Goal: Information Seeking & Learning: Learn about a topic

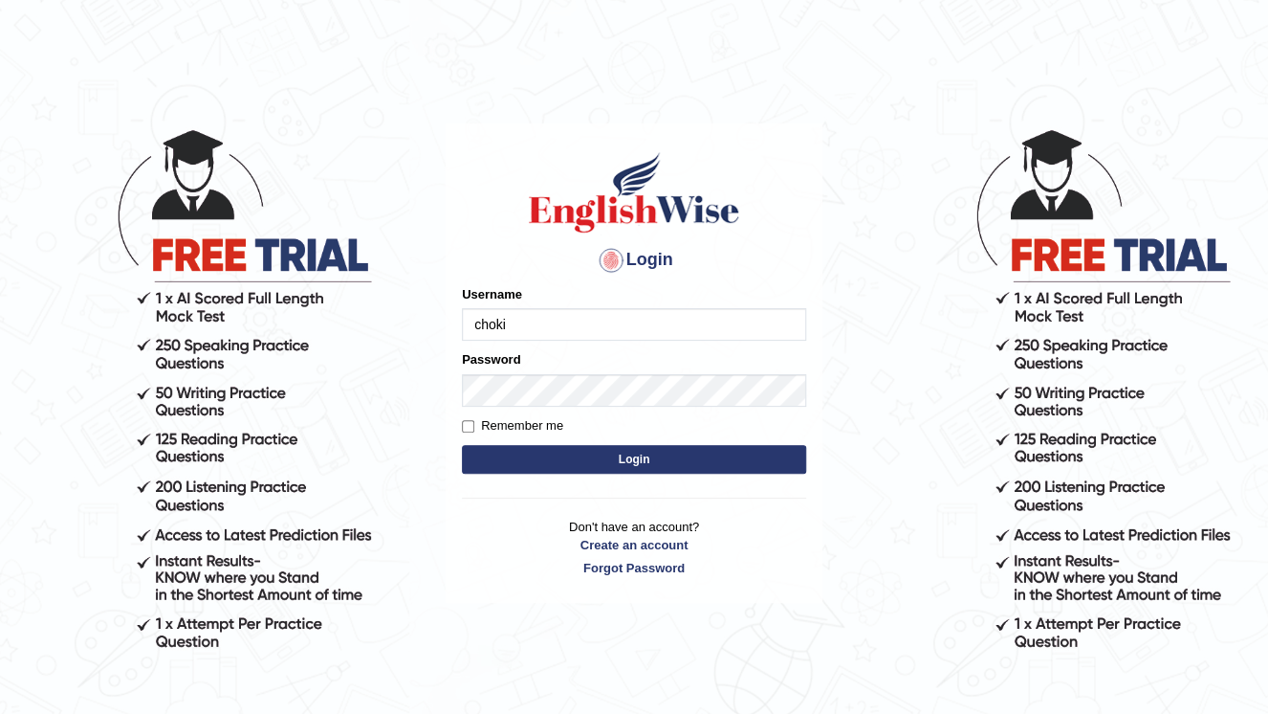
type input "choki2025"
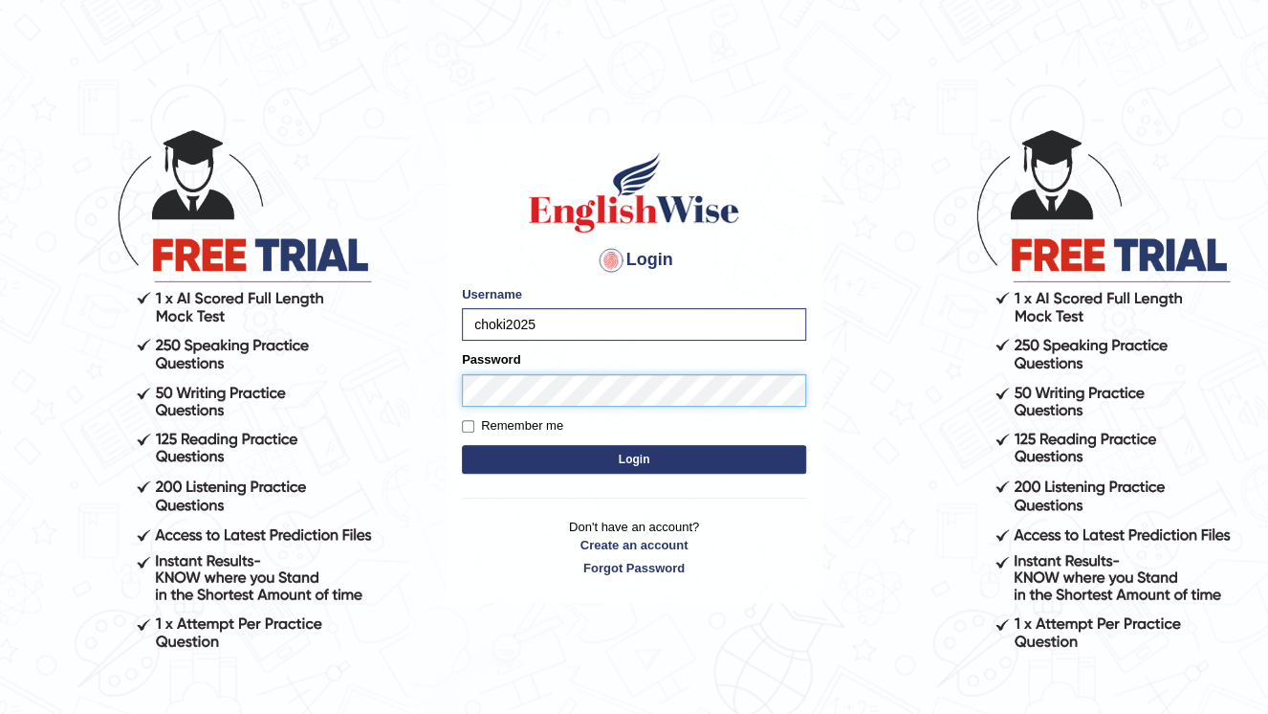
click at [462, 445] on button "Login" at bounding box center [634, 459] width 344 height 29
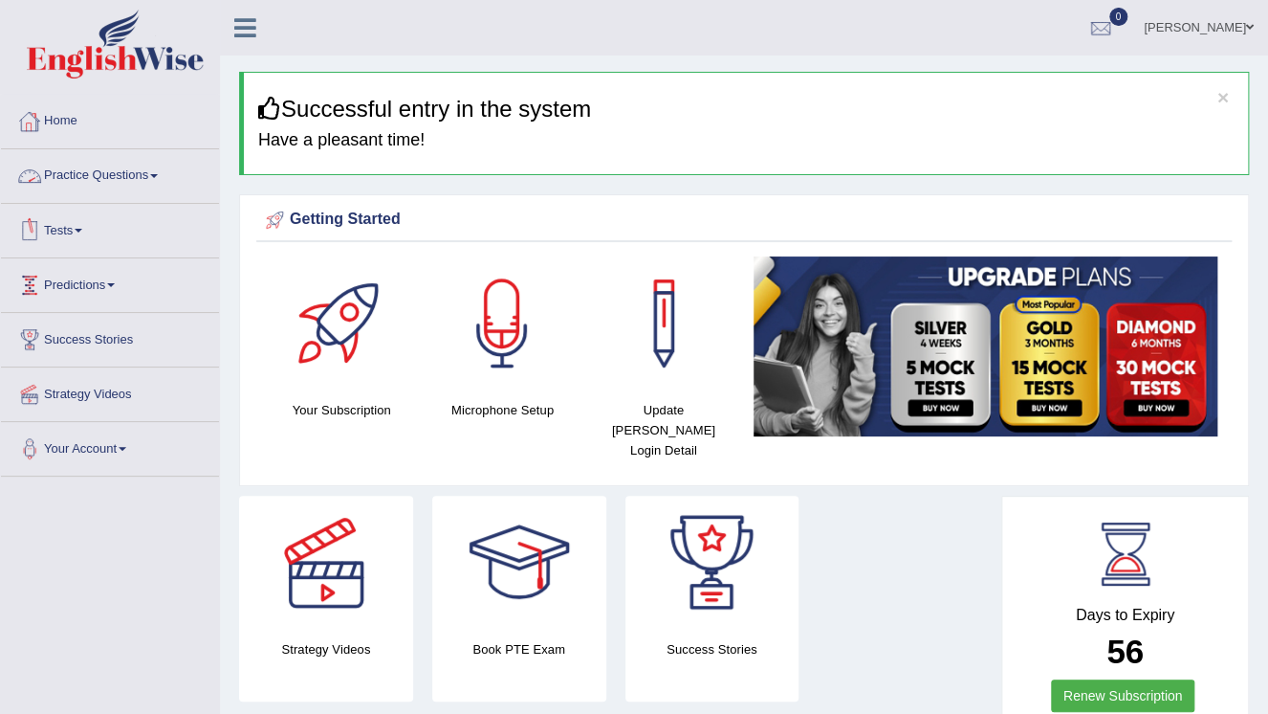
click at [152, 173] on link "Practice Questions" at bounding box center [110, 173] width 218 height 48
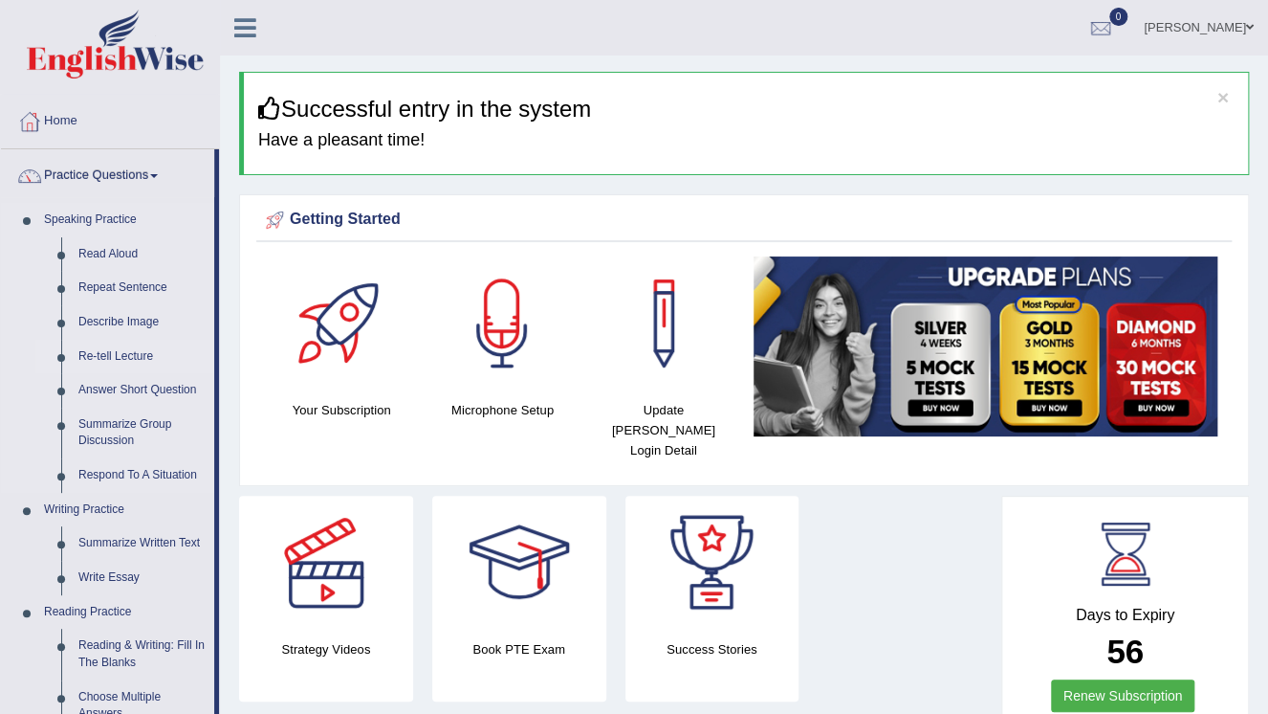
click at [116, 349] on link "Re-tell Lecture" at bounding box center [142, 357] width 144 height 34
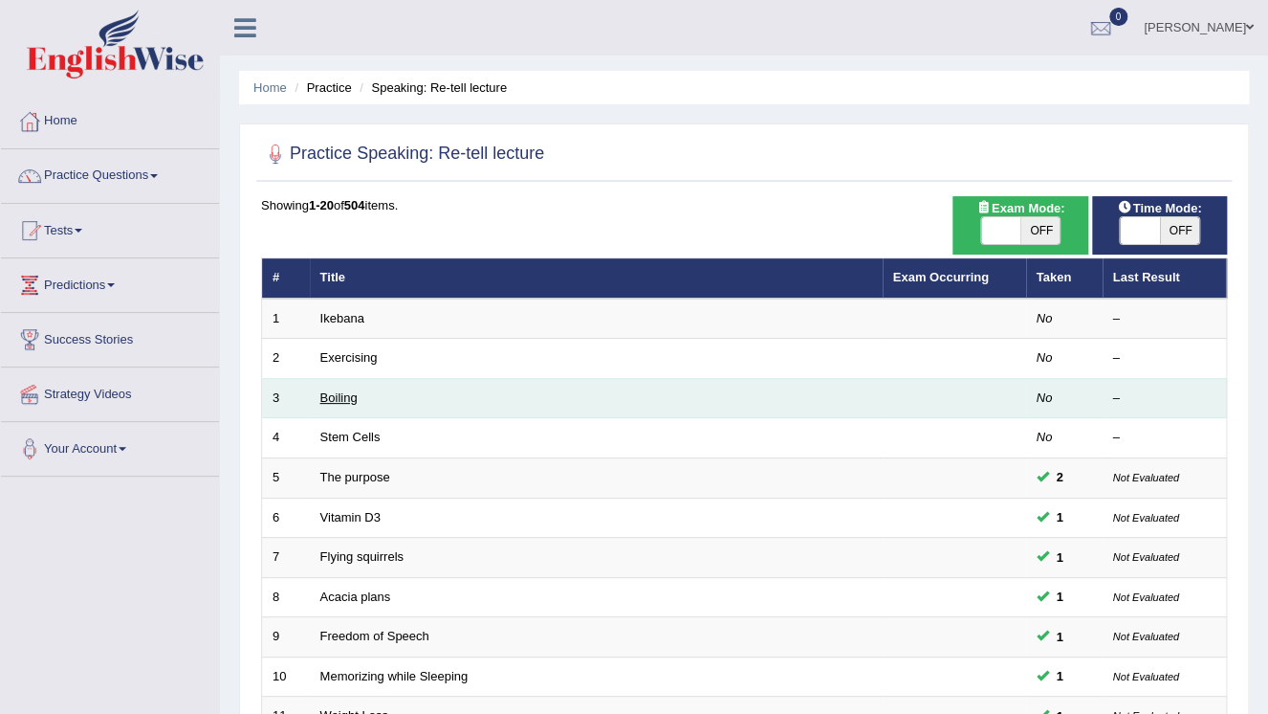
click at [327, 395] on link "Boiling" at bounding box center [338, 397] width 37 height 14
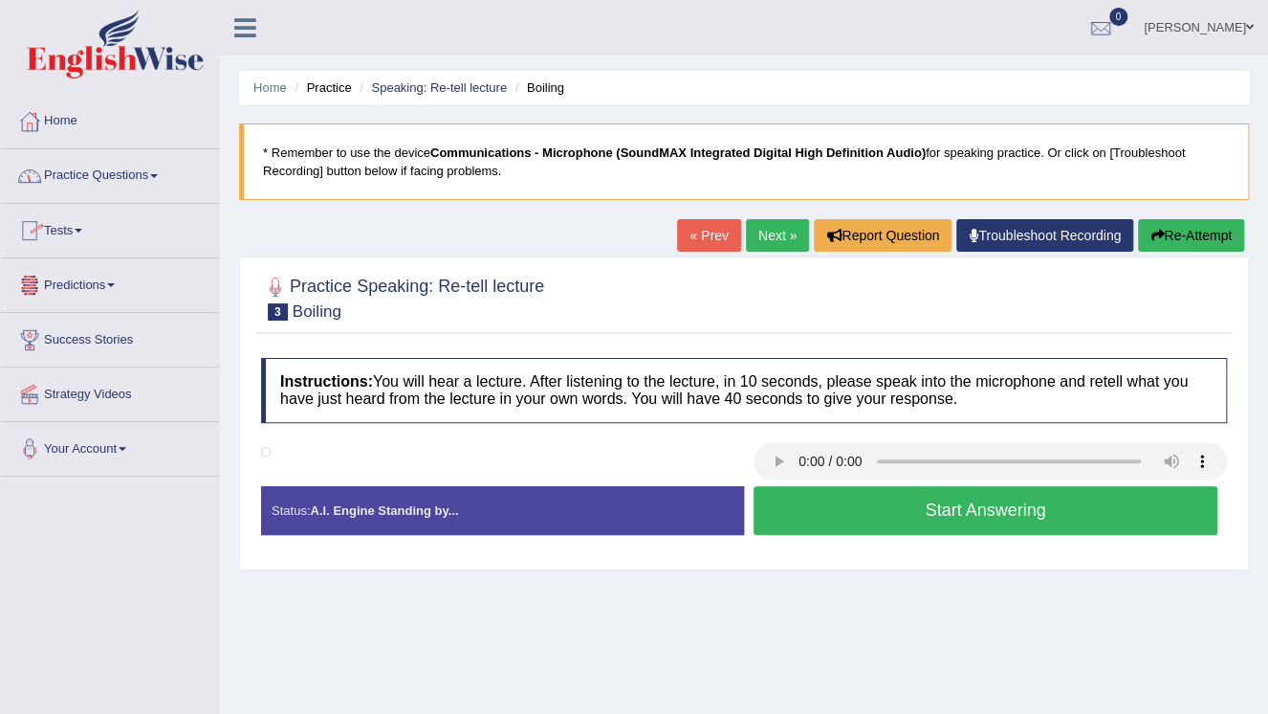
click at [151, 174] on link "Practice Questions" at bounding box center [110, 173] width 218 height 48
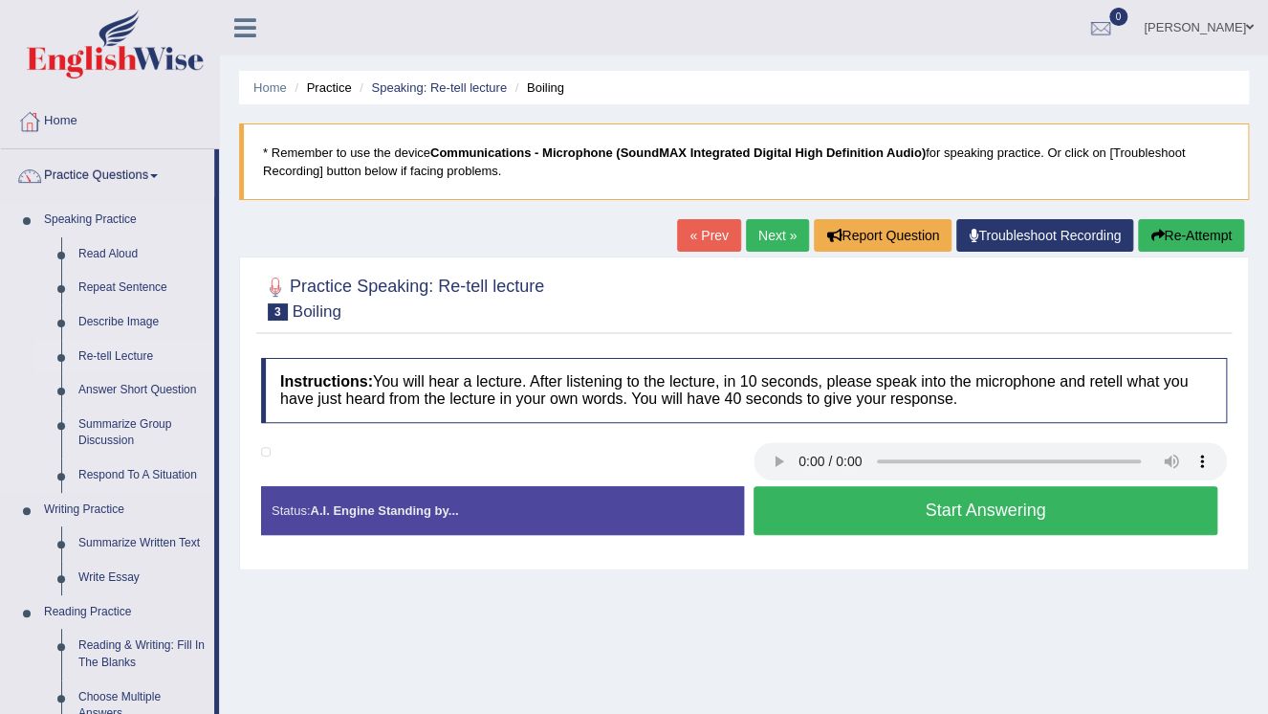
click at [144, 362] on link "Re-tell Lecture" at bounding box center [142, 357] width 144 height 34
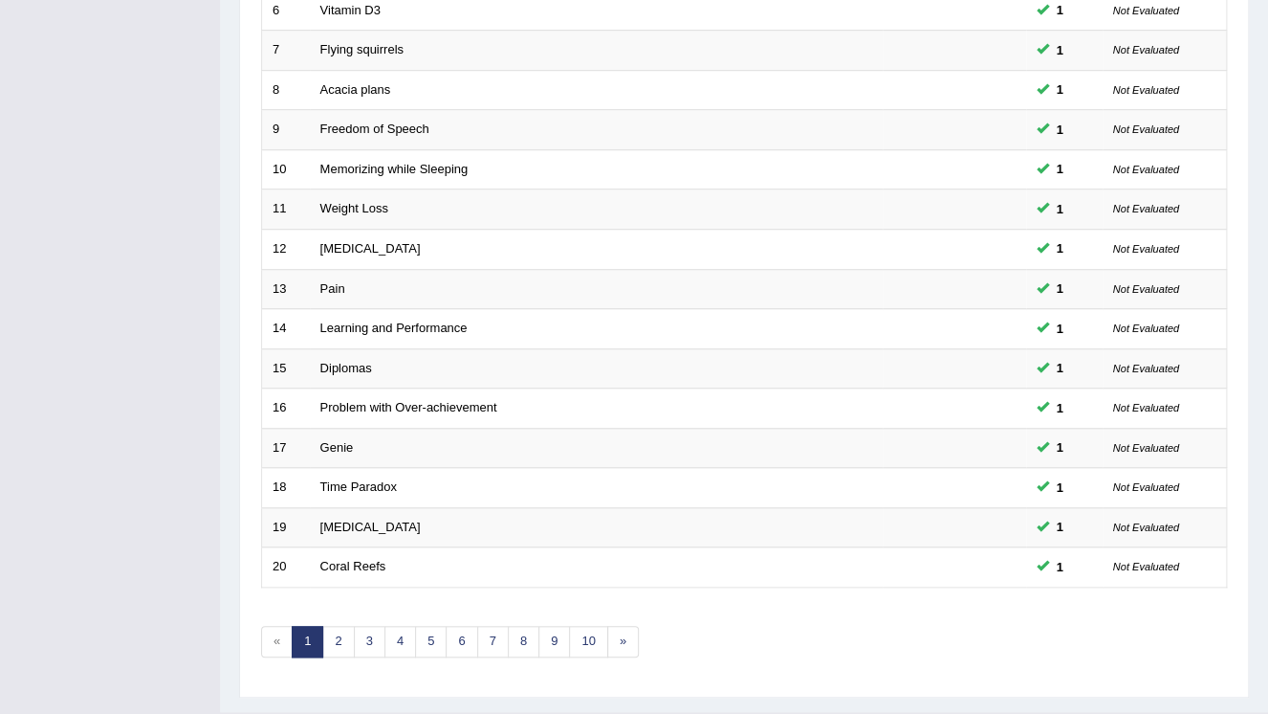
scroll to position [547, 0]
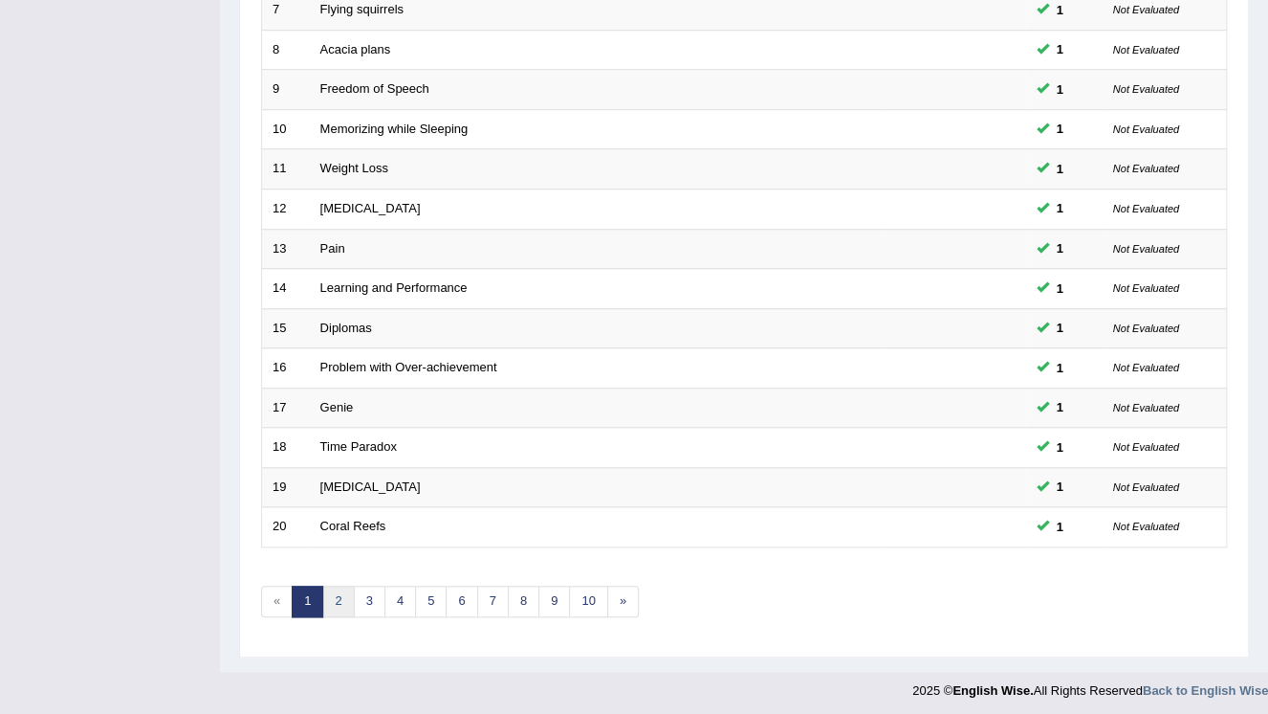
click at [337, 591] on link "2" at bounding box center [338, 601] width 32 height 32
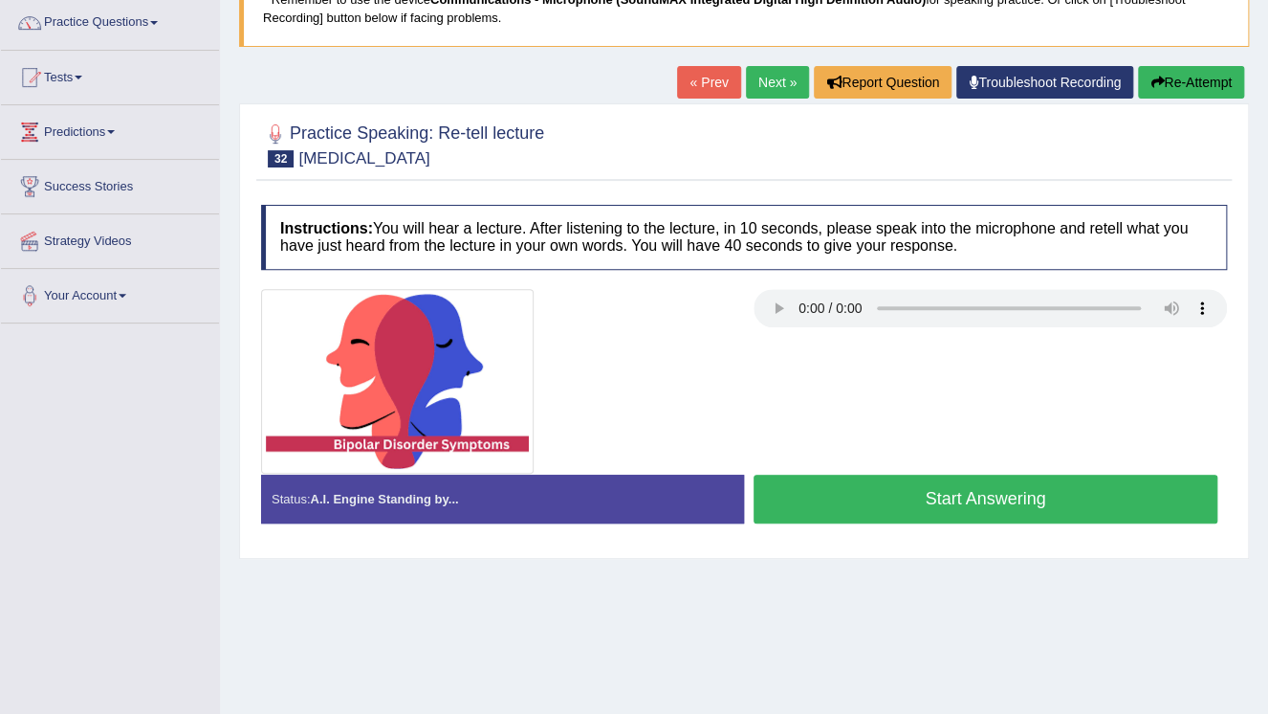
click at [1046, 496] on button "Start Answering" at bounding box center [986, 498] width 464 height 49
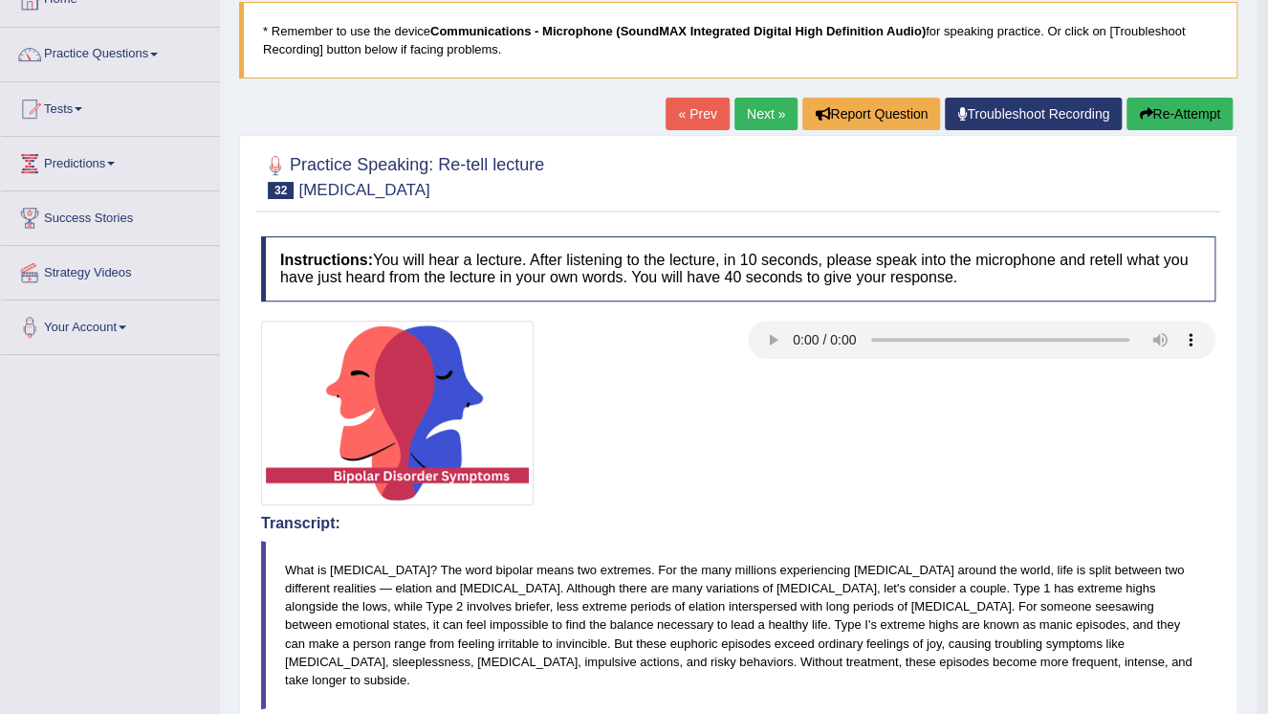
scroll to position [77, 0]
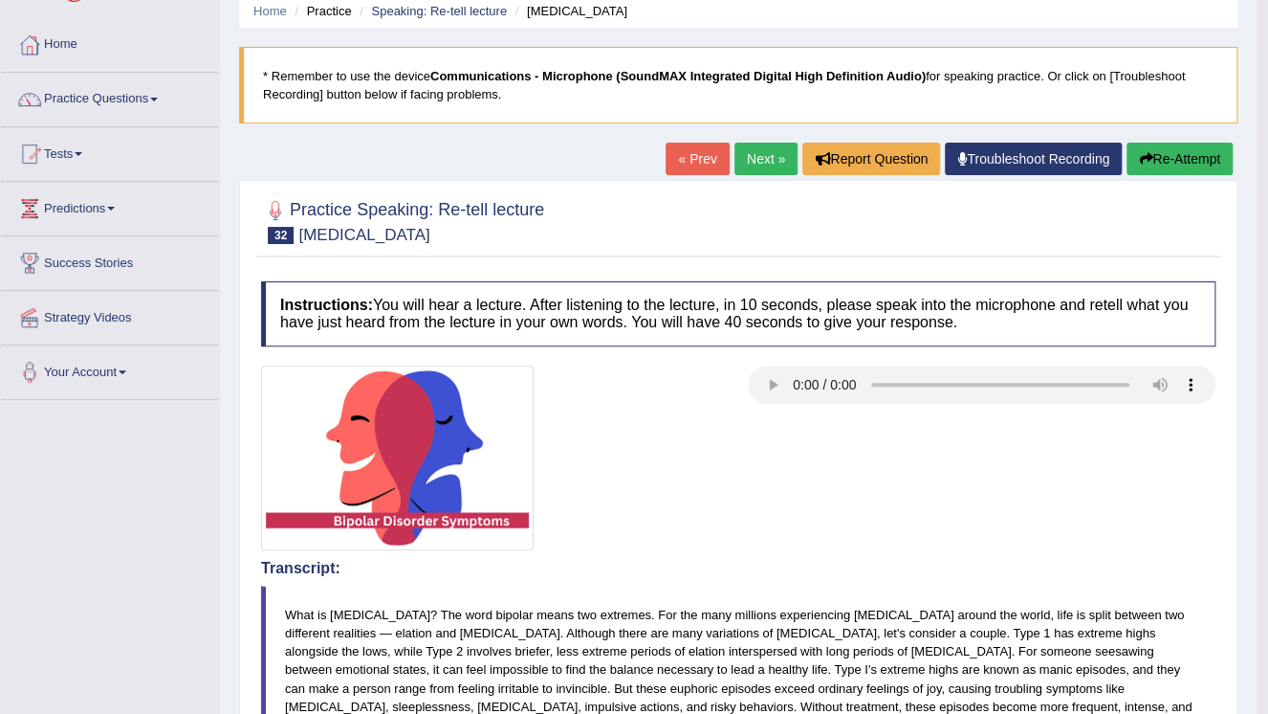
click at [759, 165] on link "Next »" at bounding box center [766, 159] width 63 height 33
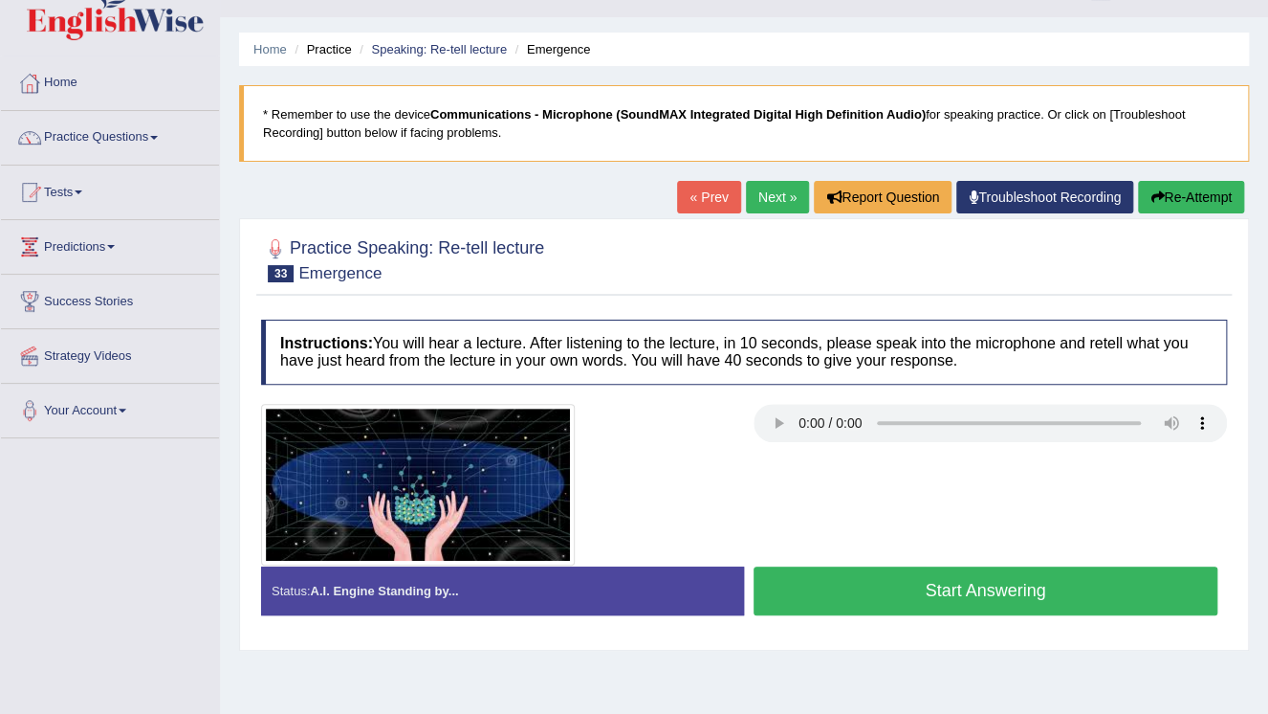
scroll to position [77, 0]
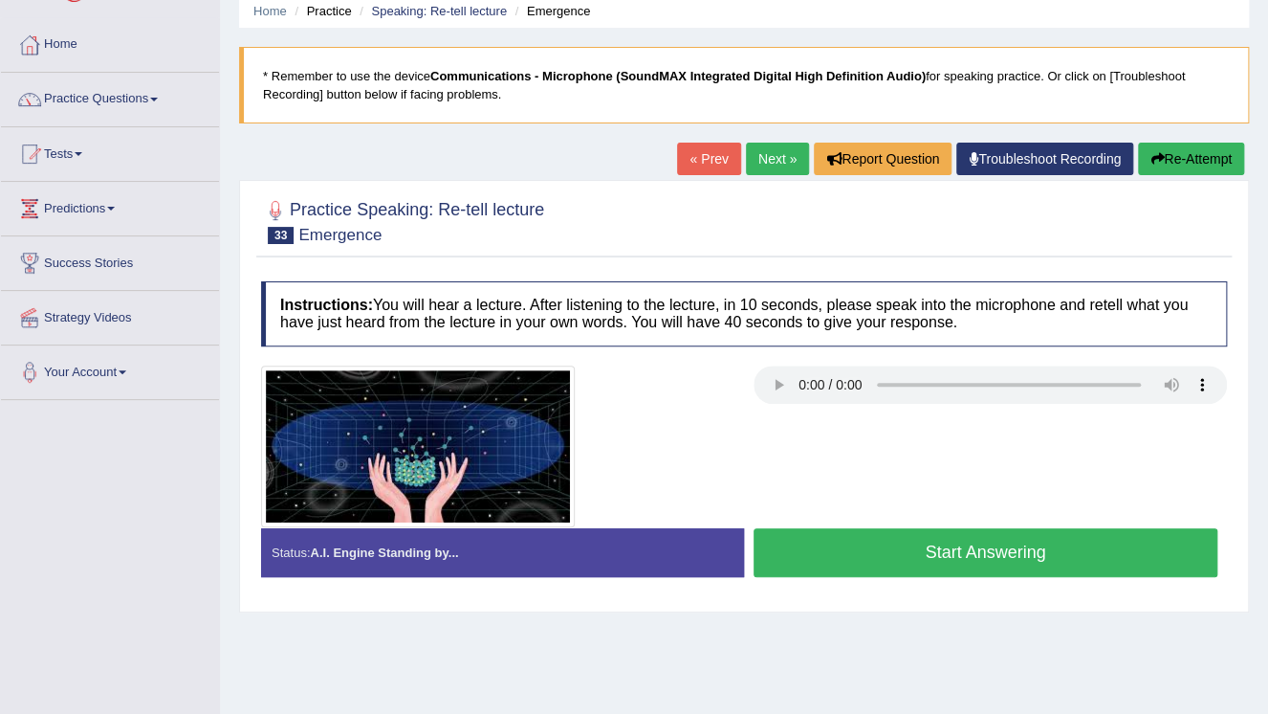
click at [1002, 554] on button "Start Answering" at bounding box center [986, 552] width 464 height 49
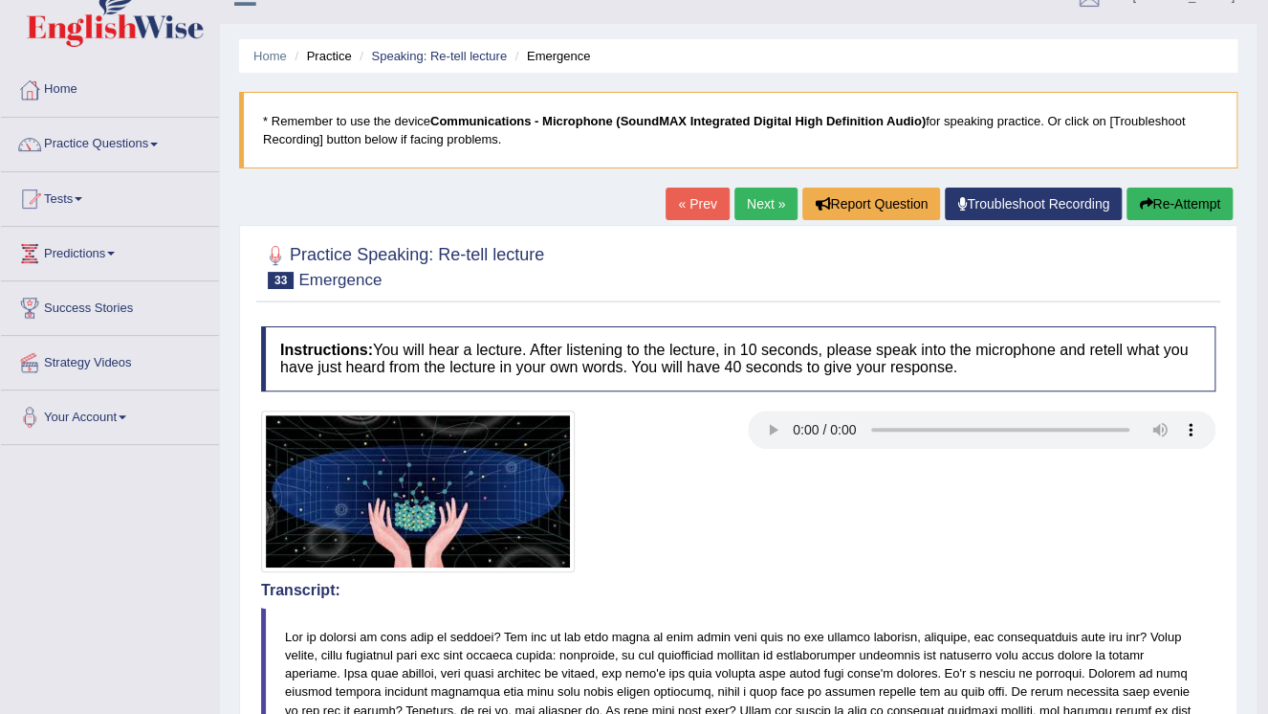
scroll to position [0, 0]
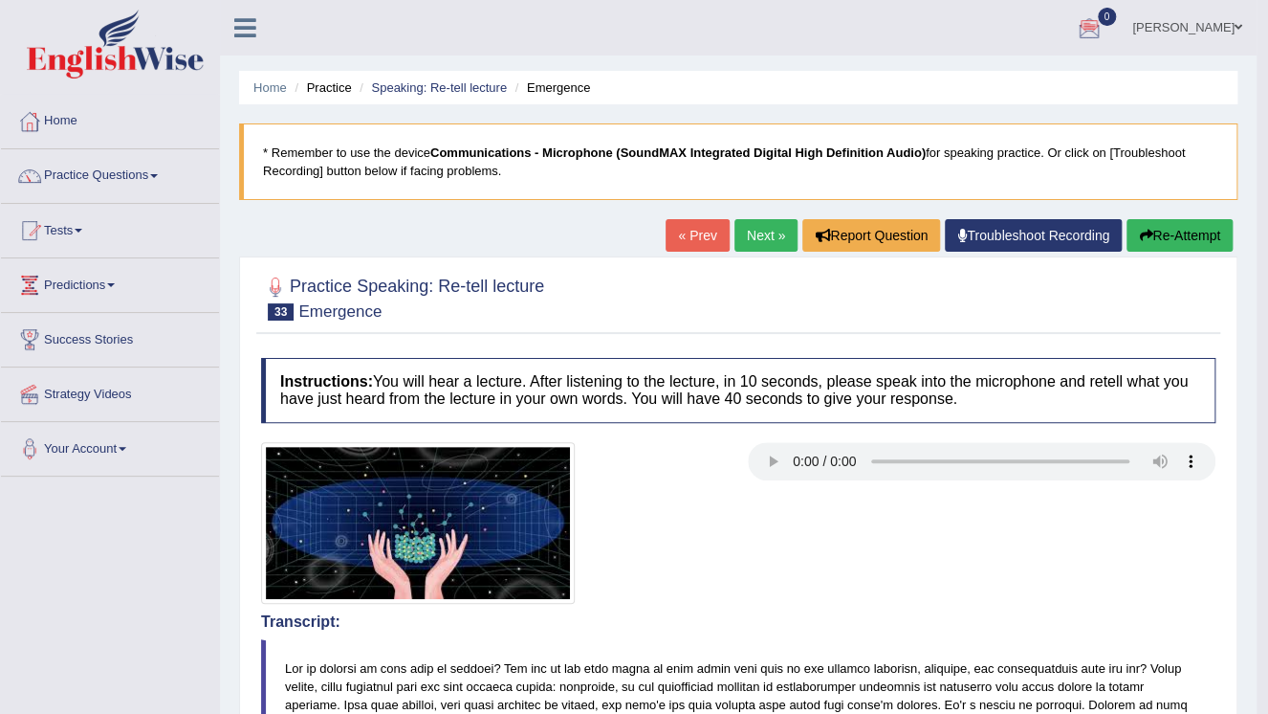
click at [769, 237] on link "Next »" at bounding box center [766, 235] width 63 height 33
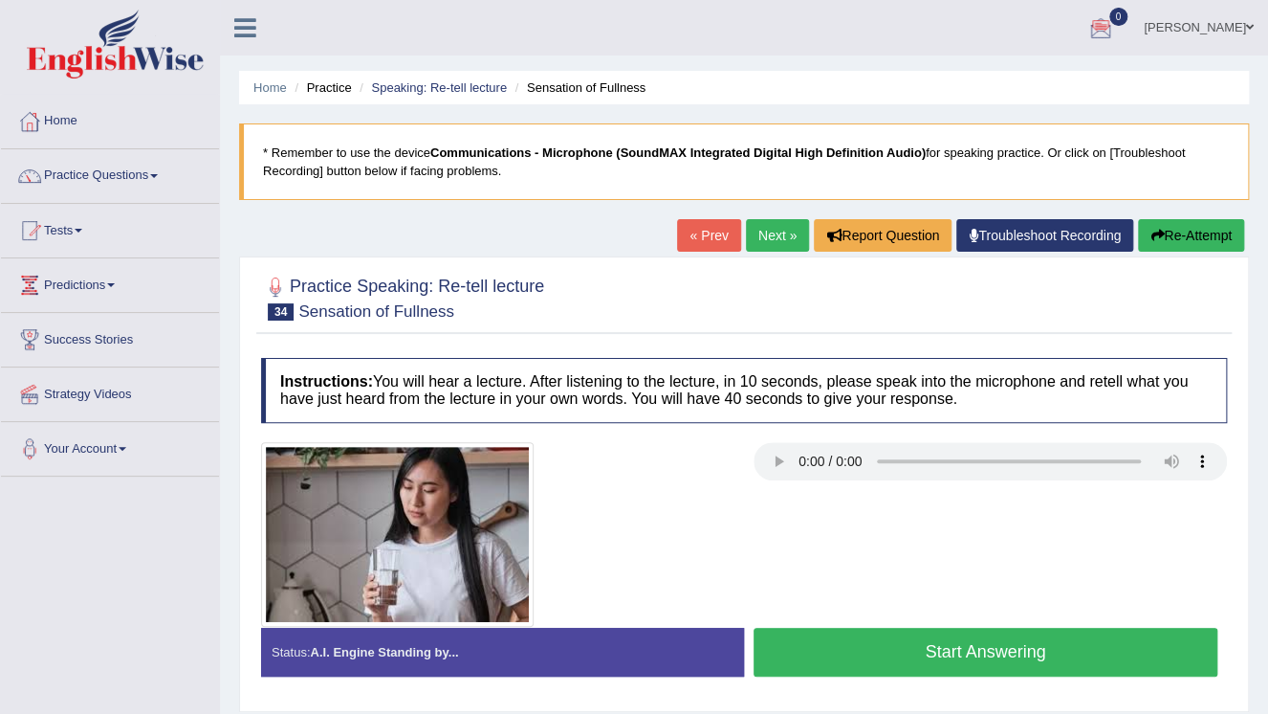
click at [1056, 650] on button "Start Answering" at bounding box center [986, 651] width 464 height 49
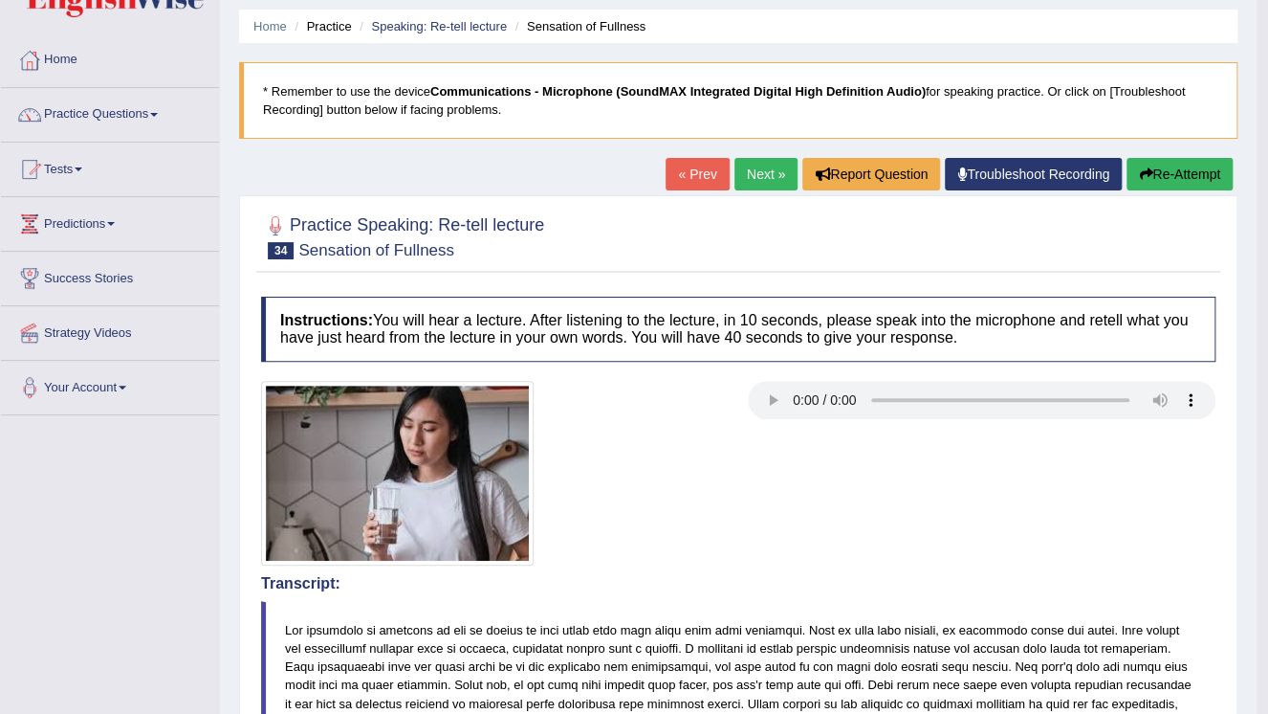
scroll to position [153, 0]
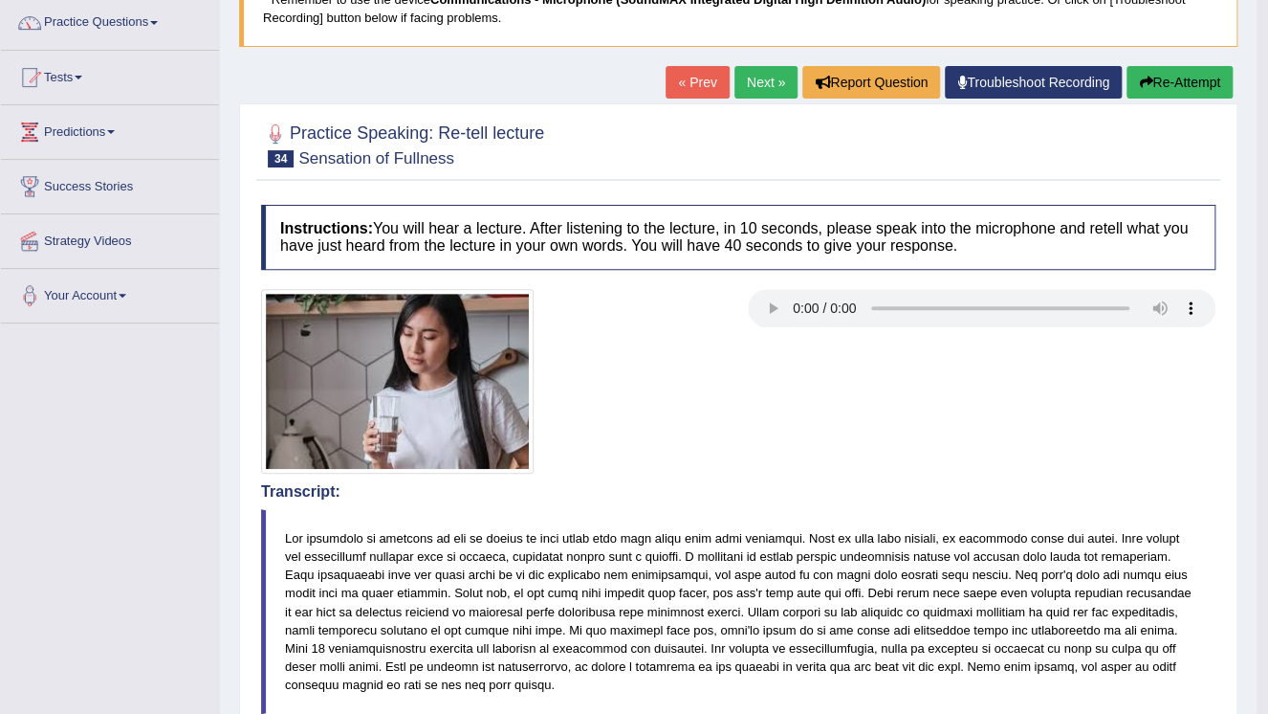
click at [758, 82] on link "Next »" at bounding box center [766, 82] width 63 height 33
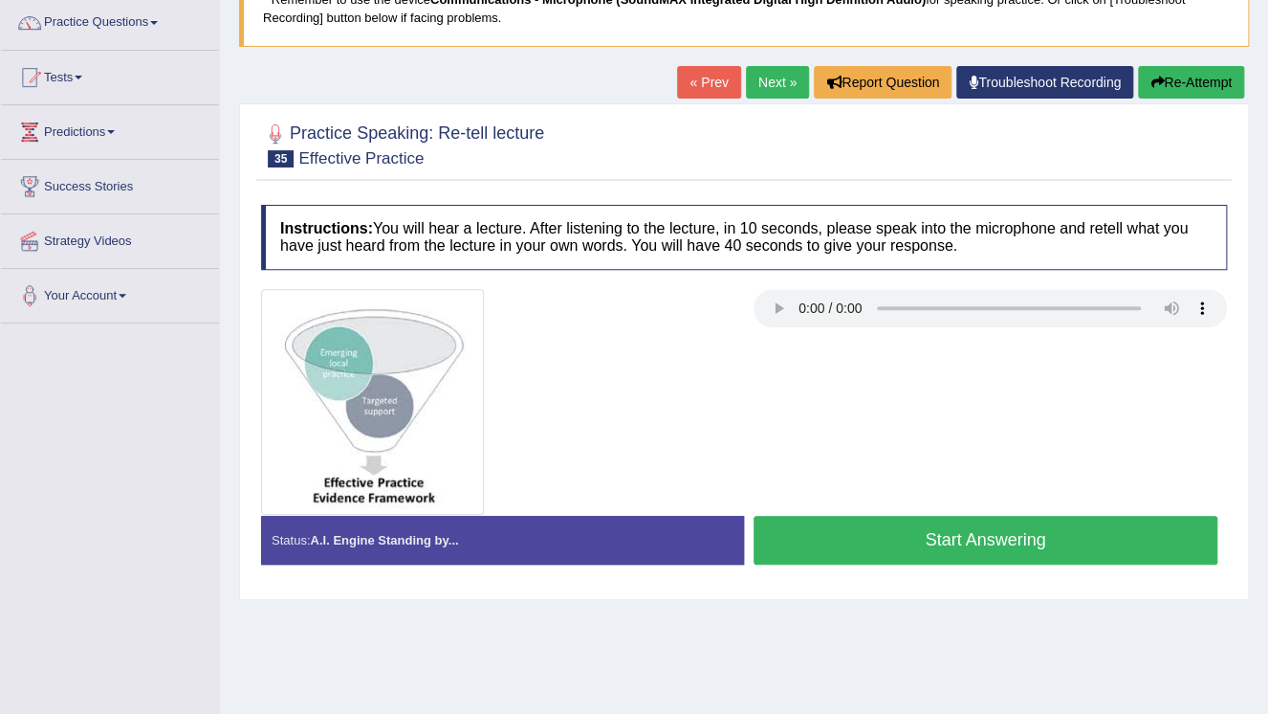
scroll to position [153, 0]
click at [1056, 540] on button "Start Answering" at bounding box center [986, 540] width 464 height 49
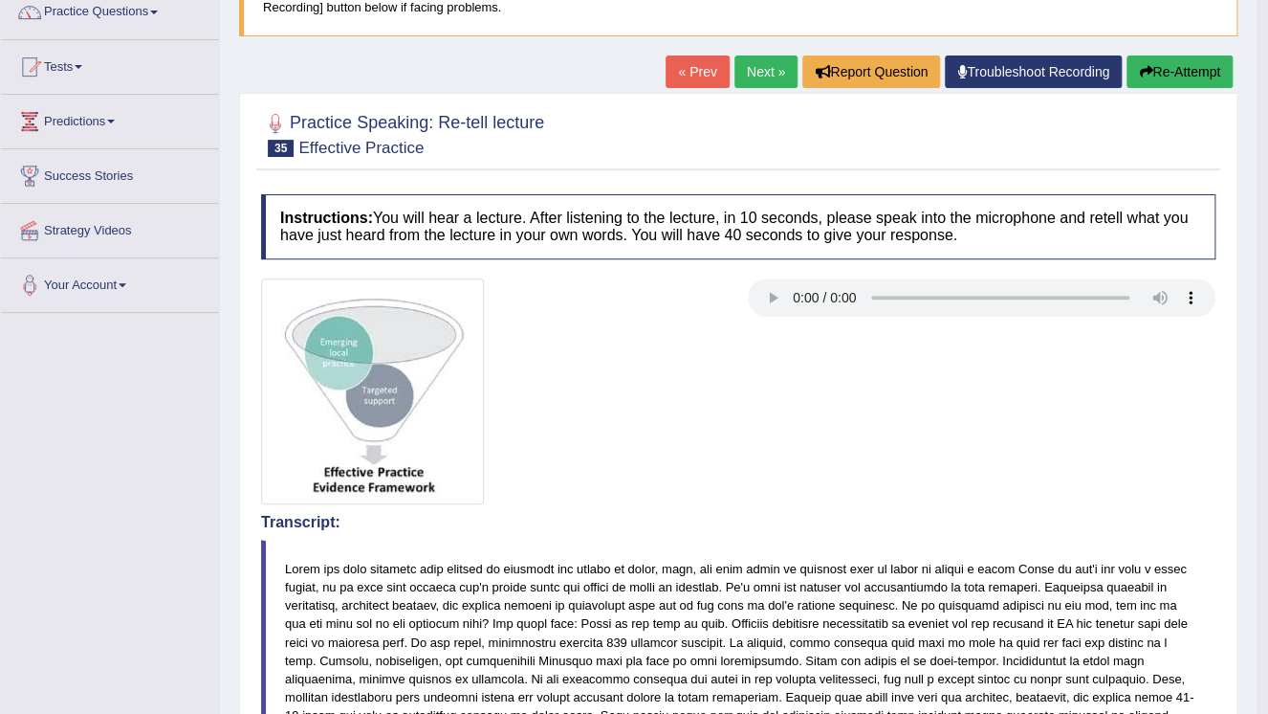
scroll to position [0, 0]
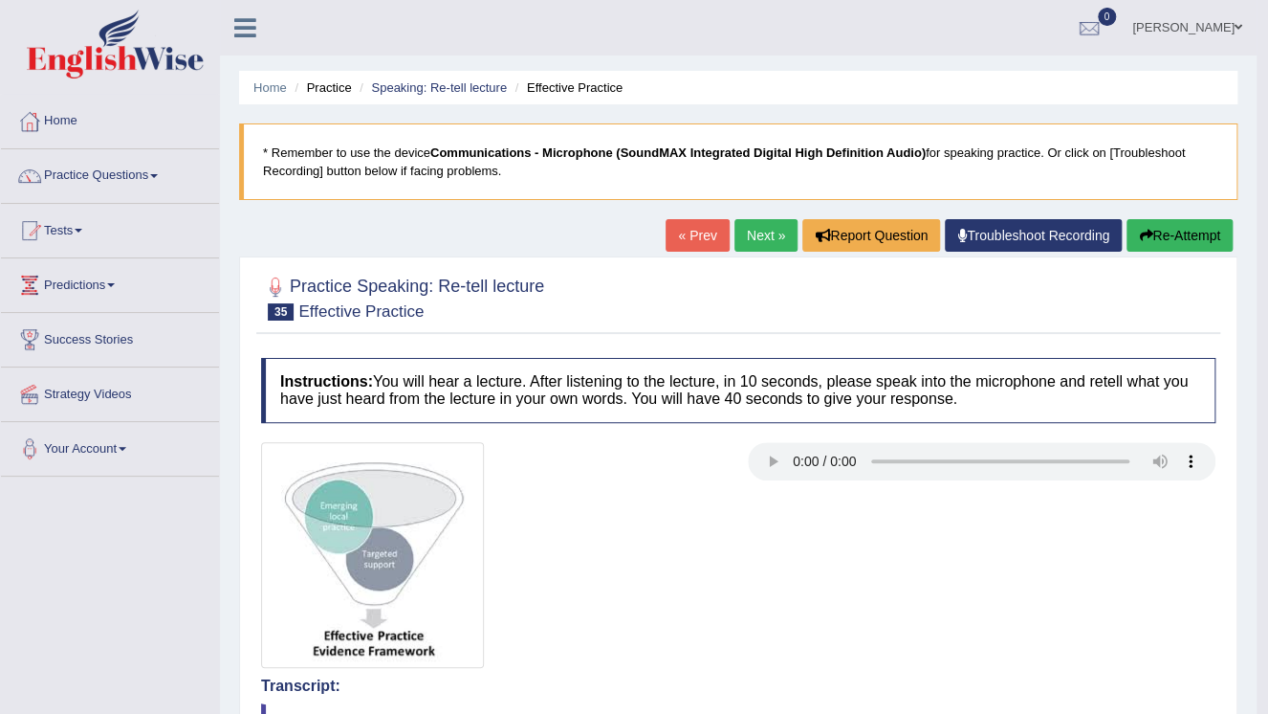
click at [761, 238] on link "Next »" at bounding box center [766, 235] width 63 height 33
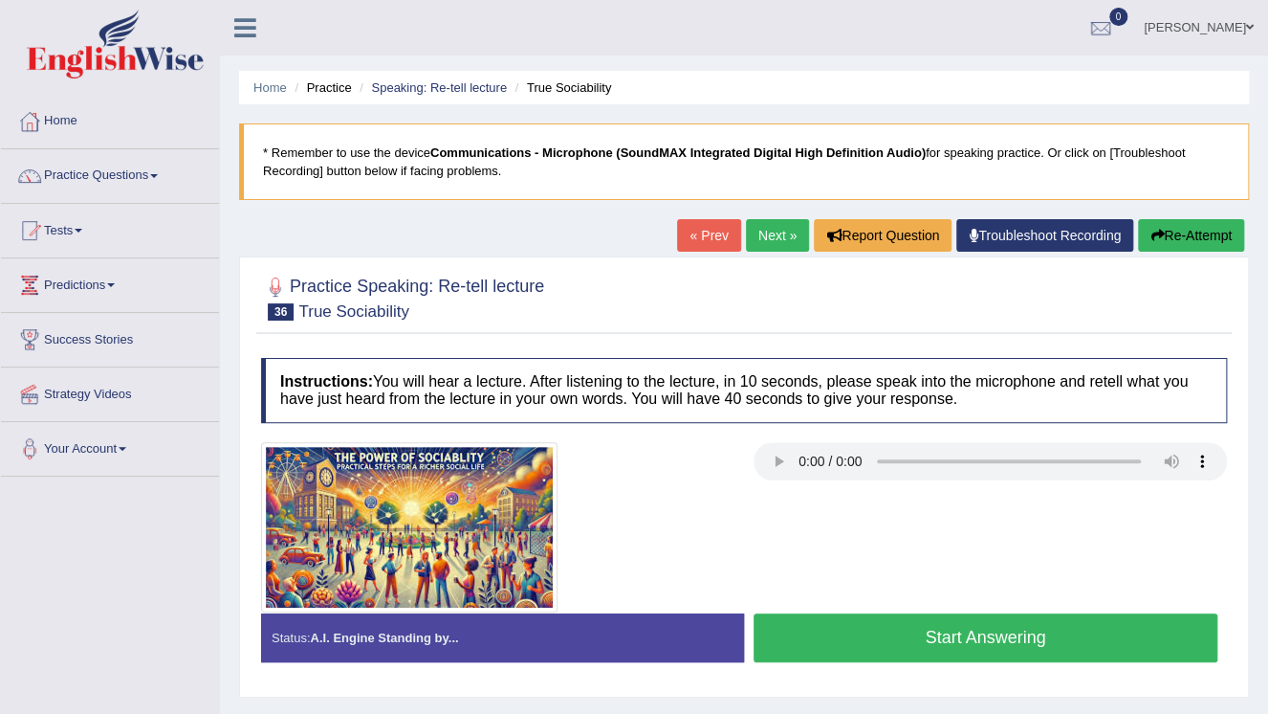
click at [1041, 639] on button "Start Answering" at bounding box center [986, 637] width 464 height 49
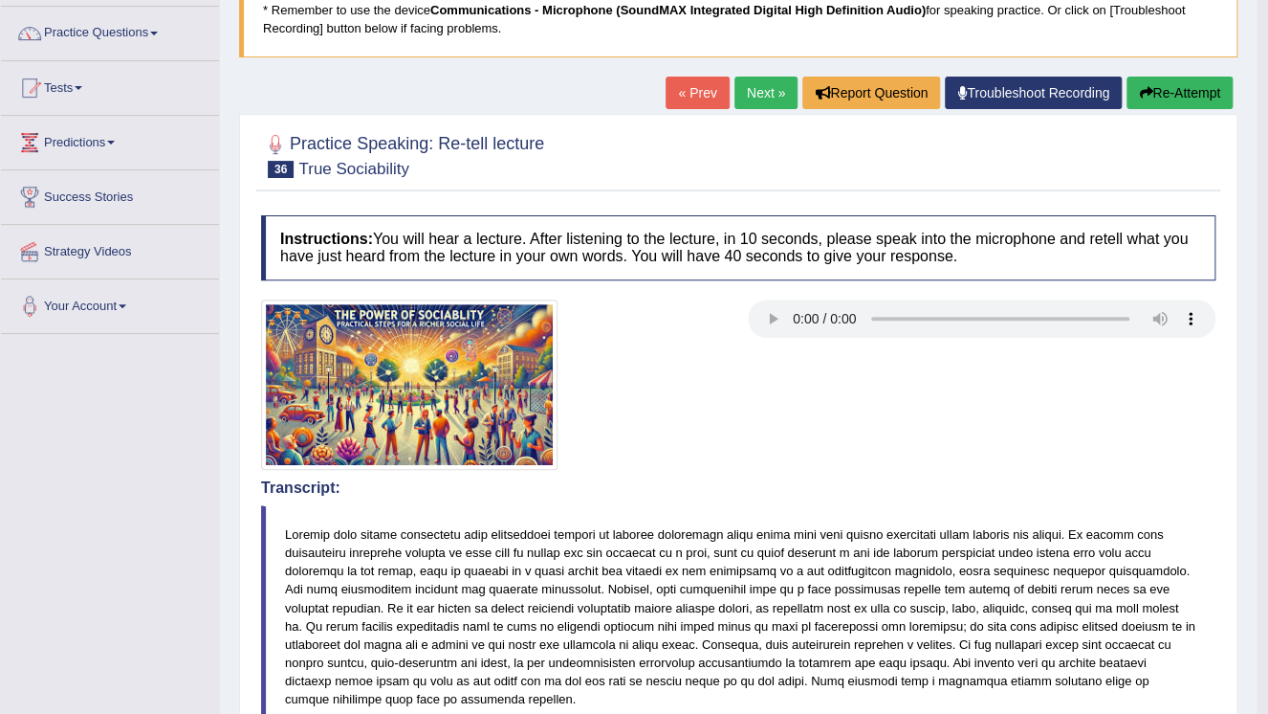
scroll to position [77, 0]
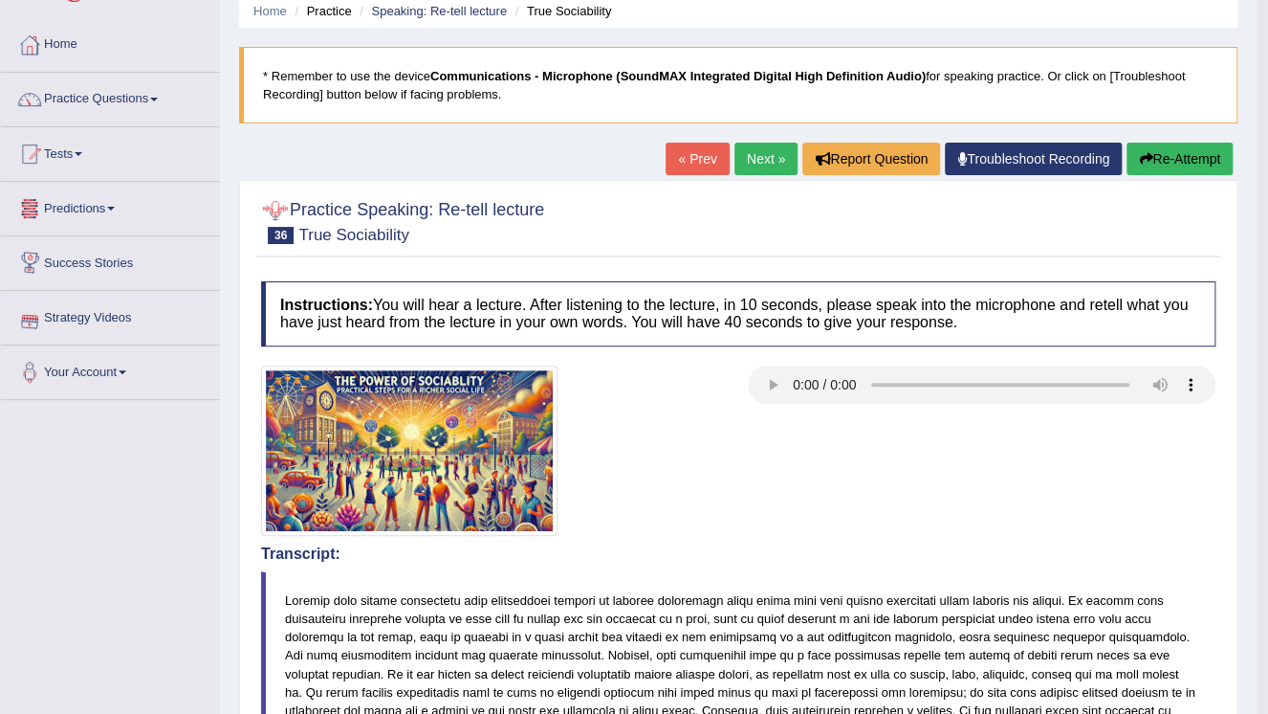
click at [755, 157] on link "Next »" at bounding box center [766, 159] width 63 height 33
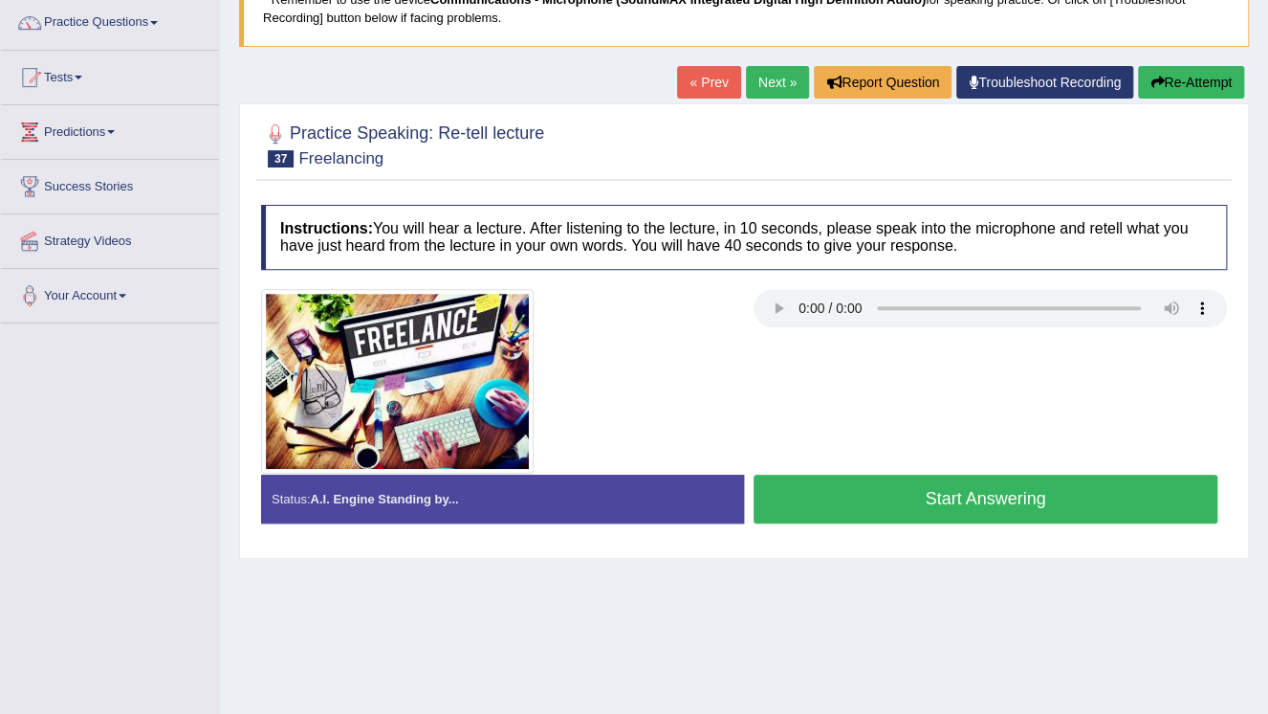
click at [995, 501] on button "Start Answering" at bounding box center [986, 498] width 464 height 49
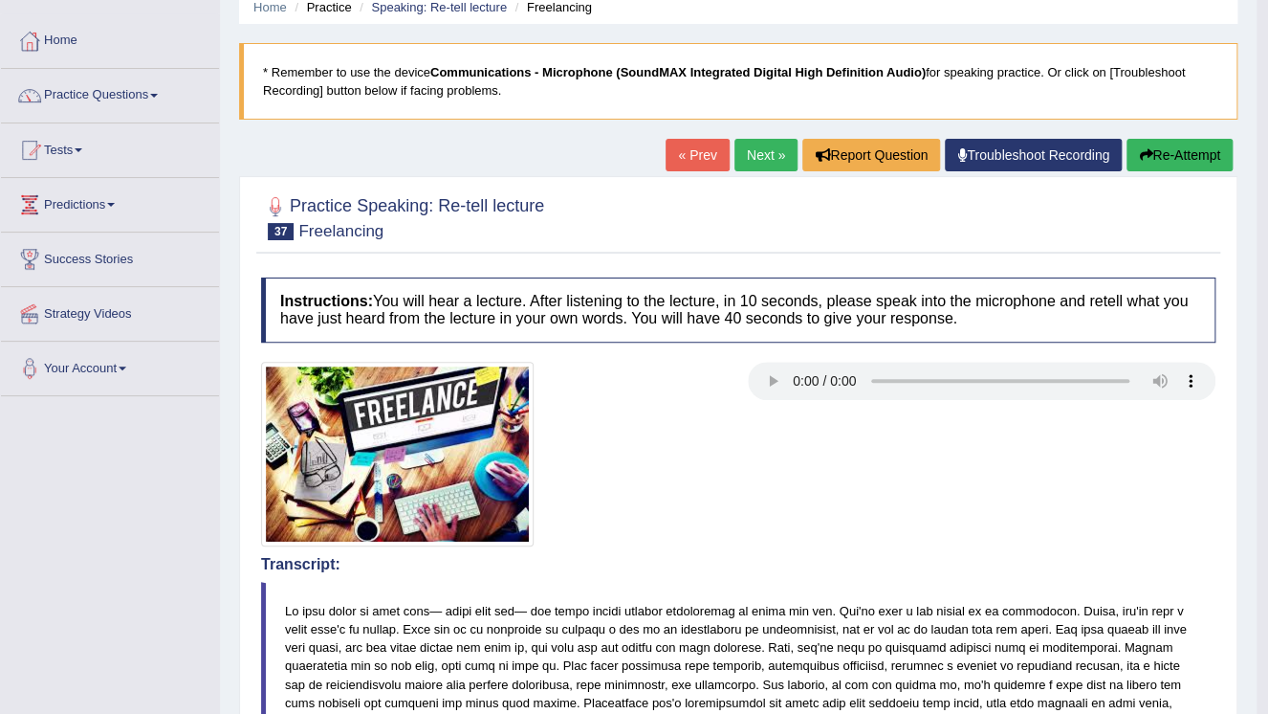
scroll to position [77, 0]
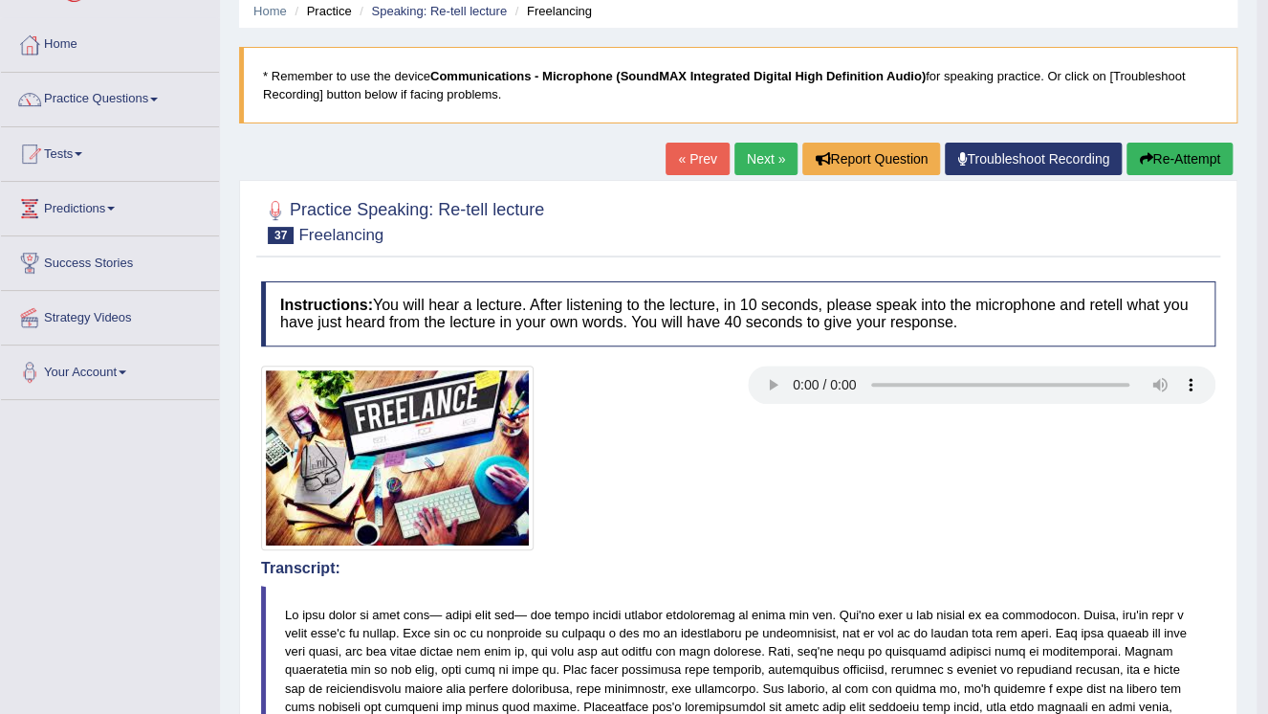
click at [750, 158] on link "Next »" at bounding box center [766, 159] width 63 height 33
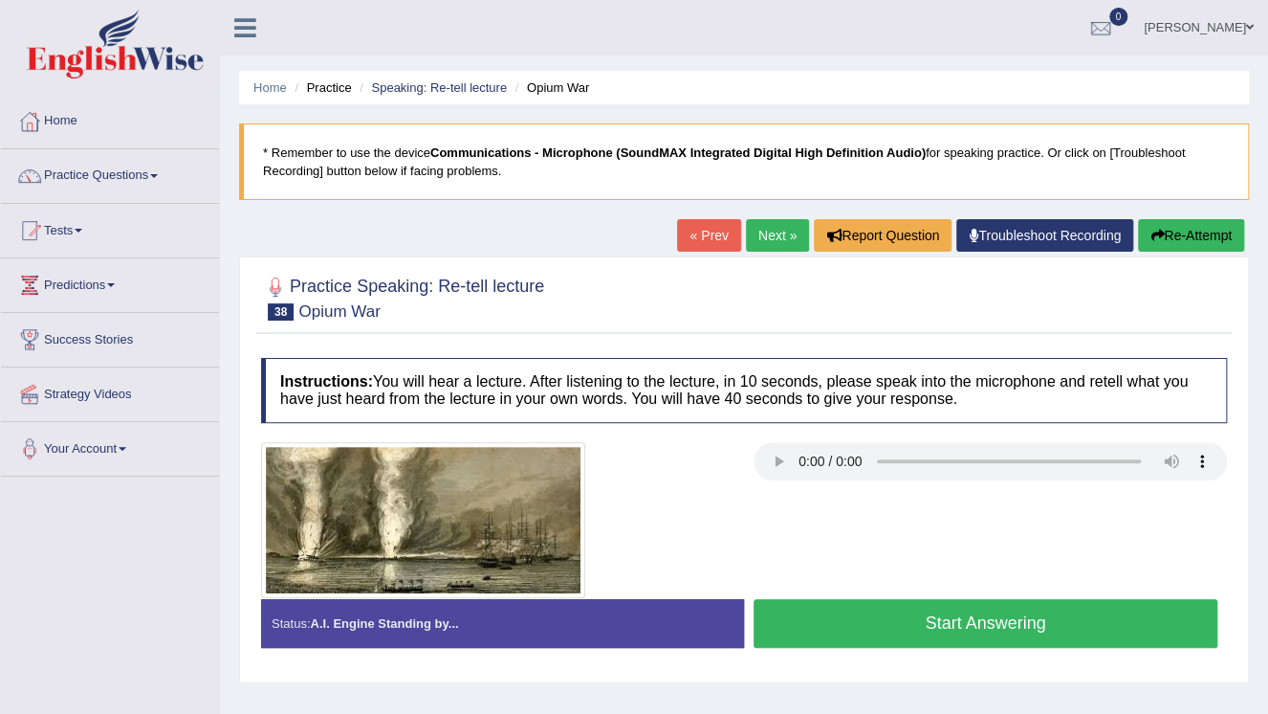
click at [1138, 608] on button "Start Answering" at bounding box center [986, 623] width 464 height 49
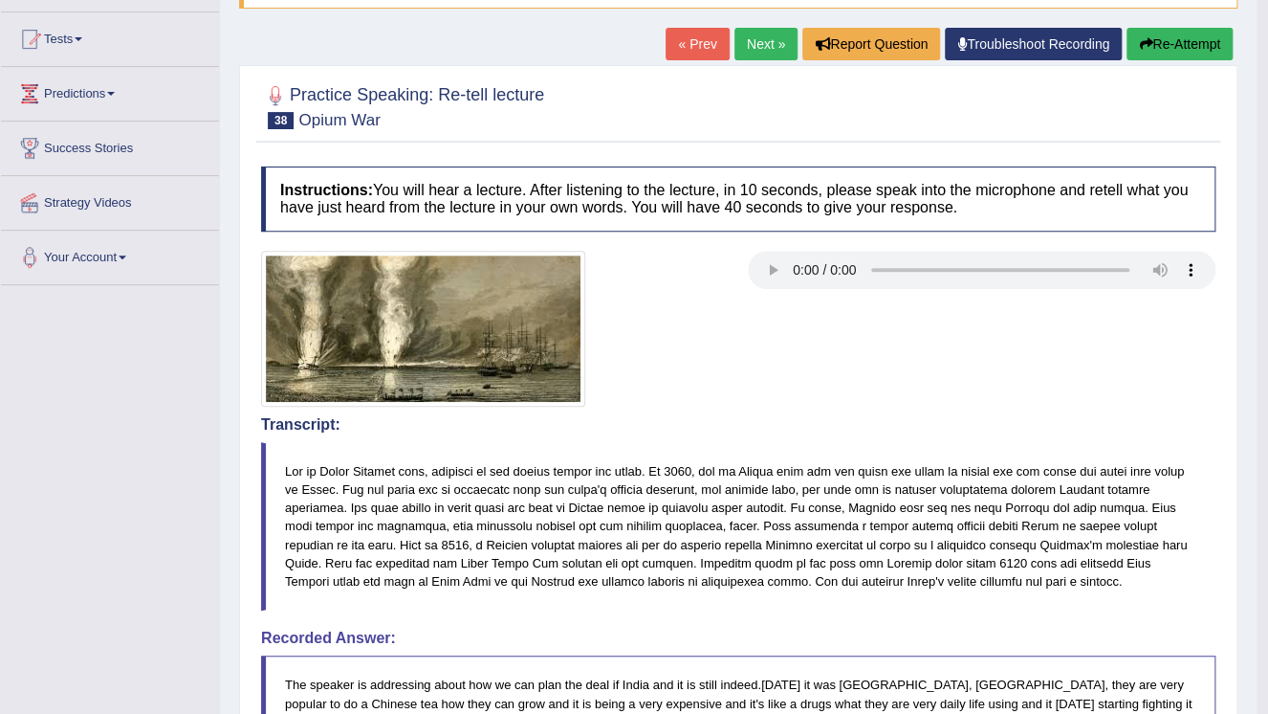
scroll to position [153, 0]
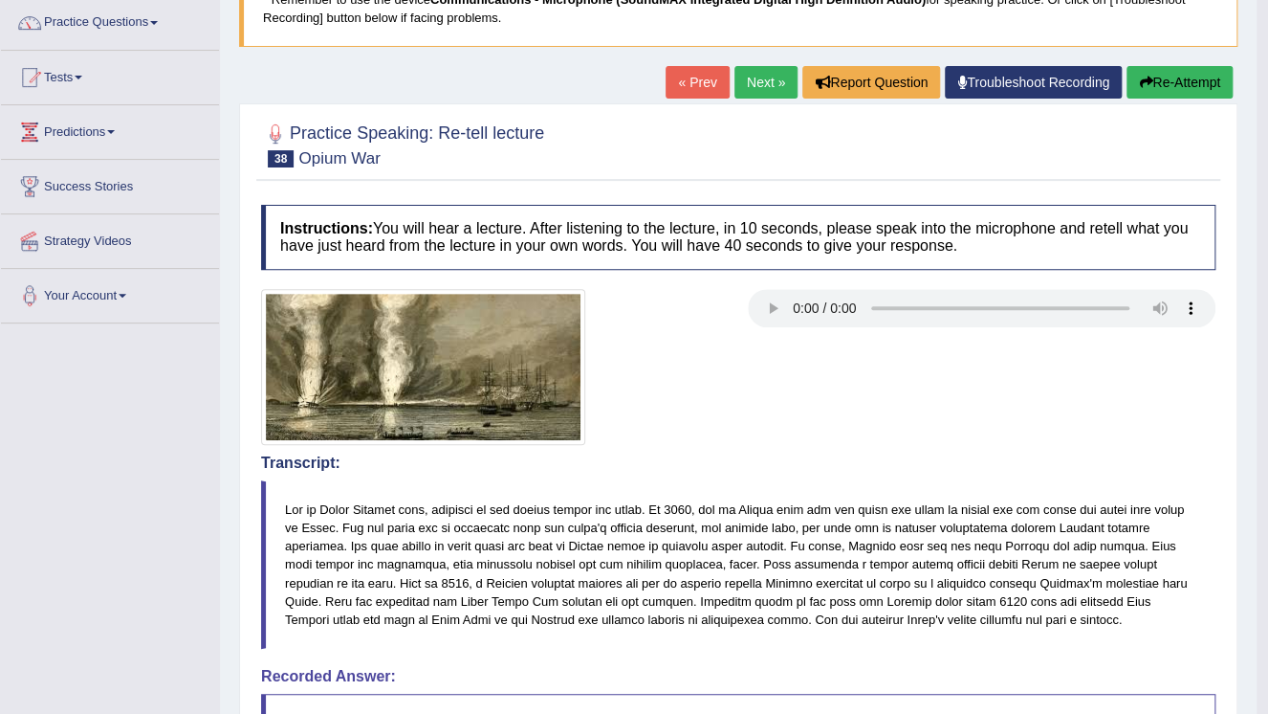
click at [768, 83] on link "Next »" at bounding box center [766, 82] width 63 height 33
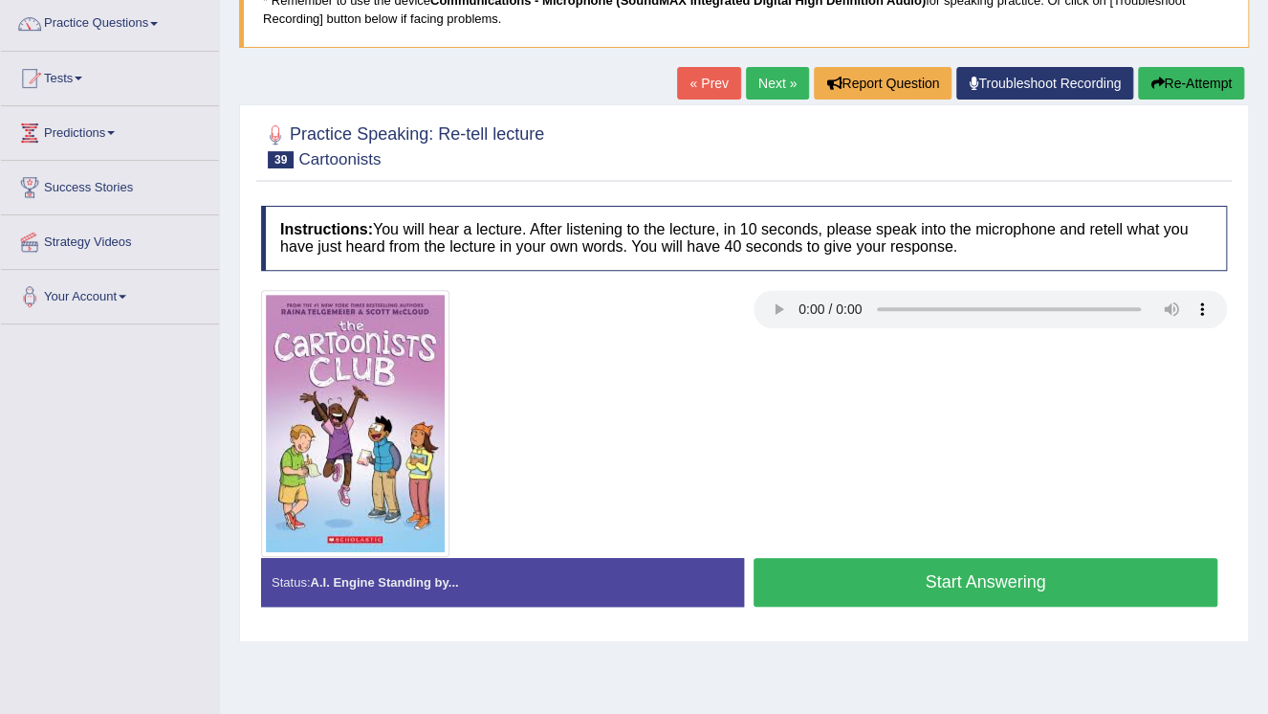
scroll to position [153, 0]
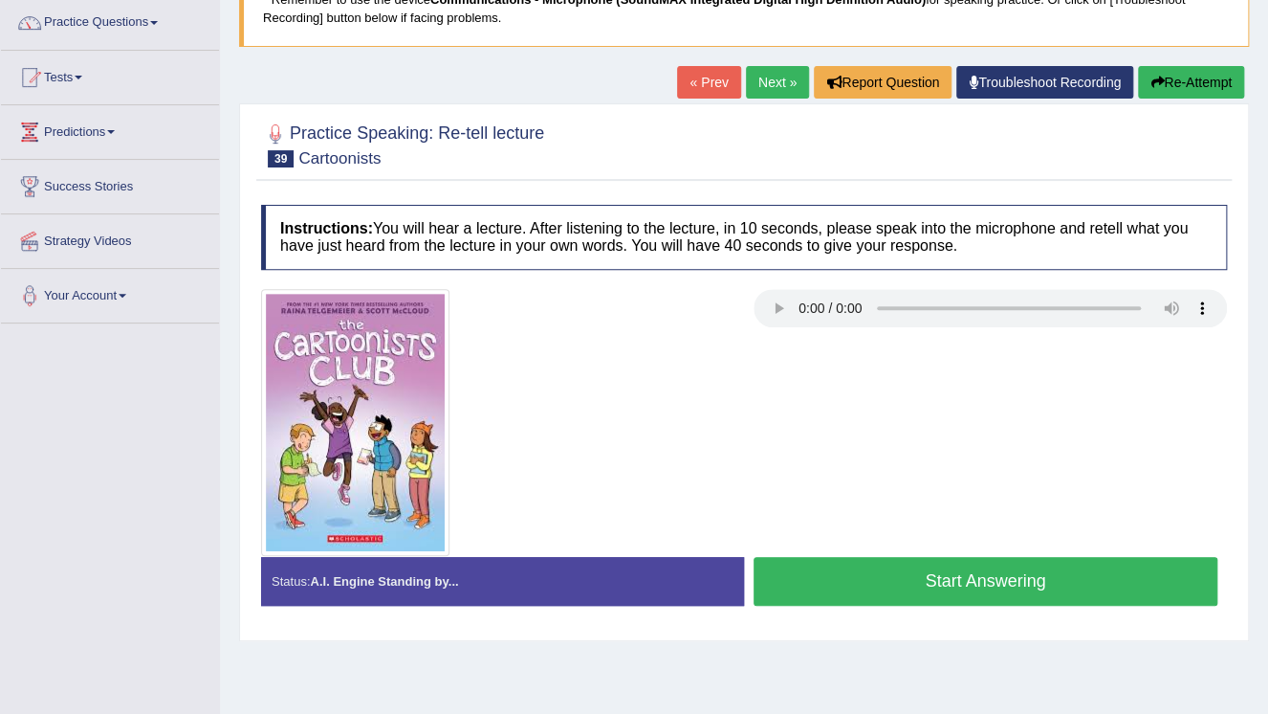
click at [956, 579] on button "Start Answering" at bounding box center [986, 581] width 464 height 49
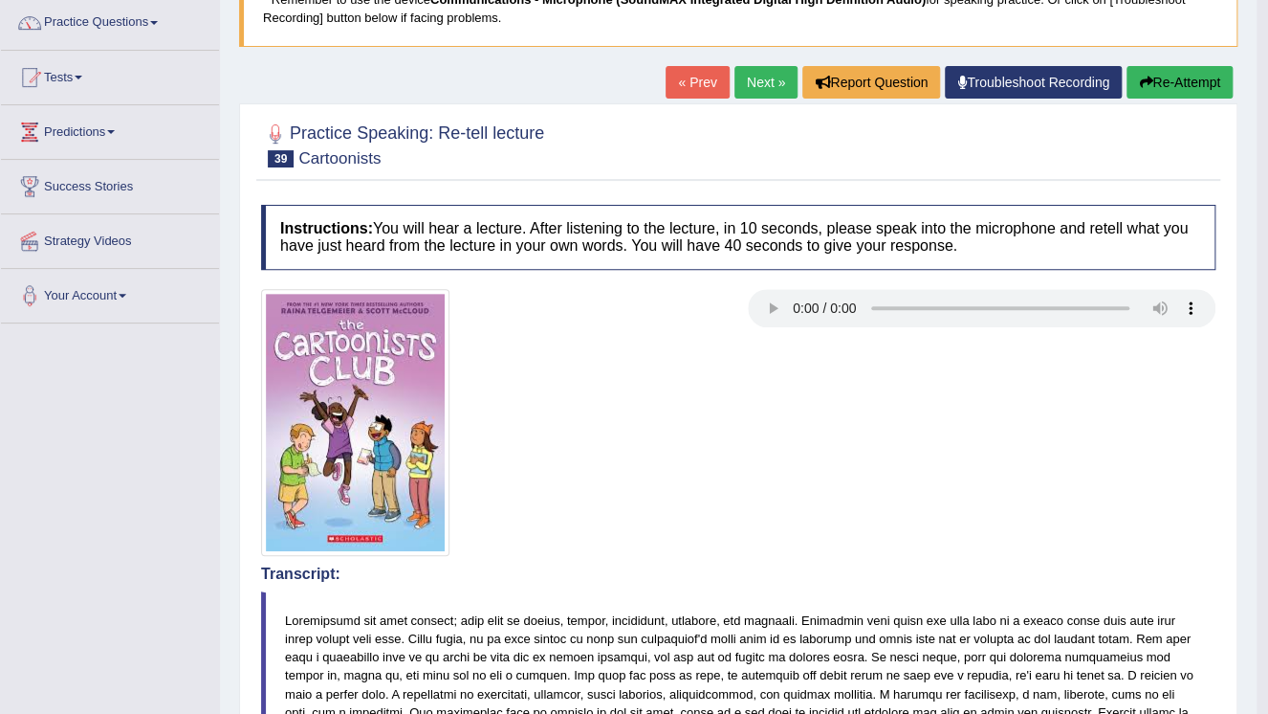
click at [758, 86] on link "Next »" at bounding box center [766, 82] width 63 height 33
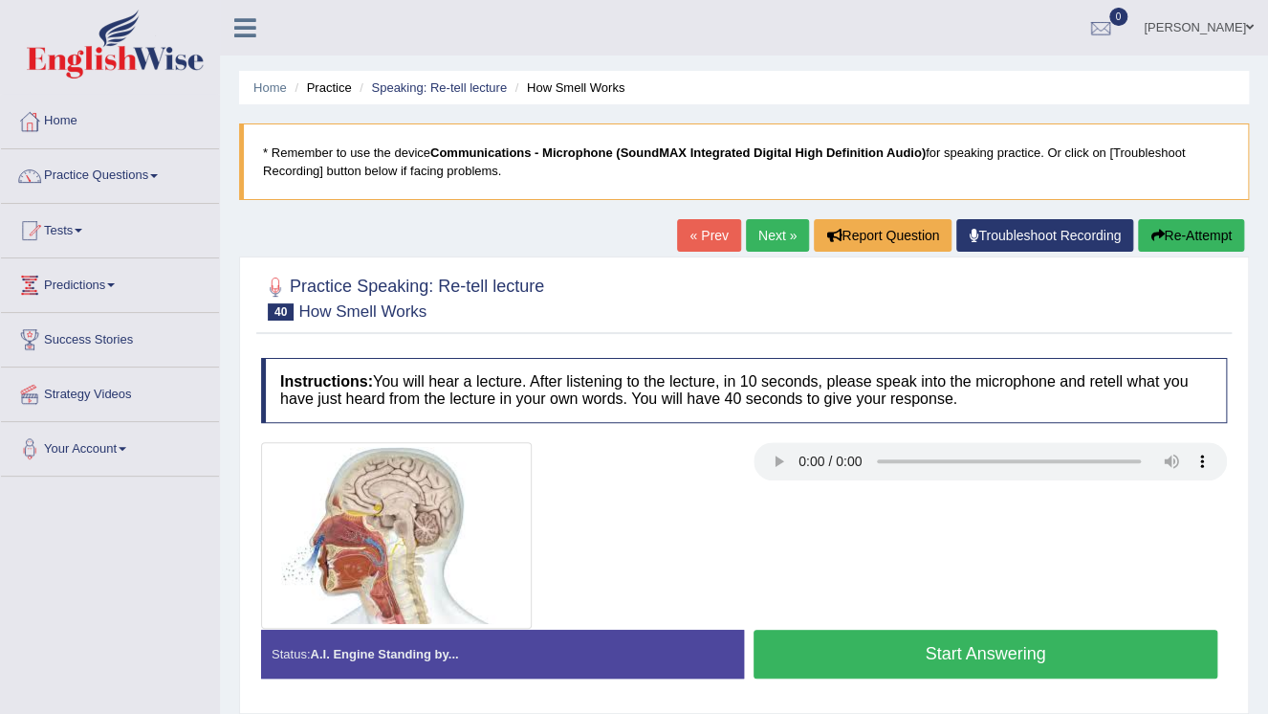
click at [1048, 654] on button "Start Answering" at bounding box center [986, 653] width 464 height 49
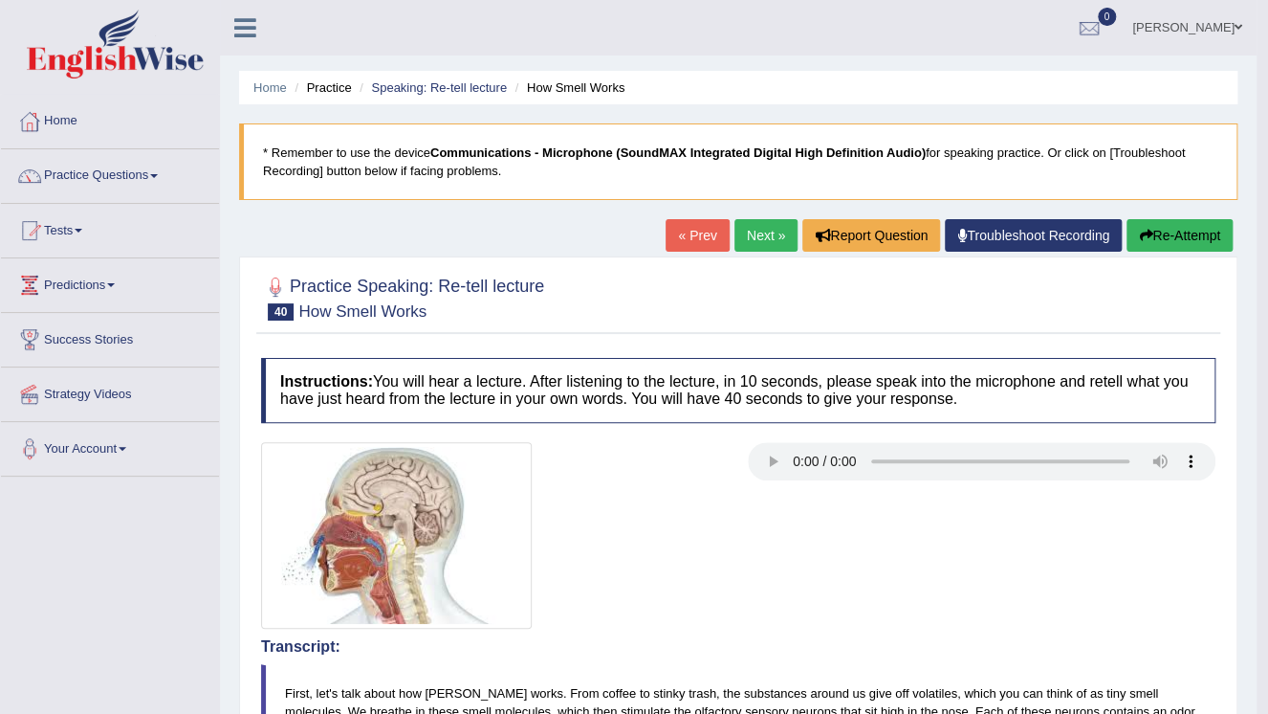
click at [761, 237] on link "Next »" at bounding box center [766, 235] width 63 height 33
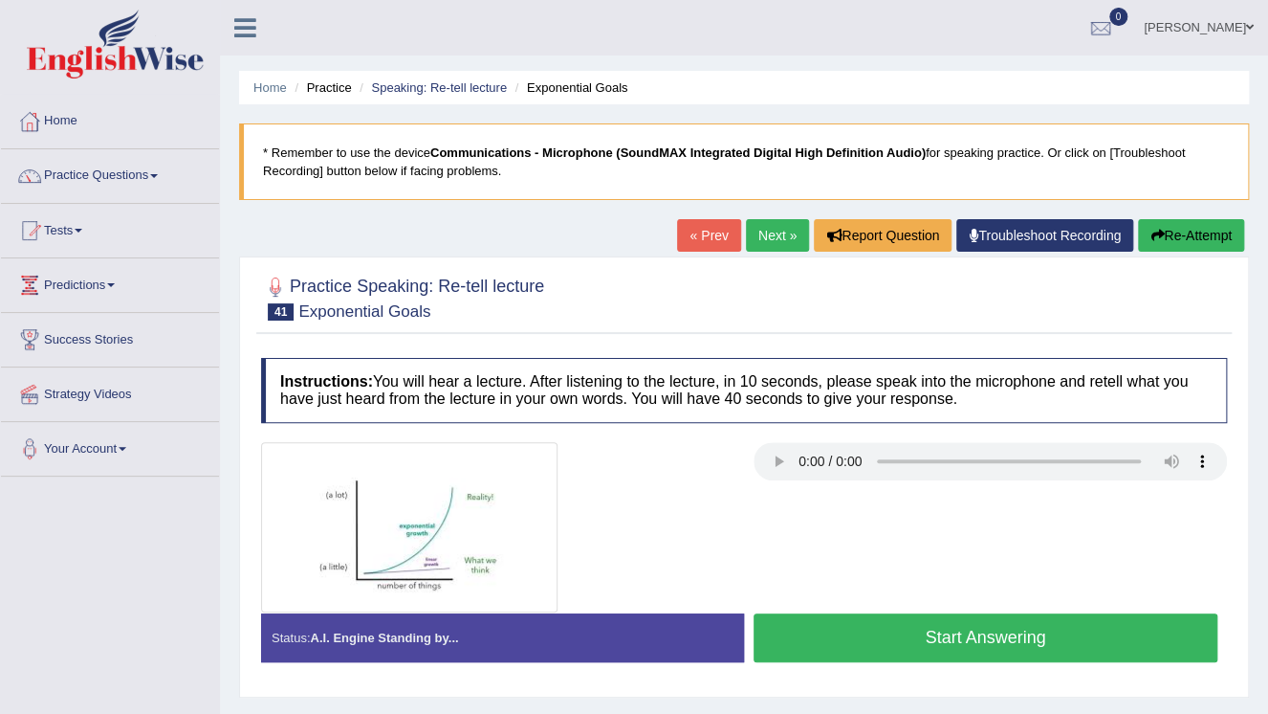
click at [985, 651] on button "Start Answering" at bounding box center [986, 637] width 464 height 49
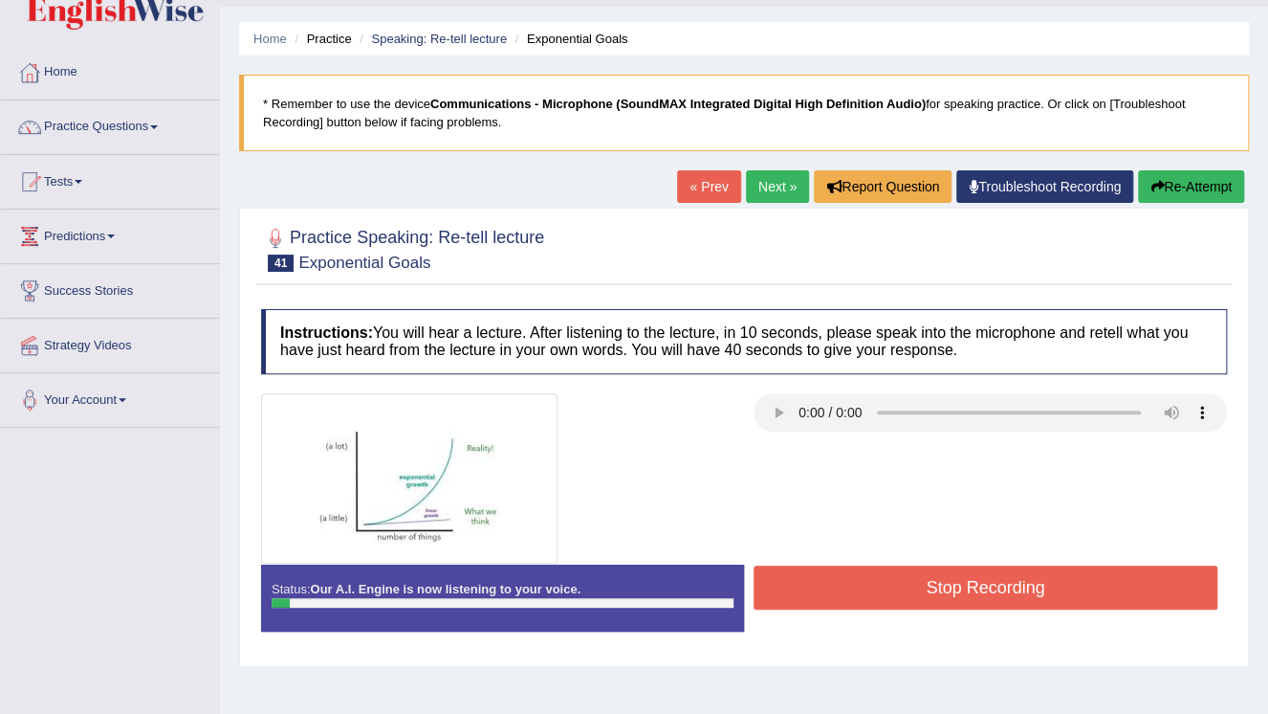
scroll to position [77, 0]
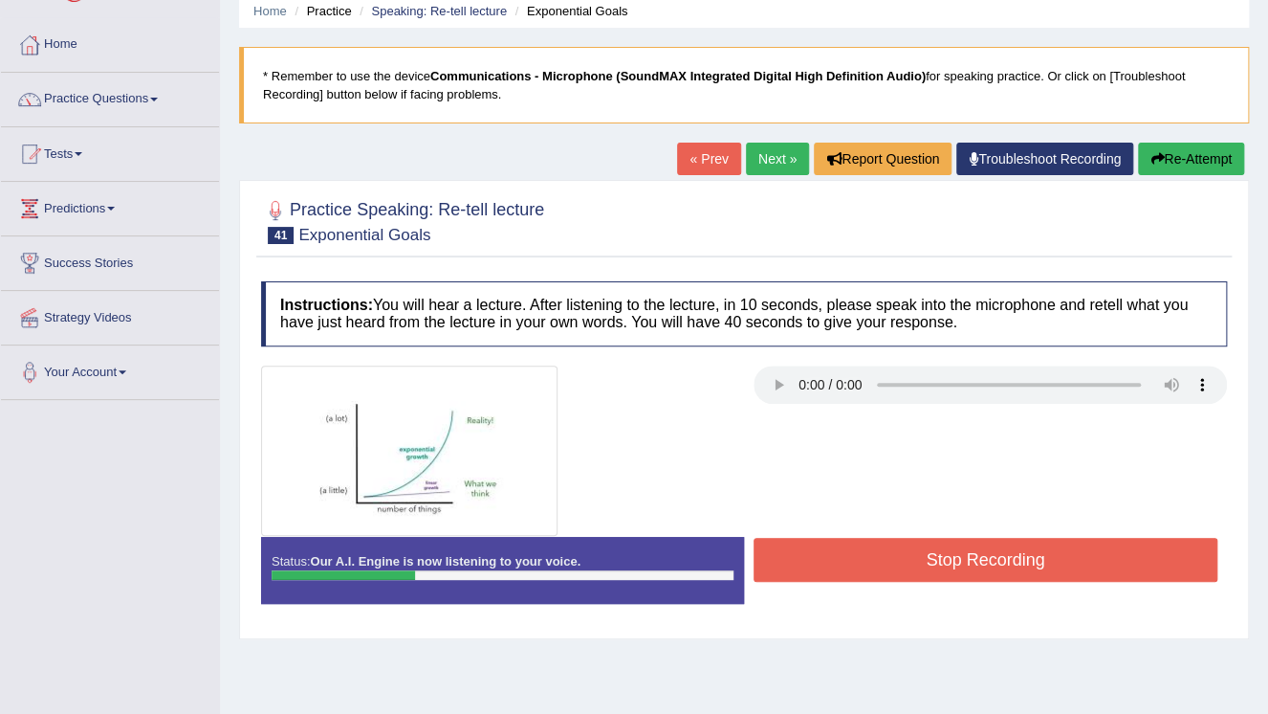
click at [791, 561] on button "Stop Recording" at bounding box center [986, 560] width 464 height 44
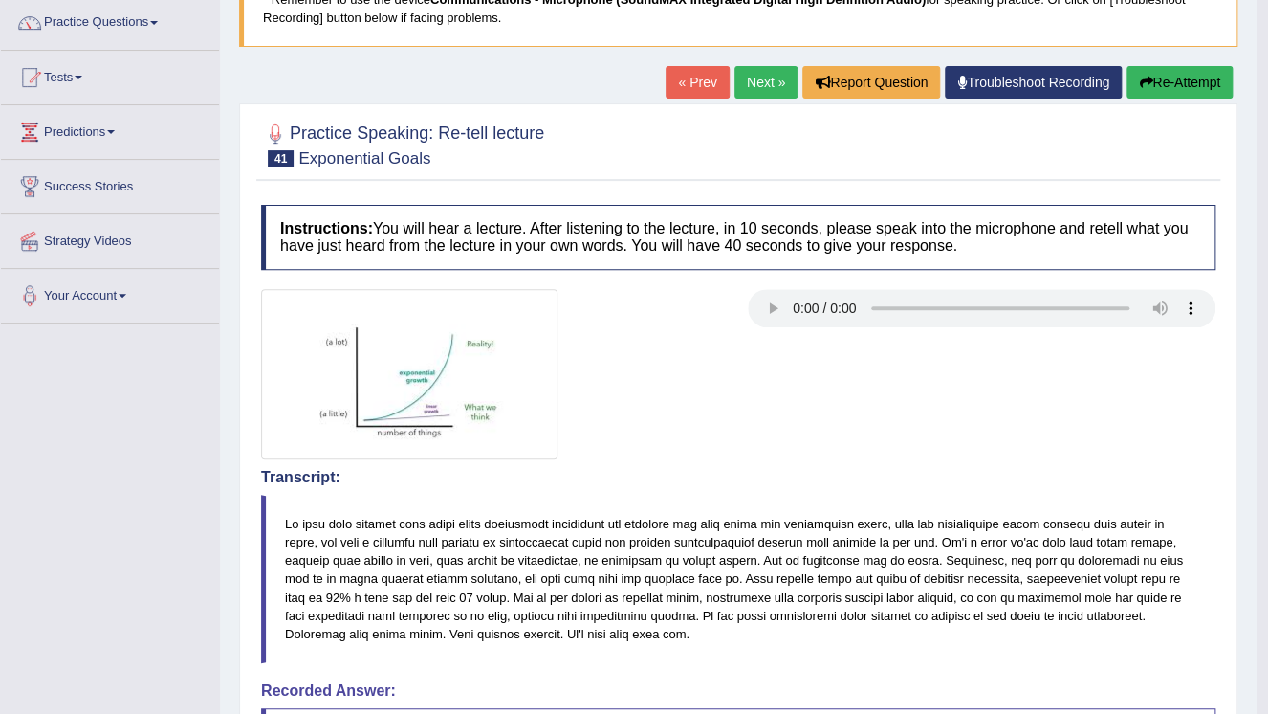
scroll to position [0, 0]
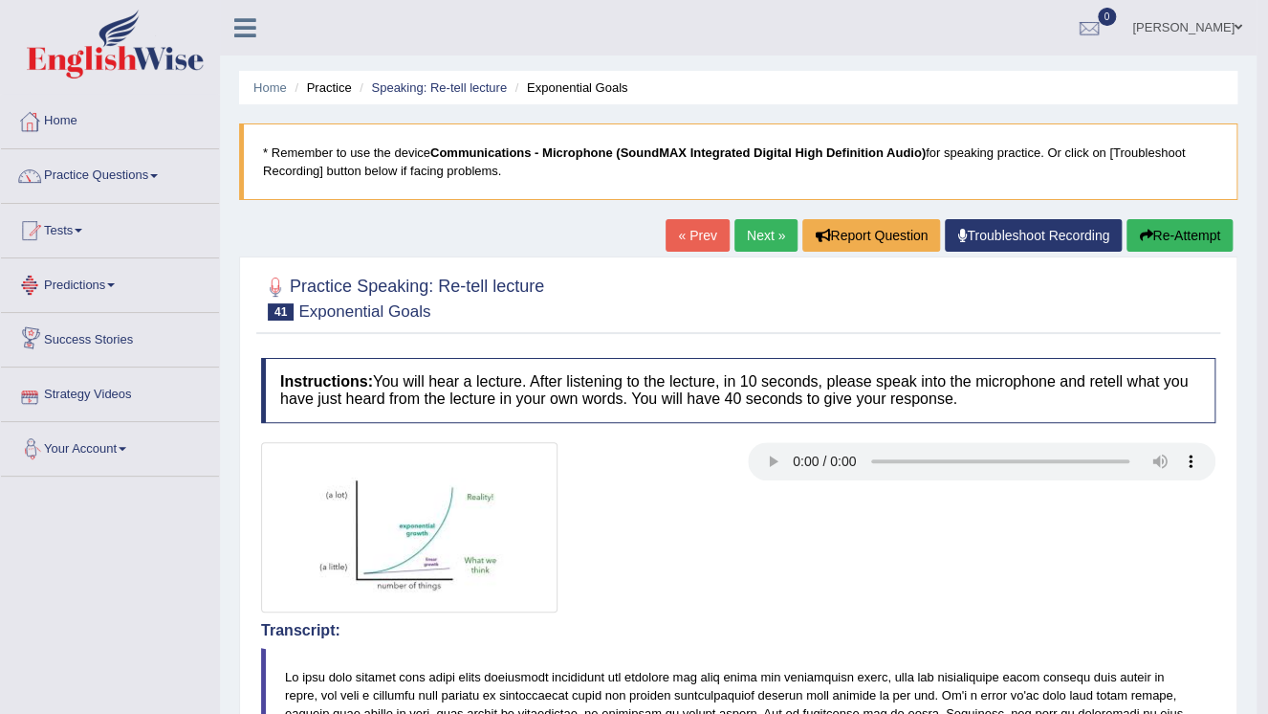
click at [761, 241] on link "Next »" at bounding box center [766, 235] width 63 height 33
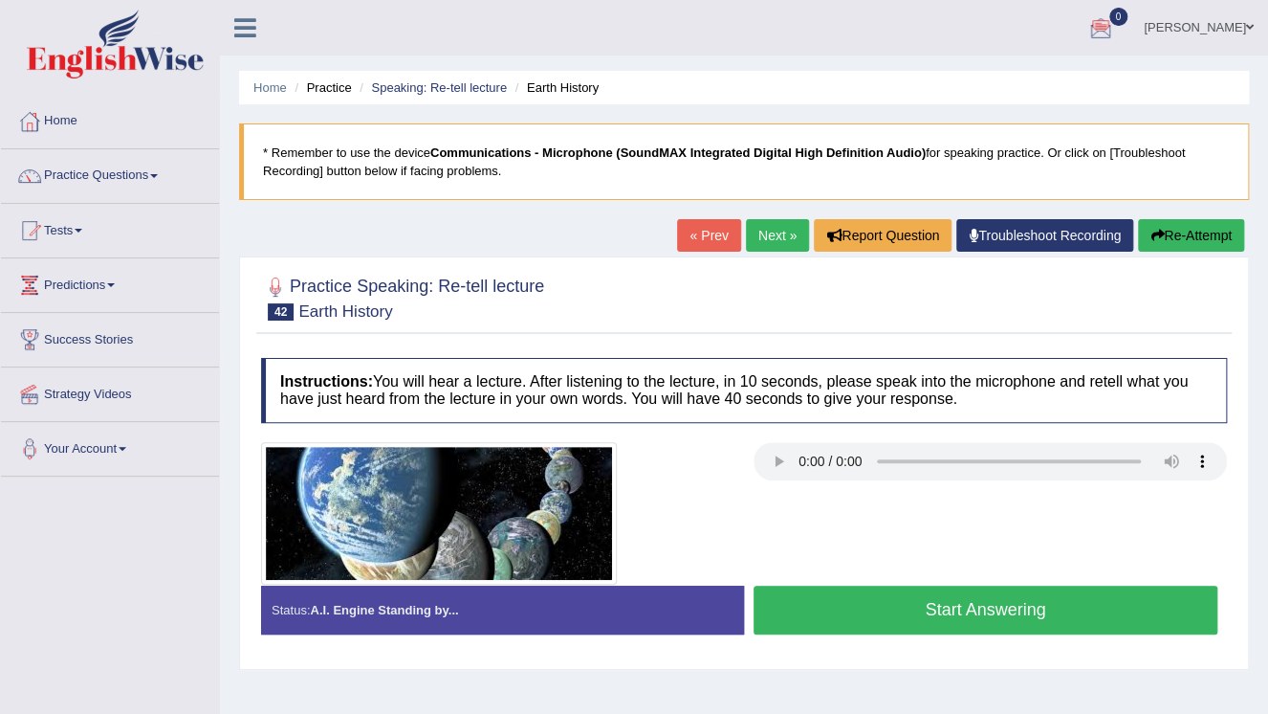
click at [1004, 593] on button "Start Answering" at bounding box center [986, 609] width 464 height 49
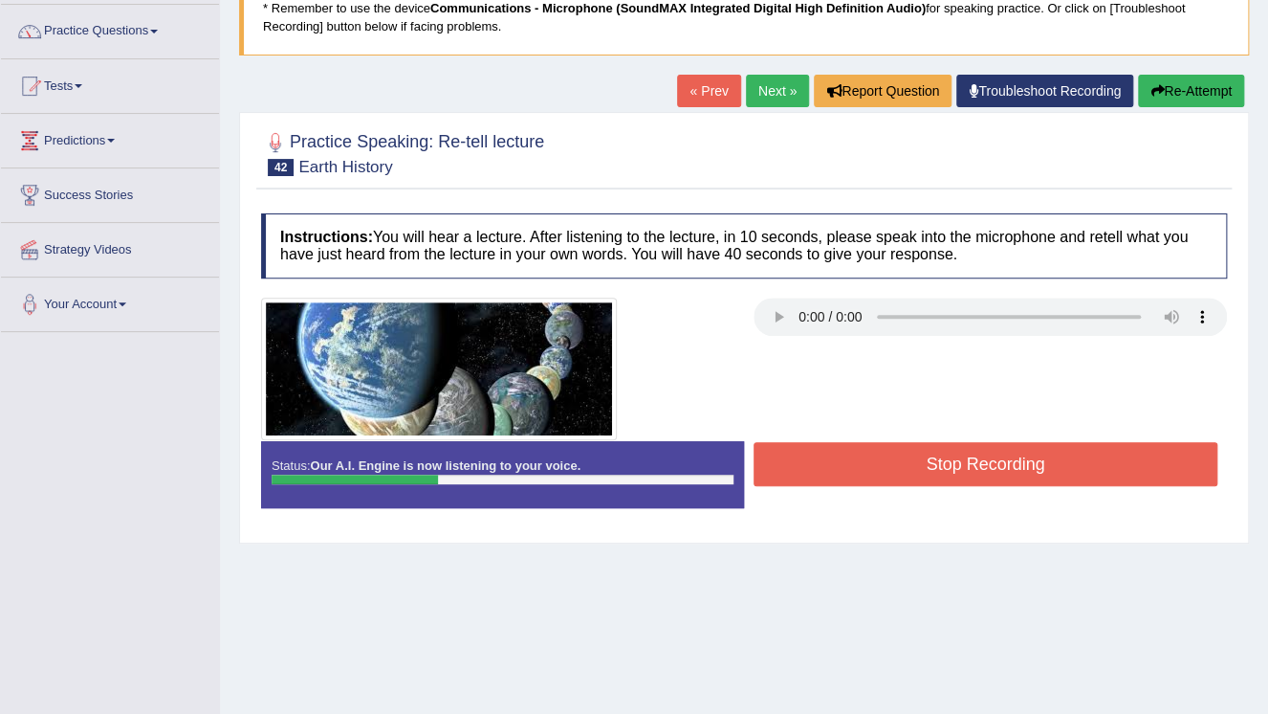
scroll to position [153, 0]
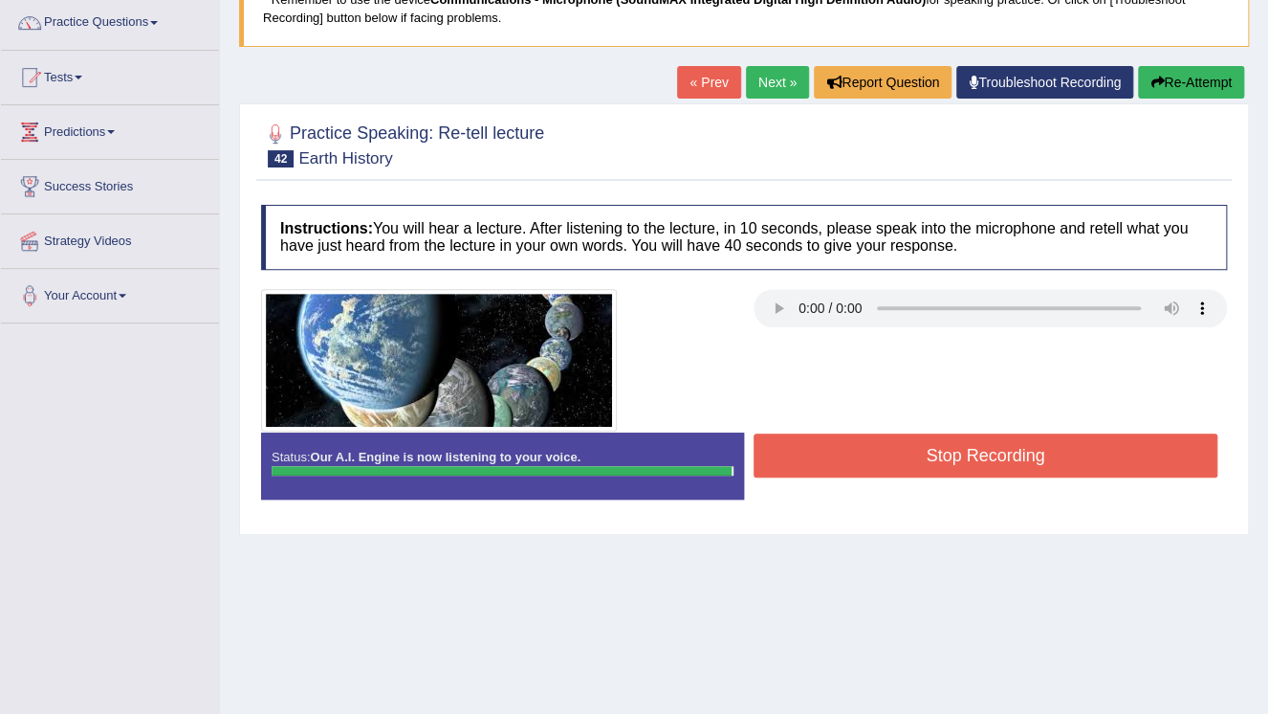
click at [992, 460] on button "Stop Recording" at bounding box center [986, 455] width 464 height 44
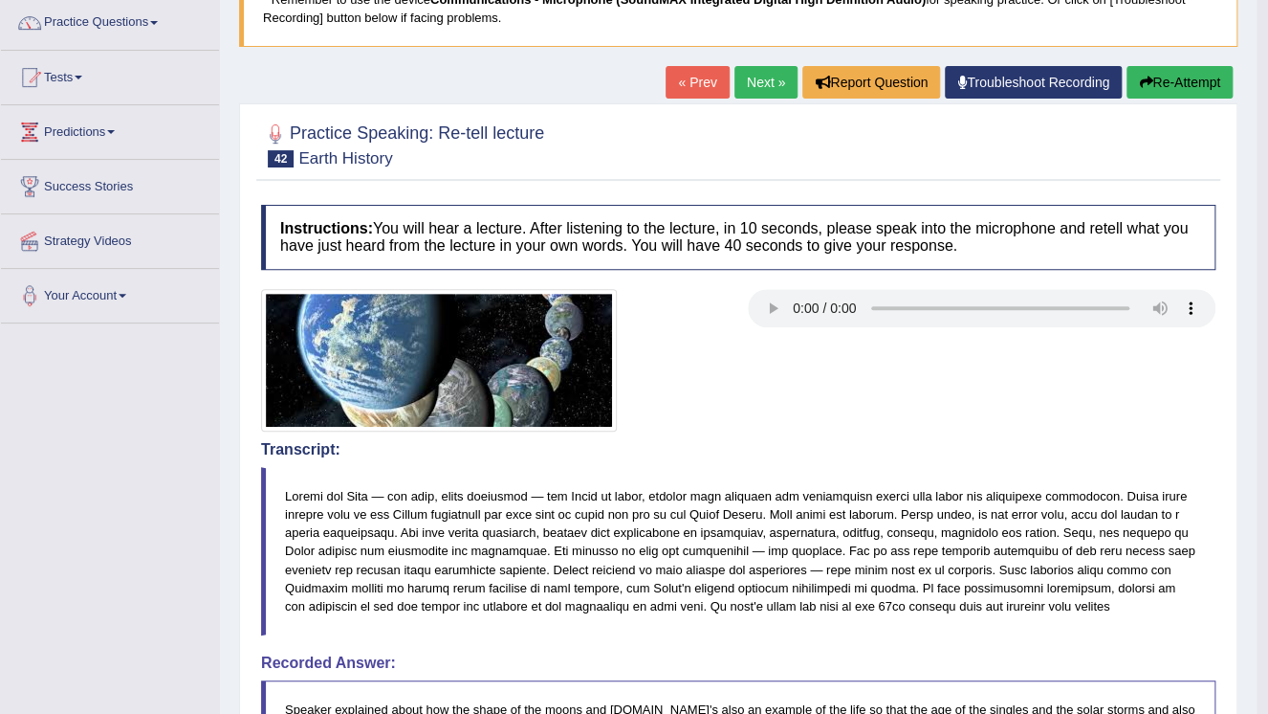
click at [758, 81] on link "Next »" at bounding box center [766, 82] width 63 height 33
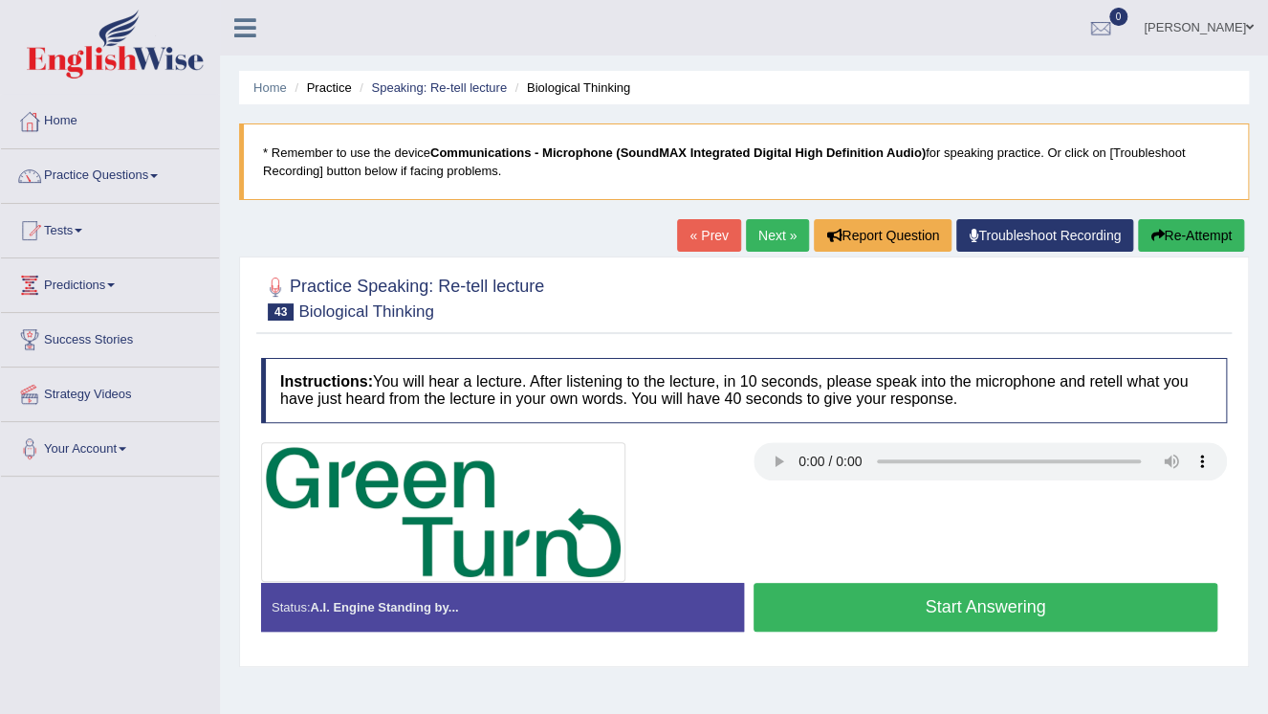
click at [1069, 608] on button "Start Answering" at bounding box center [986, 606] width 464 height 49
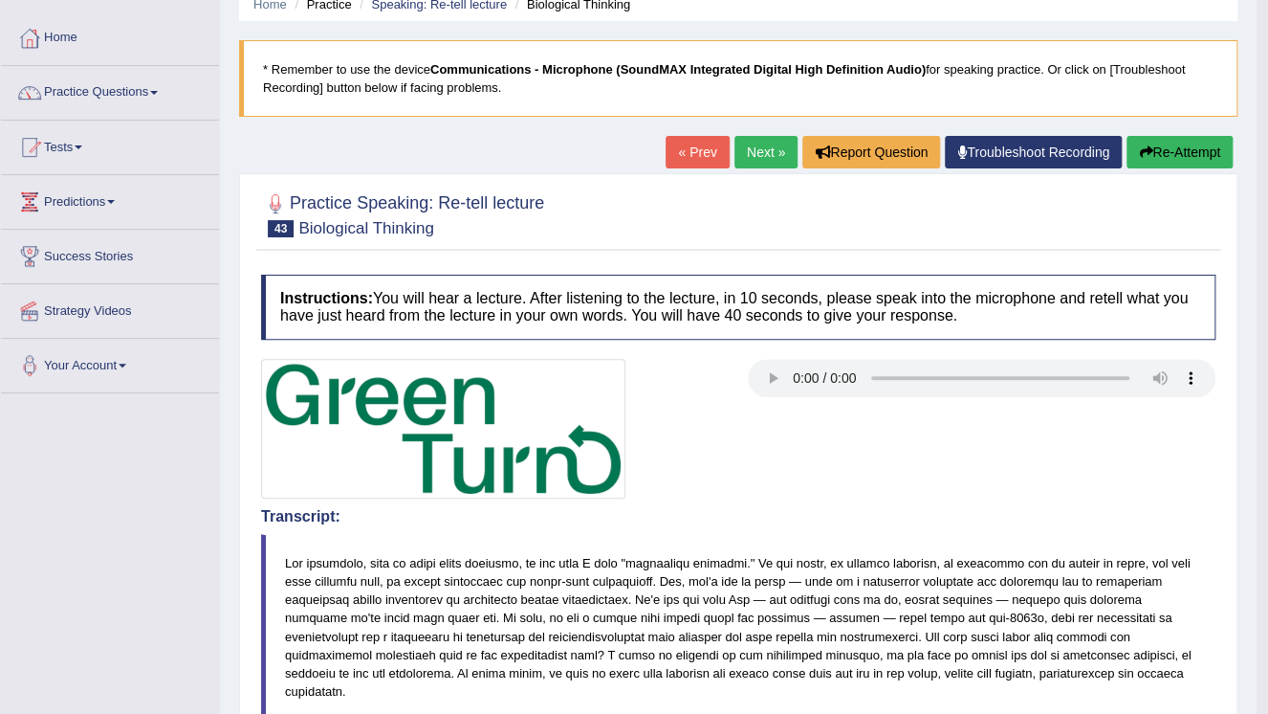
scroll to position [77, 0]
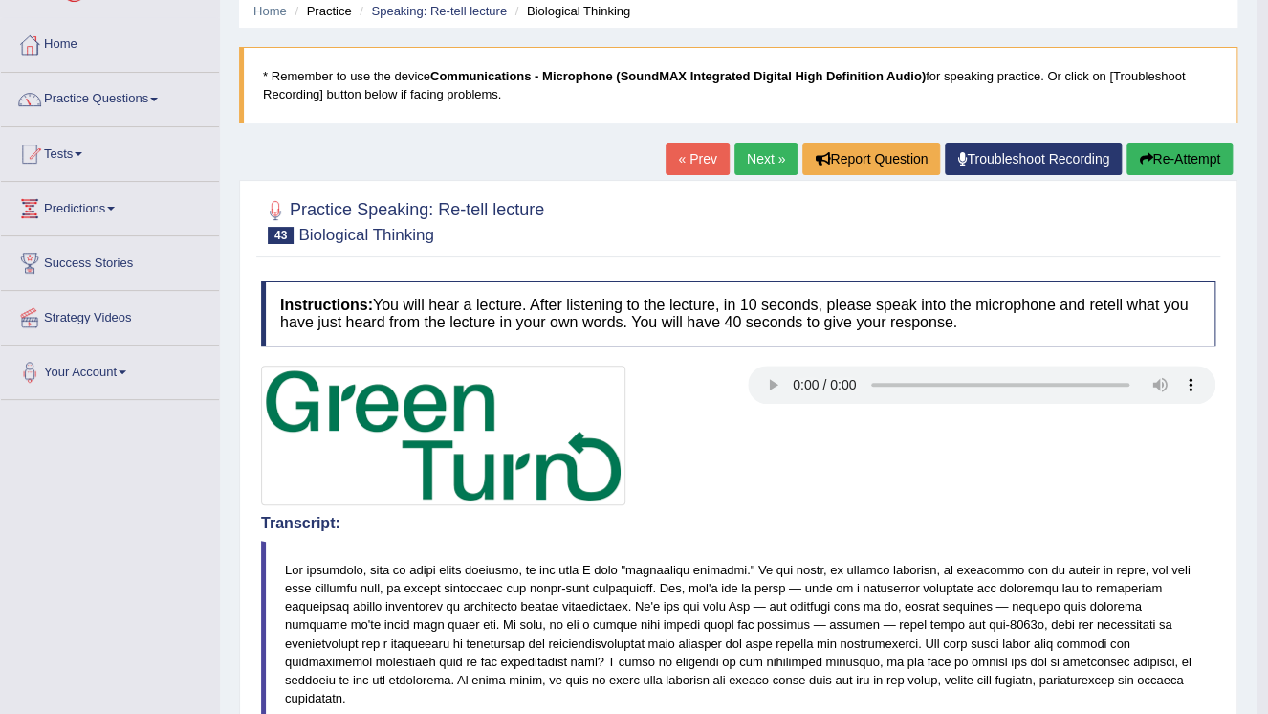
click at [766, 165] on link "Next »" at bounding box center [766, 159] width 63 height 33
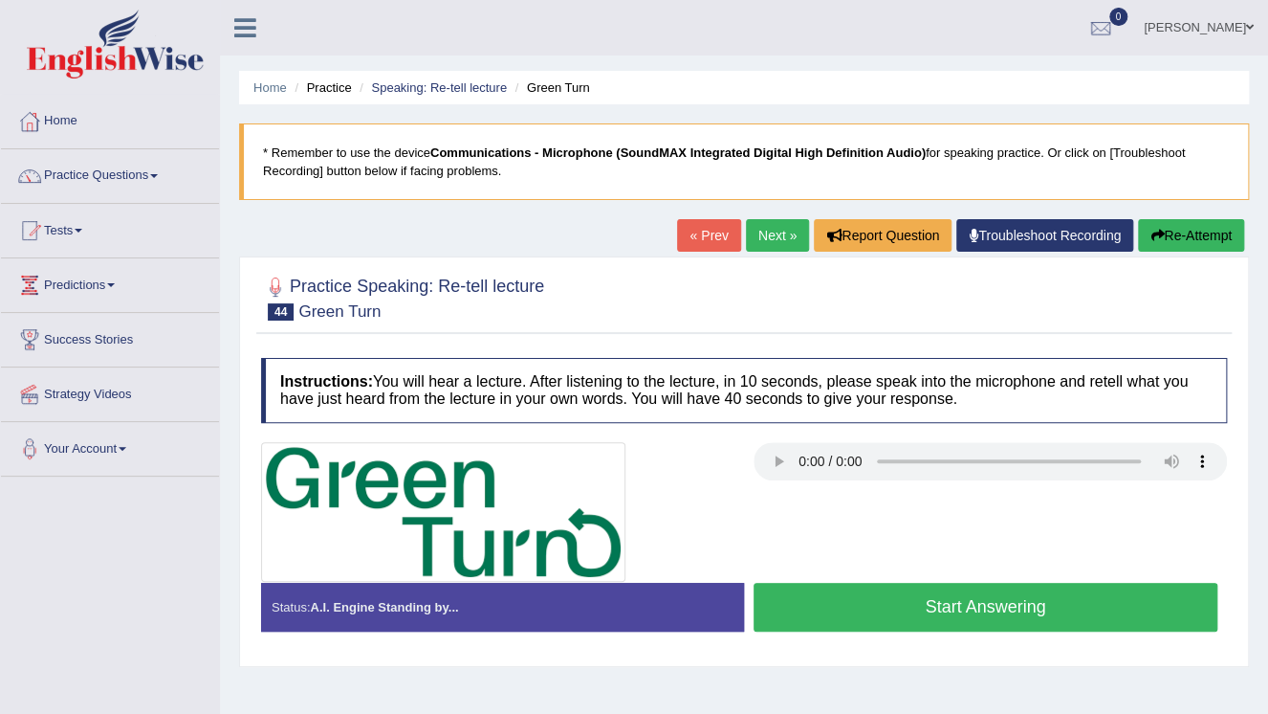
click at [766, 244] on link "Next »" at bounding box center [777, 235] width 63 height 33
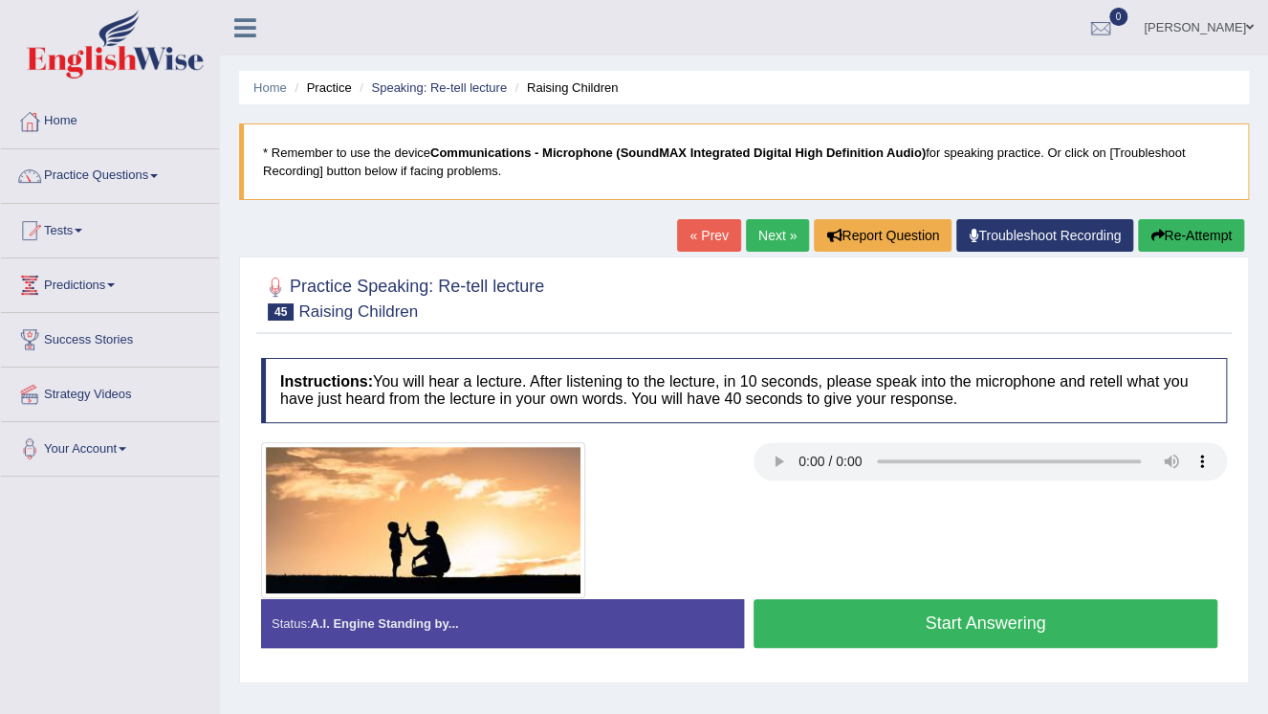
click at [950, 622] on button "Start Answering" at bounding box center [986, 623] width 464 height 49
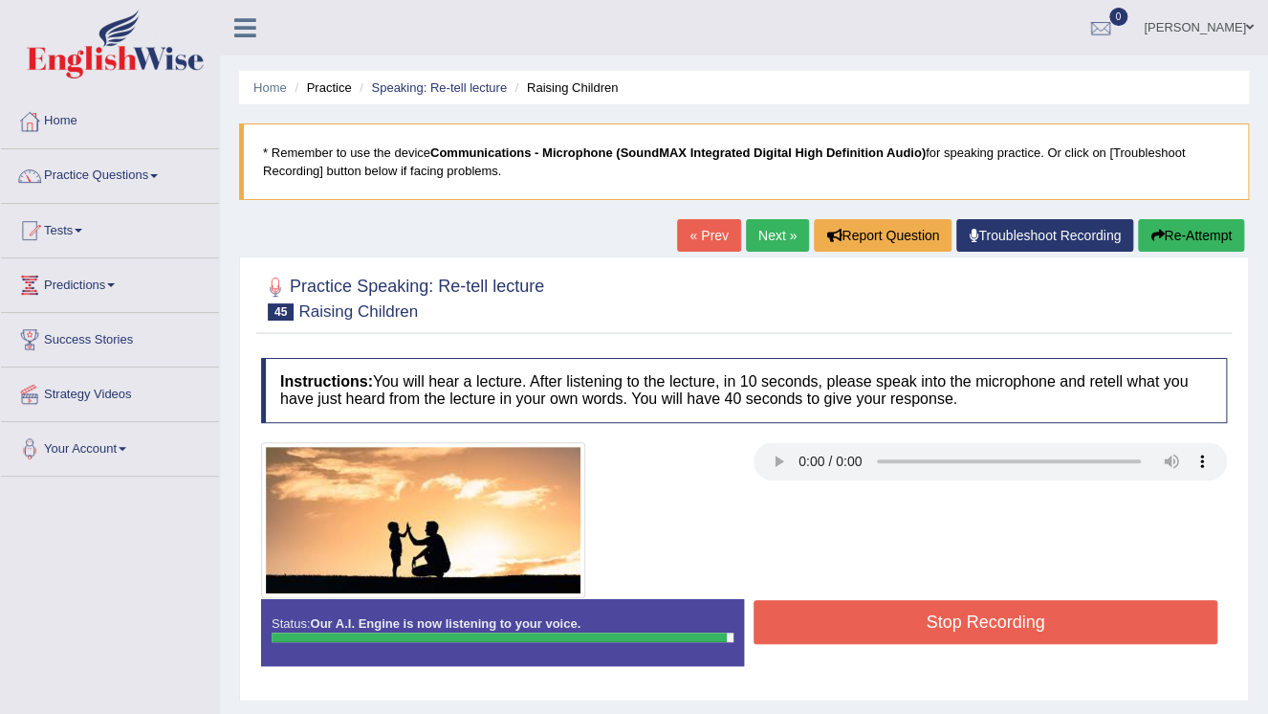
click at [949, 623] on button "Stop Recording" at bounding box center [986, 622] width 464 height 44
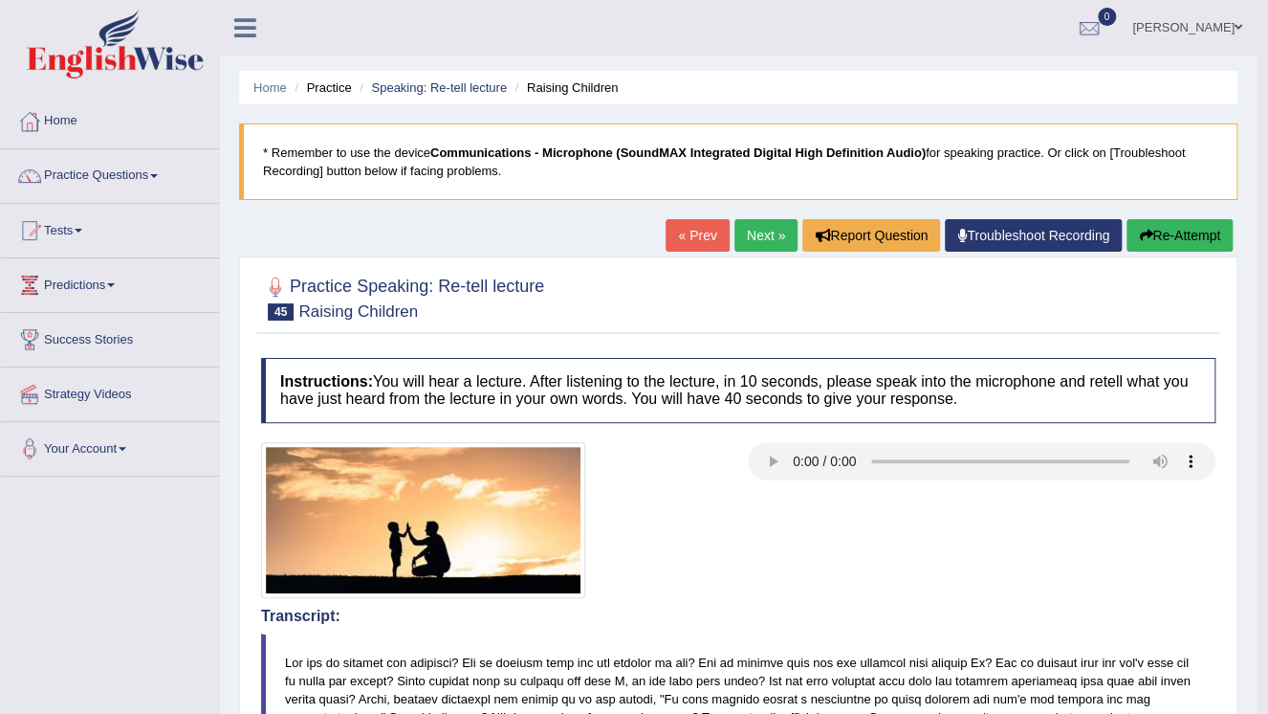
click at [758, 237] on link "Next »" at bounding box center [766, 235] width 63 height 33
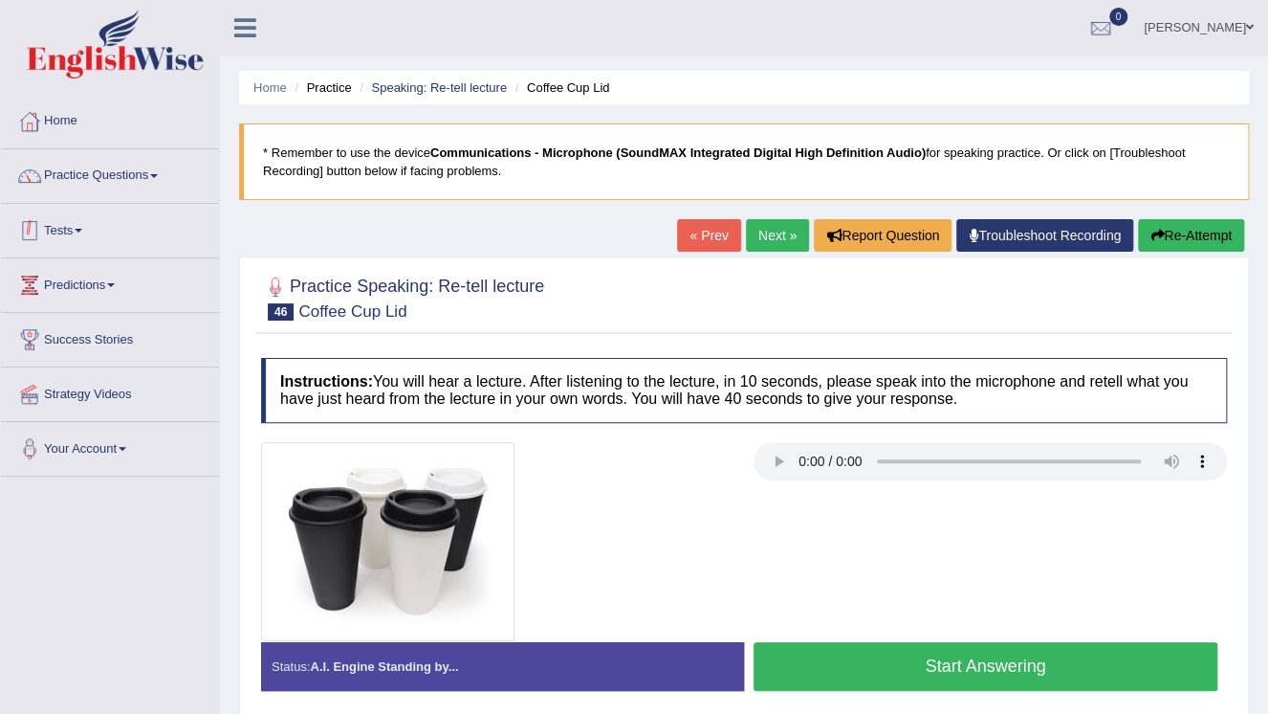
click at [91, 227] on link "Tests" at bounding box center [110, 228] width 218 height 48
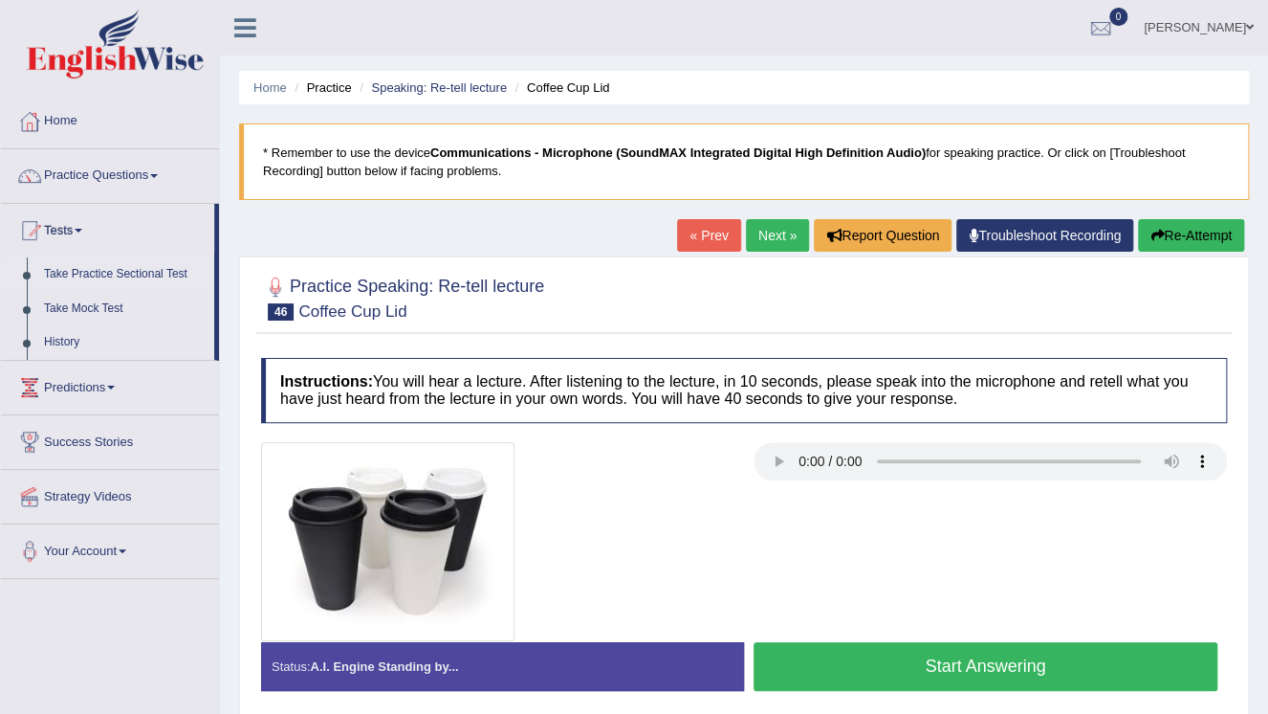
click at [149, 275] on link "Take Practice Sectional Test" at bounding box center [124, 274] width 179 height 34
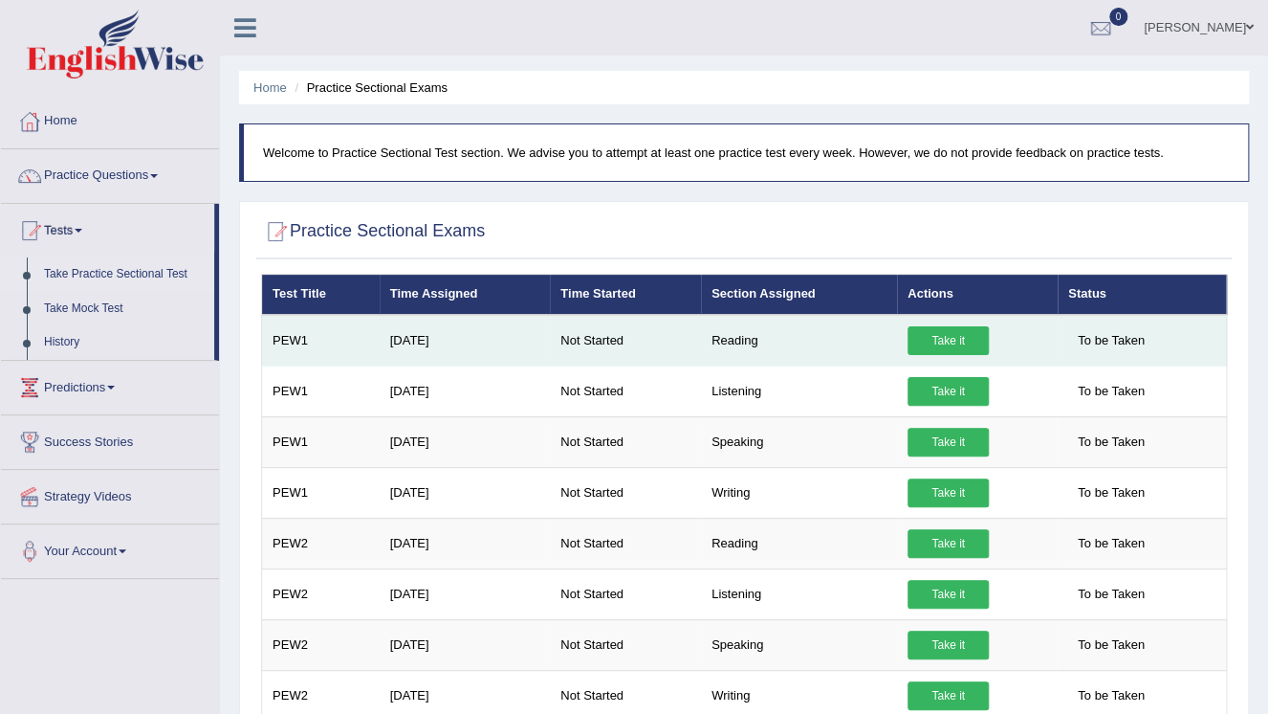
click at [932, 341] on link "Take it" at bounding box center [948, 340] width 81 height 29
click at [931, 340] on link "Take it" at bounding box center [948, 340] width 81 height 29
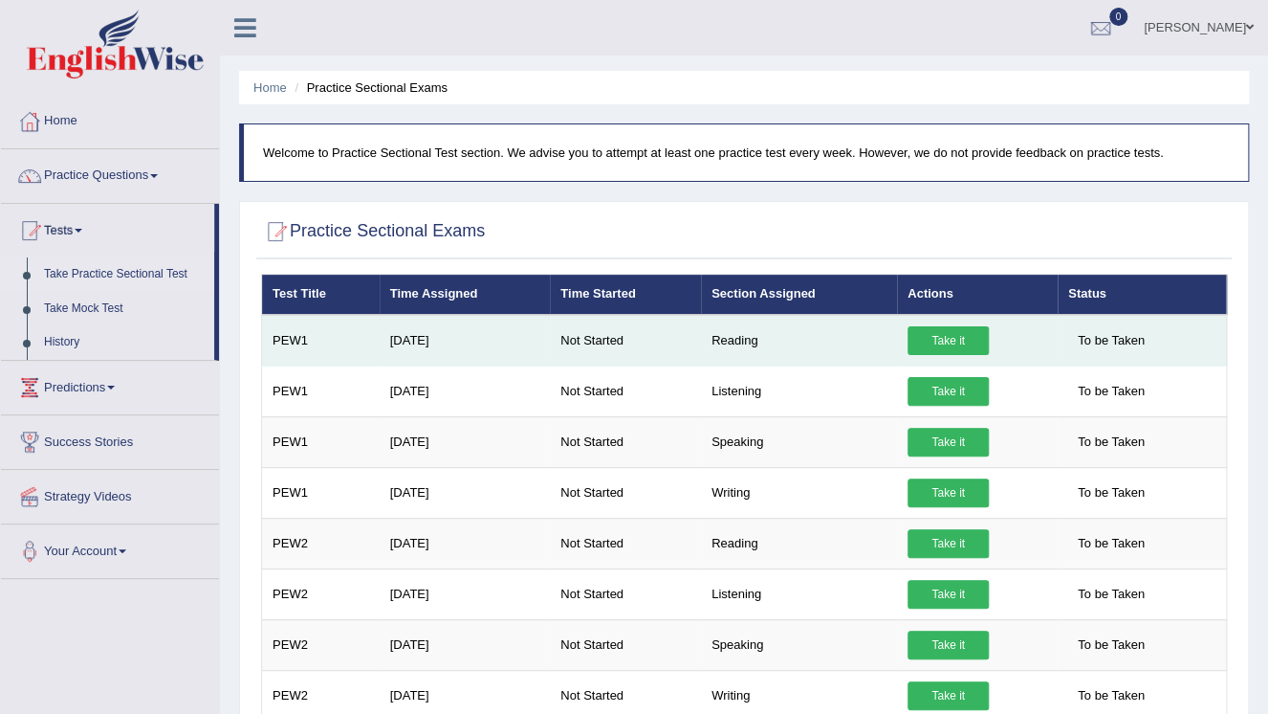
click at [931, 340] on link "Take it" at bounding box center [948, 340] width 81 height 29
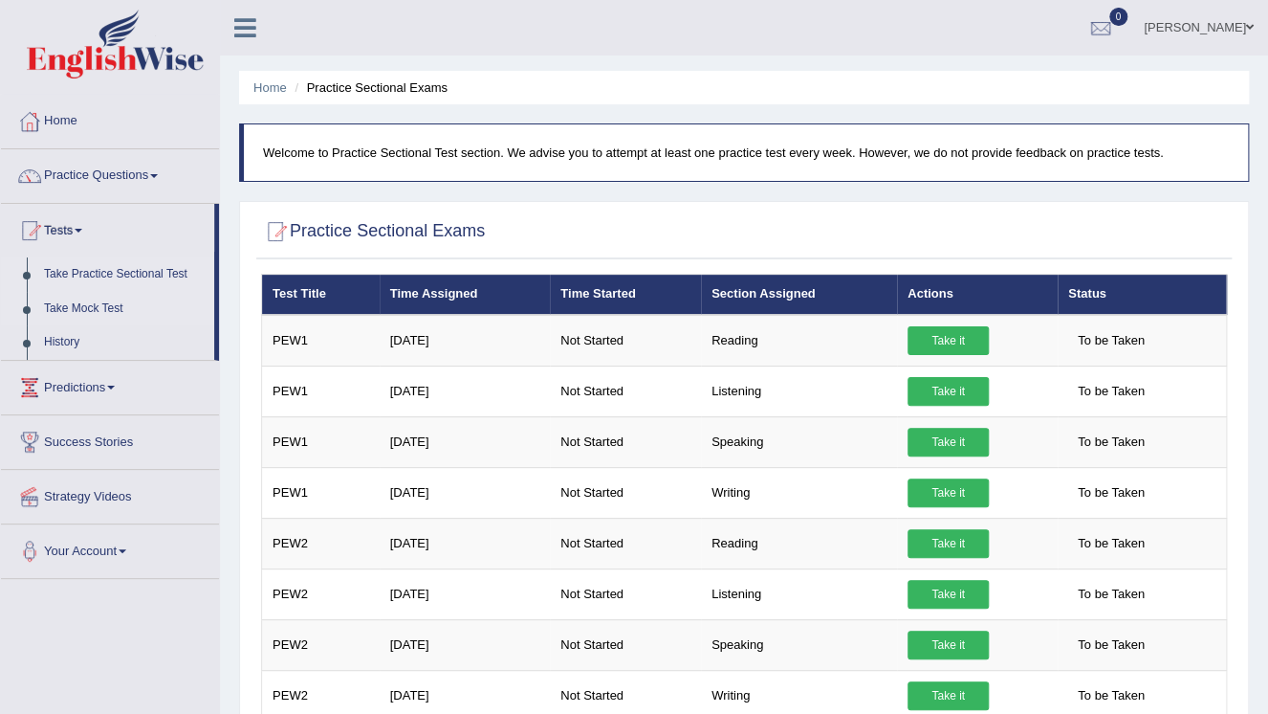
click at [85, 302] on link "Take Mock Test" at bounding box center [124, 309] width 179 height 34
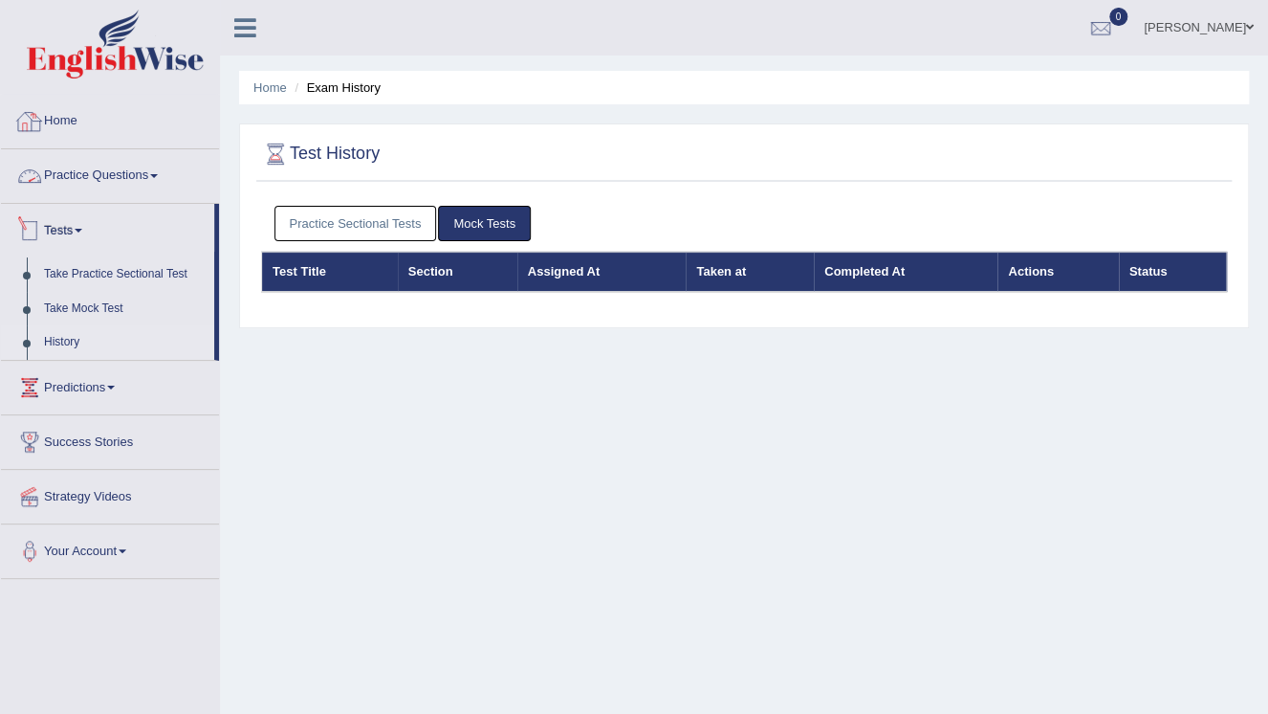
click at [82, 235] on link "Tests" at bounding box center [107, 228] width 213 height 48
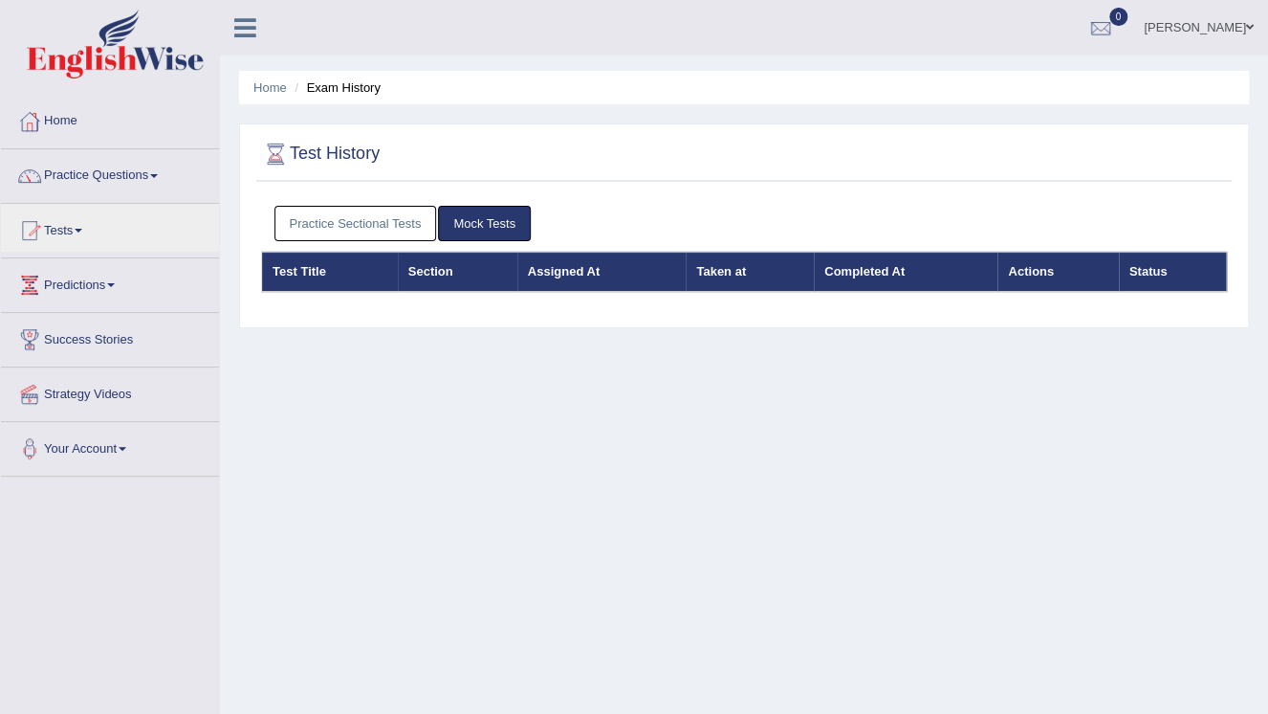
click at [160, 177] on link "Practice Questions" at bounding box center [110, 173] width 218 height 48
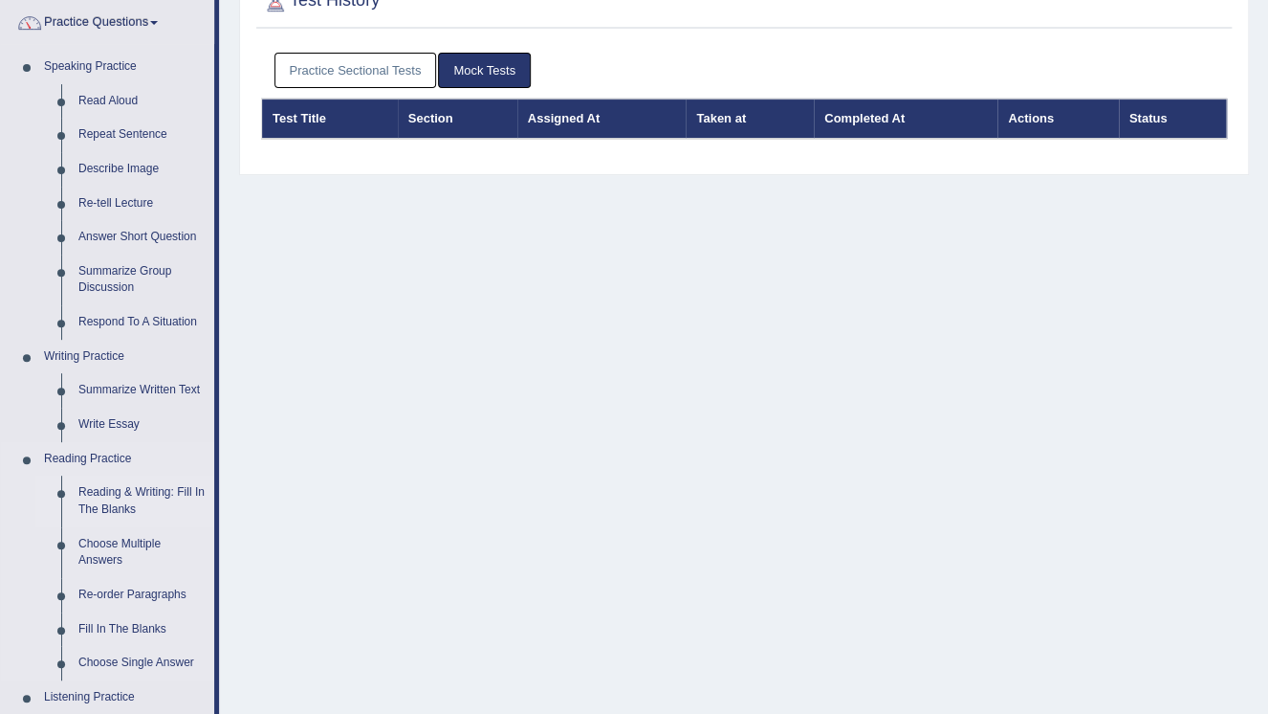
scroll to position [77, 0]
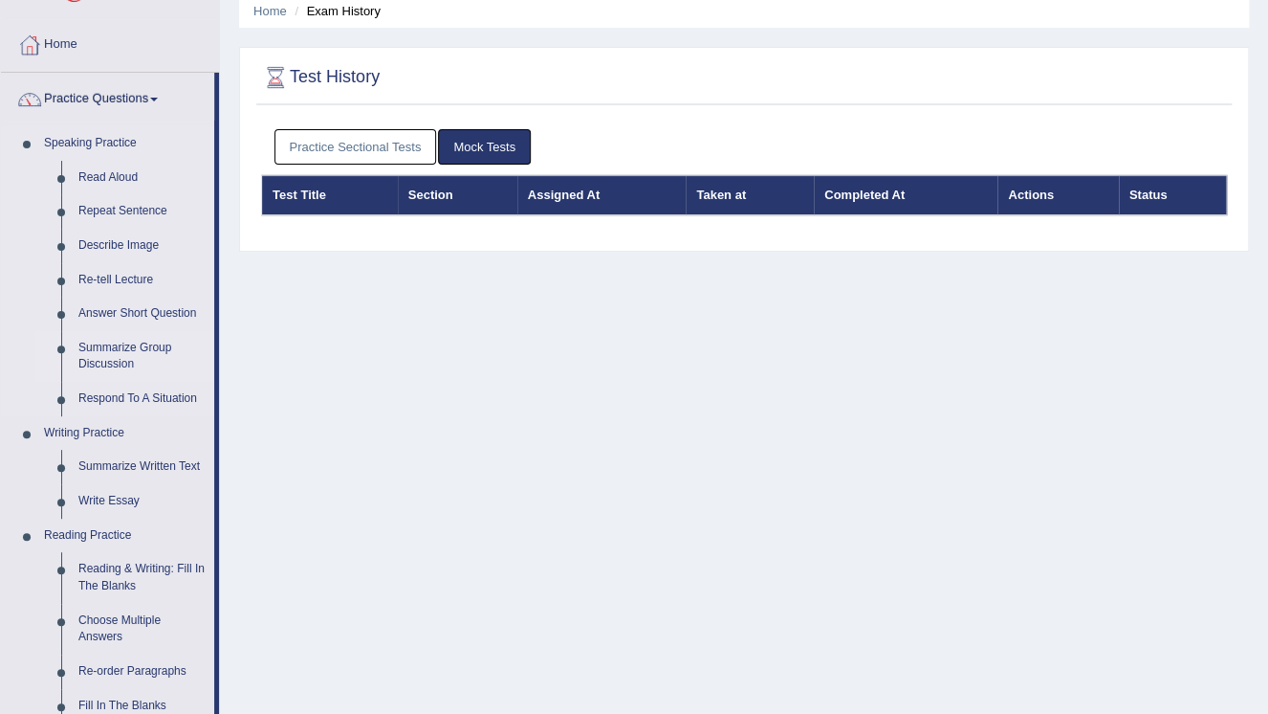
click at [122, 352] on link "Summarize Group Discussion" at bounding box center [142, 356] width 144 height 51
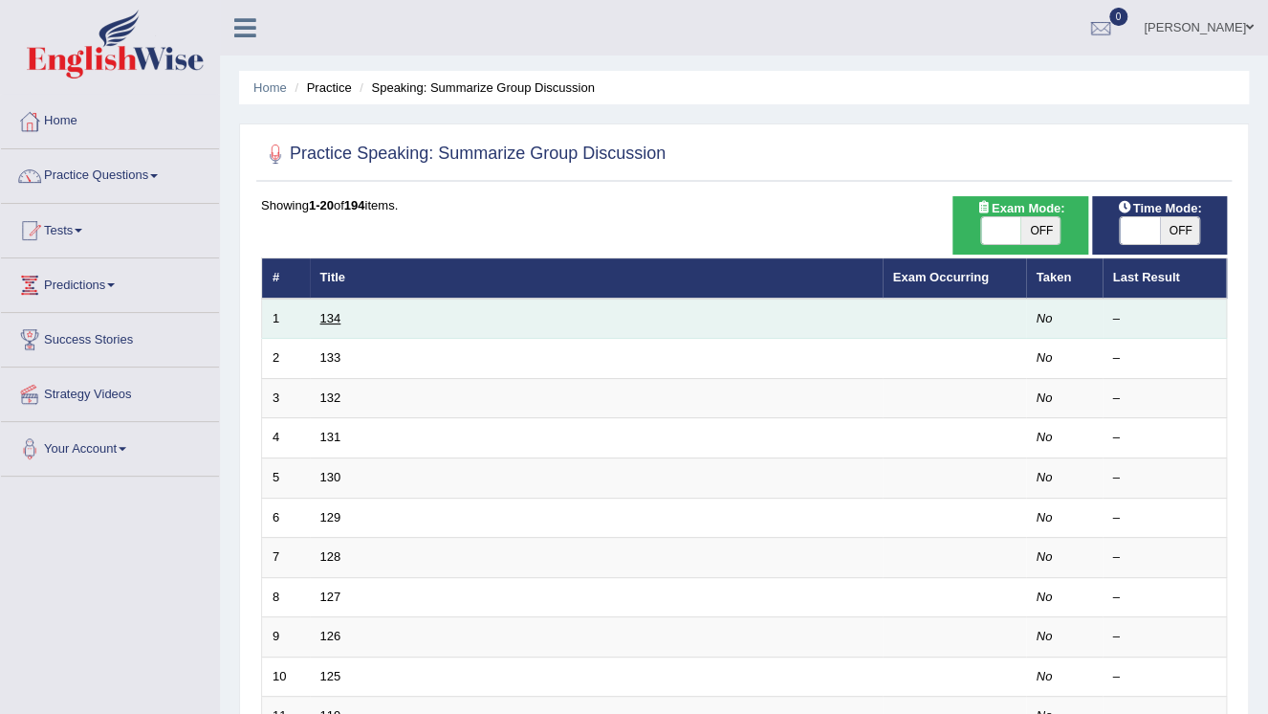
click at [331, 316] on link "134" at bounding box center [330, 318] width 21 height 14
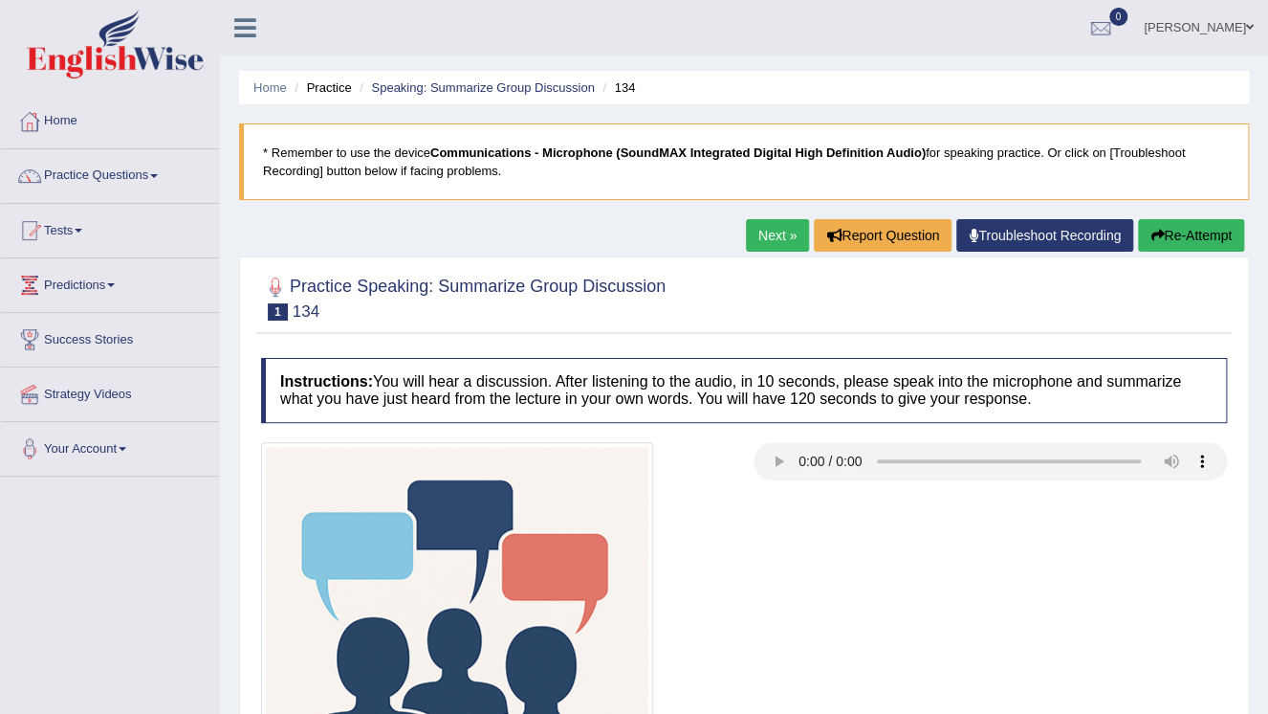
click at [769, 237] on link "Next »" at bounding box center [777, 235] width 63 height 33
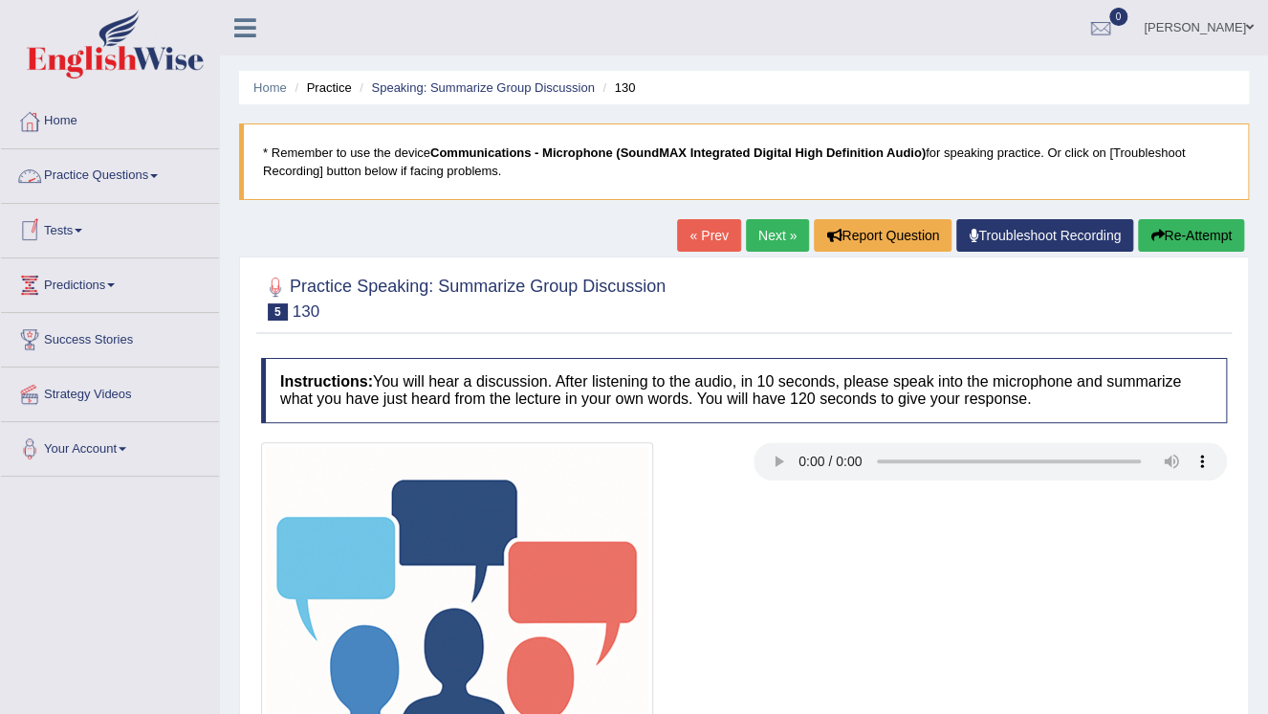
click at [158, 176] on span at bounding box center [154, 176] width 8 height 4
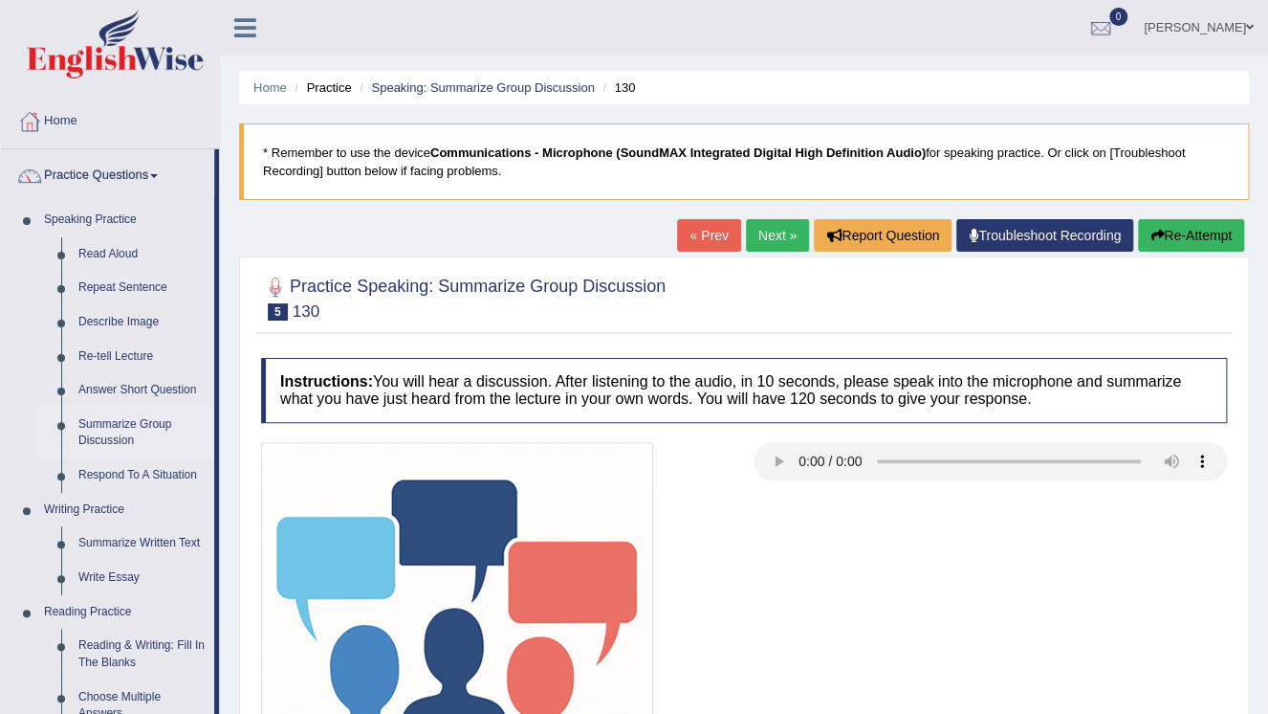
click at [159, 430] on link "Summarize Group Discussion" at bounding box center [142, 432] width 144 height 51
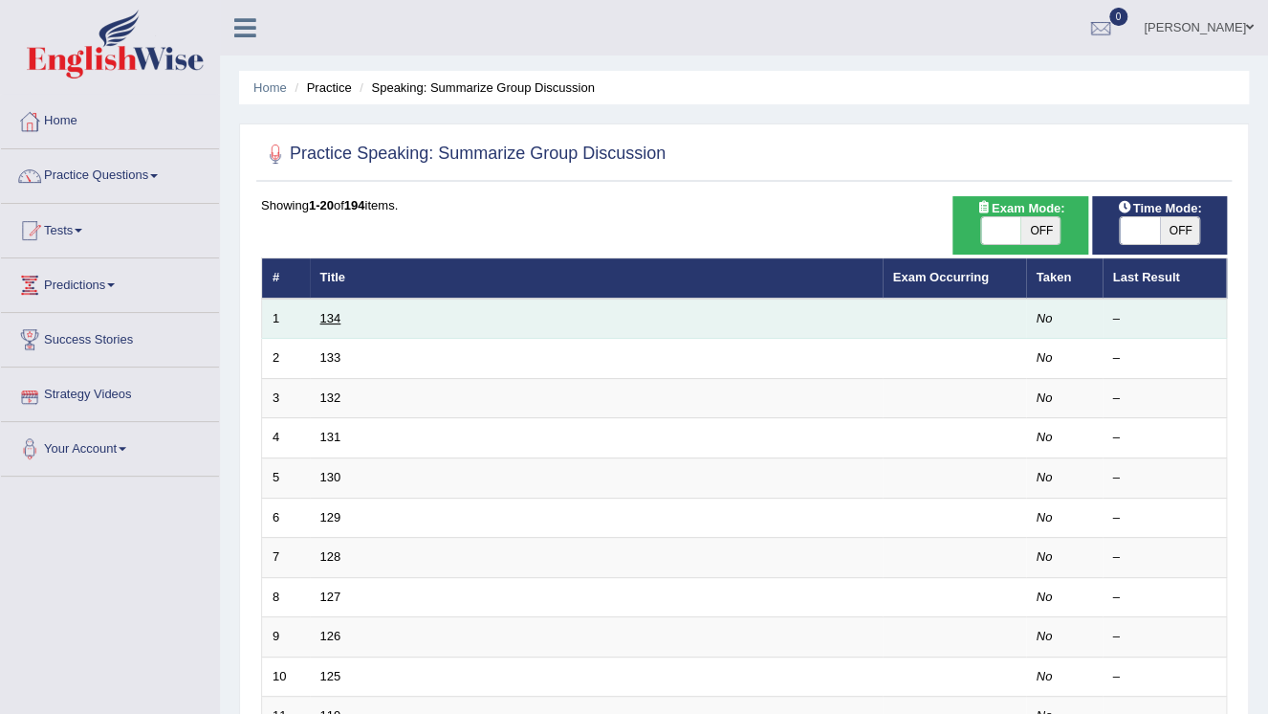
click at [335, 315] on link "134" at bounding box center [330, 318] width 21 height 14
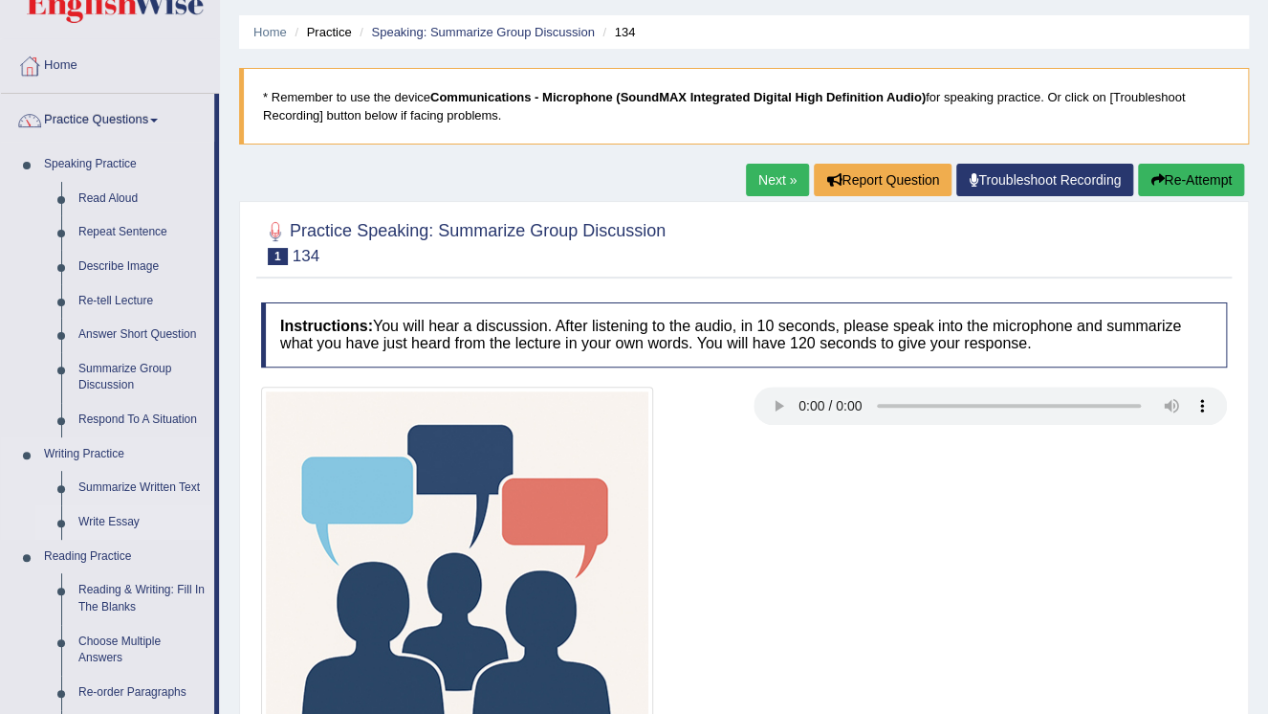
scroll to position [153, 0]
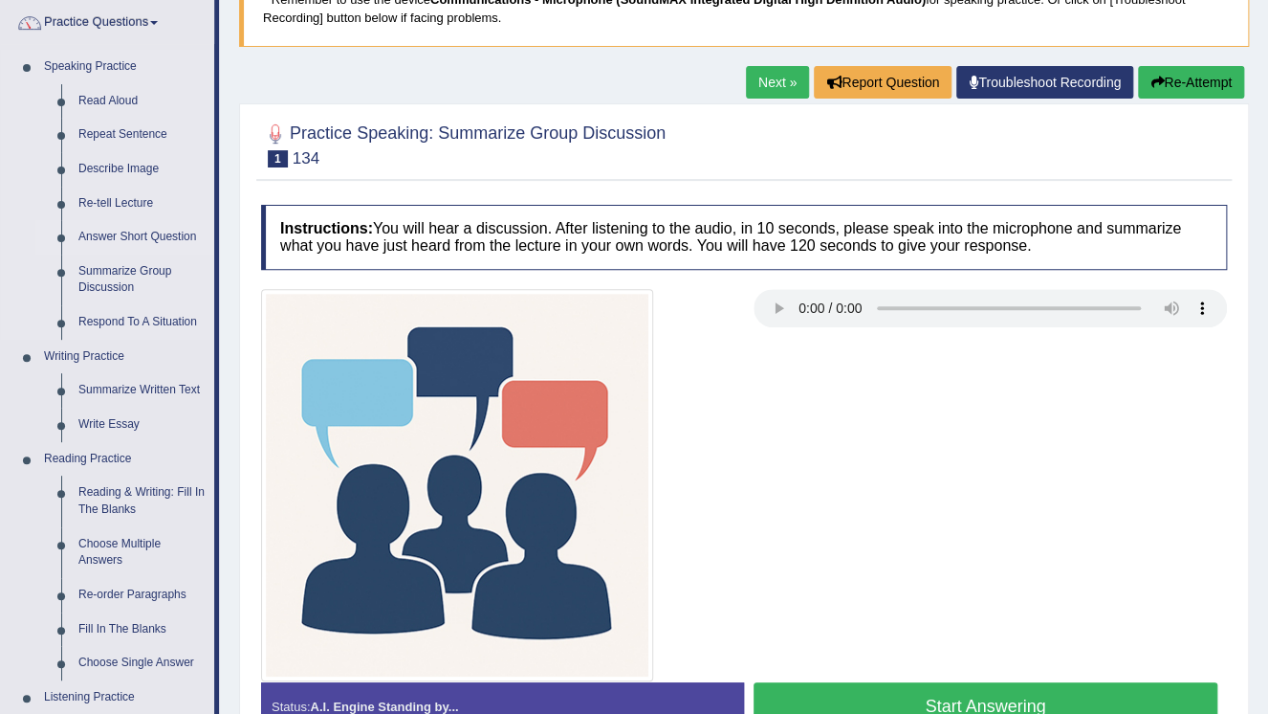
click at [162, 247] on link "Answer Short Question" at bounding box center [142, 237] width 144 height 34
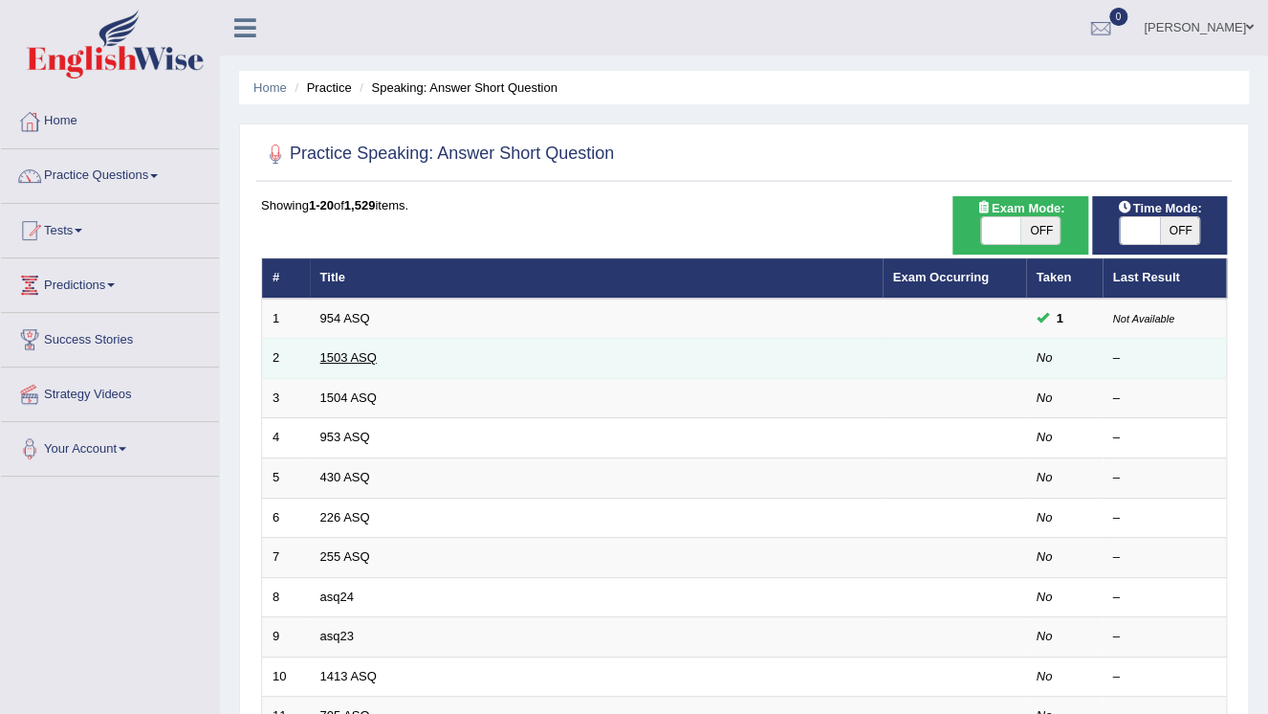
click at [352, 358] on link "1503 ASQ" at bounding box center [348, 357] width 56 height 14
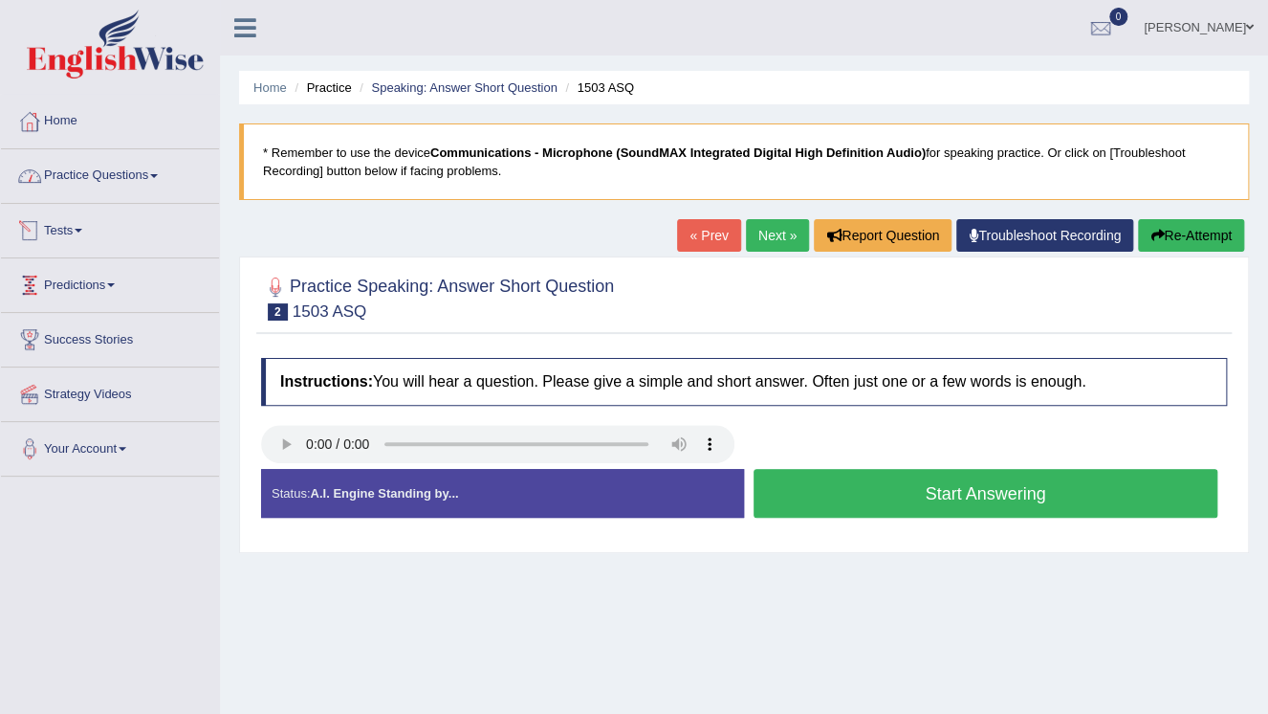
click at [152, 178] on link "Practice Questions" at bounding box center [110, 173] width 218 height 48
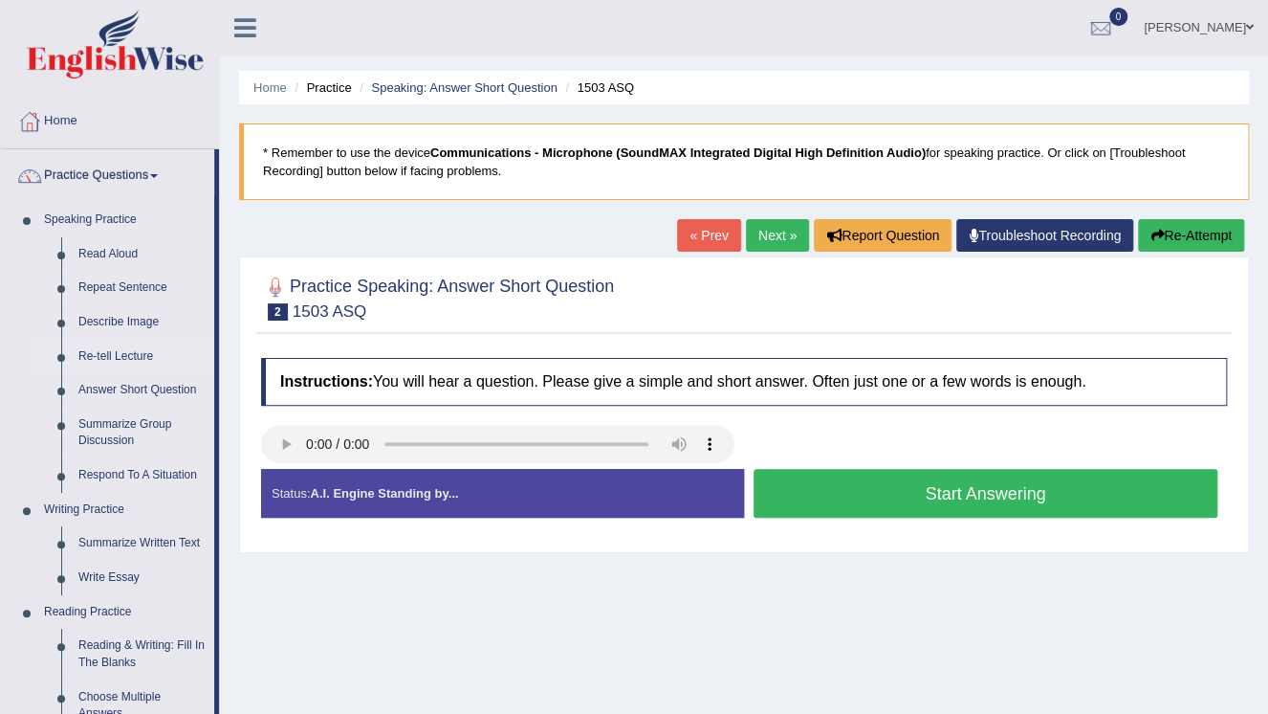
click at [155, 356] on link "Re-tell Lecture" at bounding box center [142, 357] width 144 height 34
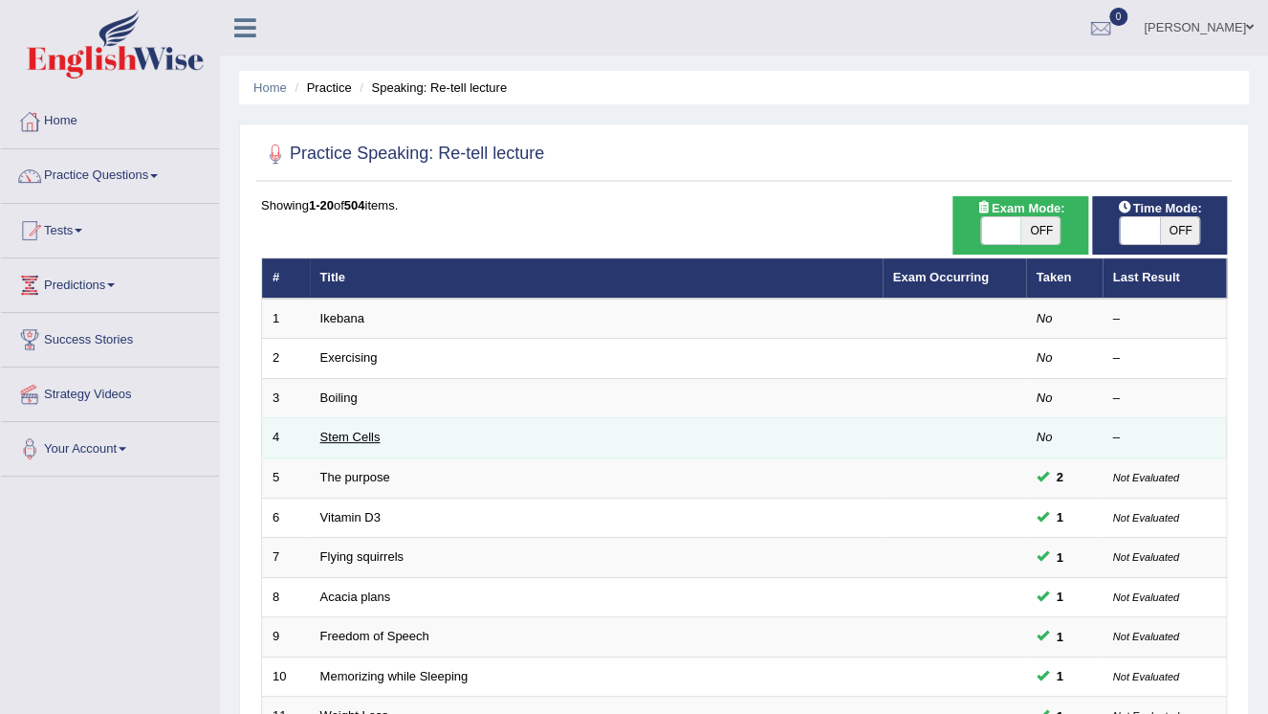
click at [379, 439] on link "Stem Cells" at bounding box center [350, 436] width 60 height 14
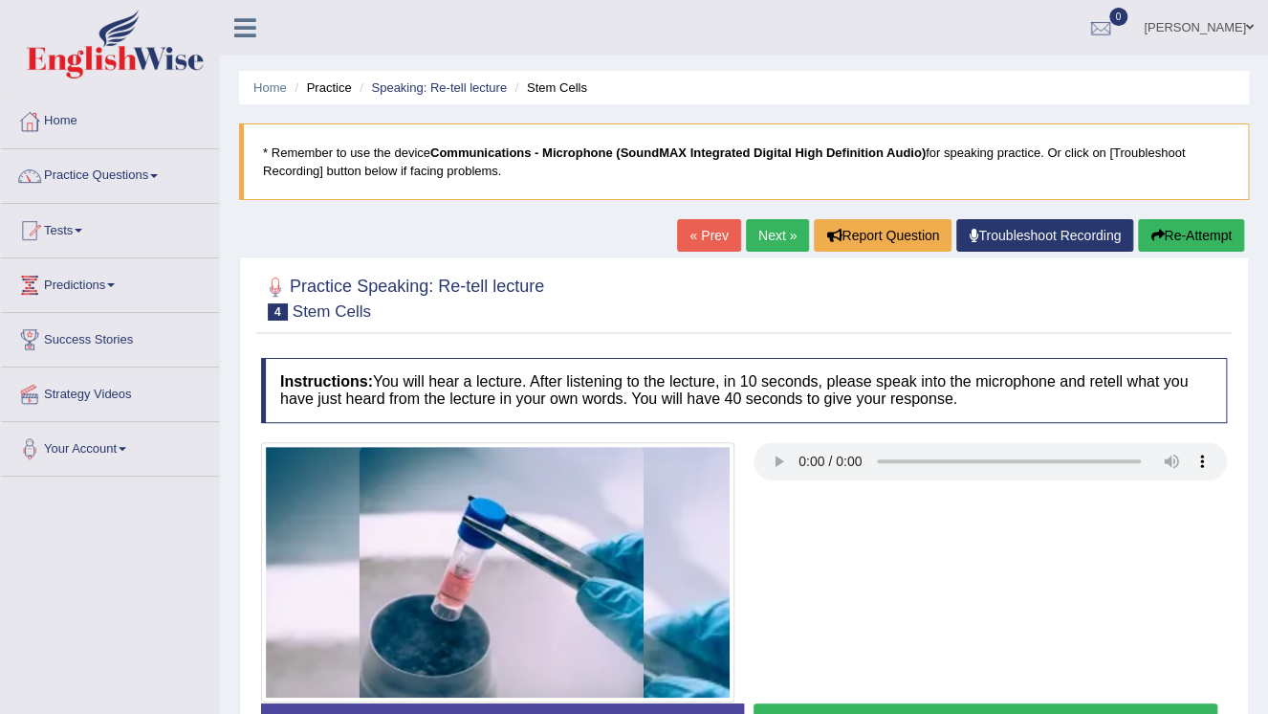
click at [754, 239] on link "Next »" at bounding box center [777, 235] width 63 height 33
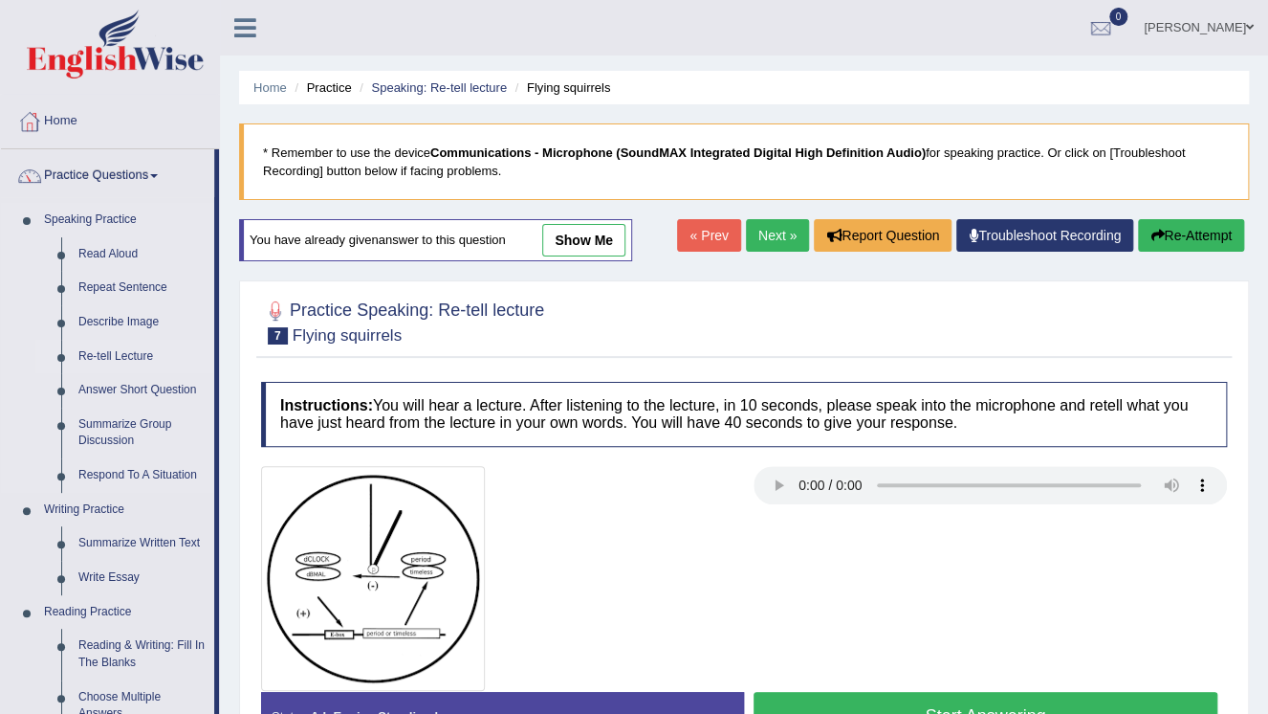
click at [140, 361] on link "Re-tell Lecture" at bounding box center [142, 357] width 144 height 34
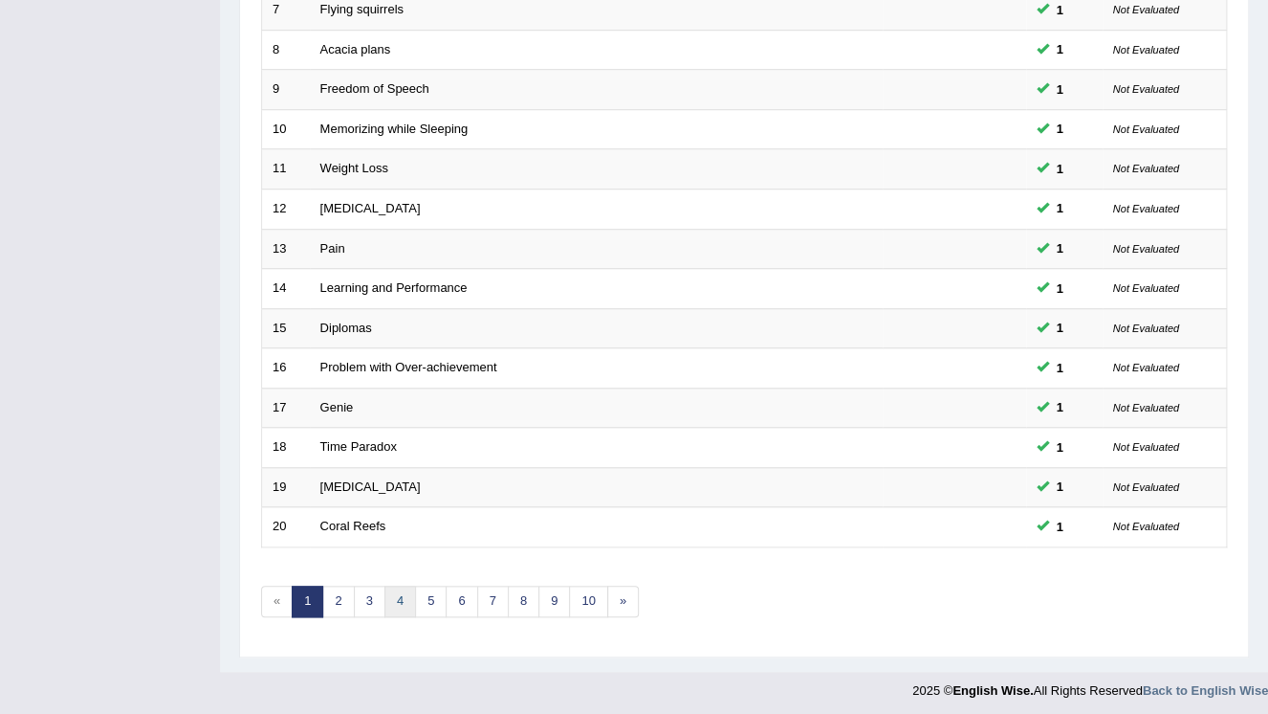
click at [398, 604] on link "4" at bounding box center [401, 601] width 32 height 32
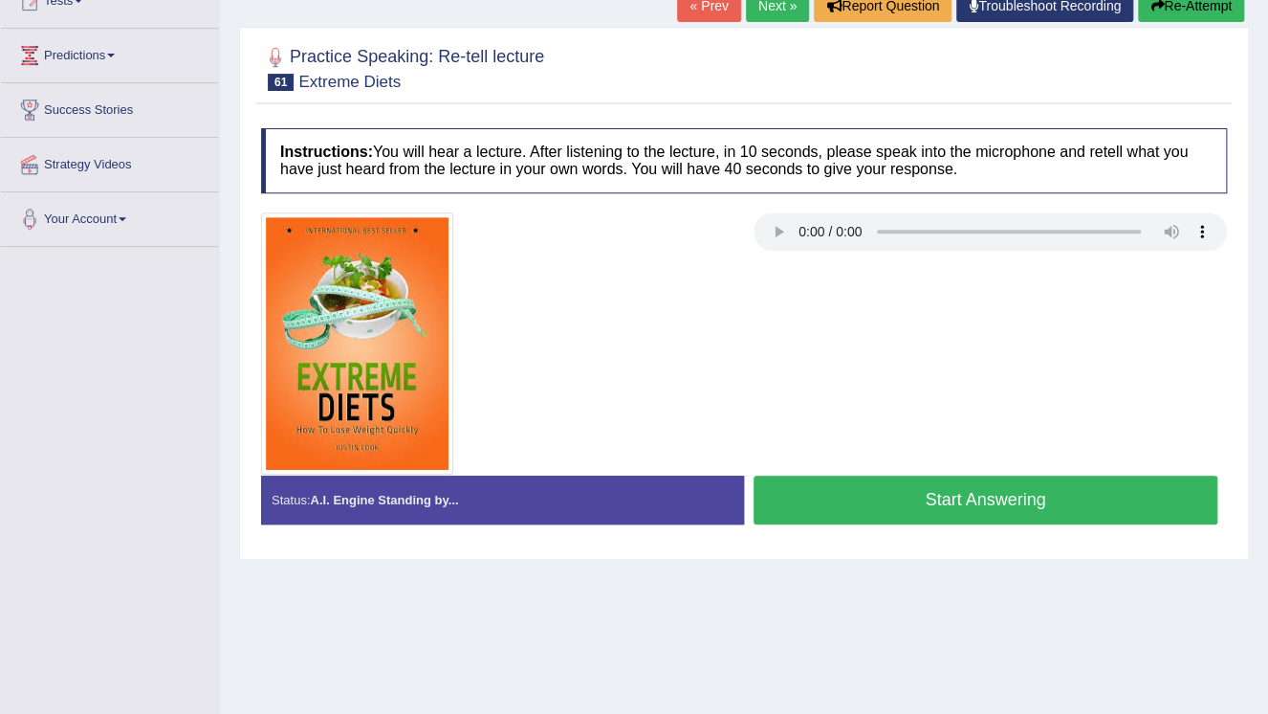
click at [917, 507] on button "Start Answering" at bounding box center [986, 499] width 464 height 49
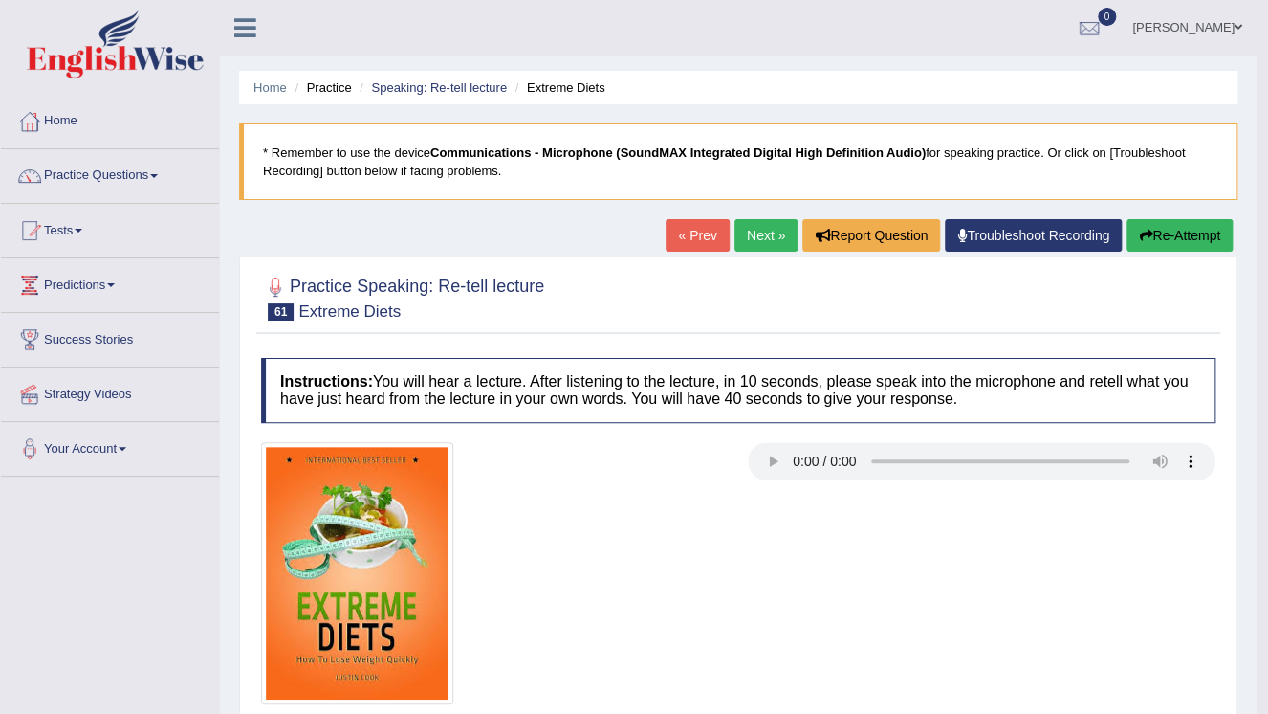
click at [765, 231] on link "Next »" at bounding box center [766, 235] width 63 height 33
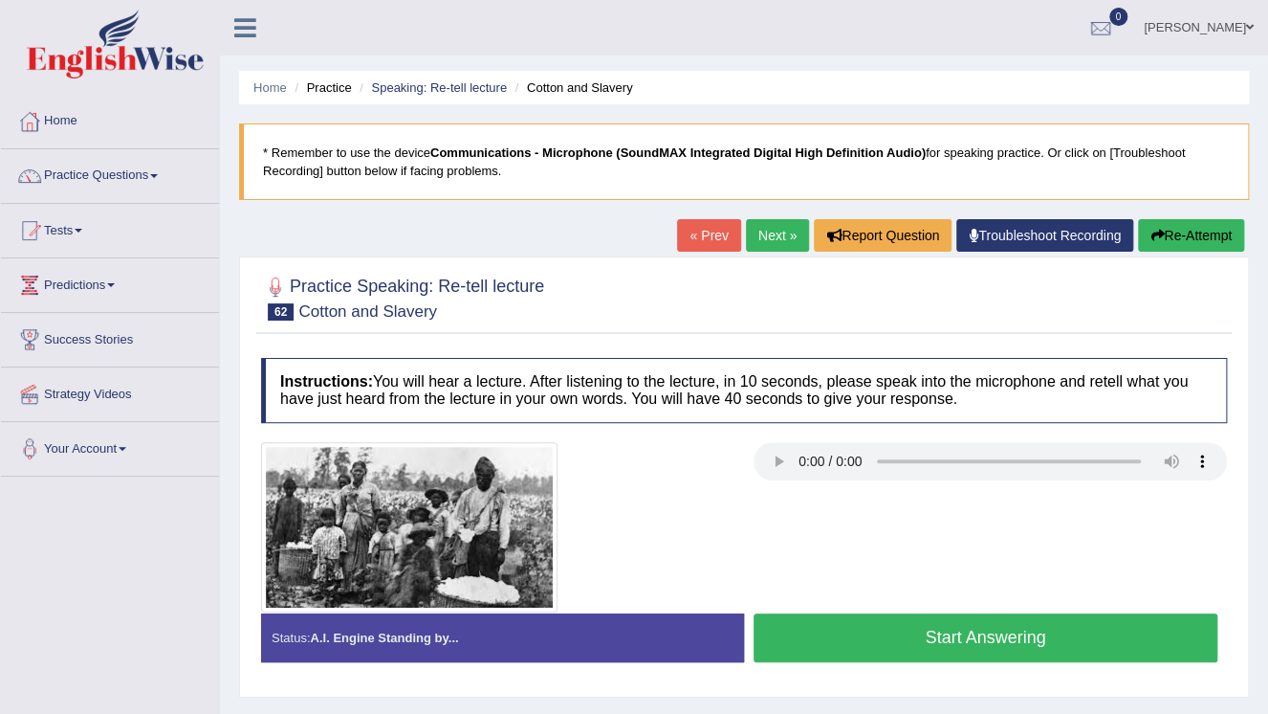
click at [1022, 641] on button "Start Answering" at bounding box center [986, 637] width 464 height 49
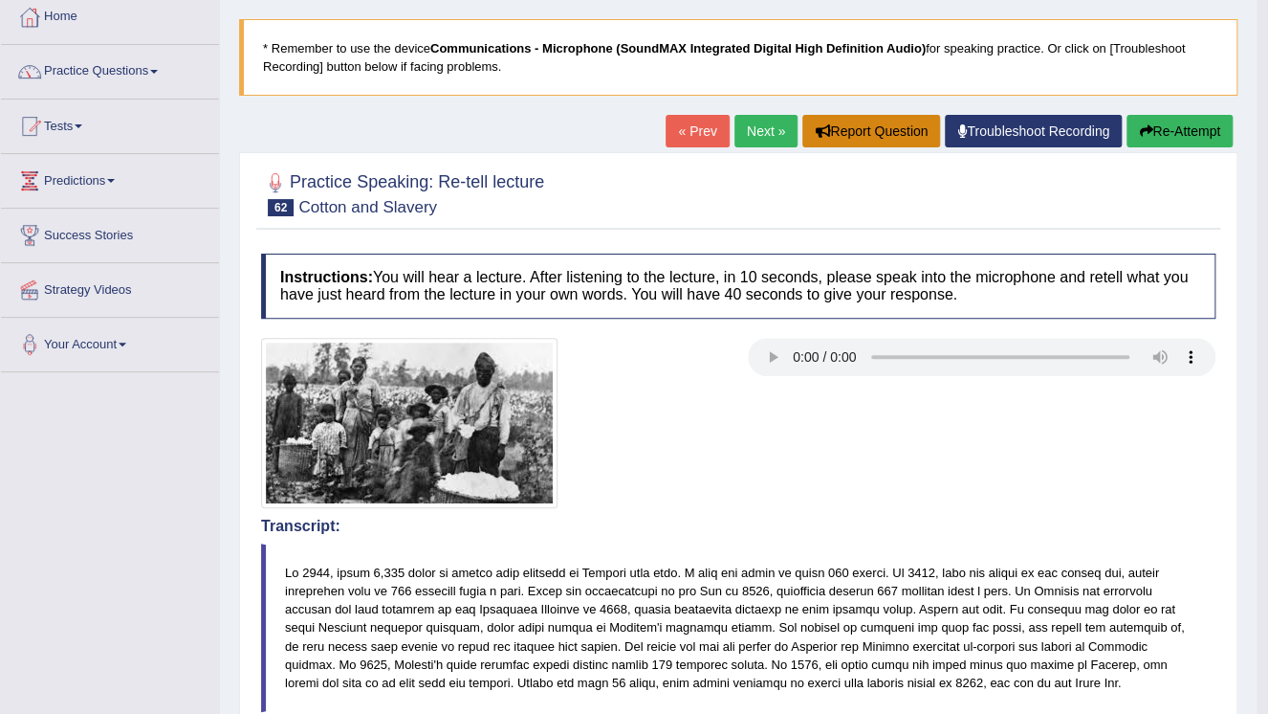
scroll to position [77, 0]
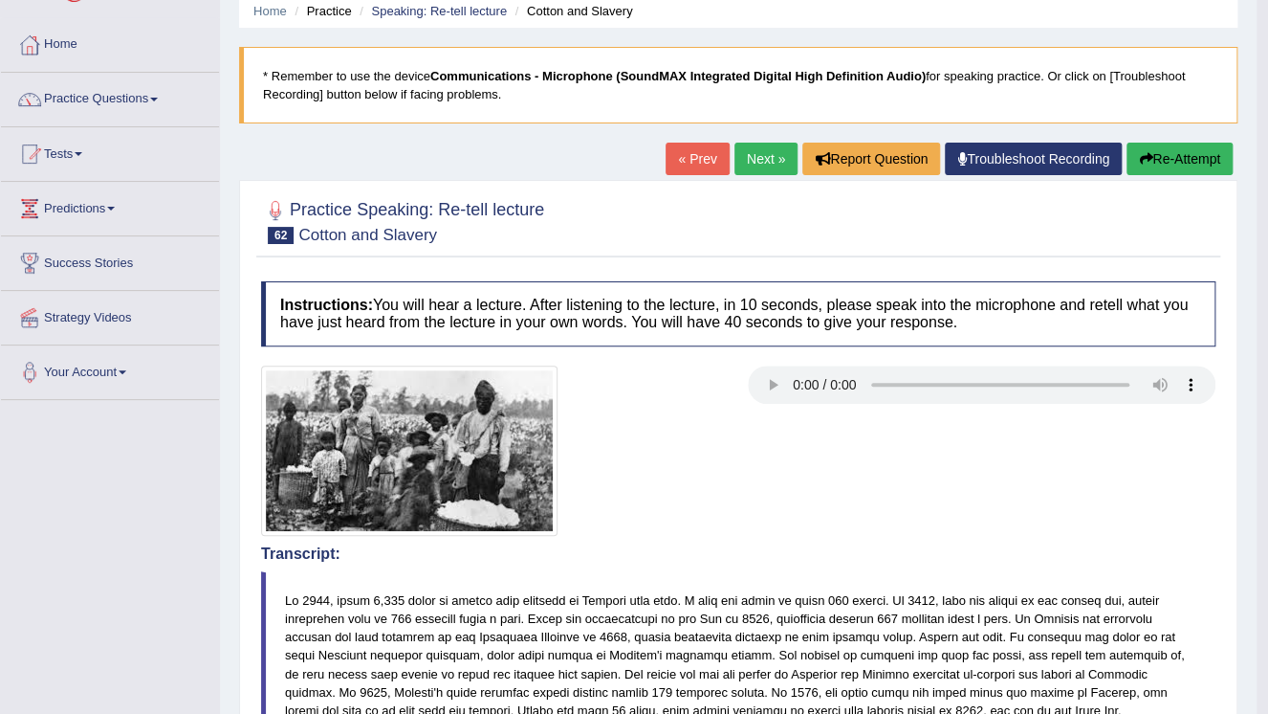
click at [765, 165] on link "Next »" at bounding box center [766, 159] width 63 height 33
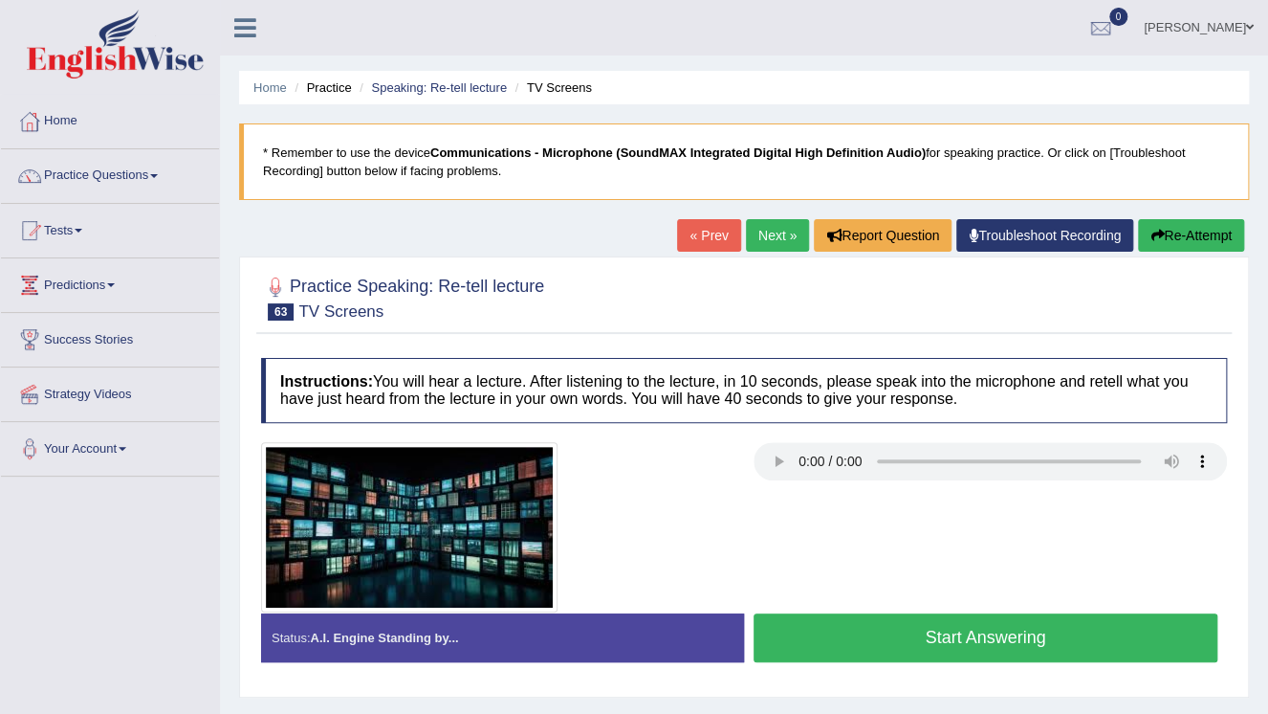
click at [1014, 644] on button "Start Answering" at bounding box center [986, 637] width 464 height 49
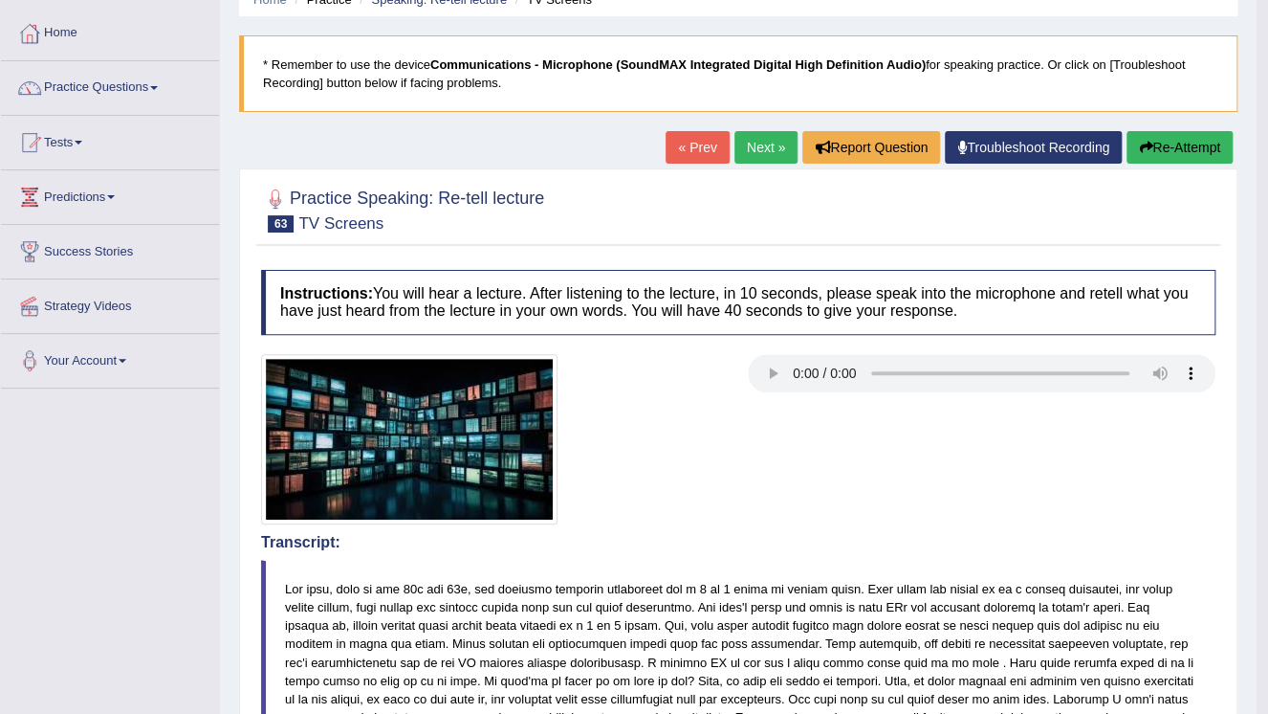
scroll to position [77, 0]
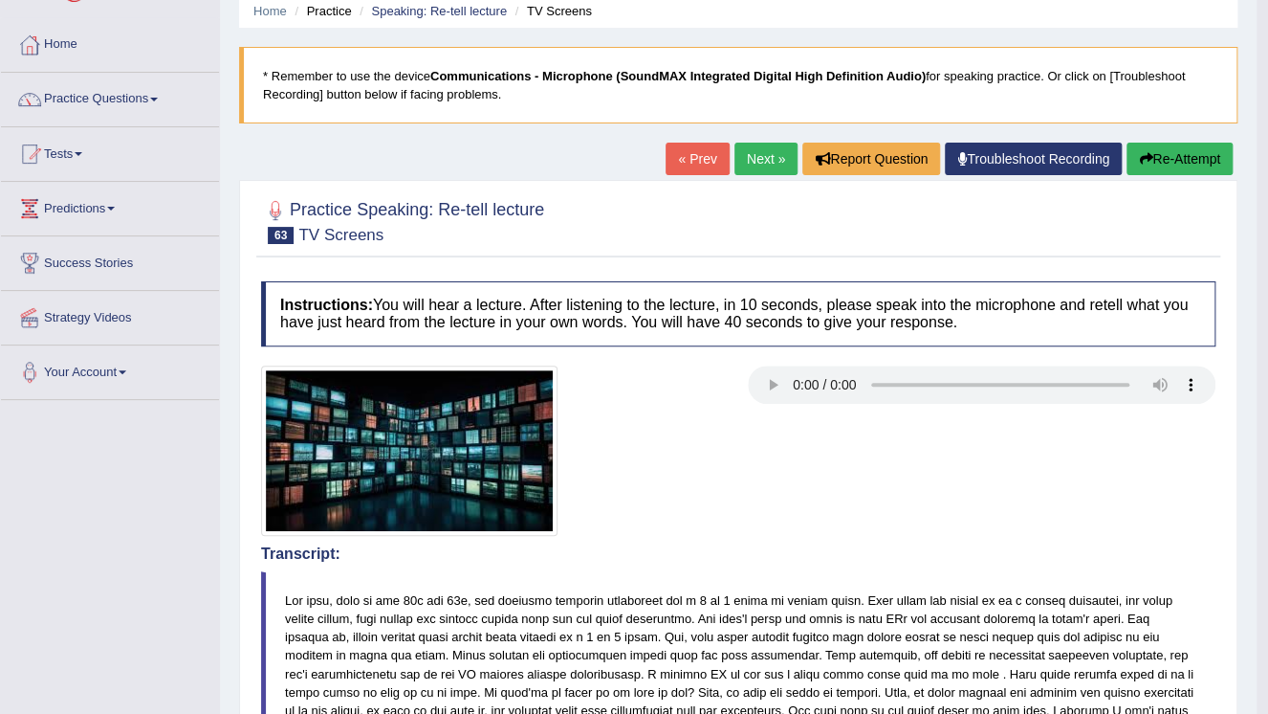
click at [755, 170] on link "Next »" at bounding box center [766, 159] width 63 height 33
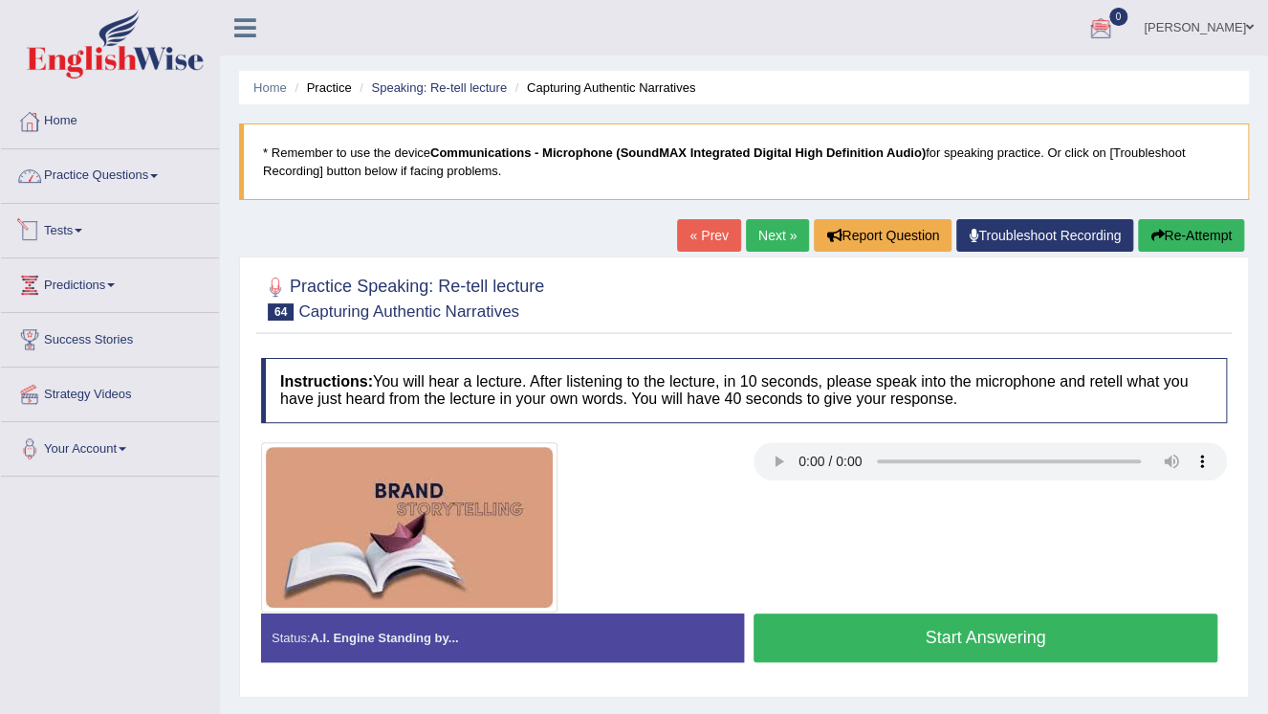
click at [157, 179] on link "Practice Questions" at bounding box center [110, 173] width 218 height 48
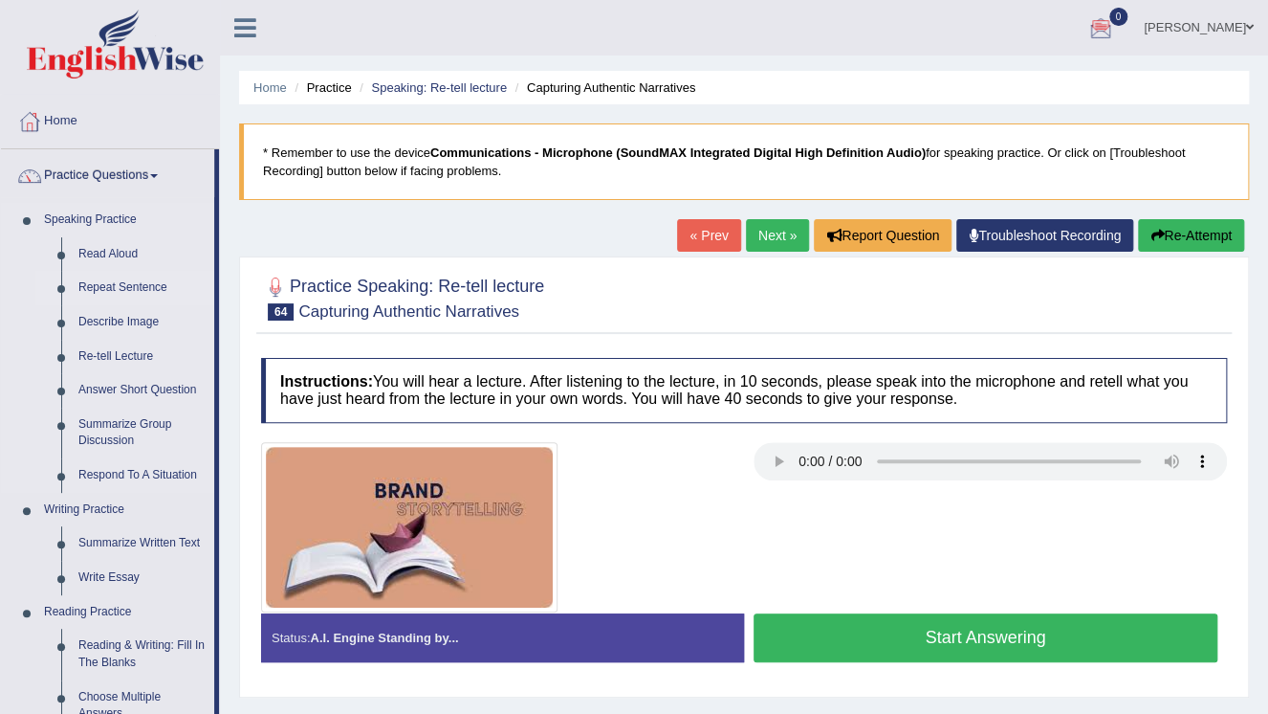
click at [145, 288] on link "Repeat Sentence" at bounding box center [142, 288] width 144 height 34
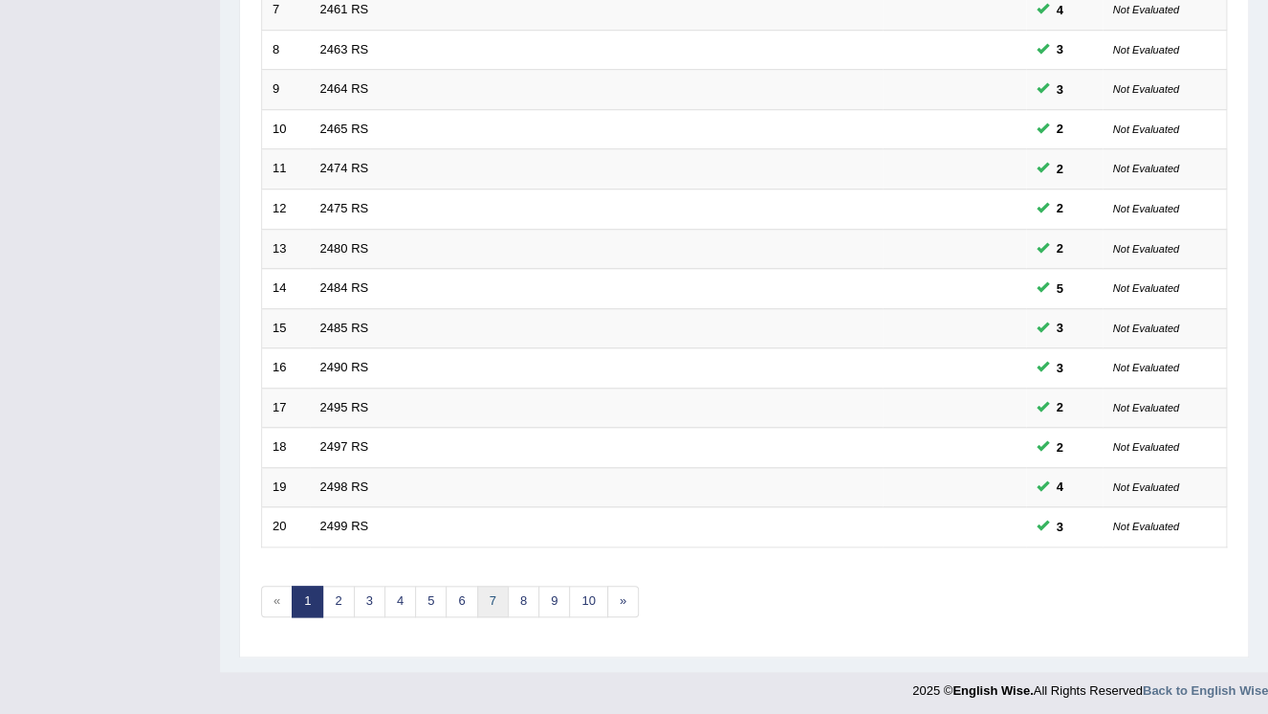
click at [488, 592] on link "7" at bounding box center [493, 601] width 32 height 32
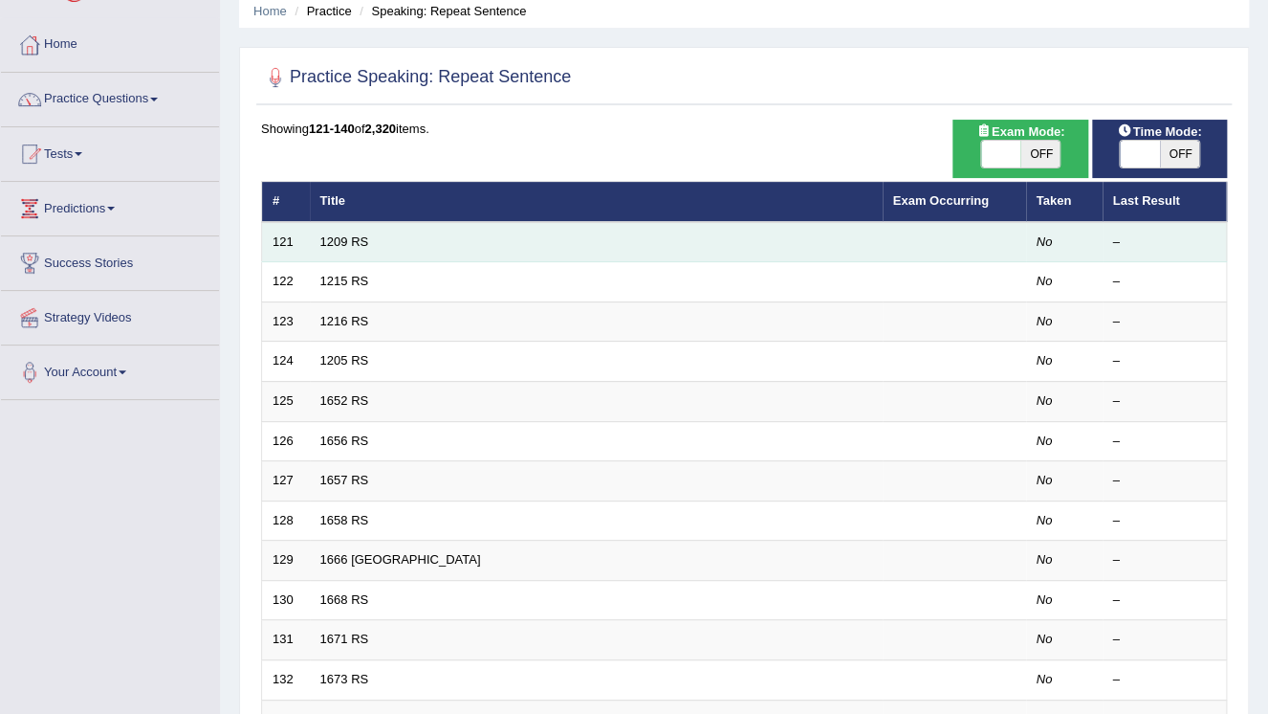
scroll to position [77, 0]
click at [347, 248] on td "1209 RS" at bounding box center [596, 242] width 573 height 40
click at [364, 234] on link "1209 RS" at bounding box center [344, 241] width 49 height 14
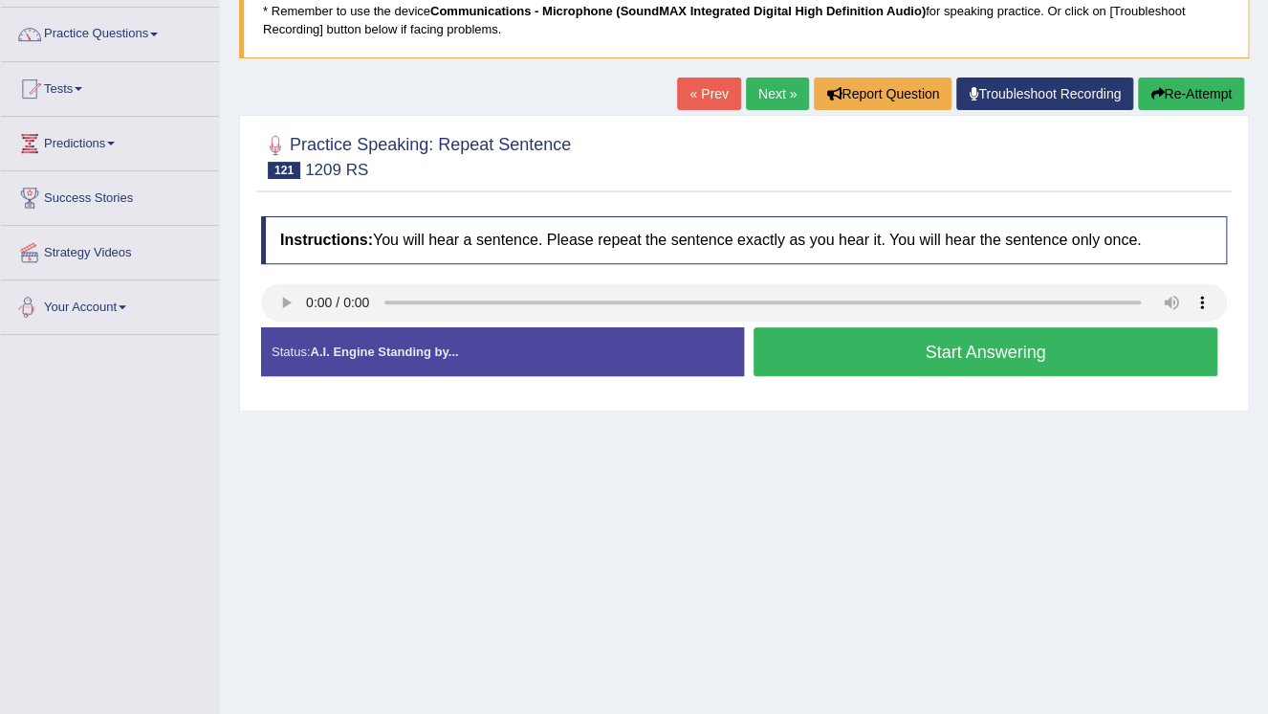
scroll to position [153, 0]
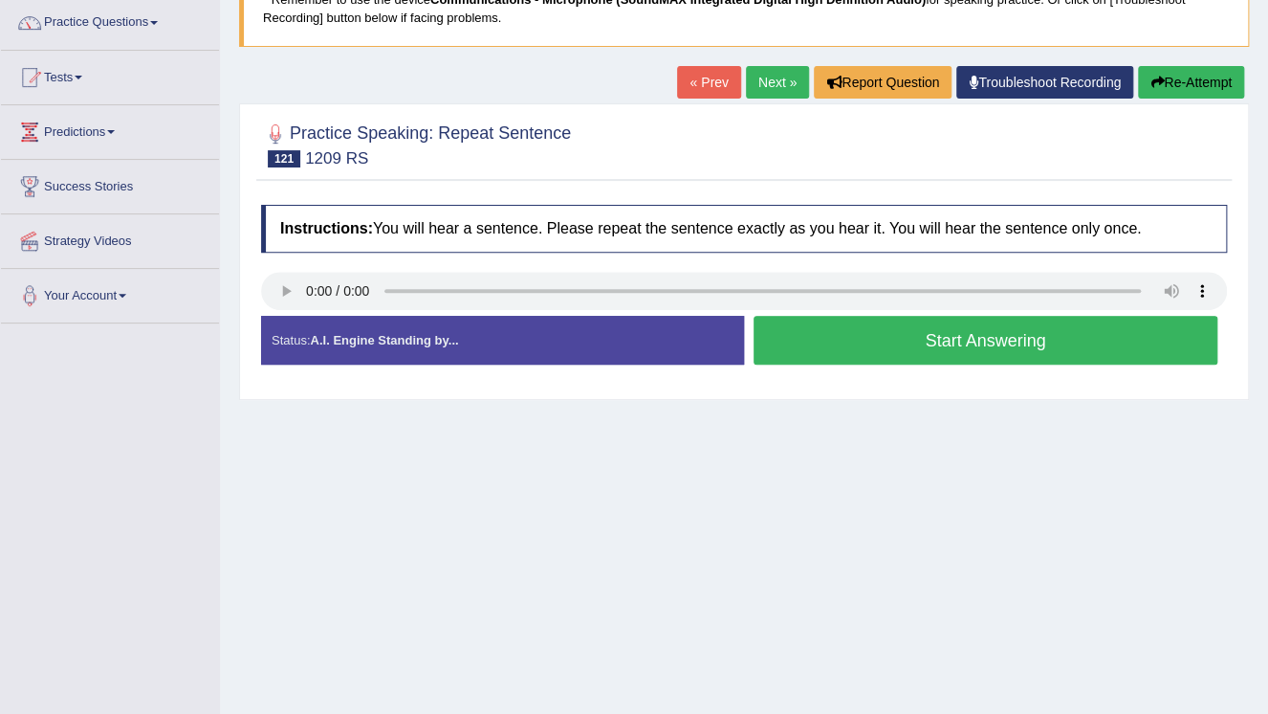
click at [940, 337] on button "Start Answering" at bounding box center [986, 340] width 464 height 49
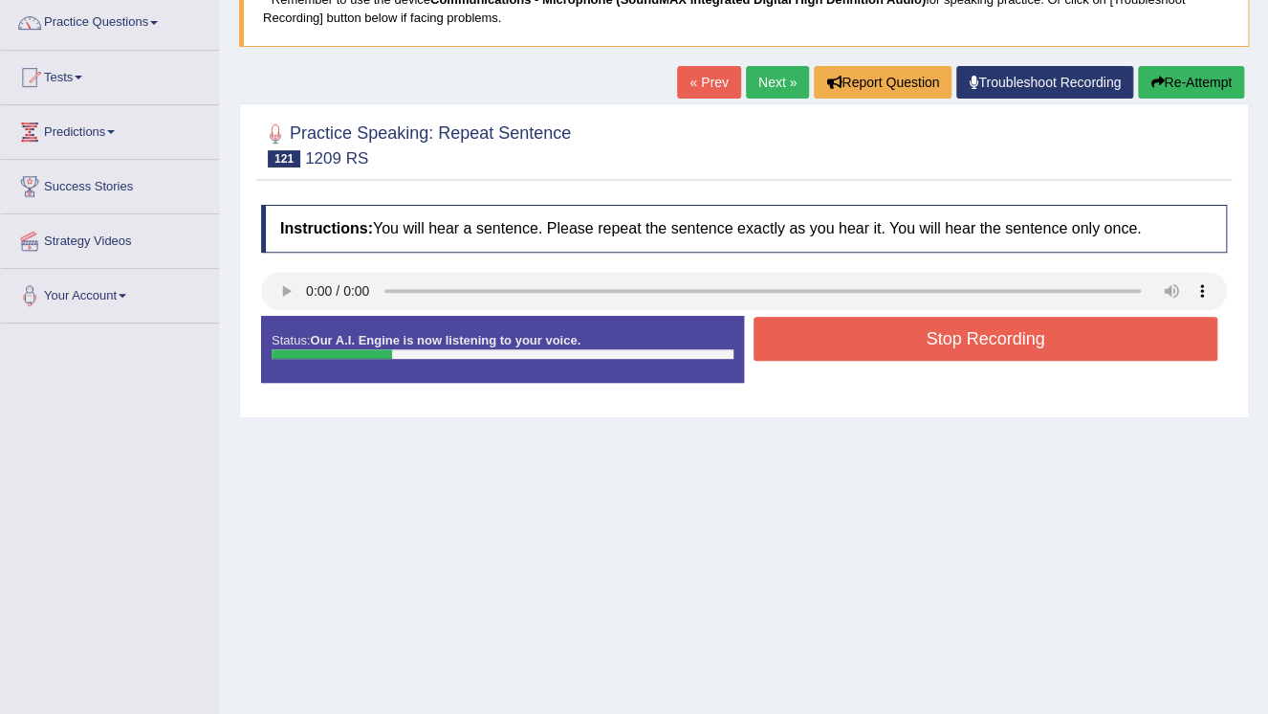
click at [940, 337] on button "Stop Recording" at bounding box center [986, 339] width 464 height 44
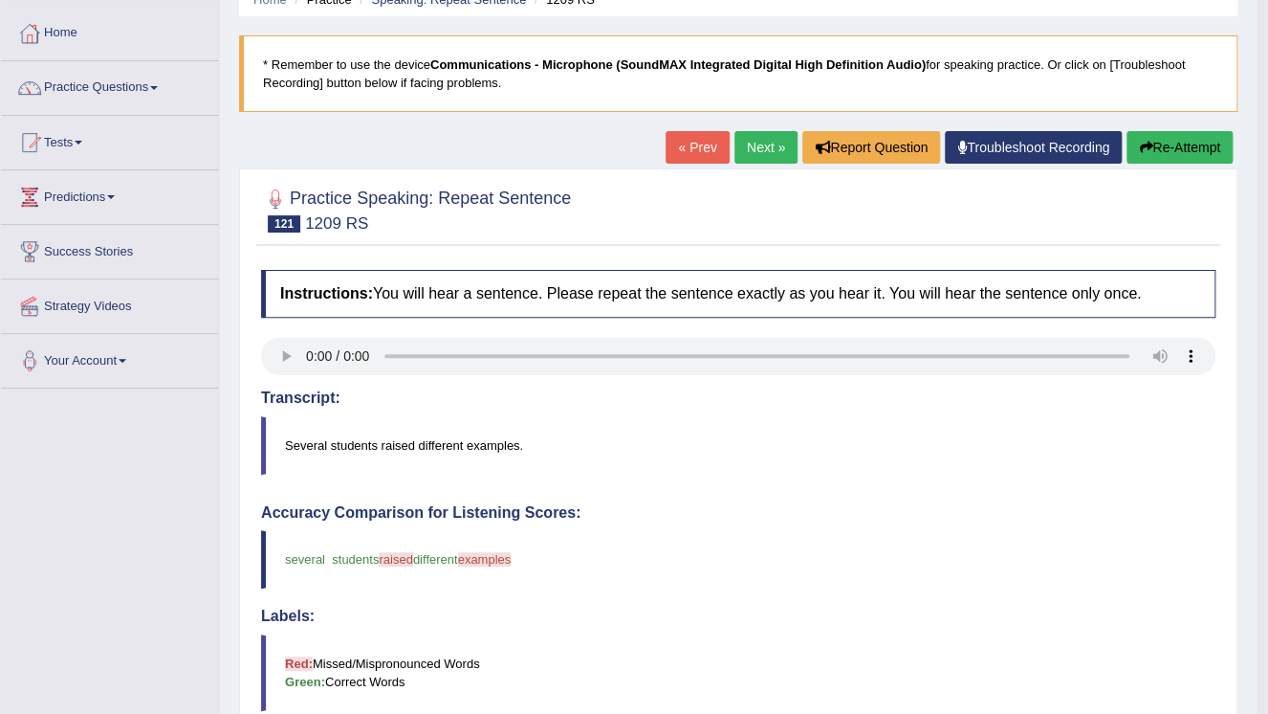
scroll to position [77, 0]
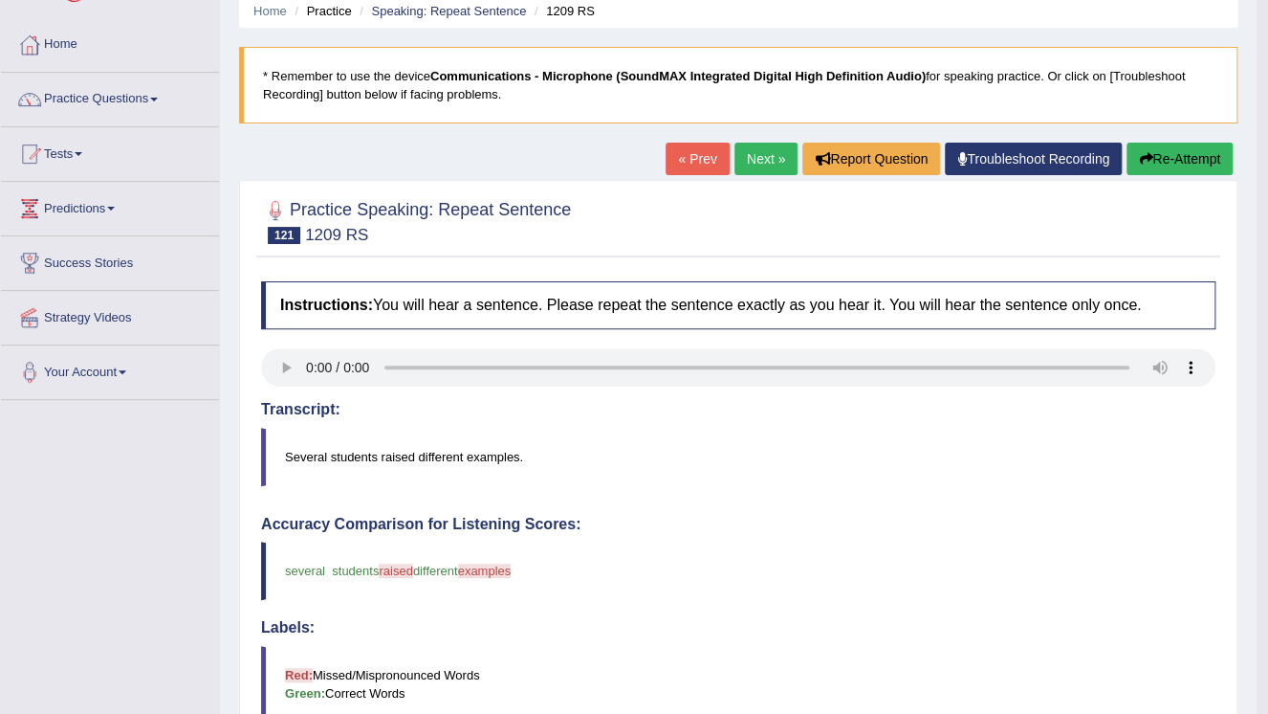
click at [1191, 152] on button "Re-Attempt" at bounding box center [1180, 159] width 106 height 33
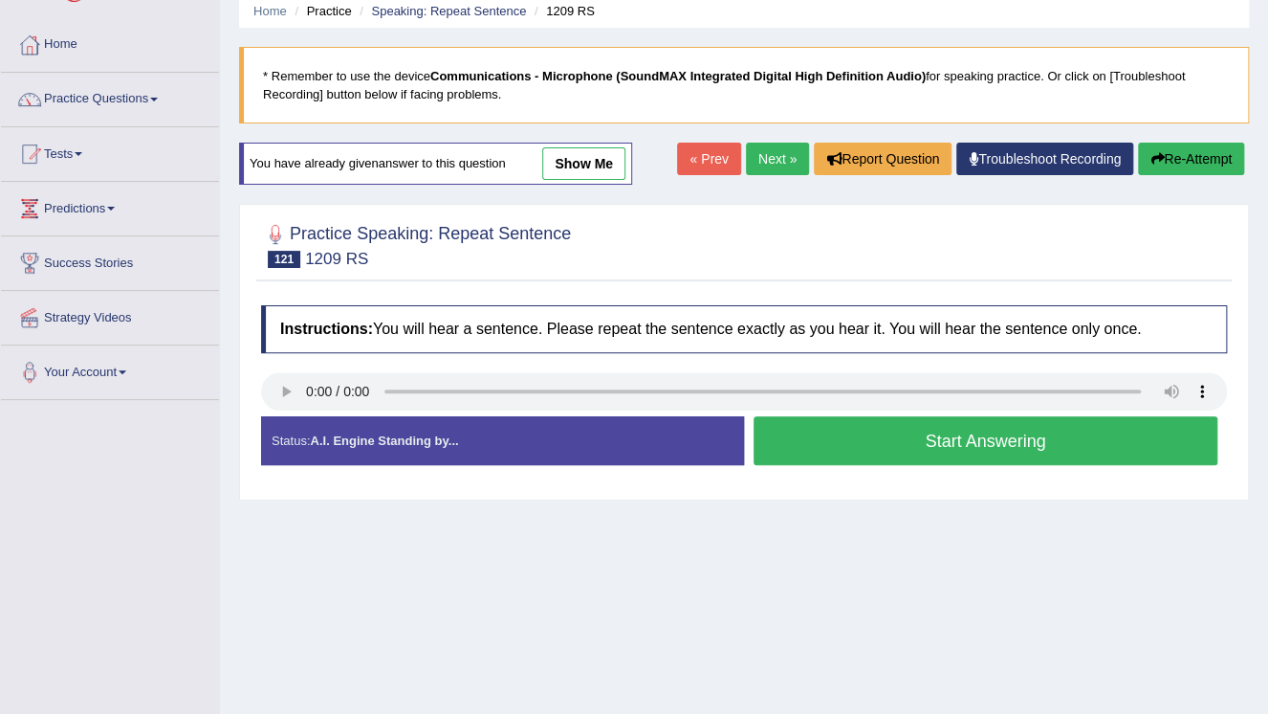
click at [1068, 444] on button "Start Answering" at bounding box center [986, 440] width 464 height 49
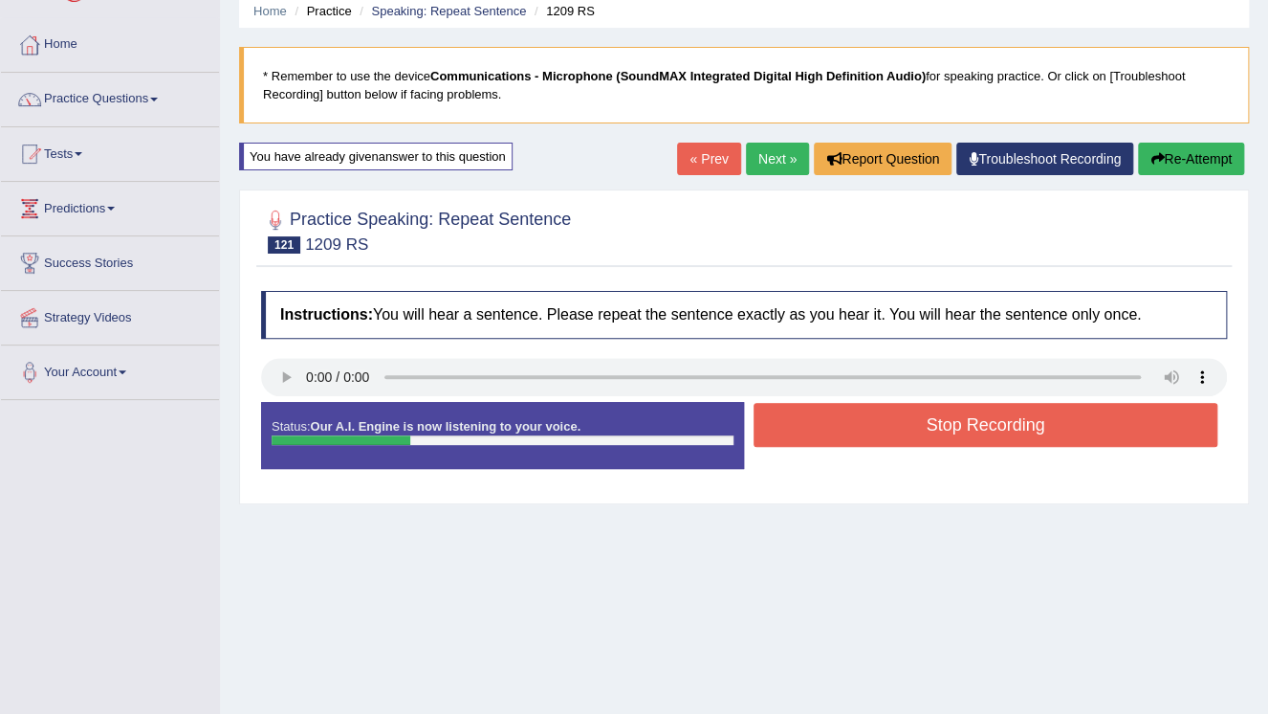
click at [1069, 427] on button "Stop Recording" at bounding box center [986, 425] width 464 height 44
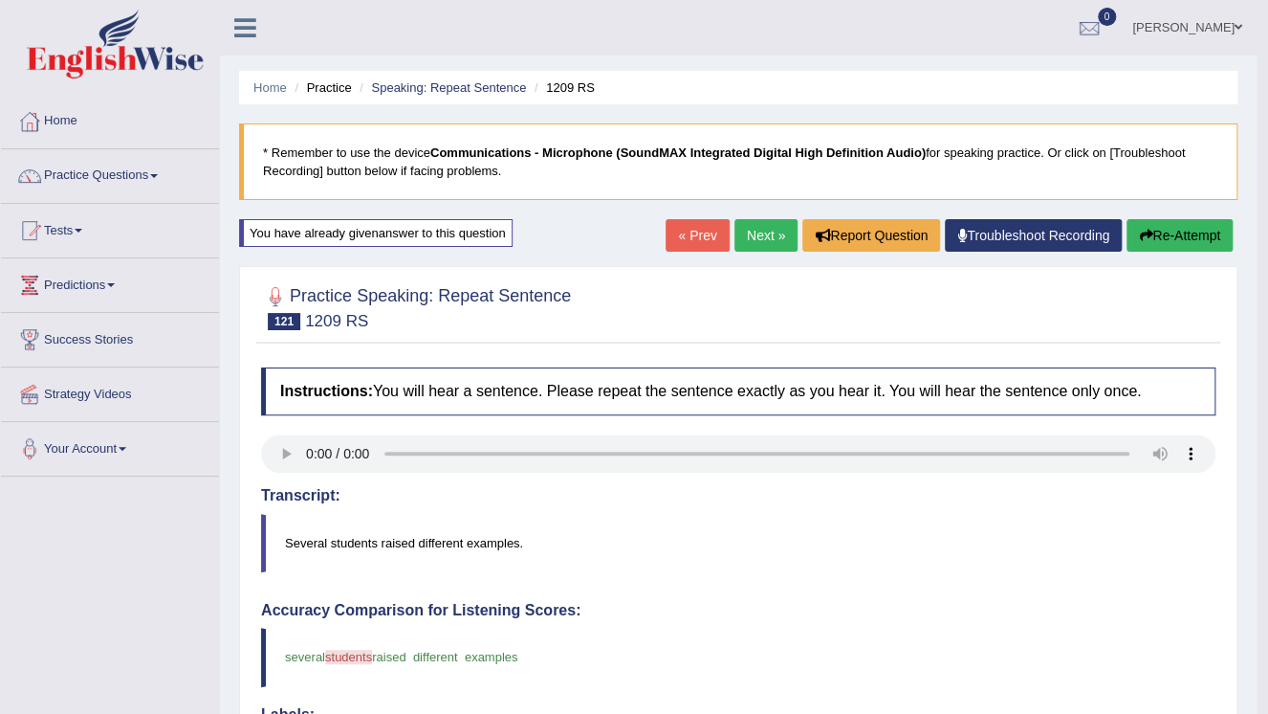
click at [761, 241] on link "Next »" at bounding box center [766, 235] width 63 height 33
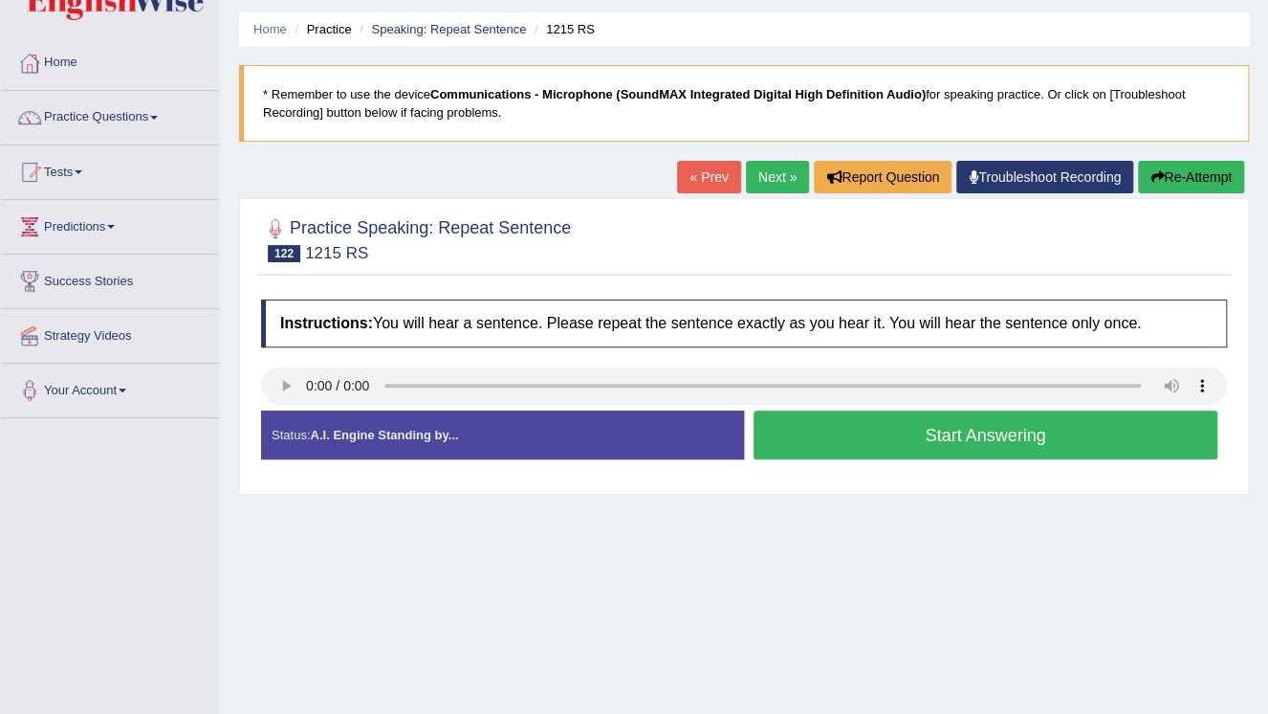
scroll to position [77, 0]
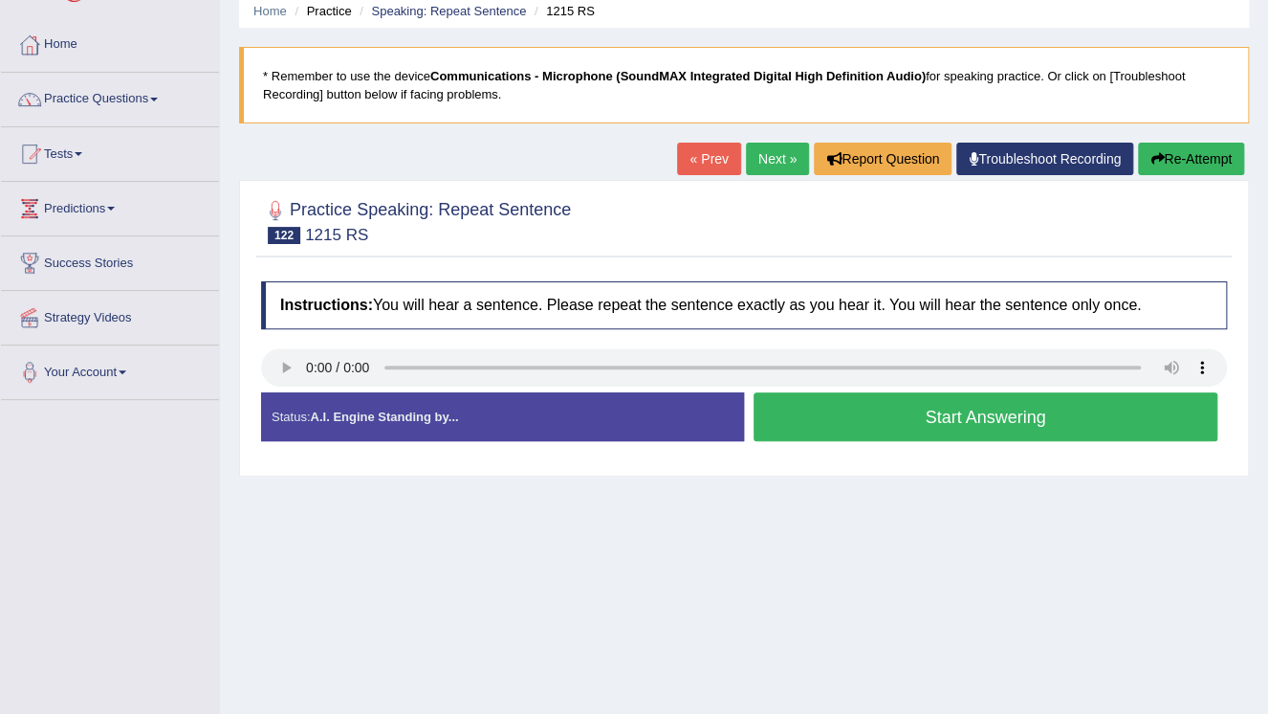
click at [973, 424] on button "Start Answering" at bounding box center [986, 416] width 464 height 49
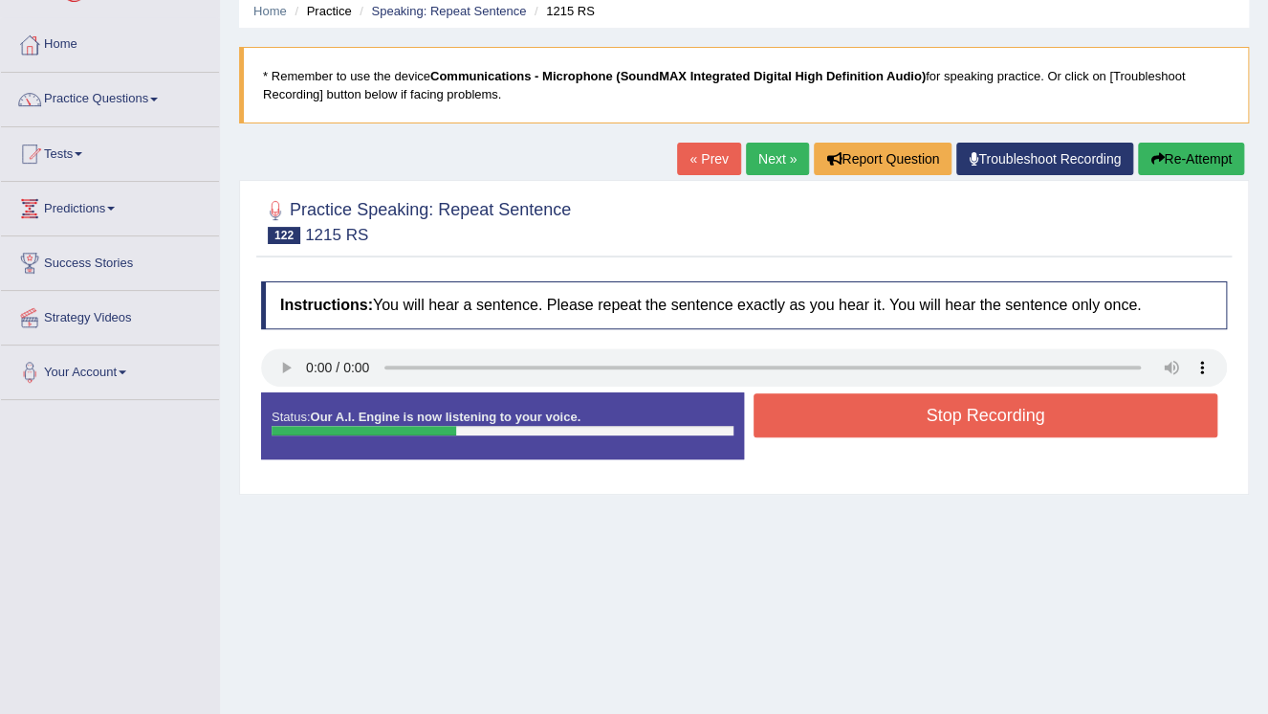
click at [1000, 419] on button "Stop Recording" at bounding box center [986, 415] width 464 height 44
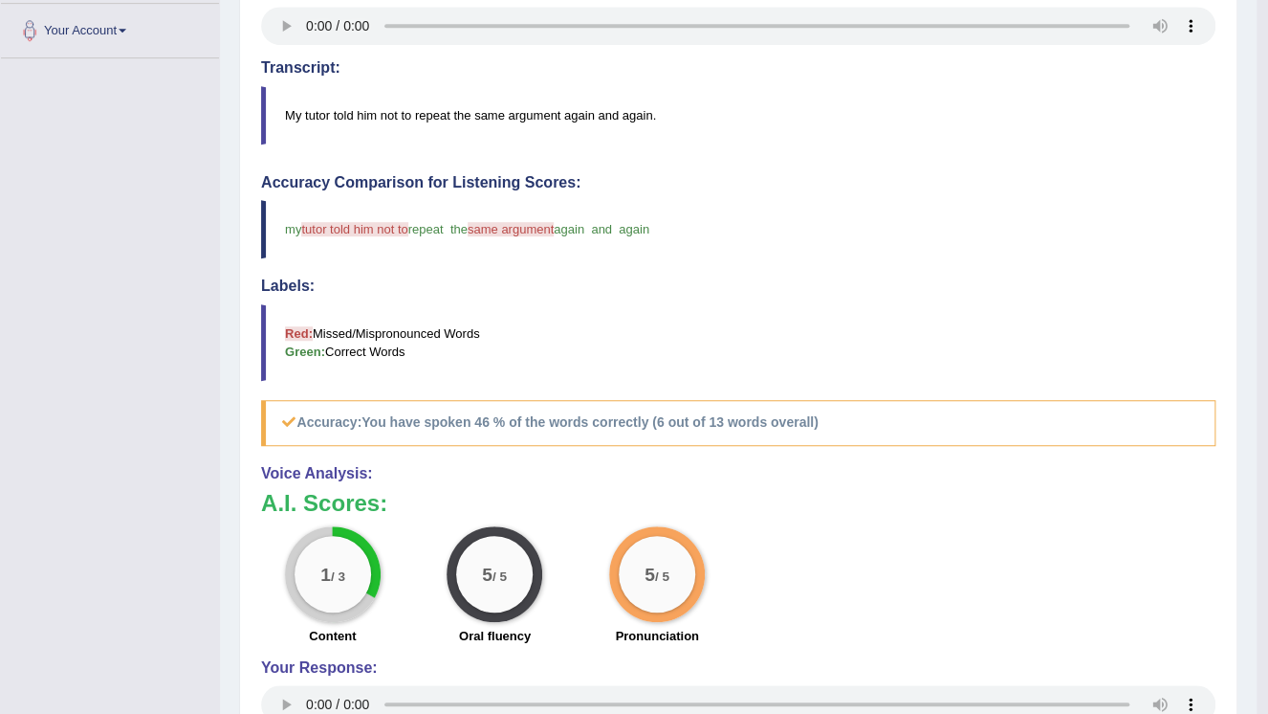
scroll to position [153, 0]
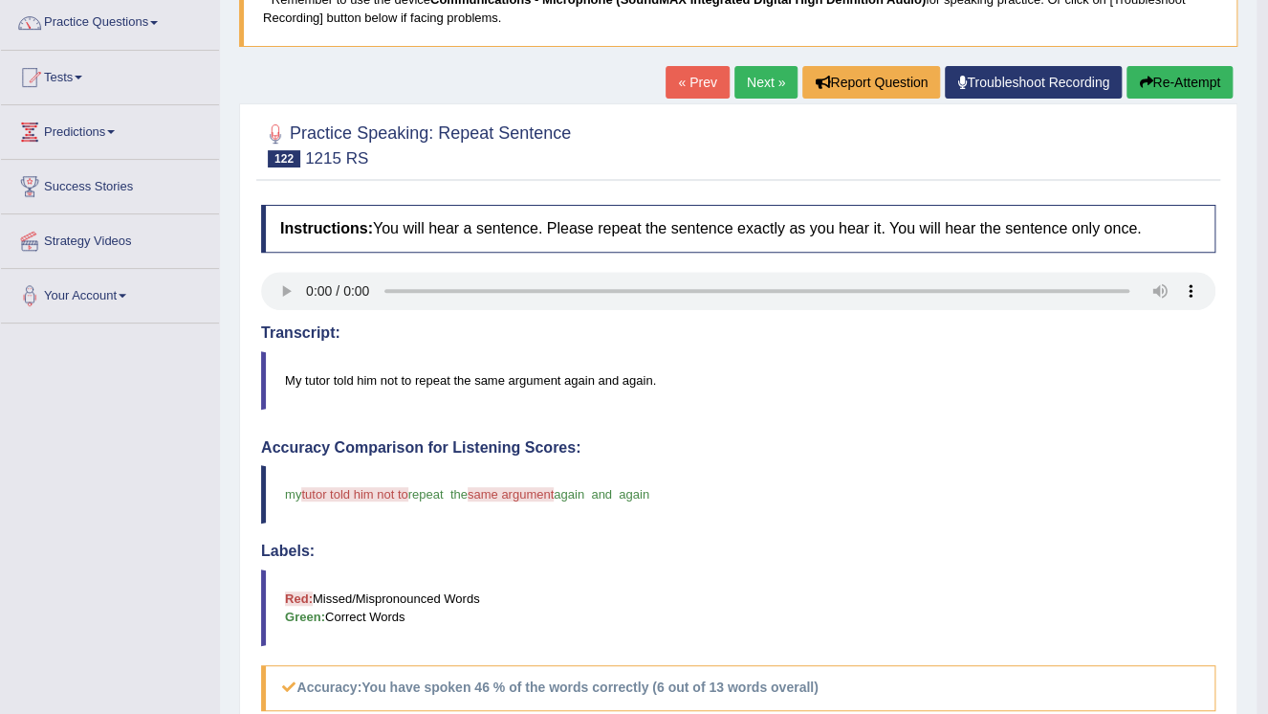
click at [754, 89] on link "Next »" at bounding box center [766, 82] width 63 height 33
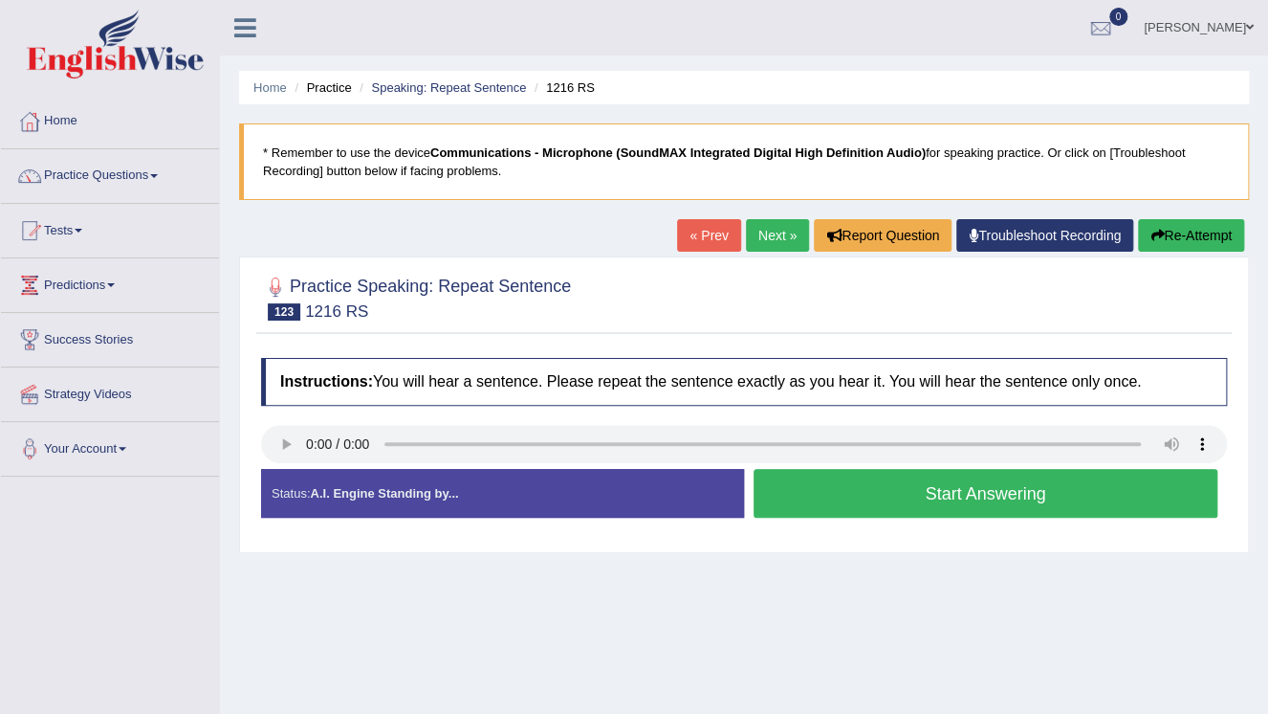
click at [1033, 501] on button "Start Answering" at bounding box center [986, 493] width 464 height 49
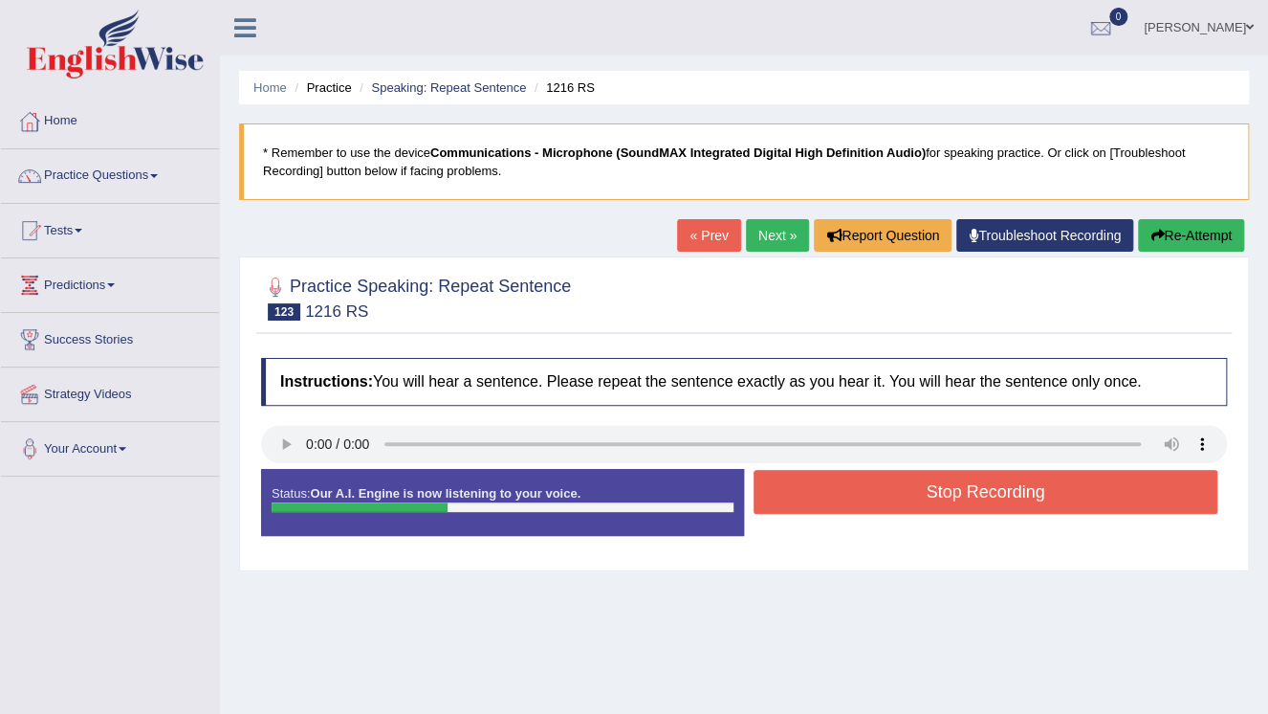
click at [1033, 499] on button "Stop Recording" at bounding box center [986, 492] width 464 height 44
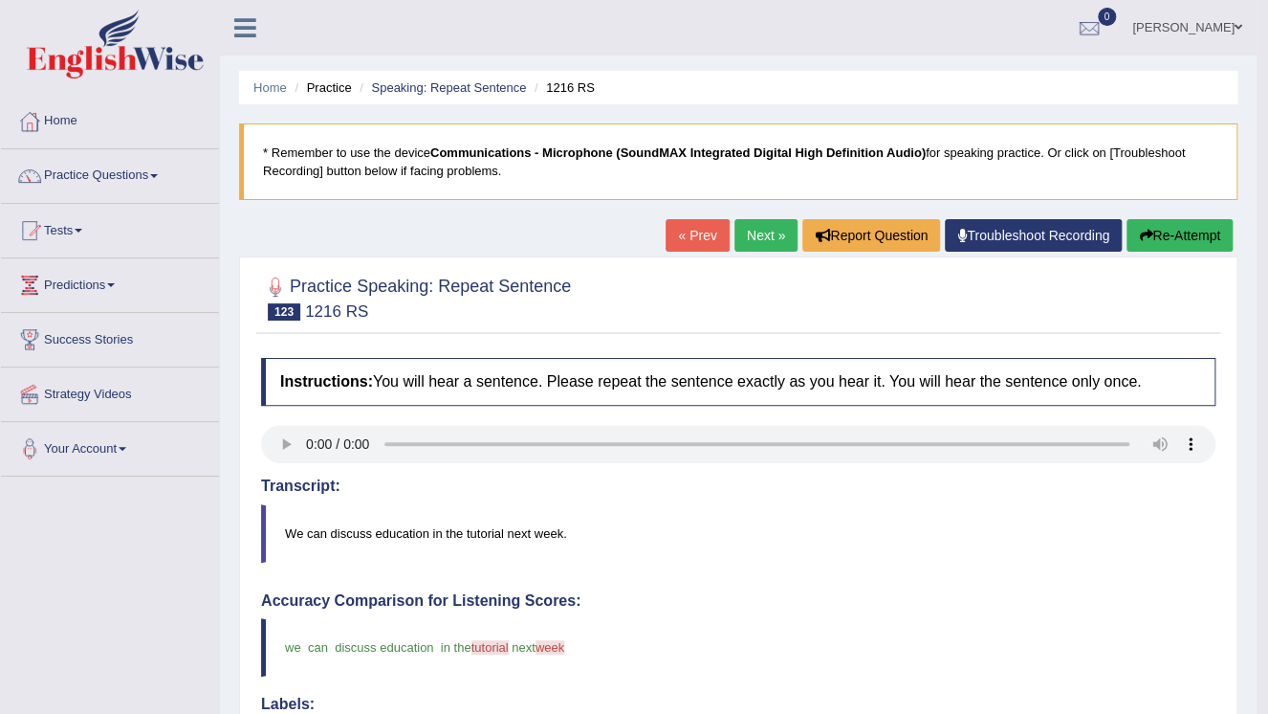
click at [747, 245] on link "Next »" at bounding box center [766, 235] width 63 height 33
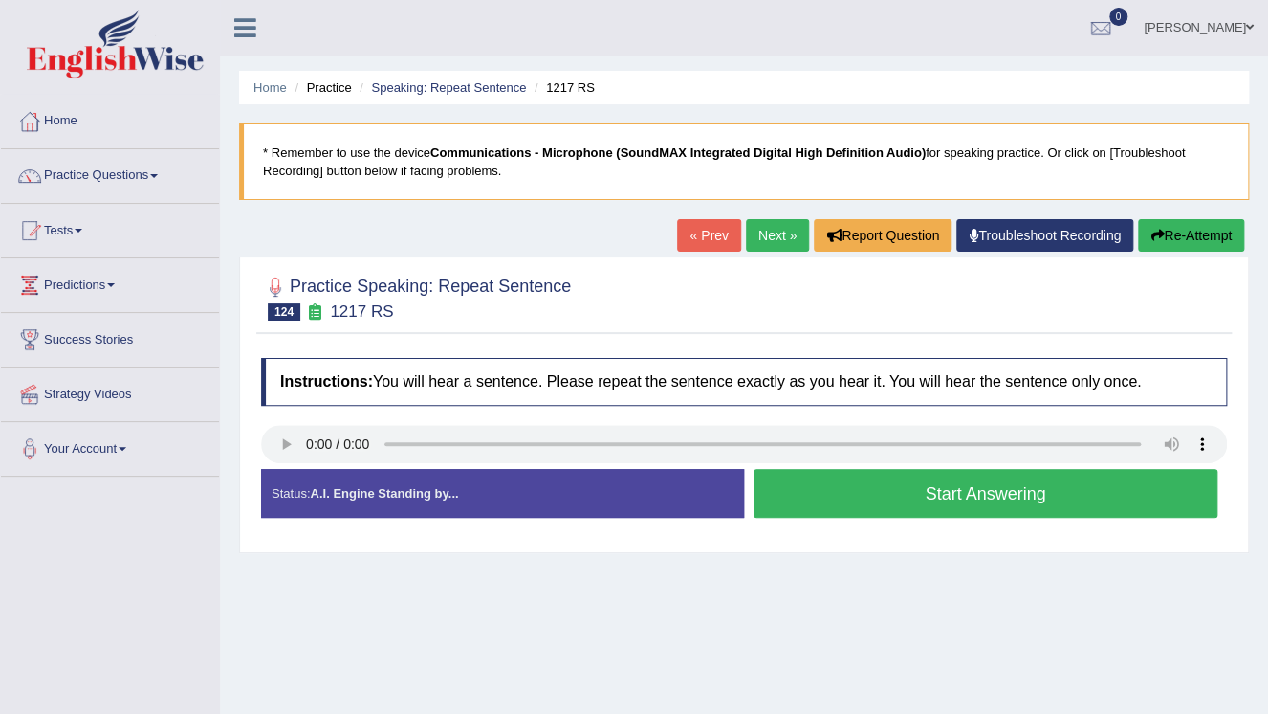
click at [1042, 490] on button "Start Answering" at bounding box center [986, 493] width 464 height 49
click at [0, 0] on button "Stop Recording" at bounding box center [0, 0] width 0 height 0
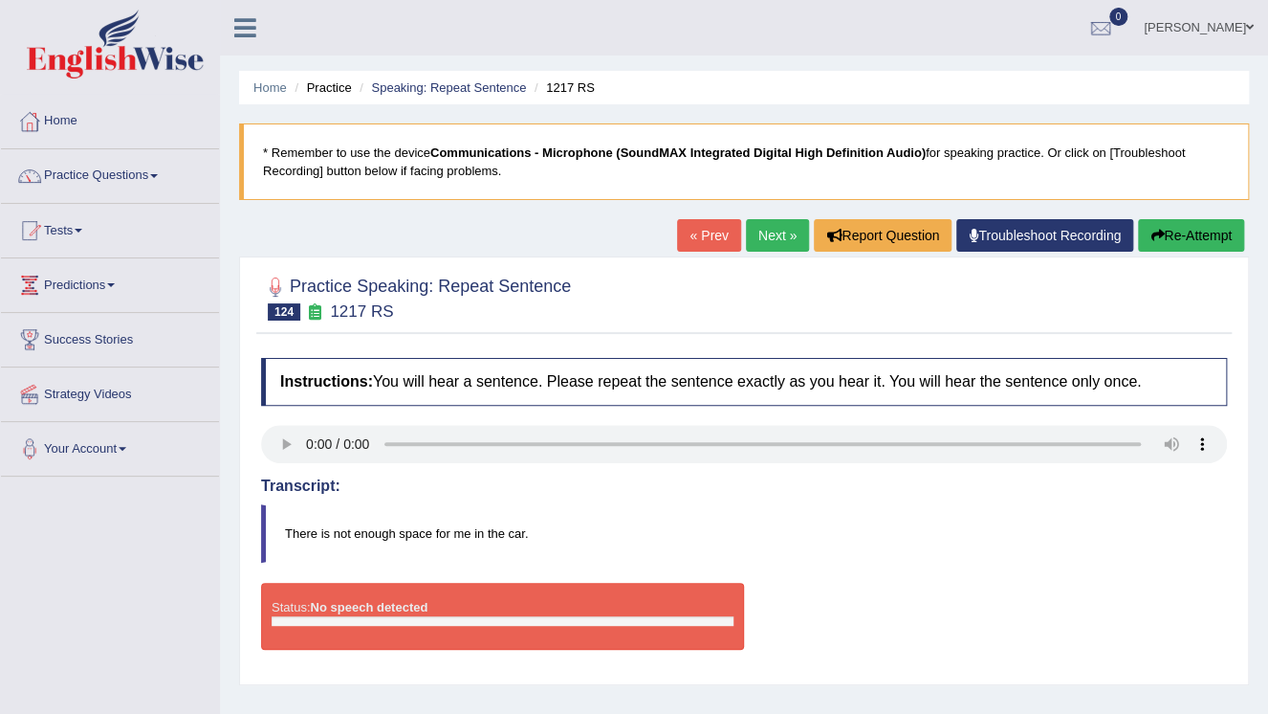
click at [1215, 233] on button "Re-Attempt" at bounding box center [1191, 235] width 106 height 33
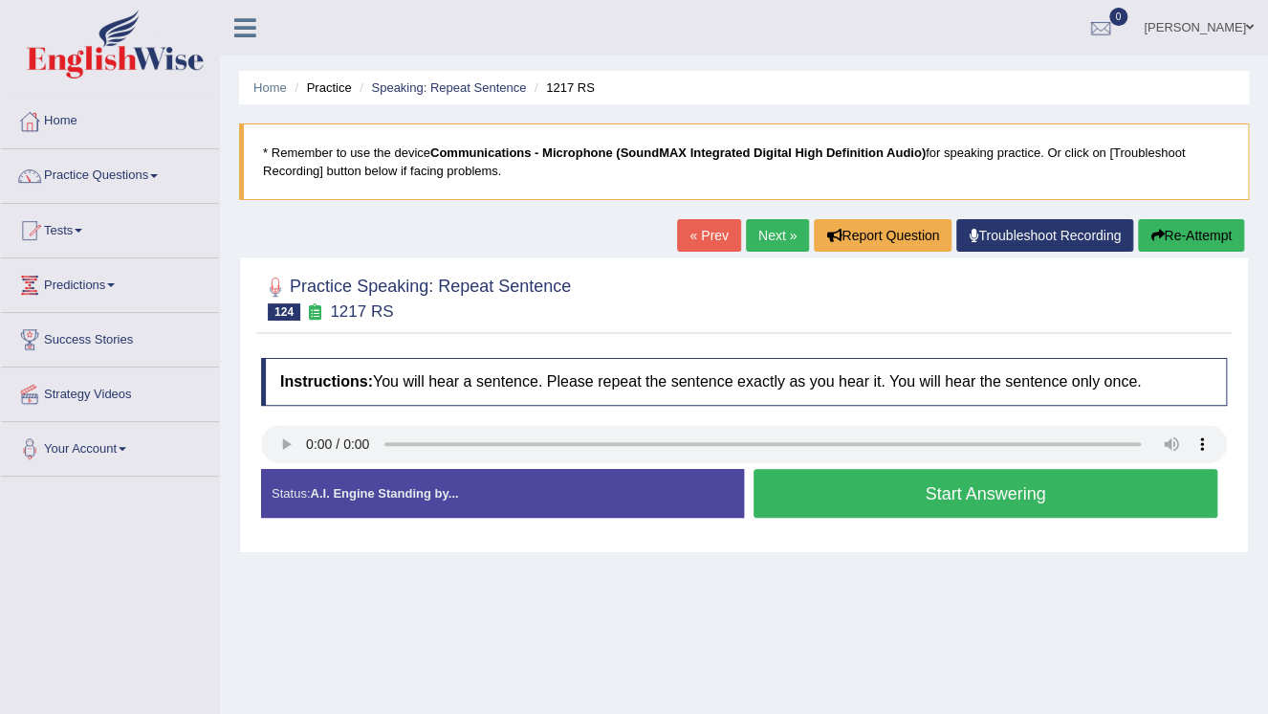
click at [964, 497] on button "Start Answering" at bounding box center [986, 493] width 464 height 49
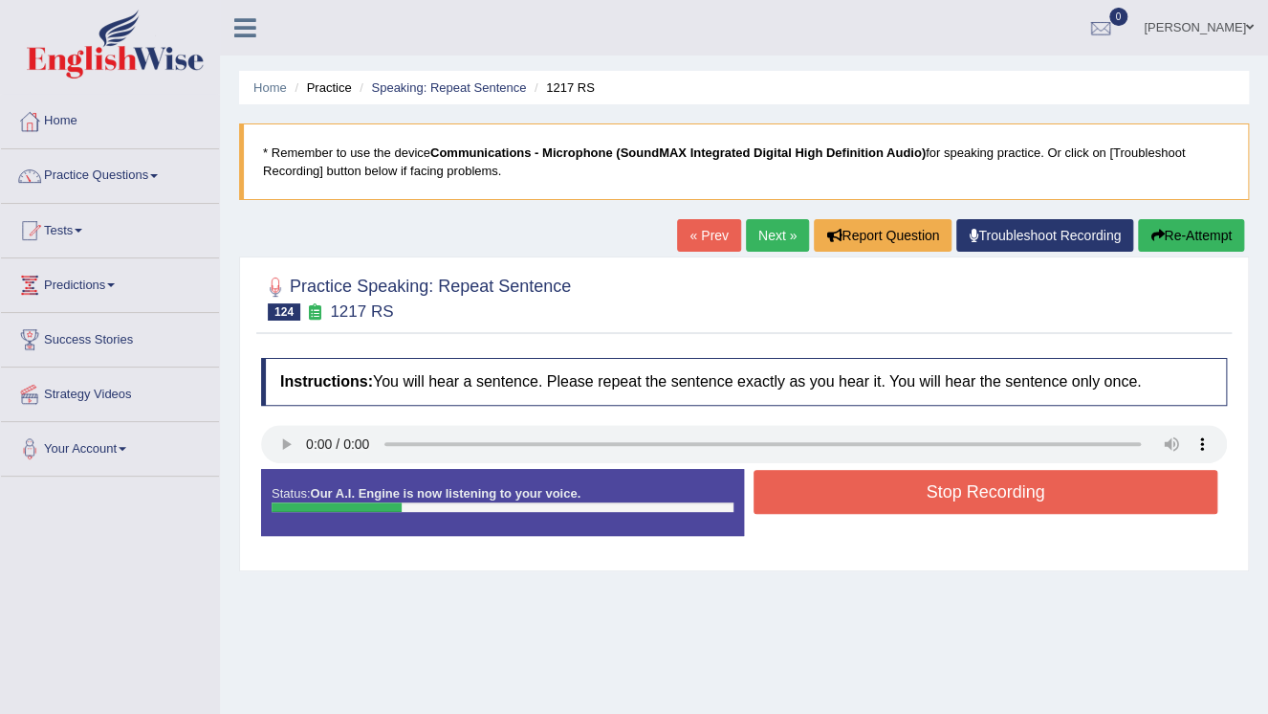
click at [964, 497] on button "Stop Recording" at bounding box center [986, 492] width 464 height 44
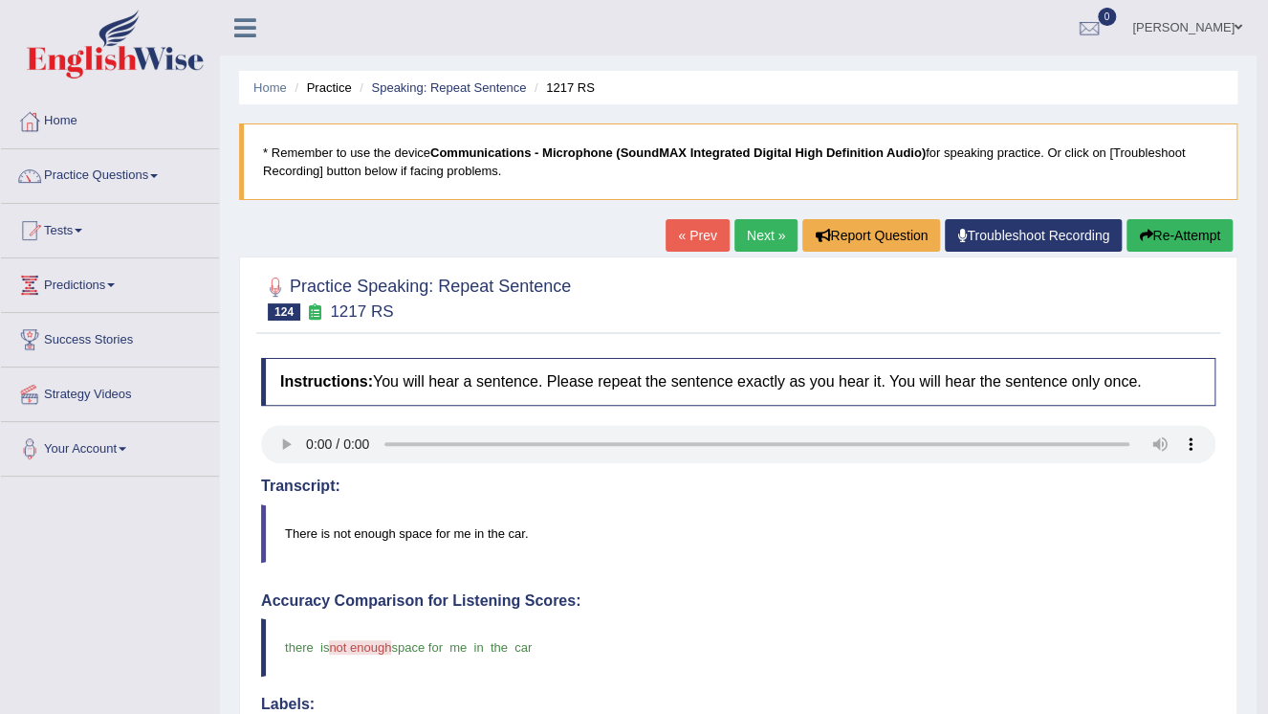
click at [759, 239] on link "Next »" at bounding box center [766, 235] width 63 height 33
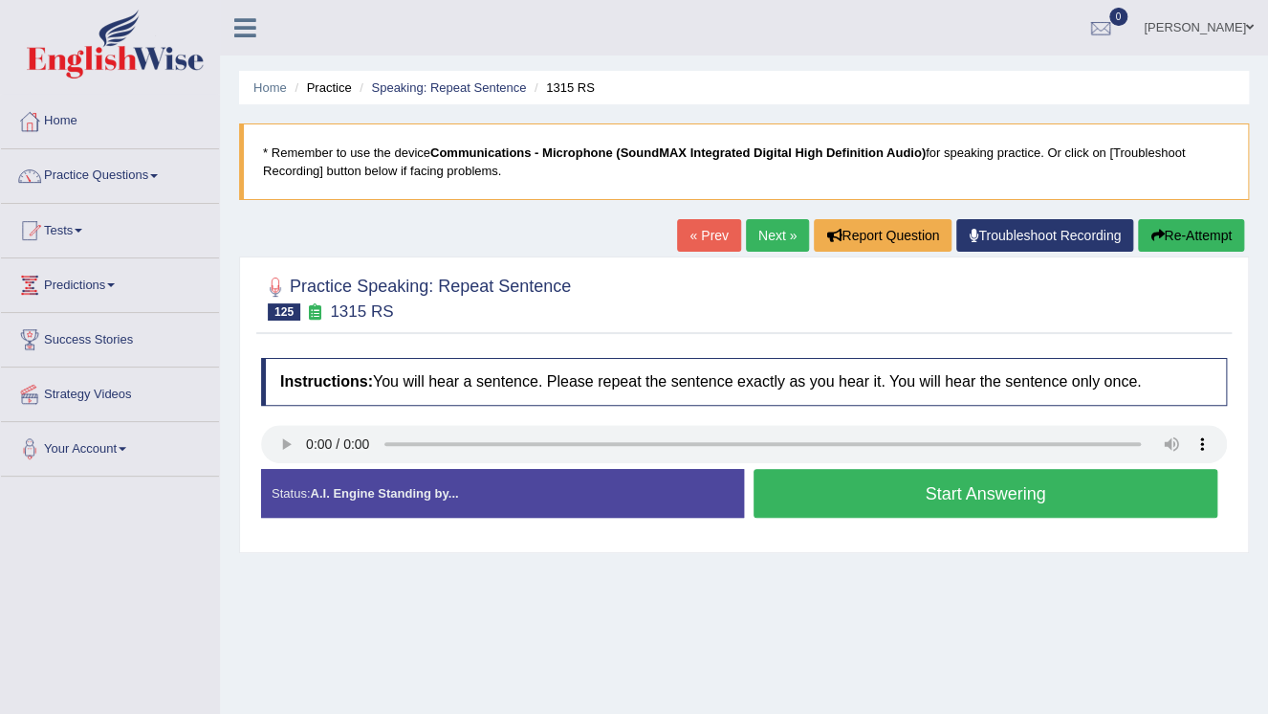
click at [968, 487] on button "Start Answering" at bounding box center [986, 493] width 464 height 49
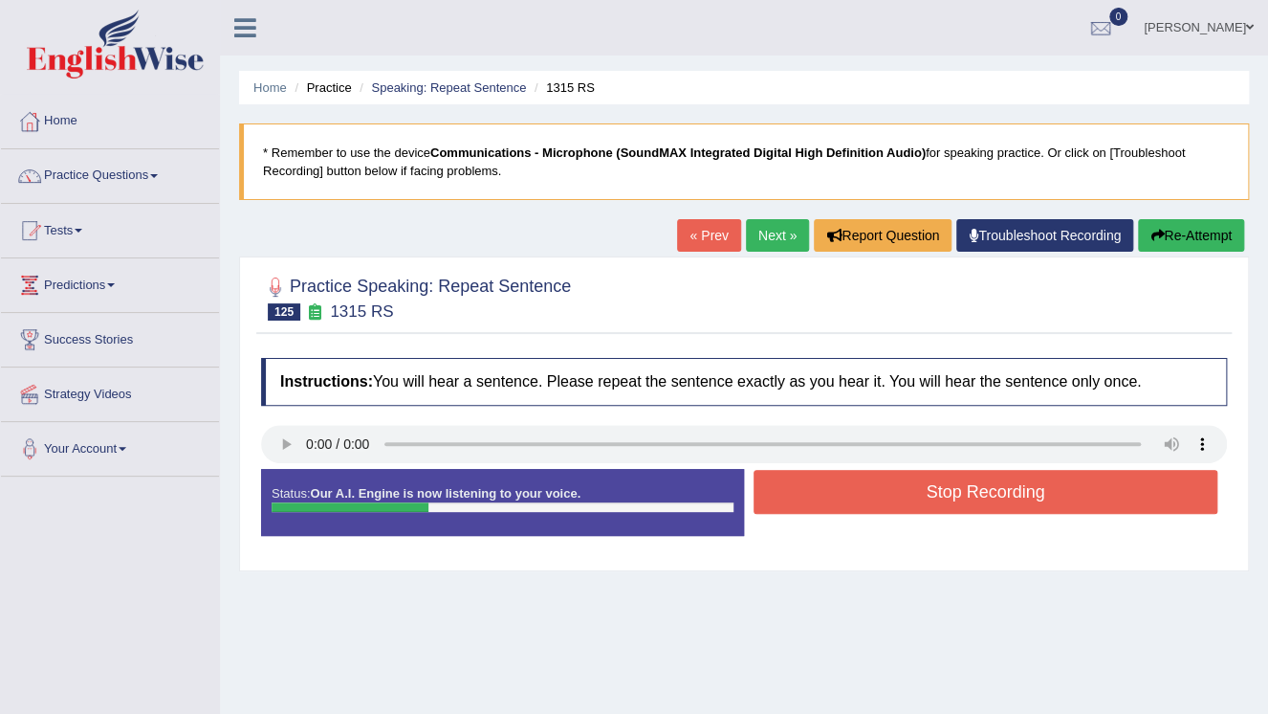
click at [968, 487] on button "Stop Recording" at bounding box center [986, 492] width 464 height 44
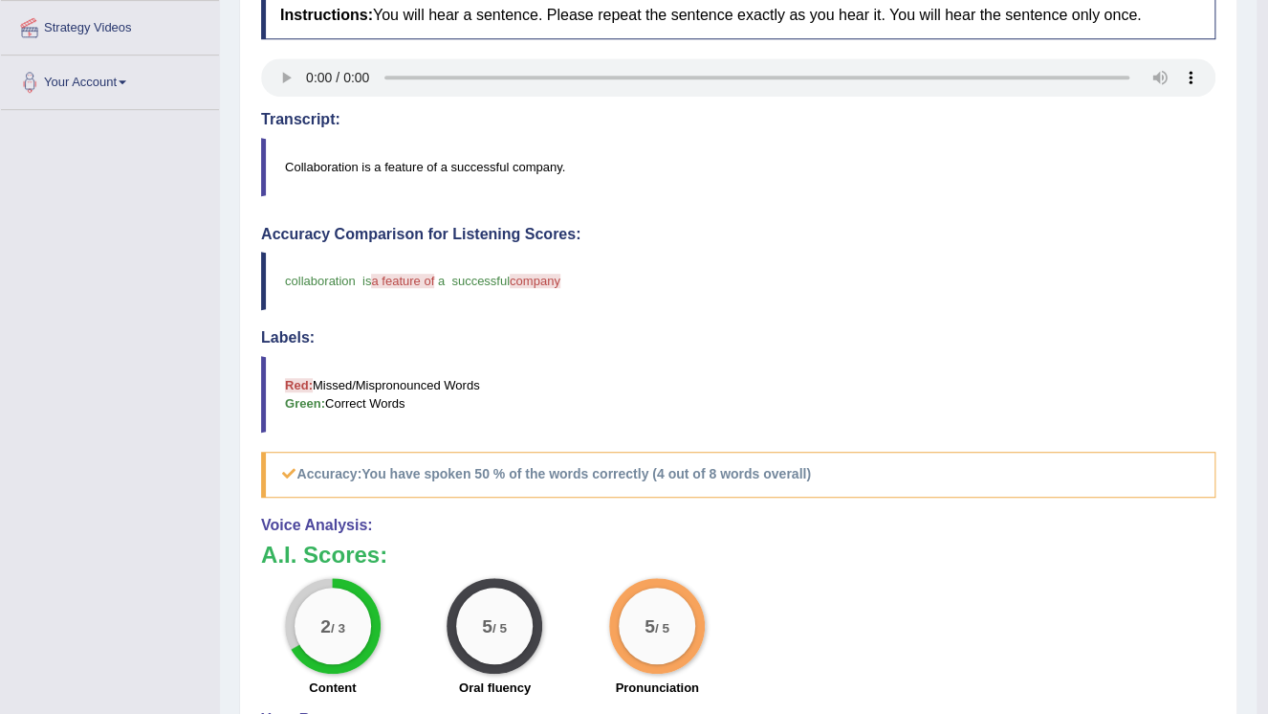
scroll to position [153, 0]
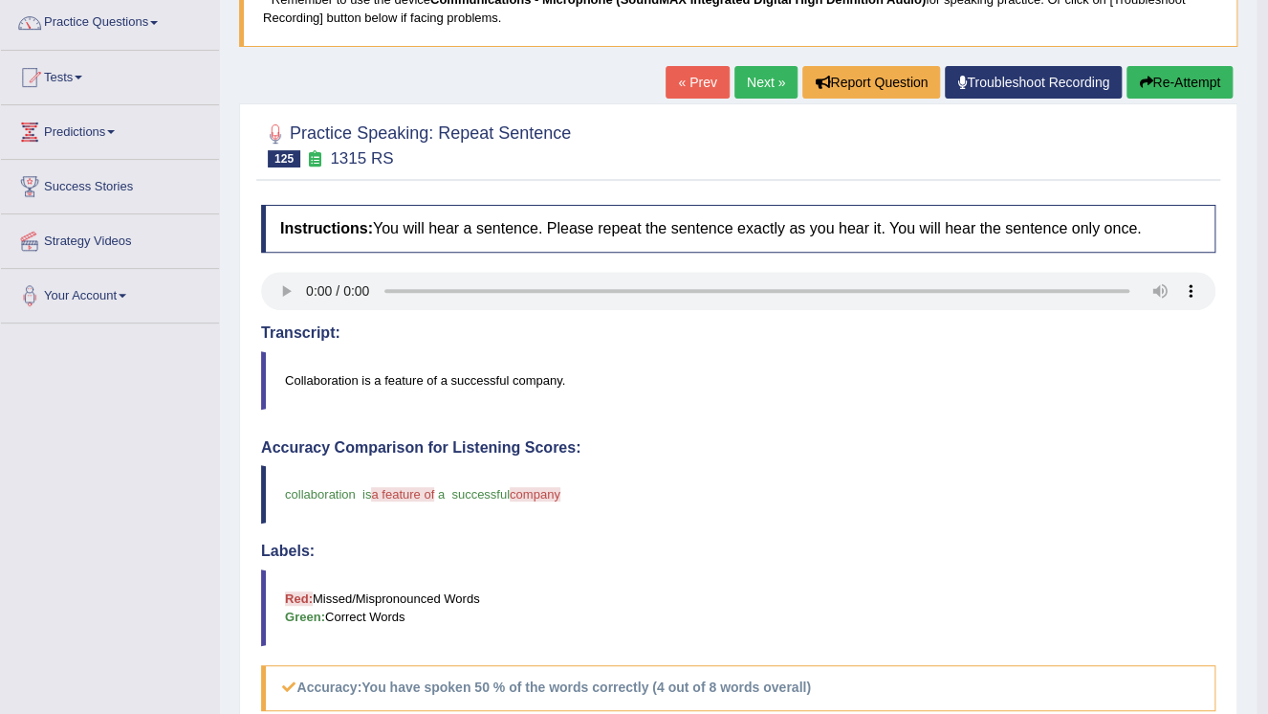
click at [754, 83] on link "Next »" at bounding box center [766, 82] width 63 height 33
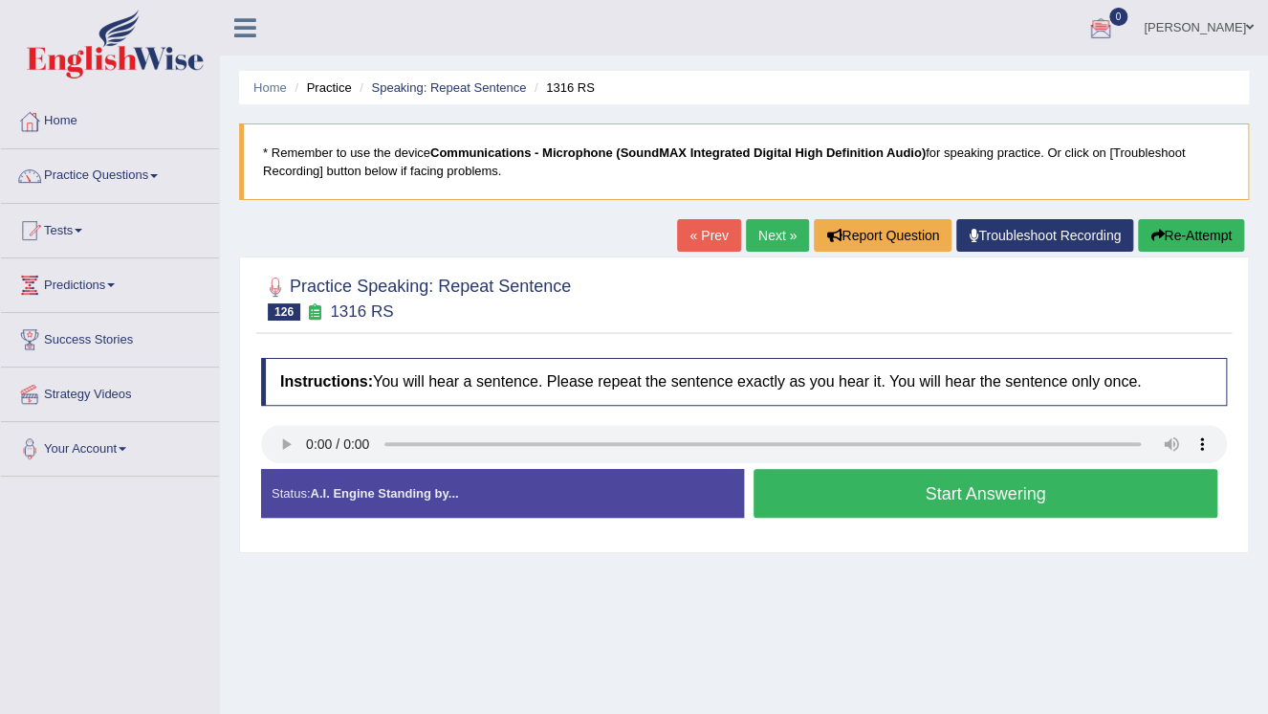
click at [1020, 497] on button "Start Answering" at bounding box center [986, 493] width 464 height 49
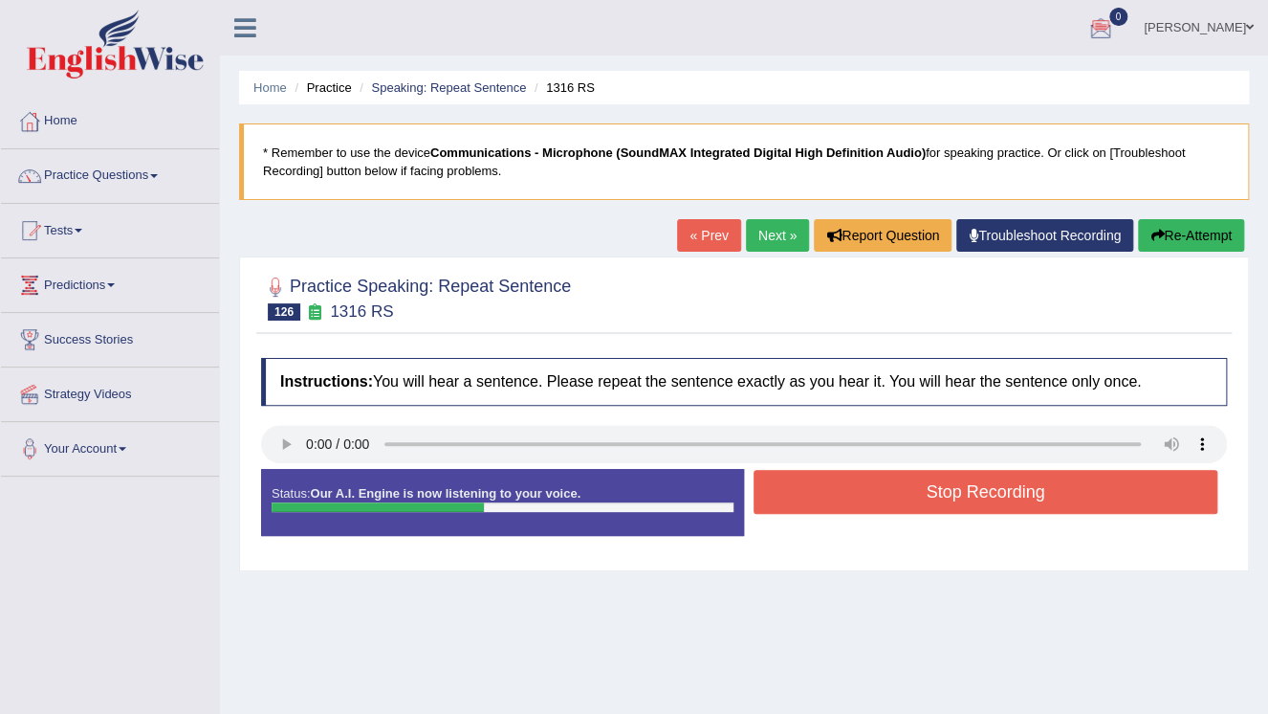
click at [1017, 494] on button "Stop Recording" at bounding box center [986, 492] width 464 height 44
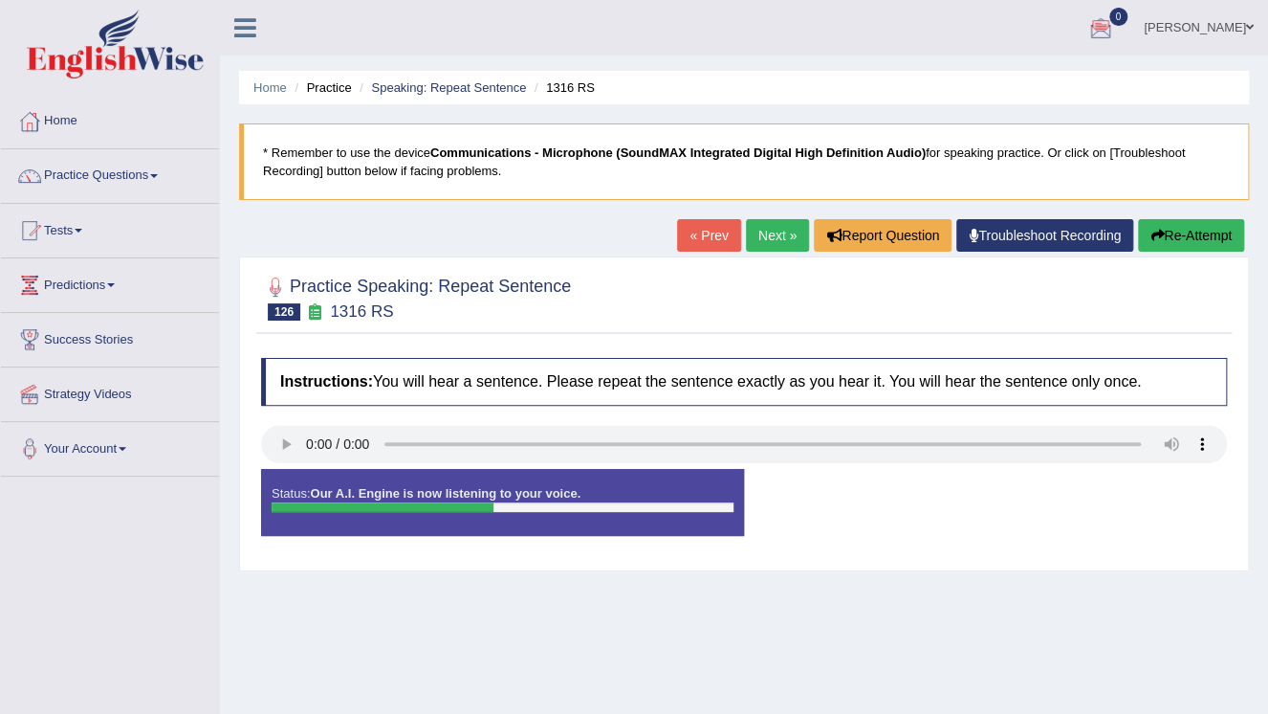
click at [1017, 494] on div "Status: Our A.I. Engine is now listening to your voice. Start Answering Stop Re…" at bounding box center [744, 512] width 966 height 86
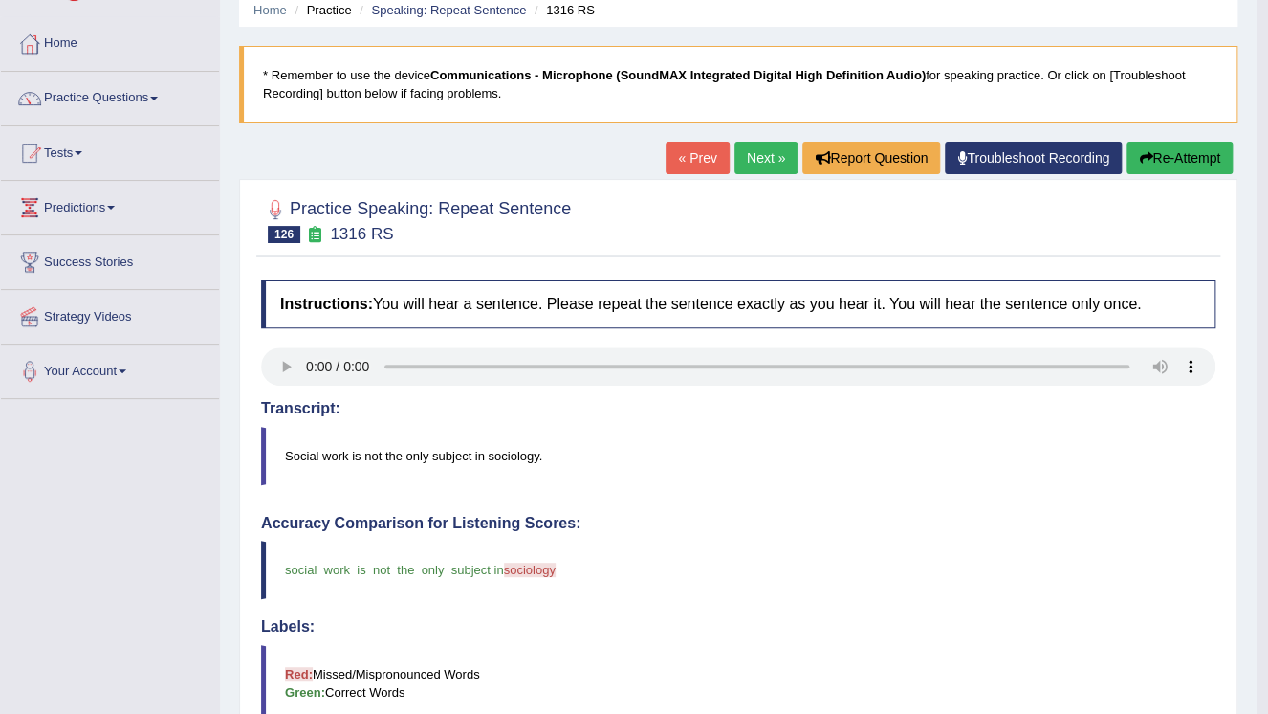
scroll to position [77, 0]
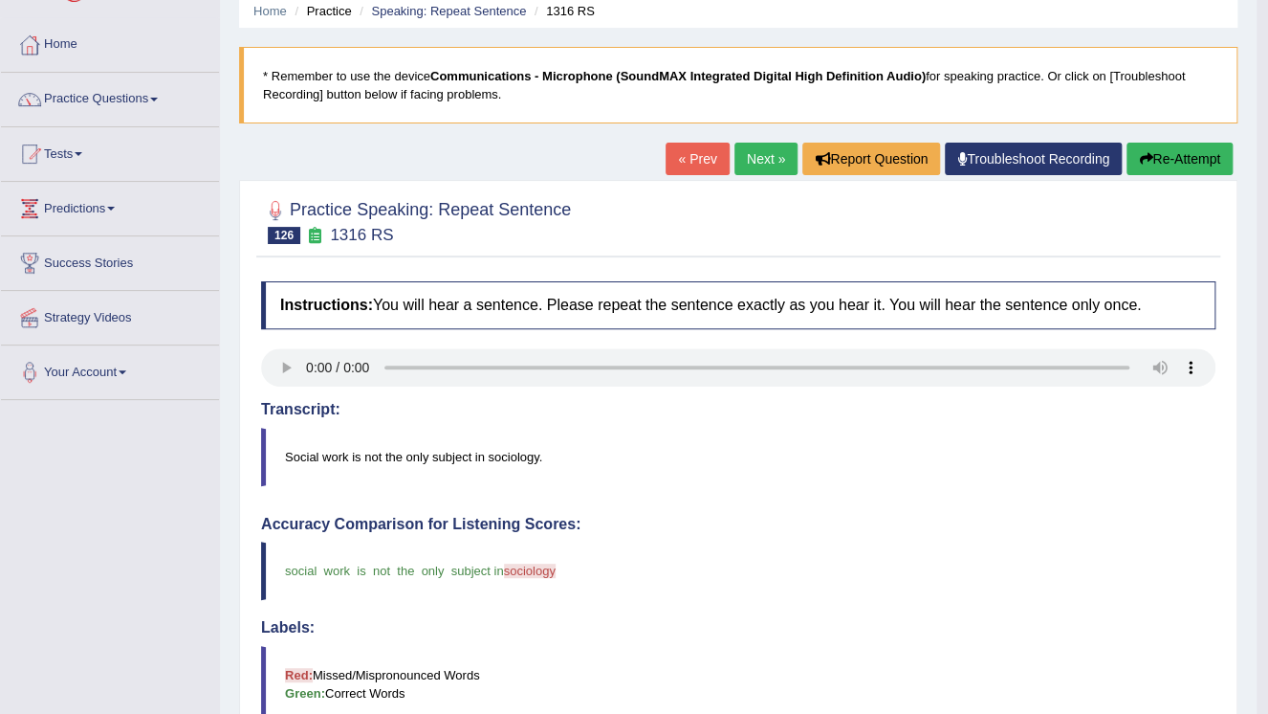
click at [760, 166] on link "Next »" at bounding box center [766, 159] width 63 height 33
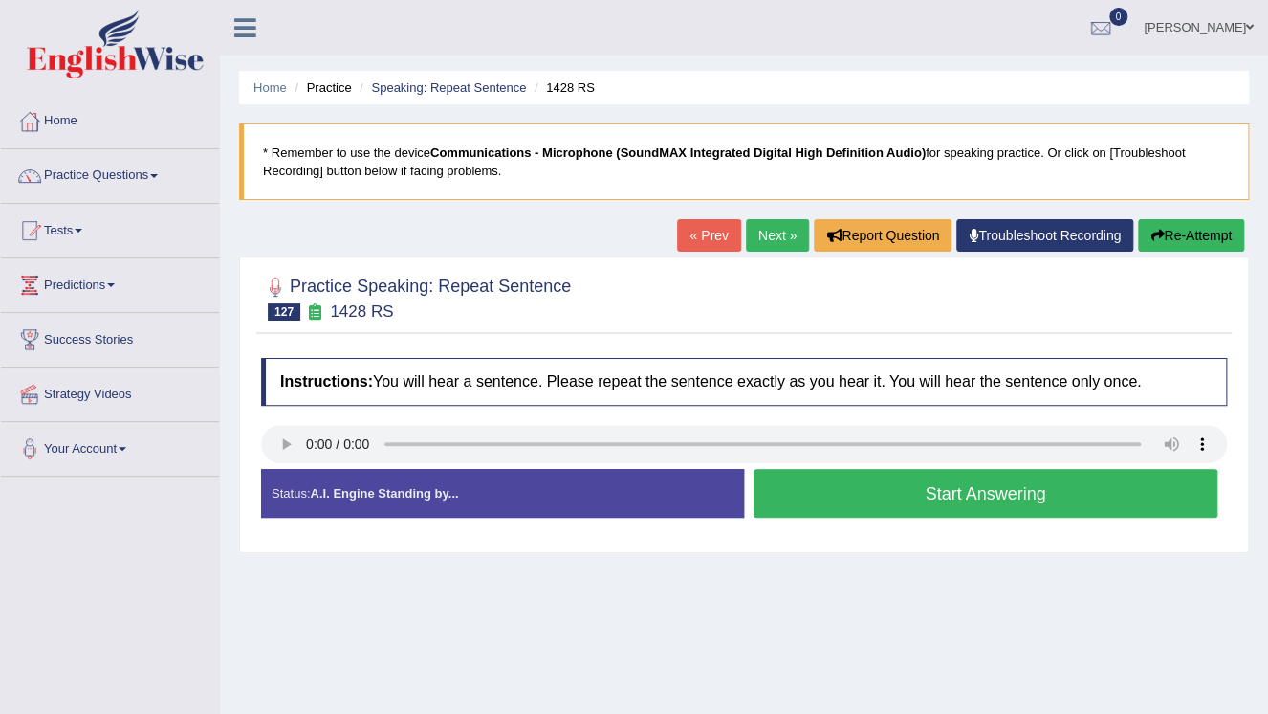
click at [1066, 498] on button "Start Answering" at bounding box center [986, 493] width 464 height 49
click at [0, 0] on button "Stop Recording" at bounding box center [0, 0] width 0 height 0
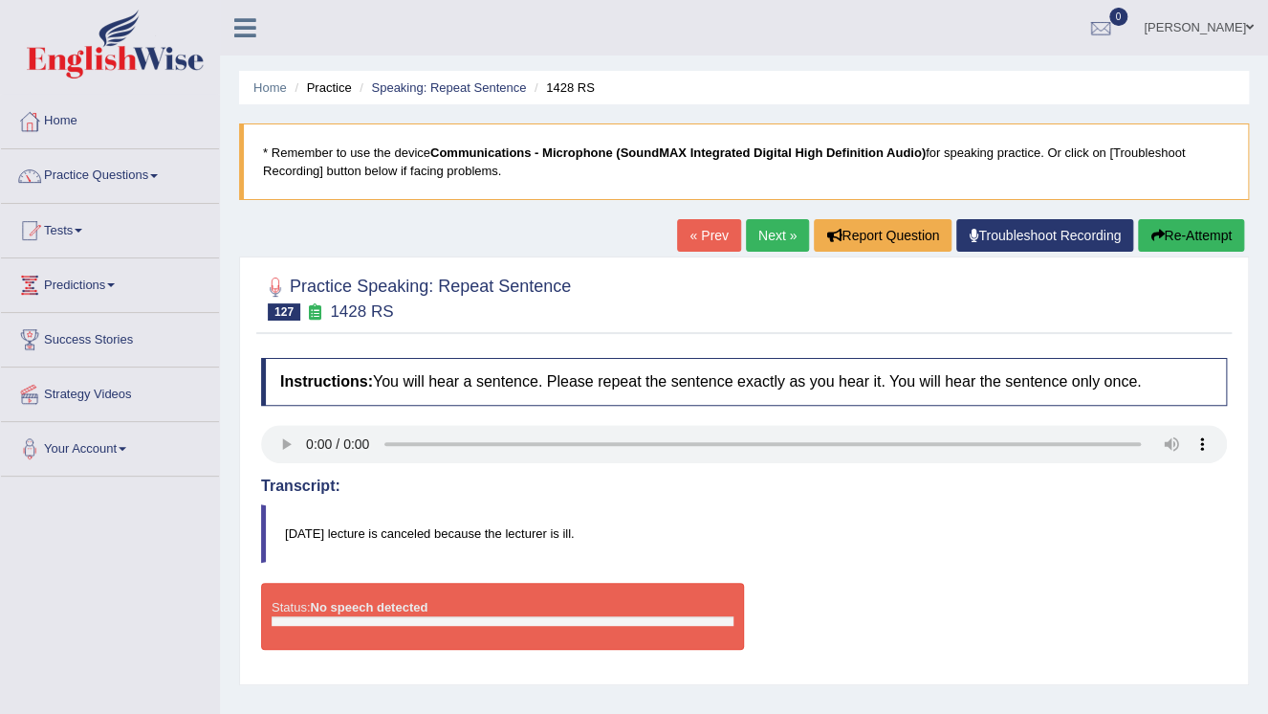
click at [1182, 232] on button "Re-Attempt" at bounding box center [1191, 235] width 106 height 33
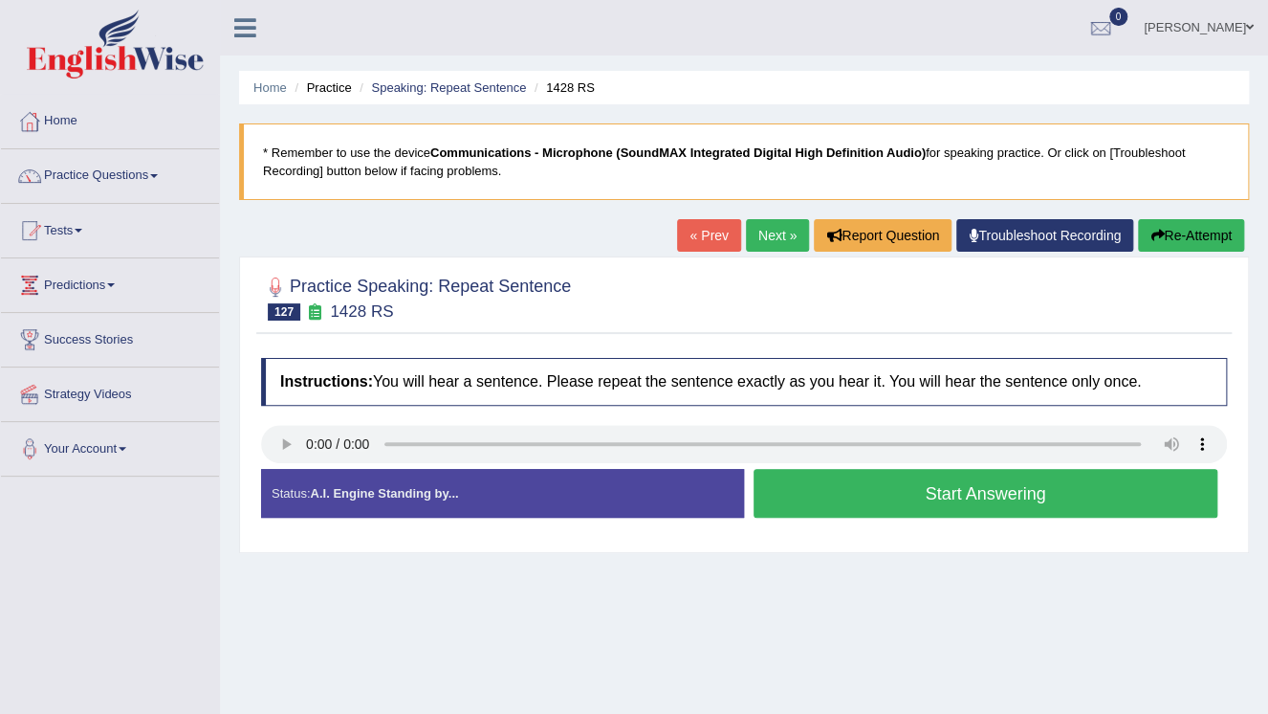
click at [1041, 492] on button "Start Answering" at bounding box center [986, 493] width 464 height 49
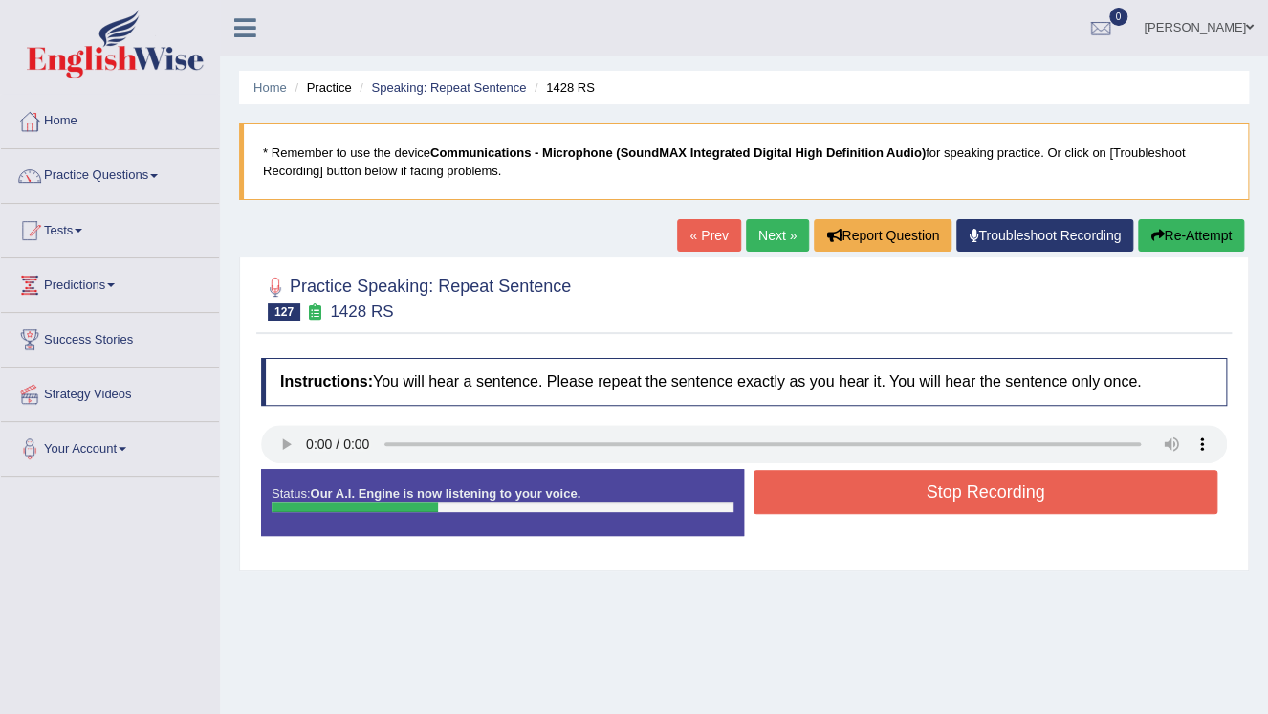
click at [1041, 492] on button "Stop Recording" at bounding box center [986, 492] width 464 height 44
click at [1041, 492] on div "Status: Our A.I. Engine is now listening to your voice. Start Answering Stop Re…" at bounding box center [744, 512] width 966 height 86
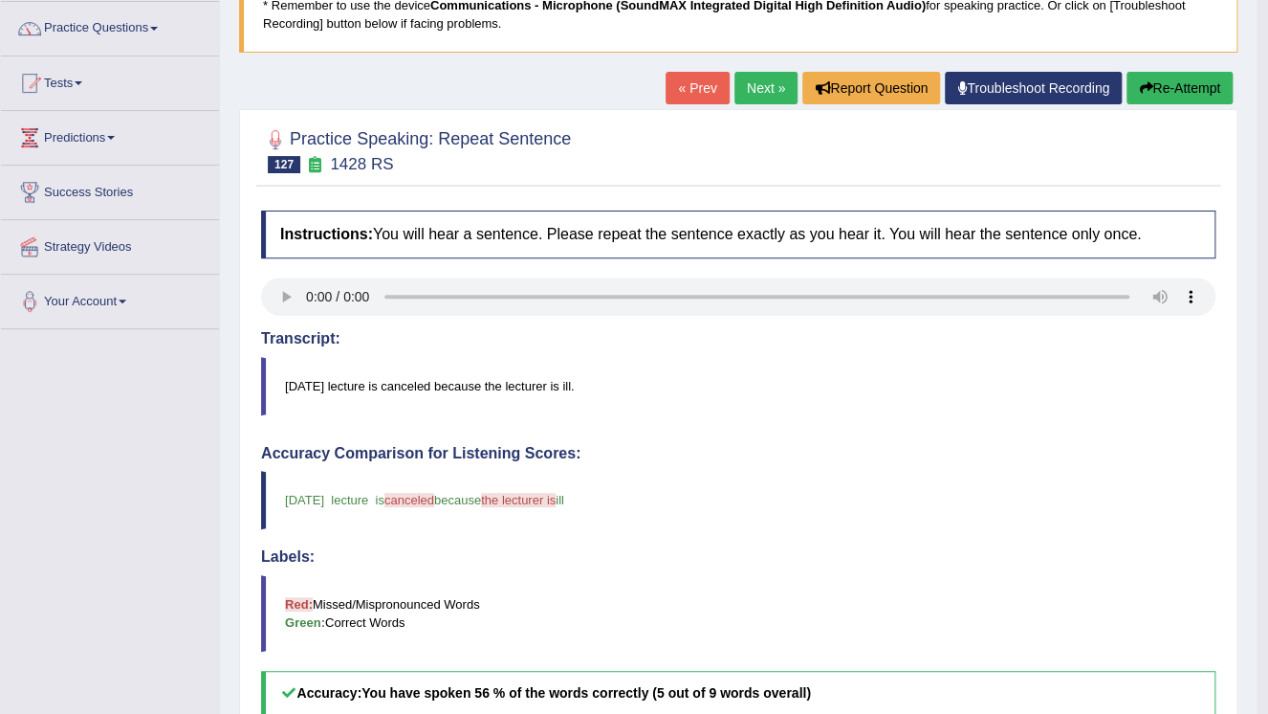
scroll to position [77, 0]
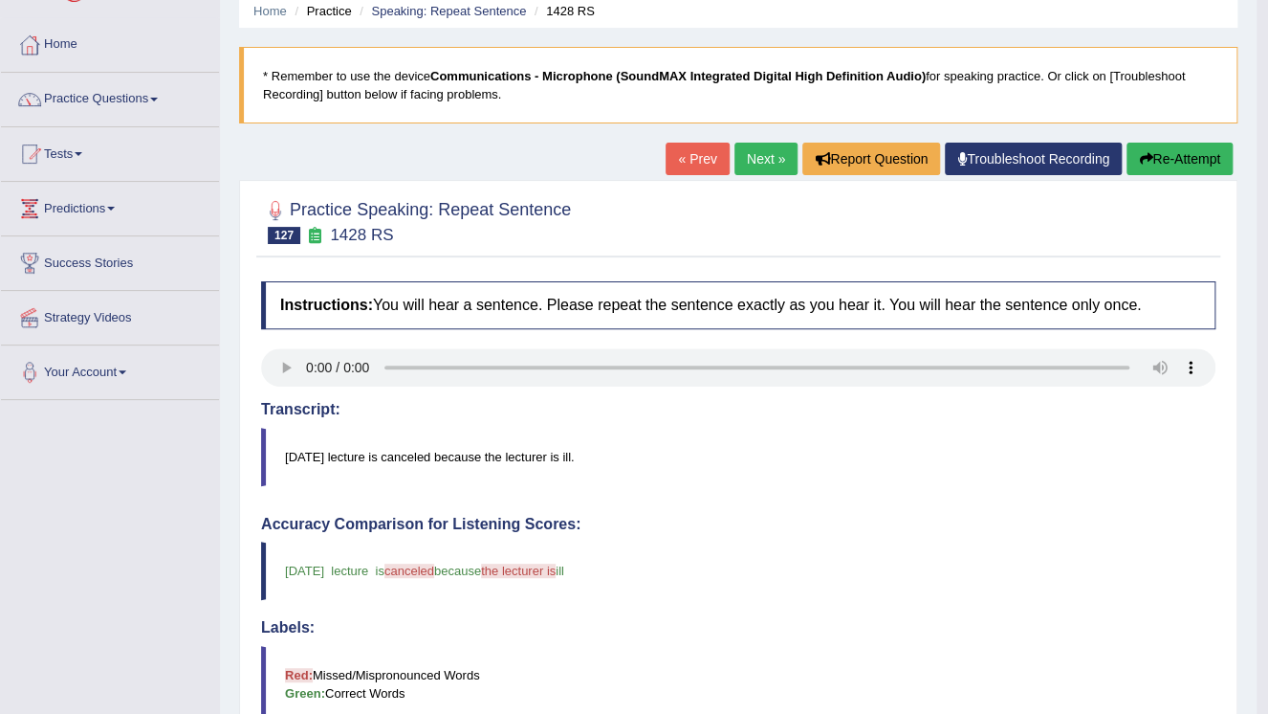
click at [767, 170] on link "Next »" at bounding box center [766, 159] width 63 height 33
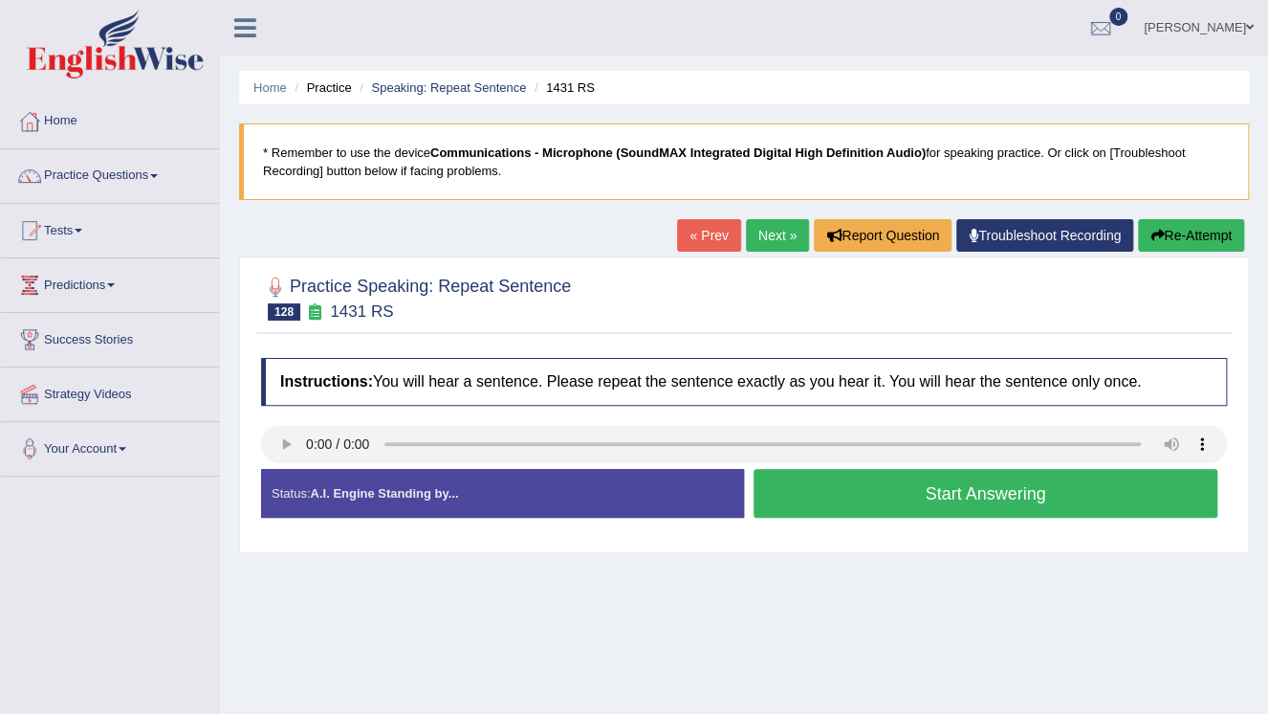
click at [956, 500] on button "Start Answering" at bounding box center [986, 493] width 464 height 49
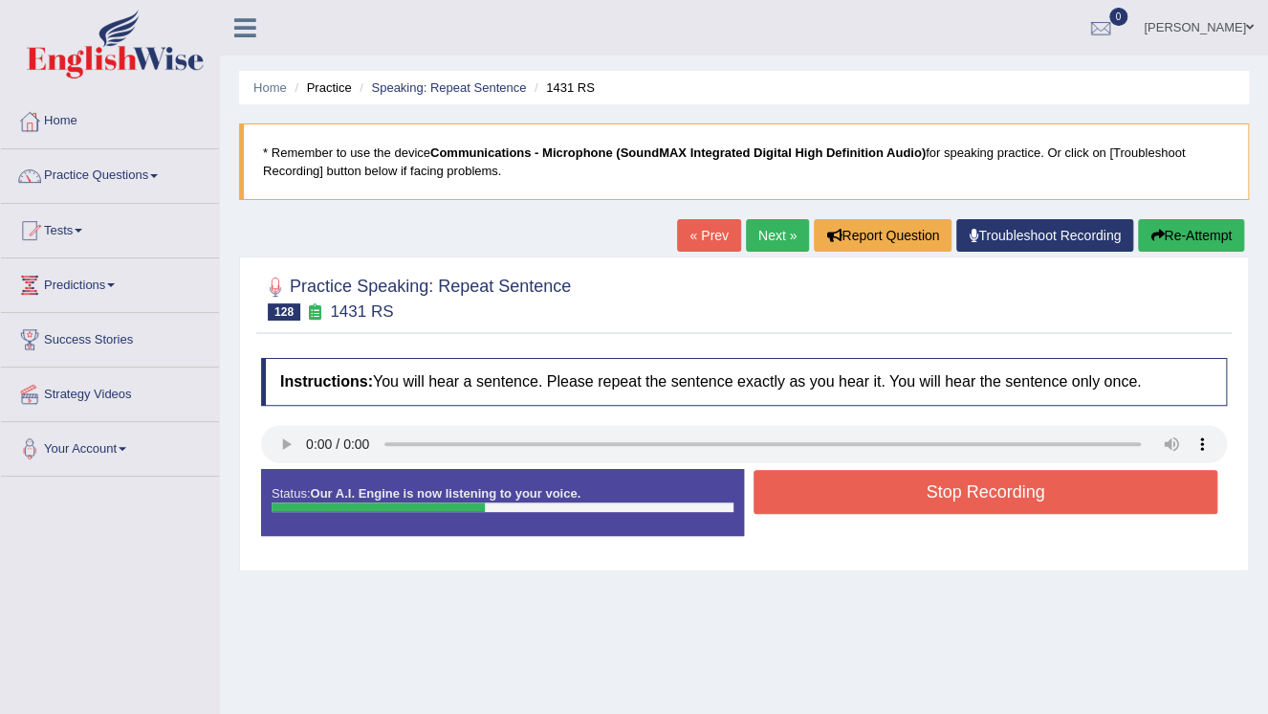
click at [999, 490] on button "Stop Recording" at bounding box center [986, 492] width 464 height 44
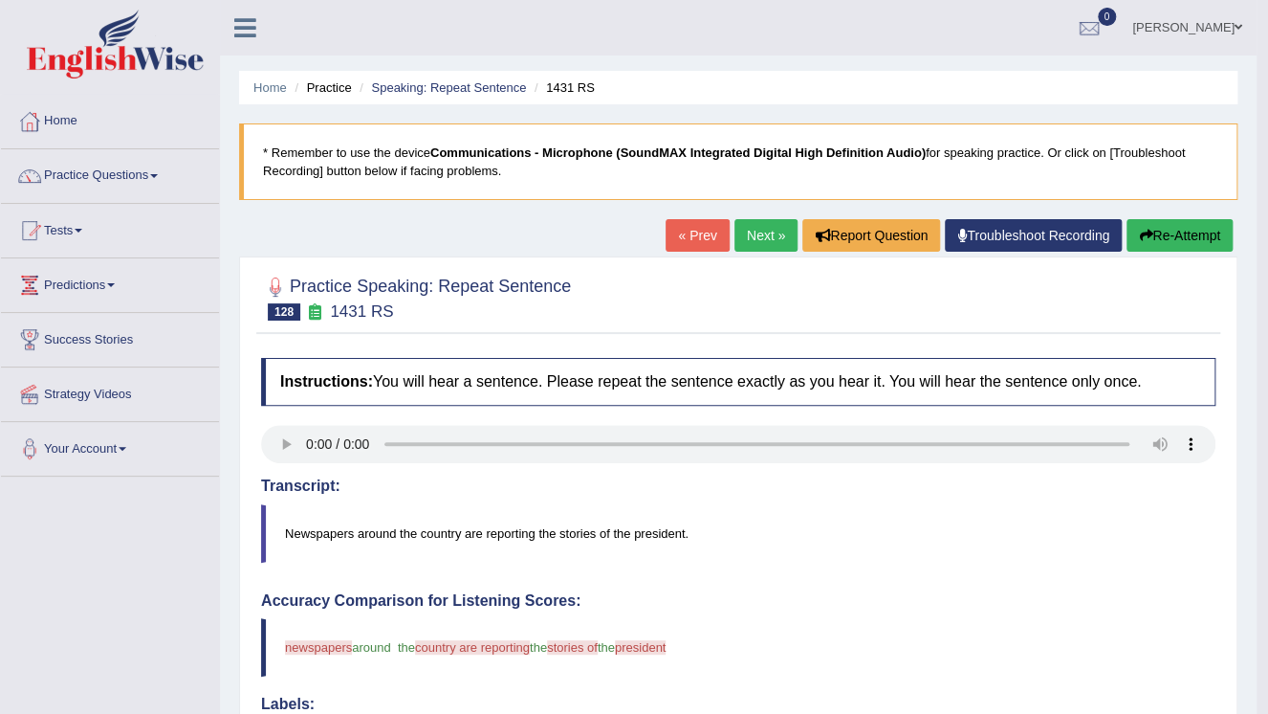
click at [773, 230] on link "Next »" at bounding box center [766, 235] width 63 height 33
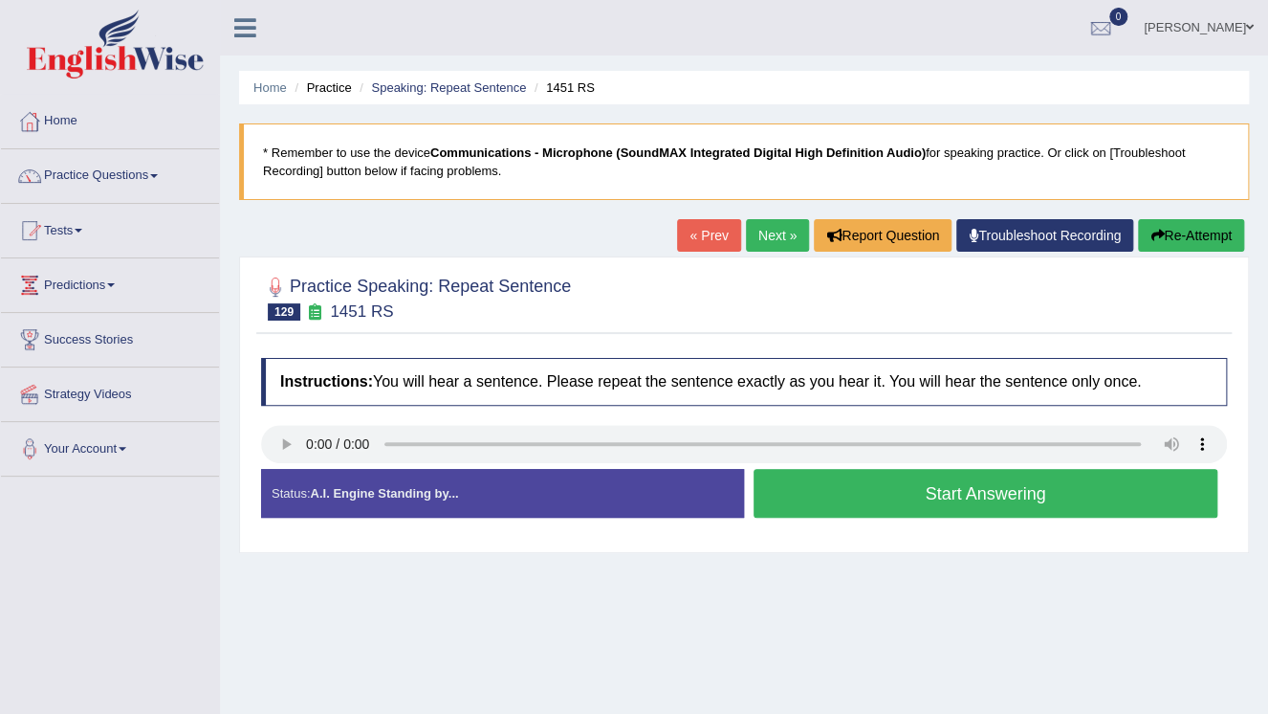
click at [974, 497] on button "Start Answering" at bounding box center [986, 493] width 464 height 49
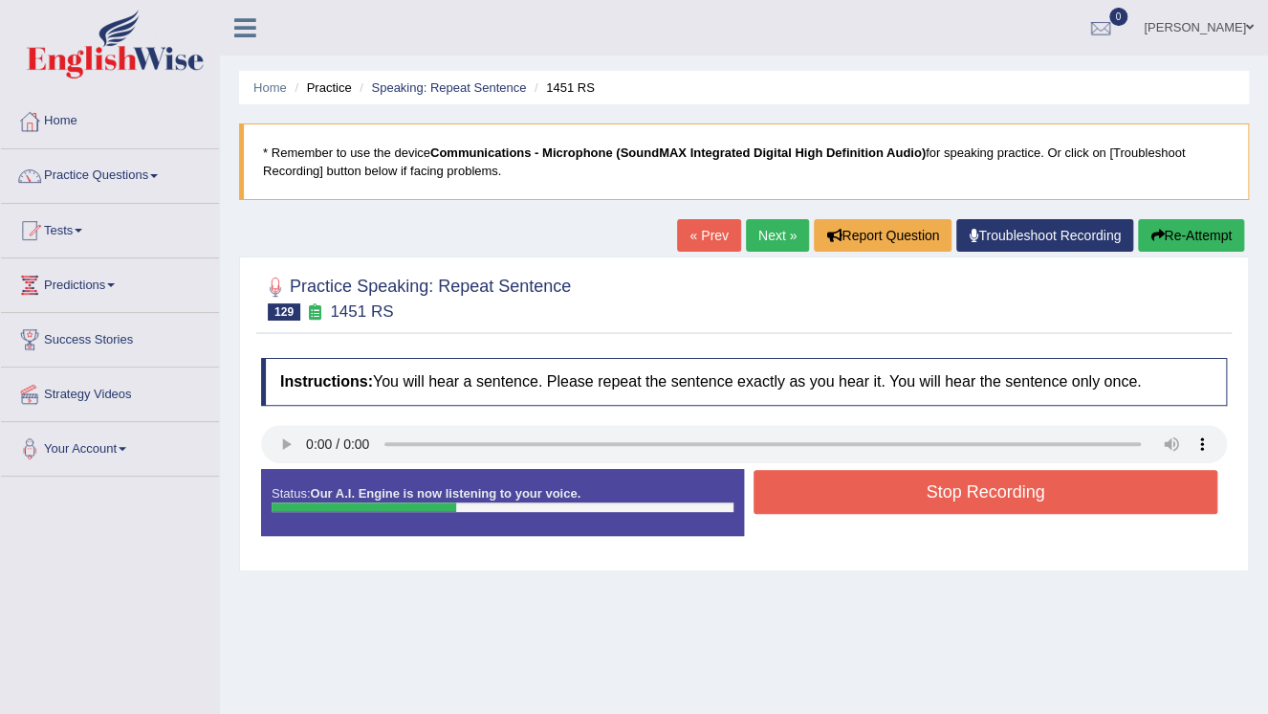
click at [975, 497] on button "Stop Recording" at bounding box center [986, 492] width 464 height 44
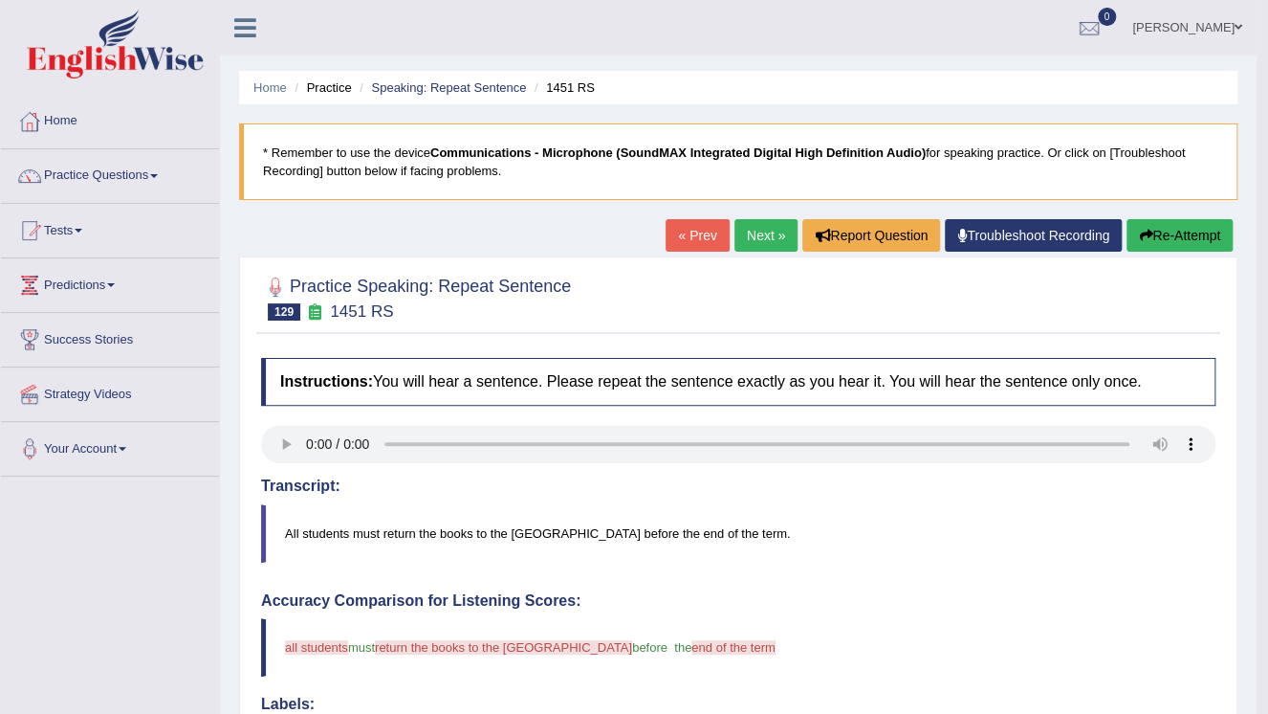
click at [751, 231] on link "Next »" at bounding box center [766, 235] width 63 height 33
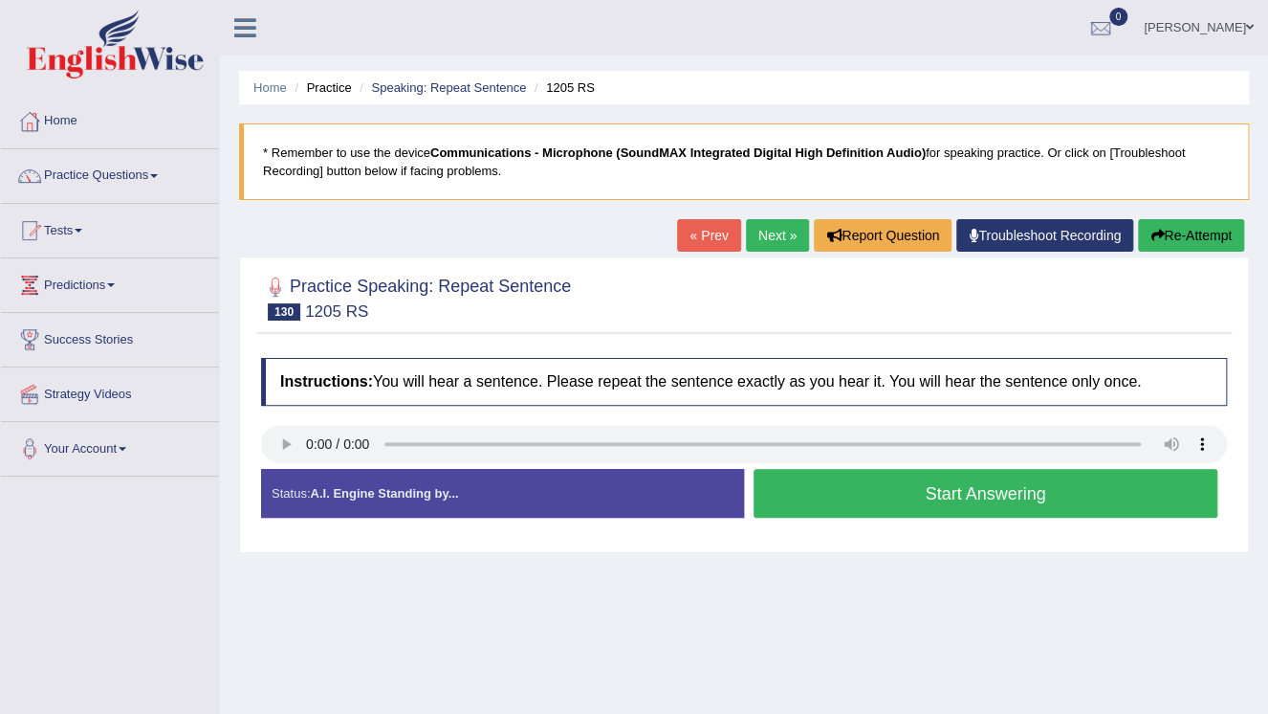
click at [996, 487] on button "Start Answering" at bounding box center [986, 493] width 464 height 49
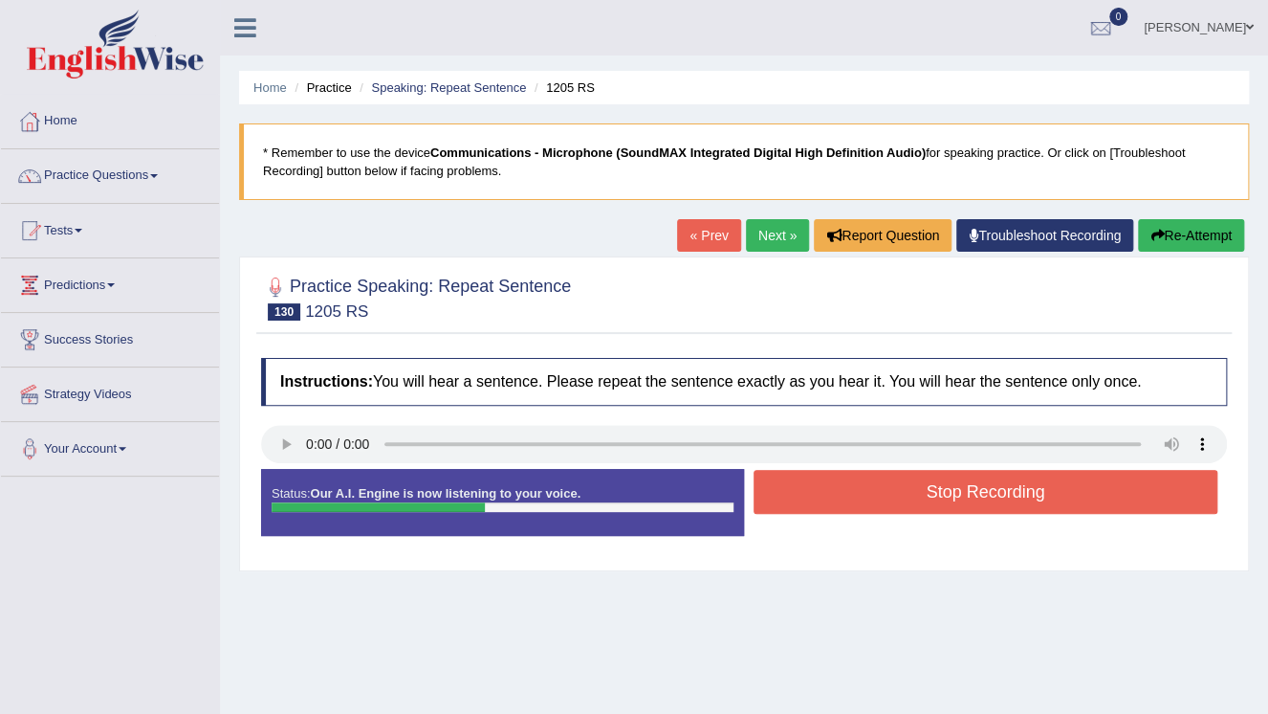
click at [957, 496] on button "Stop Recording" at bounding box center [986, 492] width 464 height 44
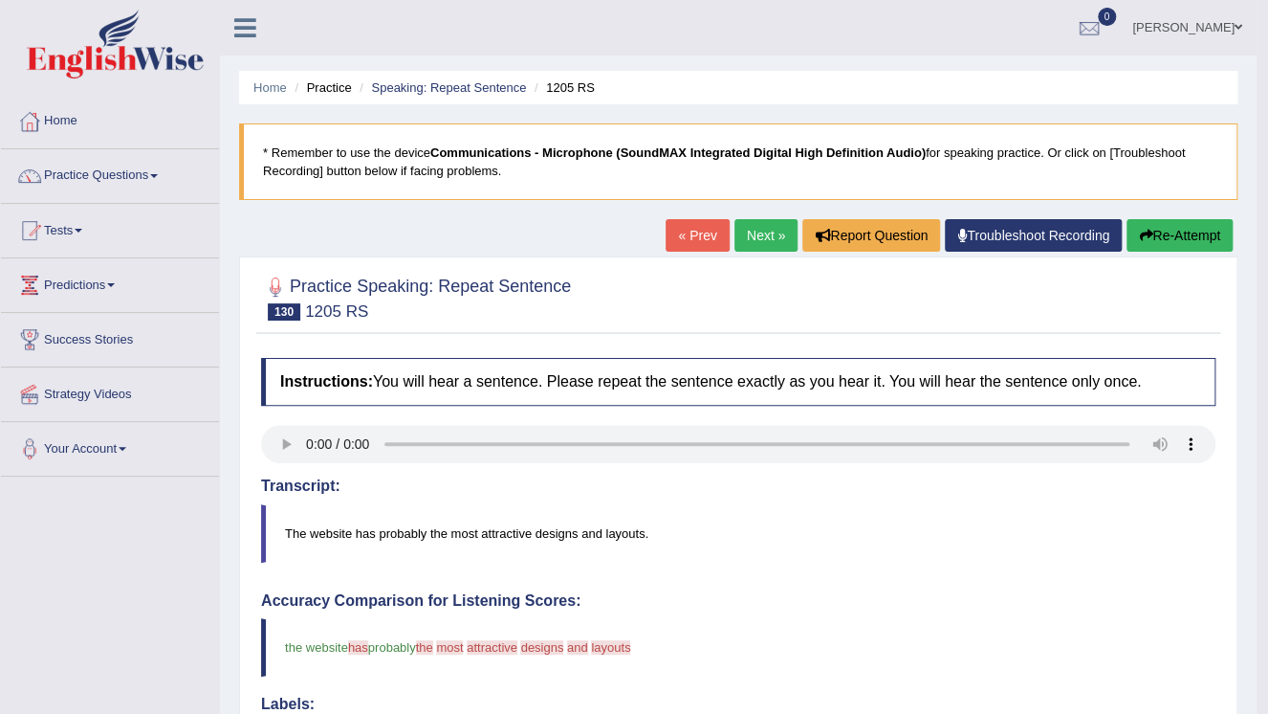
click at [775, 249] on link "Next »" at bounding box center [766, 235] width 63 height 33
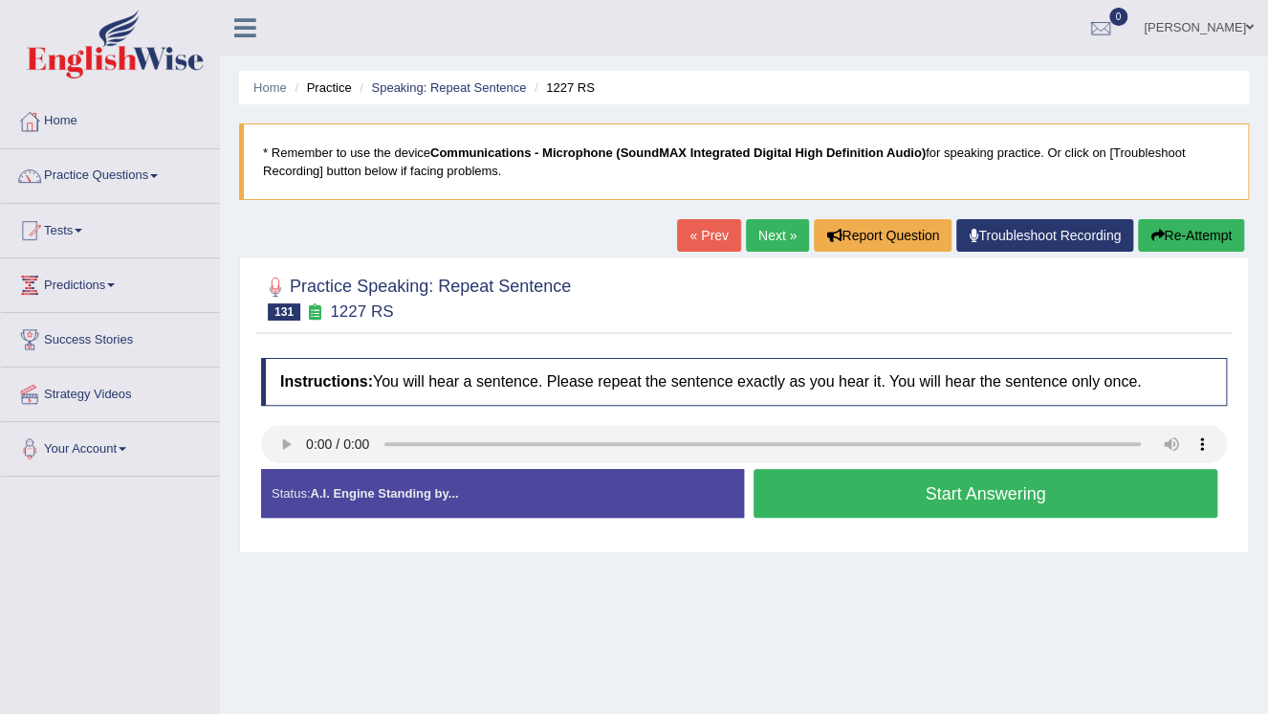
click at [1011, 501] on button "Start Answering" at bounding box center [986, 493] width 464 height 49
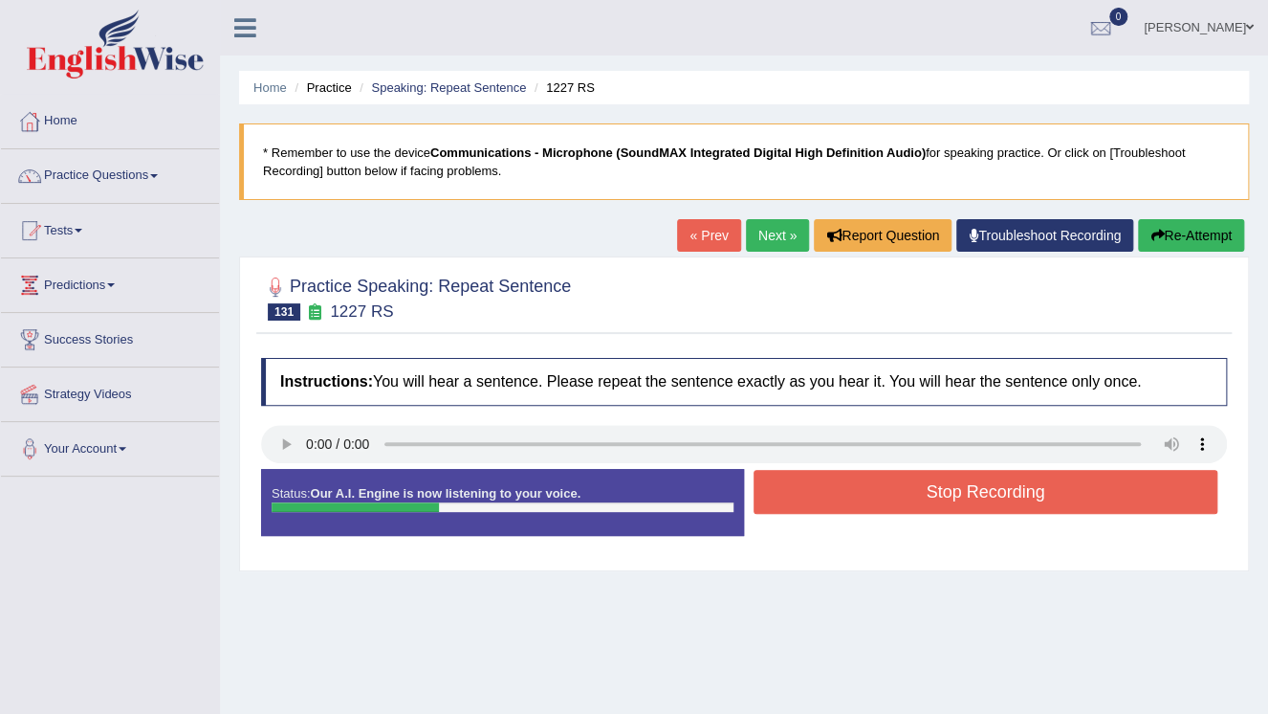
click at [1034, 495] on button "Stop Recording" at bounding box center [986, 492] width 464 height 44
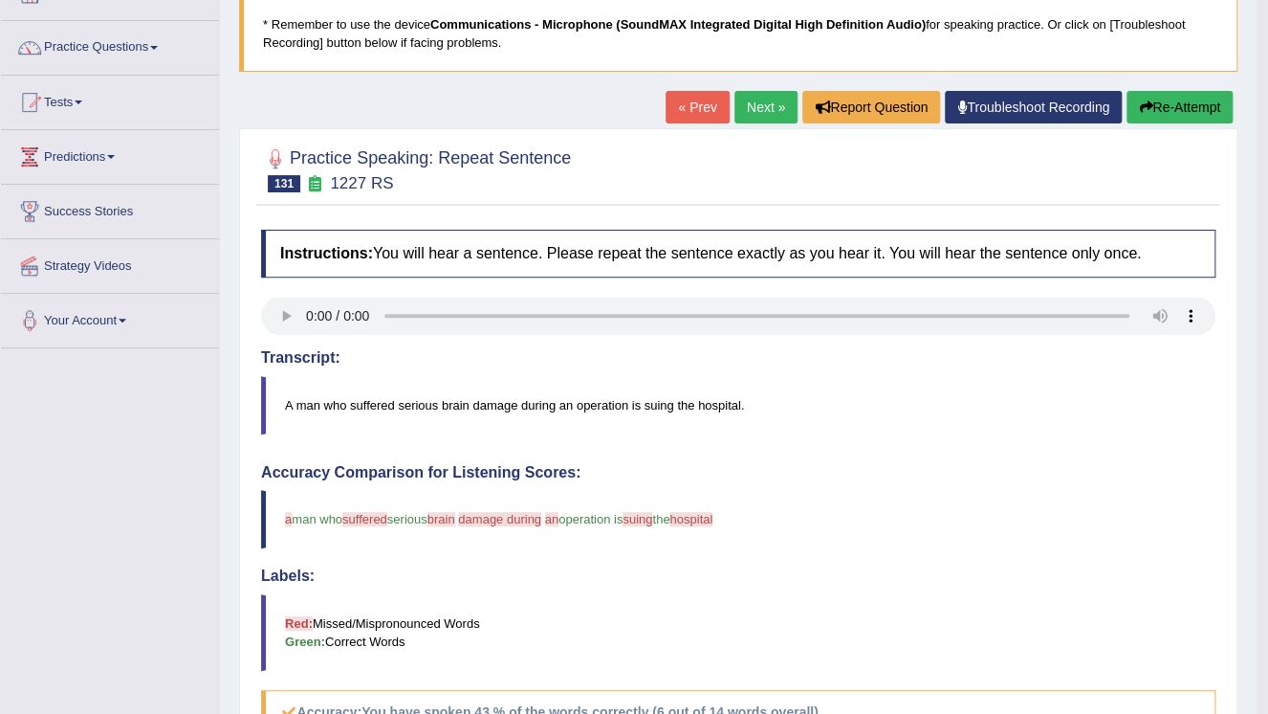
scroll to position [77, 0]
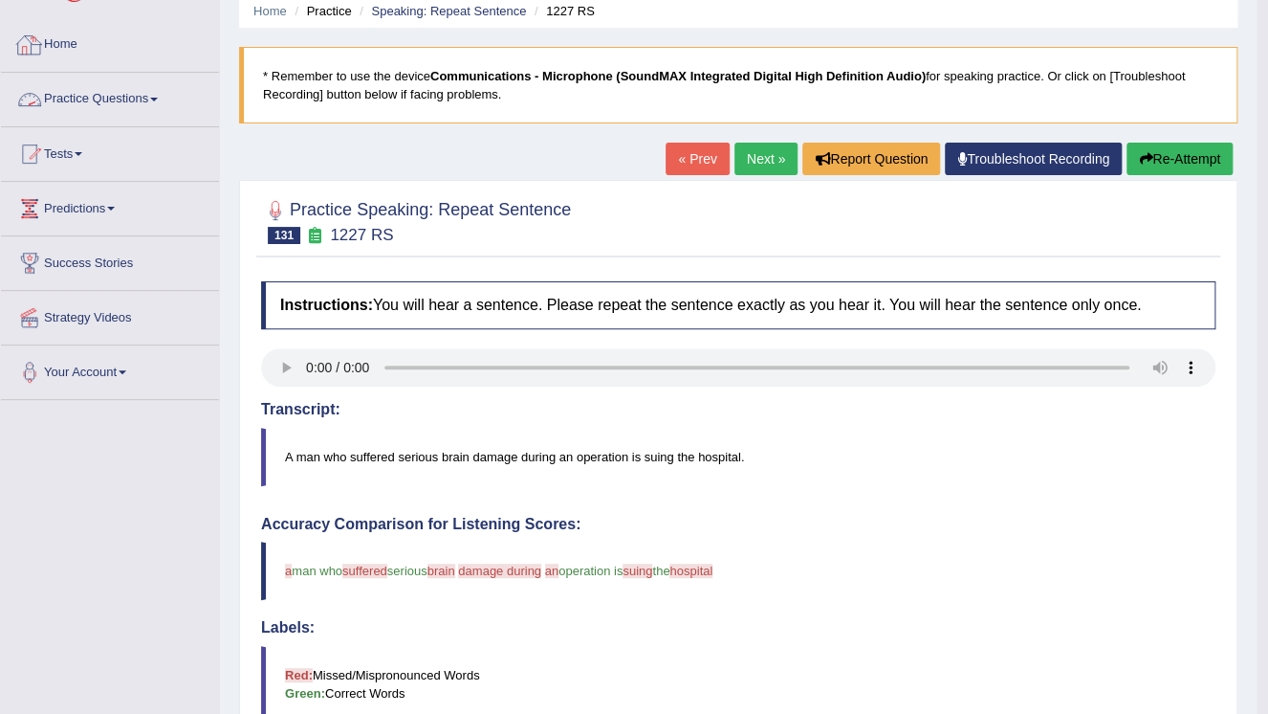
click at [161, 101] on link "Practice Questions" at bounding box center [110, 97] width 218 height 48
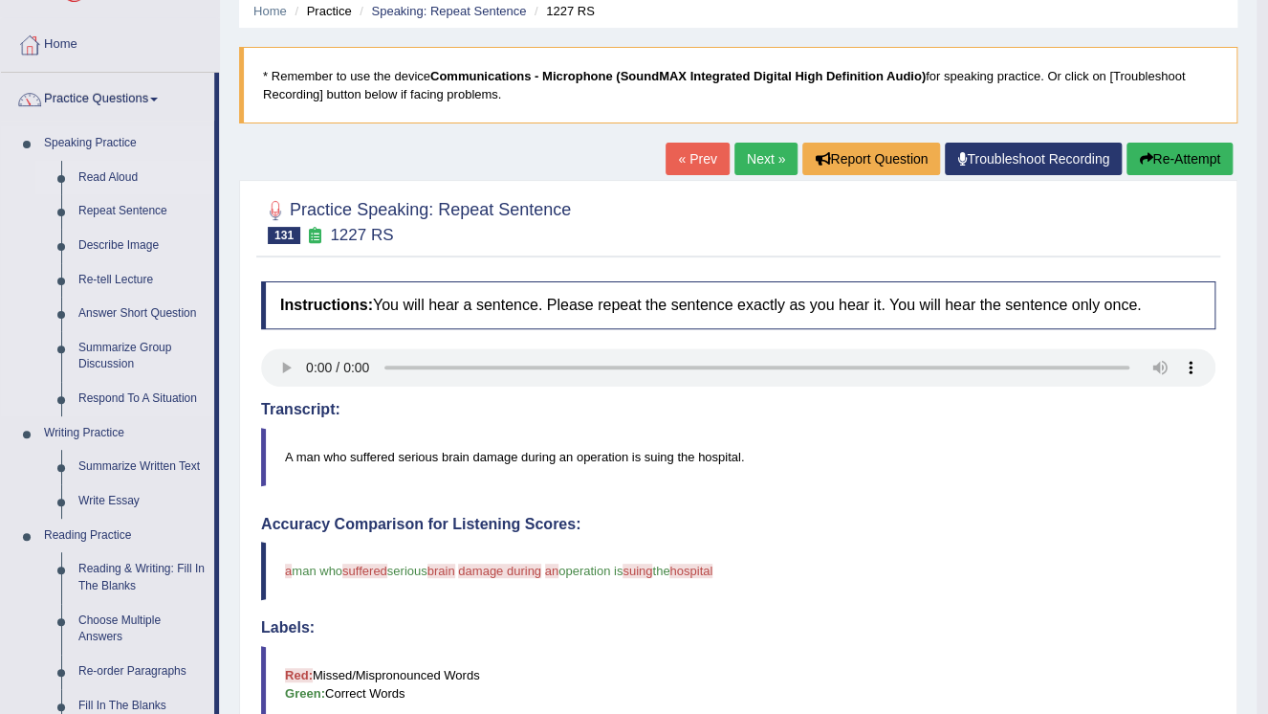
click at [118, 177] on link "Read Aloud" at bounding box center [142, 178] width 144 height 34
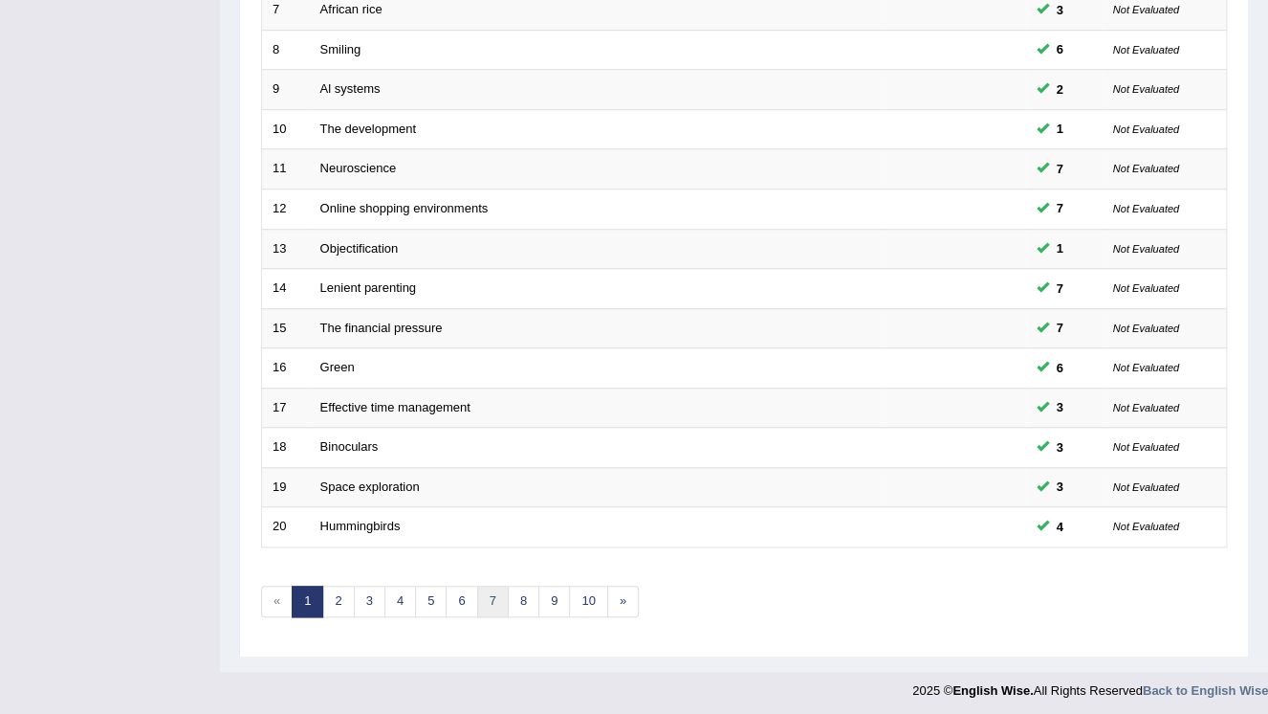
click at [486, 592] on link "7" at bounding box center [493, 601] width 32 height 32
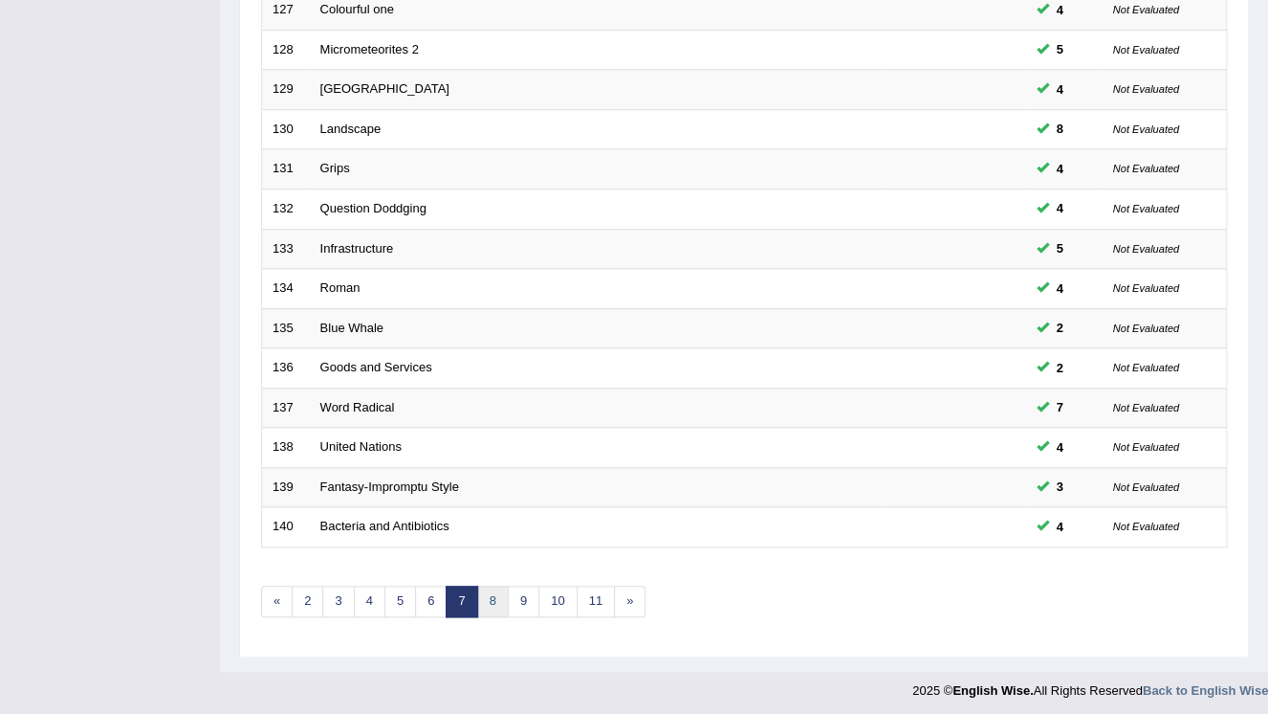
click at [497, 590] on link "8" at bounding box center [493, 601] width 32 height 32
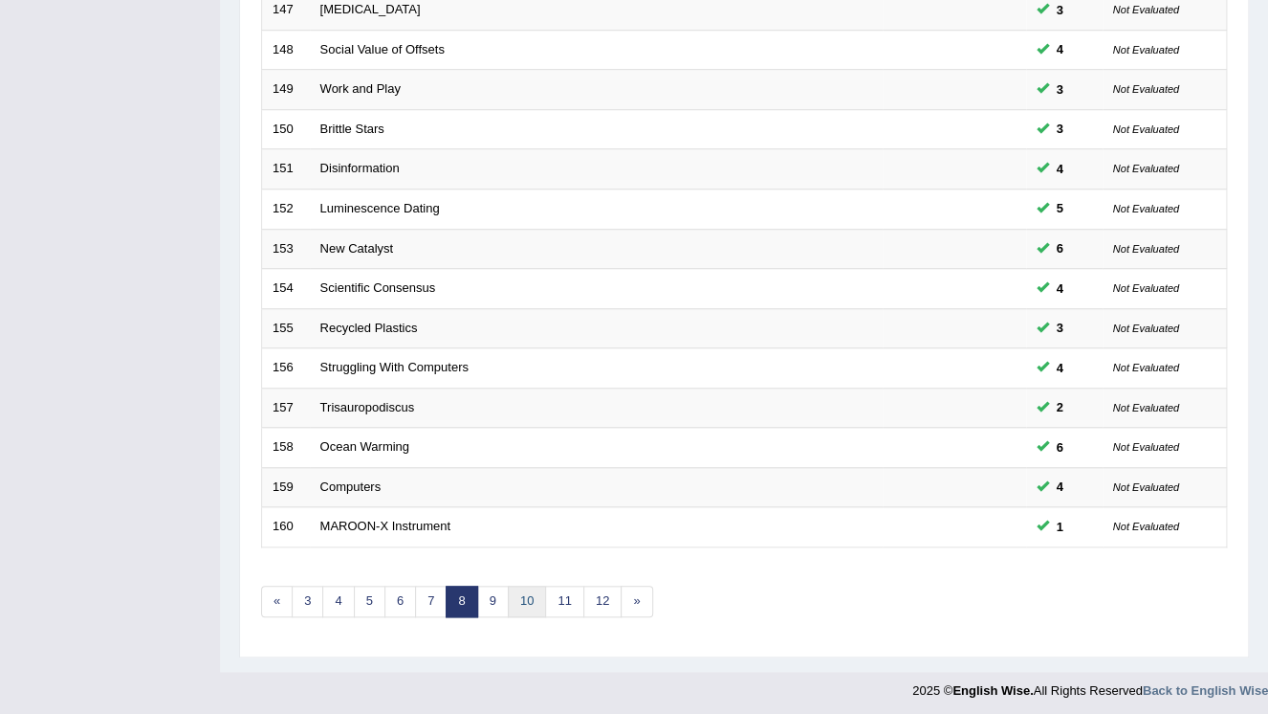
click at [516, 602] on link "10" at bounding box center [527, 601] width 38 height 32
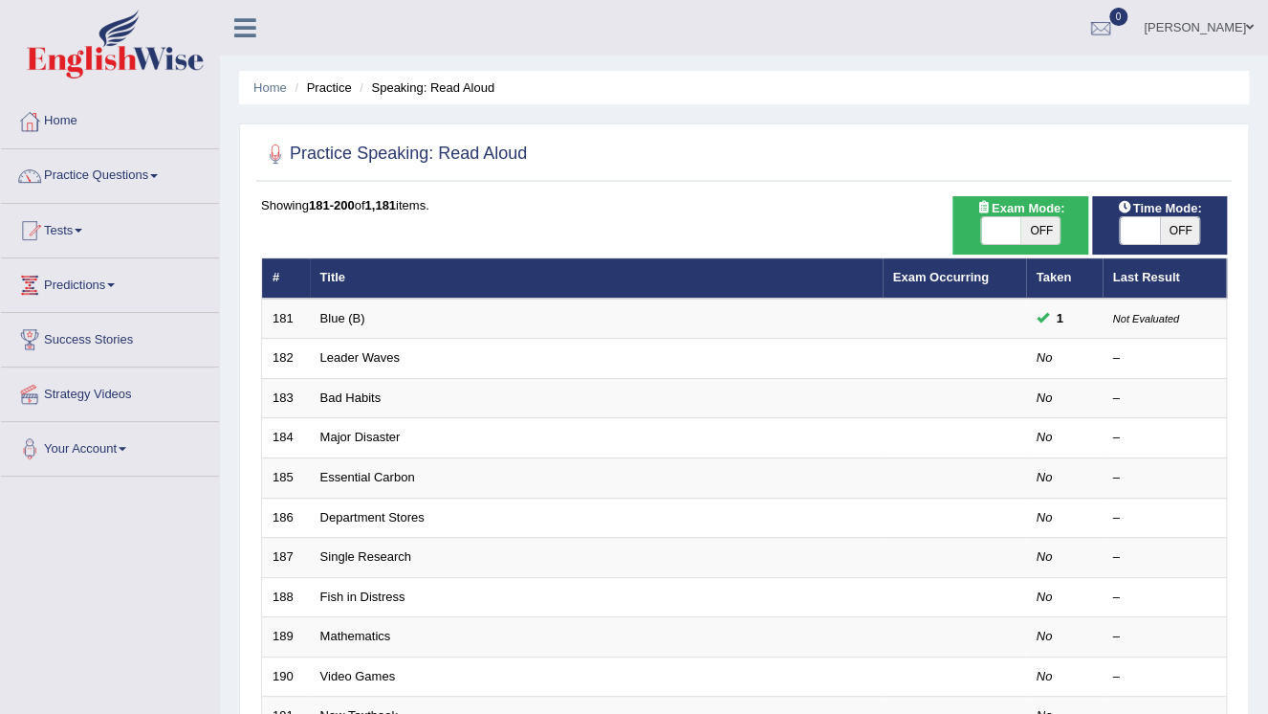
click at [353, 356] on link "Leader Waves" at bounding box center [359, 357] width 79 height 14
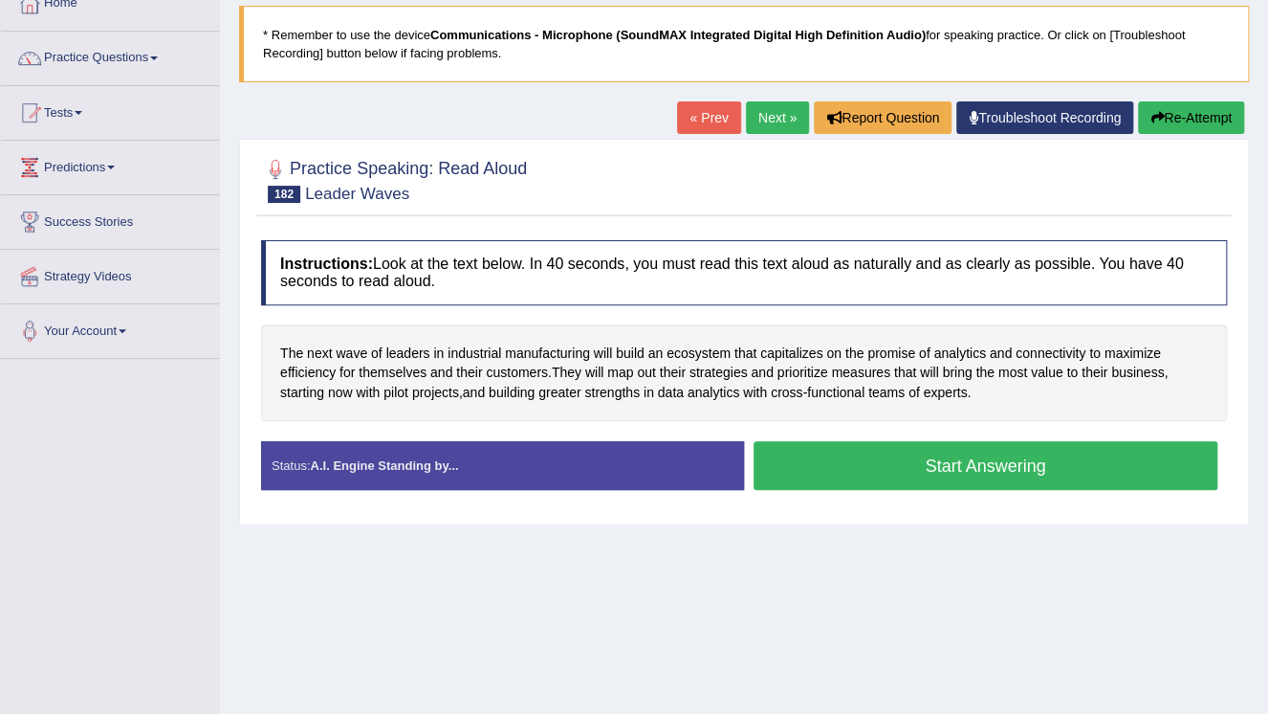
scroll to position [153, 0]
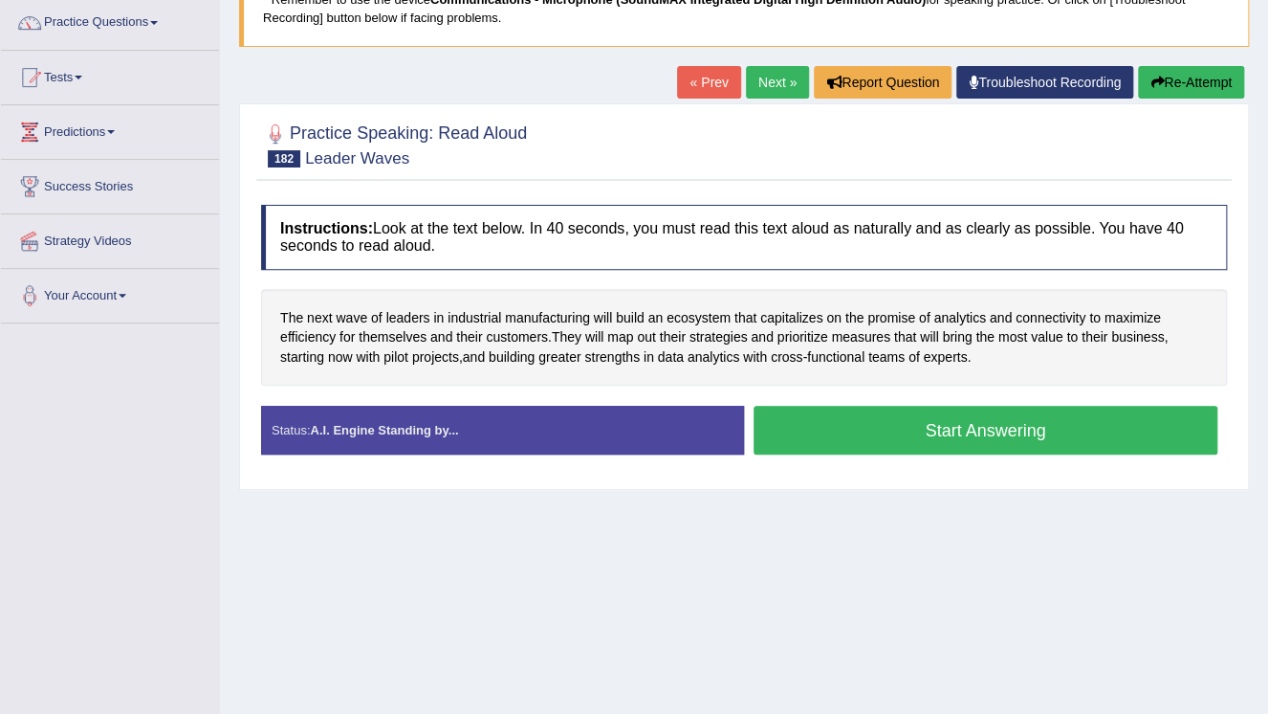
click at [956, 440] on button "Start Answering" at bounding box center [986, 430] width 464 height 49
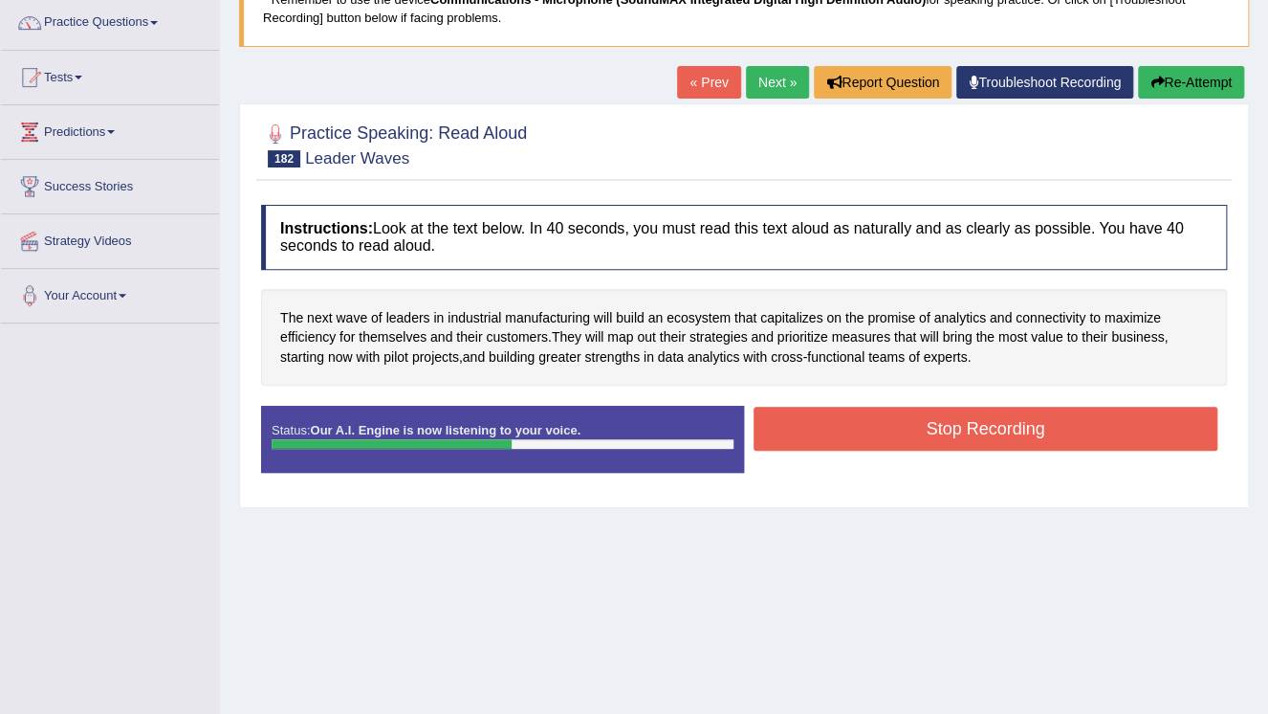
click at [865, 426] on button "Stop Recording" at bounding box center [986, 429] width 464 height 44
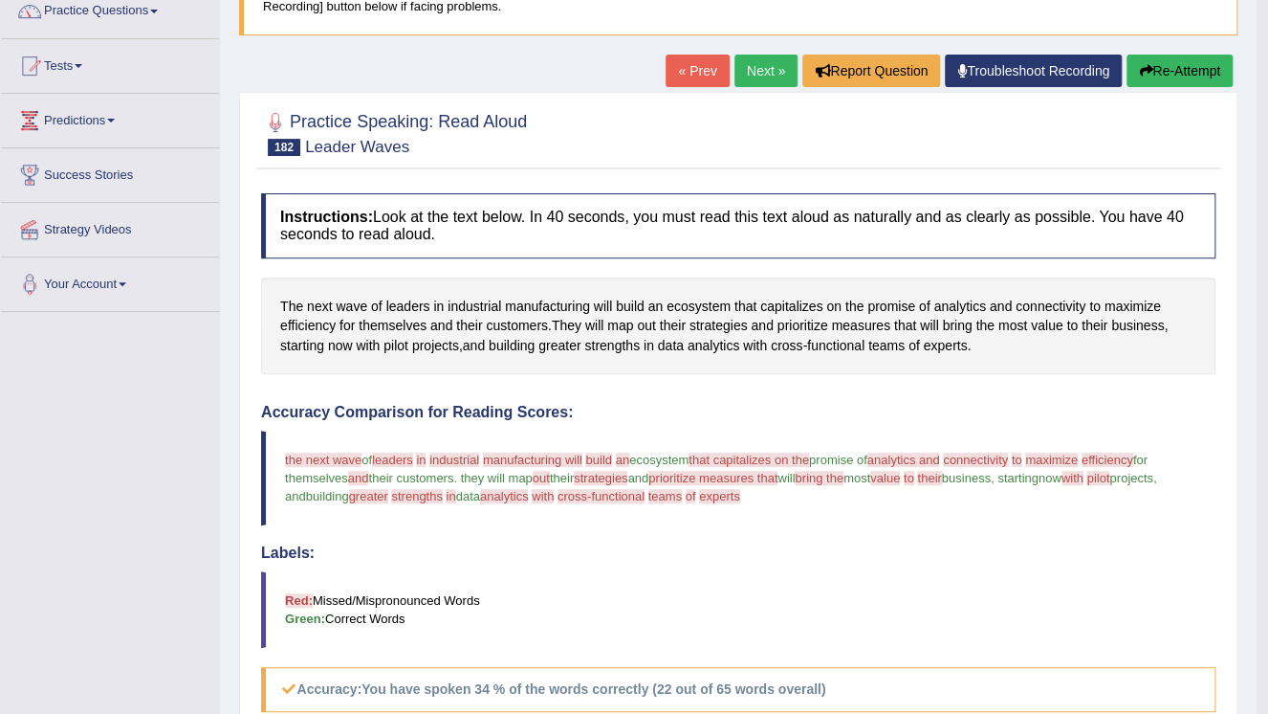
scroll to position [0, 0]
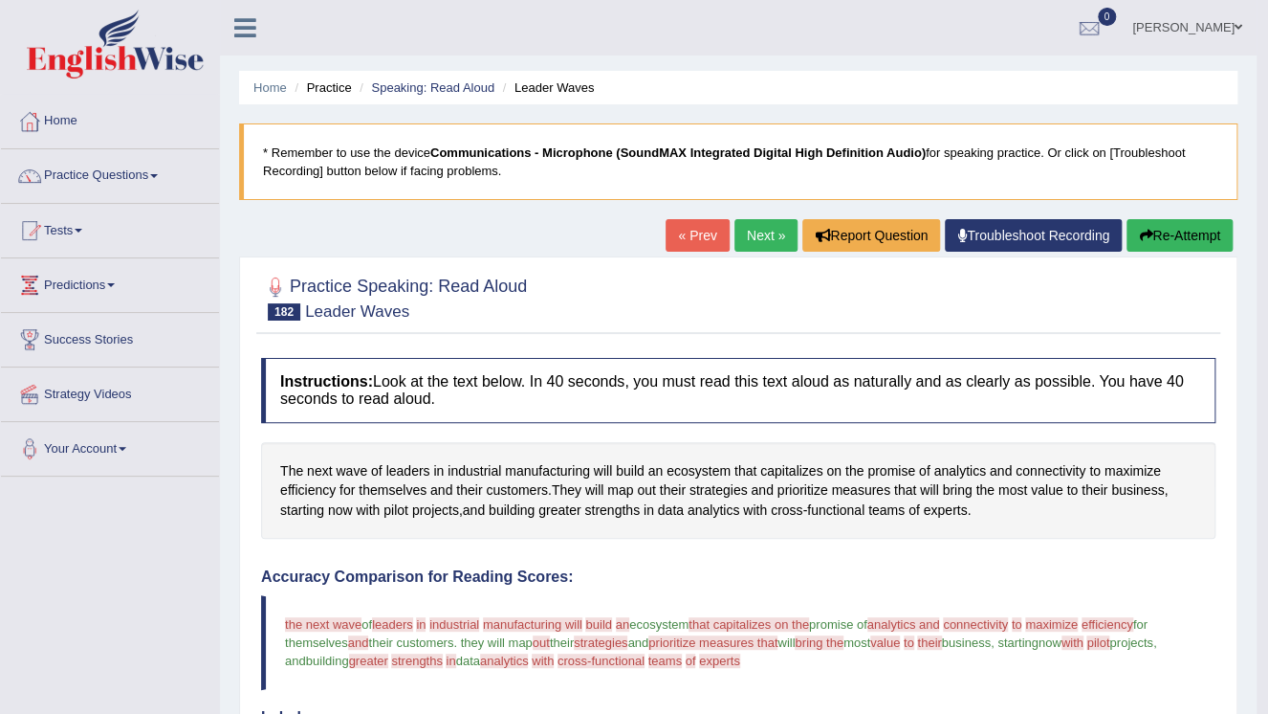
click at [762, 242] on link "Next »" at bounding box center [766, 235] width 63 height 33
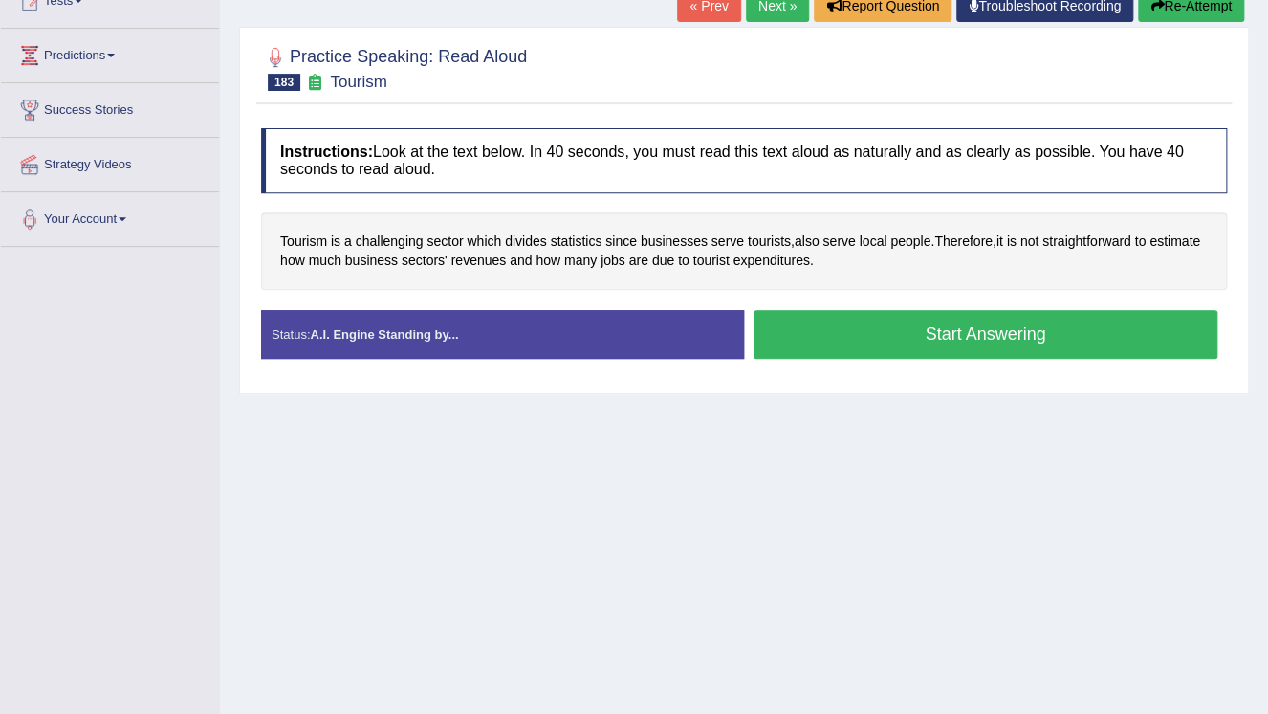
click at [907, 337] on button "Start Answering" at bounding box center [986, 334] width 464 height 49
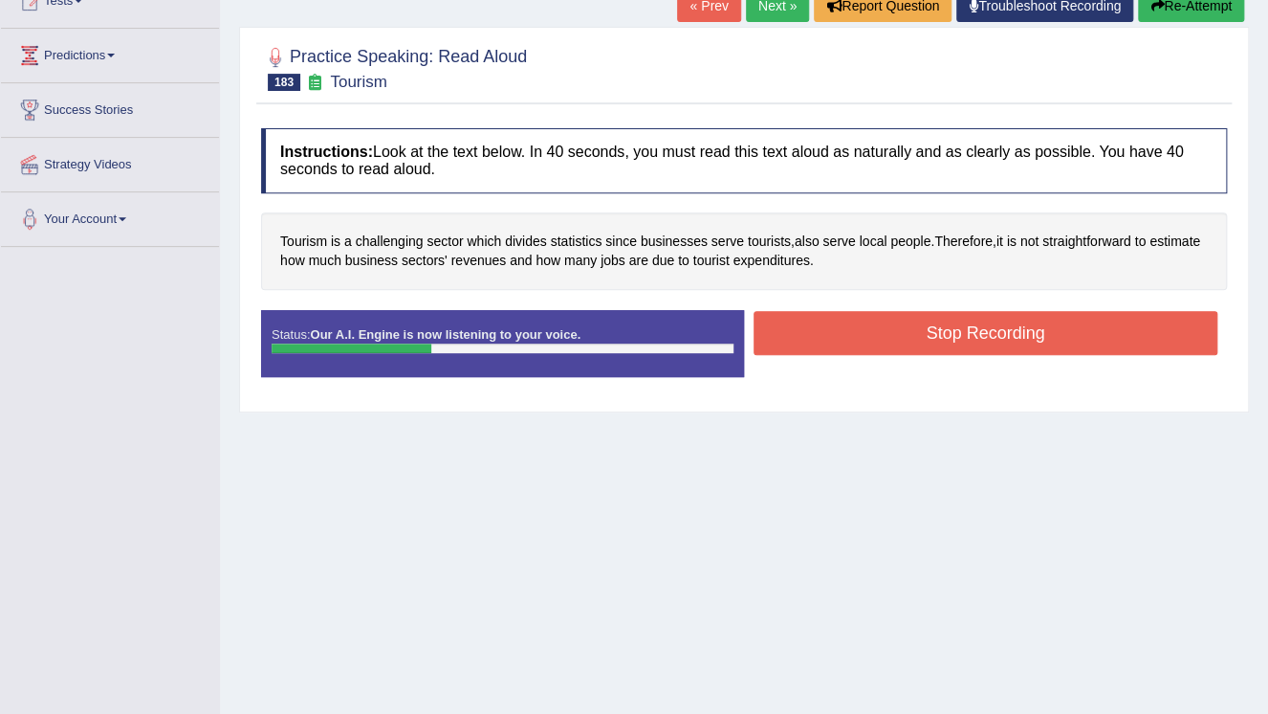
click at [869, 333] on button "Stop Recording" at bounding box center [986, 333] width 464 height 44
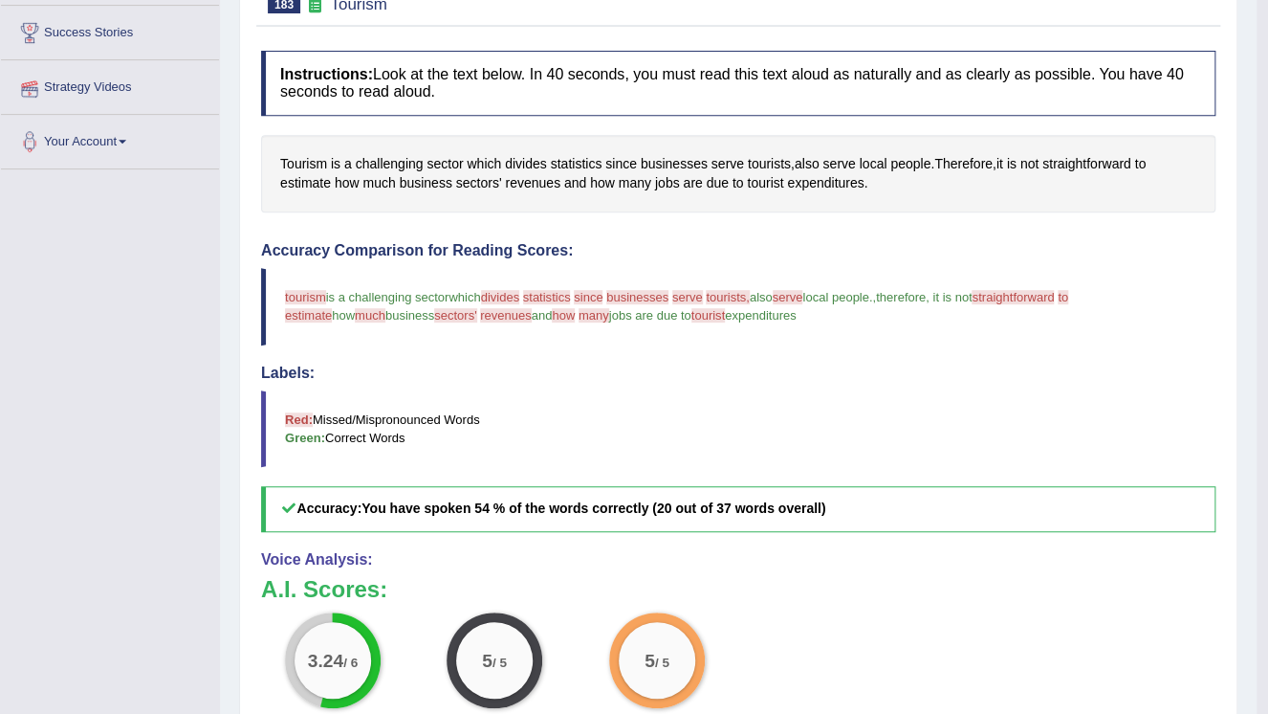
scroll to position [230, 0]
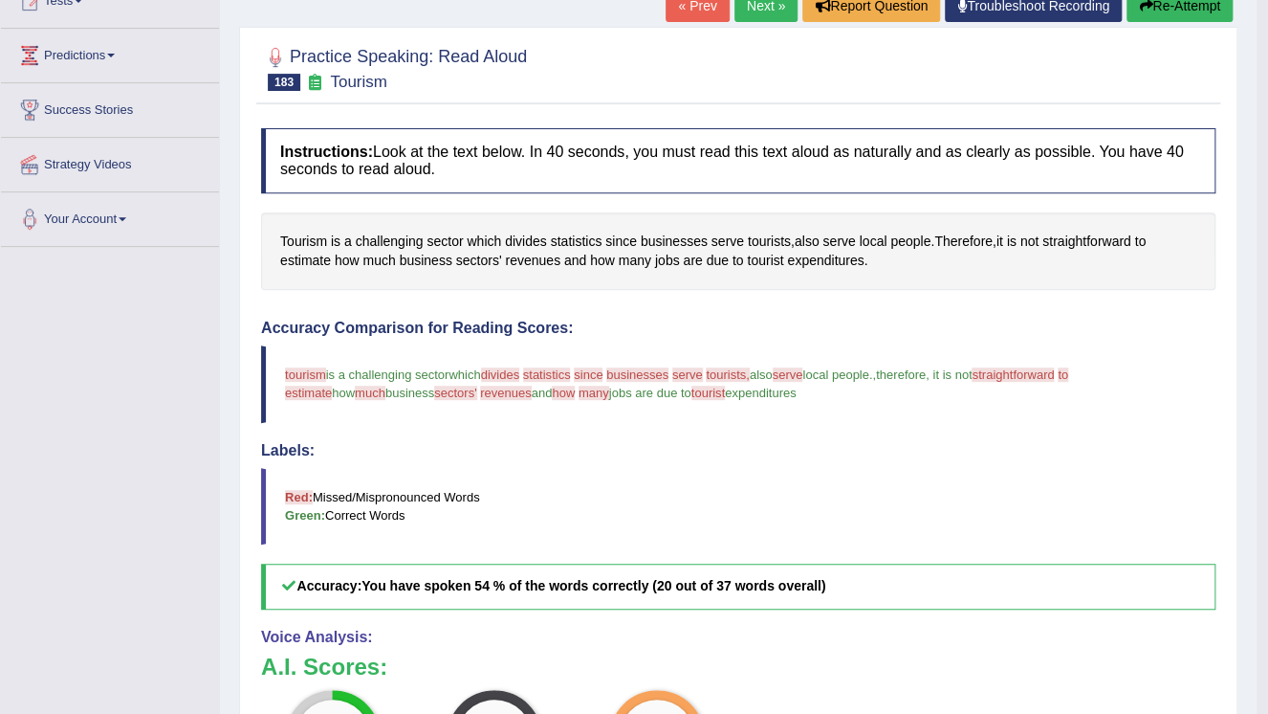
click at [758, 12] on link "Next »" at bounding box center [766, 5] width 63 height 33
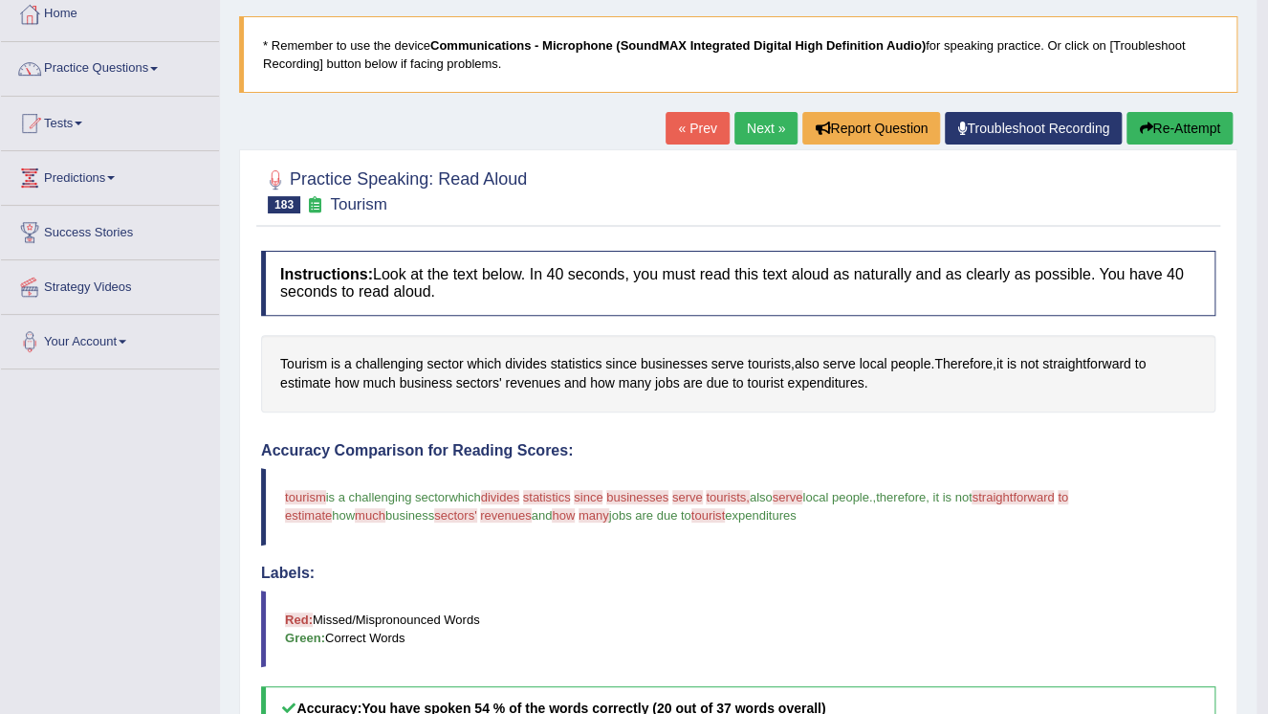
scroll to position [77, 0]
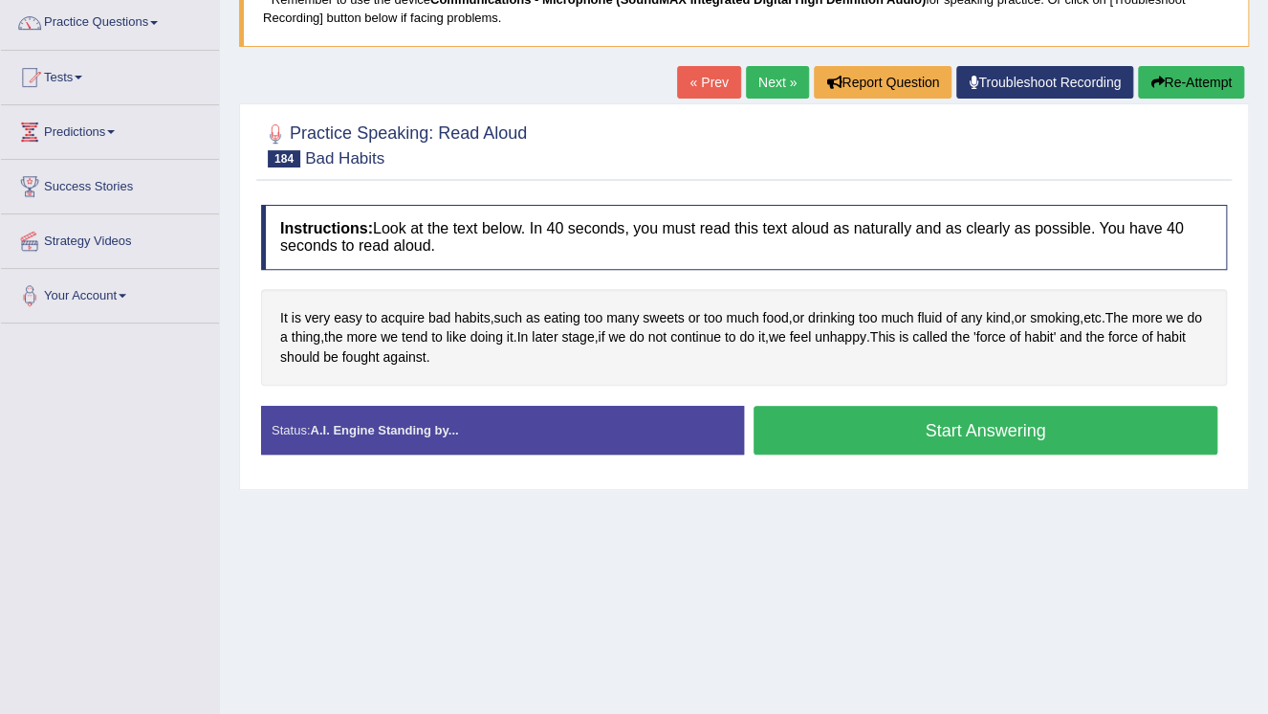
click at [964, 432] on button "Start Answering" at bounding box center [986, 430] width 464 height 49
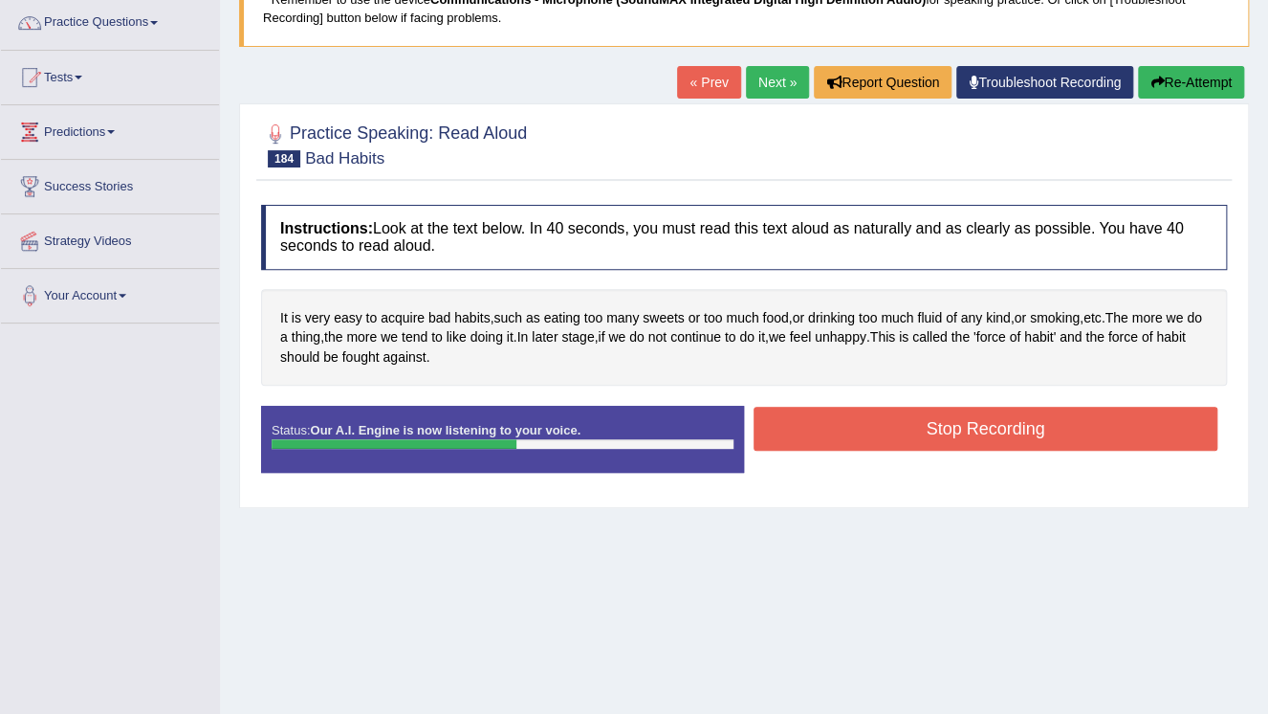
click at [847, 449] on div "Stop Recording" at bounding box center [985, 431] width 483 height 49
click at [854, 427] on button "Stop Recording" at bounding box center [986, 429] width 464 height 44
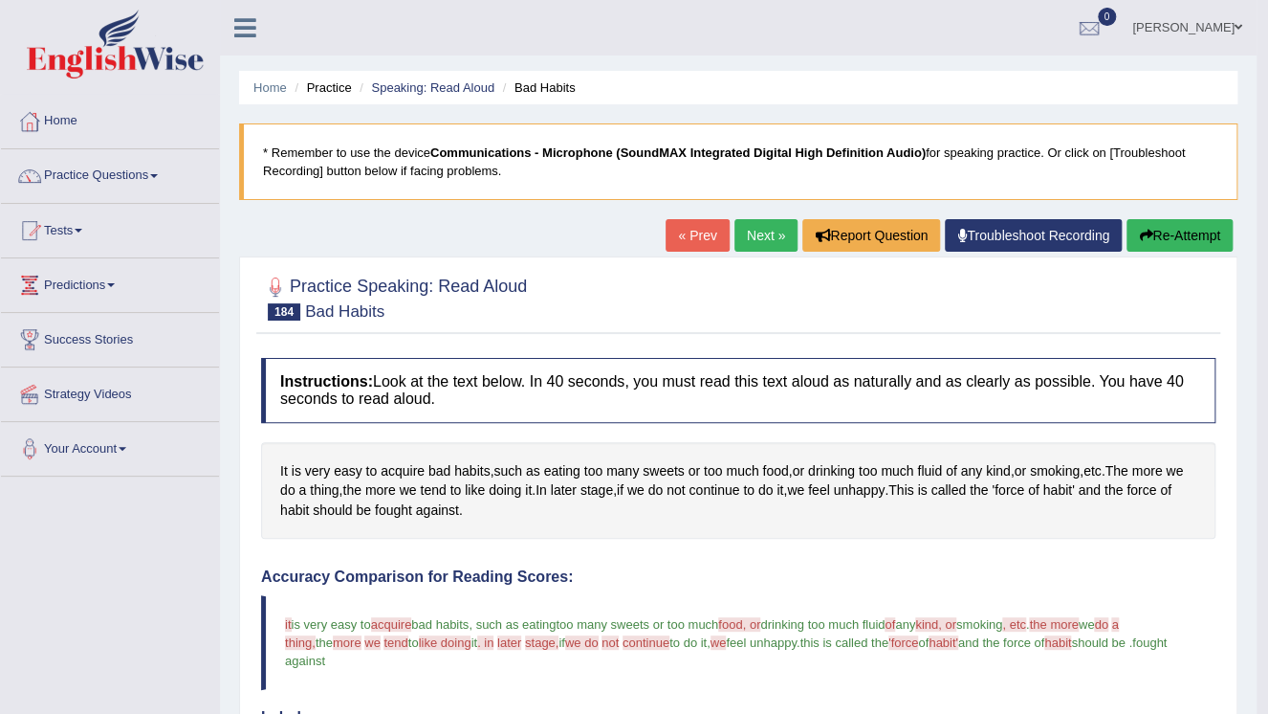
click at [758, 238] on link "Next »" at bounding box center [766, 235] width 63 height 33
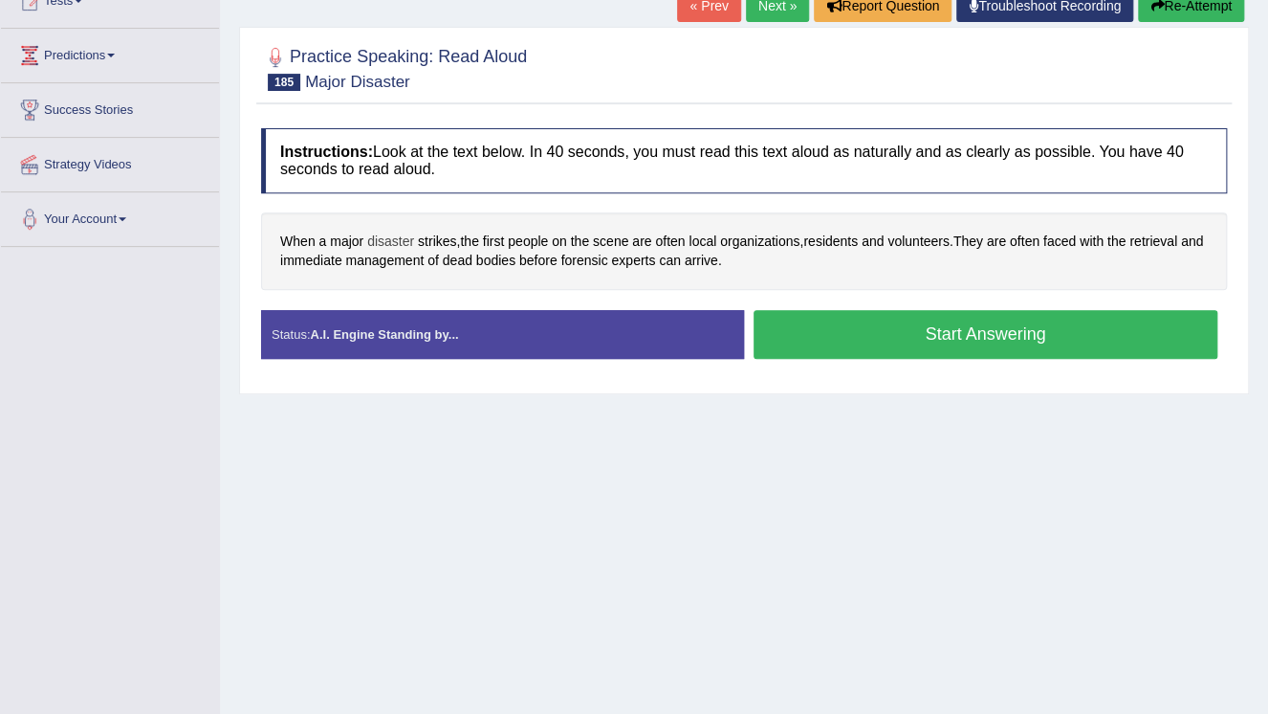
click at [384, 237] on span "disaster" at bounding box center [390, 241] width 47 height 20
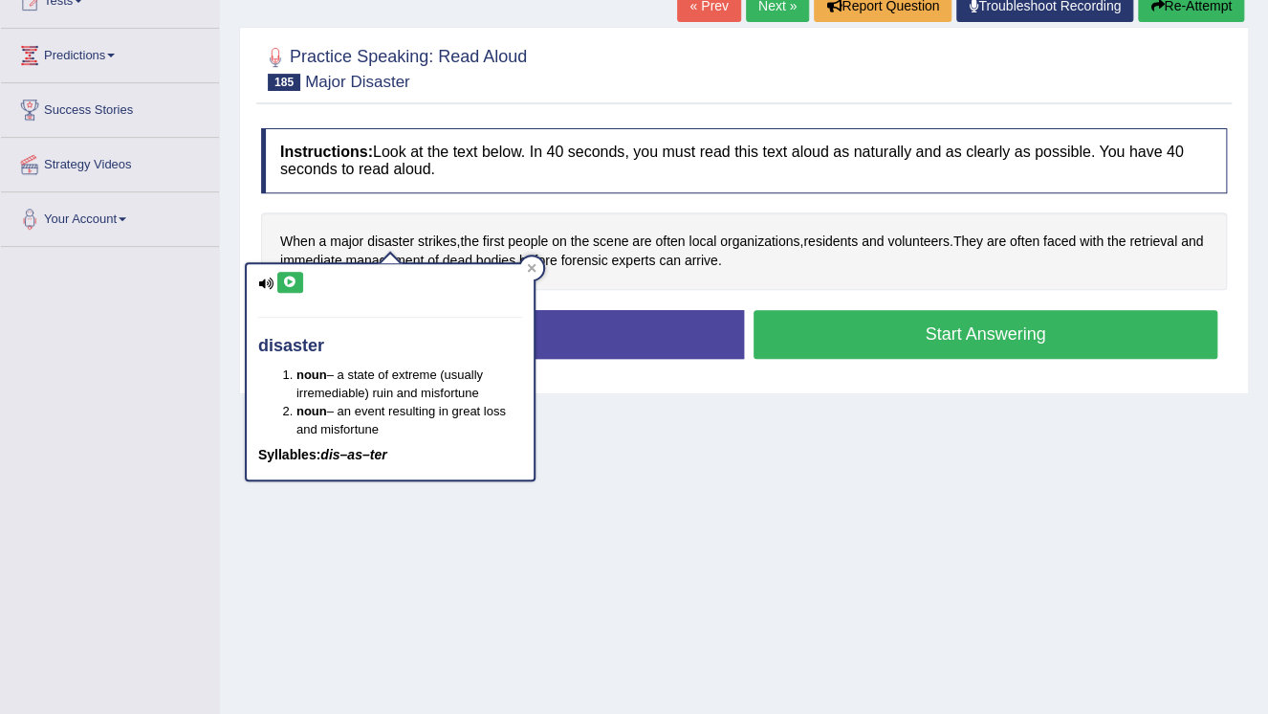
click at [272, 277] on icon at bounding box center [265, 283] width 15 height 12
click at [283, 278] on icon at bounding box center [290, 281] width 14 height 11
click at [532, 271] on icon at bounding box center [532, 268] width 10 height 10
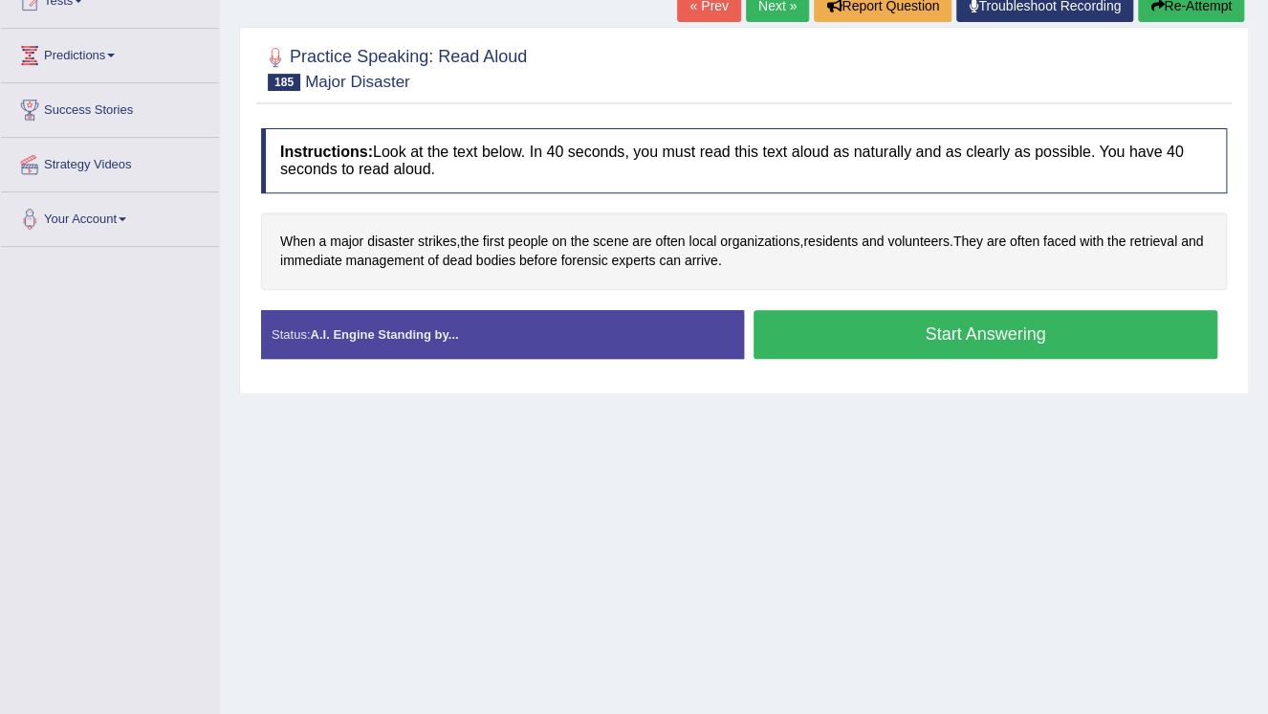
click at [975, 327] on button "Start Answering" at bounding box center [986, 334] width 464 height 49
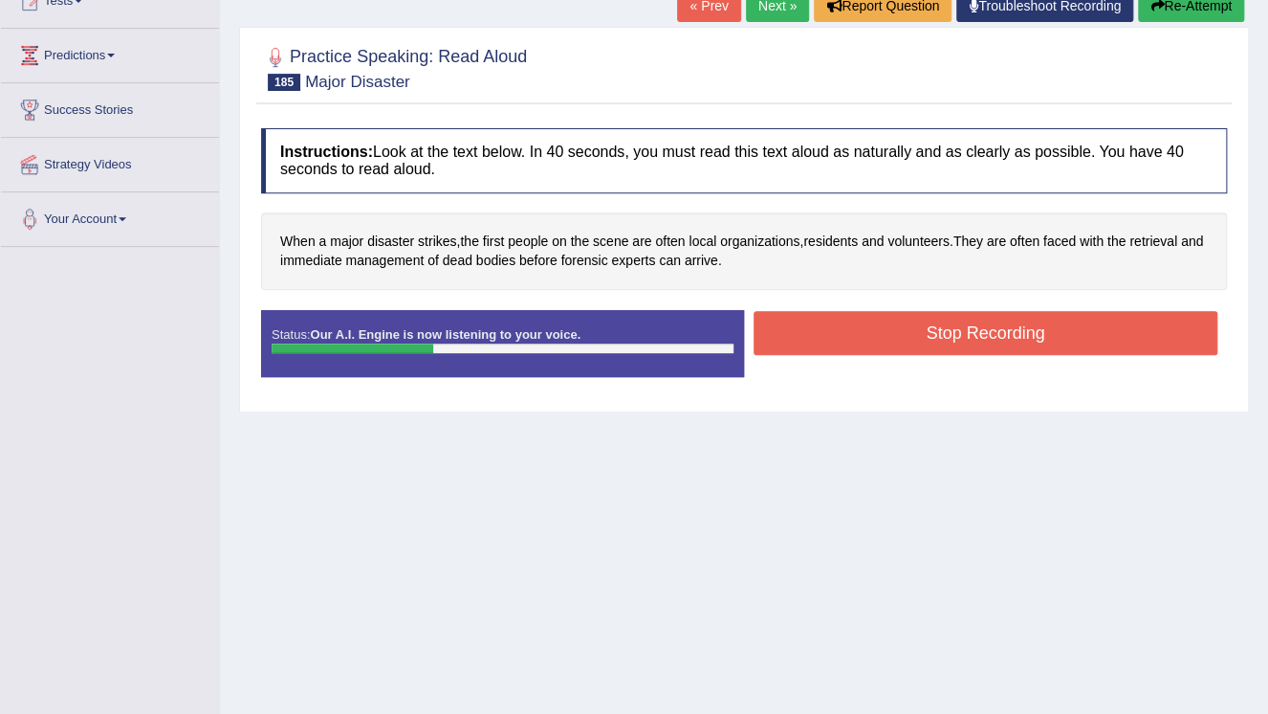
click at [864, 333] on button "Stop Recording" at bounding box center [986, 333] width 464 height 44
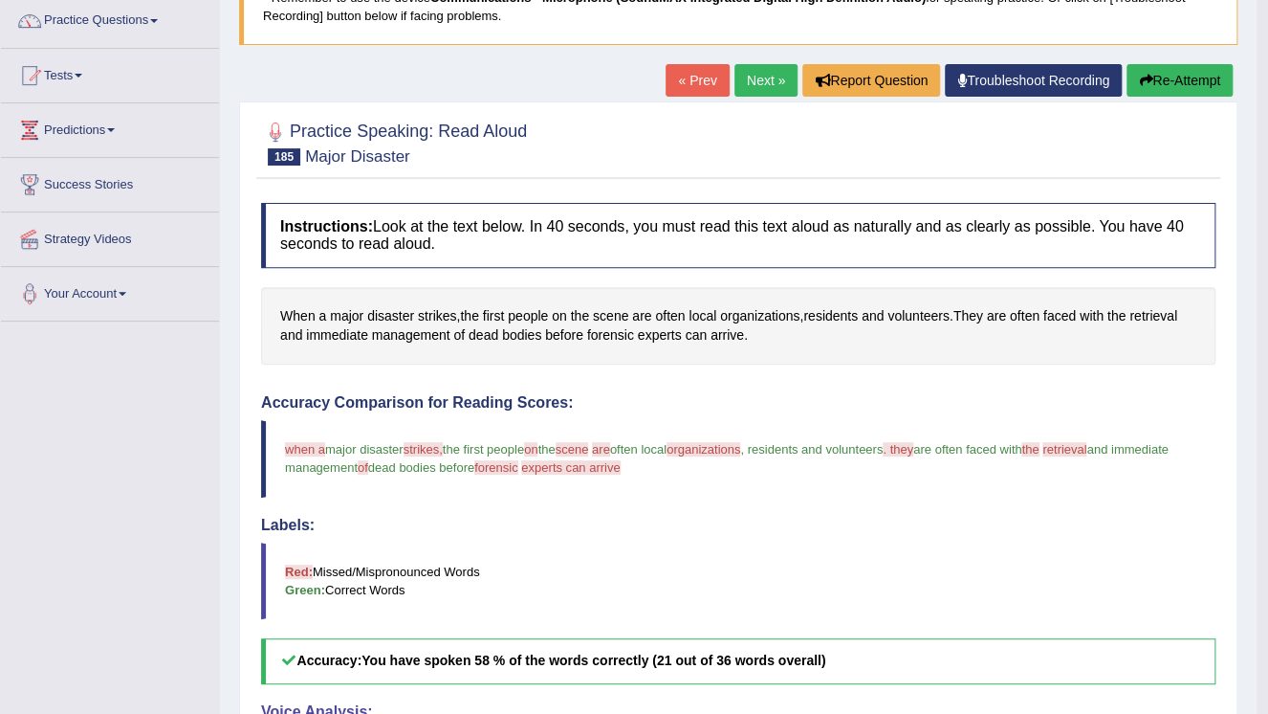
scroll to position [153, 0]
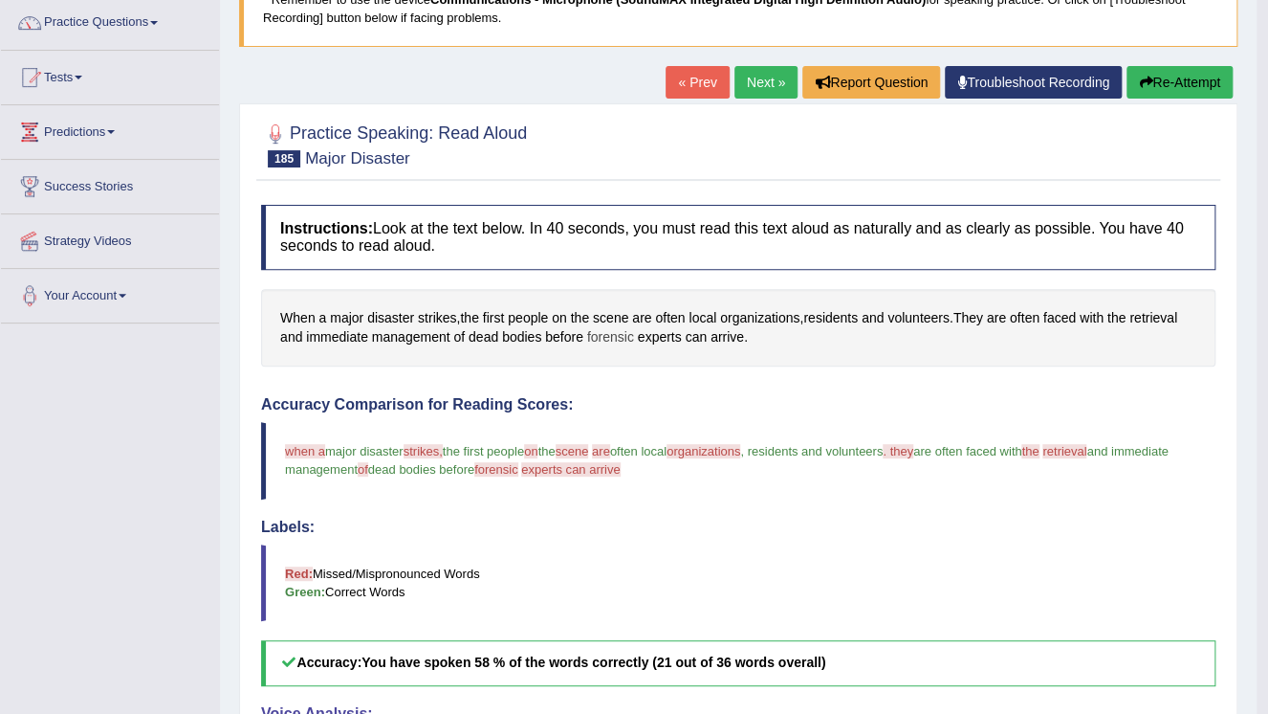
click at [614, 339] on span "forensic" at bounding box center [610, 337] width 47 height 20
click at [614, 339] on body "Toggle navigation Home Practice Questions Speaking Practice Read Aloud Repeat S…" at bounding box center [634, 204] width 1268 height 714
click at [614, 337] on span "forensic" at bounding box center [610, 337] width 47 height 20
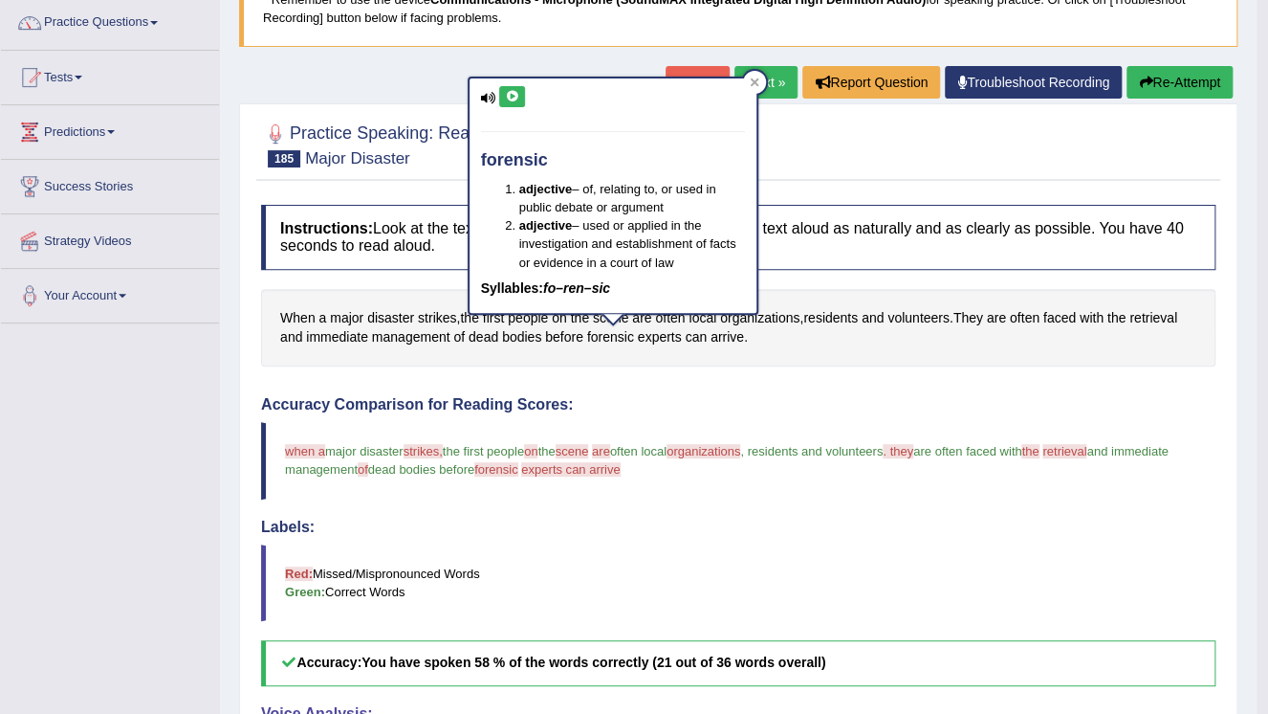
click at [512, 96] on icon at bounding box center [512, 96] width 14 height 11
click at [759, 83] on div at bounding box center [754, 82] width 23 height 23
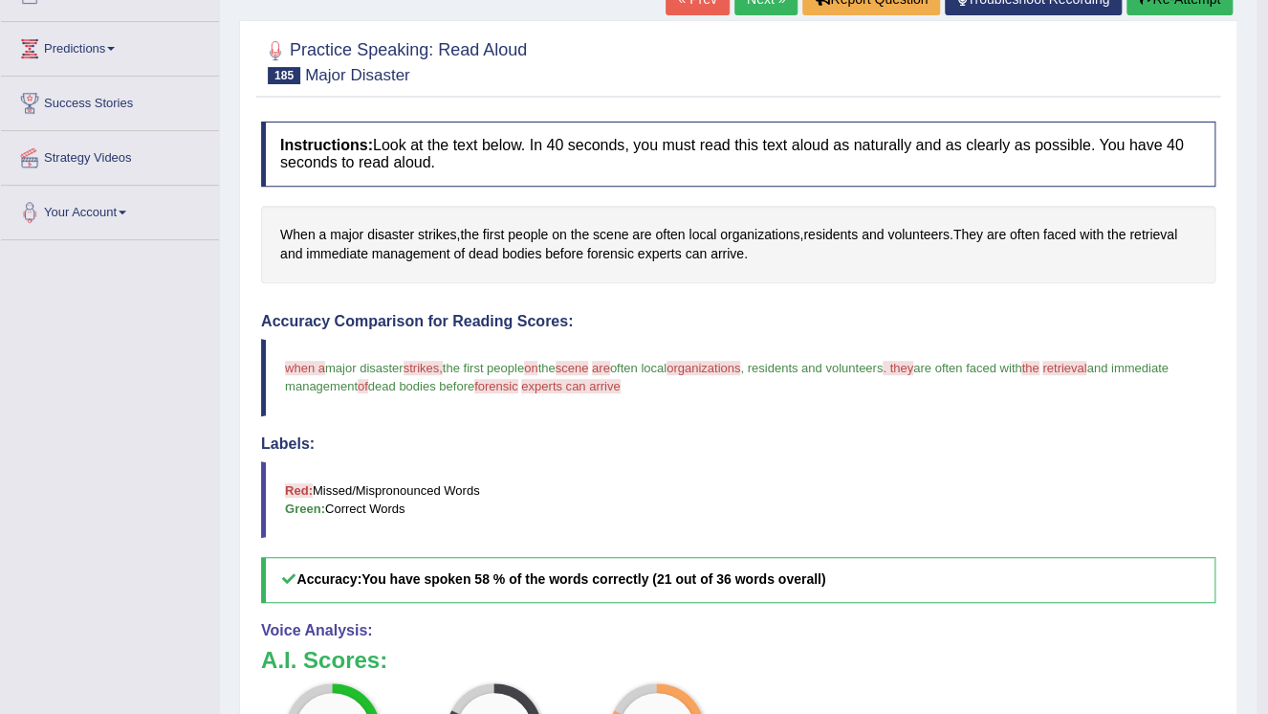
scroll to position [230, 0]
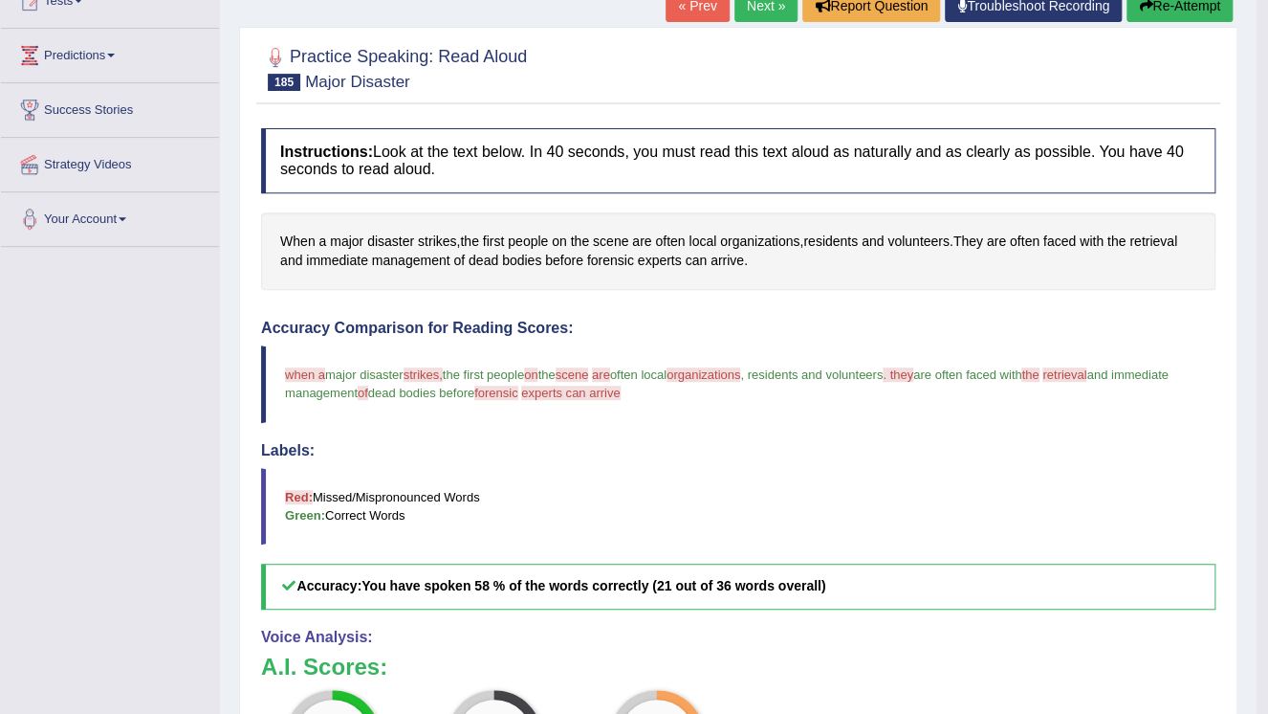
click at [761, 15] on link "Next »" at bounding box center [766, 5] width 63 height 33
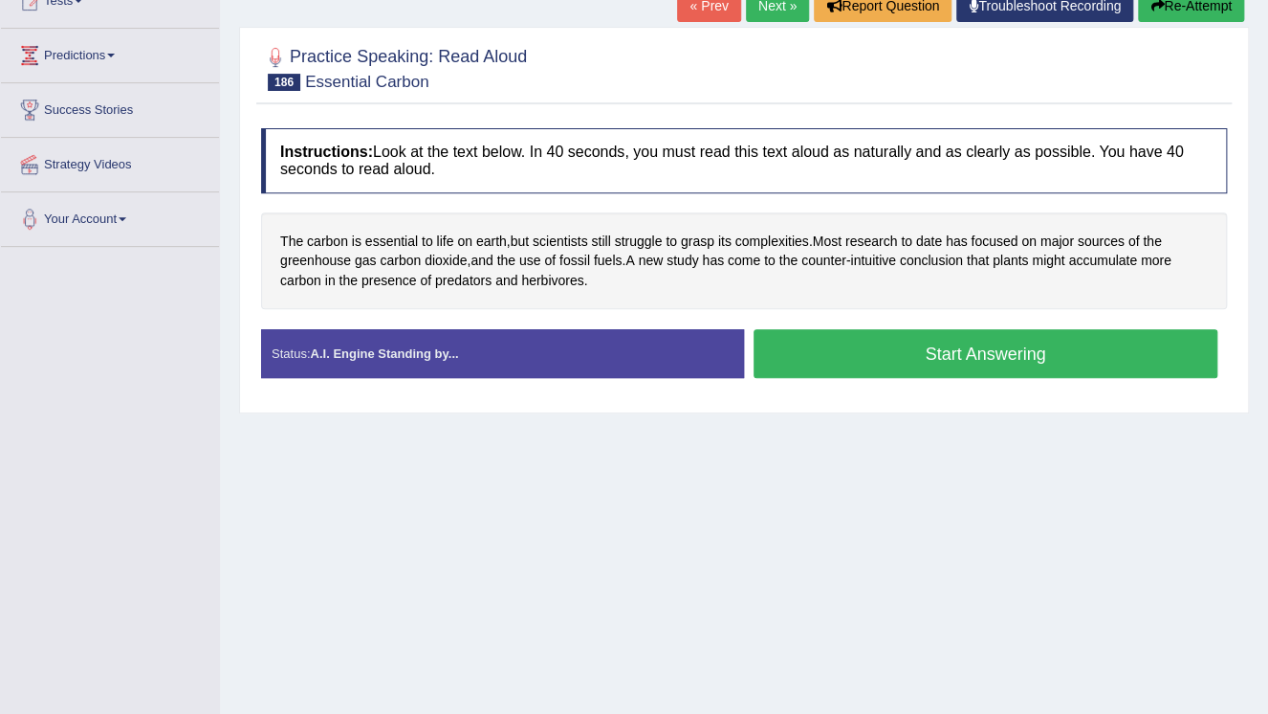
click at [982, 353] on button "Start Answering" at bounding box center [986, 353] width 464 height 49
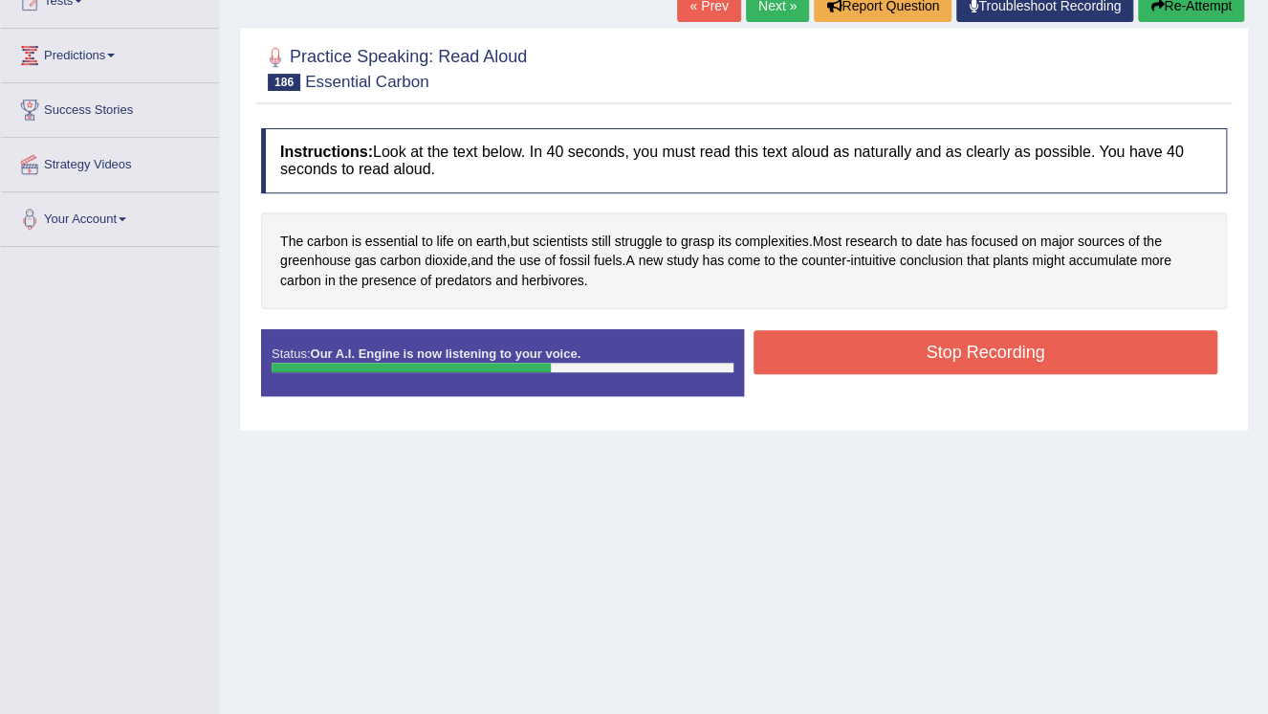
click at [979, 352] on button "Stop Recording" at bounding box center [986, 352] width 464 height 44
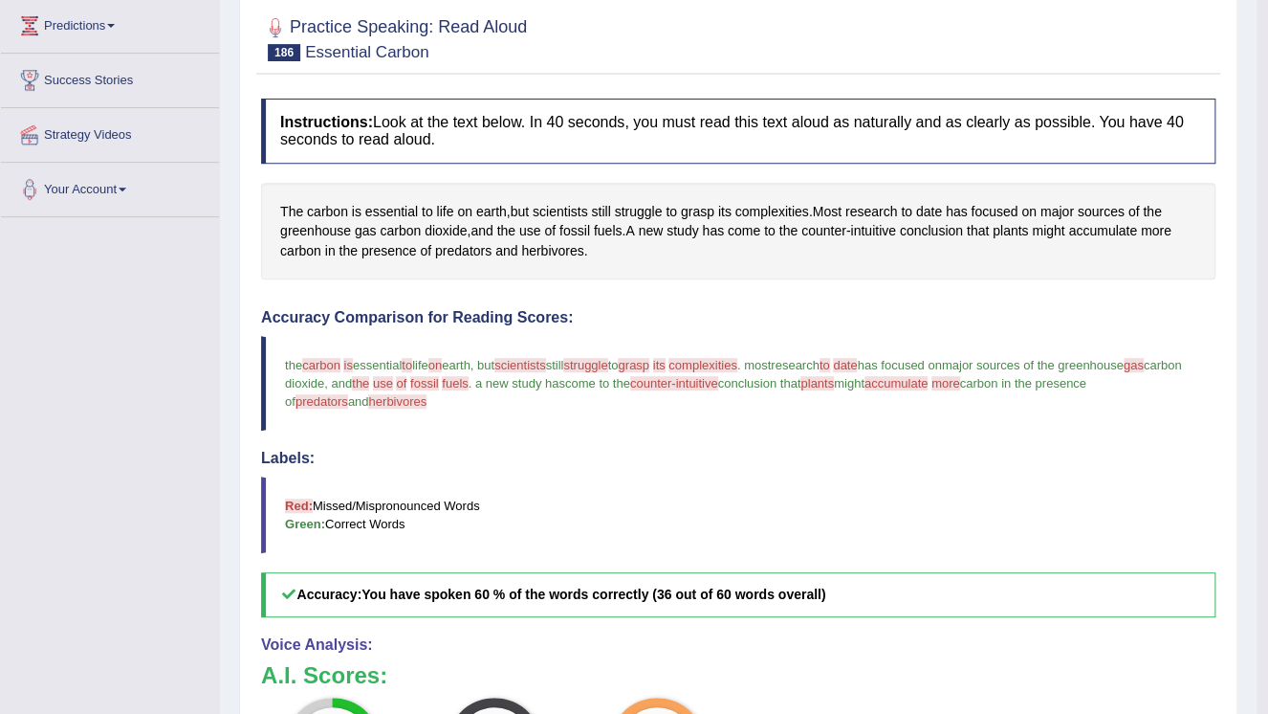
scroll to position [230, 0]
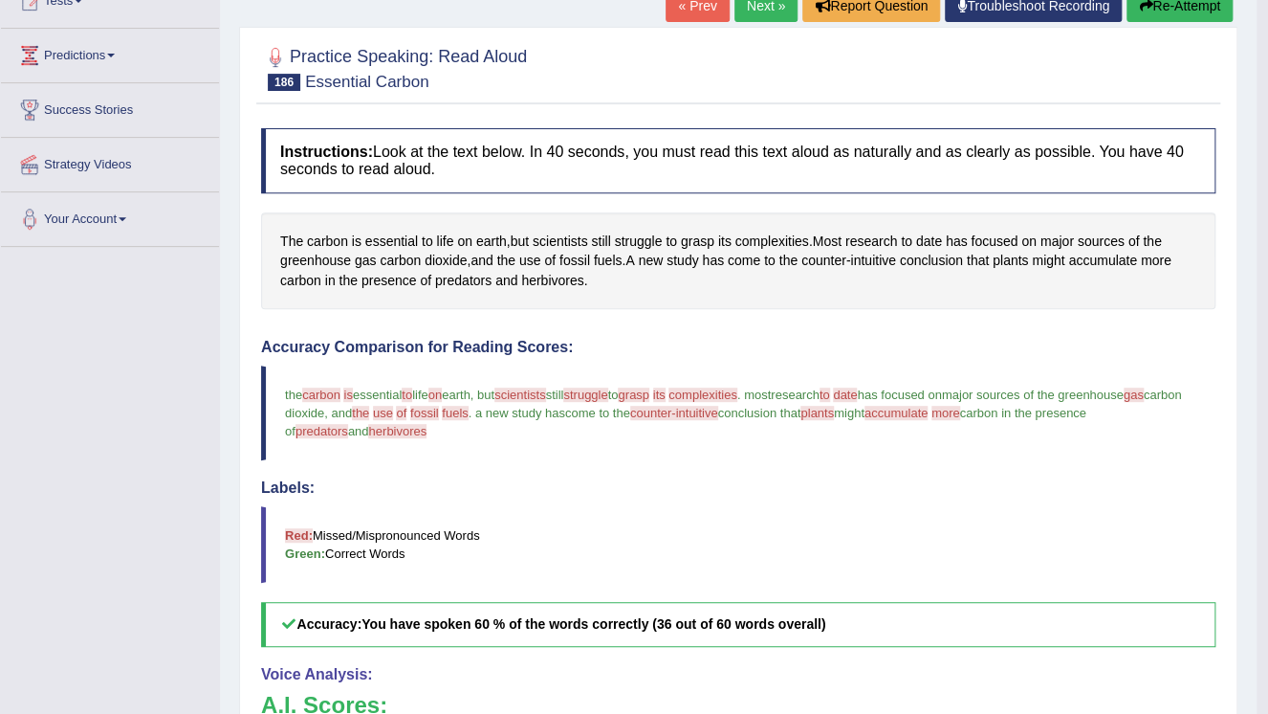
click at [757, 11] on link "Next »" at bounding box center [766, 5] width 63 height 33
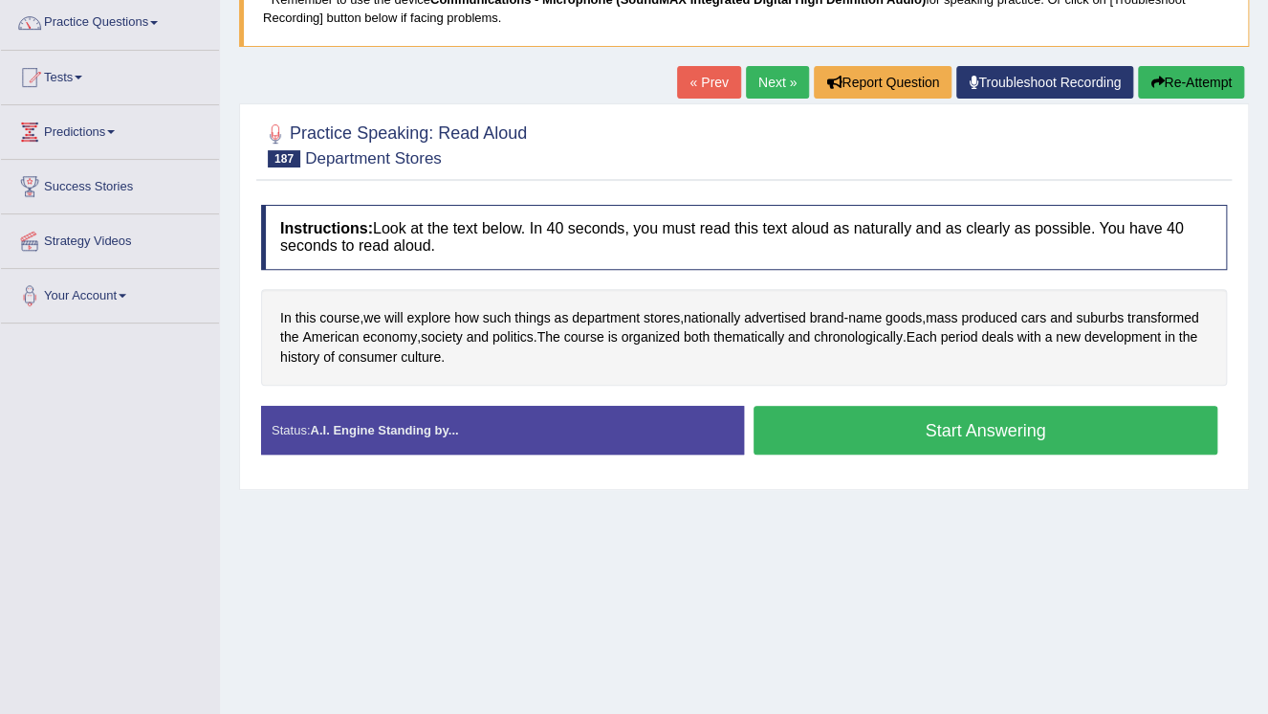
click at [963, 427] on button "Start Answering" at bounding box center [986, 430] width 464 height 49
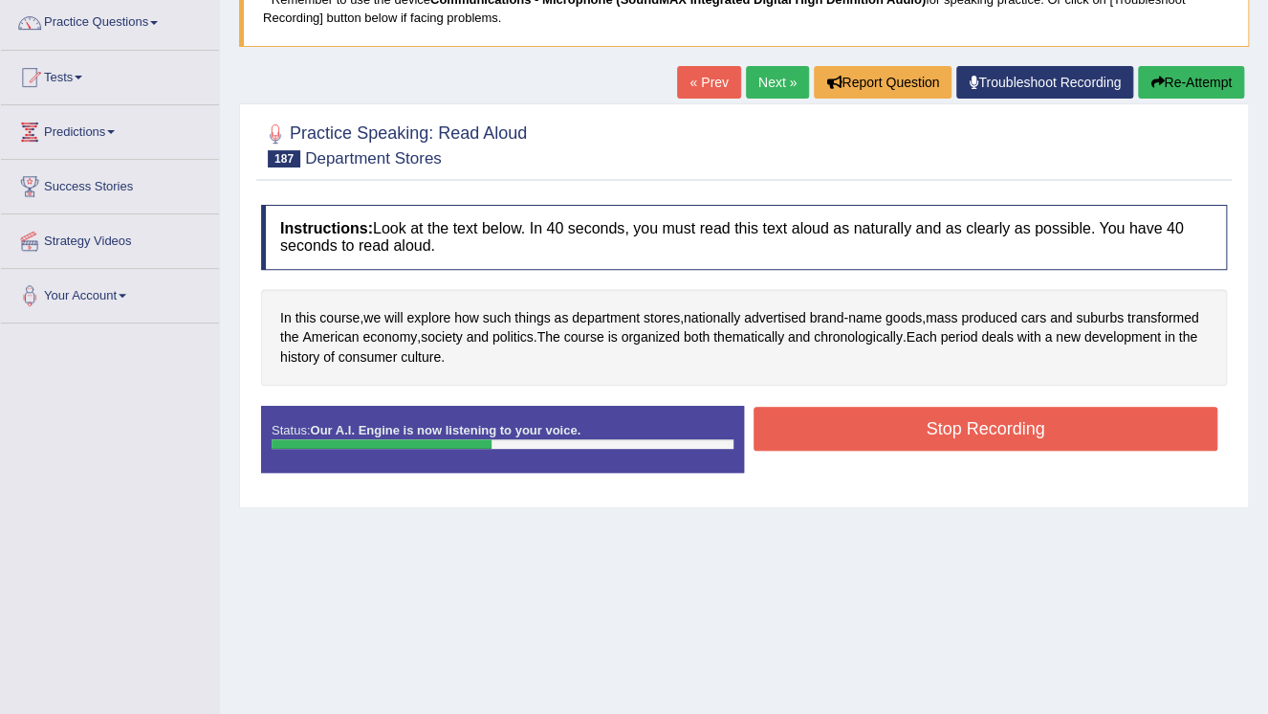
click at [941, 447] on button "Stop Recording" at bounding box center [986, 429] width 464 height 44
click at [941, 447] on div "Status: Our A.I. Engine is now listening to your voice. Start Answering Stop Re…" at bounding box center [744, 449] width 966 height 86
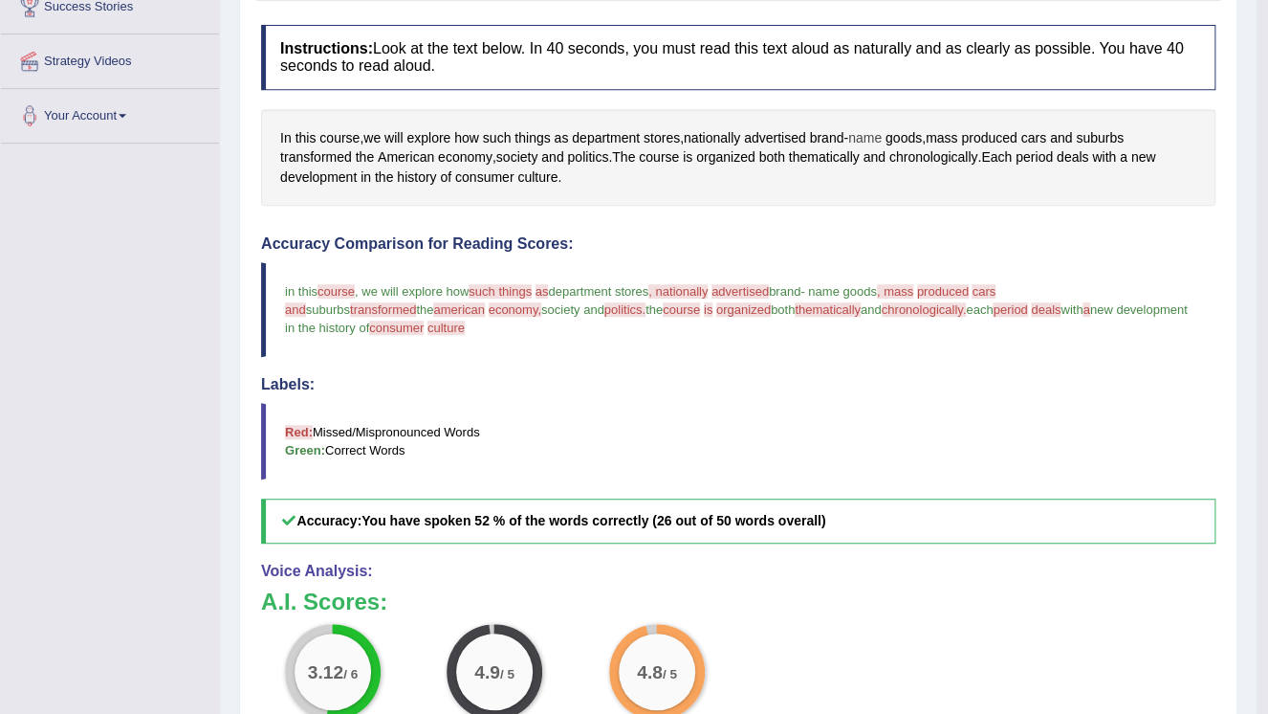
scroll to position [77, 0]
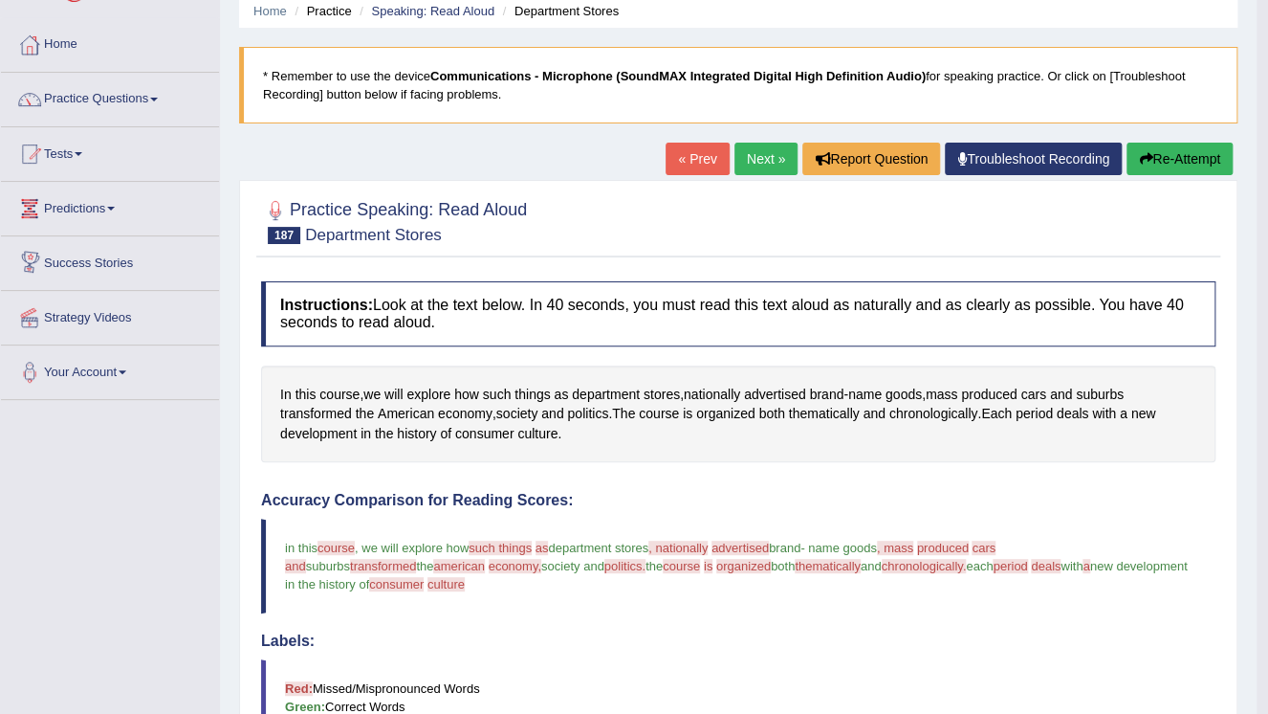
click at [752, 161] on link "Next »" at bounding box center [766, 159] width 63 height 33
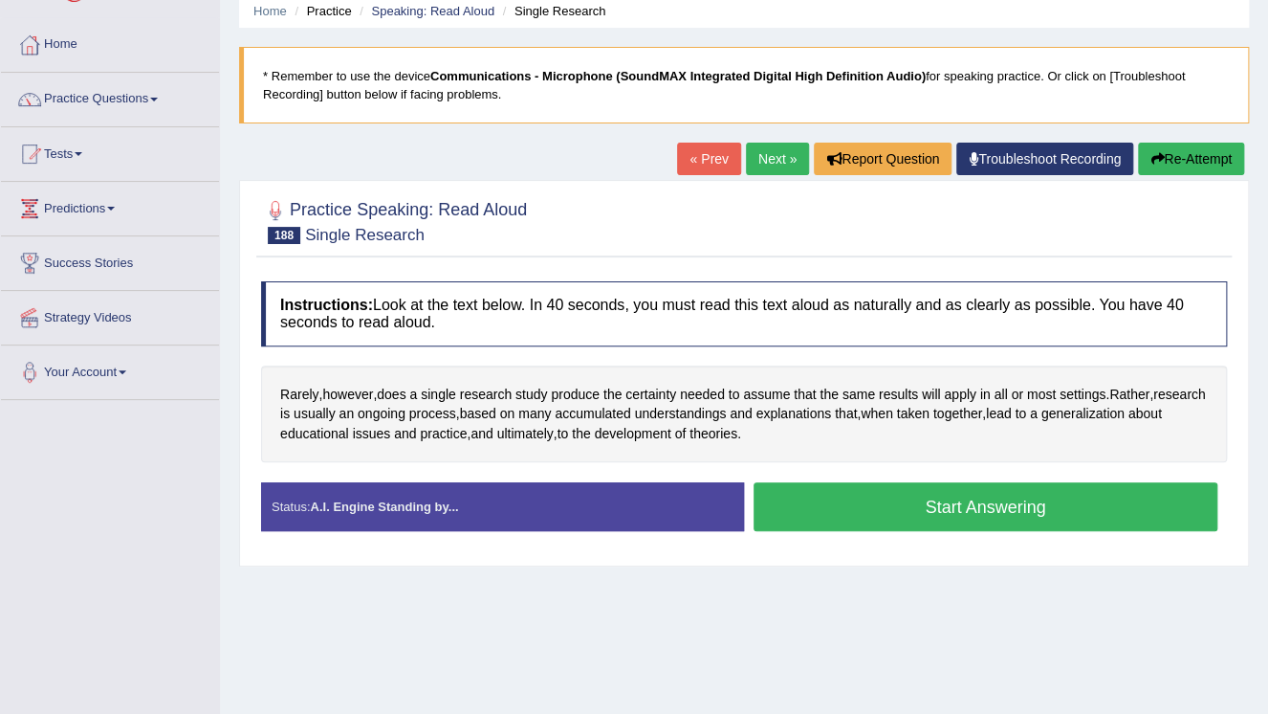
click at [947, 515] on button "Start Answering" at bounding box center [986, 506] width 464 height 49
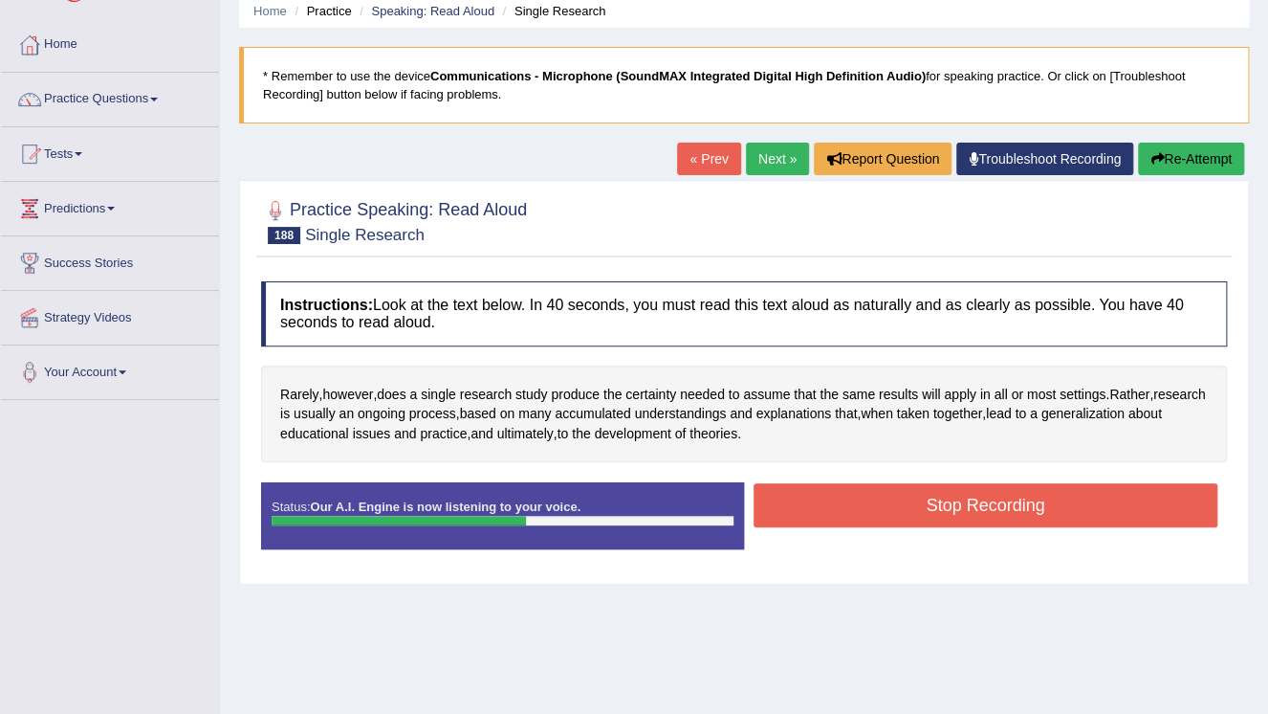
click at [925, 501] on button "Stop Recording" at bounding box center [986, 505] width 464 height 44
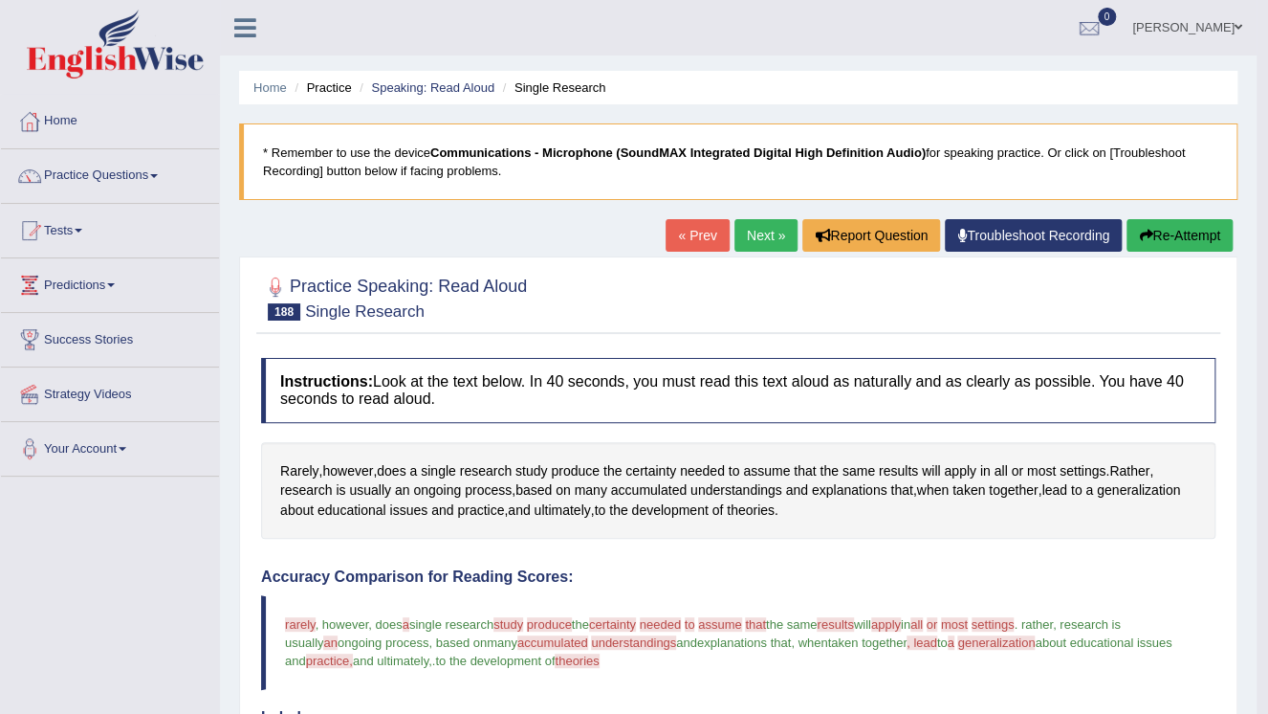
click at [756, 234] on link "Next »" at bounding box center [766, 235] width 63 height 33
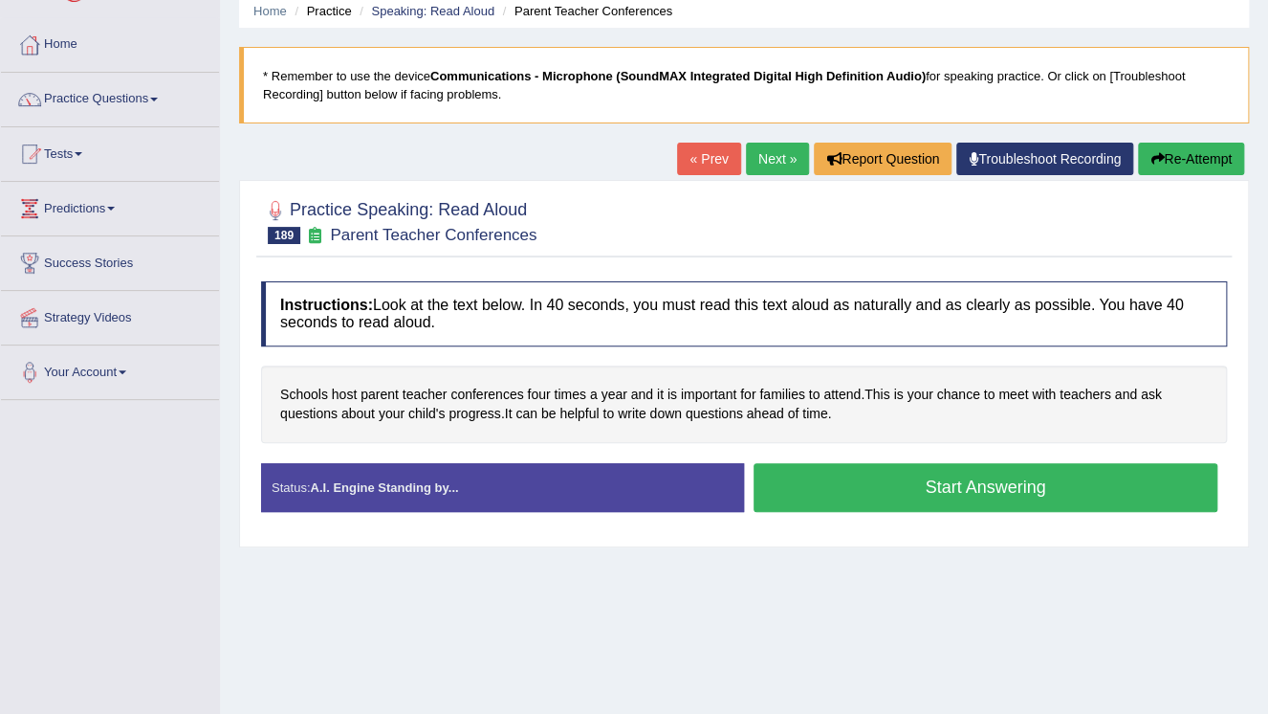
click at [1003, 490] on button "Start Answering" at bounding box center [986, 487] width 464 height 49
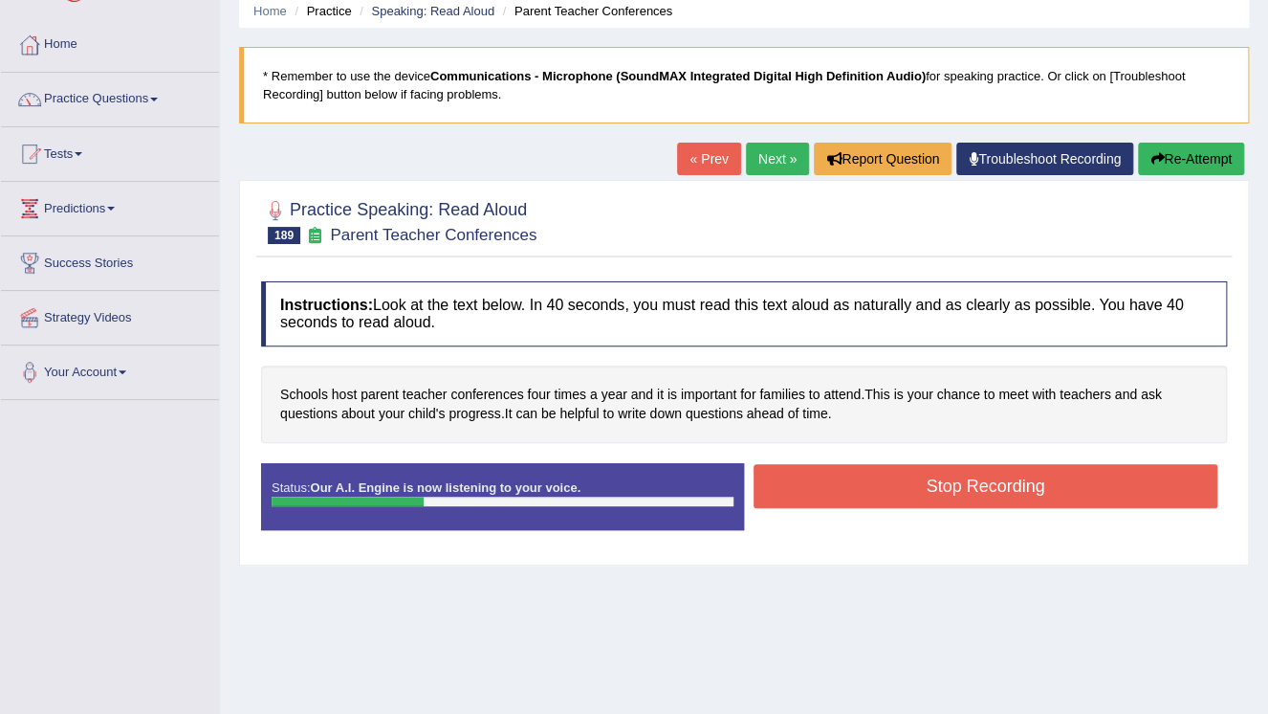
click at [857, 484] on button "Stop Recording" at bounding box center [986, 486] width 464 height 44
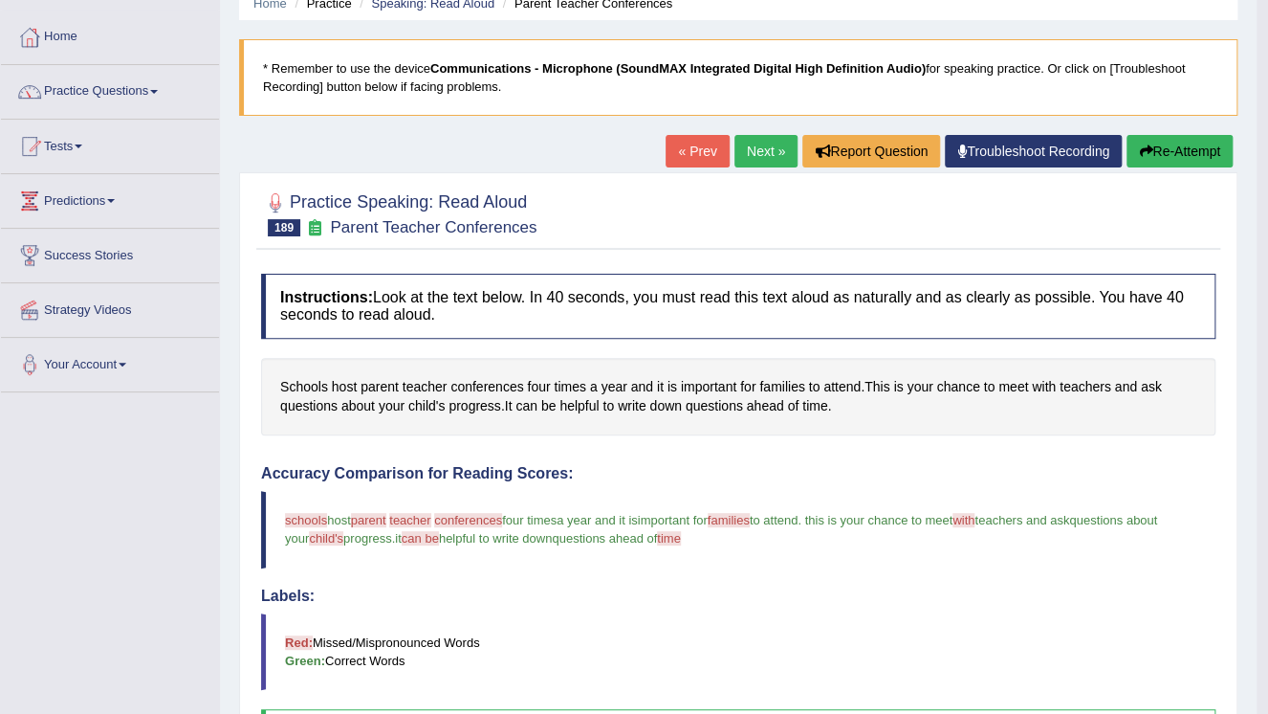
scroll to position [77, 0]
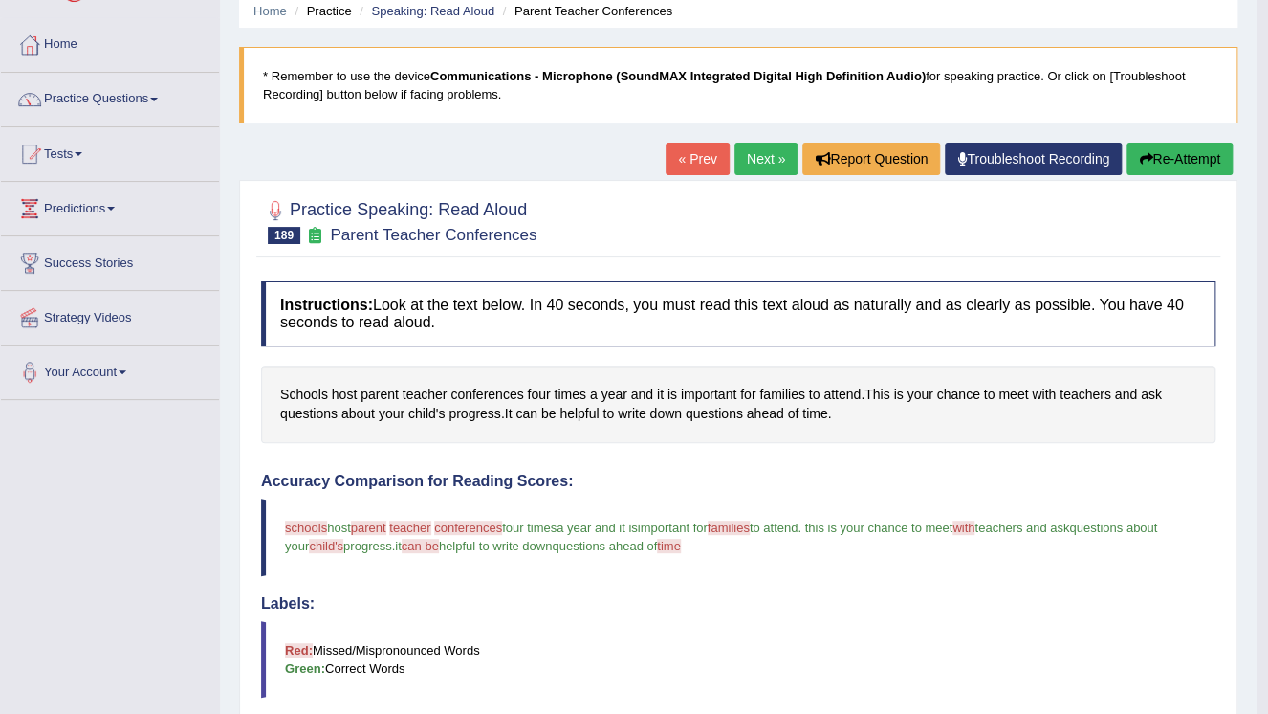
click at [754, 154] on link "Next »" at bounding box center [766, 159] width 63 height 33
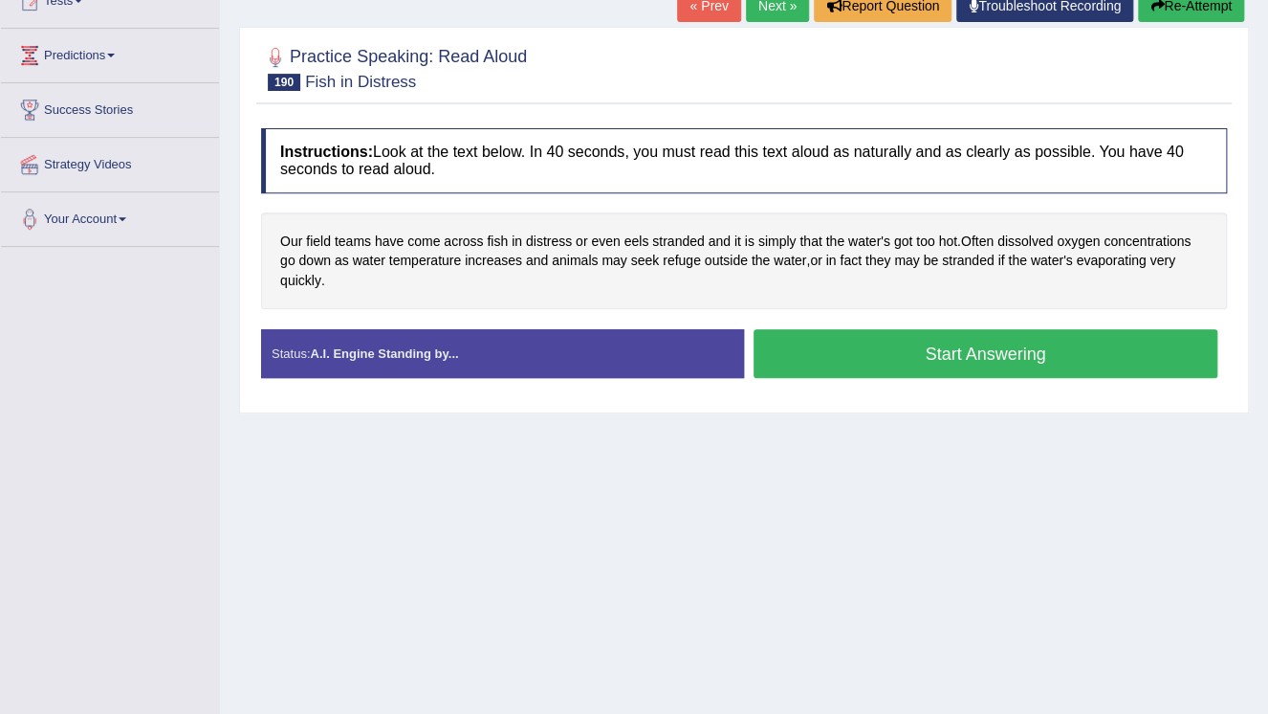
click at [903, 356] on button "Start Answering" at bounding box center [986, 353] width 464 height 49
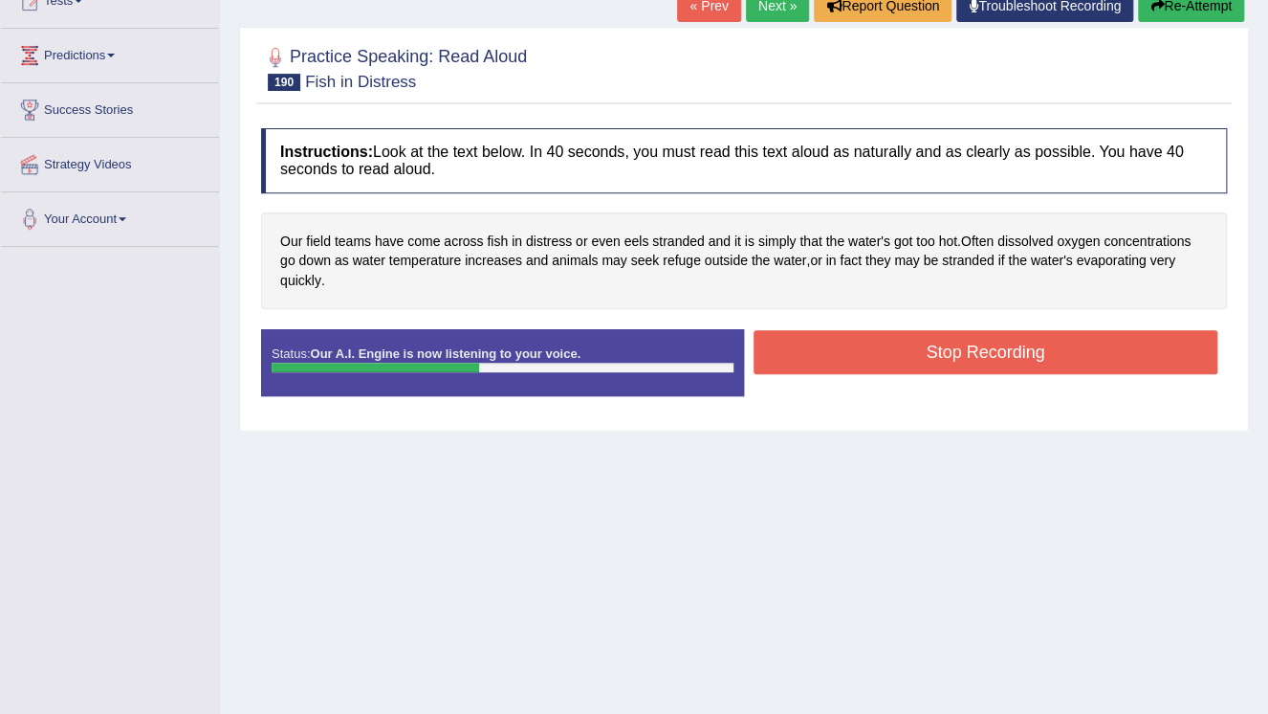
click at [957, 354] on button "Stop Recording" at bounding box center [986, 352] width 464 height 44
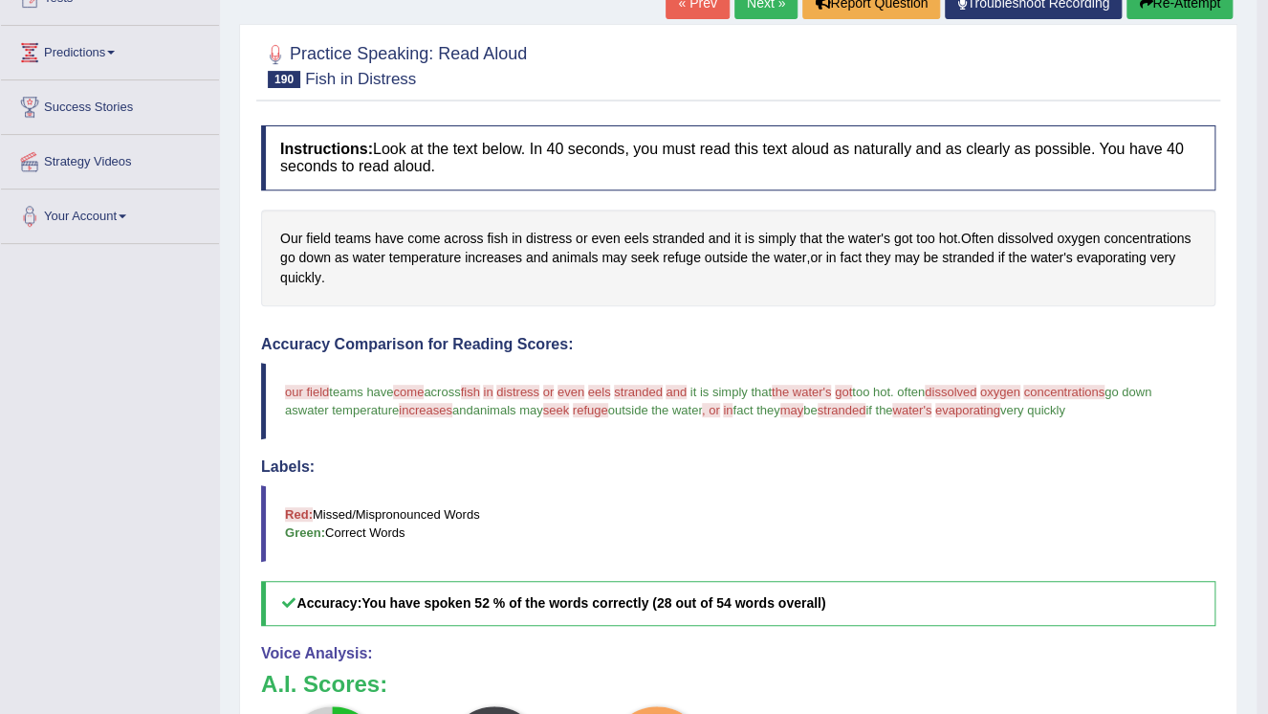
scroll to position [208, 0]
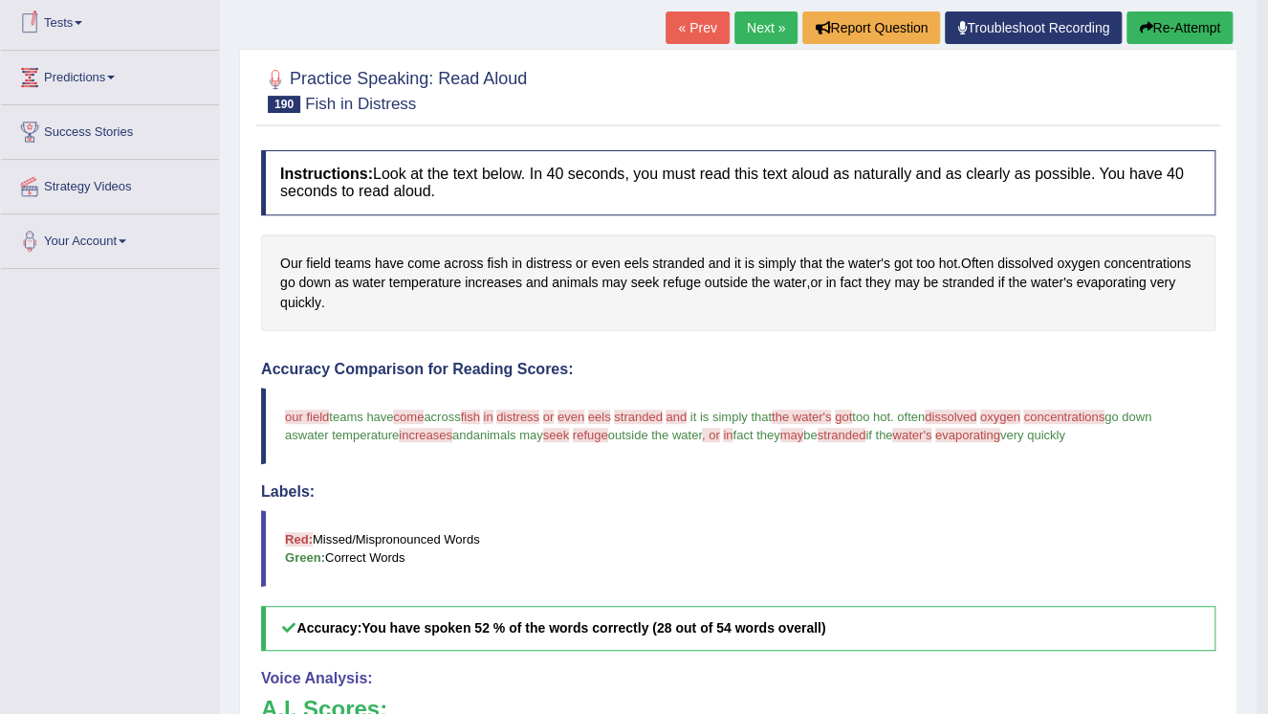
click at [761, 38] on link "Next »" at bounding box center [766, 27] width 63 height 33
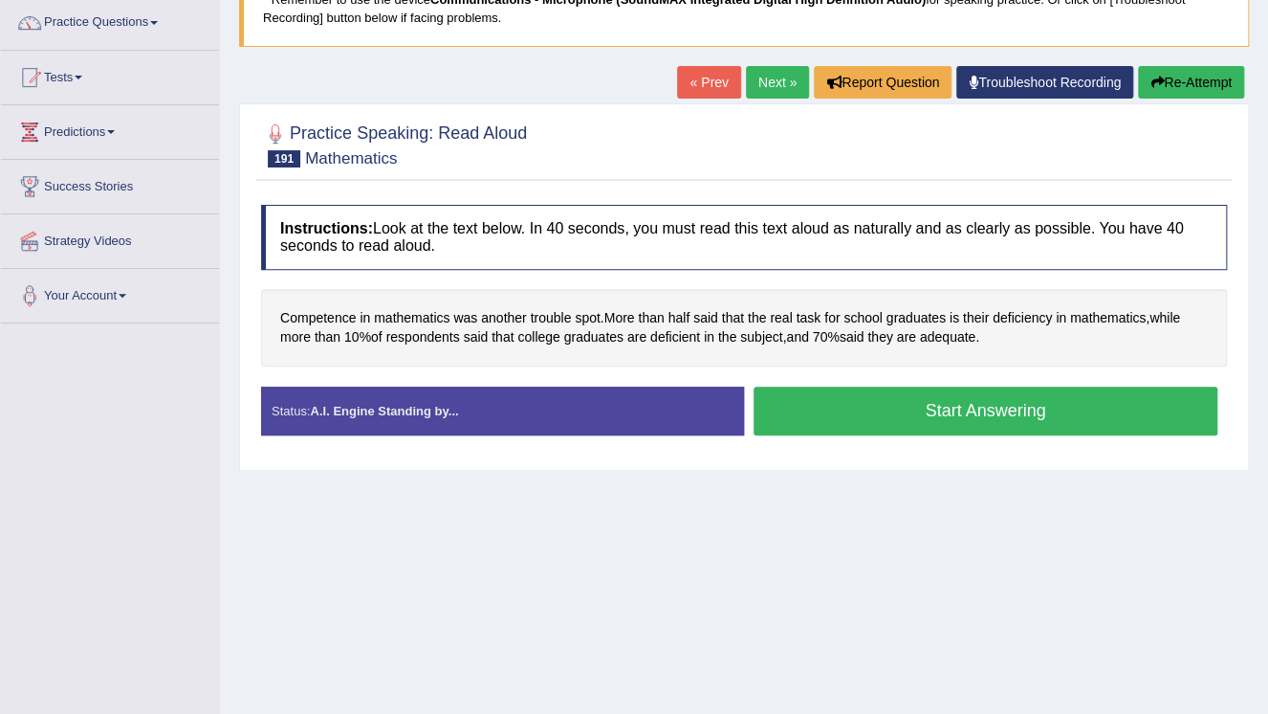
click at [947, 409] on button "Start Answering" at bounding box center [986, 410] width 464 height 49
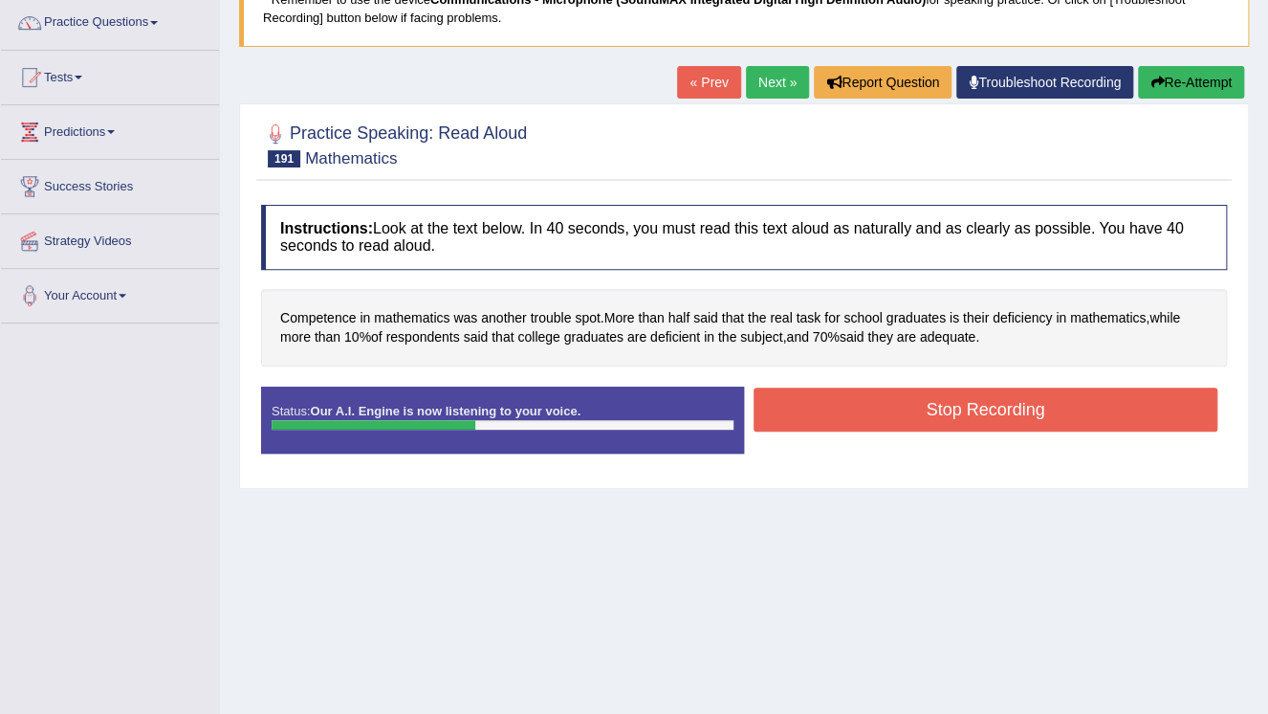
click at [951, 407] on button "Stop Recording" at bounding box center [986, 409] width 464 height 44
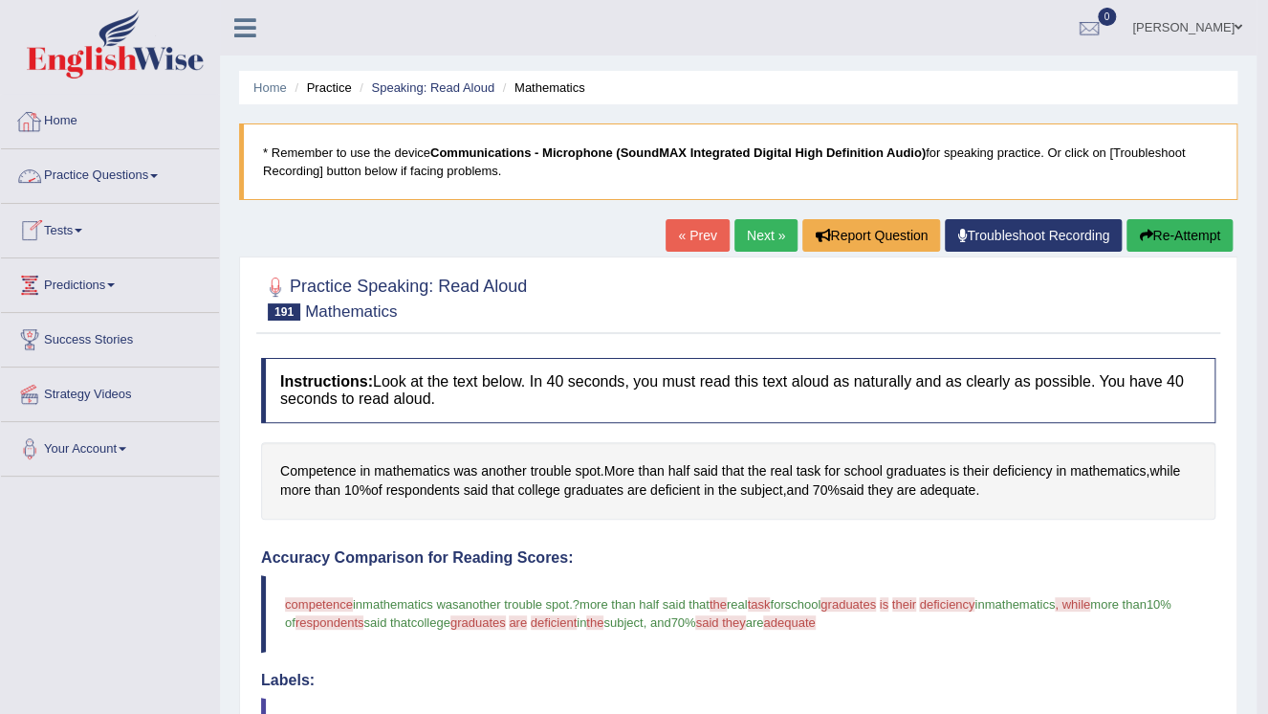
click at [158, 175] on span at bounding box center [154, 176] width 8 height 4
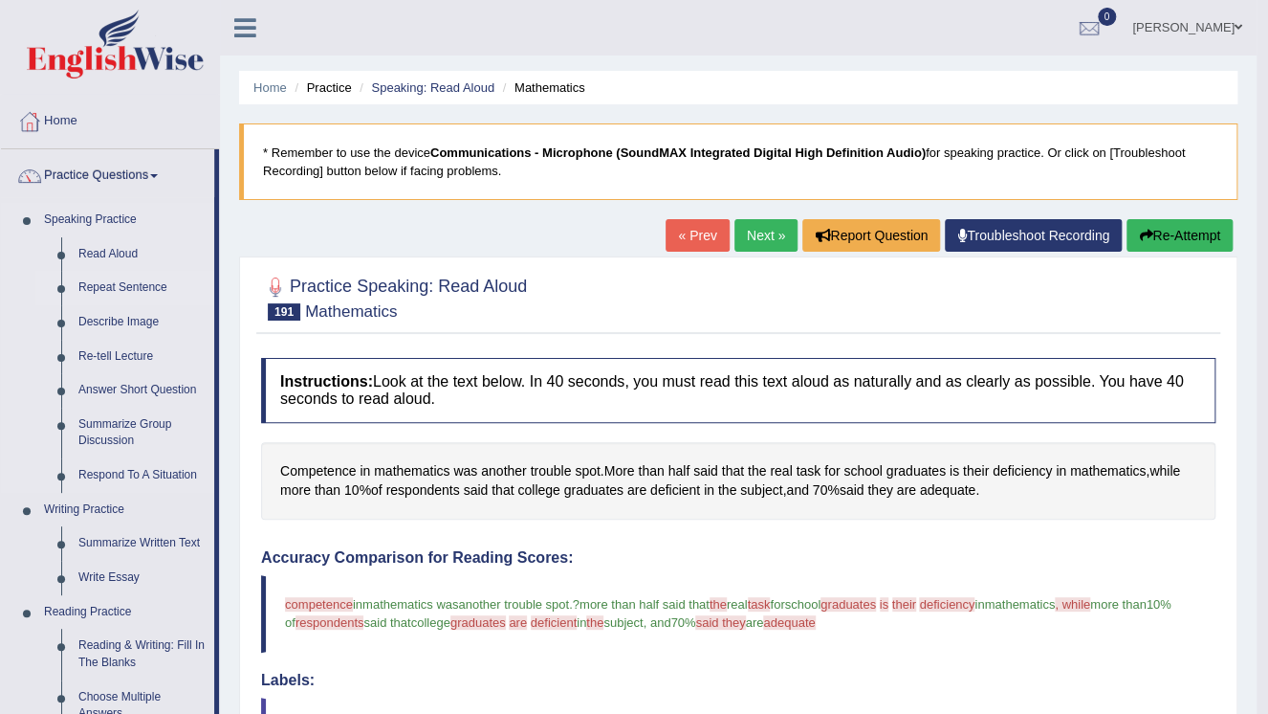
click at [141, 287] on link "Repeat Sentence" at bounding box center [142, 288] width 144 height 34
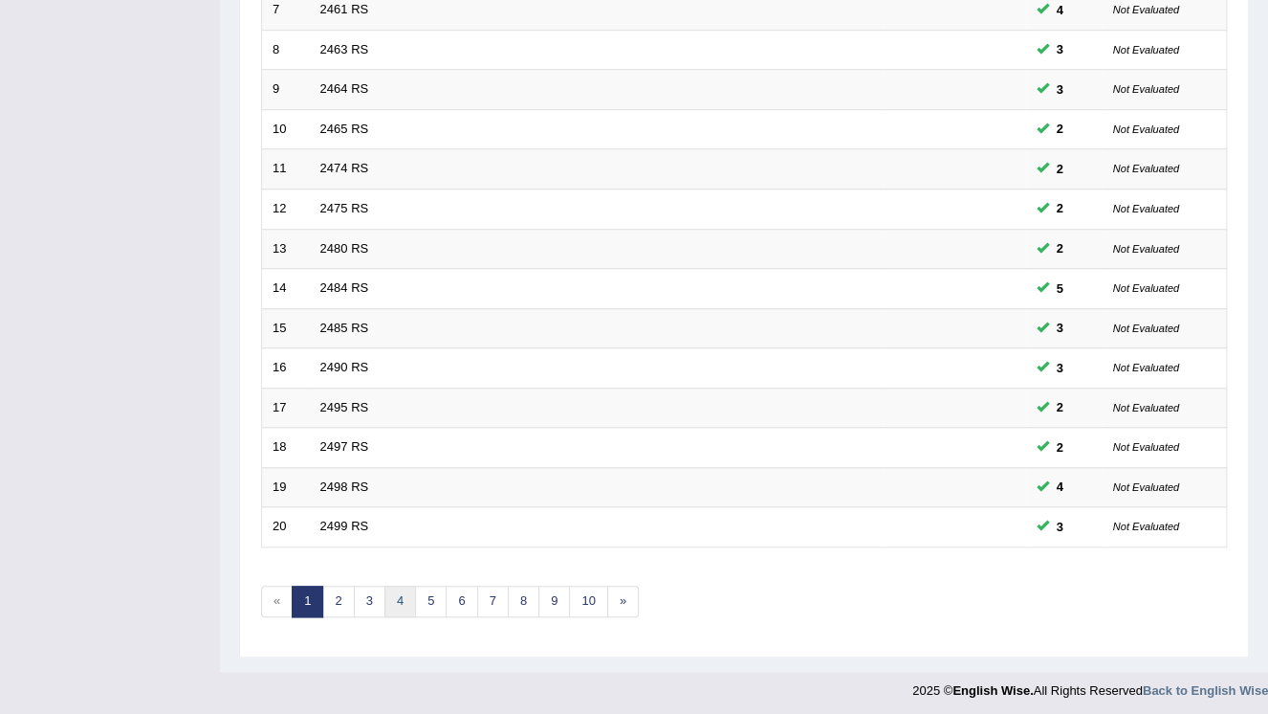
click at [406, 604] on link "4" at bounding box center [401, 601] width 32 height 32
click at [459, 604] on link "6" at bounding box center [462, 601] width 32 height 32
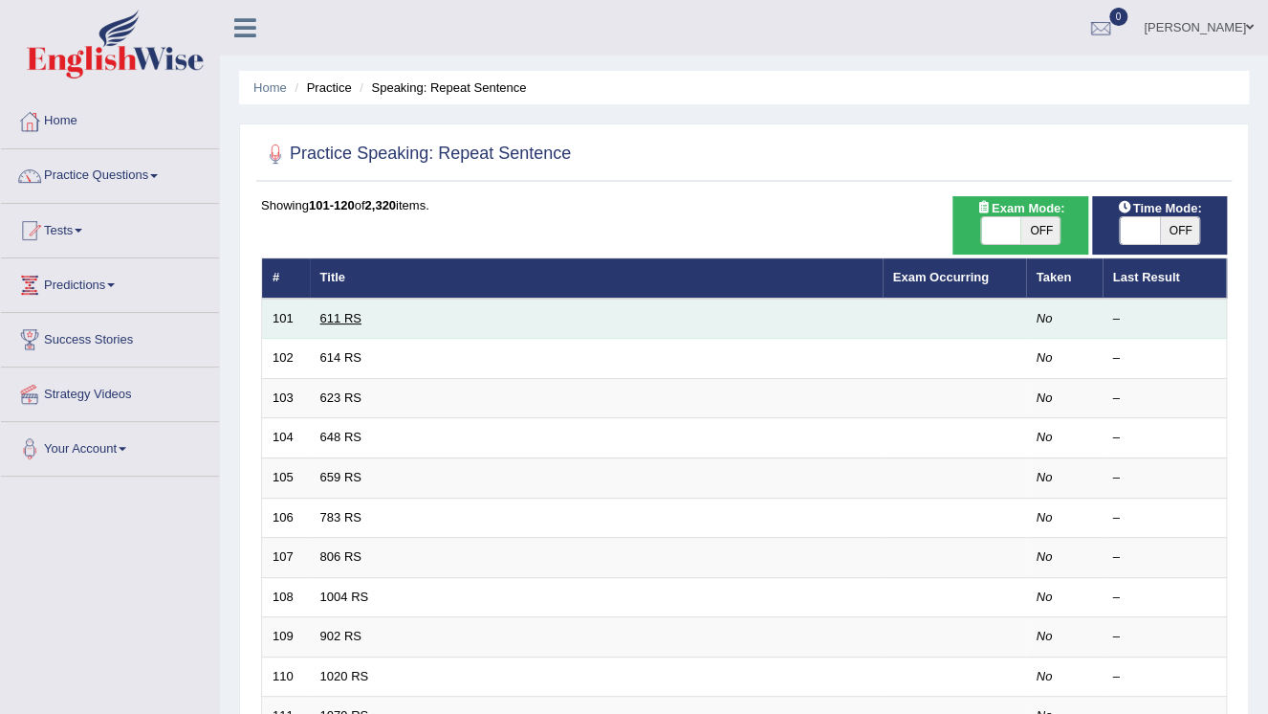
click at [338, 320] on link "611 RS" at bounding box center [340, 318] width 41 height 14
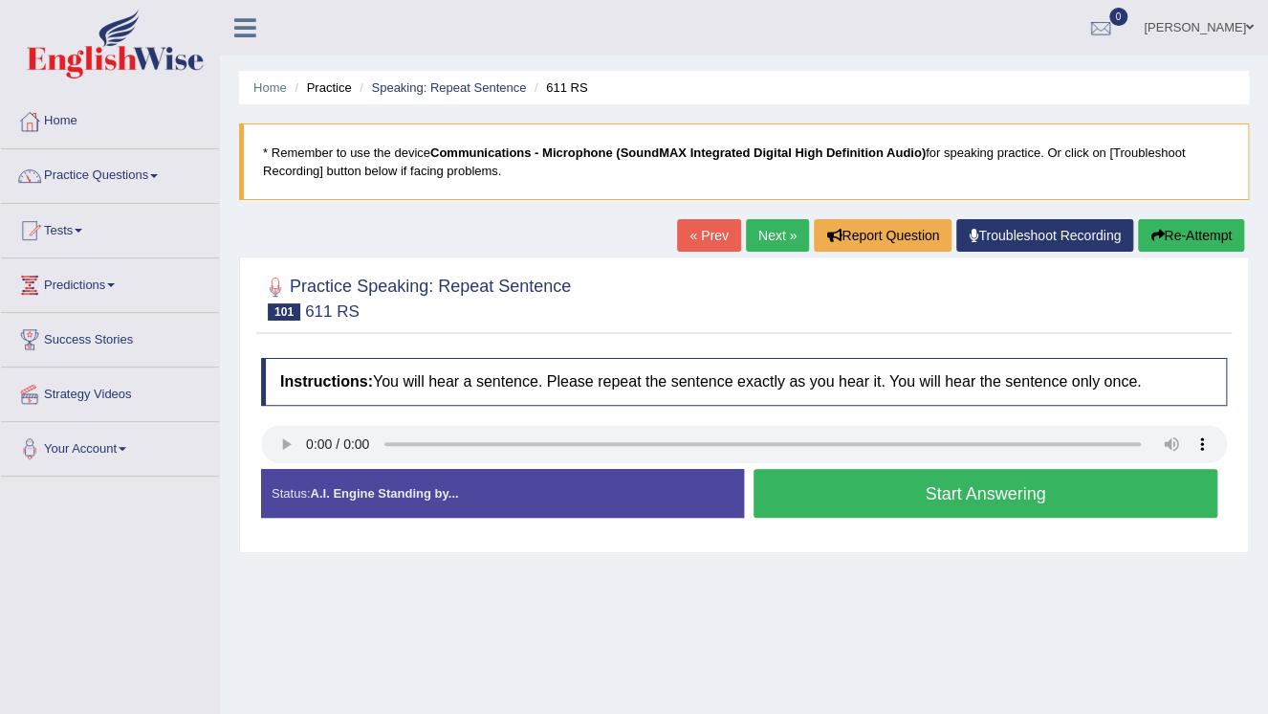
click at [926, 497] on button "Start Answering" at bounding box center [986, 493] width 464 height 49
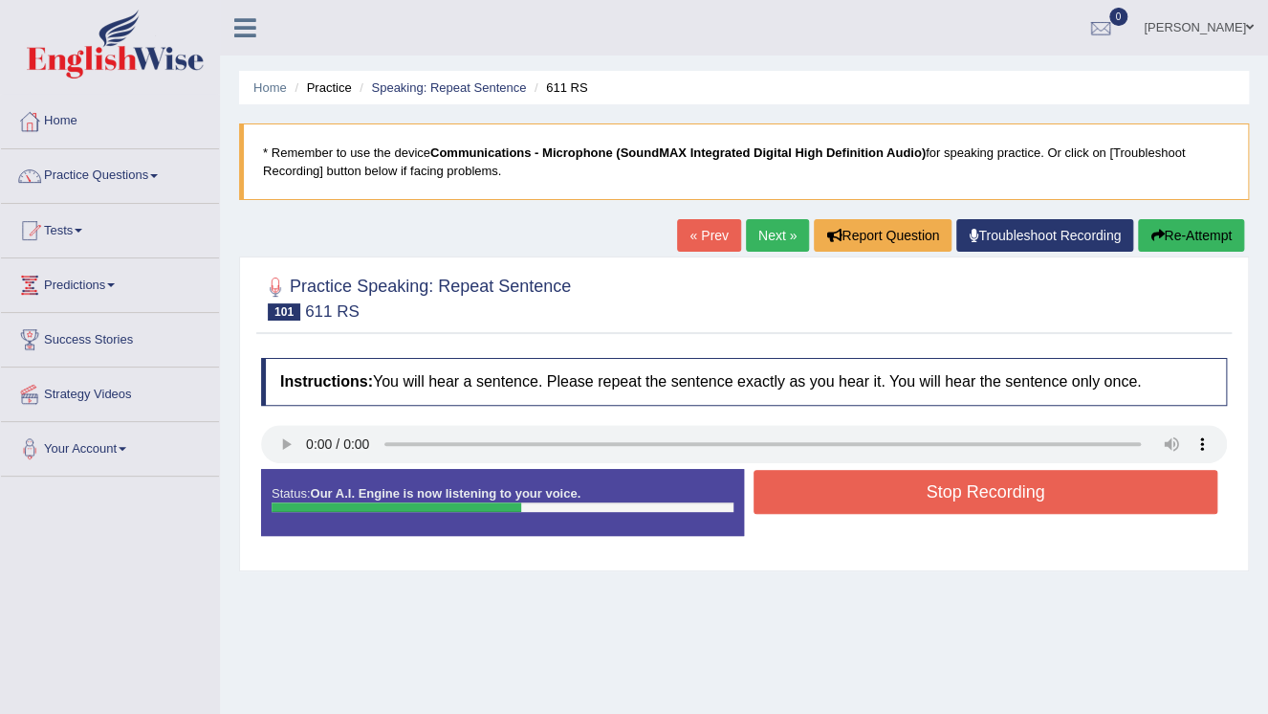
click at [926, 497] on button "Stop Recording" at bounding box center [986, 492] width 464 height 44
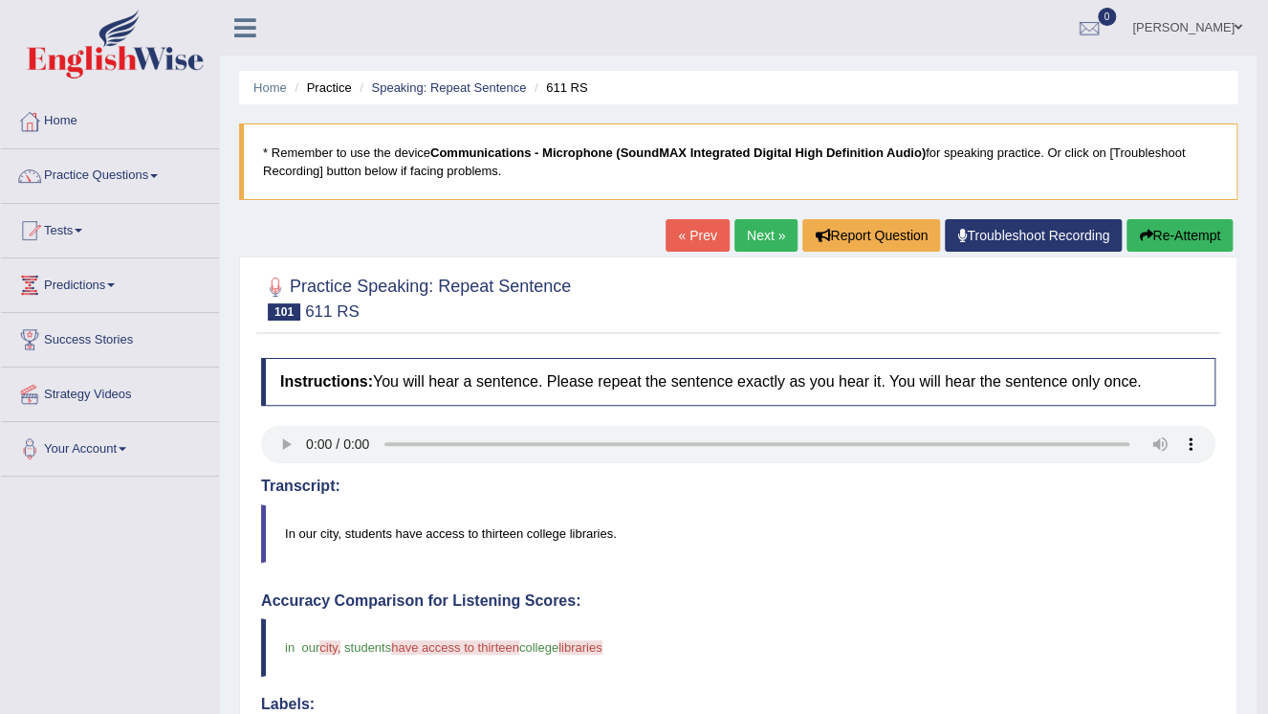
click at [761, 235] on link "Next »" at bounding box center [766, 235] width 63 height 33
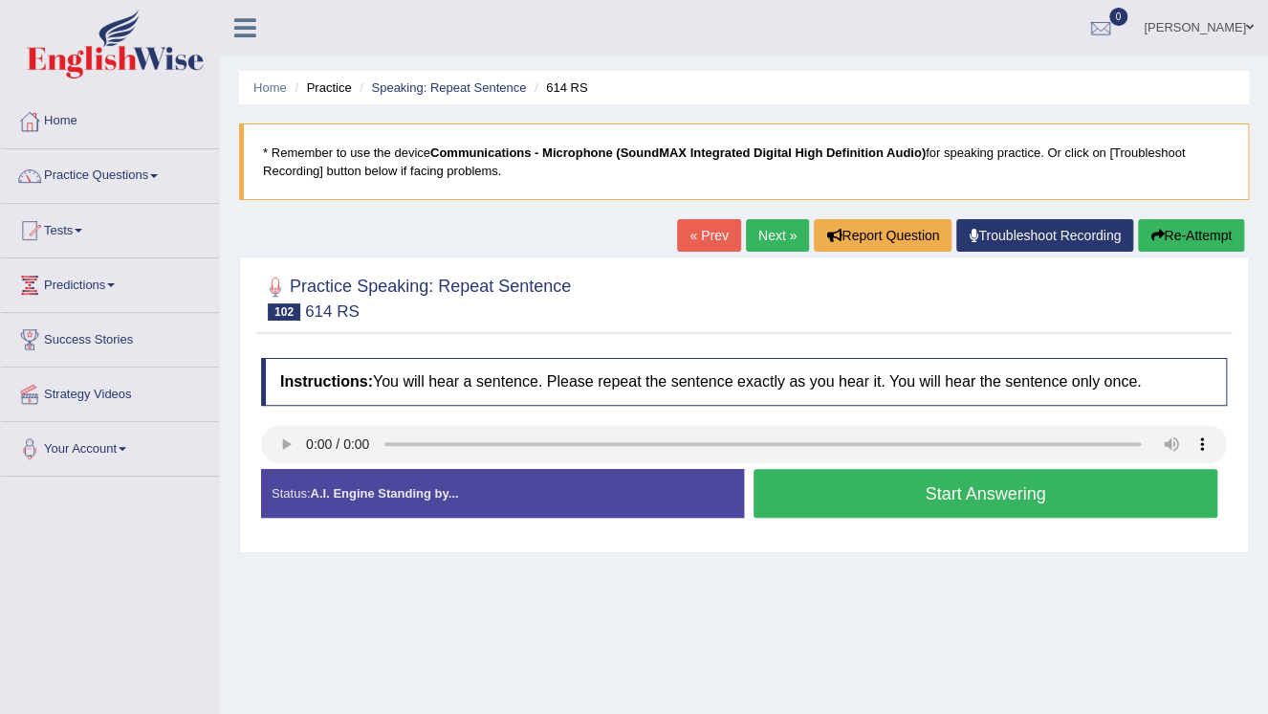
click at [970, 494] on button "Start Answering" at bounding box center [986, 493] width 464 height 49
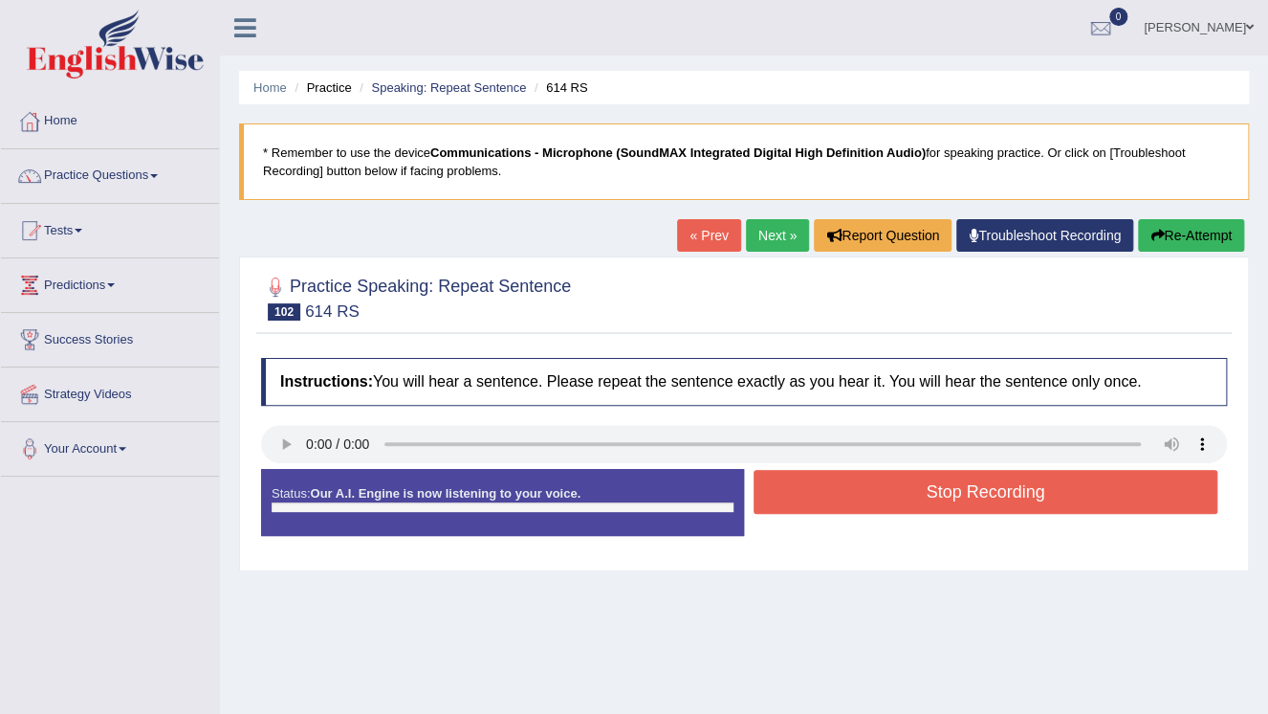
click at [970, 494] on button "Stop Recording" at bounding box center [986, 492] width 464 height 44
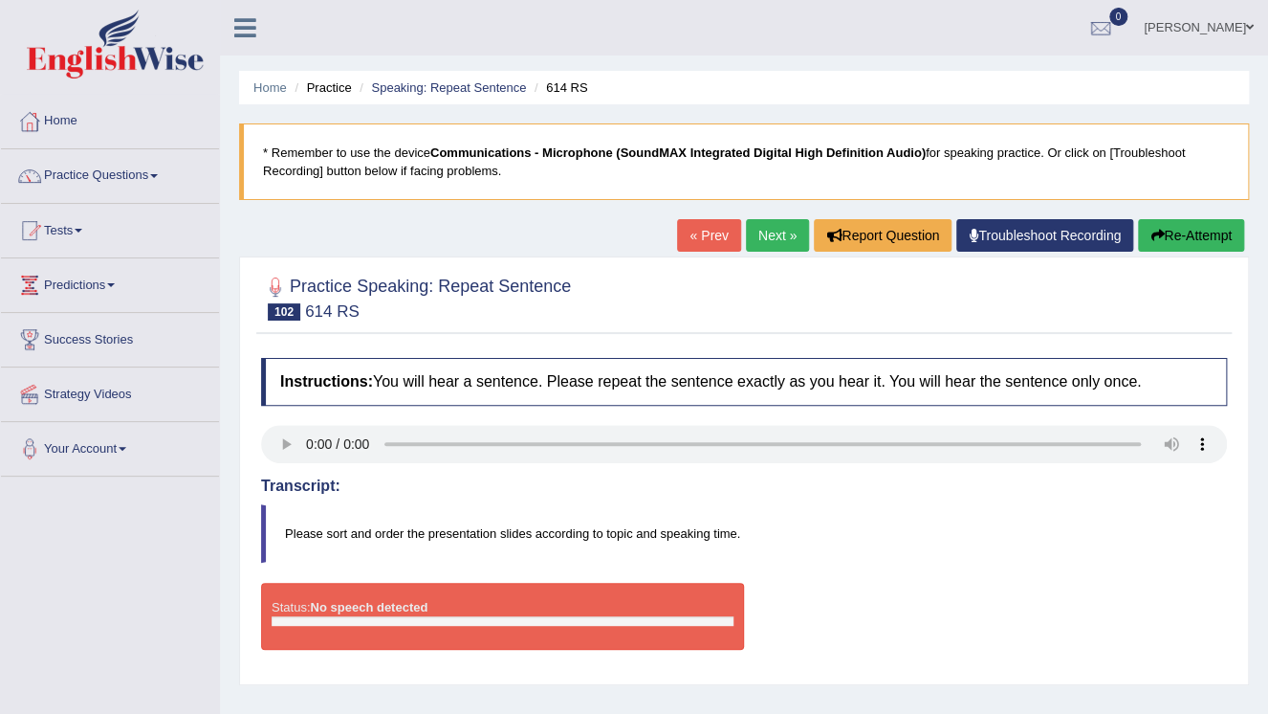
click at [1192, 236] on button "Re-Attempt" at bounding box center [1191, 235] width 106 height 33
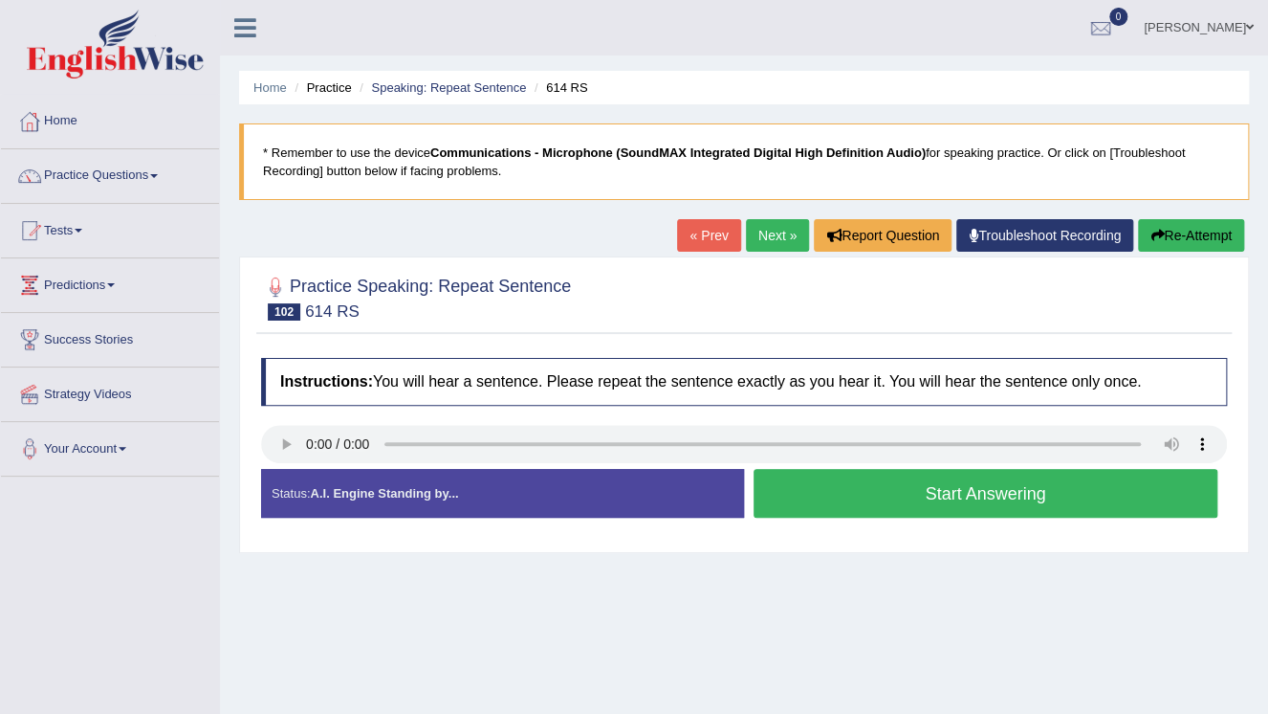
click at [972, 494] on button "Start Answering" at bounding box center [986, 493] width 464 height 49
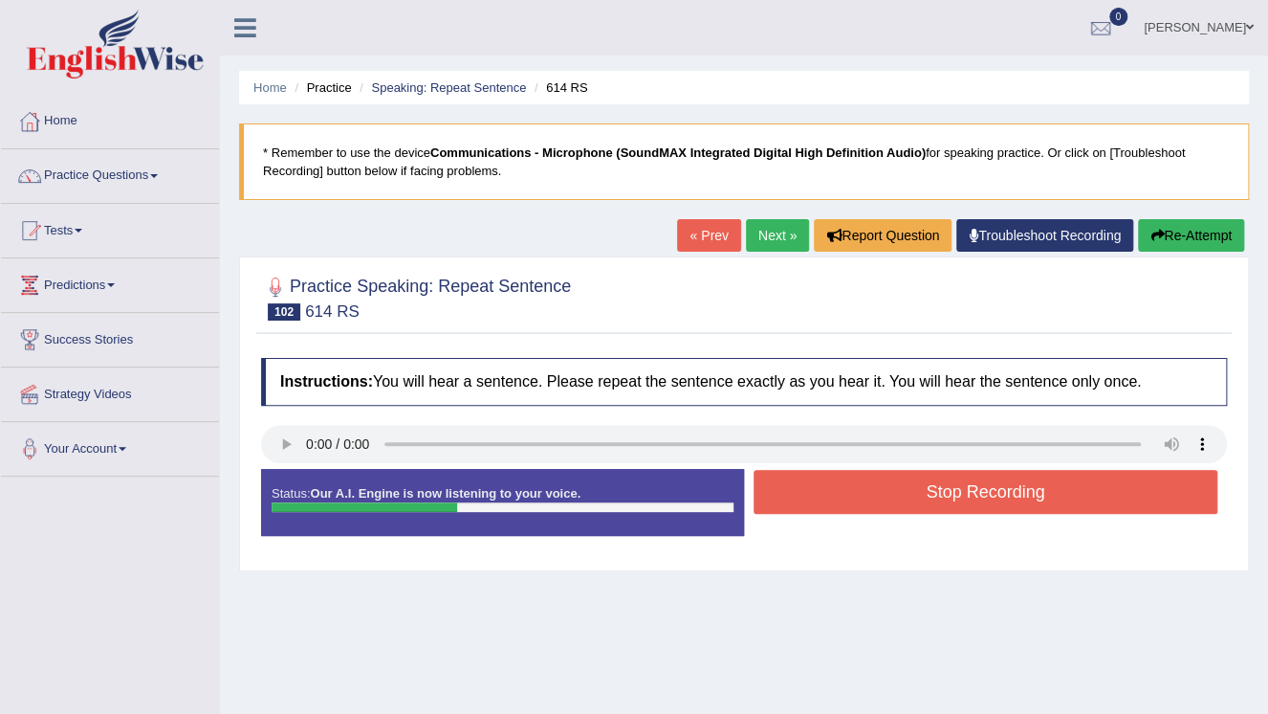
click at [972, 493] on button "Stop Recording" at bounding box center [986, 492] width 464 height 44
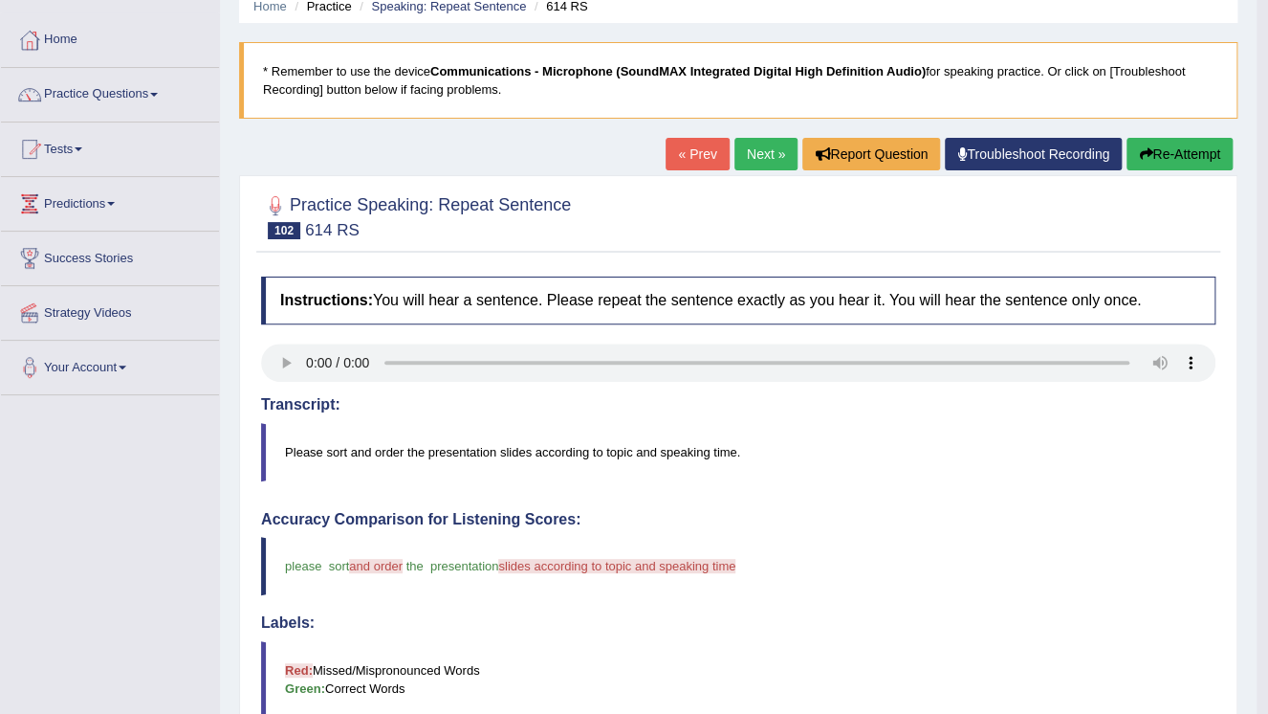
scroll to position [77, 0]
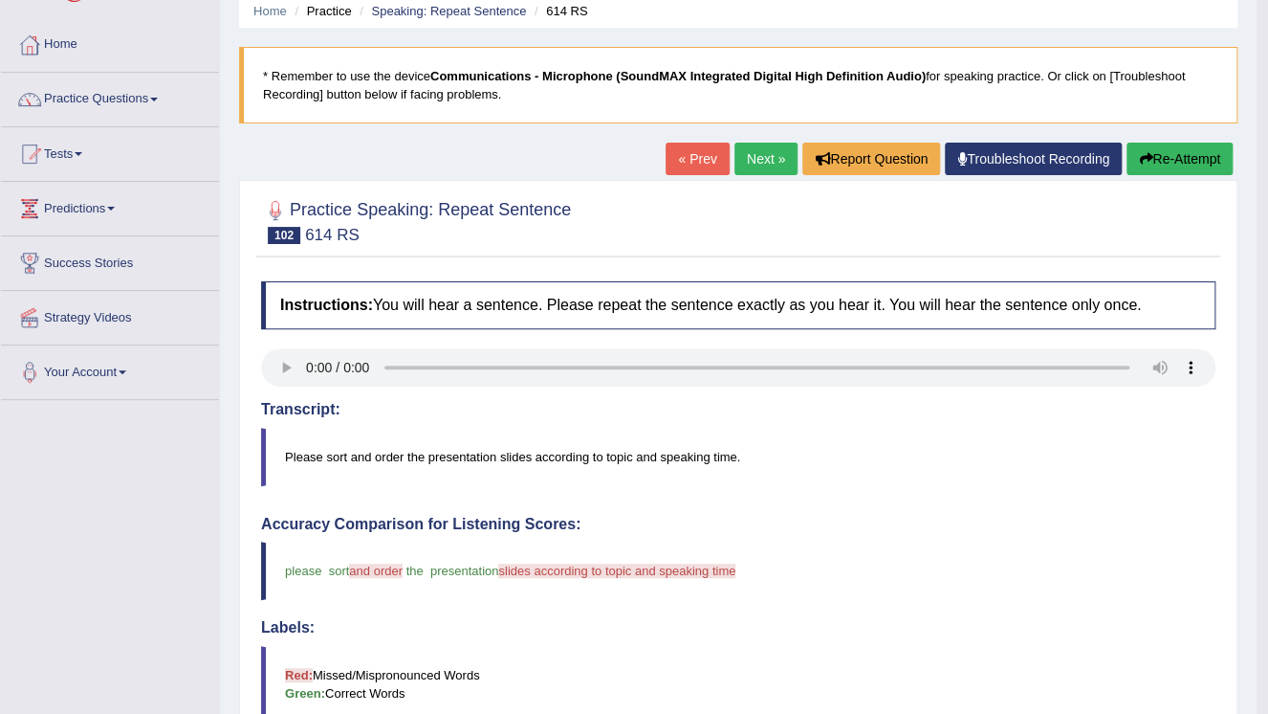
click at [758, 163] on link "Next »" at bounding box center [766, 159] width 63 height 33
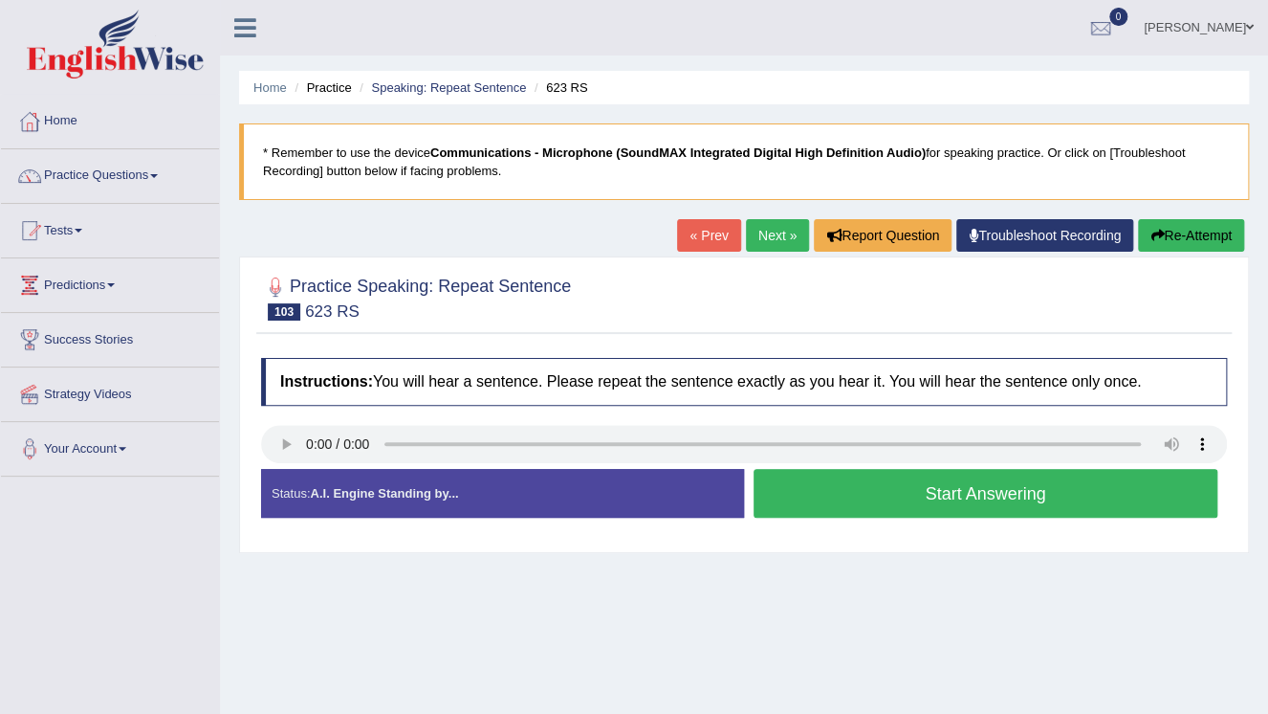
click at [777, 245] on link "Next »" at bounding box center [777, 235] width 63 height 33
click at [967, 497] on button "Start Answering" at bounding box center [986, 493] width 464 height 49
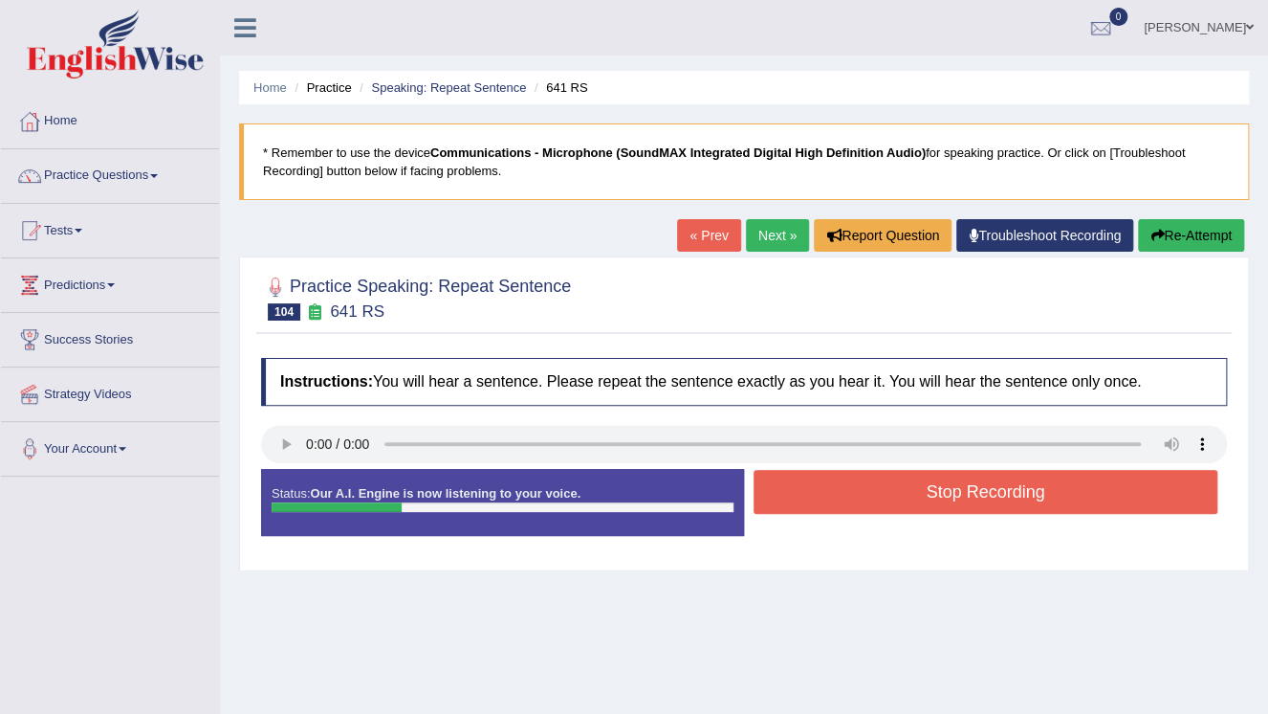
click at [963, 491] on button "Stop Recording" at bounding box center [986, 492] width 464 height 44
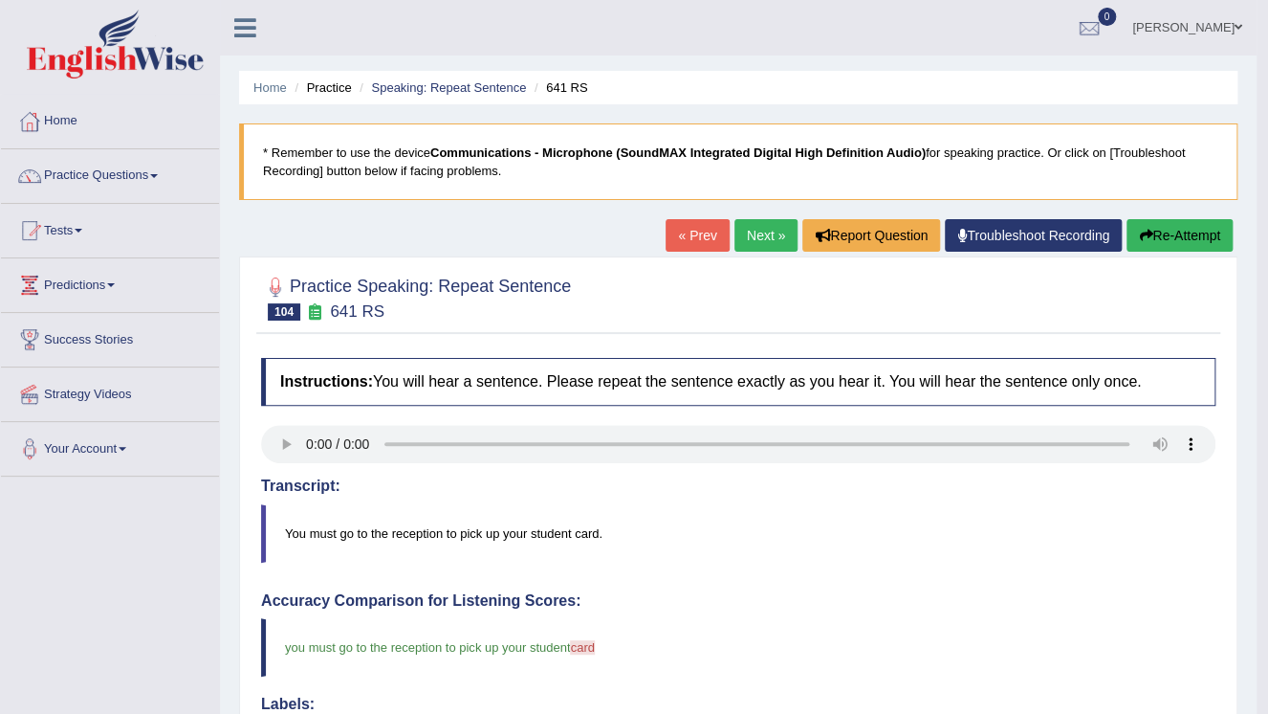
click at [746, 233] on link "Next »" at bounding box center [766, 235] width 63 height 33
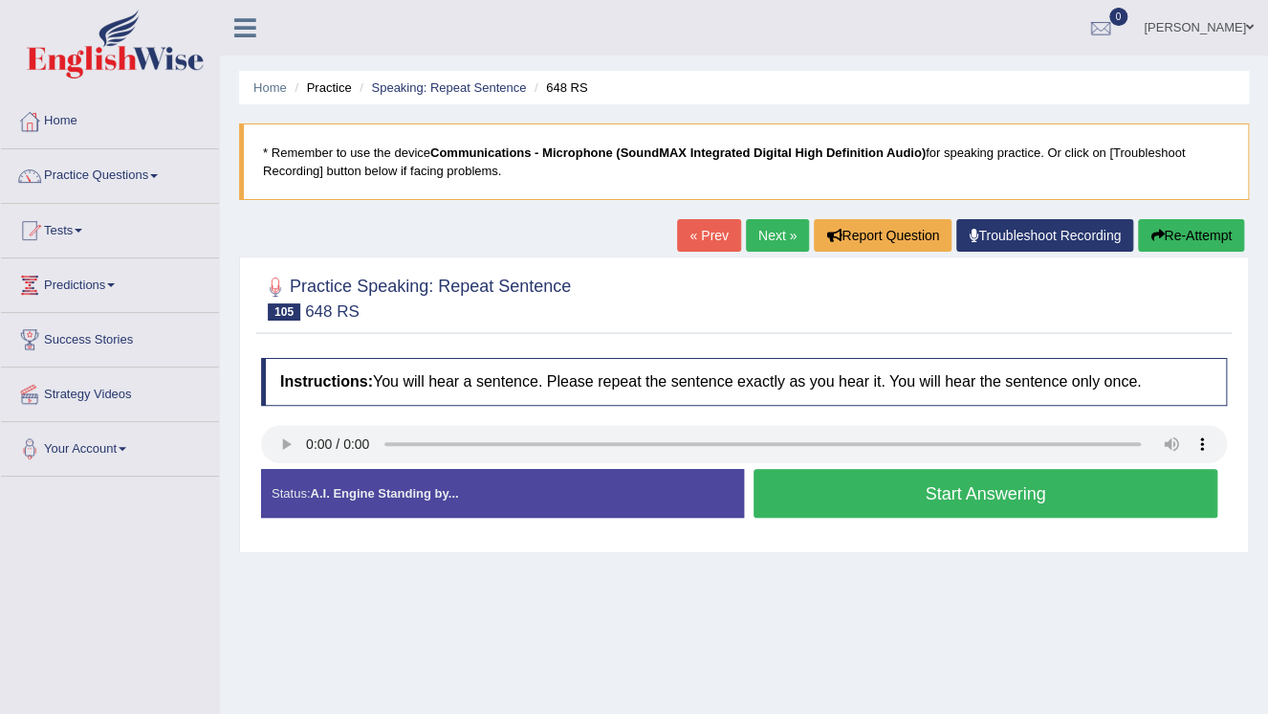
click at [945, 485] on button "Start Answering" at bounding box center [986, 493] width 464 height 49
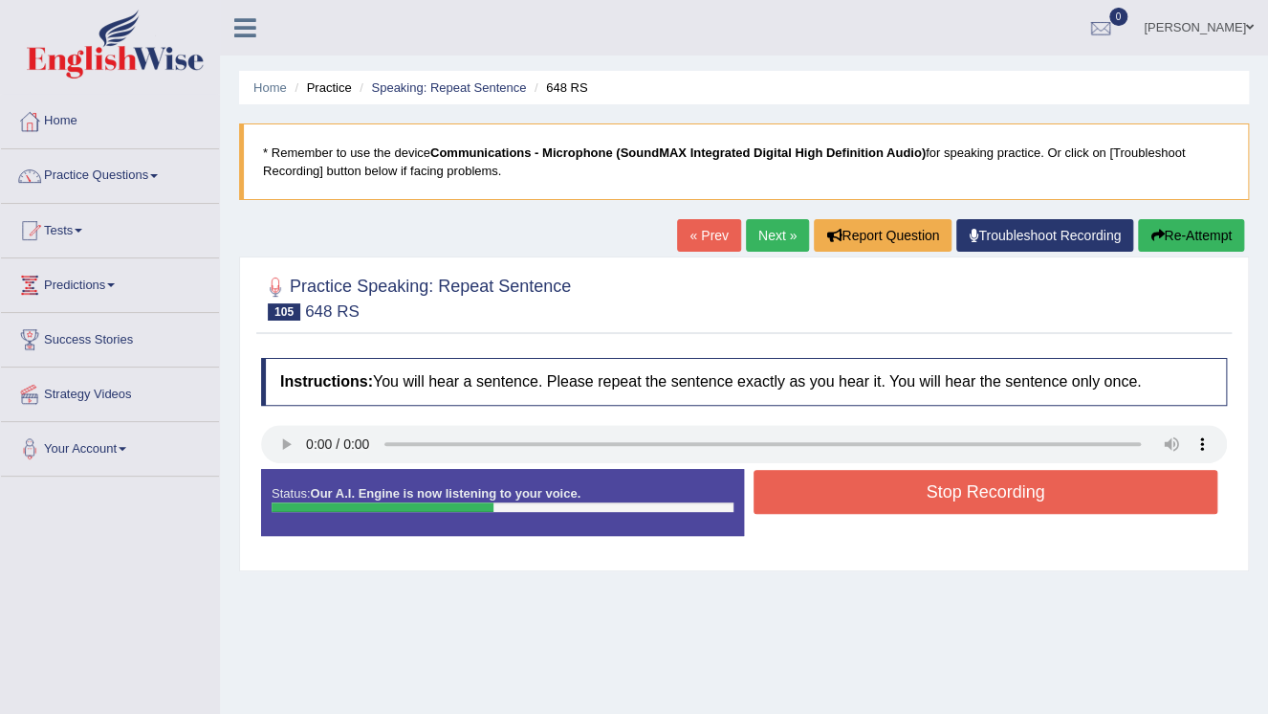
click at [945, 485] on button "Stop Recording" at bounding box center [986, 492] width 464 height 44
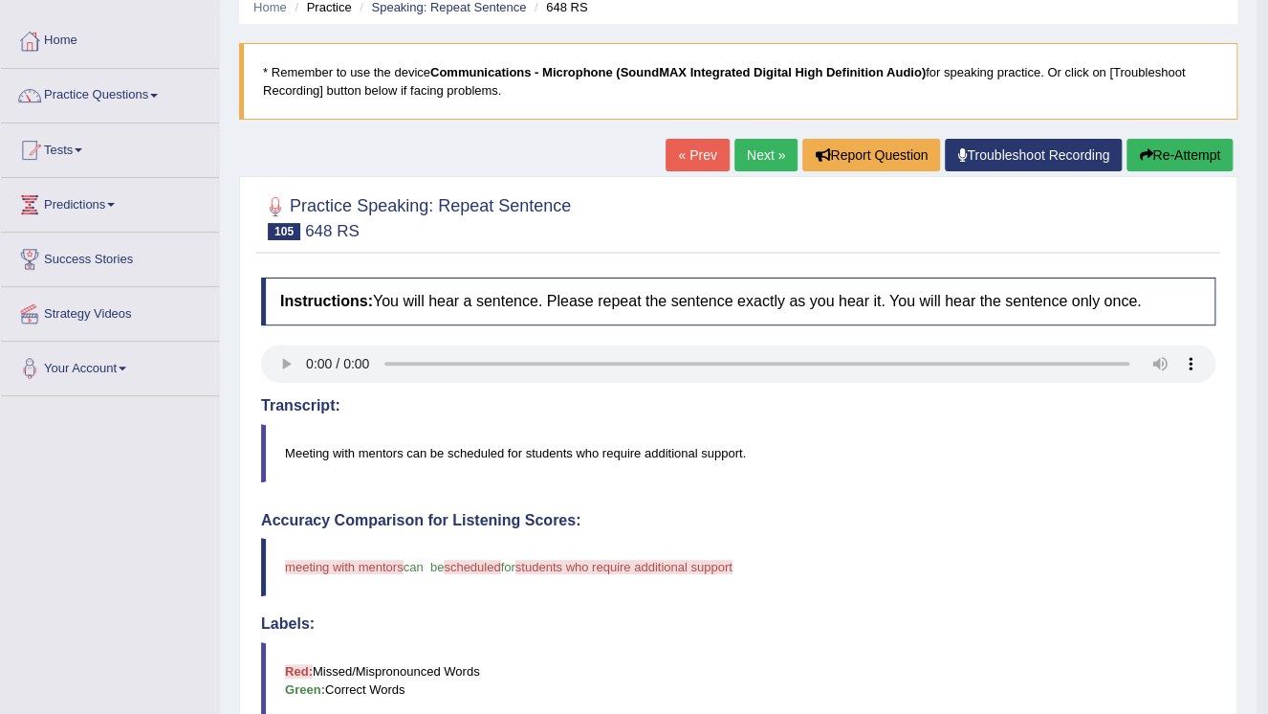
scroll to position [77, 0]
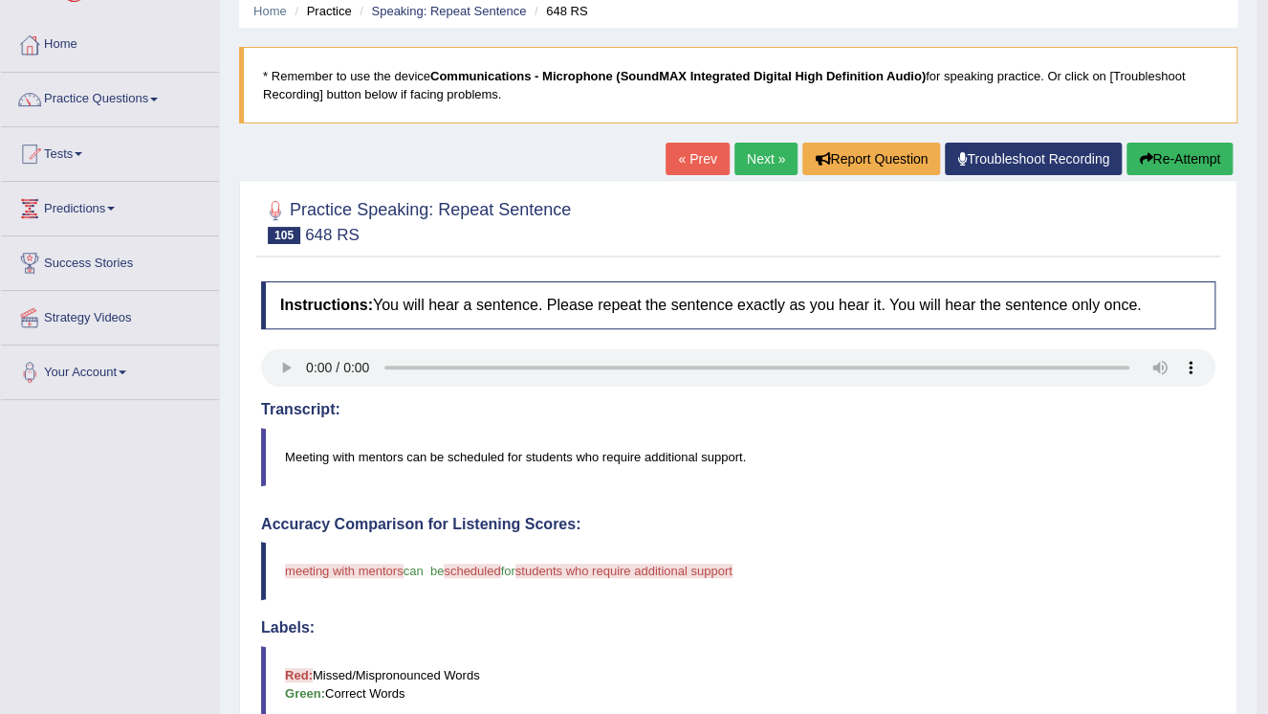
click at [764, 166] on link "Next »" at bounding box center [766, 159] width 63 height 33
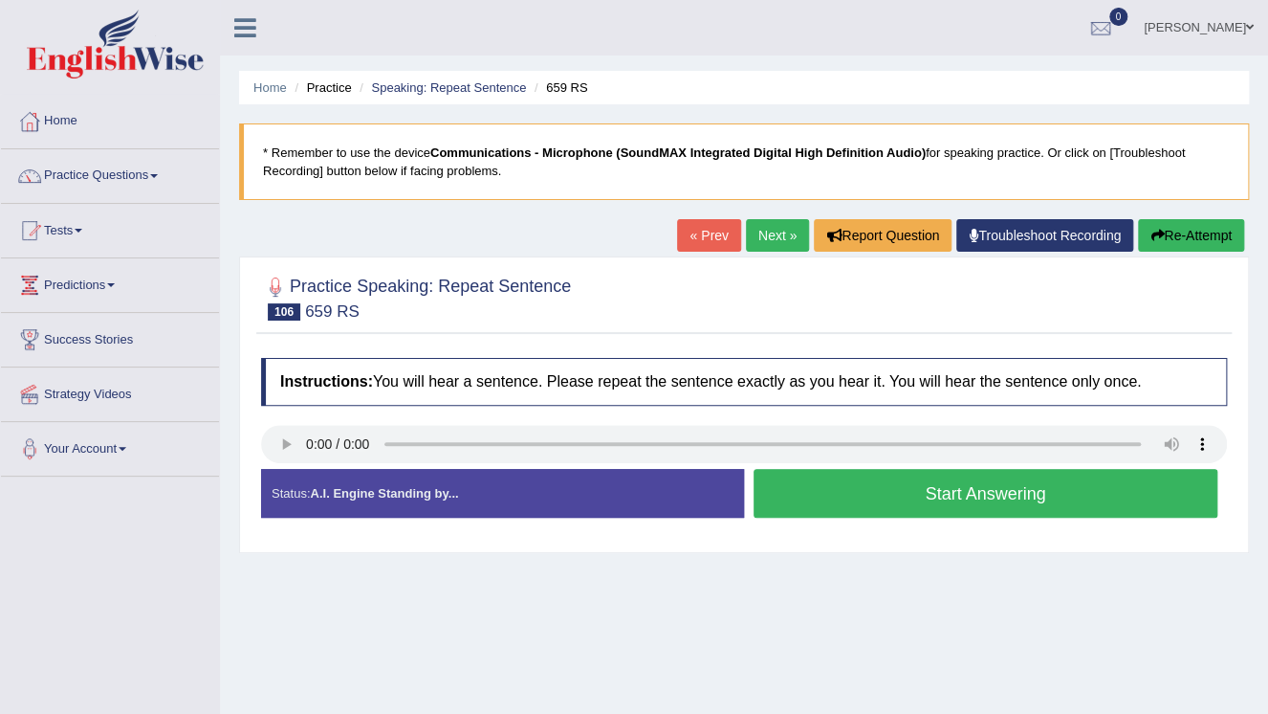
click at [988, 495] on button "Start Answering" at bounding box center [986, 493] width 464 height 49
click at [0, 0] on button "Stop Recording" at bounding box center [0, 0] width 0 height 0
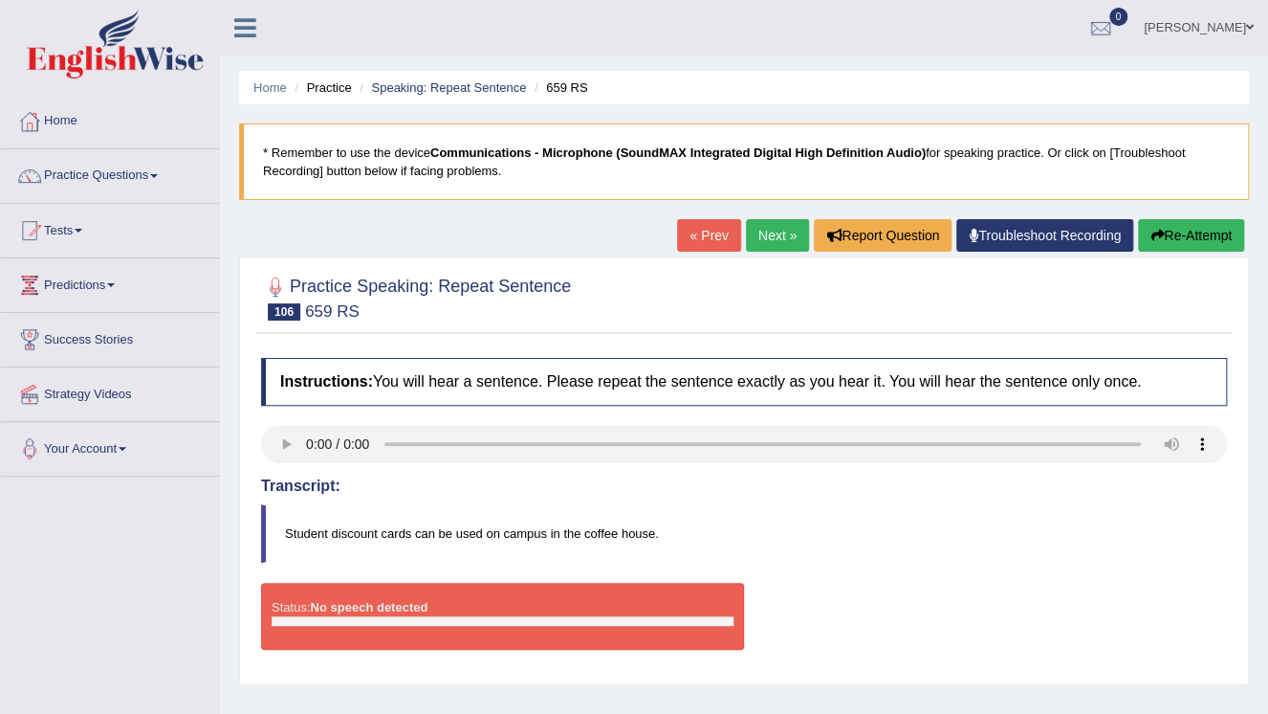
click at [1186, 249] on button "Re-Attempt" at bounding box center [1191, 235] width 106 height 33
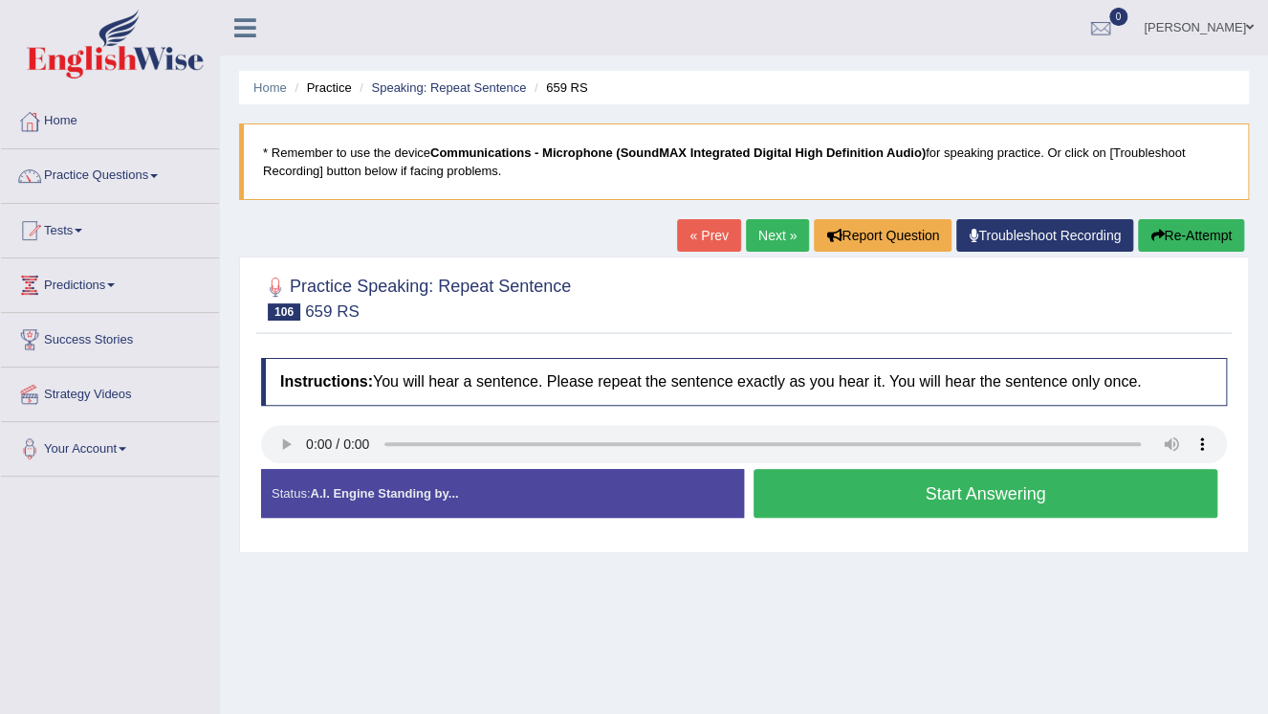
click at [1004, 496] on button "Start Answering" at bounding box center [986, 493] width 464 height 49
click at [0, 0] on button "Stop Recording" at bounding box center [0, 0] width 0 height 0
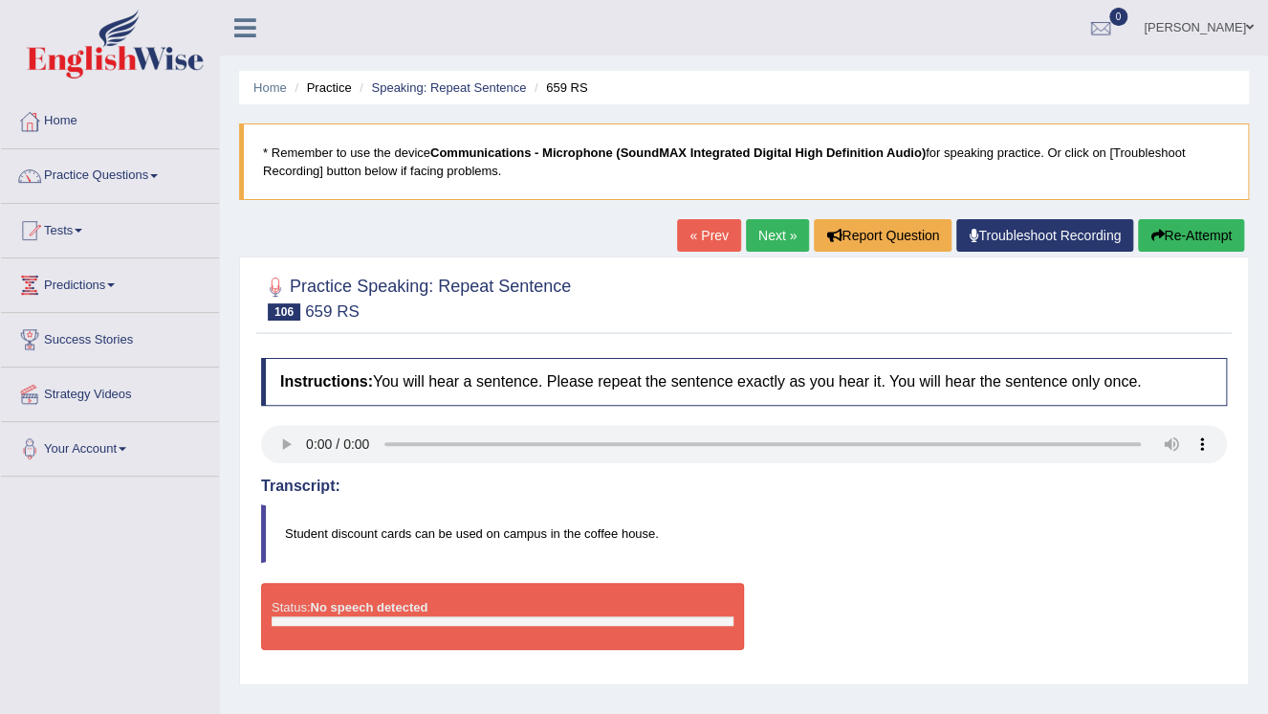
drag, startPoint x: 1178, startPoint y: 227, endPoint x: 1178, endPoint y: 241, distance: 14.3
click at [1178, 233] on button "Re-Attempt" at bounding box center [1191, 235] width 106 height 33
click at [1178, 239] on button "Re-Attempt" at bounding box center [1191, 235] width 106 height 33
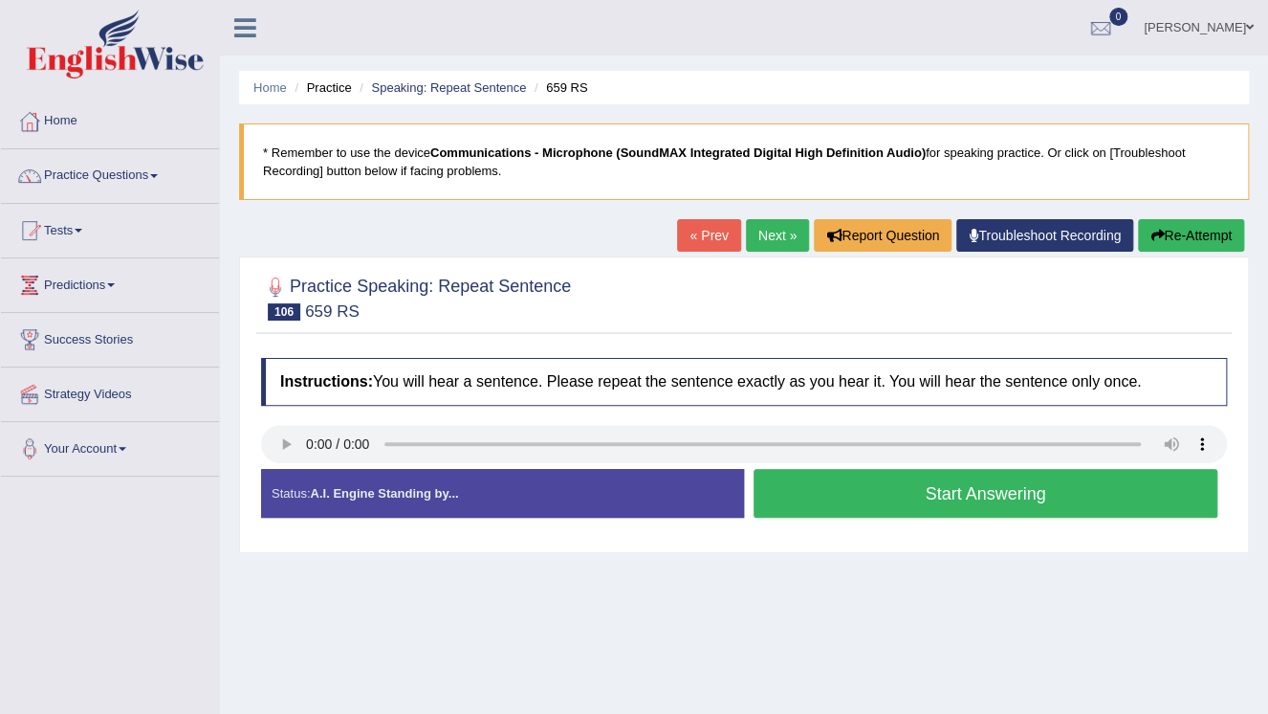
click at [1017, 492] on button "Start Answering" at bounding box center [986, 493] width 464 height 49
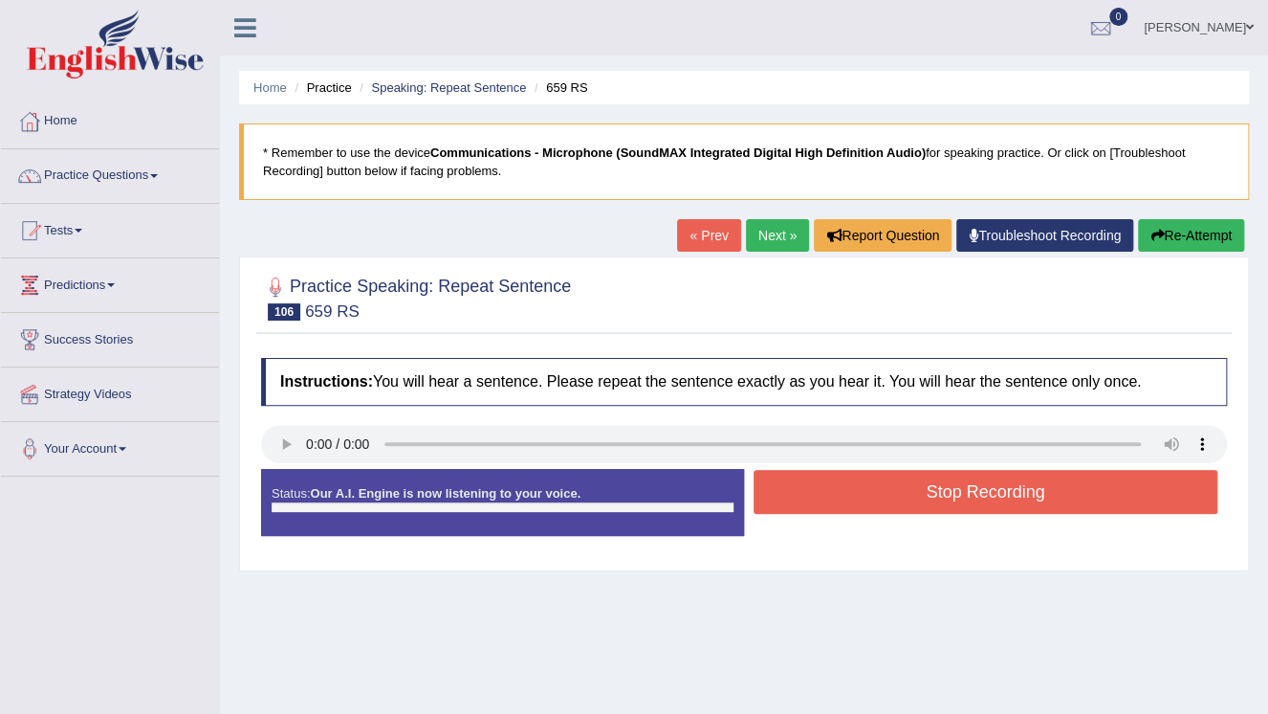
click at [1017, 492] on button "Stop Recording" at bounding box center [986, 492] width 464 height 44
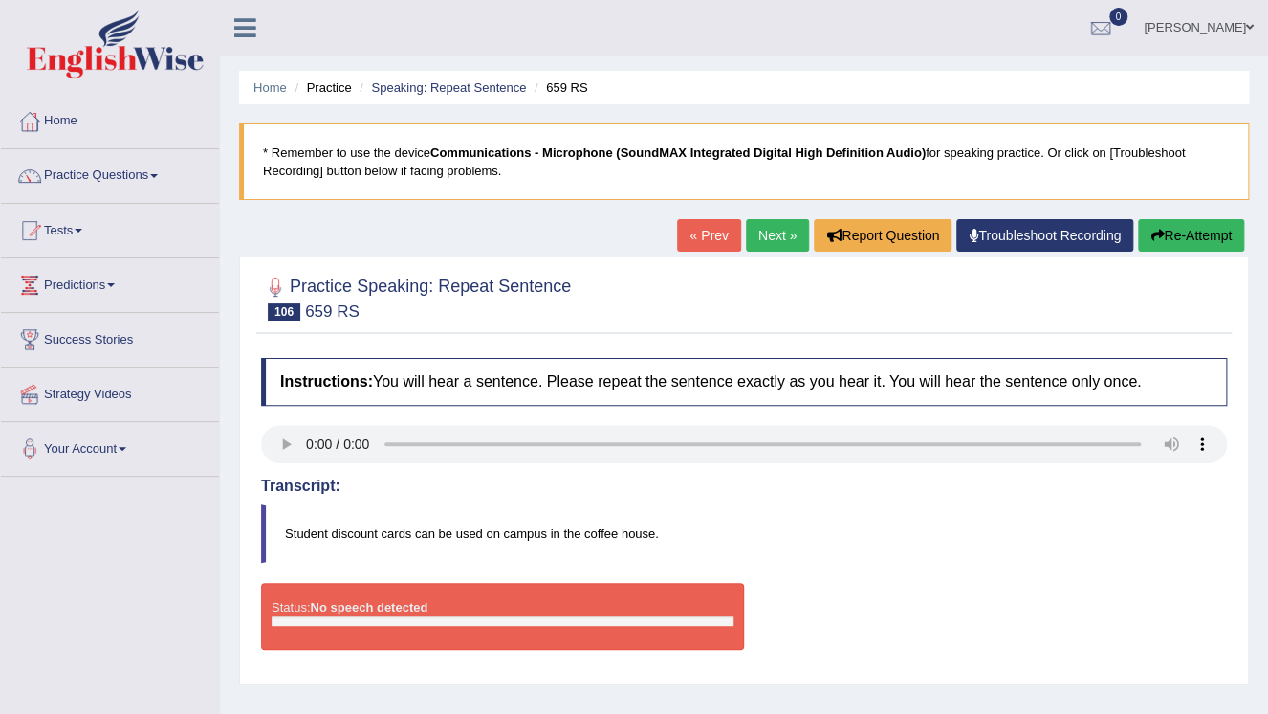
click at [1182, 237] on button "Re-Attempt" at bounding box center [1191, 235] width 106 height 33
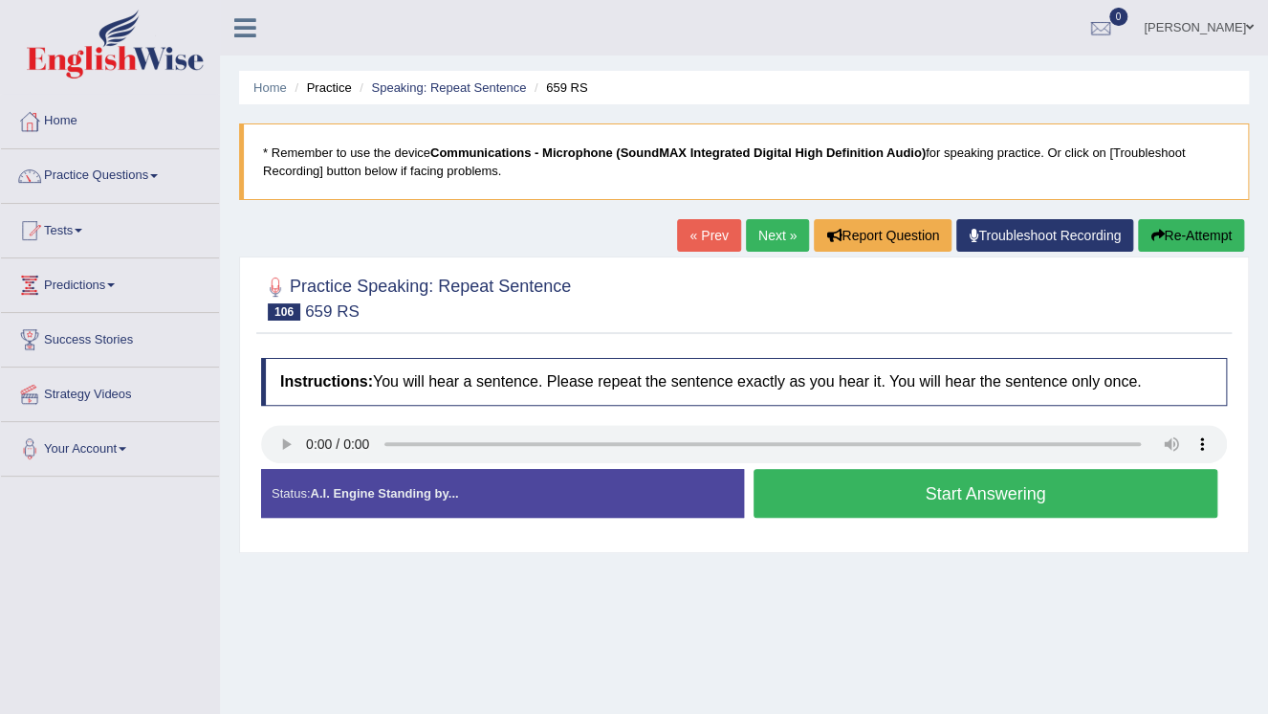
click at [1103, 494] on button "Start Answering" at bounding box center [986, 493] width 464 height 49
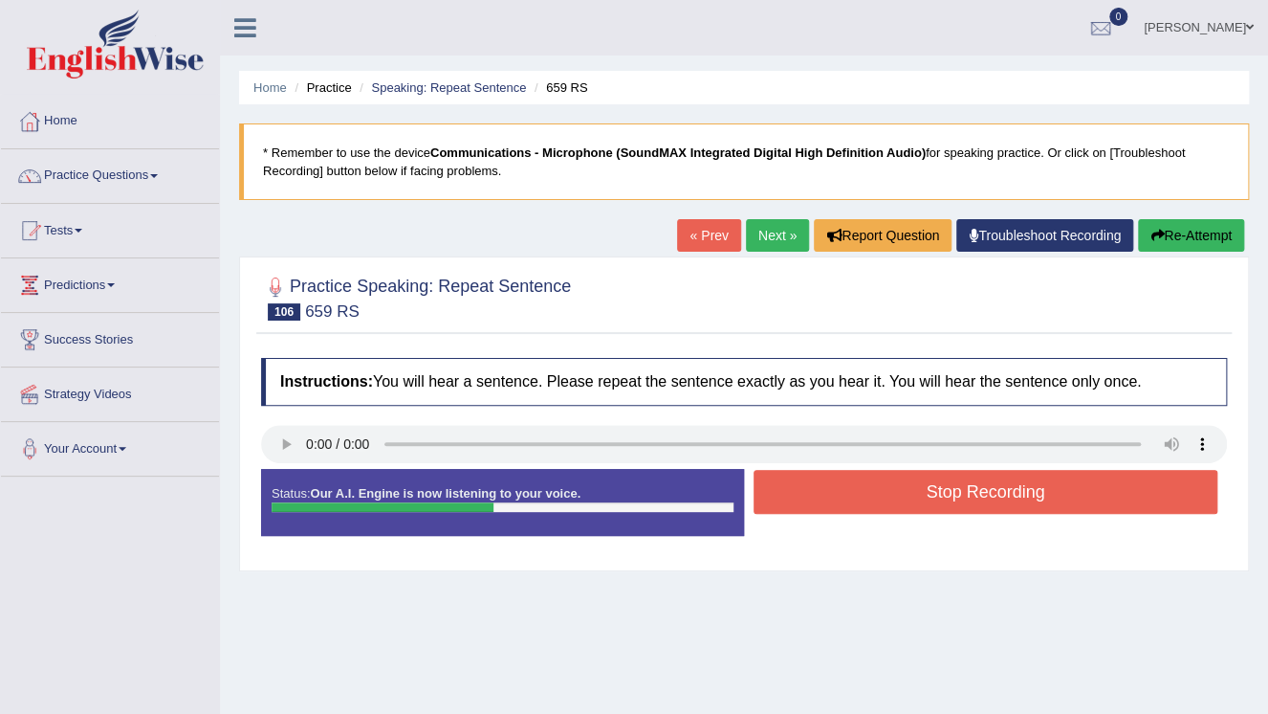
click at [1002, 490] on button "Stop Recording" at bounding box center [986, 492] width 464 height 44
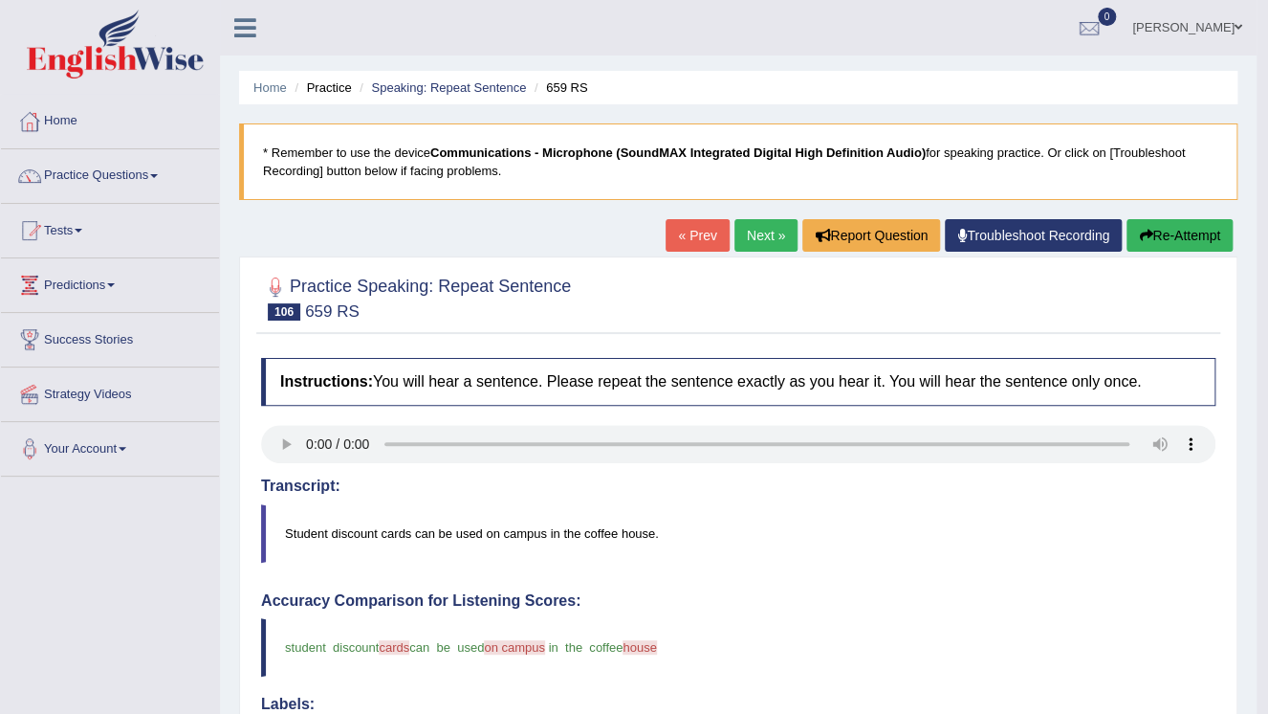
click at [1168, 227] on button "Re-Attempt" at bounding box center [1180, 235] width 106 height 33
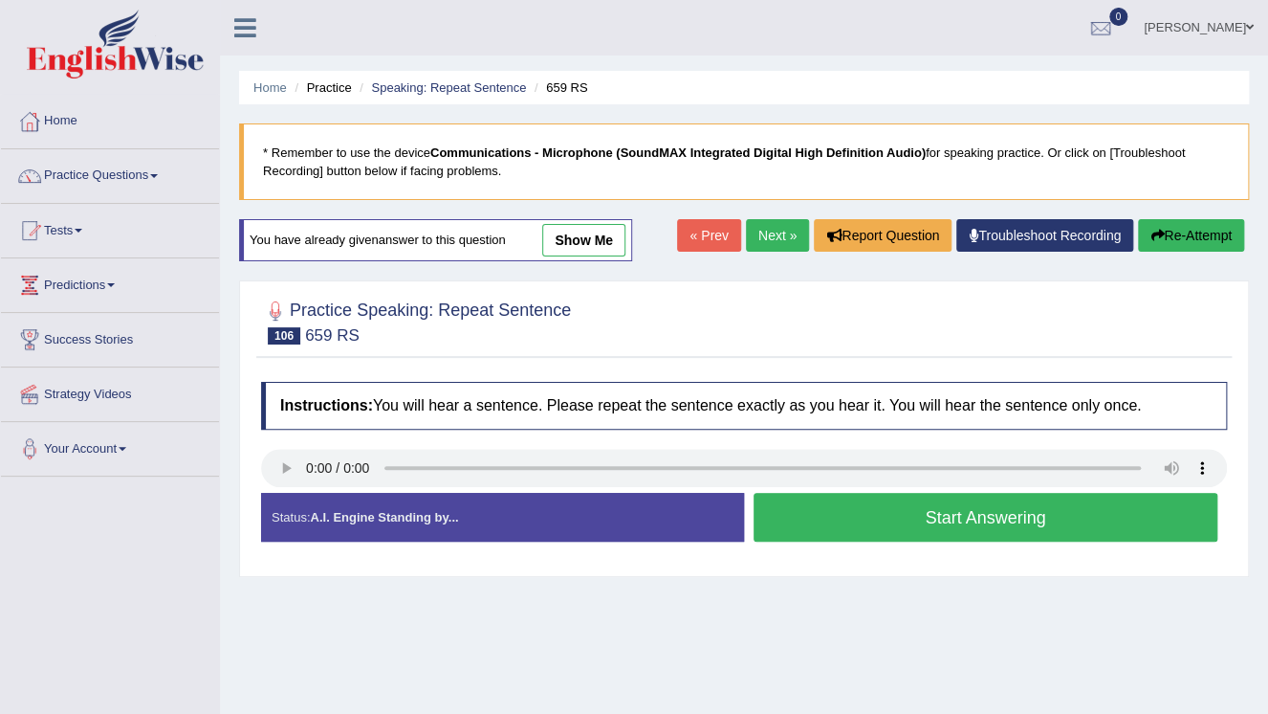
click at [944, 517] on button "Start Answering" at bounding box center [986, 517] width 464 height 49
click at [0, 0] on button "Stop Recording" at bounding box center [0, 0] width 0 height 0
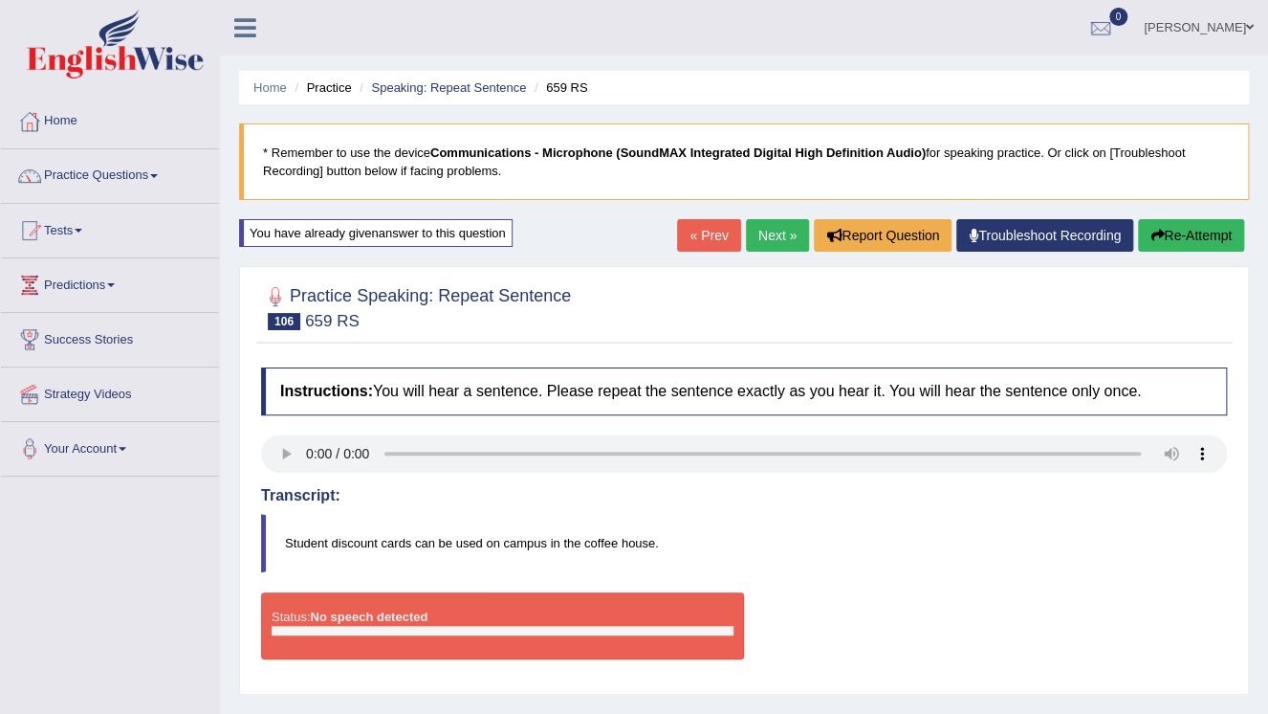
click at [770, 230] on link "Next »" at bounding box center [777, 235] width 63 height 33
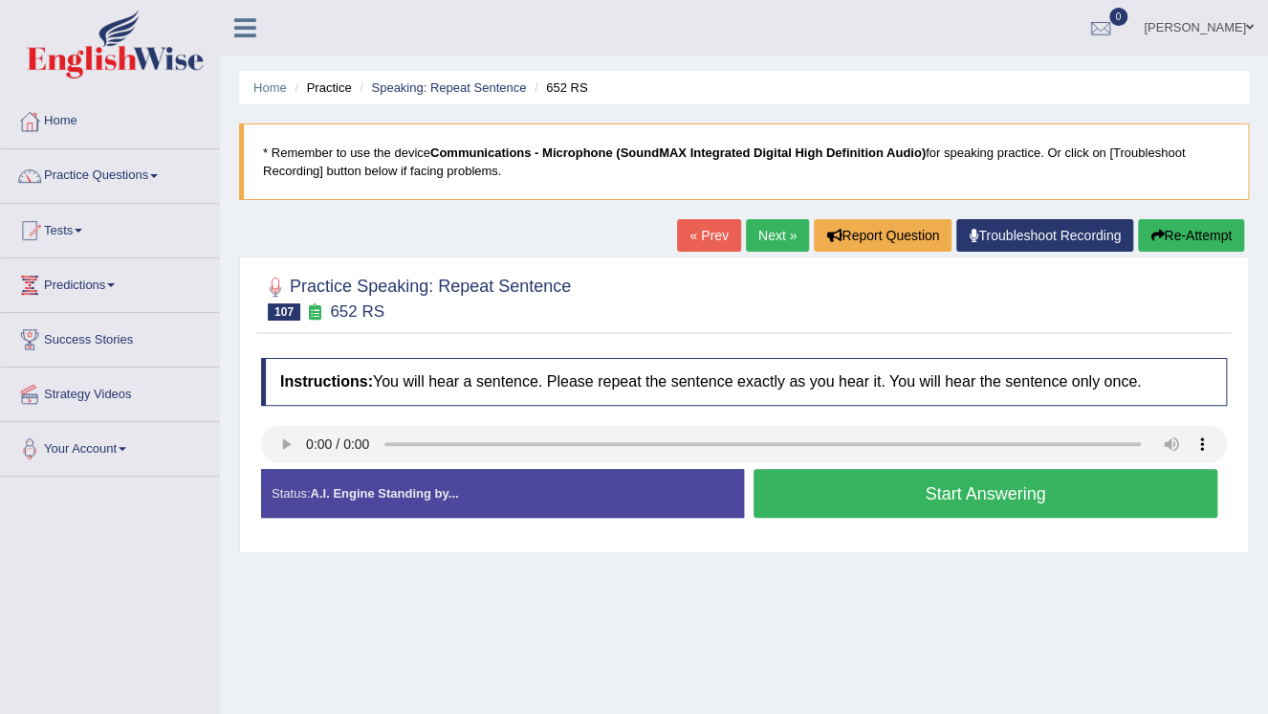
click at [978, 496] on button "Start Answering" at bounding box center [986, 493] width 464 height 49
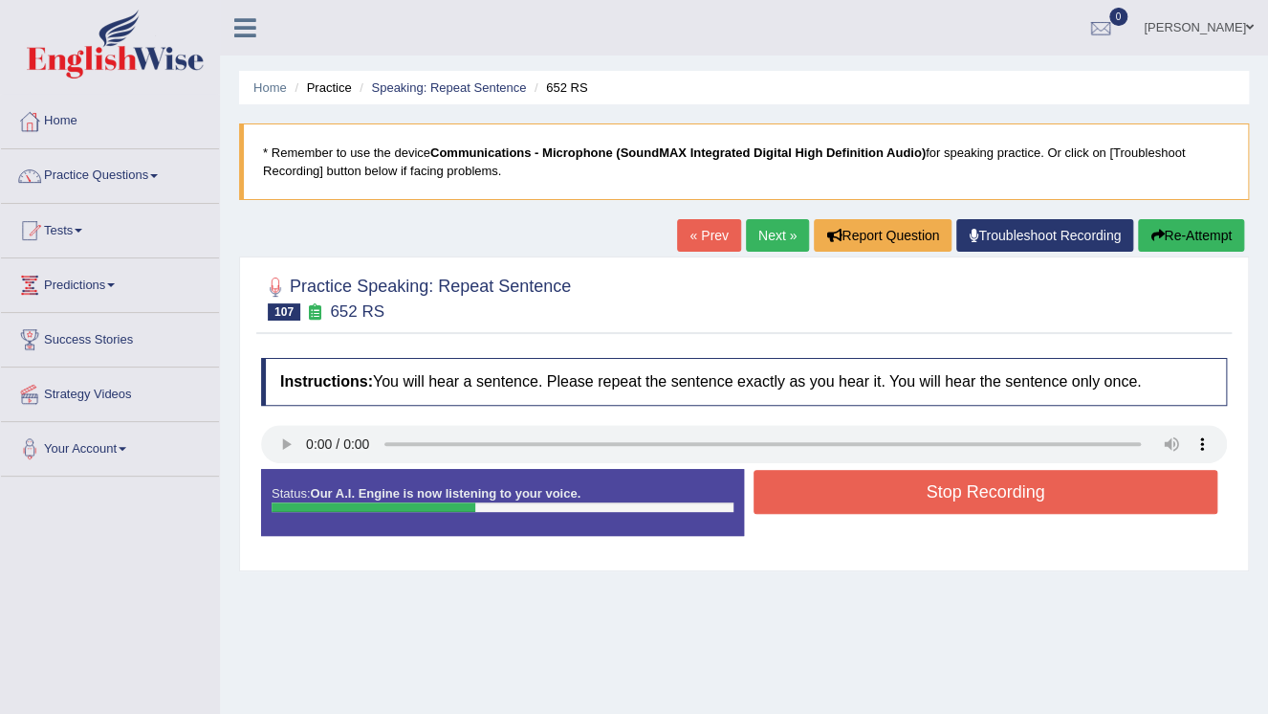
click at [1000, 490] on button "Stop Recording" at bounding box center [986, 492] width 464 height 44
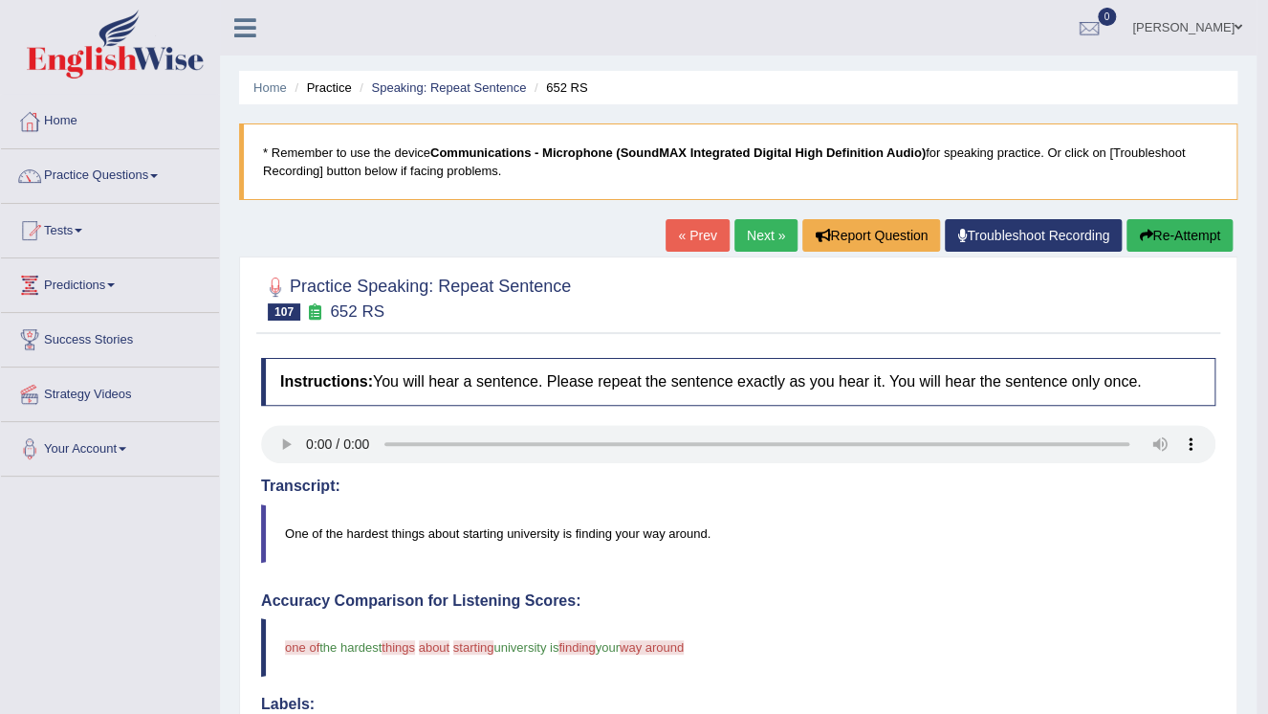
click at [770, 244] on link "Next »" at bounding box center [766, 235] width 63 height 33
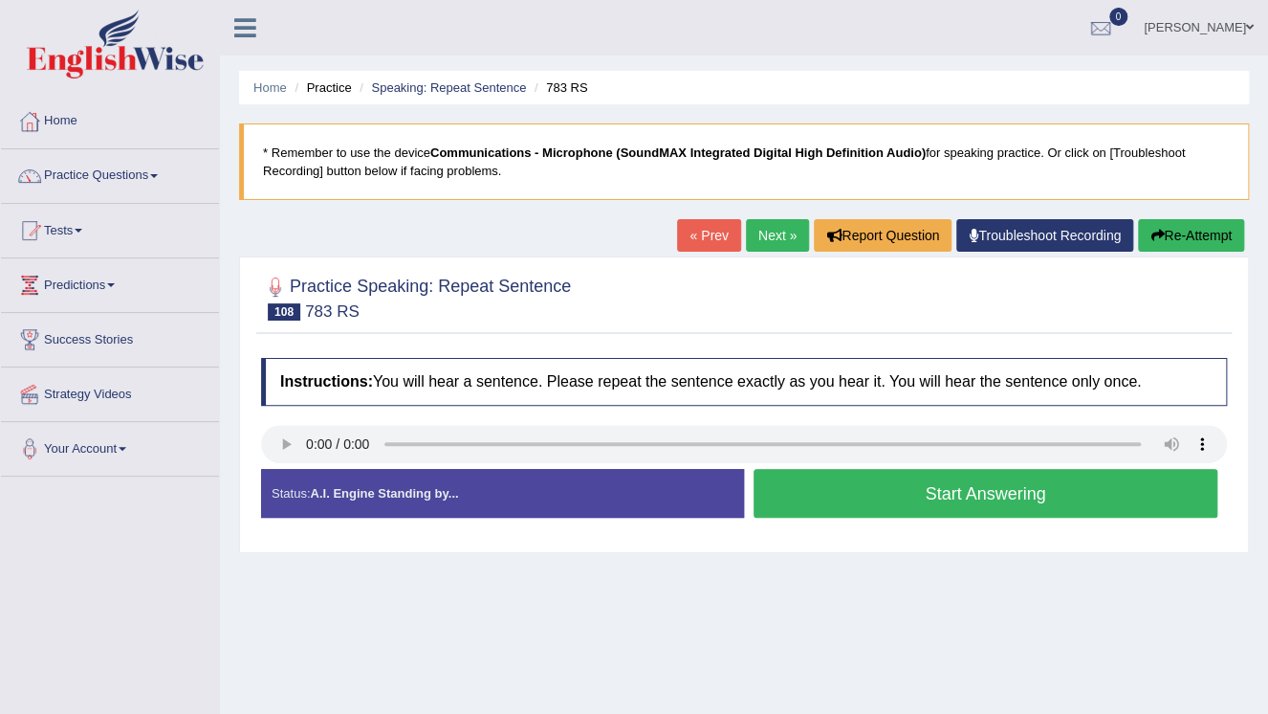
click at [1113, 494] on button "Start Answering" at bounding box center [986, 493] width 464 height 49
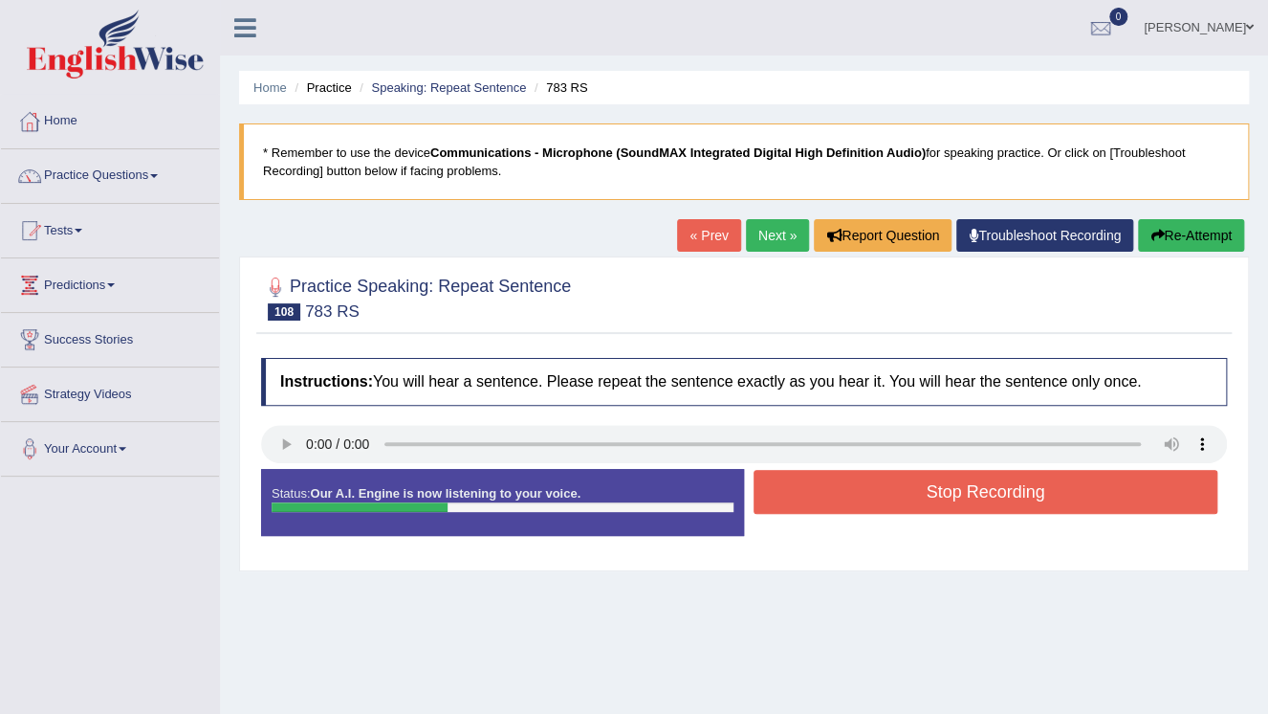
click at [1060, 486] on button "Stop Recording" at bounding box center [986, 492] width 464 height 44
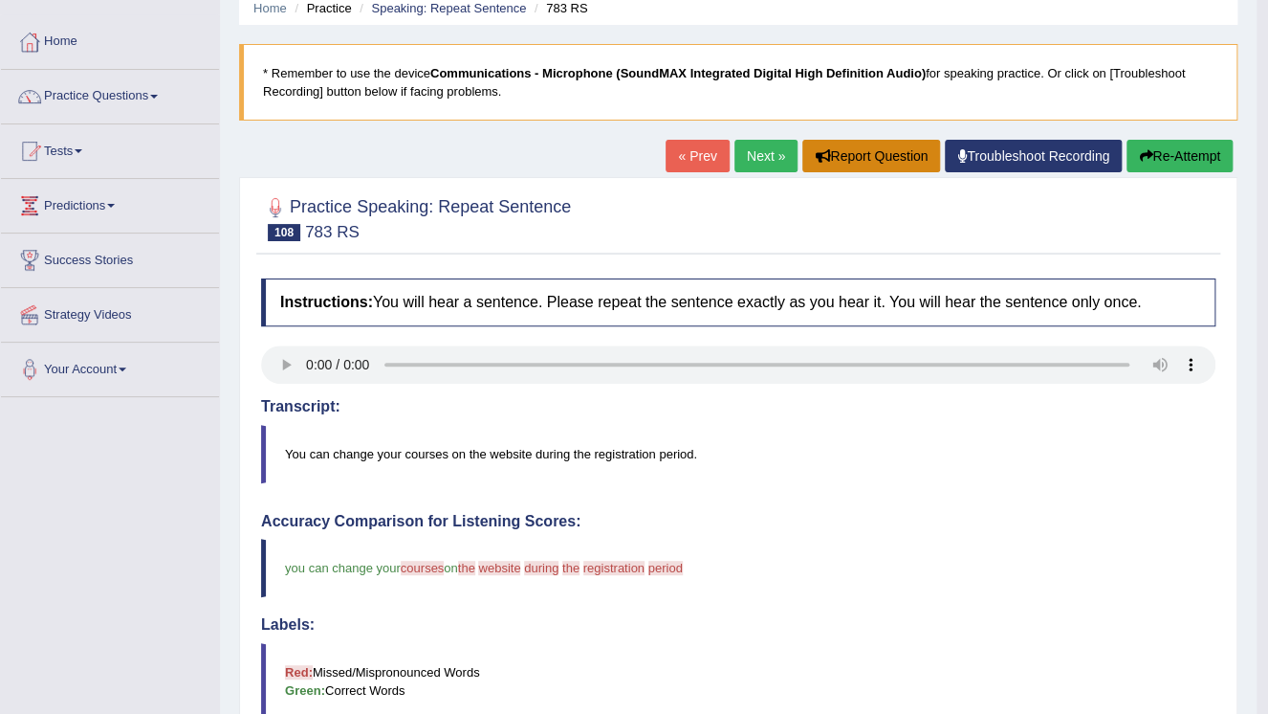
scroll to position [77, 0]
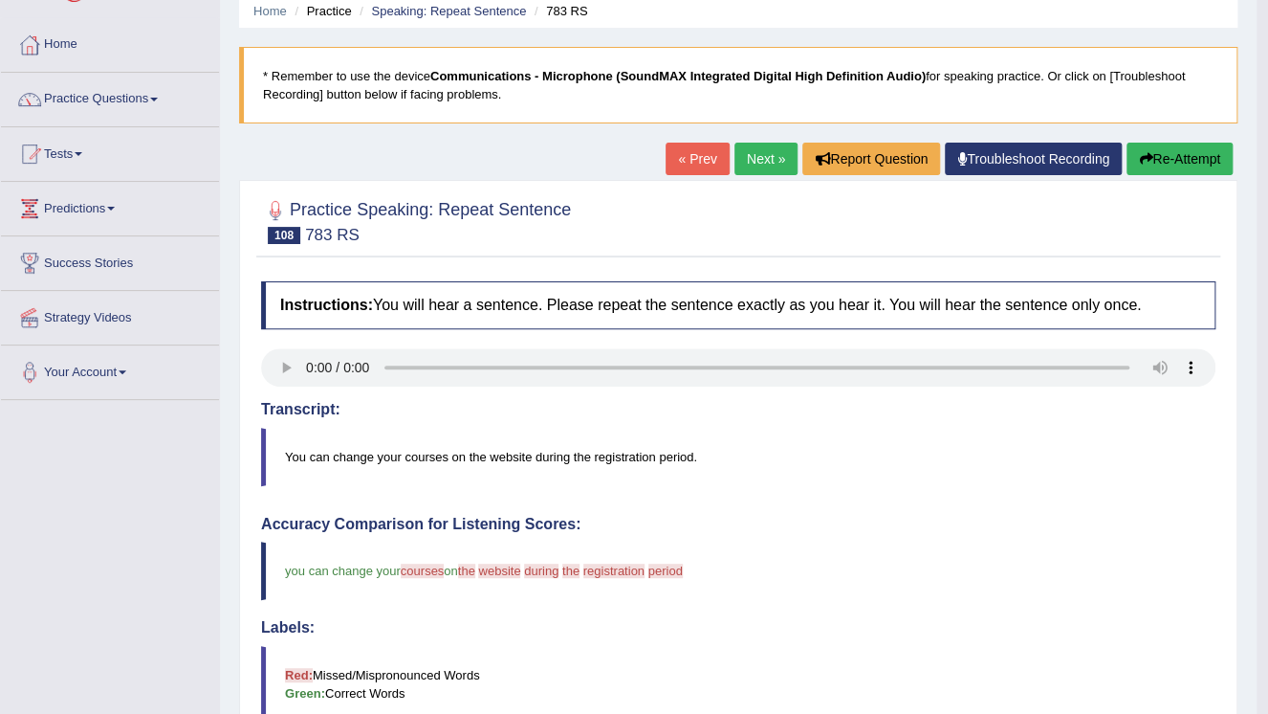
click at [748, 163] on link "Next »" at bounding box center [766, 159] width 63 height 33
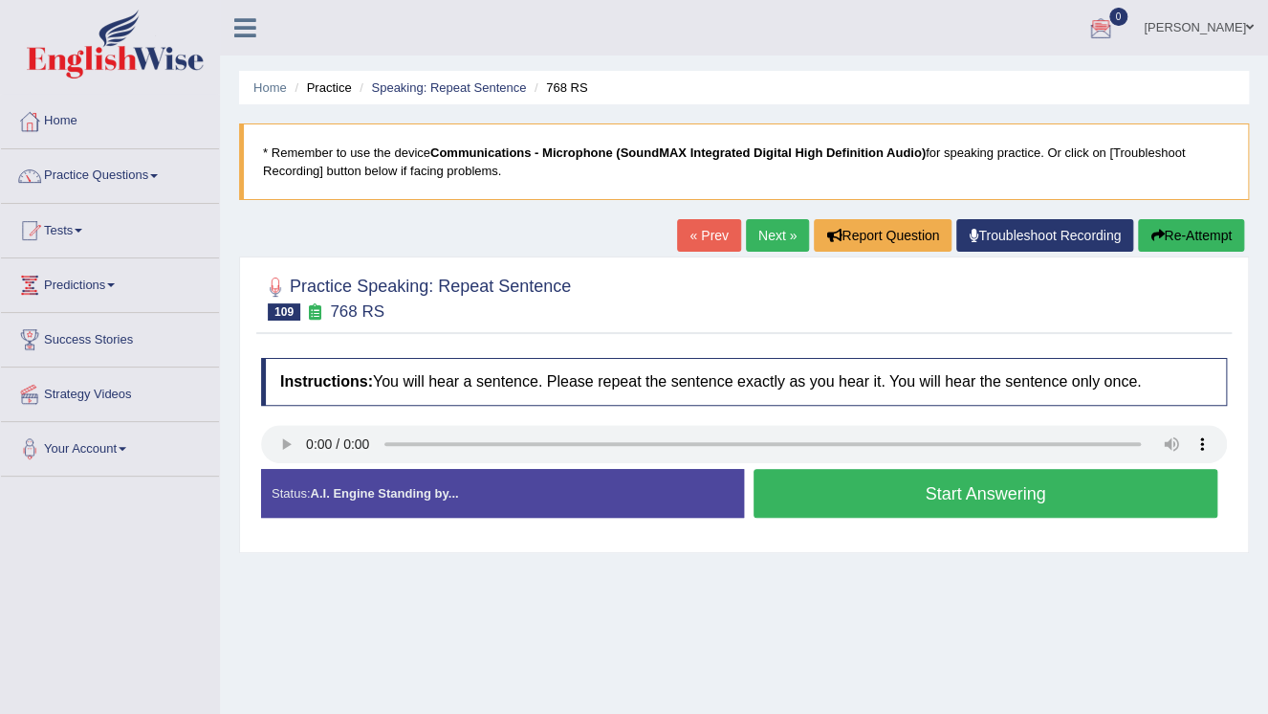
click at [1027, 500] on button "Start Answering" at bounding box center [986, 493] width 464 height 49
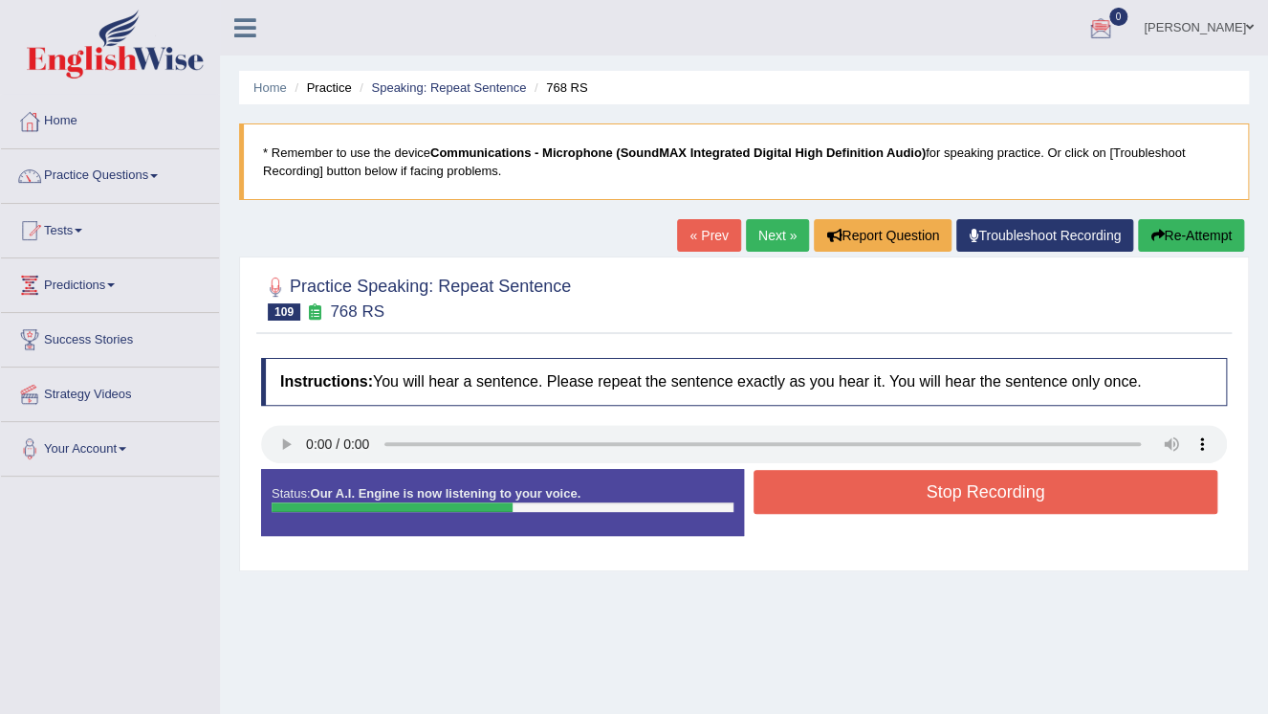
click at [1066, 494] on button "Stop Recording" at bounding box center [986, 492] width 464 height 44
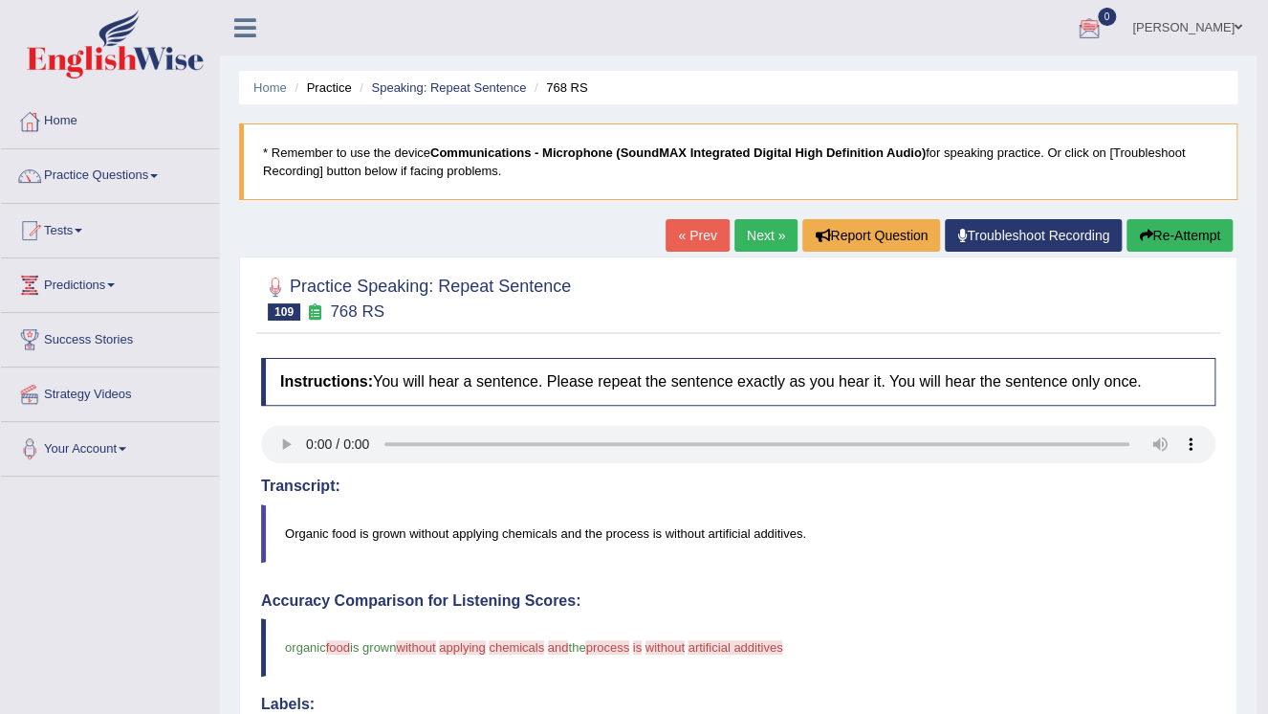
click at [755, 226] on link "Next »" at bounding box center [766, 235] width 63 height 33
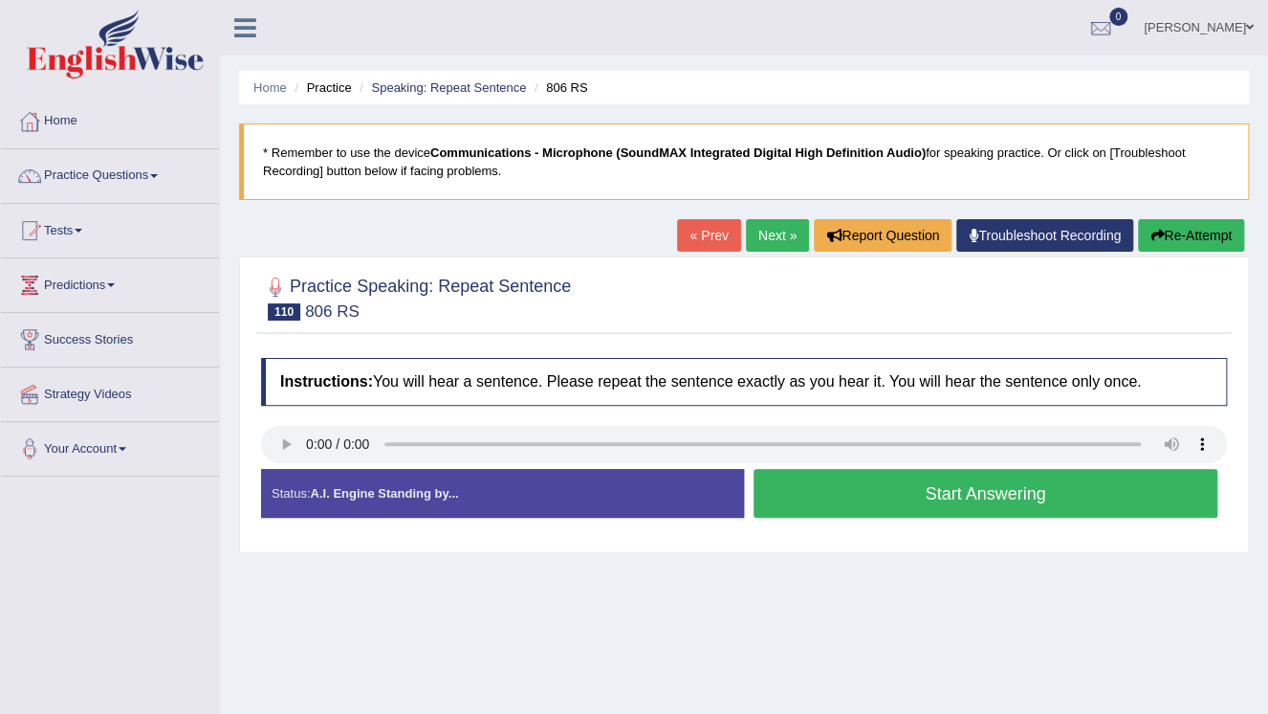
click at [863, 487] on button "Start Answering" at bounding box center [986, 493] width 464 height 49
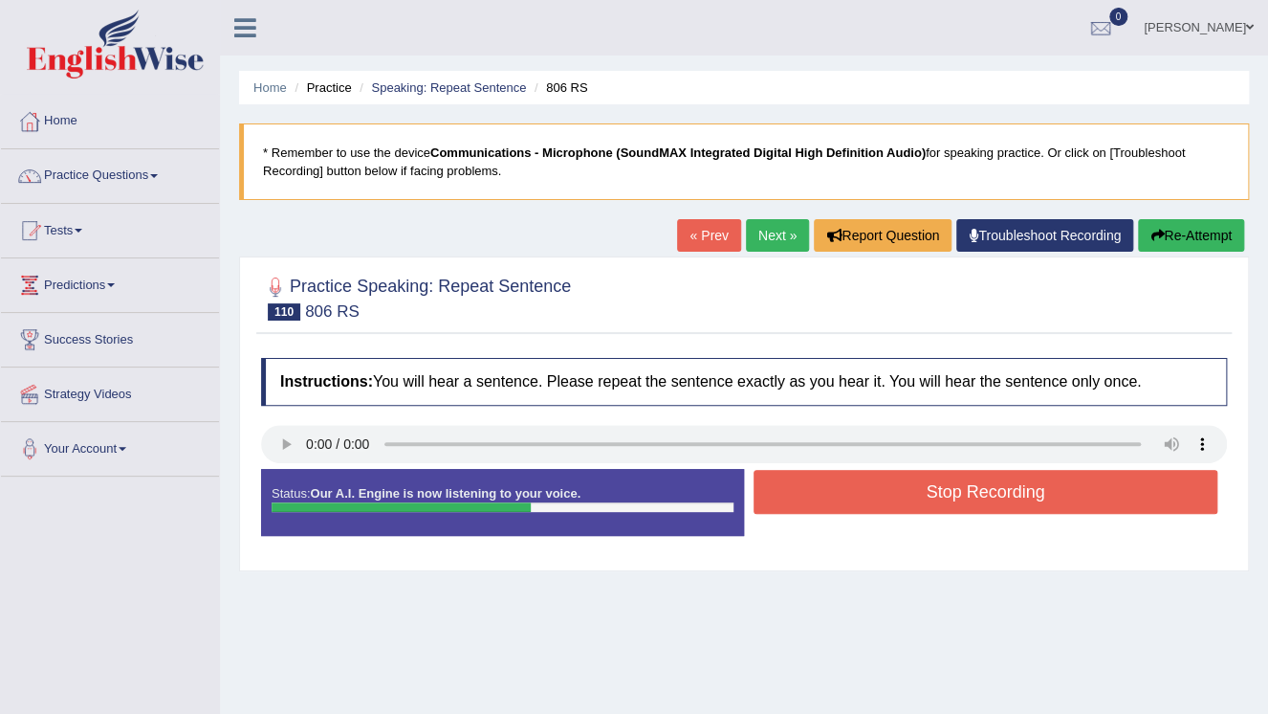
click at [1014, 491] on button "Stop Recording" at bounding box center [986, 492] width 464 height 44
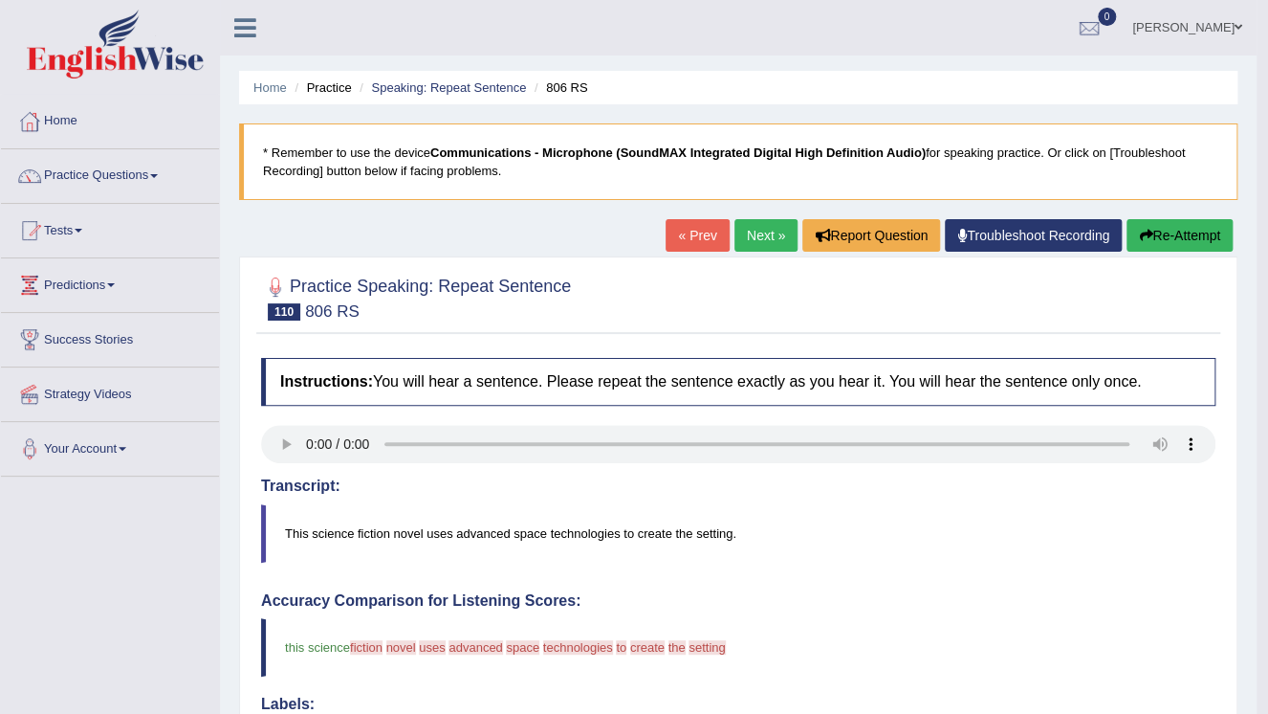
click at [754, 235] on link "Next »" at bounding box center [766, 235] width 63 height 33
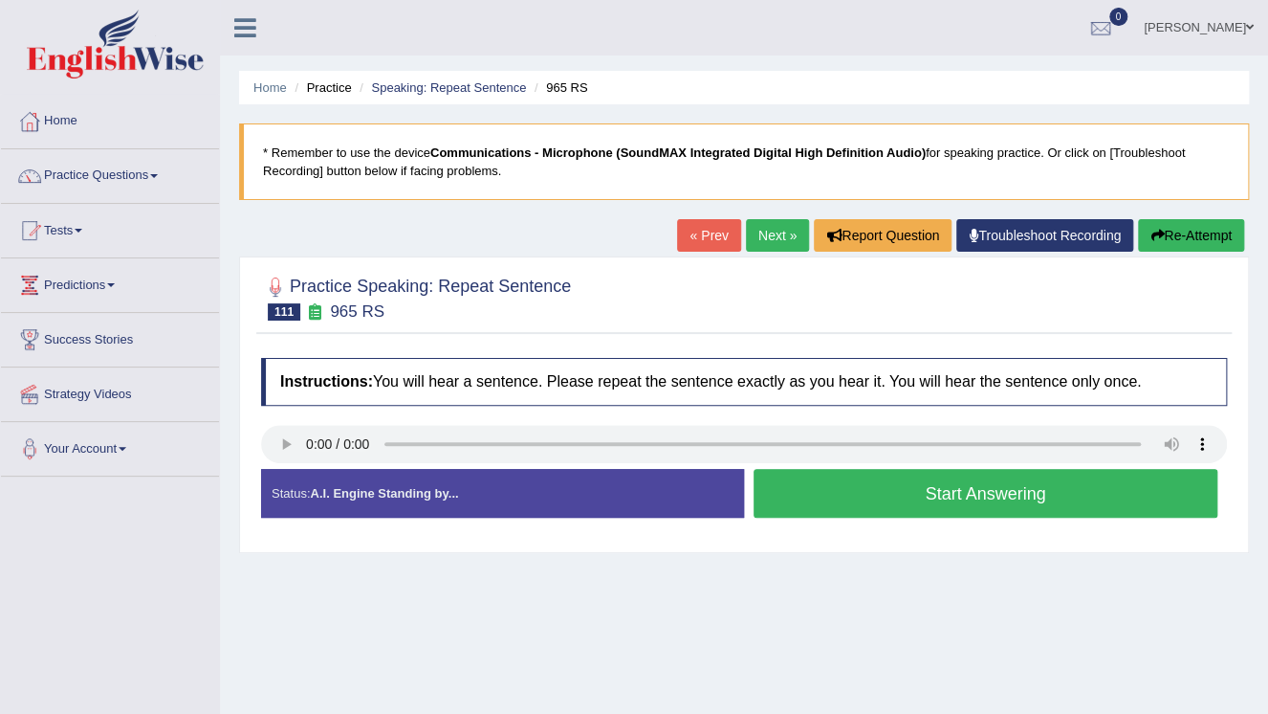
click at [1000, 500] on button "Start Answering" at bounding box center [986, 493] width 464 height 49
click at [0, 0] on button "Stop Recording" at bounding box center [0, 0] width 0 height 0
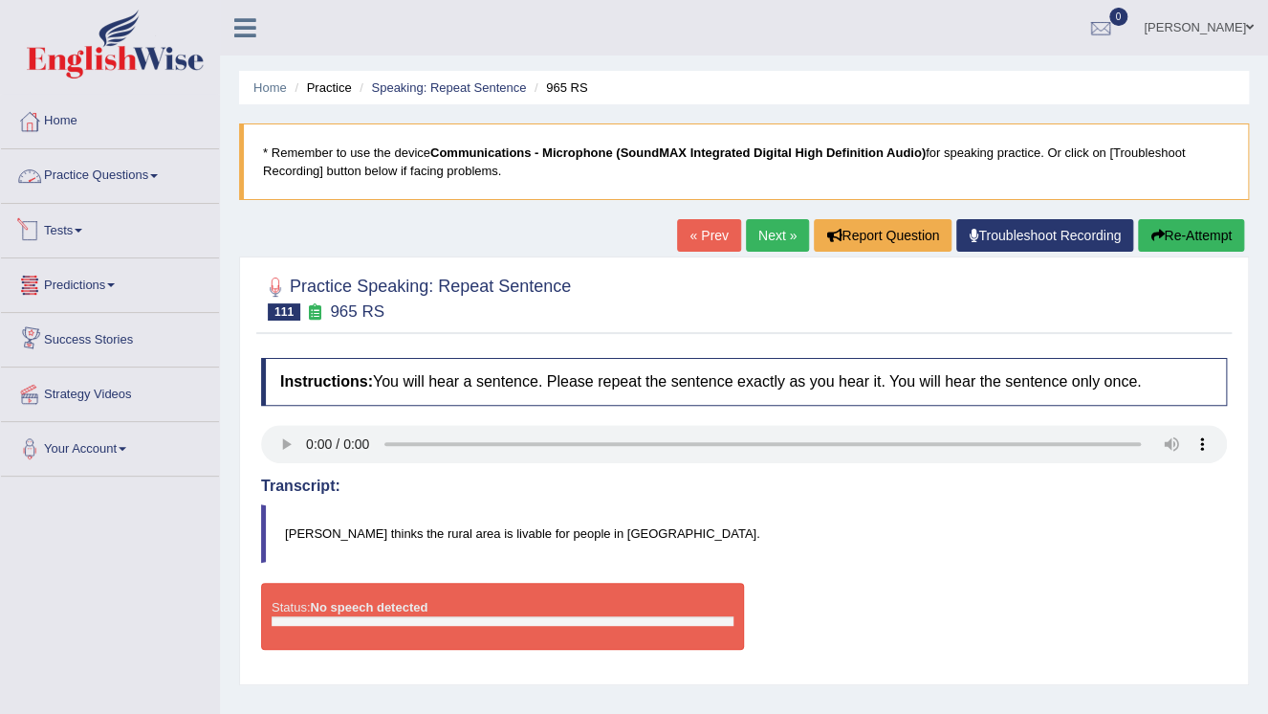
click at [156, 180] on link "Practice Questions" at bounding box center [110, 173] width 218 height 48
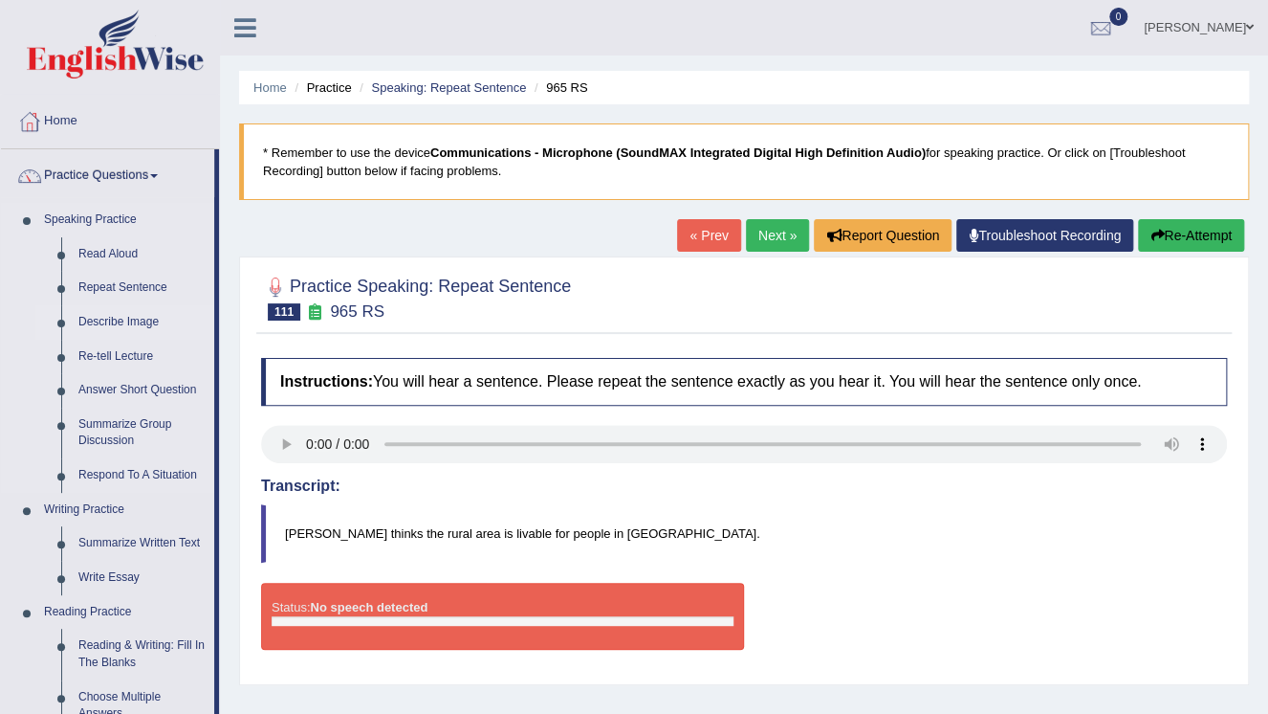
click at [132, 321] on link "Describe Image" at bounding box center [142, 322] width 144 height 34
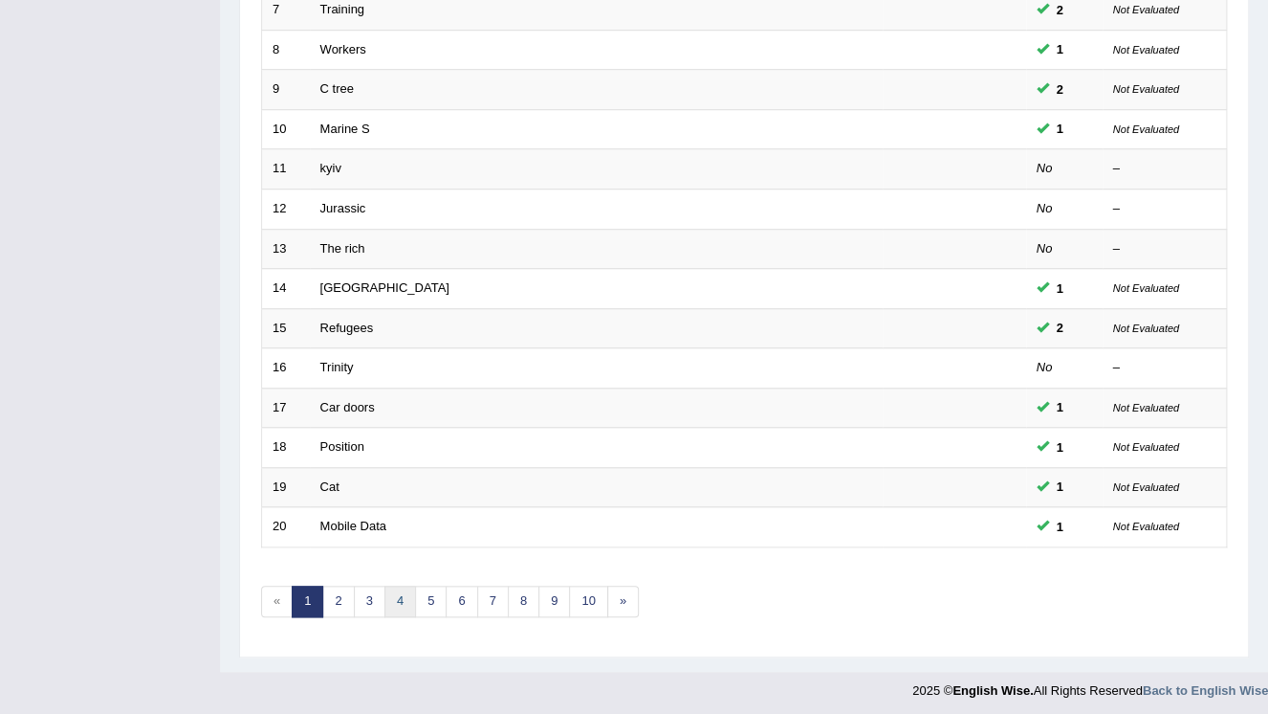
click at [396, 604] on link "4" at bounding box center [401, 601] width 32 height 32
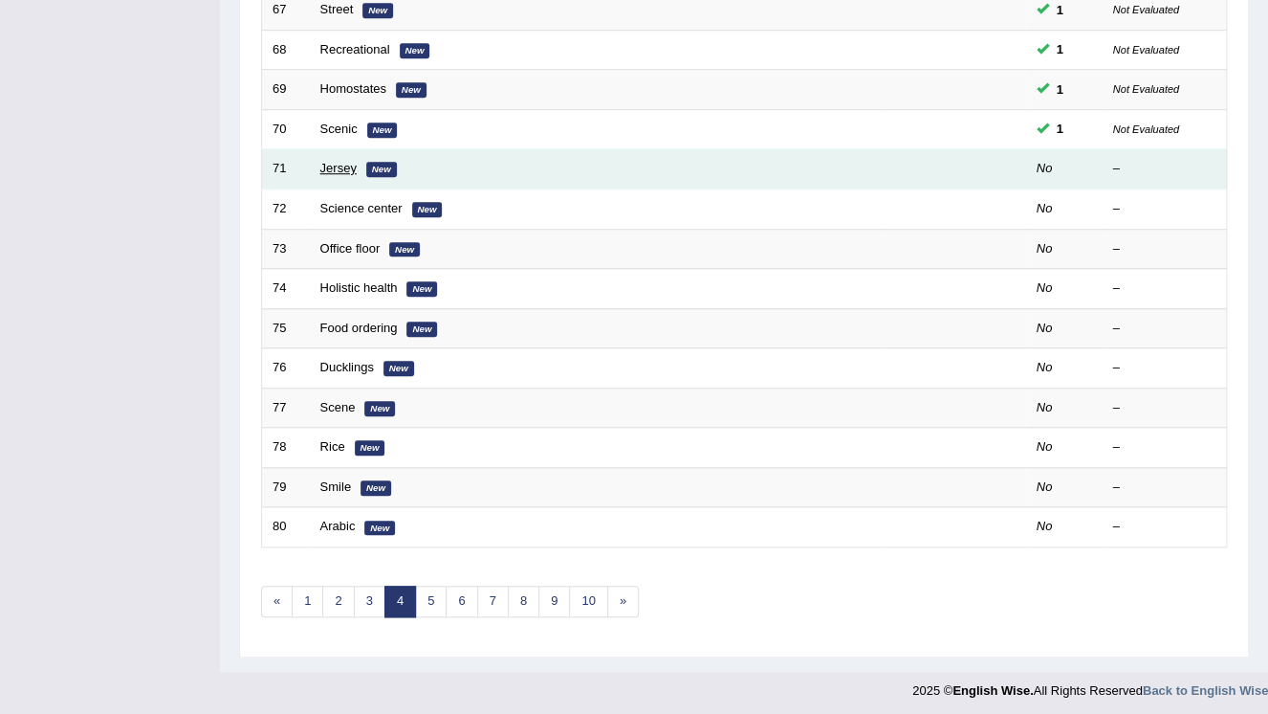
click at [334, 167] on link "Jersey" at bounding box center [338, 168] width 36 height 14
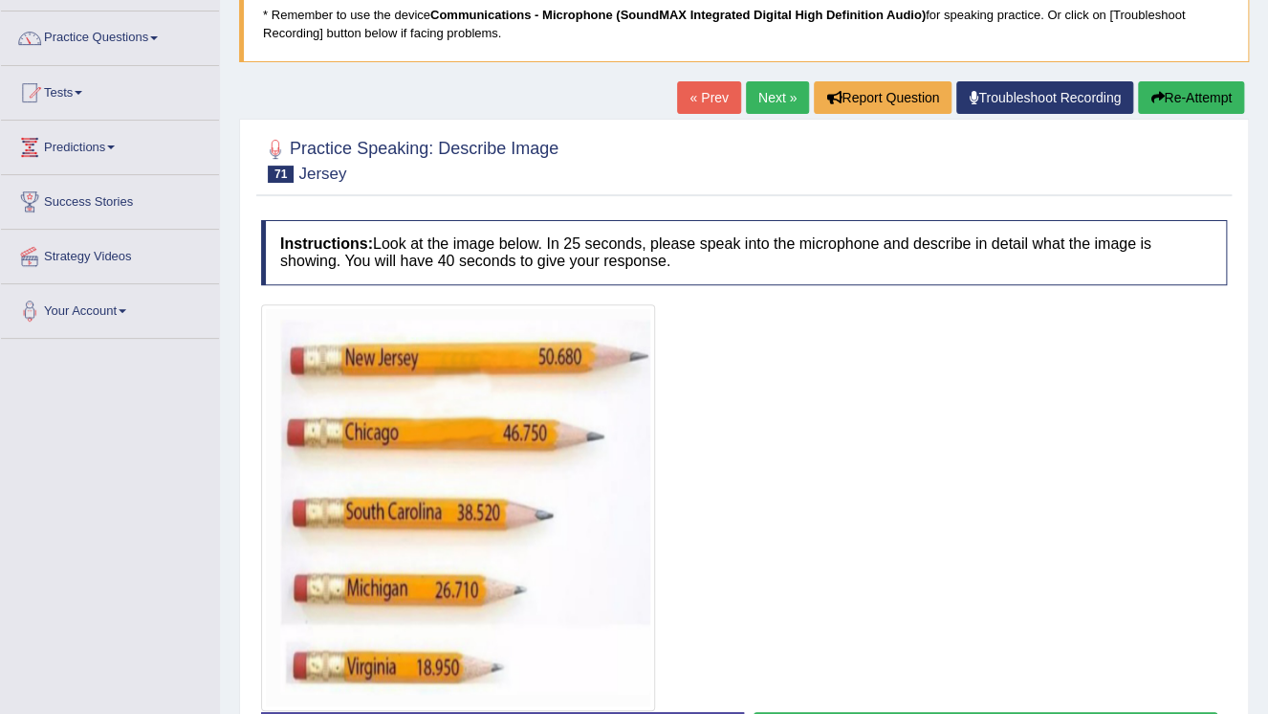
scroll to position [61, 0]
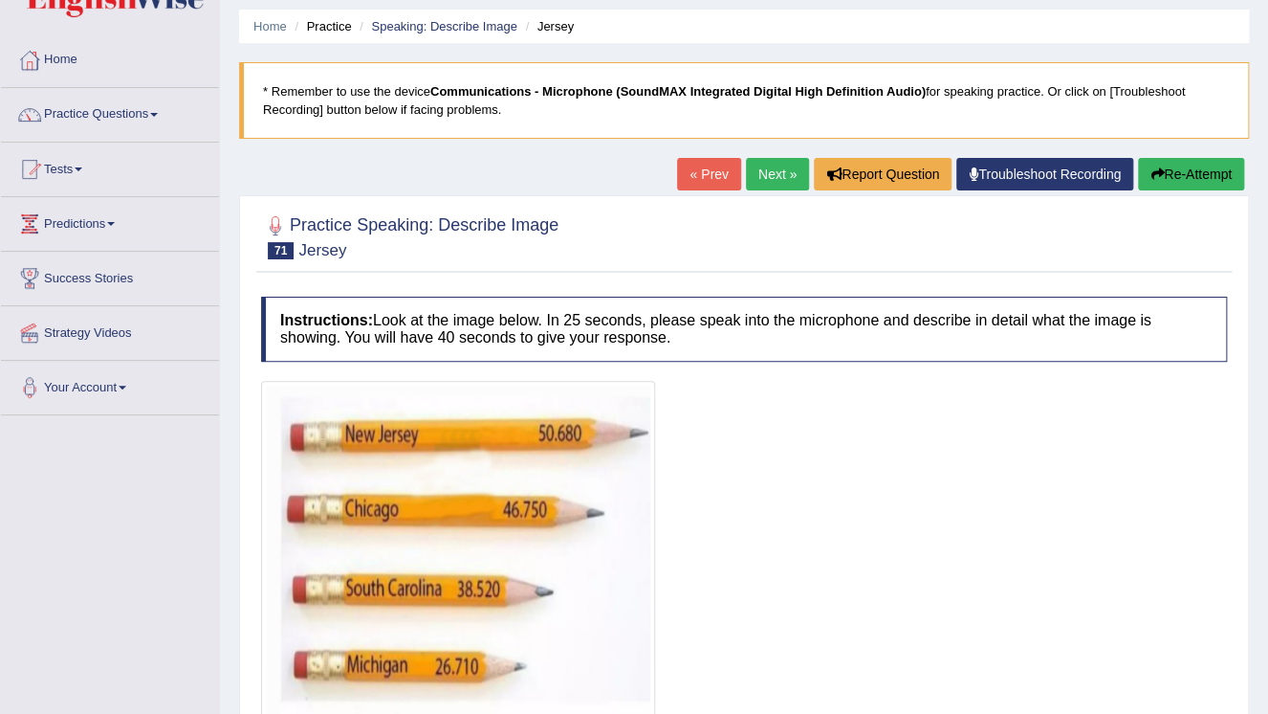
click at [754, 184] on link "Next »" at bounding box center [777, 174] width 63 height 33
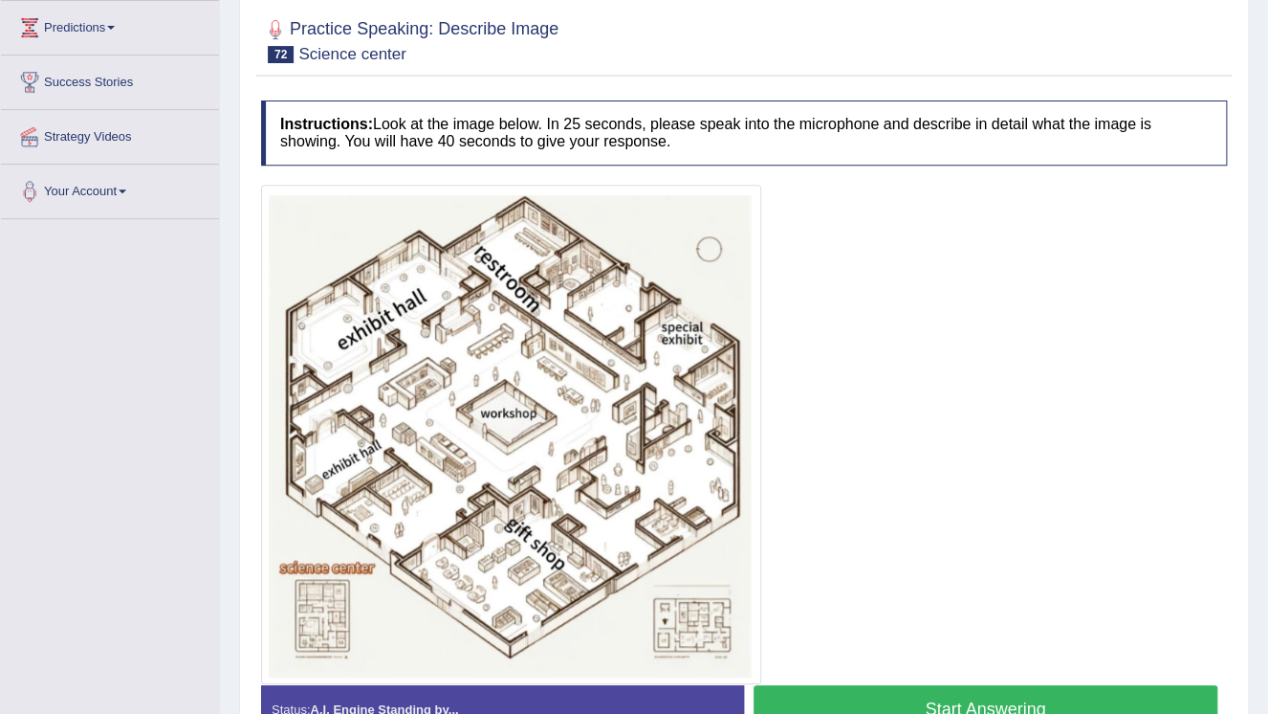
scroll to position [373, 0]
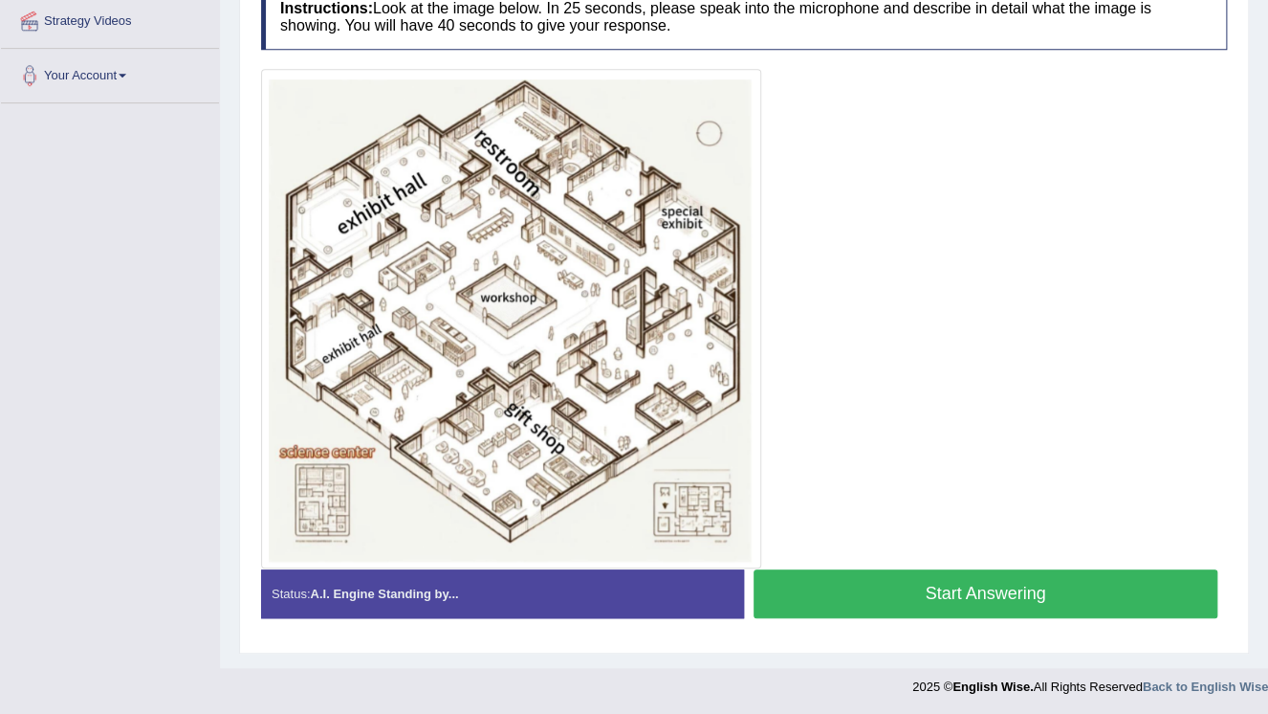
click at [1052, 590] on button "Start Answering" at bounding box center [986, 593] width 464 height 49
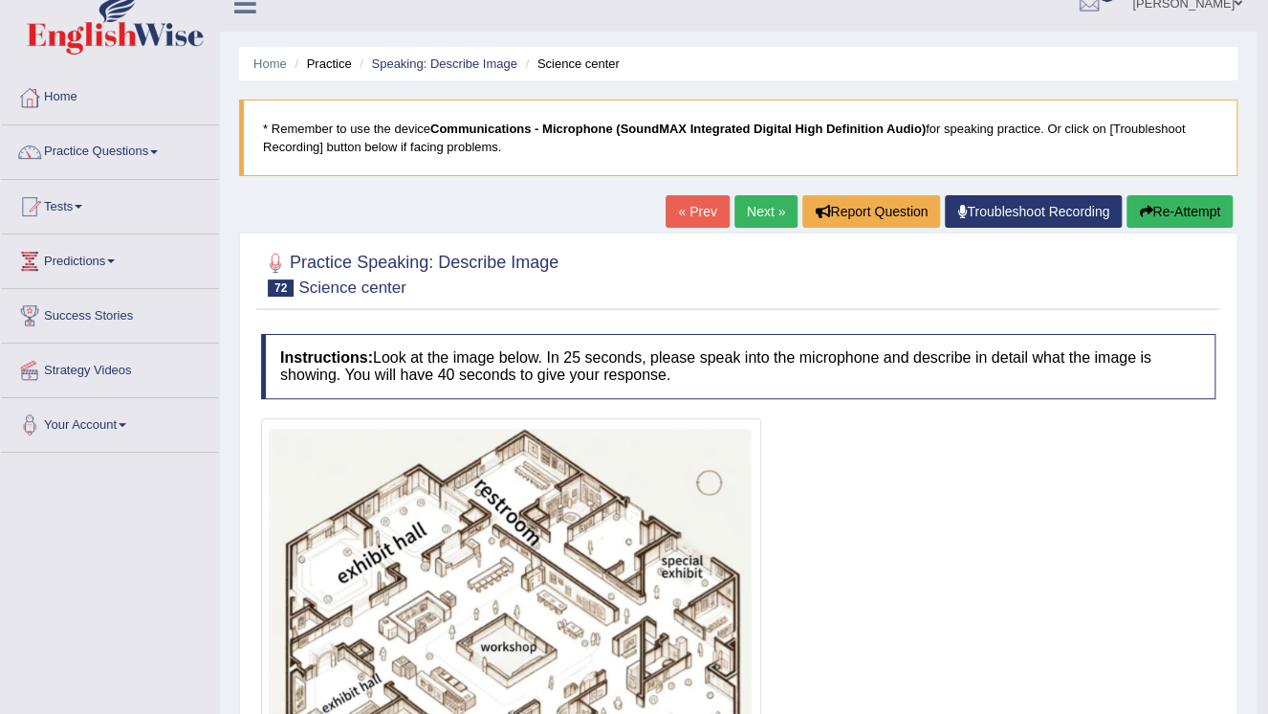
scroll to position [0, 0]
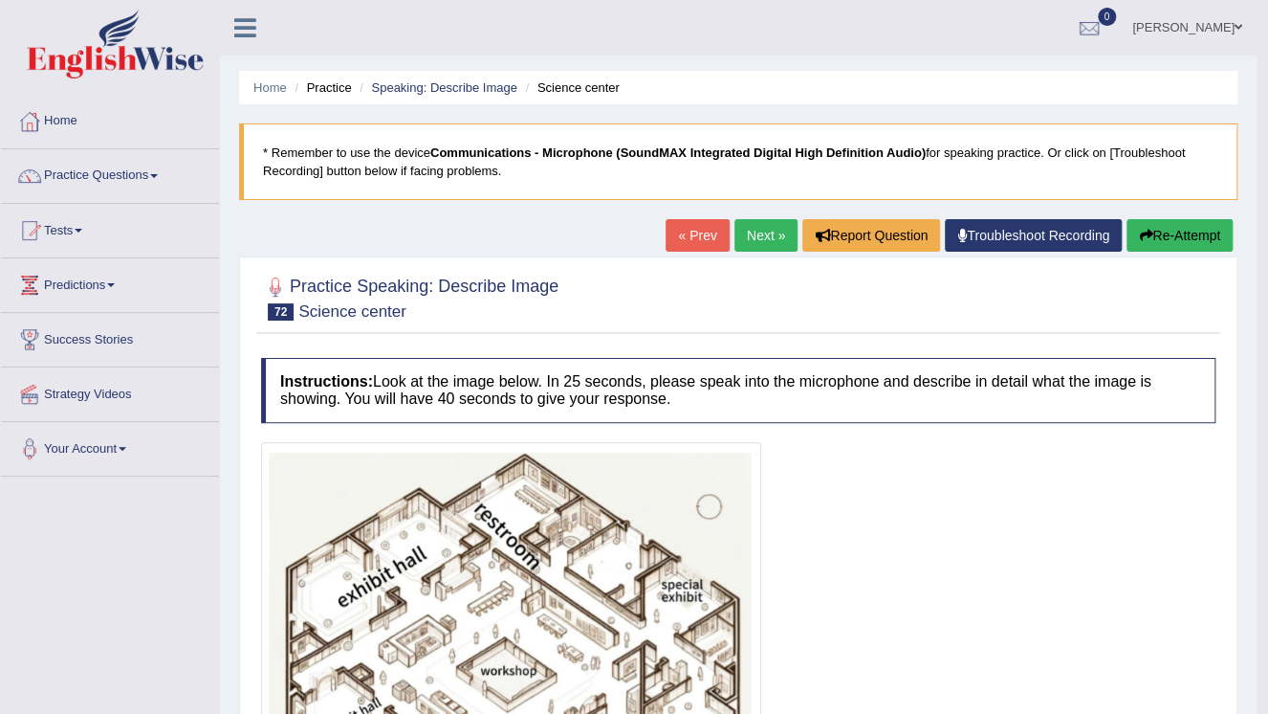
click at [761, 246] on link "Next »" at bounding box center [766, 235] width 63 height 33
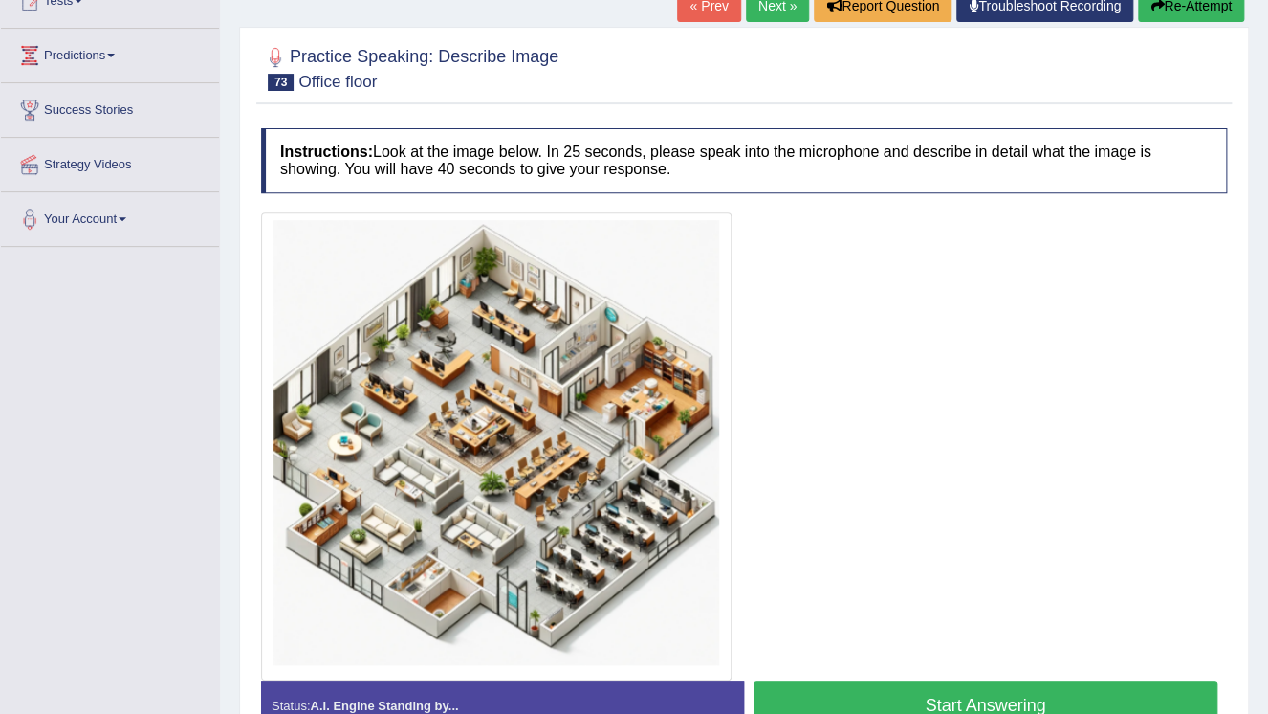
click at [1038, 699] on button "Start Answering" at bounding box center [986, 705] width 464 height 49
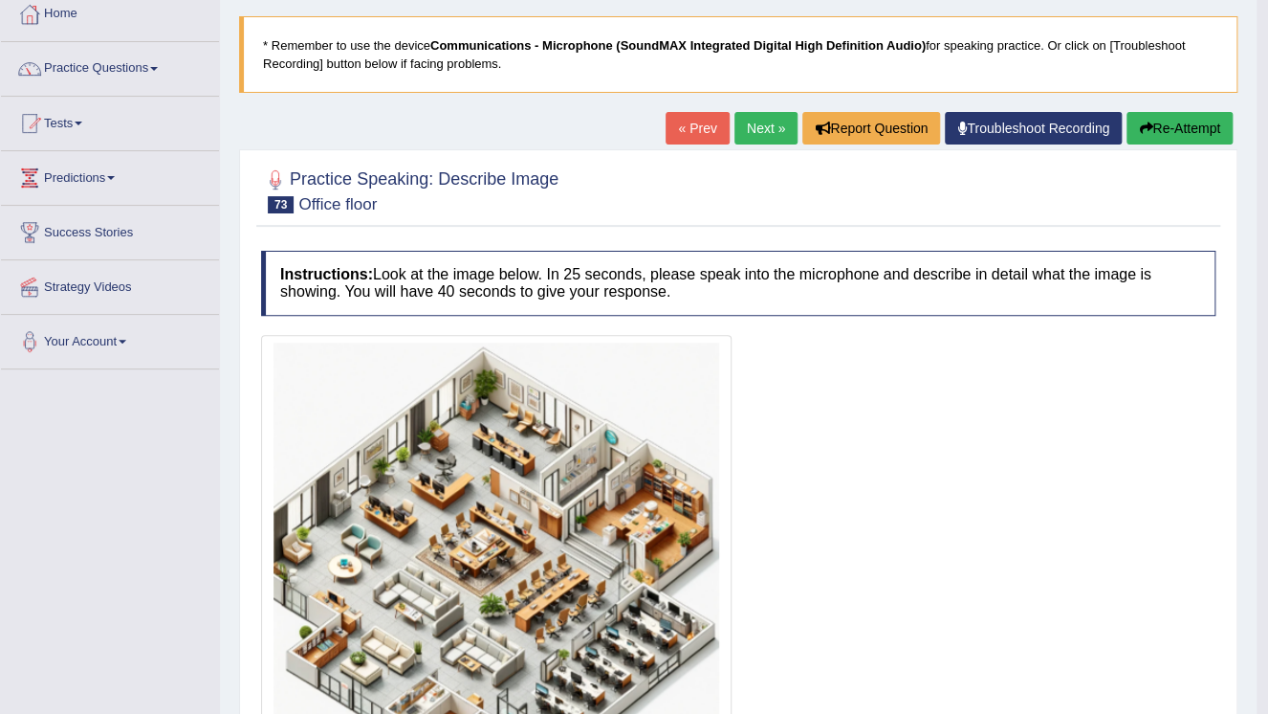
scroll to position [54, 0]
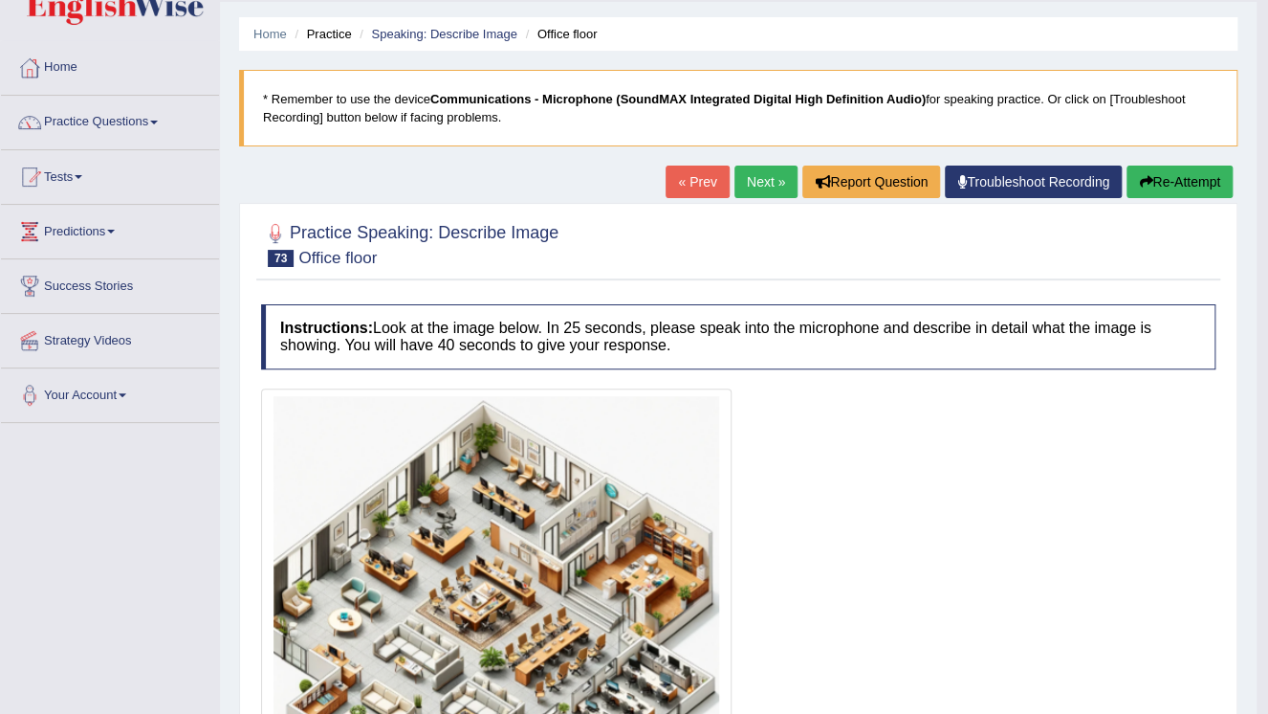
click at [757, 192] on link "Next »" at bounding box center [766, 181] width 63 height 33
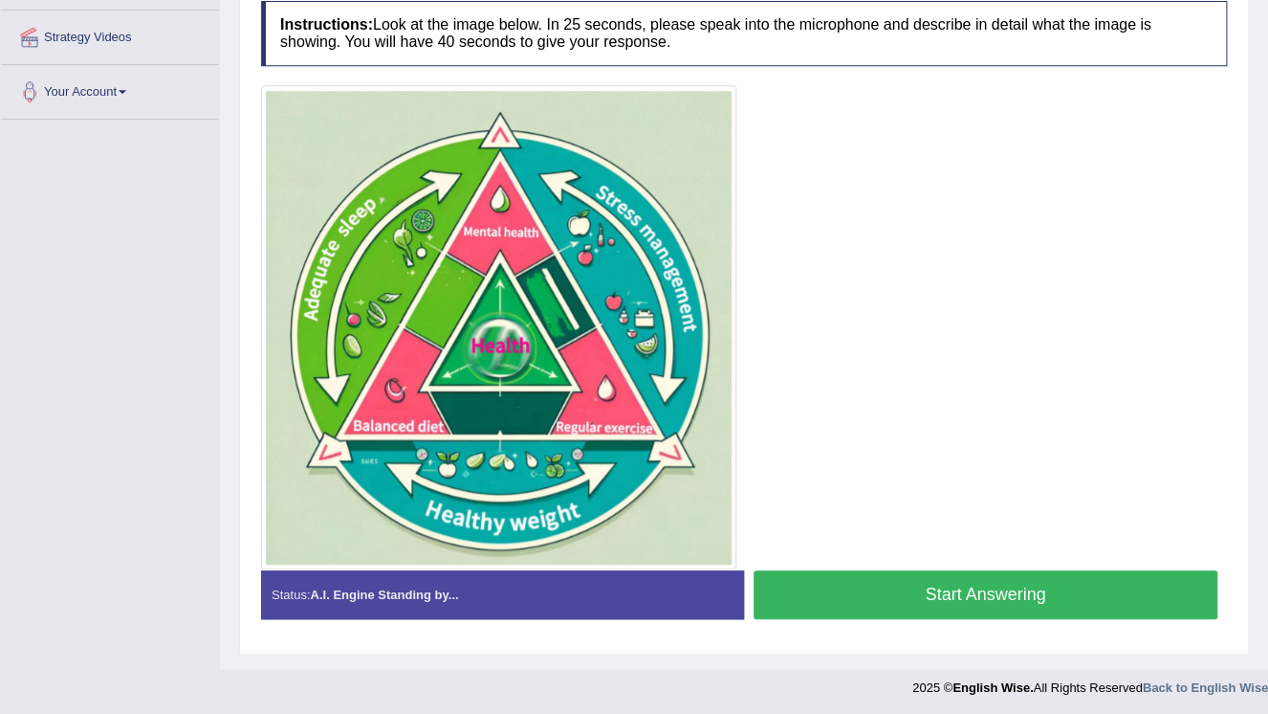
scroll to position [358, 0]
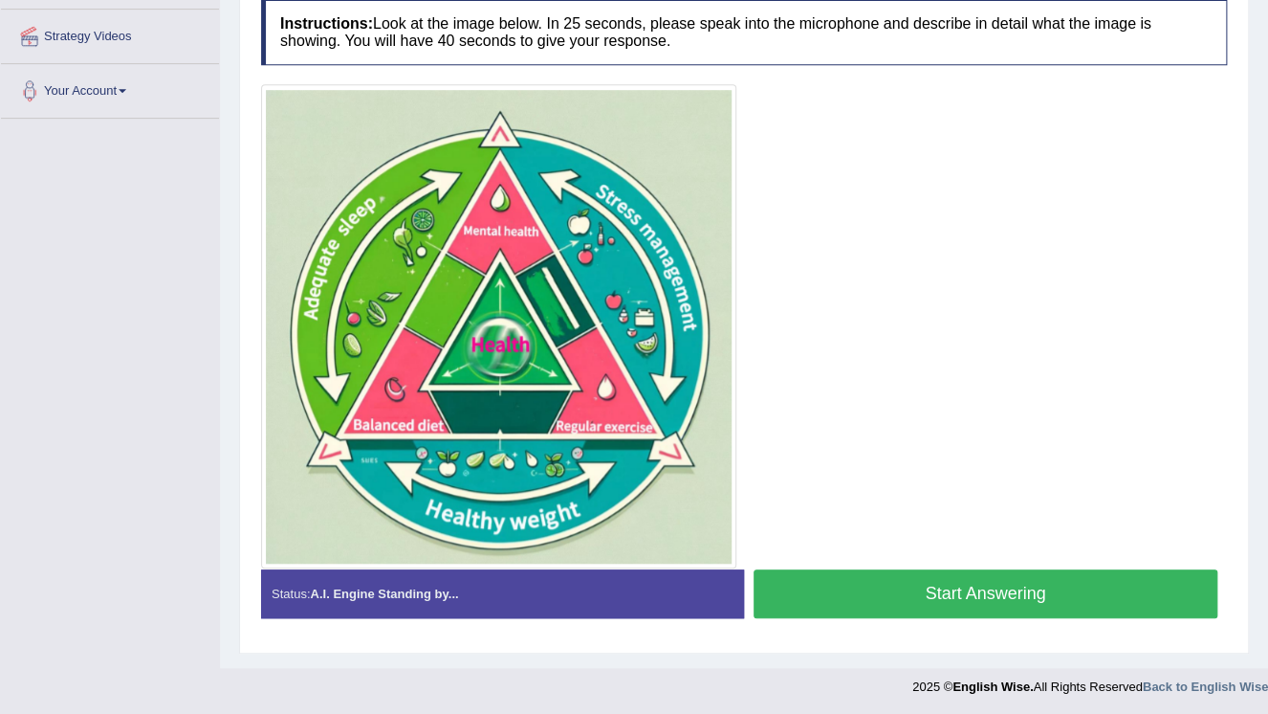
click at [1140, 597] on button "Start Answering" at bounding box center [986, 593] width 464 height 49
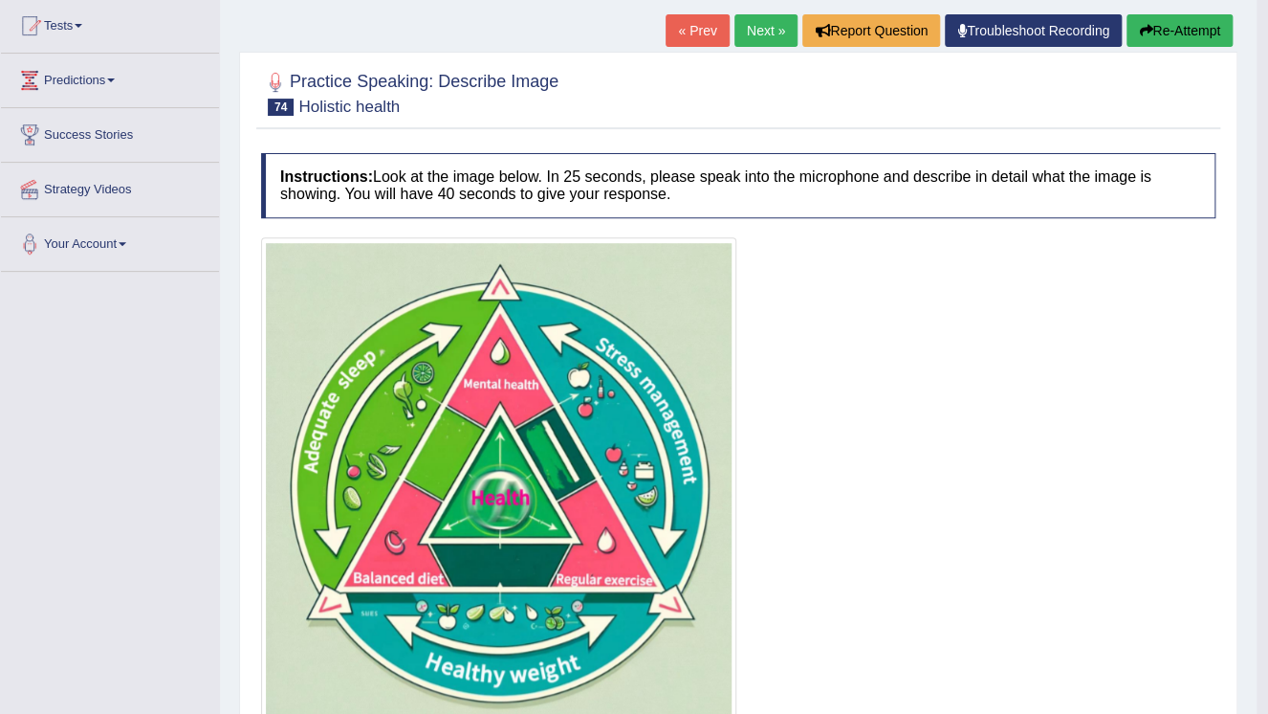
scroll to position [128, 0]
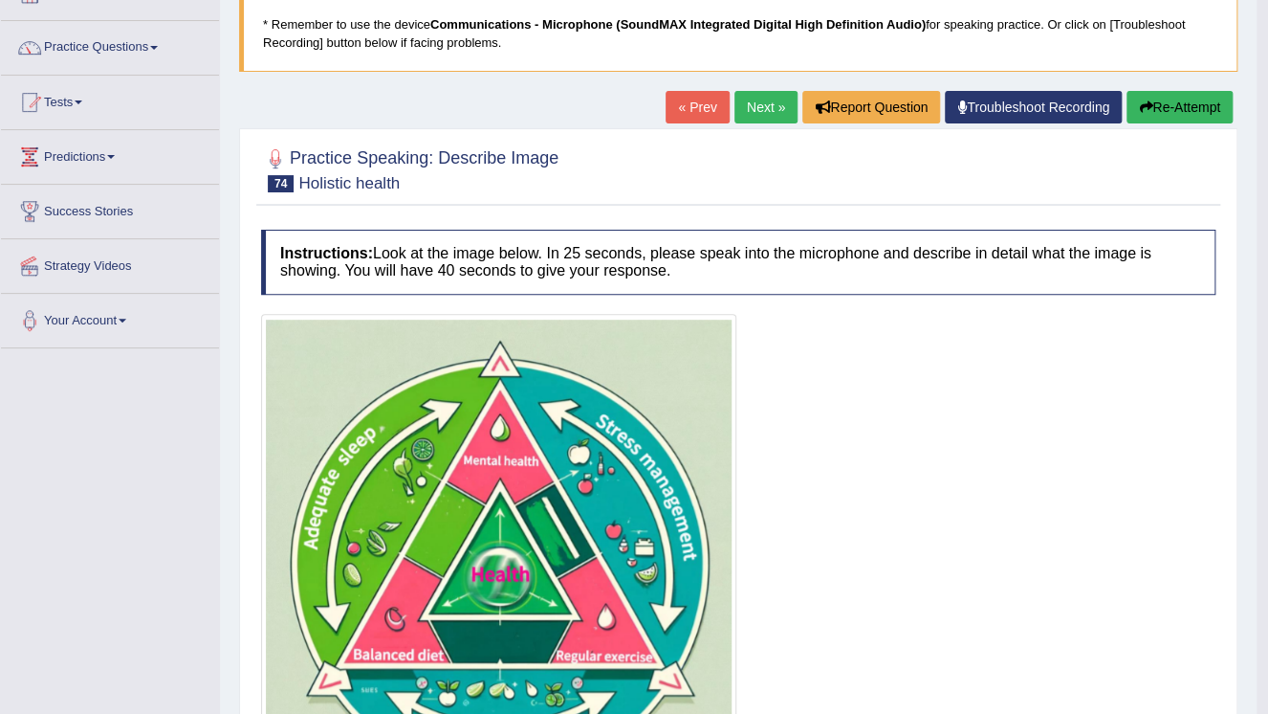
click at [765, 108] on link "Next »" at bounding box center [766, 107] width 63 height 33
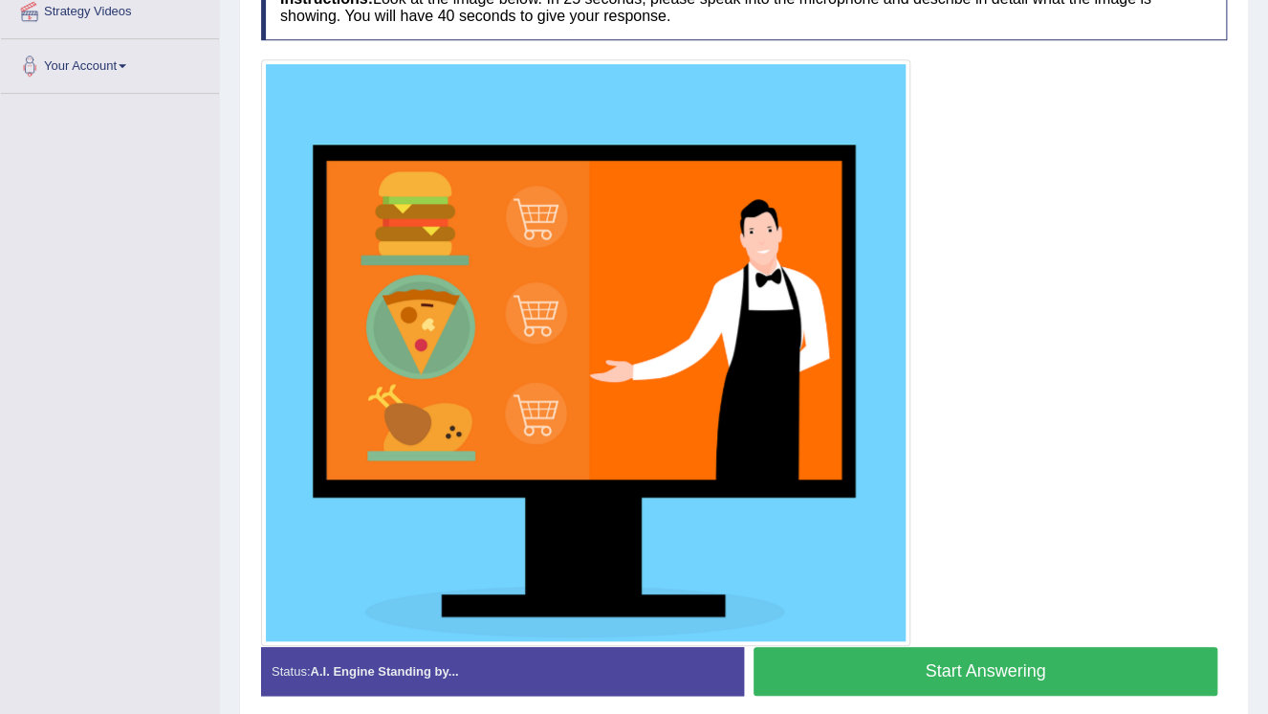
scroll to position [459, 0]
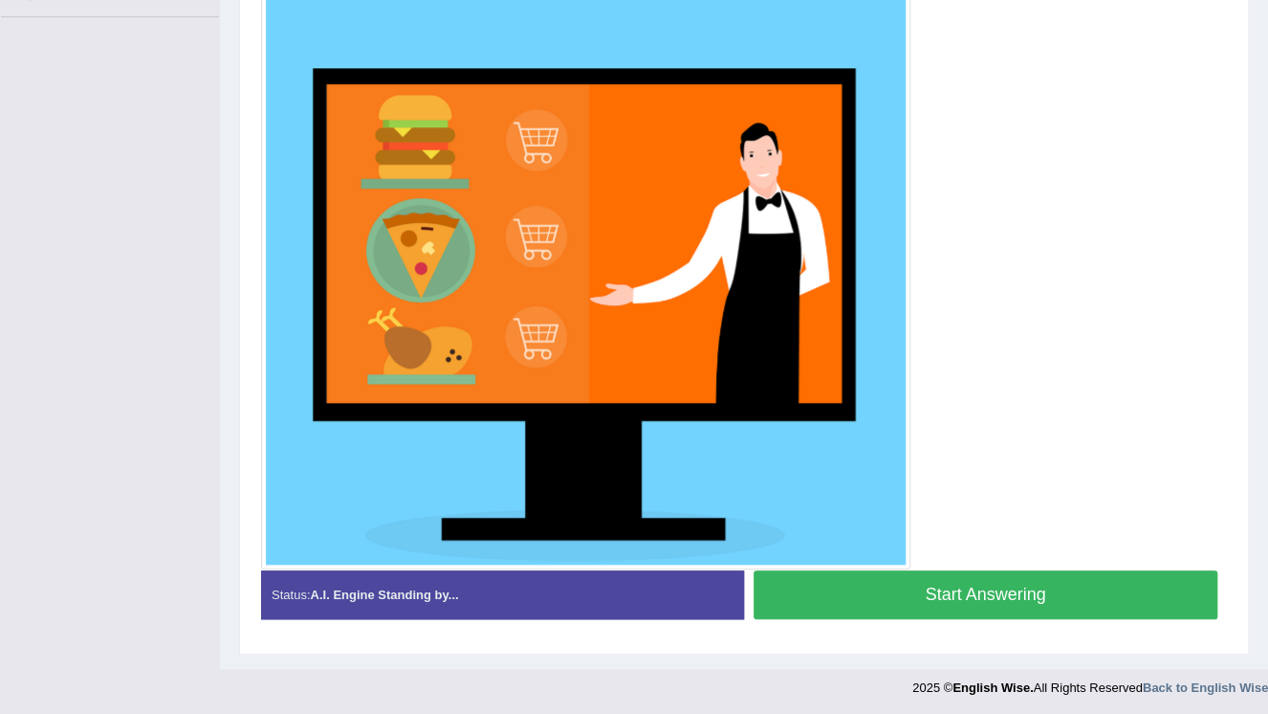
click at [1138, 585] on button "Start Answering" at bounding box center [986, 594] width 464 height 49
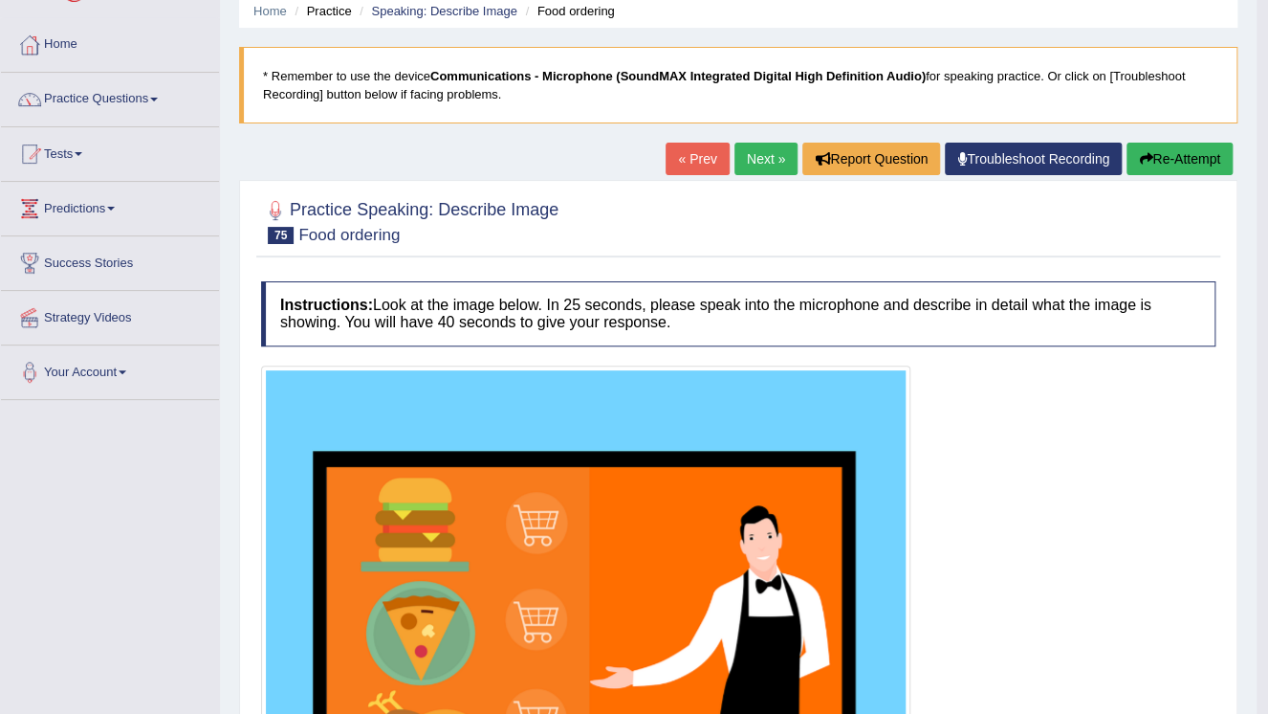
scroll to position [77, 0]
click at [746, 164] on link "Next »" at bounding box center [766, 159] width 63 height 33
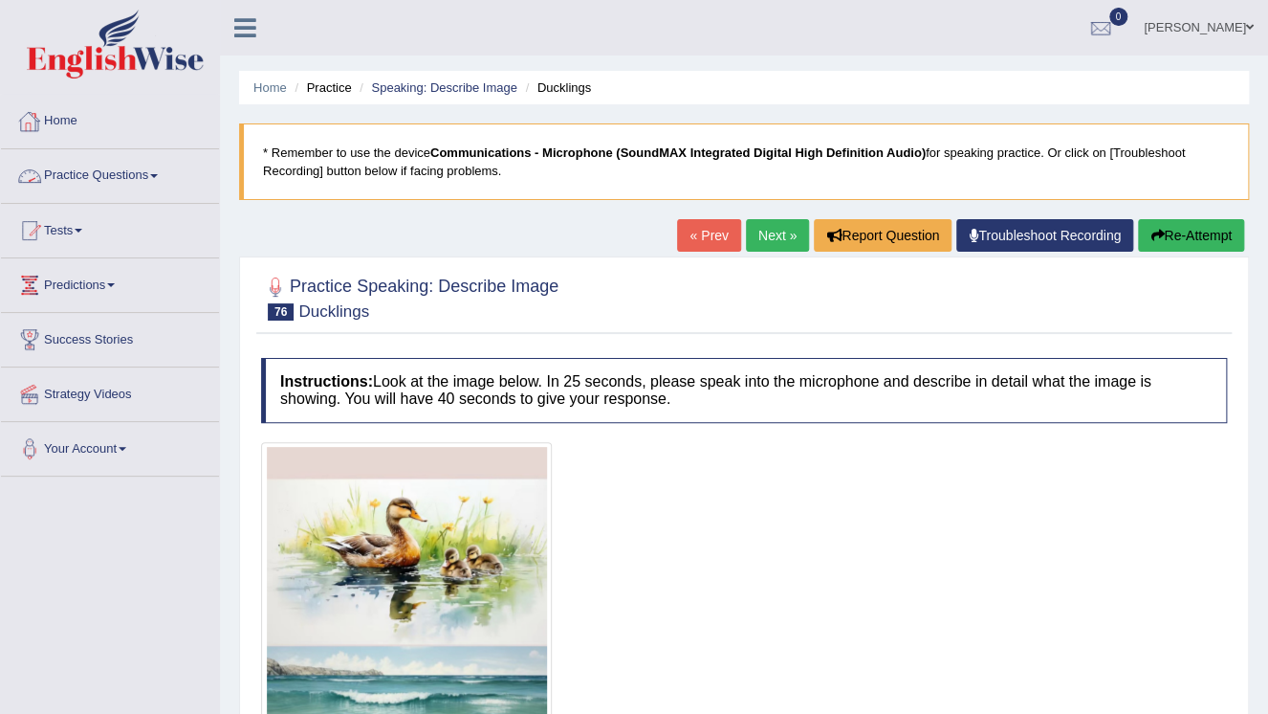
click at [157, 177] on link "Practice Questions" at bounding box center [110, 173] width 218 height 48
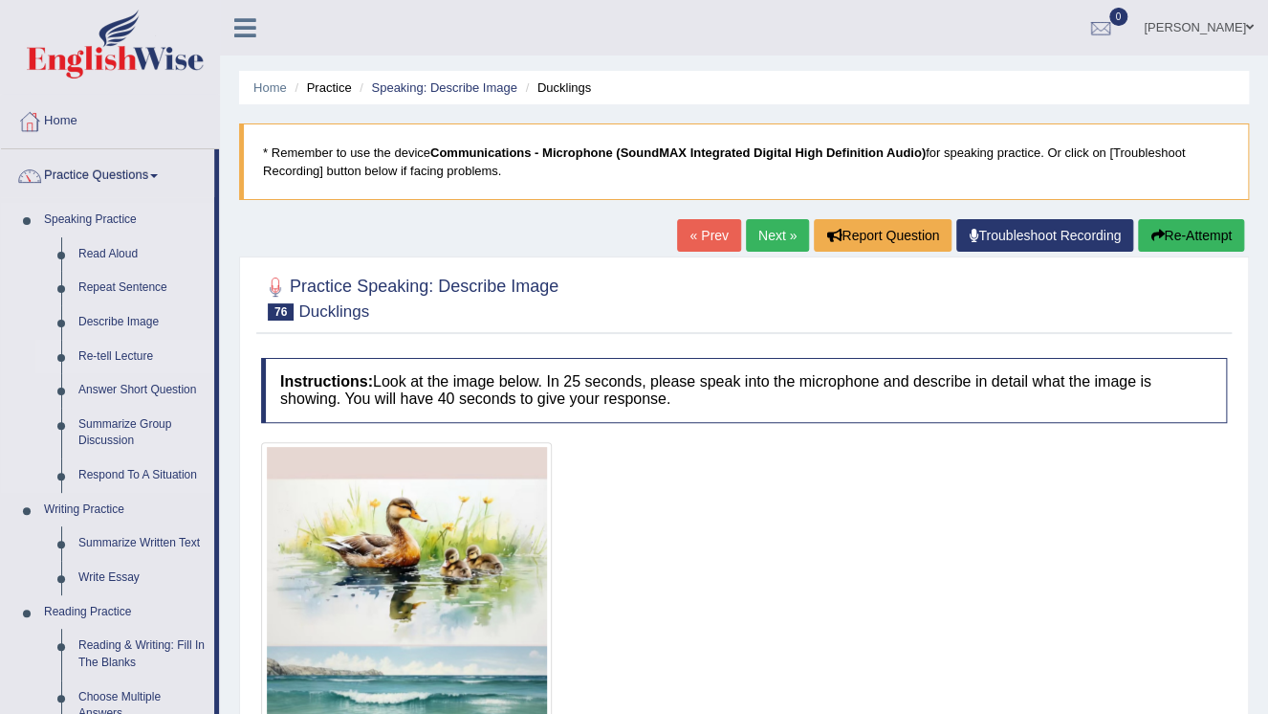
click at [125, 359] on link "Re-tell Lecture" at bounding box center [142, 357] width 144 height 34
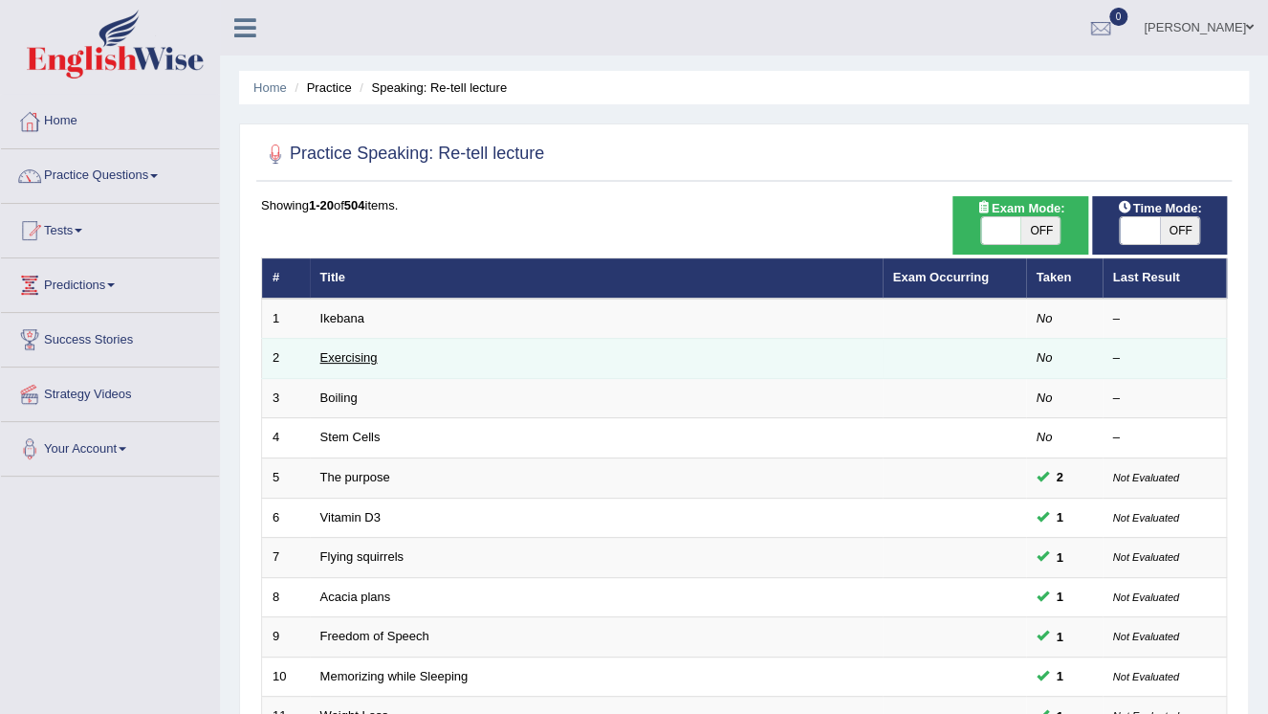
click at [350, 360] on link "Exercising" at bounding box center [348, 357] width 57 height 14
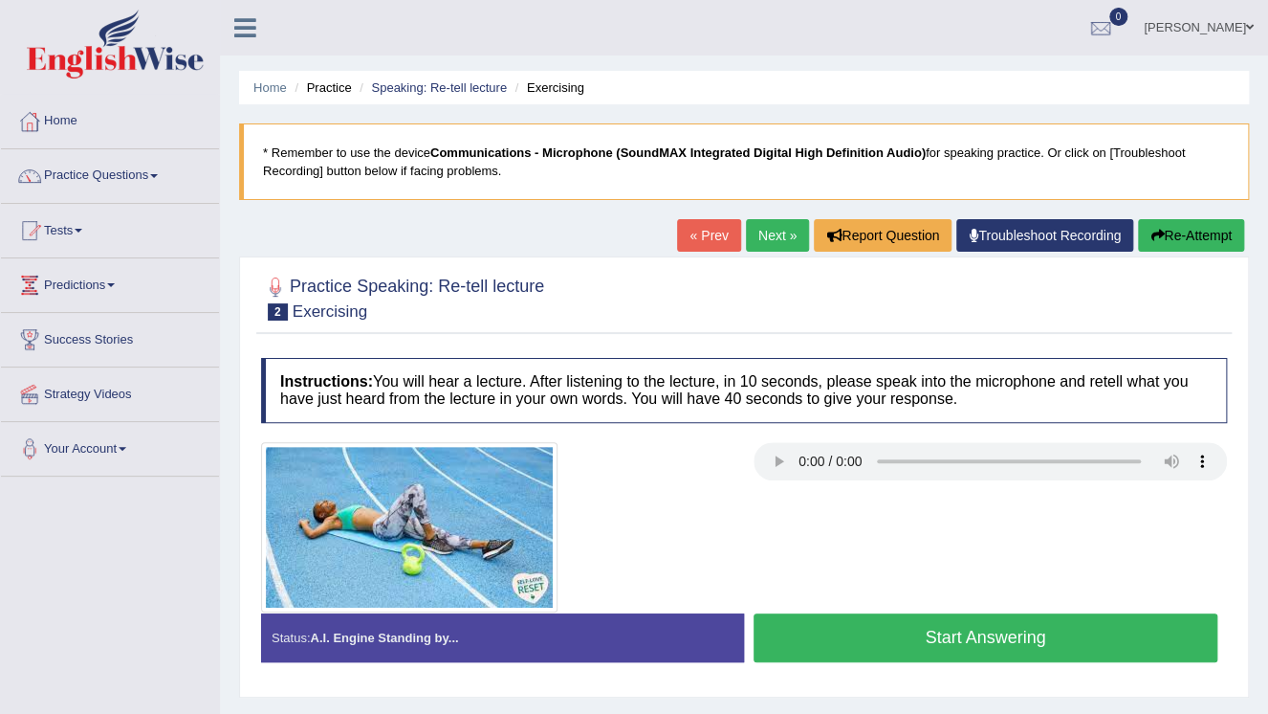
click at [1095, 306] on div at bounding box center [744, 297] width 966 height 58
click at [1146, 658] on button "Start Answering" at bounding box center [986, 637] width 464 height 49
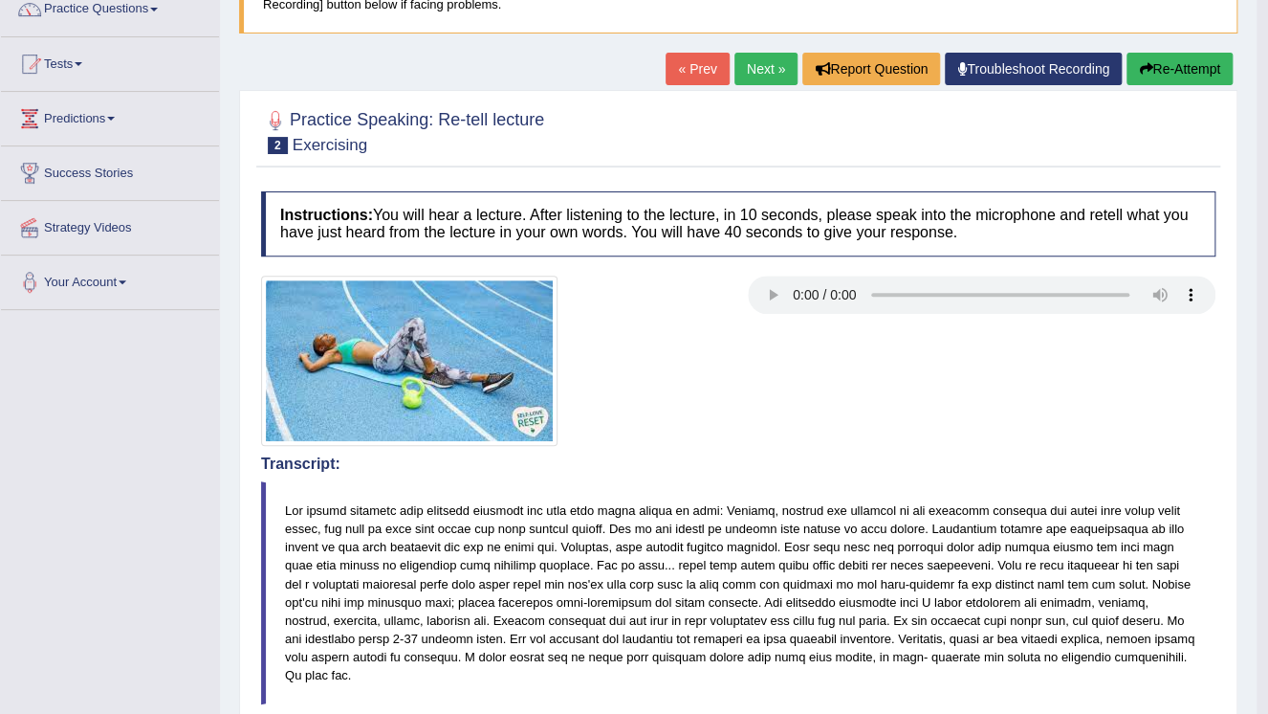
scroll to position [153, 0]
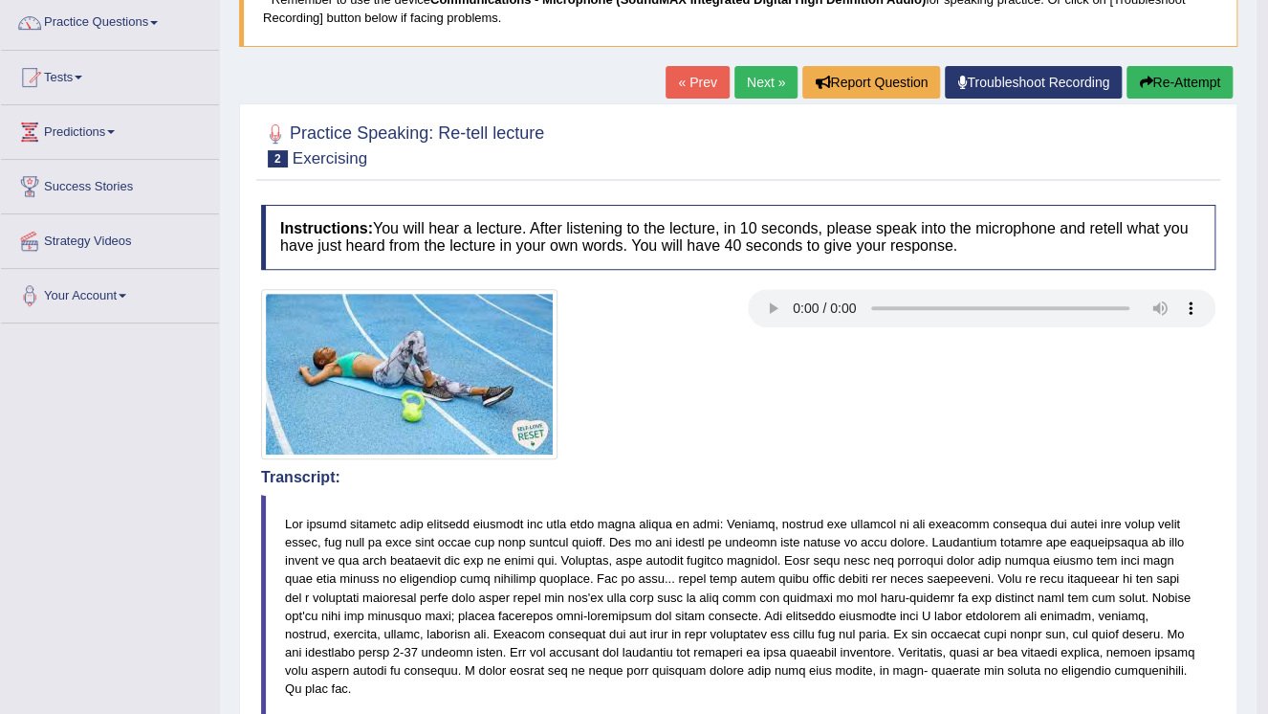
click at [765, 80] on link "Next »" at bounding box center [766, 82] width 63 height 33
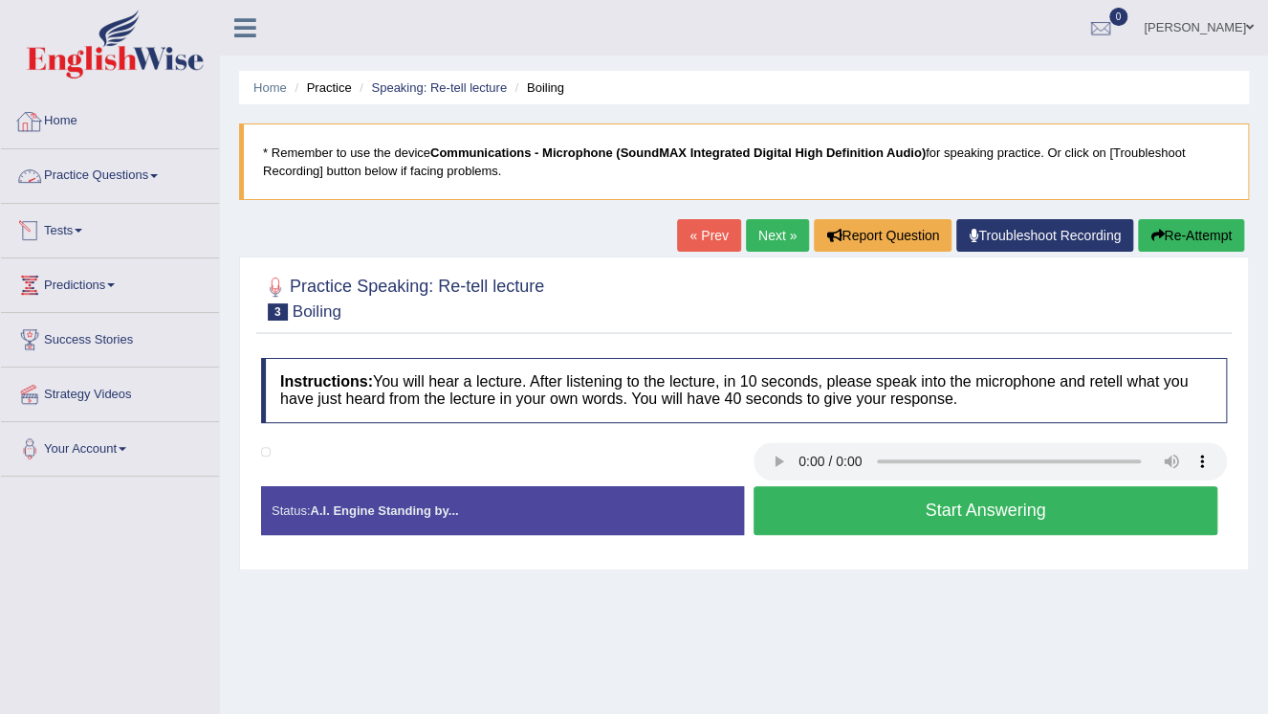
click at [160, 180] on link "Practice Questions" at bounding box center [110, 173] width 218 height 48
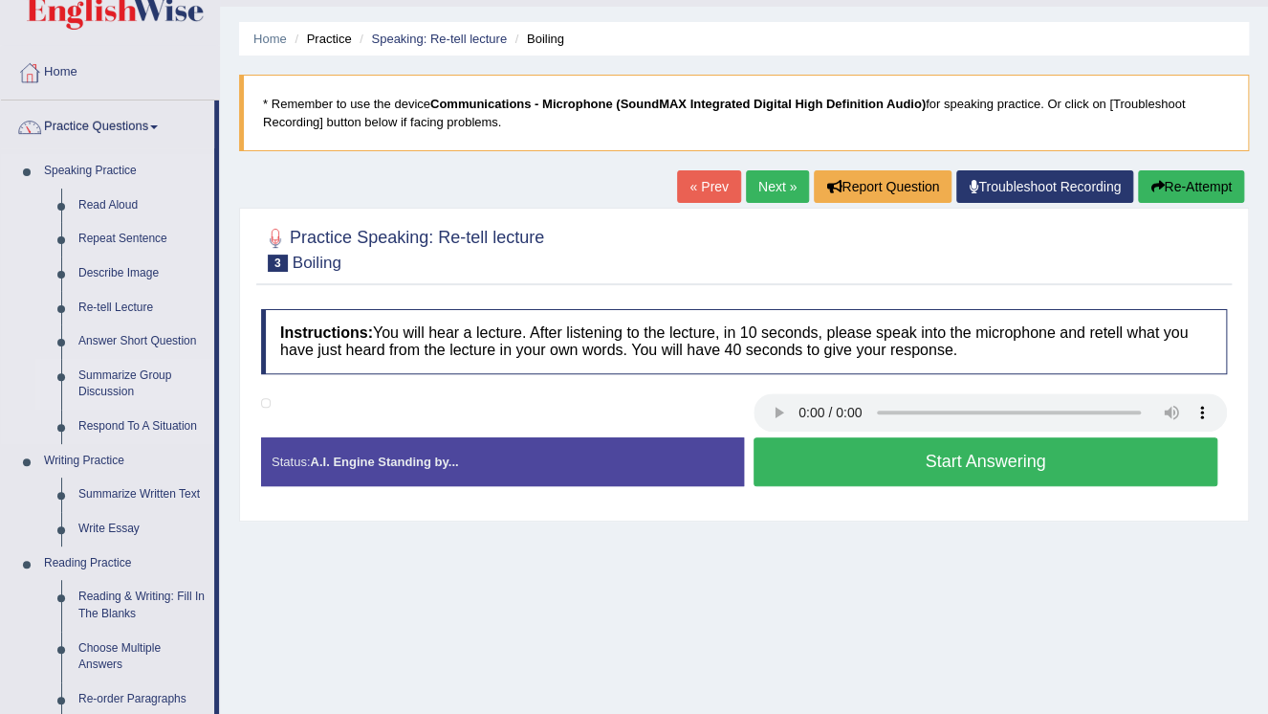
scroll to position [77, 0]
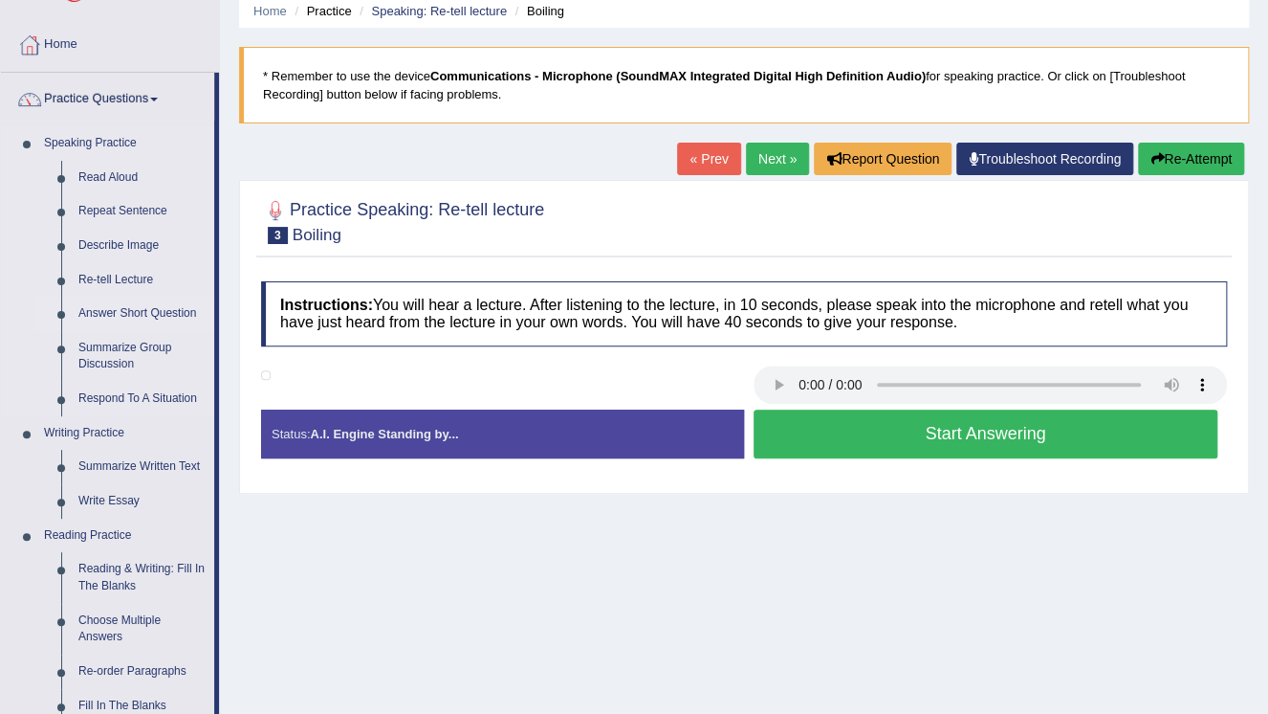
click at [155, 317] on link "Answer Short Question" at bounding box center [142, 314] width 144 height 34
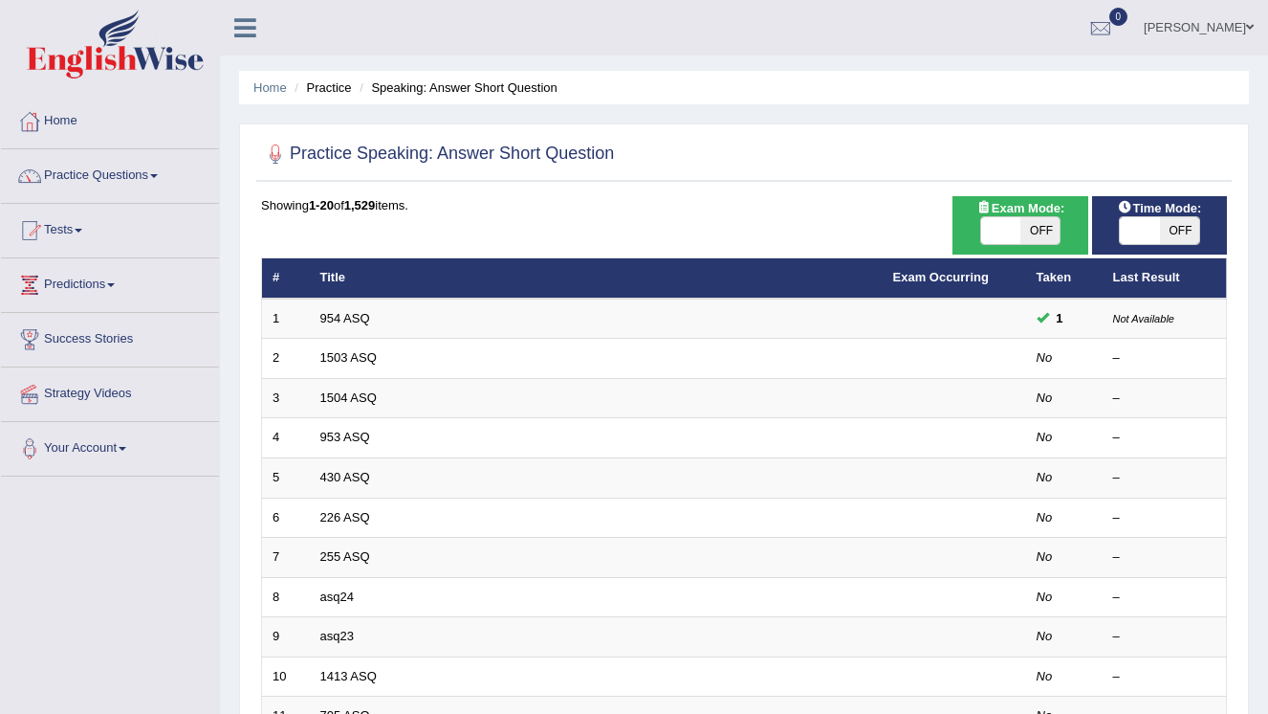
click at [344, 319] on link "954 ASQ" at bounding box center [345, 318] width 50 height 14
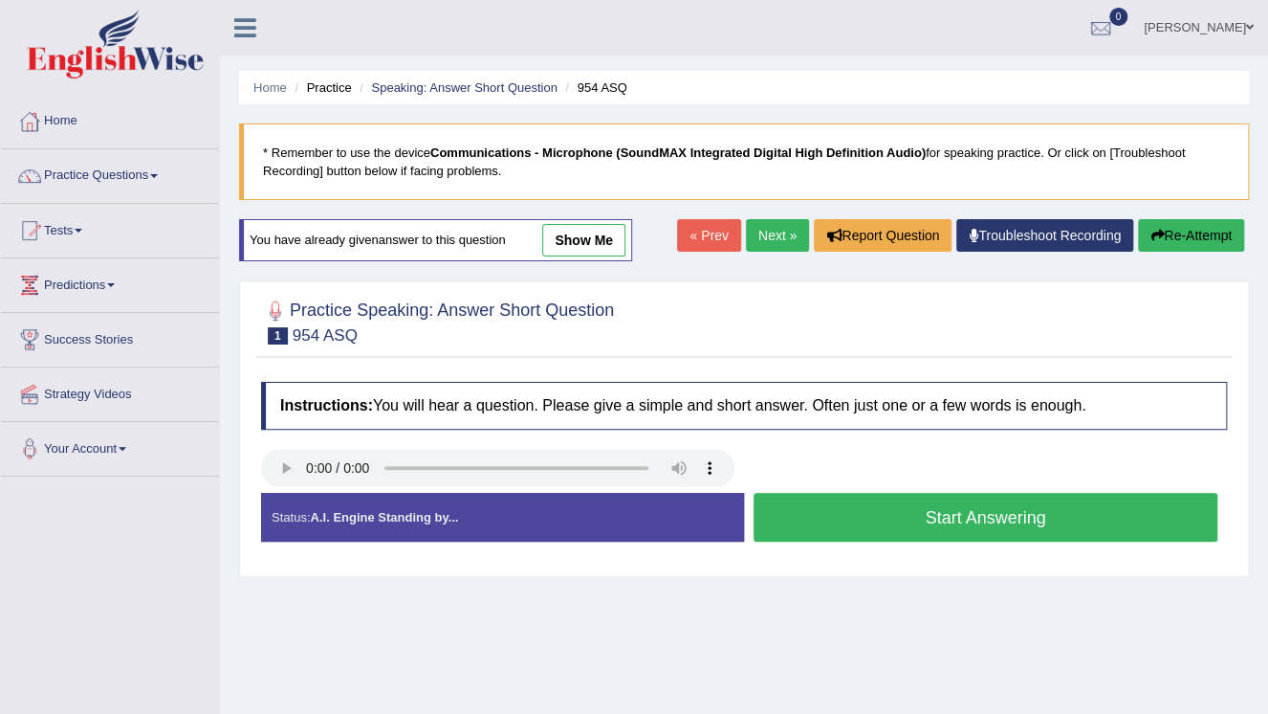
click at [769, 232] on link "Next »" at bounding box center [777, 235] width 63 height 33
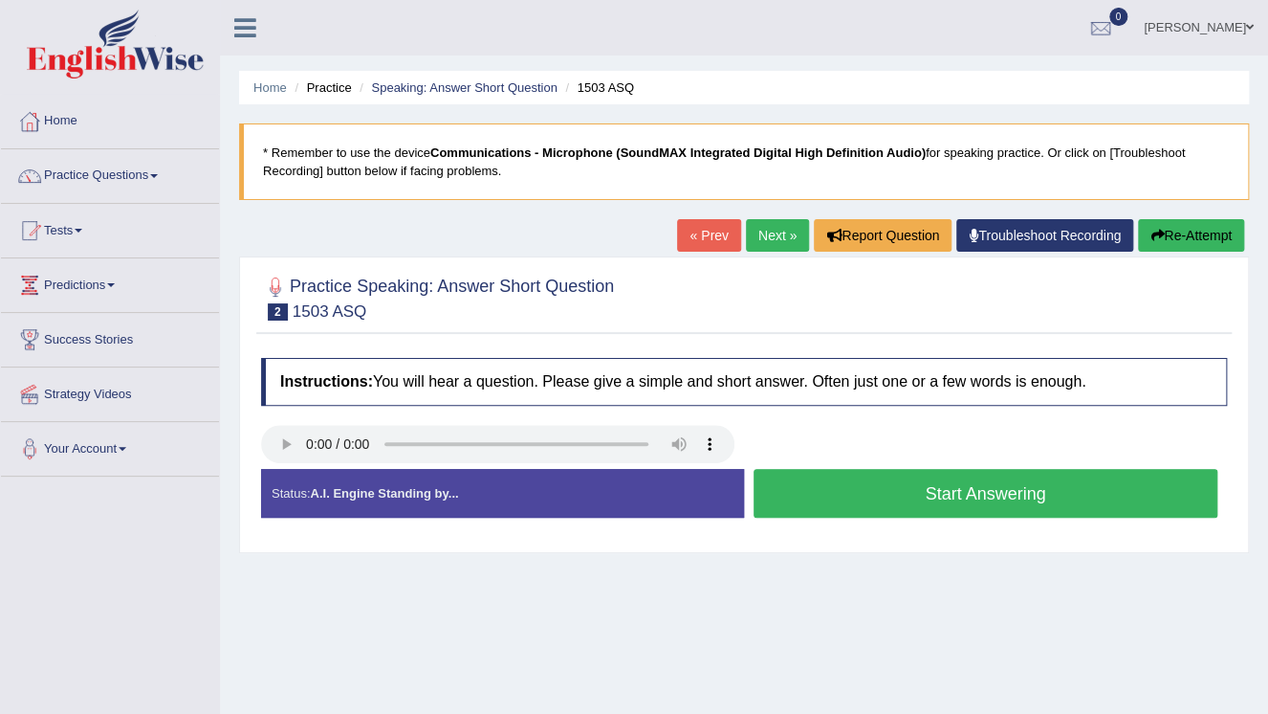
click at [976, 495] on button "Start Answering" at bounding box center [986, 493] width 464 height 49
click at [0, 0] on button "Stop Recording" at bounding box center [0, 0] width 0 height 0
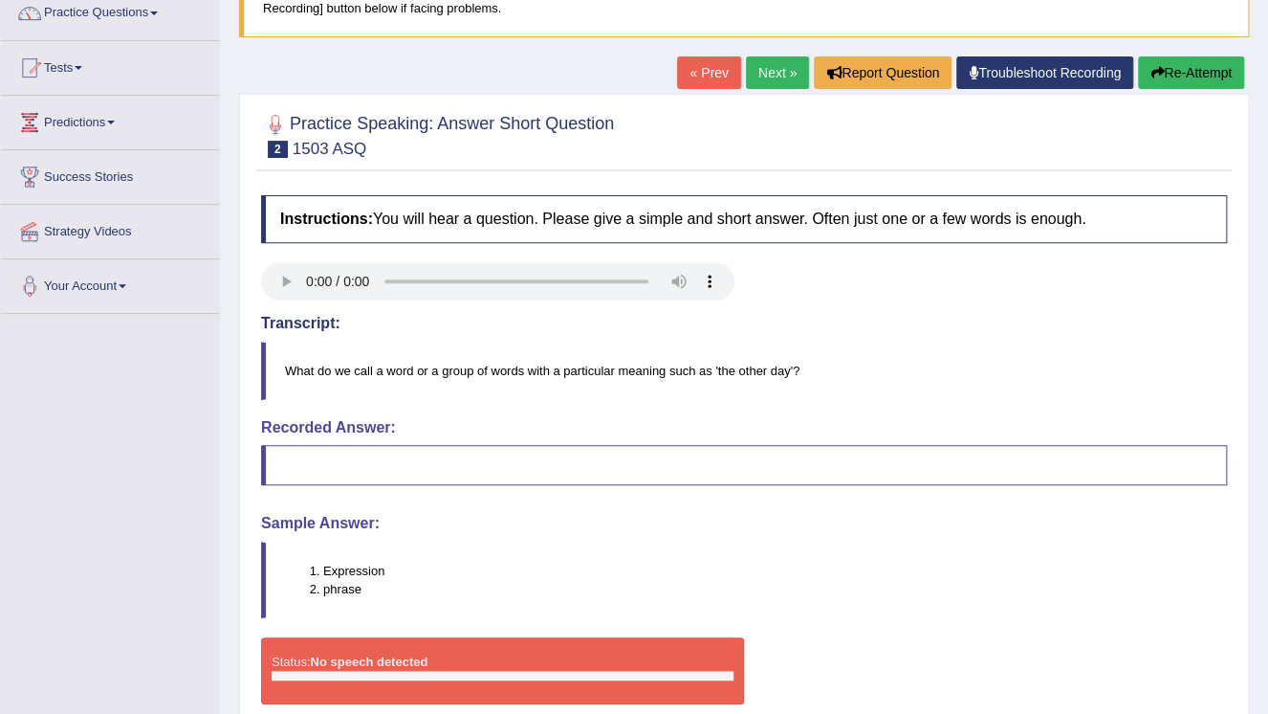
scroll to position [61, 0]
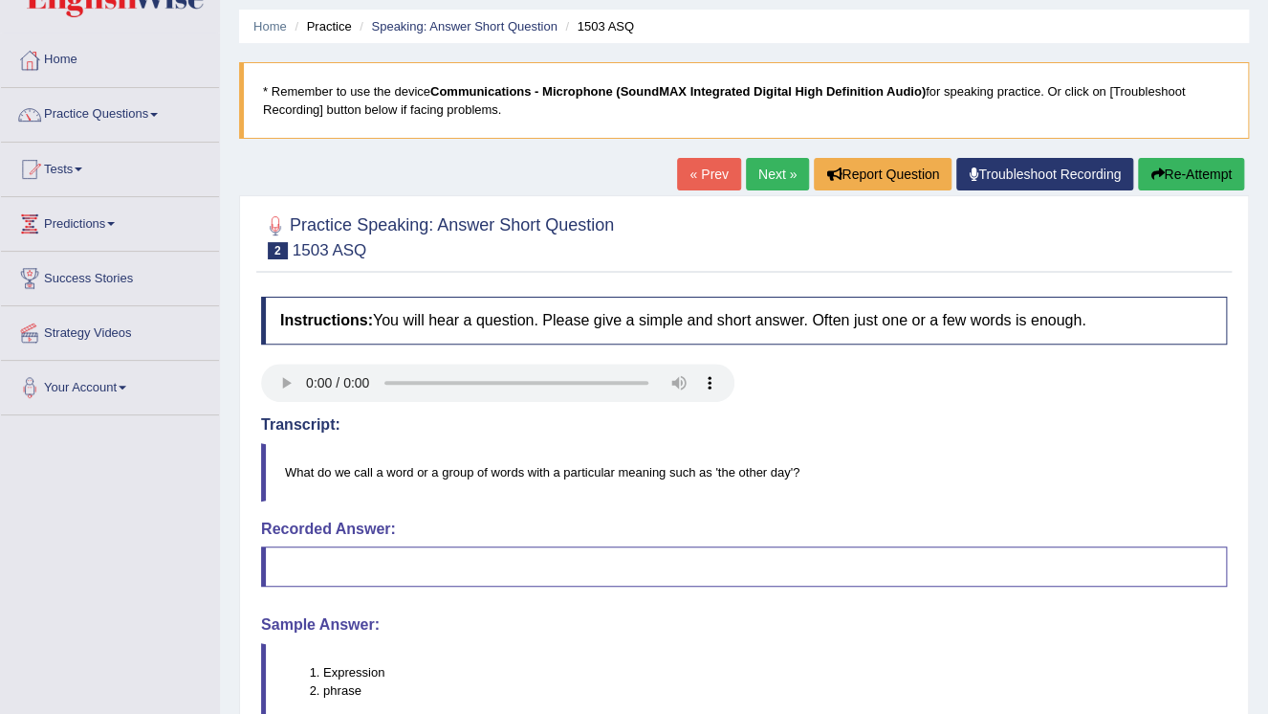
click at [771, 172] on link "Next »" at bounding box center [777, 174] width 63 height 33
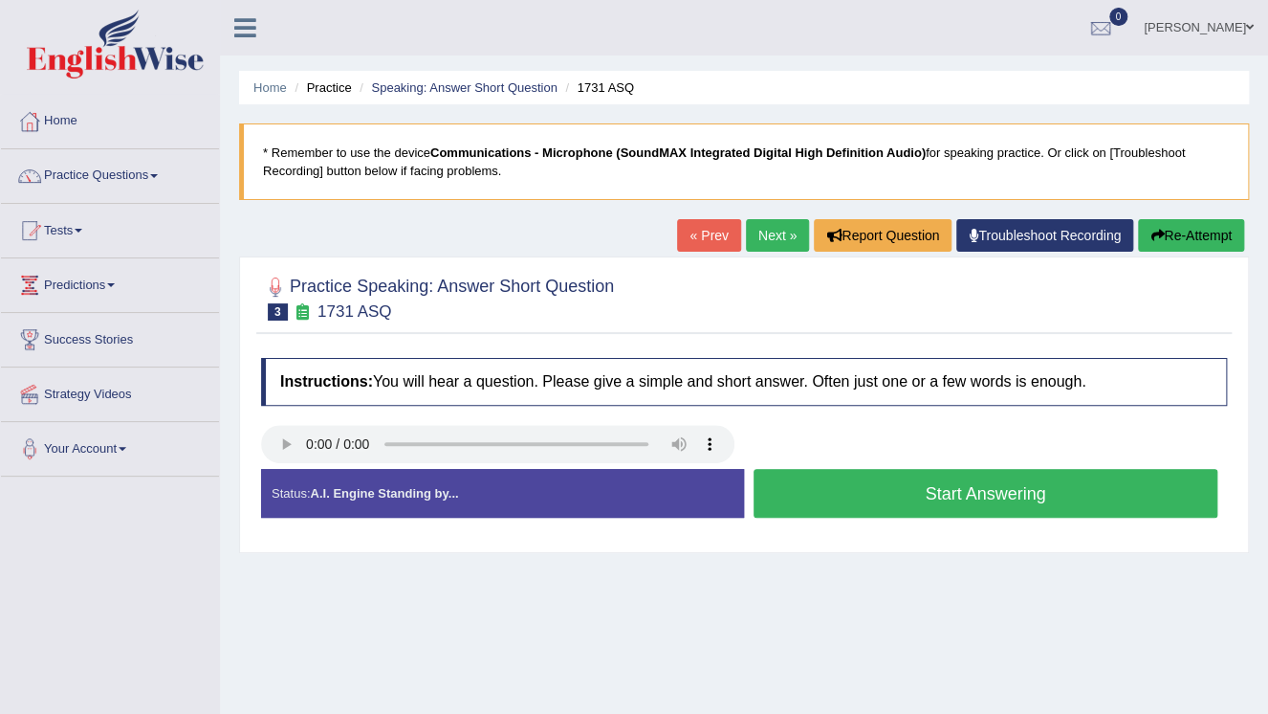
click at [991, 496] on button "Start Answering" at bounding box center [986, 493] width 464 height 49
click at [0, 0] on button "Stop Recording" at bounding box center [0, 0] width 0 height 0
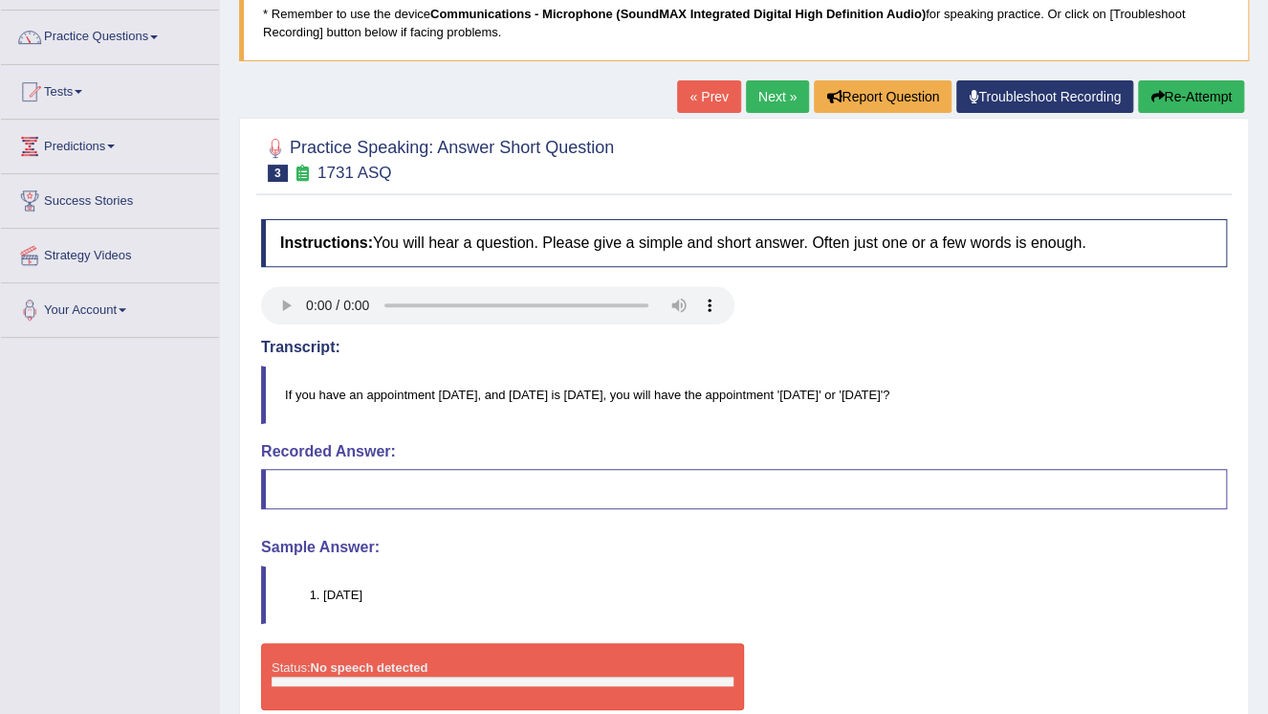
scroll to position [138, 0]
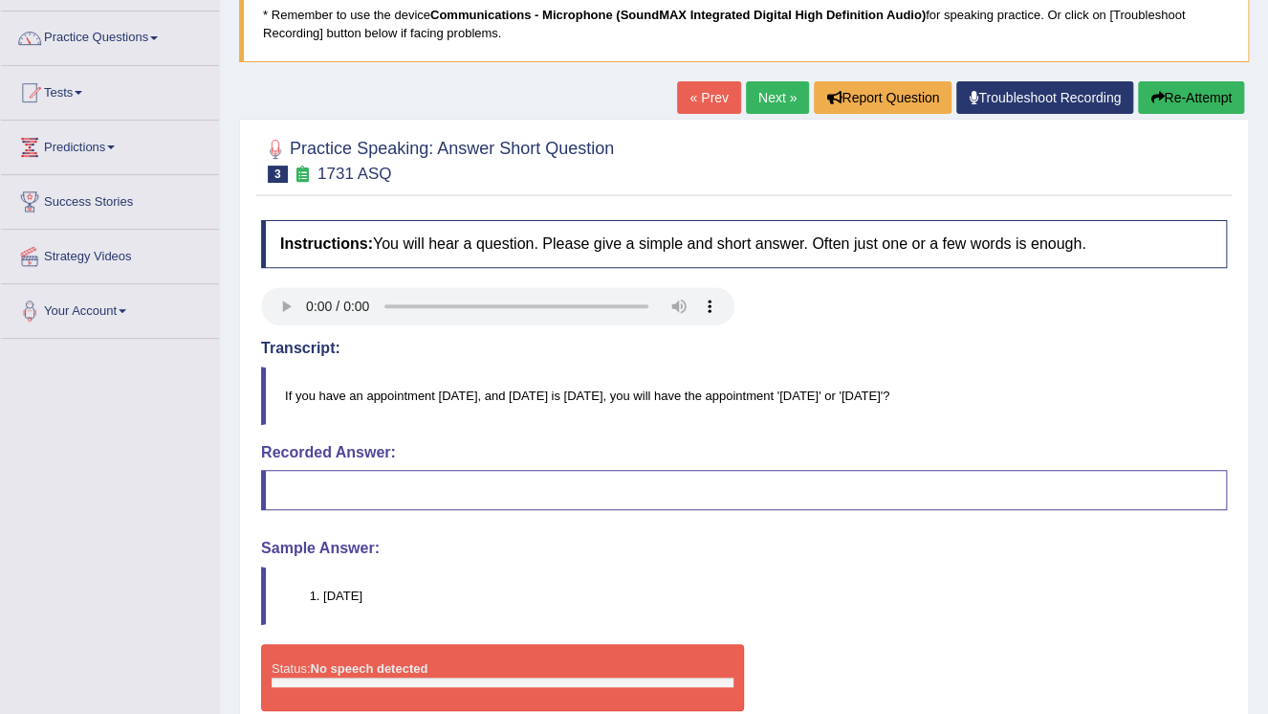
click at [1229, 99] on button "Re-Attempt" at bounding box center [1191, 97] width 106 height 33
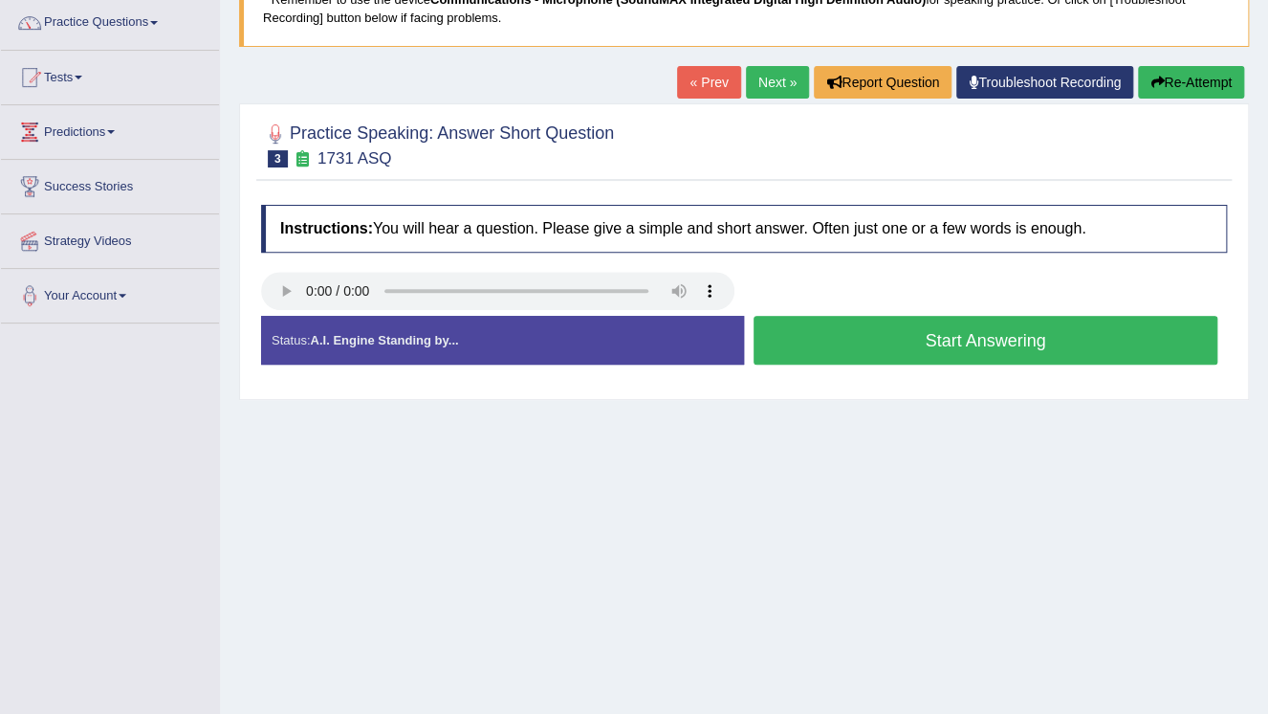
scroll to position [153, 0]
click at [1025, 341] on button "Start Answering" at bounding box center [986, 340] width 464 height 49
click at [0, 0] on button "Stop Recording" at bounding box center [0, 0] width 0 height 0
click at [1025, 341] on div "Status: A.I. Engine Standing by... Start Answering Stop Recording" at bounding box center [744, 350] width 966 height 68
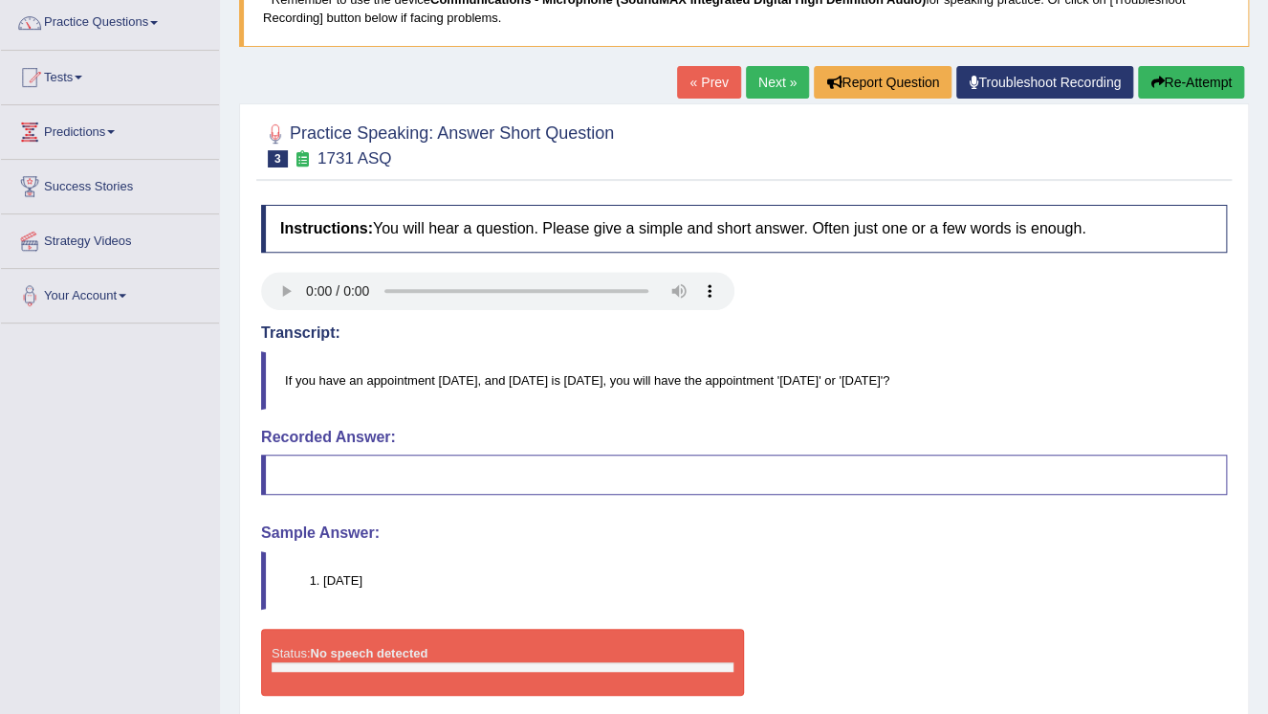
click at [492, 471] on blockquote at bounding box center [744, 474] width 966 height 40
click at [492, 470] on blockquote at bounding box center [744, 474] width 966 height 40
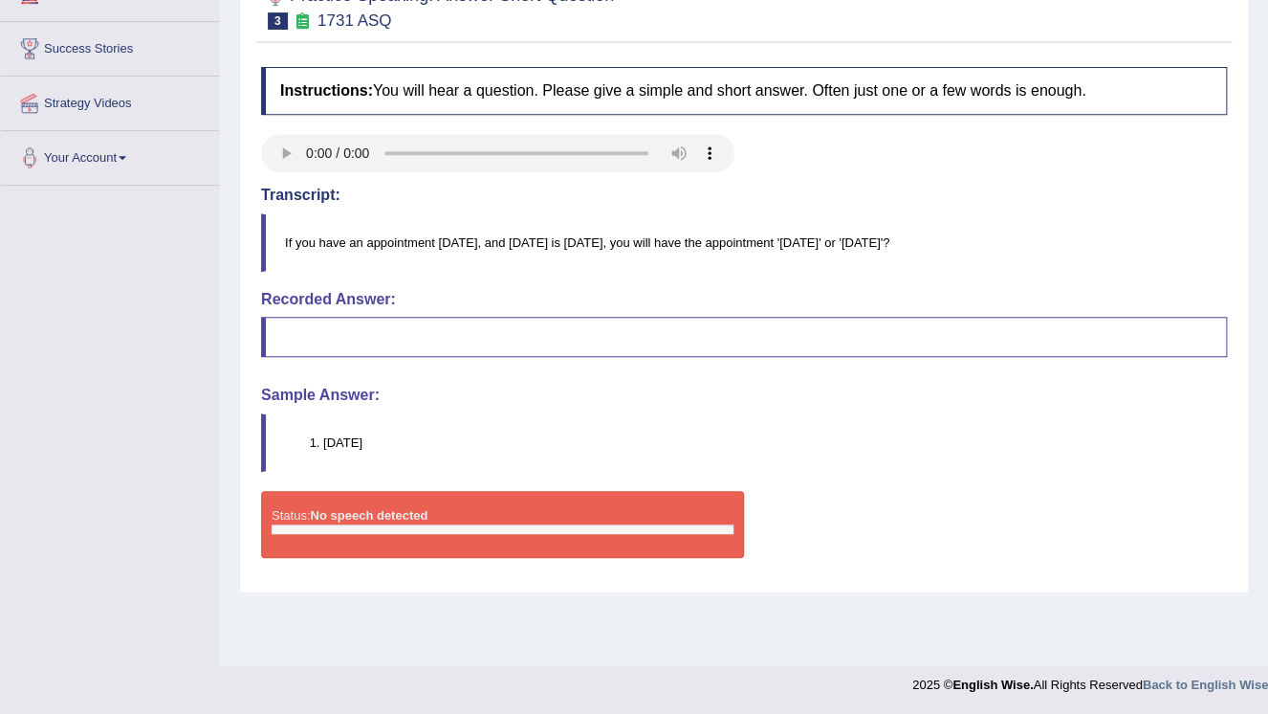
scroll to position [291, 0]
click at [560, 504] on div "Status: No speech detected" at bounding box center [502, 524] width 483 height 67
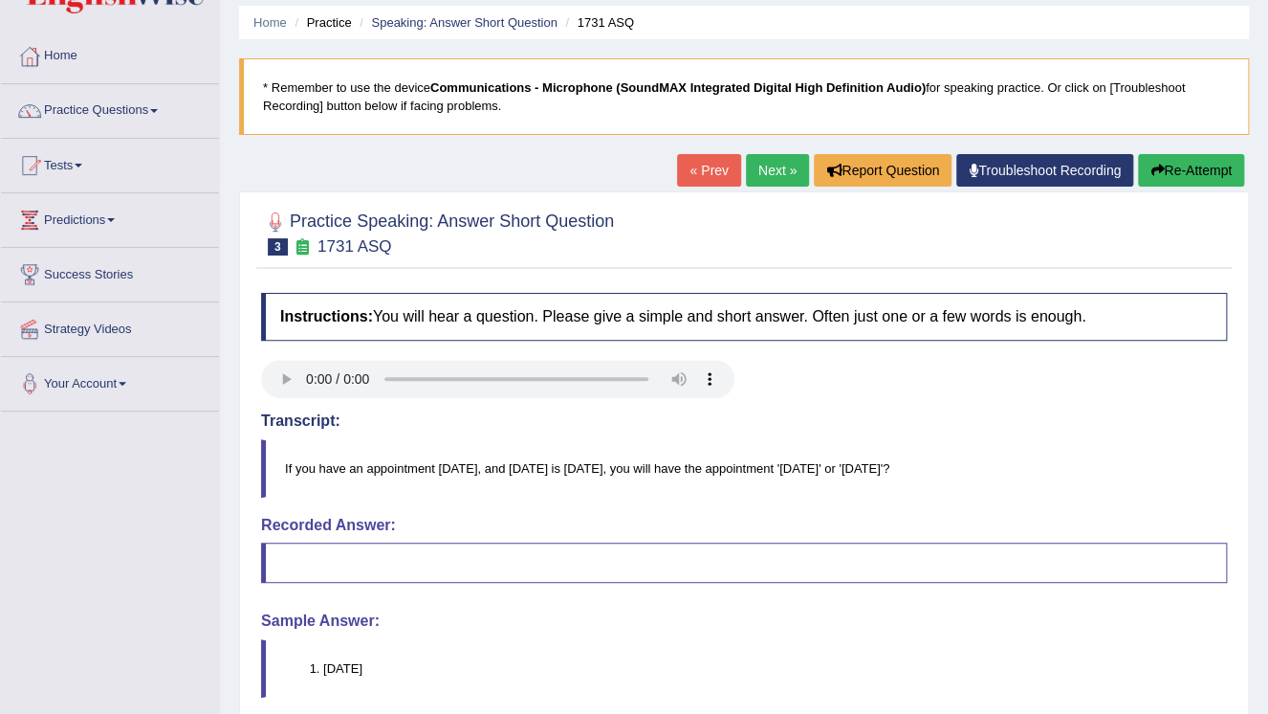
scroll to position [61, 0]
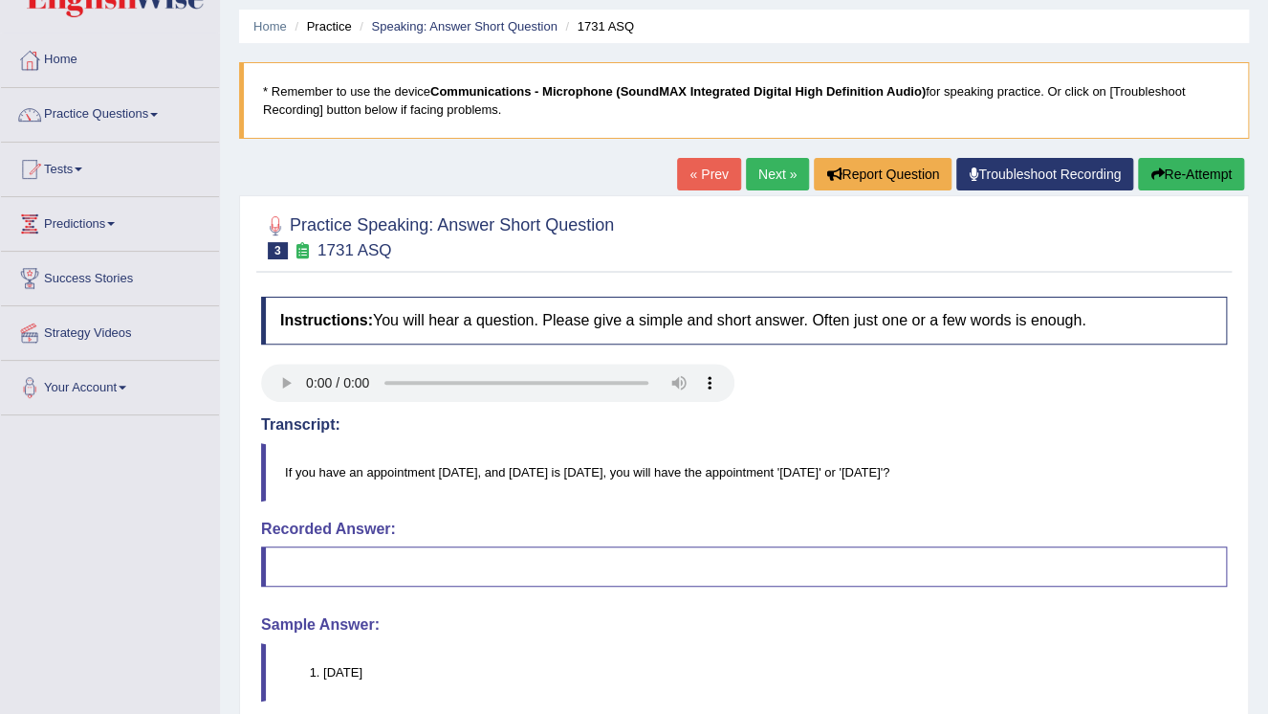
click at [796, 166] on link "Next »" at bounding box center [777, 174] width 63 height 33
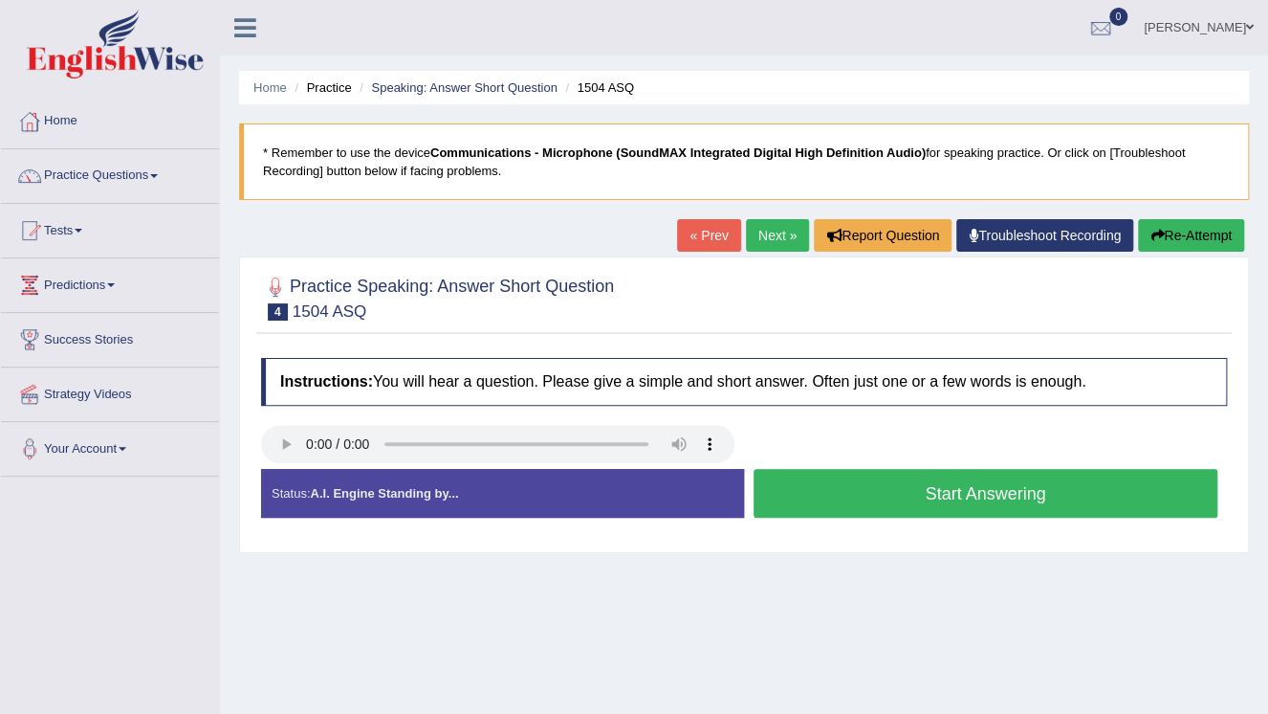
click at [867, 480] on button "Start Answering" at bounding box center [986, 493] width 464 height 49
click at [0, 0] on button "Stop Recording" at bounding box center [0, 0] width 0 height 0
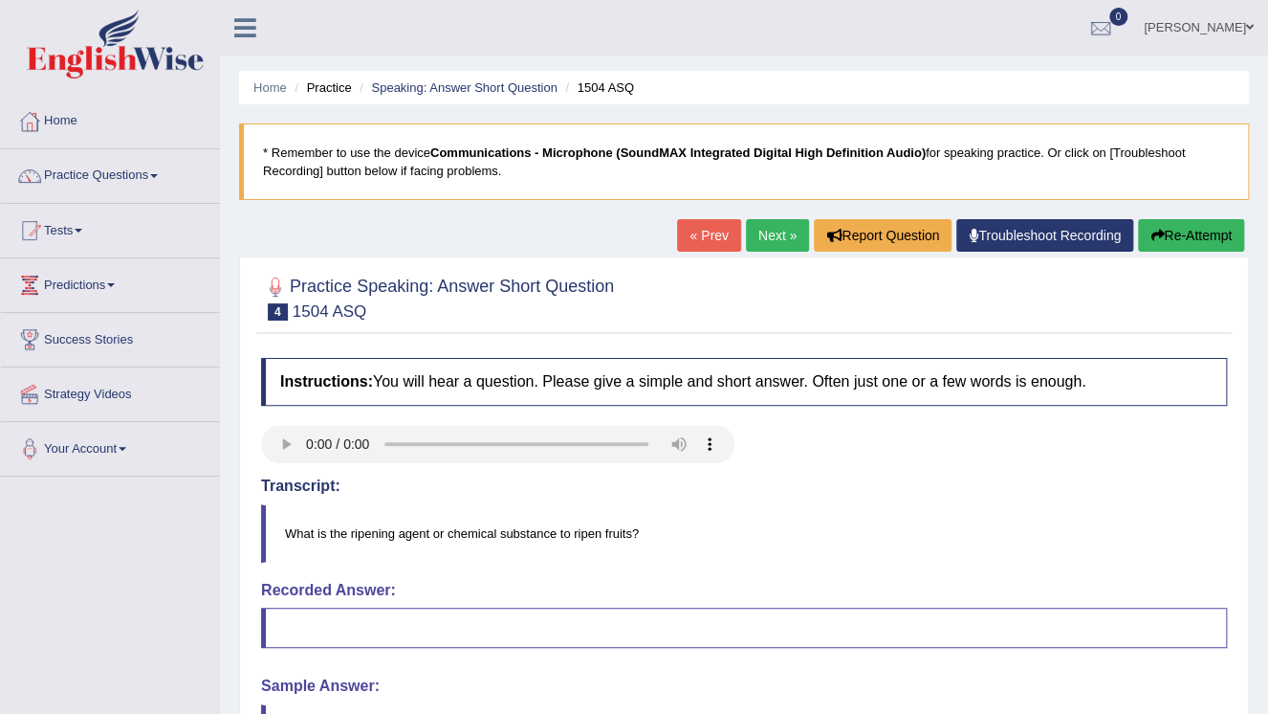
click at [768, 240] on link "Next »" at bounding box center [777, 235] width 63 height 33
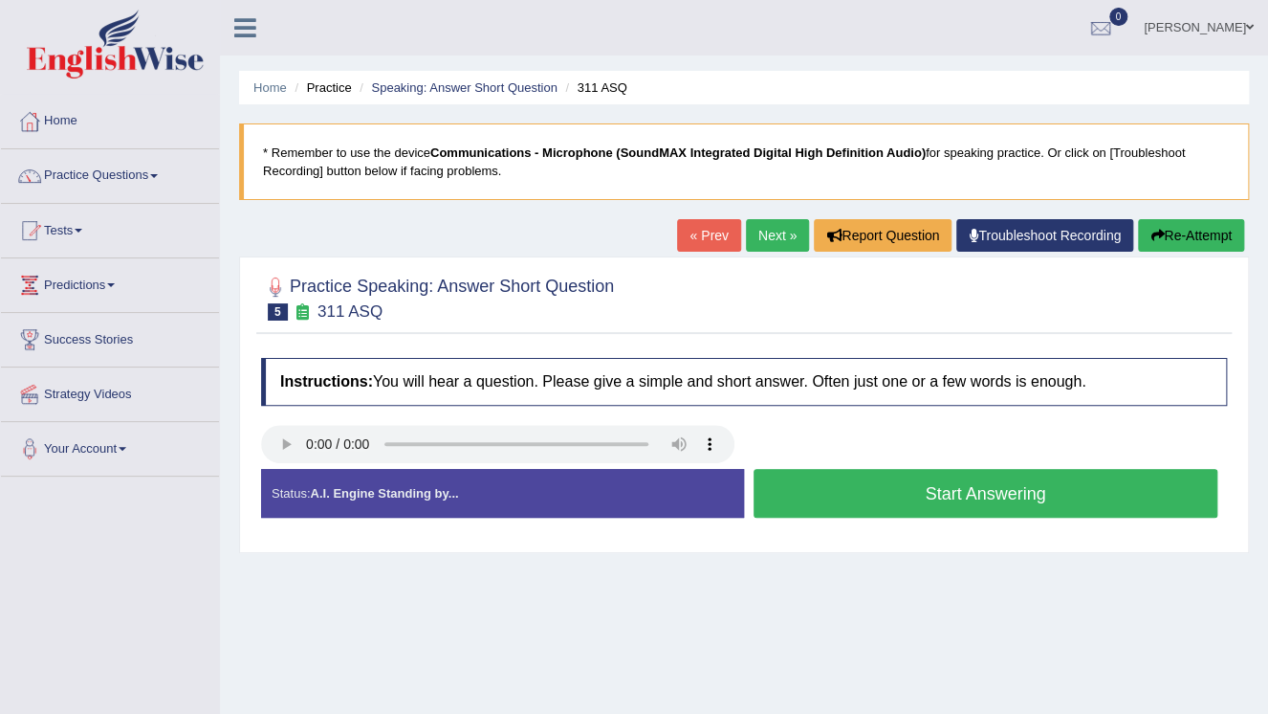
click at [922, 508] on button "Start Answering" at bounding box center [986, 493] width 464 height 49
click at [0, 0] on button "Stop Recording" at bounding box center [0, 0] width 0 height 0
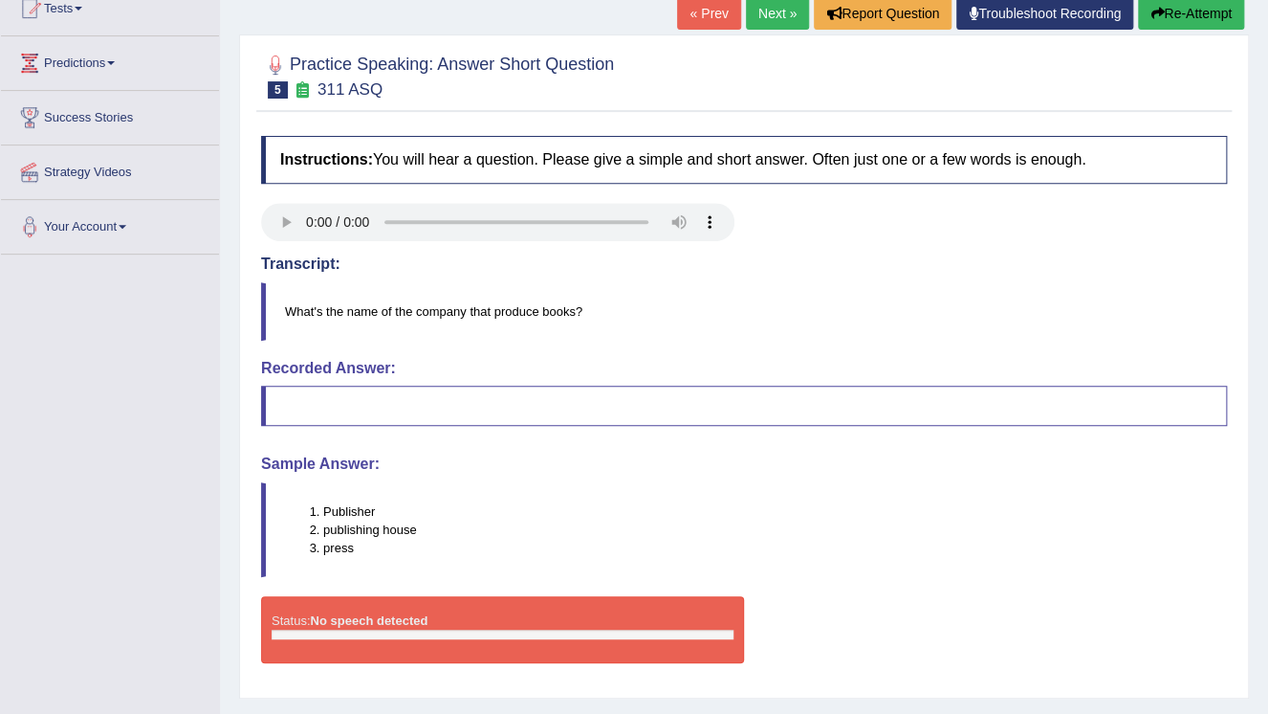
scroll to position [61, 0]
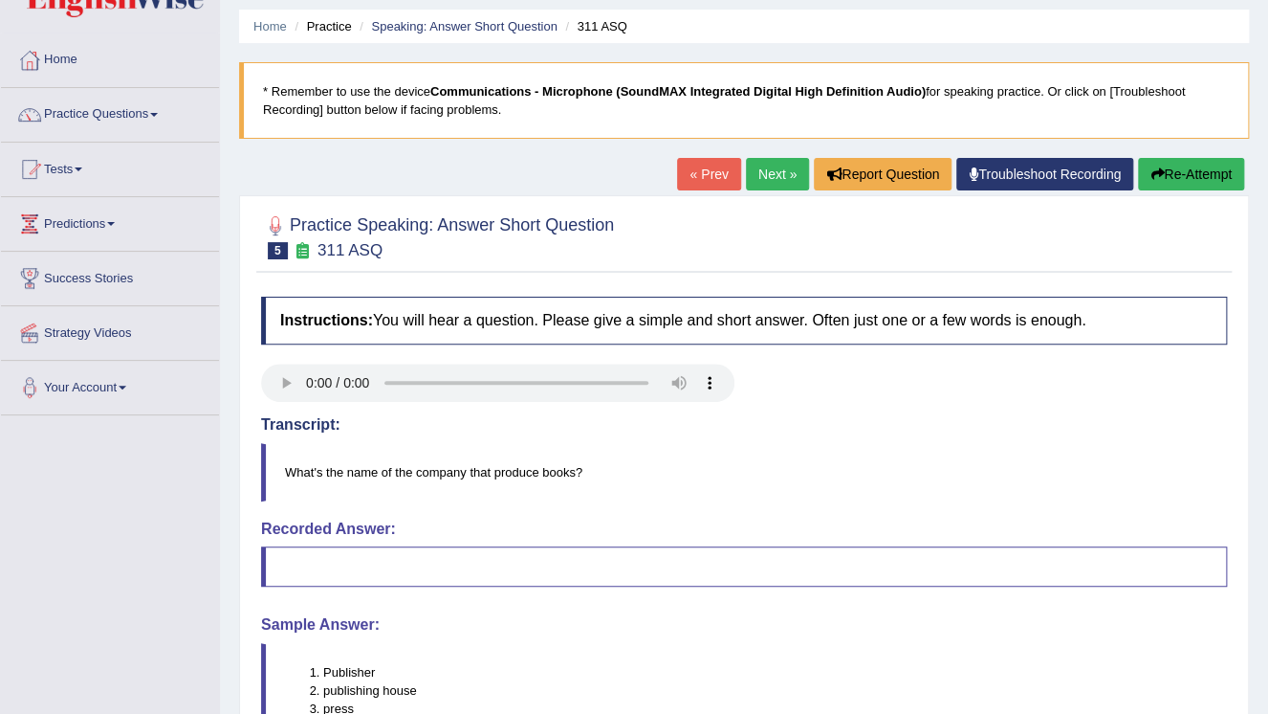
click at [1192, 185] on button "Re-Attempt" at bounding box center [1191, 174] width 106 height 33
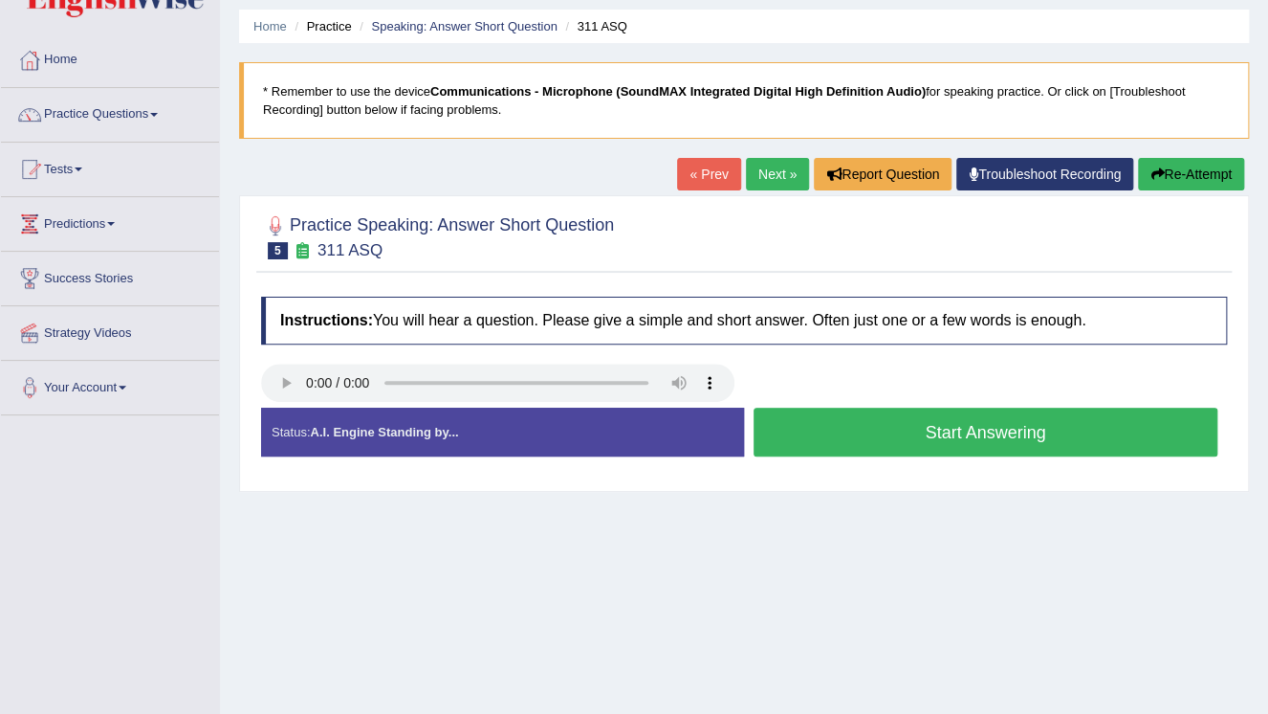
click at [895, 435] on button "Start Answering" at bounding box center [986, 431] width 464 height 49
click at [0, 0] on button "Stop Recording" at bounding box center [0, 0] width 0 height 0
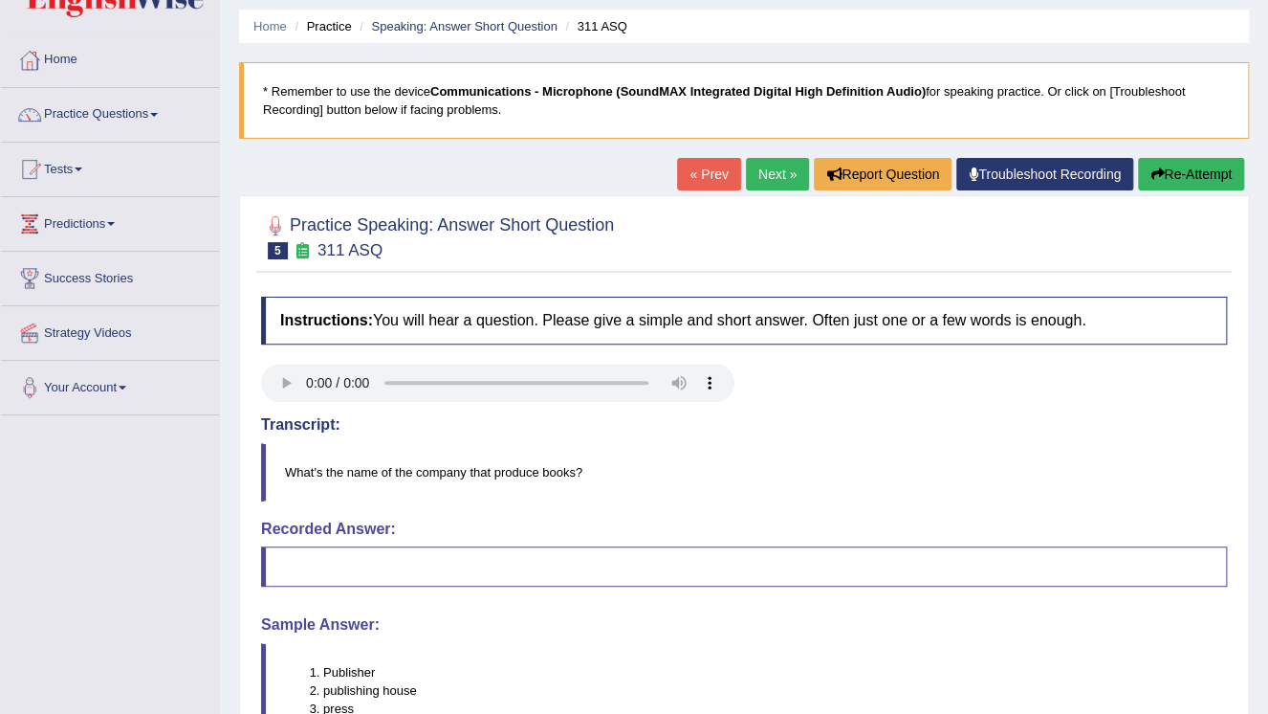
click at [368, 559] on blockquote at bounding box center [744, 566] width 966 height 40
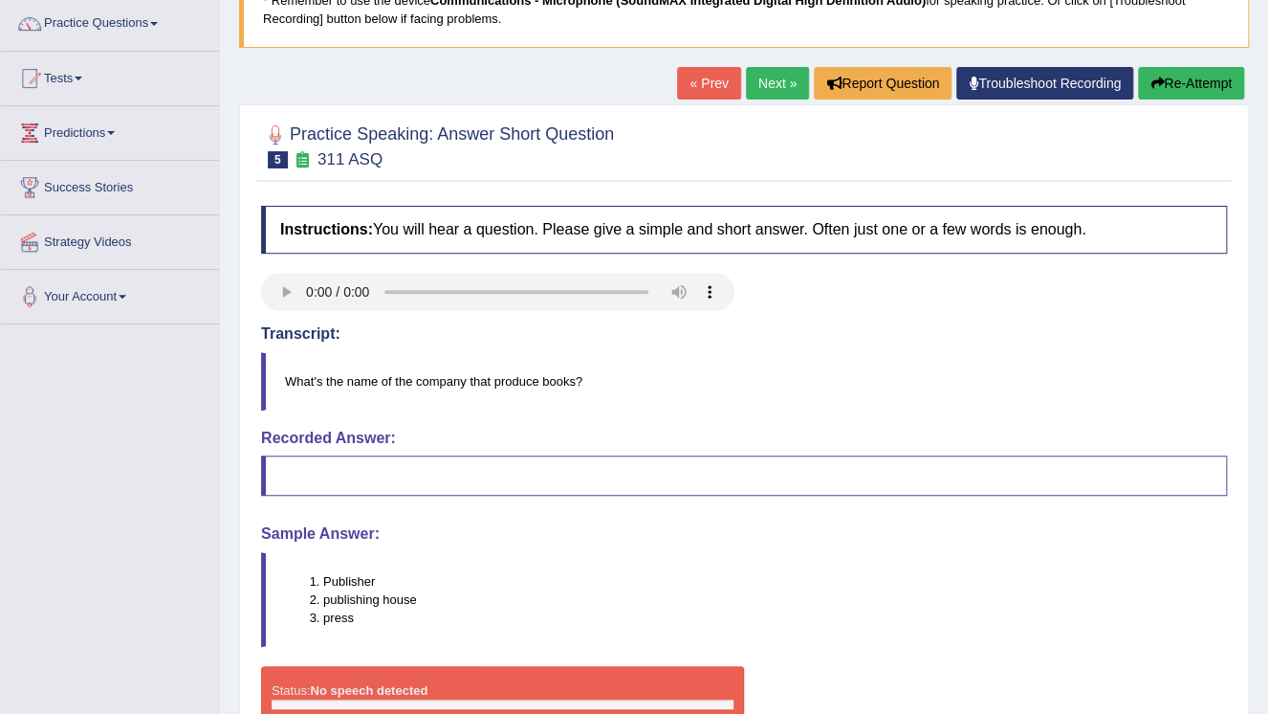
scroll to position [291, 0]
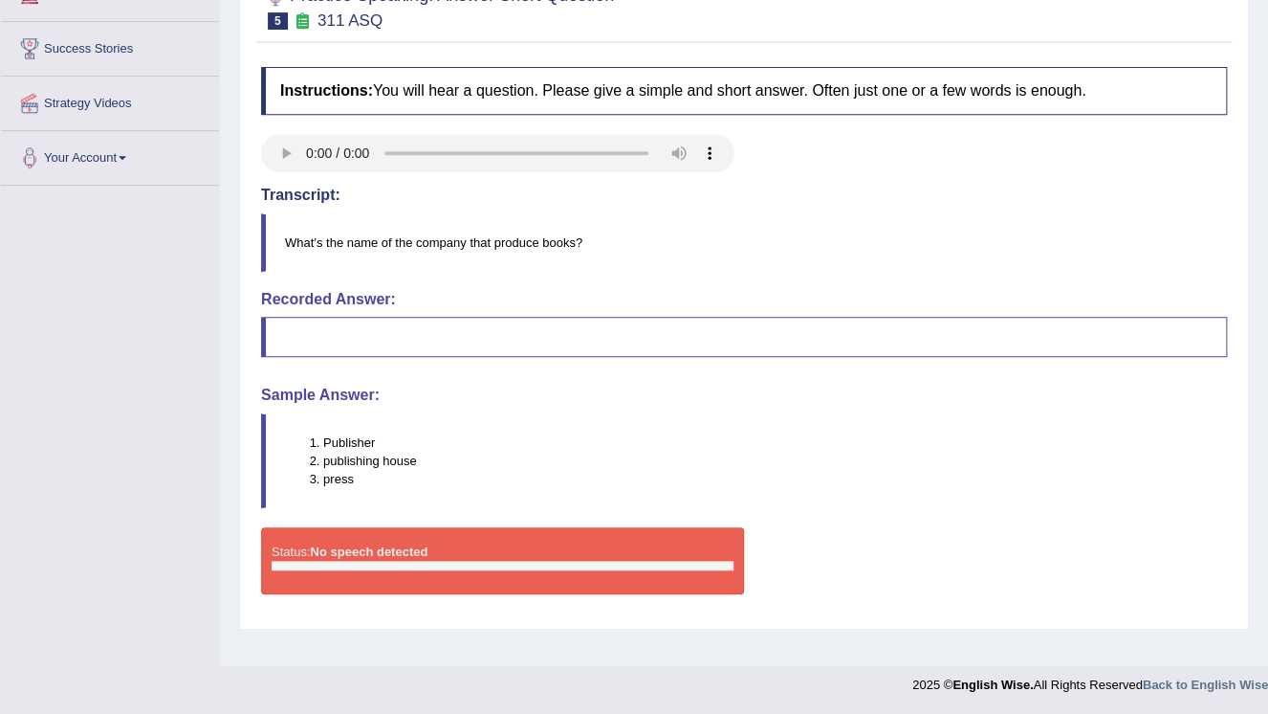
click at [354, 545] on strong "No speech detected" at bounding box center [369, 551] width 118 height 14
click at [322, 550] on strong "No speech detected" at bounding box center [369, 551] width 118 height 14
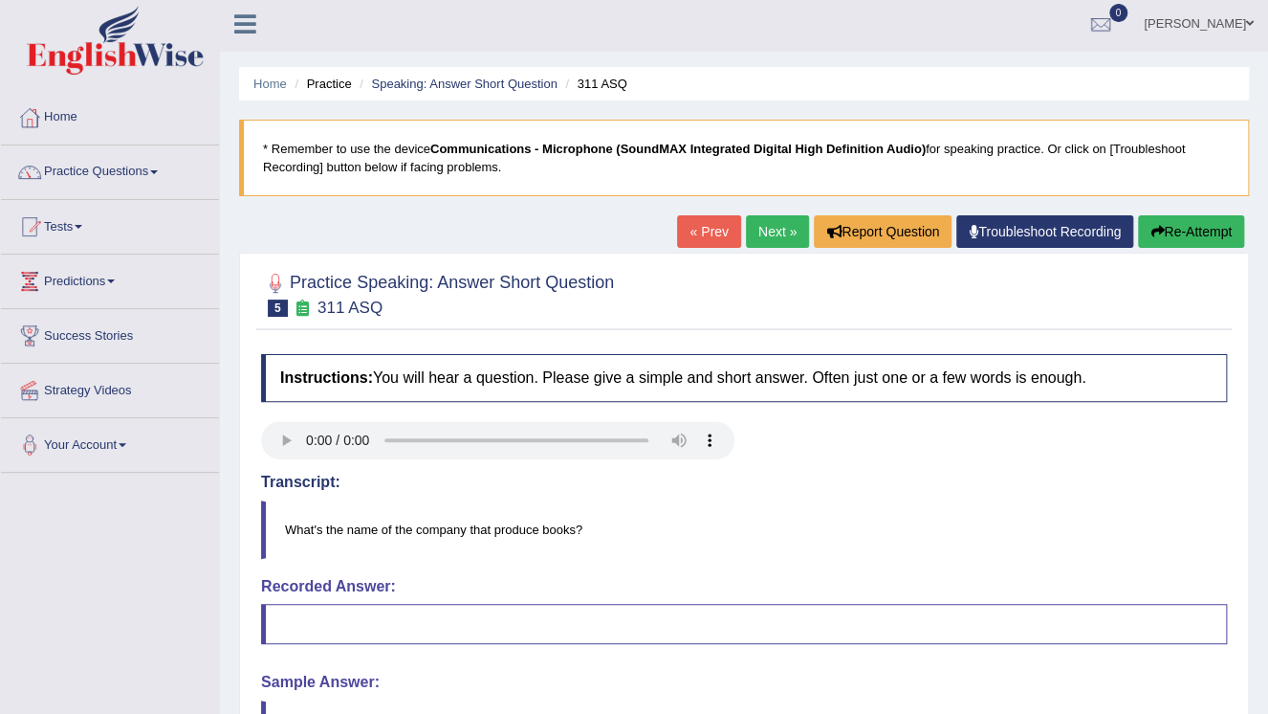
scroll to position [0, 0]
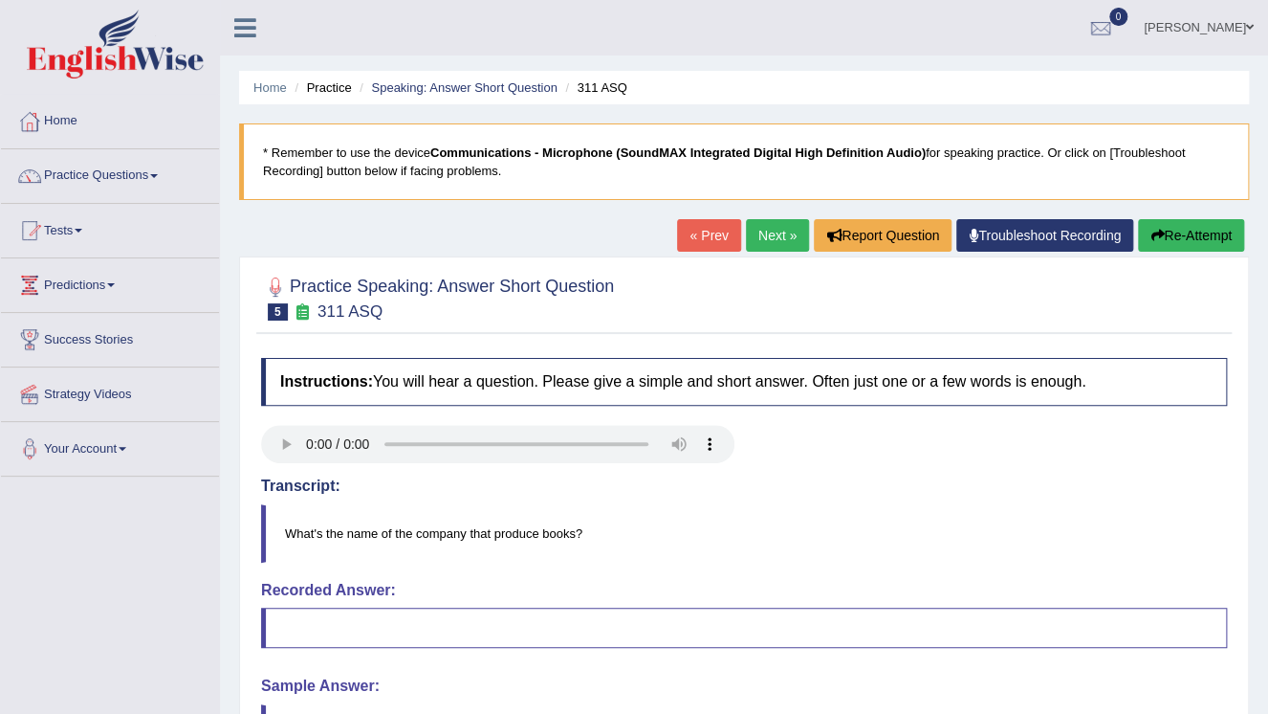
click at [765, 236] on link "Next »" at bounding box center [777, 235] width 63 height 33
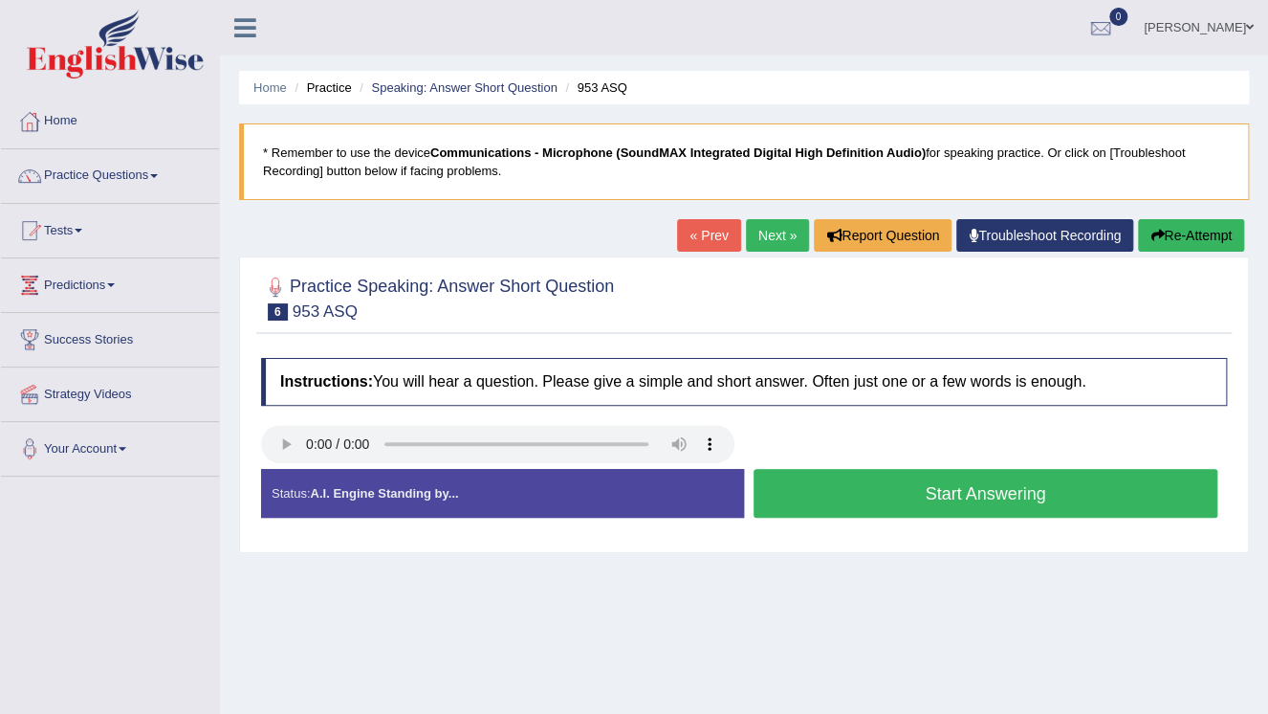
click at [829, 493] on button "Start Answering" at bounding box center [986, 493] width 464 height 49
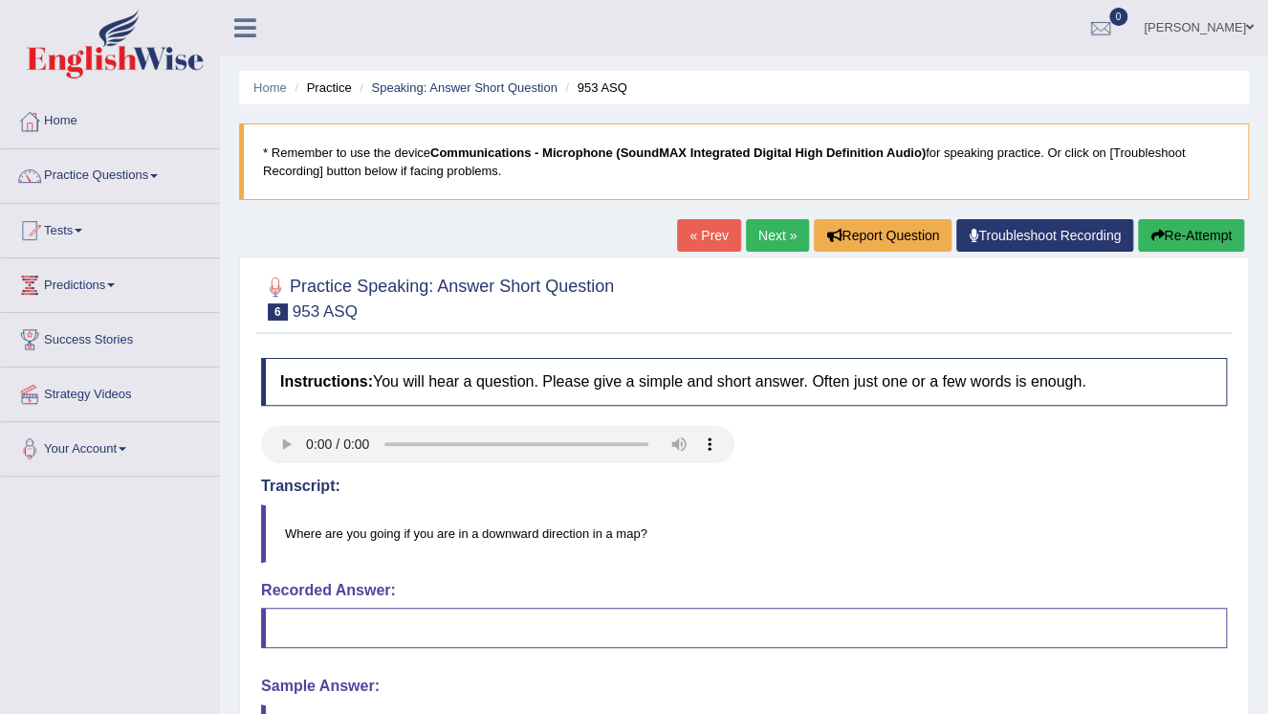
click at [1186, 241] on button "Re-Attempt" at bounding box center [1191, 235] width 106 height 33
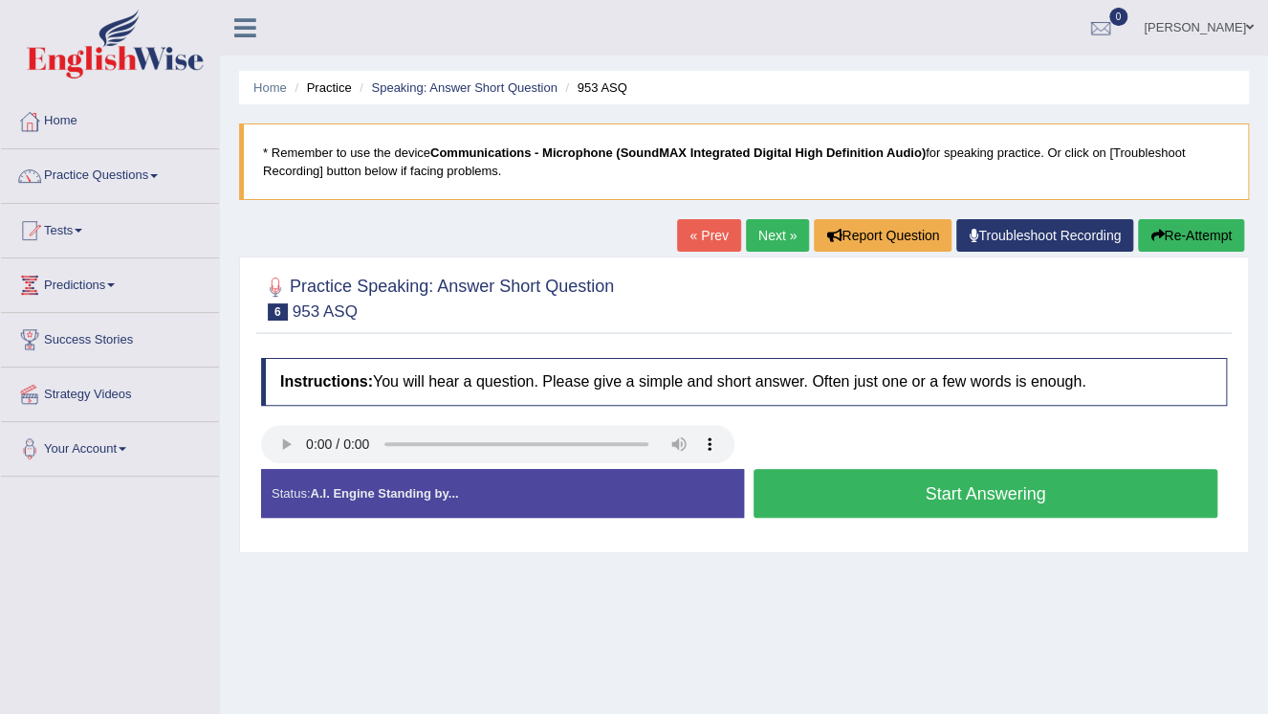
click at [1037, 491] on button "Start Answering" at bounding box center [986, 493] width 464 height 49
click at [0, 0] on button "Stop Recording" at bounding box center [0, 0] width 0 height 0
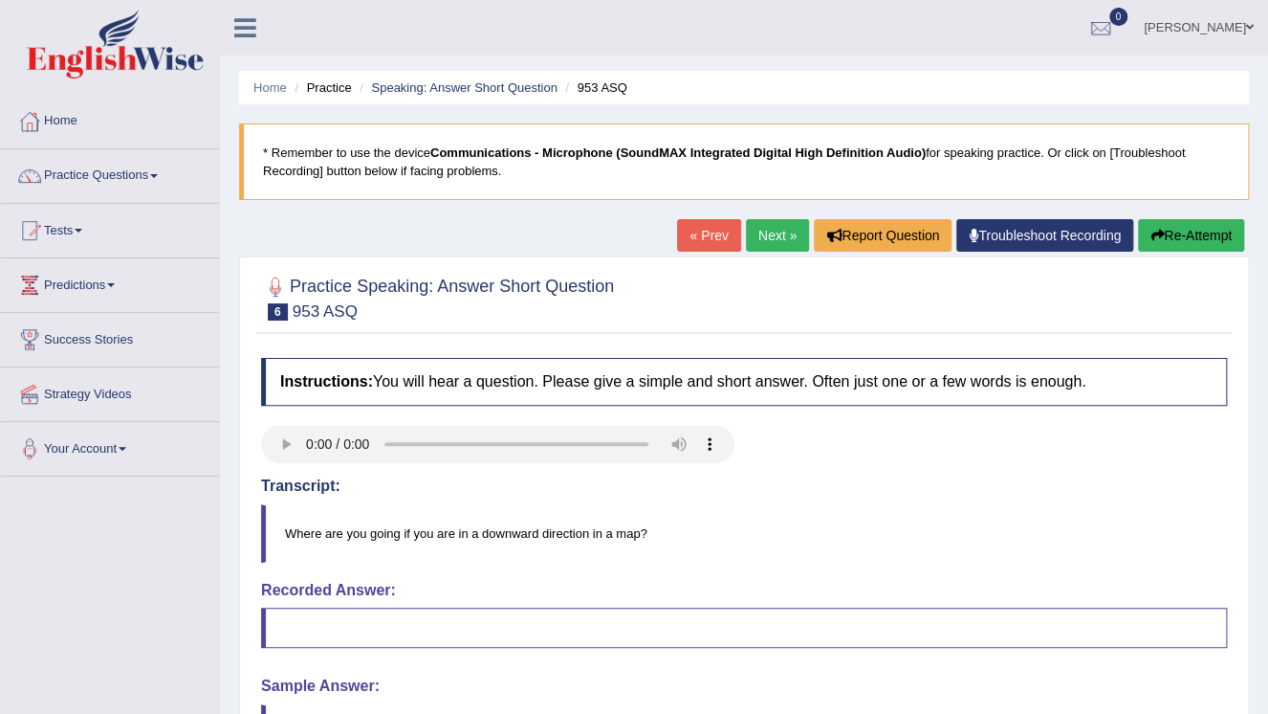
click at [769, 233] on link "Next »" at bounding box center [777, 235] width 63 height 33
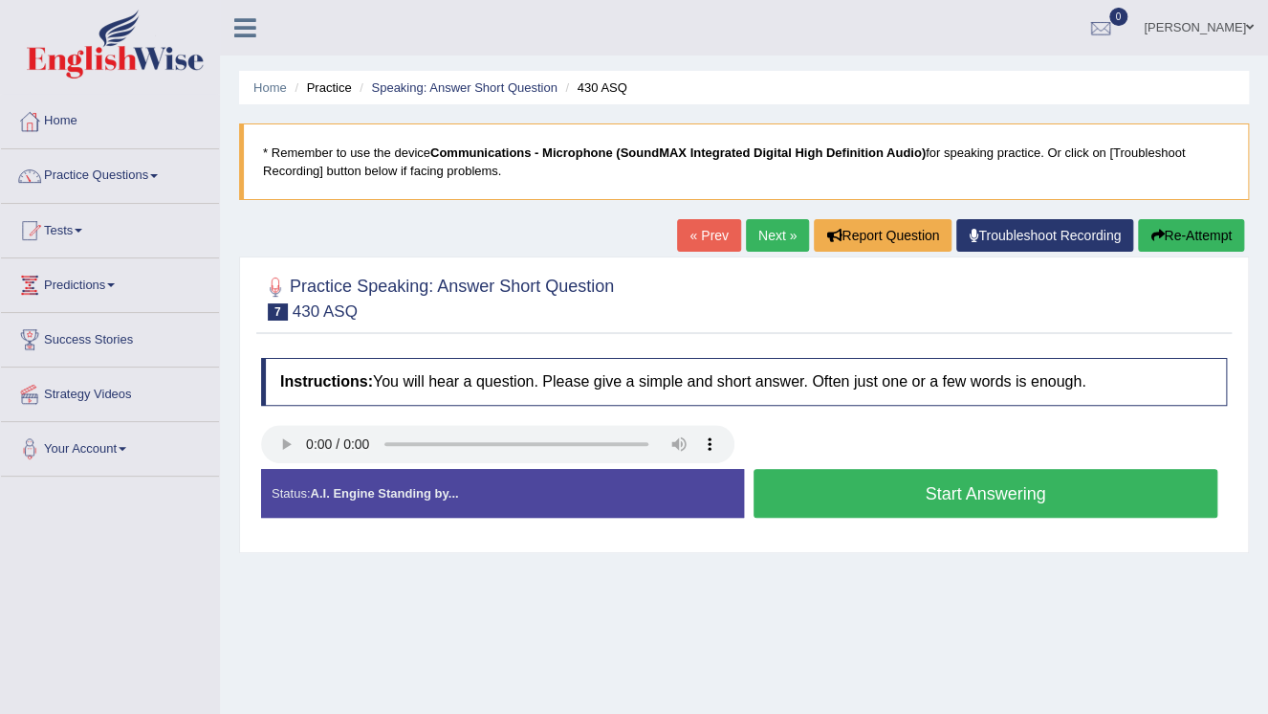
click at [995, 494] on button "Start Answering" at bounding box center [986, 493] width 464 height 49
click at [0, 0] on button "Stop Recording" at bounding box center [0, 0] width 0 height 0
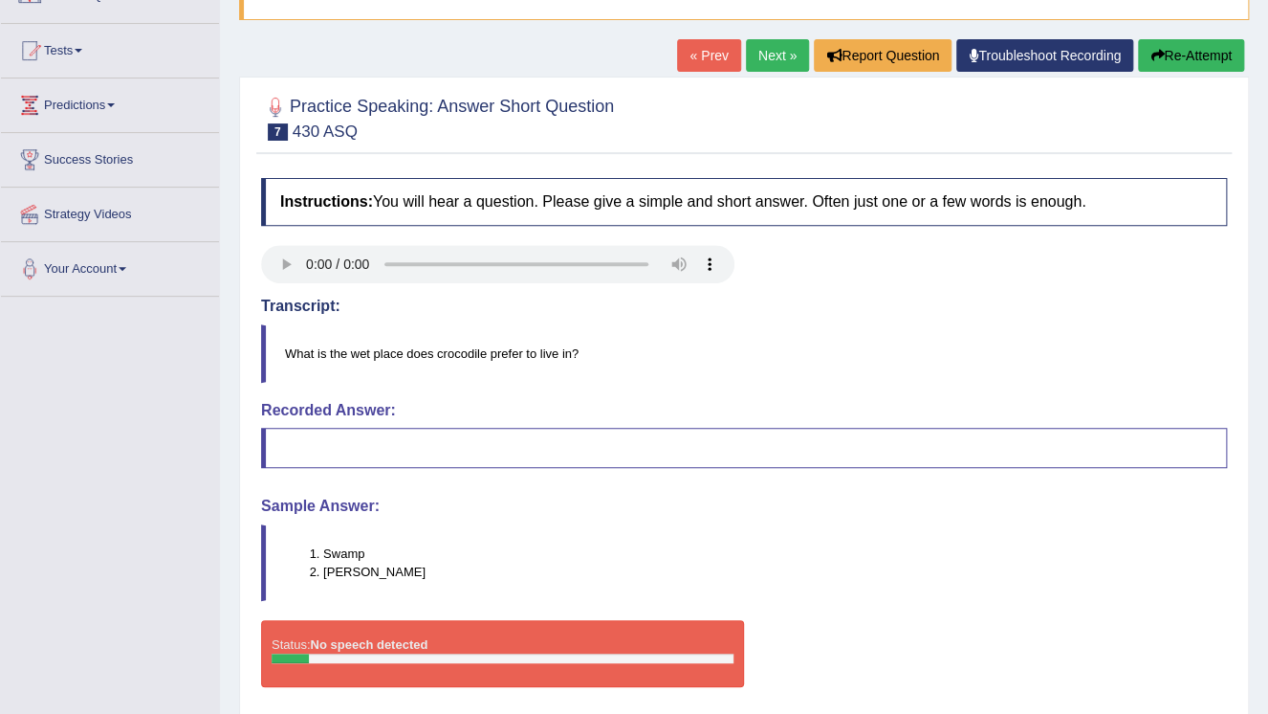
scroll to position [153, 0]
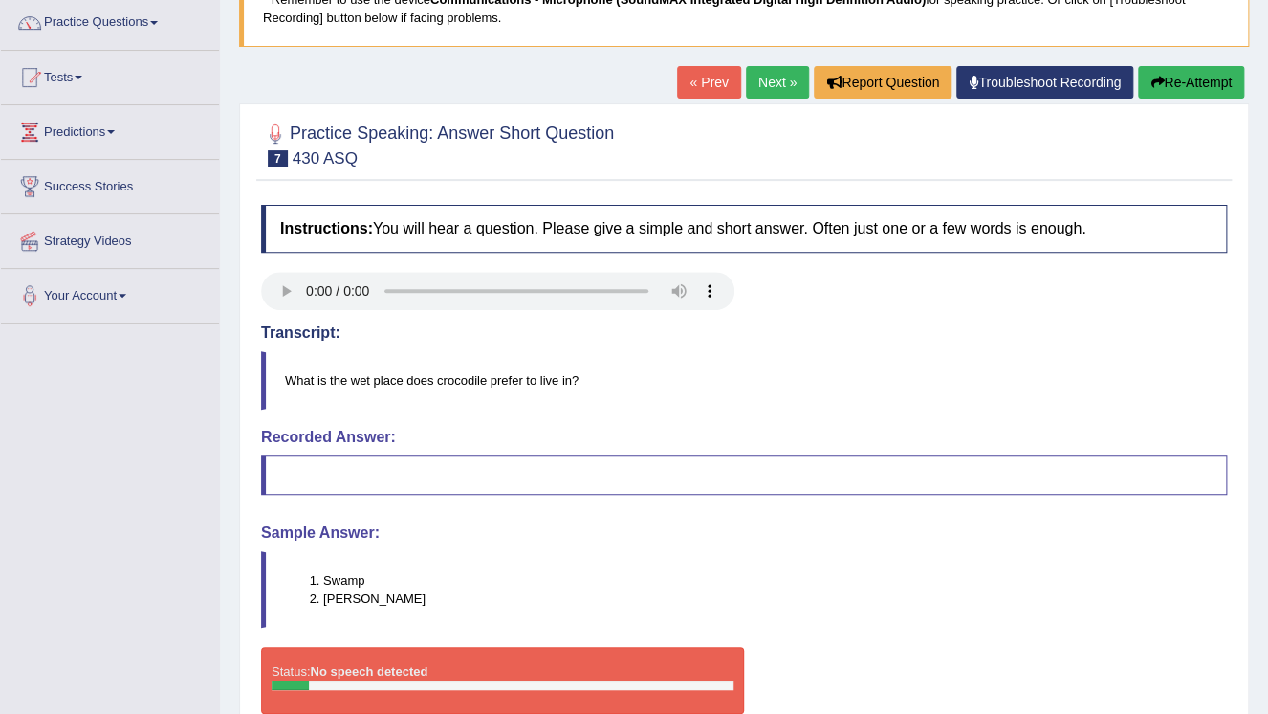
click at [776, 80] on link "Next »" at bounding box center [777, 82] width 63 height 33
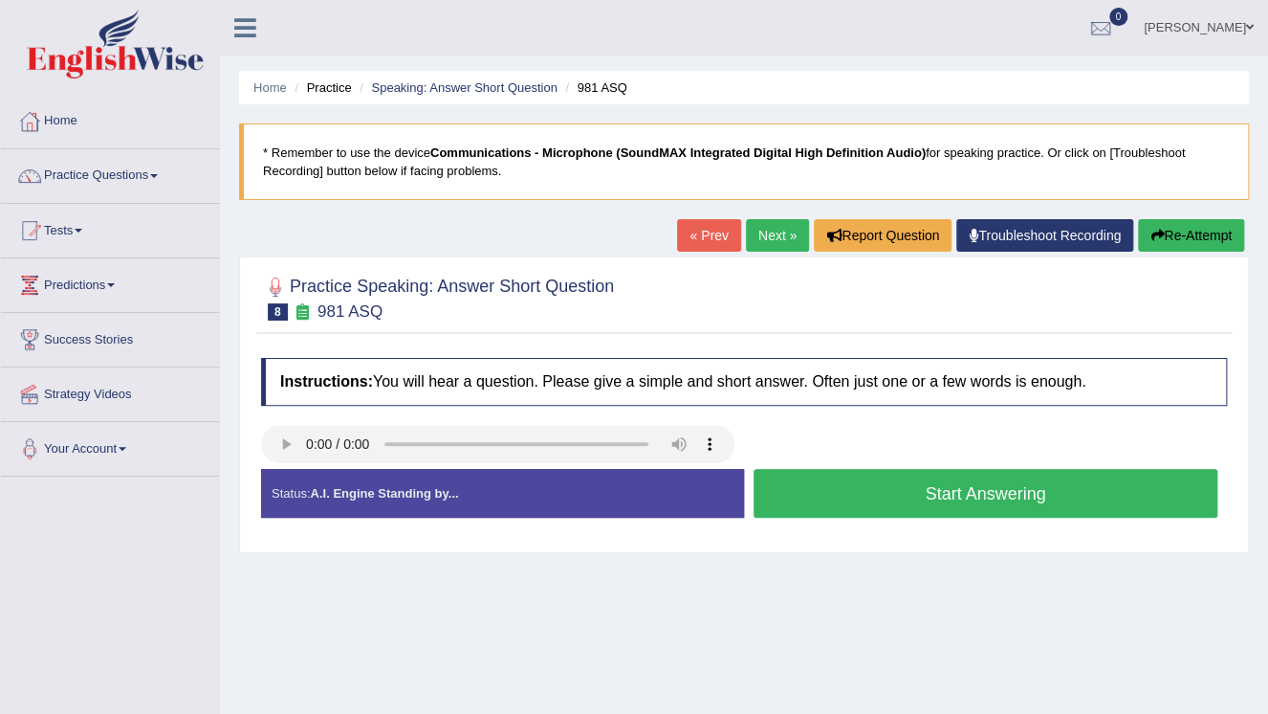
click at [810, 498] on button "Start Answering" at bounding box center [986, 493] width 464 height 49
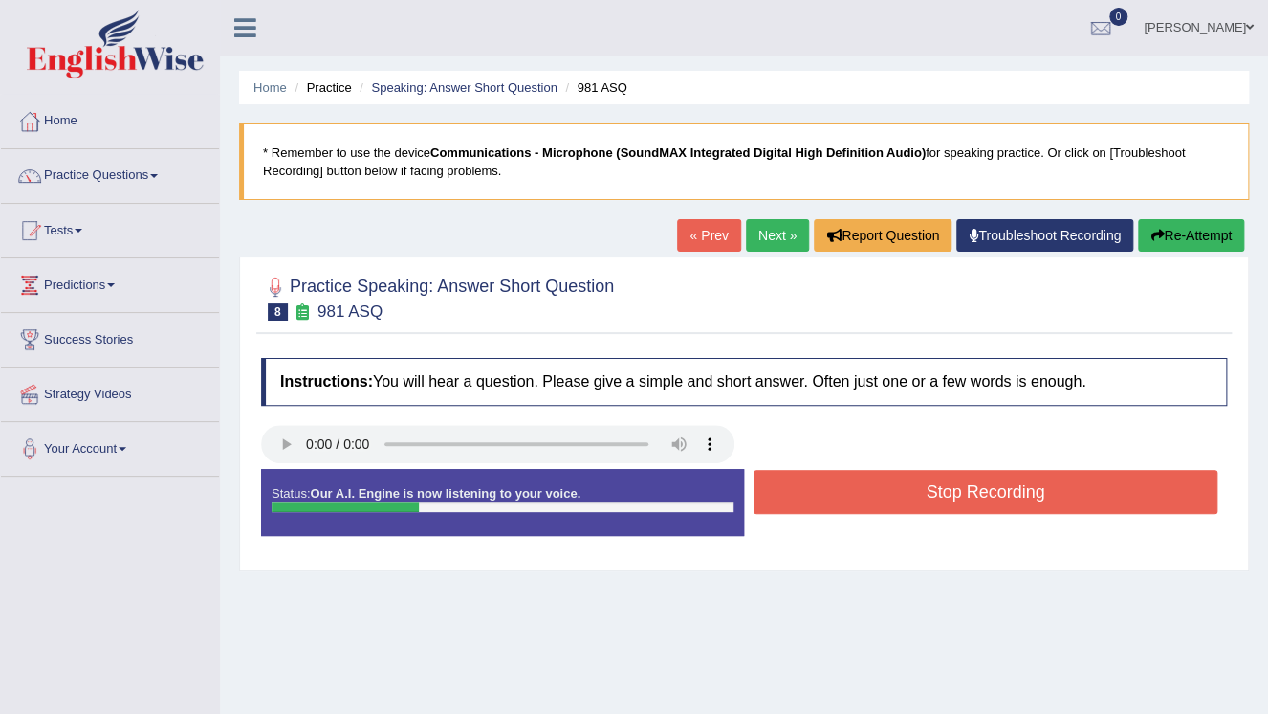
click at [857, 498] on button "Stop Recording" at bounding box center [986, 492] width 464 height 44
click at [857, 498] on div "Status: Our A.I. Engine is now listening to your voice. Start Answering Stop Re…" at bounding box center [744, 512] width 966 height 86
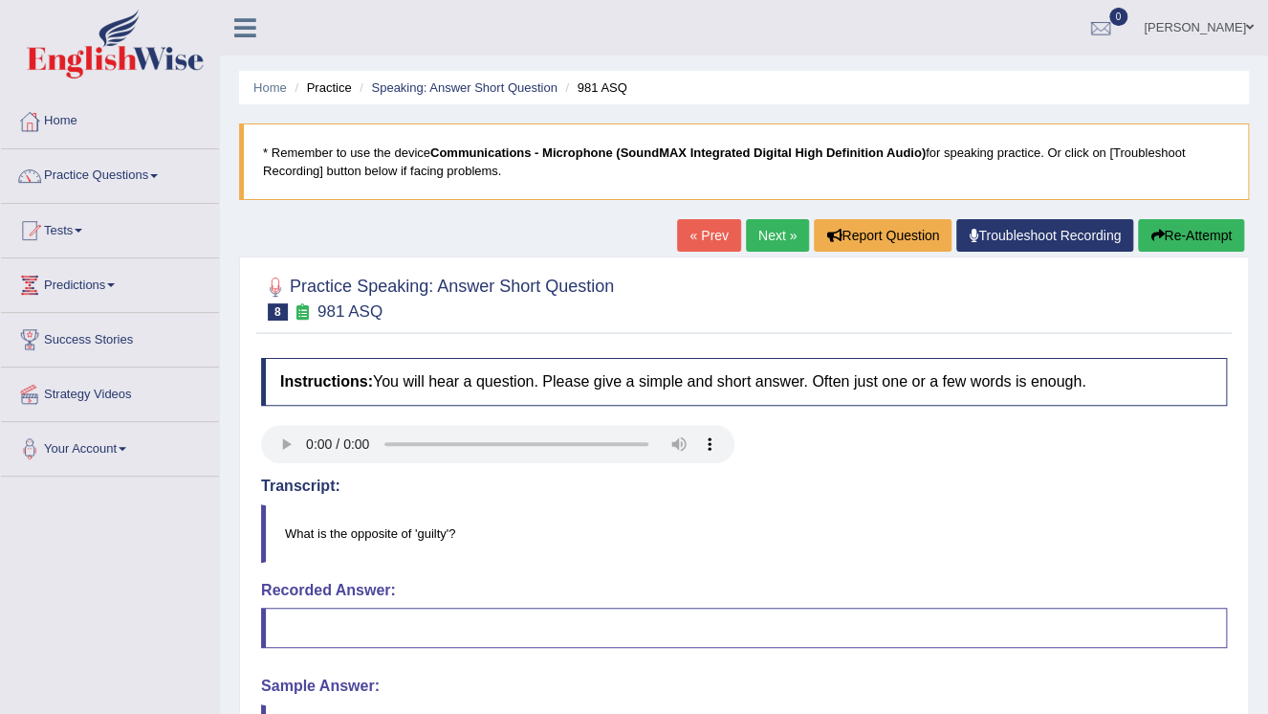
click at [1186, 236] on button "Re-Attempt" at bounding box center [1191, 235] width 106 height 33
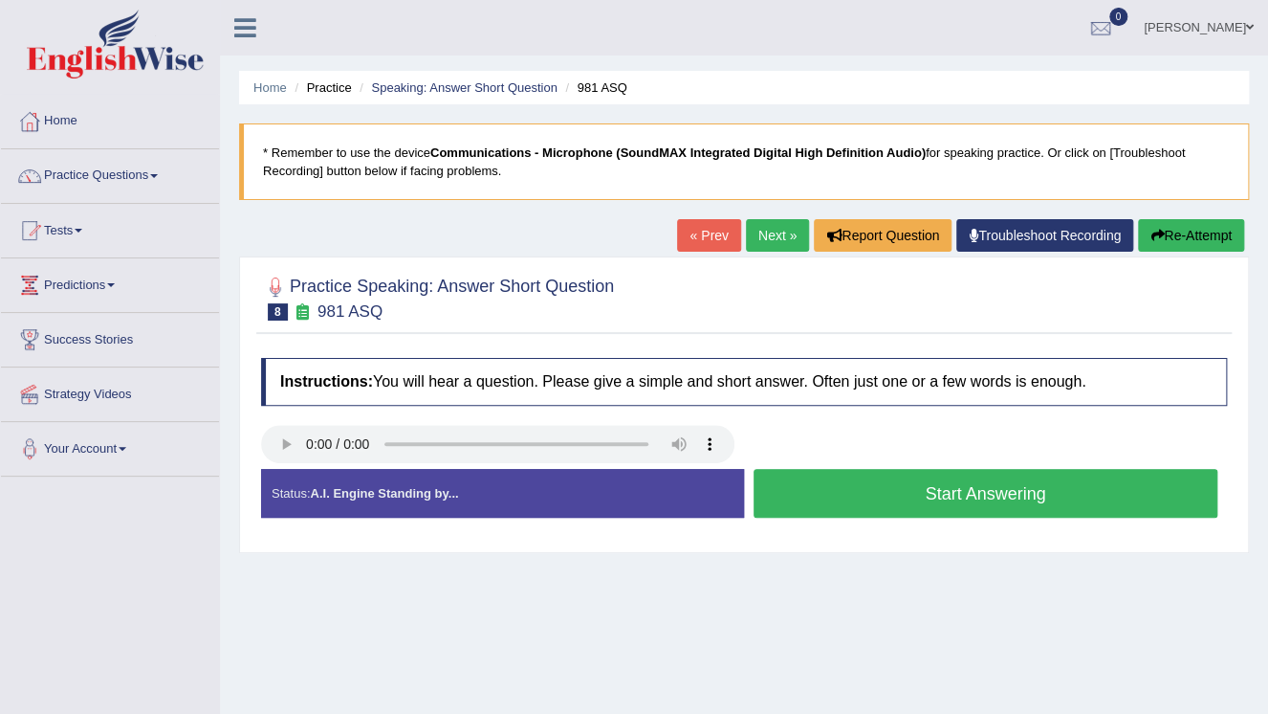
click at [943, 494] on button "Start Answering" at bounding box center [986, 493] width 464 height 49
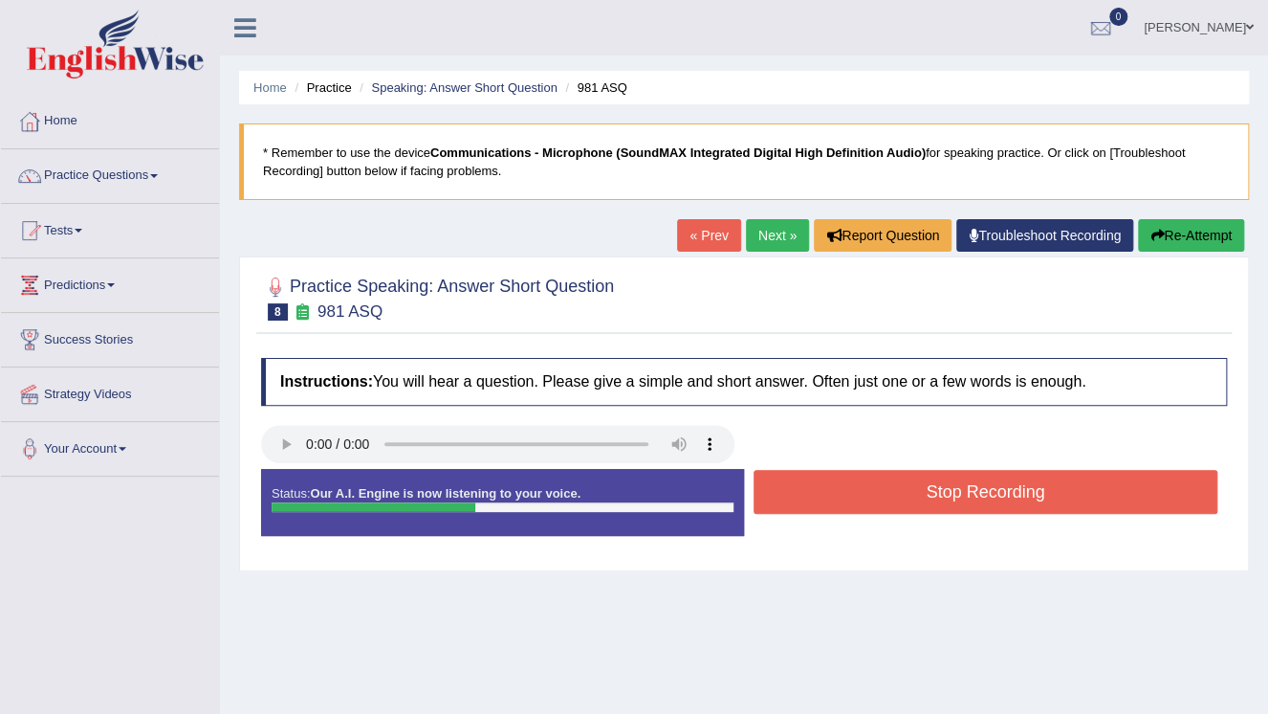
click at [841, 502] on button "Stop Recording" at bounding box center [986, 492] width 464 height 44
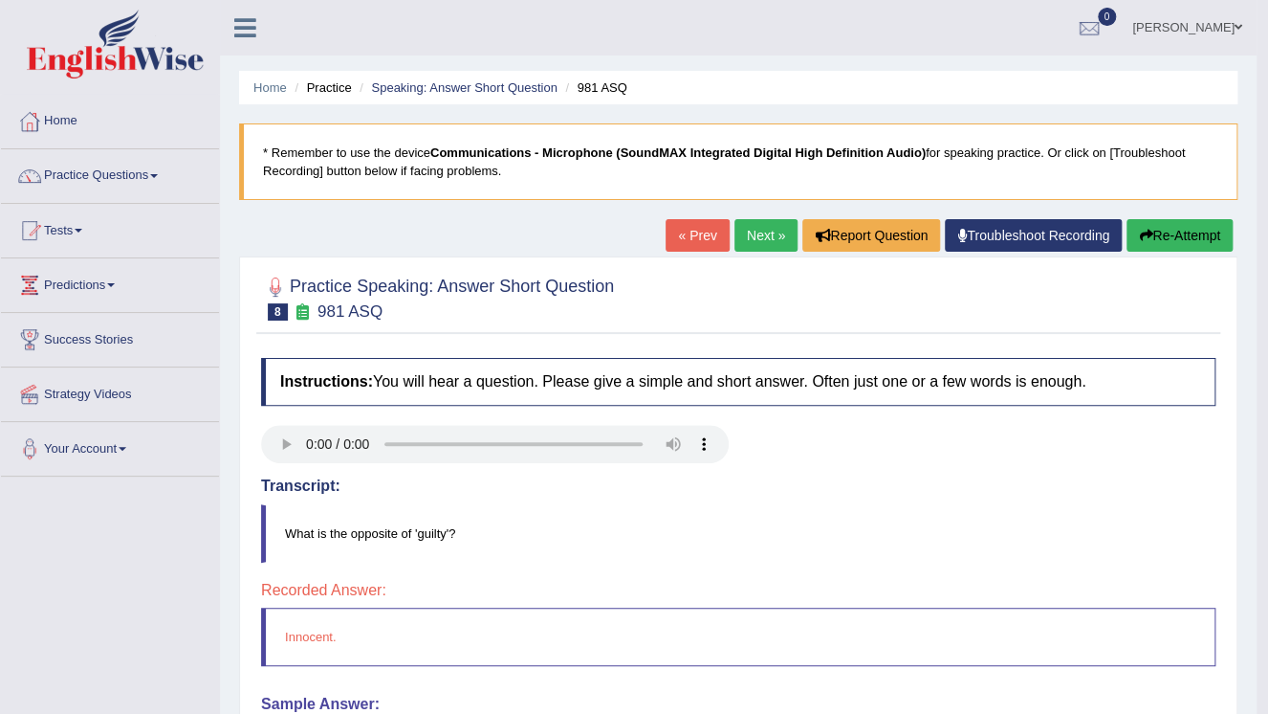
click at [750, 241] on link "Next »" at bounding box center [766, 235] width 63 height 33
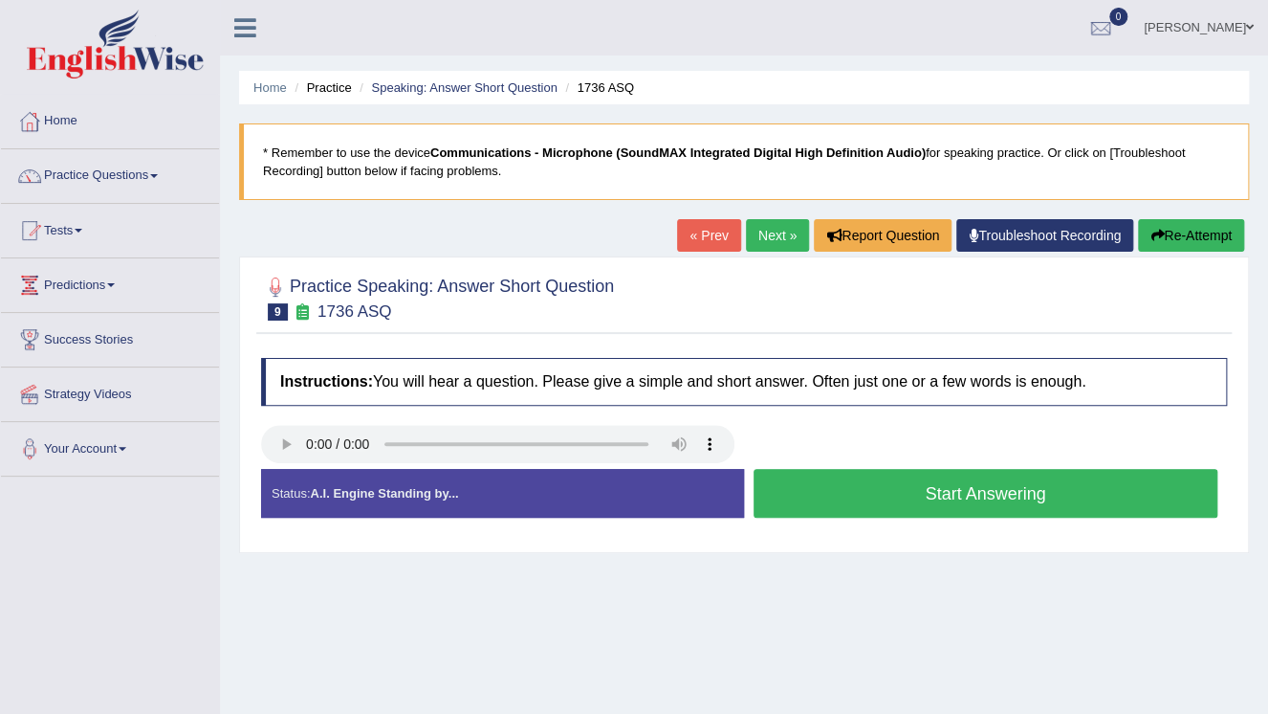
click at [895, 503] on button "Start Answering" at bounding box center [986, 493] width 464 height 49
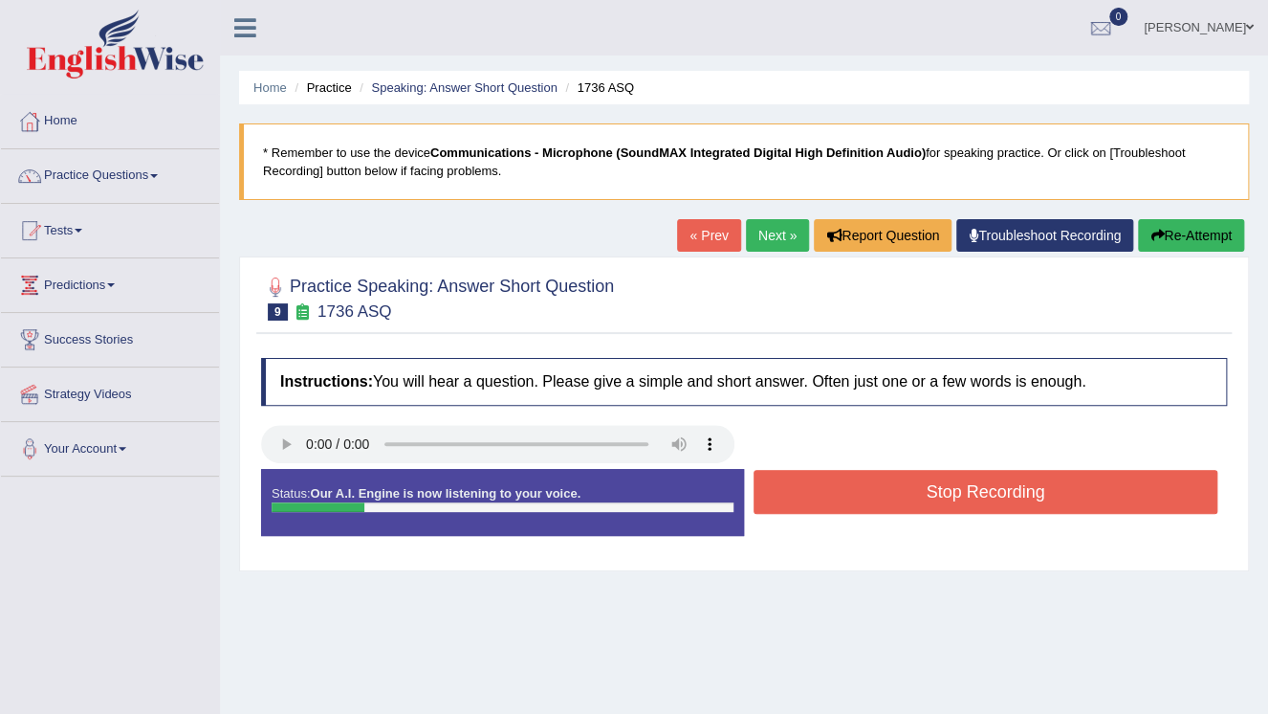
click at [896, 501] on button "Stop Recording" at bounding box center [986, 492] width 464 height 44
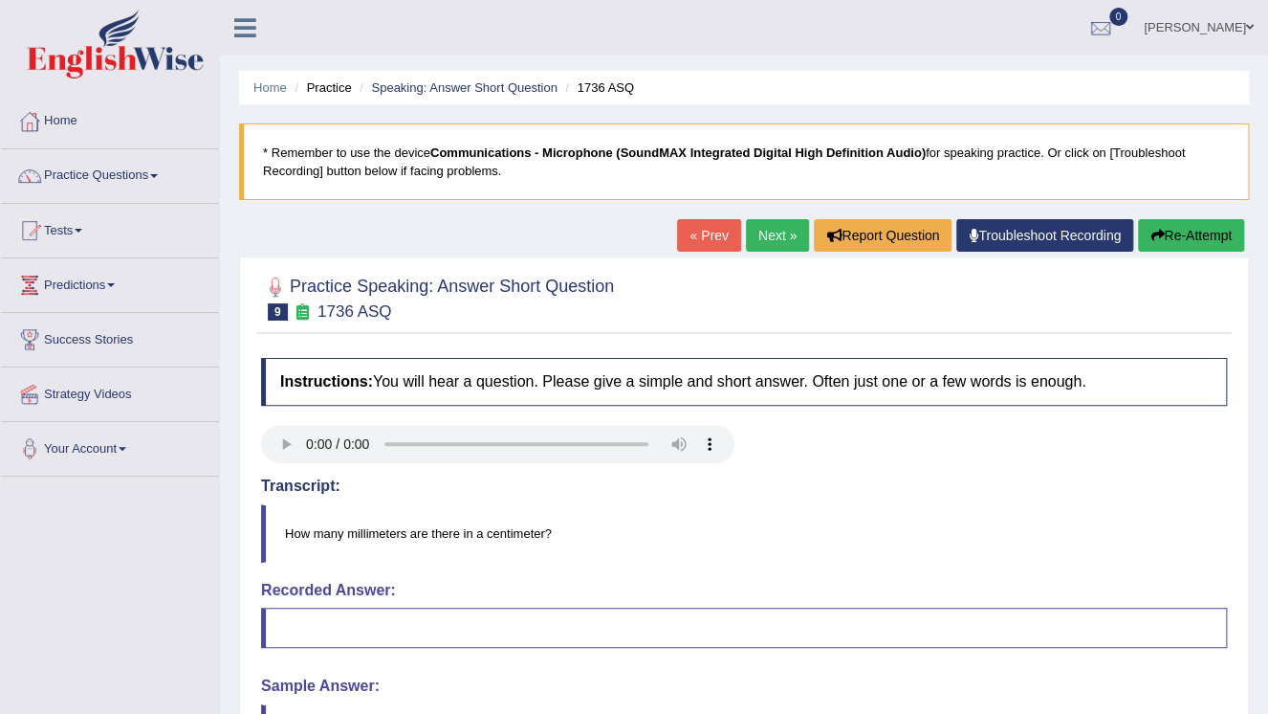
click at [1180, 238] on button "Re-Attempt" at bounding box center [1191, 235] width 106 height 33
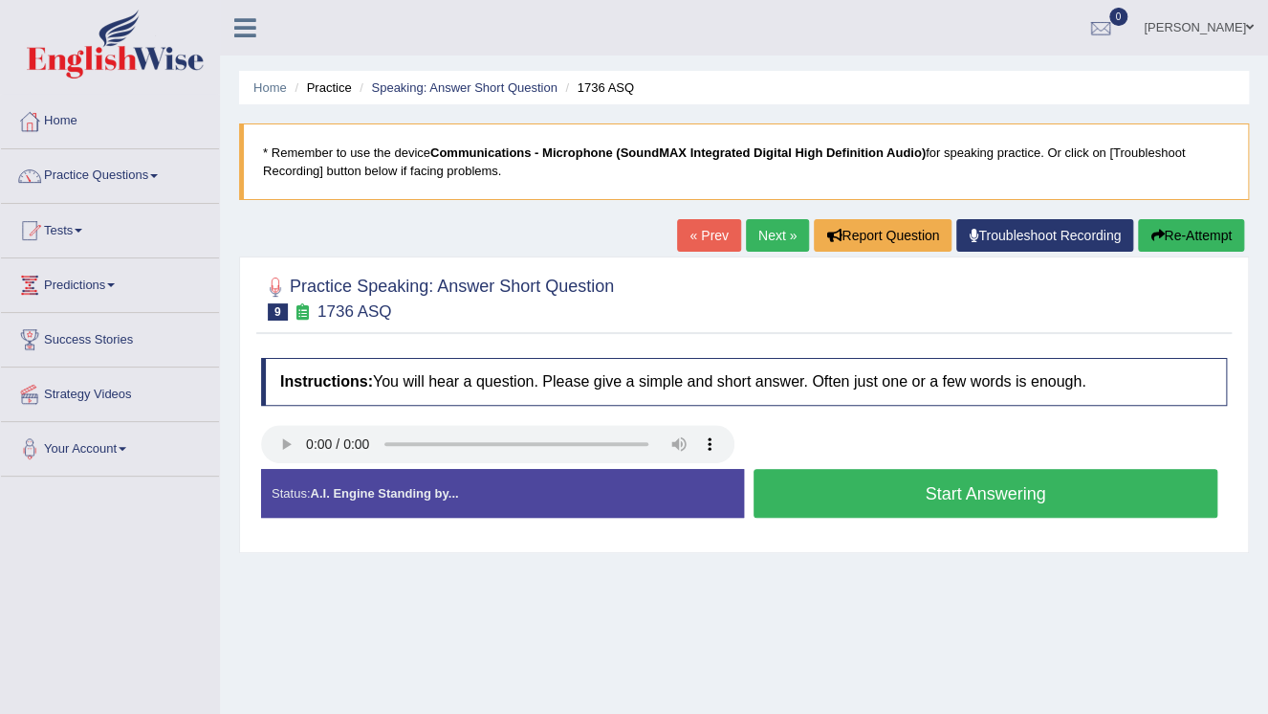
click at [962, 494] on button "Start Answering" at bounding box center [986, 493] width 464 height 49
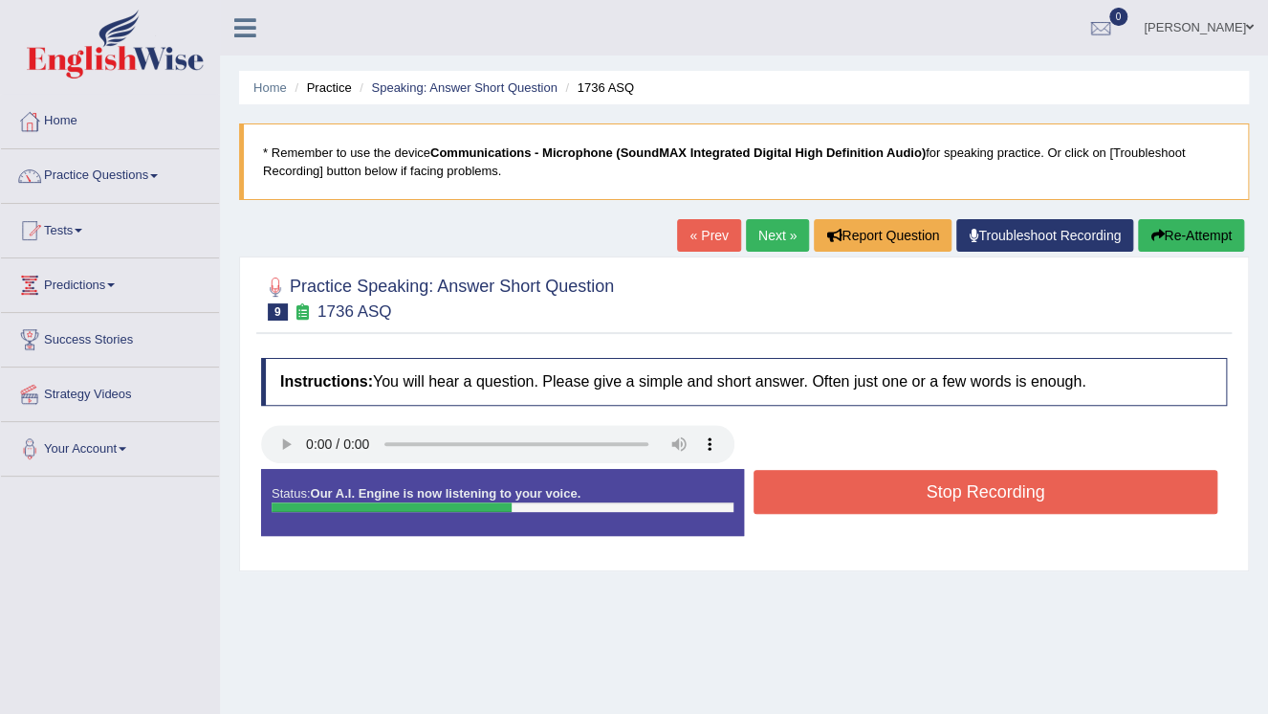
click at [966, 494] on button "Stop Recording" at bounding box center [986, 492] width 464 height 44
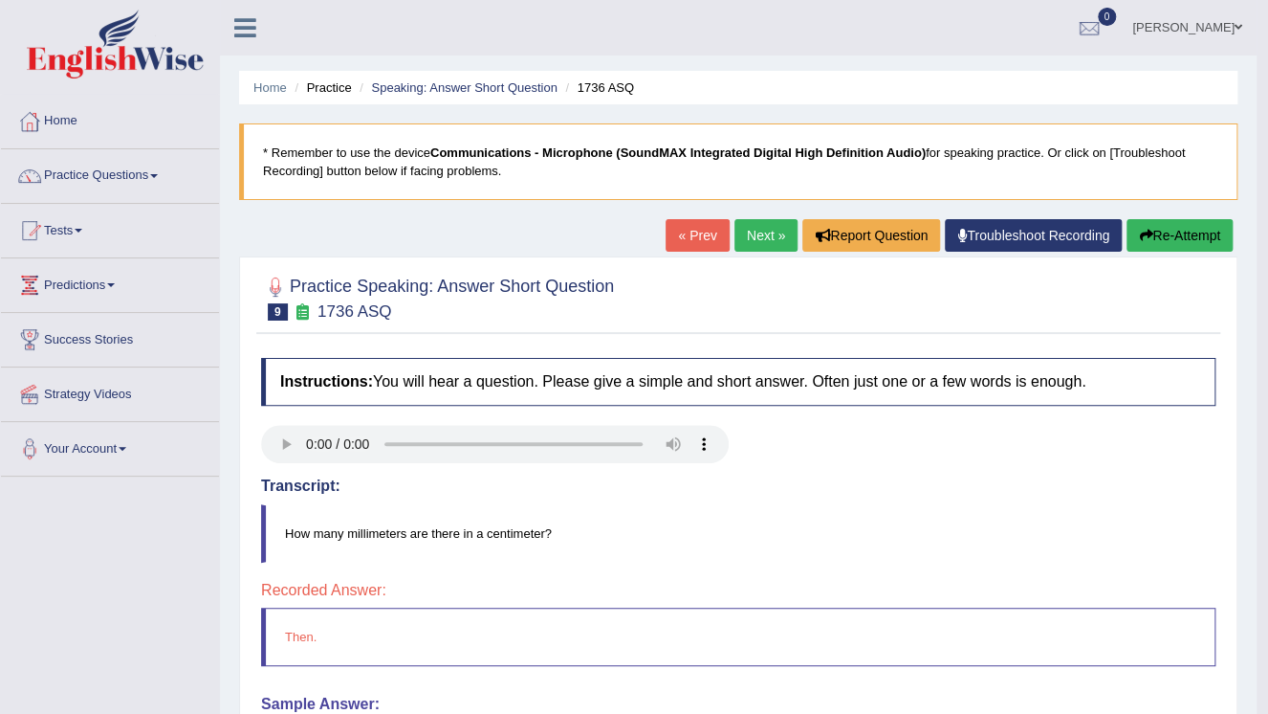
click at [1178, 238] on button "Re-Attempt" at bounding box center [1180, 235] width 106 height 33
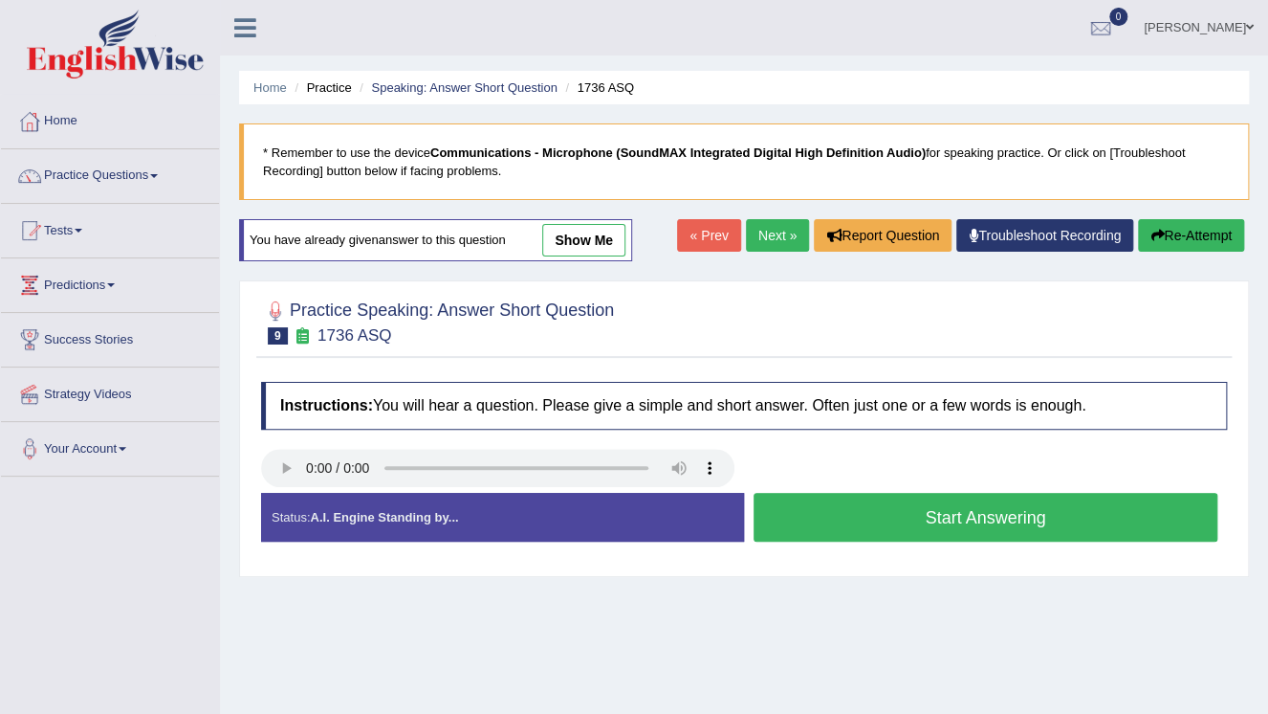
click at [949, 516] on button "Start Answering" at bounding box center [986, 517] width 464 height 49
click at [0, 0] on button "Stop Recording" at bounding box center [0, 0] width 0 height 0
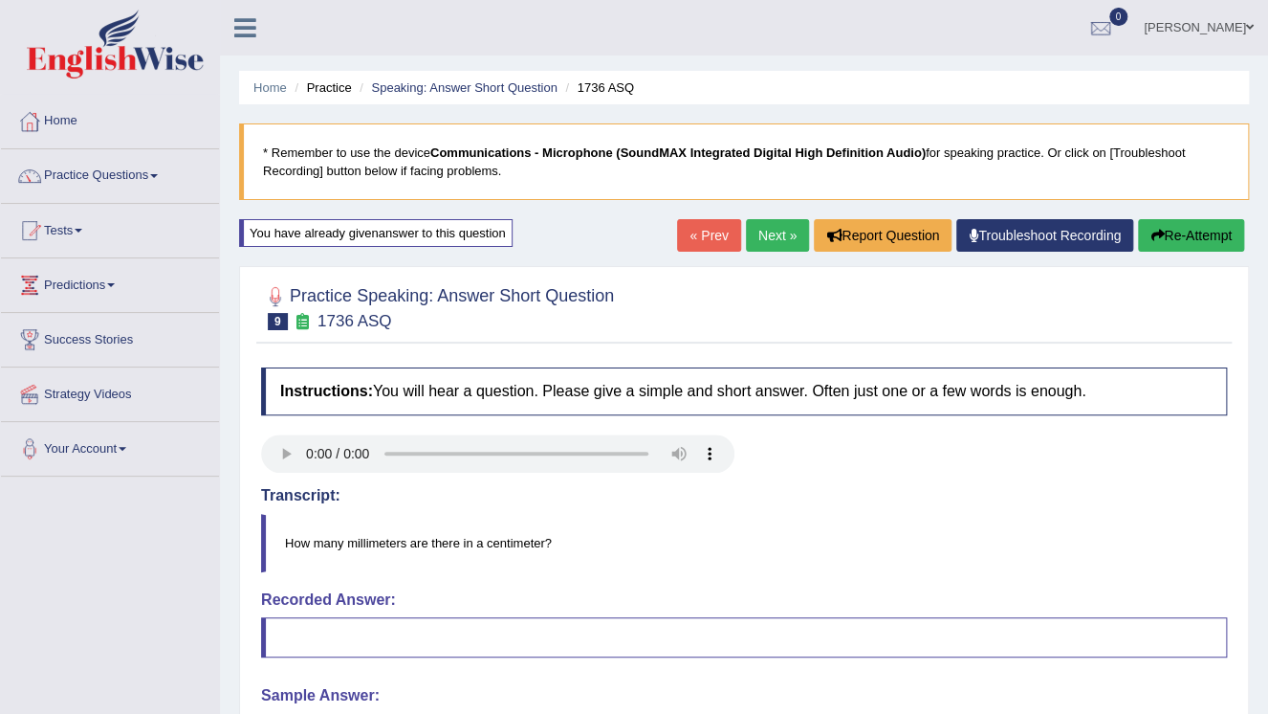
click at [1181, 233] on button "Re-Attempt" at bounding box center [1191, 235] width 106 height 33
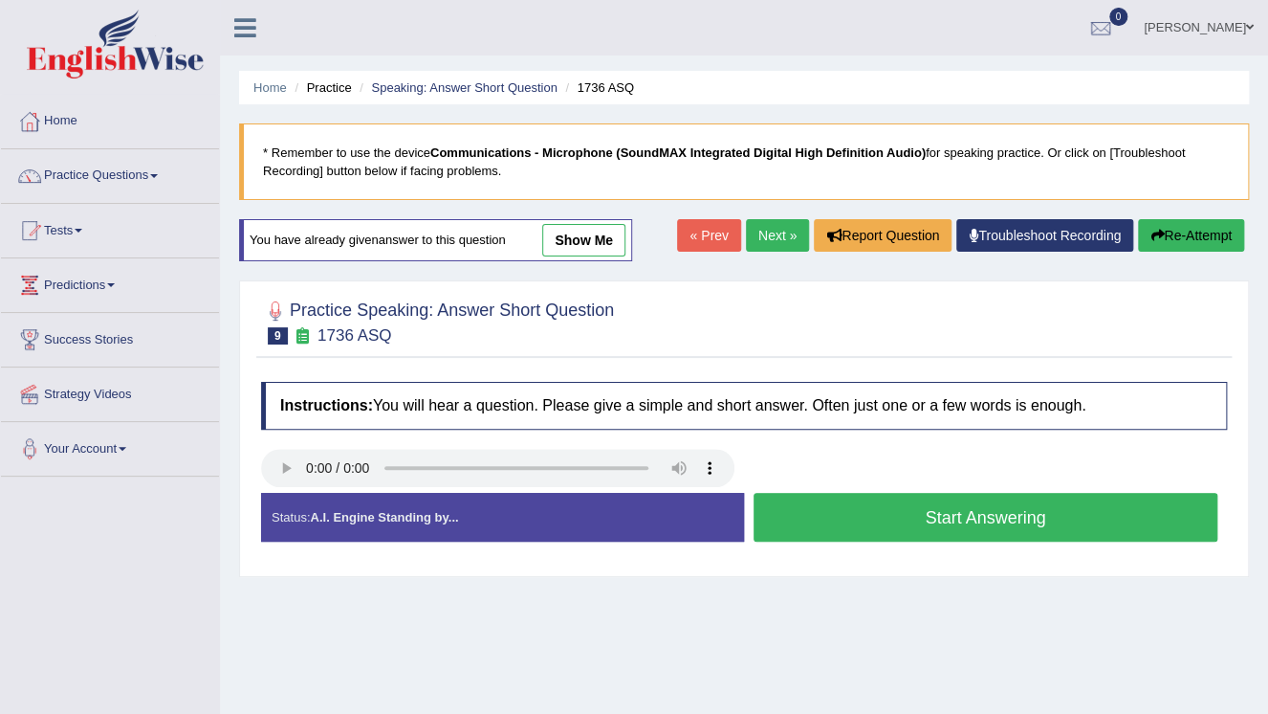
click at [982, 517] on button "Start Answering" at bounding box center [986, 517] width 464 height 49
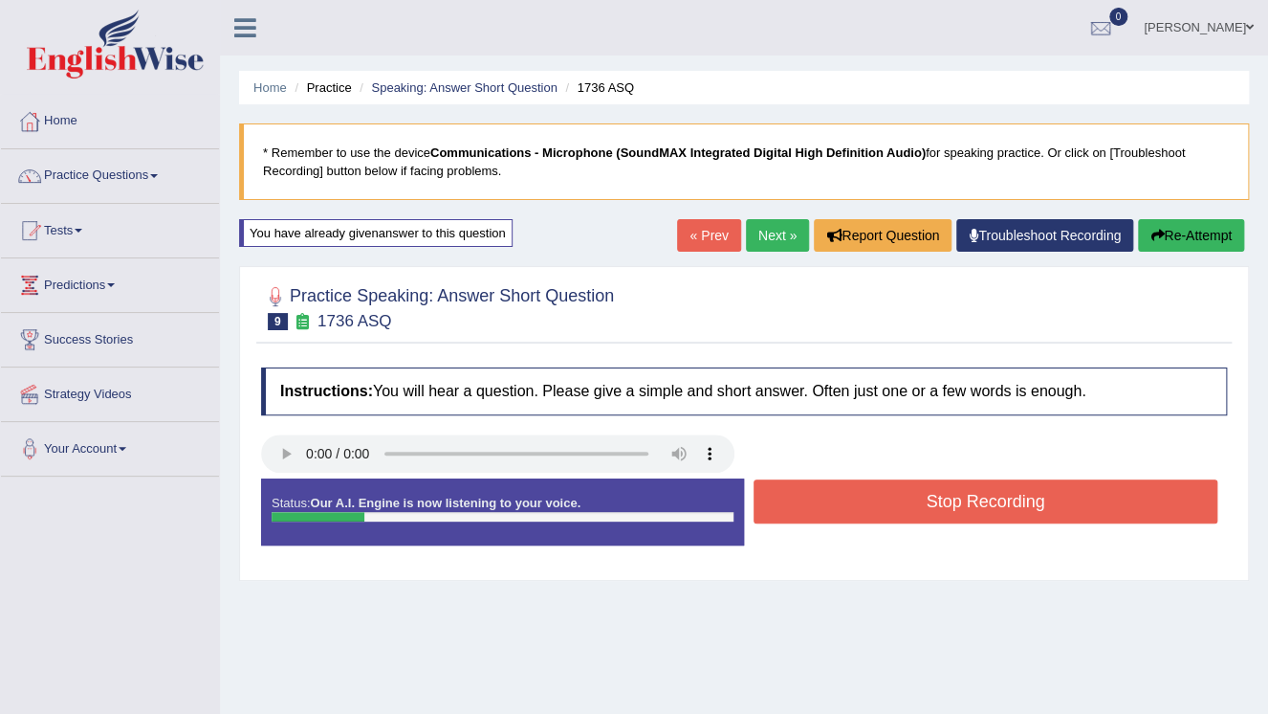
click at [965, 516] on button "Stop Recording" at bounding box center [986, 501] width 464 height 44
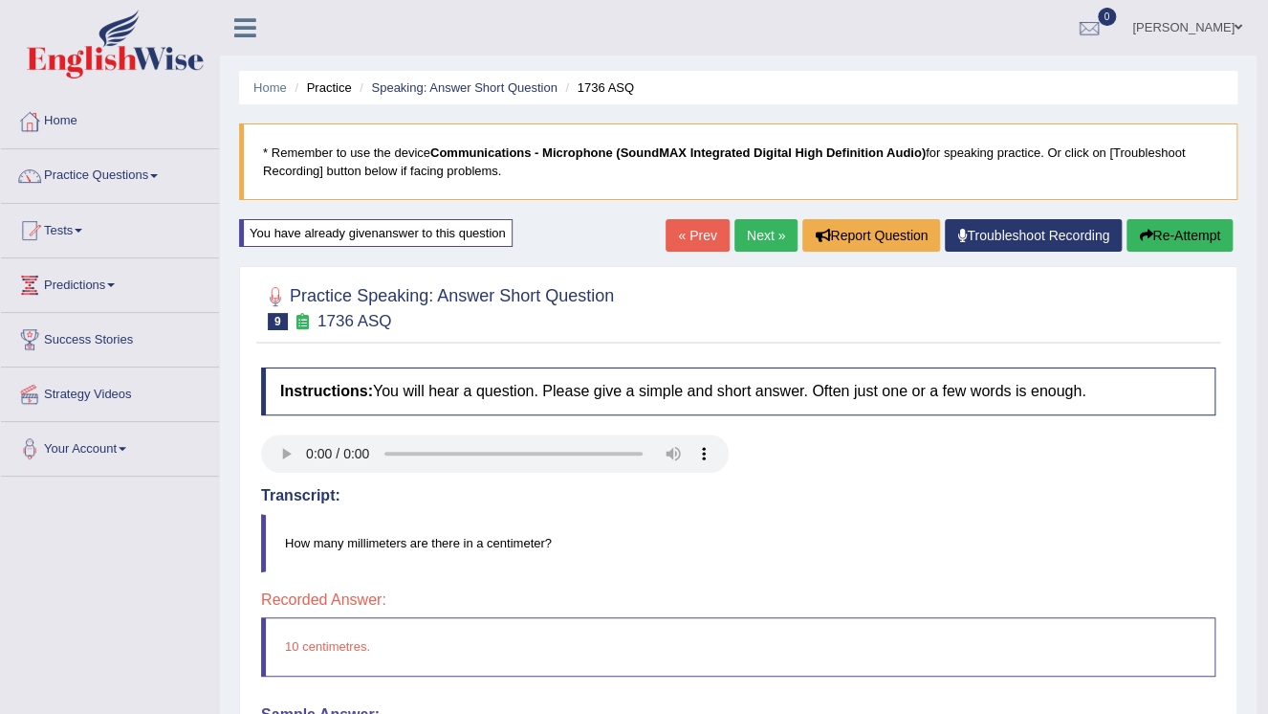
click at [772, 223] on link "Next »" at bounding box center [766, 235] width 63 height 33
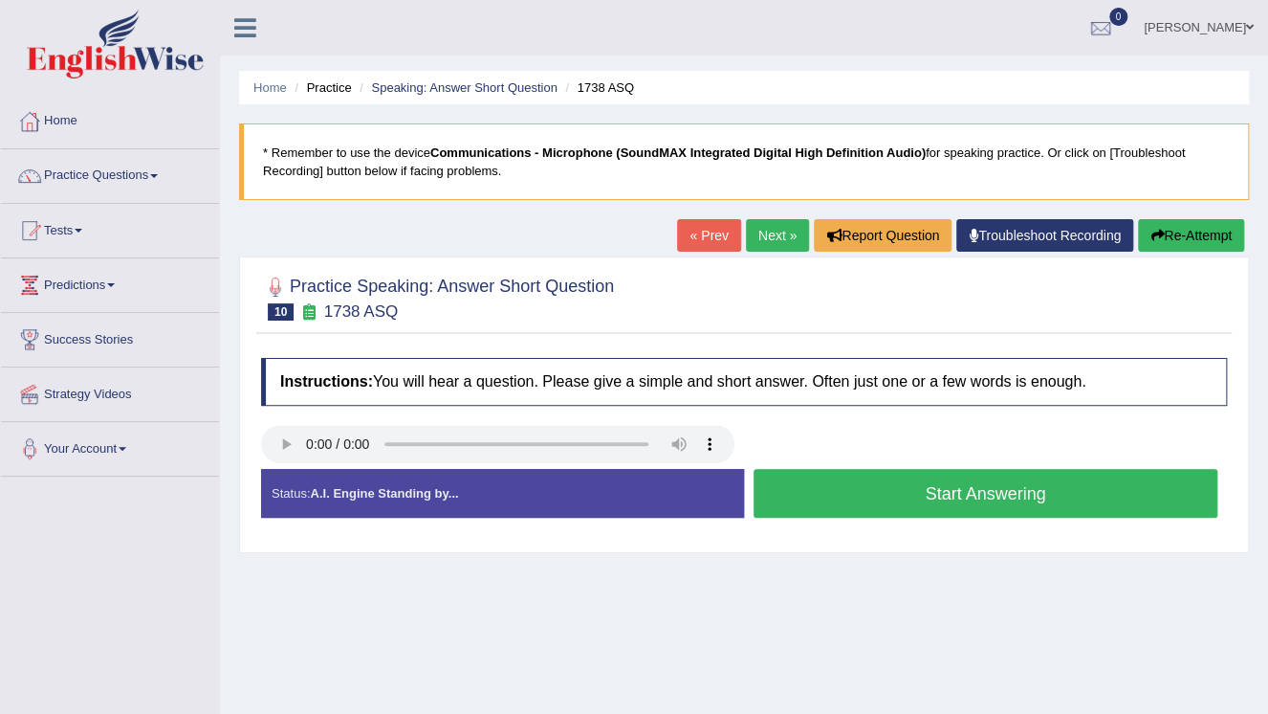
click at [1006, 496] on button "Start Answering" at bounding box center [986, 493] width 464 height 49
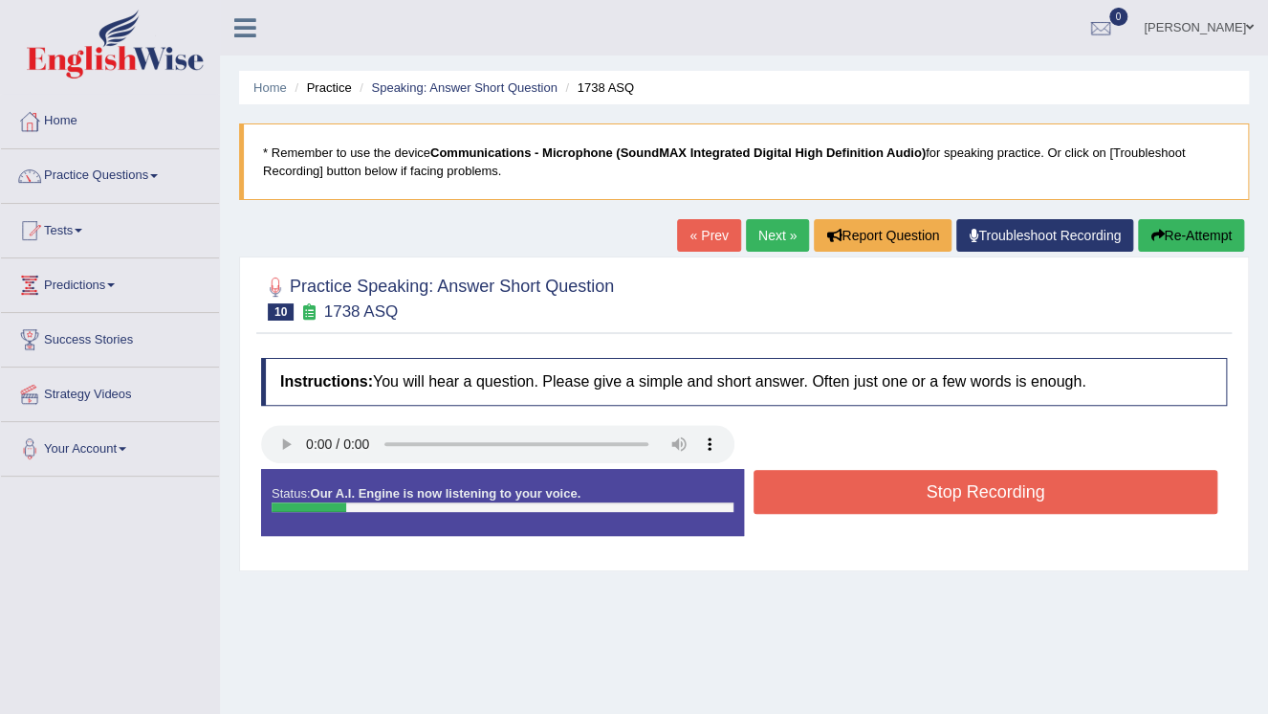
click at [1002, 494] on button "Stop Recording" at bounding box center [986, 492] width 464 height 44
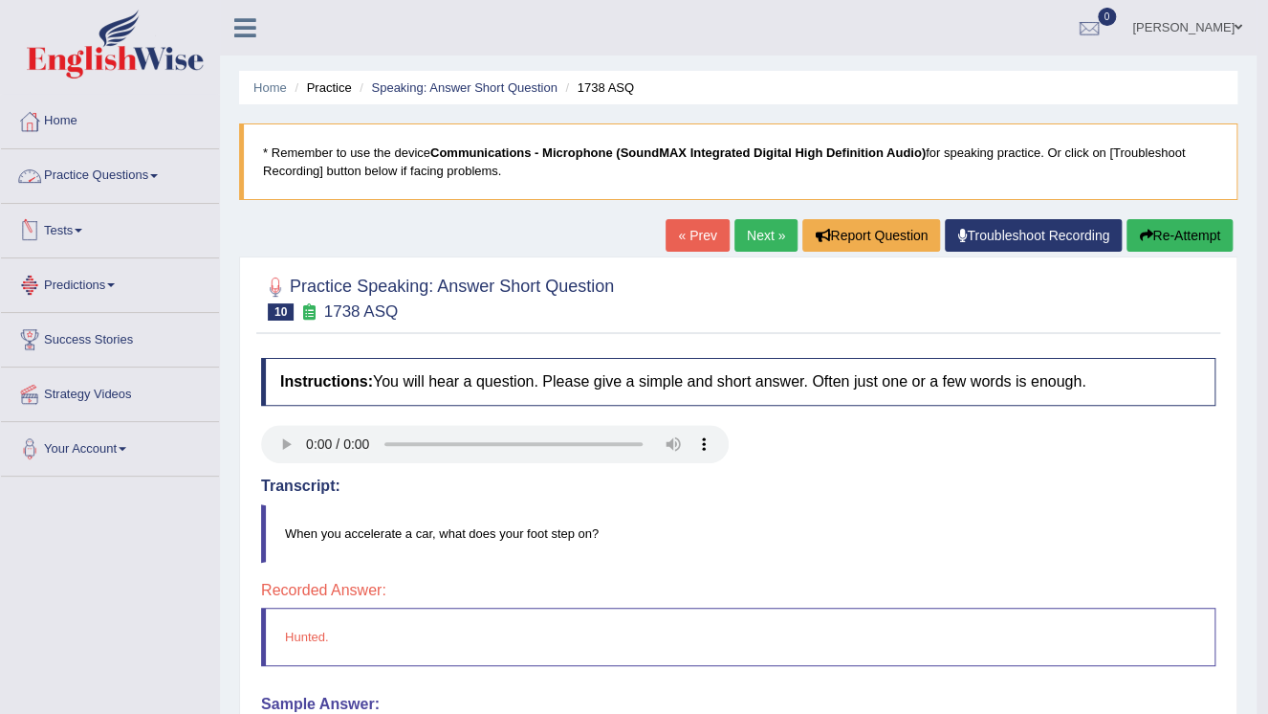
click at [148, 179] on link "Practice Questions" at bounding box center [110, 173] width 218 height 48
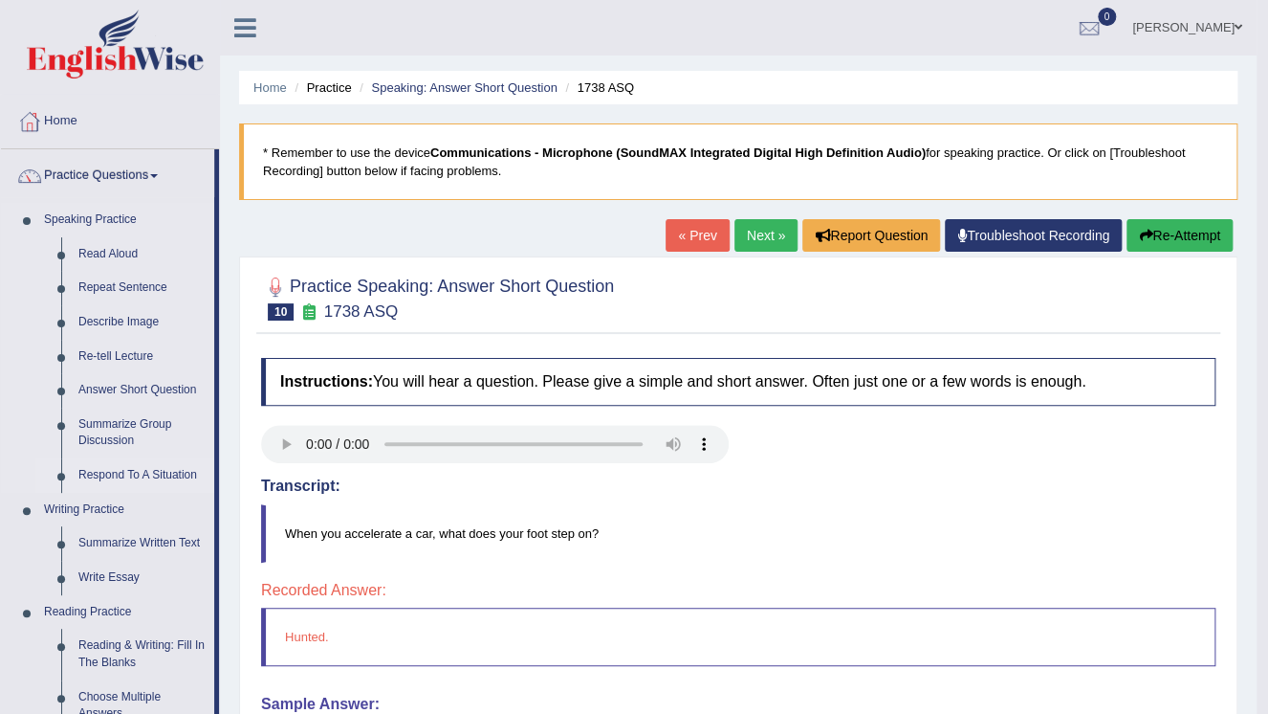
click at [143, 474] on link "Respond To A Situation" at bounding box center [142, 475] width 144 height 34
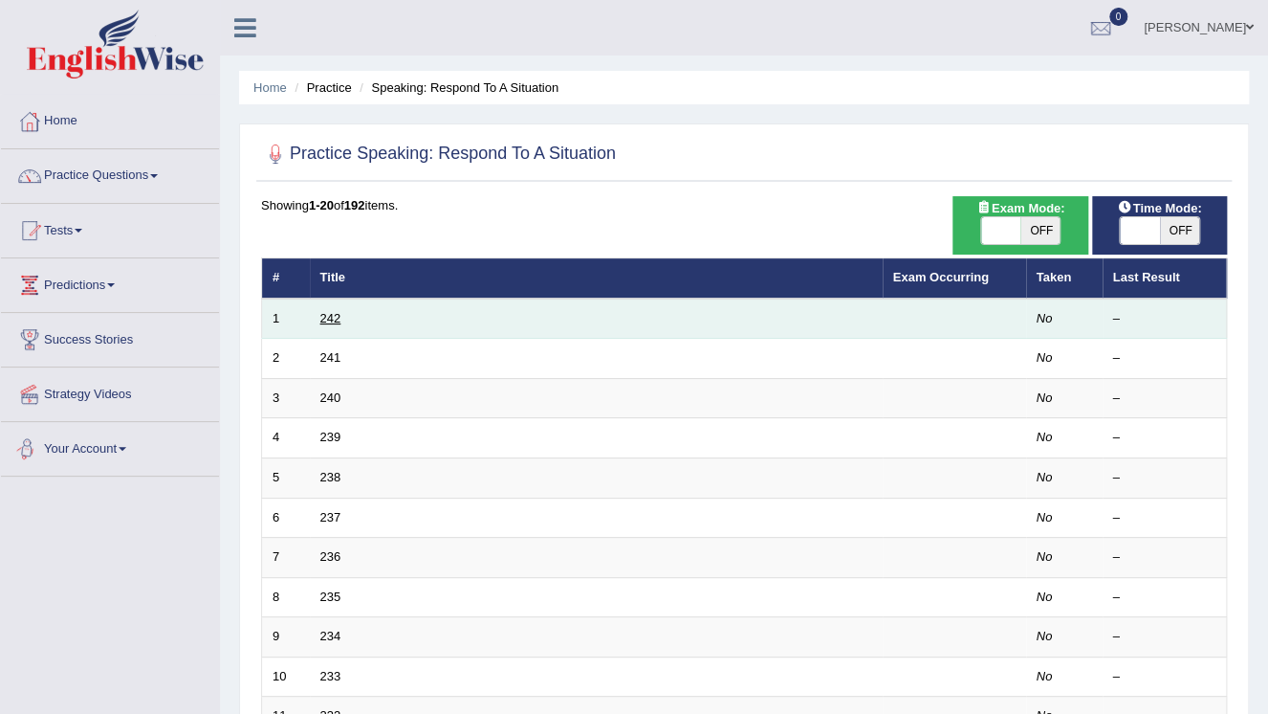
click at [333, 315] on link "242" at bounding box center [330, 318] width 21 height 14
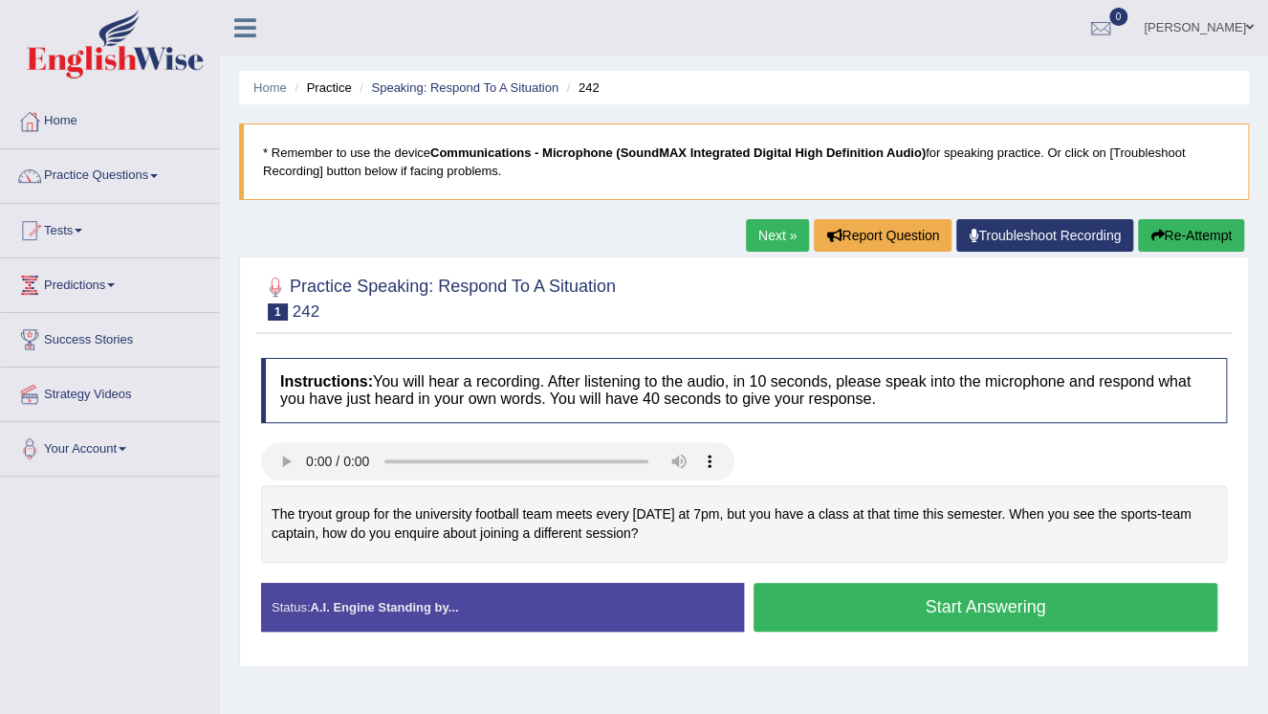
click at [1045, 607] on button "Start Answering" at bounding box center [986, 606] width 464 height 49
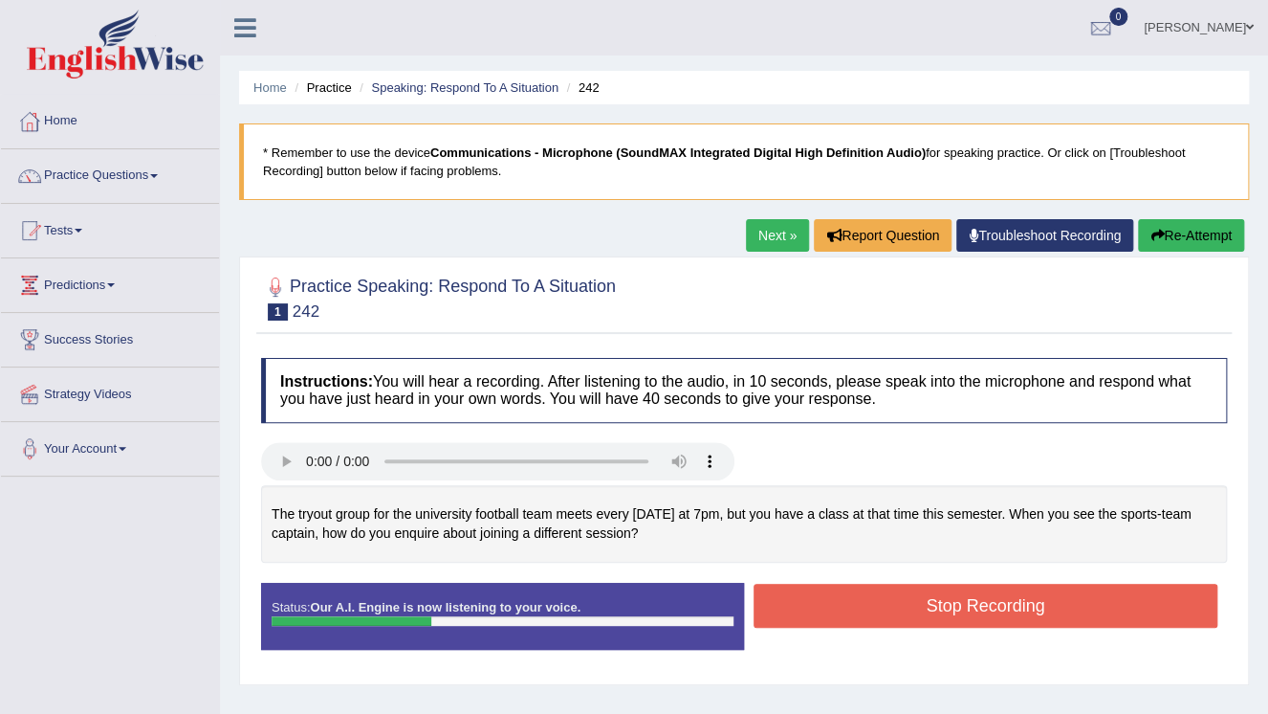
click at [1034, 602] on button "Stop Recording" at bounding box center [986, 605] width 464 height 44
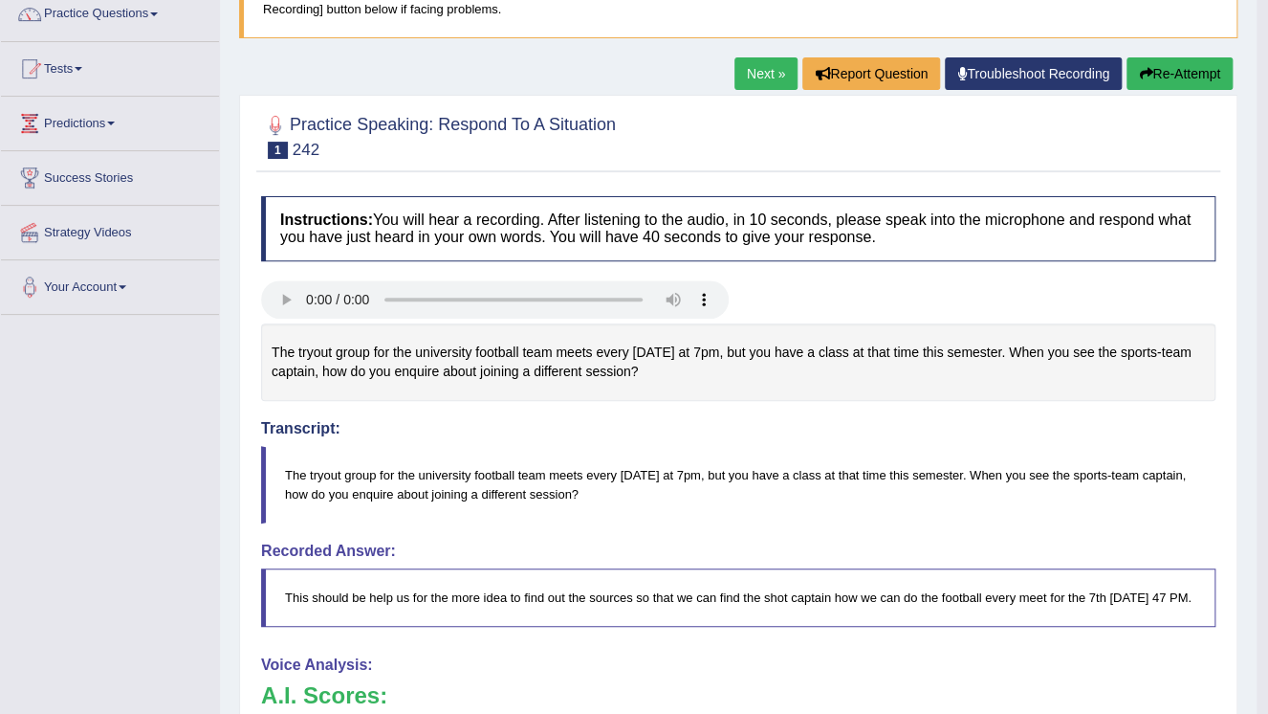
scroll to position [153, 0]
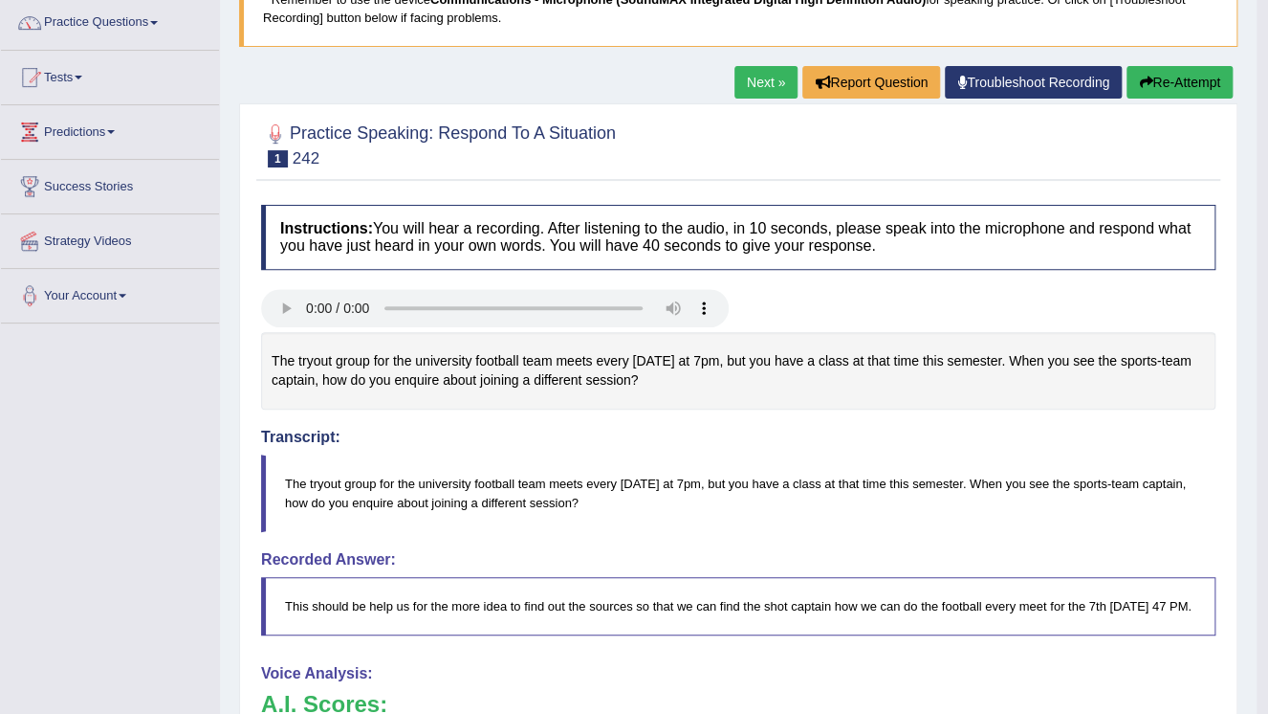
click at [764, 88] on link "Next »" at bounding box center [766, 82] width 63 height 33
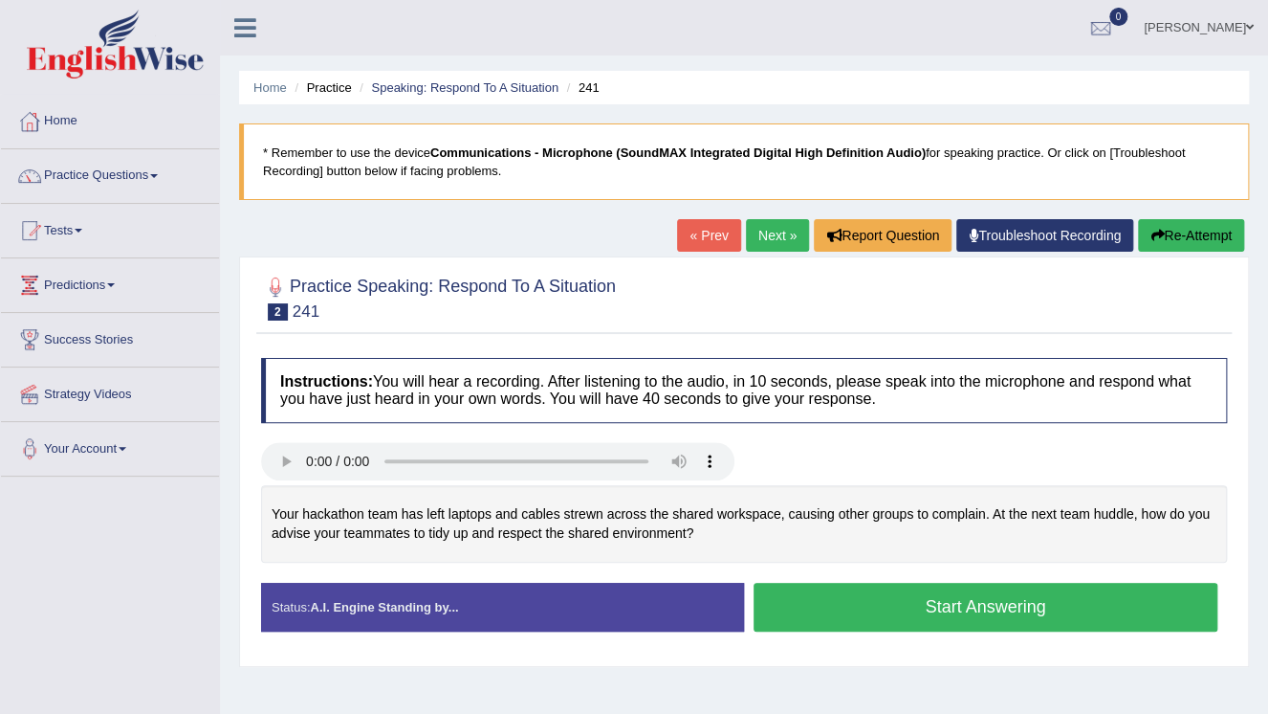
click at [1089, 613] on button "Start Answering" at bounding box center [986, 606] width 464 height 49
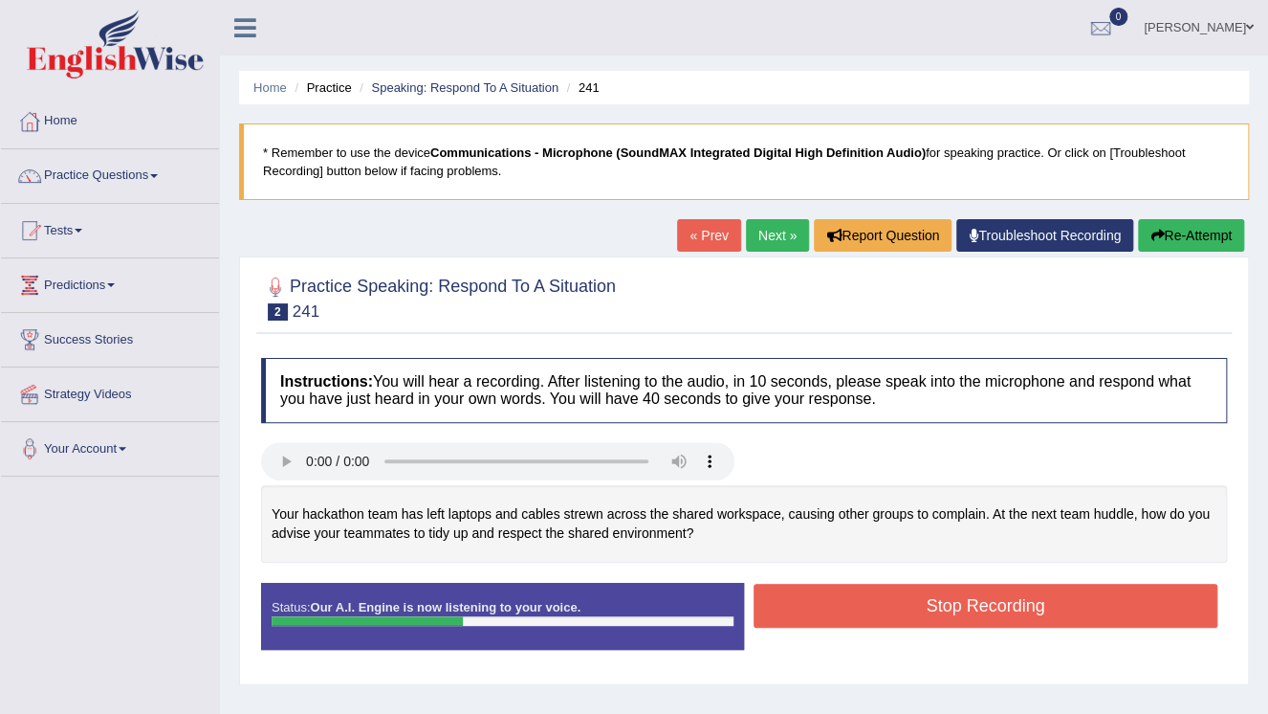
click at [1055, 612] on button "Stop Recording" at bounding box center [986, 605] width 464 height 44
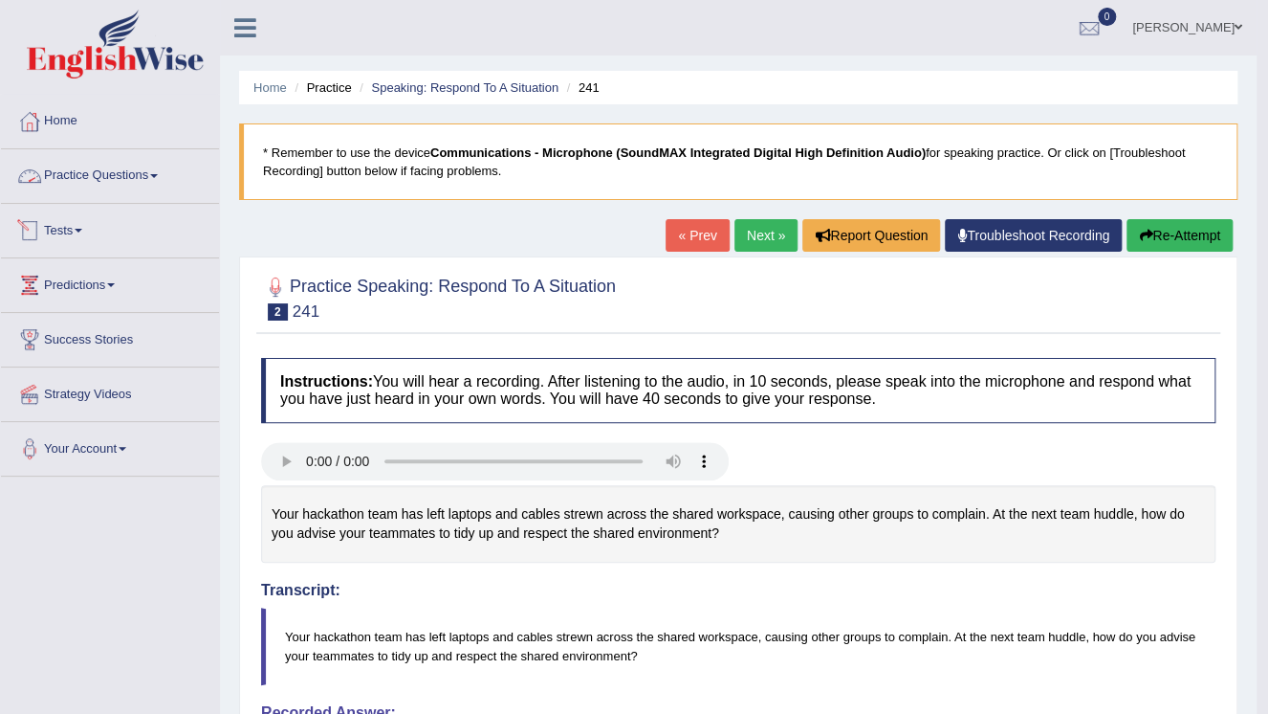
click at [160, 172] on link "Practice Questions" at bounding box center [110, 173] width 218 height 48
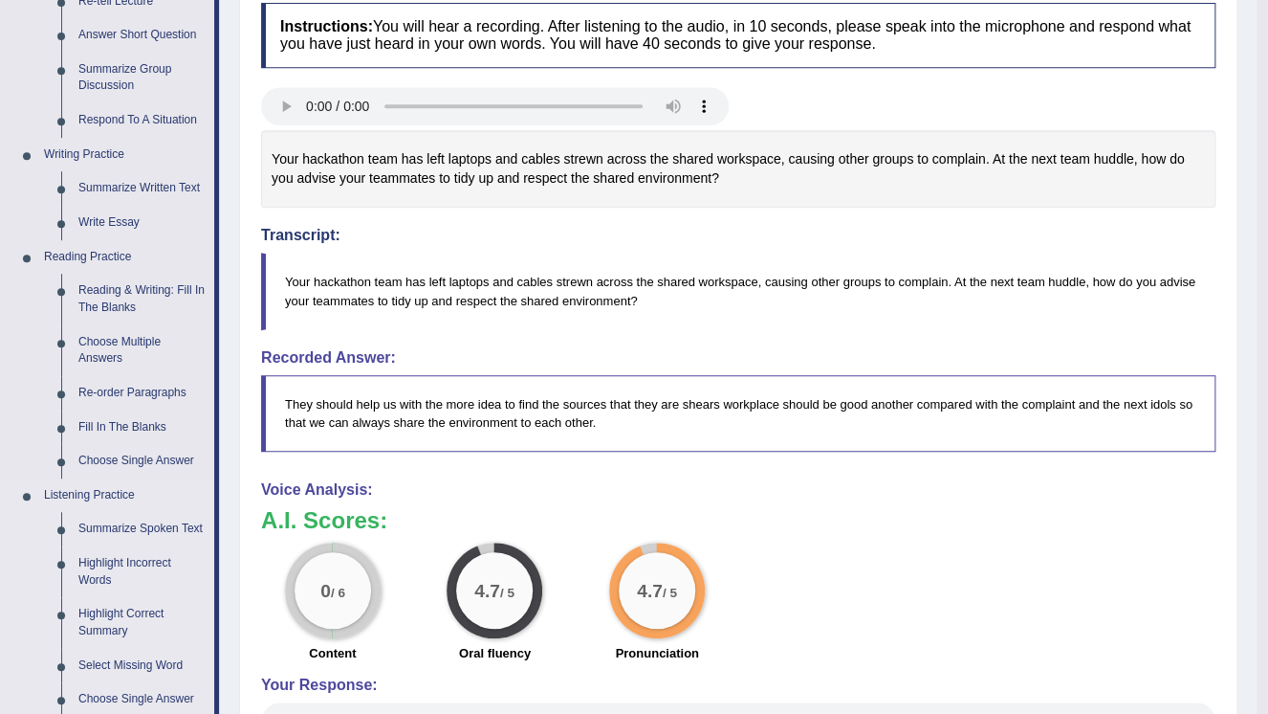
scroll to position [383, 0]
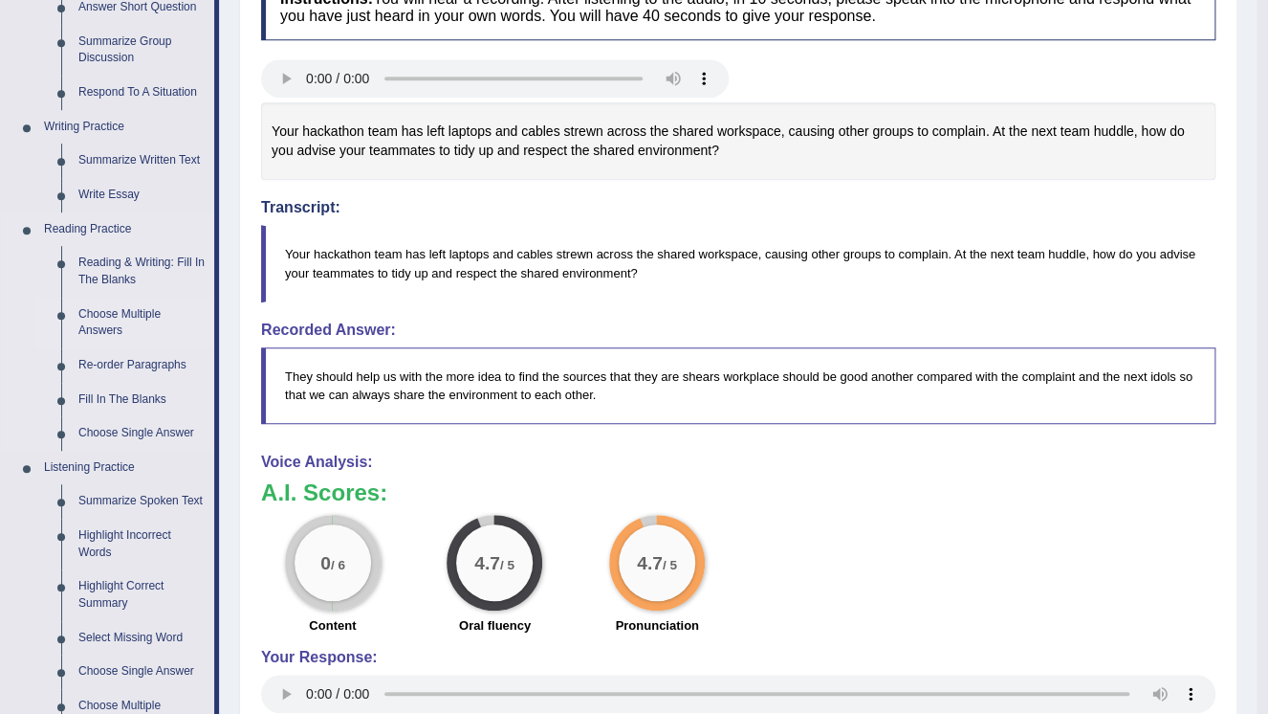
click at [115, 317] on link "Choose Multiple Answers" at bounding box center [142, 322] width 144 height 51
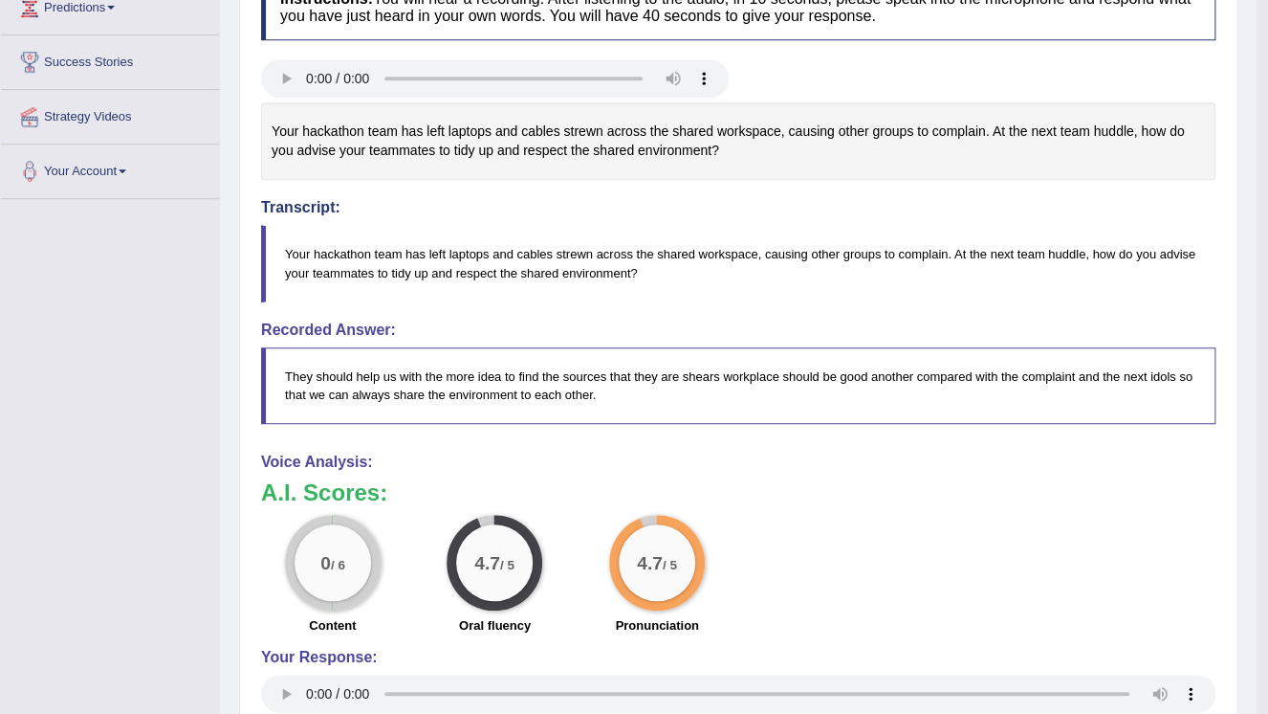
scroll to position [490, 0]
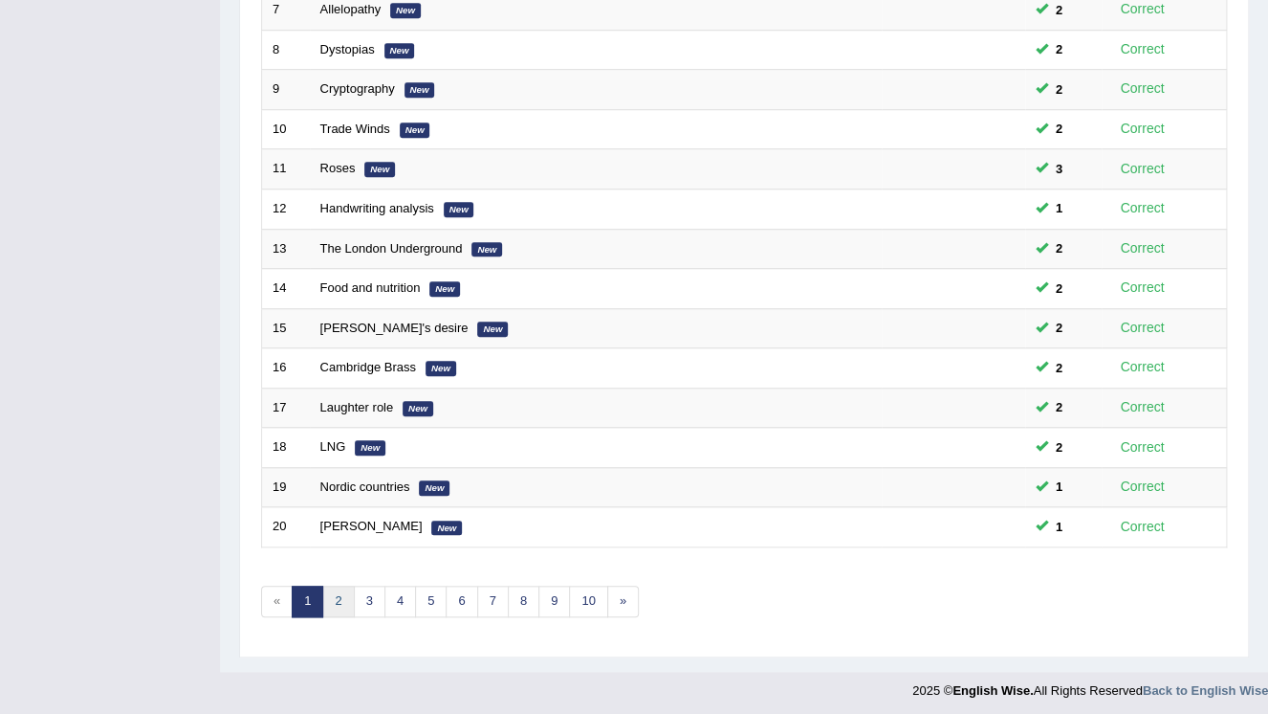
click at [342, 597] on link "2" at bounding box center [338, 601] width 32 height 32
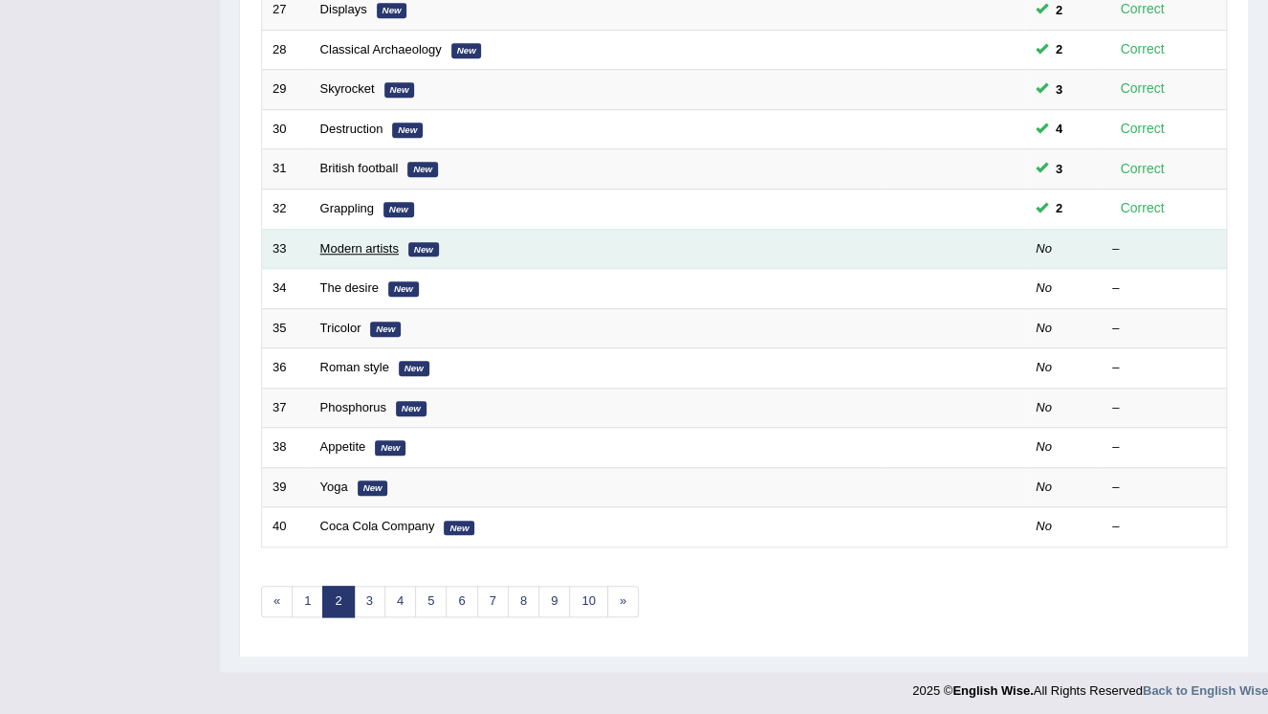
scroll to position [547, 0]
click at [368, 241] on link "Modern artists" at bounding box center [359, 248] width 78 height 14
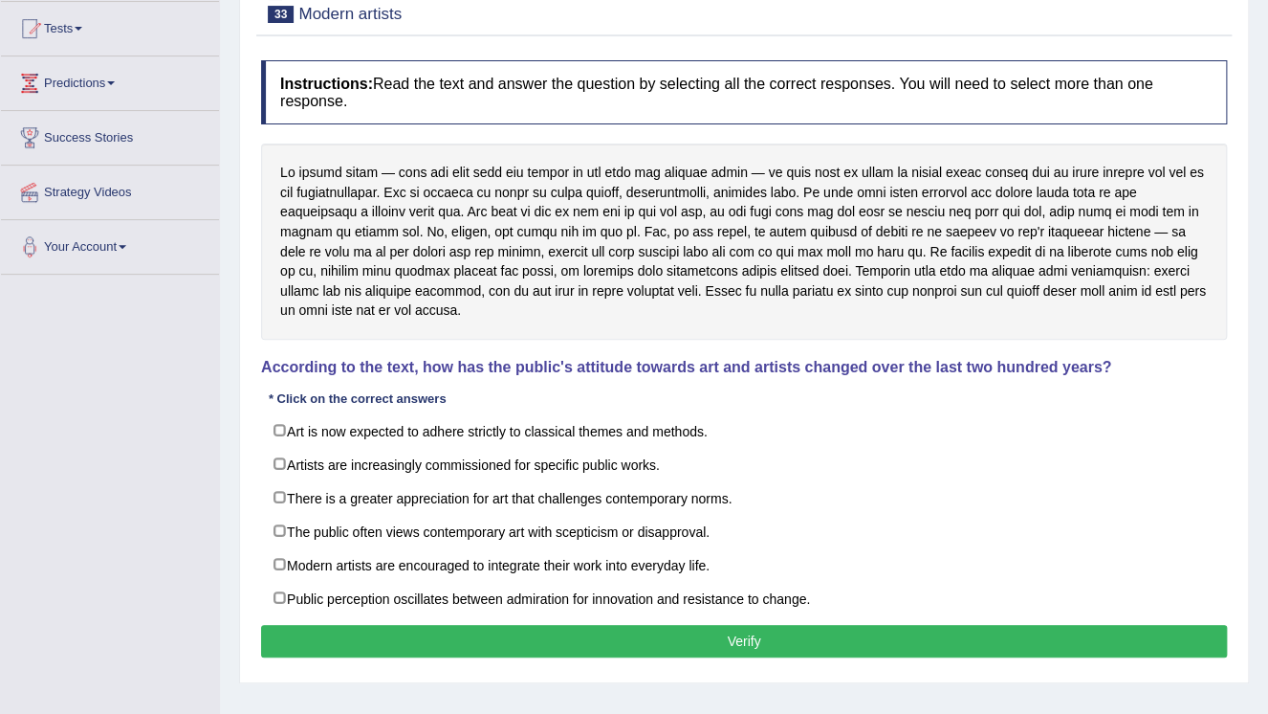
scroll to position [230, 0]
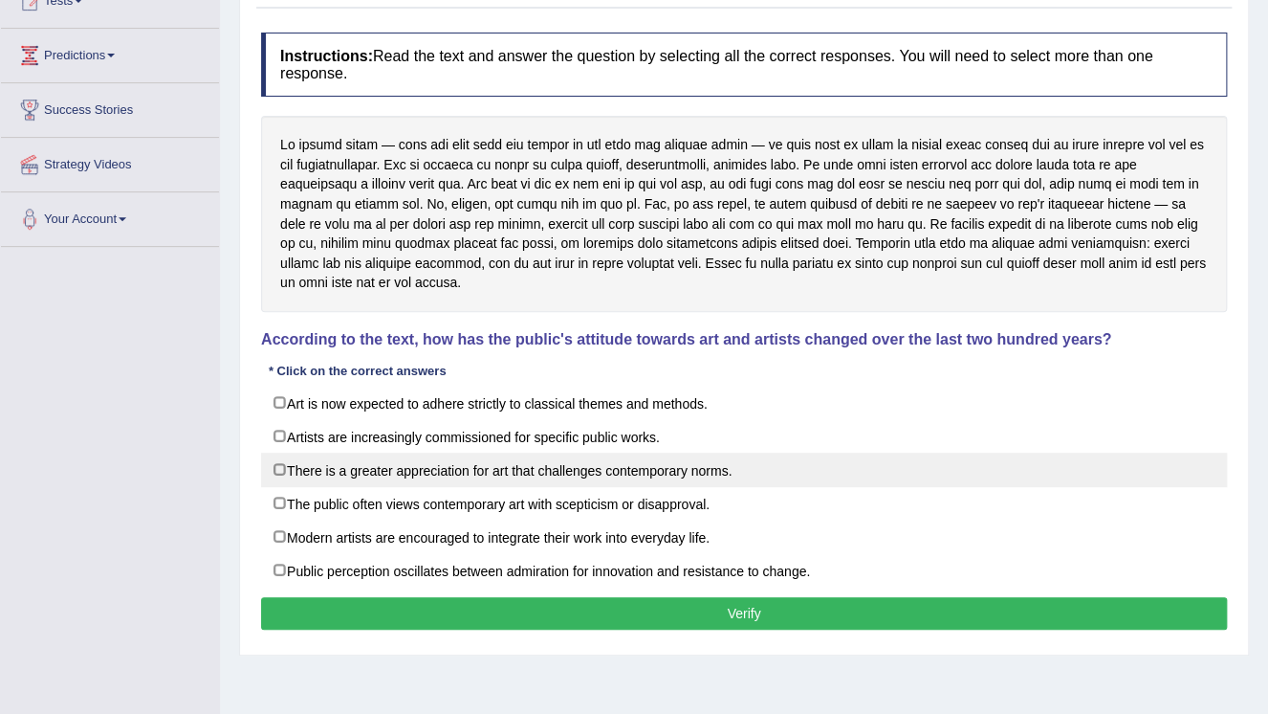
click at [609, 474] on label "There is a greater appreciation for art that challenges contemporary norms." at bounding box center [744, 469] width 966 height 34
checkbox input "true"
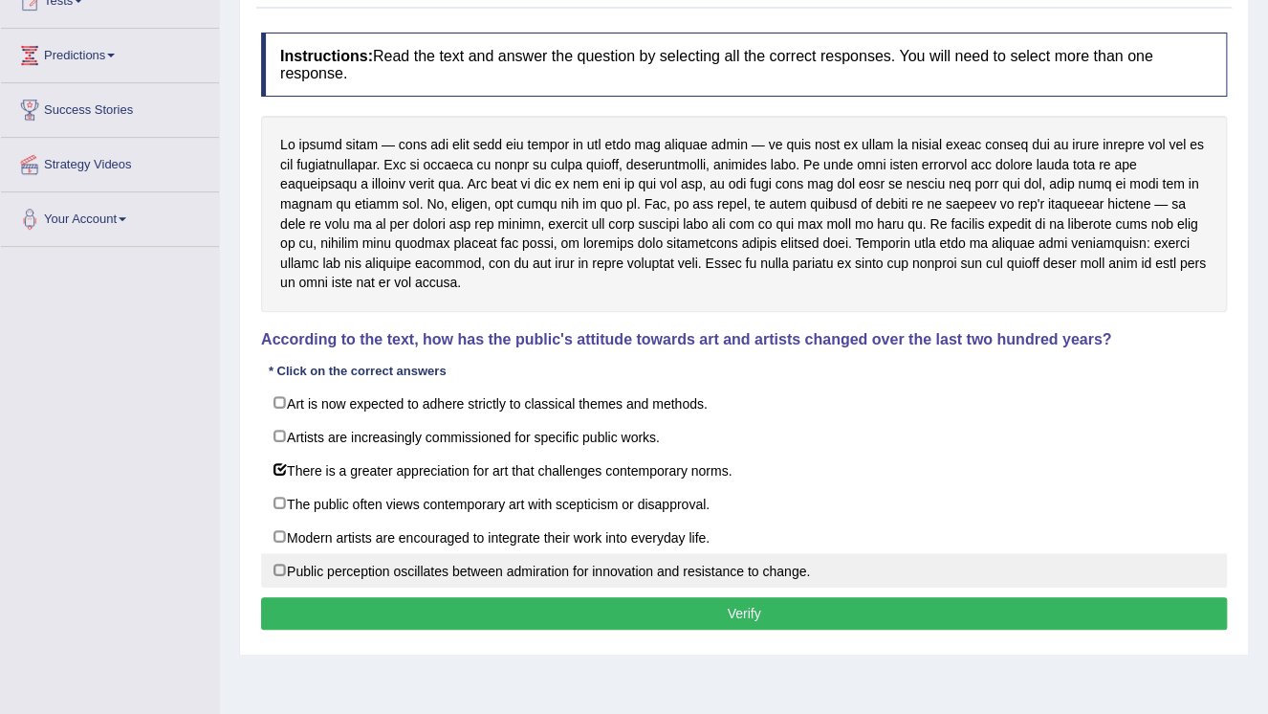
click at [291, 569] on label "Public perception oscillates between admiration for innovation and resistance t…" at bounding box center [744, 570] width 966 height 34
checkbox input "false"
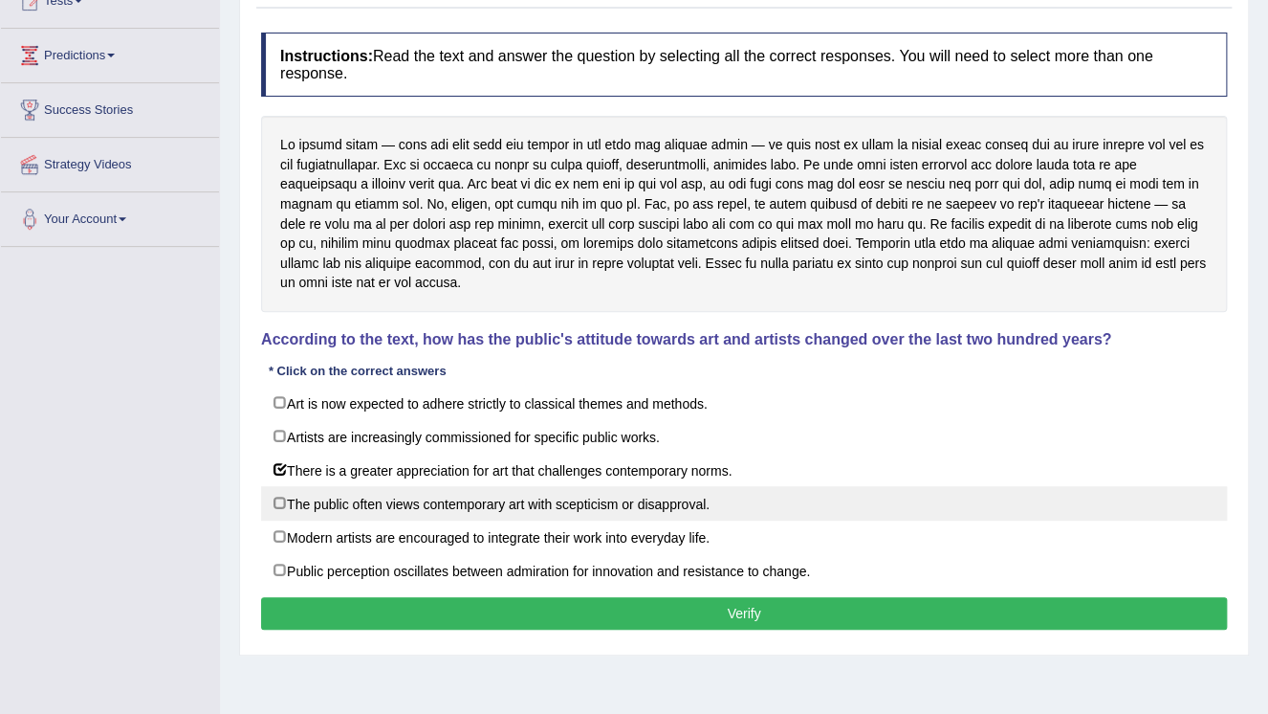
click at [293, 505] on label "The public often views contemporary art with scepticism or disapproval." at bounding box center [744, 503] width 966 height 34
checkbox input "true"
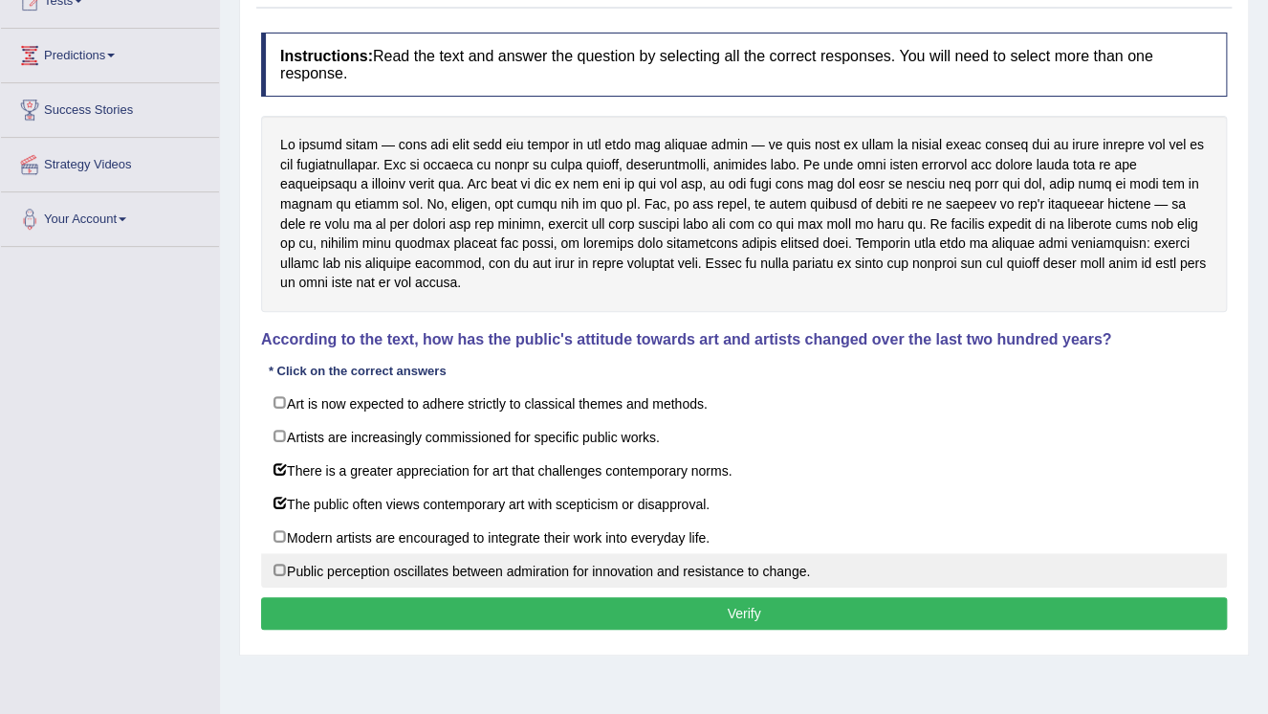
click at [285, 563] on label "Public perception oscillates between admiration for innovation and resistance t…" at bounding box center [744, 570] width 966 height 34
checkbox input "true"
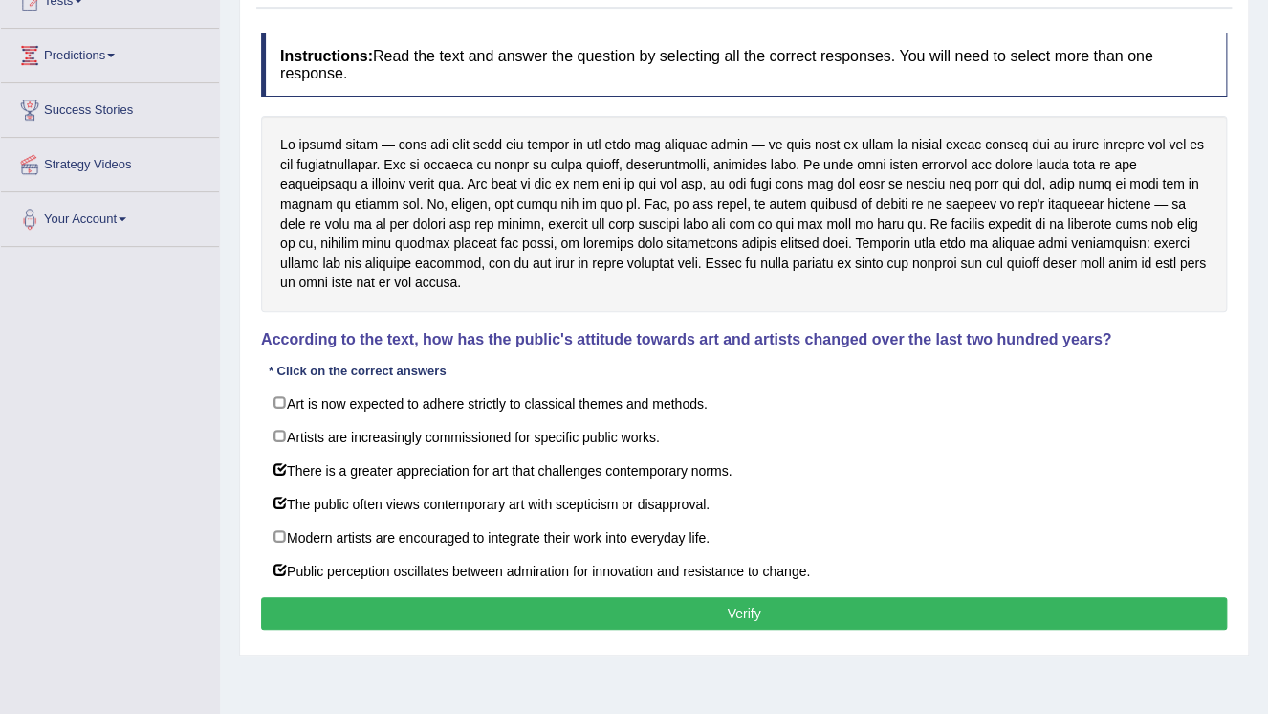
click at [367, 608] on button "Verify" at bounding box center [744, 613] width 966 height 33
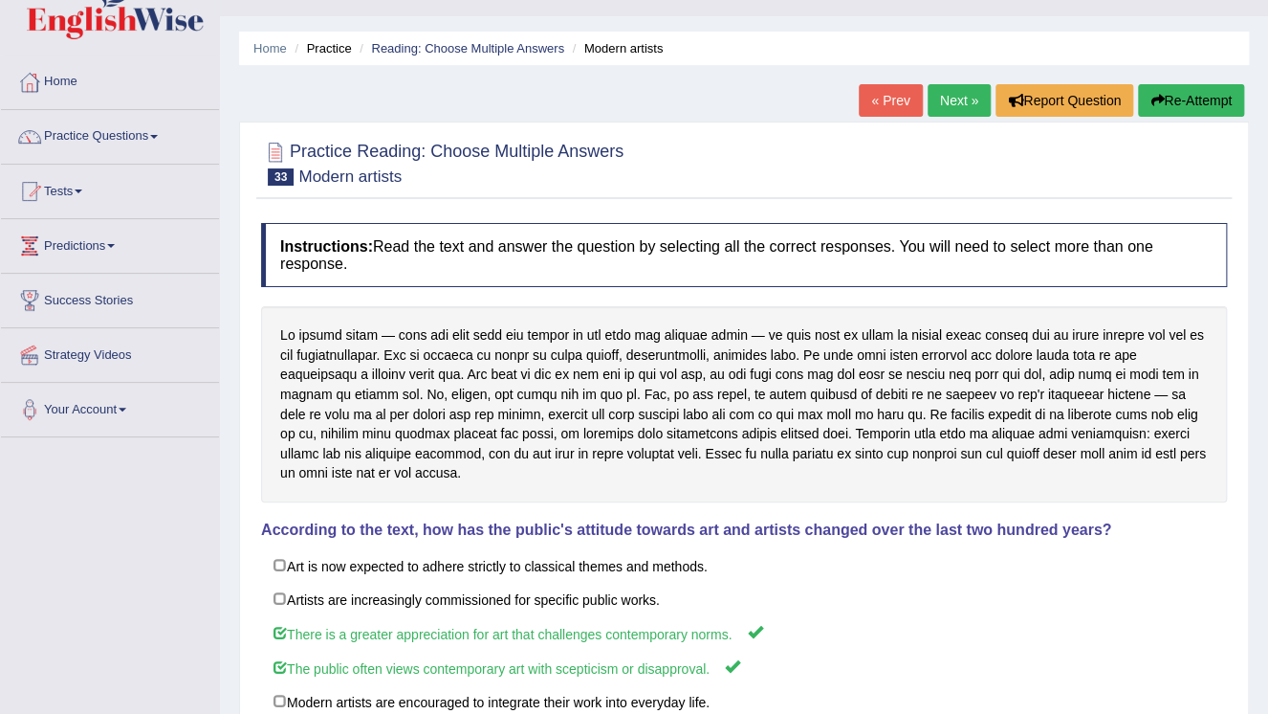
scroll to position [0, 0]
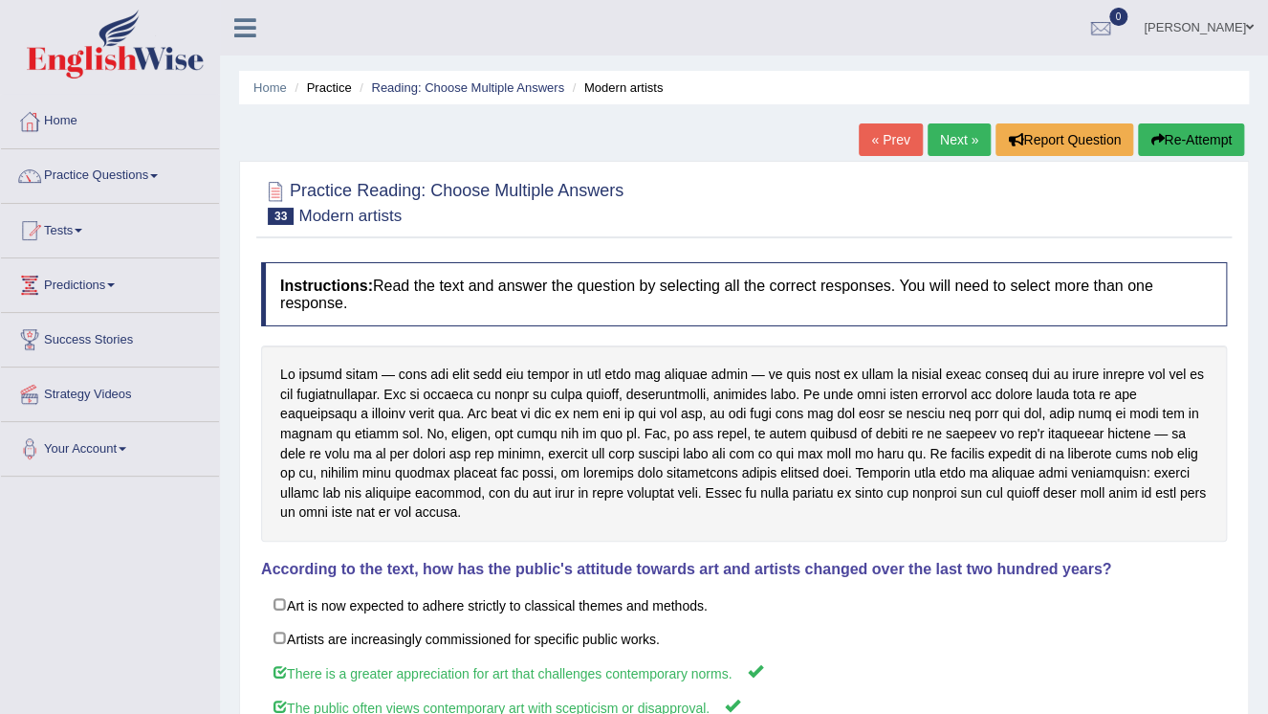
click at [961, 142] on link "Next »" at bounding box center [959, 139] width 63 height 33
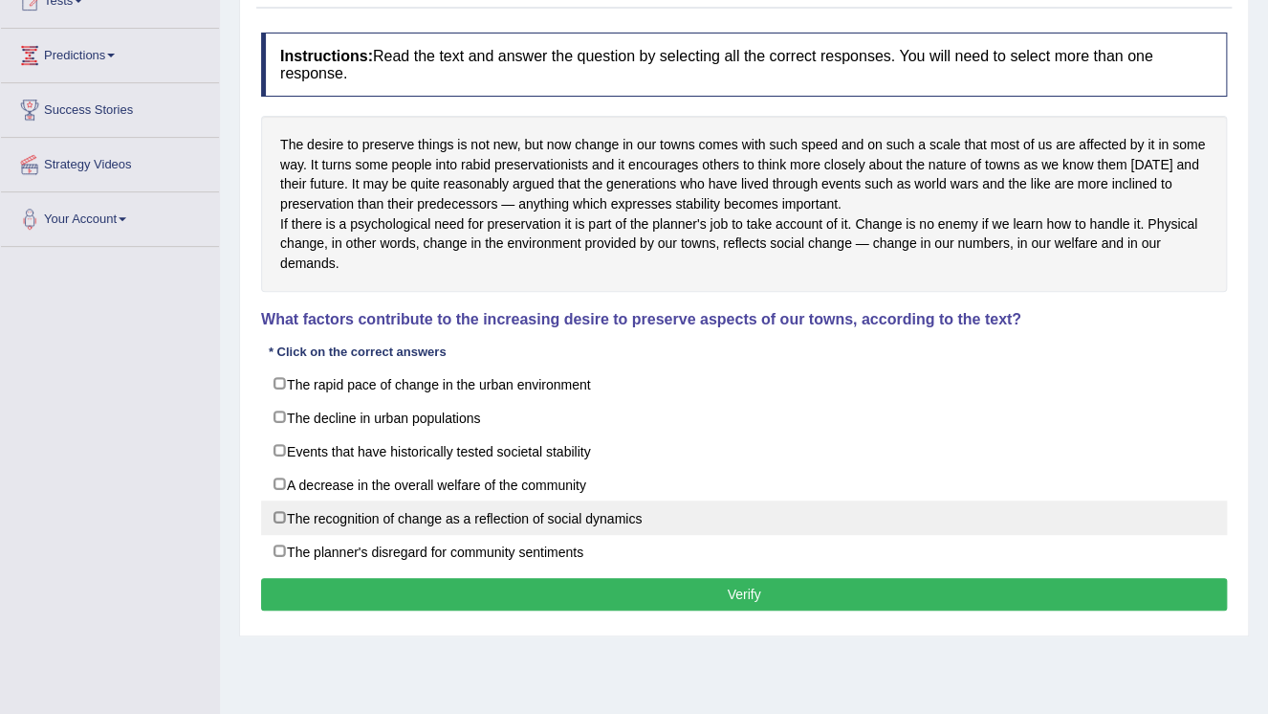
click at [394, 535] on label "The recognition of change as a reflection of social dynamics" at bounding box center [744, 517] width 966 height 34
click at [394, 532] on label "The recognition of change as a reflection of social dynamics" at bounding box center [744, 517] width 966 height 34
checkbox input "true"
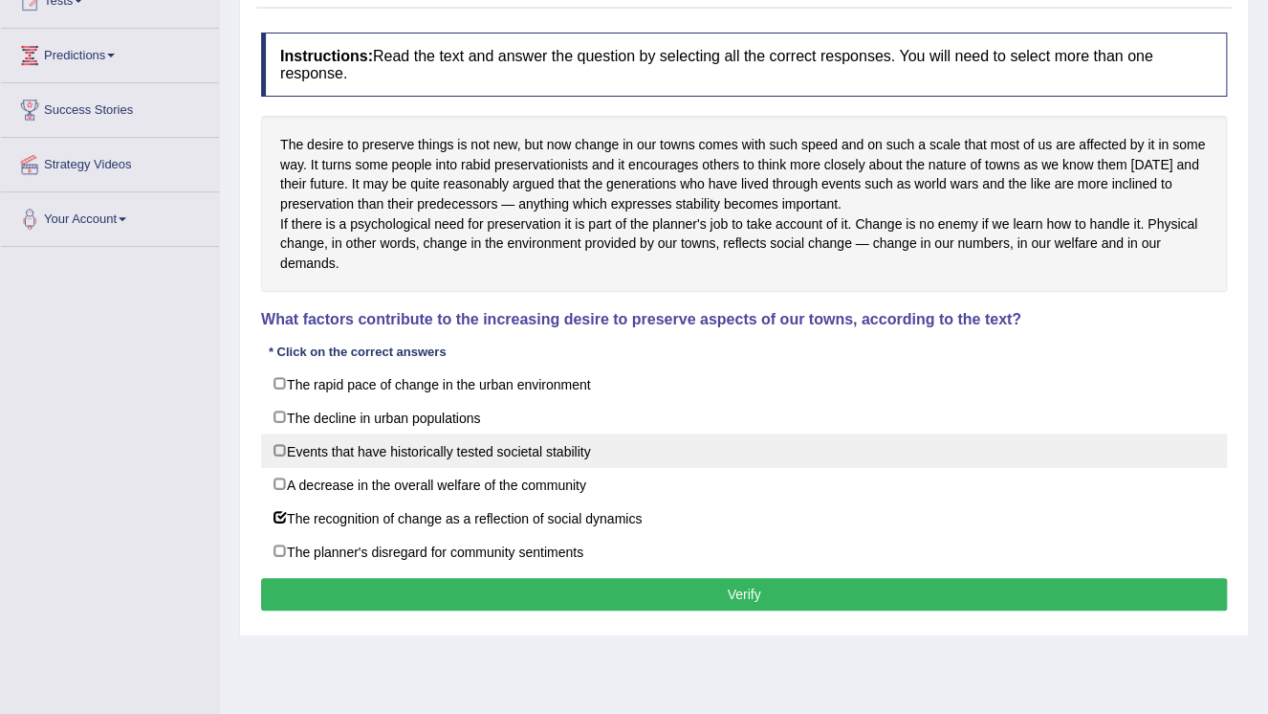
click at [383, 468] on label "Events that have historically tested societal stability" at bounding box center [744, 450] width 966 height 34
checkbox input "true"
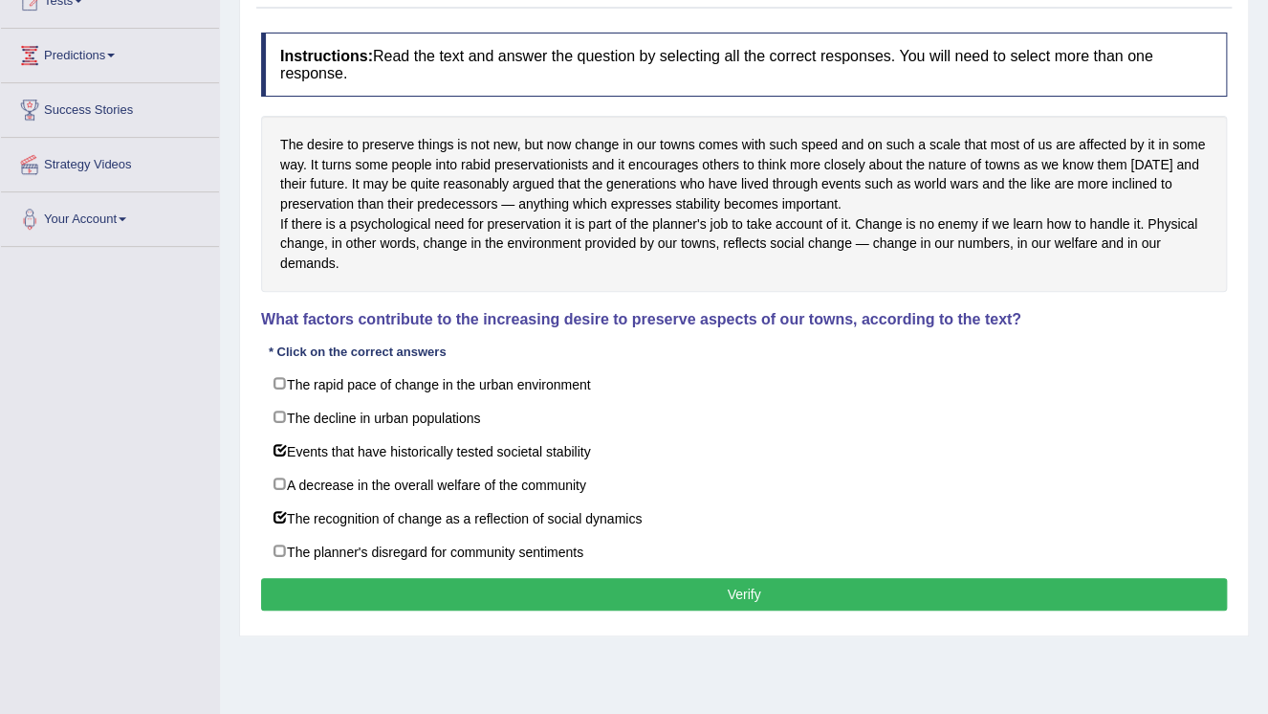
click at [375, 588] on div "Instructions: Read the text and answer the question by selecting all the correc…" at bounding box center [744, 324] width 976 height 602
click at [379, 604] on button "Verify" at bounding box center [744, 594] width 966 height 33
click at [379, 604] on div "Home Practice Reading: Choose Multiple Answers The desire « Prev Next » Report …" at bounding box center [744, 248] width 1048 height 956
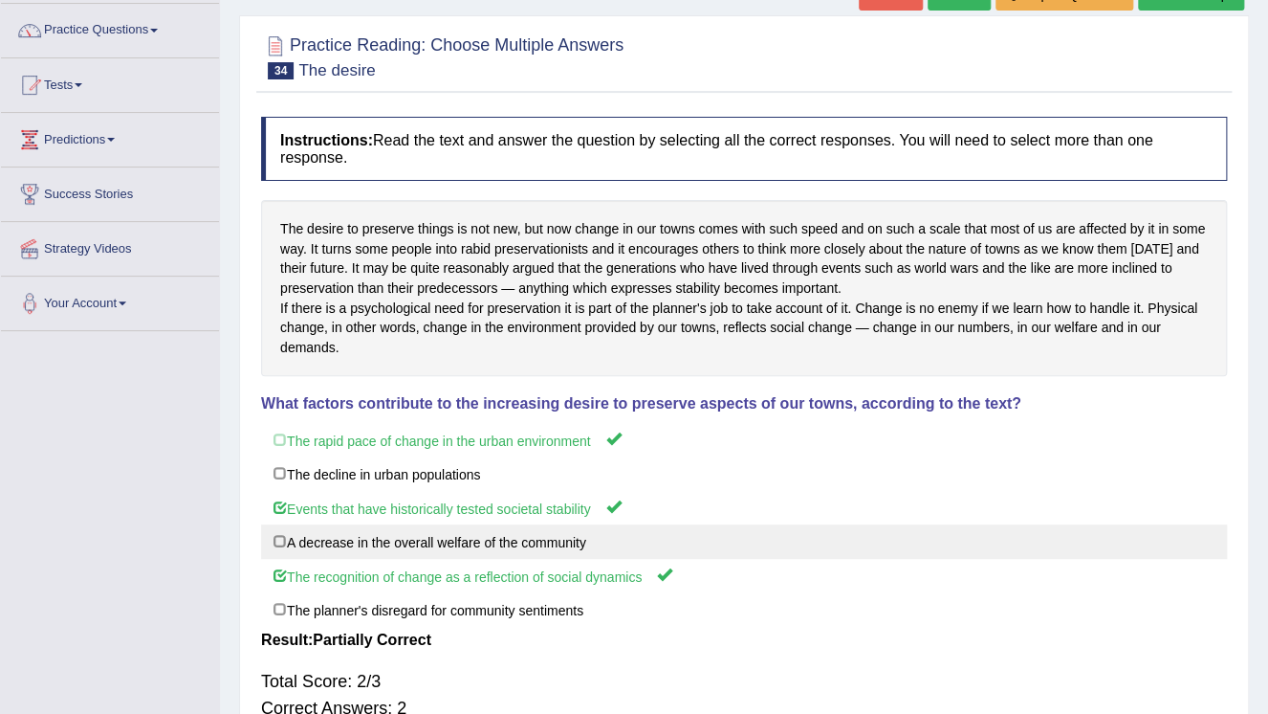
scroll to position [142, 0]
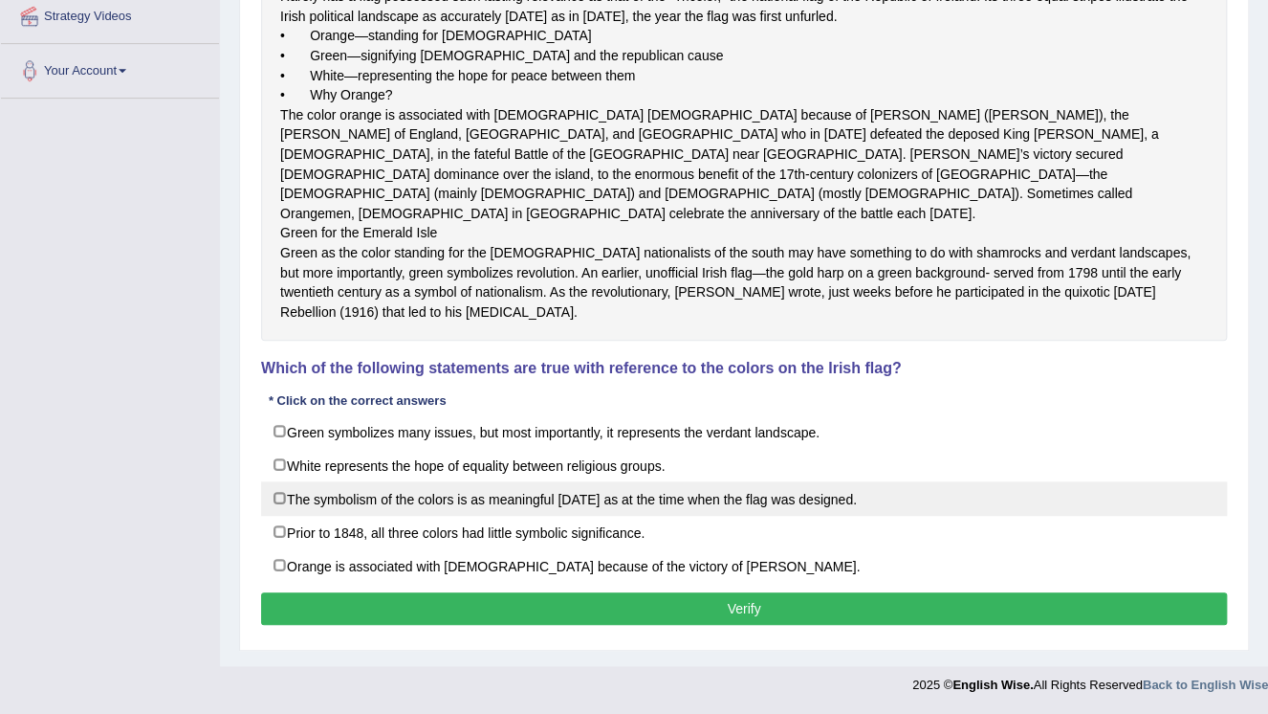
scroll to position [471, 0]
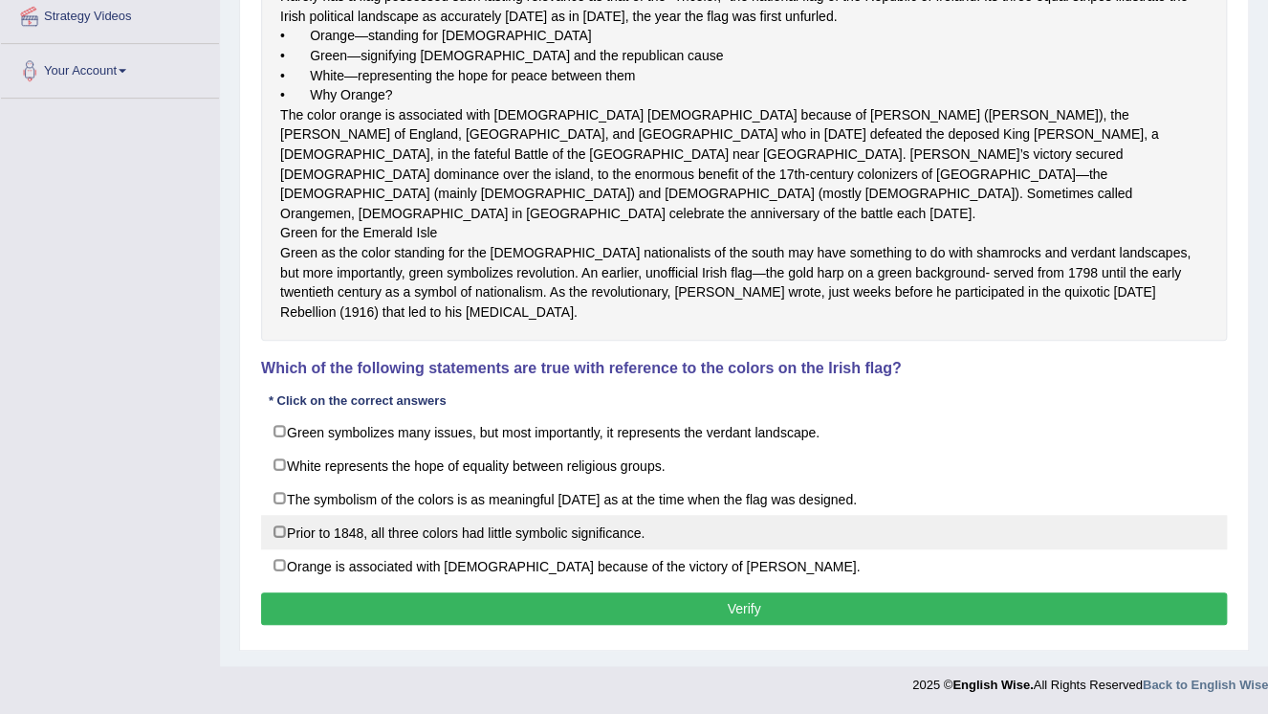
click at [504, 535] on label "Prior to 1848, all three colors had little symbolic significance." at bounding box center [744, 532] width 966 height 34
checkbox input "false"
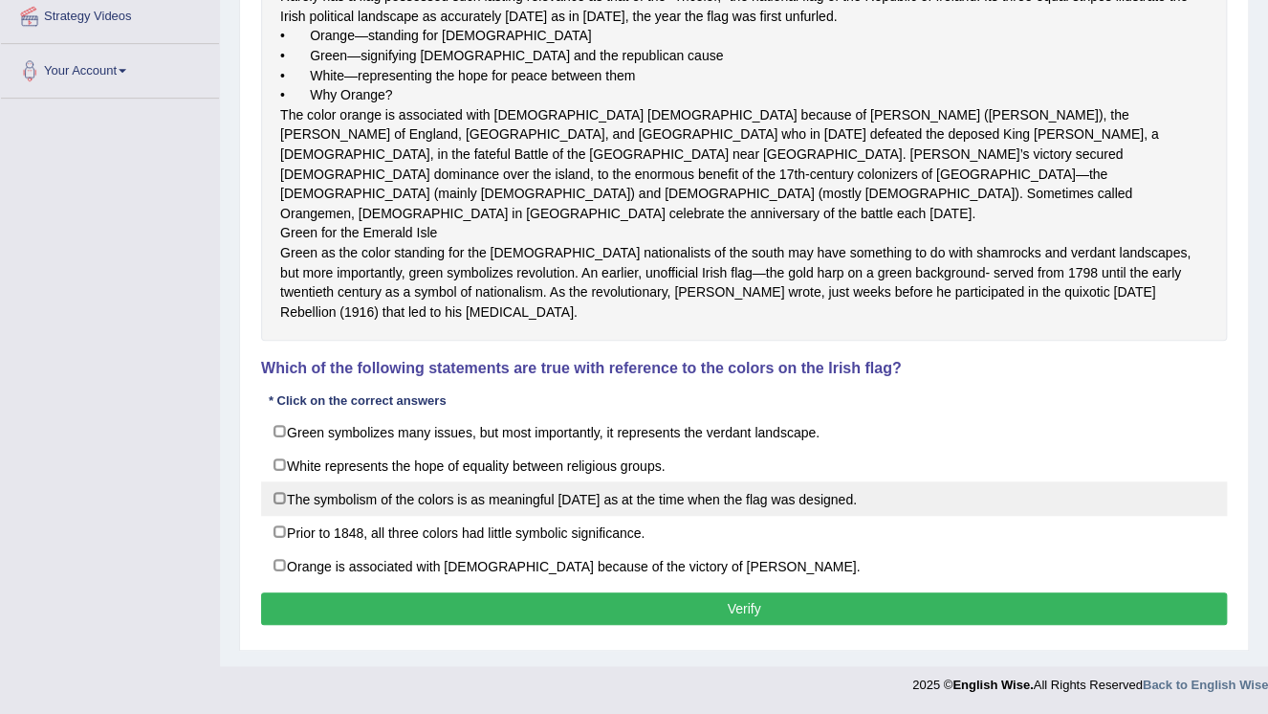
click at [446, 511] on label "The symbolism of the colors is as meaningful [DATE] as at the time when the fla…" at bounding box center [744, 498] width 966 height 34
checkbox input "true"
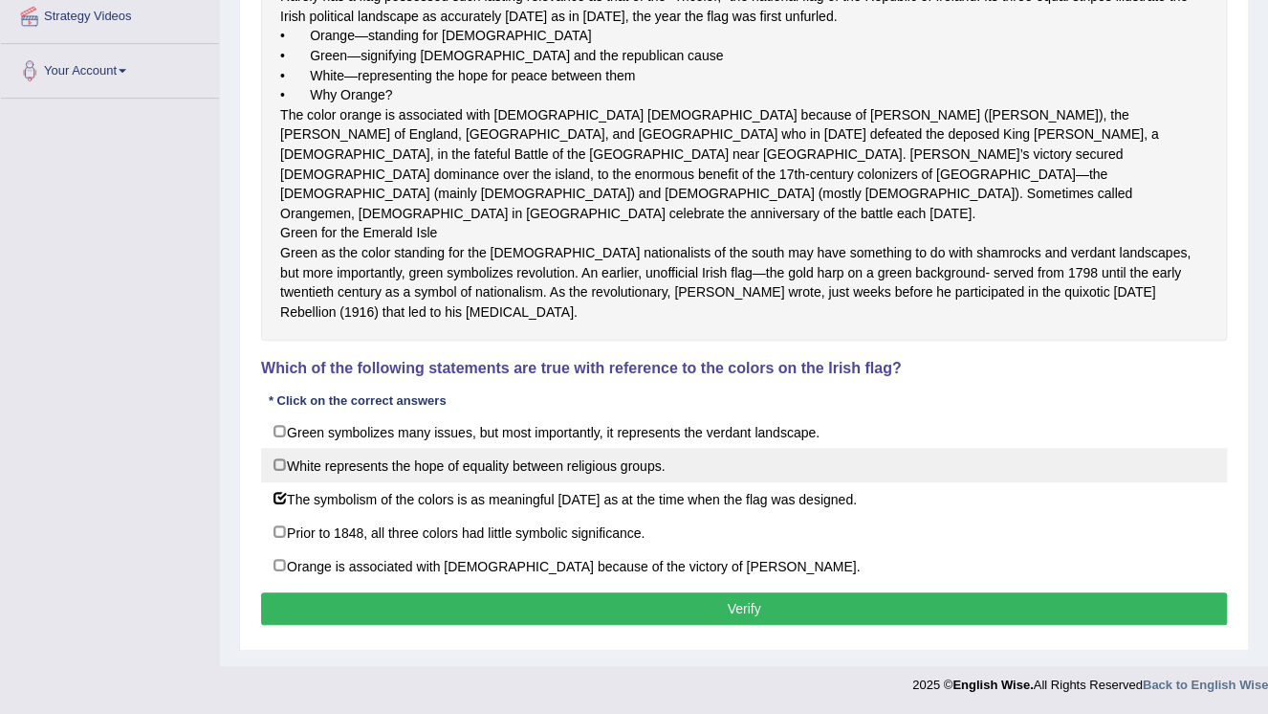
click at [407, 452] on label "White represents the hope of equality between religious groups." at bounding box center [744, 465] width 966 height 34
checkbox input "true"
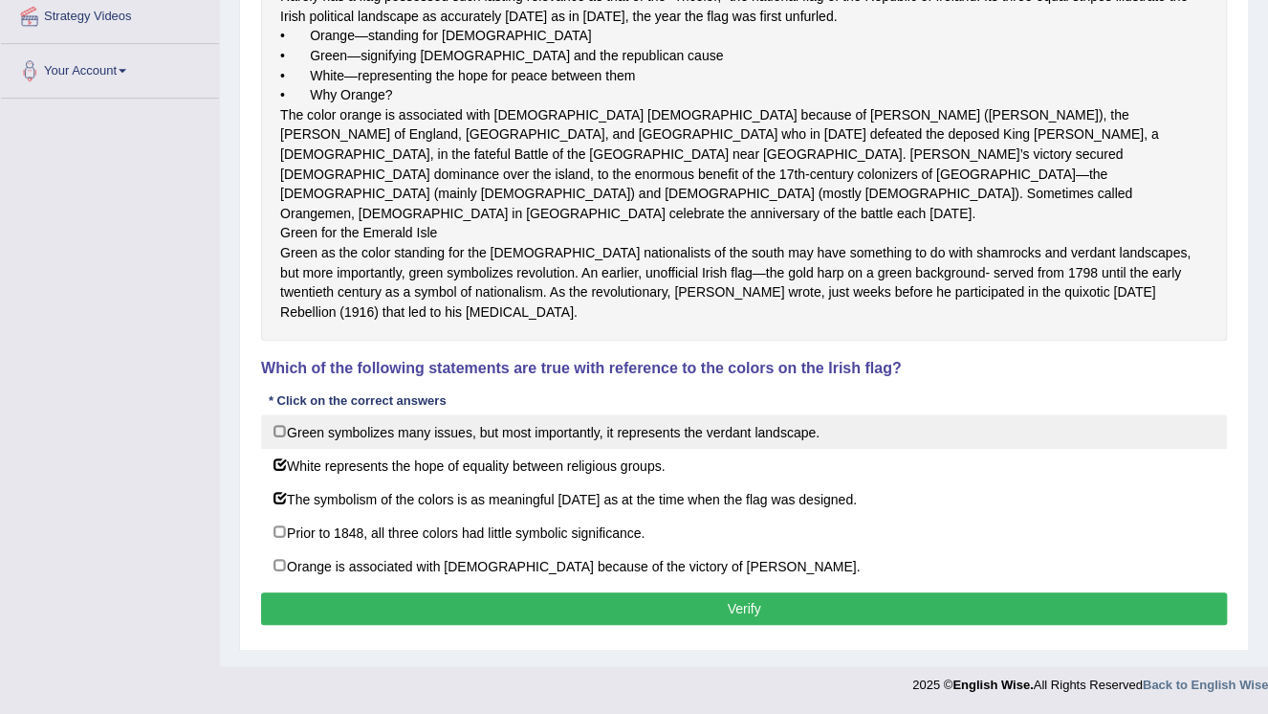
click at [407, 442] on label "Green symbolizes many issues, but most importantly, it represents the verdant l…" at bounding box center [744, 431] width 966 height 34
checkbox input "true"
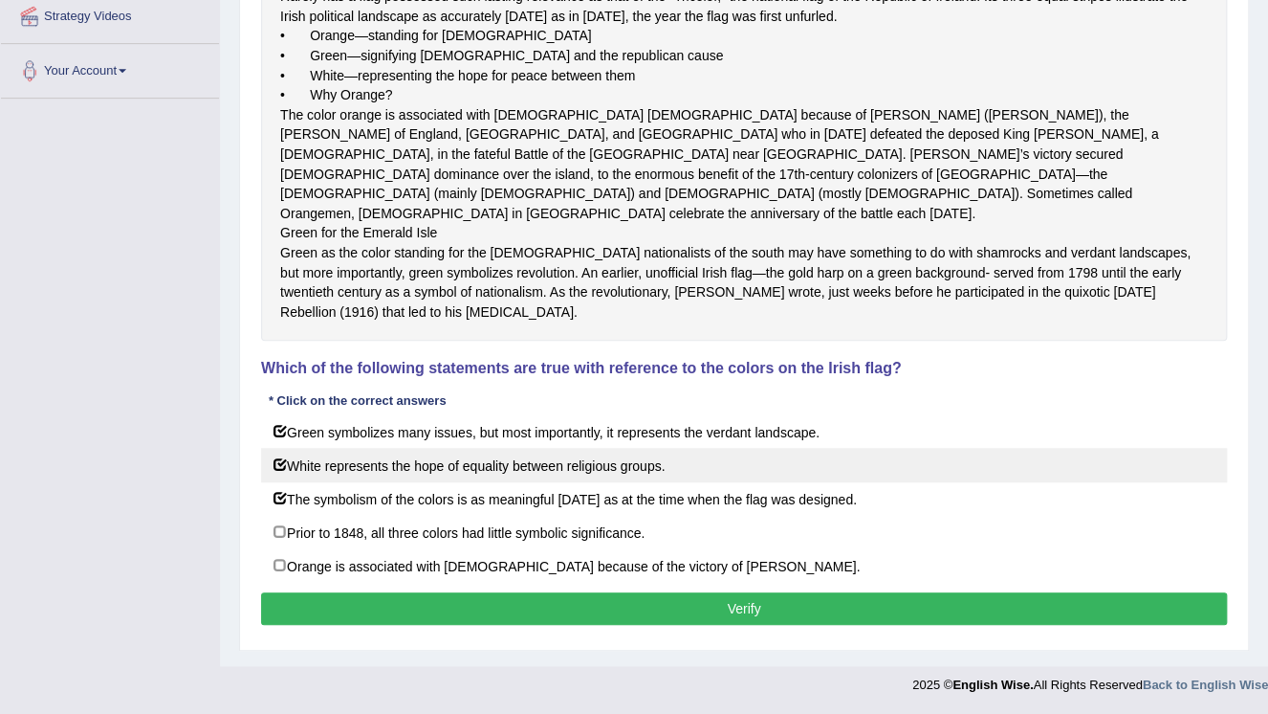
click at [394, 455] on label "White represents the hope of equality between religious groups." at bounding box center [744, 465] width 966 height 34
checkbox input "false"
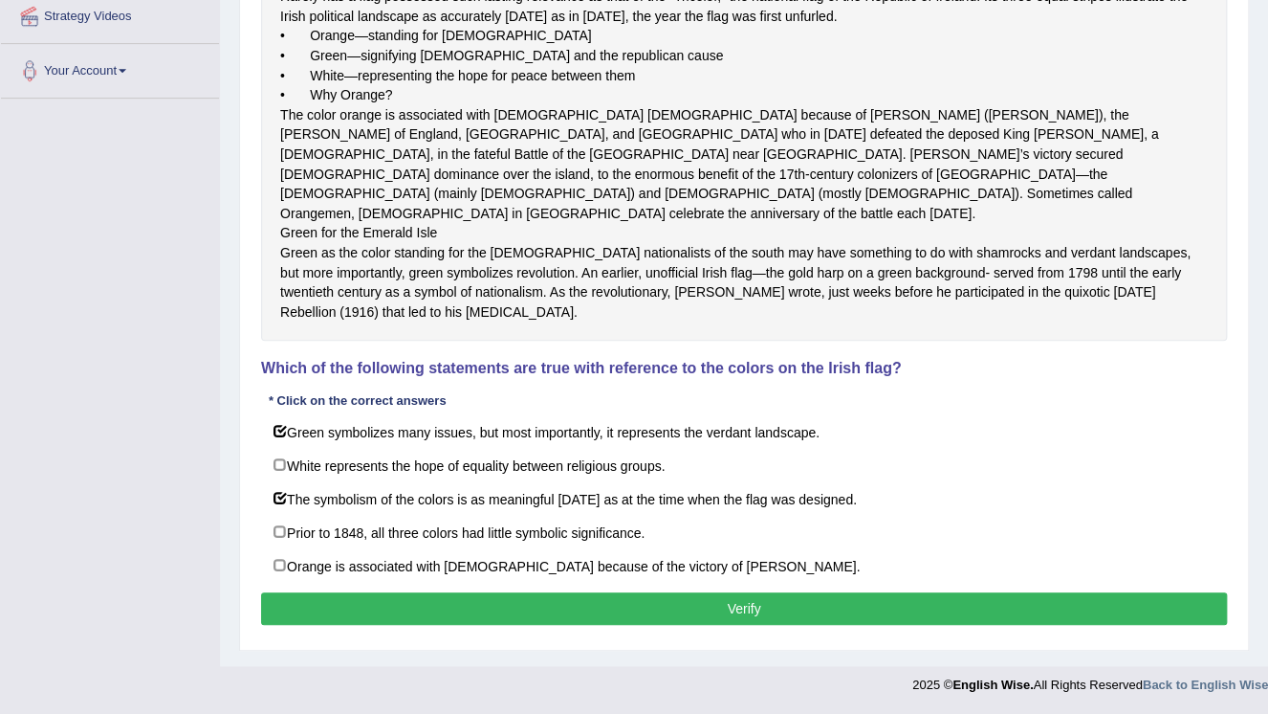
click at [580, 618] on button "Verify" at bounding box center [744, 608] width 966 height 33
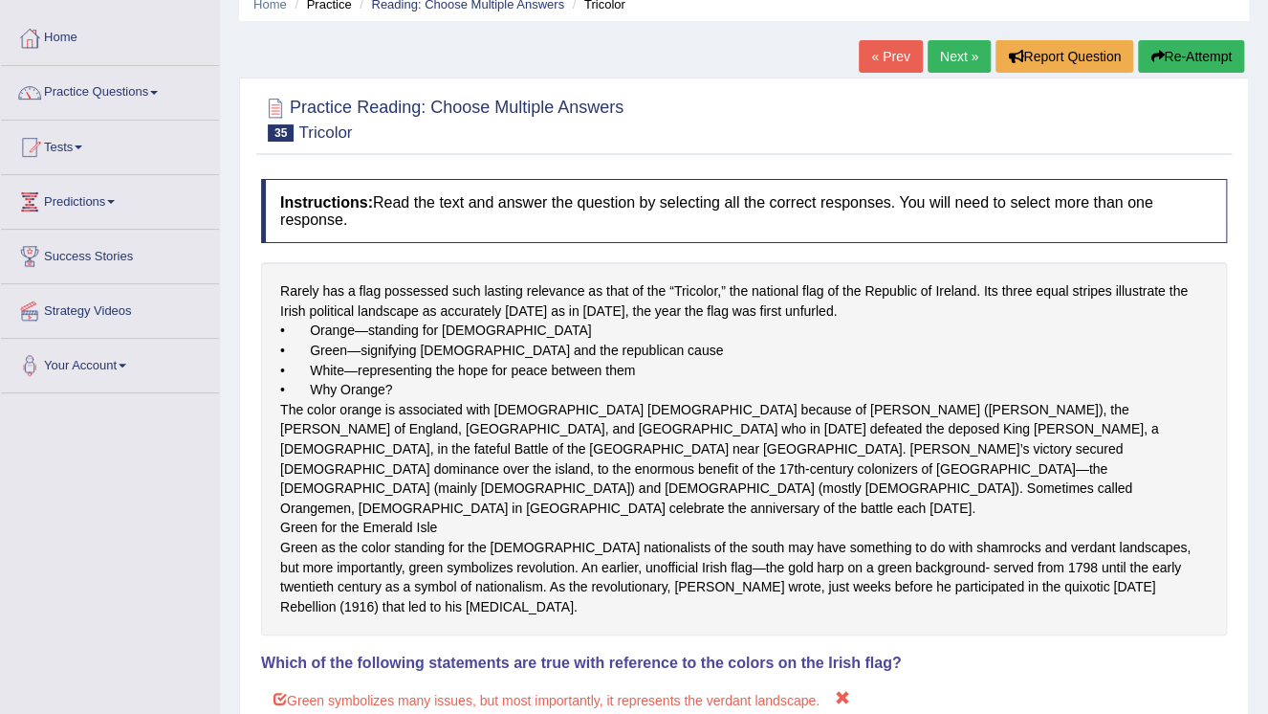
scroll to position [79, 0]
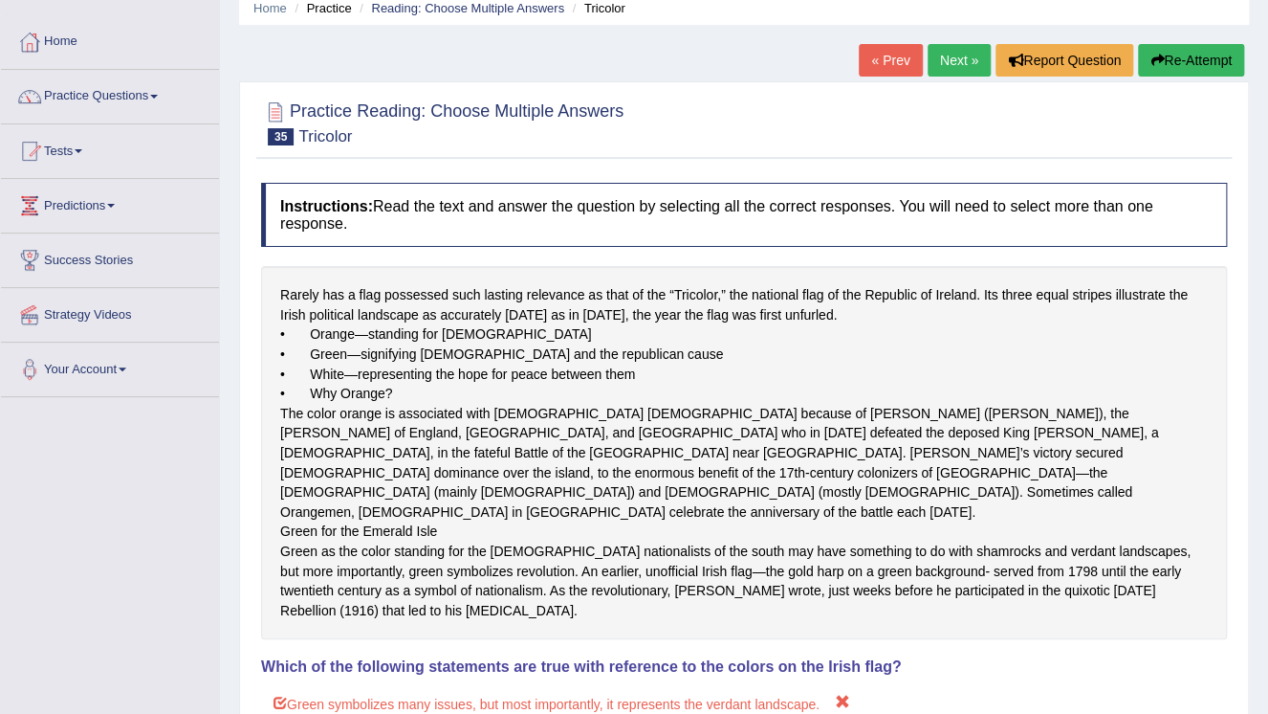
click at [1181, 61] on button "Re-Attempt" at bounding box center [1191, 60] width 106 height 33
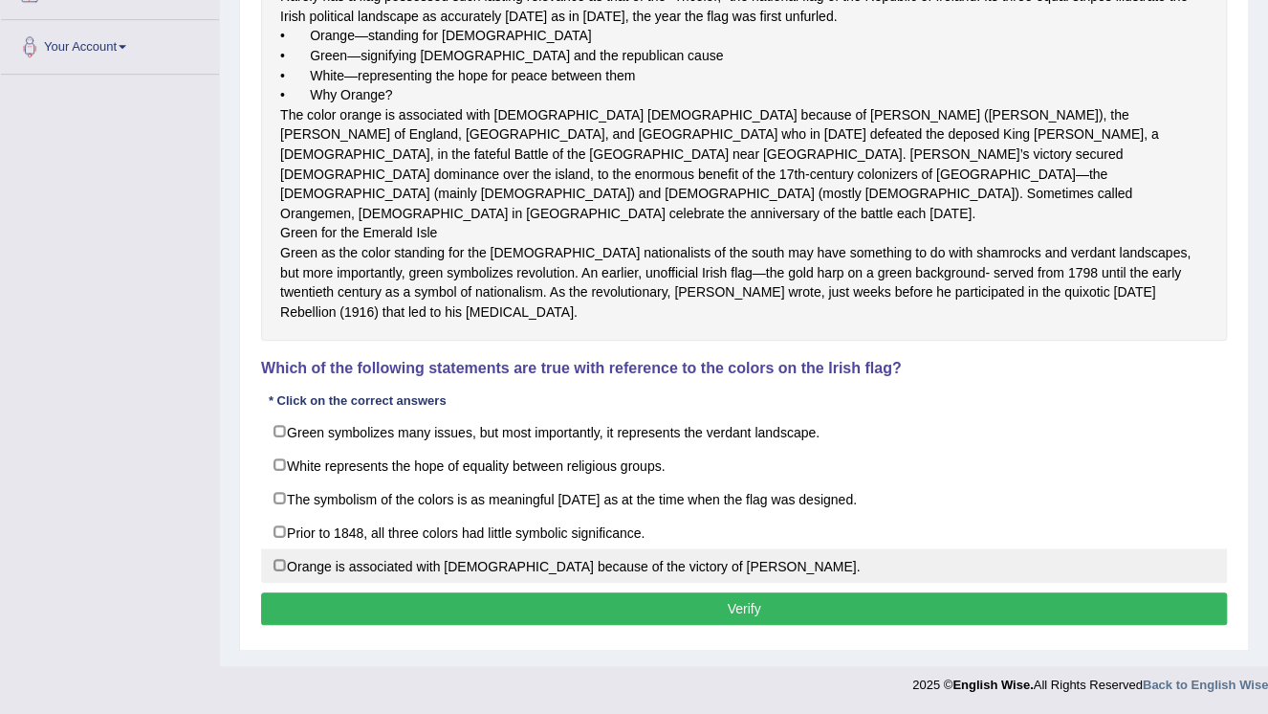
click at [324, 563] on label "Orange is associated with [DEMOGRAPHIC_DATA] because of the victory of [PERSON_…" at bounding box center [744, 565] width 966 height 34
checkbox input "true"
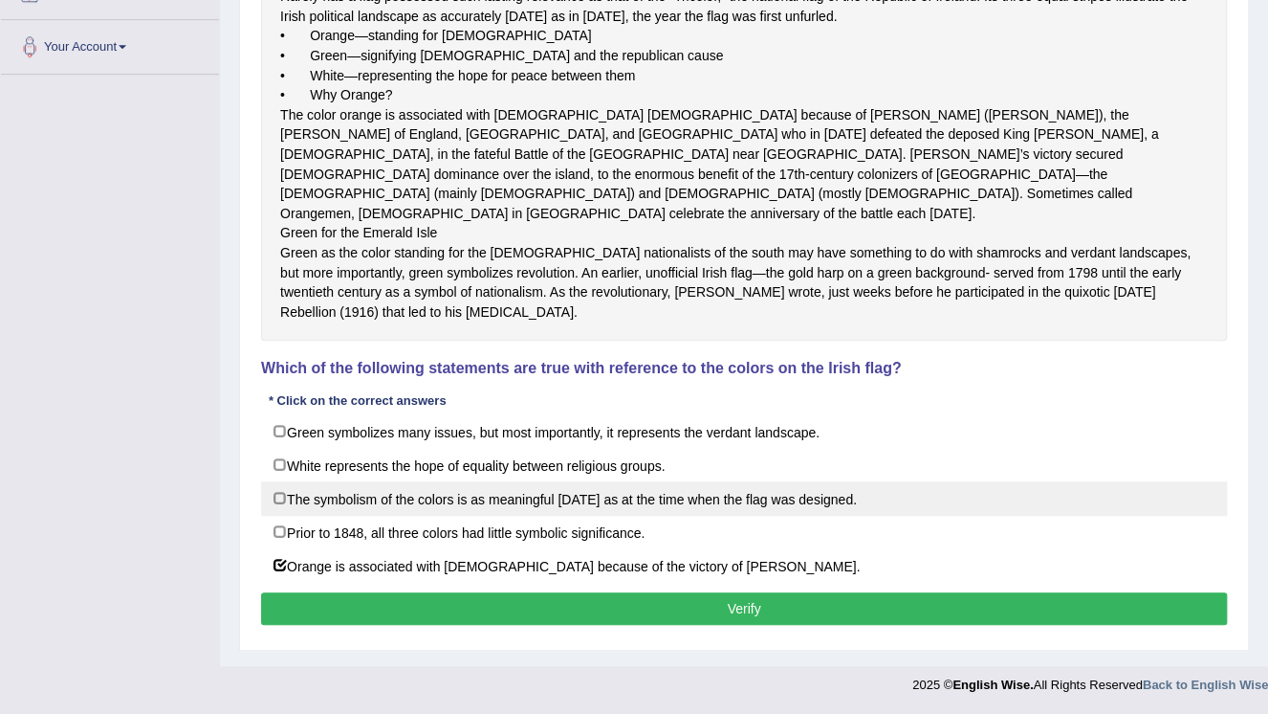
click at [346, 509] on label "The symbolism of the colors is as meaningful [DATE] as at the time when the fla…" at bounding box center [744, 498] width 966 height 34
checkbox input "true"
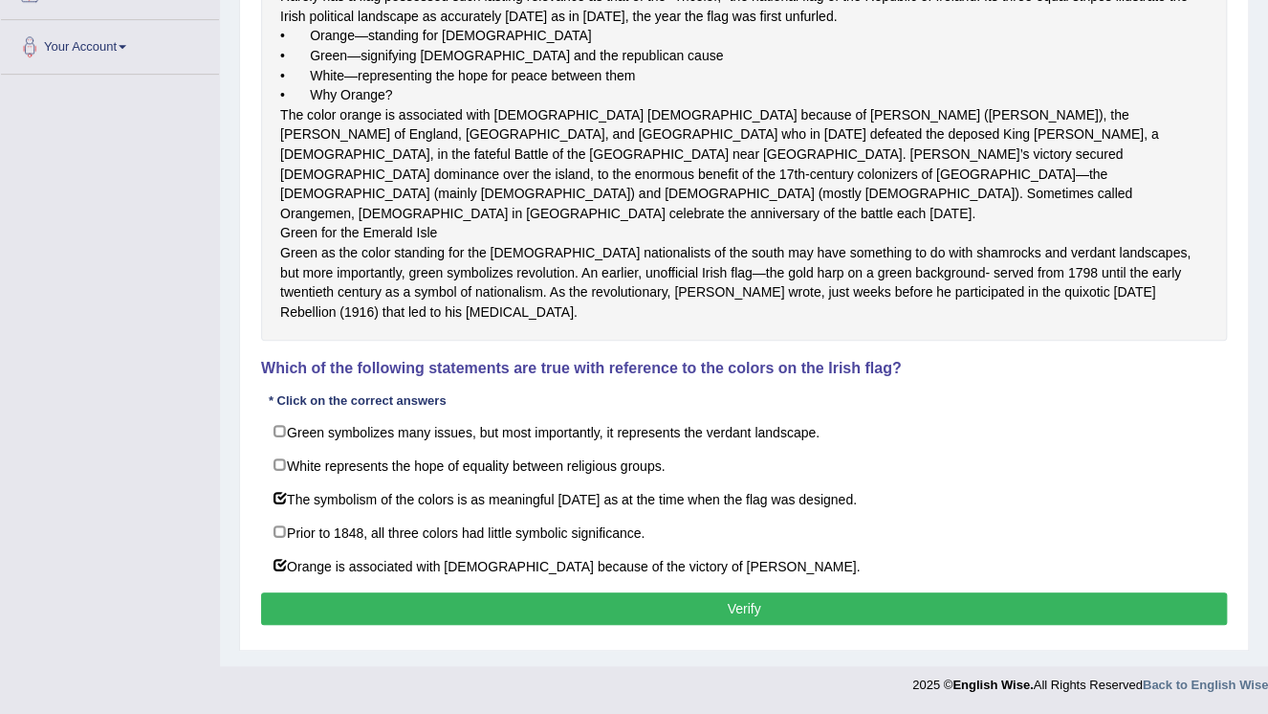
click at [652, 609] on button "Verify" at bounding box center [744, 608] width 966 height 33
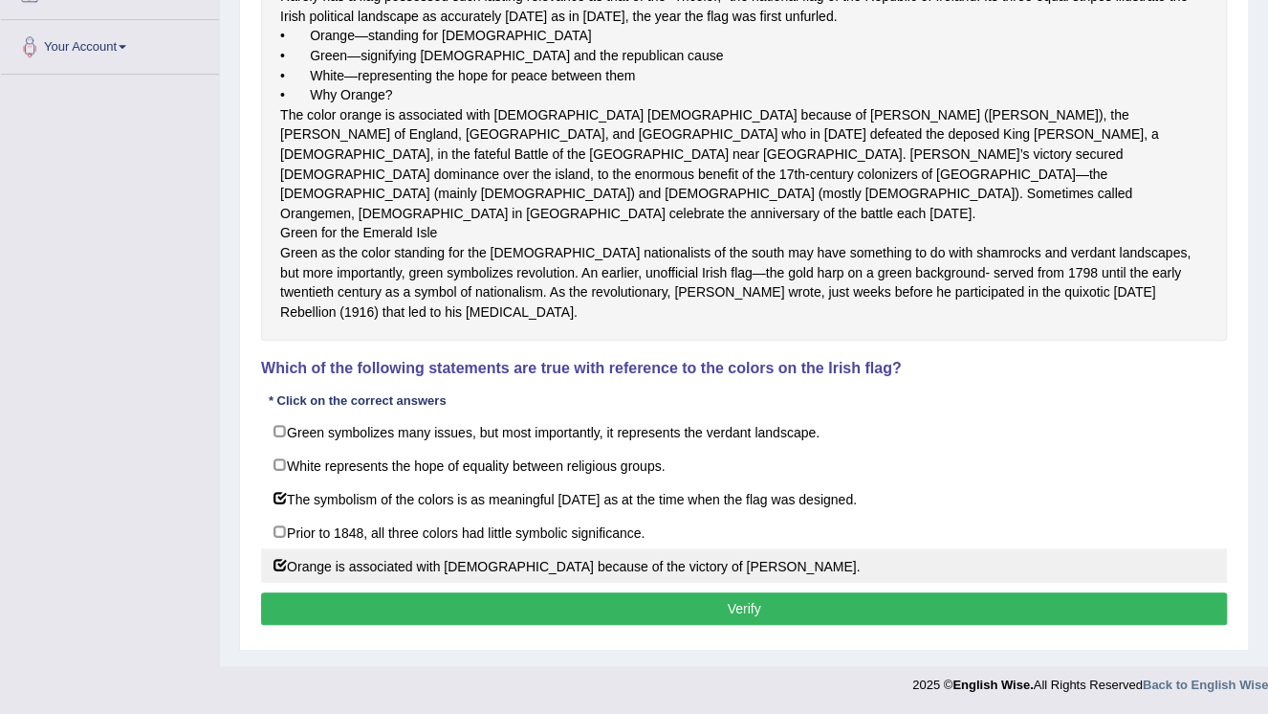
click at [652, 582] on label "Orange is associated with [DEMOGRAPHIC_DATA] because of the victory of [PERSON_…" at bounding box center [744, 565] width 966 height 34
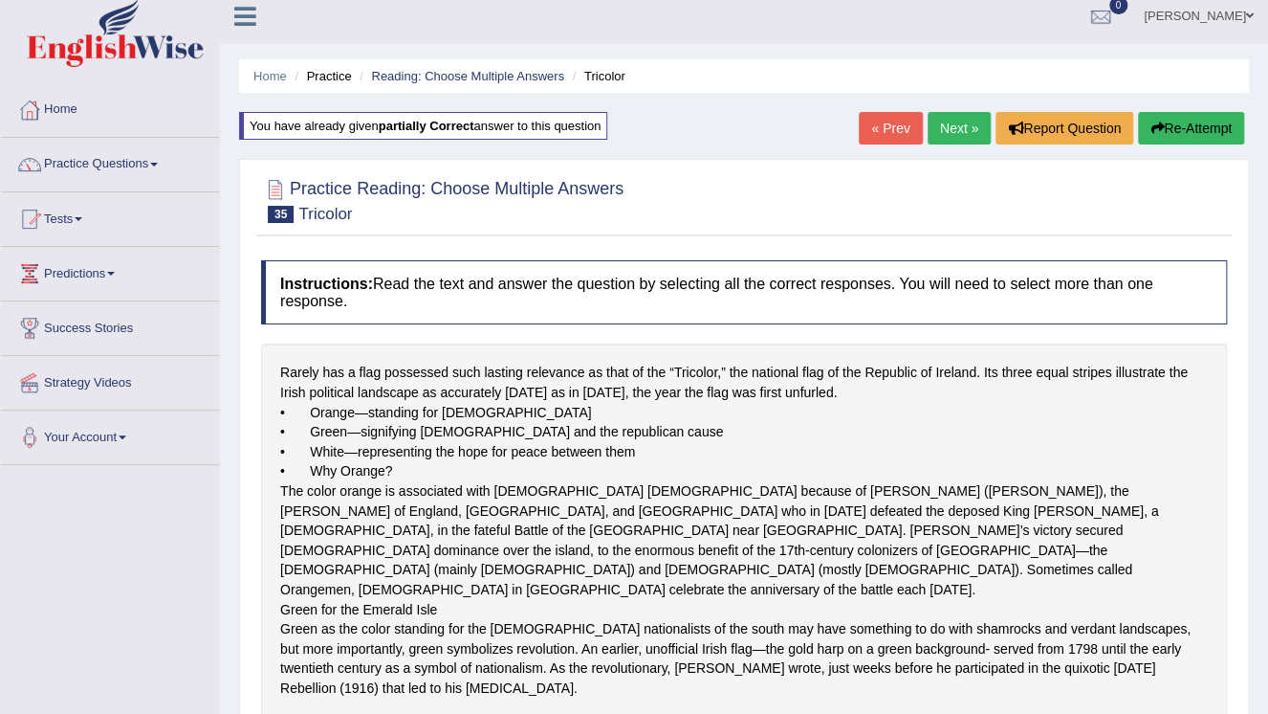
scroll to position [11, 0]
click at [953, 129] on link "Next »" at bounding box center [959, 129] width 63 height 33
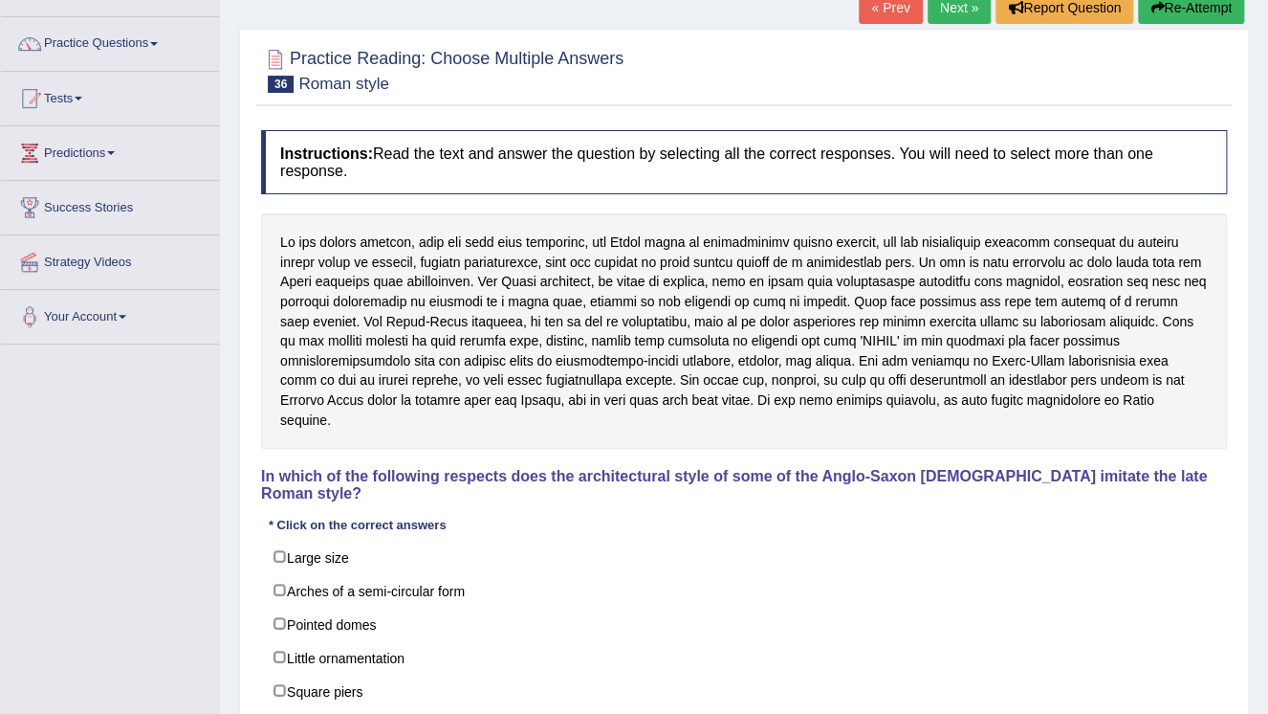
scroll to position [230, 0]
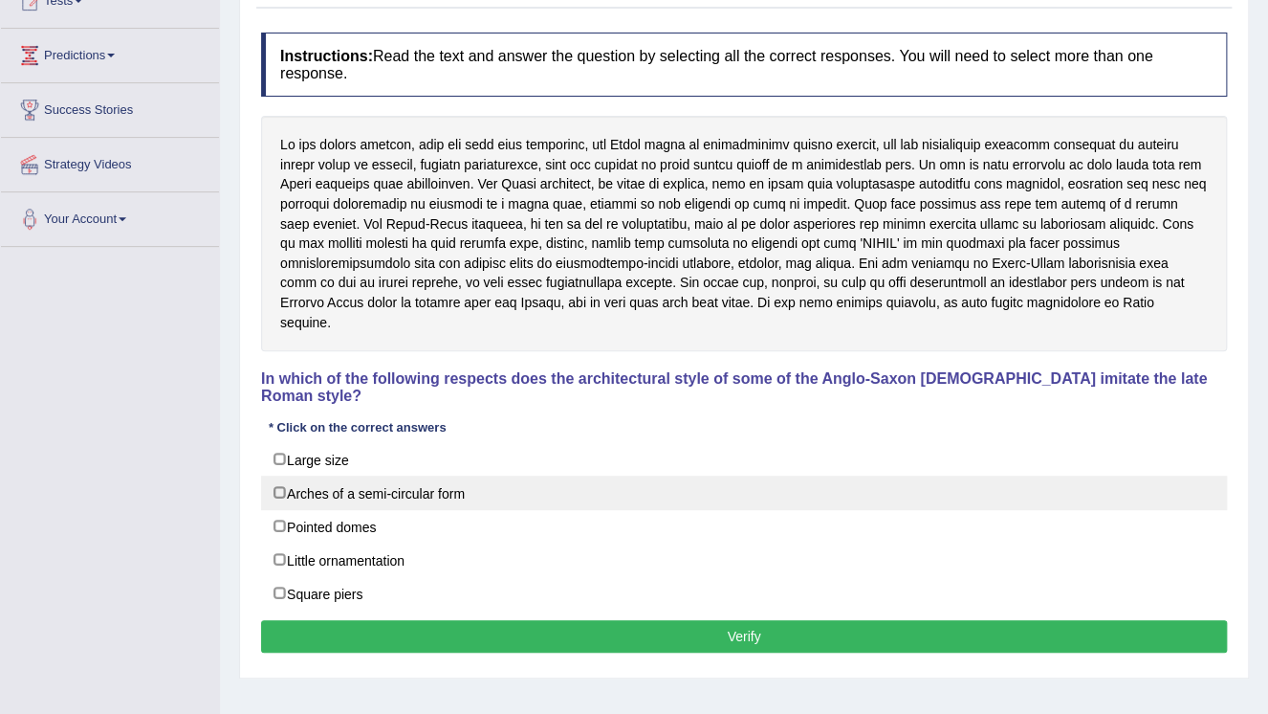
click at [419, 475] on label "Arches of a semi-circular form" at bounding box center [744, 492] width 966 height 34
checkbox input "true"
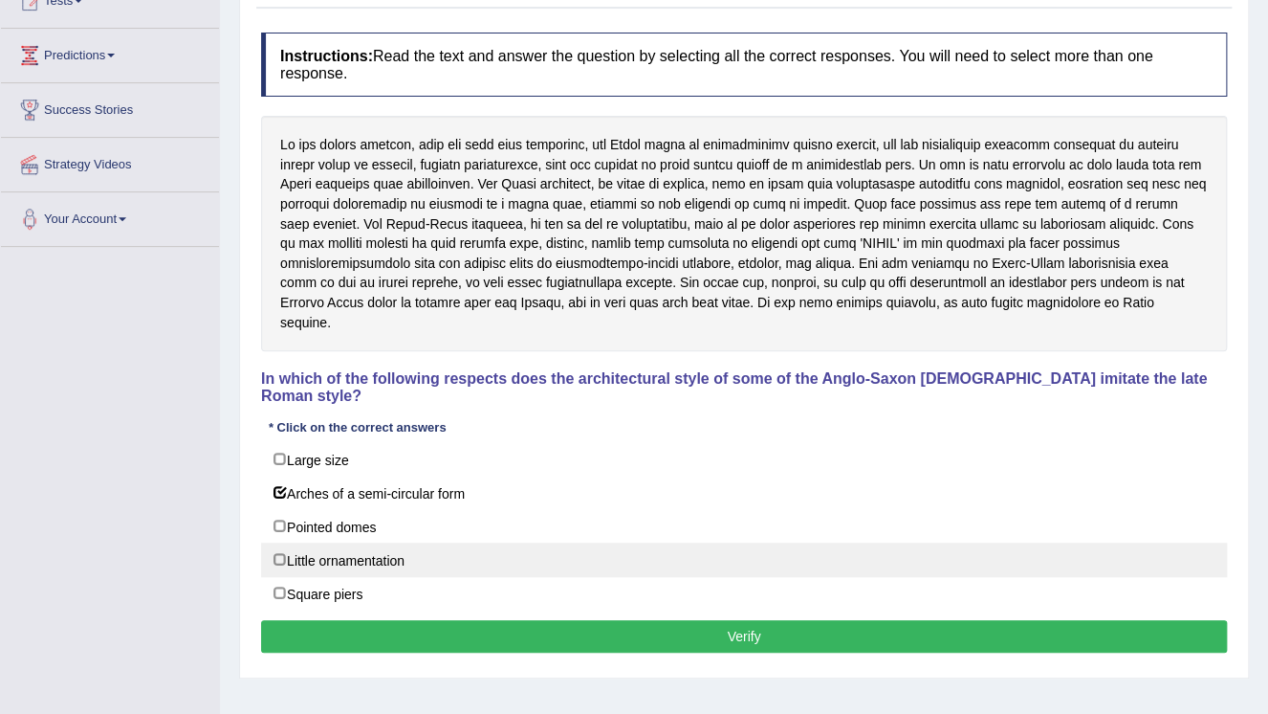
click at [399, 542] on label "Little ornamentation" at bounding box center [744, 559] width 966 height 34
checkbox input "true"
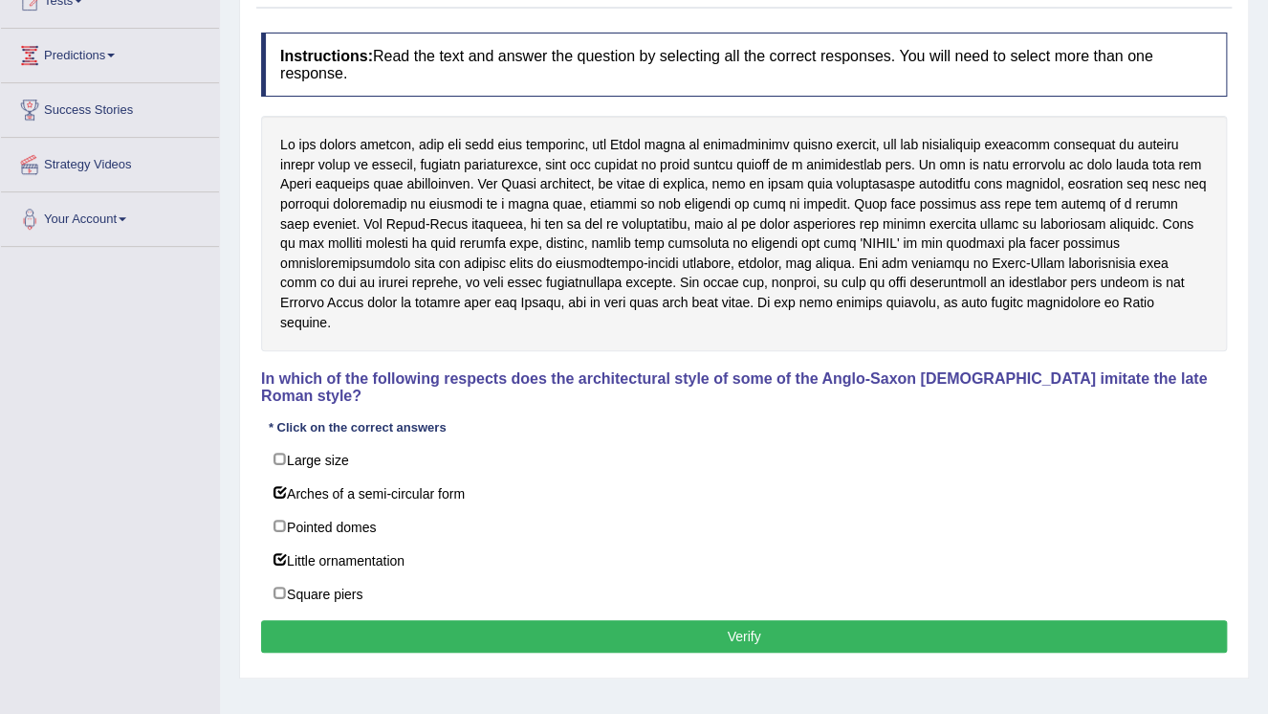
click at [580, 620] on button "Verify" at bounding box center [744, 636] width 966 height 33
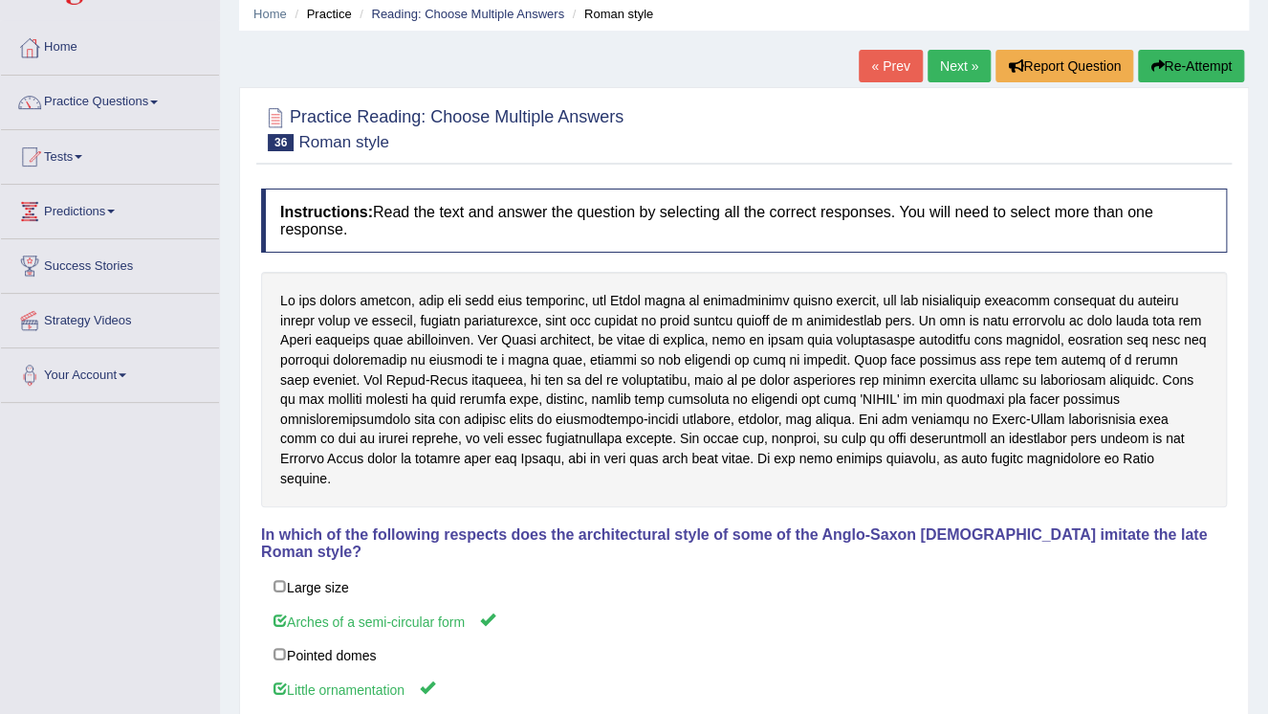
scroll to position [61, 0]
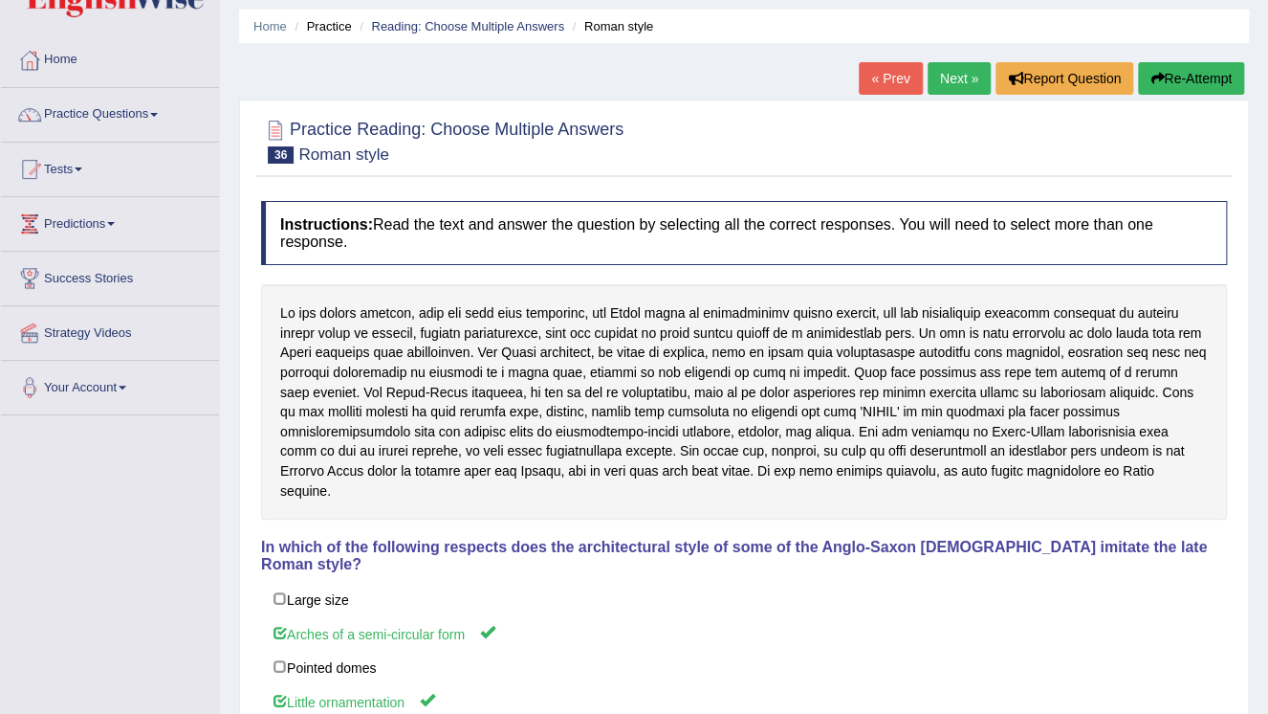
click at [954, 84] on link "Next »" at bounding box center [959, 78] width 63 height 33
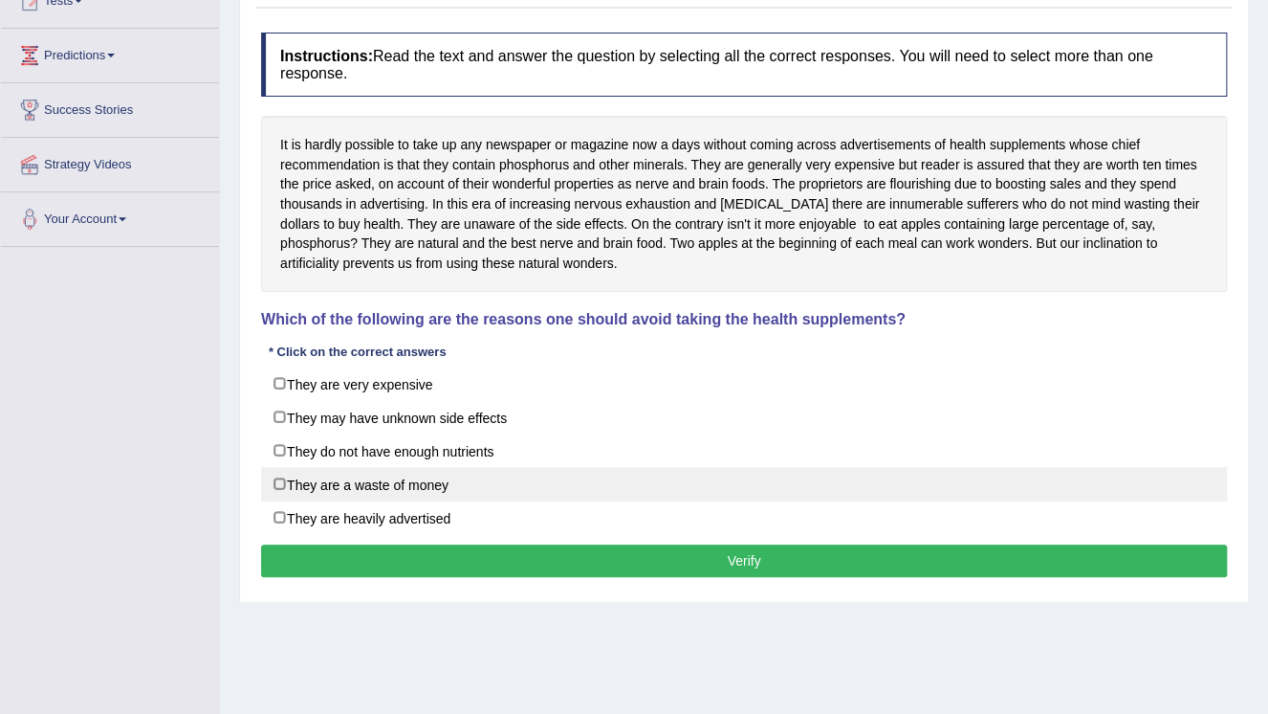
click at [404, 494] on label "They are a waste of money" at bounding box center [744, 484] width 966 height 34
checkbox input "true"
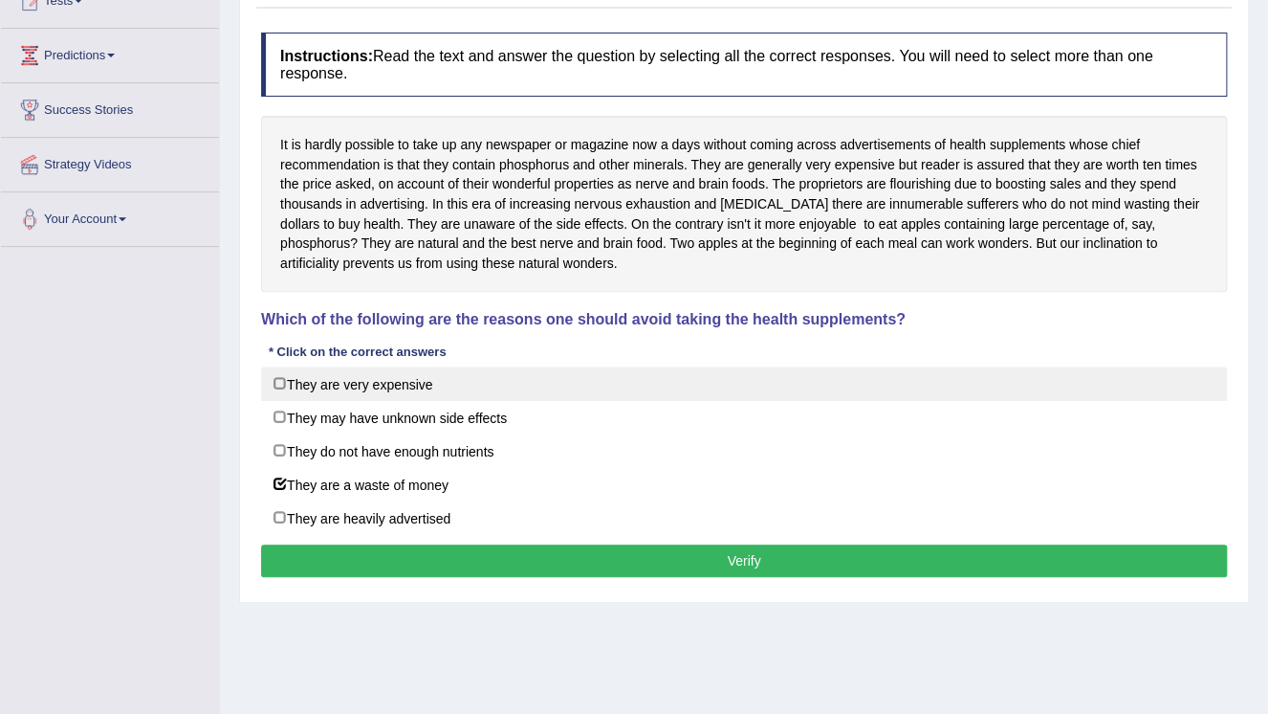
click at [376, 390] on label "They are very expensive" at bounding box center [744, 383] width 966 height 34
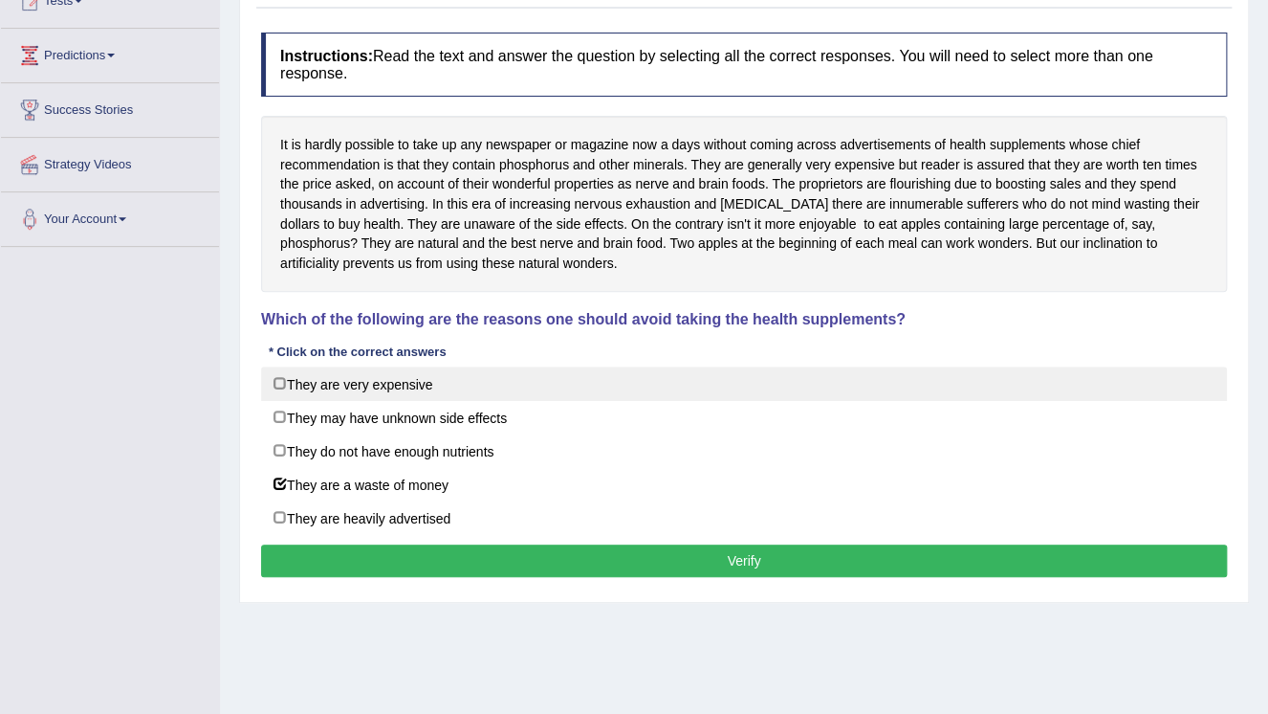
checkbox input "true"
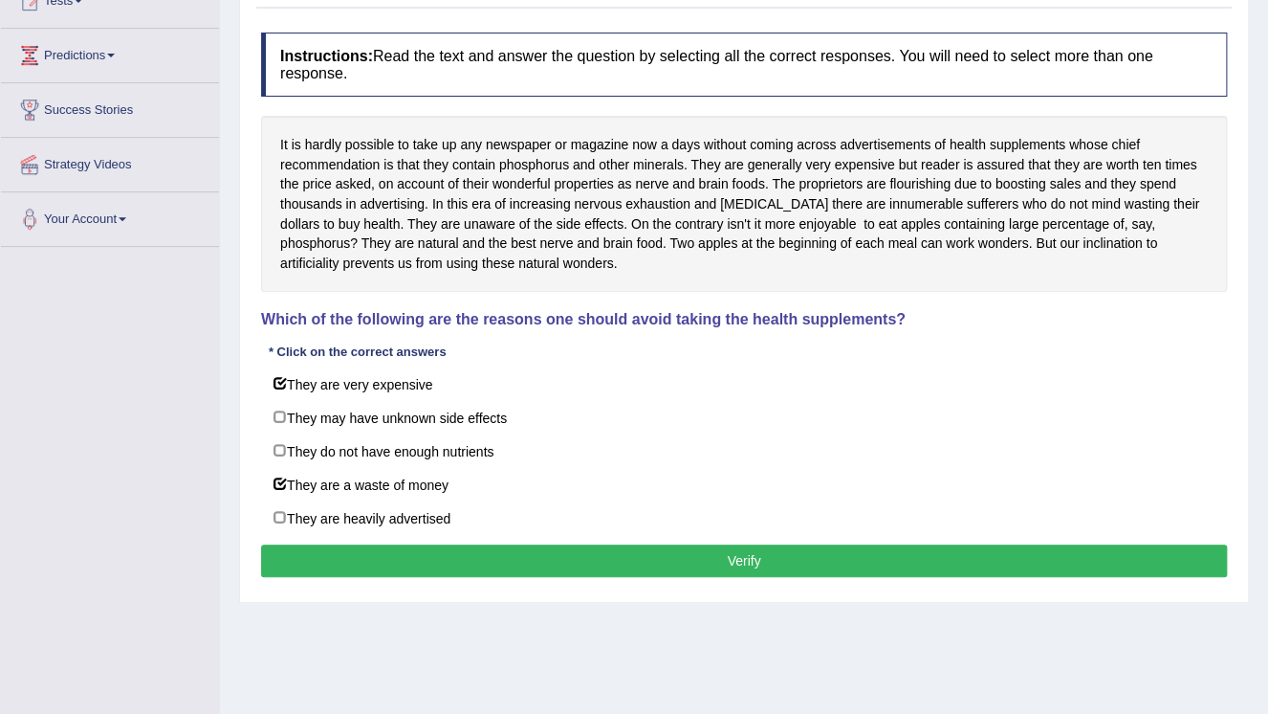
click at [455, 545] on button "Verify" at bounding box center [744, 560] width 966 height 33
click at [455, 545] on div "Home Practice Reading: Choose Multiple Answers Phosphorus « Prev Next » Report …" at bounding box center [744, 248] width 1048 height 956
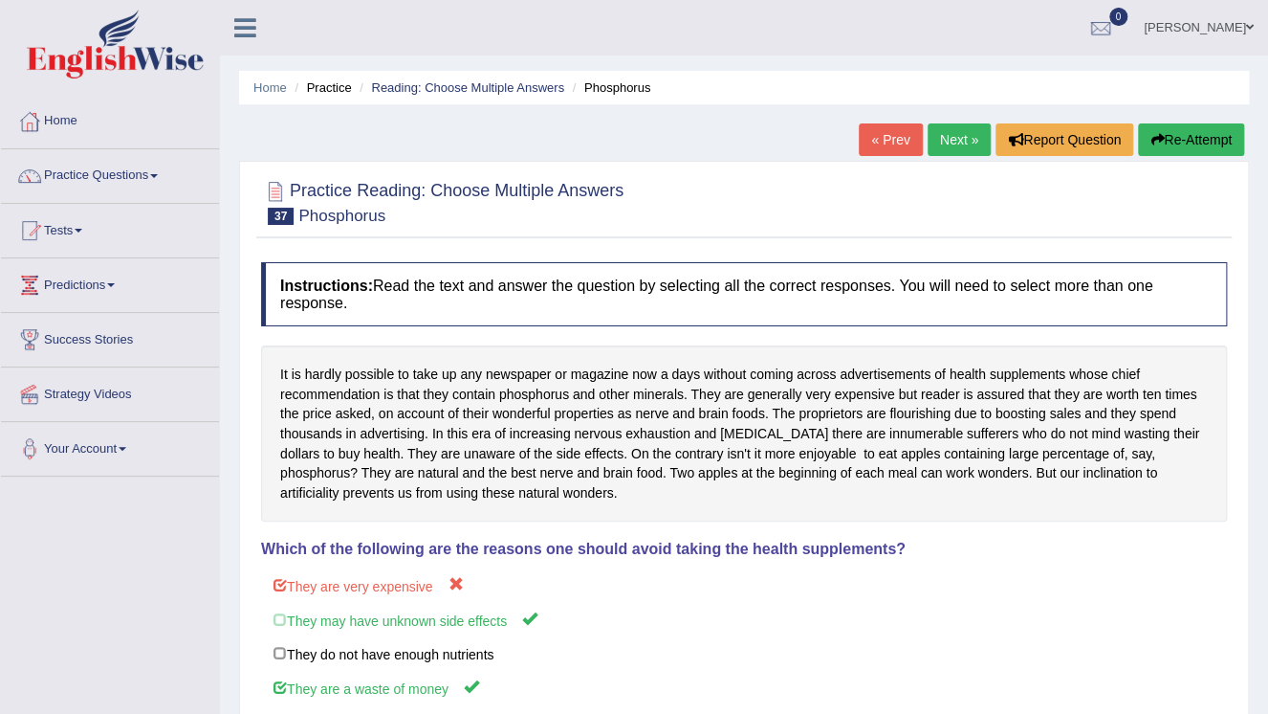
click at [1229, 150] on button "Re-Attempt" at bounding box center [1191, 139] width 106 height 33
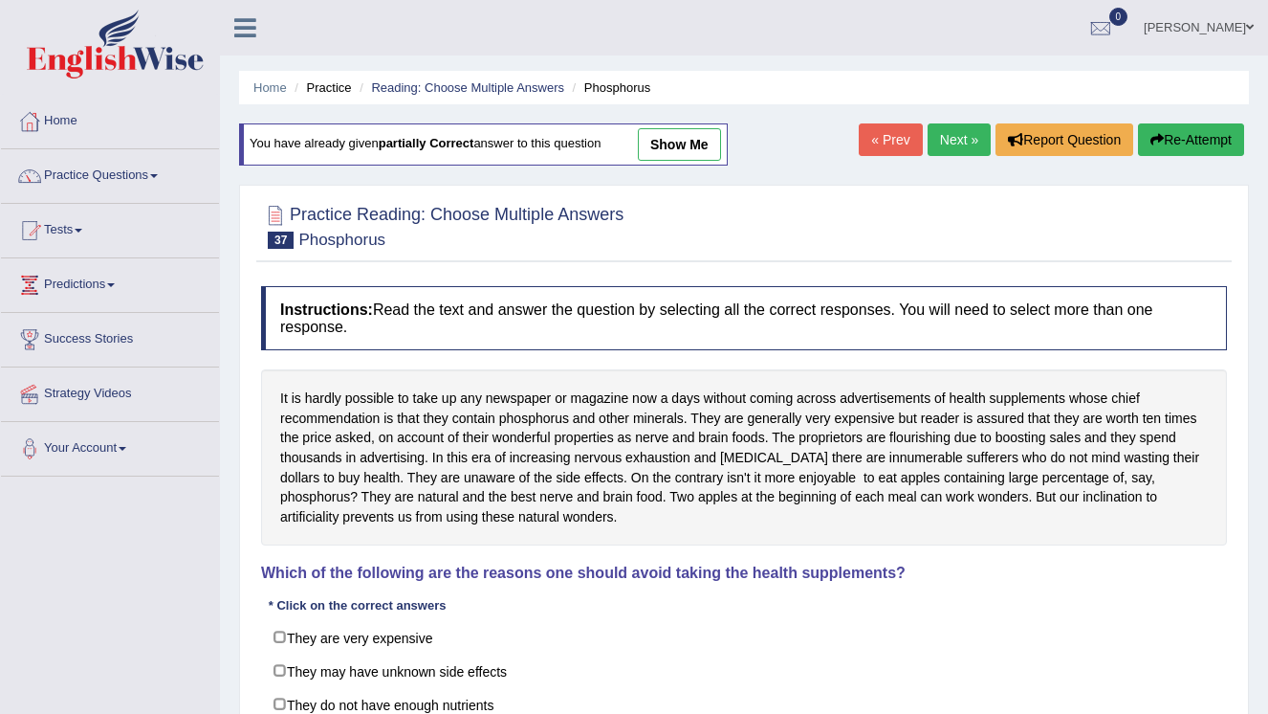
scroll to position [153, 0]
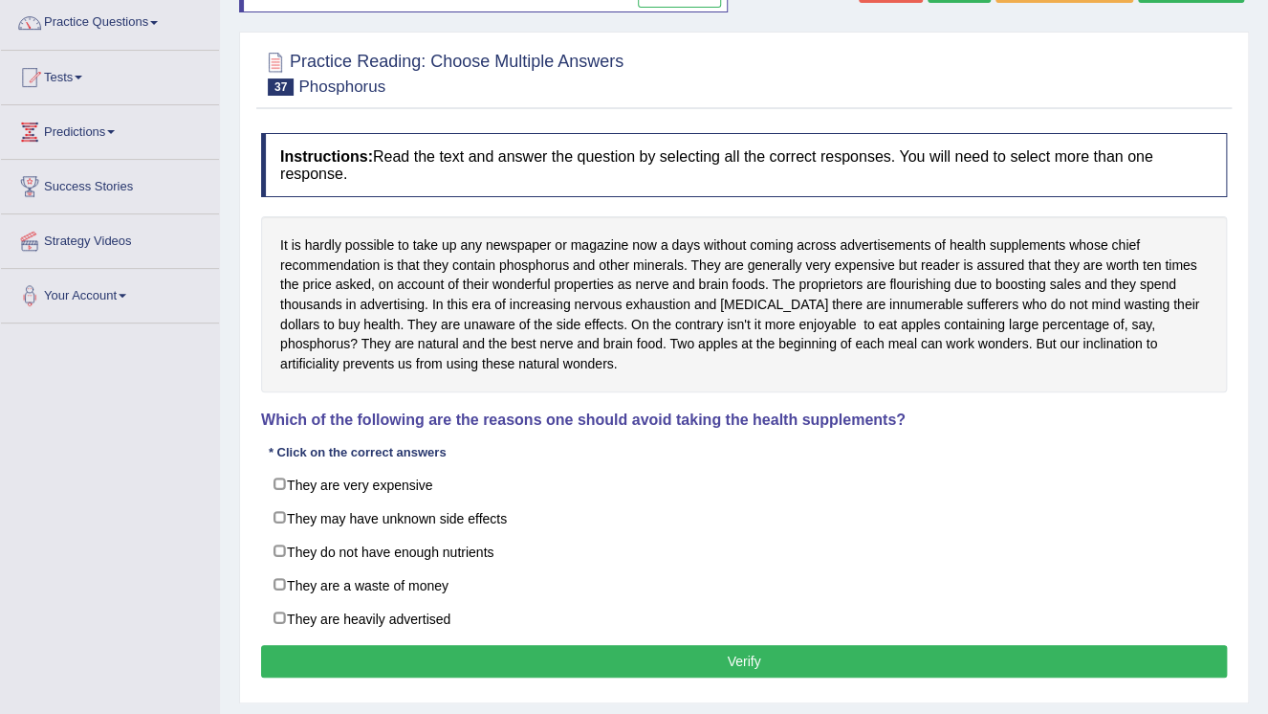
click at [383, 524] on label "They may have unknown side effects" at bounding box center [744, 517] width 966 height 34
checkbox input "true"
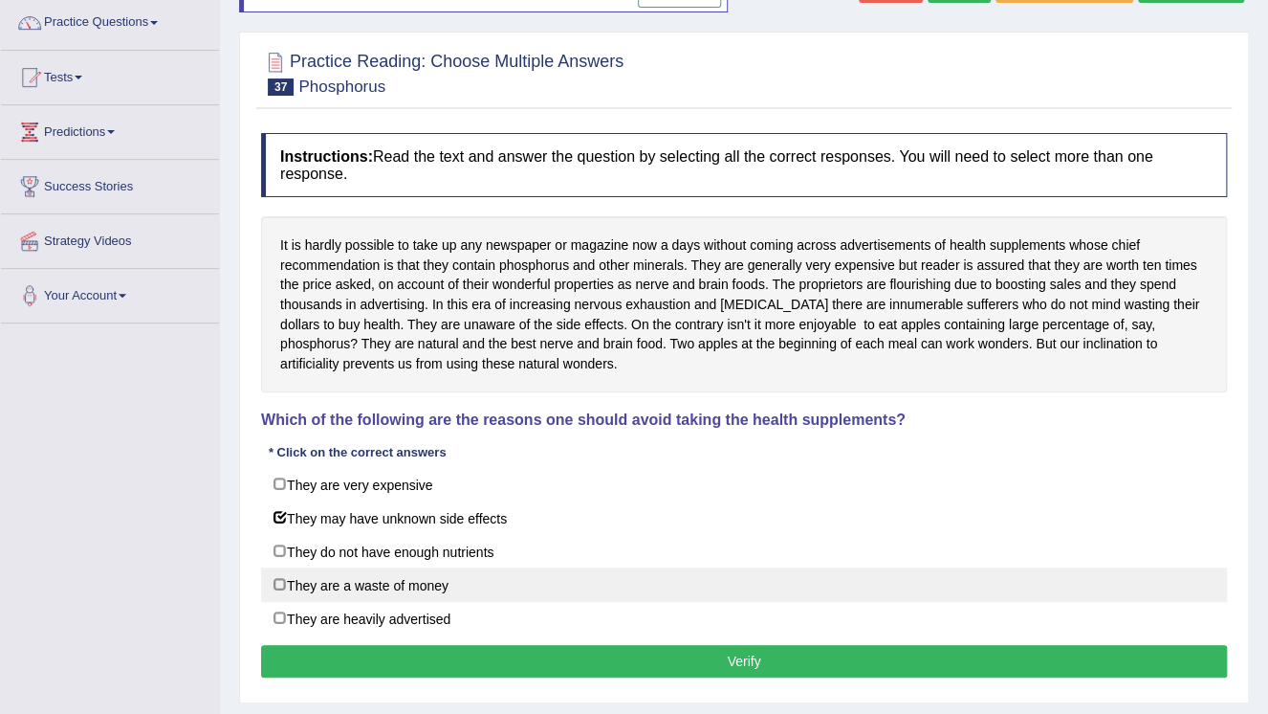
click at [358, 588] on label "They are a waste of money" at bounding box center [744, 584] width 966 height 34
checkbox input "true"
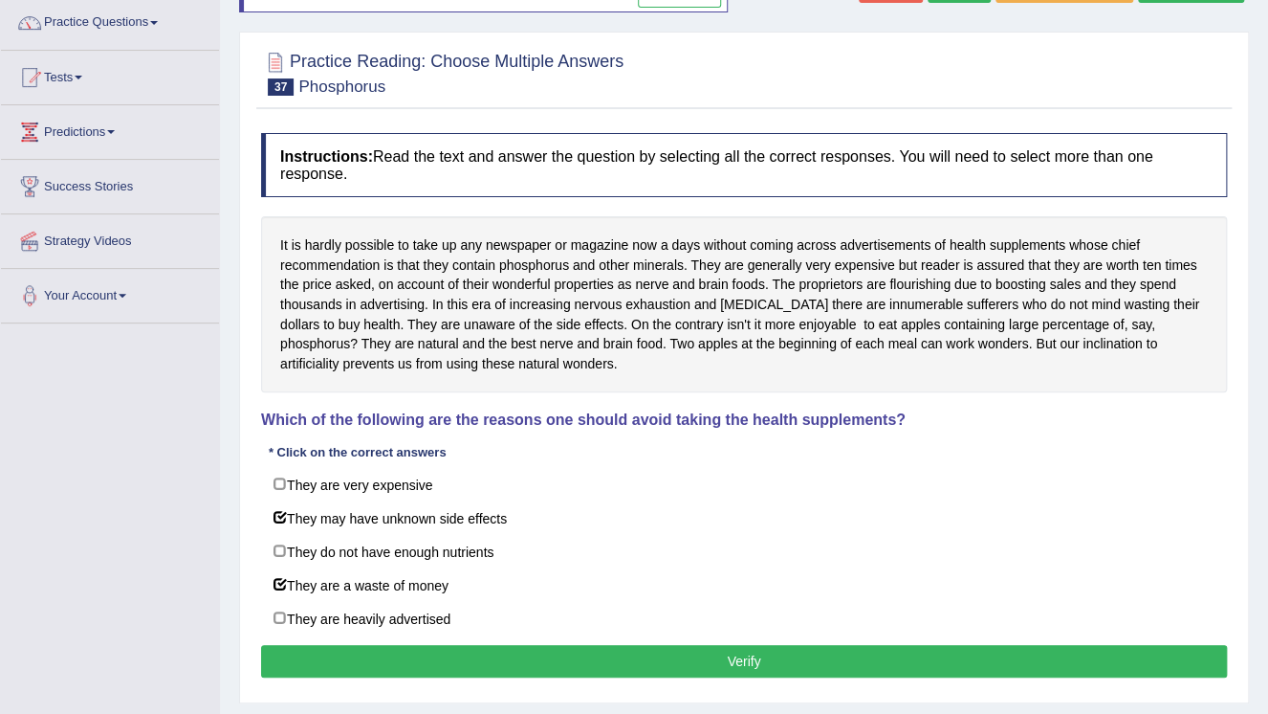
click at [665, 667] on button "Verify" at bounding box center [744, 661] width 966 height 33
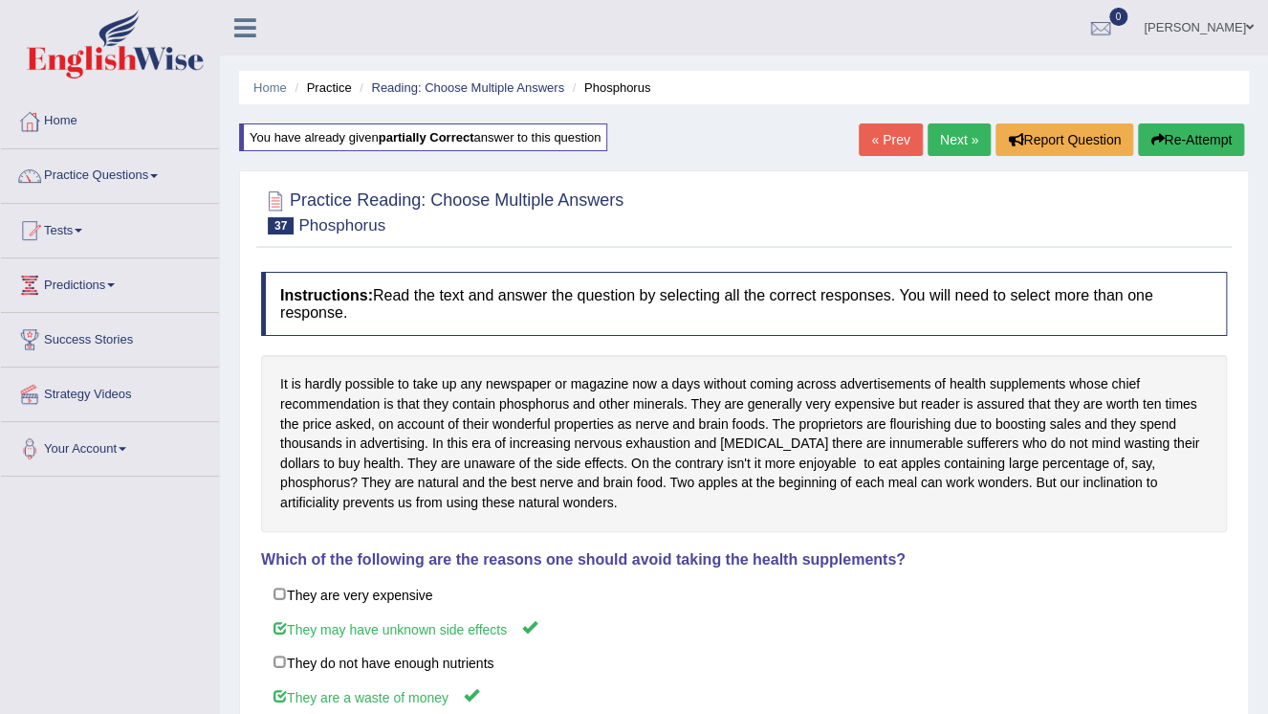
click at [953, 138] on link "Next »" at bounding box center [959, 139] width 63 height 33
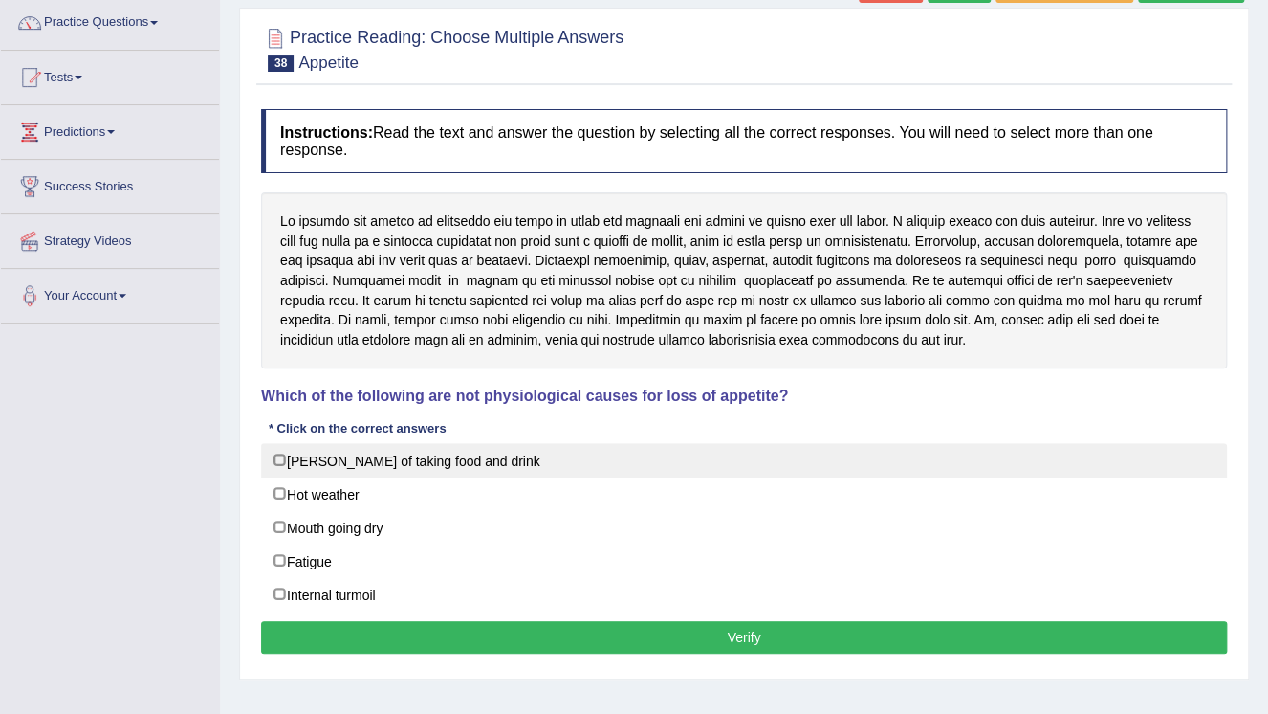
click at [360, 463] on label "[PERSON_NAME] of taking food and drink" at bounding box center [744, 460] width 966 height 34
checkbox input "true"
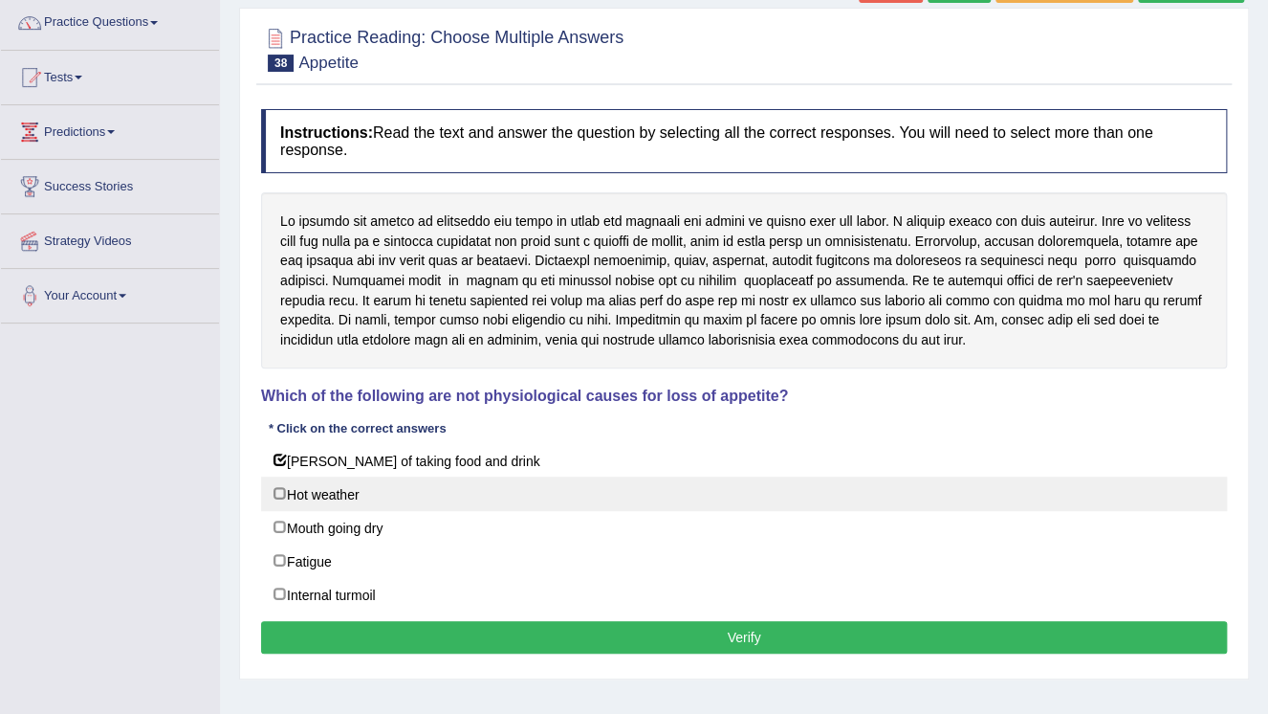
click at [359, 502] on label "Hot weather" at bounding box center [744, 493] width 966 height 34
checkbox input "true"
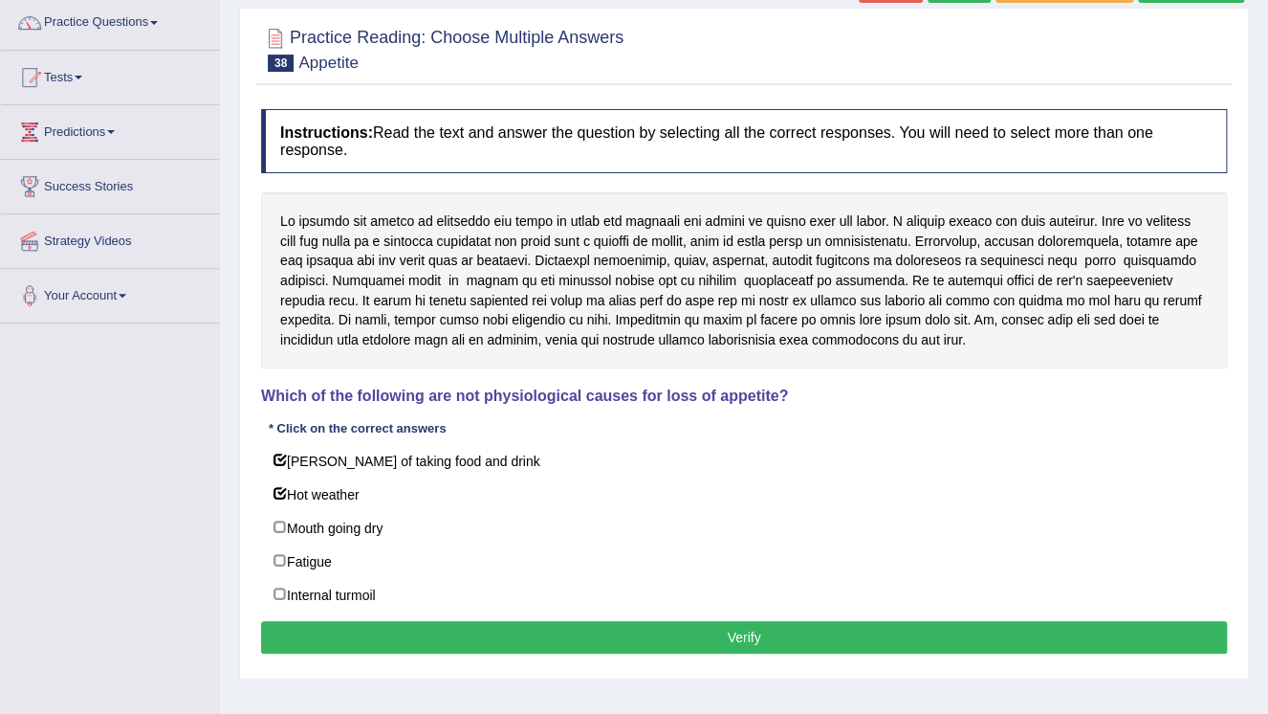
click at [790, 641] on button "Verify" at bounding box center [744, 637] width 966 height 33
click at [790, 641] on div "Home Practice Reading: Choose Multiple Answers Appetite « Prev Next » Report Qu…" at bounding box center [744, 325] width 1048 height 956
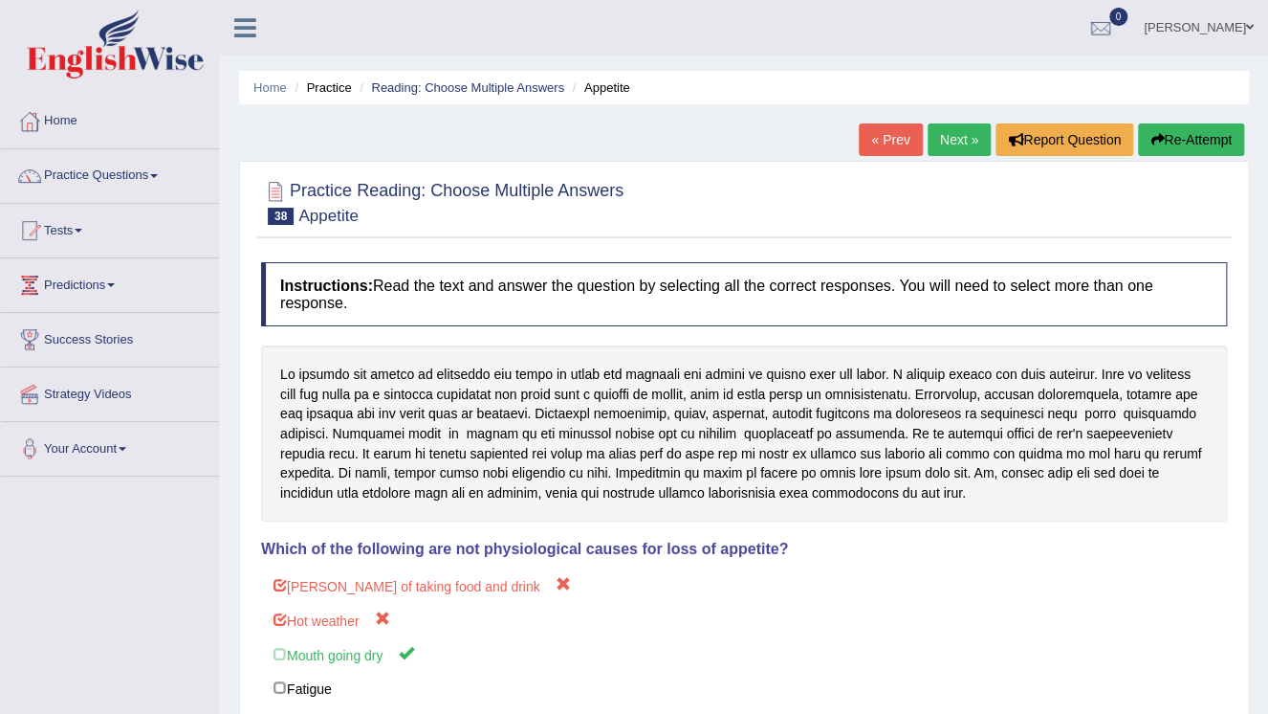
click at [1186, 139] on button "Re-Attempt" at bounding box center [1191, 139] width 106 height 33
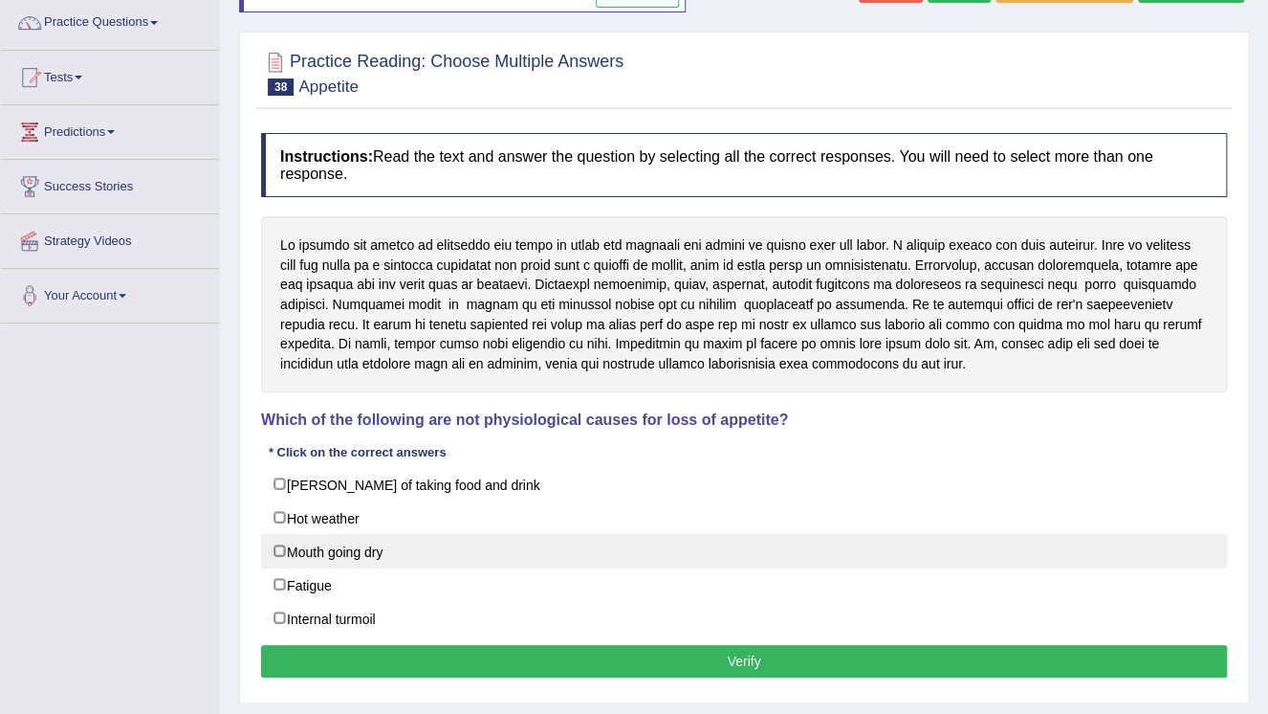
click at [346, 543] on label "Mouth going dry" at bounding box center [744, 551] width 966 height 34
checkbox input "true"
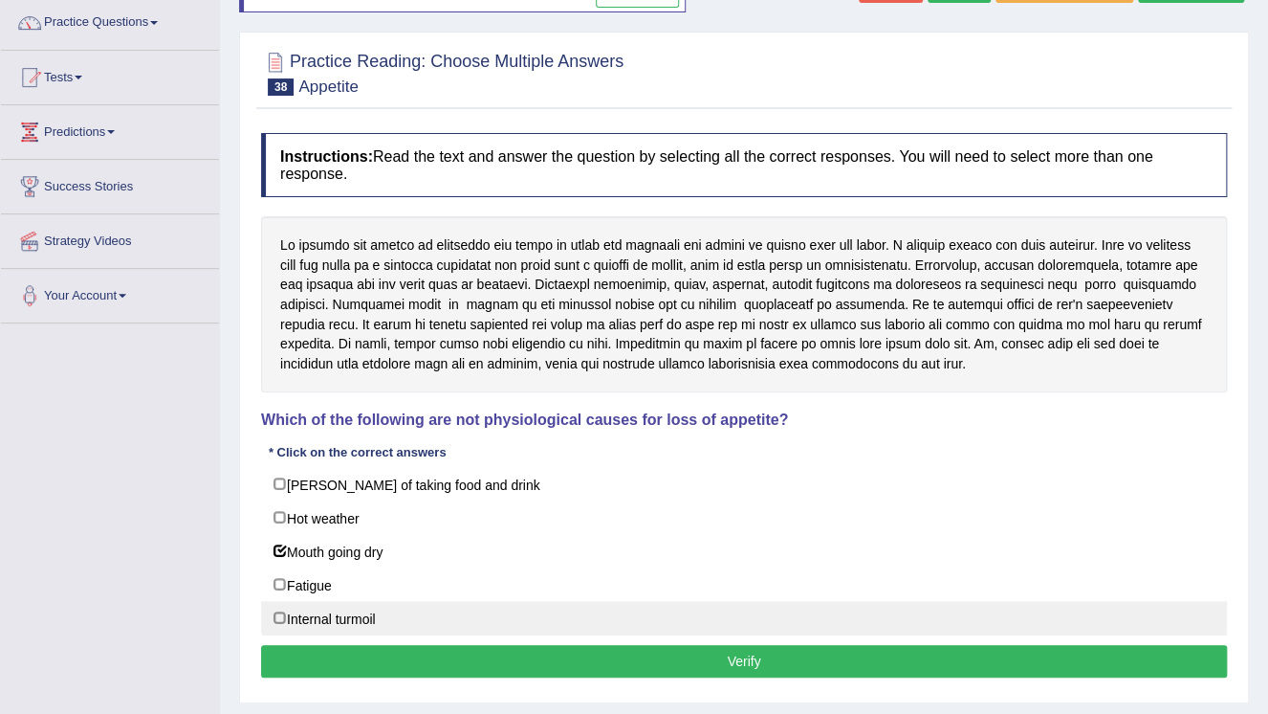
click at [324, 612] on label "Internal turmoil" at bounding box center [744, 618] width 966 height 34
checkbox input "true"
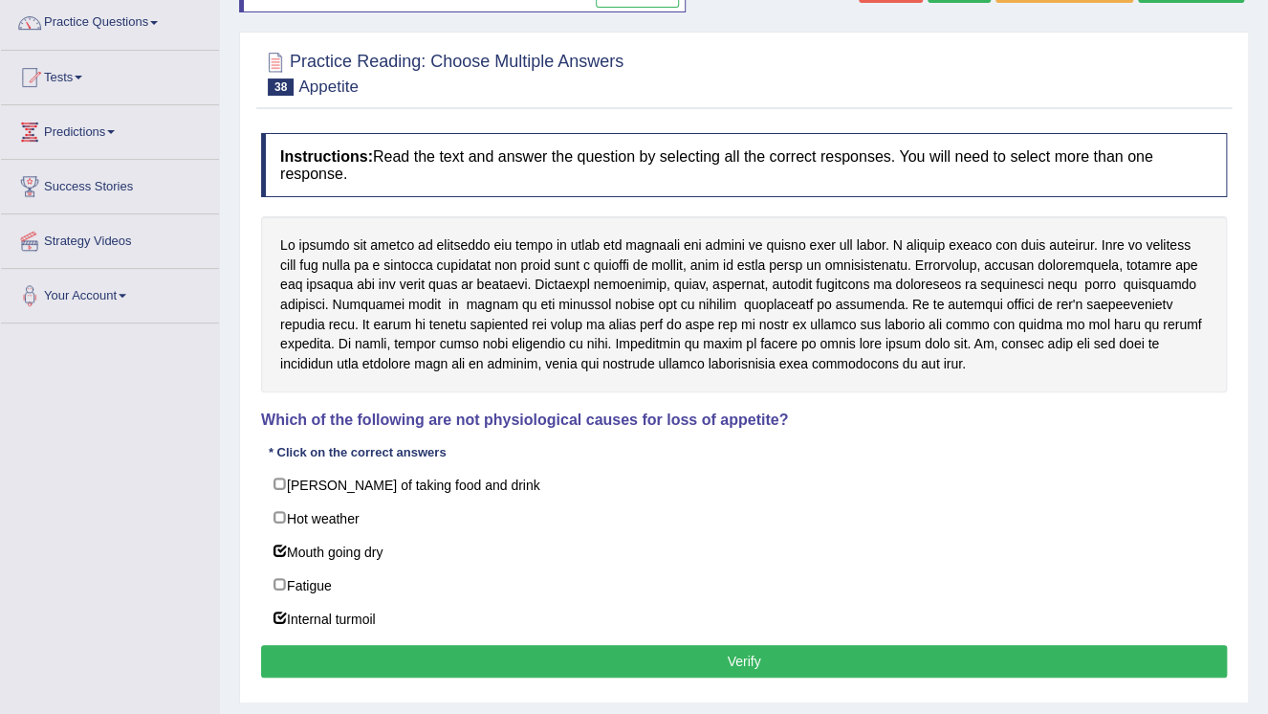
click at [742, 652] on button "Verify" at bounding box center [744, 661] width 966 height 33
click at [742, 652] on div "Home Practice Reading: Choose Multiple Answers Appetite You have already given …" at bounding box center [744, 325] width 1048 height 956
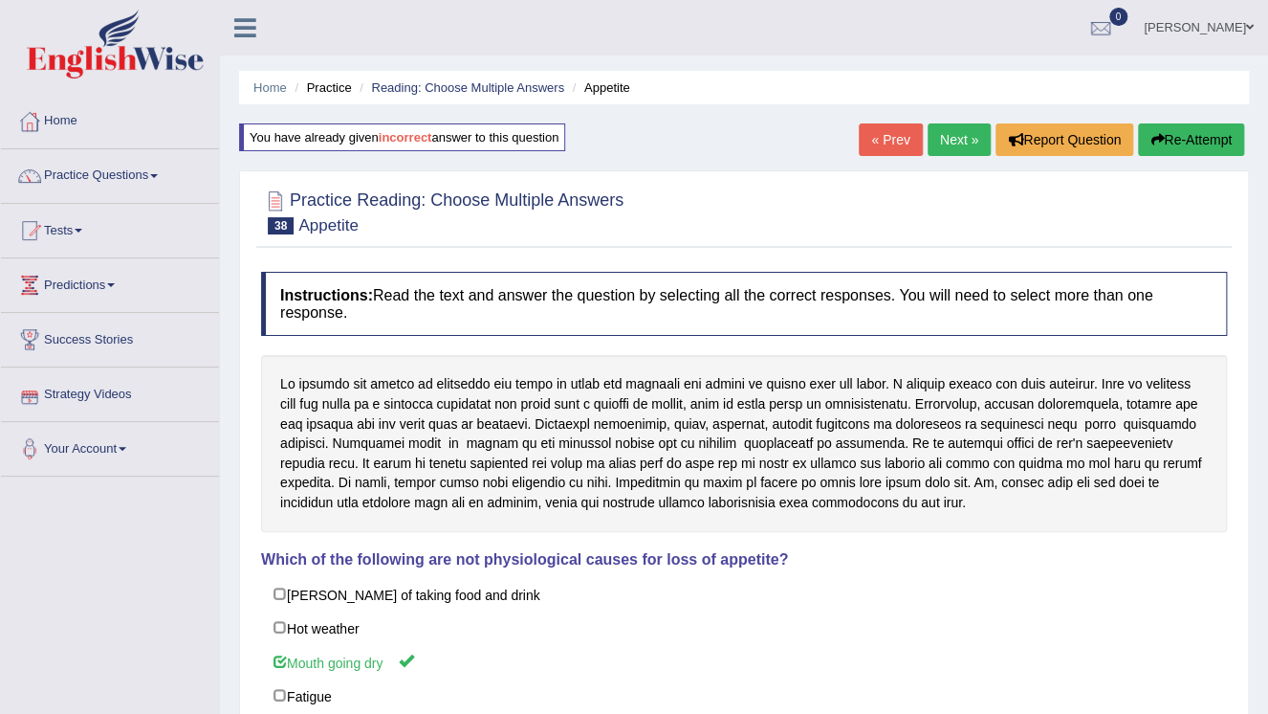
click at [959, 130] on link "Next »" at bounding box center [959, 139] width 63 height 33
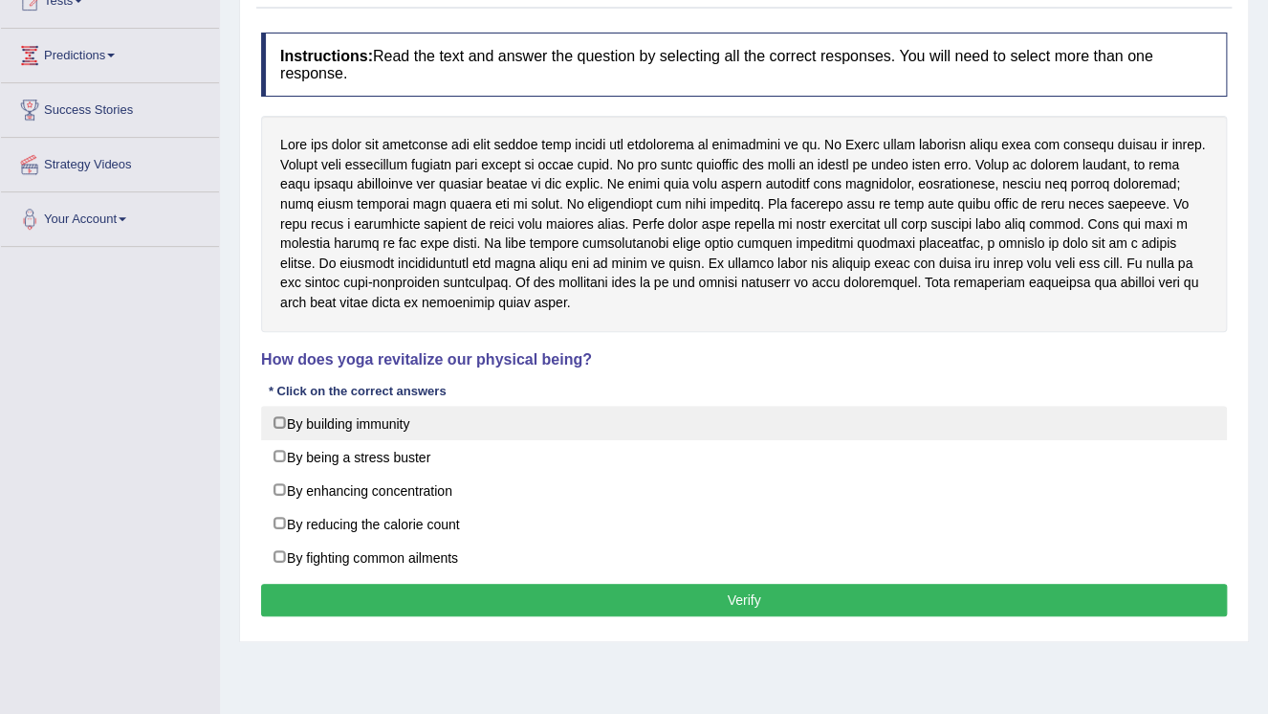
click at [382, 434] on label "By building immunity" at bounding box center [744, 423] width 966 height 34
checkbox input "true"
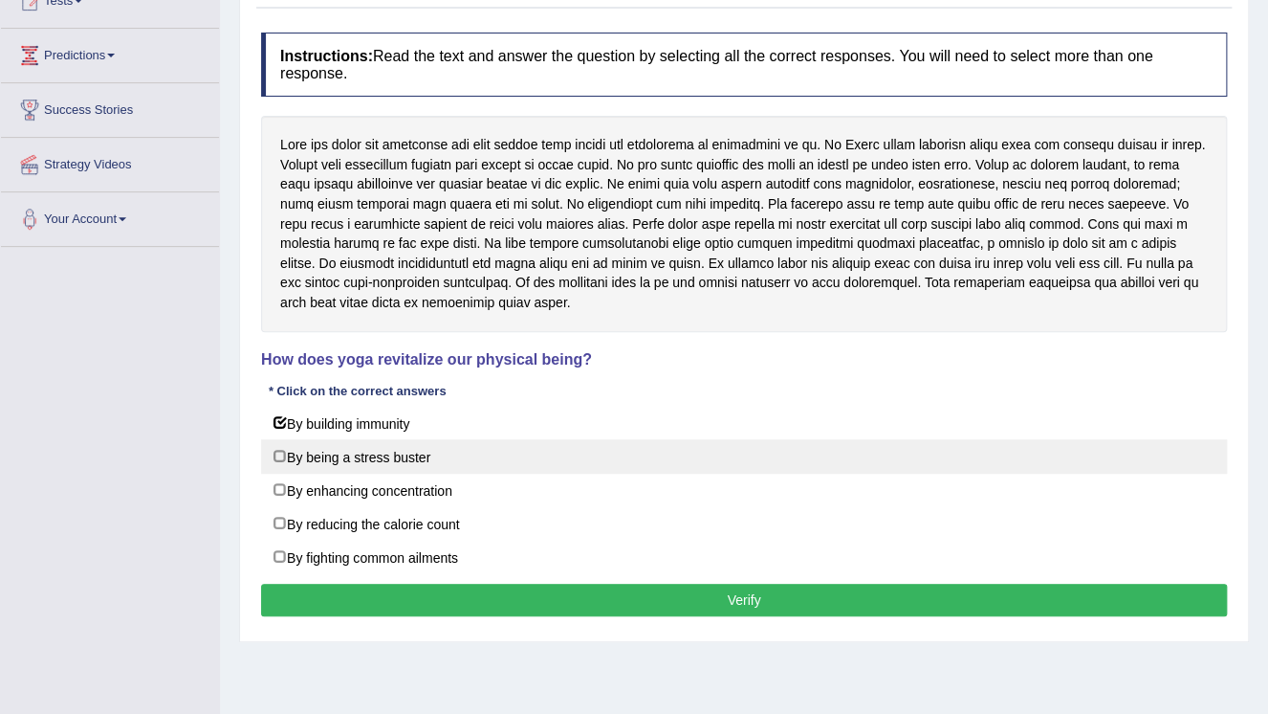
click at [366, 462] on label "By being a stress buster" at bounding box center [744, 456] width 966 height 34
checkbox input "false"
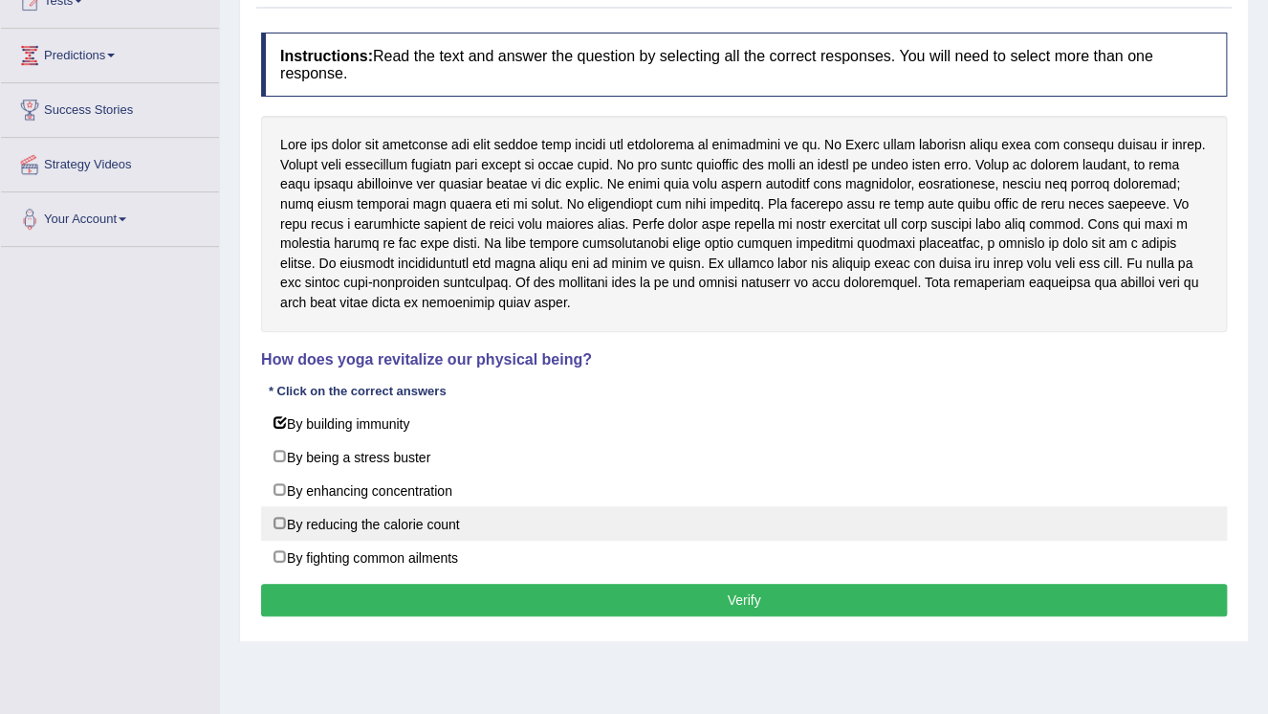
click at [314, 523] on label "By reducing the calorie count" at bounding box center [744, 523] width 966 height 34
checkbox input "true"
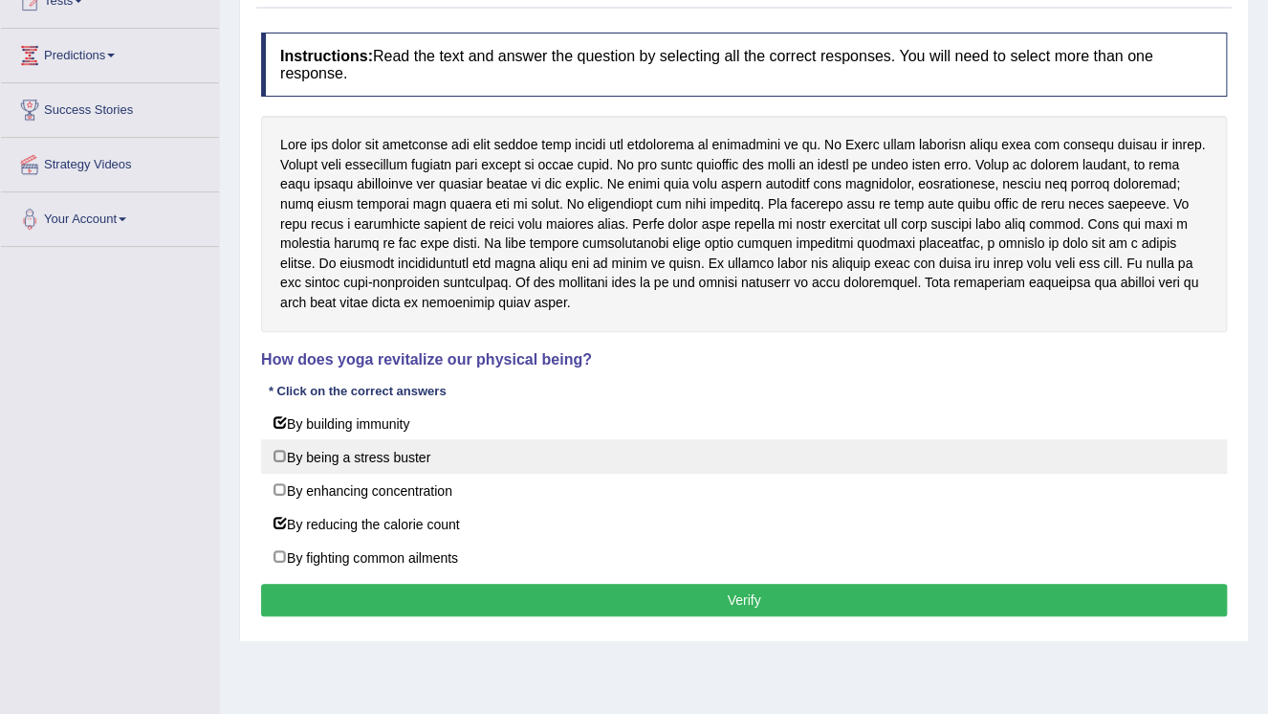
click at [337, 459] on label "By being a stress buster" at bounding box center [744, 456] width 966 height 34
checkbox input "true"
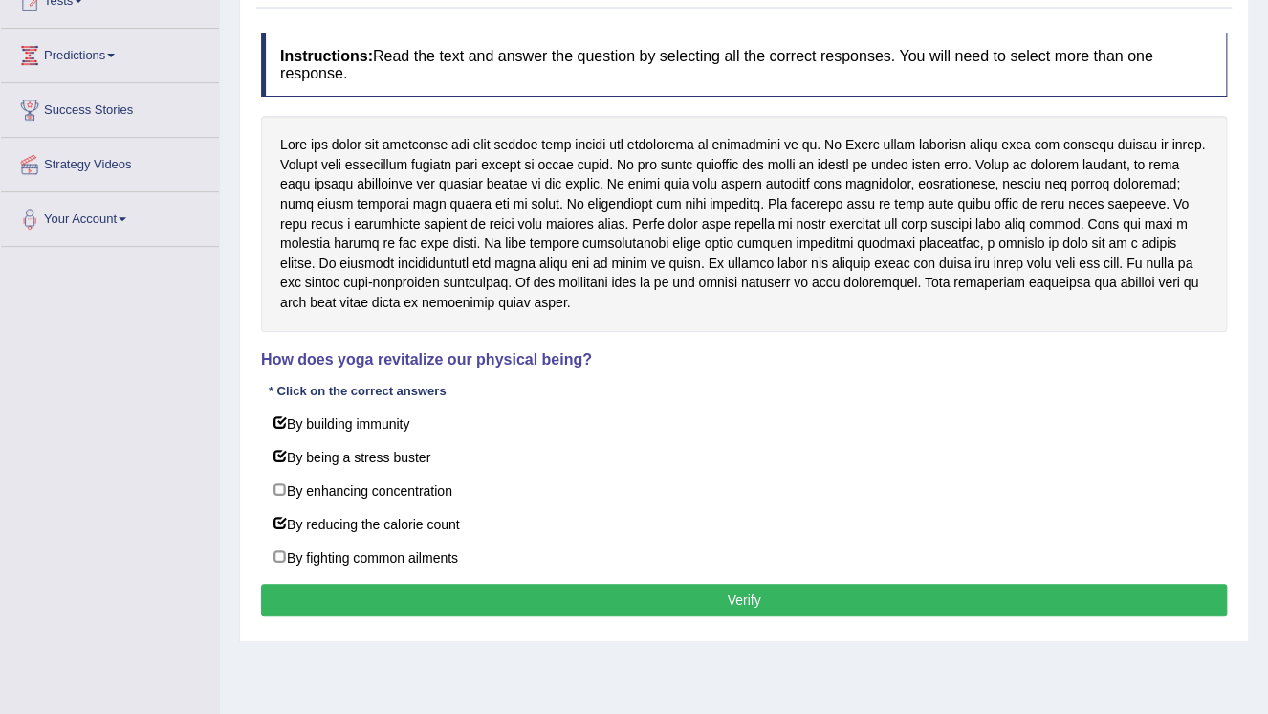
click at [428, 590] on button "Verify" at bounding box center [744, 599] width 966 height 33
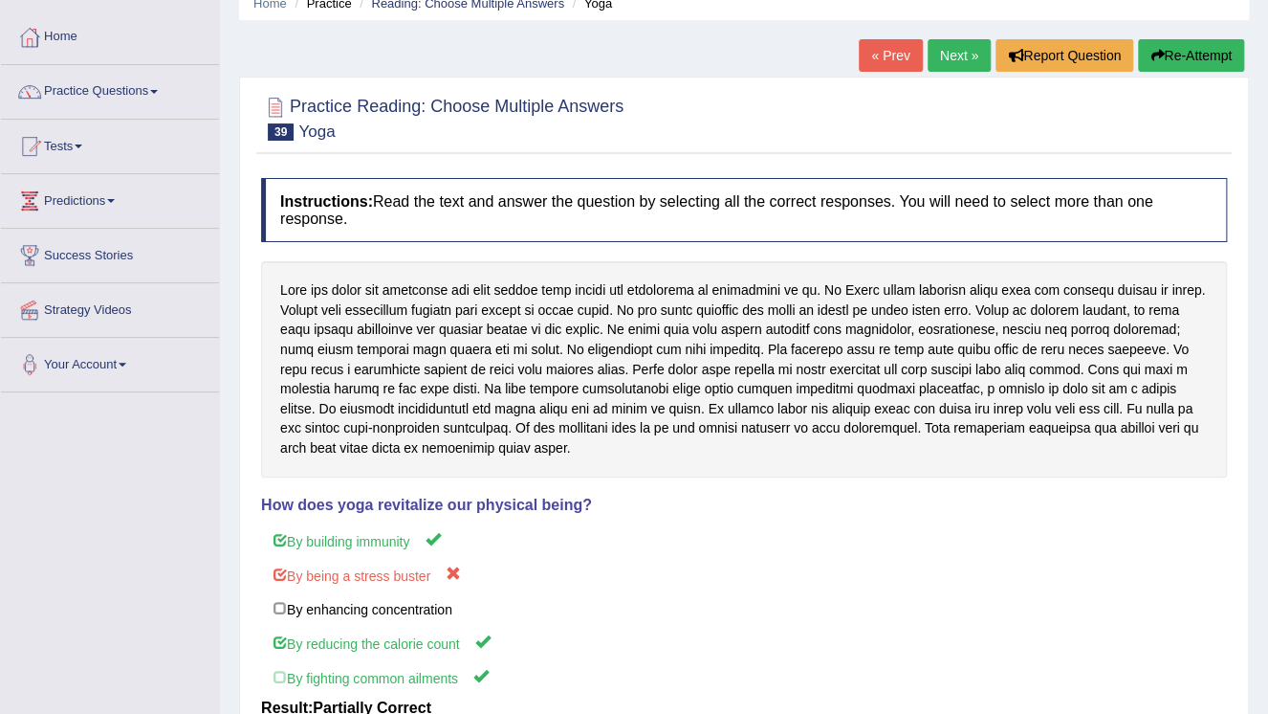
scroll to position [61, 0]
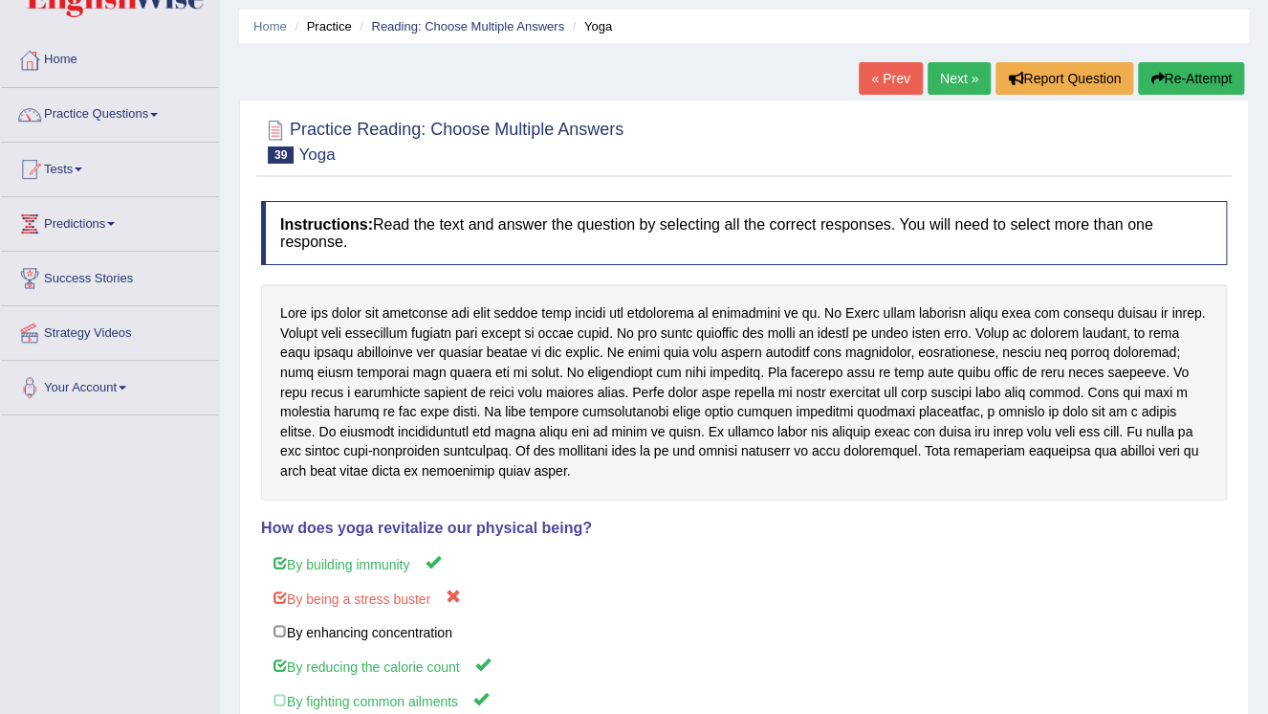
click at [1171, 74] on button "Re-Attempt" at bounding box center [1191, 78] width 106 height 33
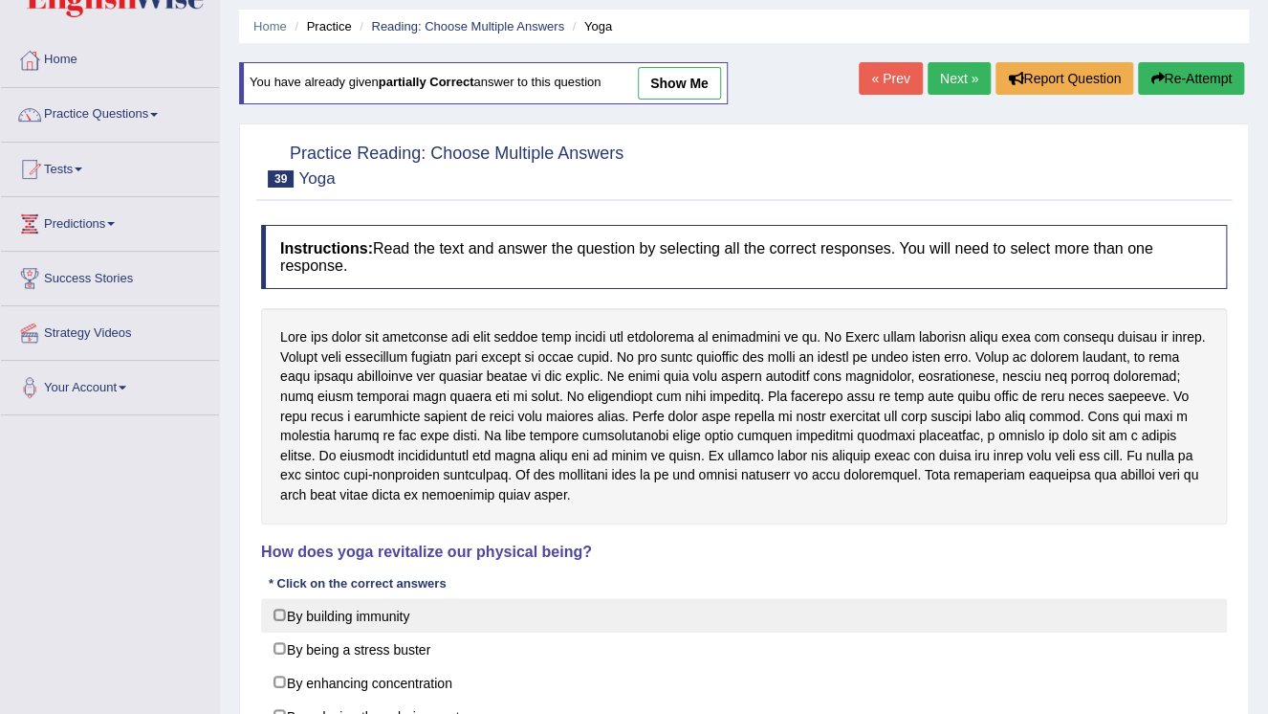
click at [337, 619] on label "By building immunity" at bounding box center [744, 615] width 966 height 34
checkbox input "true"
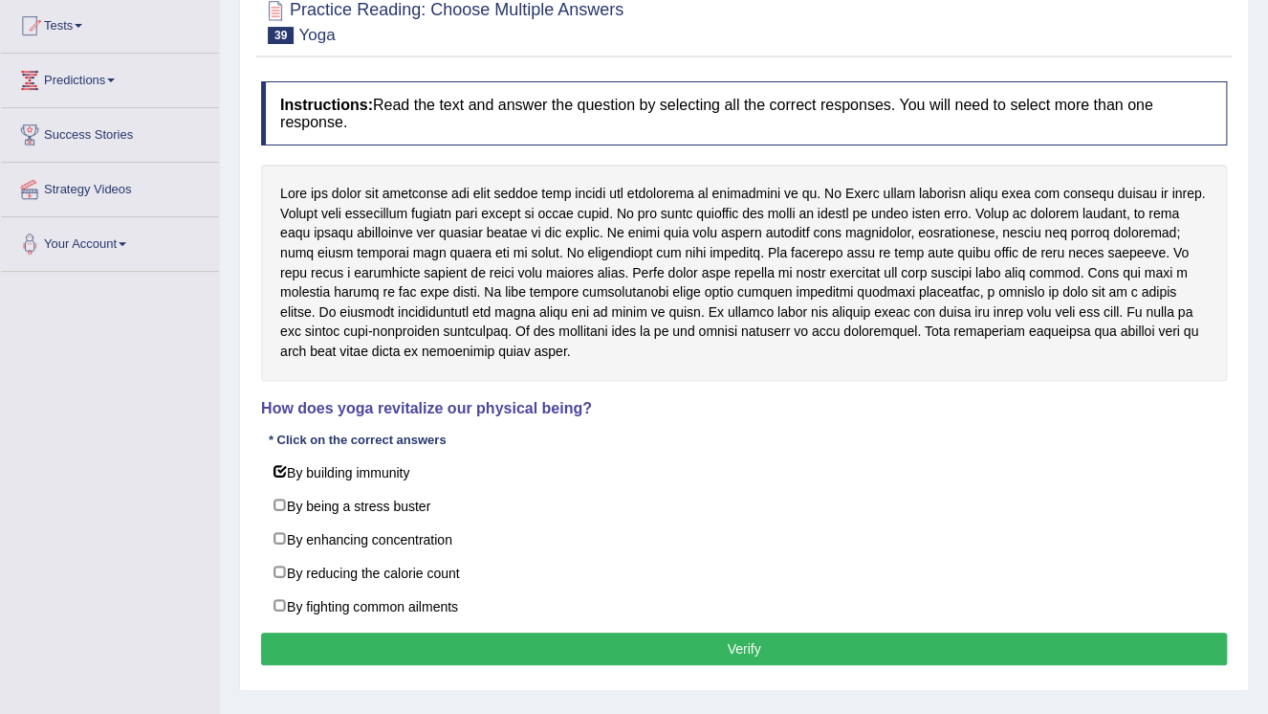
scroll to position [214, 0]
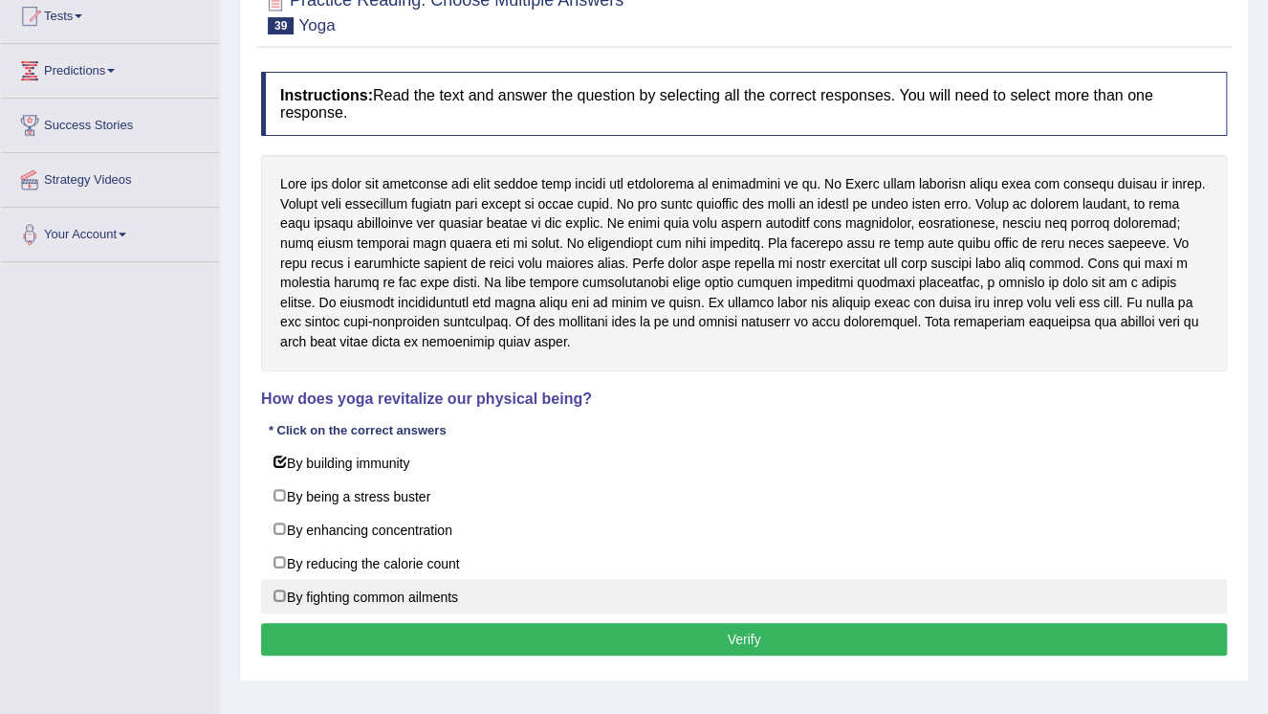
click at [311, 597] on label "By fighting common ailments" at bounding box center [744, 596] width 966 height 34
checkbox input "true"
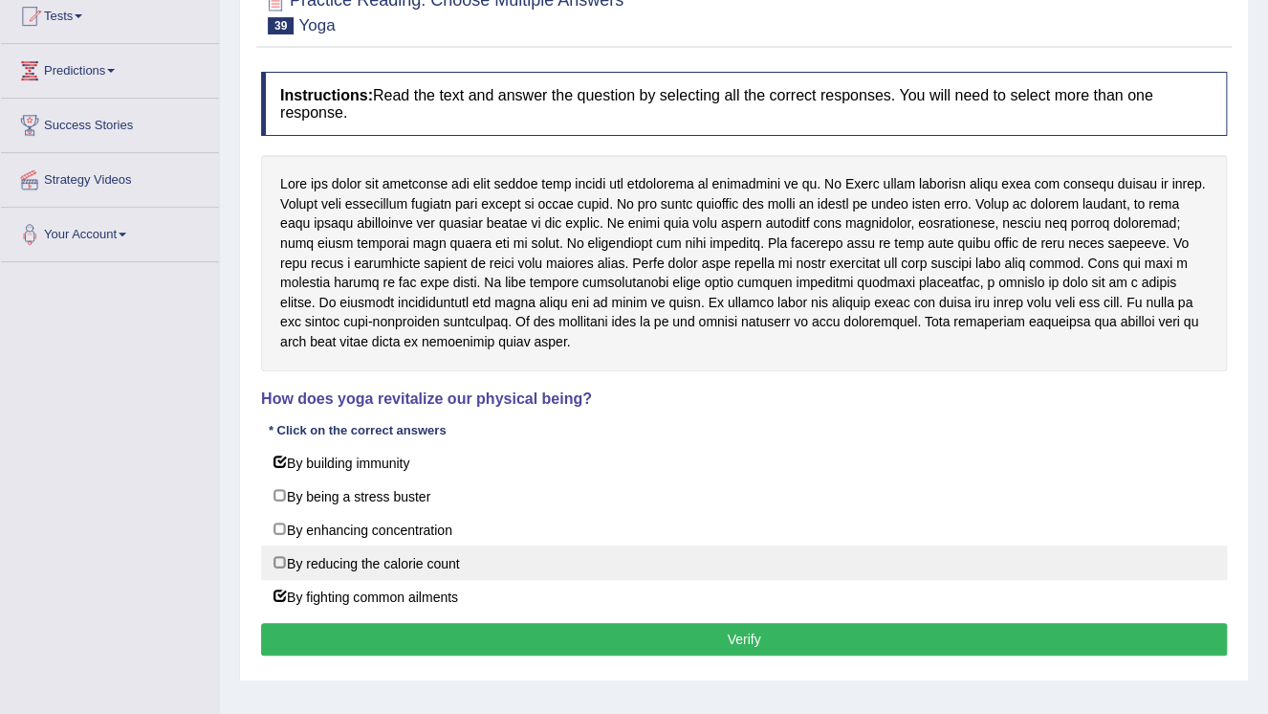
click at [316, 563] on label "By reducing the calorie count" at bounding box center [744, 562] width 966 height 34
checkbox input "true"
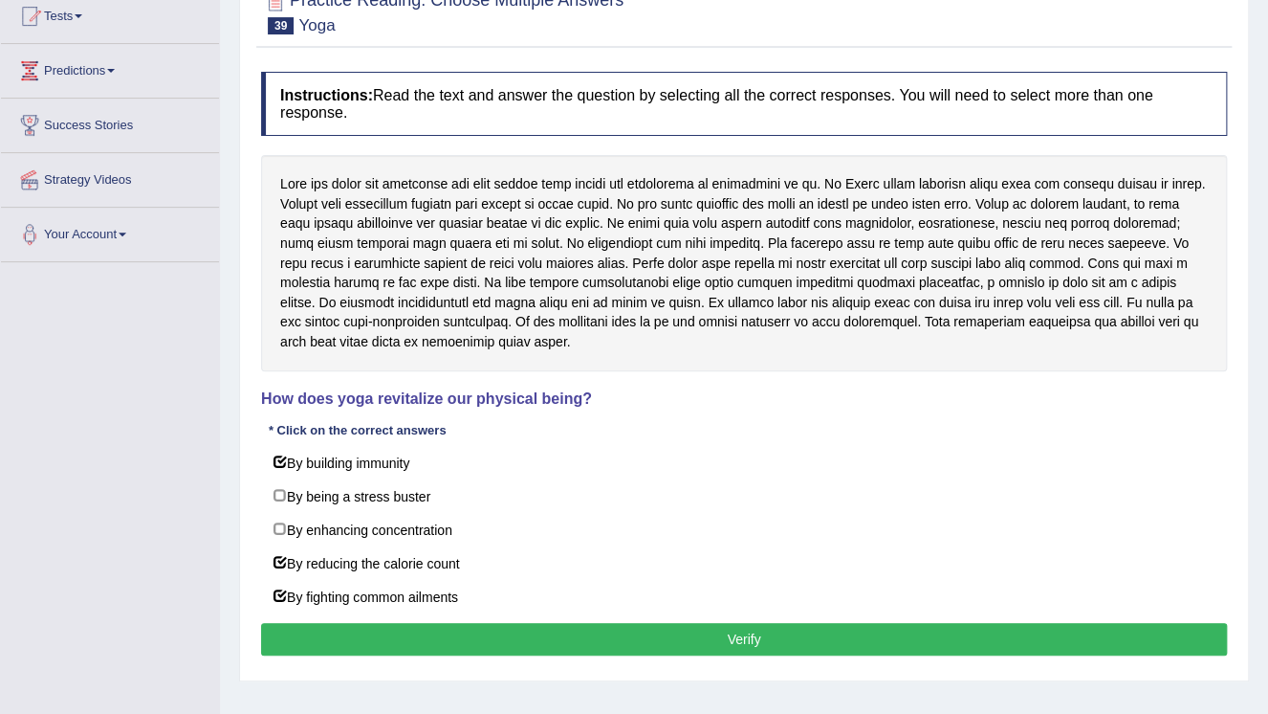
click at [423, 629] on button "Verify" at bounding box center [744, 639] width 966 height 33
click at [423, 629] on div "Home Practice Reading: Choose Multiple Answers Yoga You have already given part…" at bounding box center [744, 264] width 1048 height 956
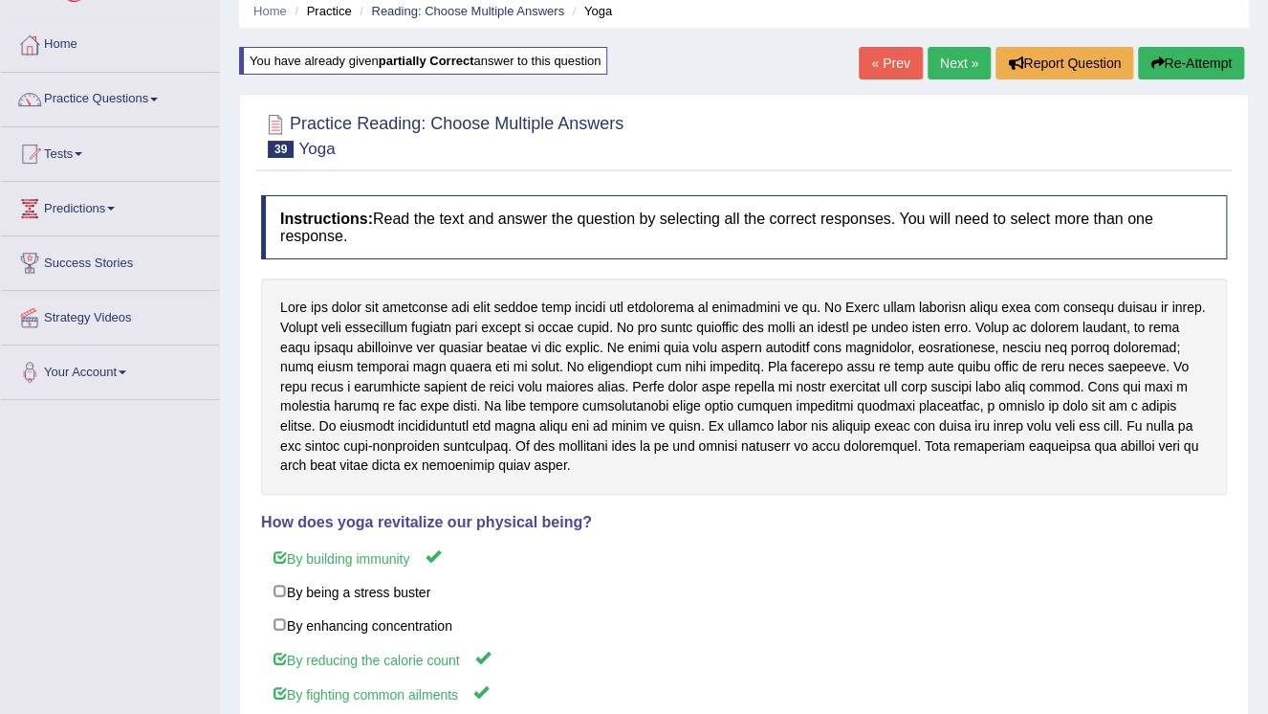
scroll to position [62, 0]
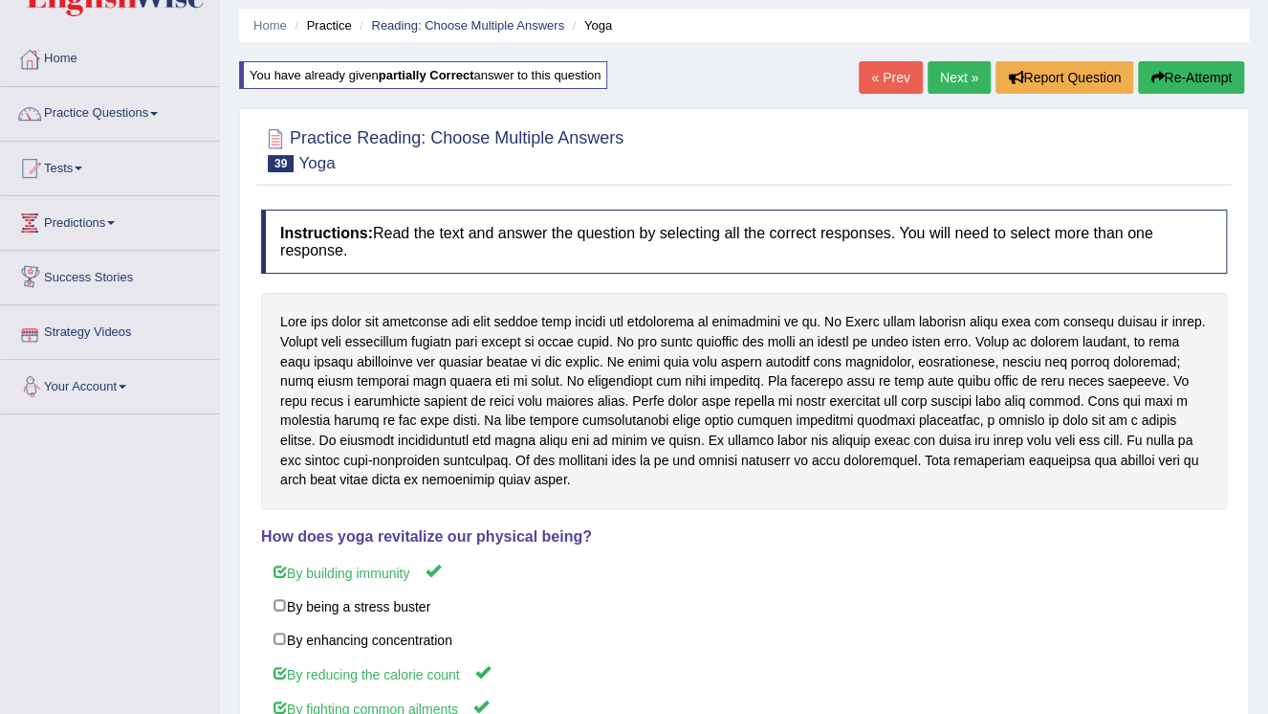
click at [950, 80] on link "Next »" at bounding box center [959, 77] width 63 height 33
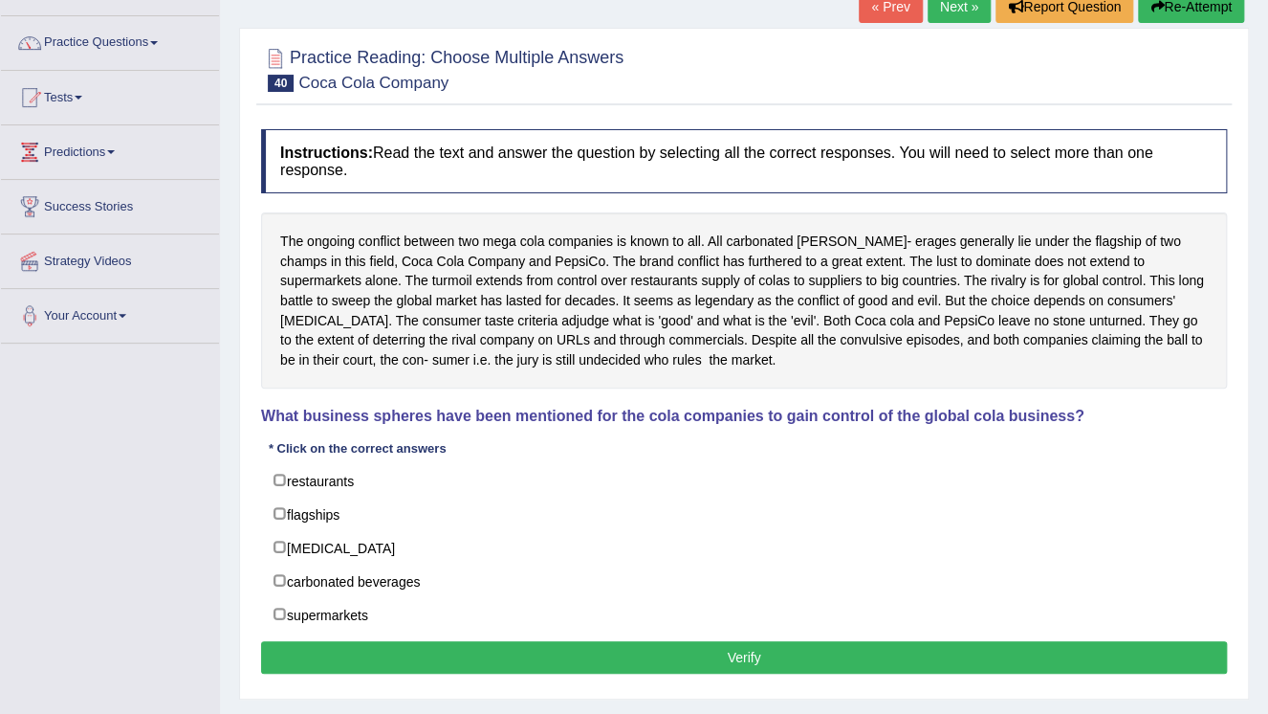
scroll to position [153, 0]
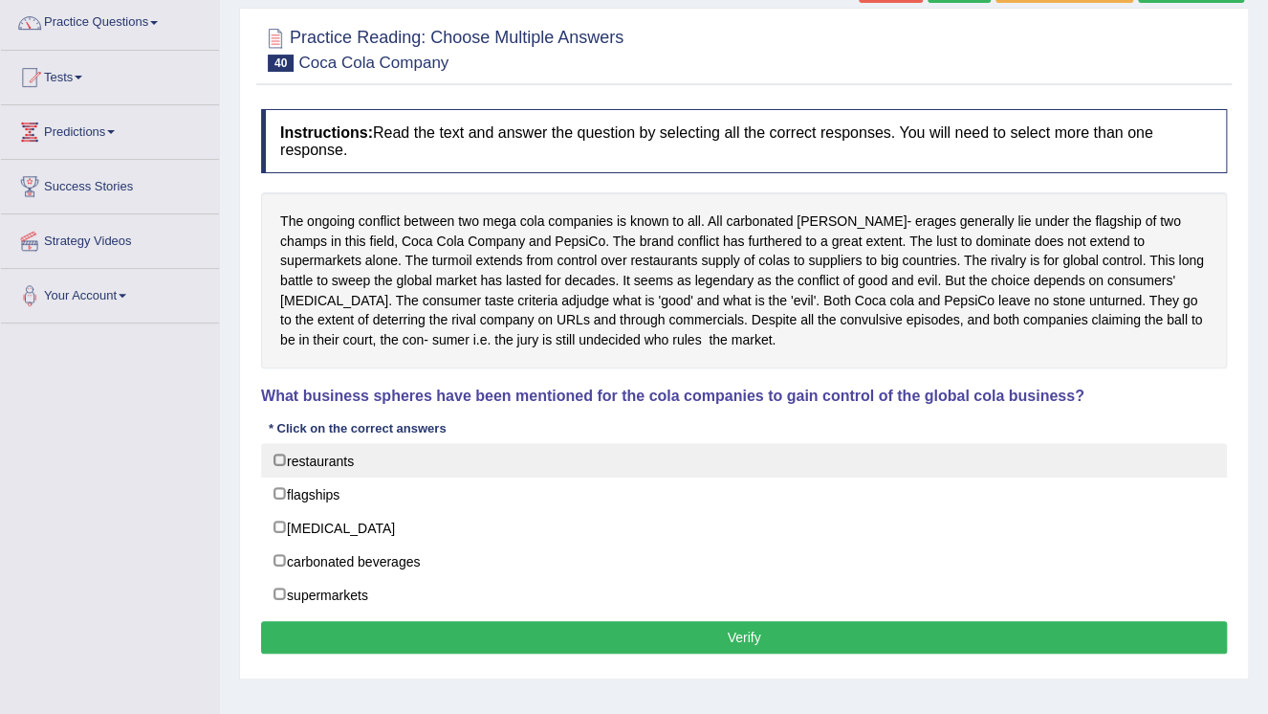
click at [346, 468] on label "restaurants" at bounding box center [744, 460] width 966 height 34
checkbox input "true"
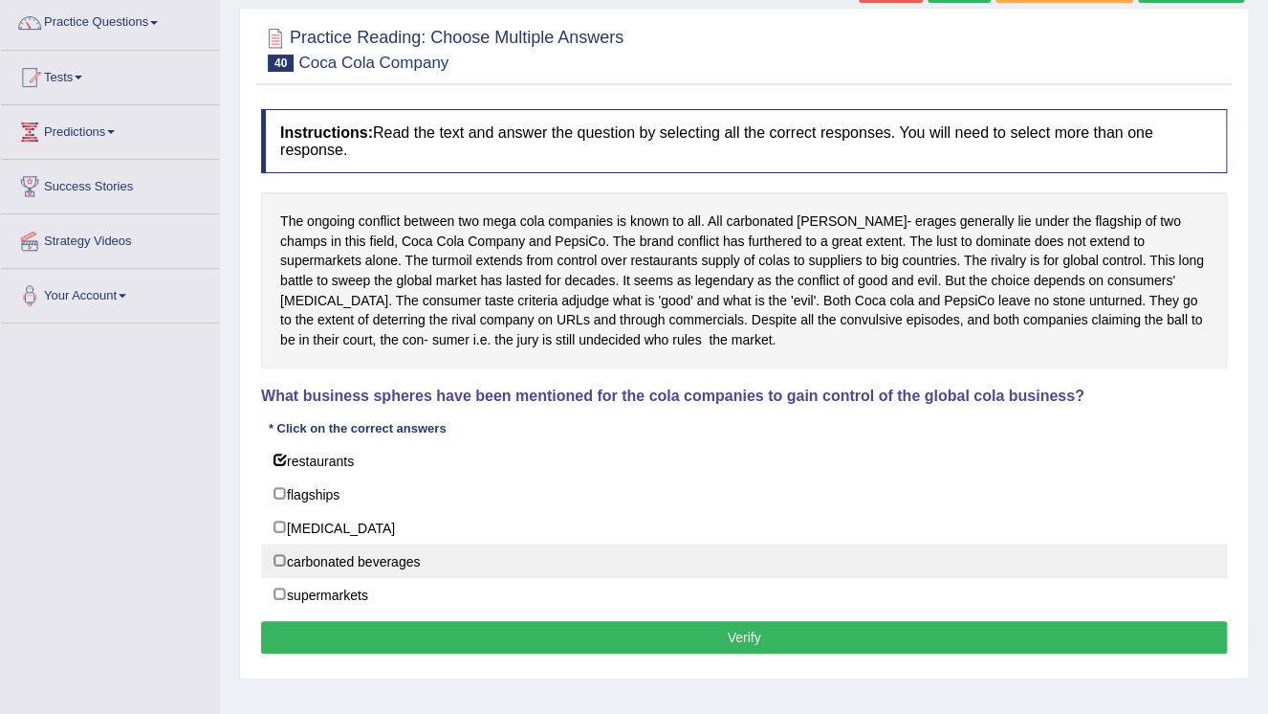
click at [333, 546] on label "carbonated beverages" at bounding box center [744, 560] width 966 height 34
checkbox input "true"
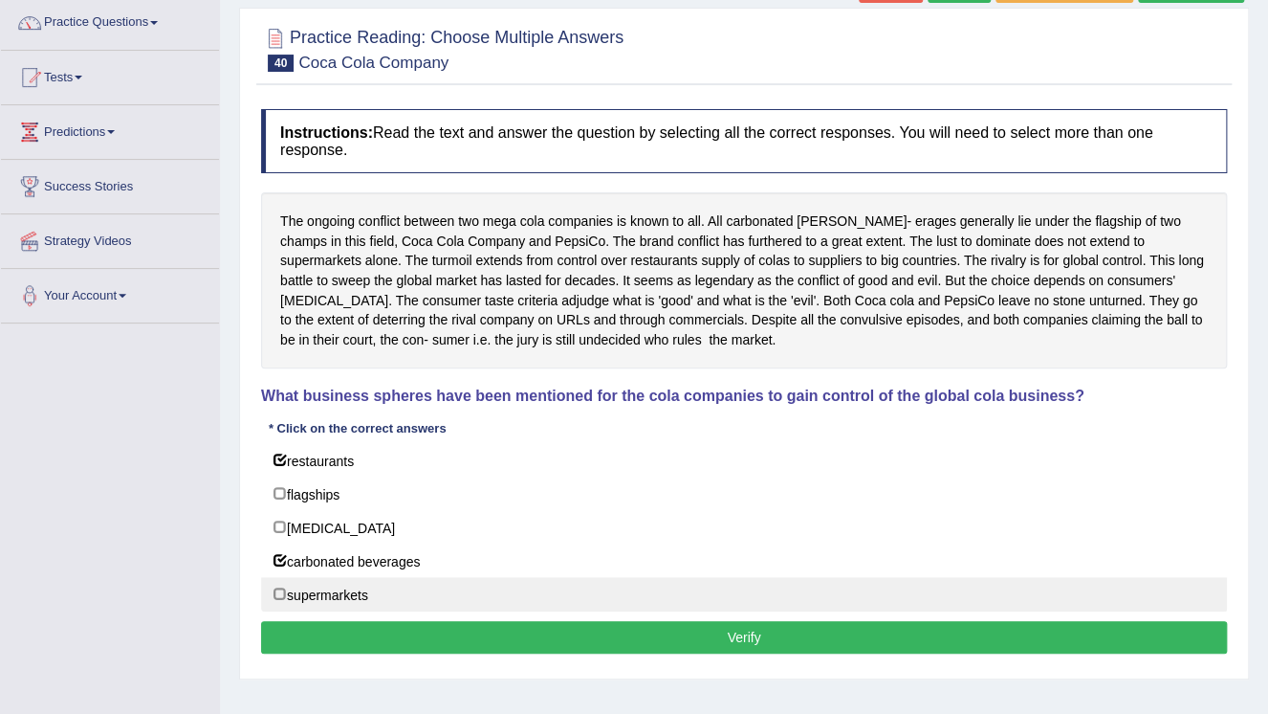
click at [333, 588] on label "supermarkets" at bounding box center [744, 594] width 966 height 34
checkbox input "true"
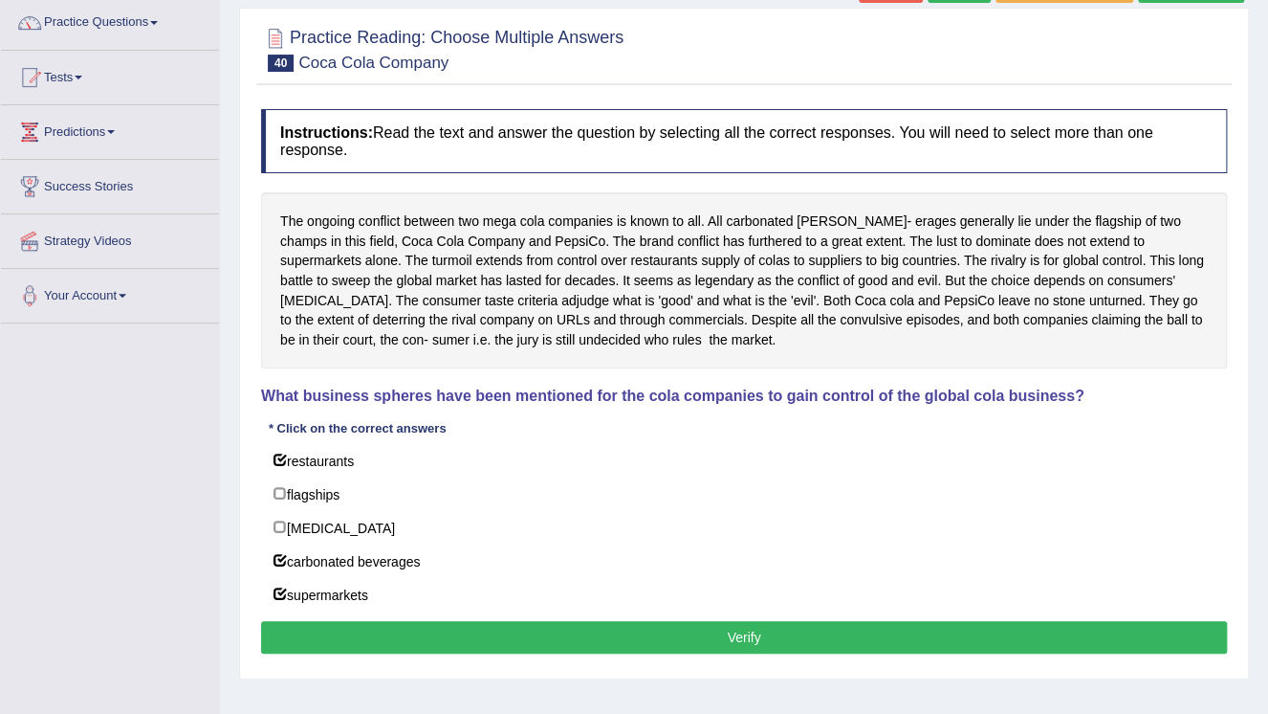
click at [620, 650] on div "Instructions: Read the text and answer the question by selecting all the correc…" at bounding box center [744, 383] width 976 height 568
click at [652, 641] on button "Verify" at bounding box center [744, 637] width 966 height 33
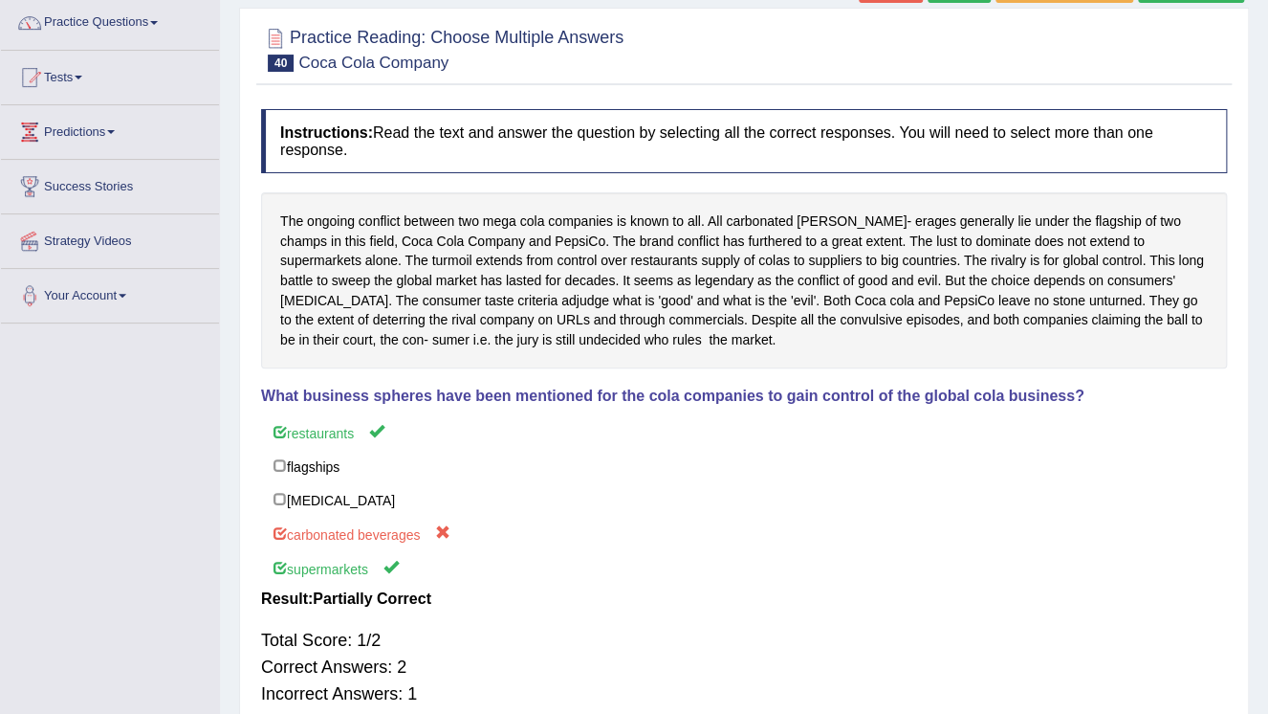
scroll to position [77, 0]
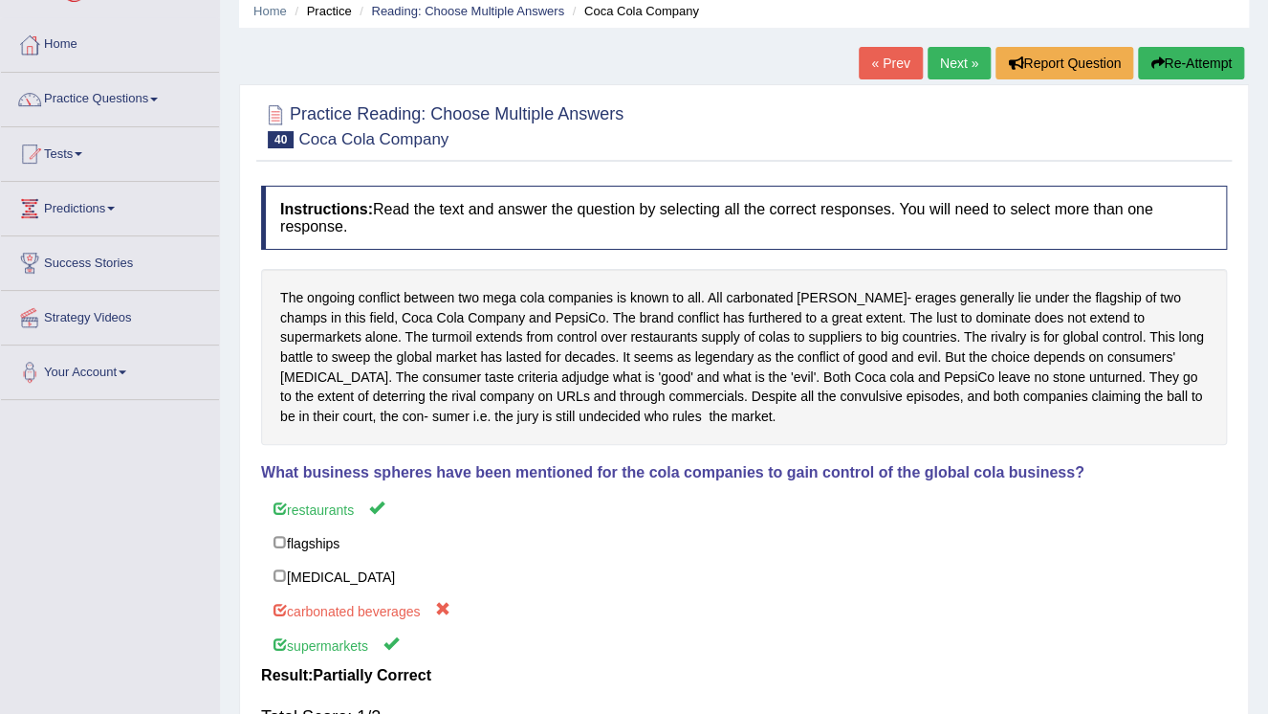
click at [1204, 65] on button "Re-Attempt" at bounding box center [1191, 63] width 106 height 33
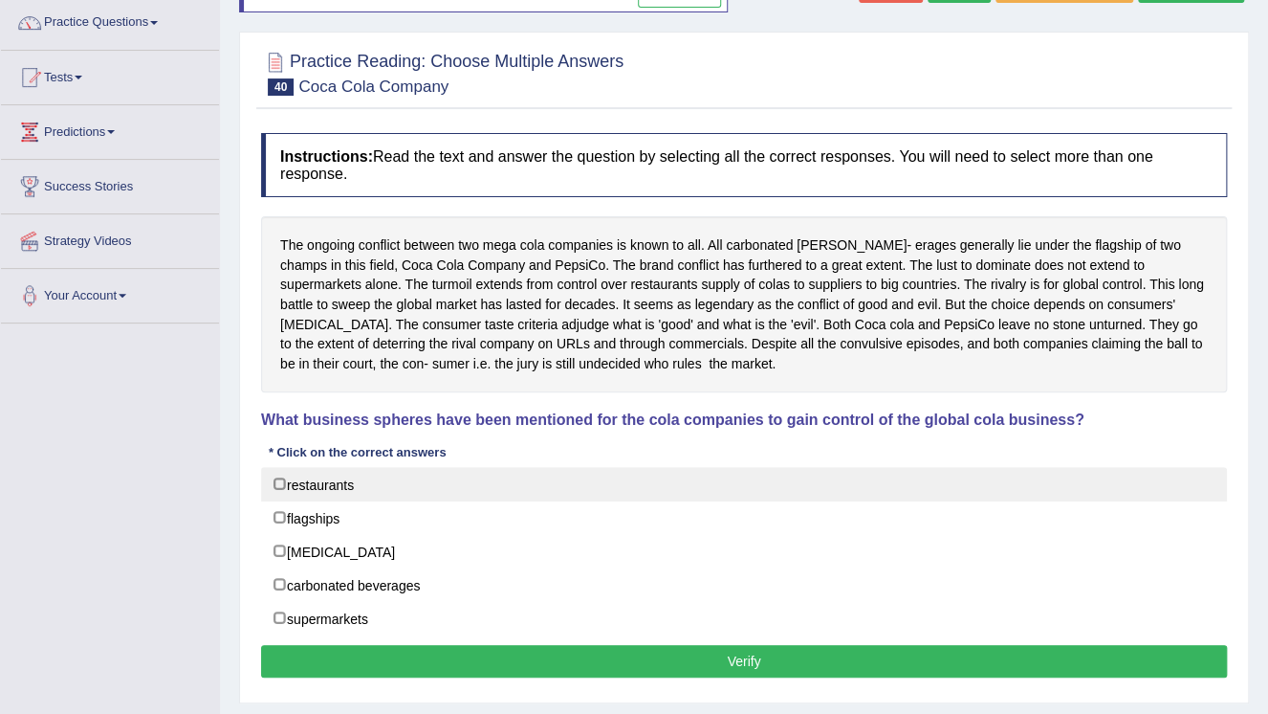
click at [325, 484] on label "restaurants" at bounding box center [744, 484] width 966 height 34
checkbox input "true"
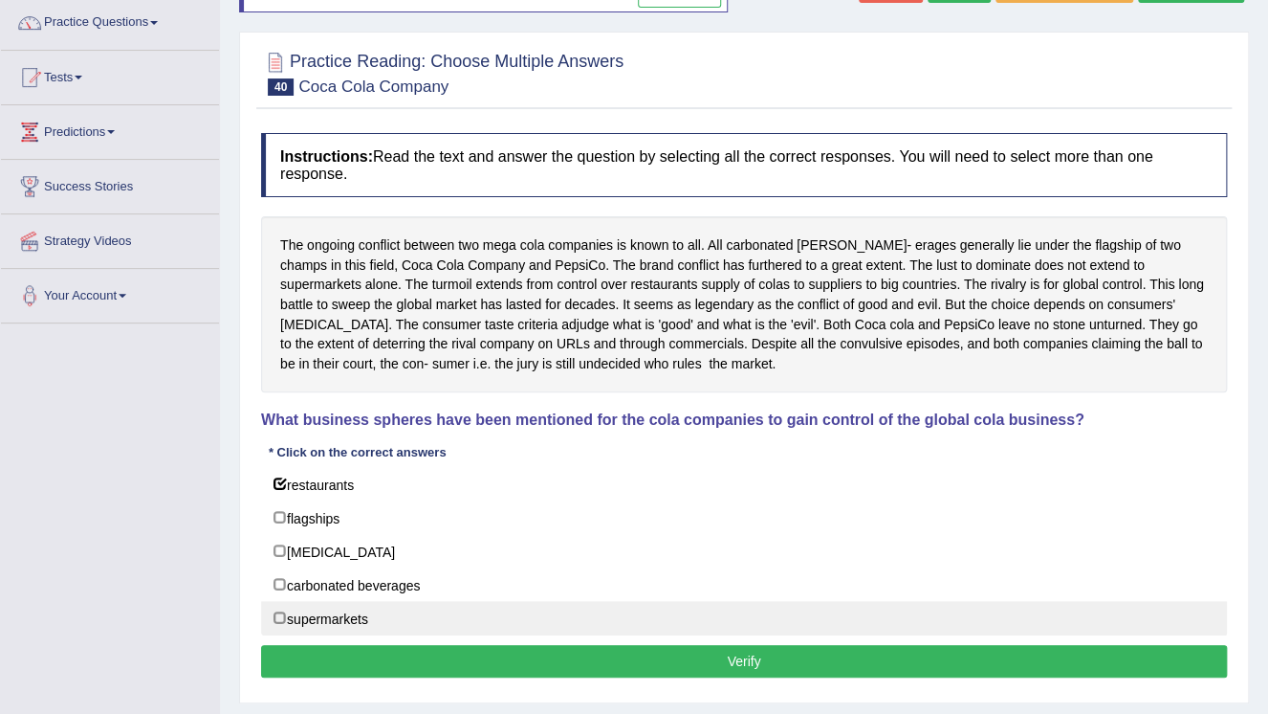
click at [303, 614] on label "supermarkets" at bounding box center [744, 618] width 966 height 34
checkbox input "true"
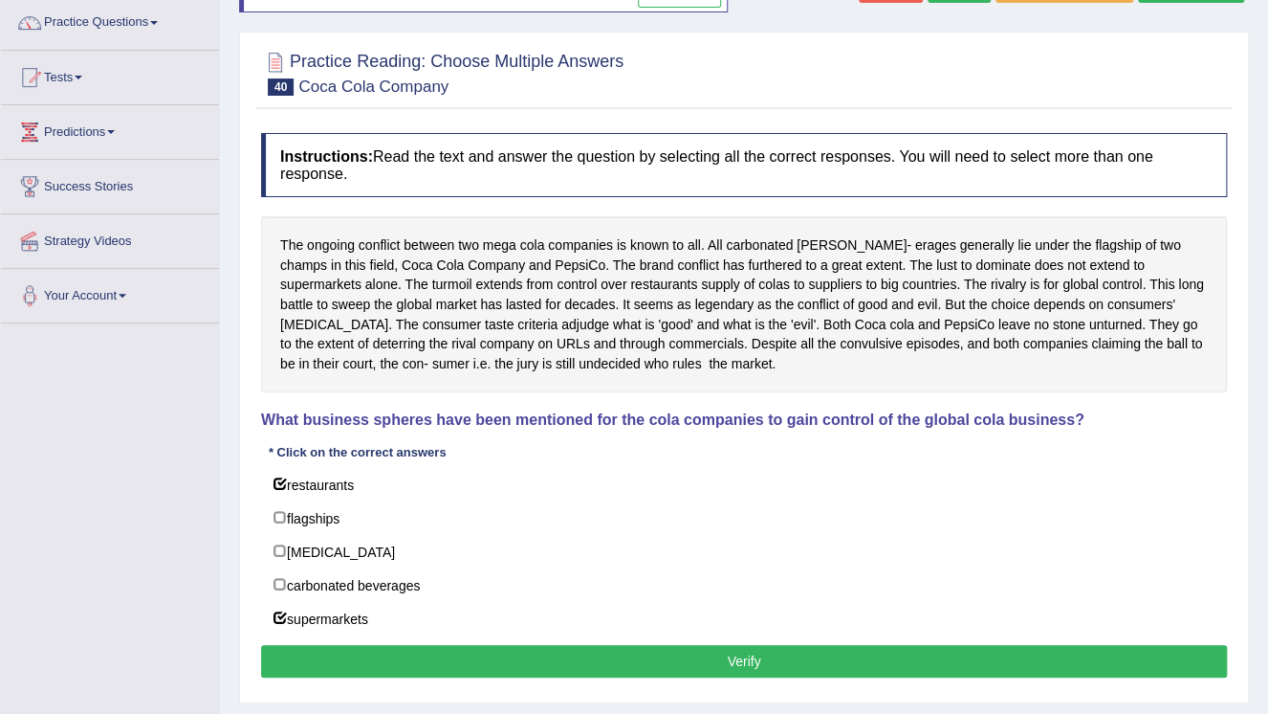
click at [689, 658] on button "Verify" at bounding box center [744, 661] width 966 height 33
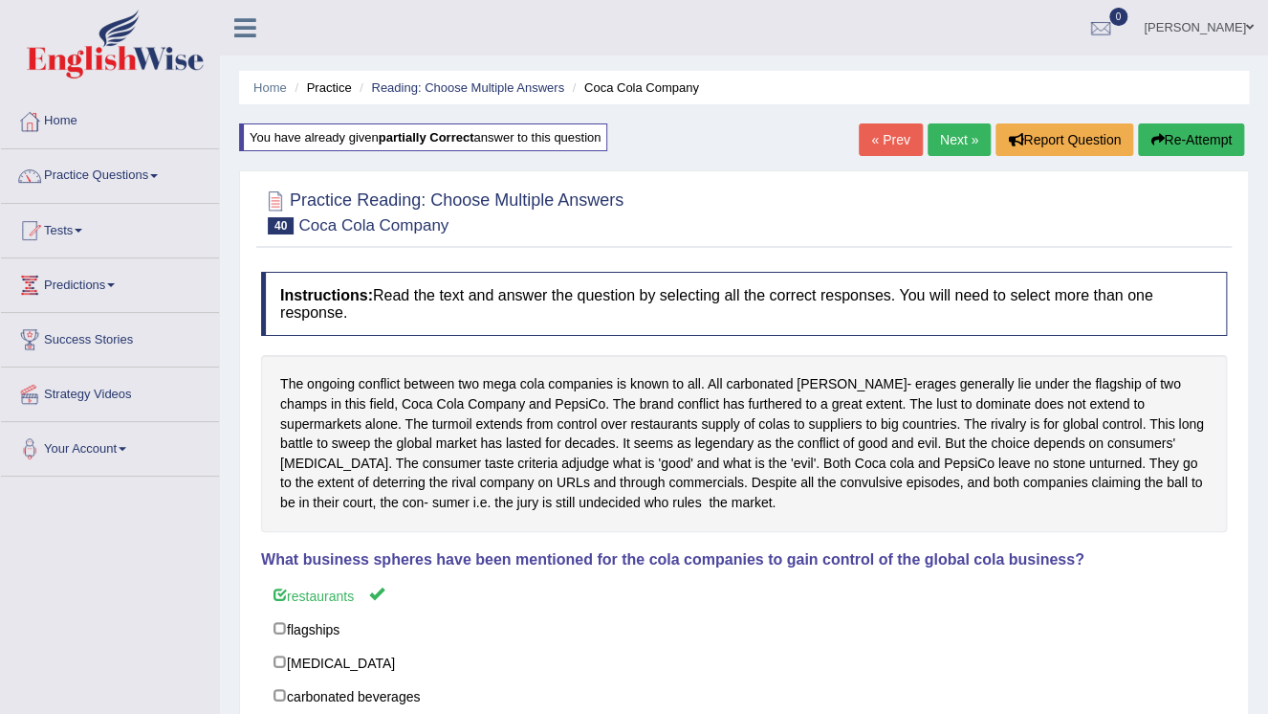
click at [955, 143] on link "Next »" at bounding box center [959, 139] width 63 height 33
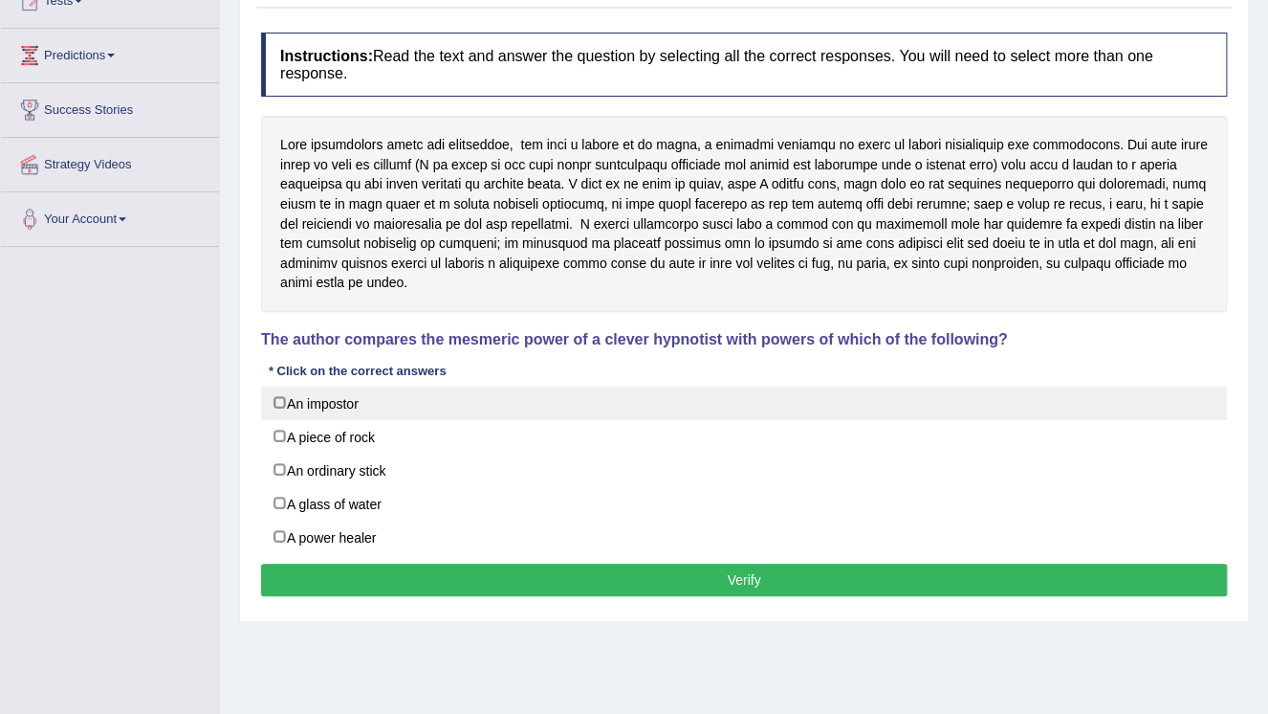
click at [329, 405] on label "An impostor" at bounding box center [744, 402] width 966 height 34
checkbox input "true"
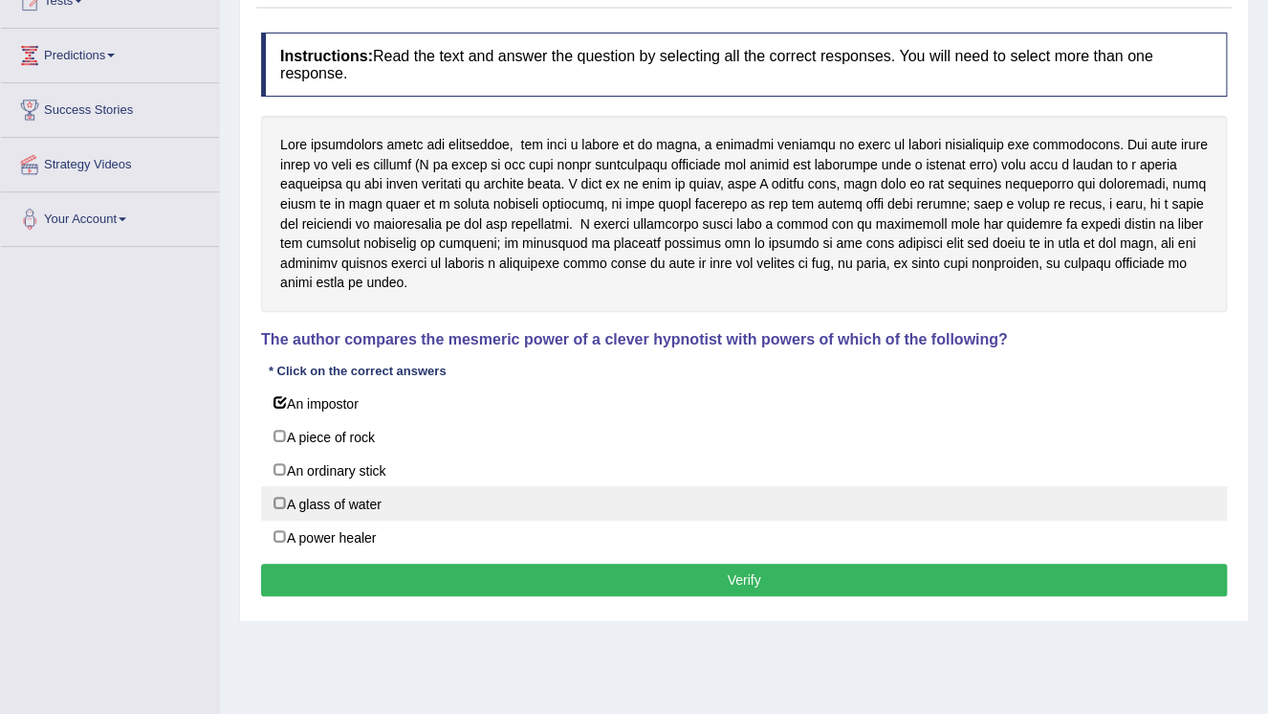
click at [315, 501] on label "A glass of water" at bounding box center [744, 503] width 966 height 34
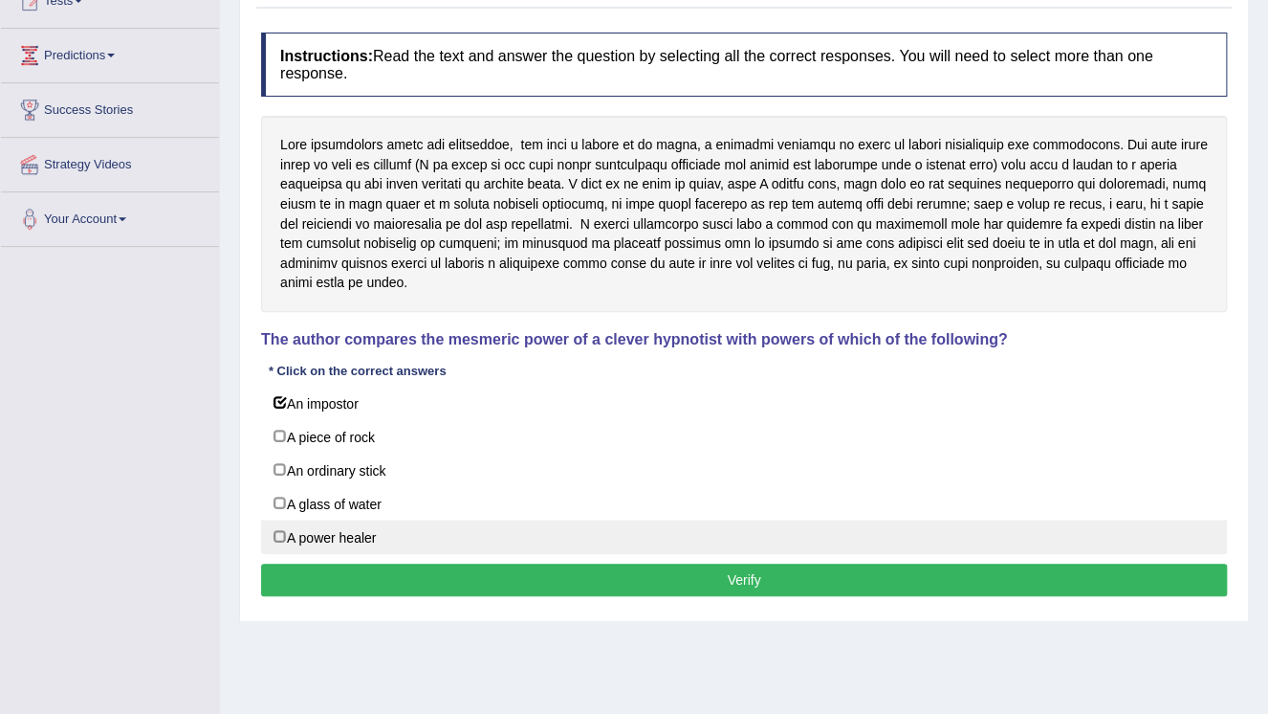
click at [315, 501] on label "A glass of water" at bounding box center [744, 503] width 966 height 34
checkbox input "false"
click at [314, 528] on label "A power healer" at bounding box center [744, 536] width 966 height 34
checkbox input "false"
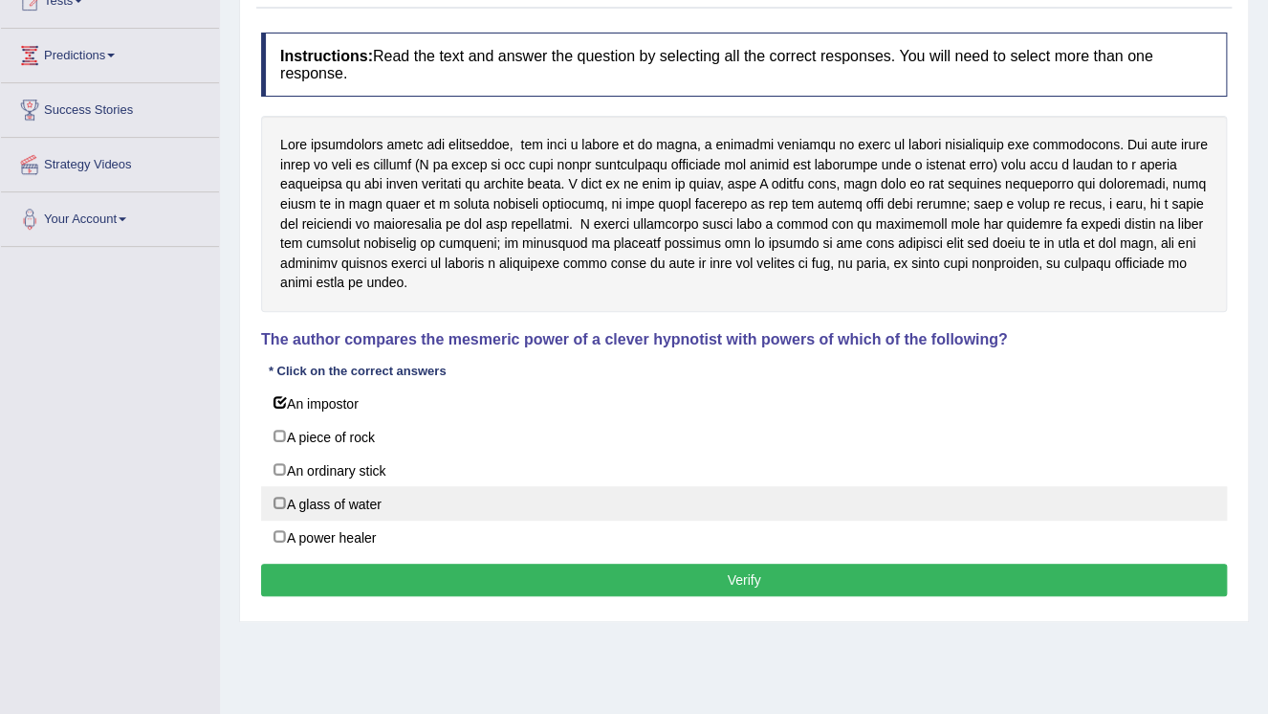
click at [297, 503] on label "A glass of water" at bounding box center [744, 503] width 966 height 34
checkbox input "true"
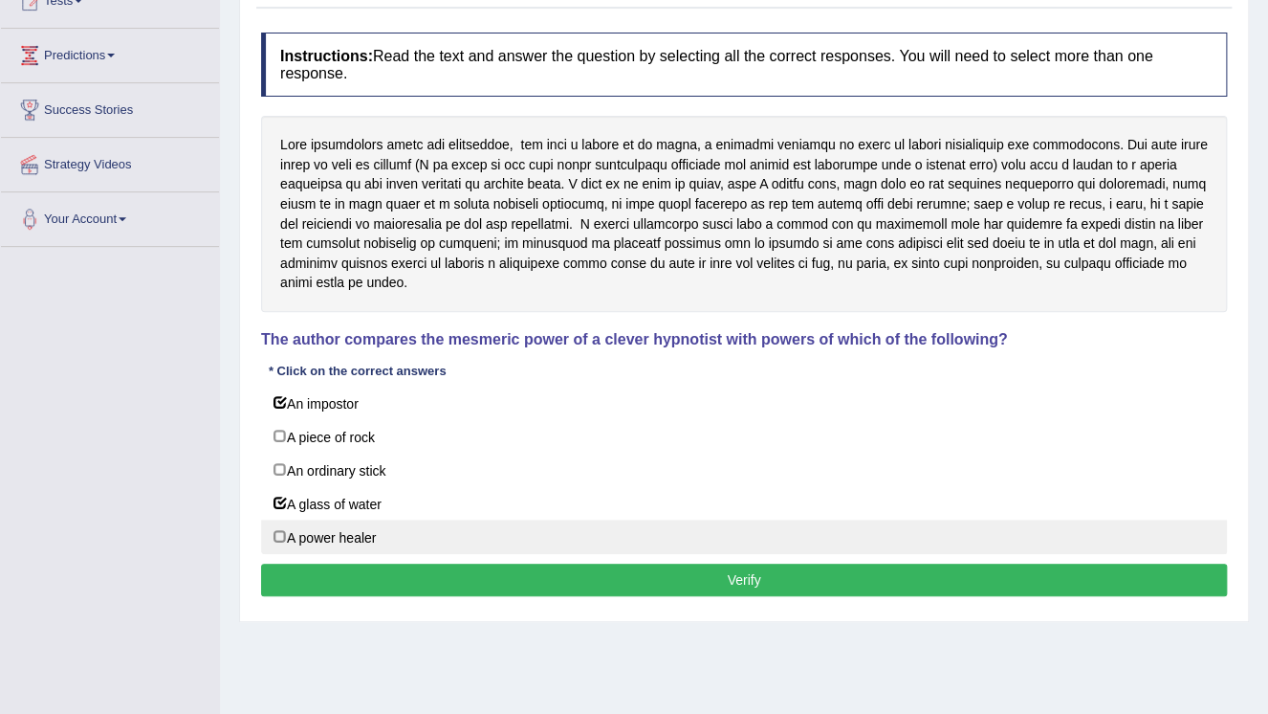
click at [295, 532] on label "A power healer" at bounding box center [744, 536] width 966 height 34
checkbox input "true"
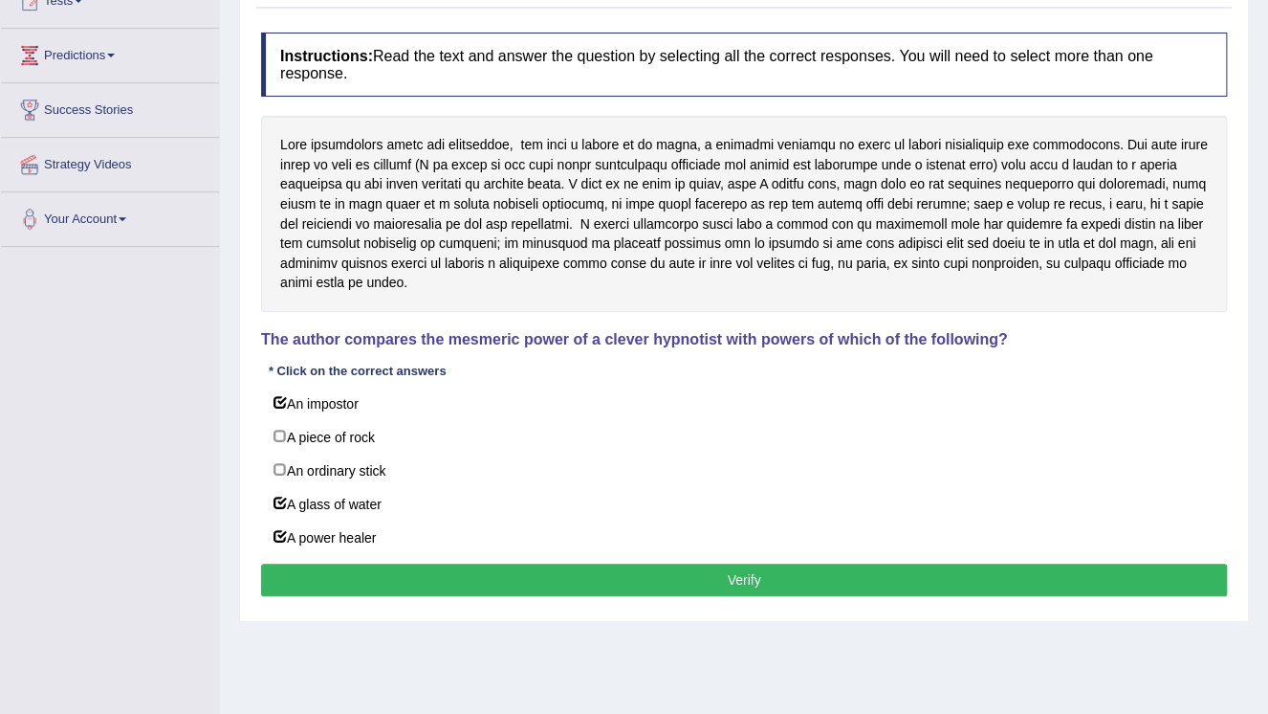
click at [460, 573] on button "Verify" at bounding box center [744, 579] width 966 height 33
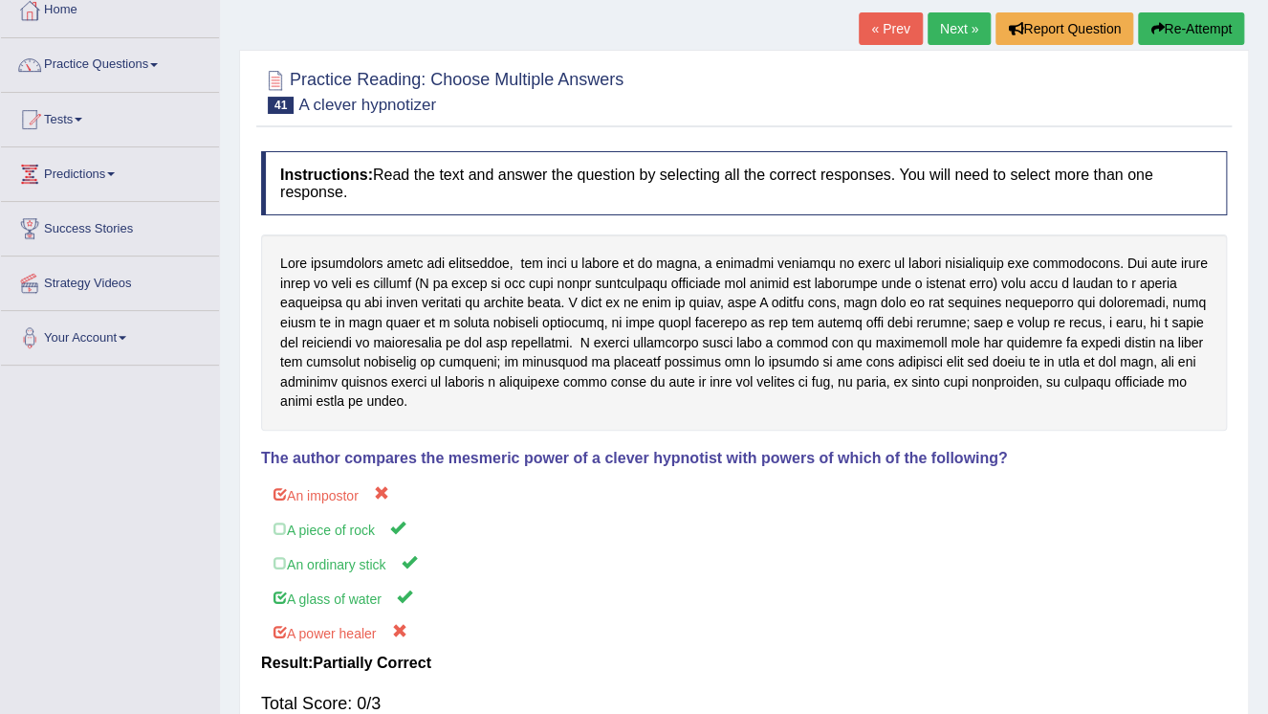
scroll to position [77, 0]
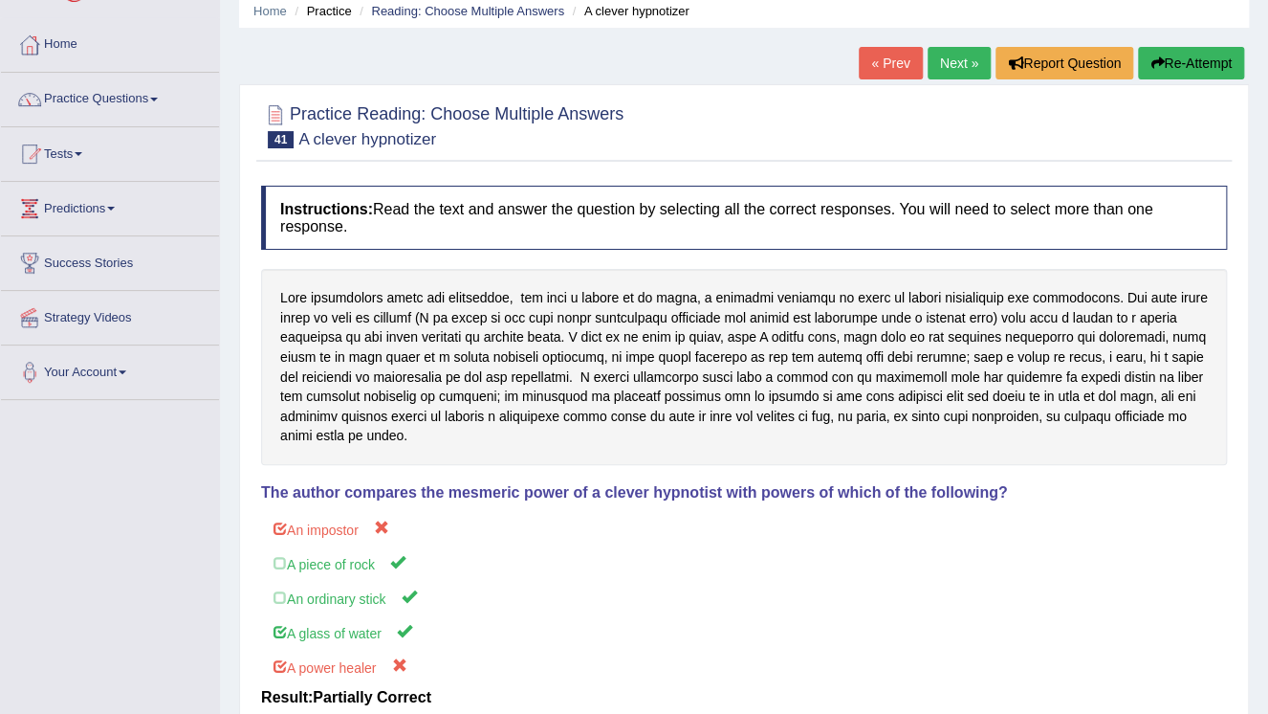
click at [1195, 66] on button "Re-Attempt" at bounding box center [1191, 63] width 106 height 33
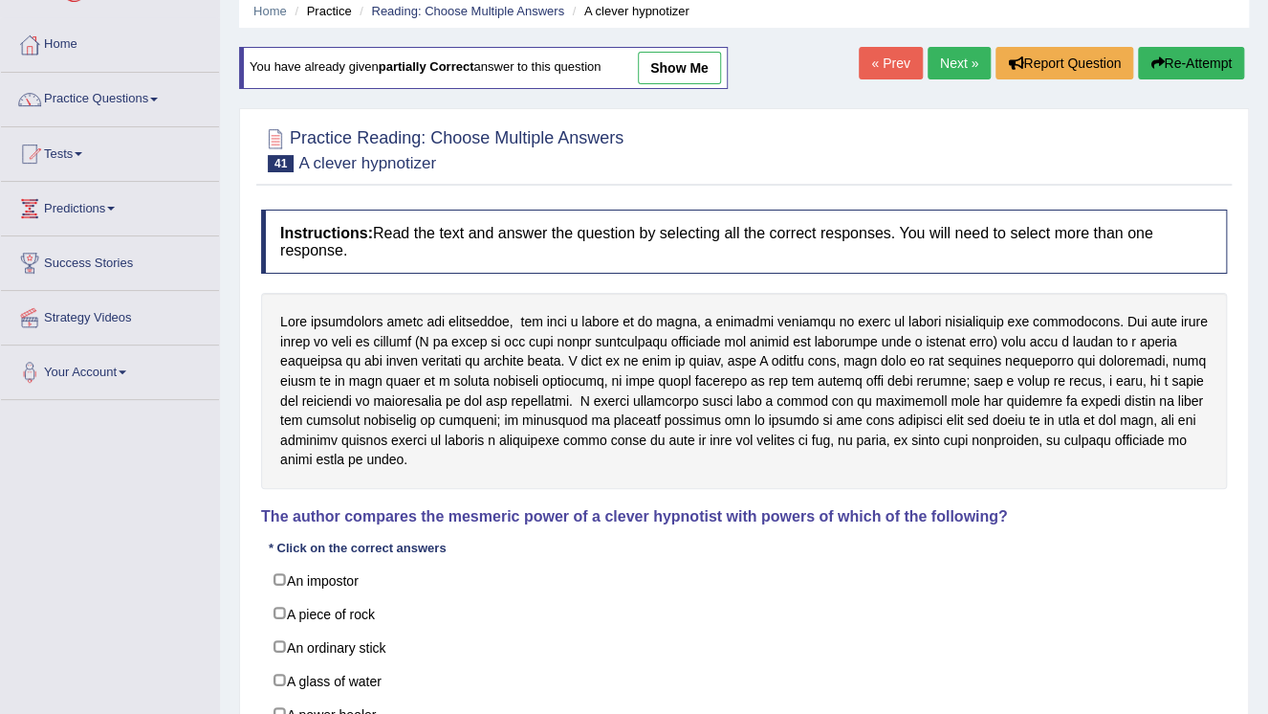
drag, startPoint x: 0, startPoint y: 0, endPoint x: 340, endPoint y: 612, distance: 700.0
click at [340, 612] on label "A piece of rock" at bounding box center [744, 613] width 966 height 34
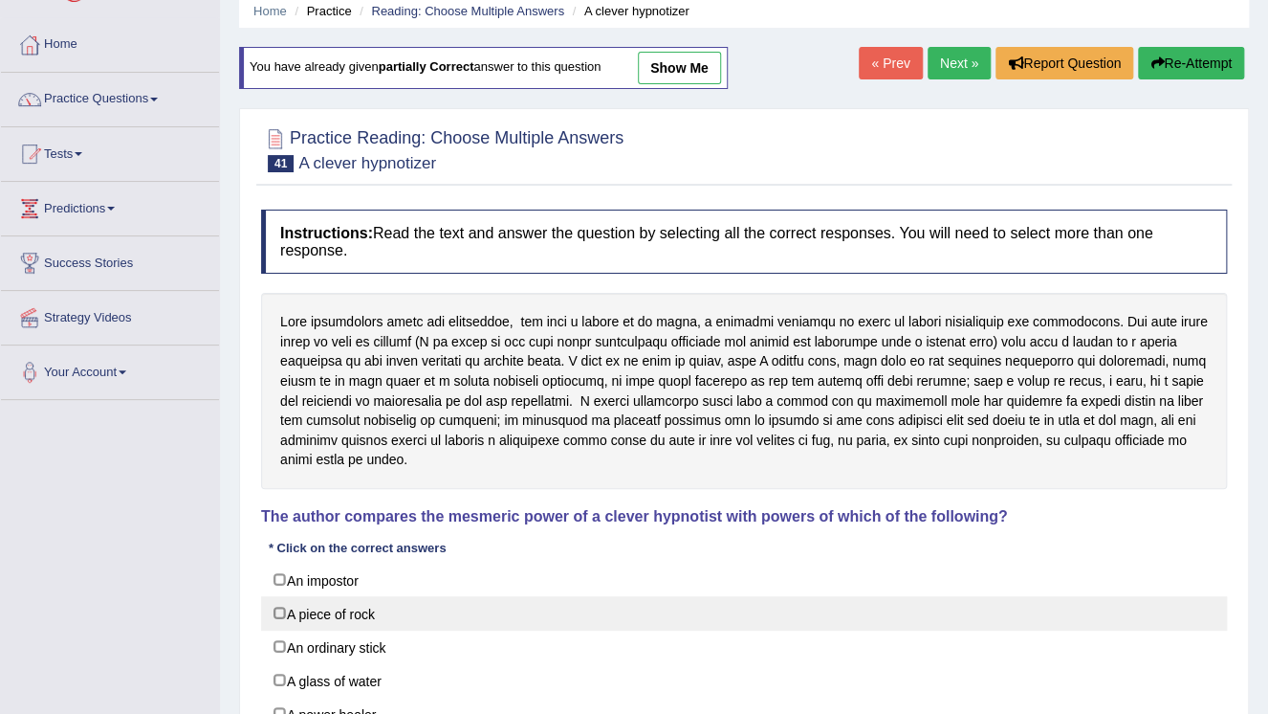
click at [340, 612] on label "A piece of rock" at bounding box center [744, 613] width 966 height 34
click at [309, 619] on label "A piece of rock" at bounding box center [744, 613] width 966 height 34
checkbox input "true"
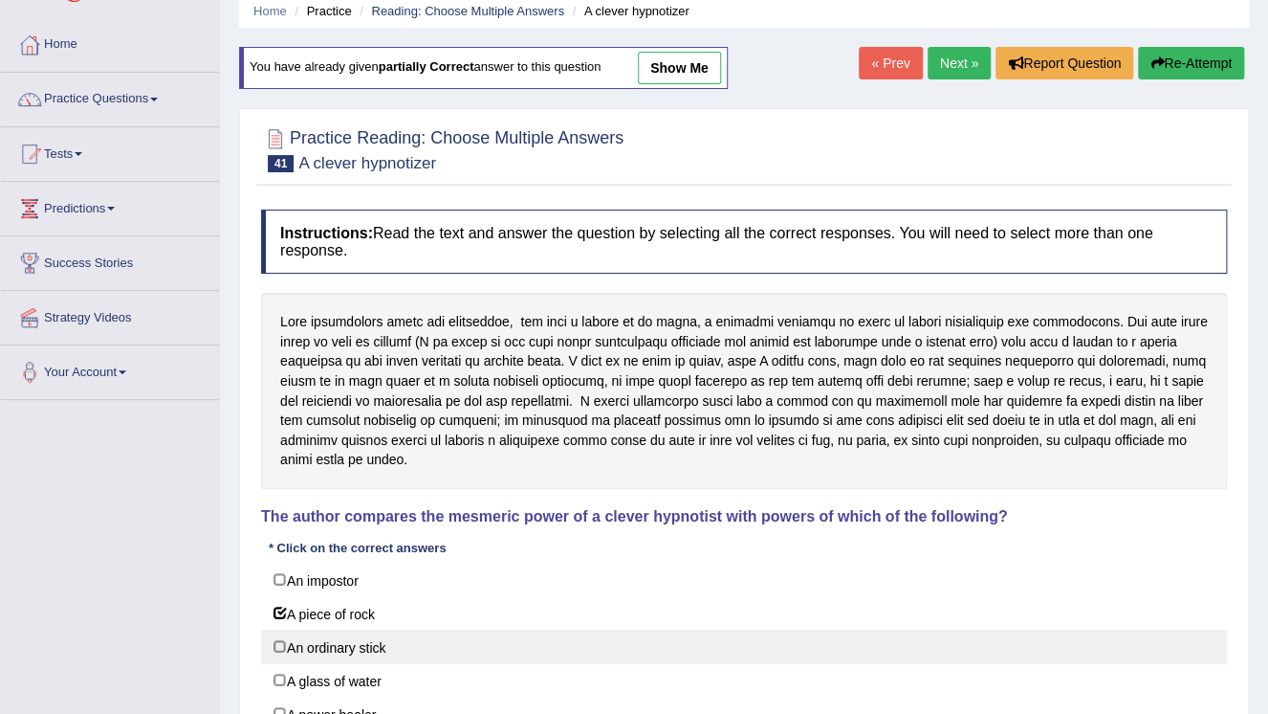
click at [287, 648] on label "An ordinary stick" at bounding box center [744, 646] width 966 height 34
checkbox input "false"
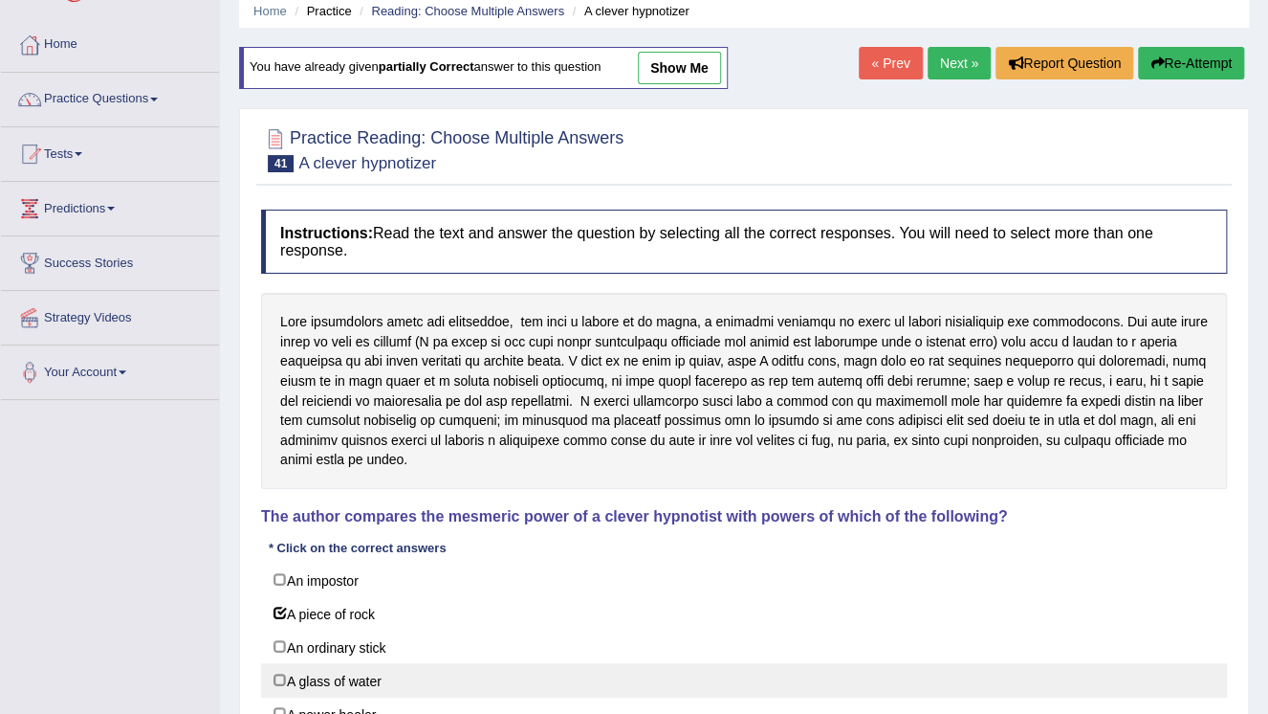
click at [295, 674] on label "A glass of water" at bounding box center [744, 680] width 966 height 34
checkbox input "true"
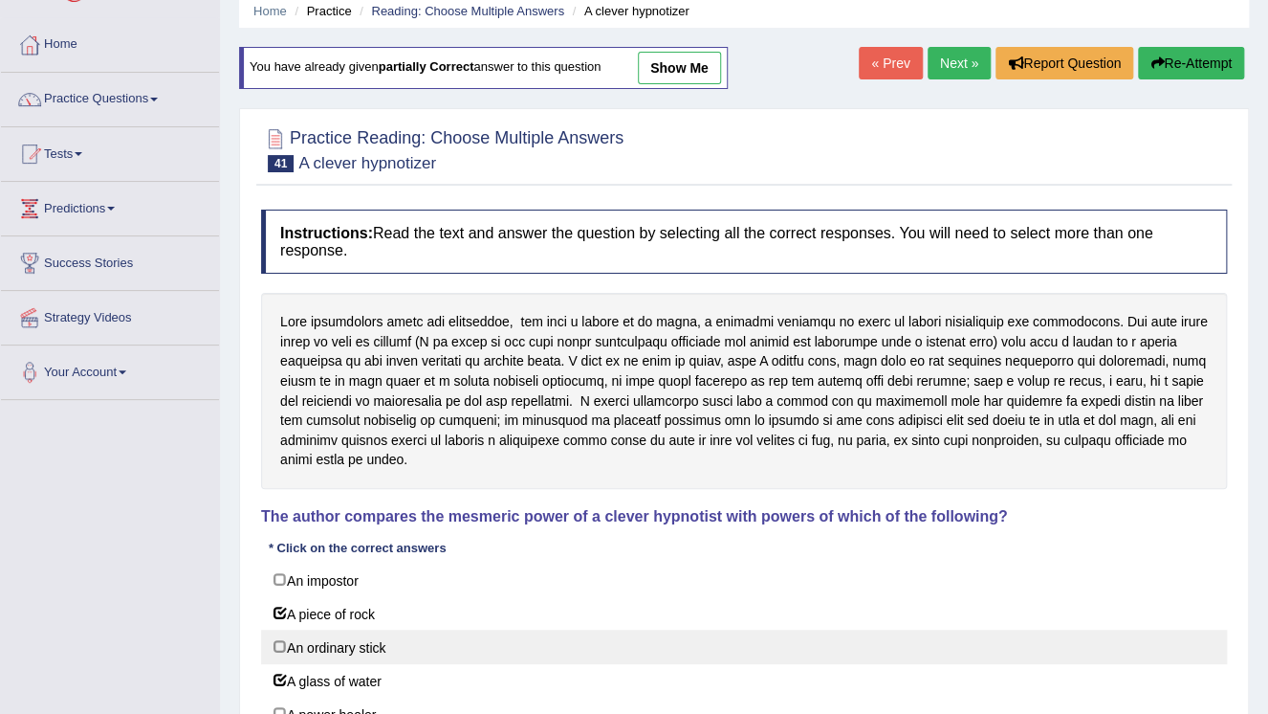
click at [291, 646] on label "An ordinary stick" at bounding box center [744, 646] width 966 height 34
checkbox input "true"
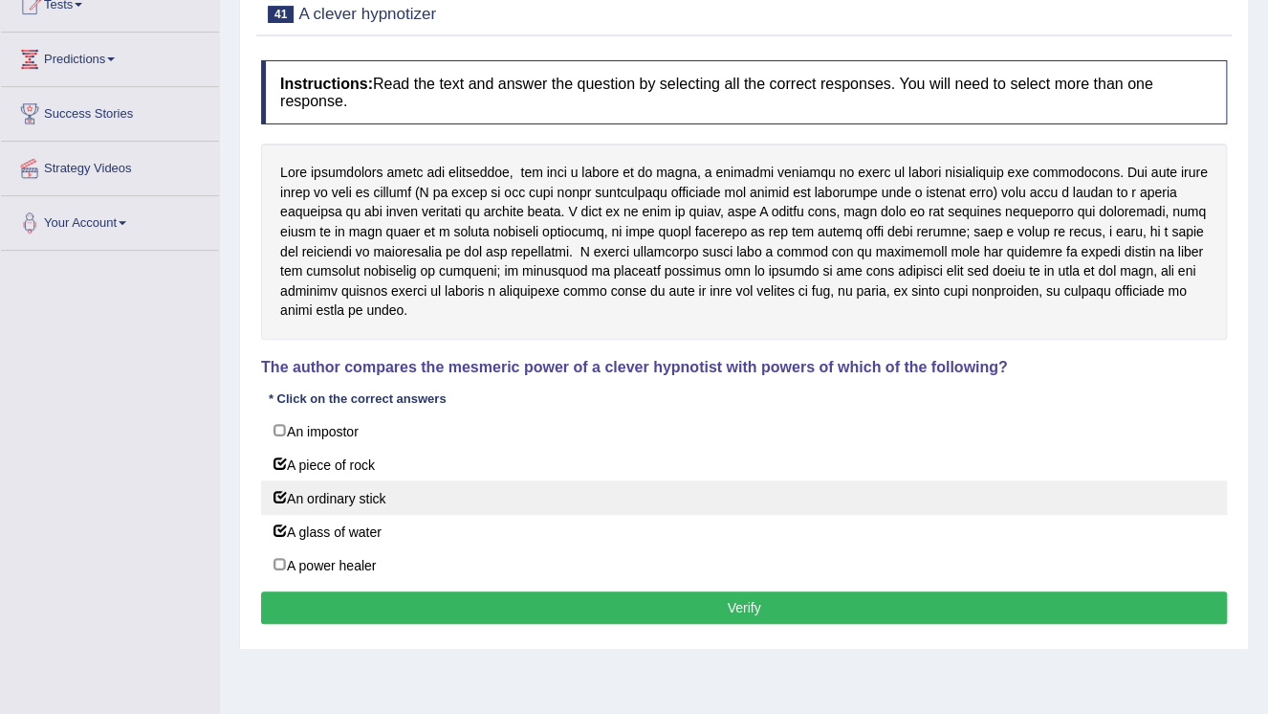
scroll to position [230, 0]
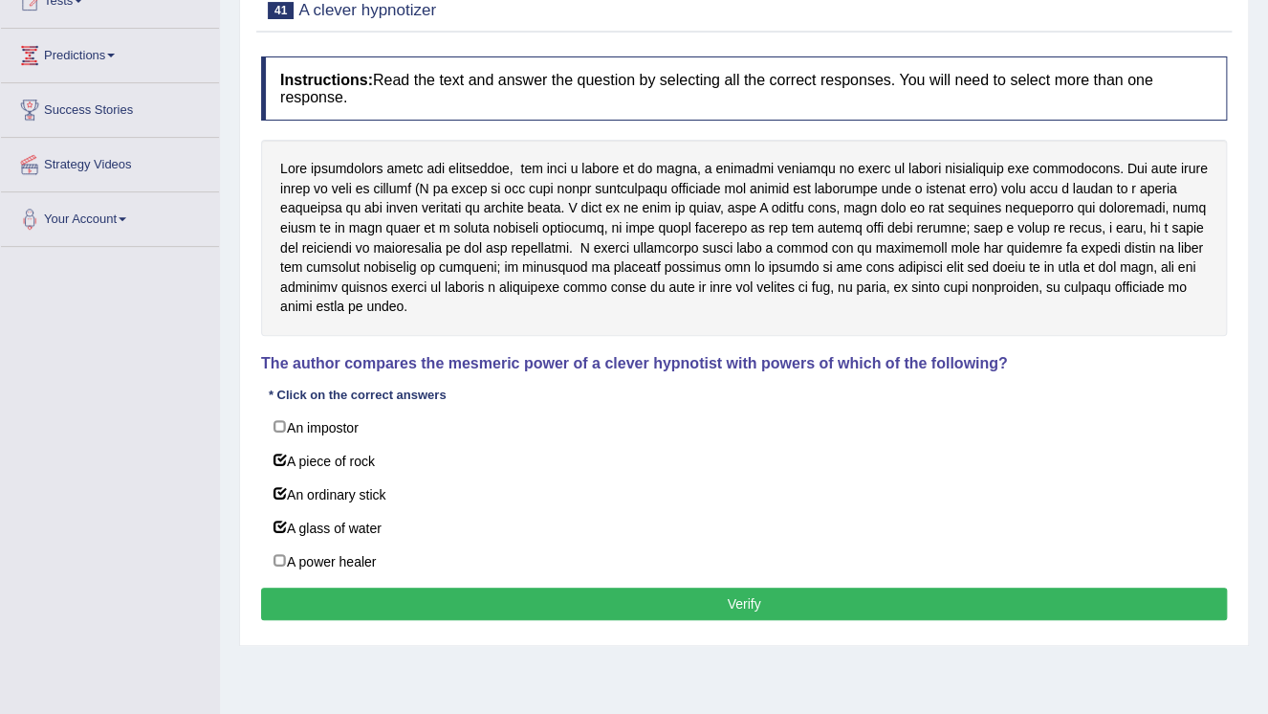
click at [584, 610] on button "Verify" at bounding box center [744, 603] width 966 height 33
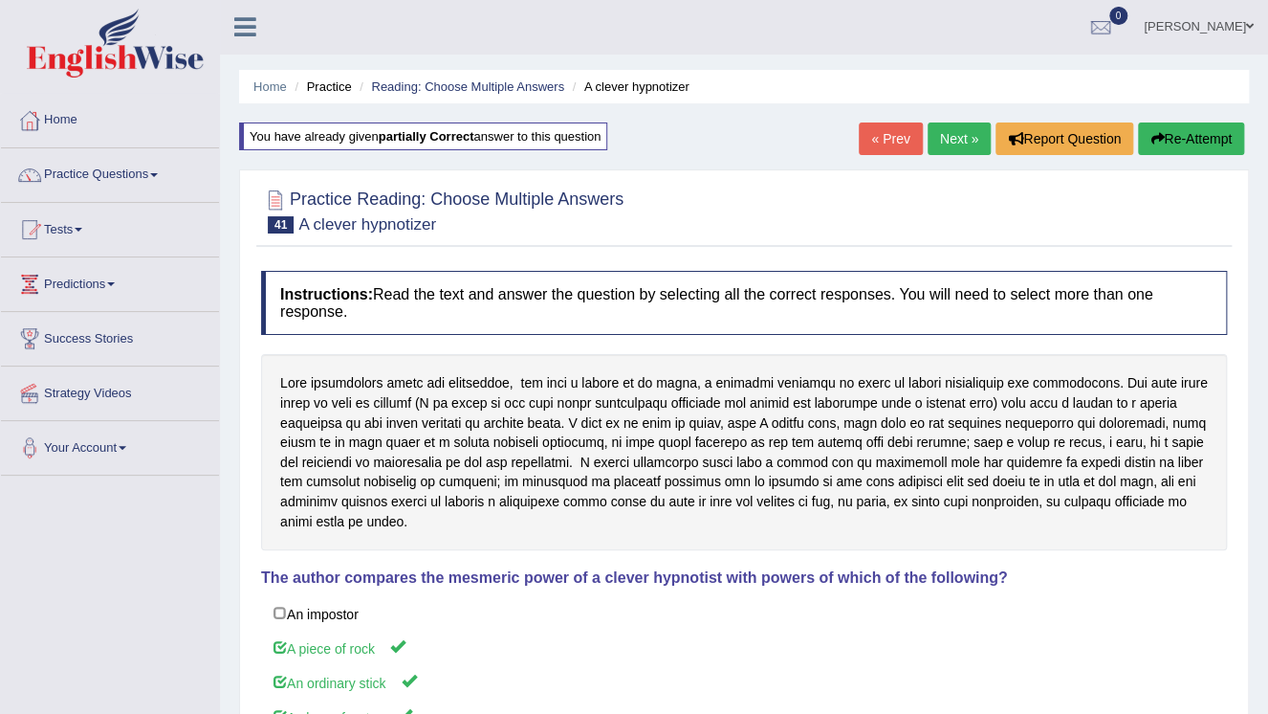
scroll to position [0, 0]
click at [960, 137] on link "Next »" at bounding box center [959, 139] width 63 height 33
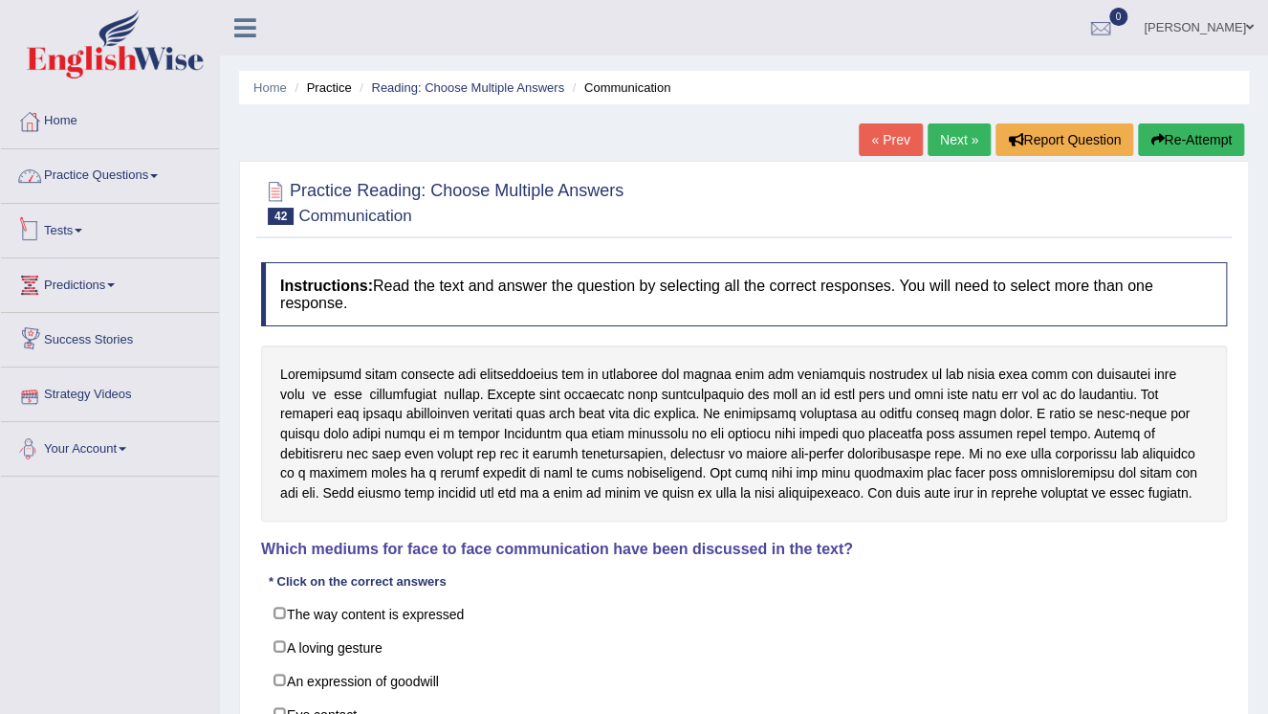
click at [156, 183] on link "Practice Questions" at bounding box center [110, 173] width 218 height 48
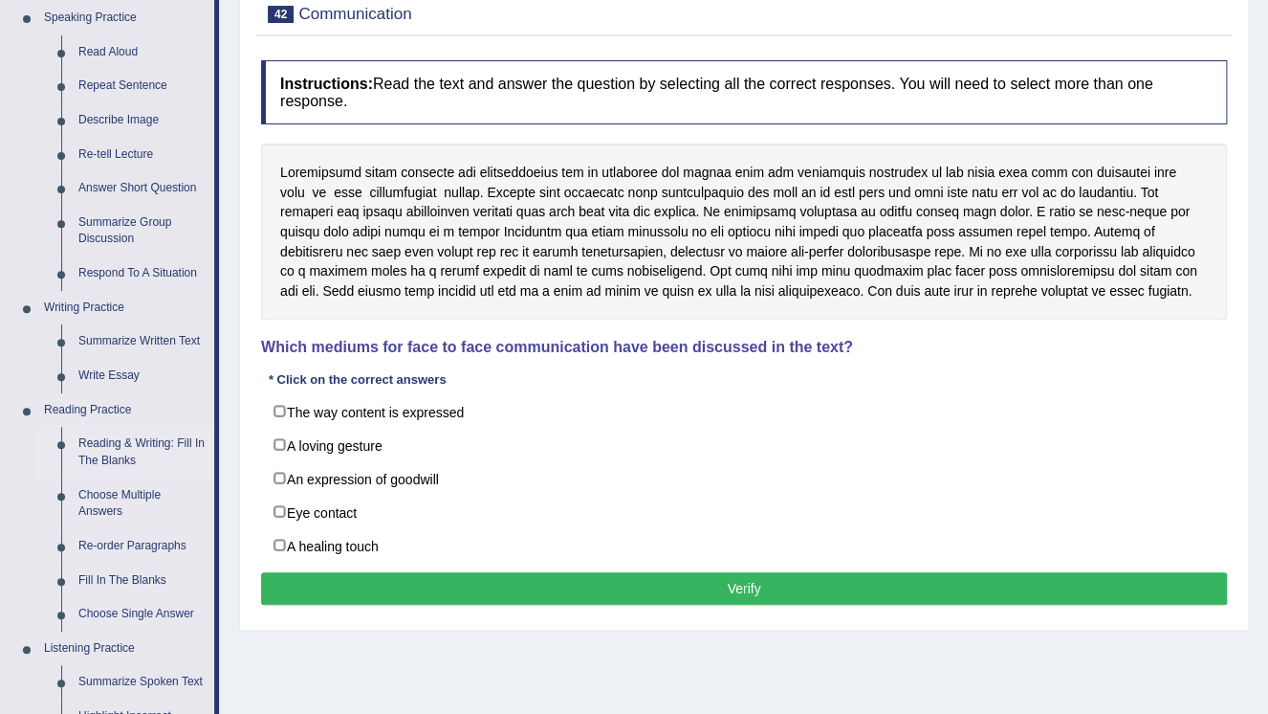
scroll to position [230, 0]
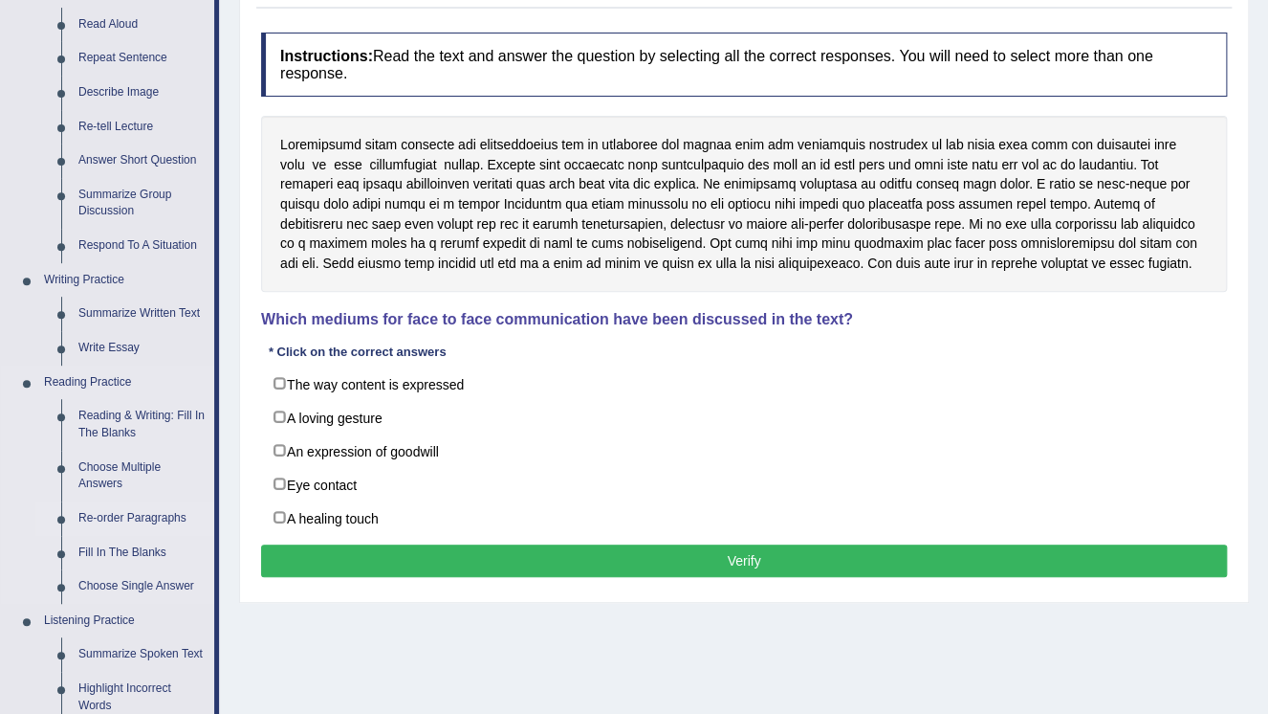
click at [110, 516] on link "Re-order Paragraphs" at bounding box center [142, 518] width 144 height 34
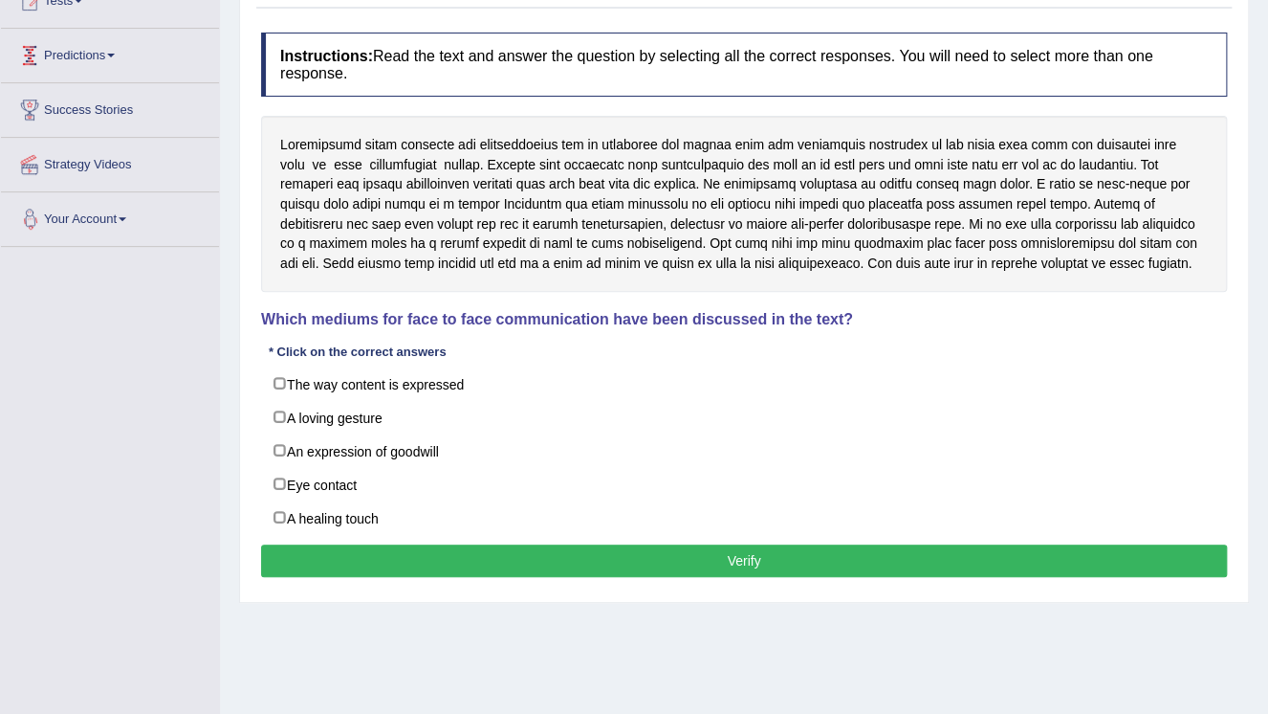
scroll to position [264, 0]
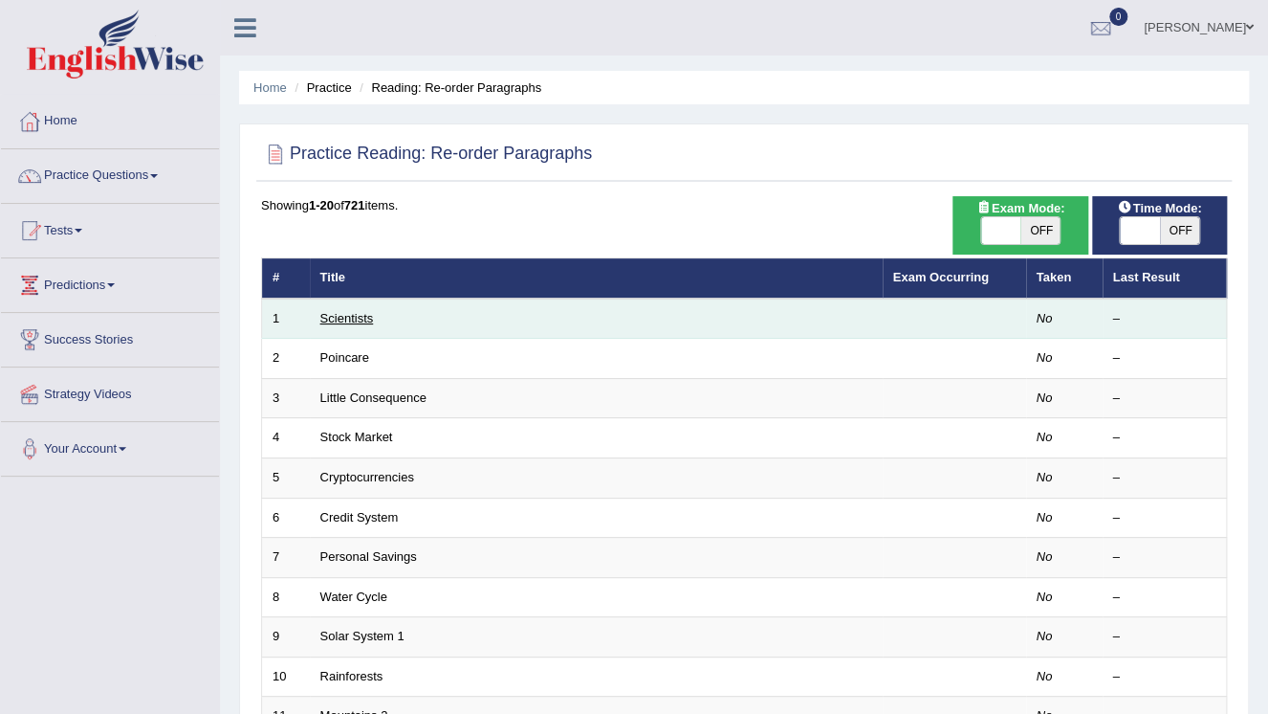
click at [344, 321] on link "Scientists" at bounding box center [347, 318] width 54 height 14
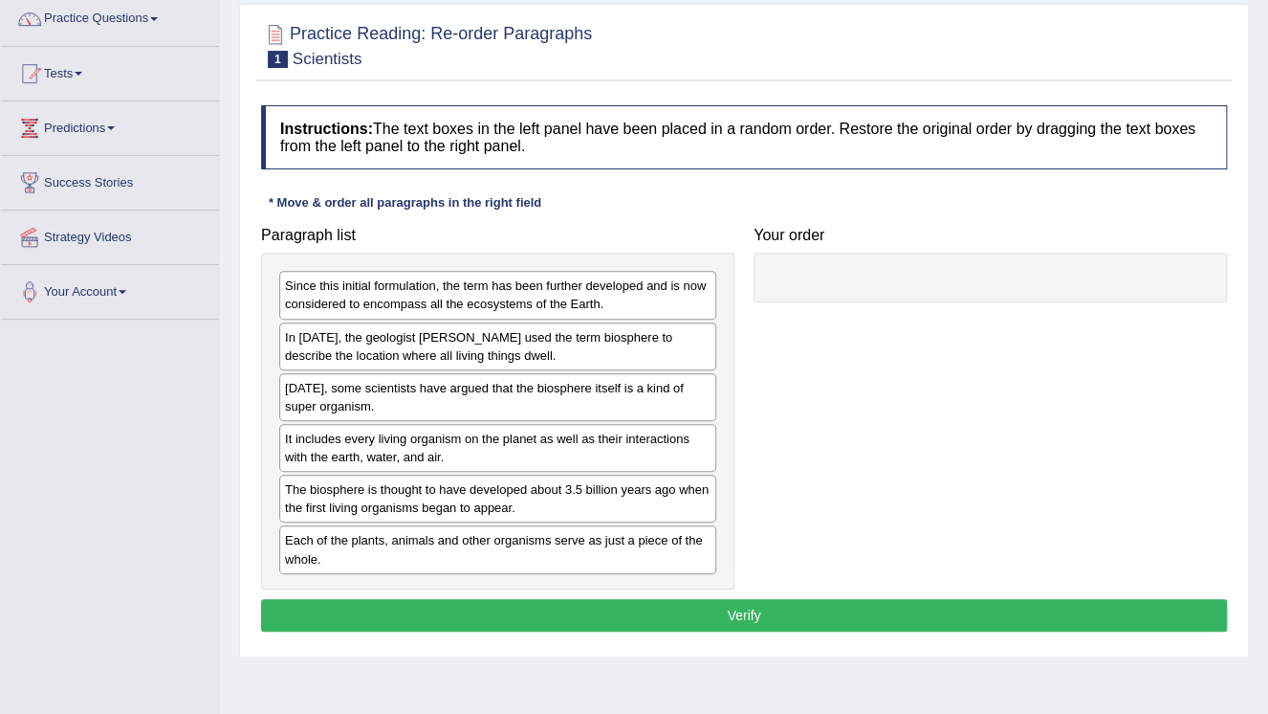
scroll to position [230, 0]
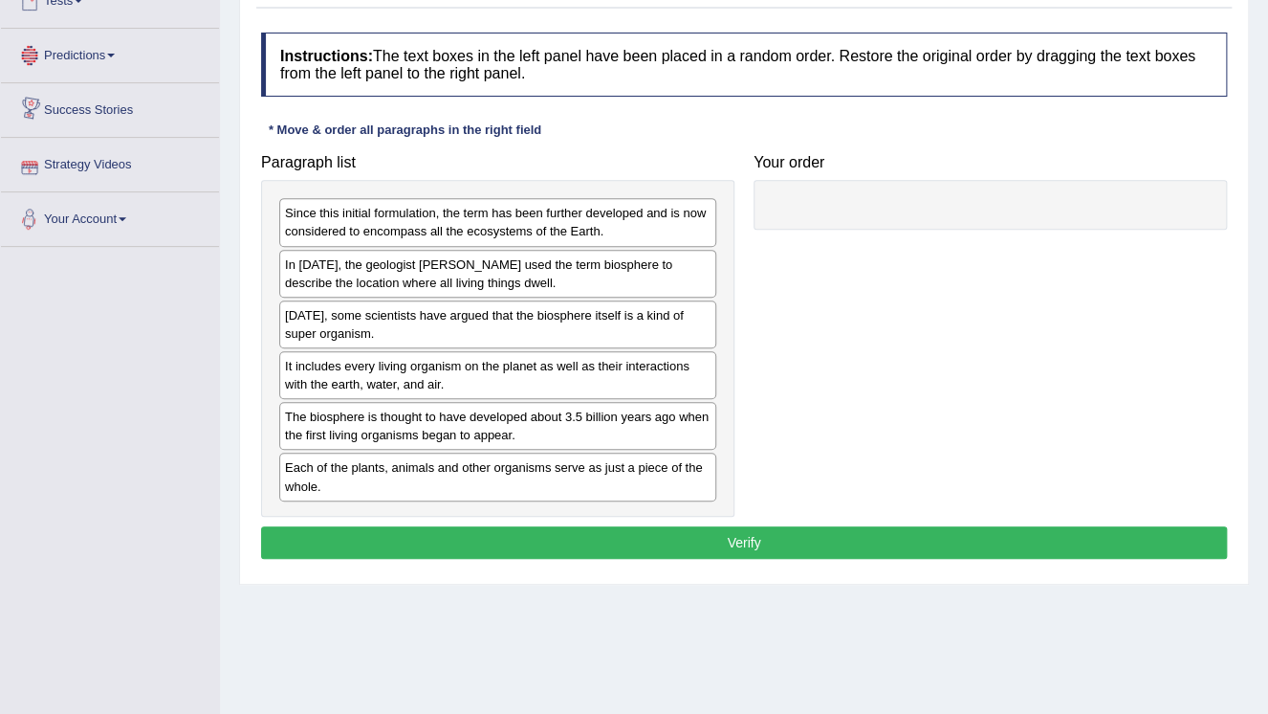
click at [809, 197] on div at bounding box center [990, 205] width 473 height 50
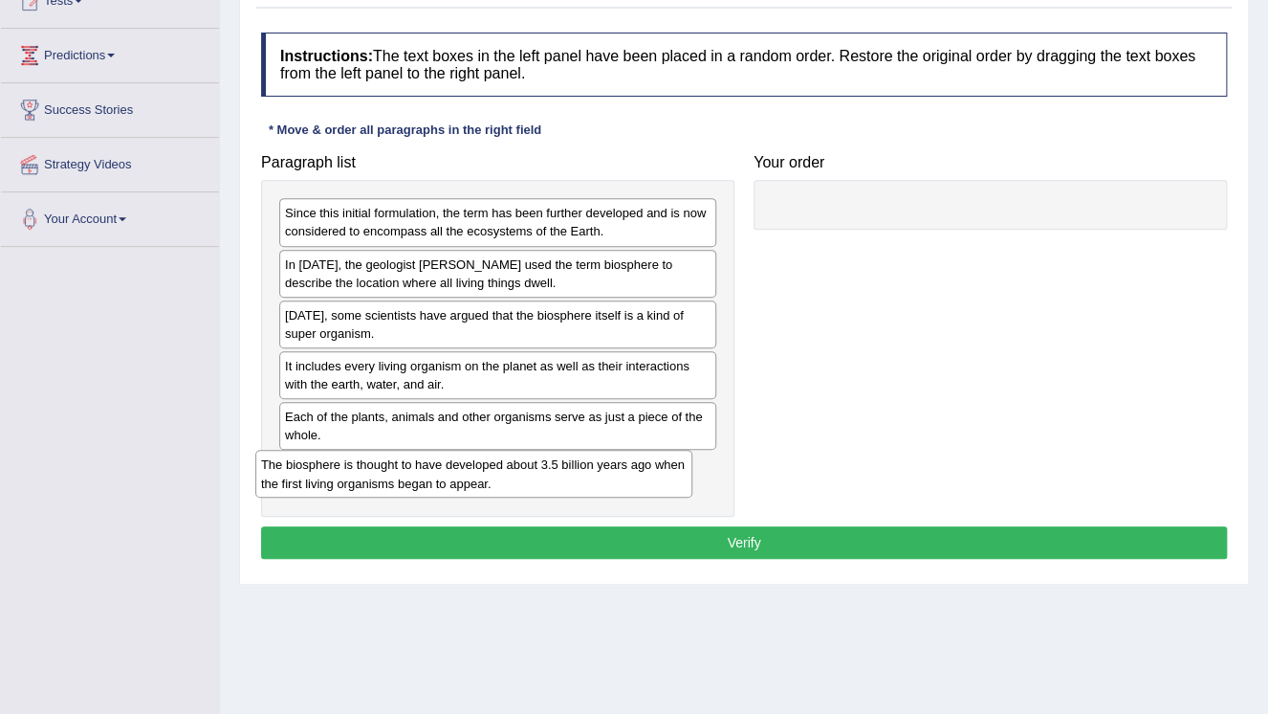
drag, startPoint x: 567, startPoint y: 442, endPoint x: 562, endPoint y: 495, distance: 53.8
click at [562, 495] on div "The biosphere is thought to have developed about 3.5 billion years ago when the…" at bounding box center [473, 474] width 437 height 48
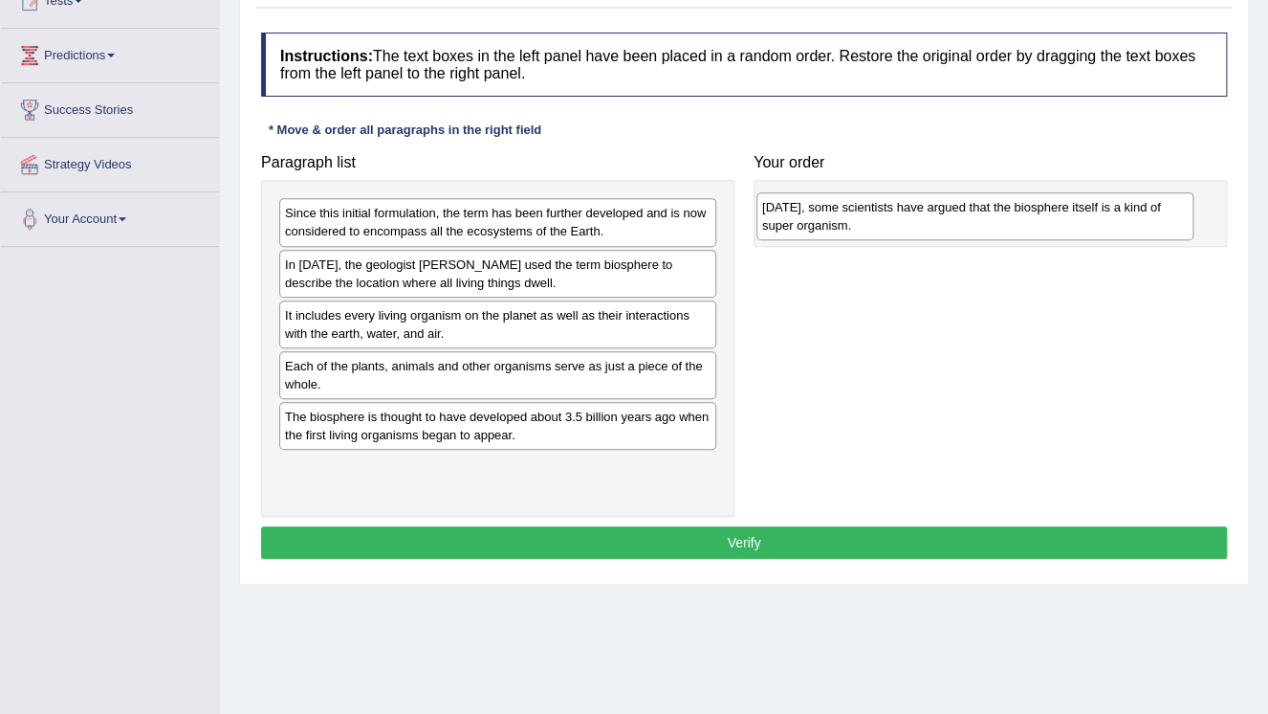
drag, startPoint x: 582, startPoint y: 327, endPoint x: 1048, endPoint y: 220, distance: 478.9
click at [1048, 220] on div "[DATE], some scientists have argued that the biosphere itself is a kind of supe…" at bounding box center [975, 216] width 437 height 48
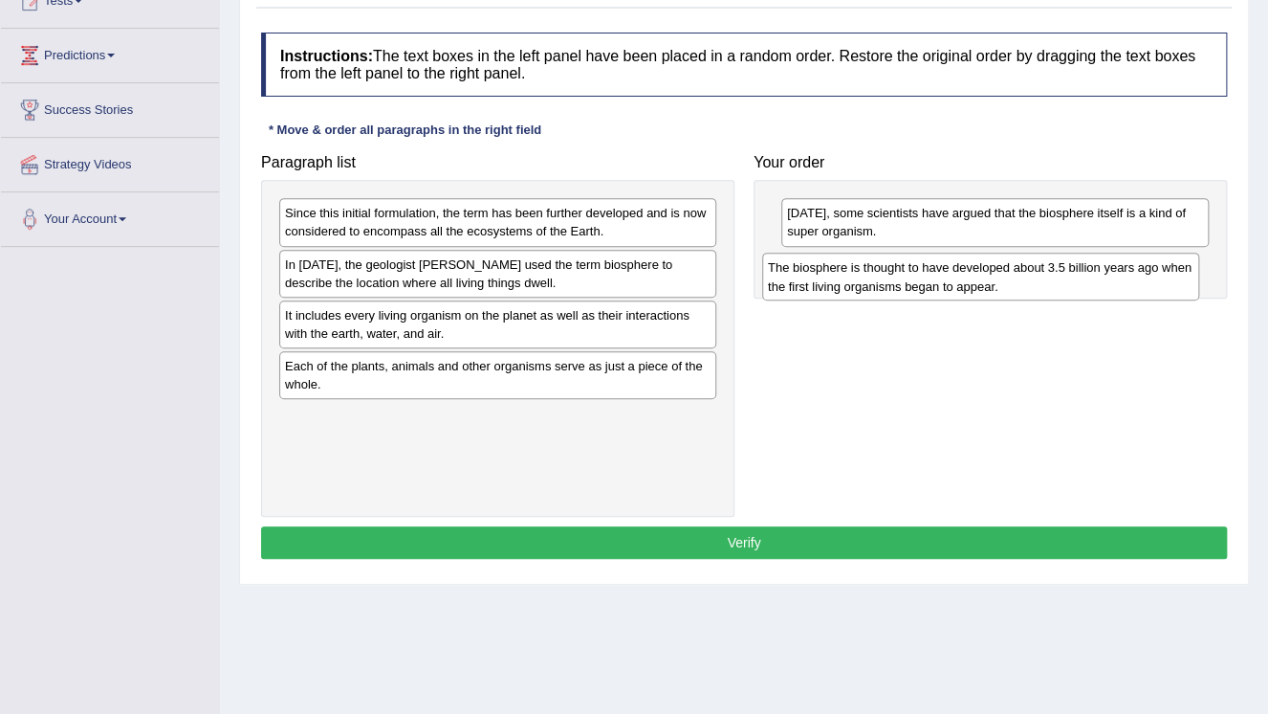
drag, startPoint x: 520, startPoint y: 425, endPoint x: 1005, endPoint y: 276, distance: 507.1
click at [1003, 276] on div "The biosphere is thought to have developed about 3.5 billion years ago when the…" at bounding box center [980, 277] width 437 height 48
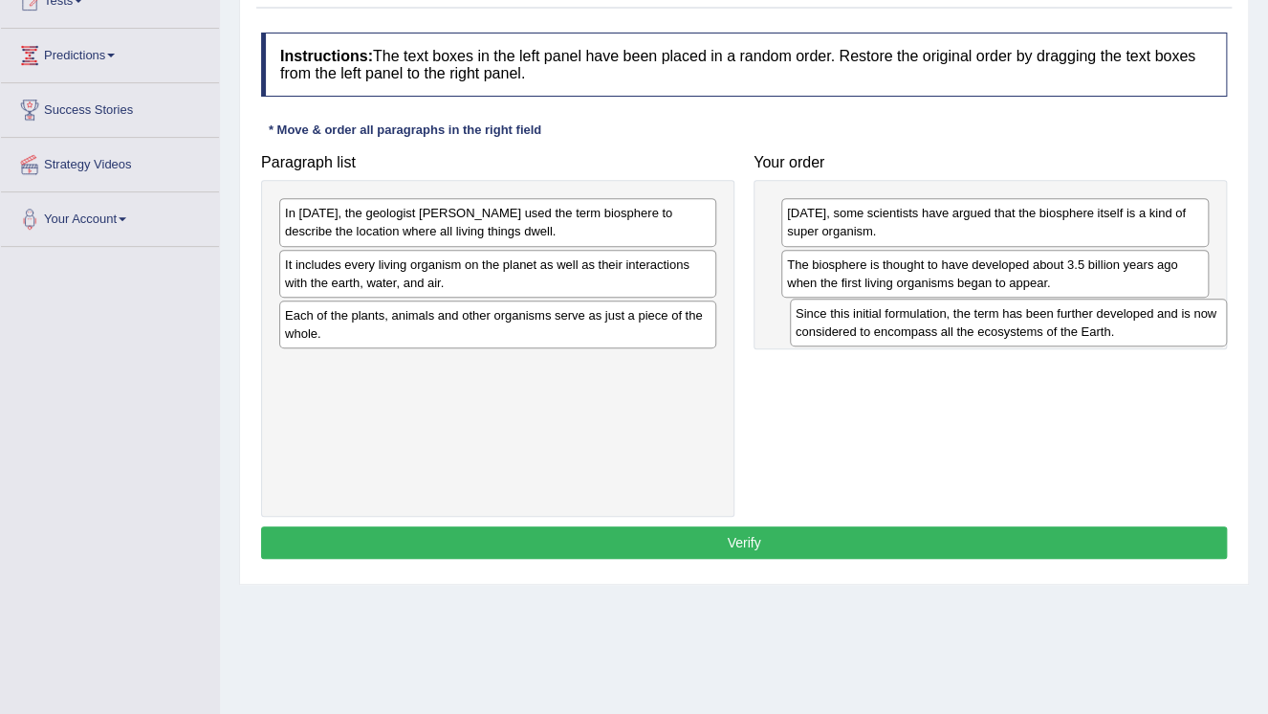
drag, startPoint x: 578, startPoint y: 221, endPoint x: 1089, endPoint y: 321, distance: 521.5
click at [1089, 321] on div "Since this initial formulation, the term has been further developed and is now …" at bounding box center [1008, 322] width 437 height 48
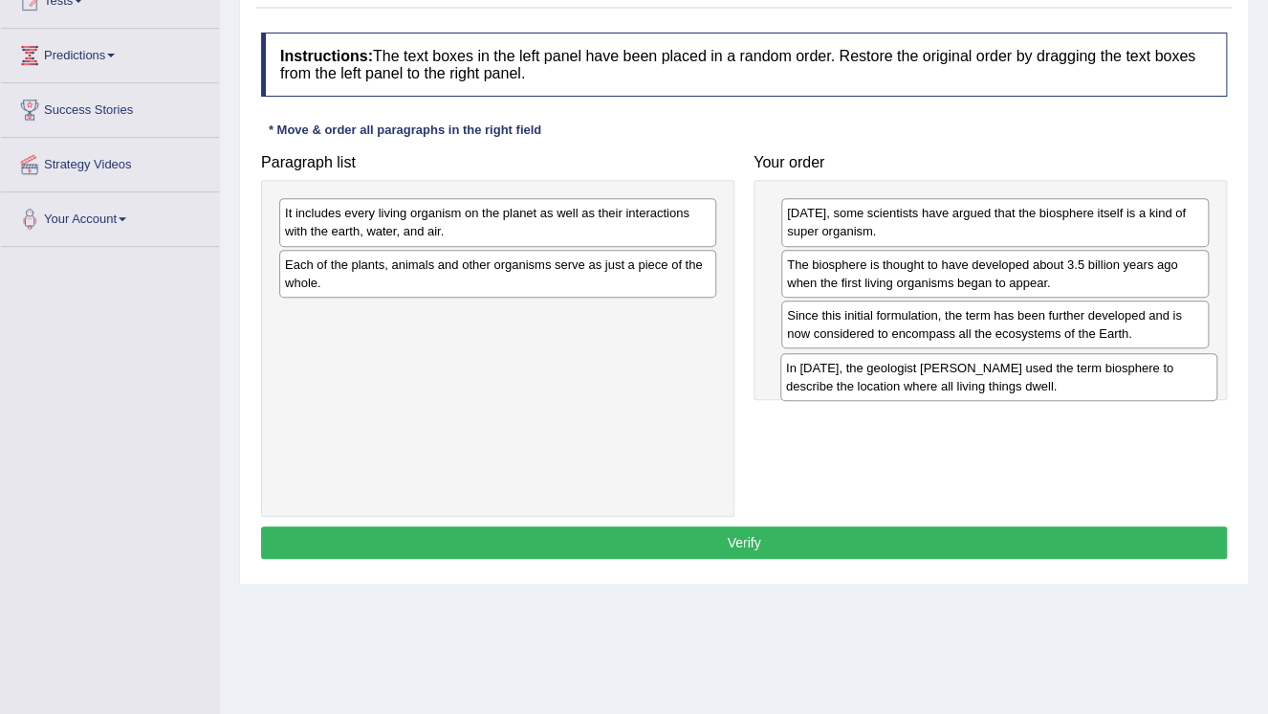
drag, startPoint x: 656, startPoint y: 231, endPoint x: 1170, endPoint y: 384, distance: 535.7
click at [1173, 385] on div "In [DATE], the geologist [PERSON_NAME] used the term biosphere to describe the …" at bounding box center [998, 377] width 437 height 48
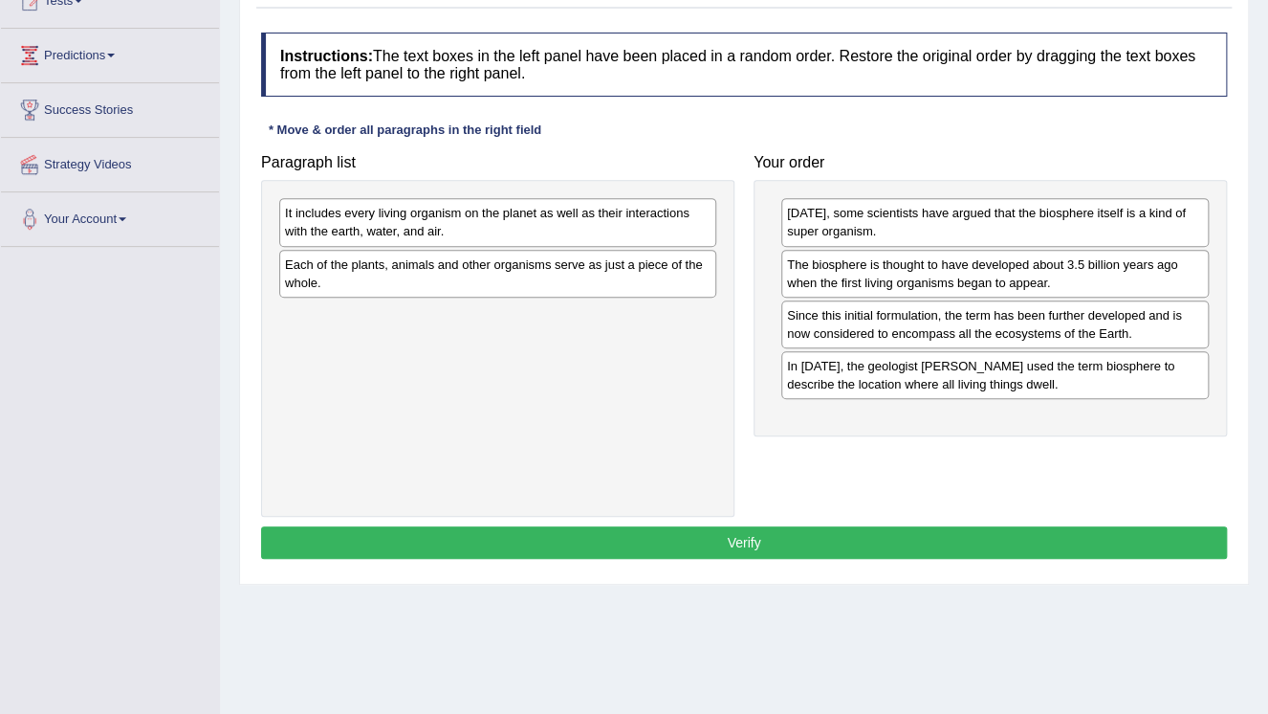
drag, startPoint x: 605, startPoint y: 245, endPoint x: 715, endPoint y: 340, distance: 145.1
click at [748, 394] on div "Paragraph list It includes every living organism on the planet as well as their…" at bounding box center [744, 330] width 985 height 373
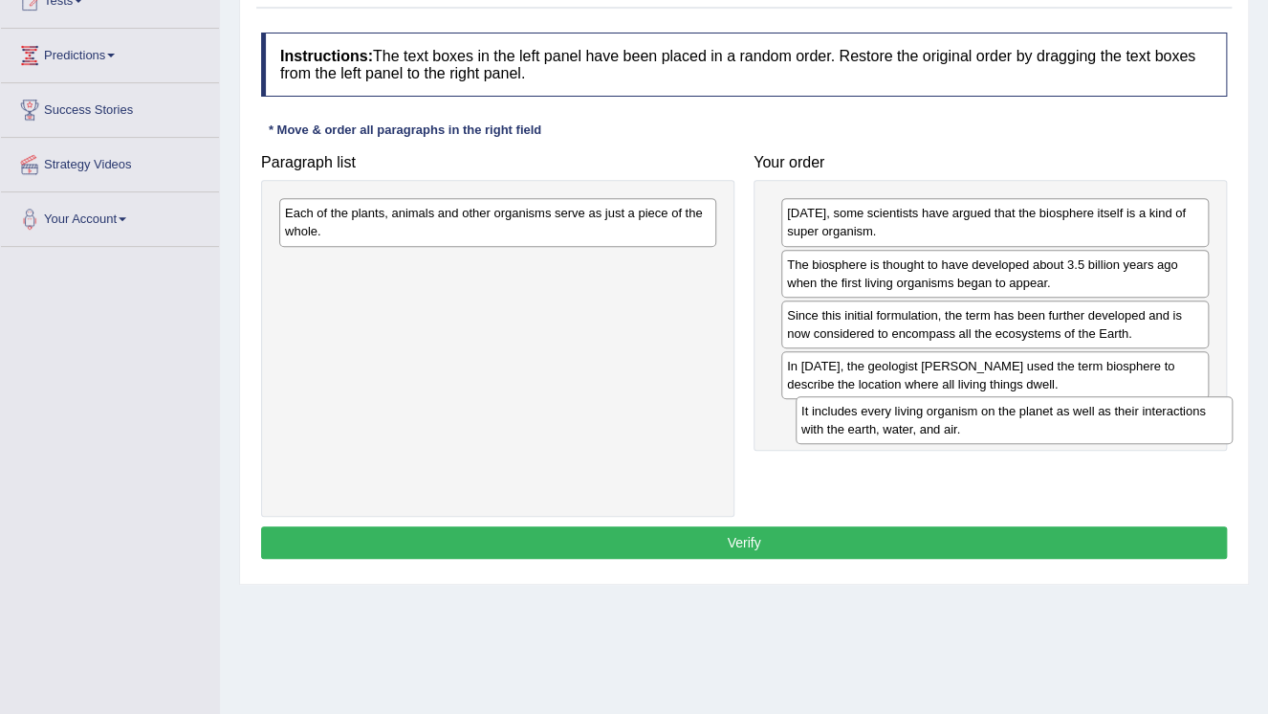
drag, startPoint x: 673, startPoint y: 223, endPoint x: 1190, endPoint y: 421, distance: 553.1
click at [1190, 421] on div "It includes every living organism on the planet as well as their interactions w…" at bounding box center [1014, 420] width 437 height 48
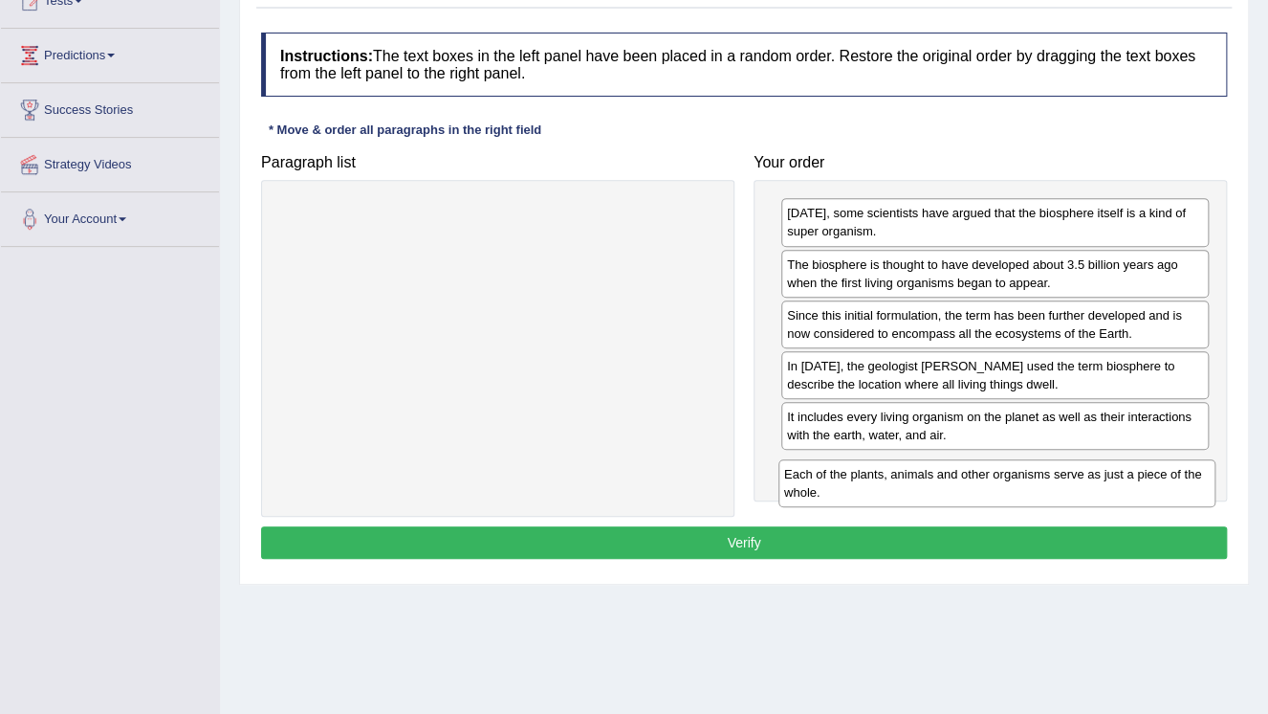
drag, startPoint x: 622, startPoint y: 221, endPoint x: 1123, endPoint y: 477, distance: 562.9
click at [1123, 478] on div "Each of the plants, animals and other organisms serve as just a piece of the wh…" at bounding box center [997, 483] width 437 height 48
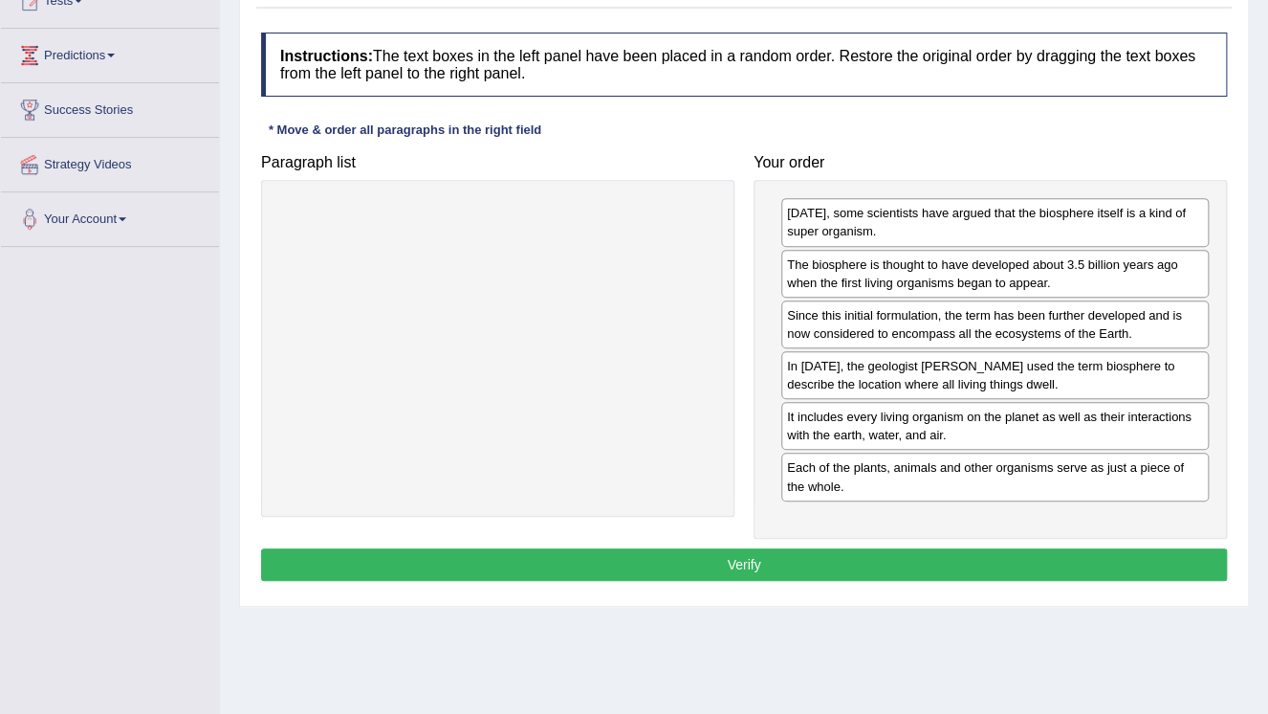
click at [843, 565] on button "Verify" at bounding box center [744, 564] width 966 height 33
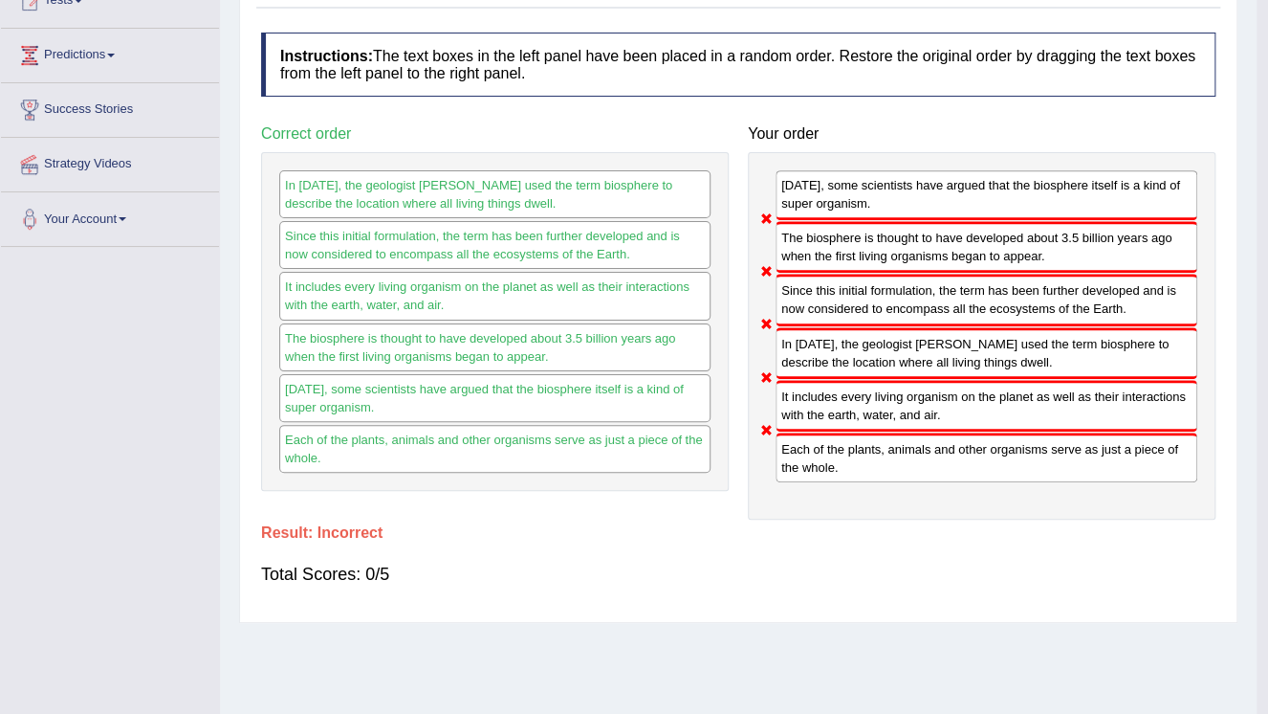
click at [843, 565] on div "Home Practice Reading: Re-order Paragraphs Scientists « Prev Next » Report Ques…" at bounding box center [738, 248] width 1037 height 956
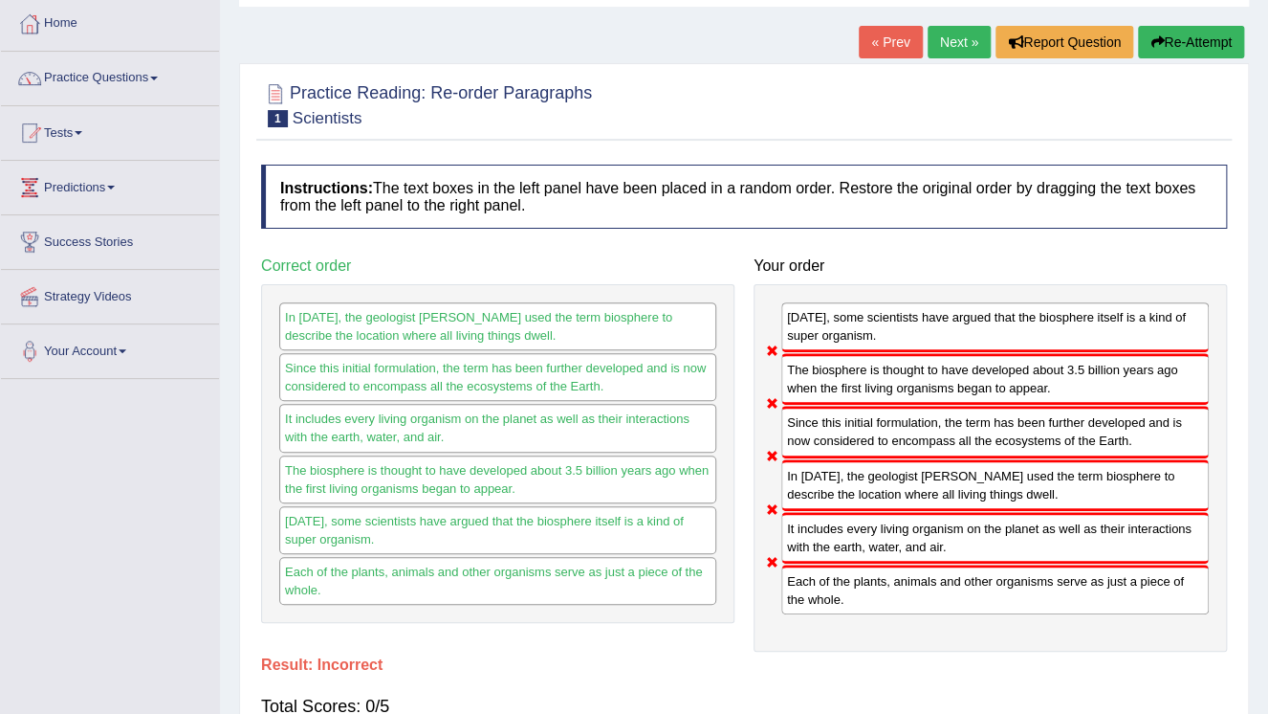
scroll to position [77, 0]
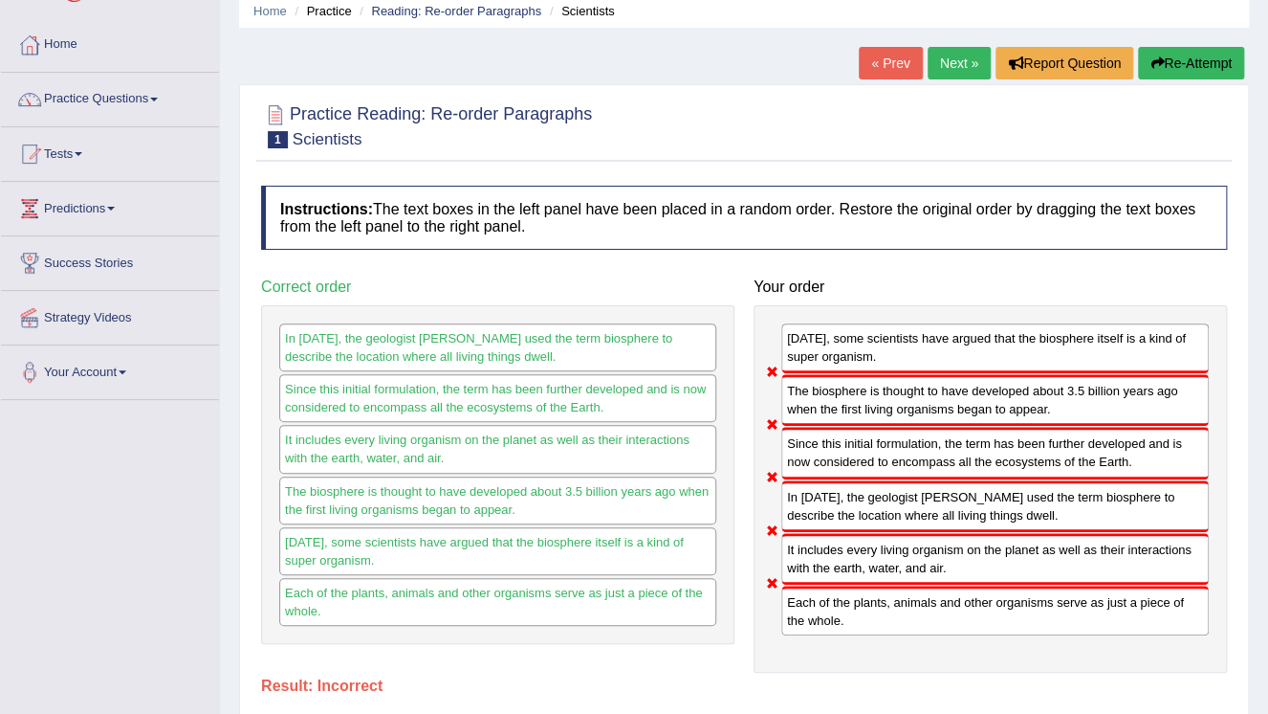
click at [1198, 66] on button "Re-Attempt" at bounding box center [1191, 63] width 106 height 33
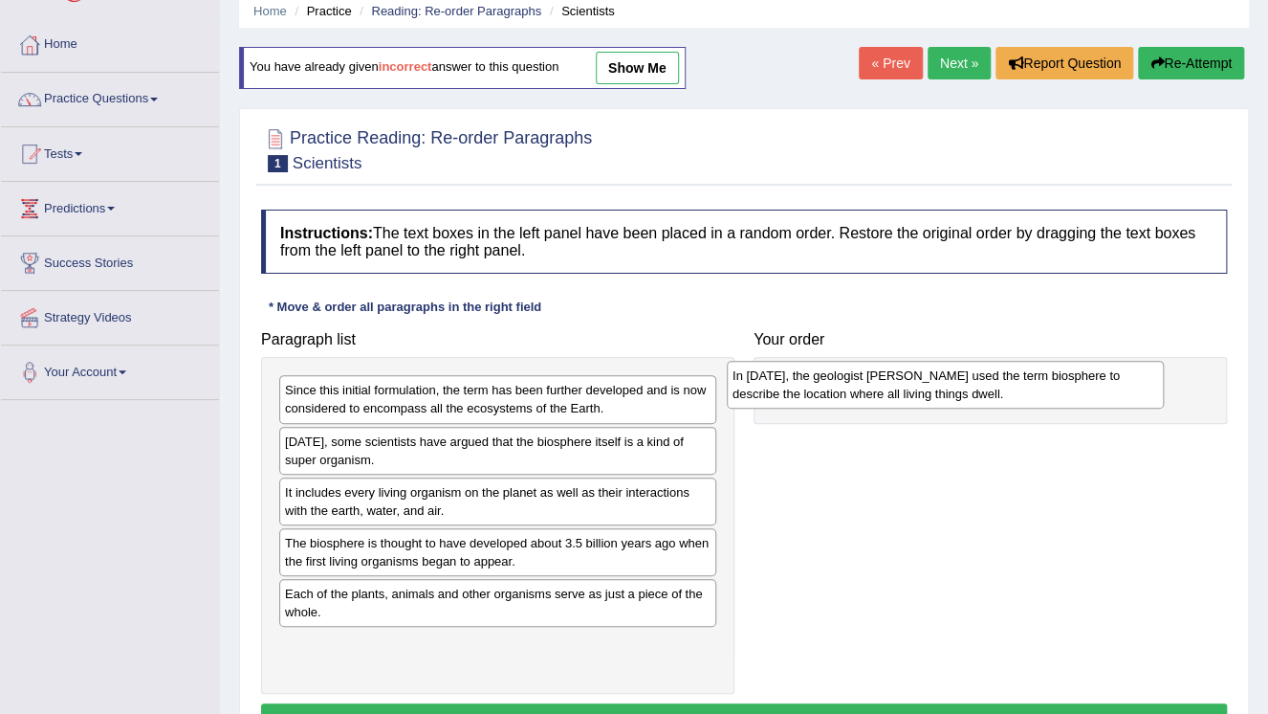
drag, startPoint x: 448, startPoint y: 447, endPoint x: 895, endPoint y: 382, distance: 452.3
click at [895, 382] on div "In 1875, the geologist Eduard Suess used the term biosphere to describe the loc…" at bounding box center [945, 385] width 437 height 48
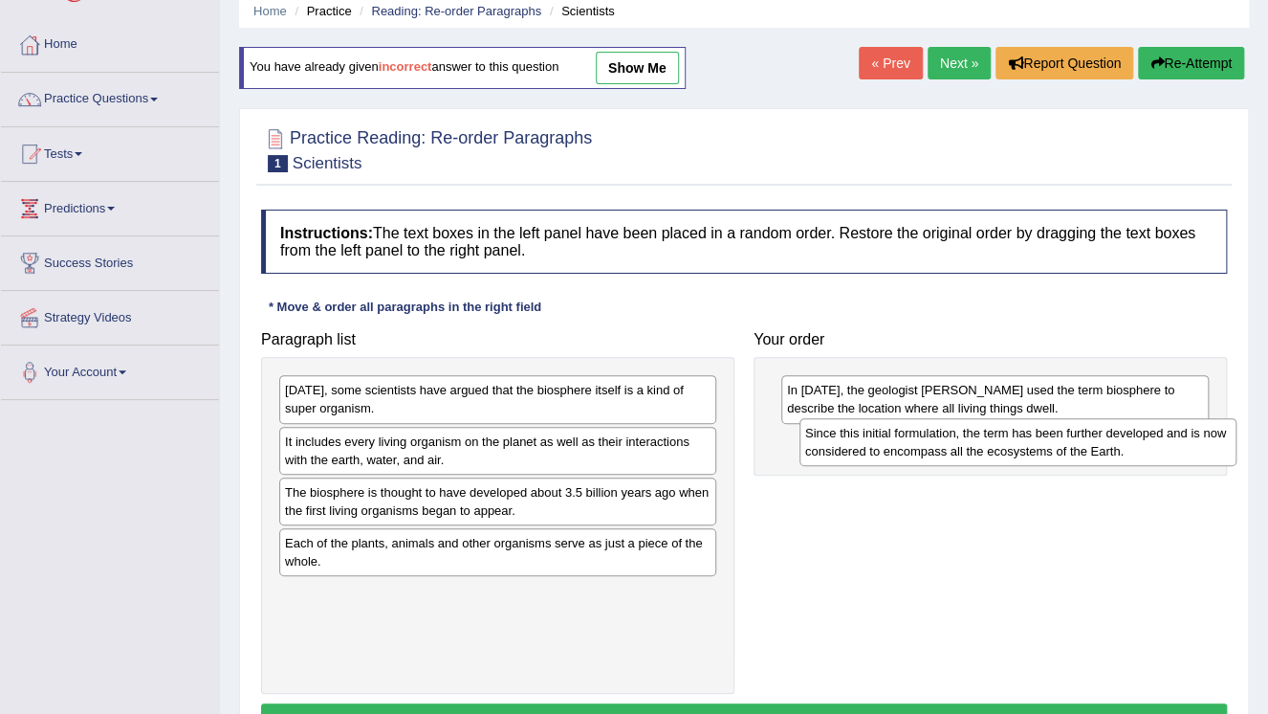
drag, startPoint x: 486, startPoint y: 382, endPoint x: 1006, endPoint y: 425, distance: 522.1
click at [1006, 425] on div "Since this initial formulation, the term has been further developed and is now …" at bounding box center [1018, 442] width 437 height 48
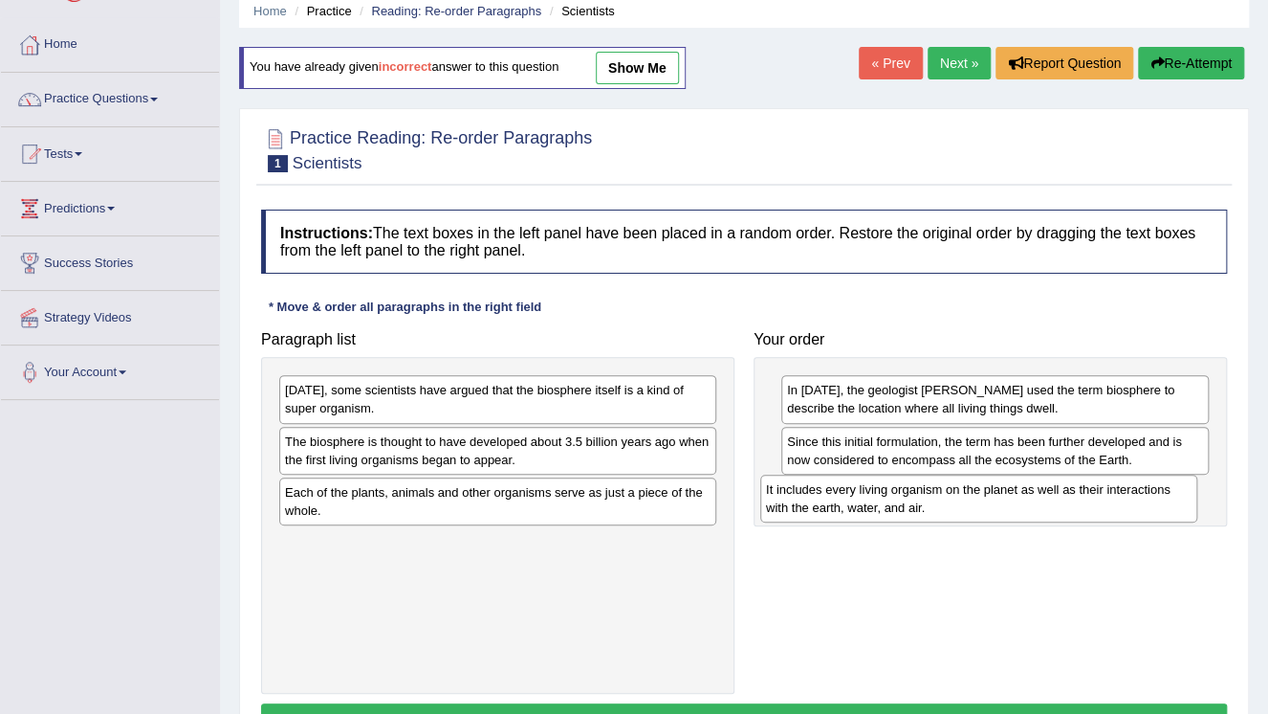
drag, startPoint x: 426, startPoint y: 450, endPoint x: 907, endPoint y: 502, distance: 484.0
click at [907, 502] on div "It includes every living organism on the planet as well as their interactions w…" at bounding box center [978, 498] width 437 height 48
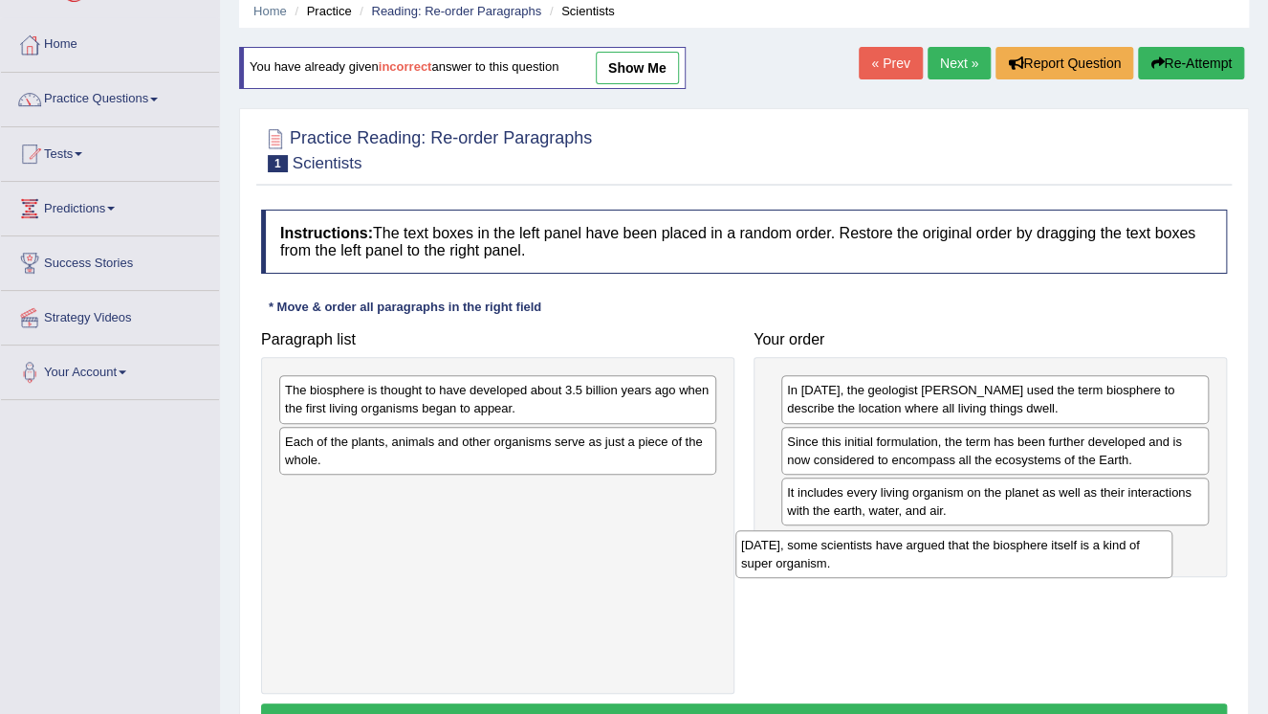
drag, startPoint x: 520, startPoint y: 406, endPoint x: 991, endPoint y: 571, distance: 498.8
click at [991, 572] on div "Today, some scientists have argued that the biosphere itself is a kind of super…" at bounding box center [954, 554] width 437 height 48
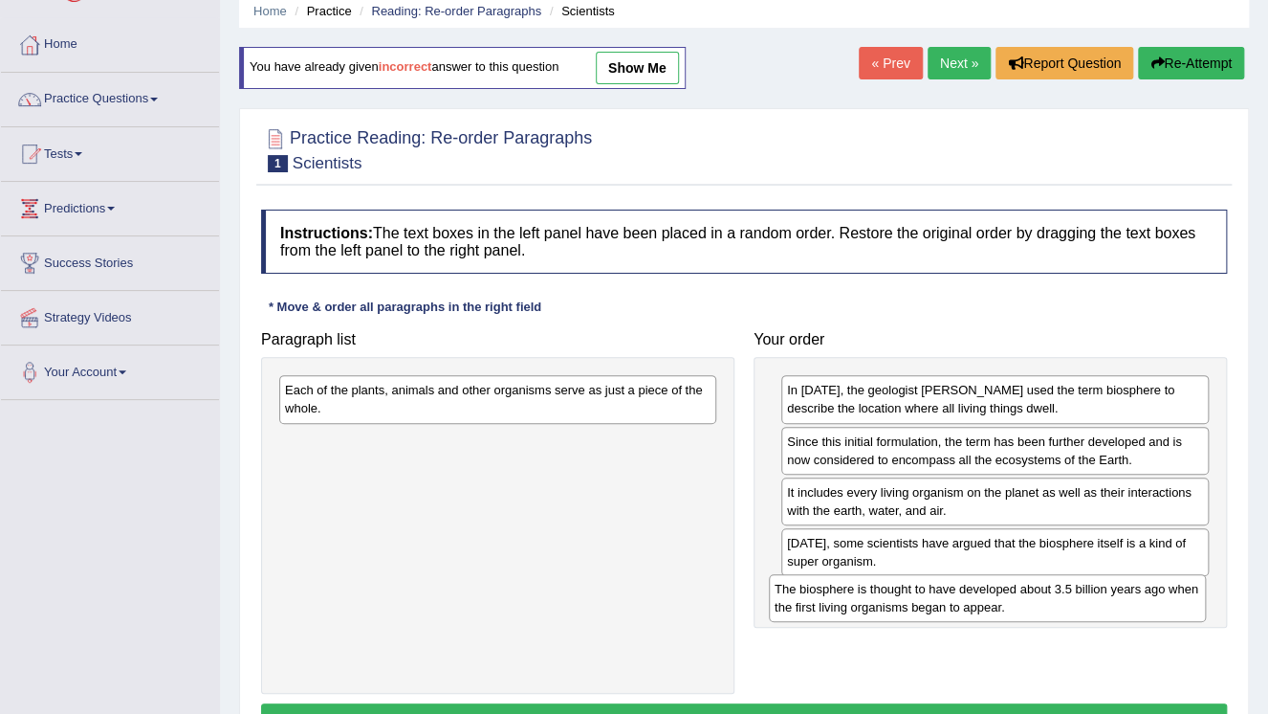
drag, startPoint x: 416, startPoint y: 408, endPoint x: 905, endPoint y: 606, distance: 527.3
click at [905, 606] on div "The biosphere is thought to have developed about 3.5 billion years ago when the…" at bounding box center [987, 598] width 437 height 48
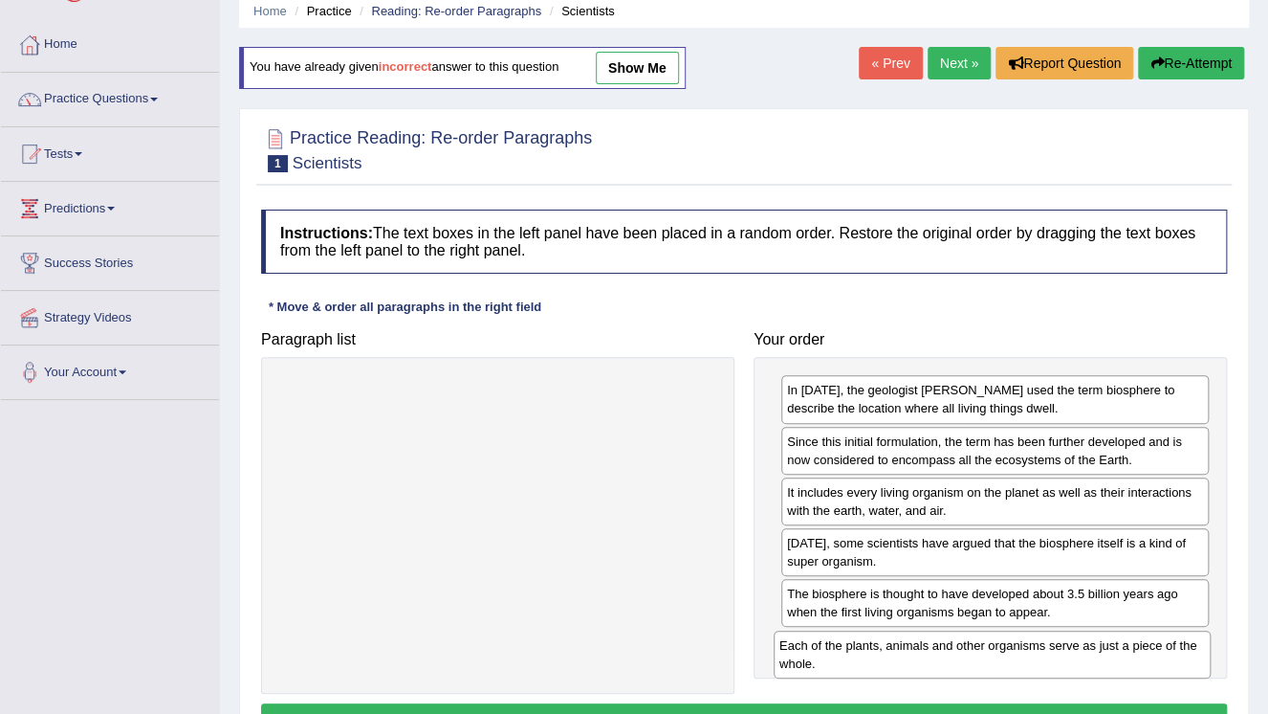
drag, startPoint x: 547, startPoint y: 403, endPoint x: 1042, endPoint y: 658, distance: 556.5
click at [1042, 658] on div "Each of the plants, animals and other organisms serve as just a piece of the wh…" at bounding box center [992, 654] width 437 height 48
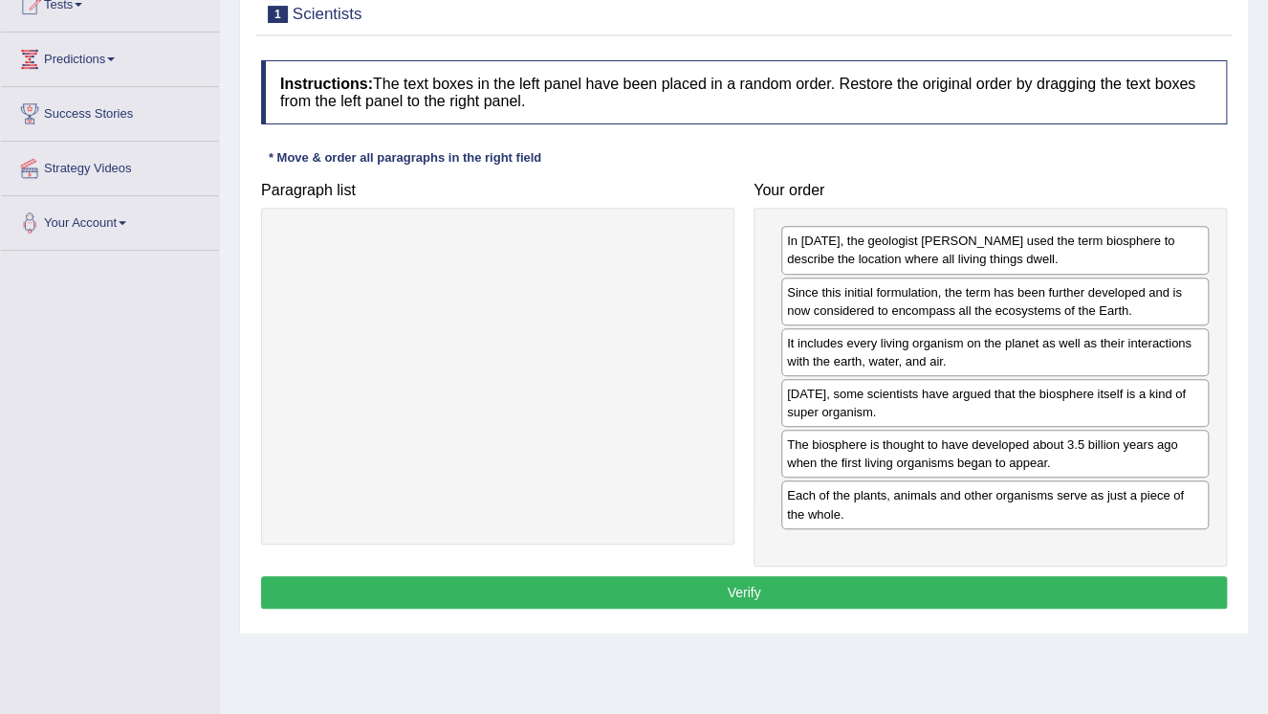
scroll to position [230, 0]
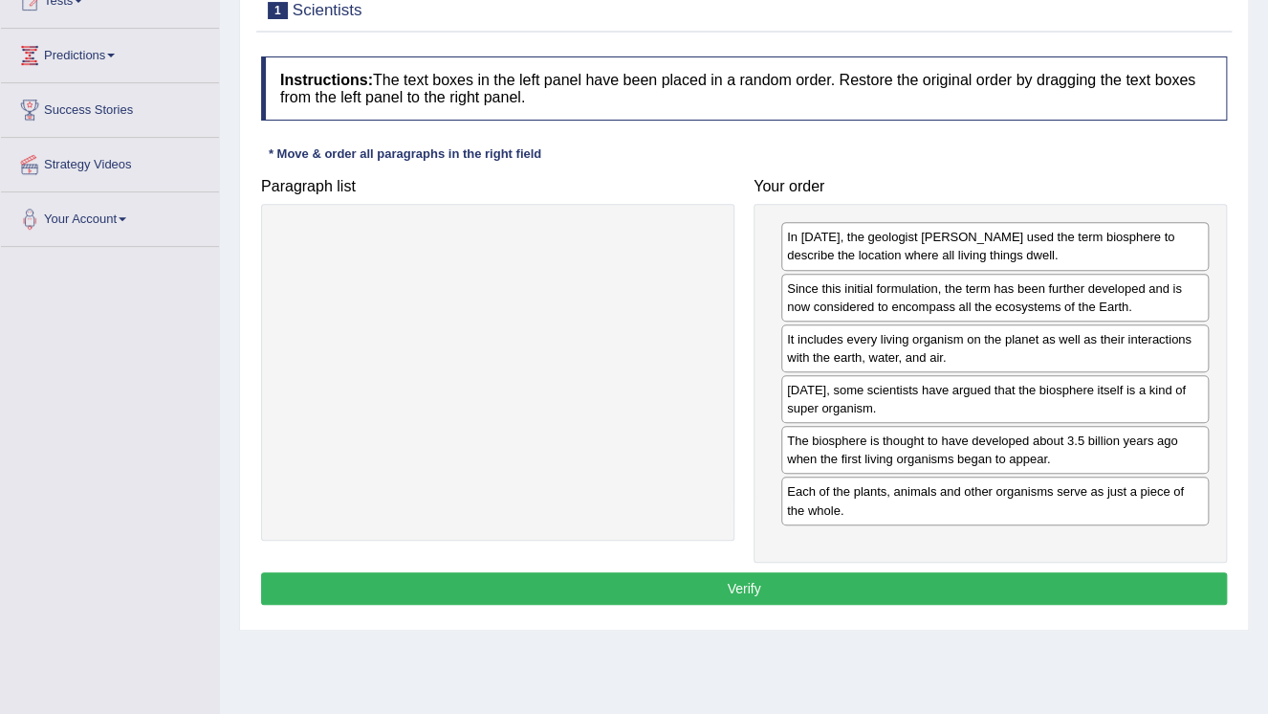
click at [709, 584] on button "Verify" at bounding box center [744, 588] width 966 height 33
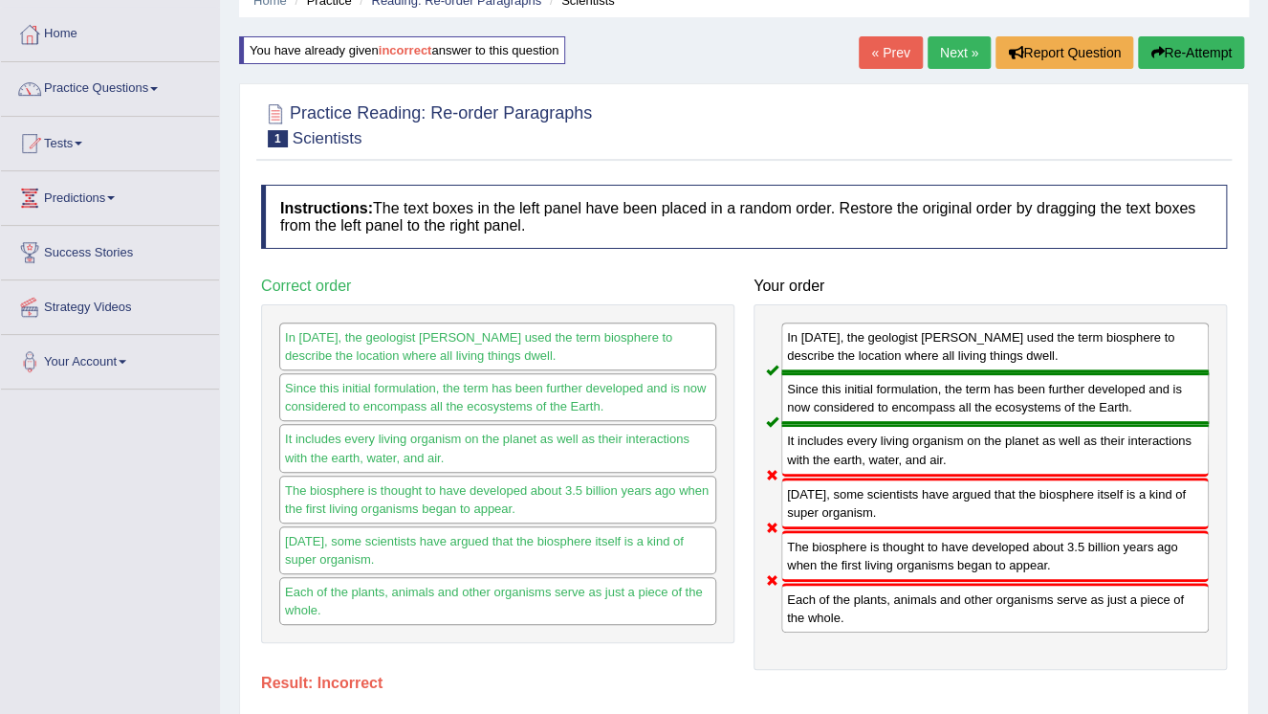
scroll to position [0, 0]
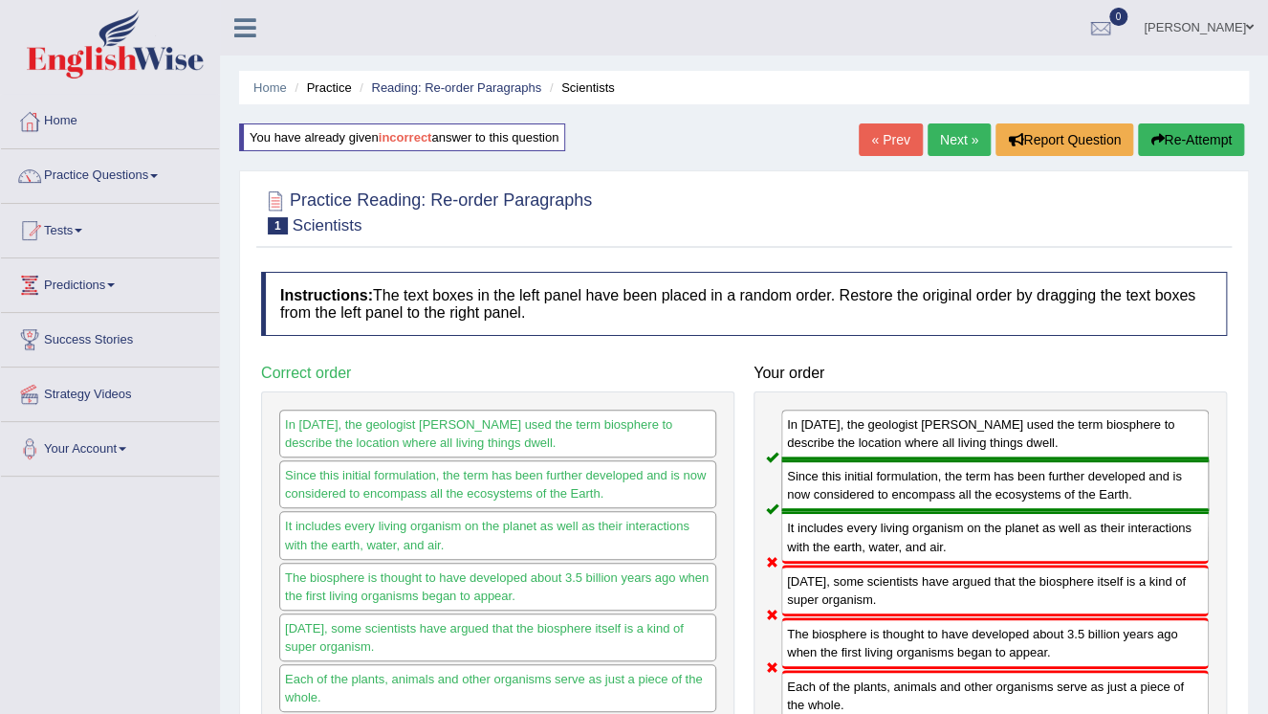
click at [1191, 138] on button "Re-Attempt" at bounding box center [1191, 139] width 106 height 33
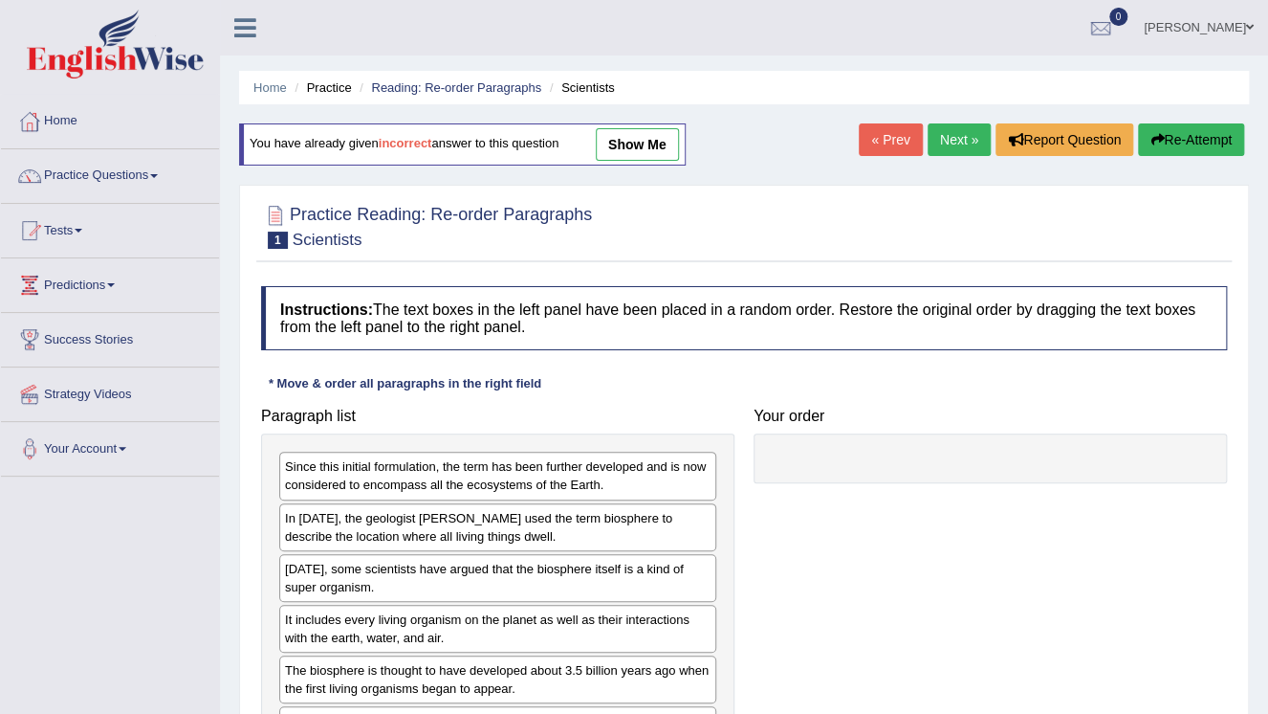
click at [459, 516] on div "In 1875, the geologist Eduard Suess used the term biosphere to describe the loc…" at bounding box center [497, 527] width 437 height 48
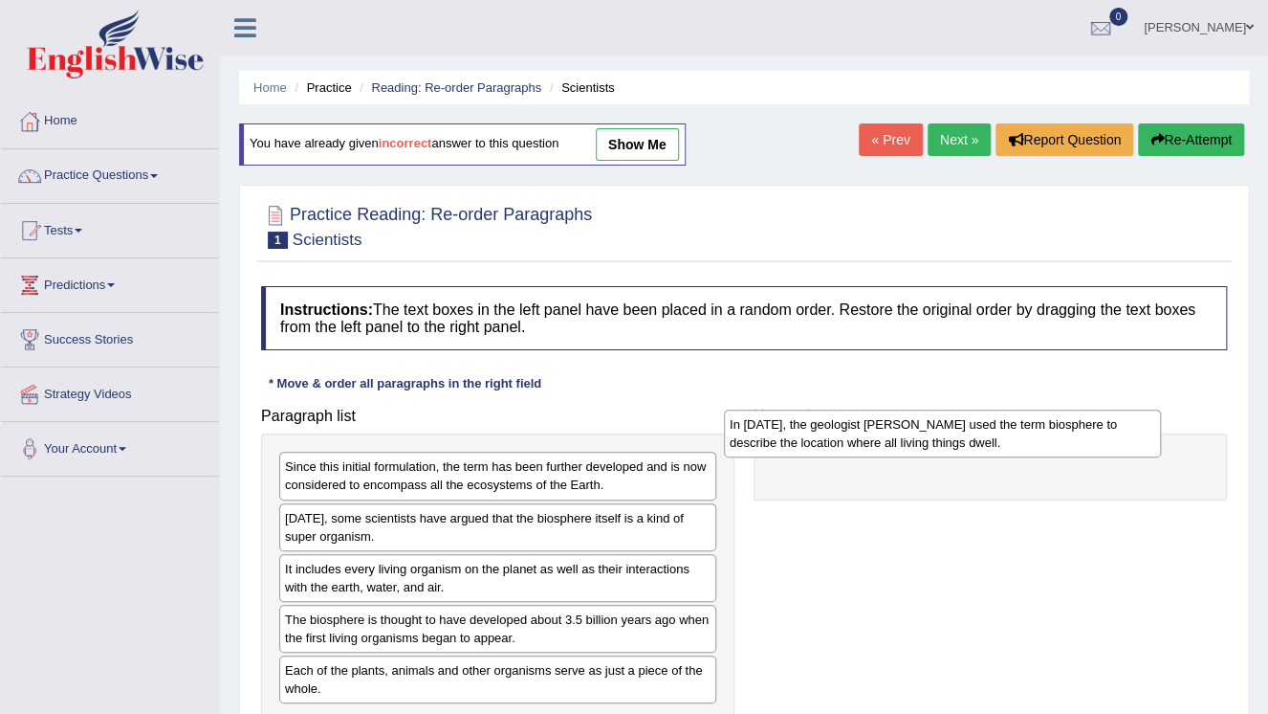
drag, startPoint x: 459, startPoint y: 516, endPoint x: 920, endPoint y: 446, distance: 466.4
click at [920, 446] on div "In 1875, the geologist Eduard Suess used the term biosphere to describe the loc…" at bounding box center [942, 433] width 437 height 48
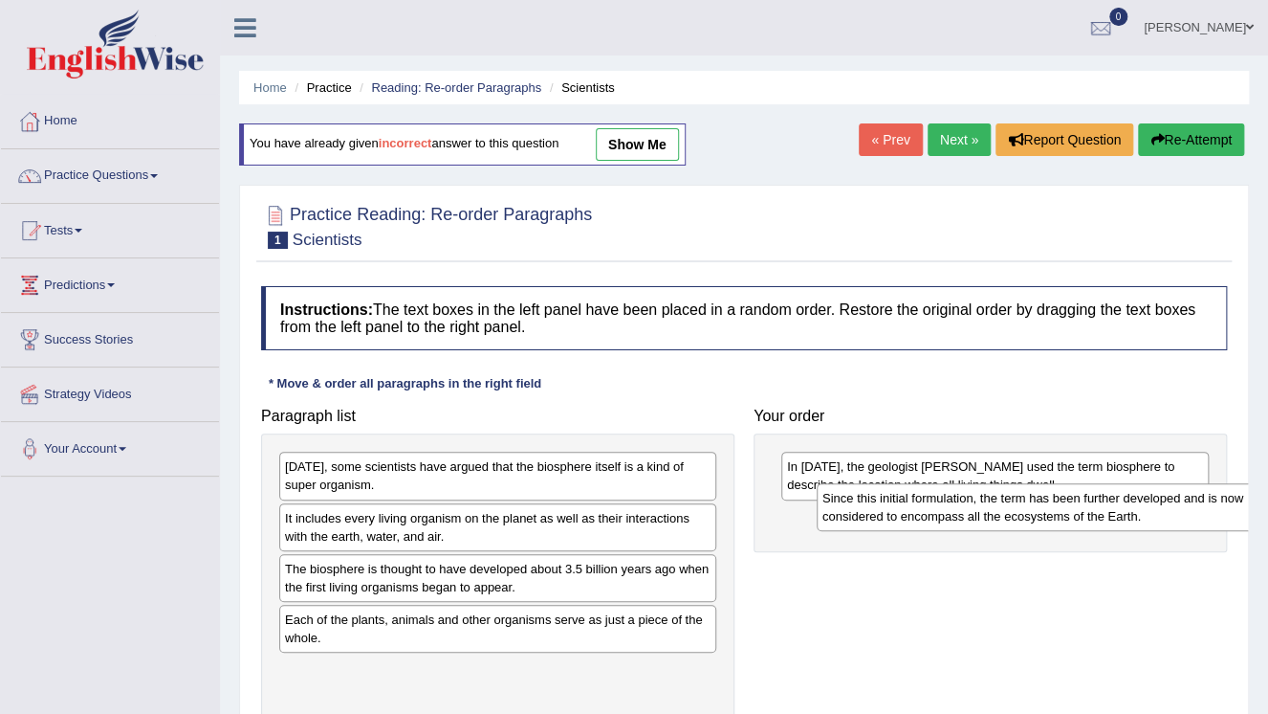
drag, startPoint x: 559, startPoint y: 474, endPoint x: 1096, endPoint y: 503, distance: 538.3
click at [1100, 504] on div "Since this initial formulation, the term has been further developed and is now …" at bounding box center [1035, 507] width 437 height 48
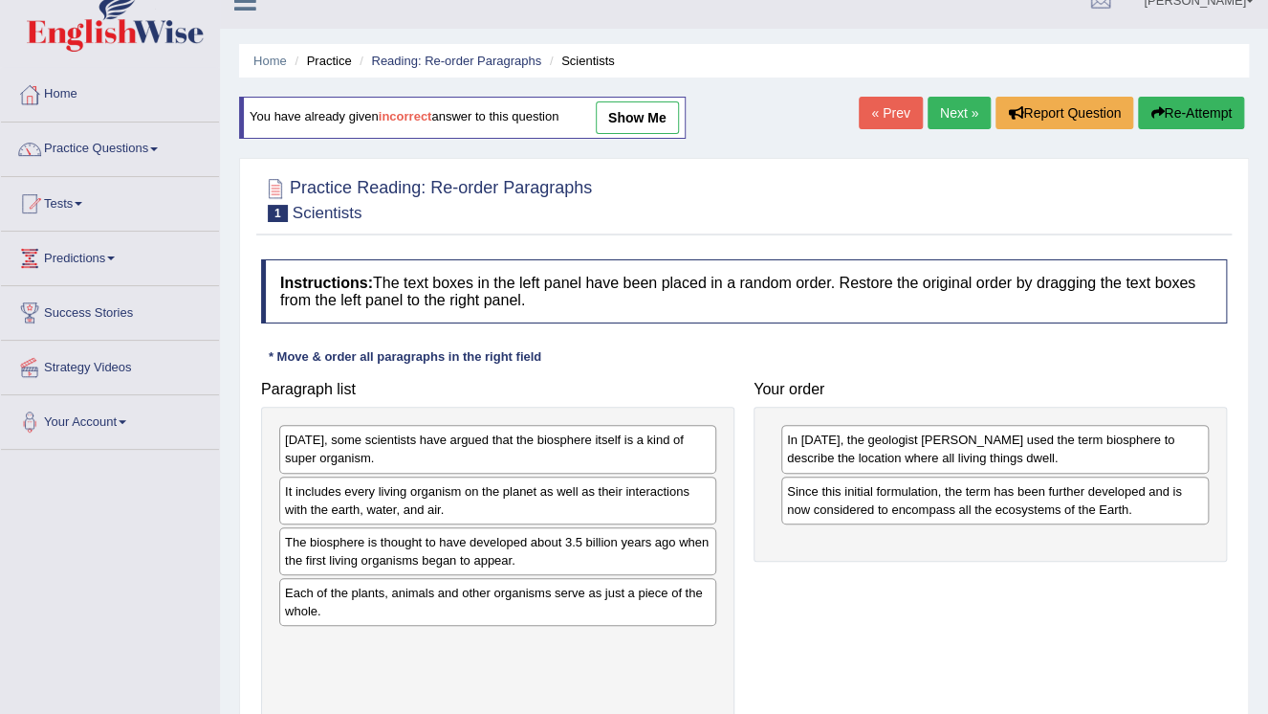
scroll to position [77, 0]
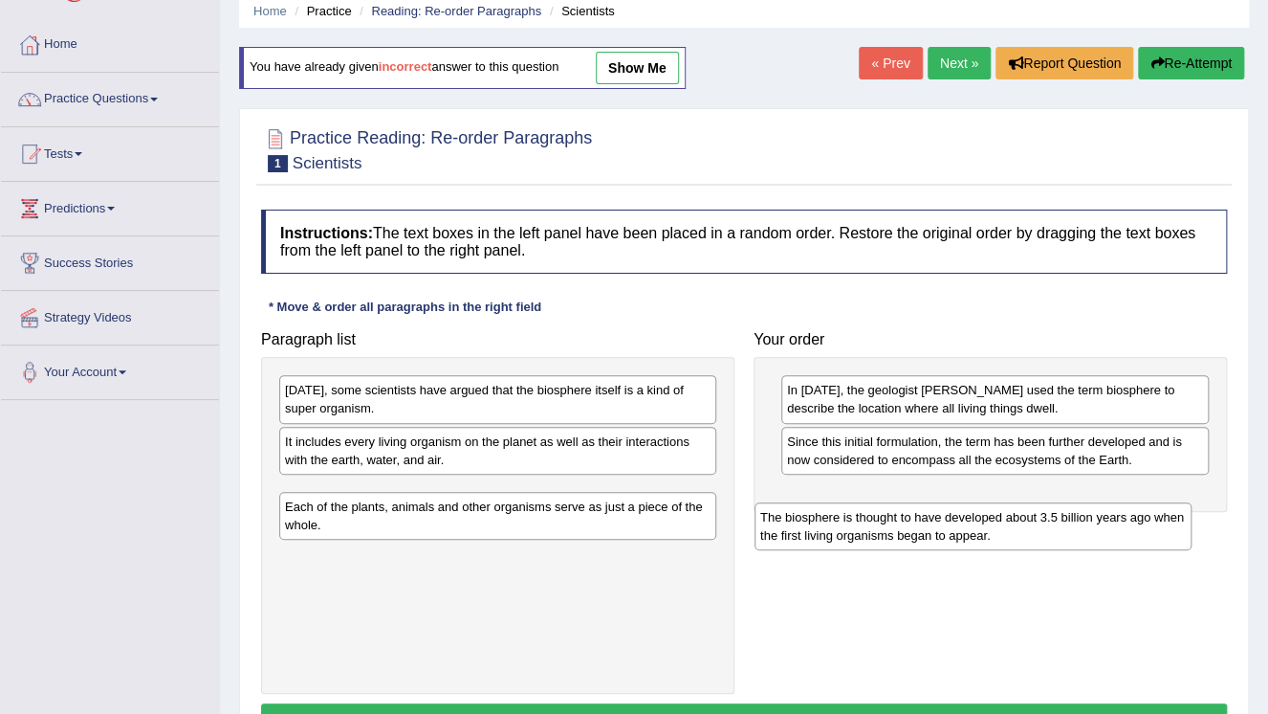
drag, startPoint x: 487, startPoint y: 497, endPoint x: 967, endPoint y: 506, distance: 480.2
click at [967, 506] on div "The biosphere is thought to have developed about 3.5 billion years ago when the…" at bounding box center [973, 526] width 437 height 48
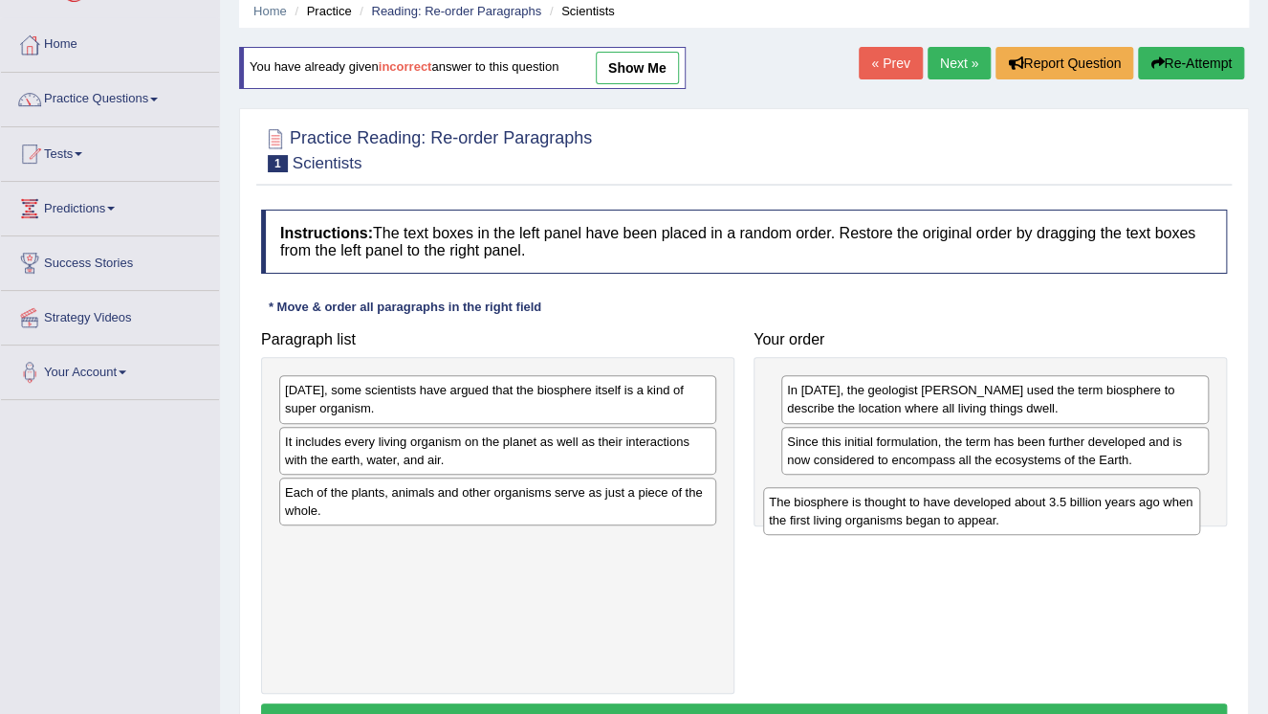
click at [970, 499] on div "The biosphere is thought to have developed about 3.5 billion years ago when the…" at bounding box center [981, 511] width 437 height 48
click at [972, 497] on div "The biosphere is thought to have developed about 3.5 billion years ago when the…" at bounding box center [981, 511] width 437 height 48
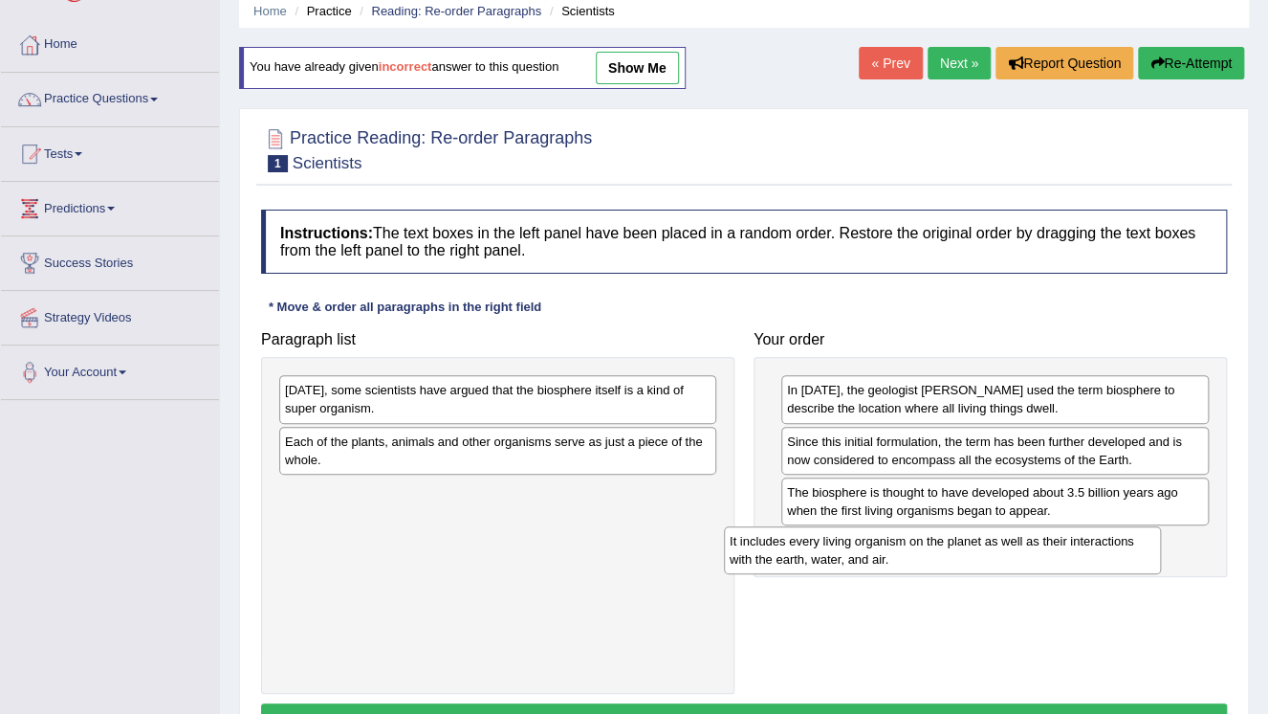
drag, startPoint x: 503, startPoint y: 451, endPoint x: 964, endPoint y: 550, distance: 471.4
click at [961, 550] on div "It includes every living organism on the planet as well as their interactions w…" at bounding box center [942, 550] width 437 height 48
drag, startPoint x: 964, startPoint y: 550, endPoint x: 974, endPoint y: 547, distance: 10.0
click at [973, 547] on div "It includes every living organism on the planet as well as their interactions w…" at bounding box center [942, 550] width 437 height 48
click at [974, 547] on div "It includes every living organism on the planet as well as their interactions w…" at bounding box center [942, 550] width 437 height 48
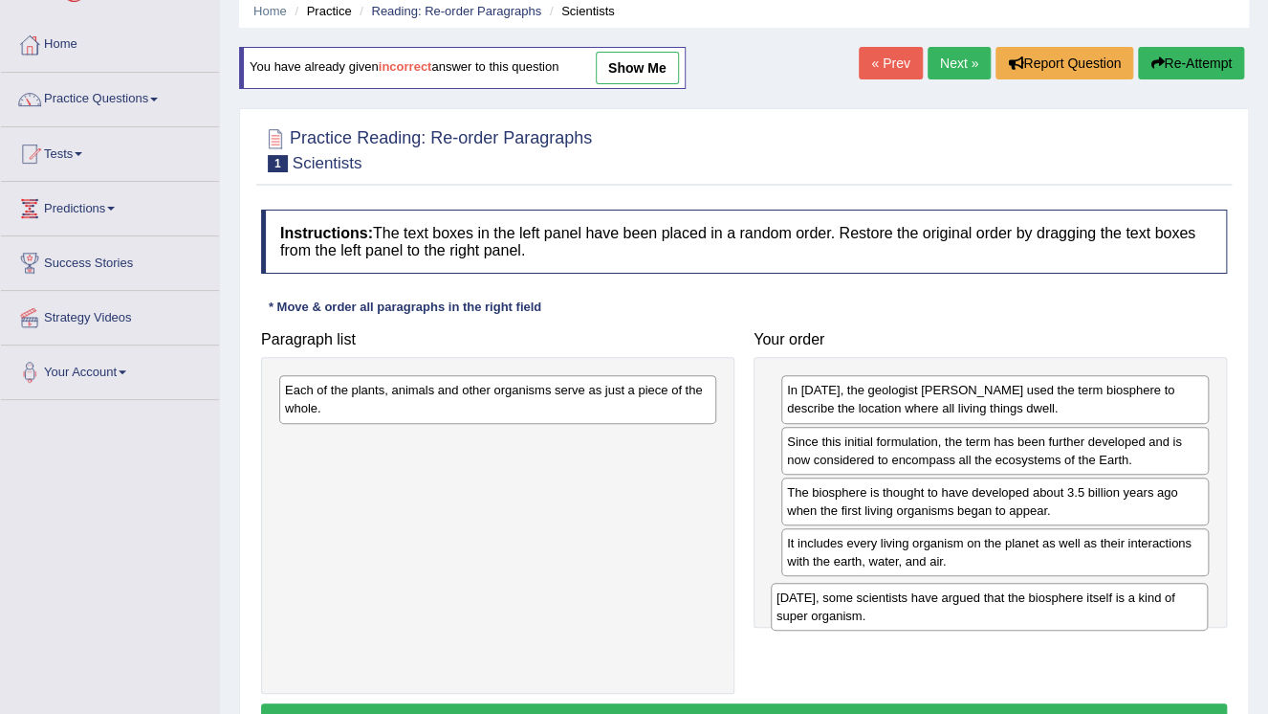
drag, startPoint x: 570, startPoint y: 407, endPoint x: 1062, endPoint y: 615, distance: 533.6
click at [1062, 615] on div "Today, some scientists have argued that the biosphere itself is a kind of super…" at bounding box center [989, 606] width 437 height 48
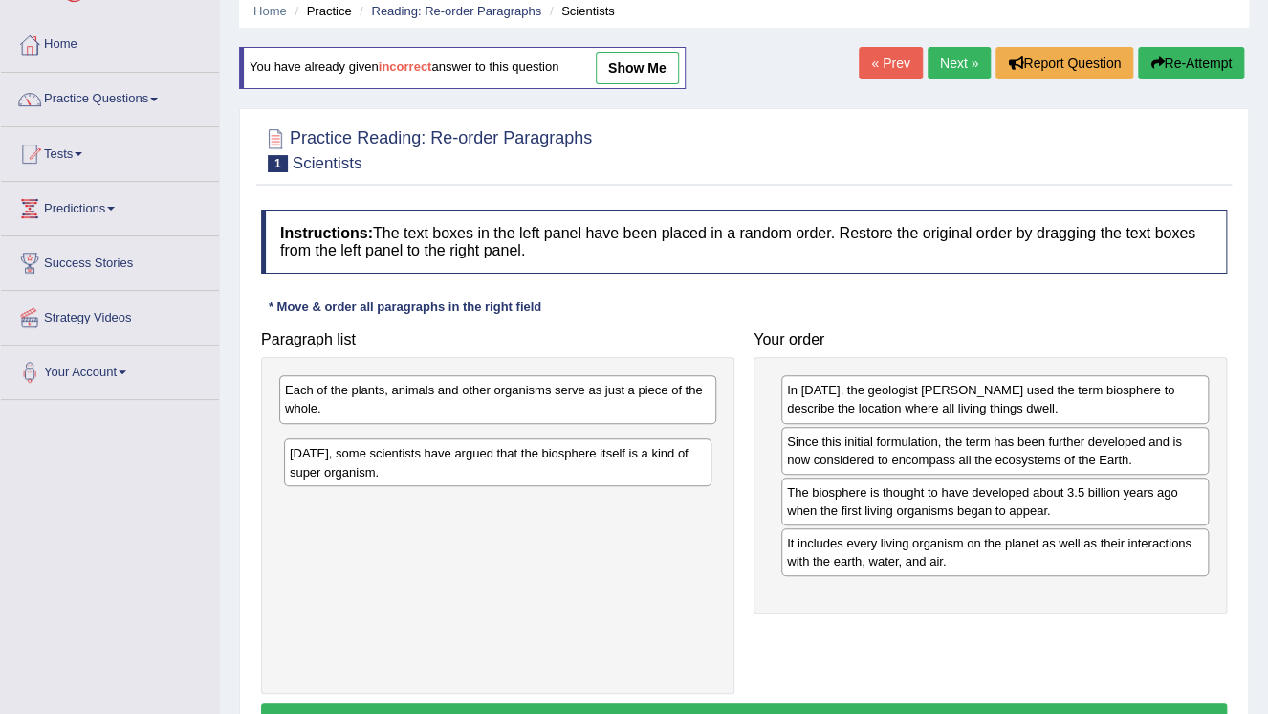
drag, startPoint x: 1014, startPoint y: 599, endPoint x: 518, endPoint y: 461, distance: 514.2
click at [518, 461] on div "Today, some scientists have argued that the biosphere itself is a kind of super…" at bounding box center [498, 462] width 428 height 48
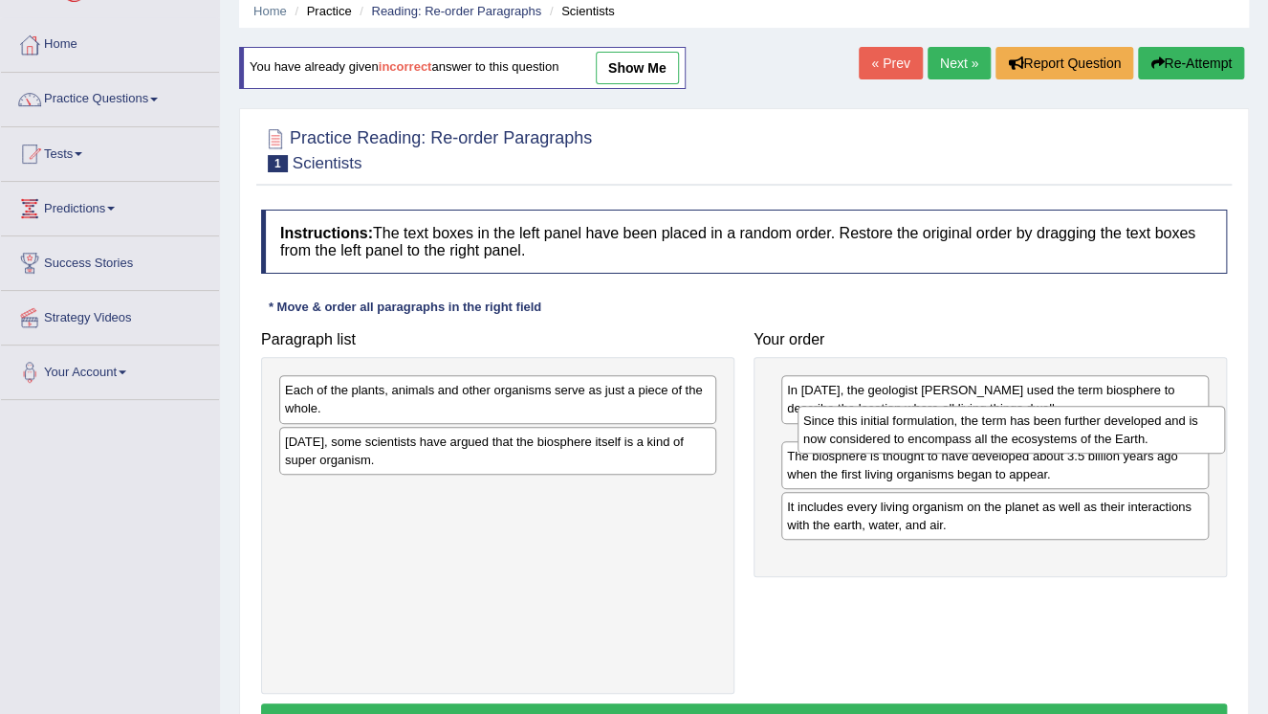
drag, startPoint x: 812, startPoint y: 455, endPoint x: 813, endPoint y: 435, distance: 20.1
click at [813, 435] on div "Since this initial formulation, the term has been further developed and is now …" at bounding box center [1012, 430] width 428 height 48
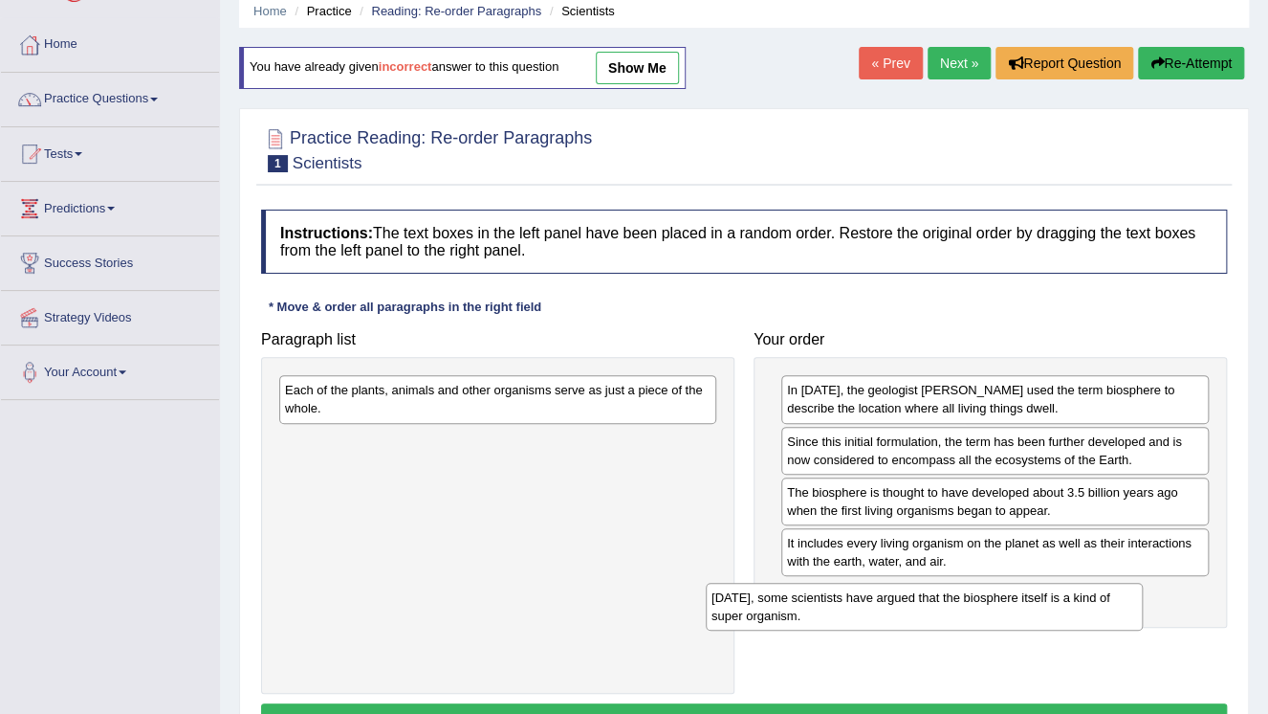
drag, startPoint x: 548, startPoint y: 430, endPoint x: 1006, endPoint y: 578, distance: 481.2
click at [1005, 582] on div "Today, some scientists have argued that the biosphere itself is a kind of super…" at bounding box center [924, 606] width 437 height 48
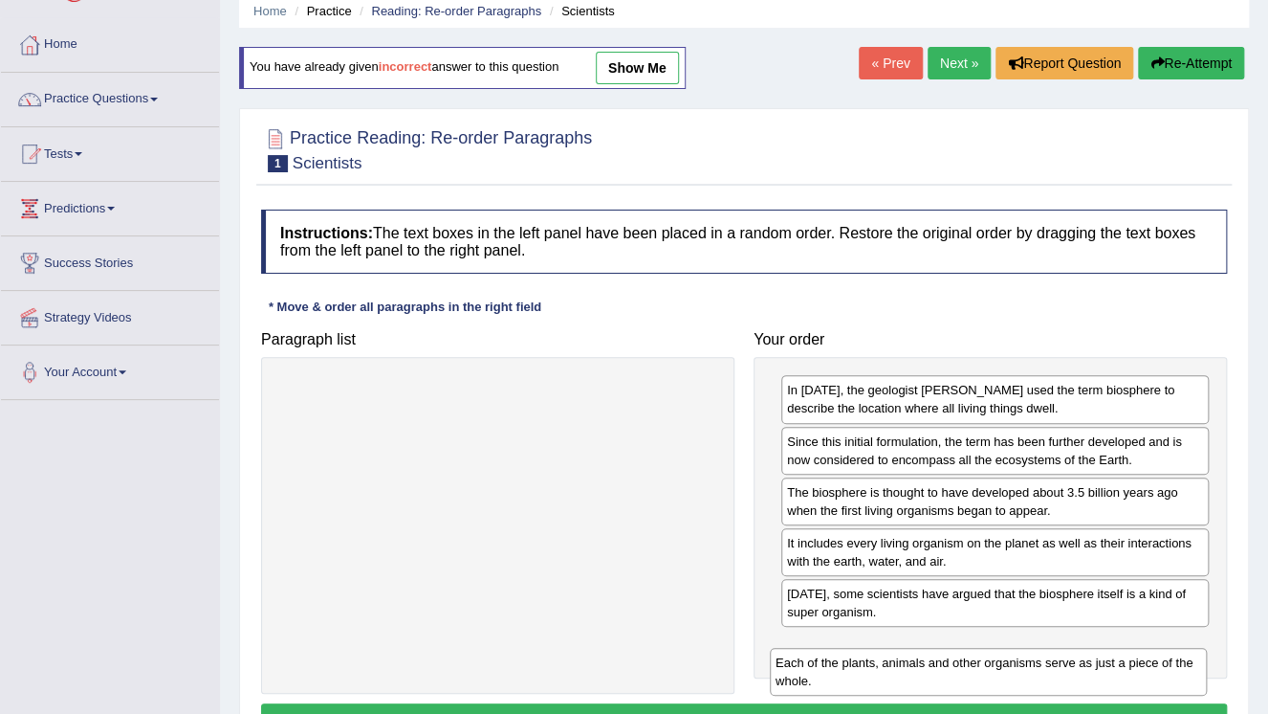
drag, startPoint x: 597, startPoint y: 394, endPoint x: 1093, endPoint y: 648, distance: 557.8
click at [1093, 648] on div "Each of the plants, animals and other organisms serve as just a piece of the wh…" at bounding box center [988, 672] width 437 height 48
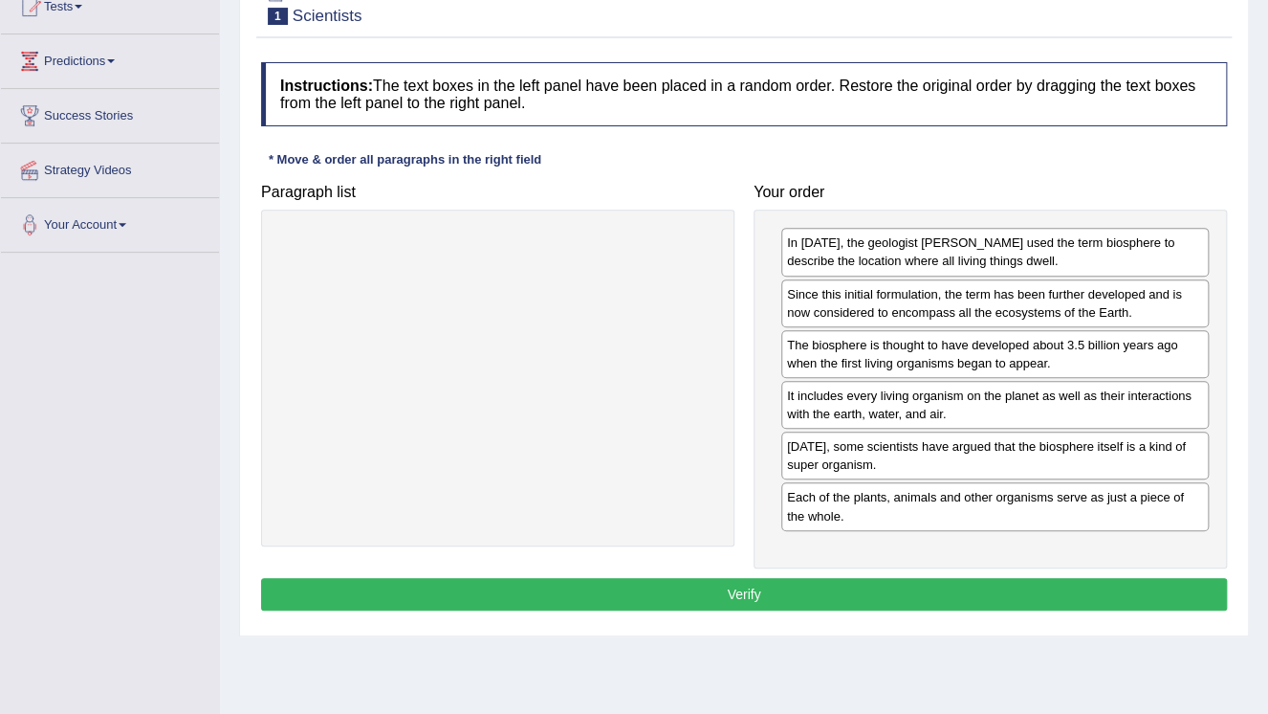
scroll to position [230, 0]
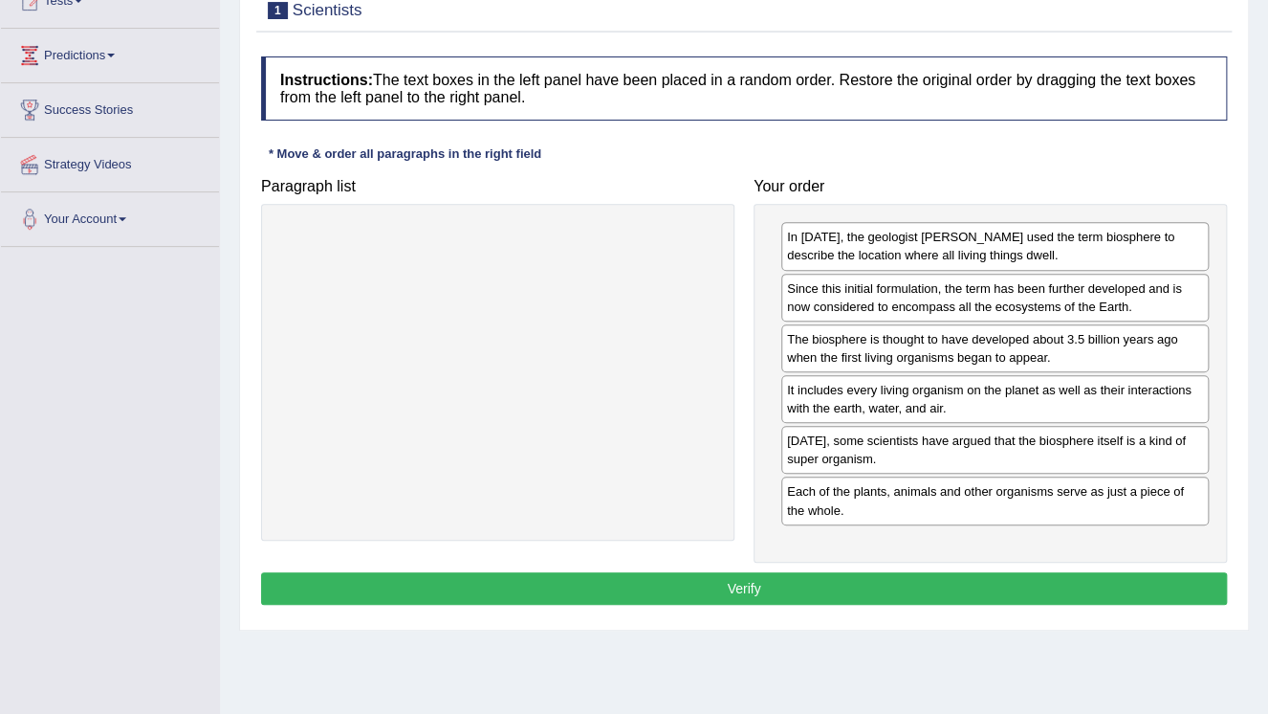
click at [747, 589] on button "Verify" at bounding box center [744, 588] width 966 height 33
click at [747, 589] on div "Home Practice Reading: Re-order Paragraphs Scientists You have already given in…" at bounding box center [744, 248] width 1048 height 956
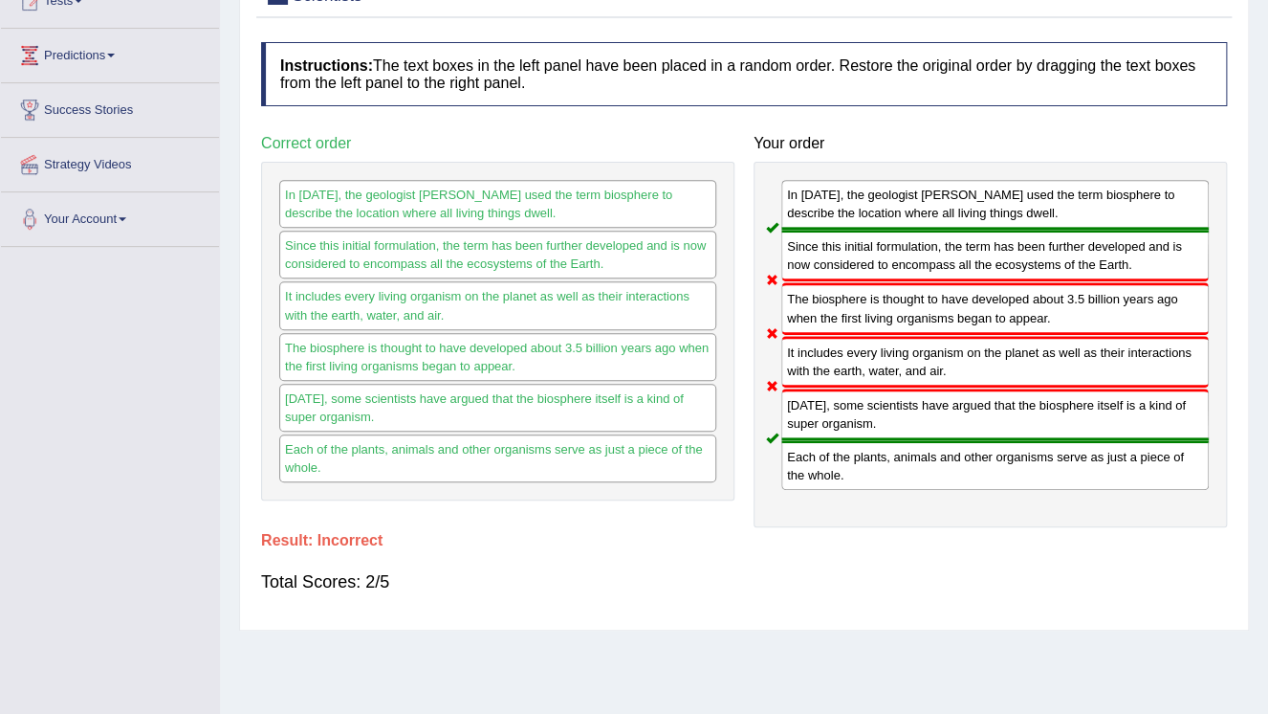
scroll to position [0, 0]
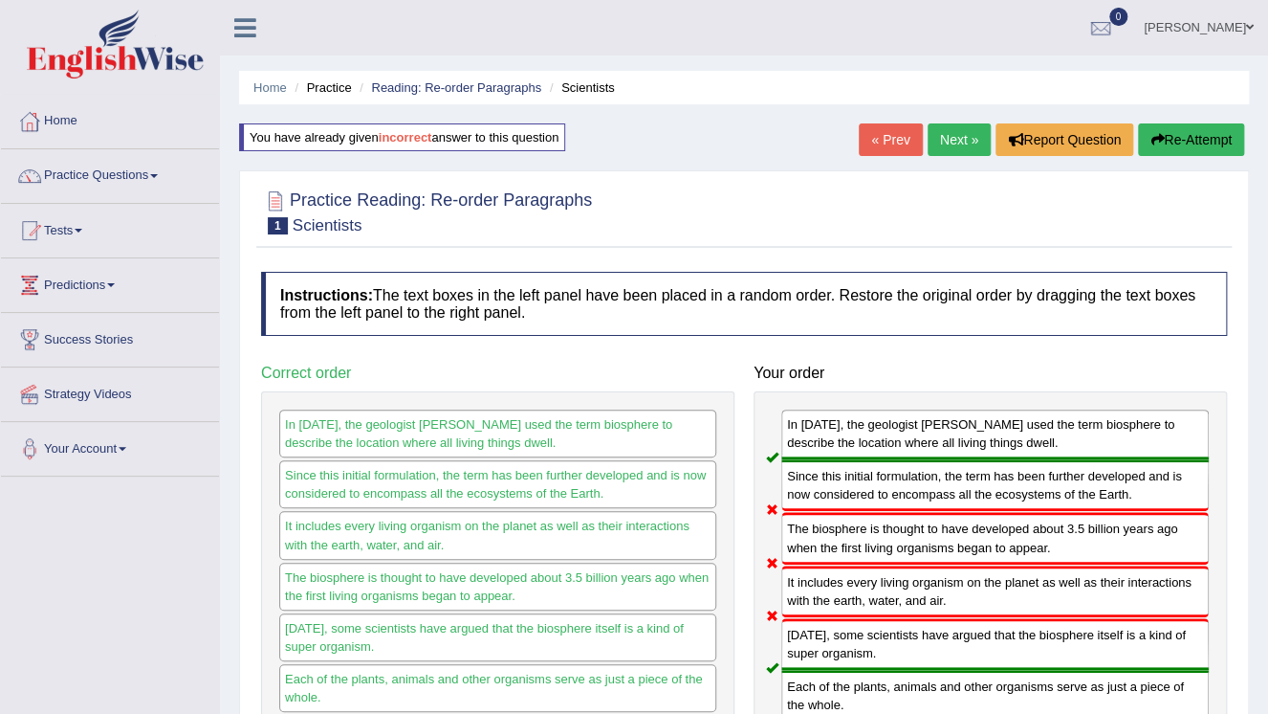
click at [930, 139] on link "Next »" at bounding box center [959, 139] width 63 height 33
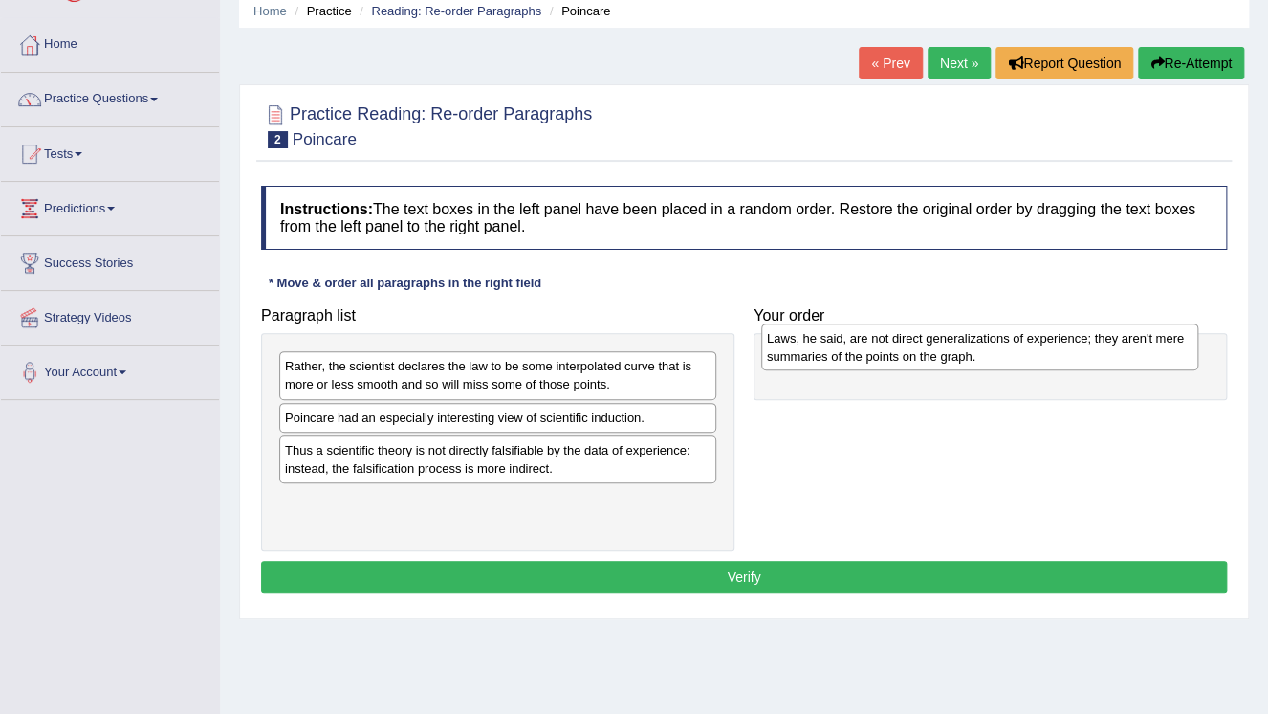
drag, startPoint x: 337, startPoint y: 504, endPoint x: 819, endPoint y: 342, distance: 508.4
click at [819, 342] on div "Laws, he said, are not direct generalizations of experience; they aren't mere s…" at bounding box center [979, 347] width 437 height 48
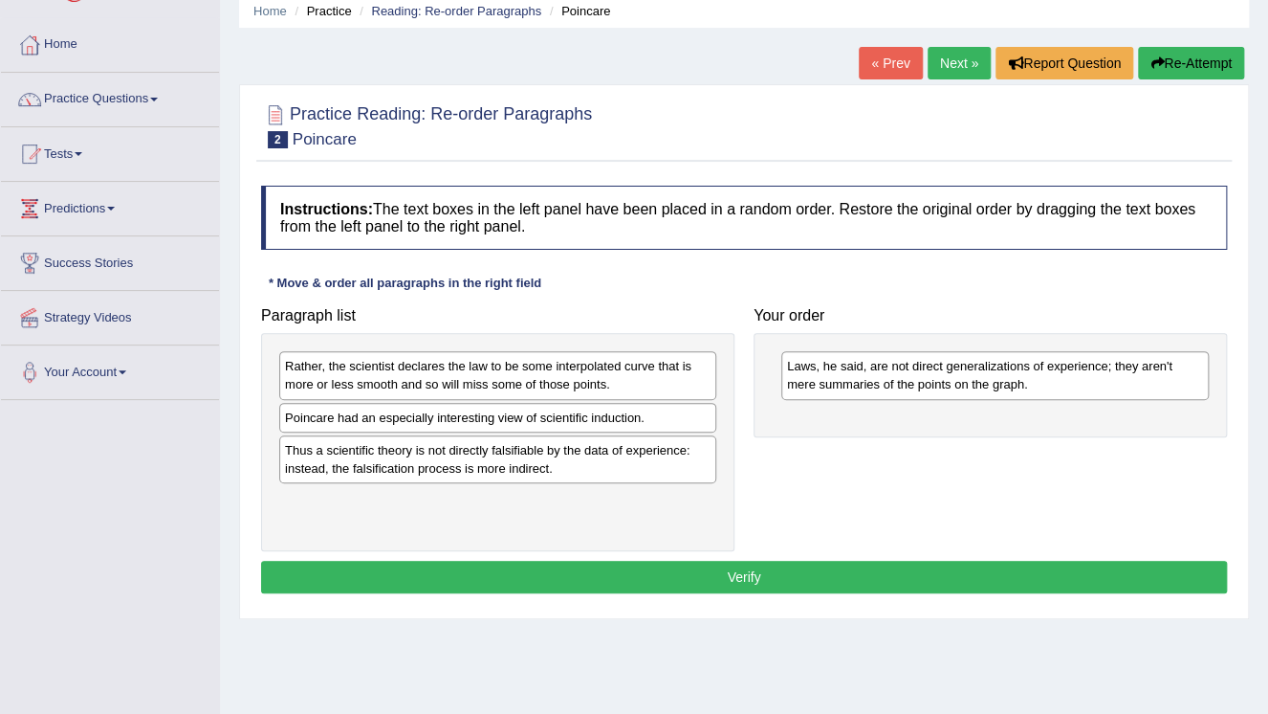
drag, startPoint x: 538, startPoint y: 376, endPoint x: 606, endPoint y: 407, distance: 75.4
click at [570, 393] on div "Rather, the scientist declares the law to be some interpolated curve that is mo…" at bounding box center [497, 375] width 437 height 48
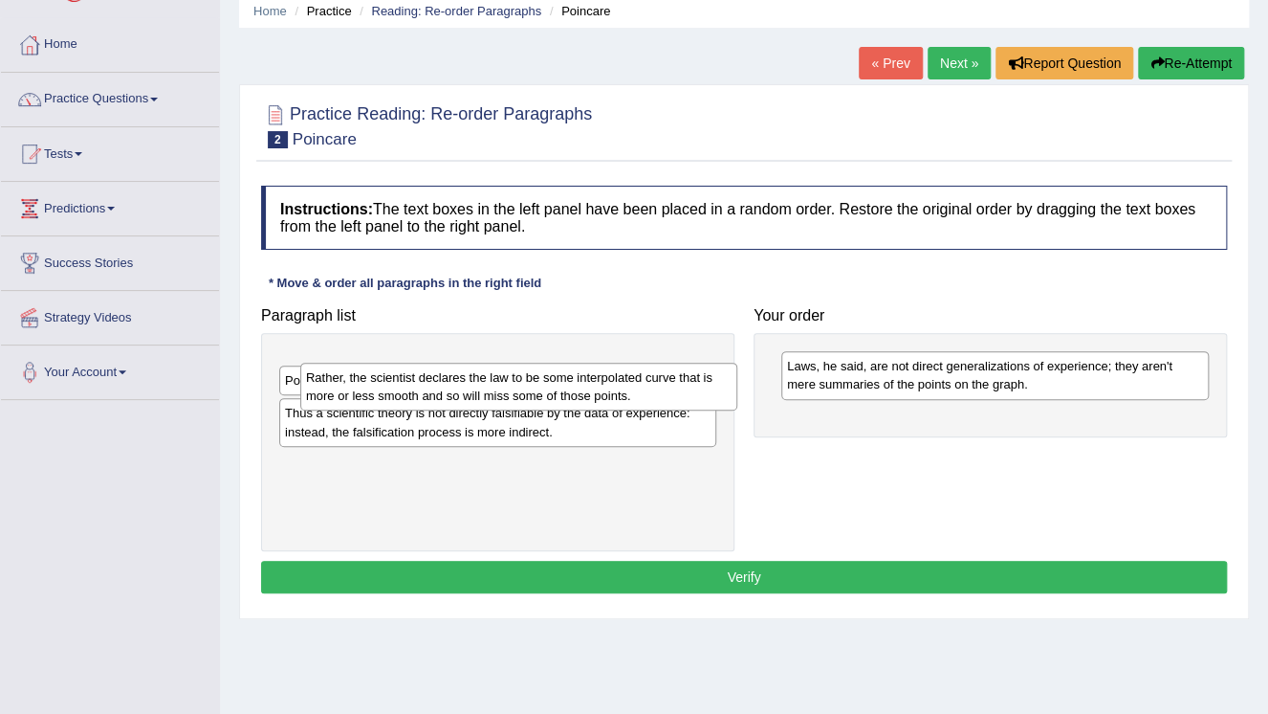
drag, startPoint x: 606, startPoint y: 407, endPoint x: 837, endPoint y: 459, distance: 236.4
click at [744, 443] on div "Paragraph list Rather, the scientist declares the law to be some interpolated c…" at bounding box center [744, 423] width 985 height 253
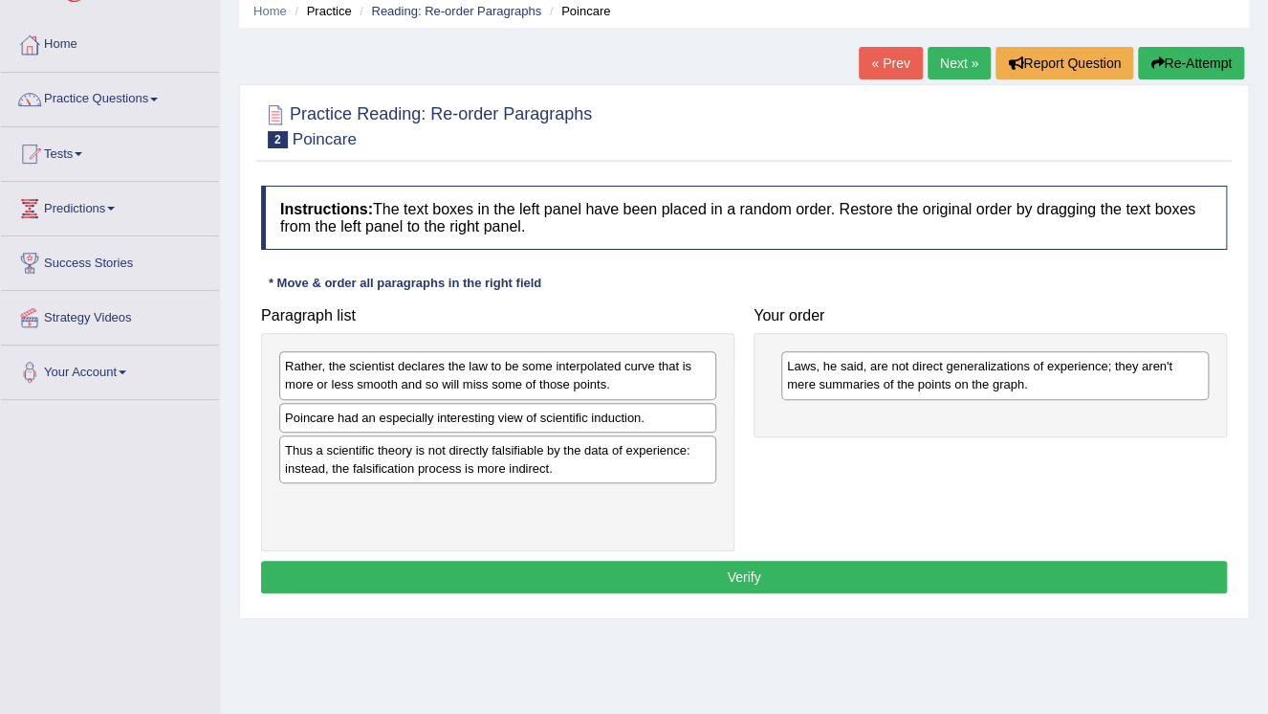
drag, startPoint x: 837, startPoint y: 459, endPoint x: 940, endPoint y: 462, distance: 103.3
click at [940, 462] on div "Paragraph list Rather, the scientist declares the law to be some interpolated c…" at bounding box center [744, 423] width 985 height 253
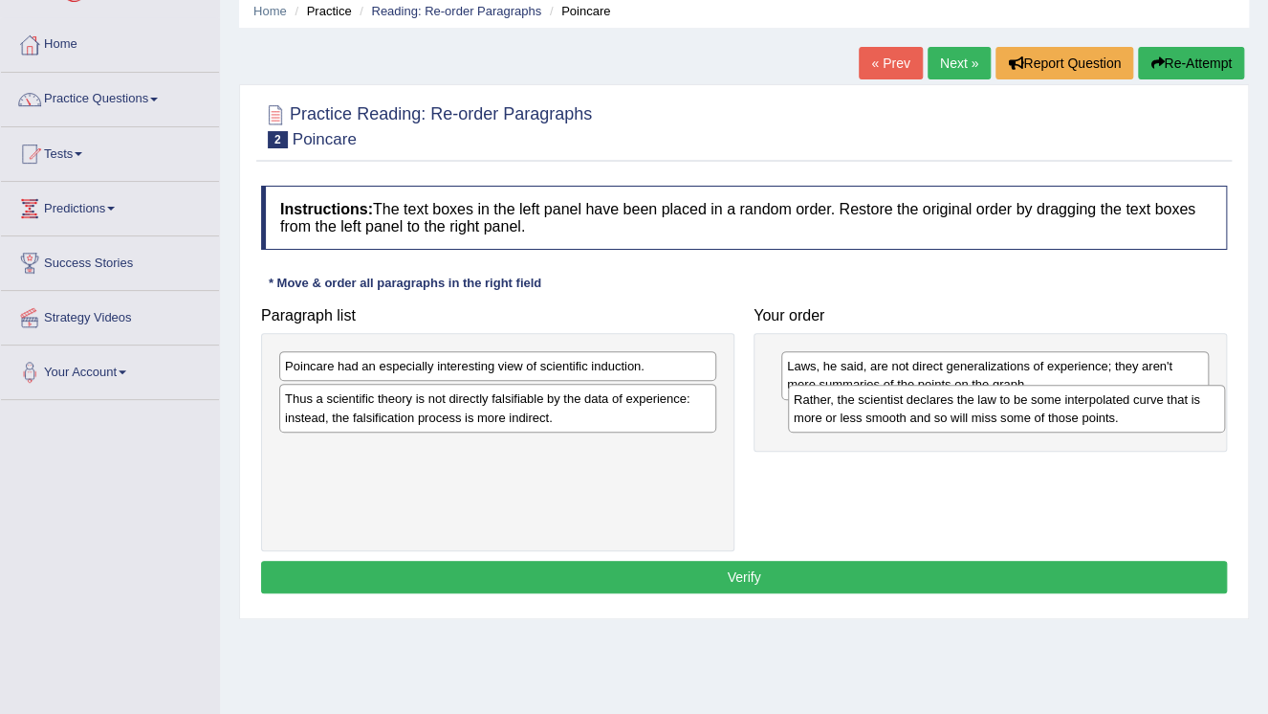
drag, startPoint x: 525, startPoint y: 372, endPoint x: 1034, endPoint y: 406, distance: 509.9
click at [1034, 406] on div "Rather, the scientist declares the law to be some interpolated curve that is mo…" at bounding box center [1006, 409] width 437 height 48
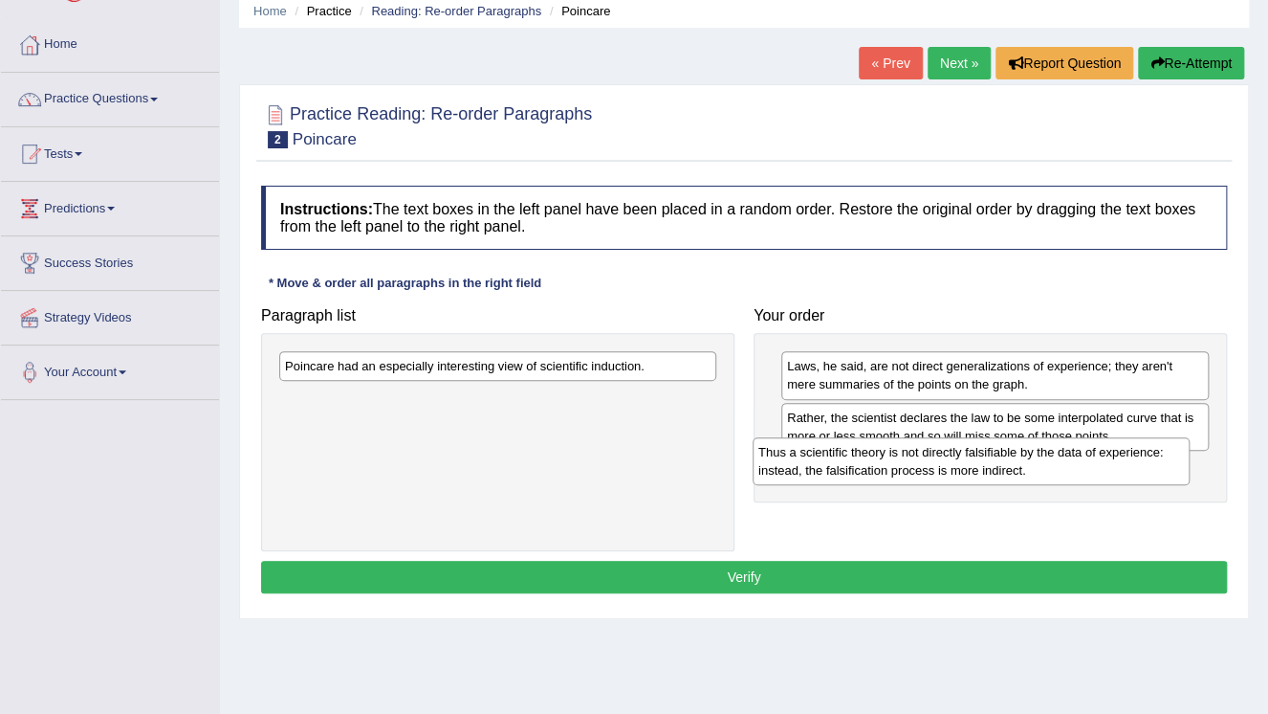
drag, startPoint x: 560, startPoint y: 405, endPoint x: 1037, endPoint y: 458, distance: 480.3
click at [1037, 458] on div "Thus a scientific theory is not directly falsifiable by the data of experience:…" at bounding box center [971, 461] width 437 height 48
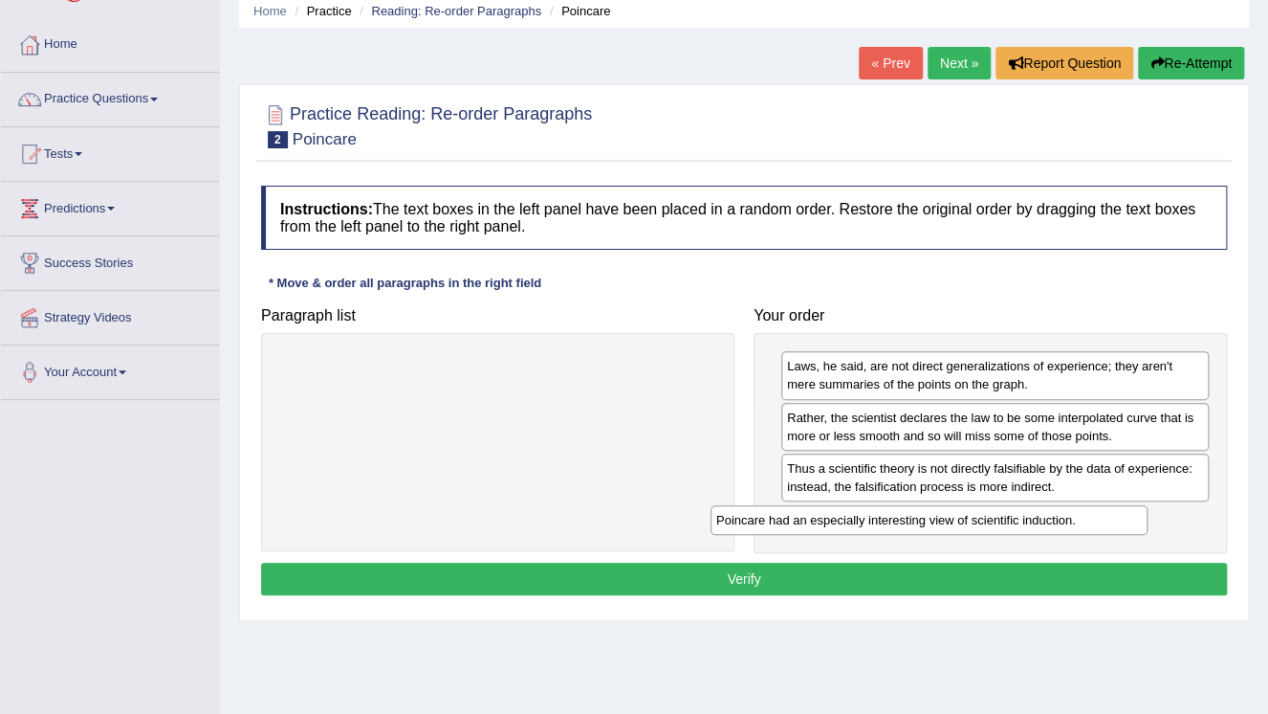
drag, startPoint x: 677, startPoint y: 371, endPoint x: 1115, endPoint y: 521, distance: 463.1
click at [1115, 521] on div "Poincare had an especially interesting view of scientific induction." at bounding box center [929, 520] width 437 height 30
click at [1142, 516] on div "Poincare had an especially interesting view of scientific induction." at bounding box center [929, 520] width 437 height 30
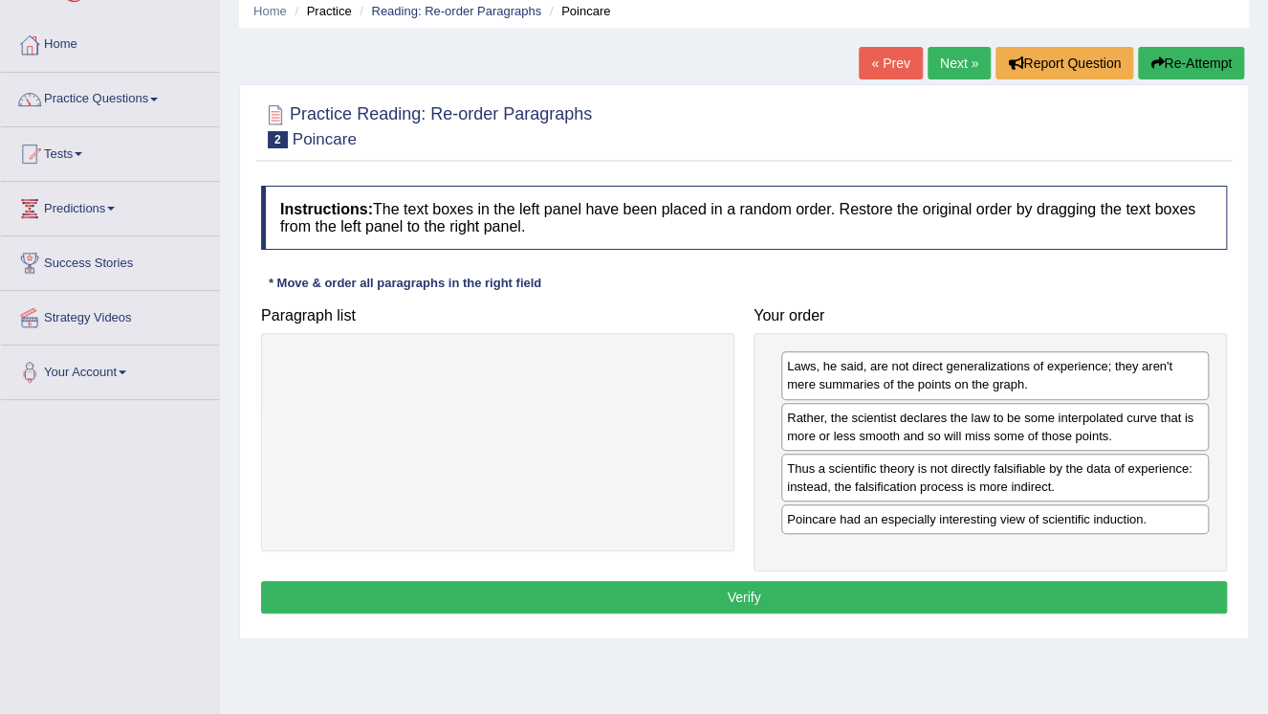
click at [780, 603] on button "Verify" at bounding box center [744, 597] width 966 height 33
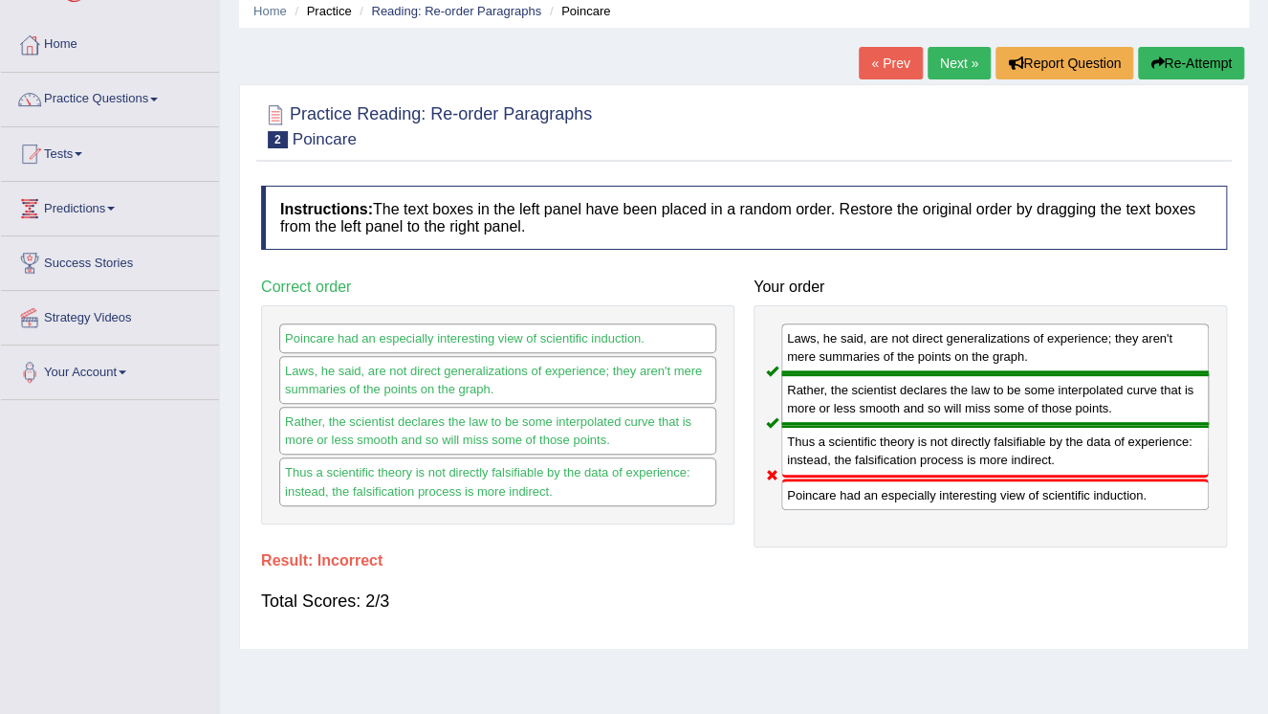
click at [1181, 55] on button "Re-Attempt" at bounding box center [1191, 63] width 106 height 33
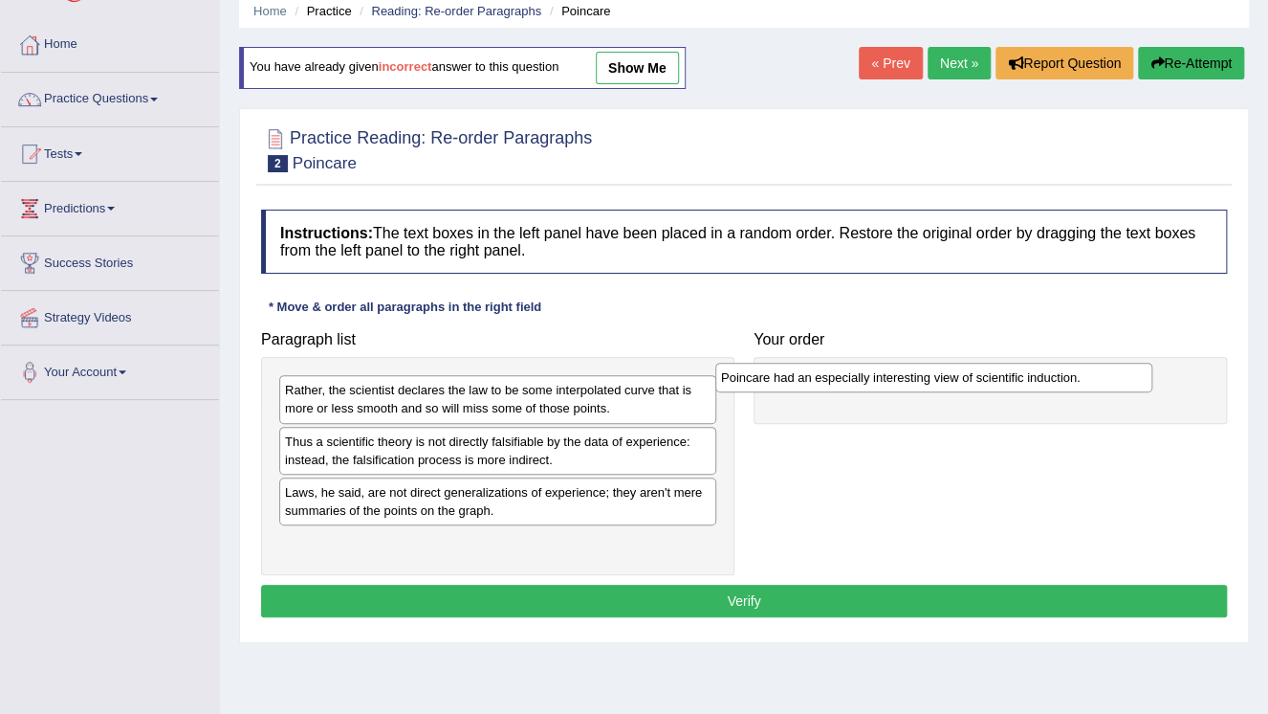
drag, startPoint x: 510, startPoint y: 450, endPoint x: 949, endPoint y: 385, distance: 443.8
click at [949, 385] on div "Poincare had an especially interesting view of scientific induction." at bounding box center [933, 378] width 437 height 30
click at [950, 384] on div "Poincare had an especially interesting view of scientific induction." at bounding box center [936, 376] width 437 height 30
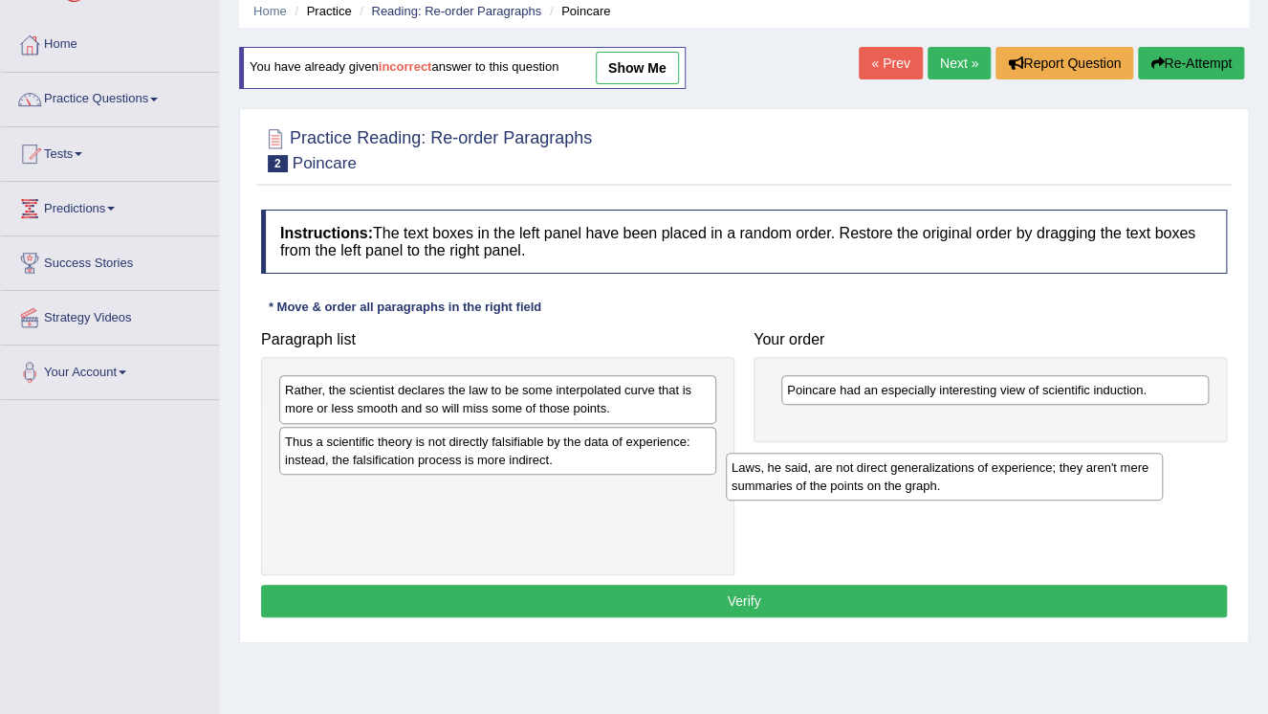
drag, startPoint x: 472, startPoint y: 486, endPoint x: 890, endPoint y: 460, distance: 418.8
click at [904, 462] on div "Laws, he said, are not direct generalizations of experience; they aren't mere s…" at bounding box center [944, 476] width 437 height 48
click at [891, 461] on div "Laws, he said, are not direct generalizations of experience; they aren't mere s…" at bounding box center [944, 476] width 437 height 48
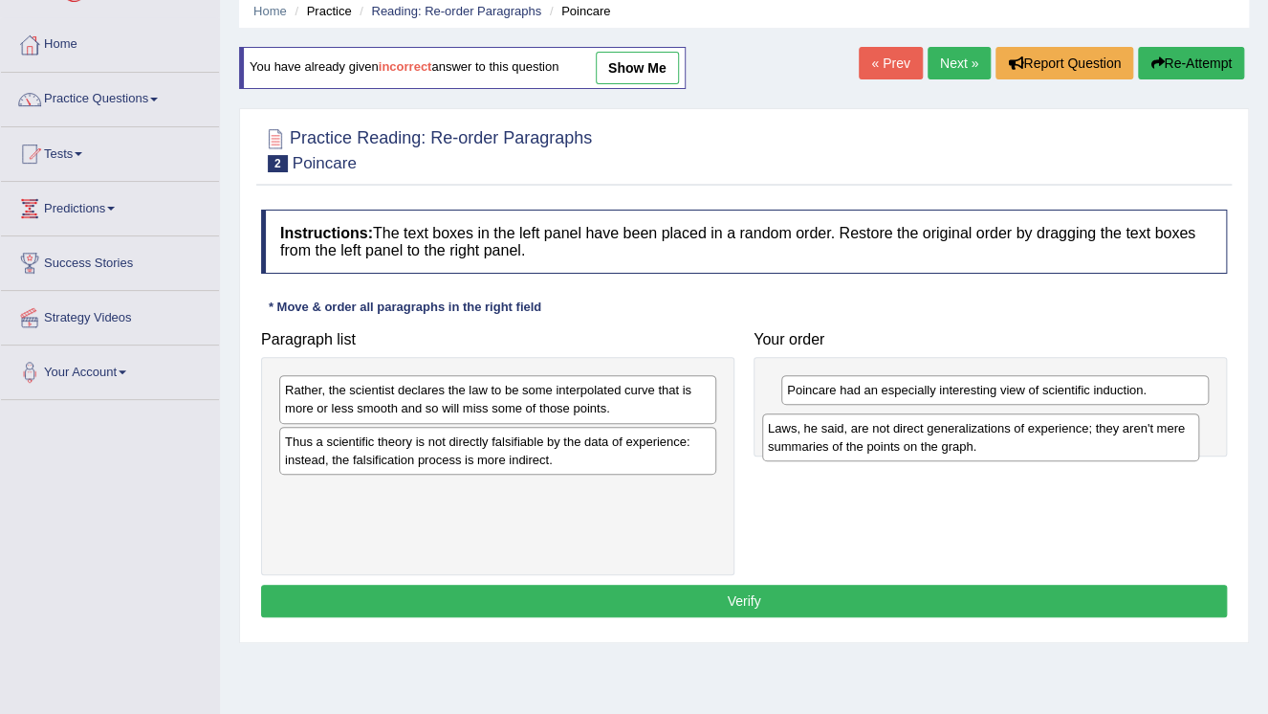
drag, startPoint x: 590, startPoint y: 494, endPoint x: 1078, endPoint y: 422, distance: 493.2
click at [1078, 422] on div "Laws, he said, are not direct generalizations of experience; they aren't mere s…" at bounding box center [980, 437] width 437 height 48
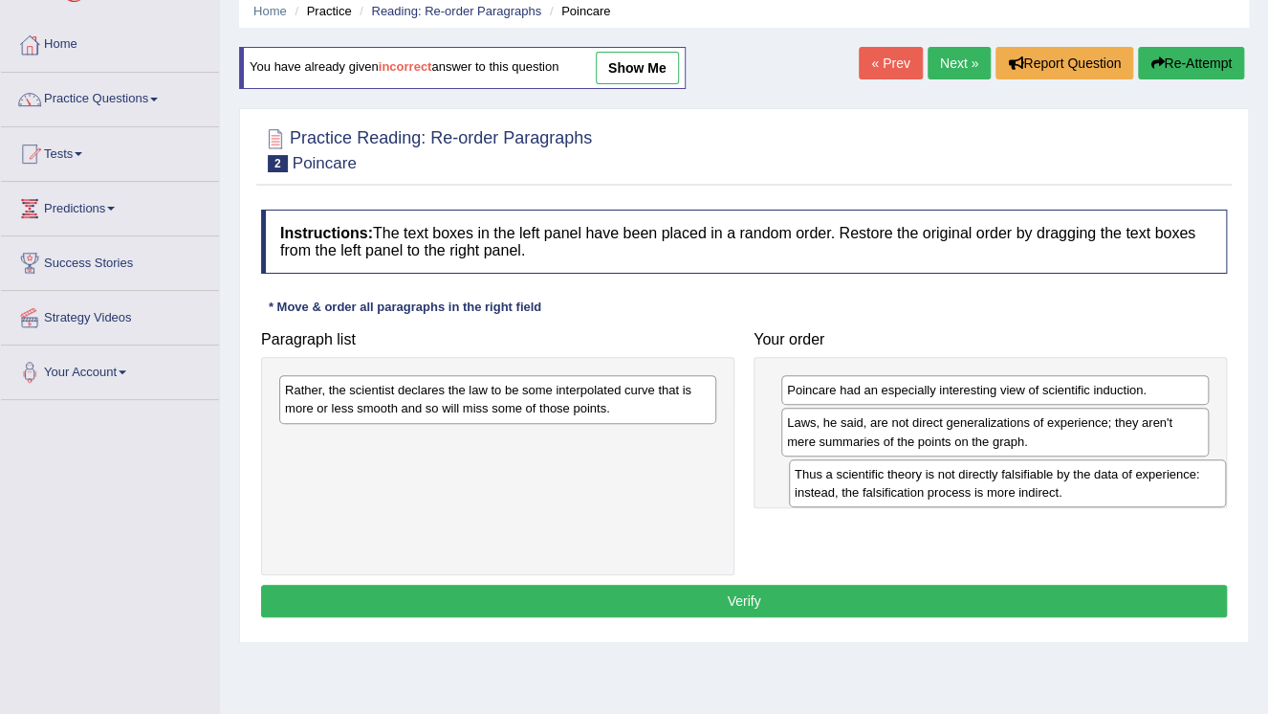
drag, startPoint x: 677, startPoint y: 450, endPoint x: 1194, endPoint y: 473, distance: 517.0
click at [1194, 474] on div "Thus a scientific theory is not directly falsifiable by the data of experience:…" at bounding box center [1007, 483] width 437 height 48
drag, startPoint x: 1194, startPoint y: 473, endPoint x: 1167, endPoint y: 469, distance: 27.2
click at [1194, 472] on div "Thus a scientific theory is not directly falsifiable by the data of experience:…" at bounding box center [1007, 483] width 437 height 48
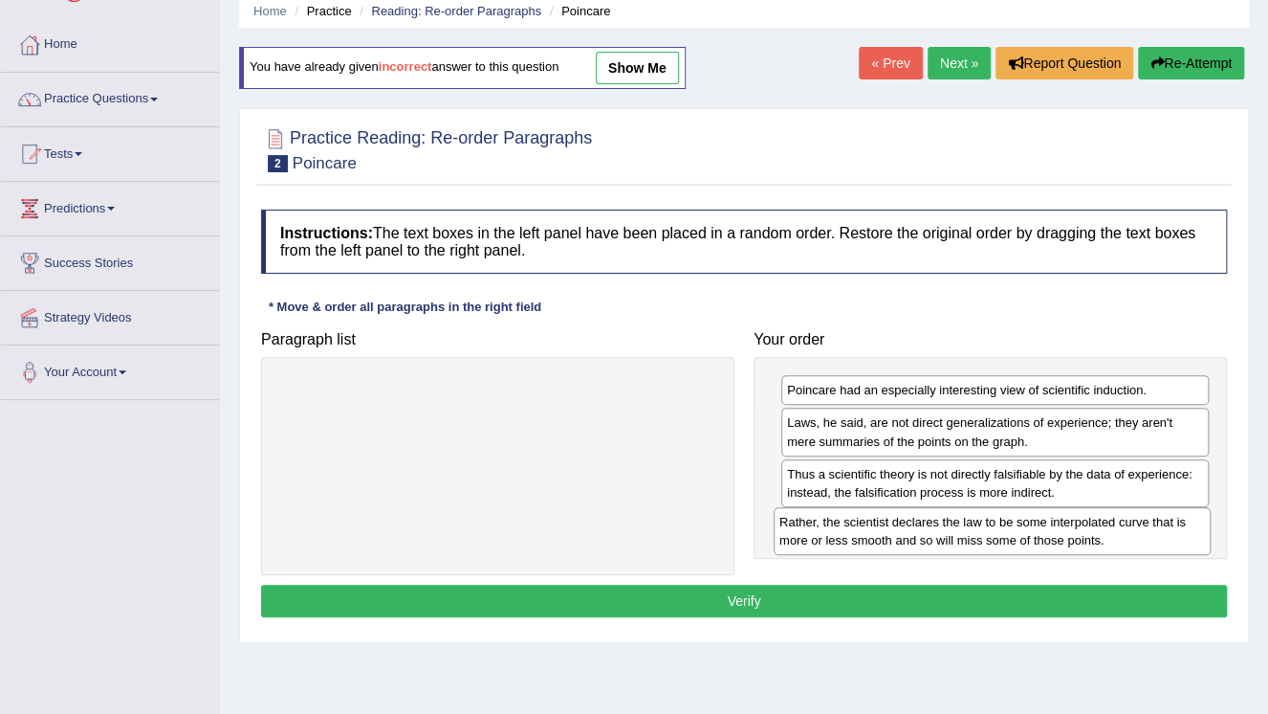
drag, startPoint x: 544, startPoint y: 403, endPoint x: 1042, endPoint y: 534, distance: 514.3
click at [1041, 534] on div "Rather, the scientist declares the law to be some interpolated curve that is mo…" at bounding box center [992, 531] width 437 height 48
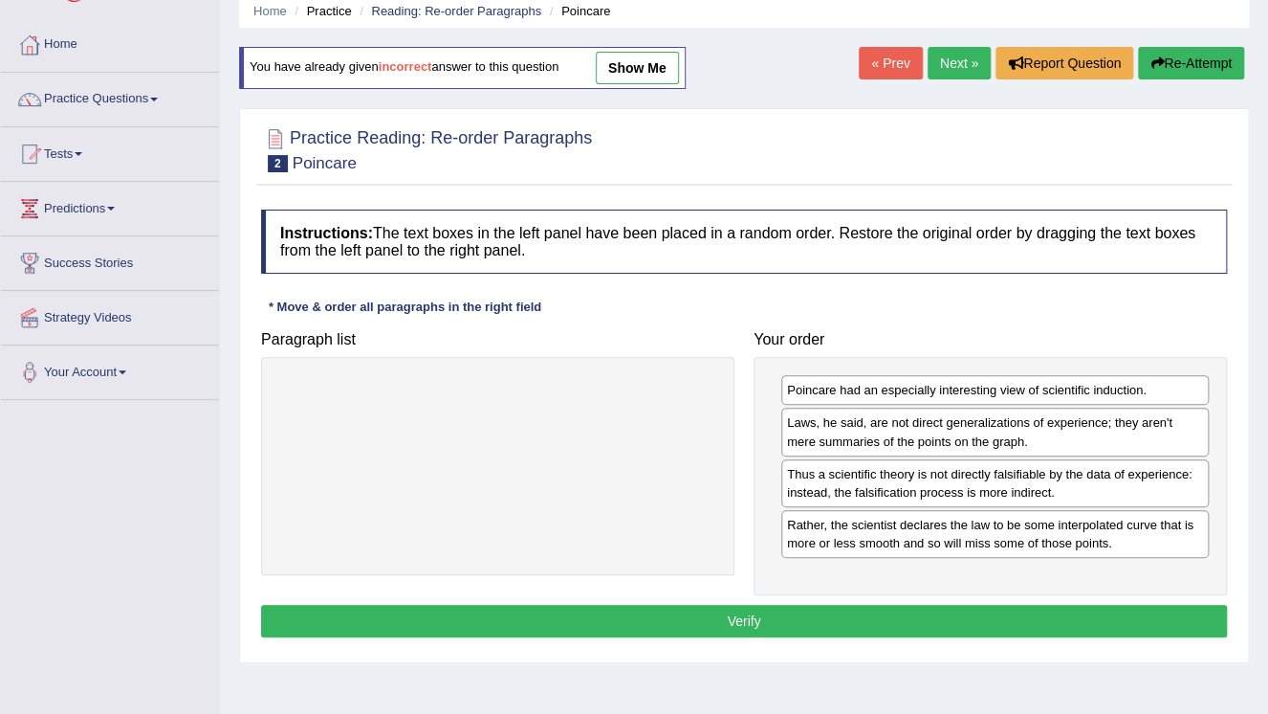
click at [846, 616] on button "Verify" at bounding box center [744, 620] width 966 height 33
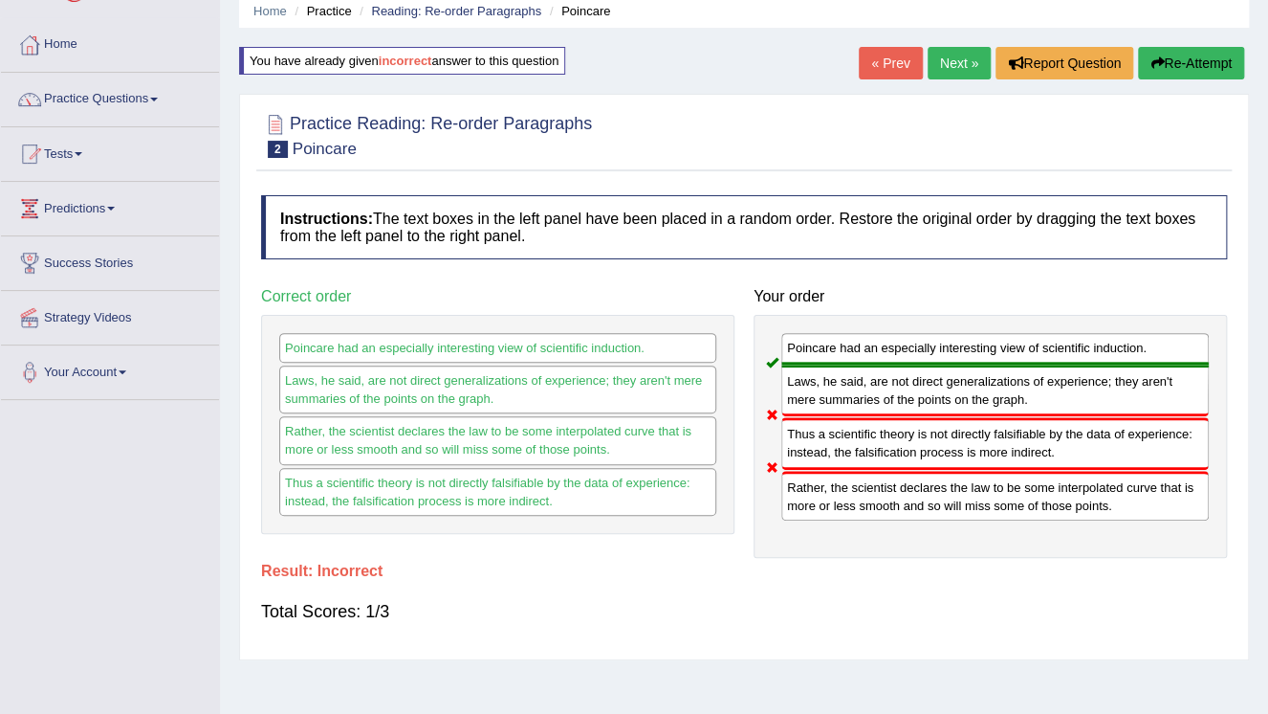
click at [1190, 50] on button "Re-Attempt" at bounding box center [1191, 63] width 106 height 33
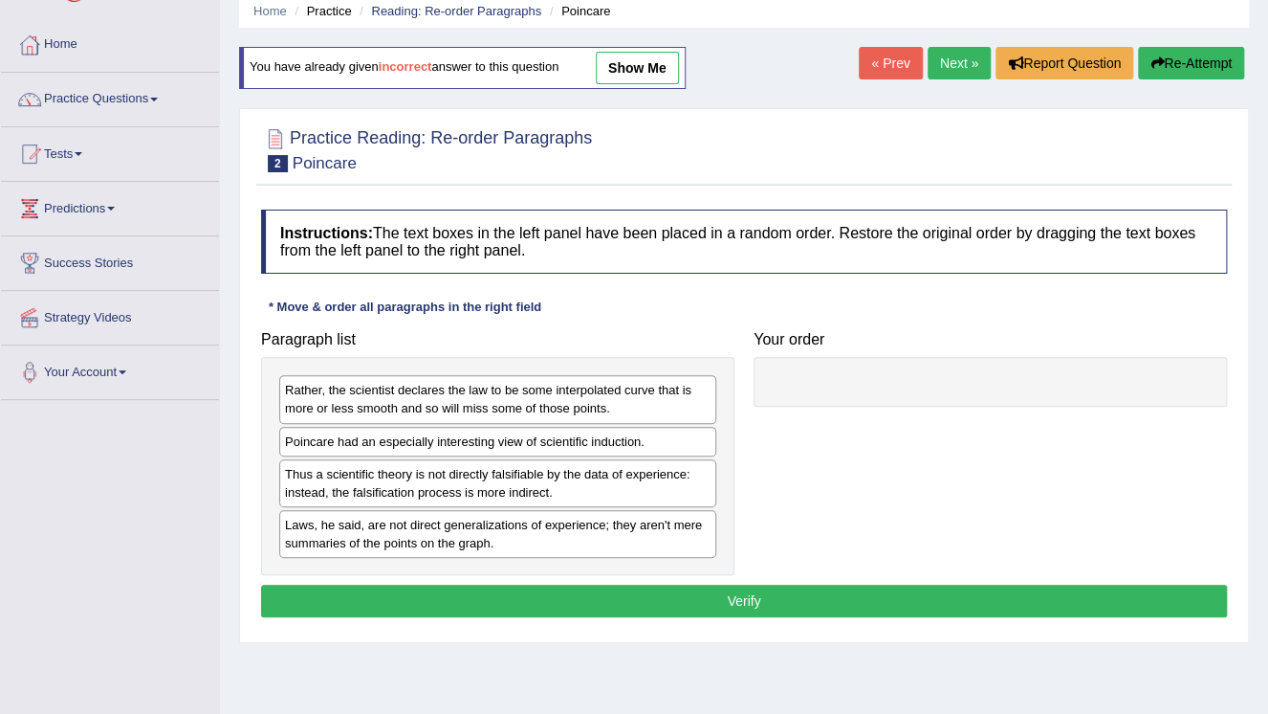
click at [546, 451] on div "Poincare had an especially interesting view of scientific induction." at bounding box center [497, 442] width 437 height 30
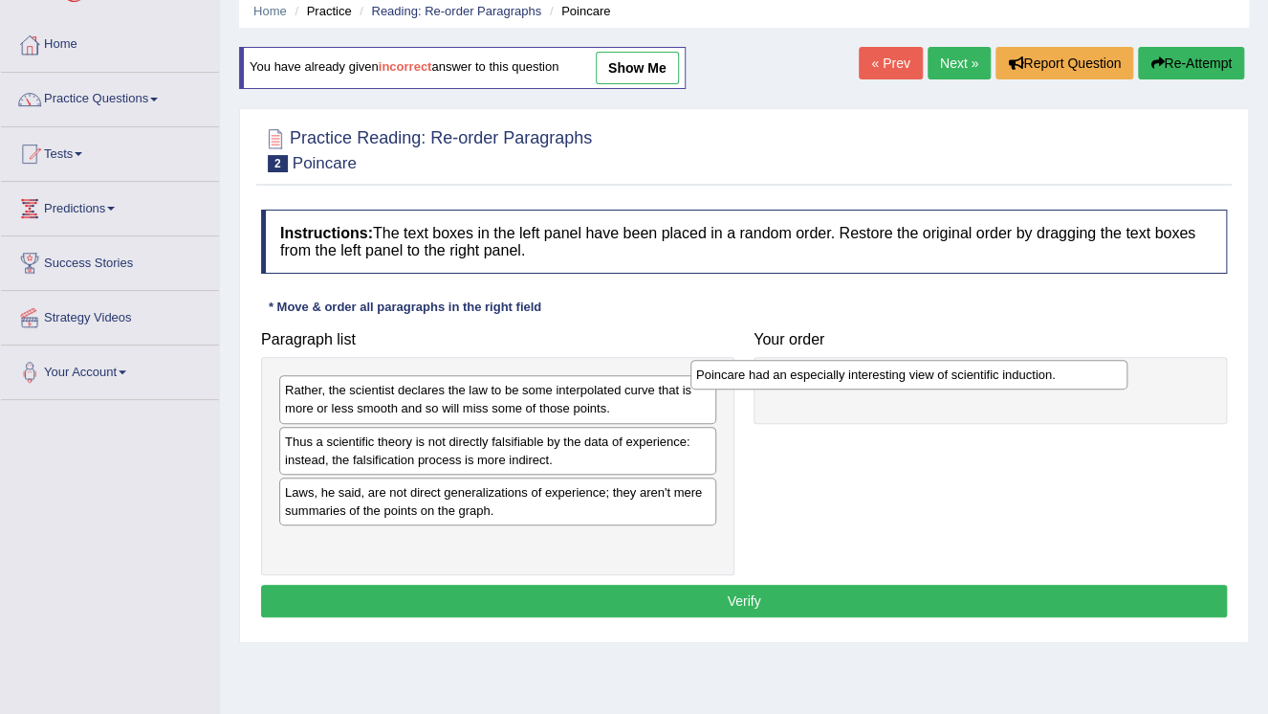
drag, startPoint x: 547, startPoint y: 444, endPoint x: 960, endPoint y: 378, distance: 418.4
click at [959, 378] on div "Poincare had an especially interesting view of scientific induction." at bounding box center [909, 375] width 437 height 30
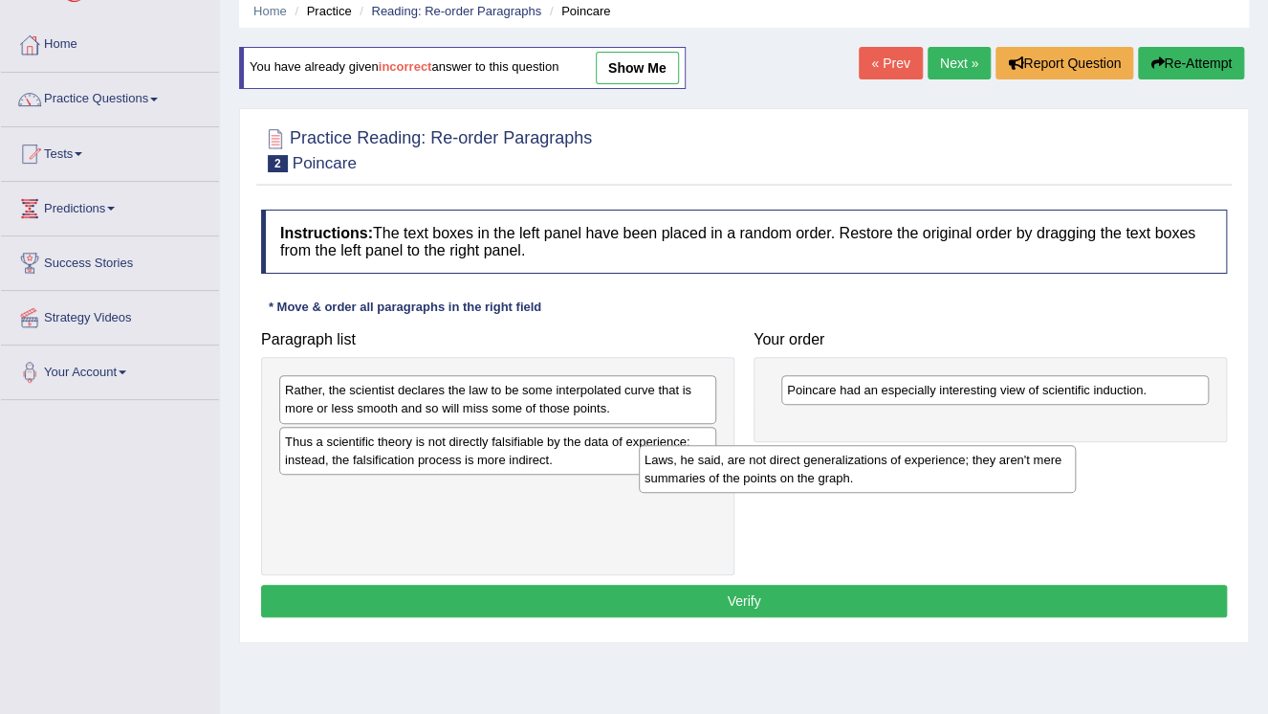
drag, startPoint x: 574, startPoint y: 494, endPoint x: 950, endPoint y: 457, distance: 377.6
click at [950, 458] on div "Laws, he said, are not direct generalizations of experience; they aren't mere s…" at bounding box center [857, 469] width 437 height 48
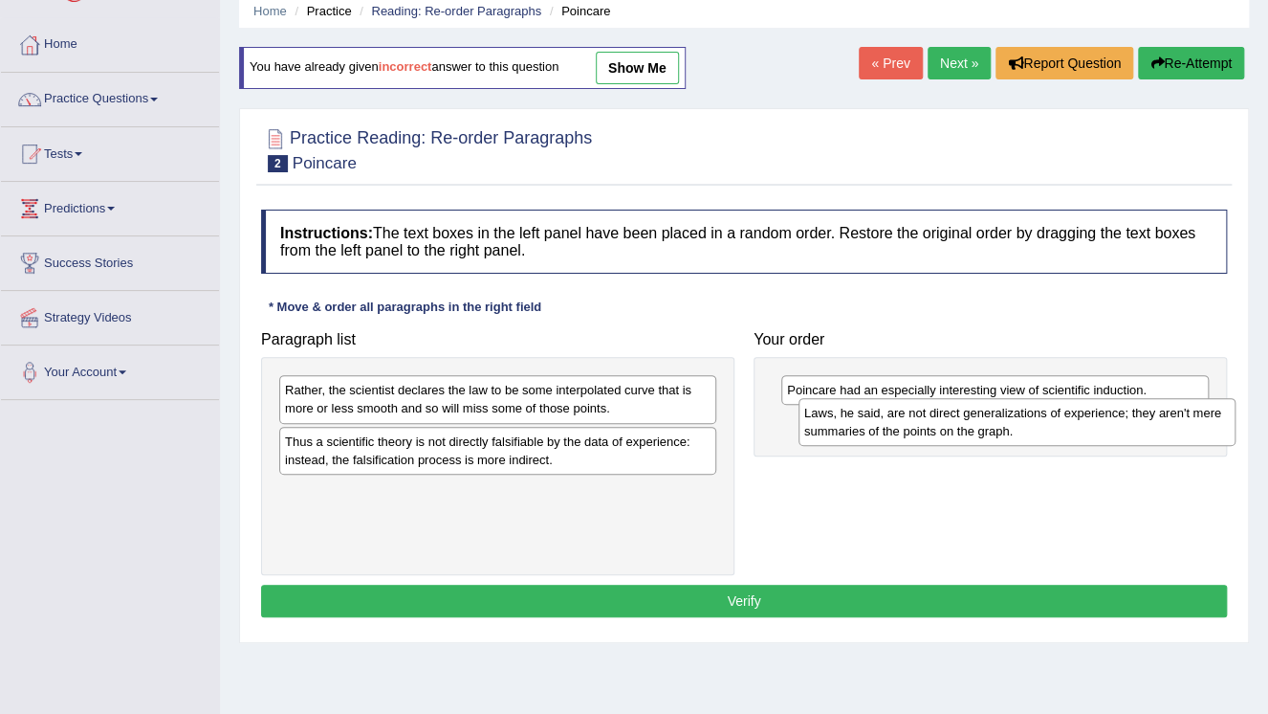
drag, startPoint x: 577, startPoint y: 513, endPoint x: 1096, endPoint y: 434, distance: 525.3
click at [1096, 434] on div "Laws, he said, are not direct generalizations of experience; they aren't mere s…" at bounding box center [1017, 422] width 437 height 48
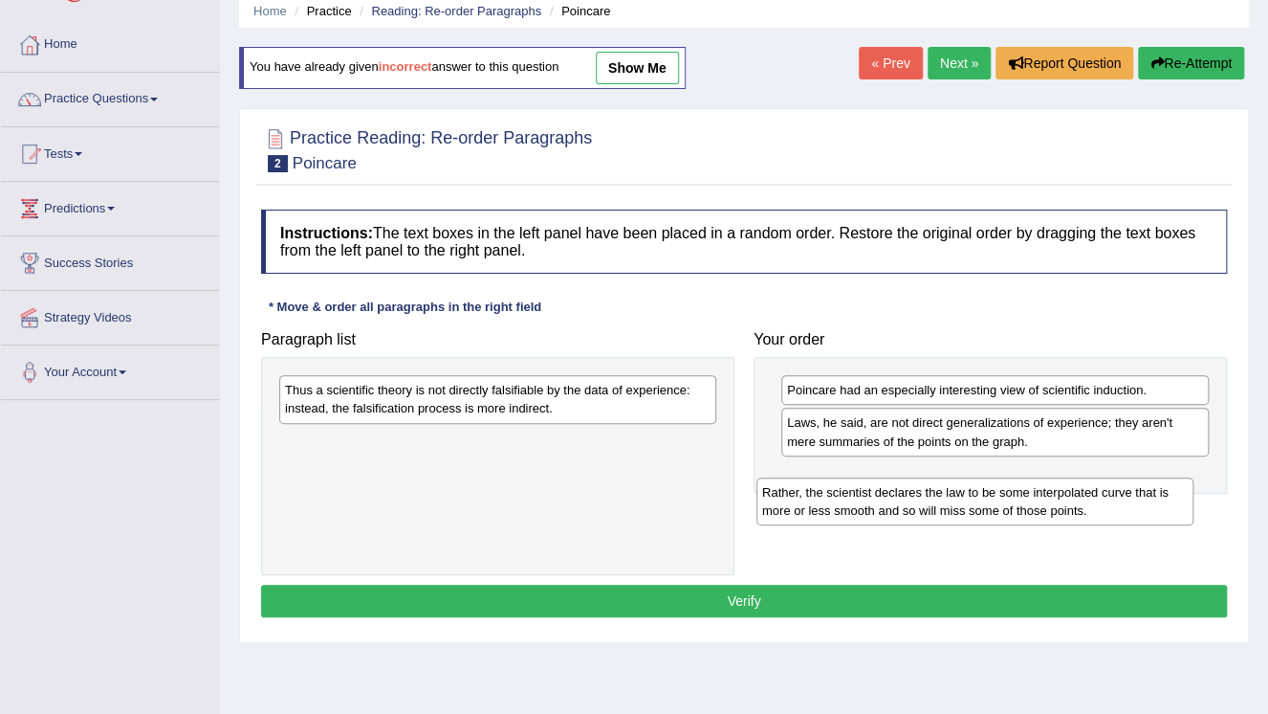
drag, startPoint x: 658, startPoint y: 402, endPoint x: 1185, endPoint y: 483, distance: 533.3
click at [1167, 493] on div "Rather, the scientist declares the law to be some interpolated curve that is mo…" at bounding box center [975, 501] width 437 height 48
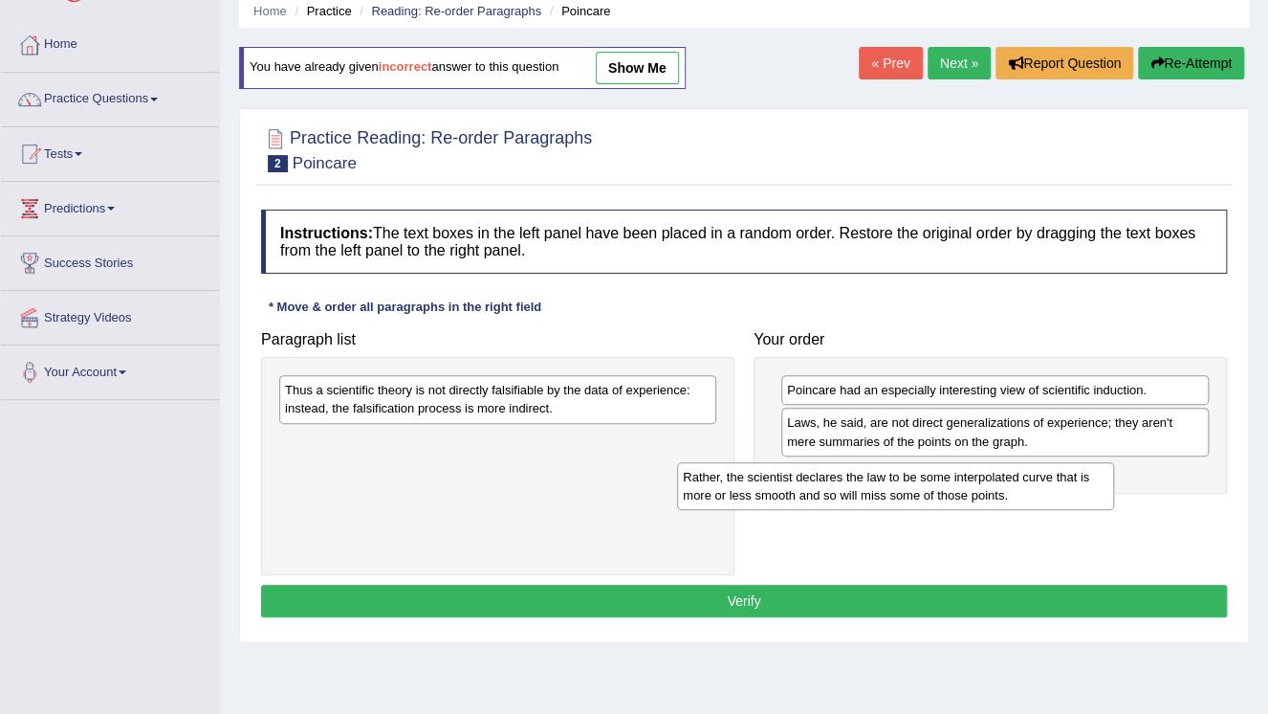
drag, startPoint x: 1187, startPoint y: 480, endPoint x: 1187, endPoint y: 469, distance: 11.5
click at [1189, 473] on div "Poincare had an especially interesting view of scientific induction. Laws, he s…" at bounding box center [990, 425] width 473 height 136
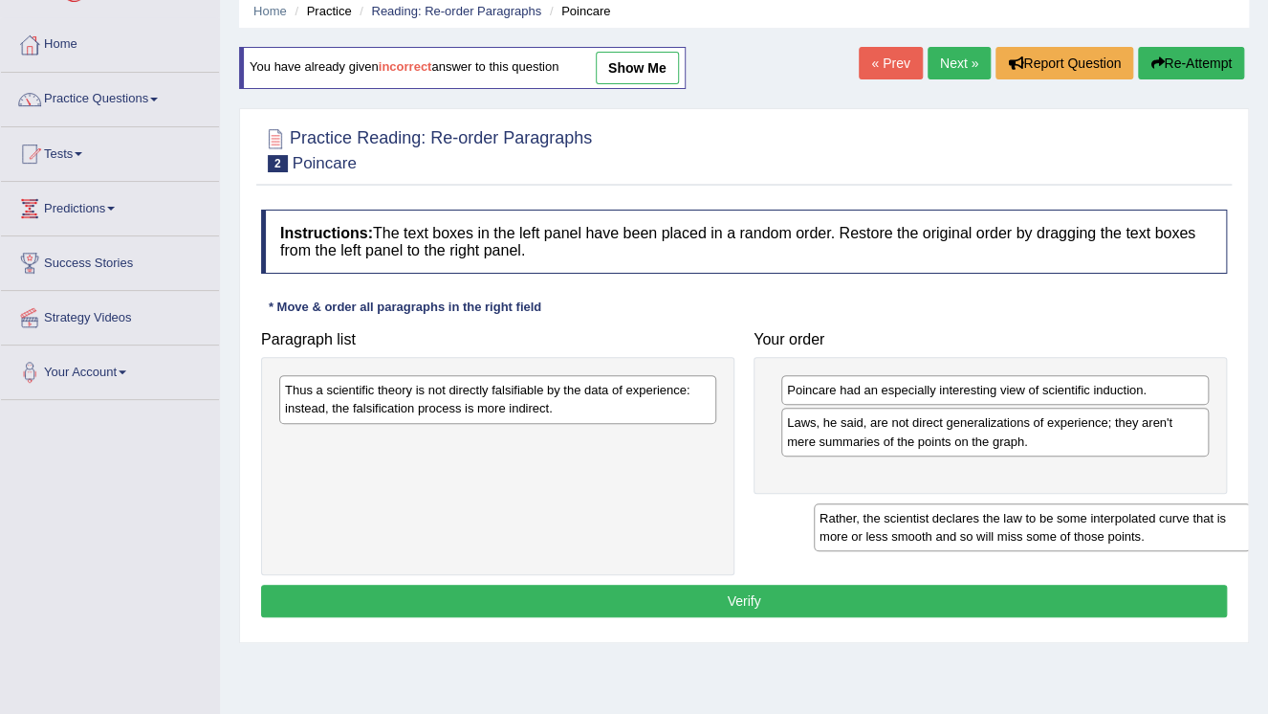
drag, startPoint x: 621, startPoint y: 454, endPoint x: 1182, endPoint y: 520, distance: 565.3
click at [1171, 526] on div "Rather, the scientist declares the law to be some interpolated curve that is mo…" at bounding box center [1032, 527] width 437 height 48
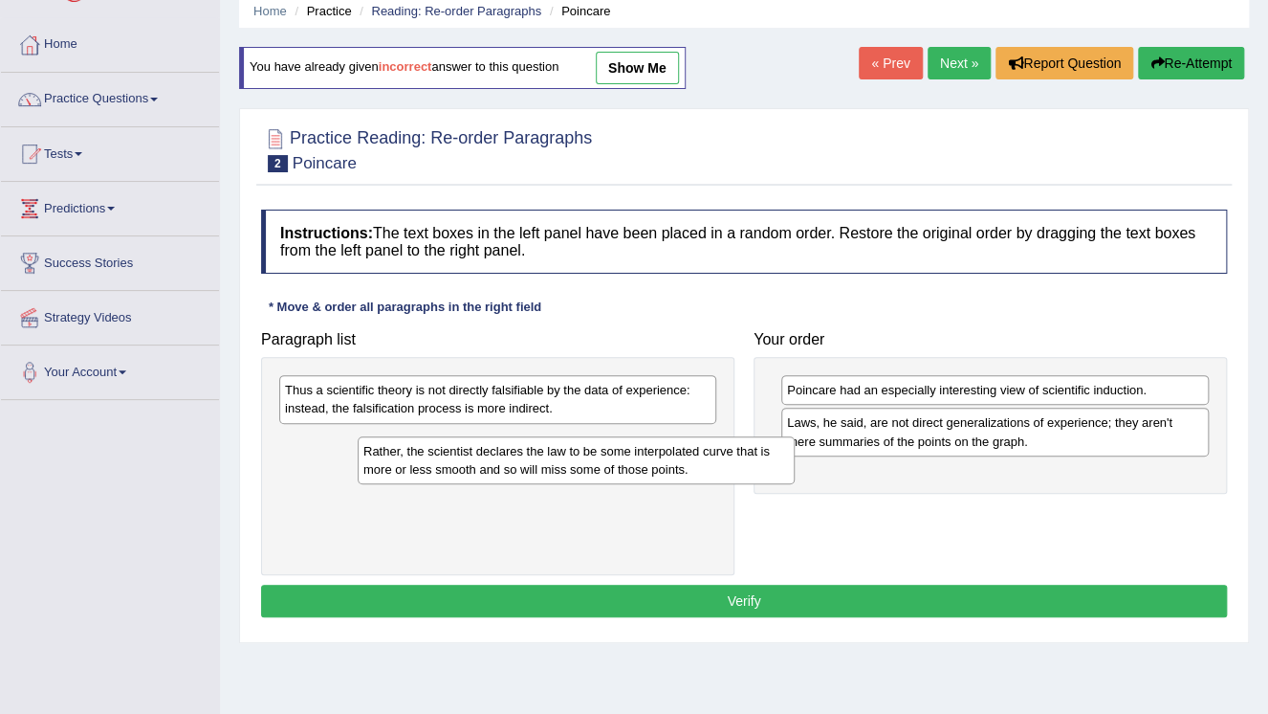
drag, startPoint x: 1168, startPoint y: 483, endPoint x: 1157, endPoint y: 478, distance: 11.6
click at [1157, 479] on div "Paragraph list Thus a scientific theory is not directly falsifiable by the data…" at bounding box center [744, 447] width 985 height 253
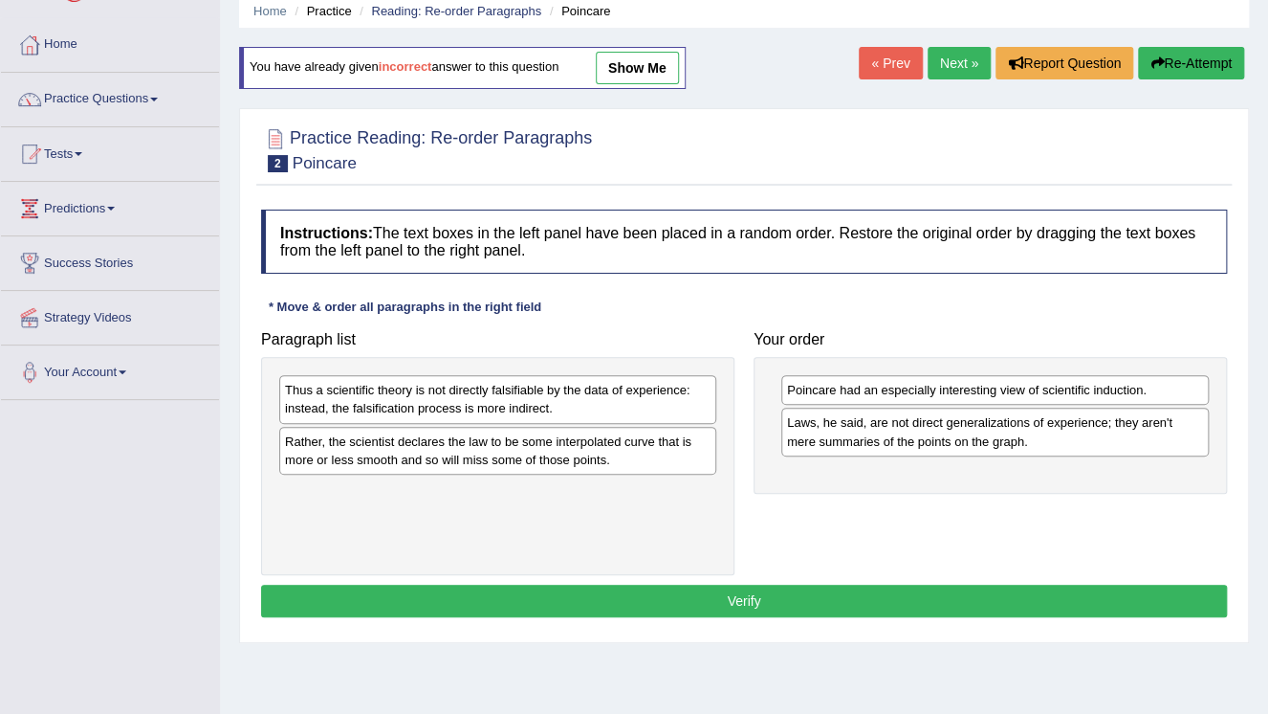
drag, startPoint x: 1157, startPoint y: 478, endPoint x: 1201, endPoint y: 478, distance: 44.0
click at [1201, 478] on div "Poincare had an especially interesting view of scientific induction. Laws, he s…" at bounding box center [990, 425] width 473 height 136
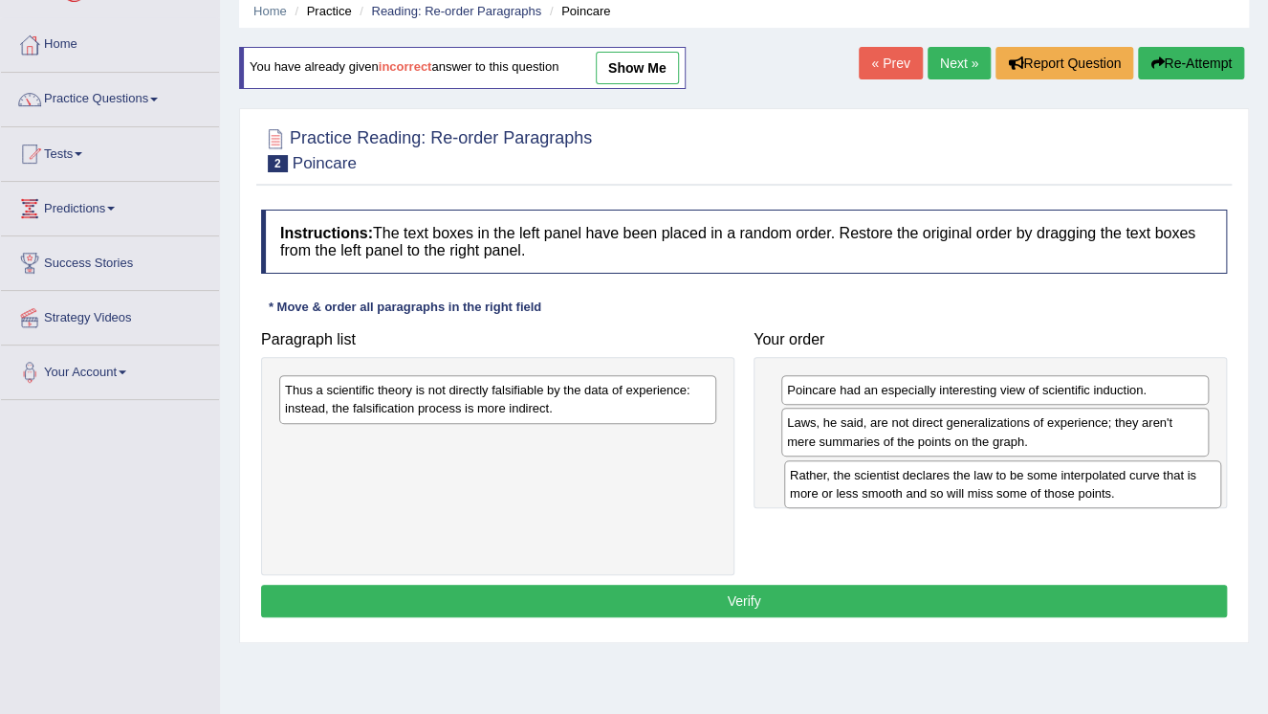
drag, startPoint x: 402, startPoint y: 451, endPoint x: 884, endPoint y: 481, distance: 483.0
click at [888, 482] on div "Rather, the scientist declares the law to be some interpolated curve that is mo…" at bounding box center [1002, 484] width 437 height 48
click at [890, 478] on div "Rather, the scientist declares the law to be some interpolated curve that is mo…" at bounding box center [985, 480] width 437 height 48
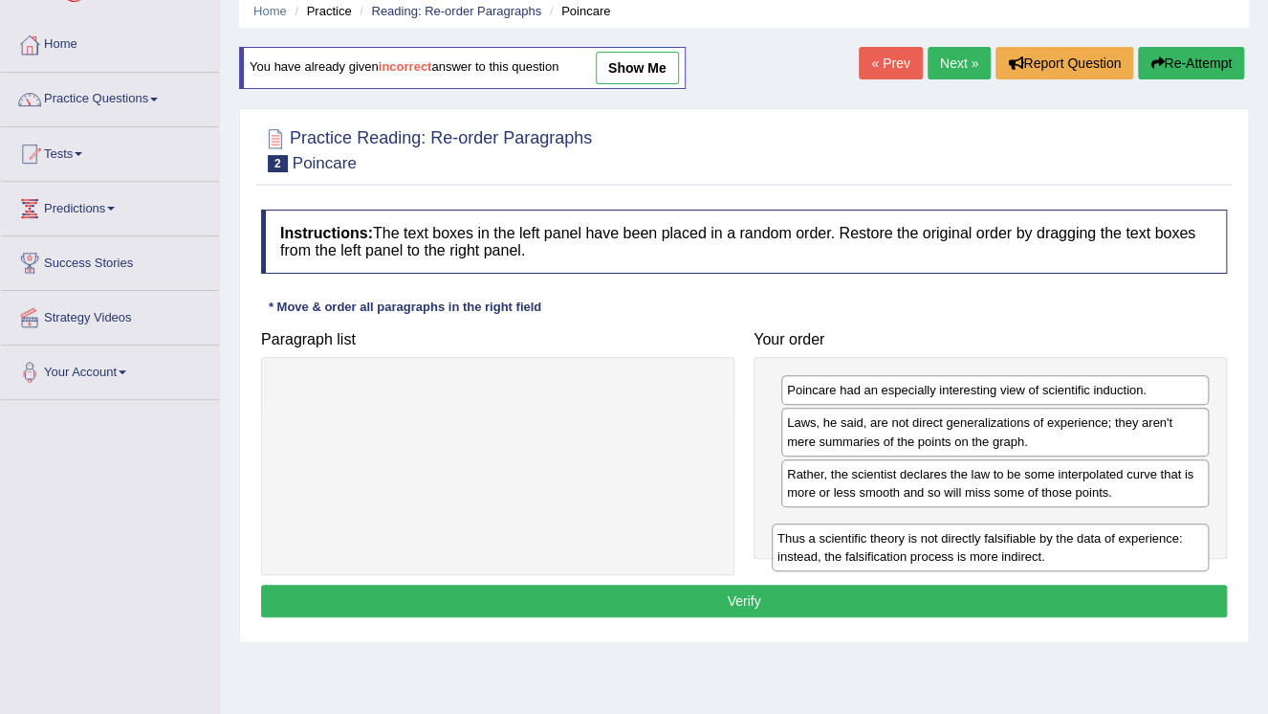
drag, startPoint x: 618, startPoint y: 405, endPoint x: 1128, endPoint y: 535, distance: 526.1
click at [1128, 535] on div "Thus a scientific theory is not directly falsifiable by the data of experience:…" at bounding box center [990, 547] width 437 height 48
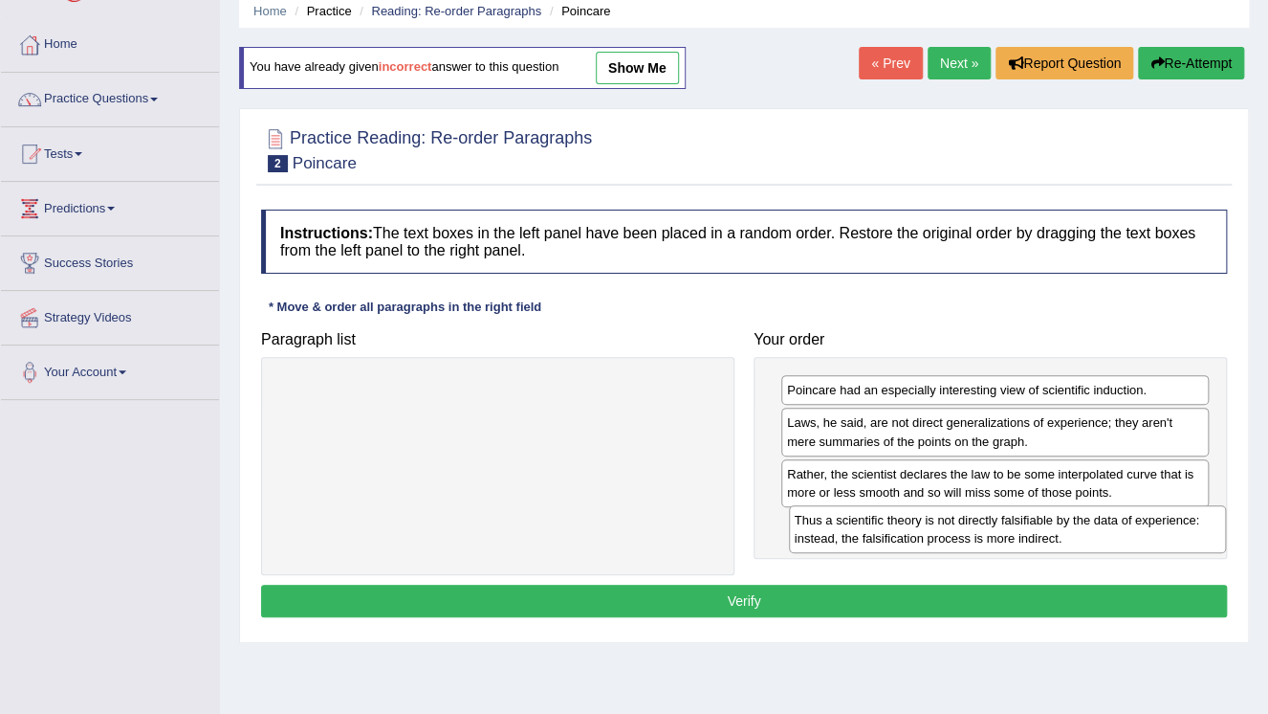
click at [1128, 535] on div "Thus a scientific theory is not directly falsifiable by the data of experience:…" at bounding box center [1007, 529] width 437 height 48
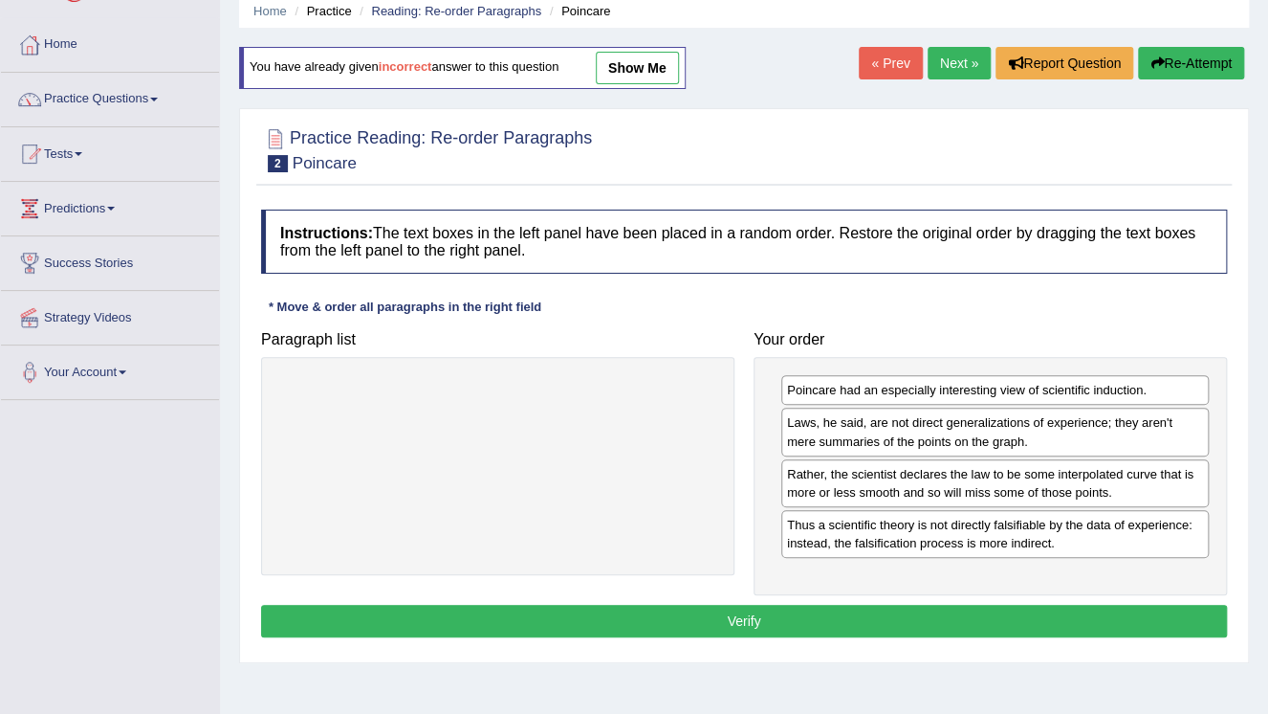
click at [784, 617] on button "Verify" at bounding box center [744, 620] width 966 height 33
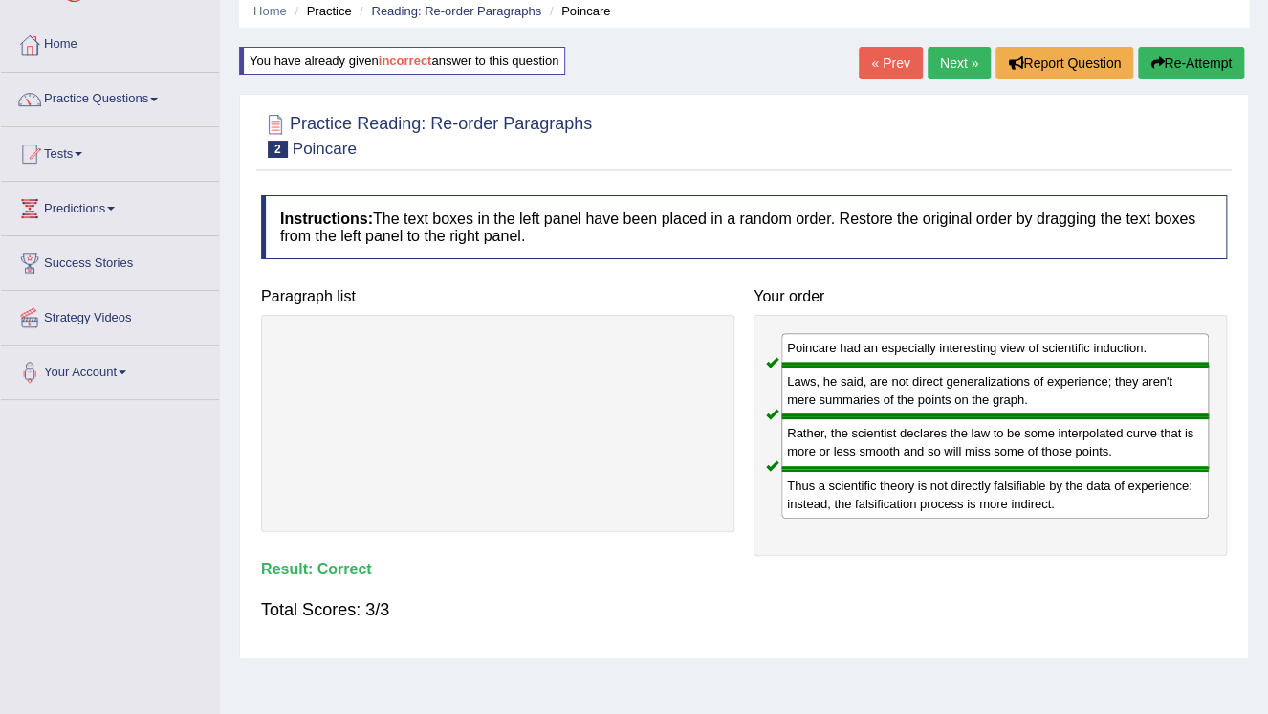
click at [964, 65] on link "Next »" at bounding box center [959, 63] width 63 height 33
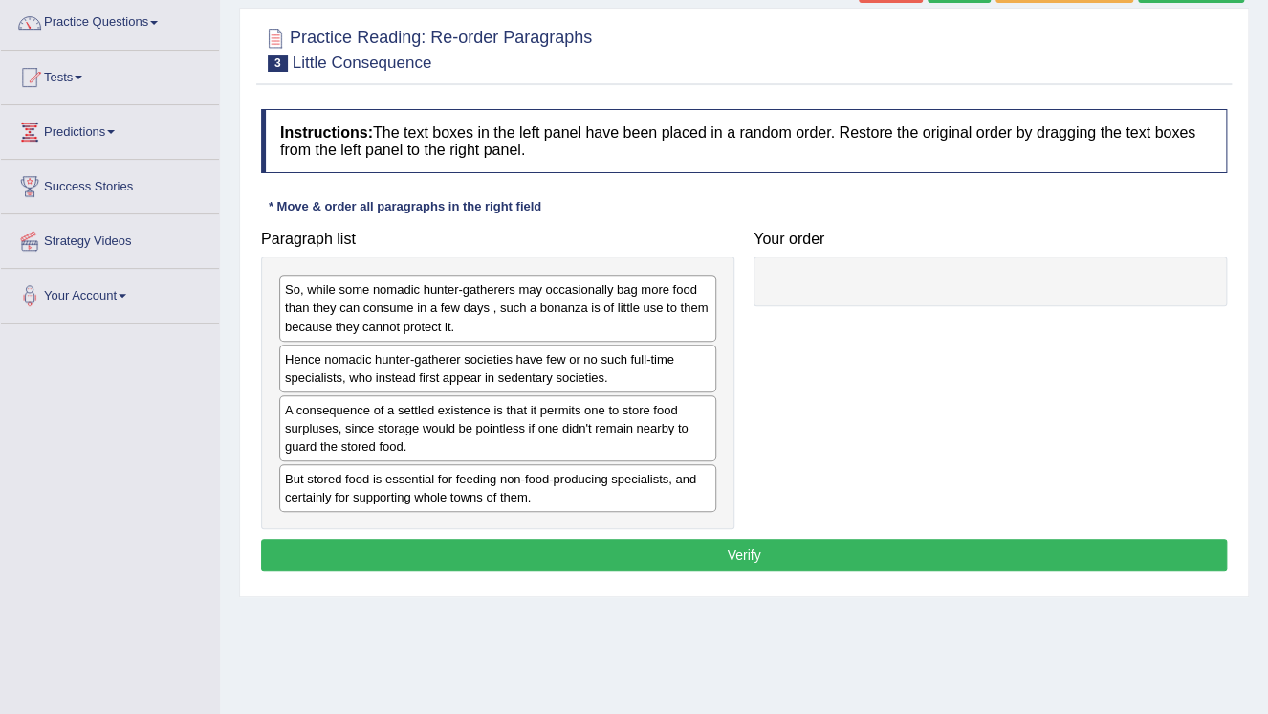
scroll to position [153, 0]
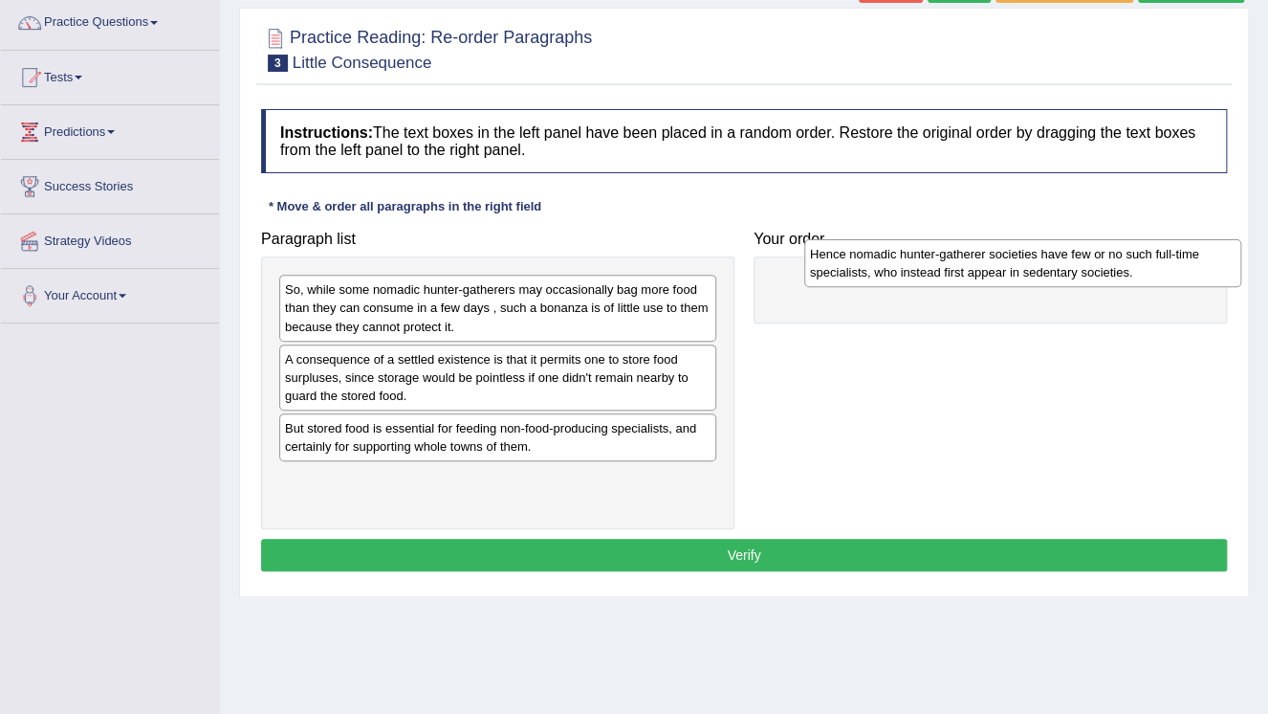
drag, startPoint x: 444, startPoint y: 372, endPoint x: 962, endPoint y: 268, distance: 528.8
click at [962, 268] on div "Hence nomadic hunter-gatherer societies have few or no such full-time specialis…" at bounding box center [1022, 263] width 437 height 48
click at [960, 269] on div "Hence nomadic hunter-gatherer societies have few or no such full-time specialis…" at bounding box center [1022, 263] width 437 height 48
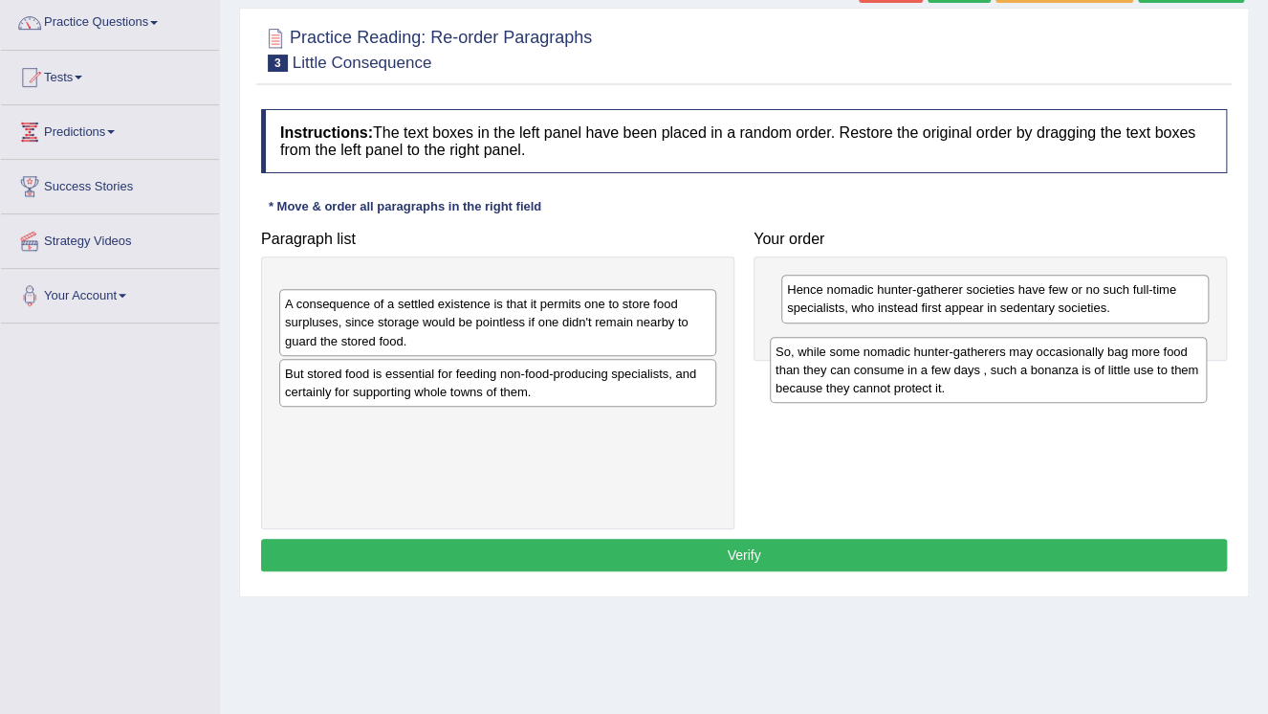
drag, startPoint x: 609, startPoint y: 295, endPoint x: 1100, endPoint y: 357, distance: 494.6
click at [1100, 357] on div "So, while some nomadic hunter-gatherers may occasionally bag more food than the…" at bounding box center [988, 370] width 437 height 66
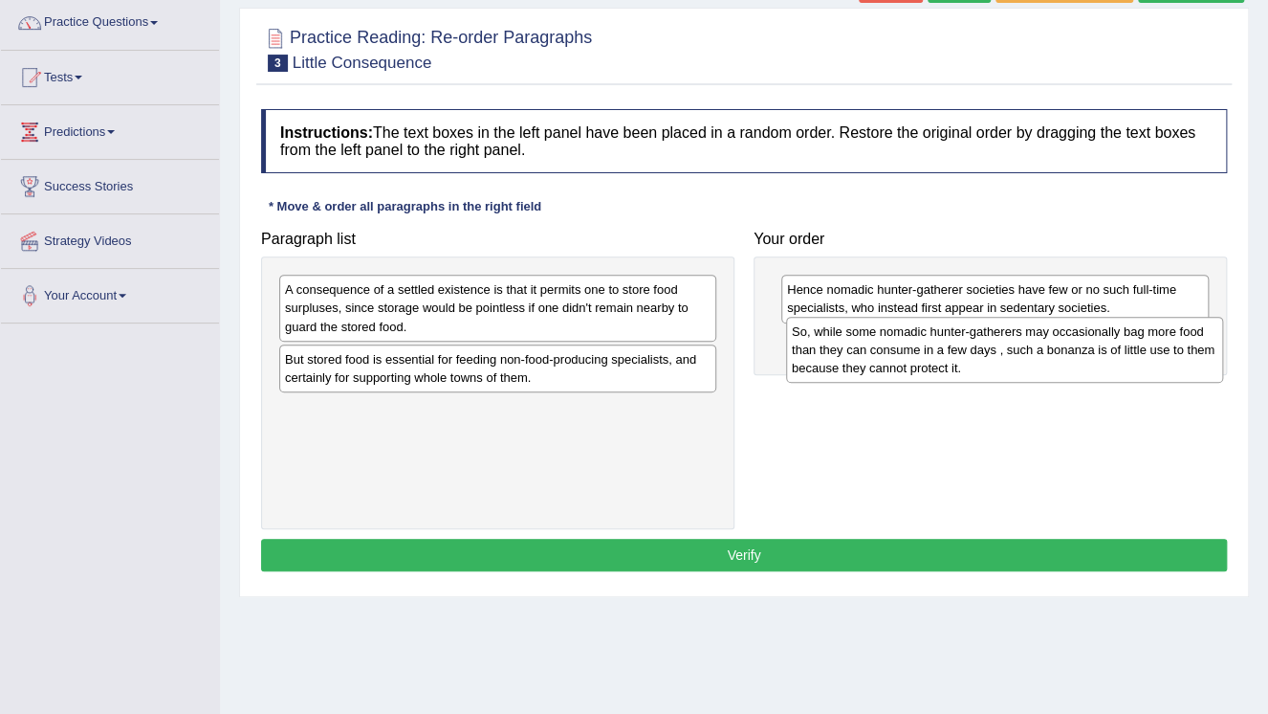
drag, startPoint x: 554, startPoint y: 309, endPoint x: 1060, endPoint y: 351, distance: 507.7
click at [1060, 351] on div "So, while some nomadic hunter-gatherers may occasionally bag more food than the…" at bounding box center [1004, 350] width 437 height 66
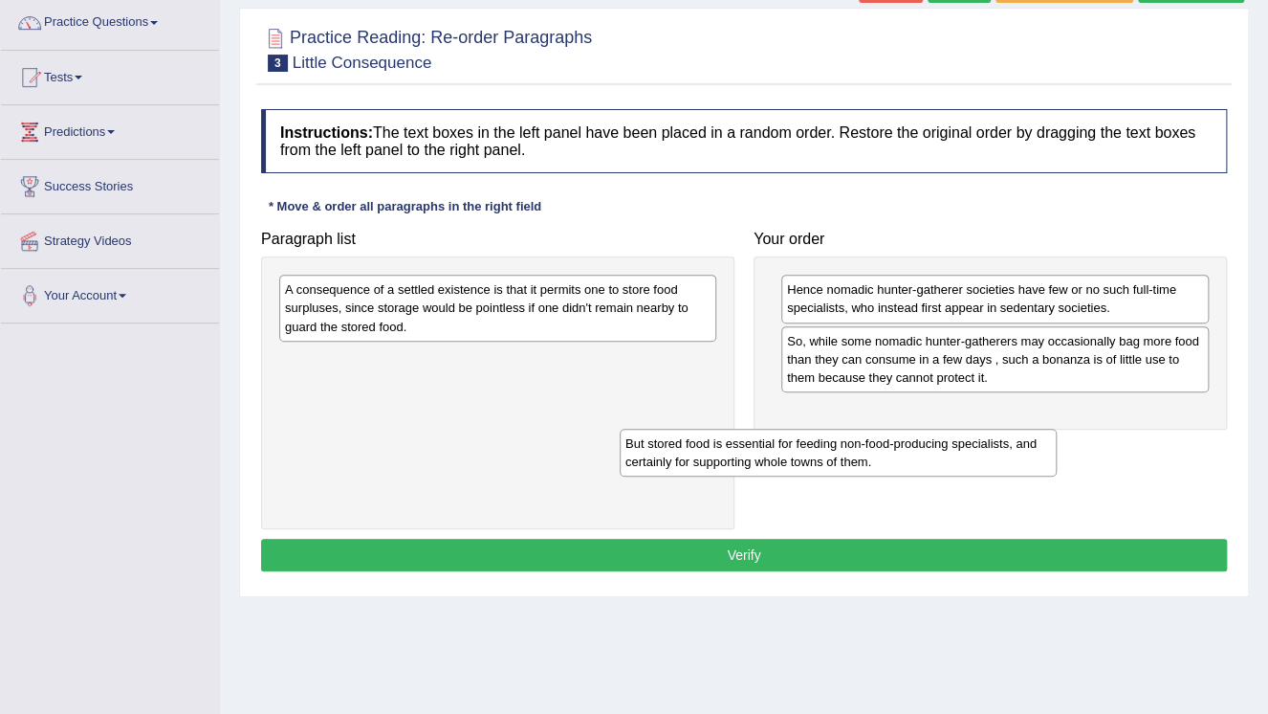
drag, startPoint x: 532, startPoint y: 370, endPoint x: 1032, endPoint y: 446, distance: 505.9
click at [1029, 448] on div "But stored food is essential for feeding non-food-producing specialists, and ce…" at bounding box center [838, 452] width 437 height 48
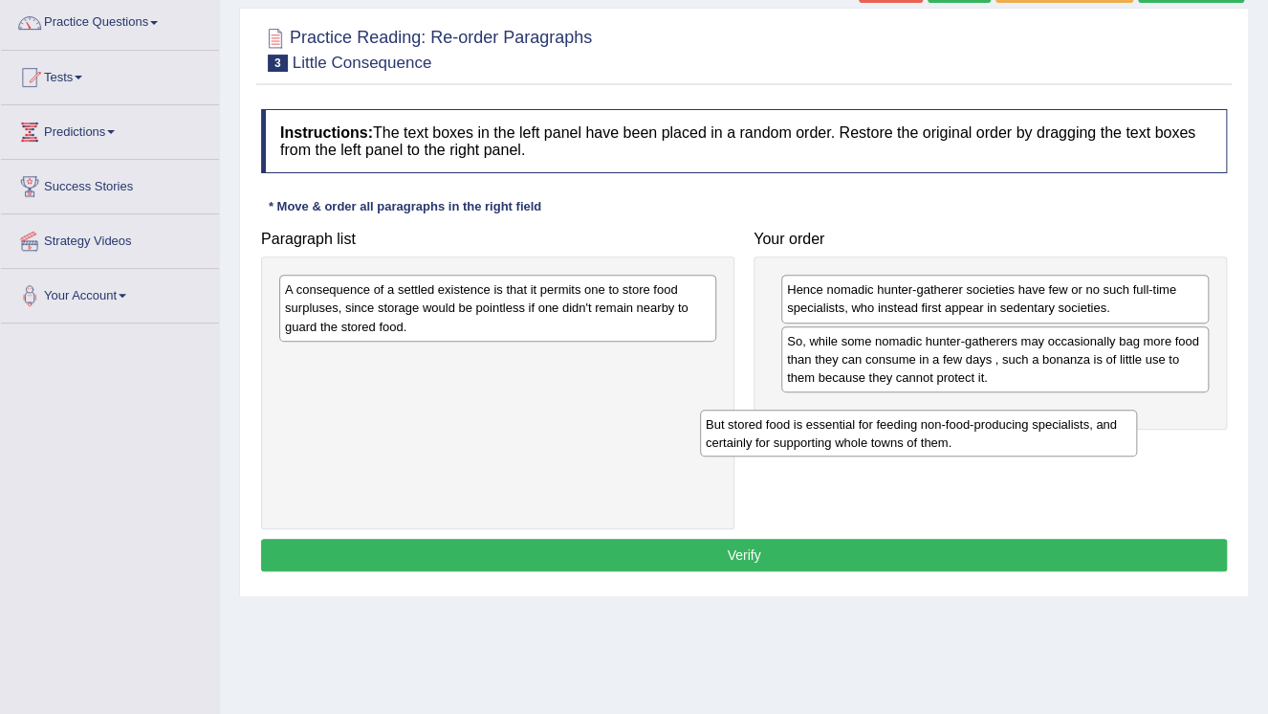
drag, startPoint x: 1044, startPoint y: 424, endPoint x: 1052, endPoint y: 408, distance: 17.6
click at [1049, 413] on div "But stored food is essential for feeding non-food-producing specialists, and ce…" at bounding box center [918, 433] width 437 height 48
drag, startPoint x: 1052, startPoint y: 408, endPoint x: 1053, endPoint y: 398, distance: 10.6
click at [1053, 402] on div "Hence nomadic hunter-gatherer societies have few or no such full-time specialis…" at bounding box center [990, 342] width 473 height 173
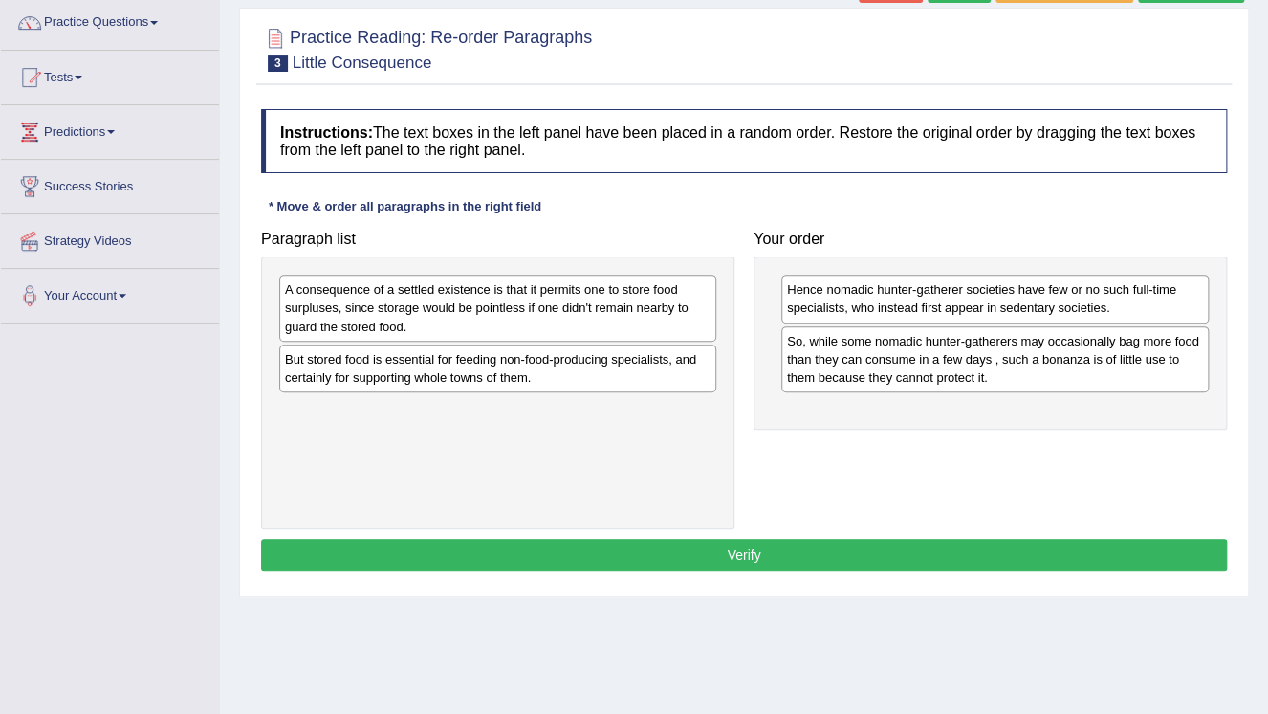
click at [1053, 398] on div "Hence nomadic hunter-gatherer societies have few or no such full-time specialis…" at bounding box center [990, 342] width 473 height 173
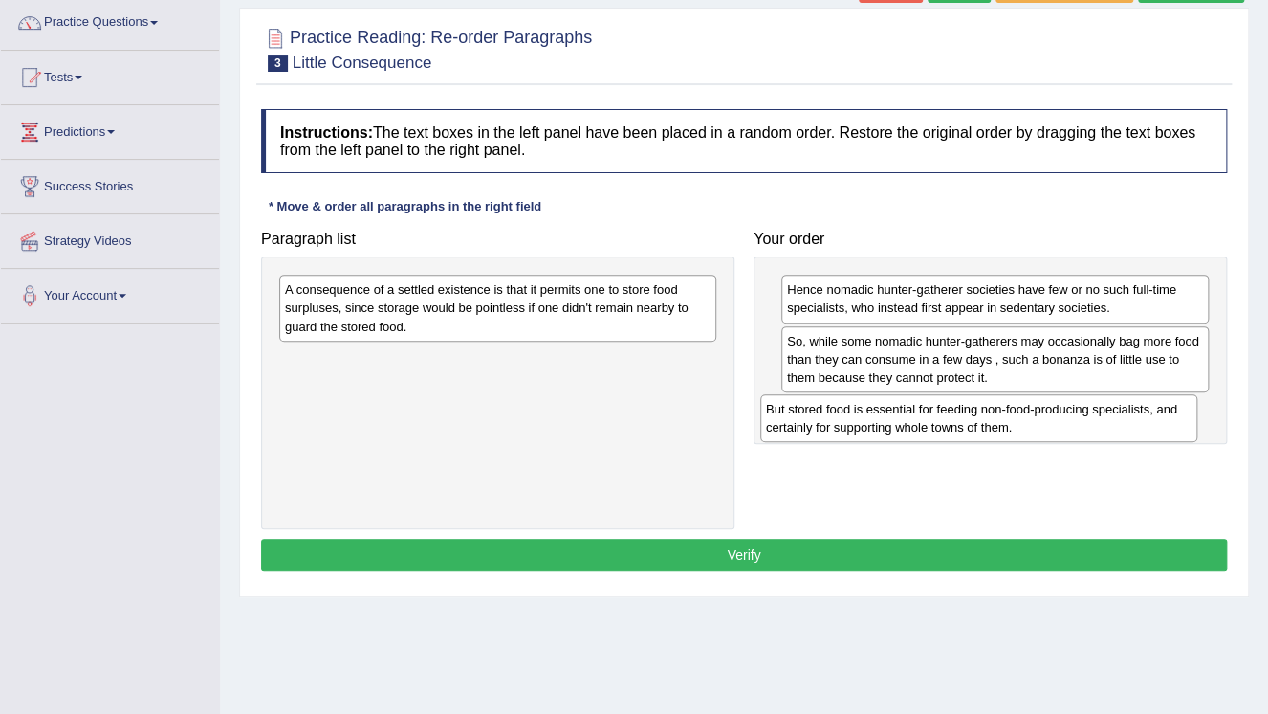
drag, startPoint x: 625, startPoint y: 374, endPoint x: 1139, endPoint y: 425, distance: 517.1
click at [1139, 425] on div "But stored food is essential for feeding non-food-producing specialists, and ce…" at bounding box center [978, 418] width 437 height 48
click div "But stored food is essential for feeding non-food-producing specialists, and ce…"
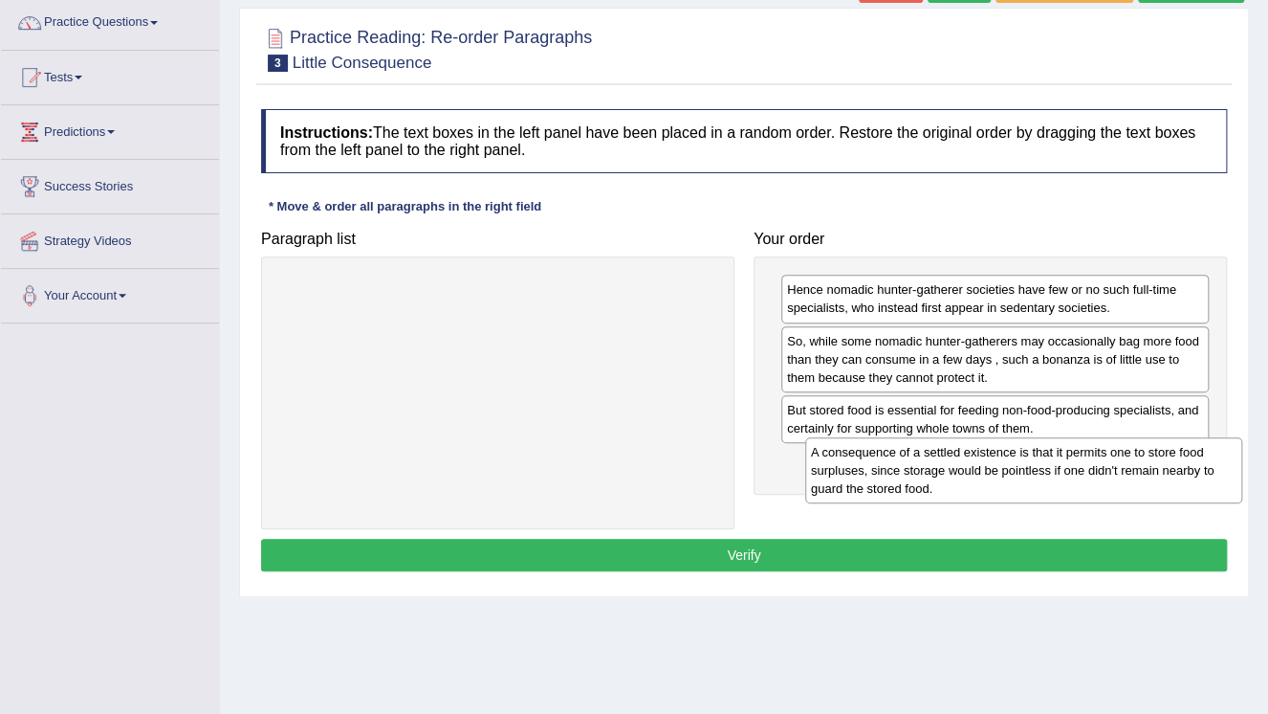
drag, startPoint x: 650, startPoint y: 314, endPoint x: 1176, endPoint y: 476, distance: 550.6
click div "A consequence of a settled existence is that it permits one to store food surpl…"
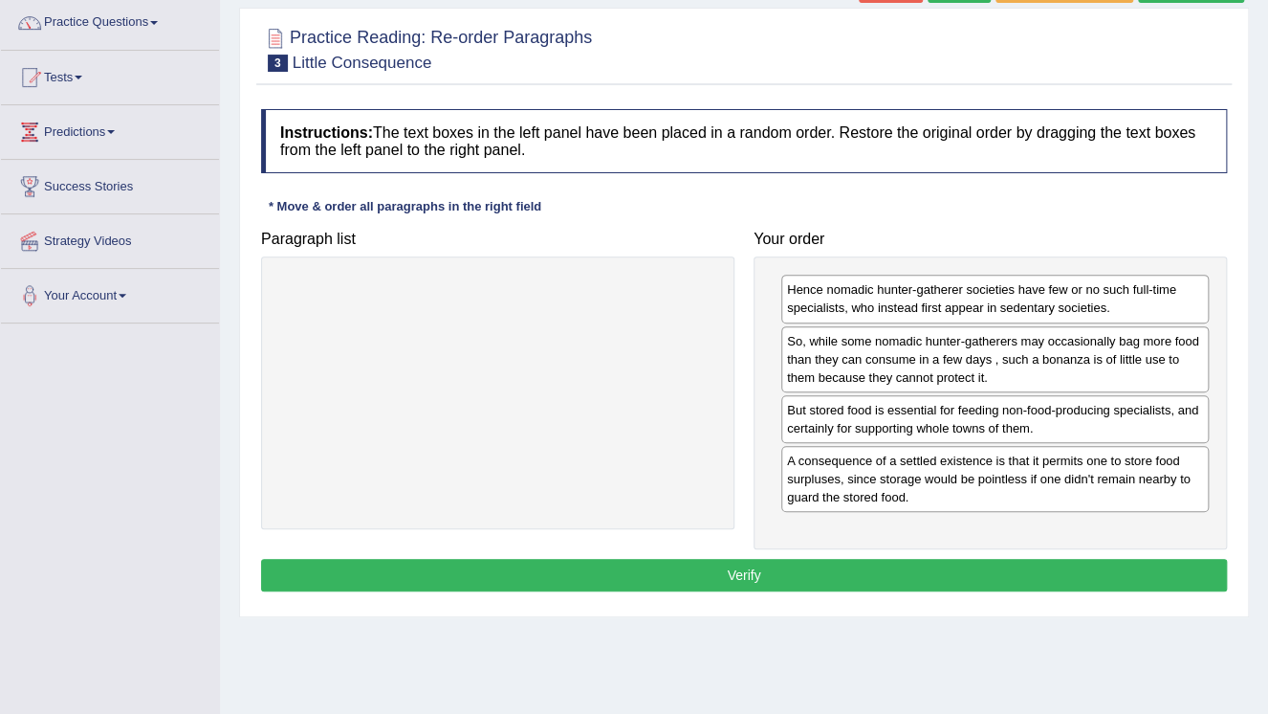
click button "Verify"
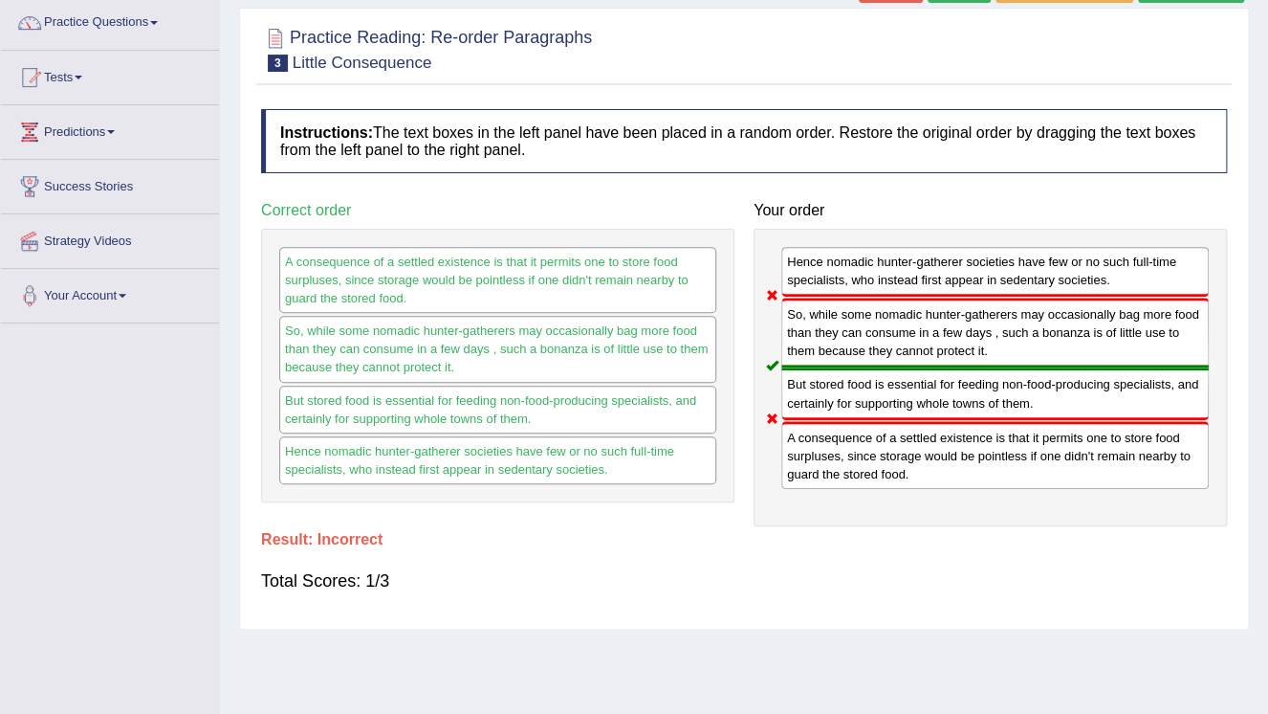
scroll to position [77, 0]
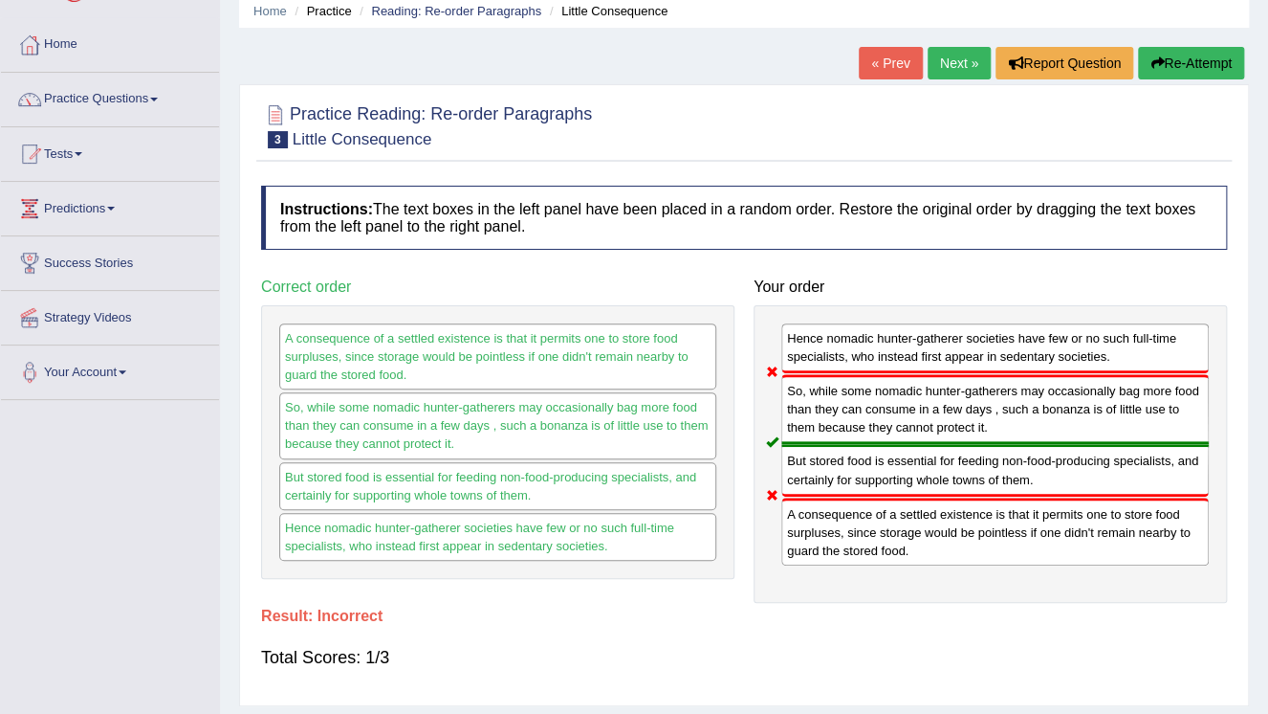
click button "Re-Attempt"
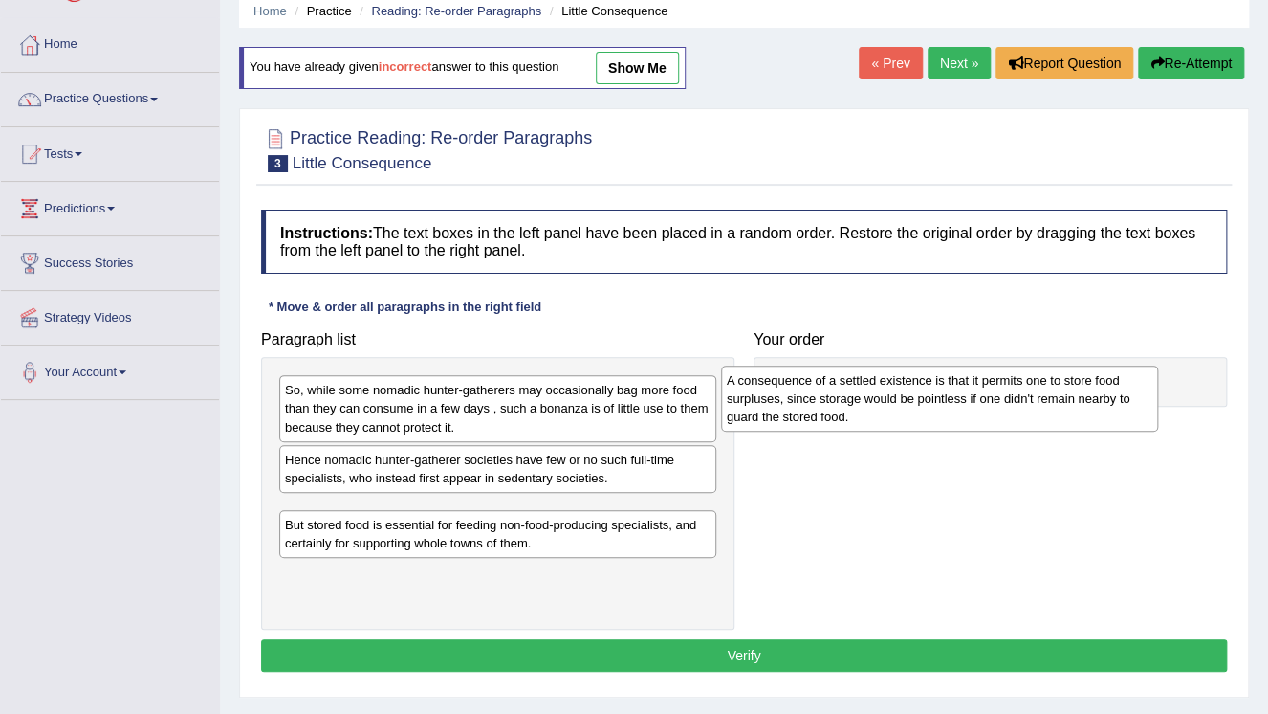
drag, startPoint x: 376, startPoint y: 536, endPoint x: 818, endPoint y: 405, distance: 460.9
click at [818, 405] on div "A consequence of a settled existence is that it permits one to store food surpl…" at bounding box center [939, 398] width 437 height 66
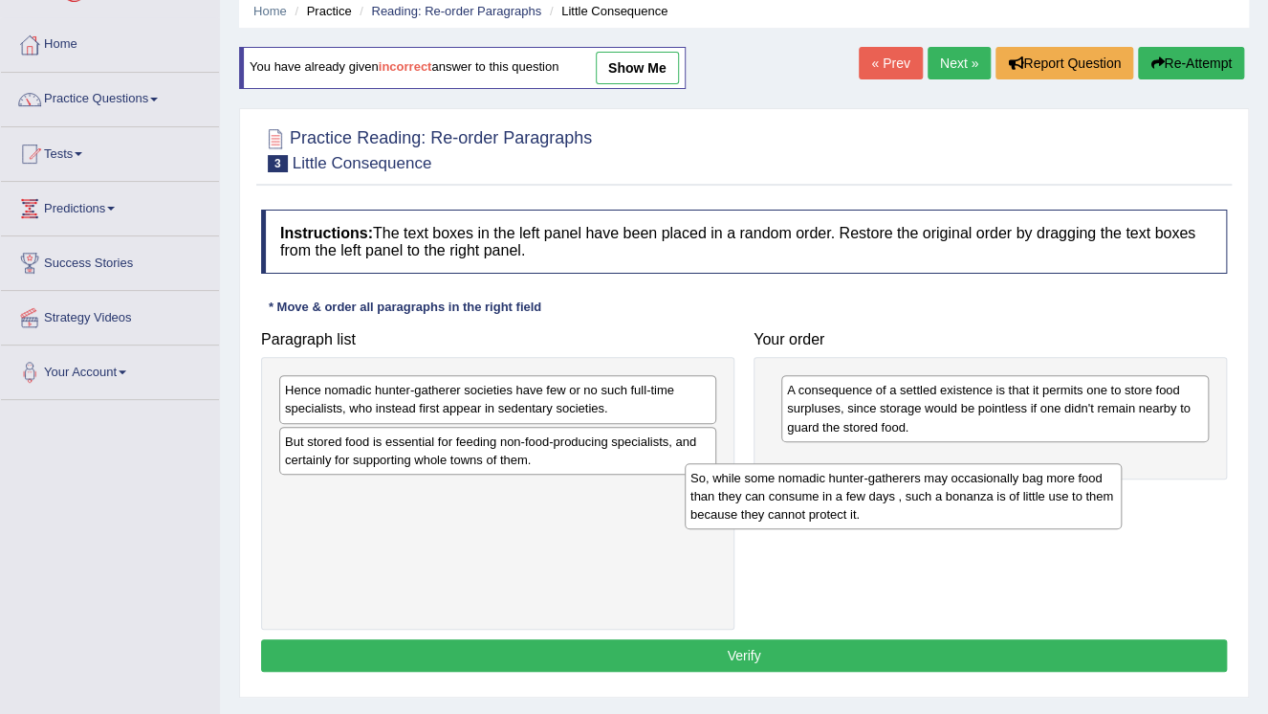
drag, startPoint x: 486, startPoint y: 413, endPoint x: 931, endPoint y: 490, distance: 451.3
click at [921, 490] on div "So, while some nomadic hunter-gatherers may occasionally bag more food than the…" at bounding box center [903, 496] width 437 height 66
click at [928, 490] on div "So, while some nomadic hunter-gatherers may occasionally bag more food than the…" at bounding box center [903, 496] width 437 height 66
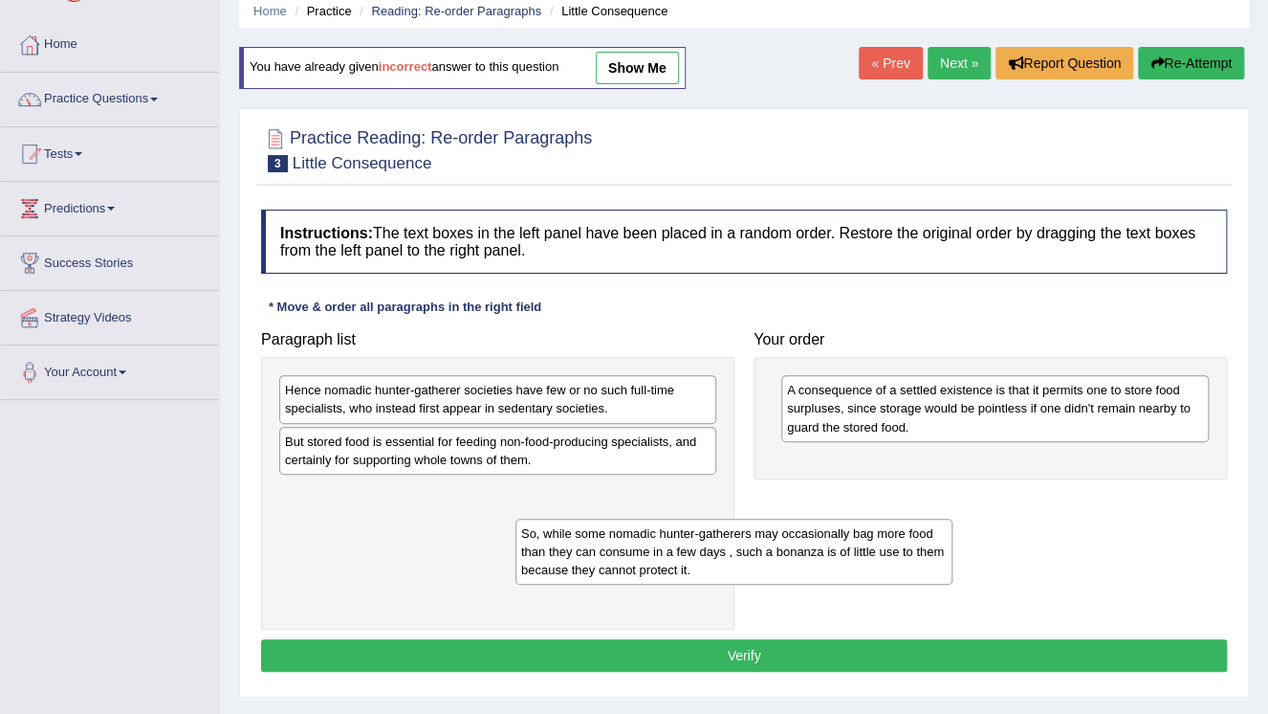
drag, startPoint x: 448, startPoint y: 501, endPoint x: 945, endPoint y: 516, distance: 497.6
click at [939, 518] on div "So, while some nomadic hunter-gatherers may occasionally bag more food than the…" at bounding box center [734, 551] width 437 height 66
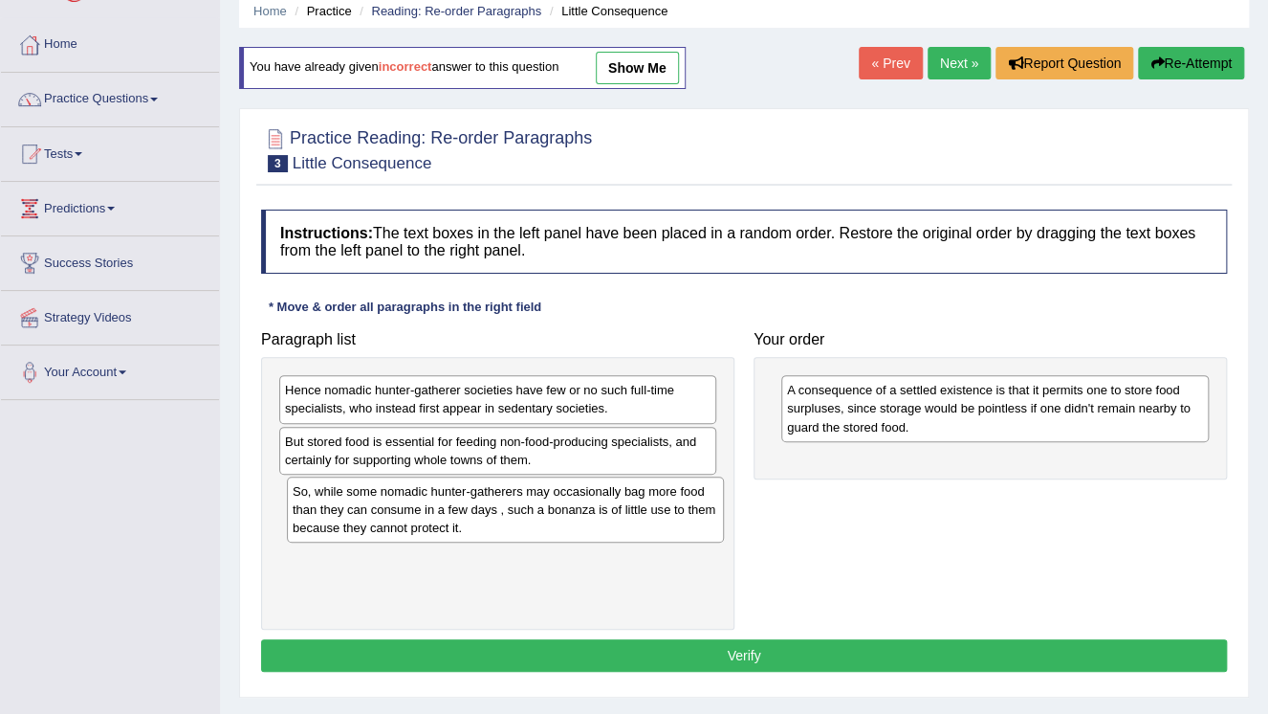
drag, startPoint x: 995, startPoint y: 484, endPoint x: 990, endPoint y: 470, distance: 15.1
click at [990, 470] on div "Paragraph list Hence nomadic hunter-gatherer societies have few or no such full…" at bounding box center [744, 475] width 985 height 308
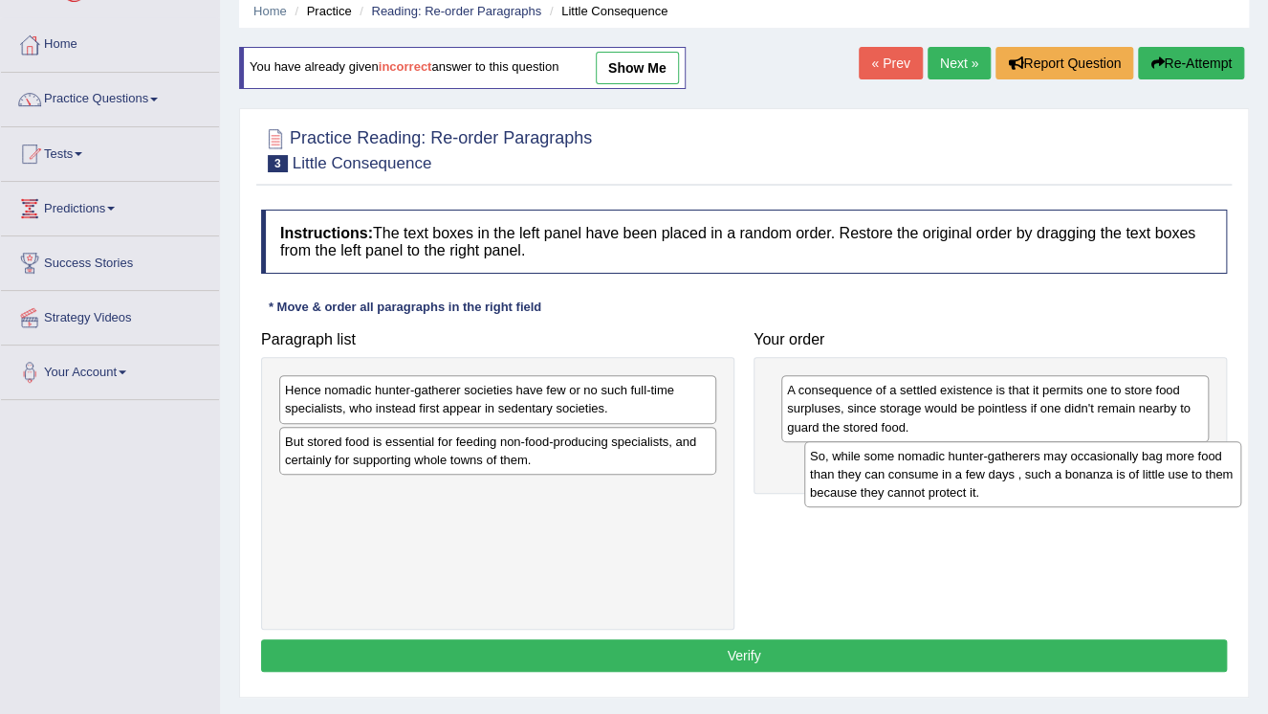
drag, startPoint x: 681, startPoint y: 491, endPoint x: 1206, endPoint y: 455, distance: 526.3
click at [1206, 455] on div "So, while some nomadic hunter-gatherers may occasionally bag more food than the…" at bounding box center [1022, 474] width 437 height 66
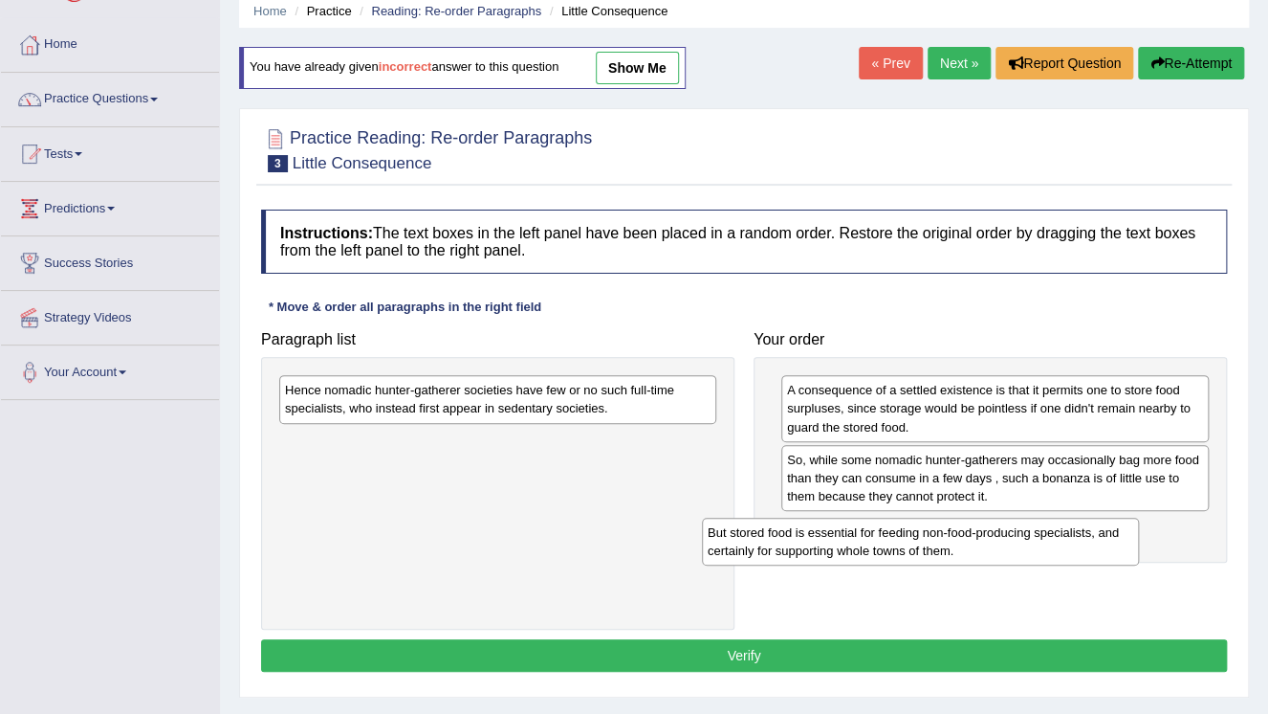
drag, startPoint x: 549, startPoint y: 449, endPoint x: 1045, endPoint y: 541, distance: 505.0
click at [1021, 541] on div "But stored food is essential for feeding non-food-producing specialists, and ce…" at bounding box center [920, 541] width 437 height 48
click at [1045, 541] on div "But stored food is essential for feeding non-food-producing specialists, and ce…" at bounding box center [920, 541] width 437 height 48
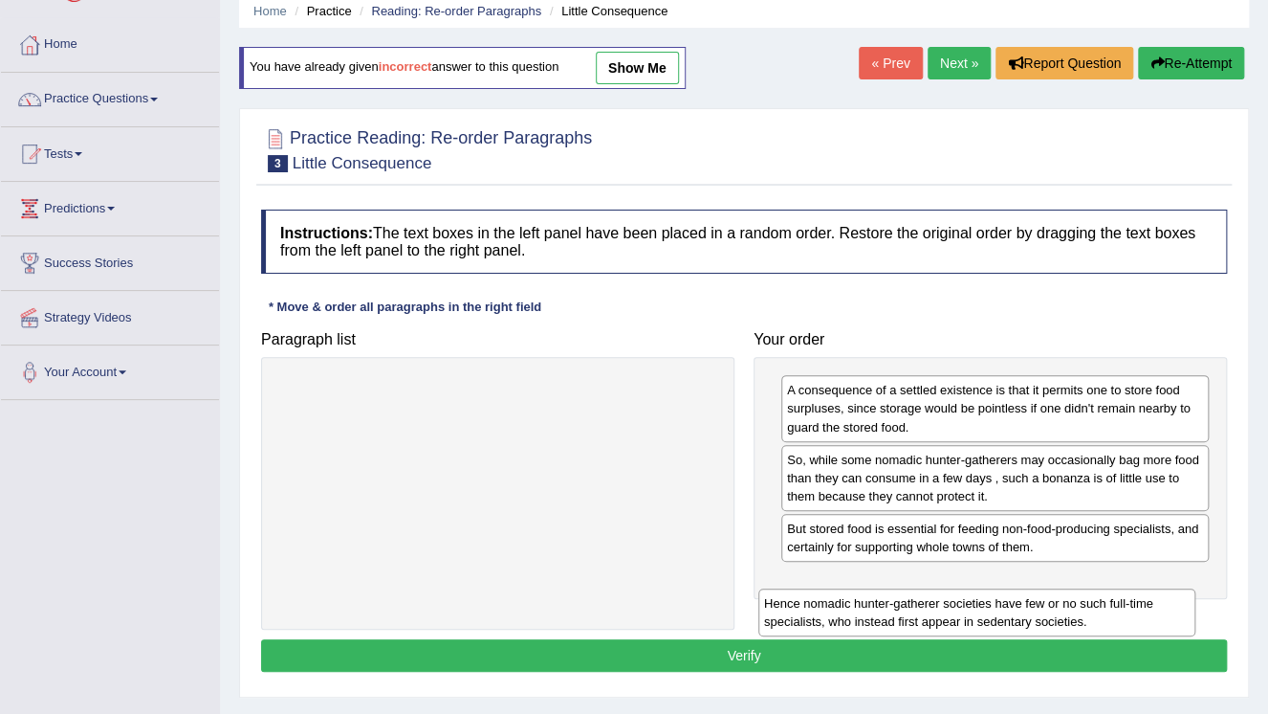
drag, startPoint x: 658, startPoint y: 409, endPoint x: 1193, endPoint y: 604, distance: 569.2
click at [1155, 619] on div "Hence nomadic hunter-gatherer societies have few or no such full-time specialis…" at bounding box center [976, 612] width 437 height 48
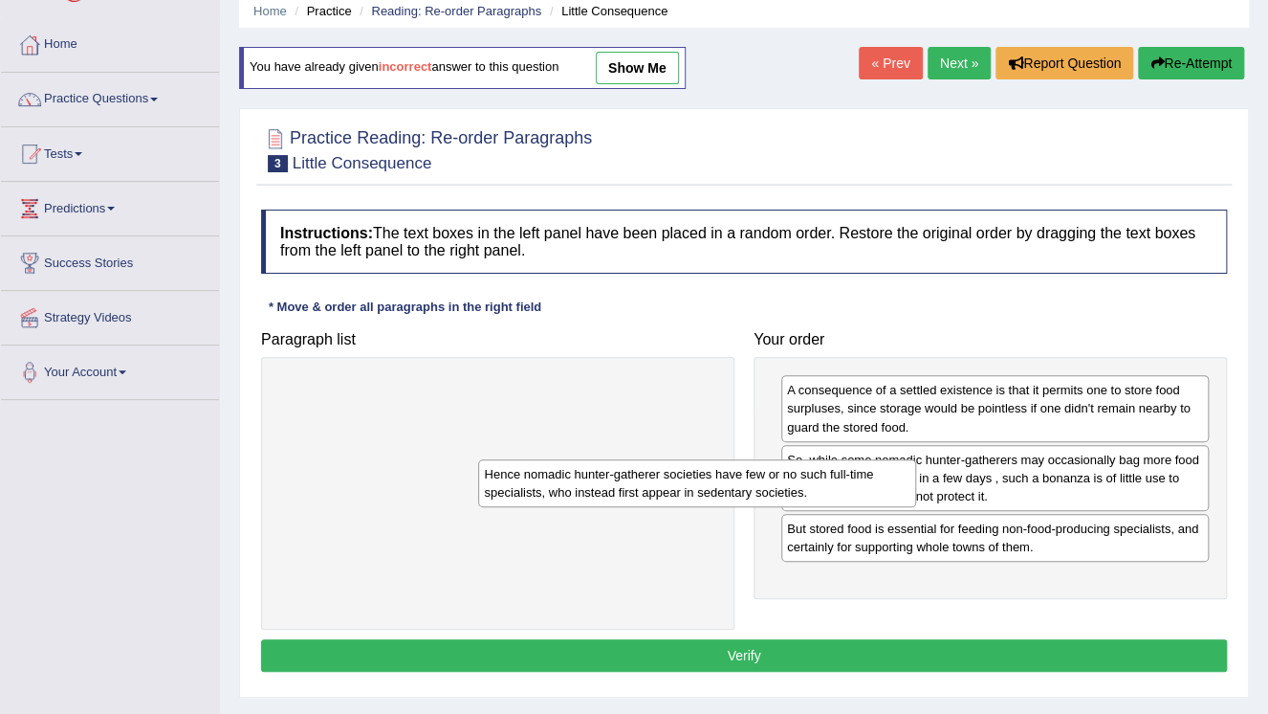
click at [1197, 601] on div "Paragraph list Hence nomadic hunter-gatherer societies have few or no such full…" at bounding box center [744, 475] width 985 height 308
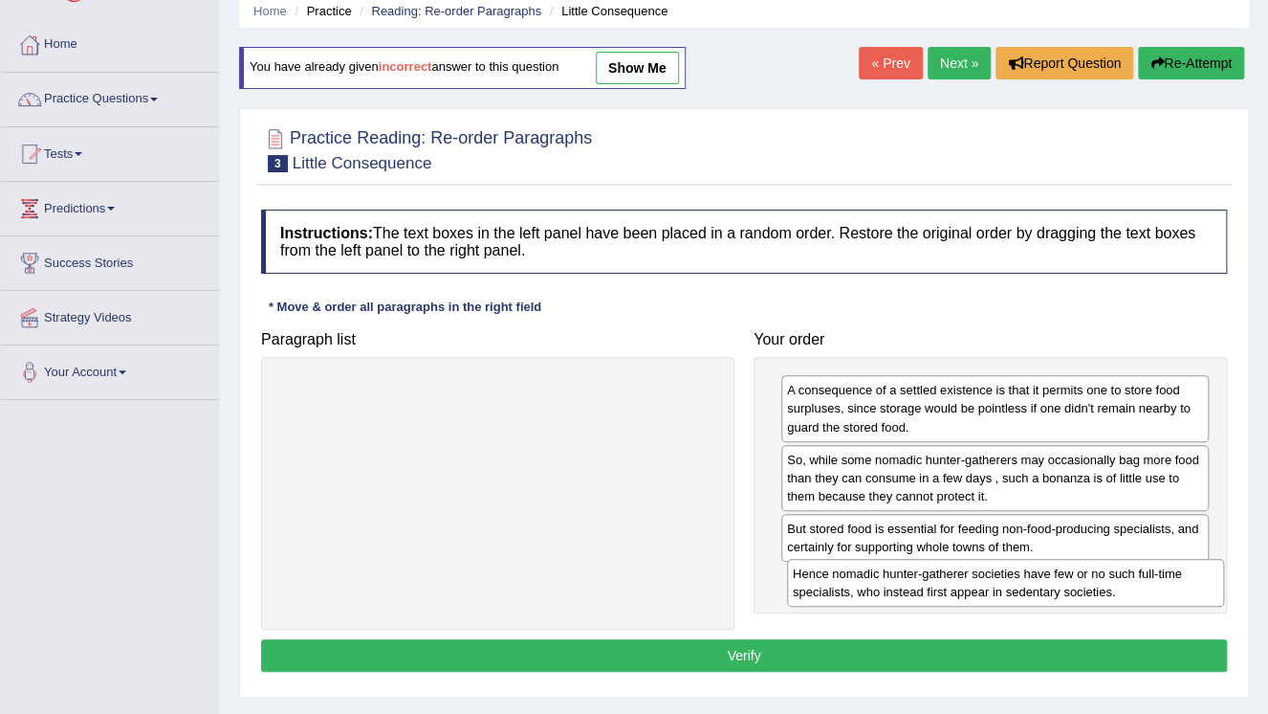
drag, startPoint x: 686, startPoint y: 394, endPoint x: 1194, endPoint y: 578, distance: 540.1
click at [1194, 578] on div "Hence nomadic hunter-gatherer societies have few or no such full-time specialis…" at bounding box center [1005, 583] width 437 height 48
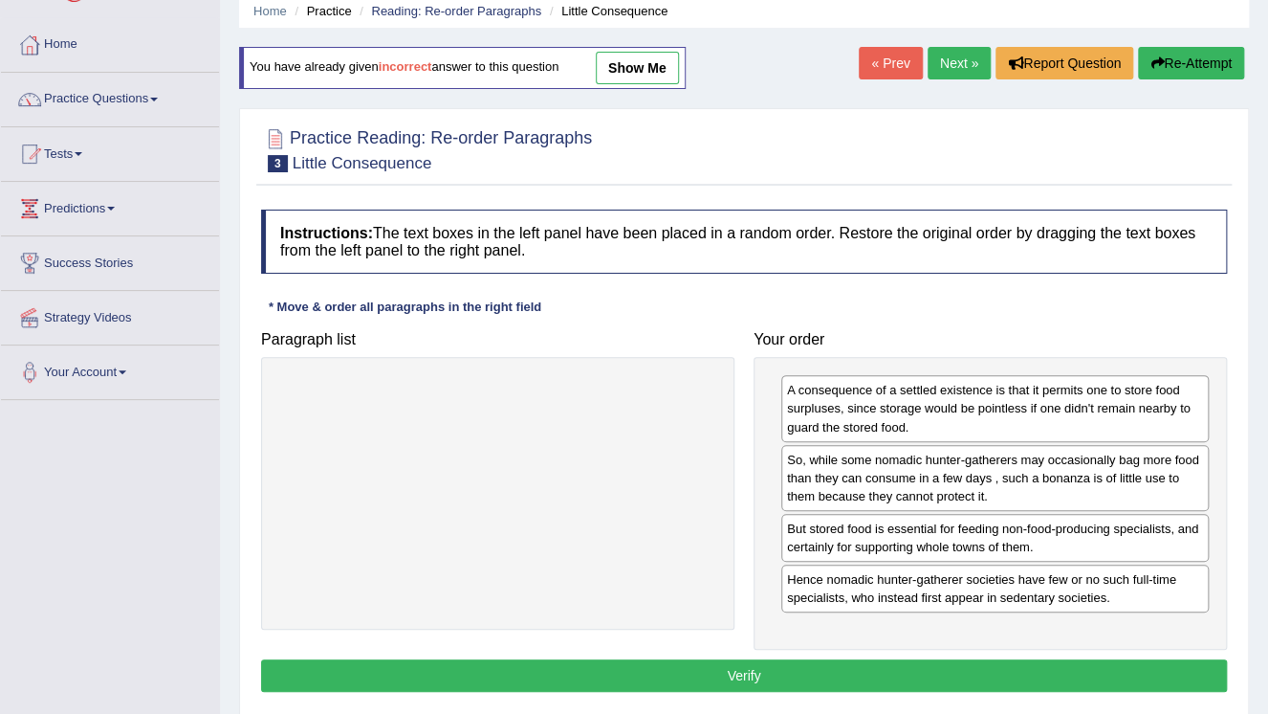
click at [908, 666] on button "Verify" at bounding box center [744, 675] width 966 height 33
click at [908, 666] on div "Home Practice Reading: Re-order Paragraphs Little Consequence You have already …" at bounding box center [744, 401] width 1048 height 956
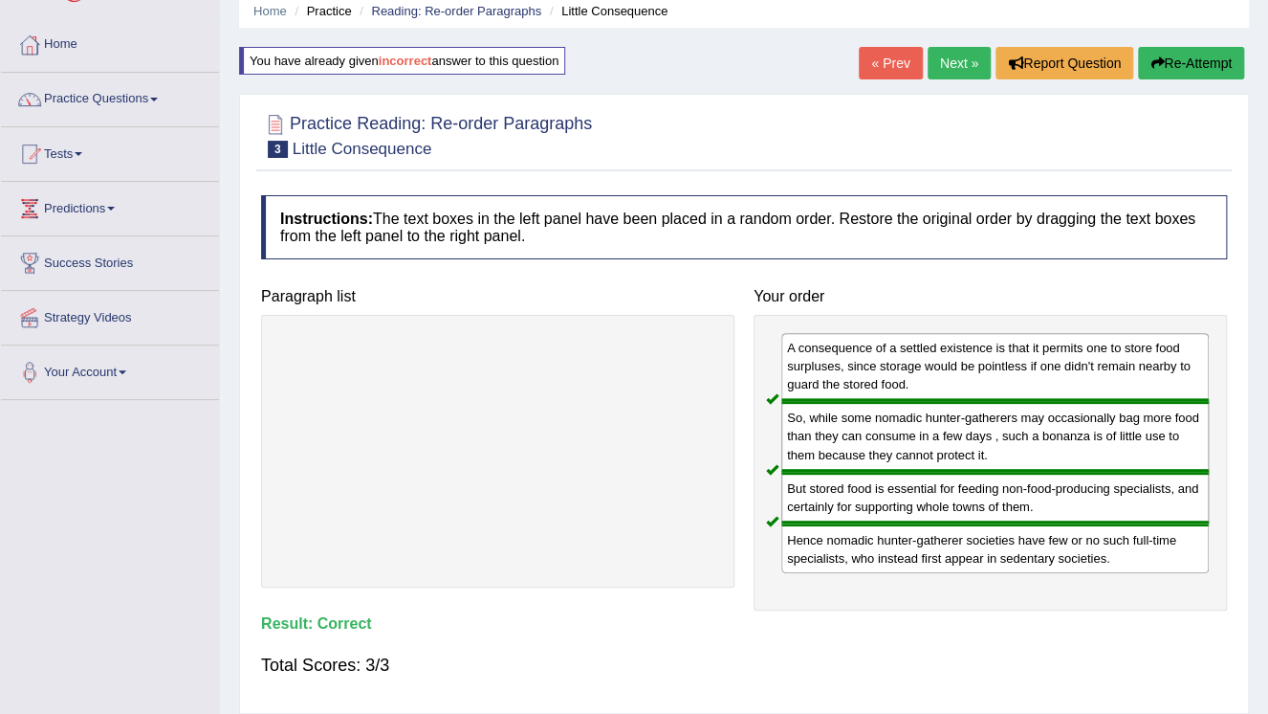
click at [953, 56] on link "Next »" at bounding box center [959, 63] width 63 height 33
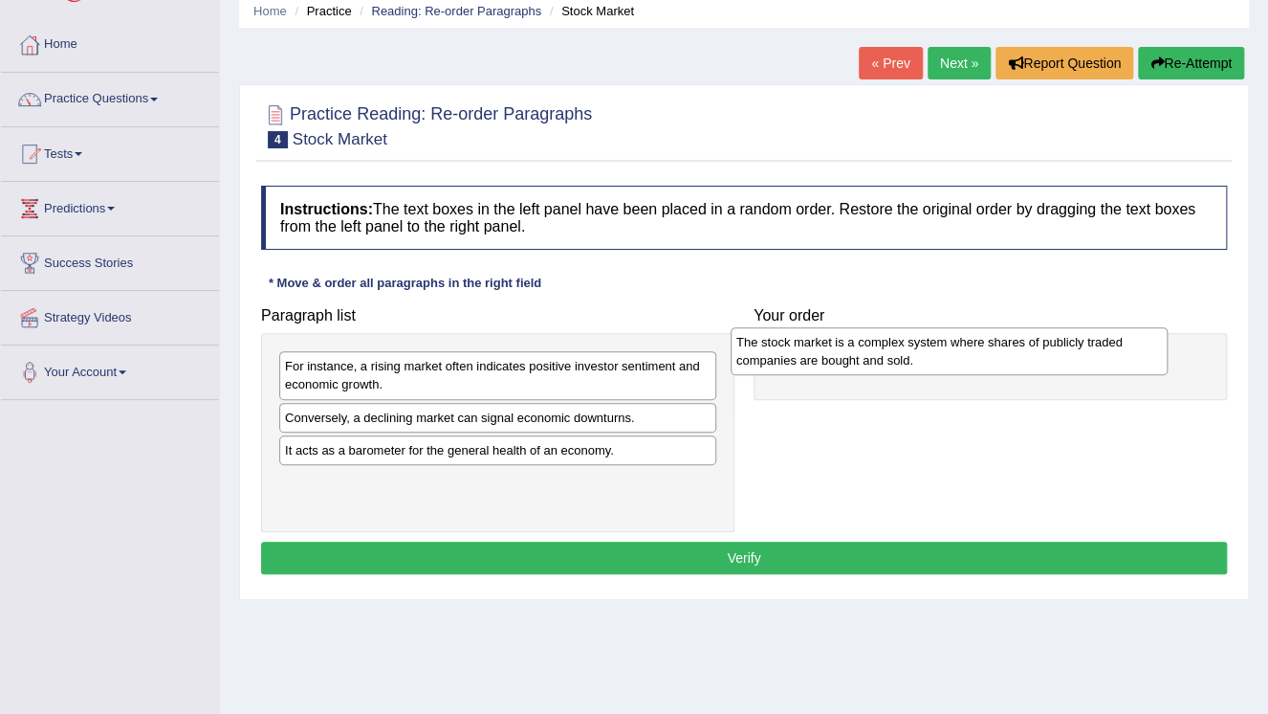
drag, startPoint x: 486, startPoint y: 431, endPoint x: 942, endPoint y: 357, distance: 462.3
click at [942, 357] on div "The stock market is a complex system where shares of publicly traded companies …" at bounding box center [949, 351] width 437 height 48
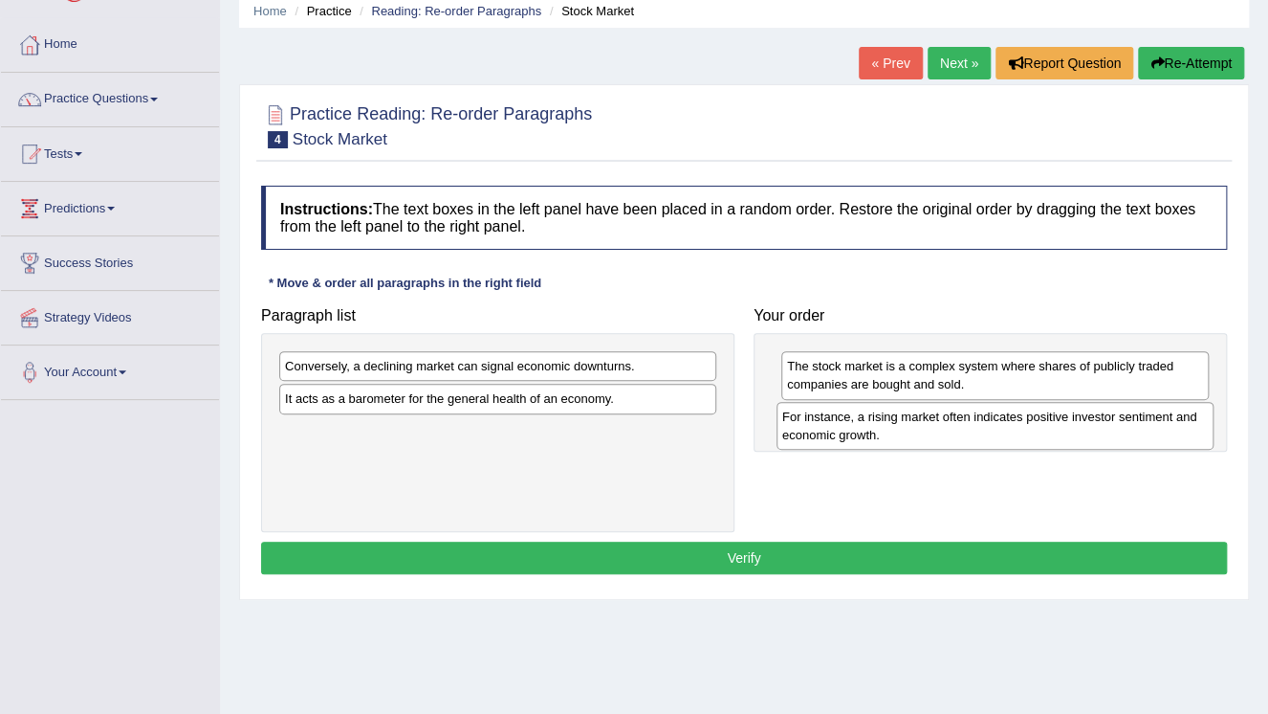
drag, startPoint x: 488, startPoint y: 384, endPoint x: 986, endPoint y: 430, distance: 500.5
click at [986, 430] on div "For instance, a rising market often indicates positive investor sentiment and e…" at bounding box center [995, 426] width 437 height 48
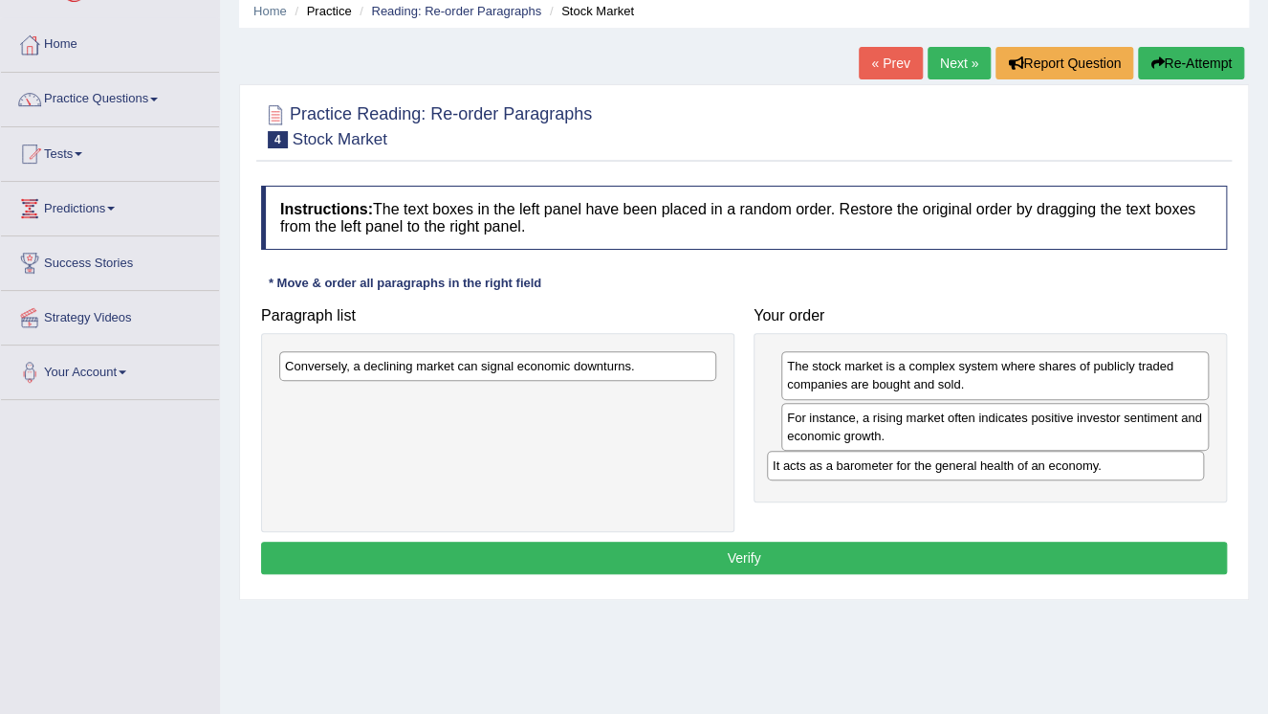
drag, startPoint x: 440, startPoint y: 406, endPoint x: 928, endPoint y: 472, distance: 492.4
click at [928, 472] on div "It acts as a barometer for the general health of an economy." at bounding box center [985, 465] width 437 height 30
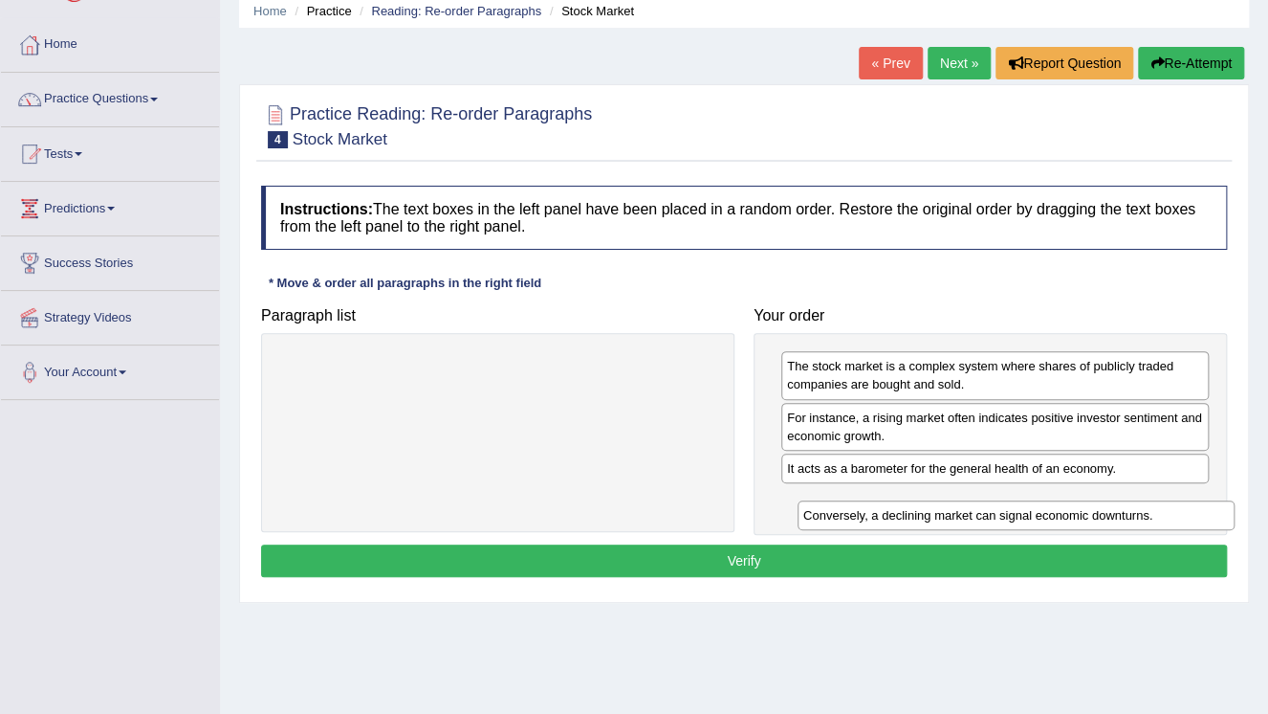
drag, startPoint x: 577, startPoint y: 371, endPoint x: 1094, endPoint y: 508, distance: 535.2
click at [1095, 512] on div "Conversely, a declining market can signal economic downturns." at bounding box center [1016, 515] width 437 height 30
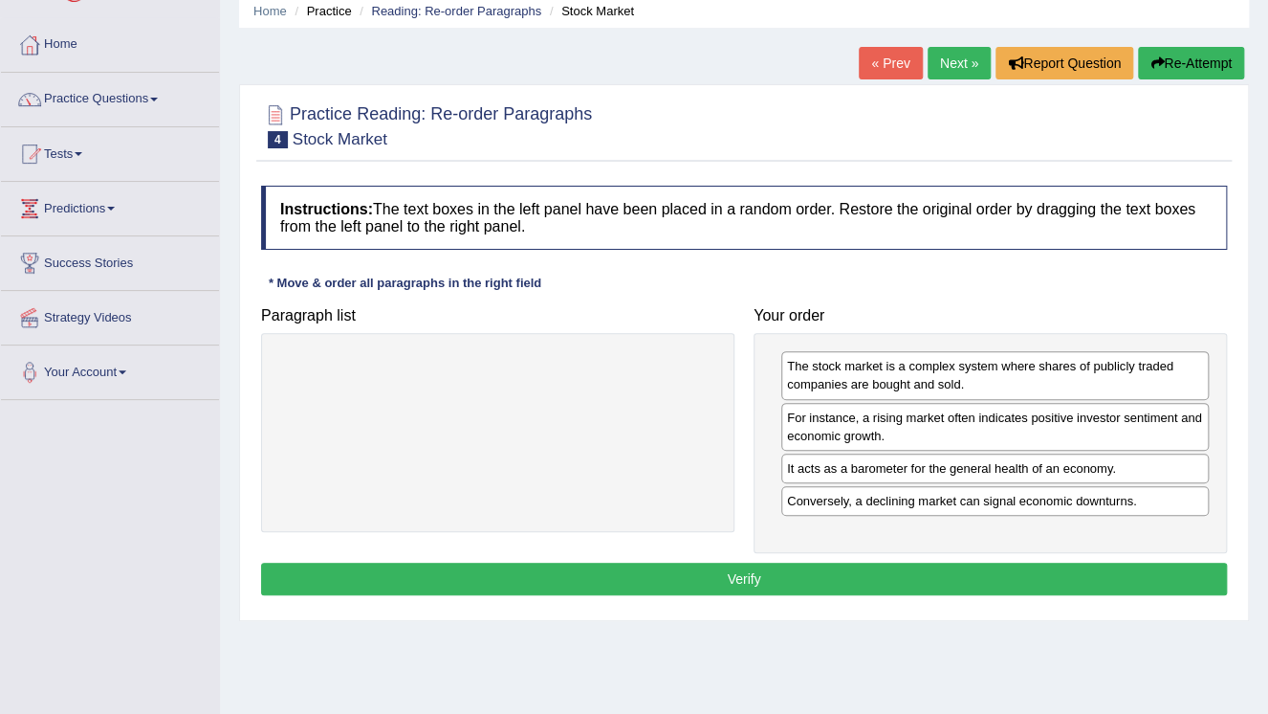
click at [815, 573] on button "Verify" at bounding box center [744, 578] width 966 height 33
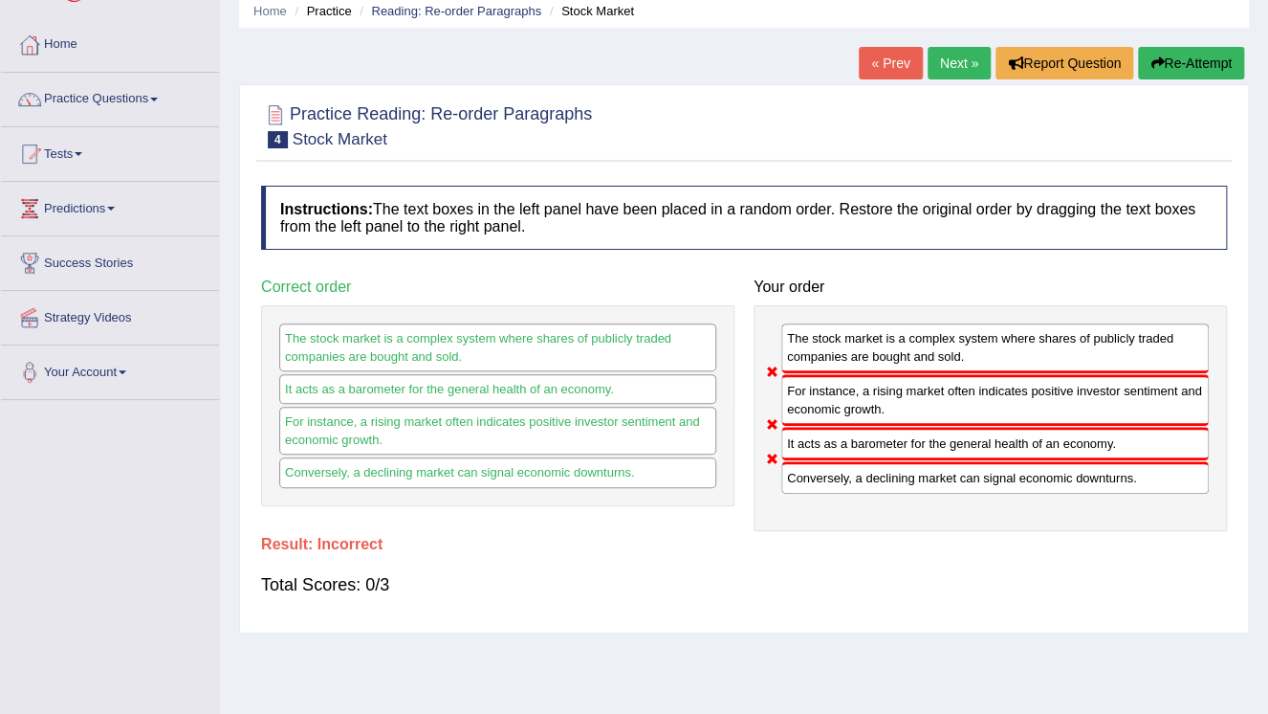
click at [1191, 55] on button "Re-Attempt" at bounding box center [1191, 63] width 106 height 33
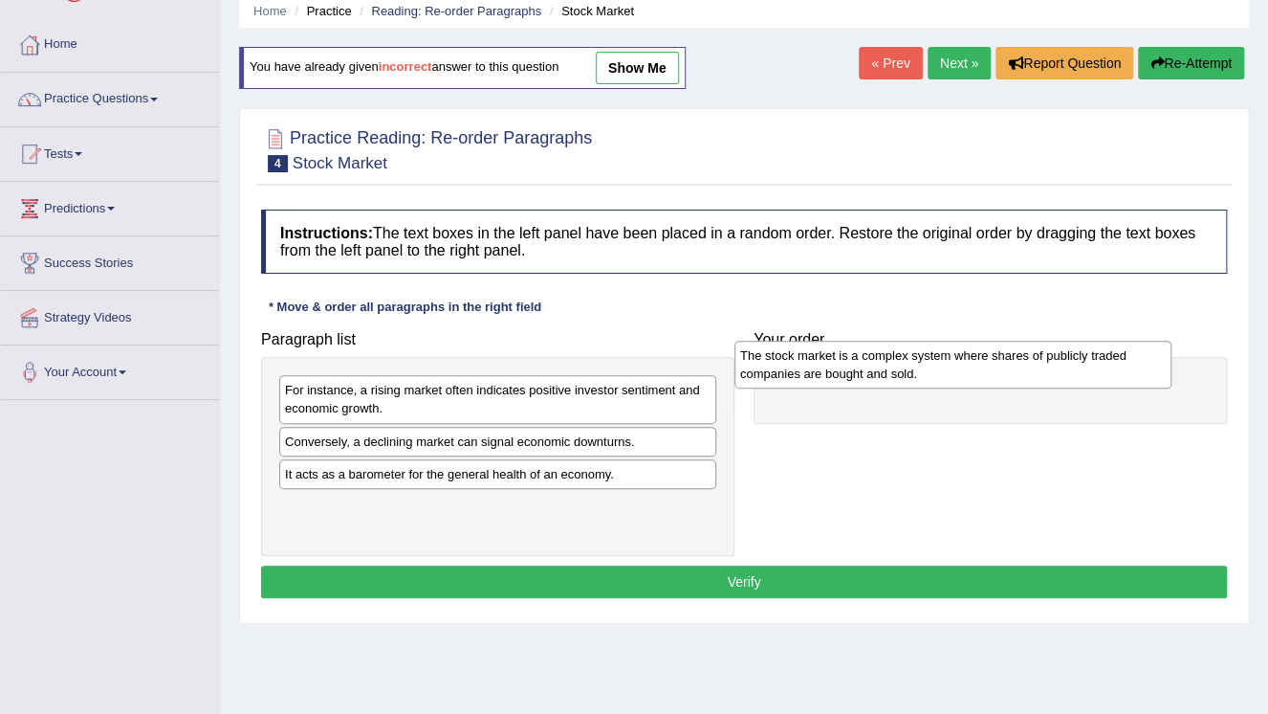
drag, startPoint x: 490, startPoint y: 450, endPoint x: 945, endPoint y: 363, distance: 463.3
click at [945, 363] on div "The stock market is a complex system where shares of publicly traded companies …" at bounding box center [953, 365] width 437 height 48
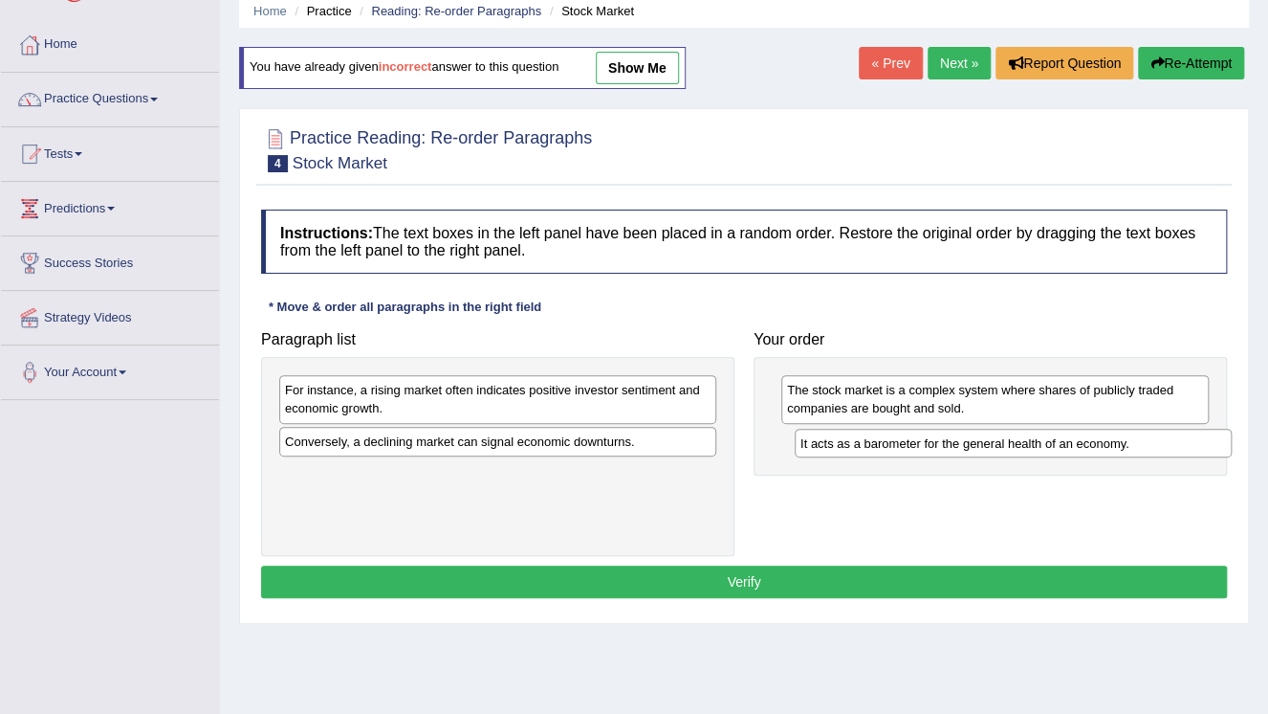
drag, startPoint x: 582, startPoint y: 471, endPoint x: 1091, endPoint y: 436, distance: 511.0
click at [1093, 436] on div "It acts as a barometer for the general health of an economy." at bounding box center [1013, 443] width 437 height 30
click at [1090, 435] on div "It acts as a barometer for the general health of an economy." at bounding box center [1013, 443] width 437 height 30
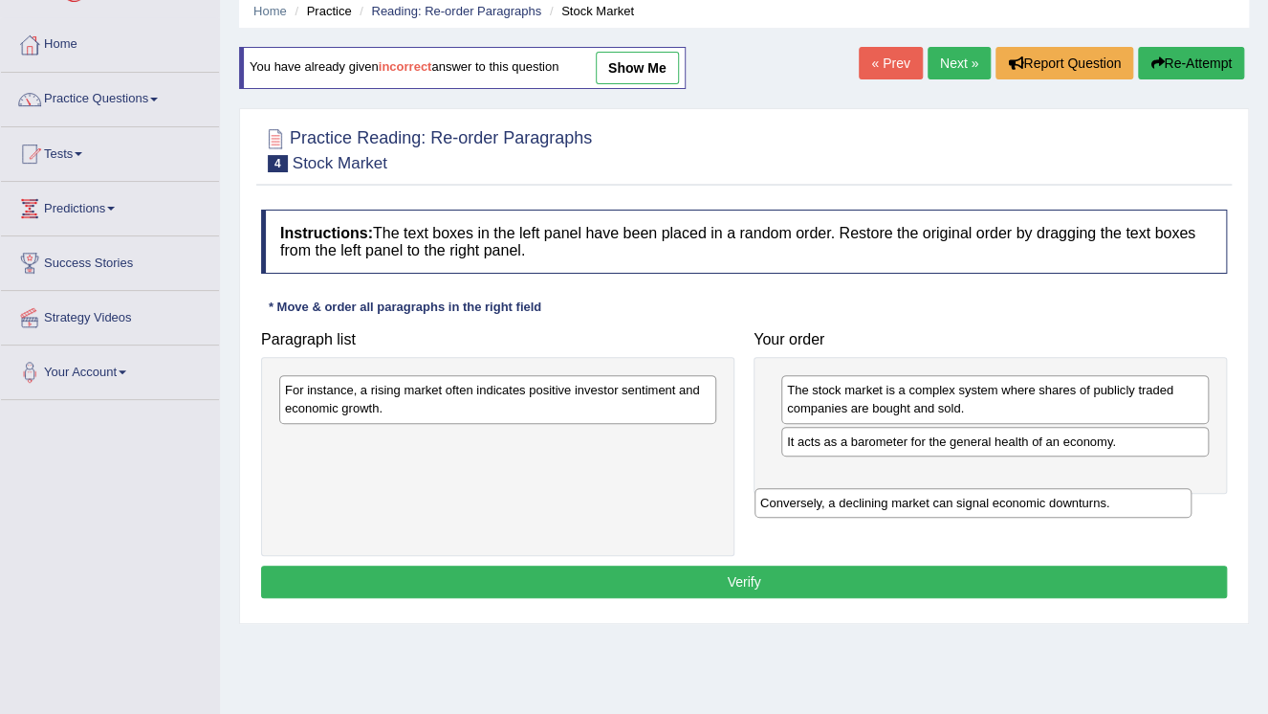
drag, startPoint x: 640, startPoint y: 447, endPoint x: 1136, endPoint y: 474, distance: 497.2
click at [1136, 488] on div "Conversely, a declining market can signal economic downturns." at bounding box center [973, 503] width 437 height 30
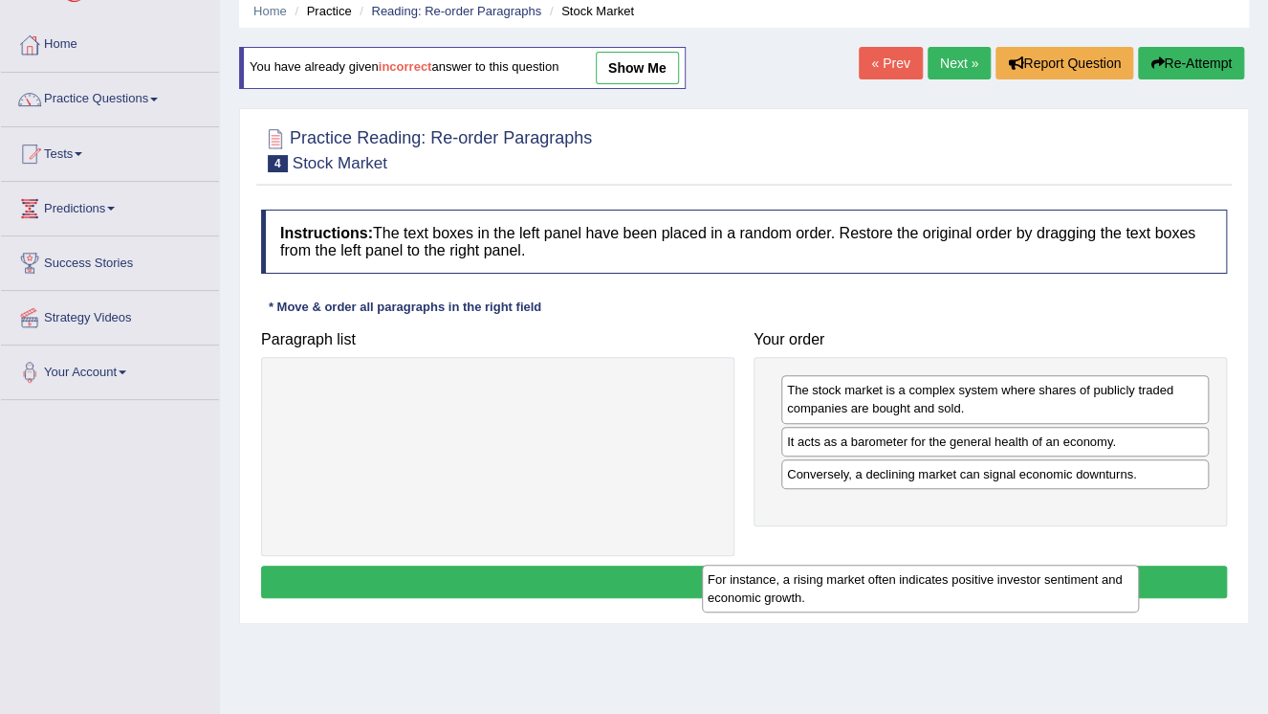
drag, startPoint x: 624, startPoint y: 394, endPoint x: 1083, endPoint y: 530, distance: 478.8
click at [1058, 573] on div "For instance, a rising market often indicates positive investor sentiment and e…" at bounding box center [920, 588] width 437 height 48
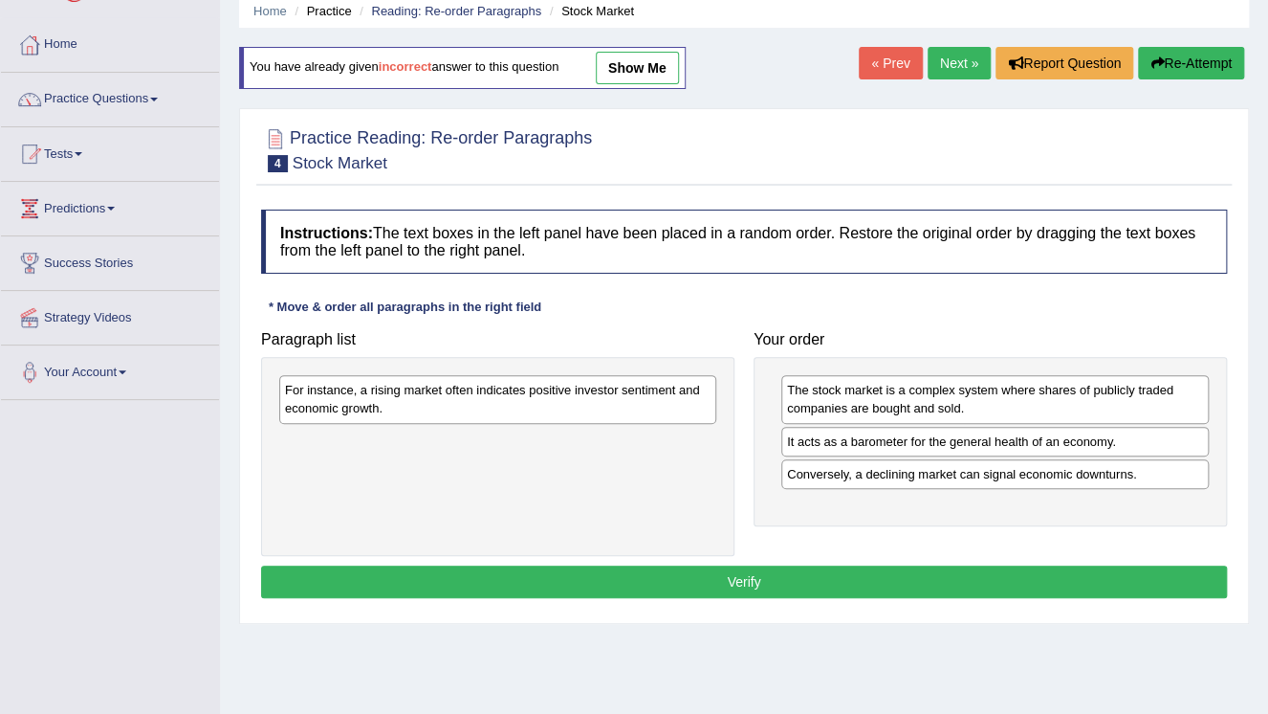
drag, startPoint x: 1100, startPoint y: 506, endPoint x: 1124, endPoint y: 490, distance: 28.9
click at [1124, 490] on div "The stock market is a complex system where shares of publicly traded companies …" at bounding box center [990, 441] width 473 height 168
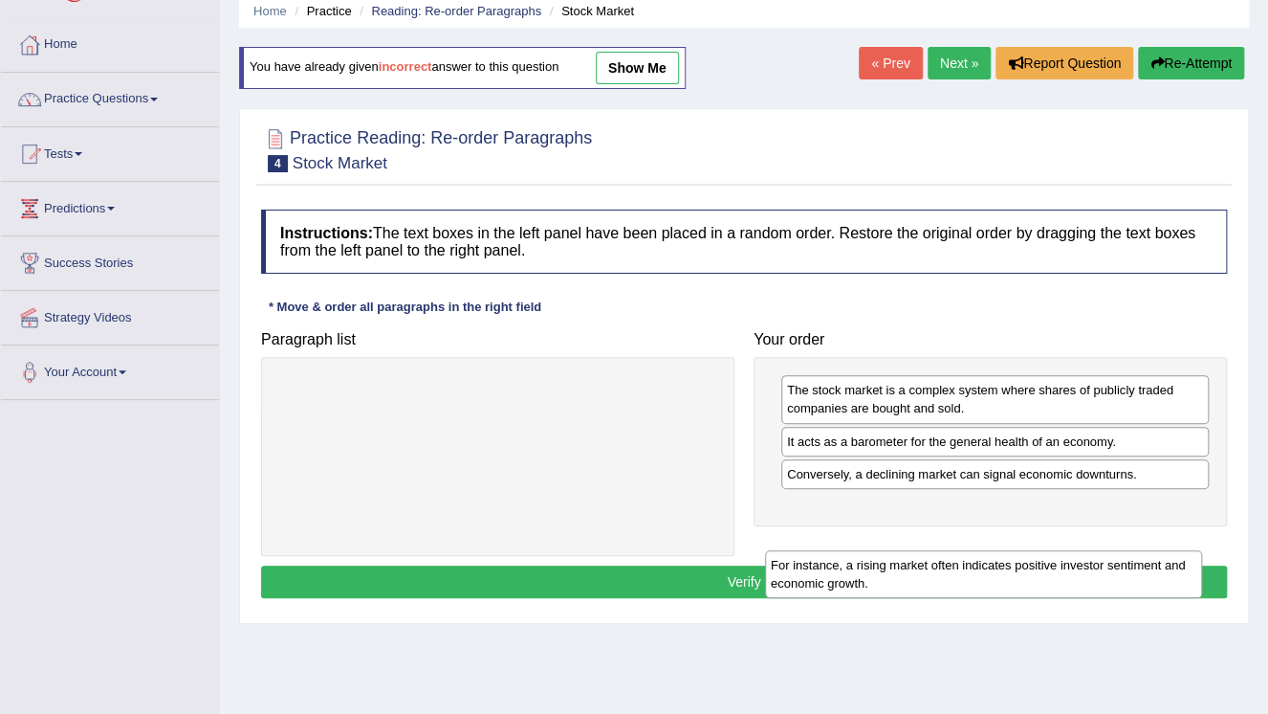
drag, startPoint x: 653, startPoint y: 399, endPoint x: 1202, endPoint y: 516, distance: 561.5
click at [1179, 554] on div "For instance, a rising market often indicates positive investor sentiment and e…" at bounding box center [983, 574] width 437 height 48
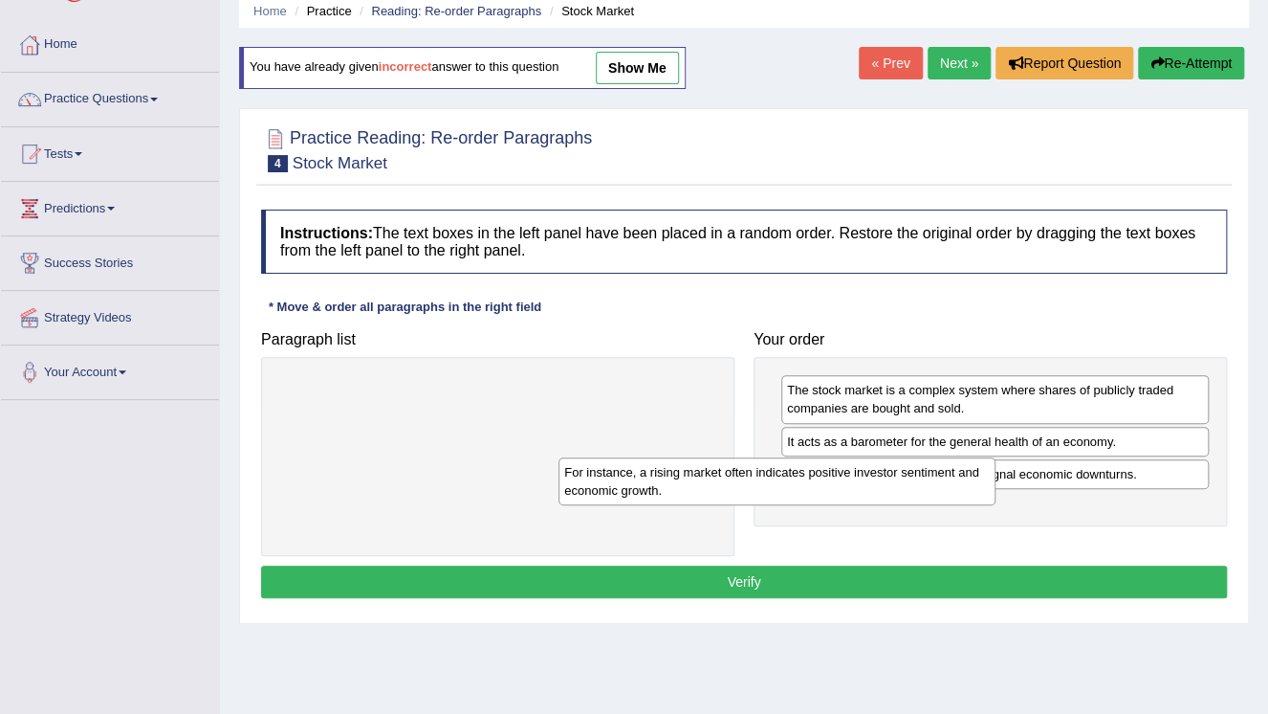
drag, startPoint x: 1202, startPoint y: 516, endPoint x: 1196, endPoint y: 508, distance: 10.9
click at [1196, 508] on div "The stock market is a complex system where shares of publicly traded companies …" at bounding box center [990, 441] width 473 height 168
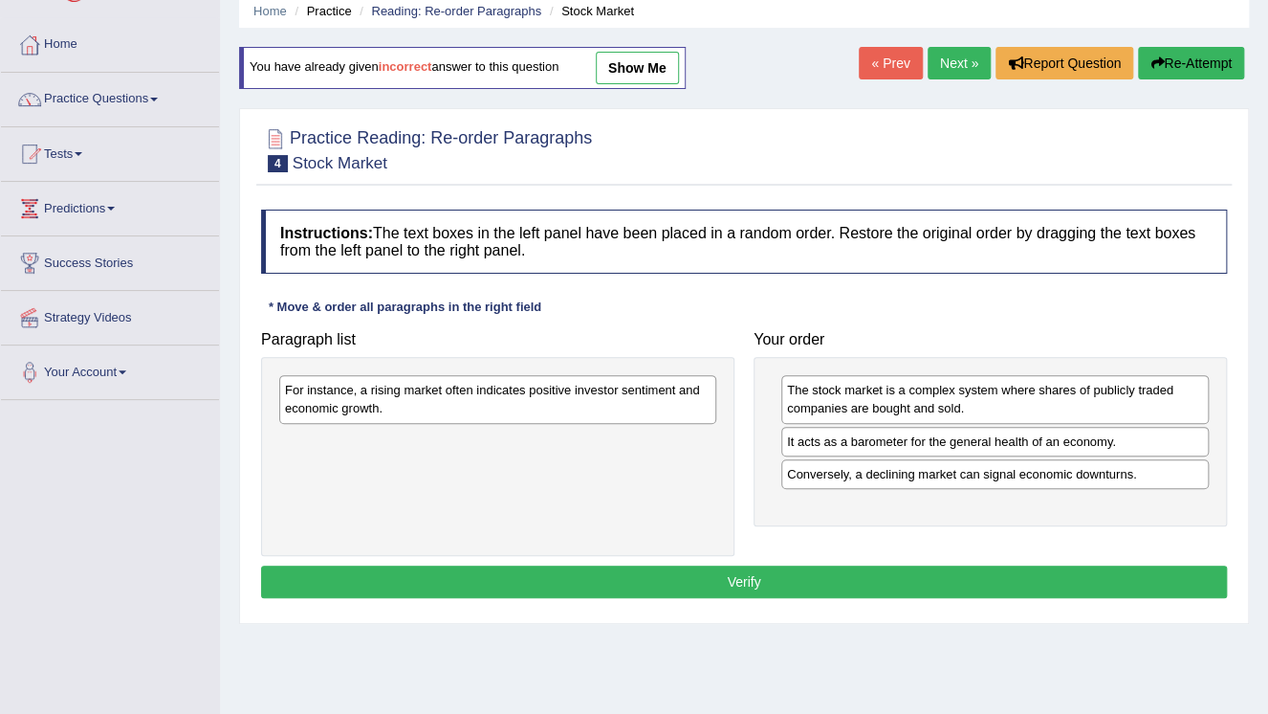
click at [1198, 508] on div "The stock market is a complex system where shares of publicly traded companies …" at bounding box center [990, 441] width 473 height 168
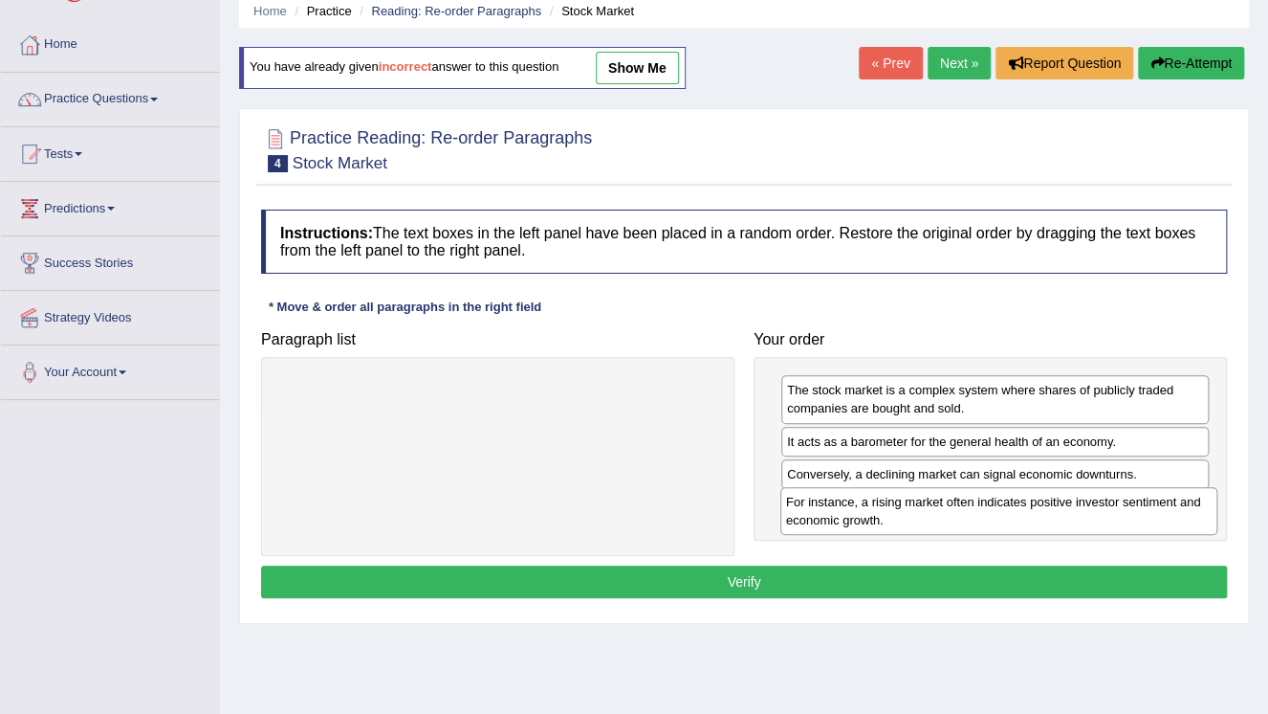
drag, startPoint x: 627, startPoint y: 405, endPoint x: 1130, endPoint y: 516, distance: 514.5
click at [1130, 516] on div "For instance, a rising market often indicates positive investor sentiment and e…" at bounding box center [998, 511] width 437 height 48
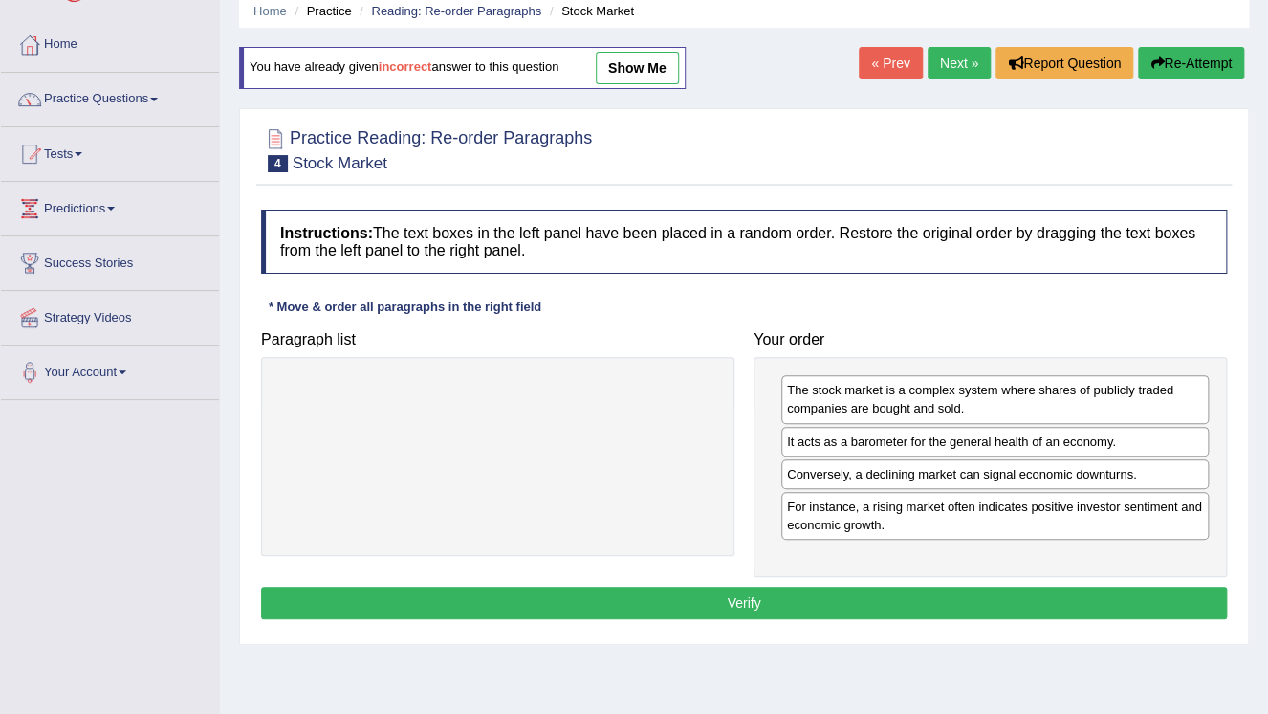
click at [920, 598] on button "Verify" at bounding box center [744, 602] width 966 height 33
click at [920, 598] on div "Home Practice Reading: Re-order Paragraphs Stock Market You have already given …" at bounding box center [744, 401] width 1048 height 956
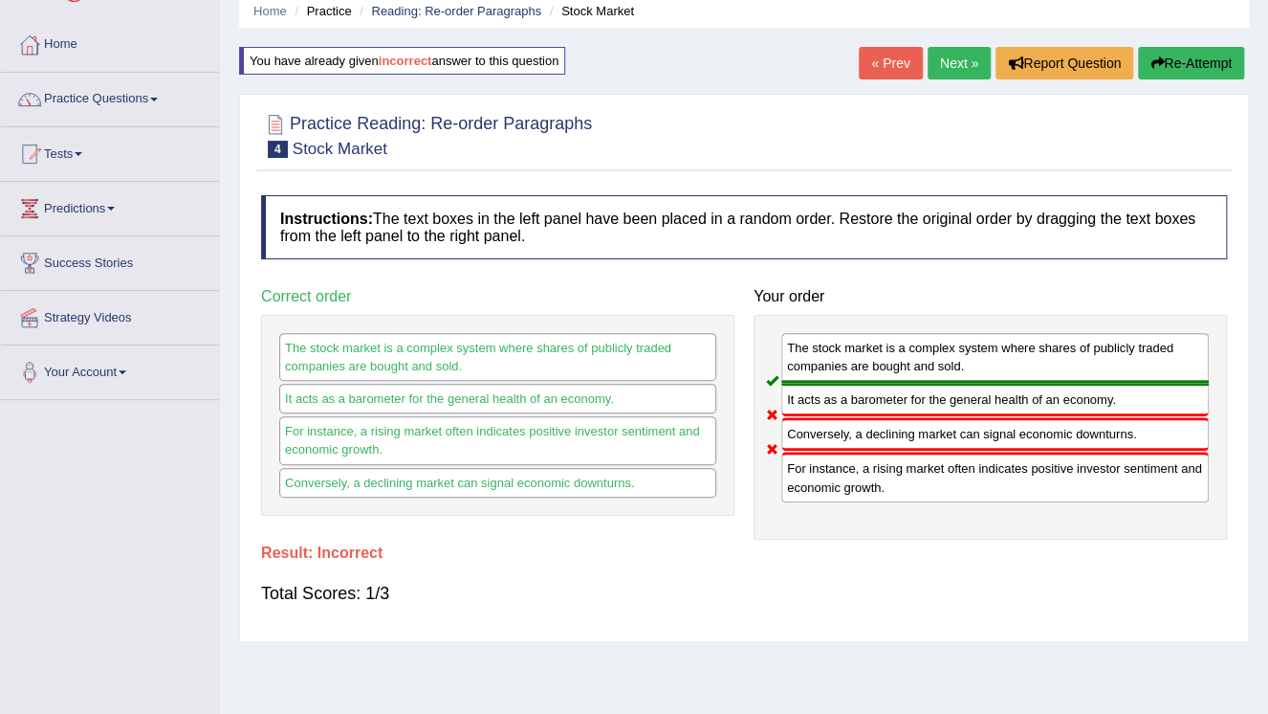
click at [1209, 70] on button "Re-Attempt" at bounding box center [1191, 63] width 106 height 33
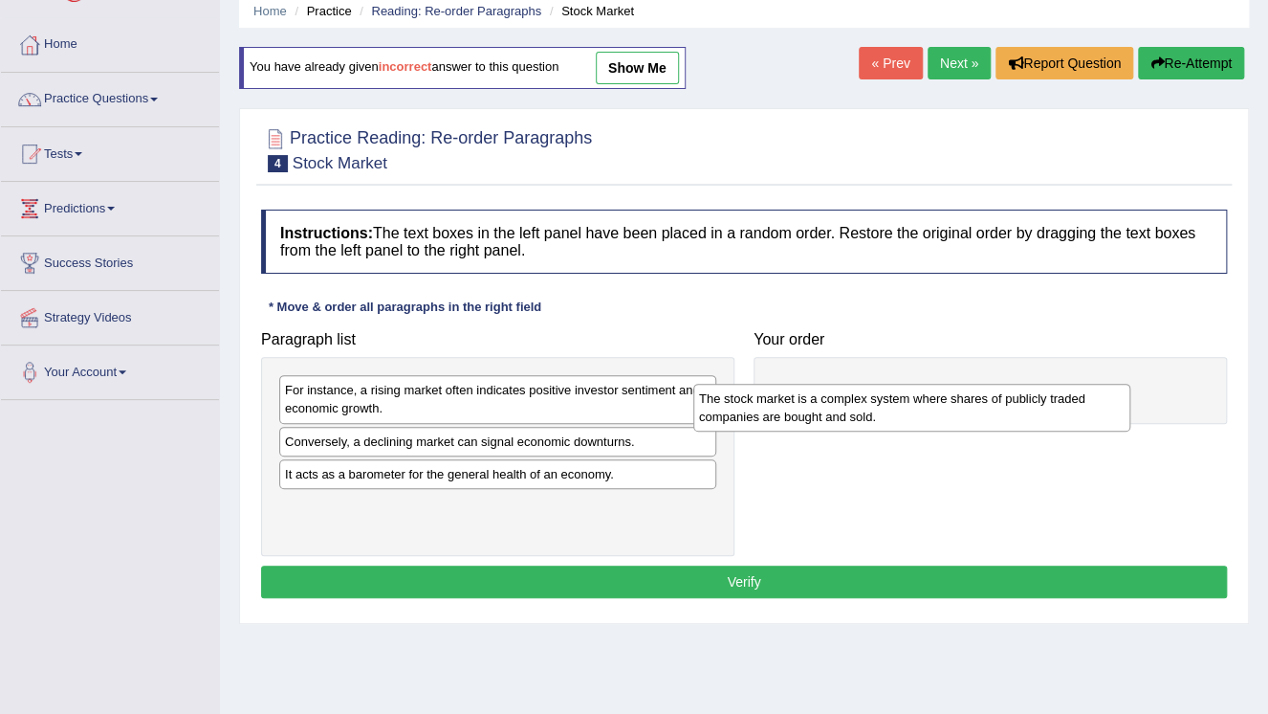
drag, startPoint x: 542, startPoint y: 455, endPoint x: 956, endPoint y: 395, distance: 418.5
click at [956, 395] on div "The stock market is a complex system where shares of publicly traded companies …" at bounding box center [911, 408] width 437 height 48
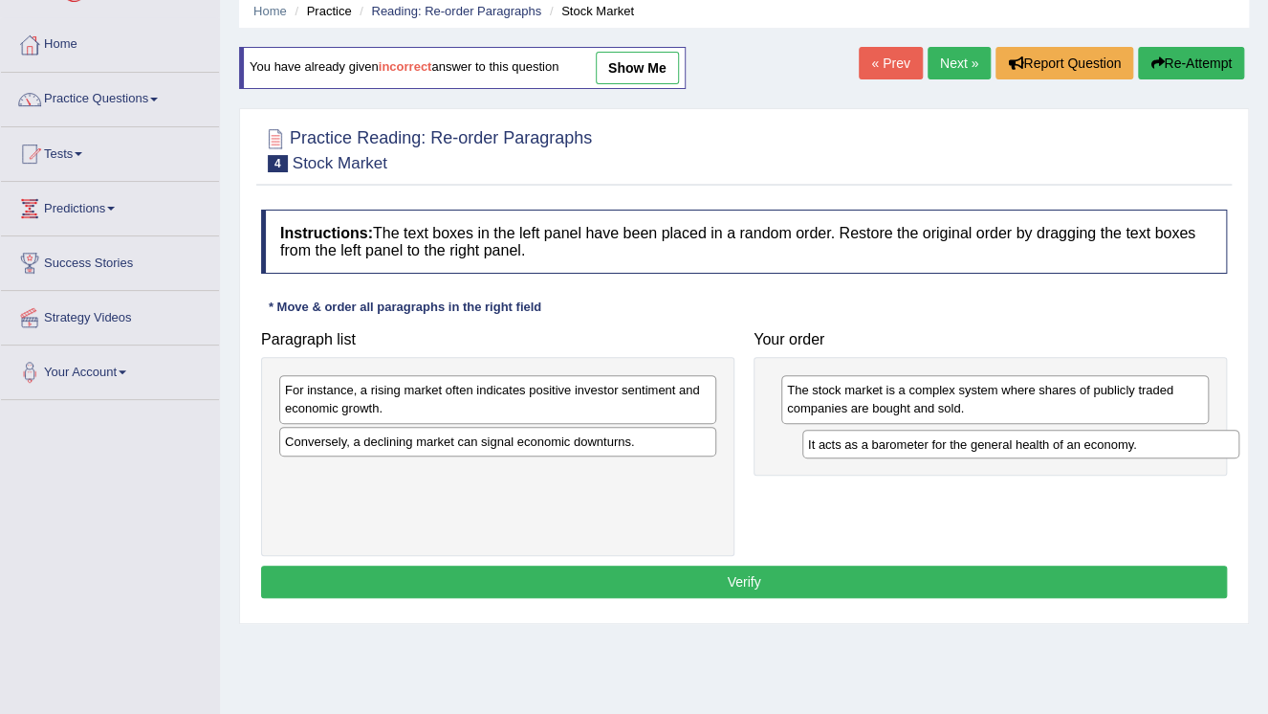
drag, startPoint x: 535, startPoint y: 475, endPoint x: 1056, endPoint y: 447, distance: 522.1
click at [1056, 447] on div "It acts as a barometer for the general health of an economy." at bounding box center [1020, 444] width 437 height 30
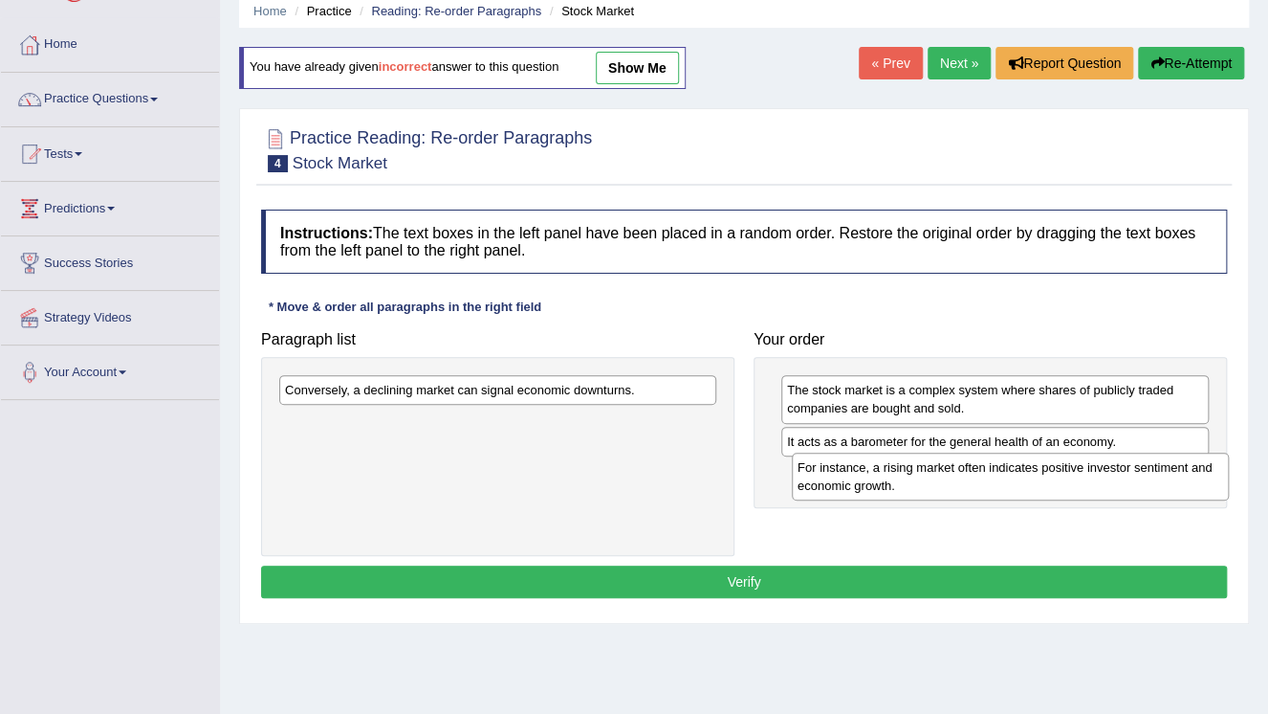
drag, startPoint x: 451, startPoint y: 425, endPoint x: 934, endPoint y: 482, distance: 486.4
click at [934, 482] on div "For instance, a rising market often indicates positive investor sentiment and e…" at bounding box center [1010, 476] width 437 height 48
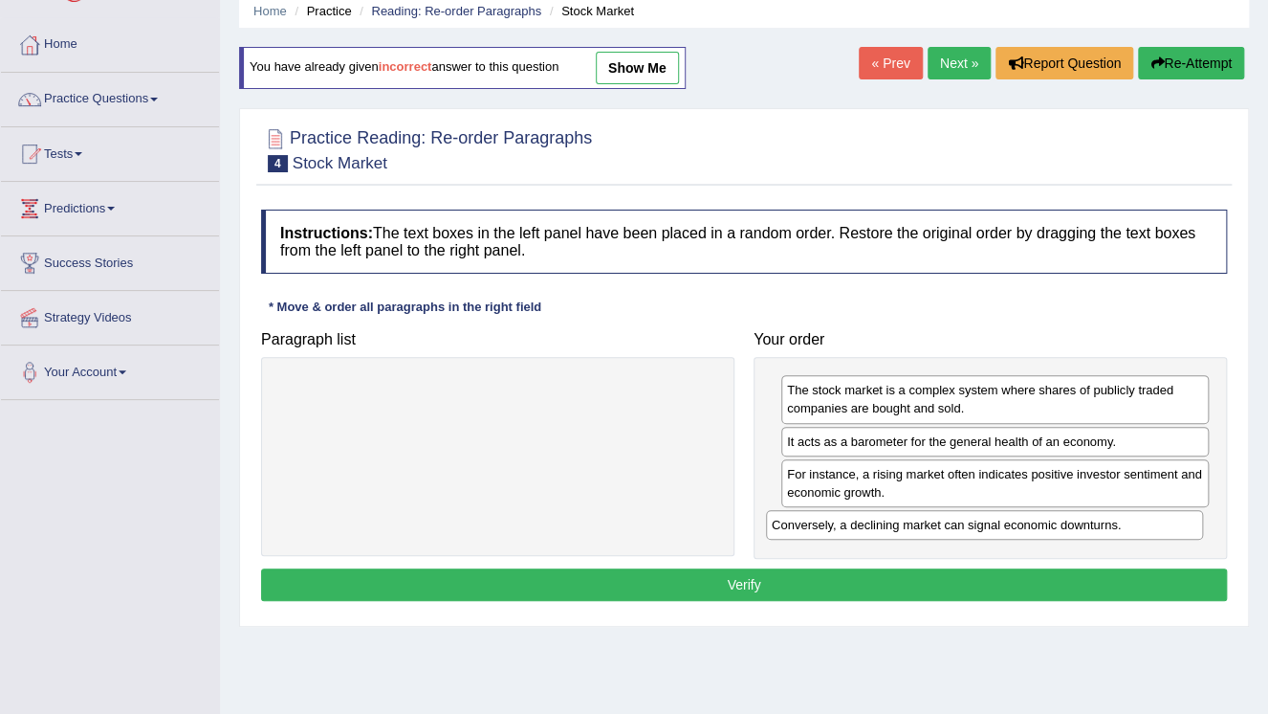
drag, startPoint x: 571, startPoint y: 395, endPoint x: 1061, endPoint y: 528, distance: 507.4
click at [1060, 529] on div "Conversely, a declining market can signal economic downturns." at bounding box center [984, 525] width 437 height 30
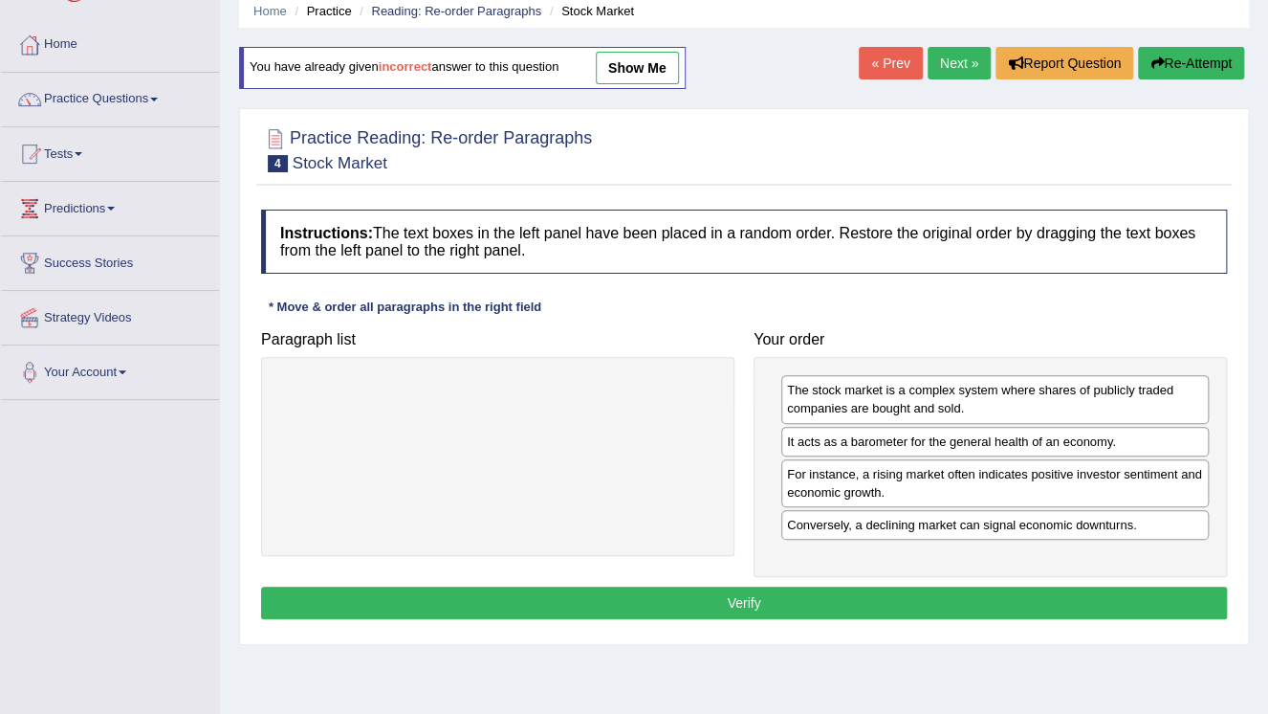
click at [757, 600] on button "Verify" at bounding box center [744, 602] width 966 height 33
click at [757, 600] on div "Home Practice Reading: Re-order Paragraphs Stock Market You have already given …" at bounding box center [744, 401] width 1048 height 956
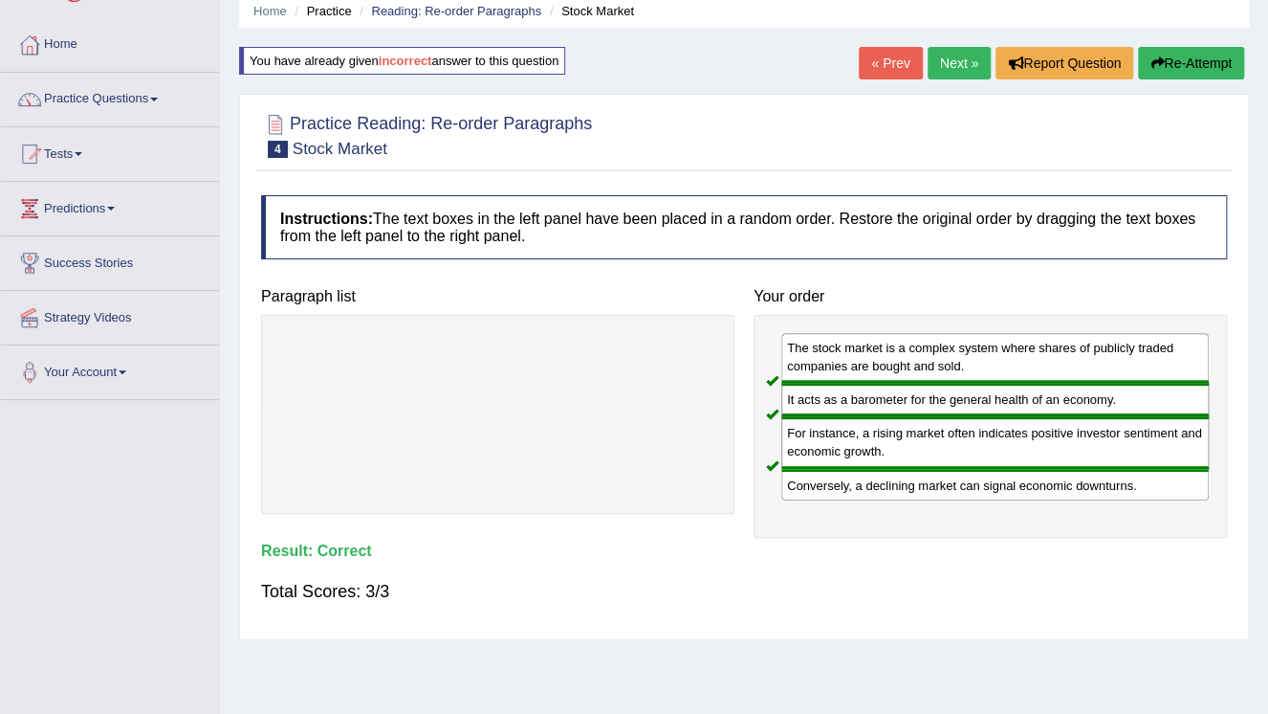
click at [956, 64] on link "Next »" at bounding box center [959, 63] width 63 height 33
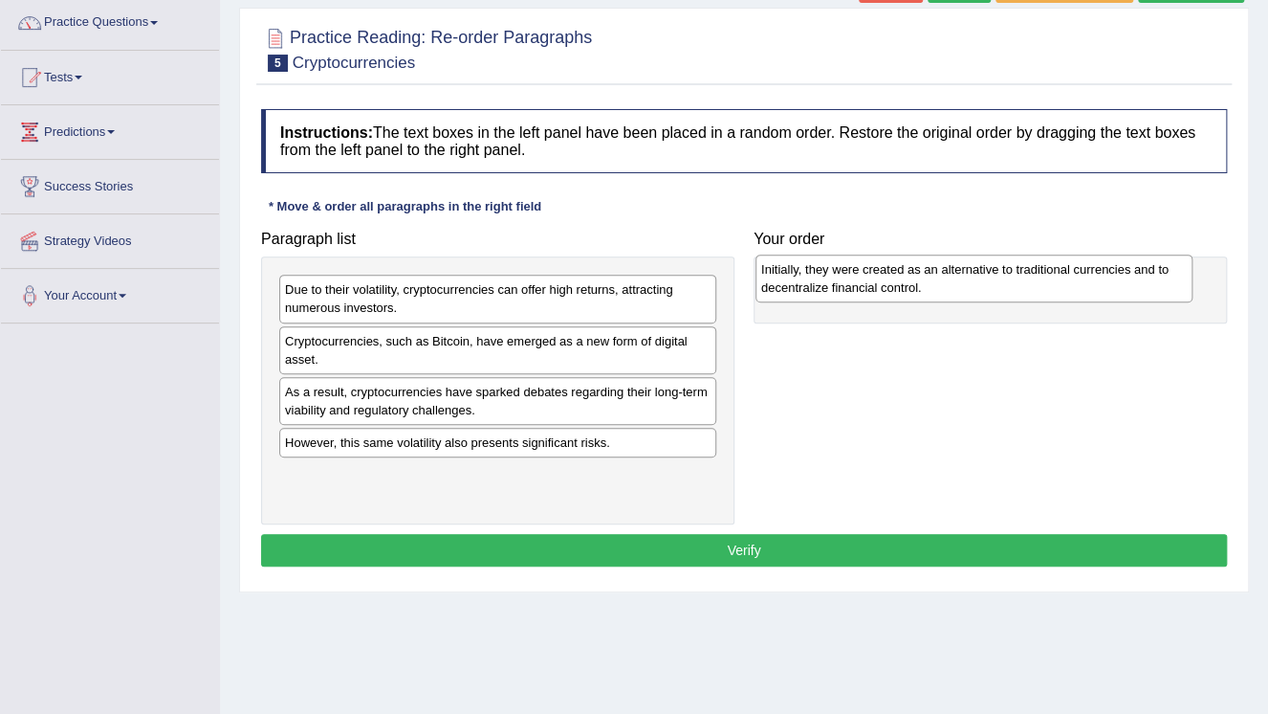
drag, startPoint x: 485, startPoint y: 480, endPoint x: 945, endPoint y: 276, distance: 503.2
click at [945, 276] on div "Initially, they were created as an alternative to traditional currencies and to…" at bounding box center [974, 278] width 437 height 48
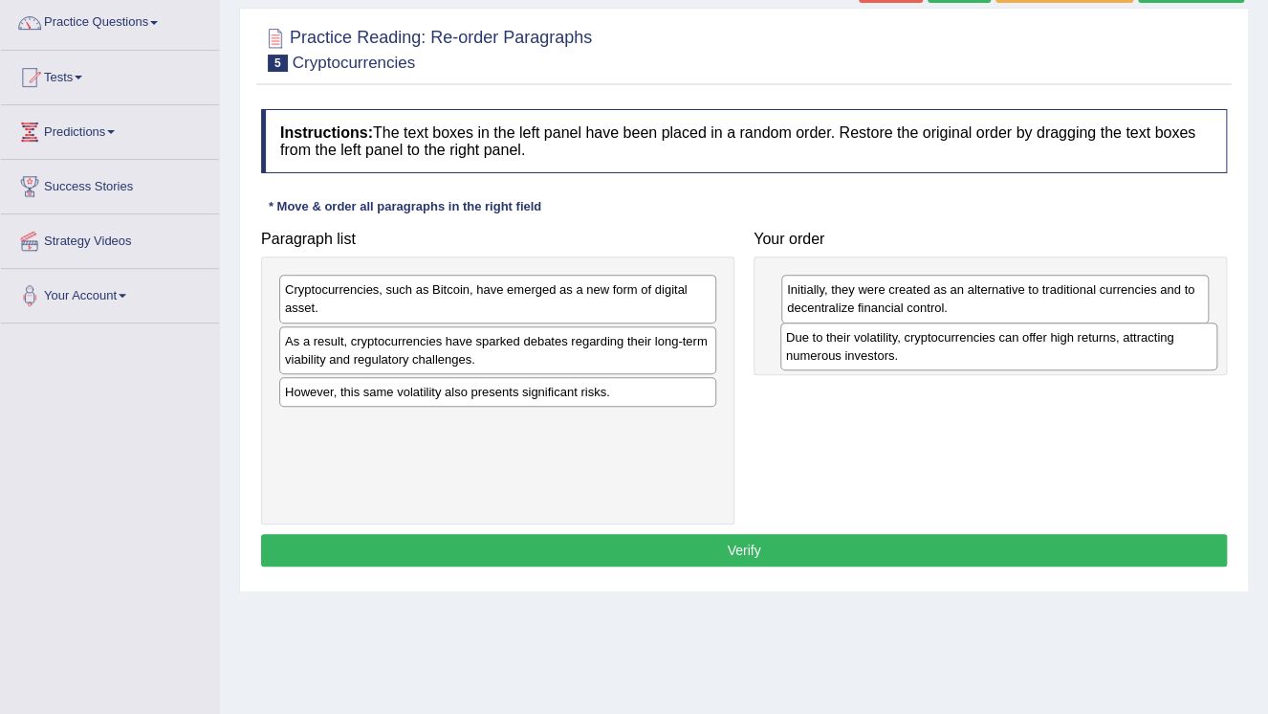
drag, startPoint x: 500, startPoint y: 302, endPoint x: 1000, endPoint y: 350, distance: 502.5
click at [1000, 350] on div "Due to their volatility, cryptocurrencies can offer high returns, attracting nu…" at bounding box center [998, 346] width 437 height 48
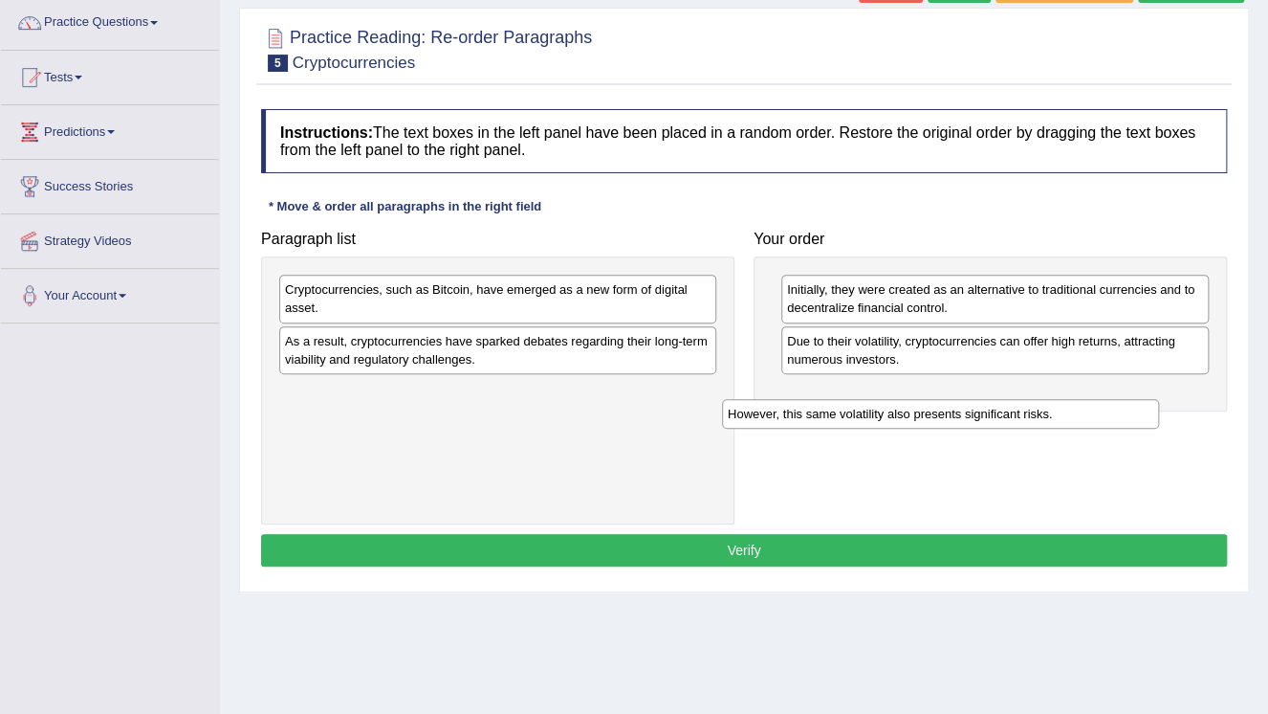
drag, startPoint x: 559, startPoint y: 405, endPoint x: 991, endPoint y: 421, distance: 432.6
click at [991, 421] on div "However, this same volatility also presents significant risks." at bounding box center [940, 414] width 437 height 30
drag, startPoint x: 598, startPoint y: 378, endPoint x: 1148, endPoint y: 375, distance: 550.0
click at [1148, 405] on div "However, this same volatility also presents significant risks." at bounding box center [975, 420] width 437 height 30
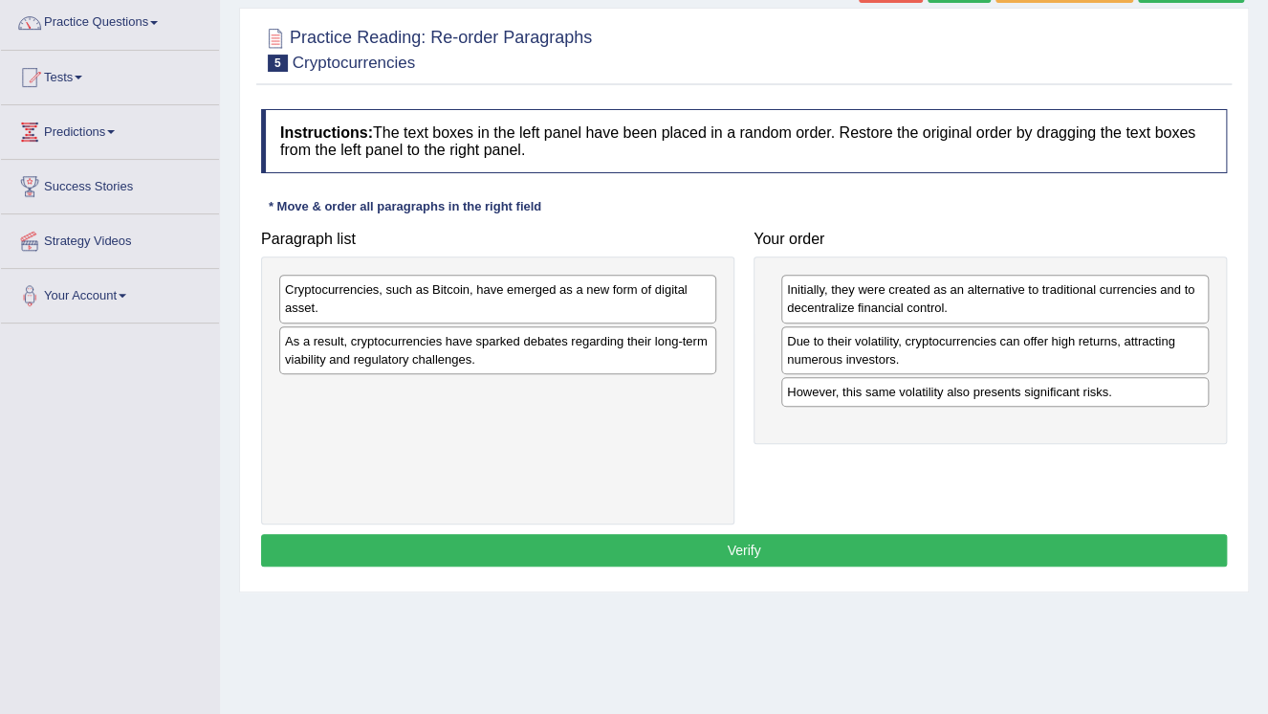
drag, startPoint x: 1148, startPoint y: 367, endPoint x: 1127, endPoint y: 370, distance: 21.2
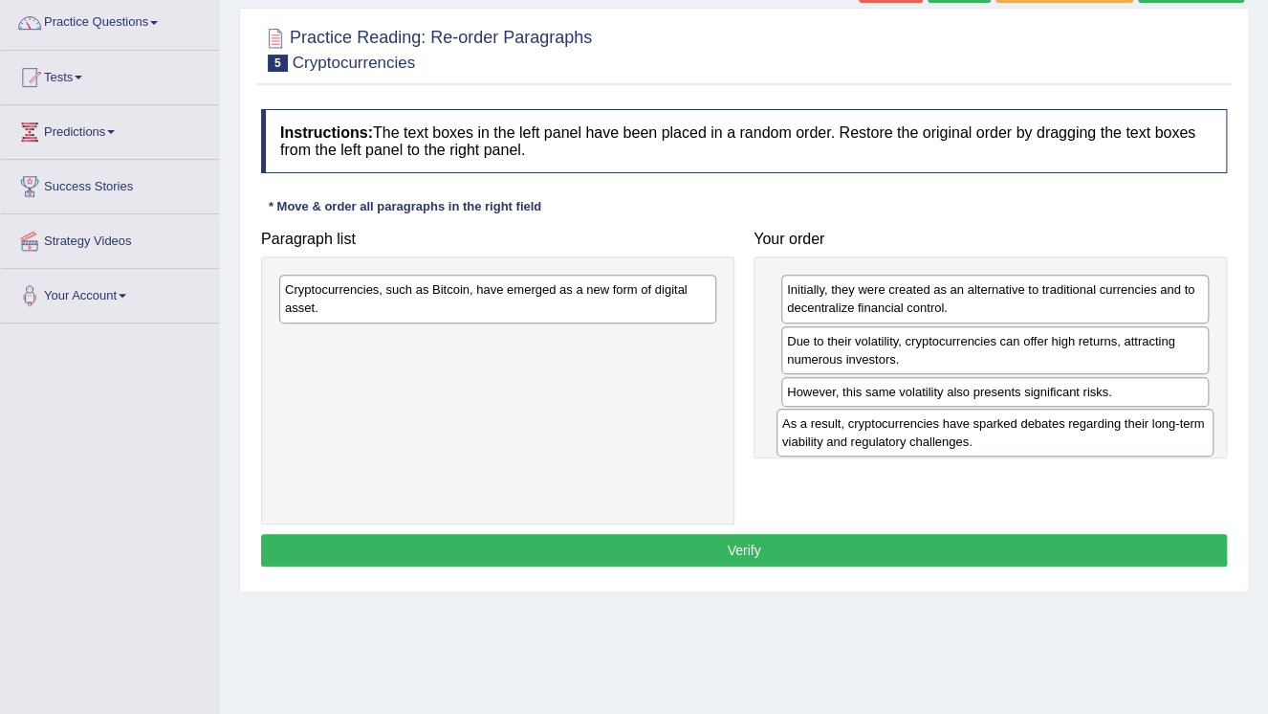
drag, startPoint x: 613, startPoint y: 362, endPoint x: 1132, endPoint y: 432, distance: 524.2
click at [1132, 433] on div "As a result, cryptocurrencies have sparked debates regarding their long-term vi…" at bounding box center [995, 432] width 437 height 48
click at [1132, 432] on div "As a result, cryptocurrencies have sparked debates regarding their long-term vi…" at bounding box center [995, 432] width 437 height 48
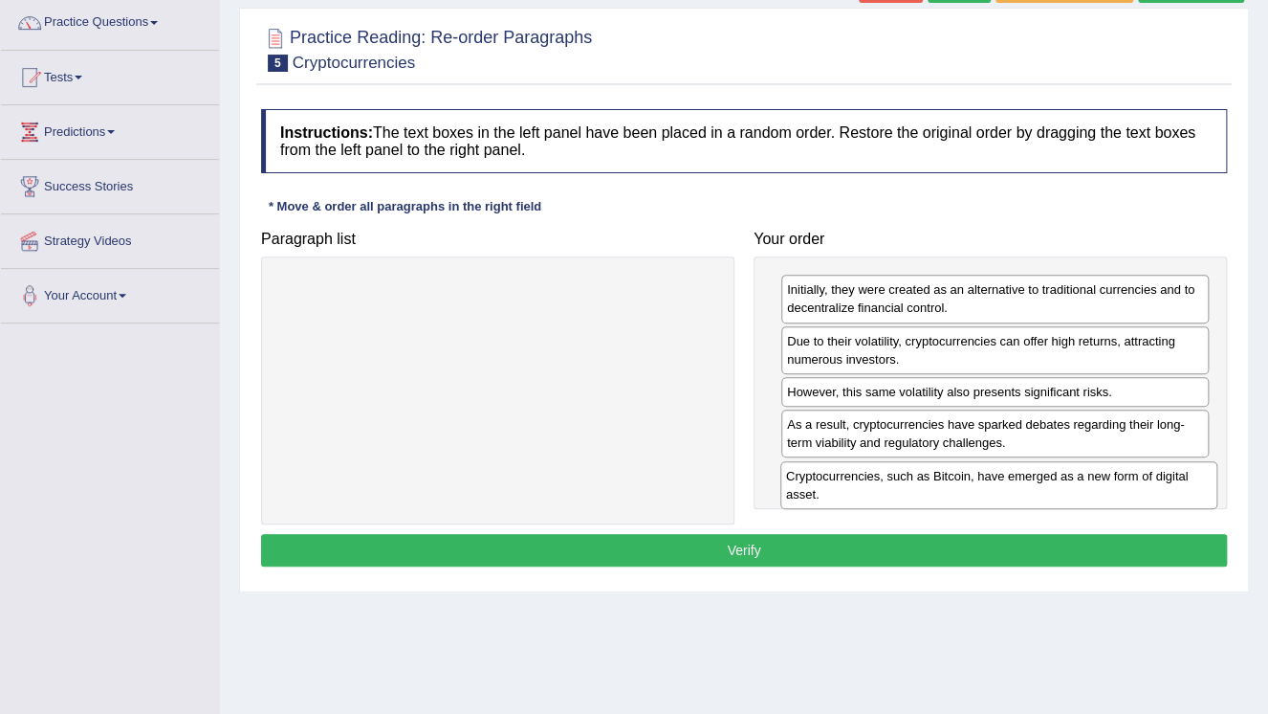
drag, startPoint x: 604, startPoint y: 287, endPoint x: 1093, endPoint y: 472, distance: 522.5
click at [1094, 472] on div "Cryptocurrencies, such as Bitcoin, have emerged as a new form of digital asset." at bounding box center [998, 485] width 437 height 48
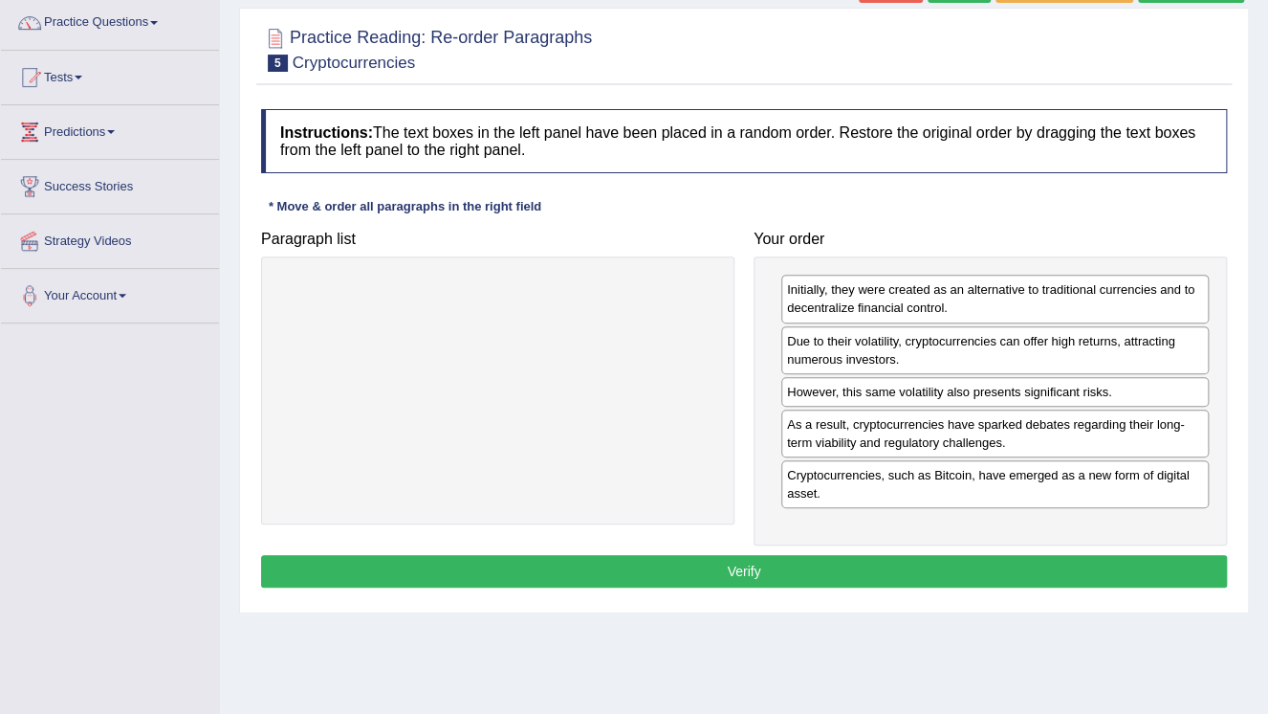
click at [832, 574] on button "Verify" at bounding box center [744, 571] width 966 height 33
click at [832, 574] on div "Home Practice Reading: Re-order Paragraphs Cryptocurrencies « Prev Next » Repor…" at bounding box center [744, 325] width 1048 height 956
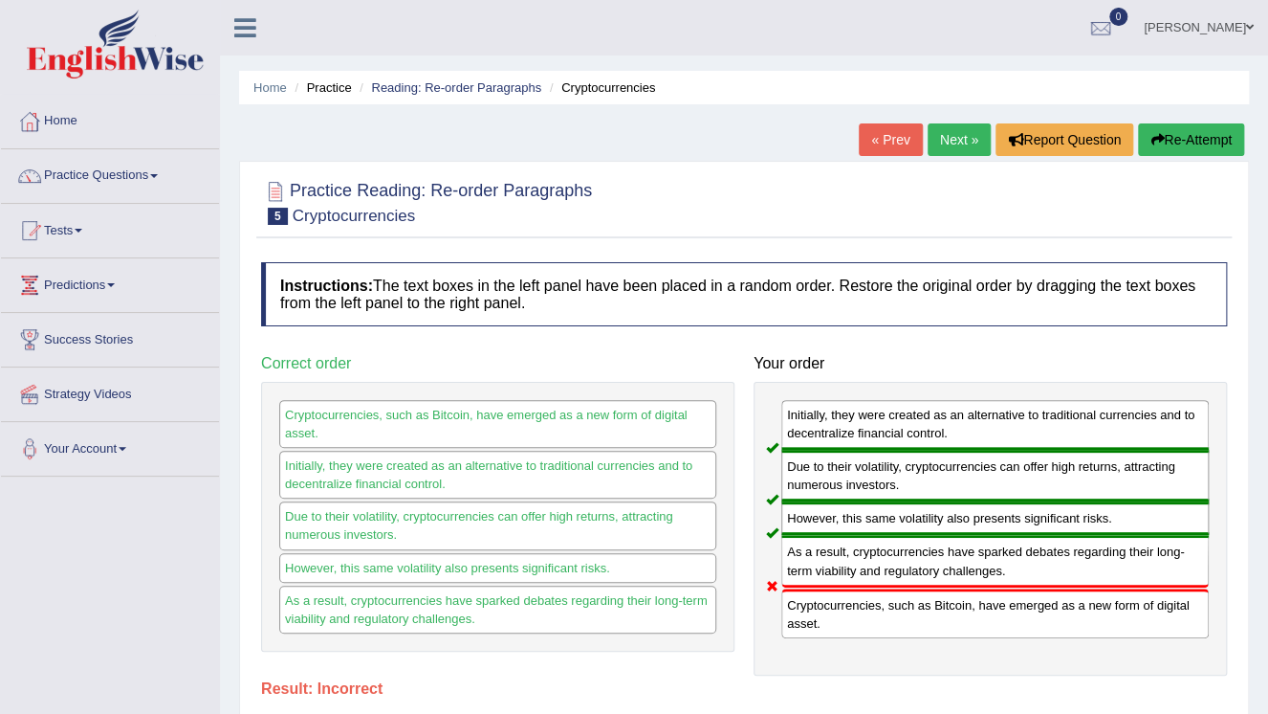
click at [954, 138] on link "Next »" at bounding box center [959, 139] width 63 height 33
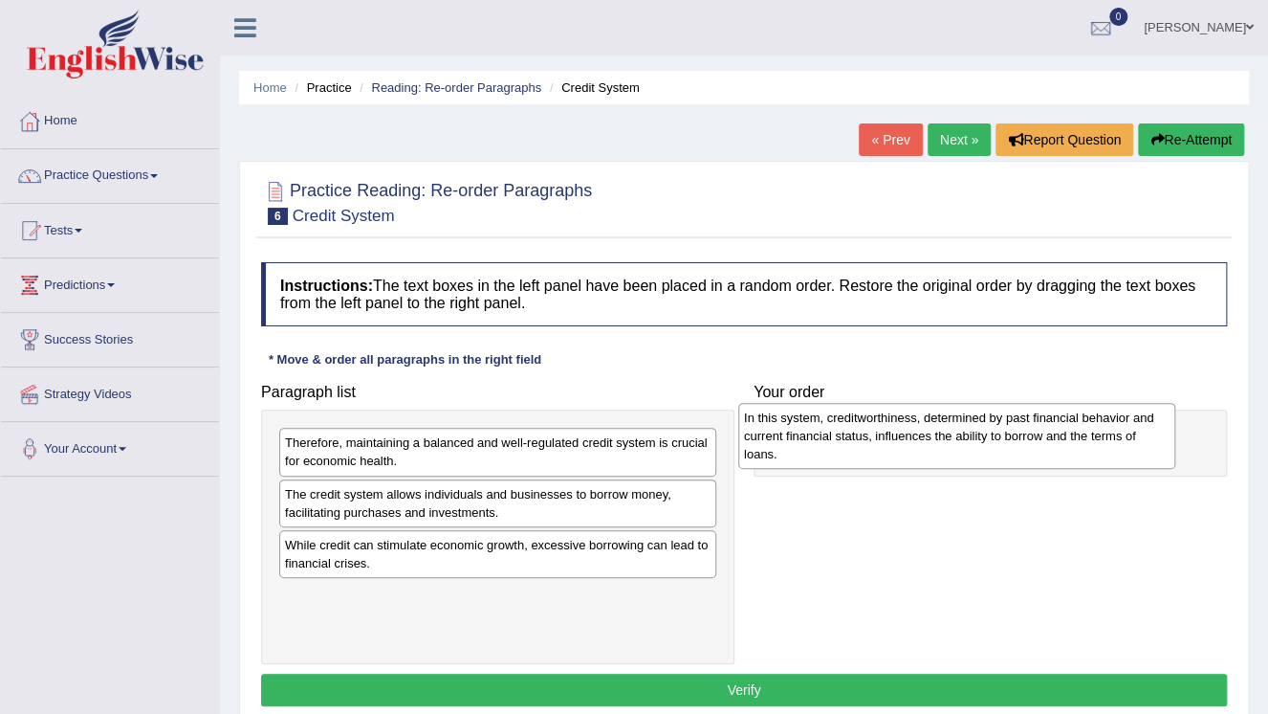
drag, startPoint x: 482, startPoint y: 566, endPoint x: 941, endPoint y: 440, distance: 476.2
click at [941, 440] on div "In this system, creditworthiness, determined by past financial behavior and cur…" at bounding box center [956, 436] width 437 height 66
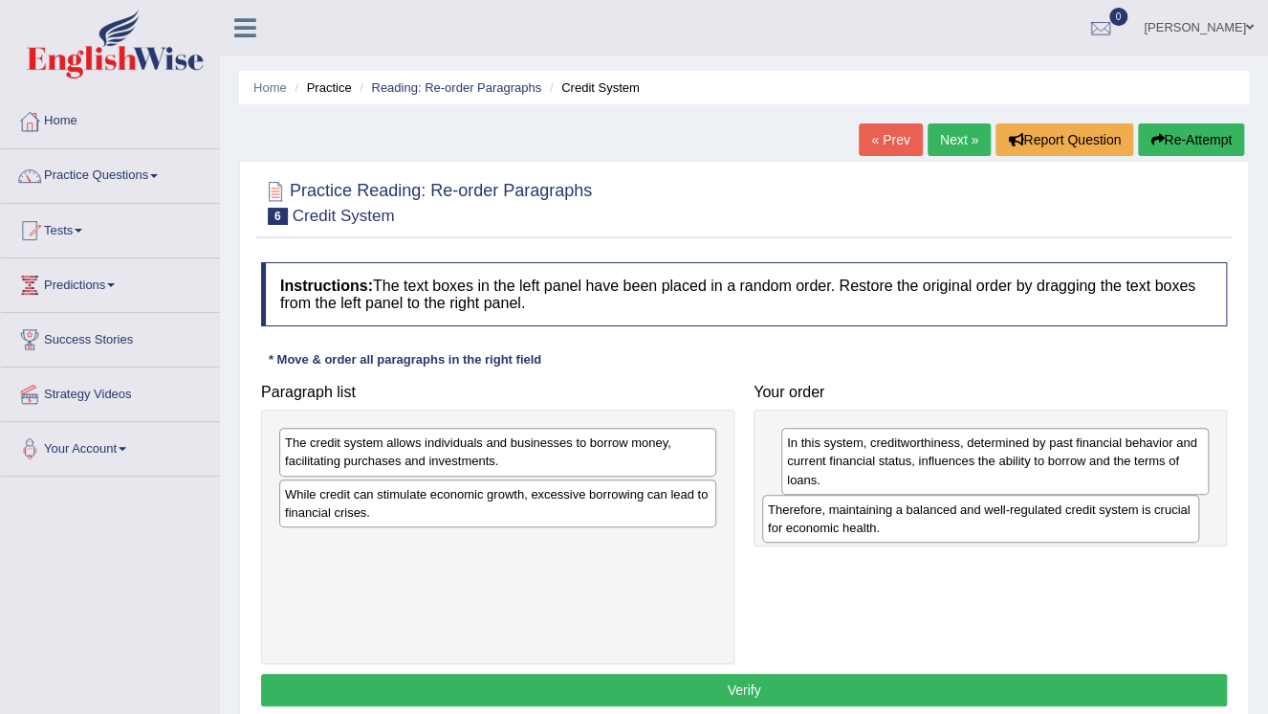
drag, startPoint x: 488, startPoint y: 461, endPoint x: 971, endPoint y: 525, distance: 487.3
click at [971, 525] on div "Therefore, maintaining a balanced and well-regulated credit system is crucial f…" at bounding box center [980, 518] width 437 height 48
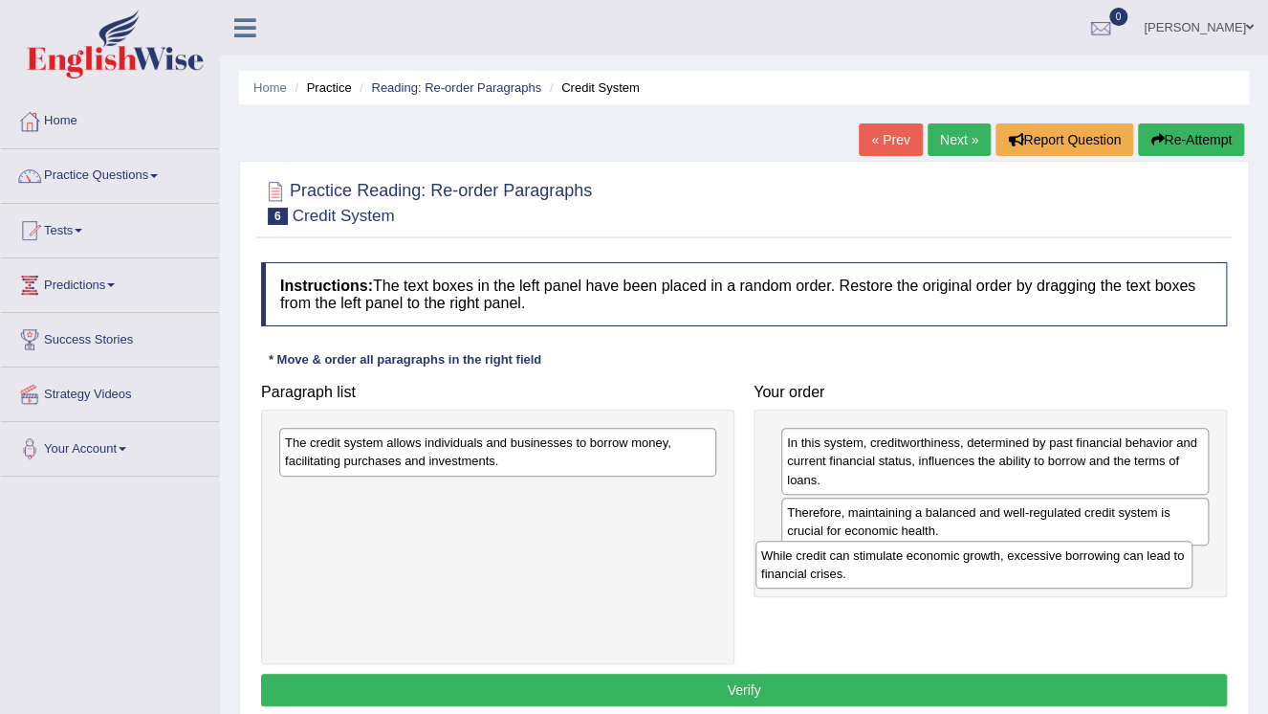
drag, startPoint x: 517, startPoint y: 505, endPoint x: 994, endPoint y: 559, distance: 479.3
click at [994, 566] on div "While credit can stimulate economic growth, excessive borrowing can lead to fin…" at bounding box center [974, 564] width 437 height 48
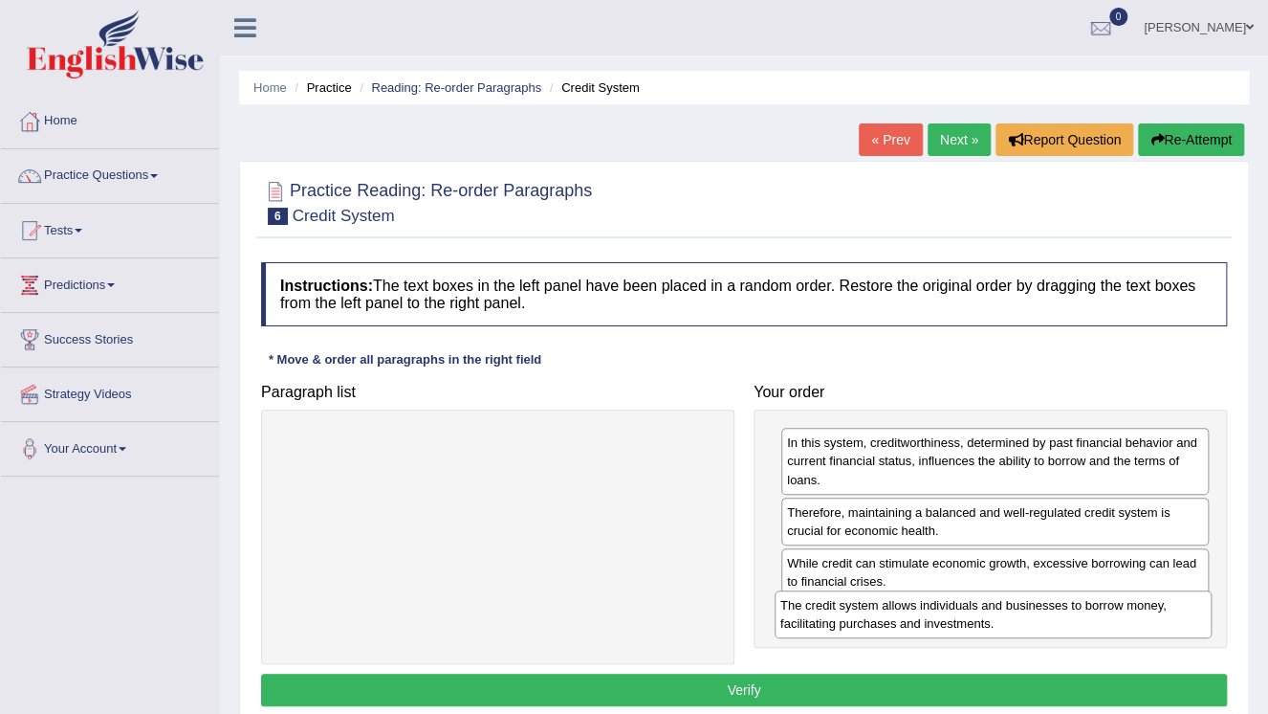
drag, startPoint x: 654, startPoint y: 466, endPoint x: 1150, endPoint y: 628, distance: 521.5
click at [1150, 628] on div "The credit system allows individuals and businesses to borrow money, facilitati…" at bounding box center [993, 614] width 437 height 48
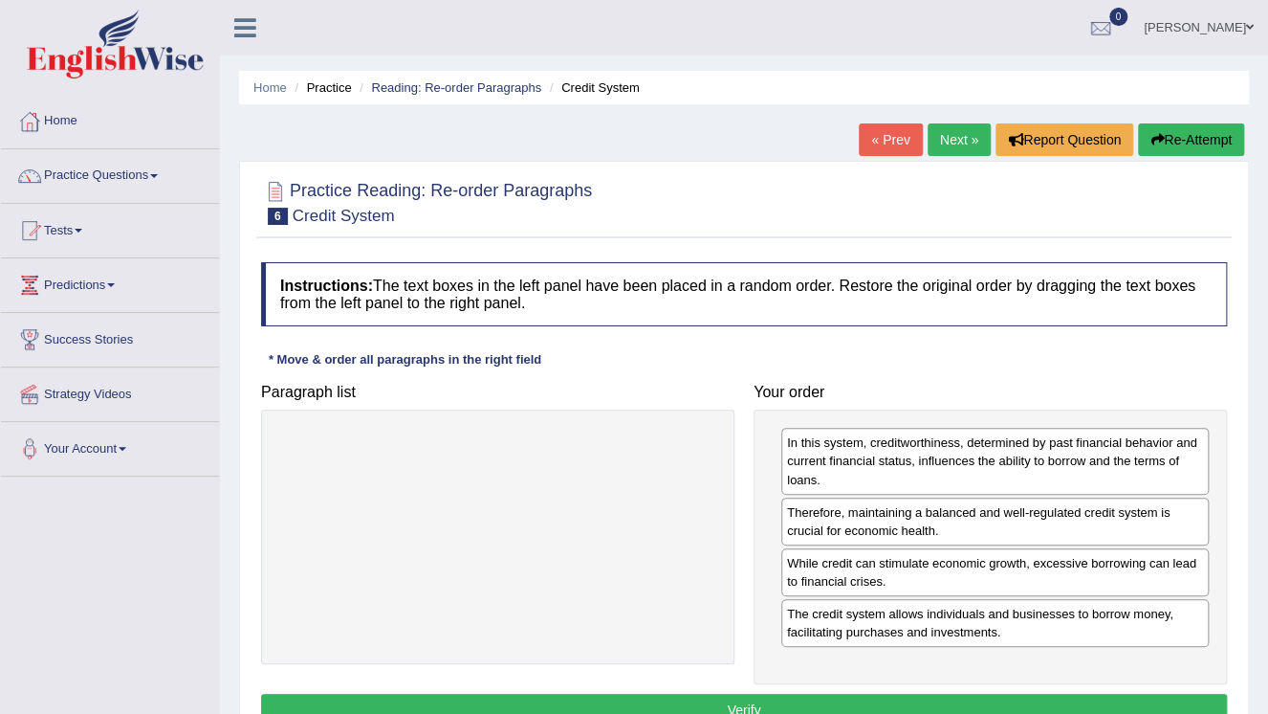
click at [960, 704] on button "Verify" at bounding box center [744, 709] width 966 height 33
click at [960, 704] on div "Home Practice Reading: Re-order Paragraphs Credit System « Prev Next » Report Q…" at bounding box center [744, 478] width 1048 height 956
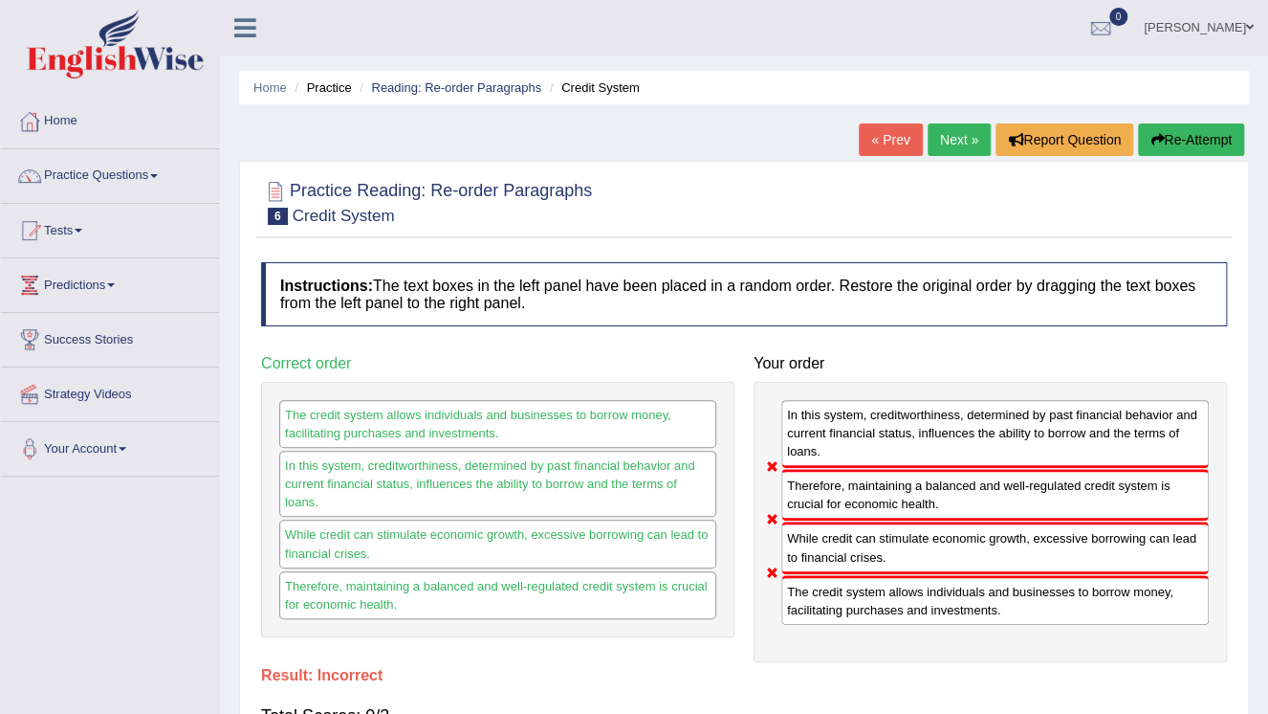
click at [1165, 142] on button "Re-Attempt" at bounding box center [1191, 139] width 106 height 33
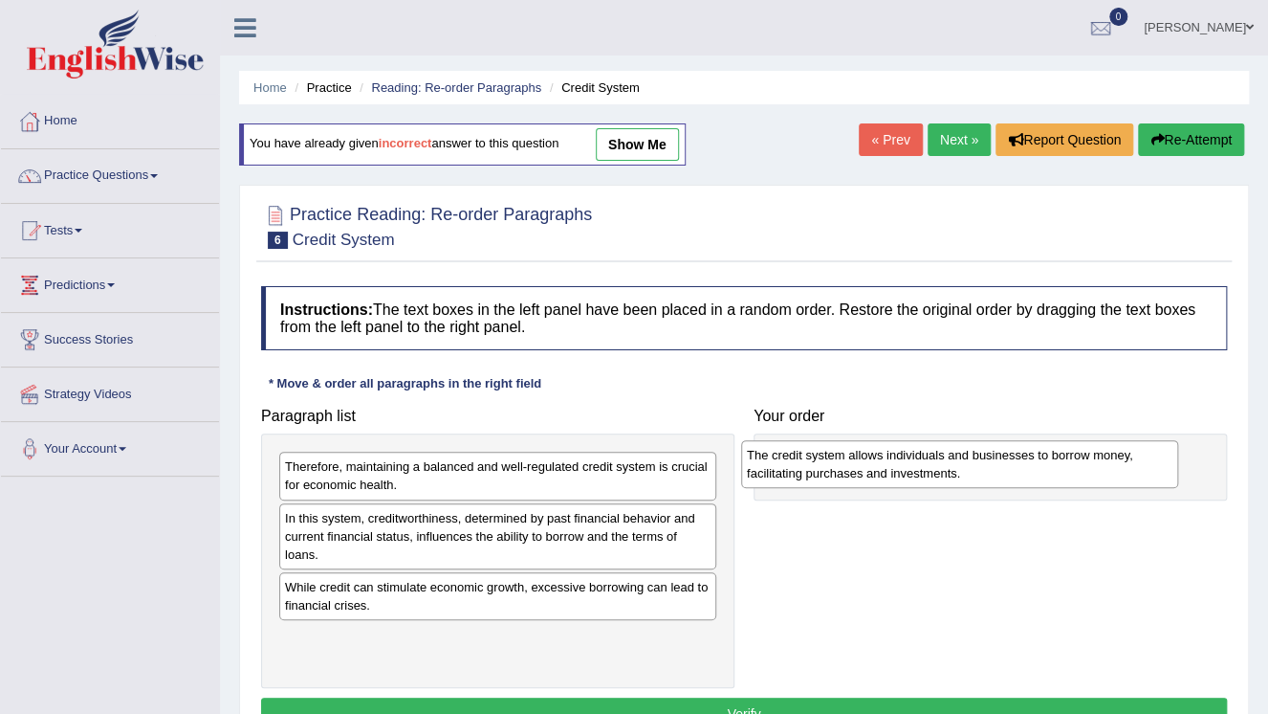
drag, startPoint x: 472, startPoint y: 531, endPoint x: 934, endPoint y: 470, distance: 466.0
click at [934, 470] on div "The credit system allows individuals and businesses to borrow money, facilitati…" at bounding box center [959, 464] width 437 height 48
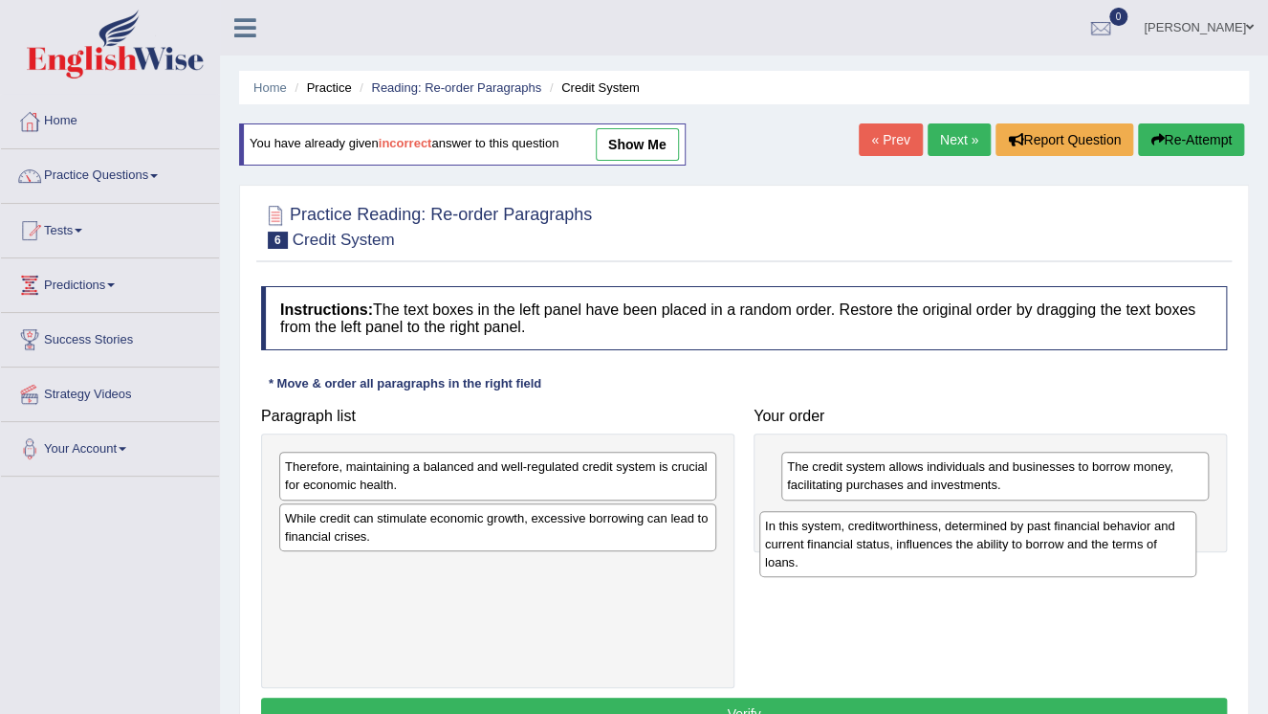
drag, startPoint x: 536, startPoint y: 531, endPoint x: 1030, endPoint y: 524, distance: 494.5
click at [1030, 527] on div "In this system, creditworthiness, determined by past financial behavior and cur…" at bounding box center [977, 544] width 437 height 66
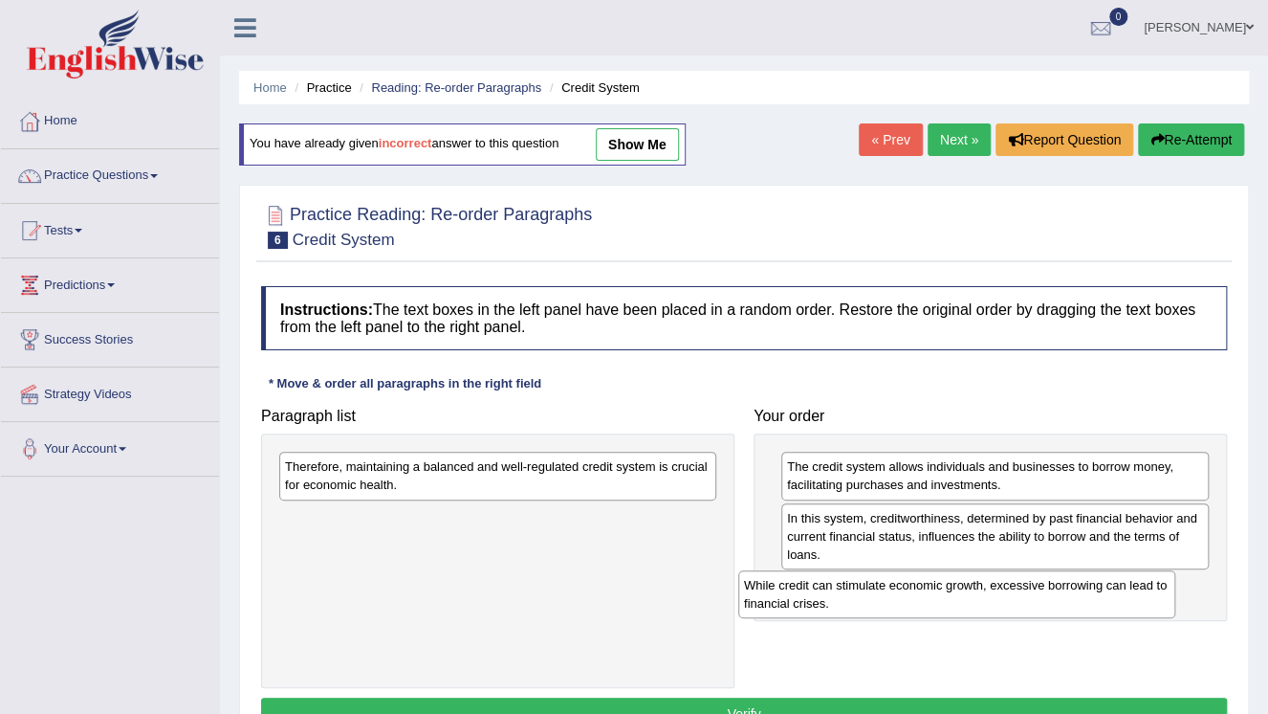
drag, startPoint x: 536, startPoint y: 530, endPoint x: 999, endPoint y: 598, distance: 467.9
click at [999, 598] on div "While credit can stimulate economic growth, excessive borrowing can lead to fin…" at bounding box center [956, 594] width 437 height 48
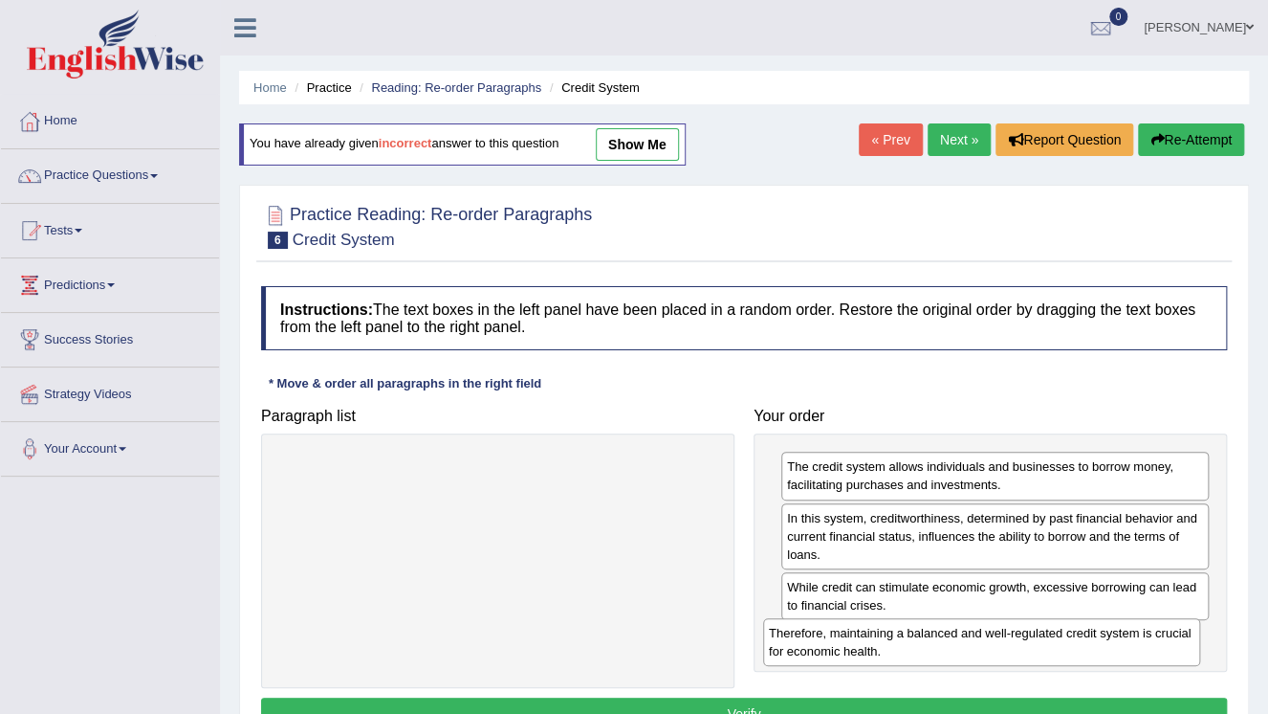
drag, startPoint x: 571, startPoint y: 472, endPoint x: 1065, endPoint y: 639, distance: 520.8
click at [1065, 639] on div "Therefore, maintaining a balanced and well-regulated credit system is crucial f…" at bounding box center [981, 642] width 437 height 48
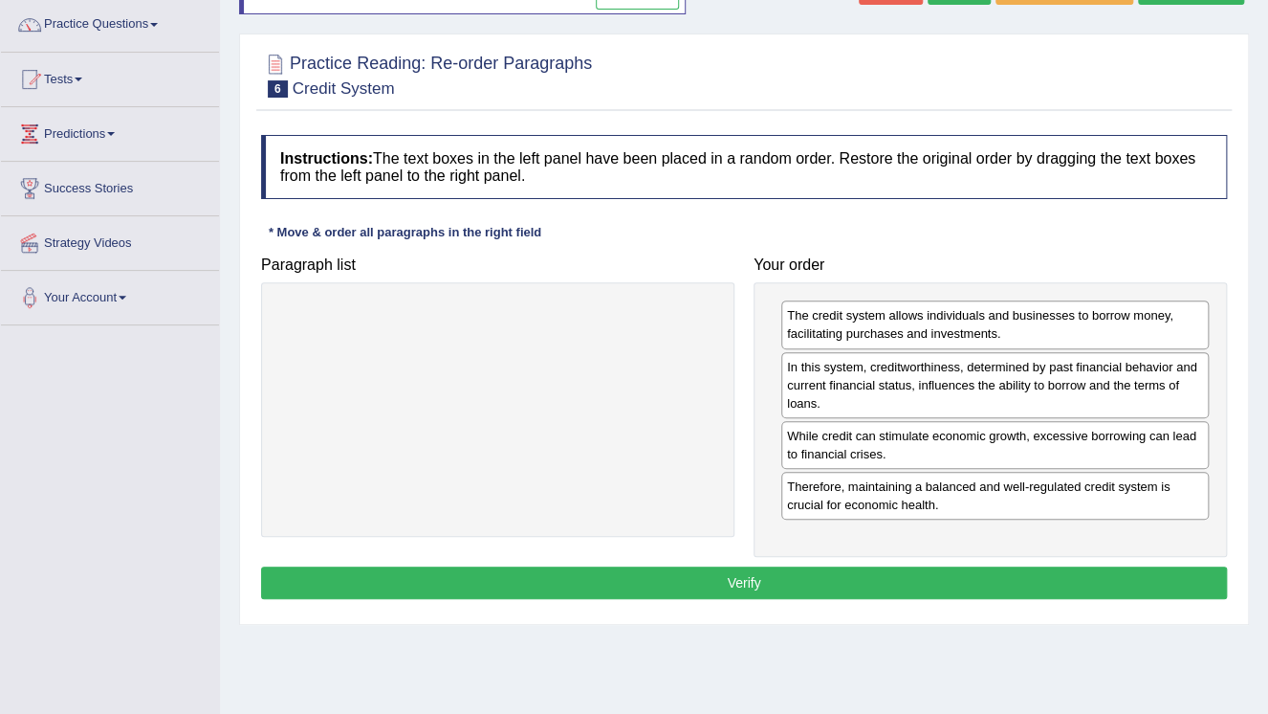
scroll to position [153, 0]
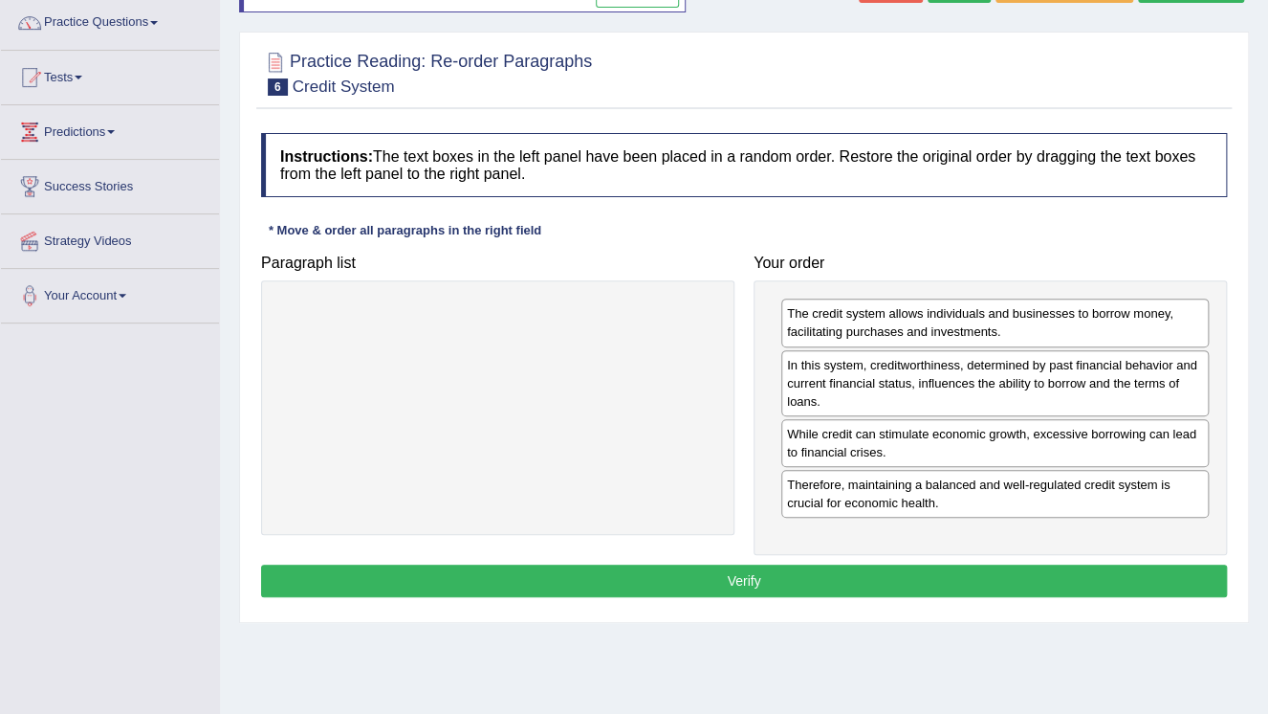
click at [780, 585] on button "Verify" at bounding box center [744, 580] width 966 height 33
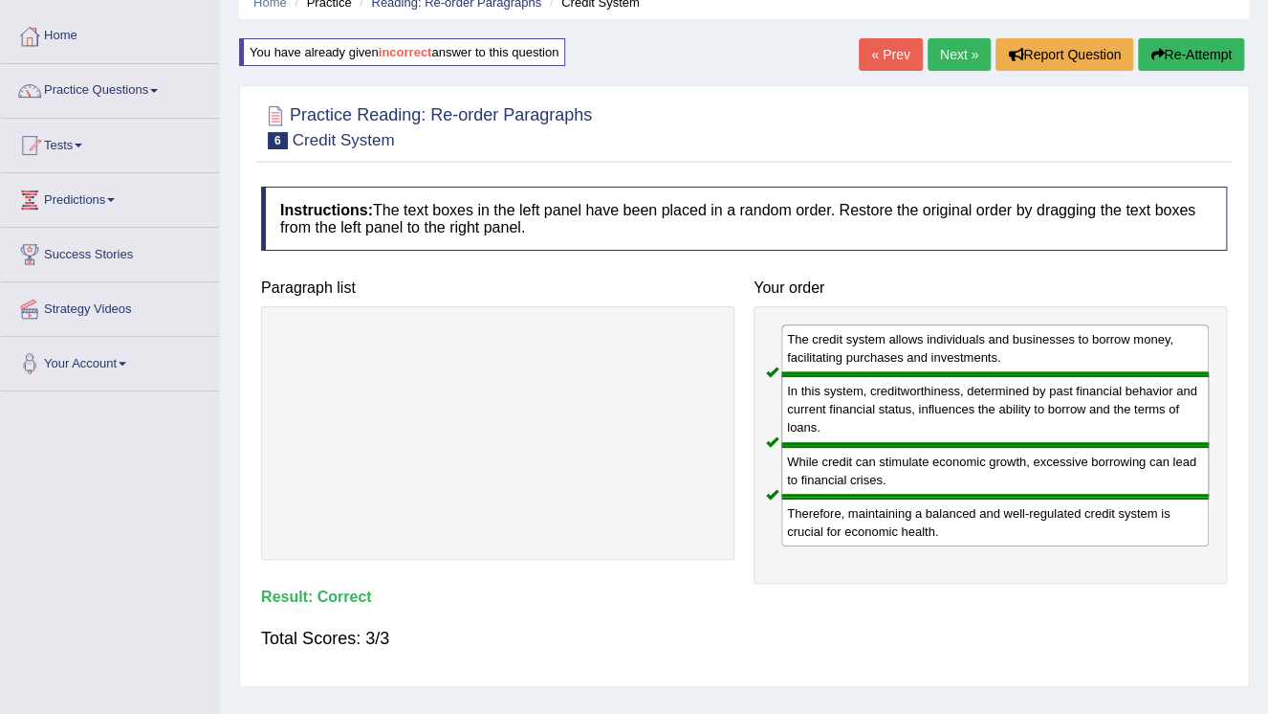
scroll to position [0, 0]
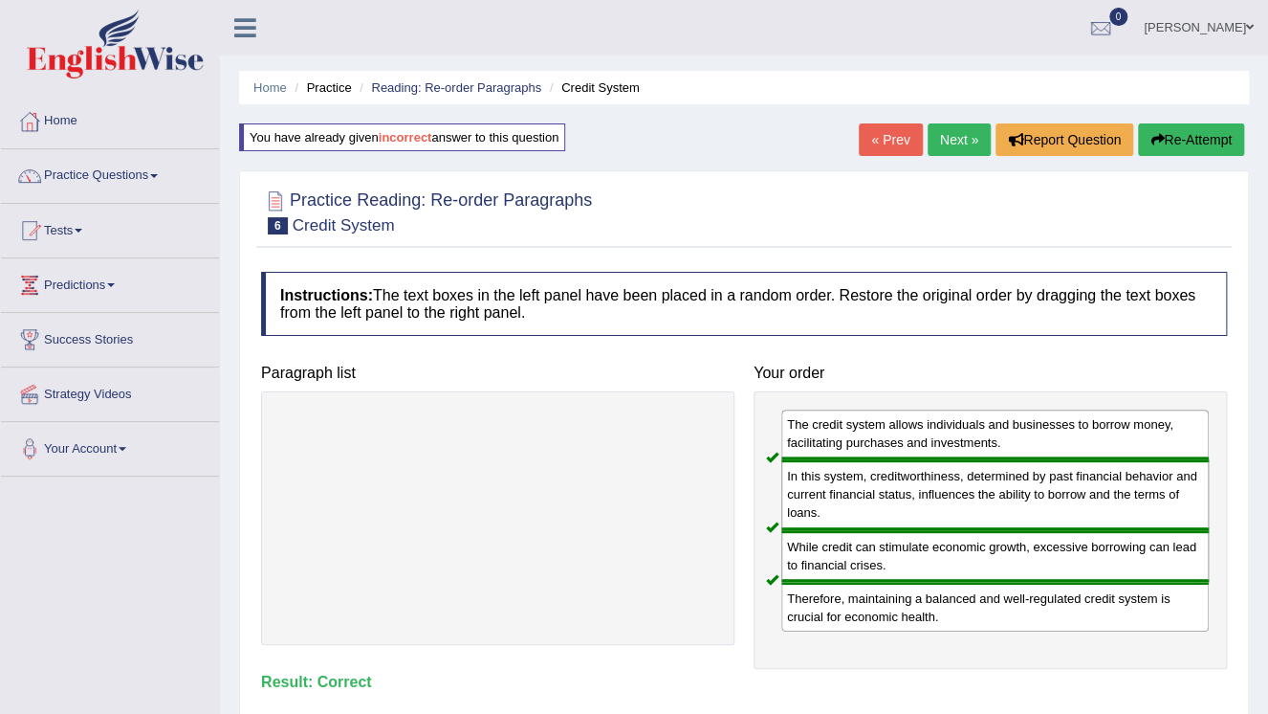
click at [961, 144] on link "Next »" at bounding box center [959, 139] width 63 height 33
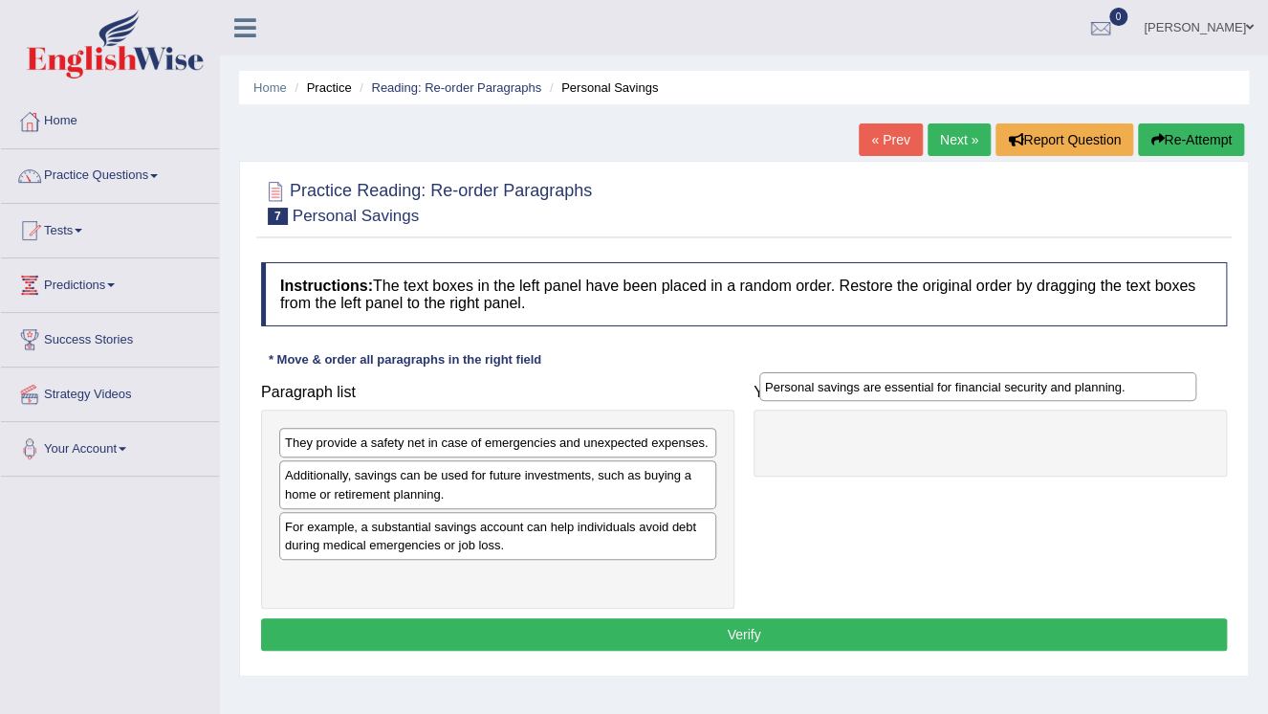
drag, startPoint x: 360, startPoint y: 581, endPoint x: 840, endPoint y: 391, distance: 516.1
click at [840, 391] on div "Personal savings are essential for financial security and planning." at bounding box center [977, 387] width 437 height 30
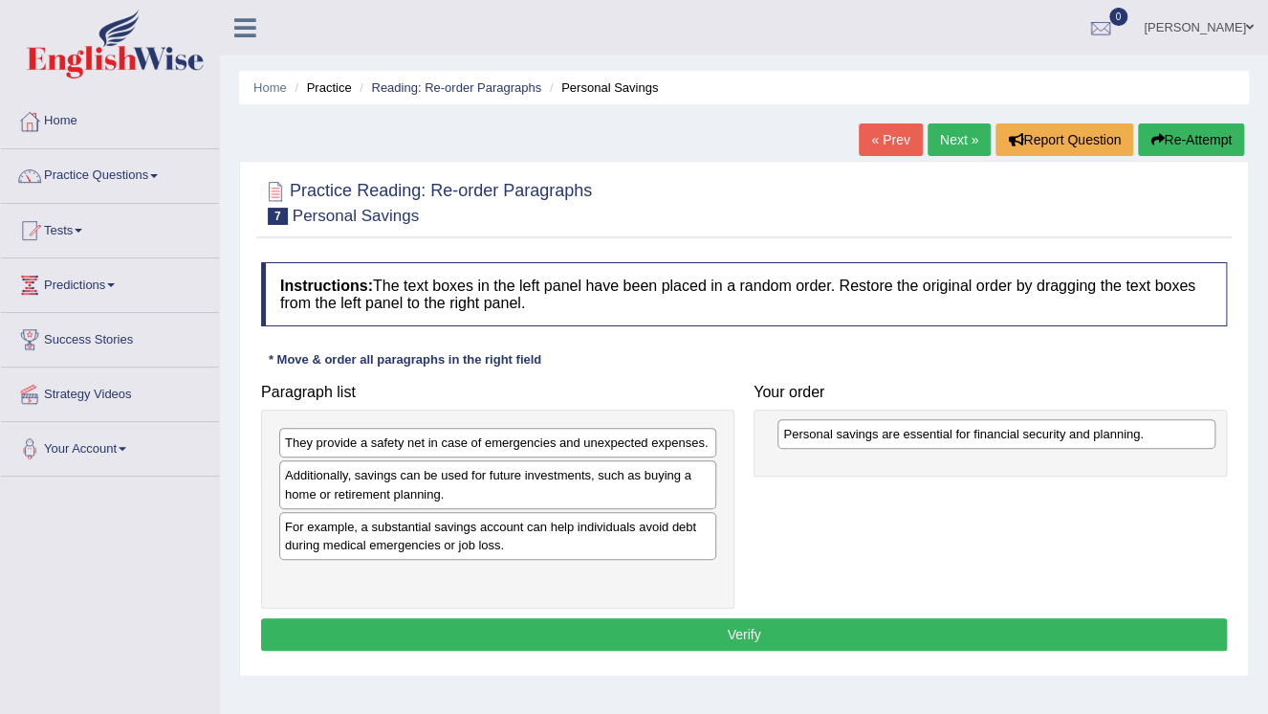
click at [840, 416] on div at bounding box center [990, 442] width 473 height 67
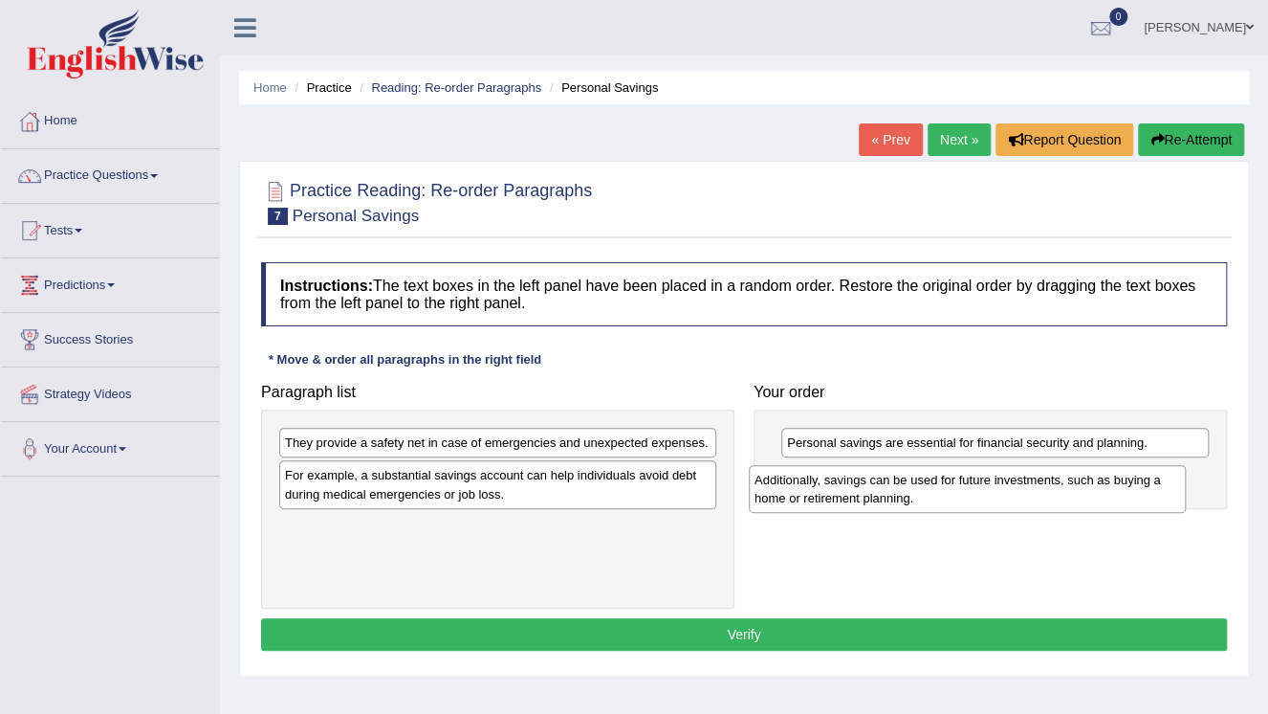
drag, startPoint x: 546, startPoint y: 477, endPoint x: 1018, endPoint y: 478, distance: 471.5
click at [1018, 478] on div "Additionally, savings can be used for future investments, such as buying a home…" at bounding box center [967, 489] width 437 height 48
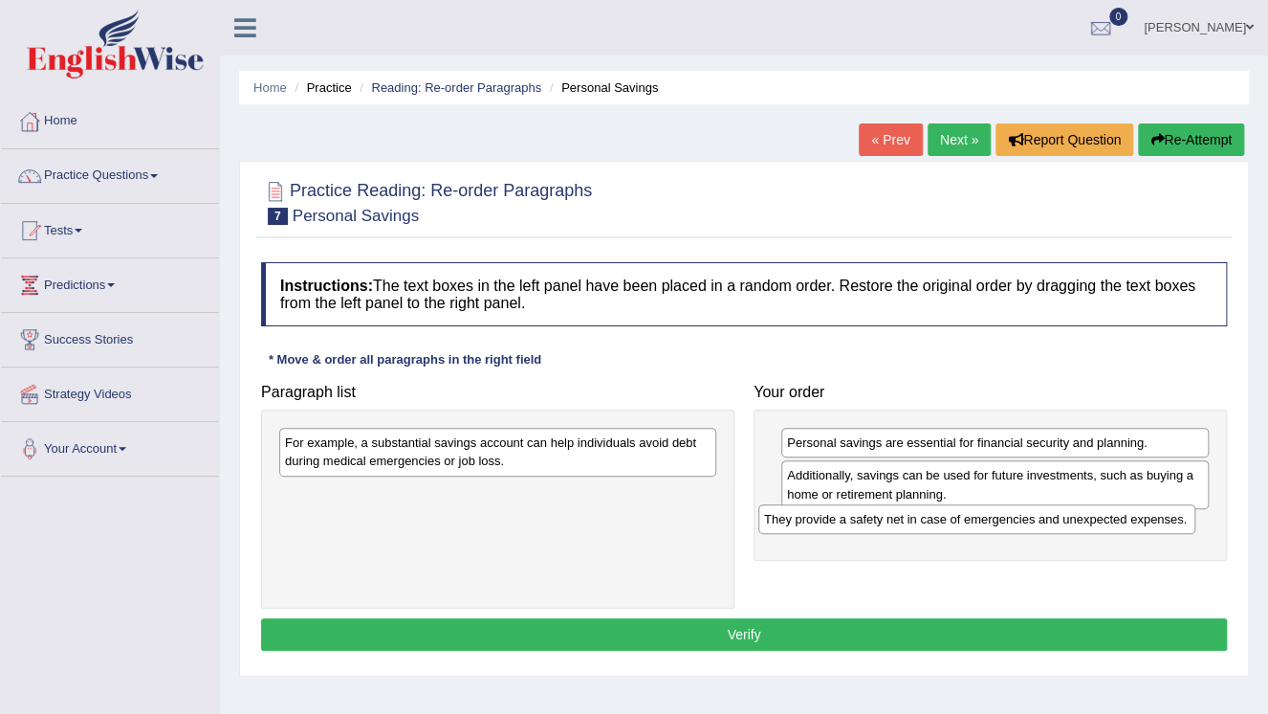
drag, startPoint x: 555, startPoint y: 444, endPoint x: 1034, endPoint y: 520, distance: 485.3
click at [1034, 520] on div "They provide a safety net in case of emergencies and unexpected expenses." at bounding box center [976, 519] width 437 height 30
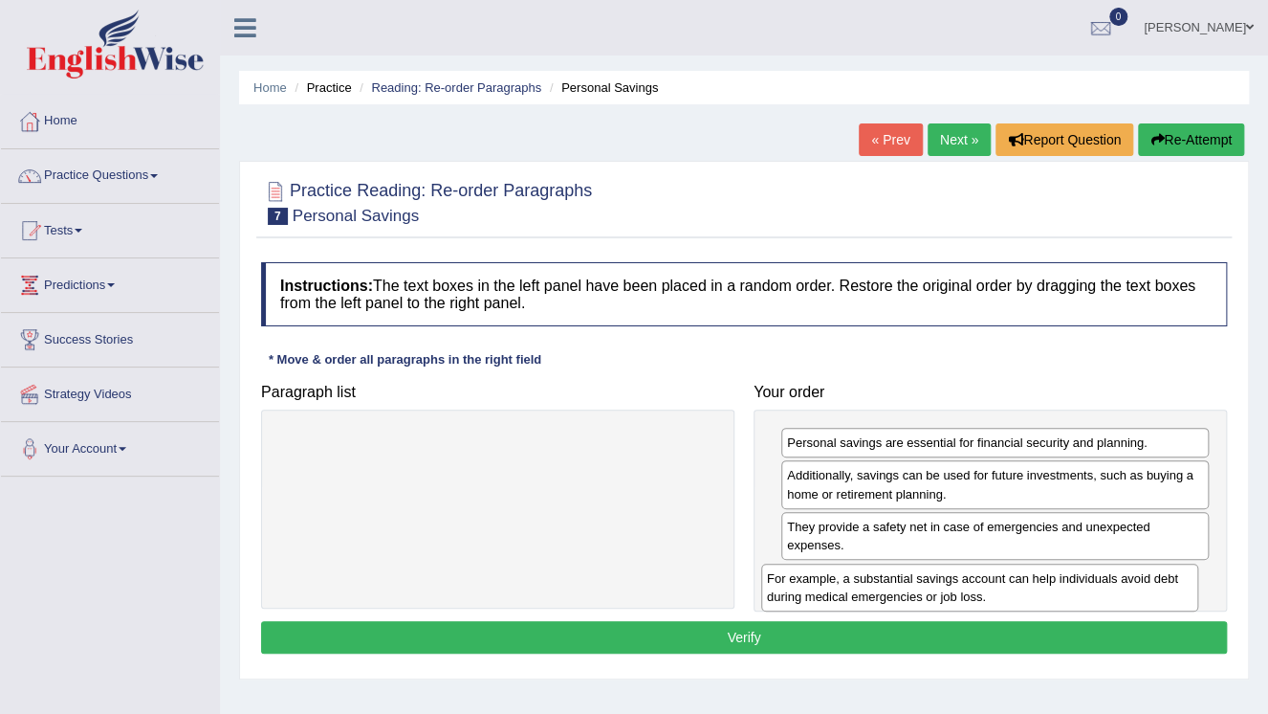
drag, startPoint x: 593, startPoint y: 458, endPoint x: 1083, endPoint y: 593, distance: 507.9
click at [1083, 593] on div "For example, a substantial savings account can help individuals avoid debt duri…" at bounding box center [979, 587] width 437 height 48
click at [1083, 593] on div "For example, a substantial savings account can help individuals avoid debt duri…" at bounding box center [987, 586] width 437 height 48
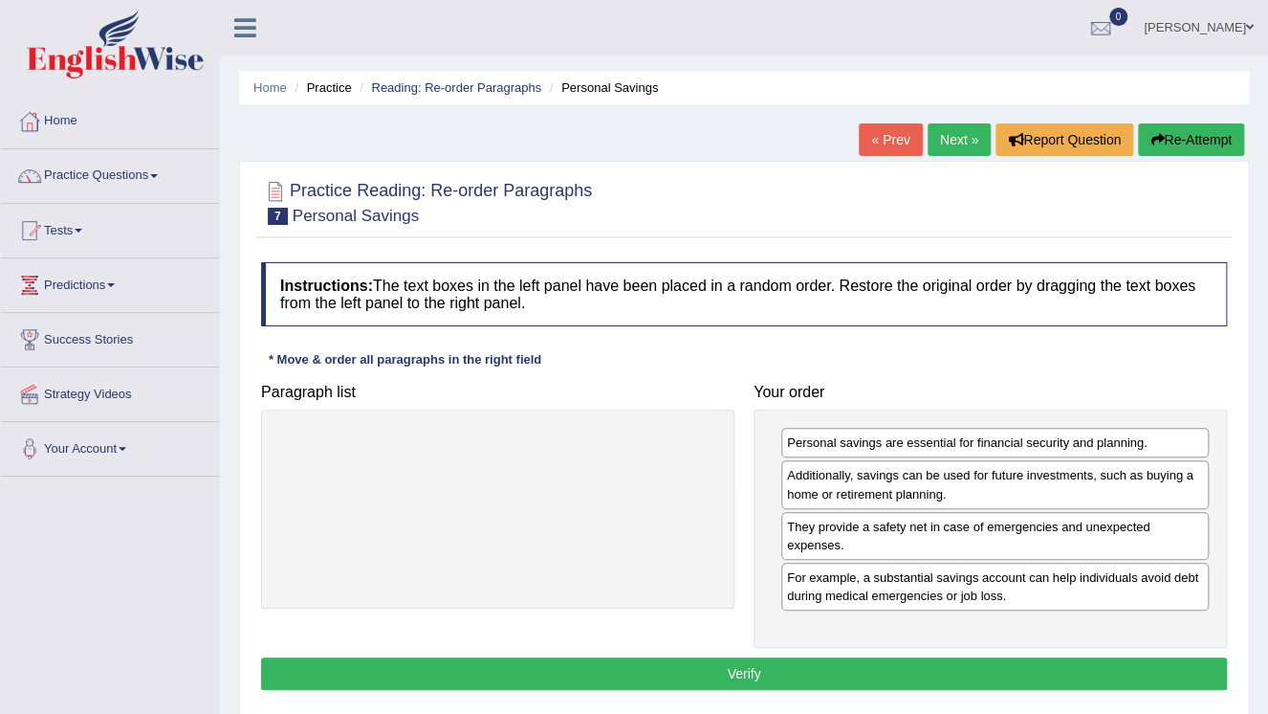
click at [765, 677] on button "Verify" at bounding box center [744, 673] width 966 height 33
click at [765, 677] on div "Home Practice Reading: Re-order Paragraphs Personal Savings « Prev Next » Repor…" at bounding box center [744, 478] width 1048 height 956
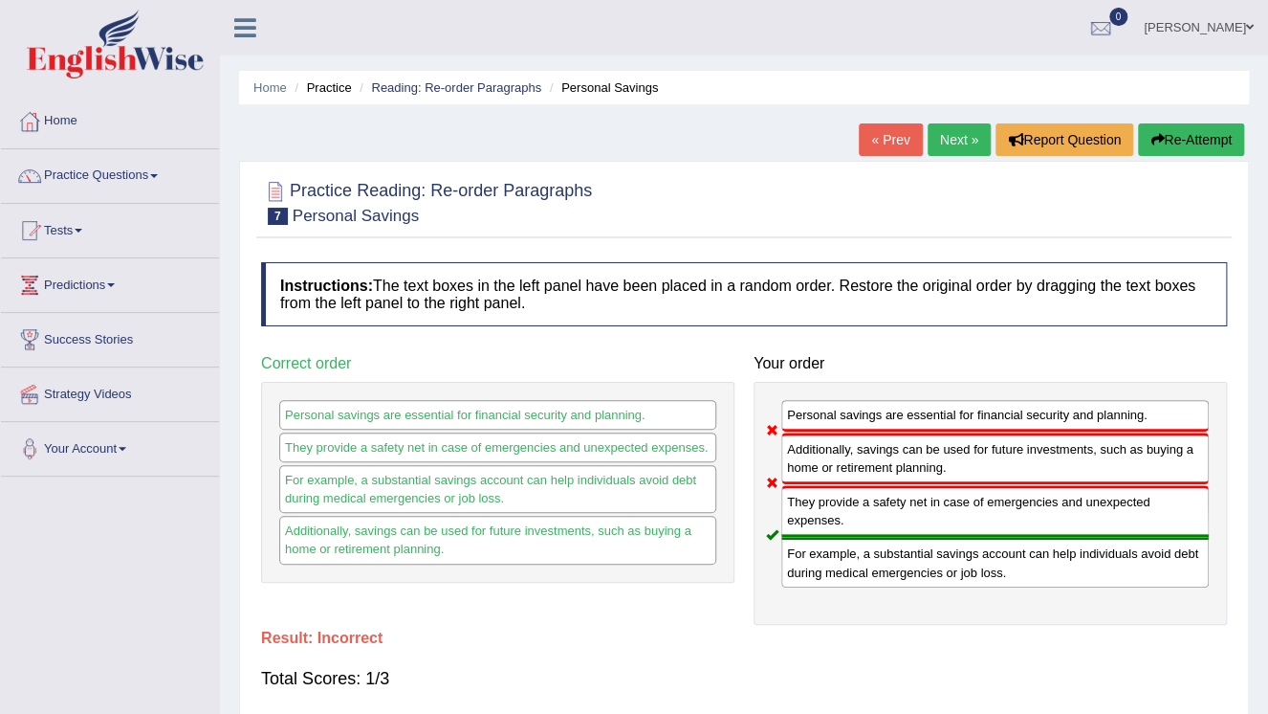
click at [1190, 136] on button "Re-Attempt" at bounding box center [1191, 139] width 106 height 33
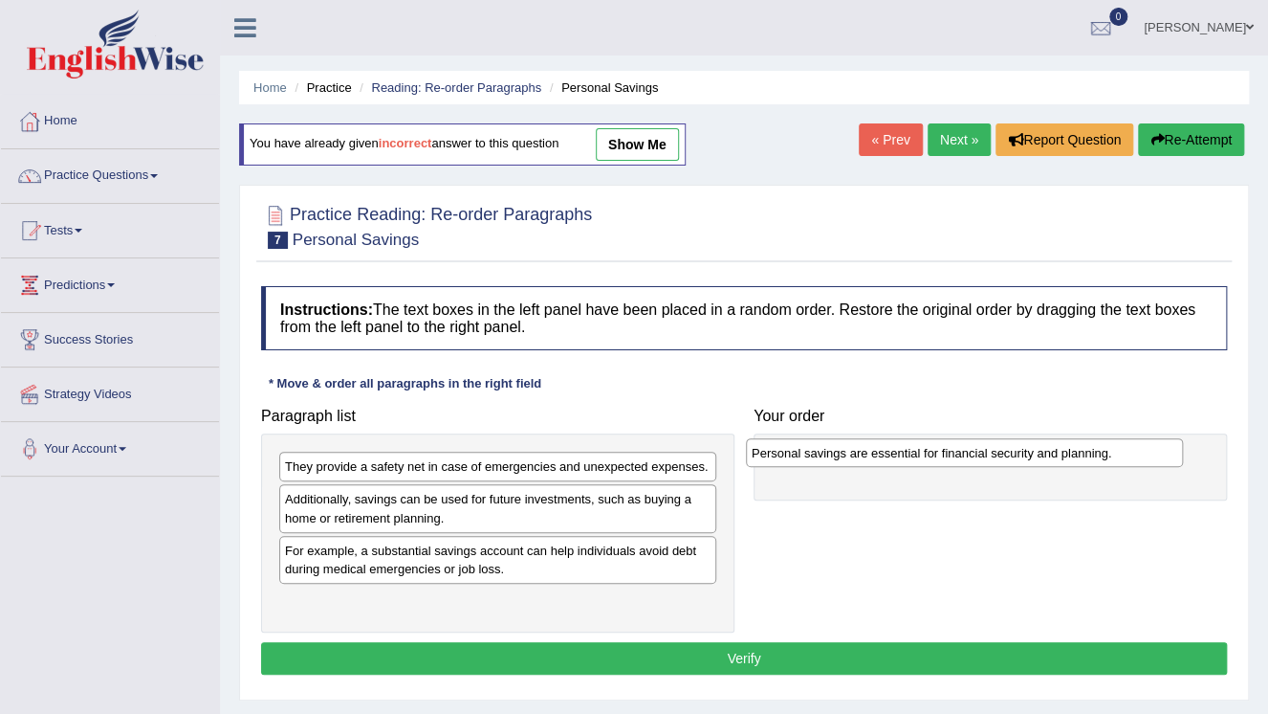
drag, startPoint x: 523, startPoint y: 601, endPoint x: 989, endPoint y: 453, distance: 488.5
click at [989, 453] on div "Personal savings are essential for financial security and planning." at bounding box center [964, 453] width 437 height 30
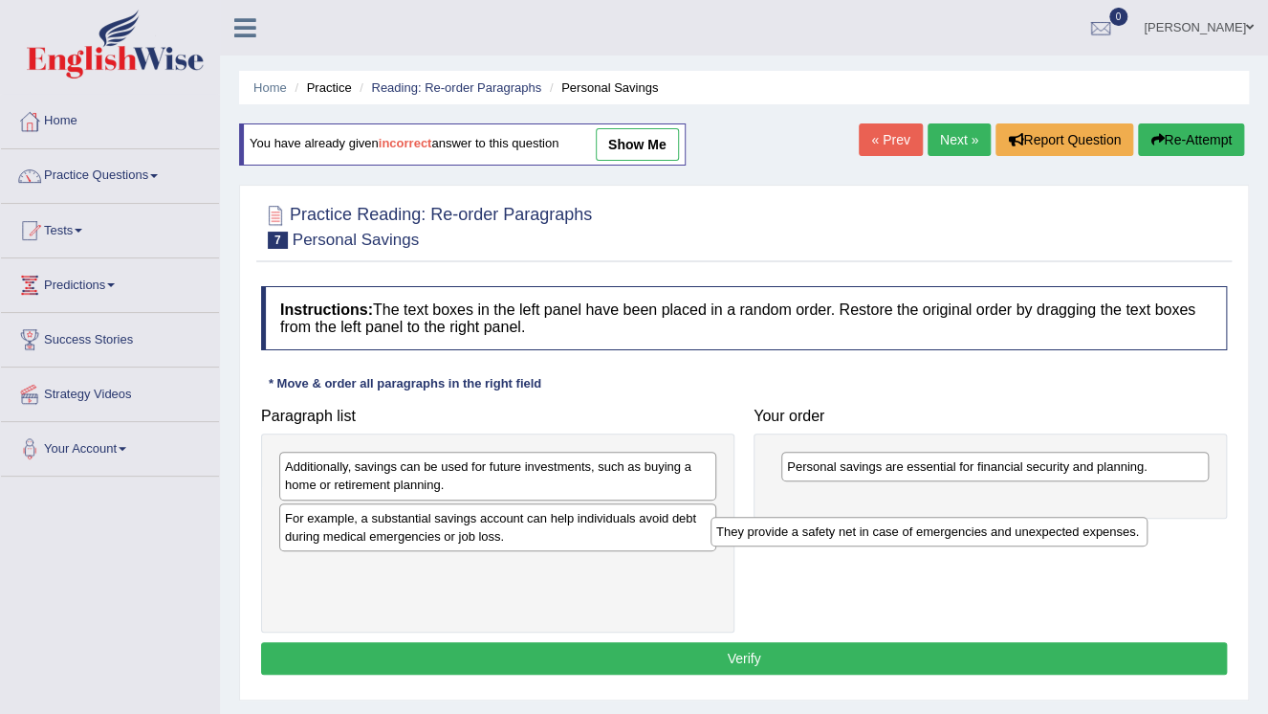
drag, startPoint x: 556, startPoint y: 471, endPoint x: 1024, endPoint y: 520, distance: 471.3
click at [1024, 520] on div "They provide a safety net in case of emergencies and unexpected expenses." at bounding box center [929, 531] width 437 height 30
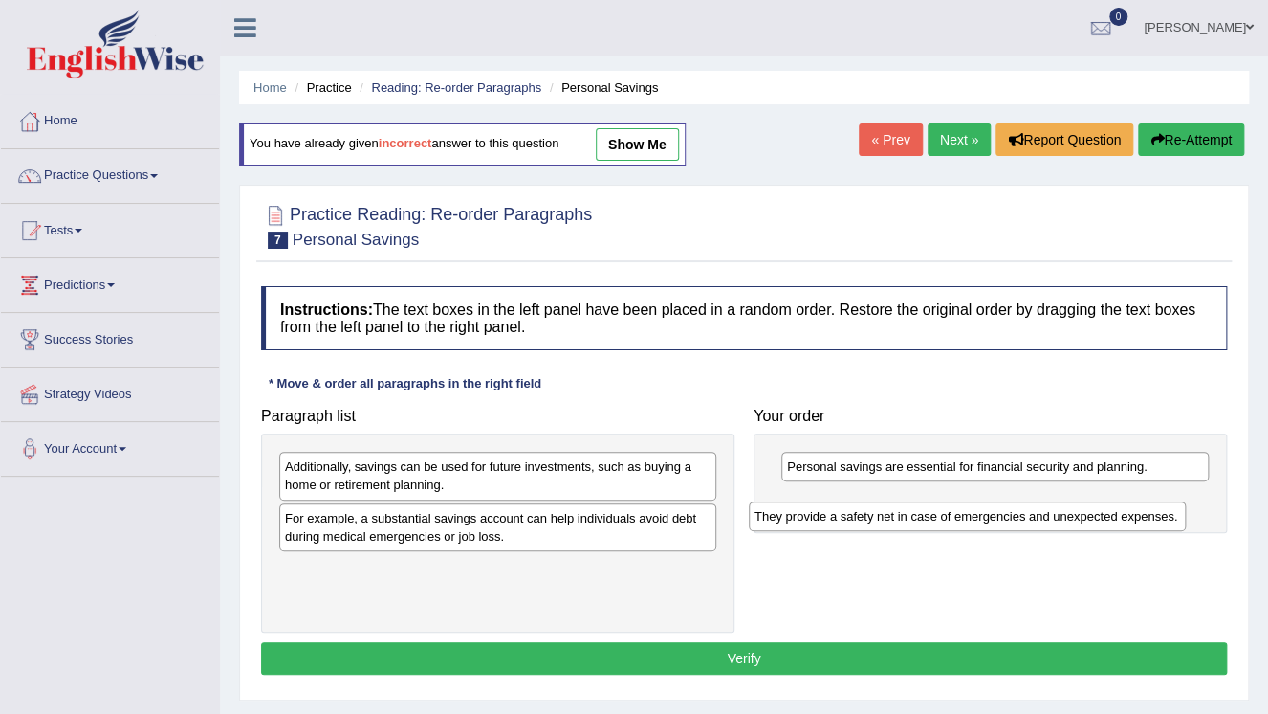
click at [1025, 519] on div "They provide a safety net in case of emergencies and unexpected expenses." at bounding box center [967, 516] width 437 height 30
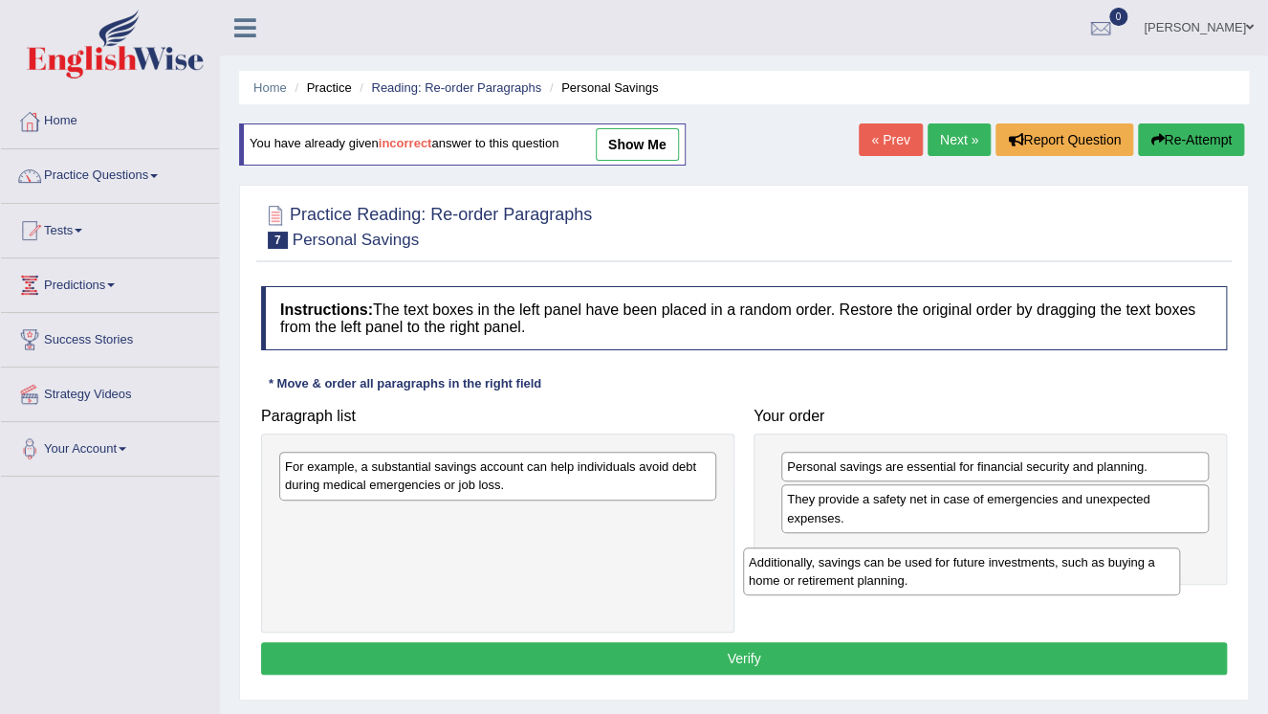
drag, startPoint x: 544, startPoint y: 477, endPoint x: 1036, endPoint y: 564, distance: 499.3
click at [1034, 567] on div "Additionally, savings can be used for future investments, such as buying a home…" at bounding box center [961, 571] width 437 height 48
drag, startPoint x: 1036, startPoint y: 564, endPoint x: 1038, endPoint y: 554, distance: 10.7
click at [1037, 559] on div "Additionally, savings can be used for future investments, such as buying a home…" at bounding box center [989, 564] width 437 height 48
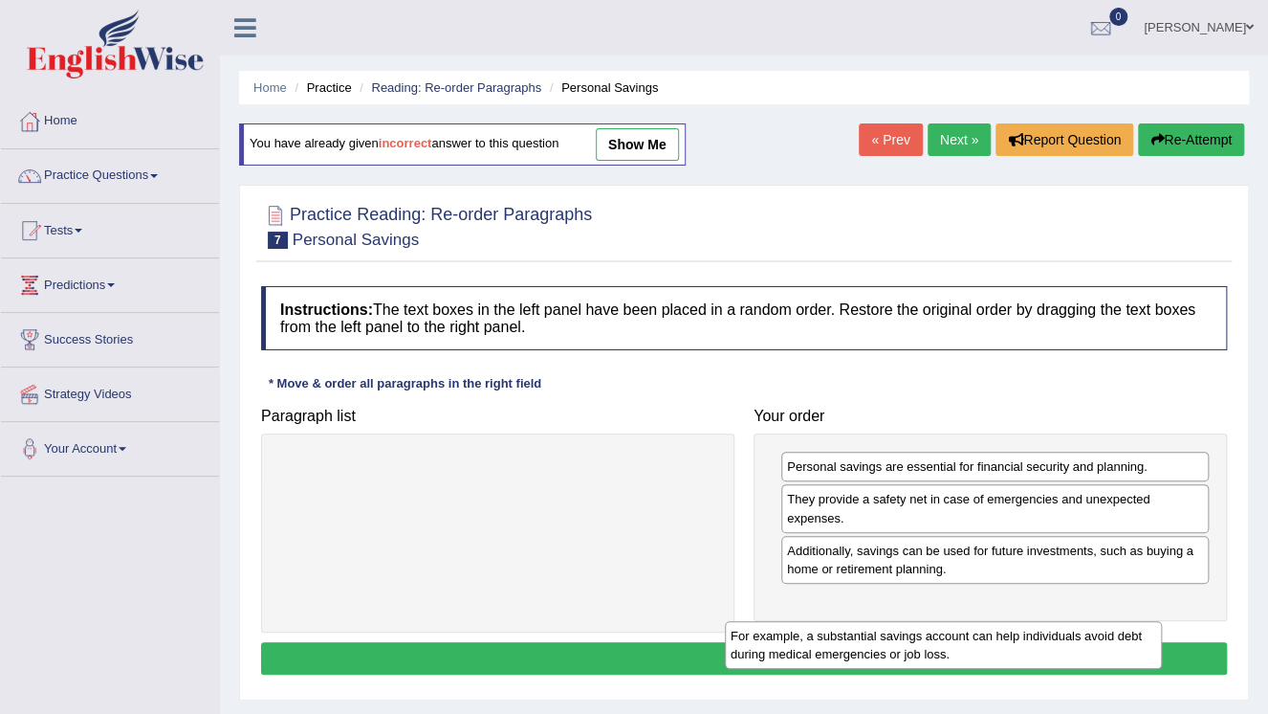
drag, startPoint x: 582, startPoint y: 476, endPoint x: 1060, endPoint y: 615, distance: 497.9
click at [1060, 621] on div "For example, a substantial savings account can help individuals avoid debt duri…" at bounding box center [943, 645] width 437 height 48
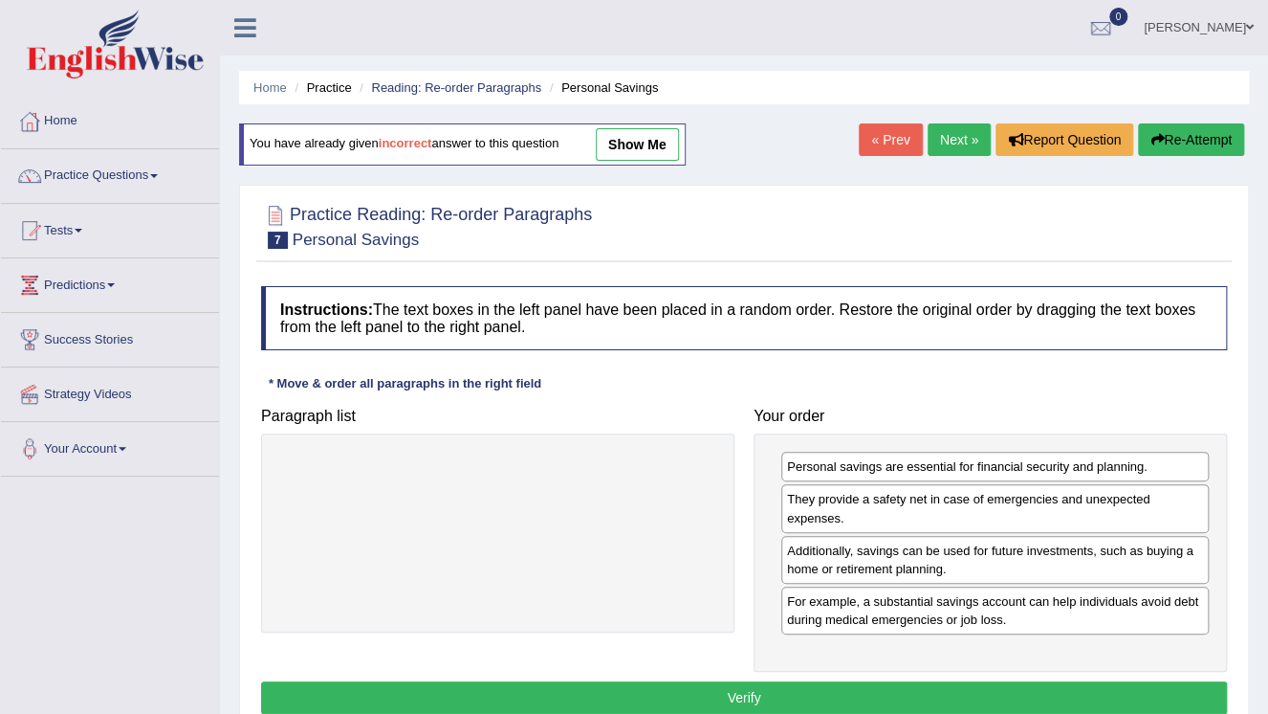
click at [823, 692] on button "Verify" at bounding box center [744, 697] width 966 height 33
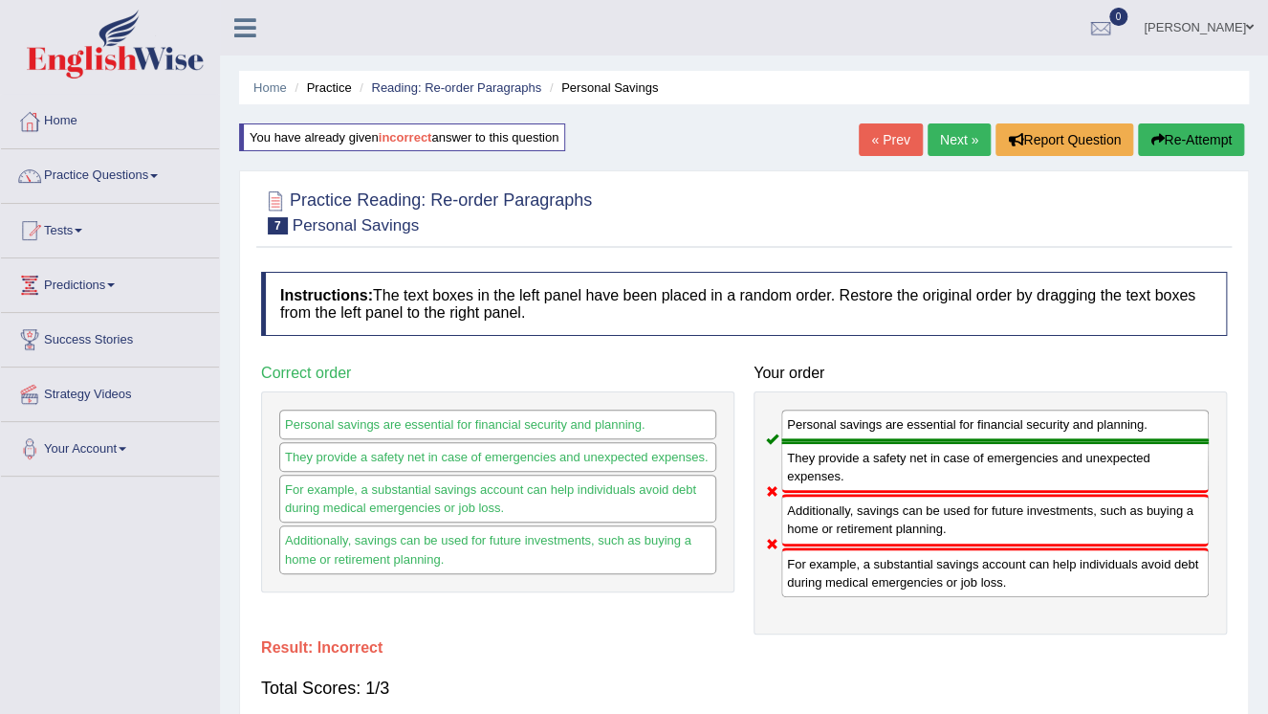
click at [1176, 143] on button "Re-Attempt" at bounding box center [1191, 139] width 106 height 33
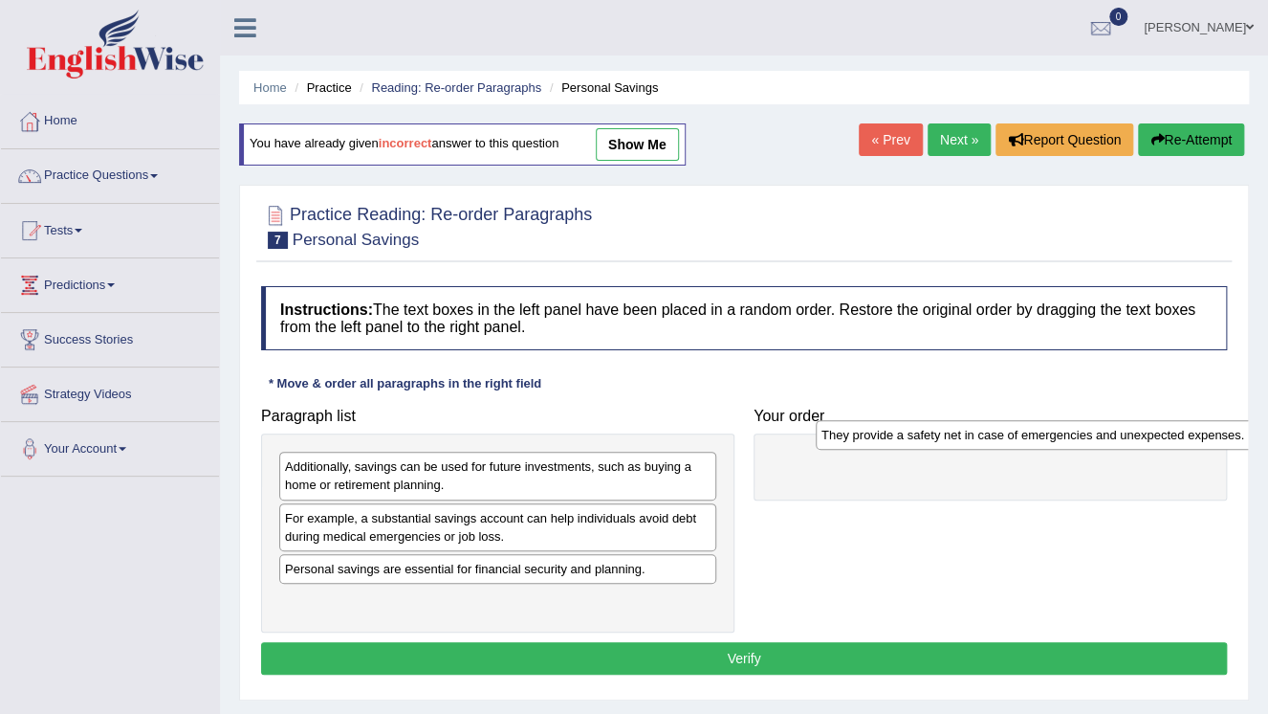
drag, startPoint x: 404, startPoint y: 468, endPoint x: 933, endPoint y: 436, distance: 529.9
click at [939, 436] on div "They provide a safety net in case of emergencies and unexpected expenses." at bounding box center [1034, 435] width 437 height 30
drag, startPoint x: 933, startPoint y: 436, endPoint x: 919, endPoint y: 438, distance: 13.5
click at [931, 436] on div "They provide a safety net in case of emergencies and unexpected expenses." at bounding box center [1034, 435] width 437 height 30
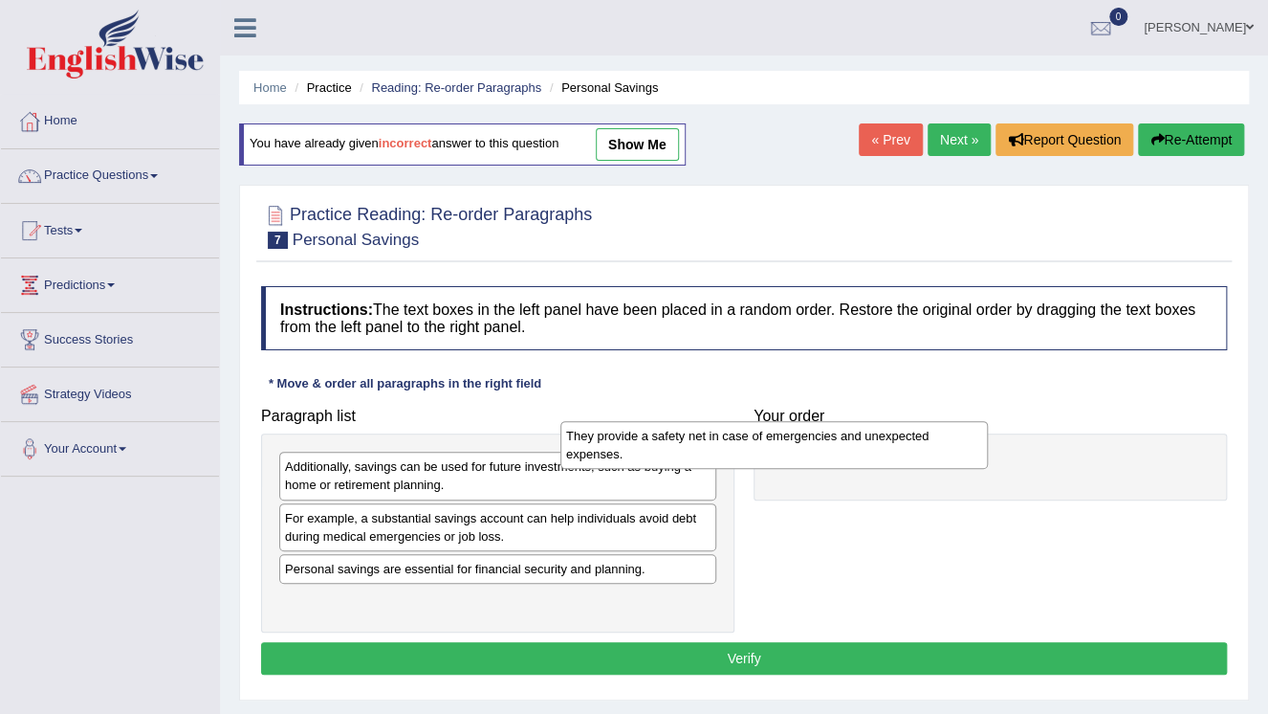
drag, startPoint x: 832, startPoint y: 484, endPoint x: 471, endPoint y: 434, distance: 365.0
click at [560, 436] on div "They provide a safety net in case of emergencies and unexpected expenses." at bounding box center [774, 445] width 428 height 48
click at [560, 433] on div "They provide a safety net in case of emergencies and unexpected expenses." at bounding box center [774, 445] width 428 height 48
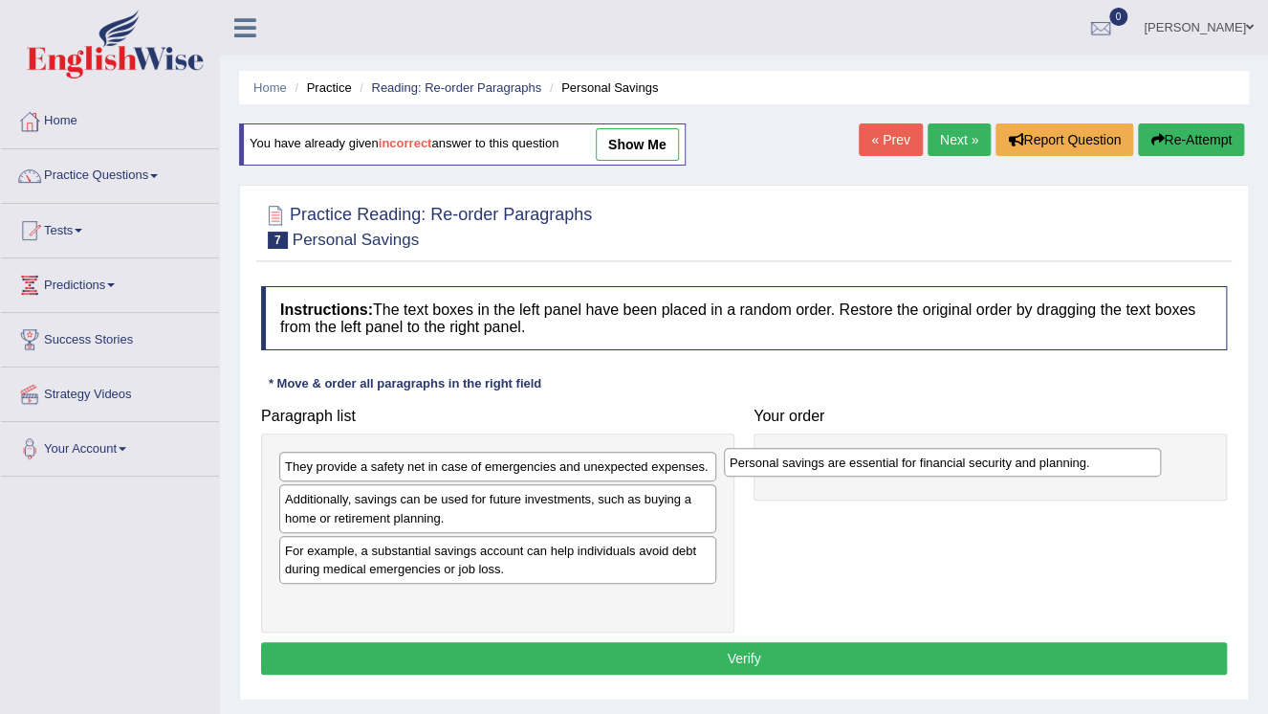
drag, startPoint x: 402, startPoint y: 603, endPoint x: 857, endPoint y: 457, distance: 477.9
click at [857, 457] on div "Personal savings are essential for financial security and planning." at bounding box center [942, 463] width 437 height 30
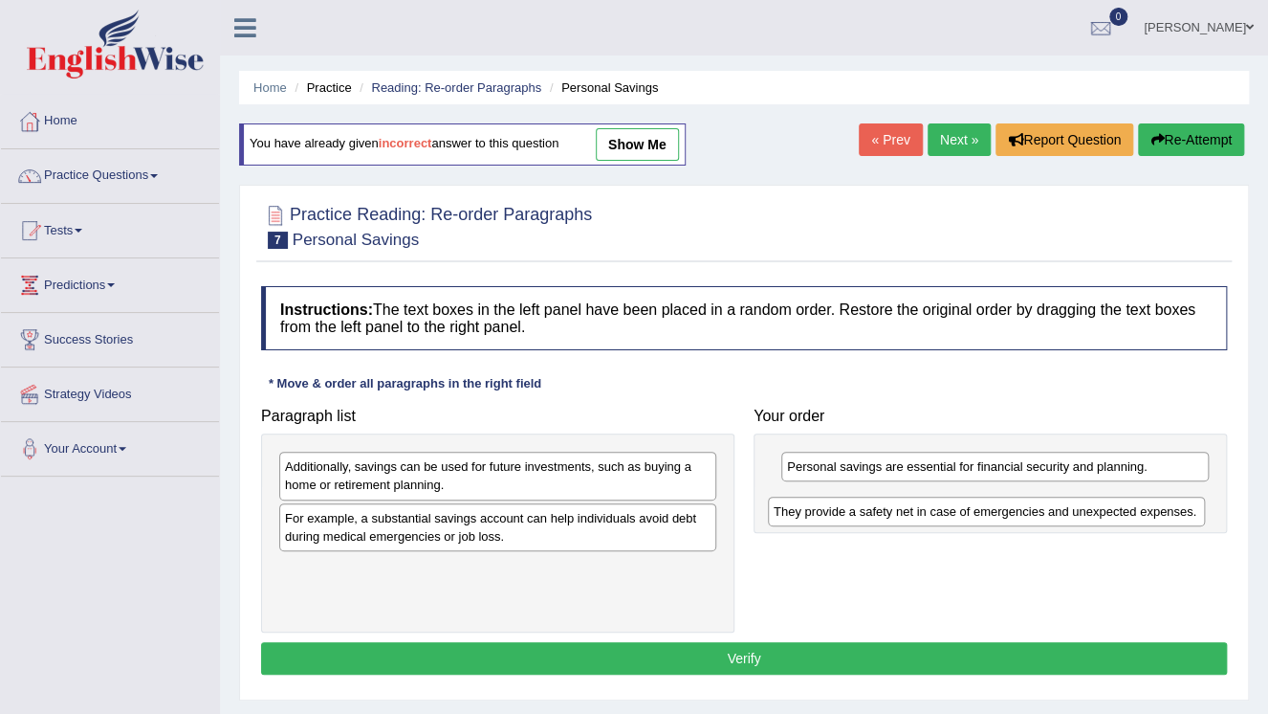
drag, startPoint x: 424, startPoint y: 468, endPoint x: 916, endPoint y: 492, distance: 493.2
click at [914, 505] on div "They provide a safety net in case of emergencies and unexpected expenses." at bounding box center [986, 511] width 437 height 30
click at [914, 502] on div "They provide a safety net in case of emergencies and unexpected expenses." at bounding box center [986, 511] width 437 height 30
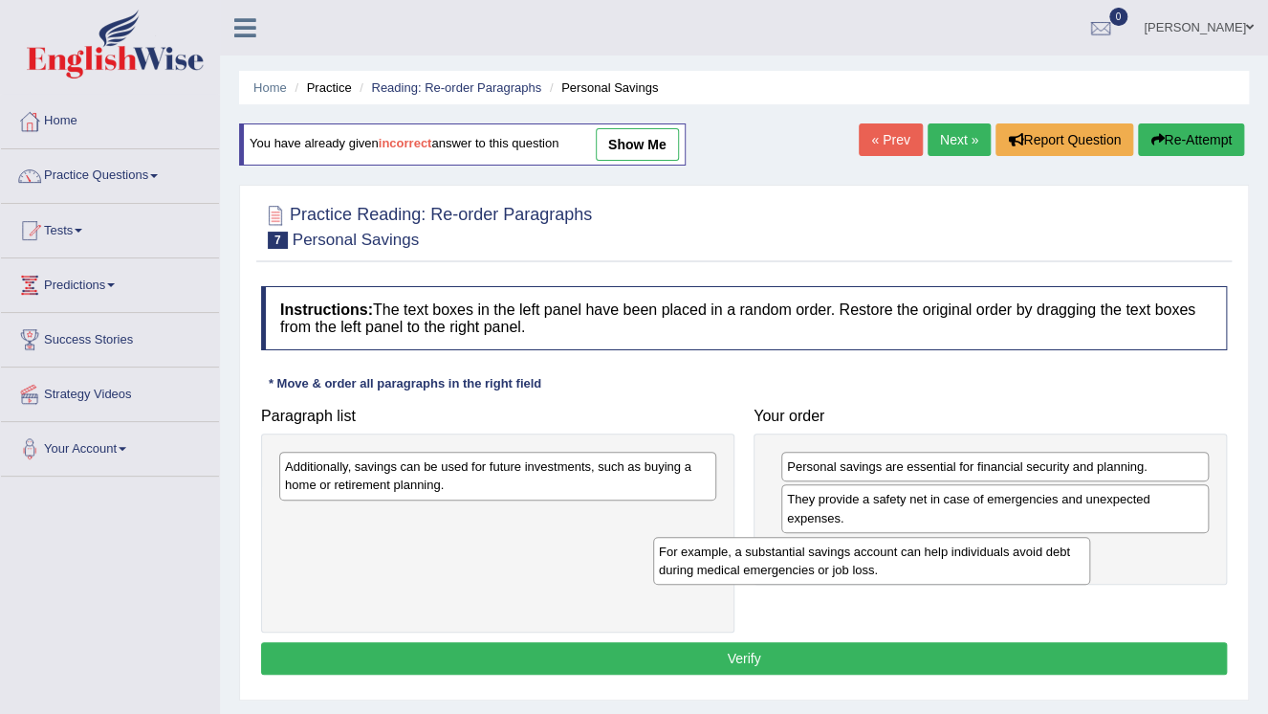
drag, startPoint x: 528, startPoint y: 515, endPoint x: 934, endPoint y: 545, distance: 406.7
click at [917, 546] on div "For example, a substantial savings account can help individuals avoid debt duri…" at bounding box center [871, 561] width 437 height 48
drag, startPoint x: 934, startPoint y: 545, endPoint x: 968, endPoint y: 540, distance: 34.8
click at [946, 545] on div "For example, a substantial savings account can help individuals avoid debt duri…" at bounding box center [871, 561] width 437 height 48
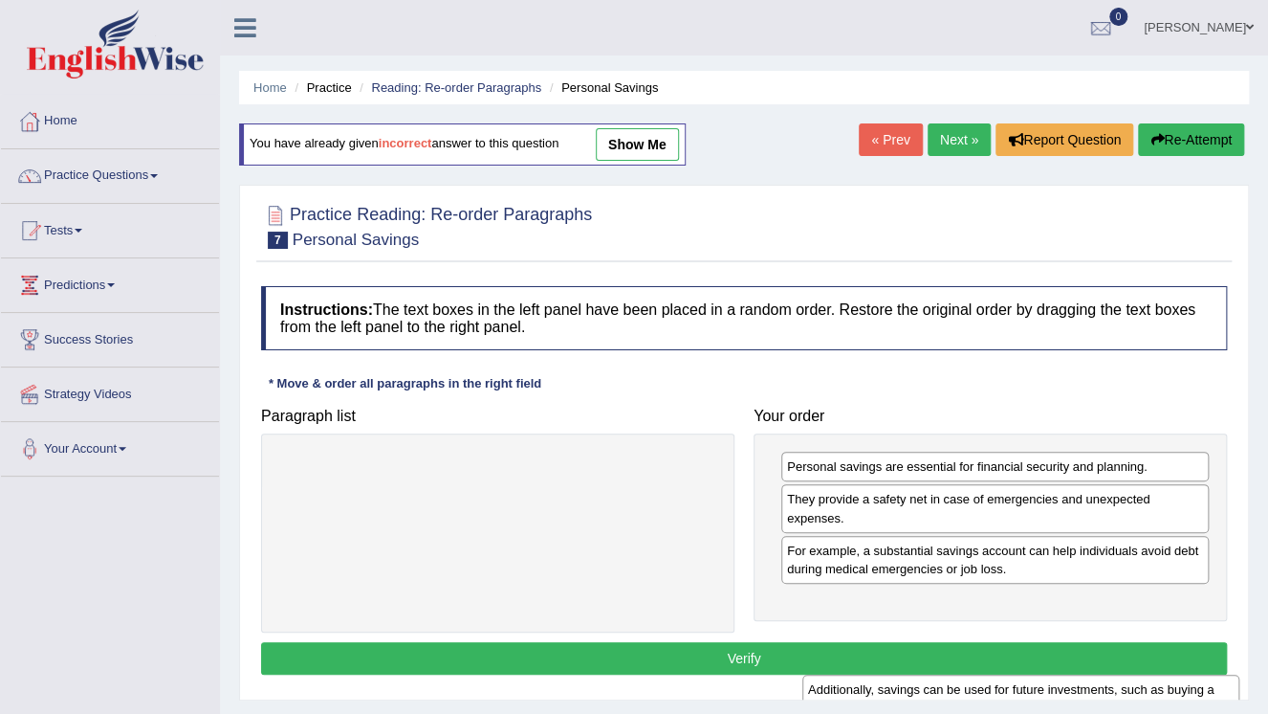
drag, startPoint x: 560, startPoint y: 490, endPoint x: 1075, endPoint y: 670, distance: 545.1
click at [1069, 681] on div "Additionally, savings can be used for future investments, such as buying a home…" at bounding box center [1020, 698] width 437 height 48
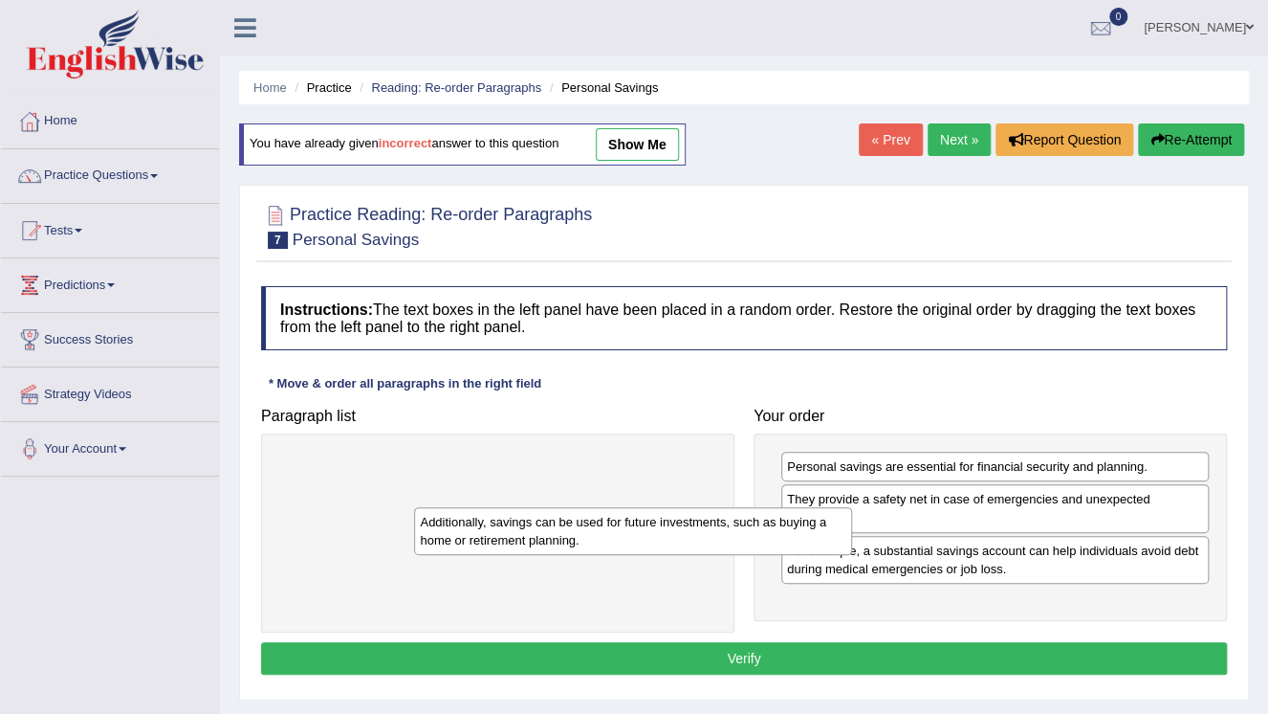
click at [1073, 623] on div "Paragraph list Additionally, savings can be used for future investments, such a…" at bounding box center [744, 515] width 985 height 235
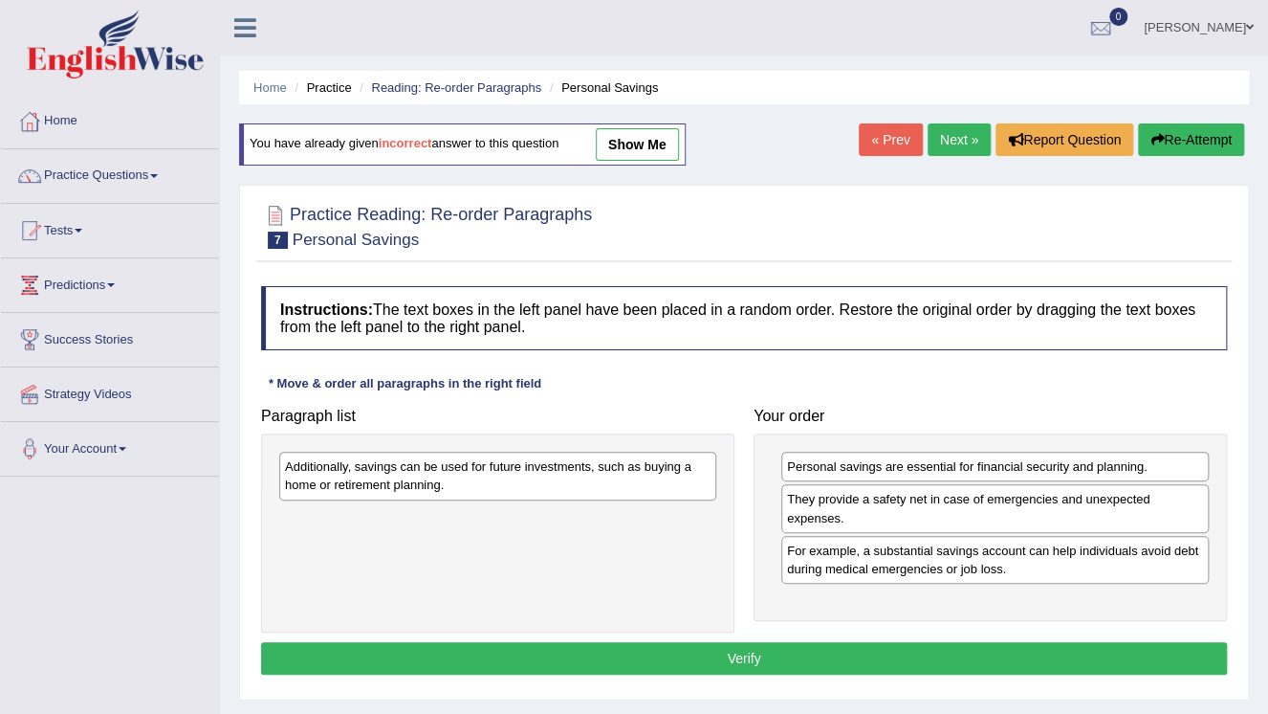
click at [1073, 623] on div "Paragraph list Additionally, savings can be used for future investments, such a…" at bounding box center [744, 515] width 985 height 235
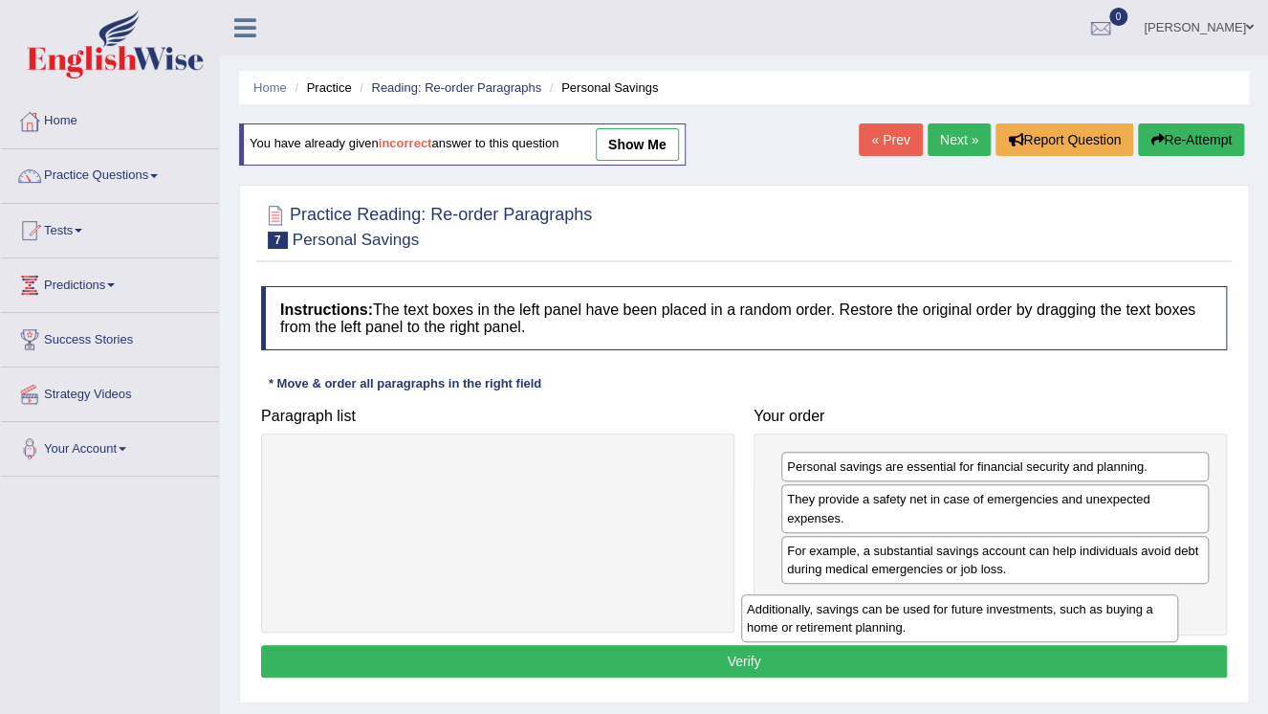
drag, startPoint x: 663, startPoint y: 488, endPoint x: 1176, endPoint y: 624, distance: 531.3
click at [1176, 624] on div "Additionally, savings can be used for future investments, such as buying a home…" at bounding box center [959, 618] width 437 height 48
click at [1178, 611] on div "Additionally, savings can be used for future investments, such as buying a home…" at bounding box center [1010, 611] width 437 height 48
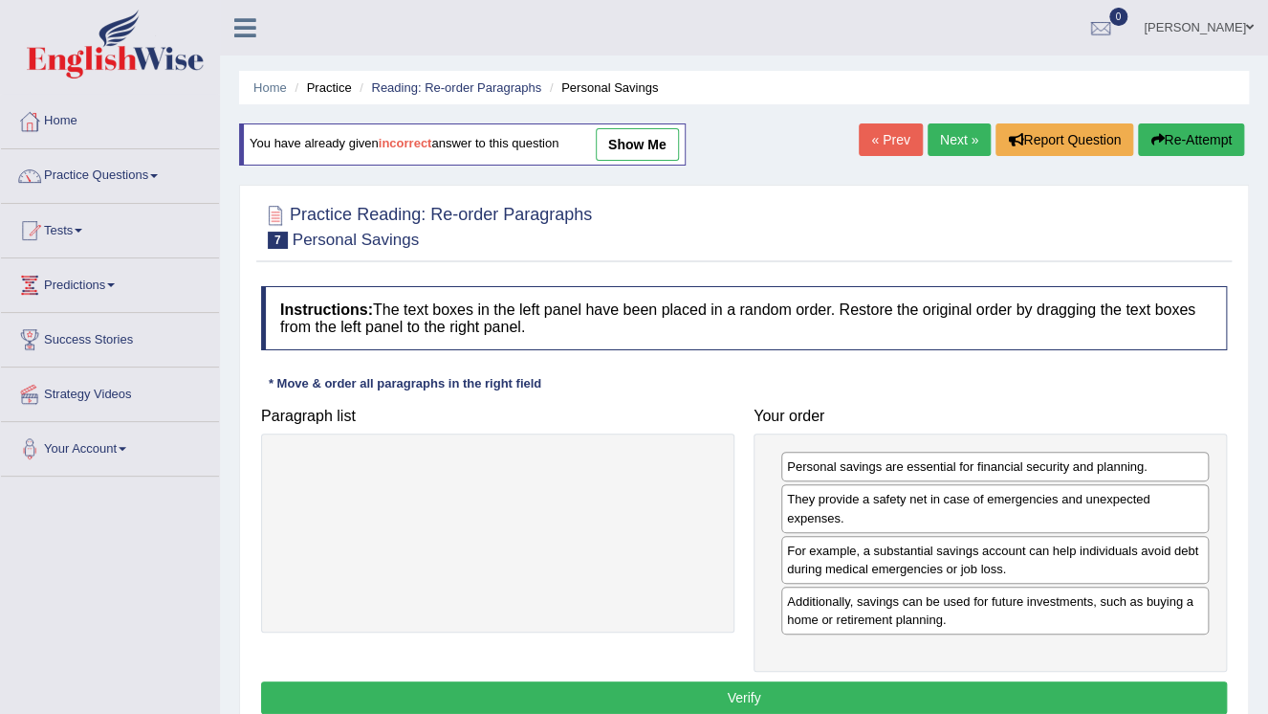
click at [861, 695] on button "Verify" at bounding box center [744, 697] width 966 height 33
click at [861, 695] on div "Home Practice Reading: Re-order Paragraphs Personal Savings You have already gi…" at bounding box center [744, 478] width 1048 height 956
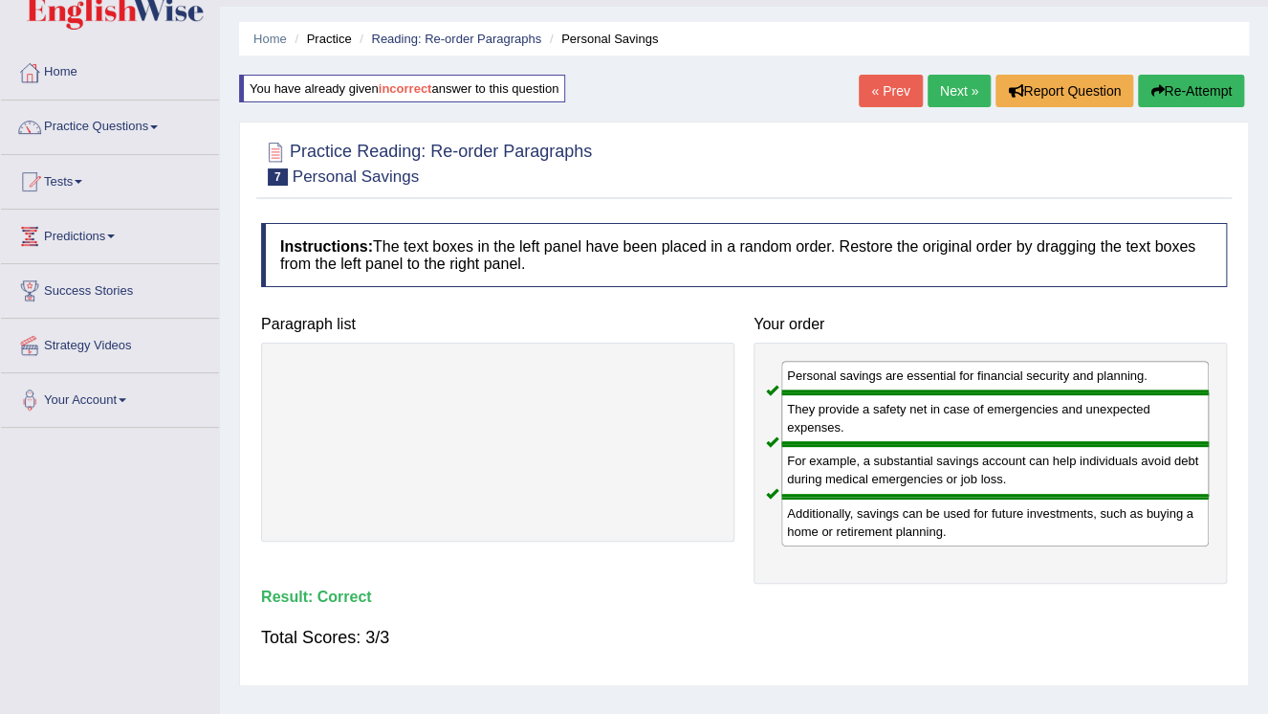
scroll to position [77, 0]
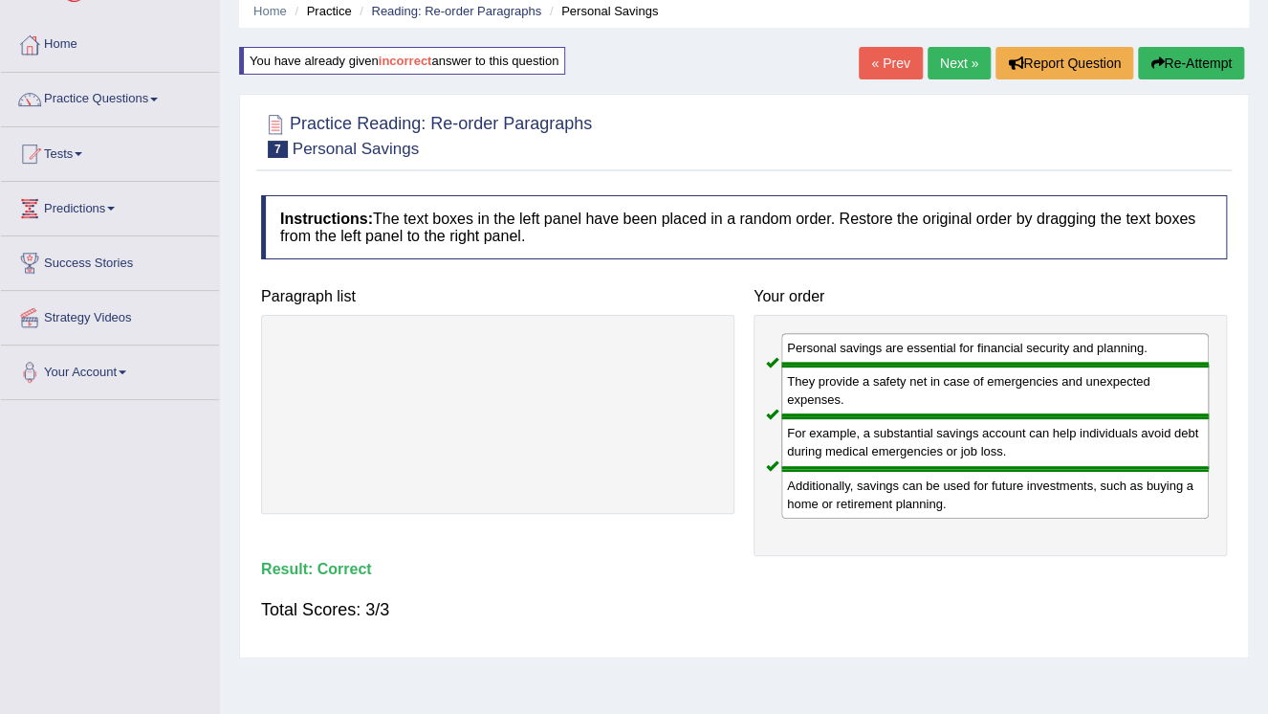
click at [946, 69] on link "Next »" at bounding box center [959, 63] width 63 height 33
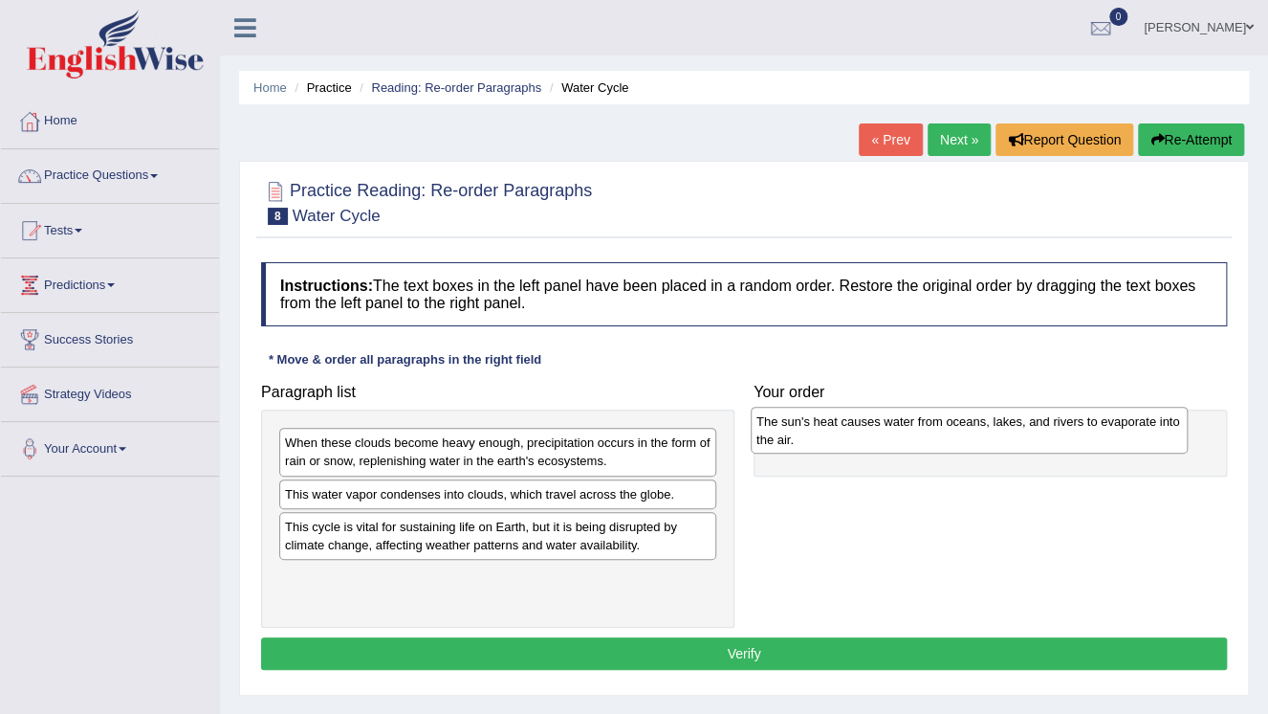
drag, startPoint x: 600, startPoint y: 583, endPoint x: 1071, endPoint y: 428, distance: 496.3
click at [1071, 428] on div "The sun's heat causes water from oceans, lakes, and rivers to evaporate into th…" at bounding box center [969, 431] width 437 height 48
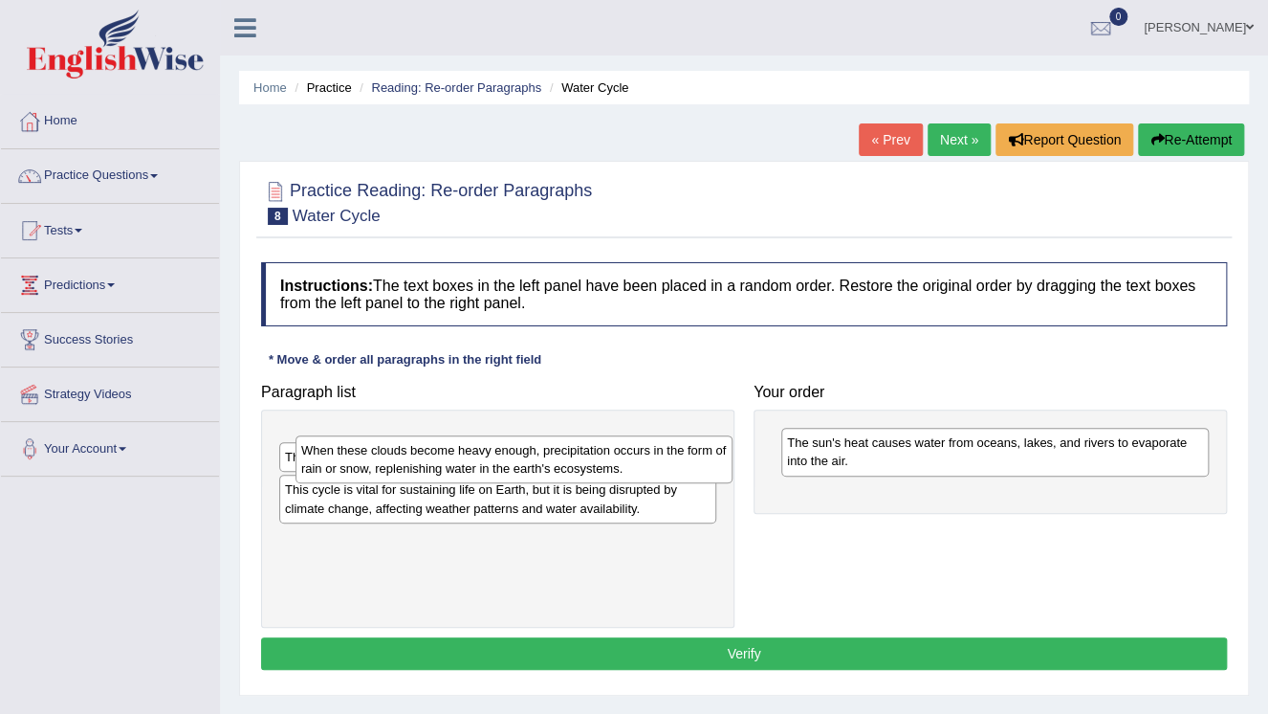
drag, startPoint x: 544, startPoint y: 446, endPoint x: 679, endPoint y: 480, distance: 139.2
click at [575, 459] on div "When these clouds become heavy enough, precipitation occurs in the form of rain…" at bounding box center [514, 459] width 437 height 48
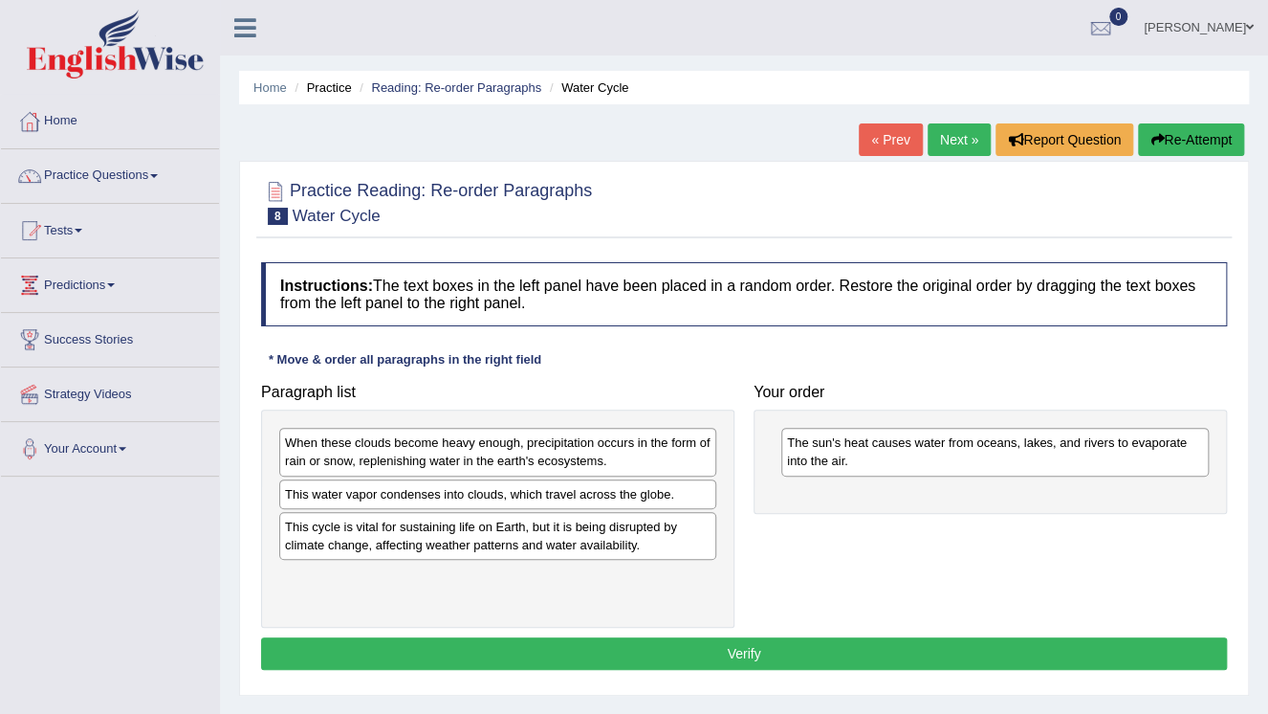
drag, startPoint x: 679, startPoint y: 480, endPoint x: 818, endPoint y: 516, distance: 143.1
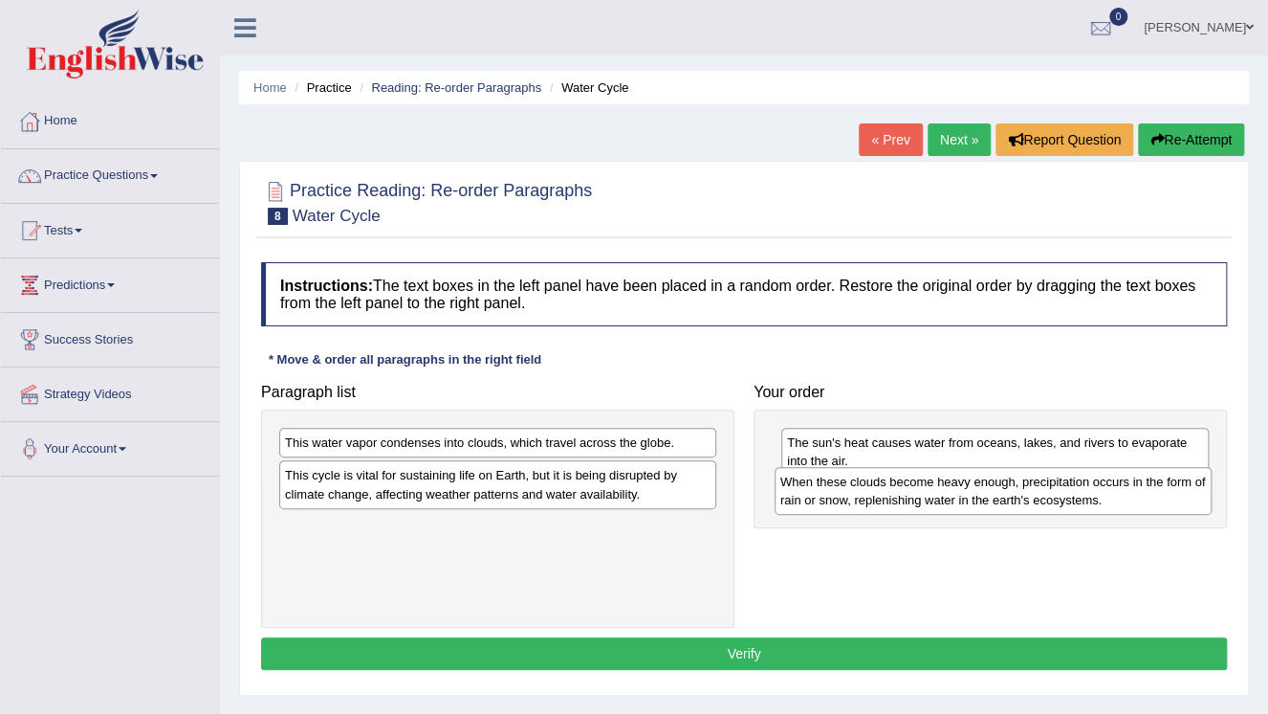
drag, startPoint x: 516, startPoint y: 481, endPoint x: 935, endPoint y: 494, distance: 419.1
click at [935, 494] on div "When these clouds become heavy enough, precipitation occurs in the form of rain…" at bounding box center [993, 491] width 437 height 48
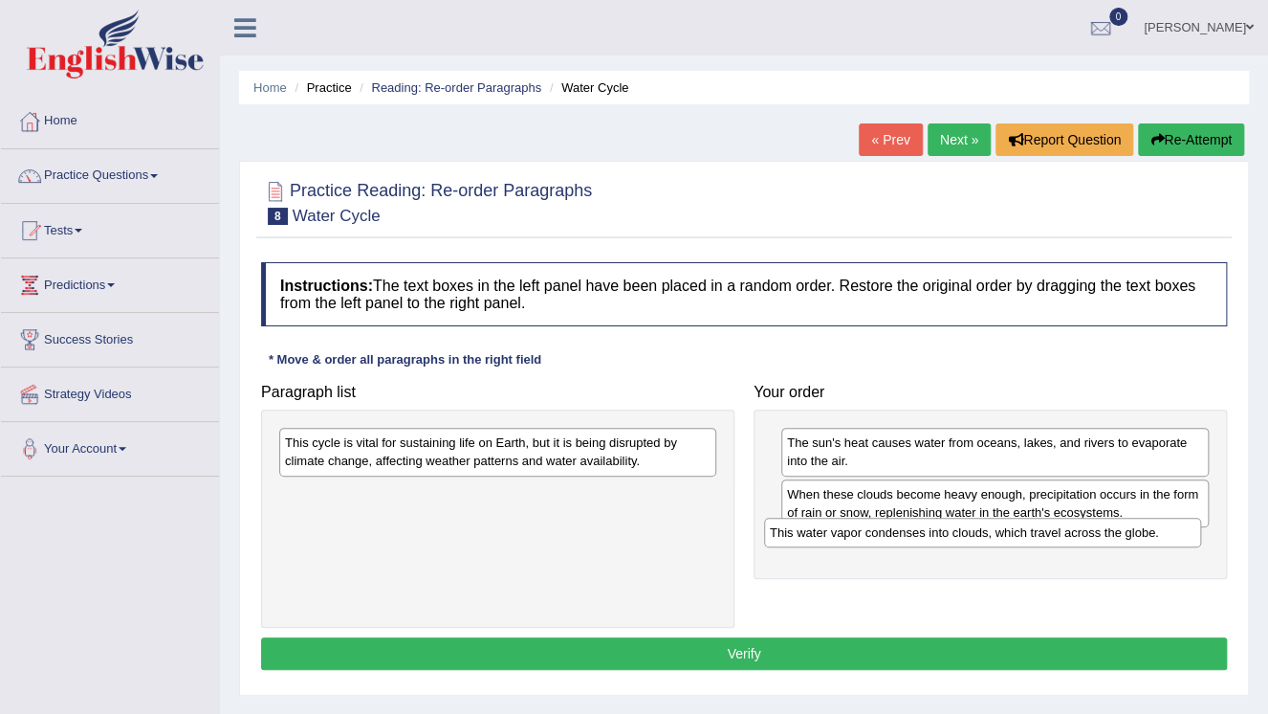
drag, startPoint x: 612, startPoint y: 443, endPoint x: 1097, endPoint y: 533, distance: 493.2
click at [1097, 533] on div "This water vapor condenses into clouds, which travel across the globe." at bounding box center [982, 532] width 437 height 30
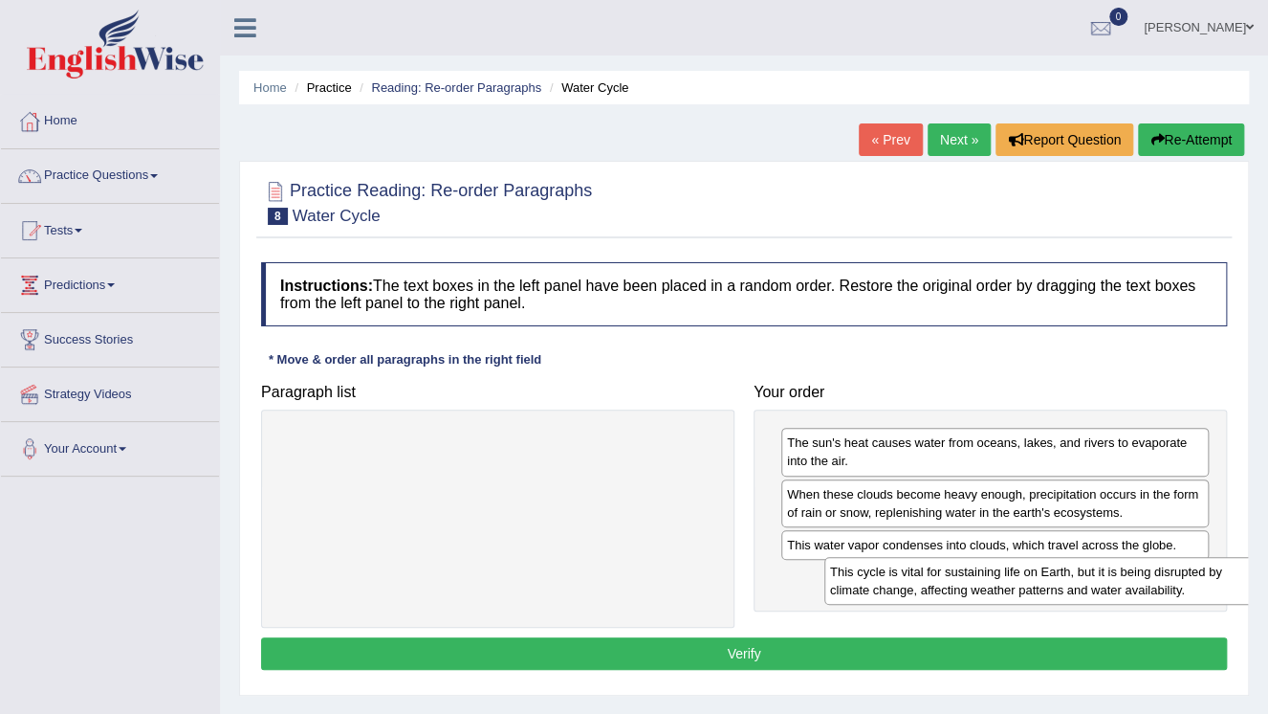
drag, startPoint x: 665, startPoint y: 456, endPoint x: 1210, endPoint y: 585, distance: 560.3
click at [1210, 585] on div "This cycle is vital for sustaining life on Earth, but it is being disrupted by …" at bounding box center [1042, 581] width 437 height 48
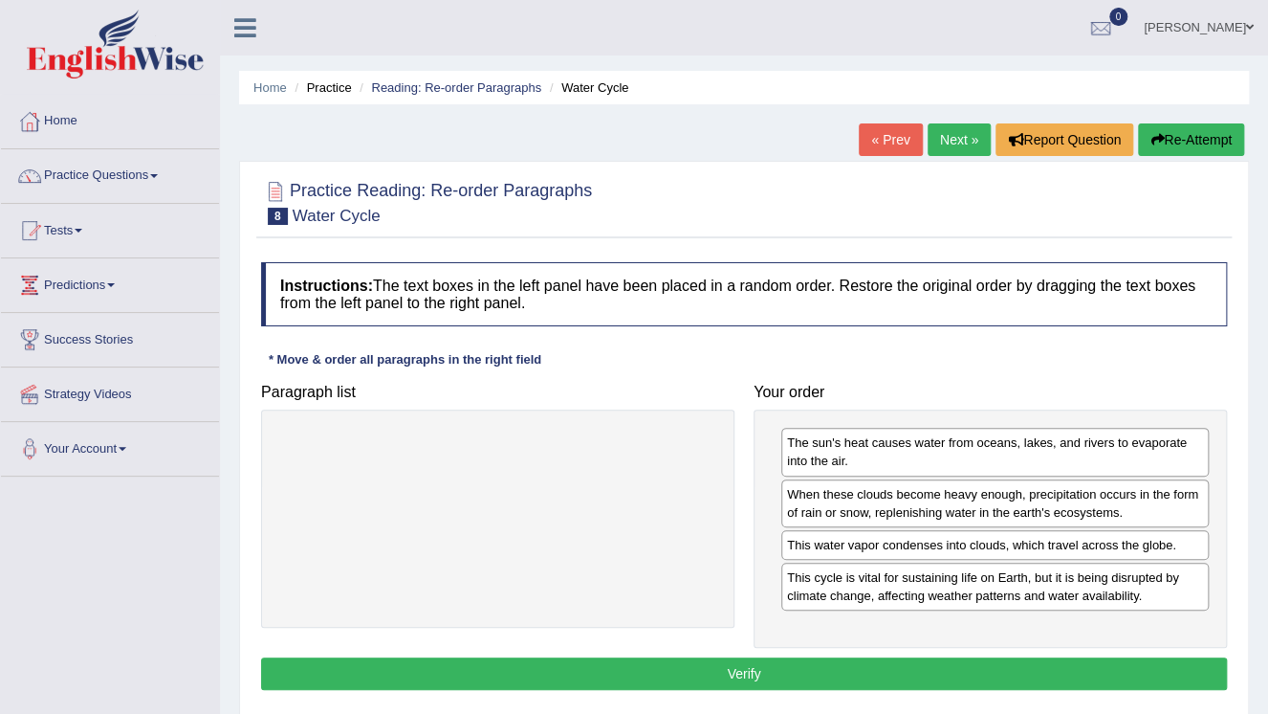
click at [824, 667] on button "Verify" at bounding box center [744, 673] width 966 height 33
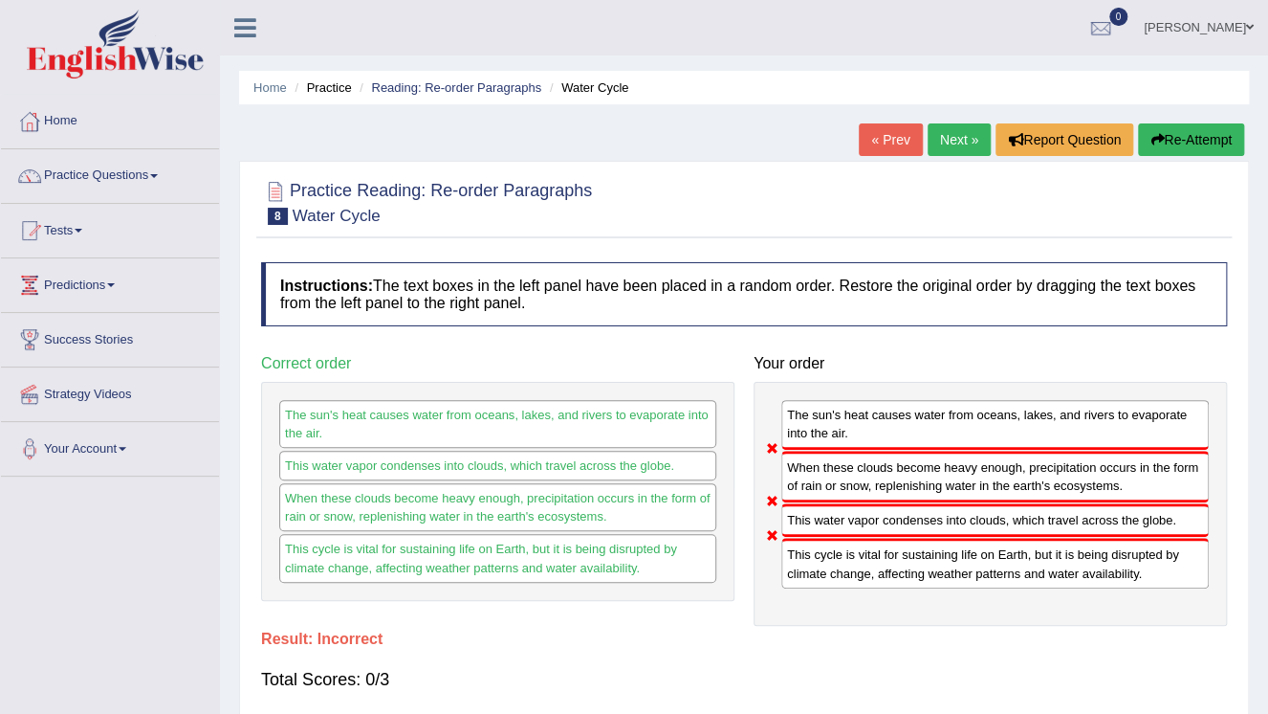
click at [1198, 145] on button "Re-Attempt" at bounding box center [1191, 139] width 106 height 33
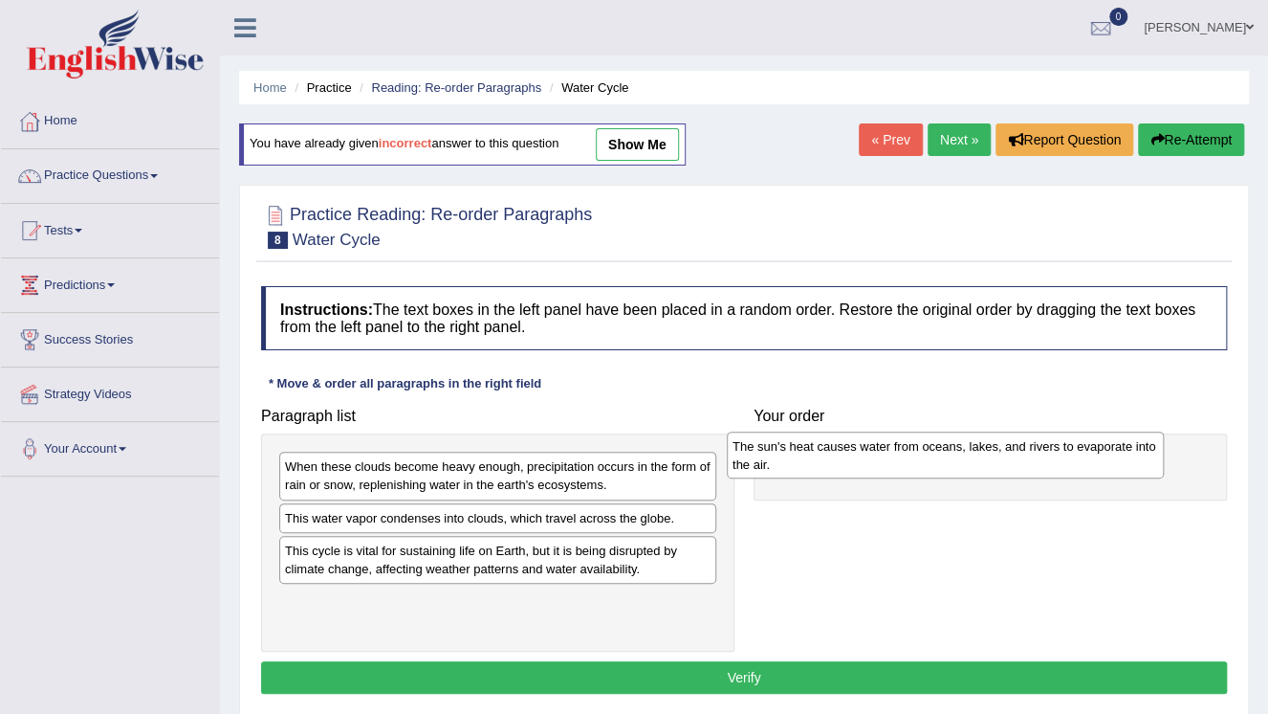
drag, startPoint x: 516, startPoint y: 604, endPoint x: 928, endPoint y: 453, distance: 438.2
click at [928, 453] on div "The sun's heat causes water from oceans, lakes, and rivers to evaporate into th…" at bounding box center [945, 455] width 437 height 48
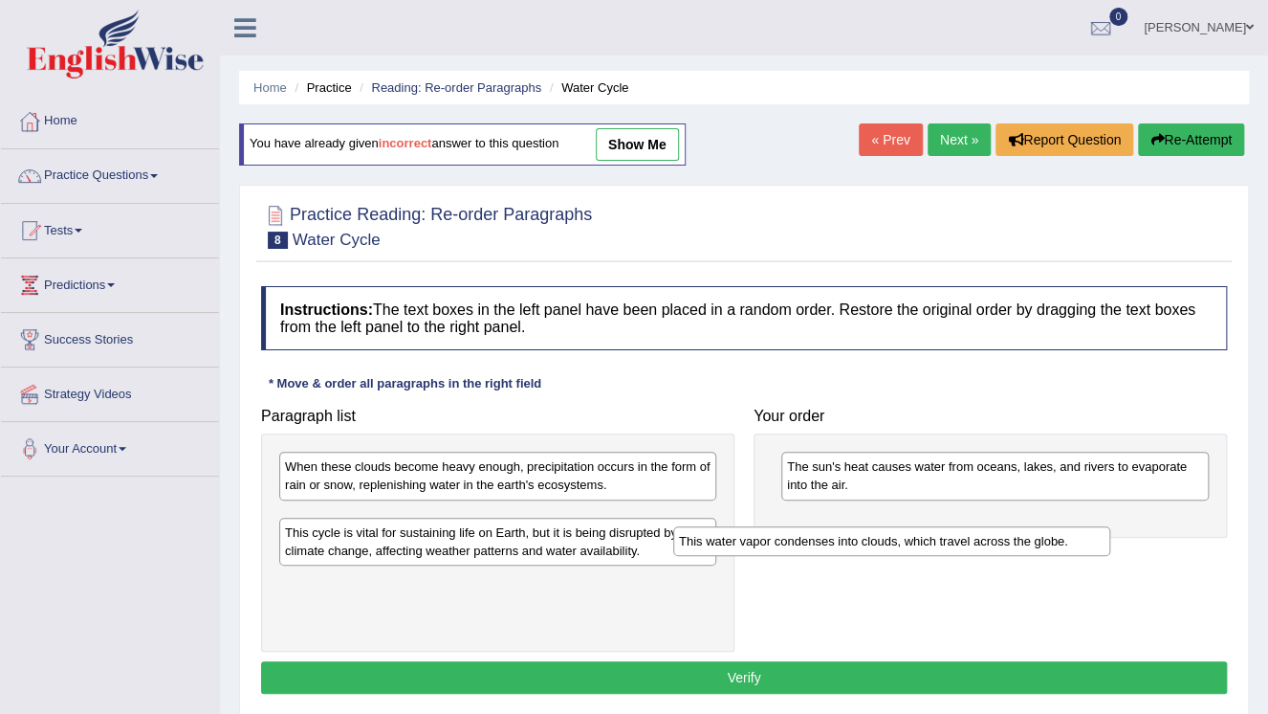
drag, startPoint x: 528, startPoint y: 517, endPoint x: 925, endPoint y: 538, distance: 397.4
click at [925, 539] on div "This water vapor condenses into clouds, which travel across the globe." at bounding box center [891, 541] width 437 height 30
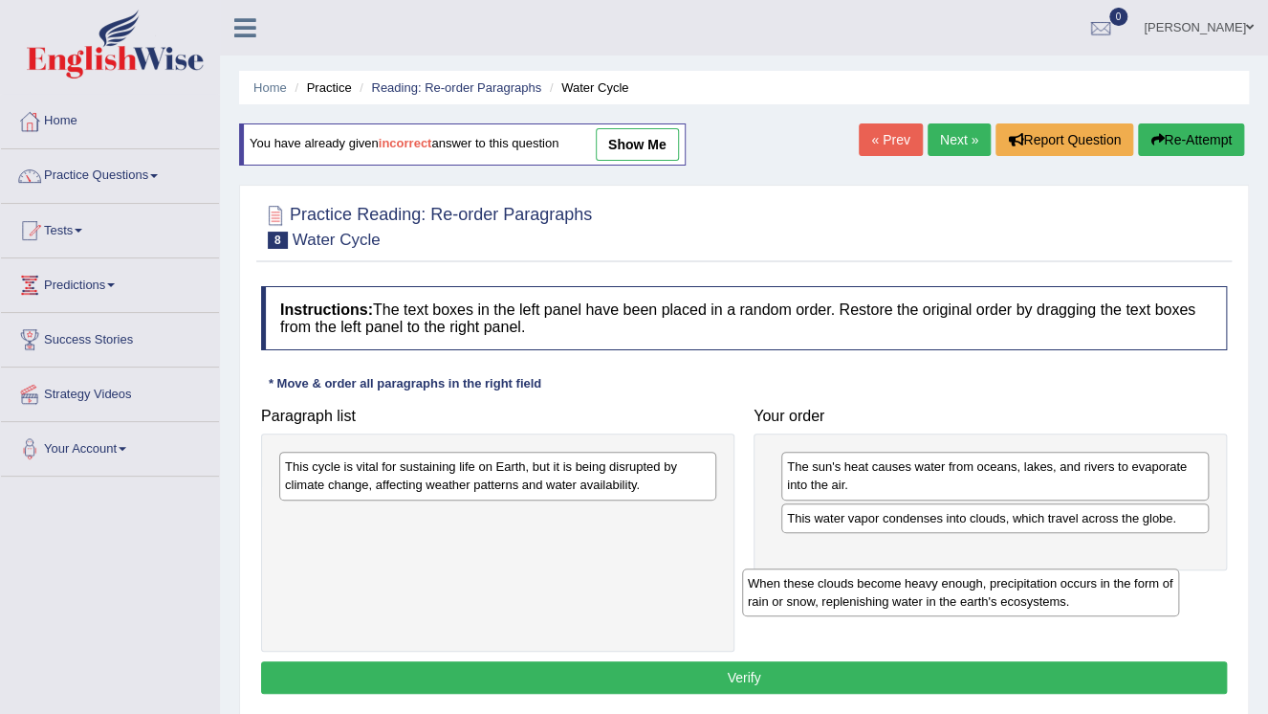
drag, startPoint x: 582, startPoint y: 471, endPoint x: 1075, endPoint y: 545, distance: 498.2
click at [1075, 568] on div "When these clouds become heavy enough, precipitation occurs in the form of rain…" at bounding box center [960, 592] width 437 height 48
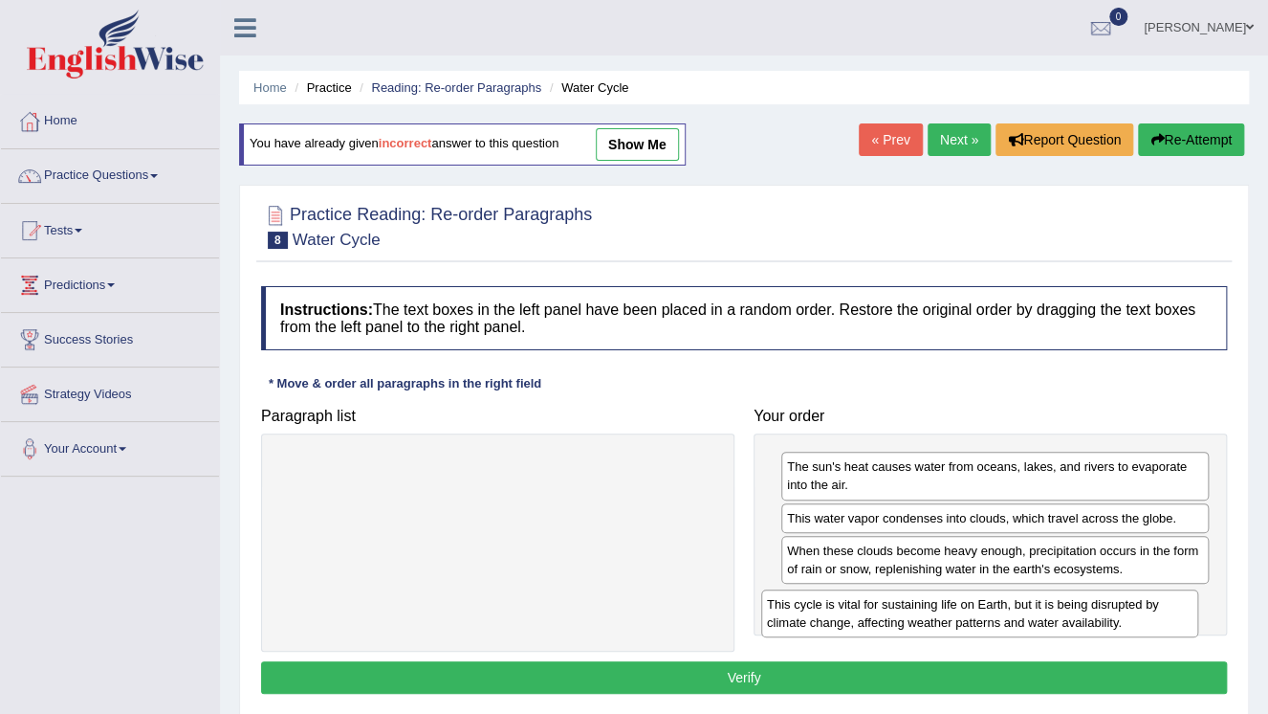
drag, startPoint x: 664, startPoint y: 490, endPoint x: 1152, endPoint y: 625, distance: 506.1
click at [1151, 626] on div "This cycle is vital for sustaining life on Earth, but it is being disrupted by …" at bounding box center [979, 613] width 437 height 48
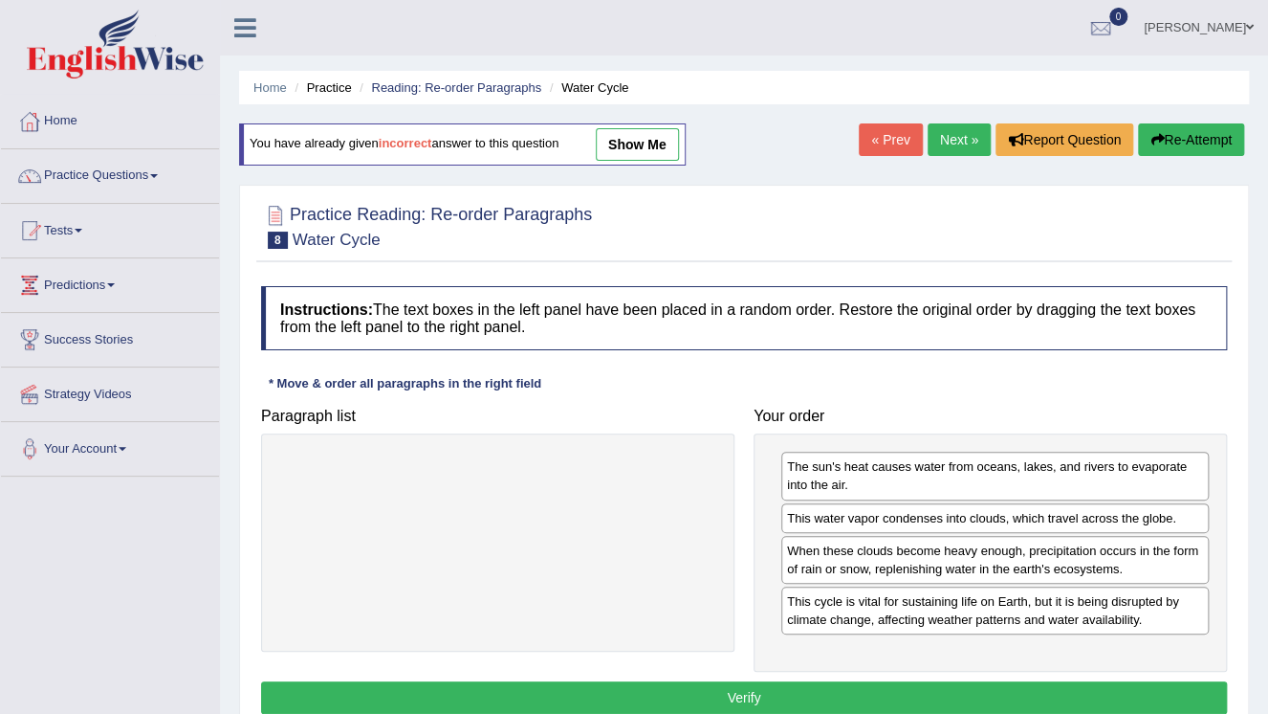
click at [903, 690] on button "Verify" at bounding box center [744, 697] width 966 height 33
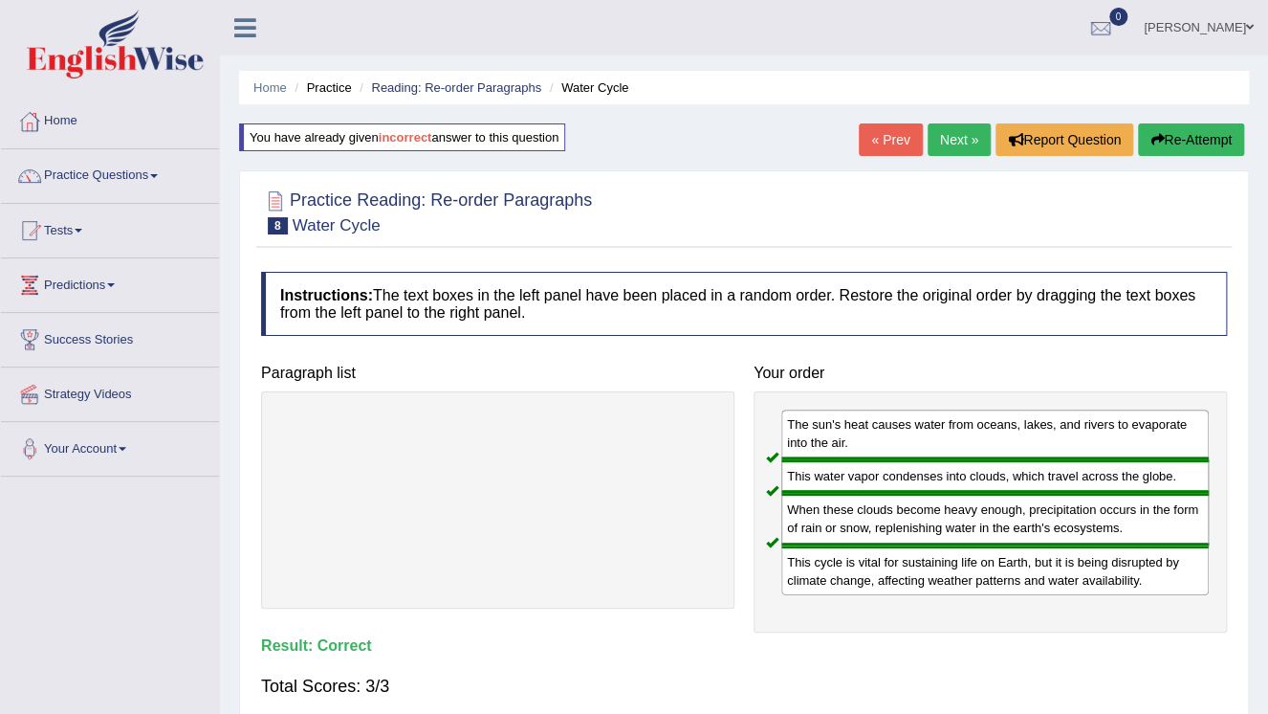
click at [946, 141] on link "Next »" at bounding box center [959, 139] width 63 height 33
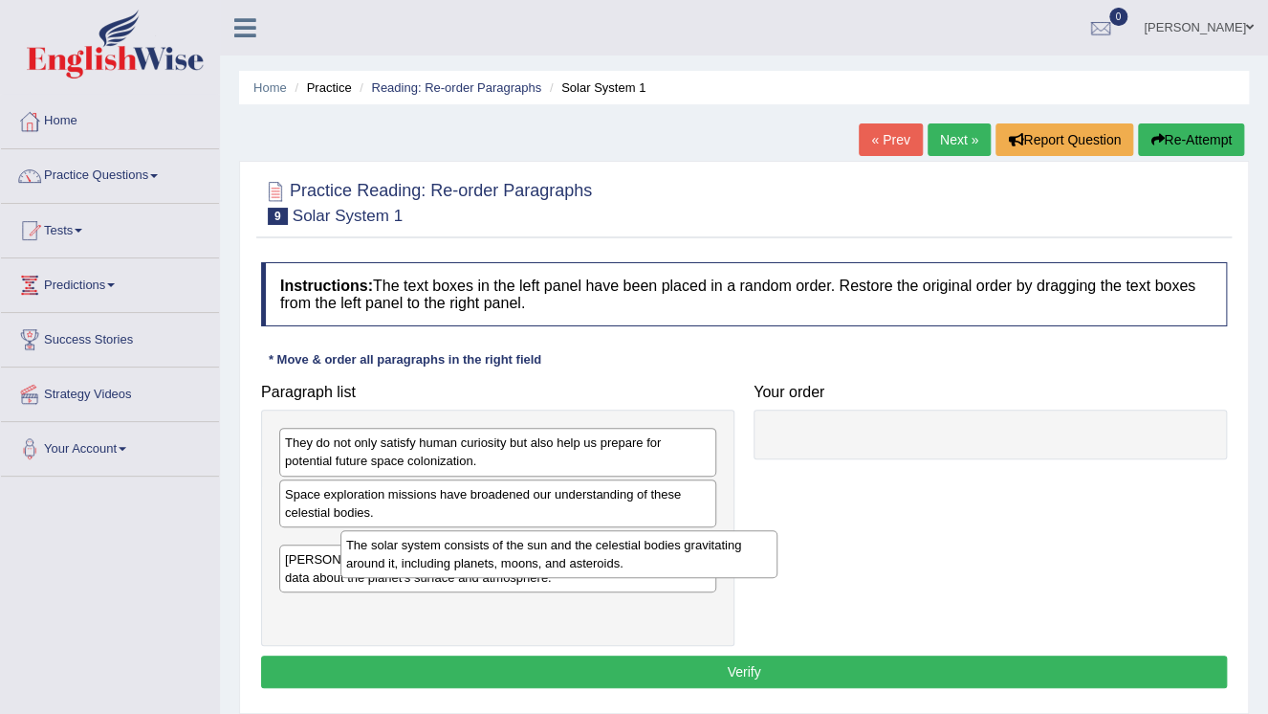
drag, startPoint x: 550, startPoint y: 542, endPoint x: 803, endPoint y: 490, distance: 258.9
click at [778, 530] on div "The solar system consists of the sun and the celestial bodies gravitating aroun…" at bounding box center [559, 554] width 437 height 48
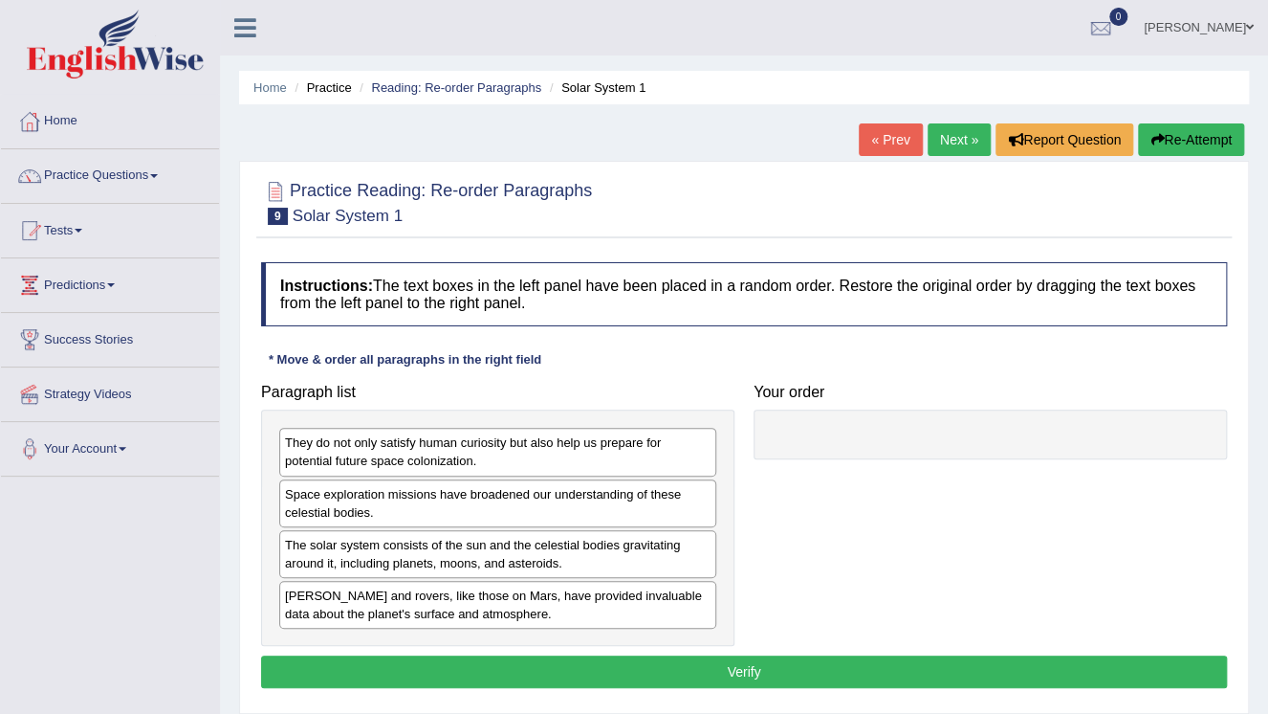
drag, startPoint x: 803, startPoint y: 490, endPoint x: 914, endPoint y: 425, distance: 128.6
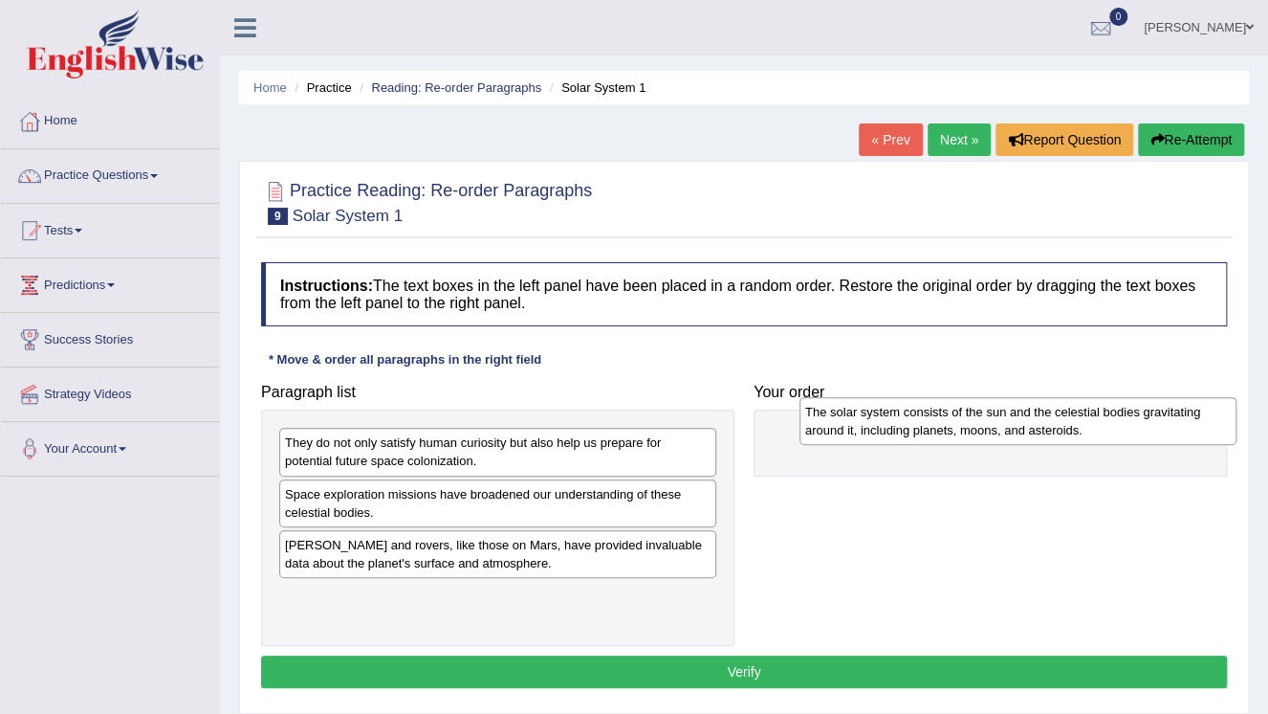
drag, startPoint x: 634, startPoint y: 551, endPoint x: 1148, endPoint y: 421, distance: 529.8
click at [1148, 421] on div "The solar system consists of the sun and the celestial bodies gravitating aroun…" at bounding box center [1018, 421] width 437 height 48
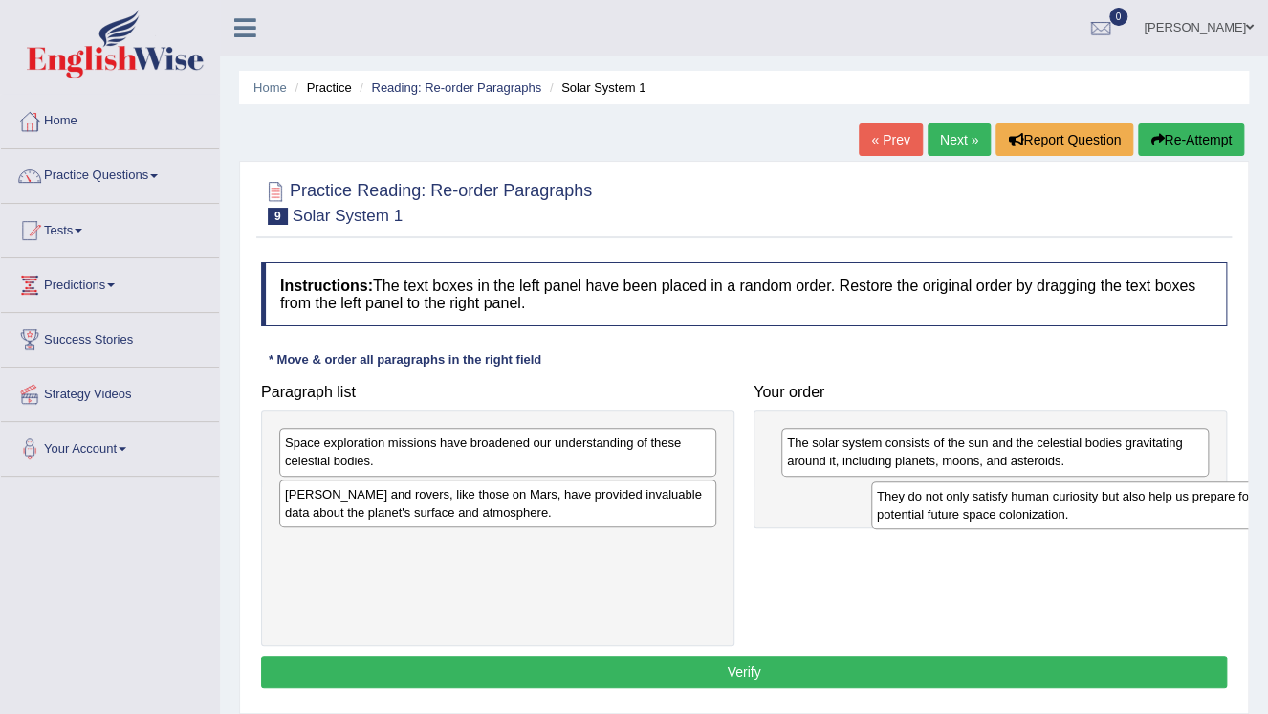
drag, startPoint x: 687, startPoint y: 451, endPoint x: 1210, endPoint y: 497, distance: 525.2
click at [1226, 498] on div "They do not only satisfy human curiosity but also help us prepare for potential…" at bounding box center [1089, 505] width 437 height 48
click at [1209, 496] on div "They do not only satisfy human curiosity but also help us prepare for potential…" at bounding box center [1089, 505] width 437 height 48
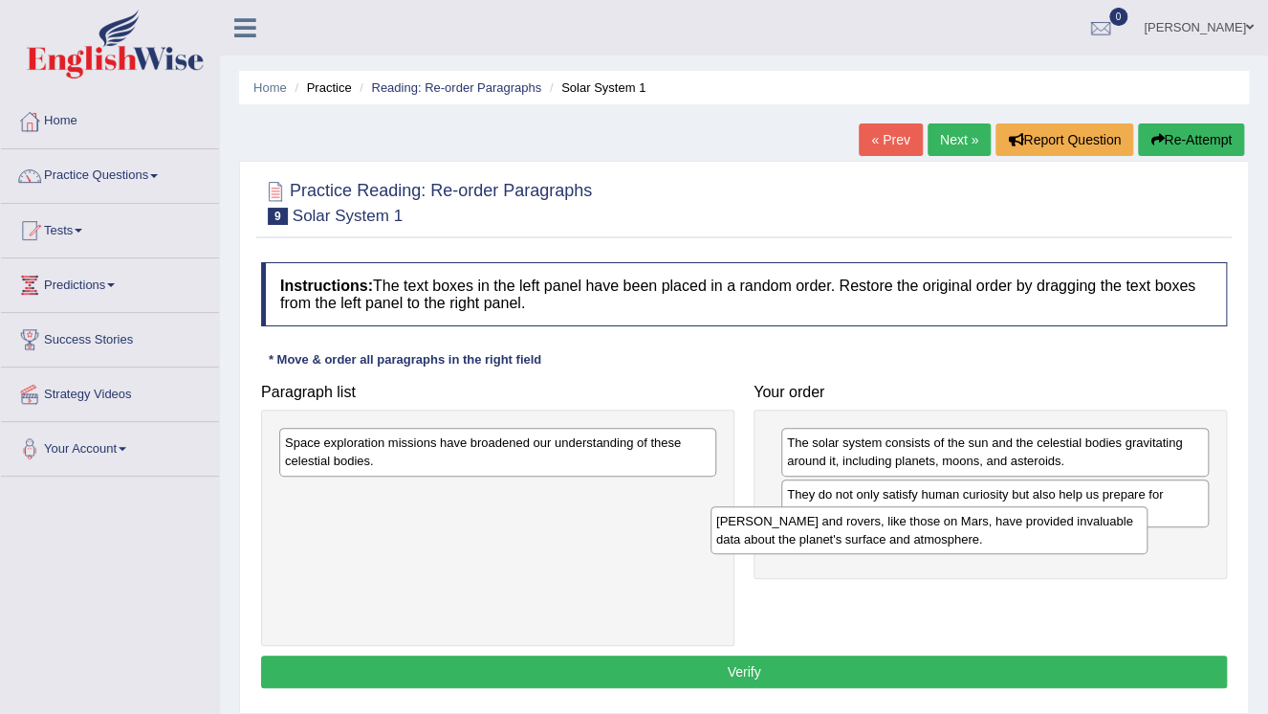
drag, startPoint x: 615, startPoint y: 518, endPoint x: 1107, endPoint y: 546, distance: 492.4
click at [1107, 546] on div "[PERSON_NAME] and rovers, like those on Mars, have provided invaluable data abo…" at bounding box center [929, 530] width 437 height 48
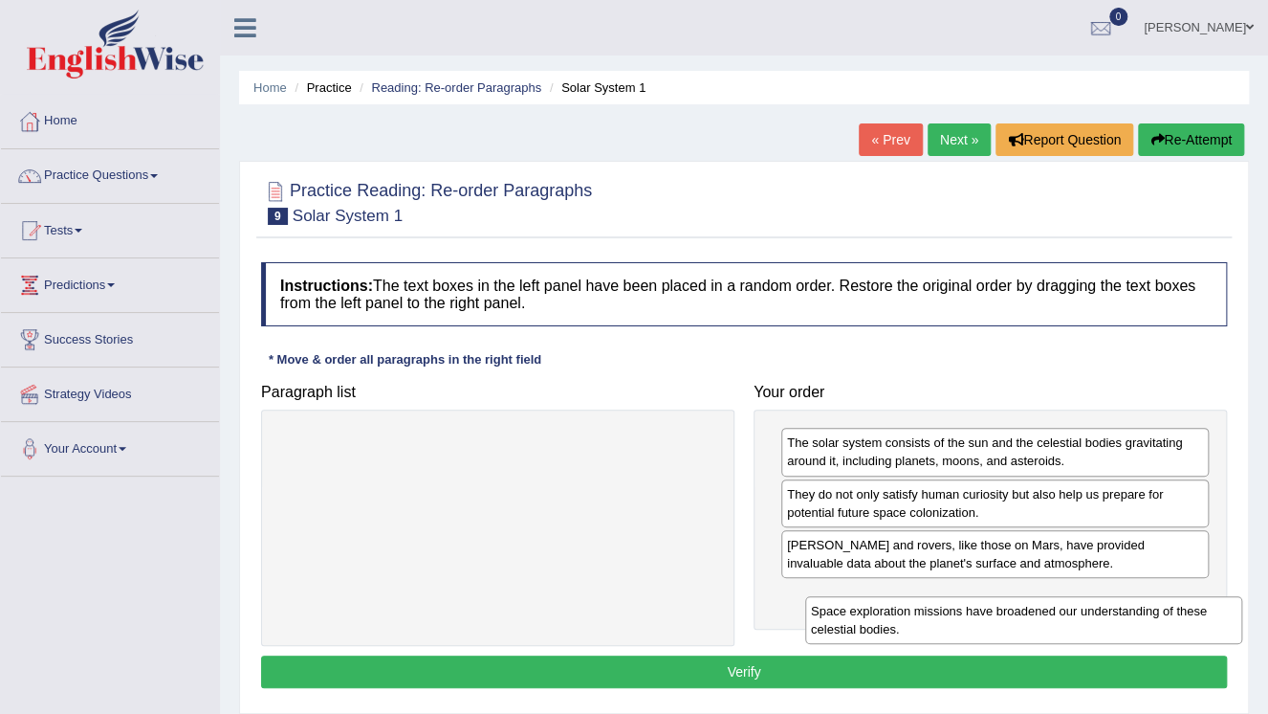
drag, startPoint x: 576, startPoint y: 447, endPoint x: 1133, endPoint y: 612, distance: 581.7
click at [1132, 615] on div "Space exploration missions have broadened our understanding of these celestial …" at bounding box center [1023, 620] width 437 height 48
drag, startPoint x: 1133, startPoint y: 612, endPoint x: 1127, endPoint y: 600, distance: 14.1
click at [1133, 607] on div "Space exploration missions have broadened our understanding of these celestial …" at bounding box center [1031, 614] width 437 height 48
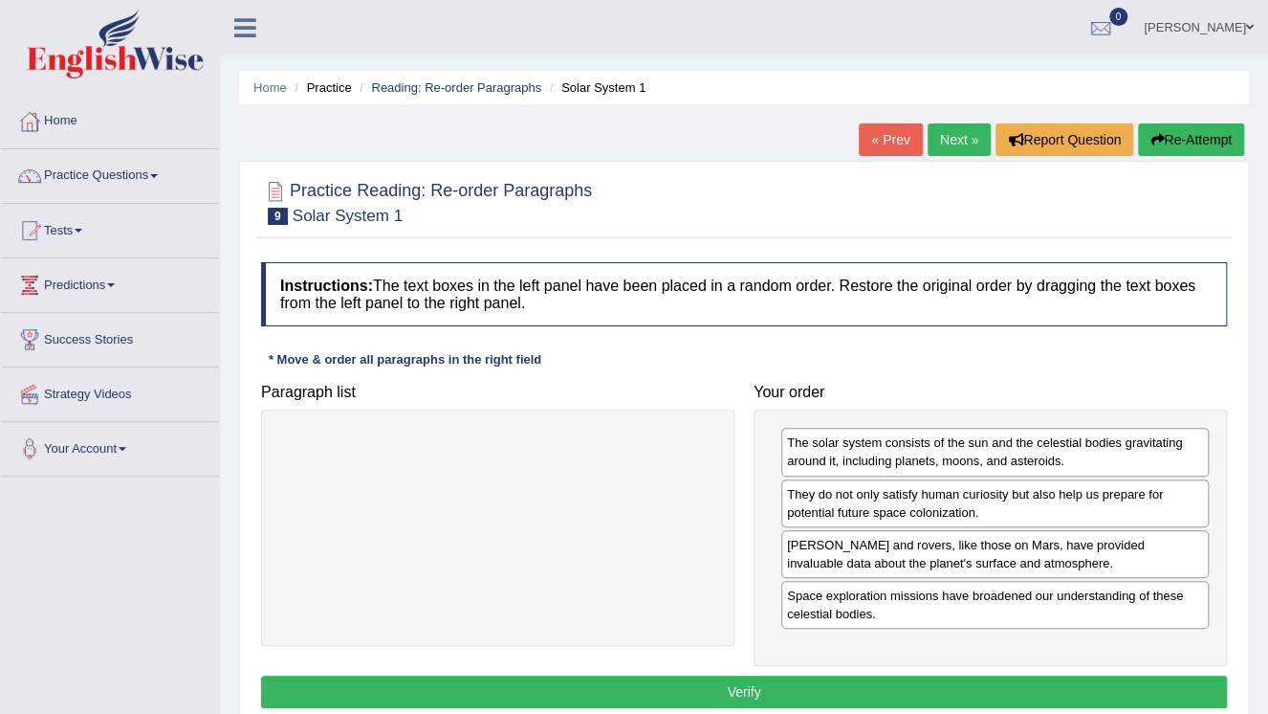
click at [939, 688] on button "Verify" at bounding box center [744, 691] width 966 height 33
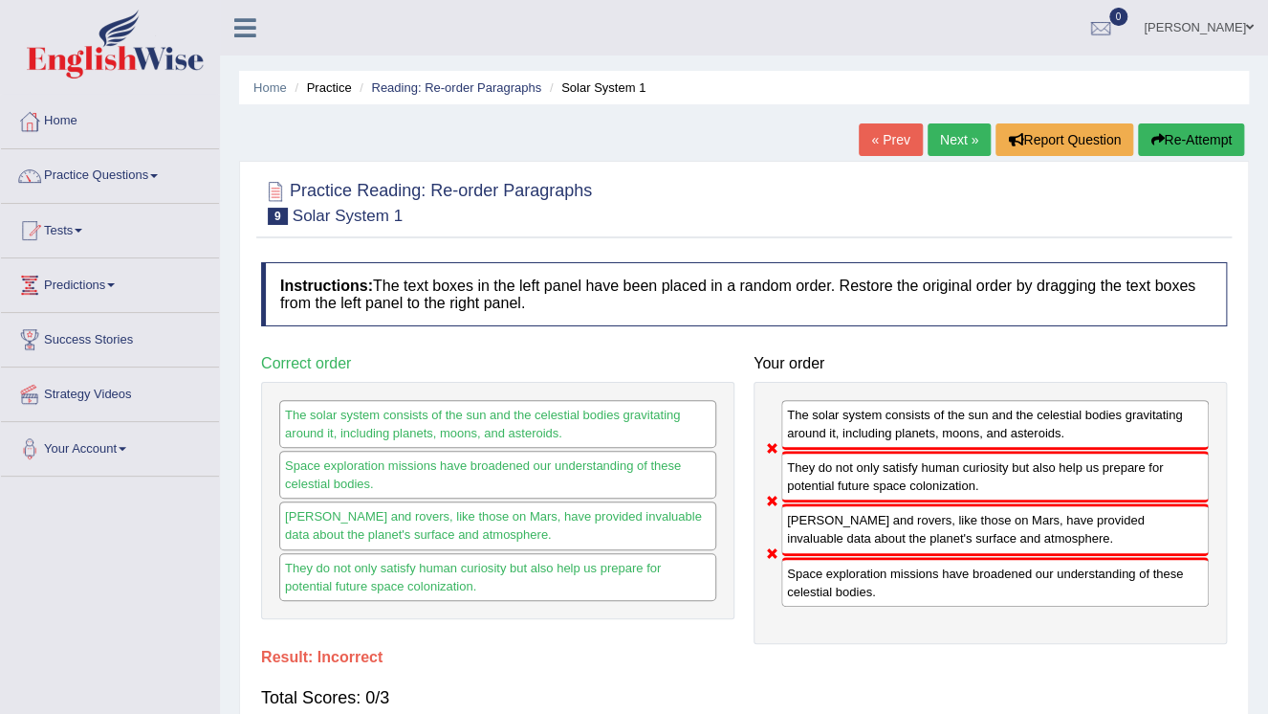
click at [1199, 143] on button "Re-Attempt" at bounding box center [1191, 139] width 106 height 33
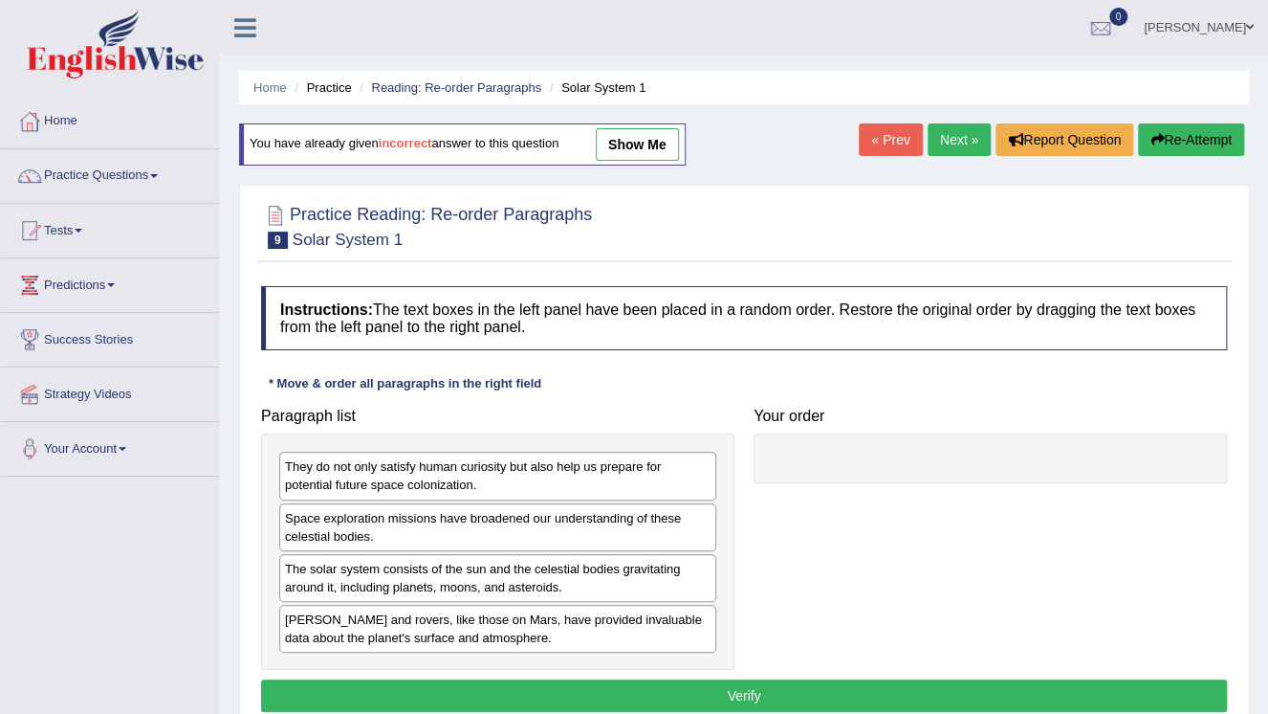
click at [431, 566] on div "The solar system consists of the sun and the celestial bodies gravitating aroun…" at bounding box center [497, 578] width 437 height 48
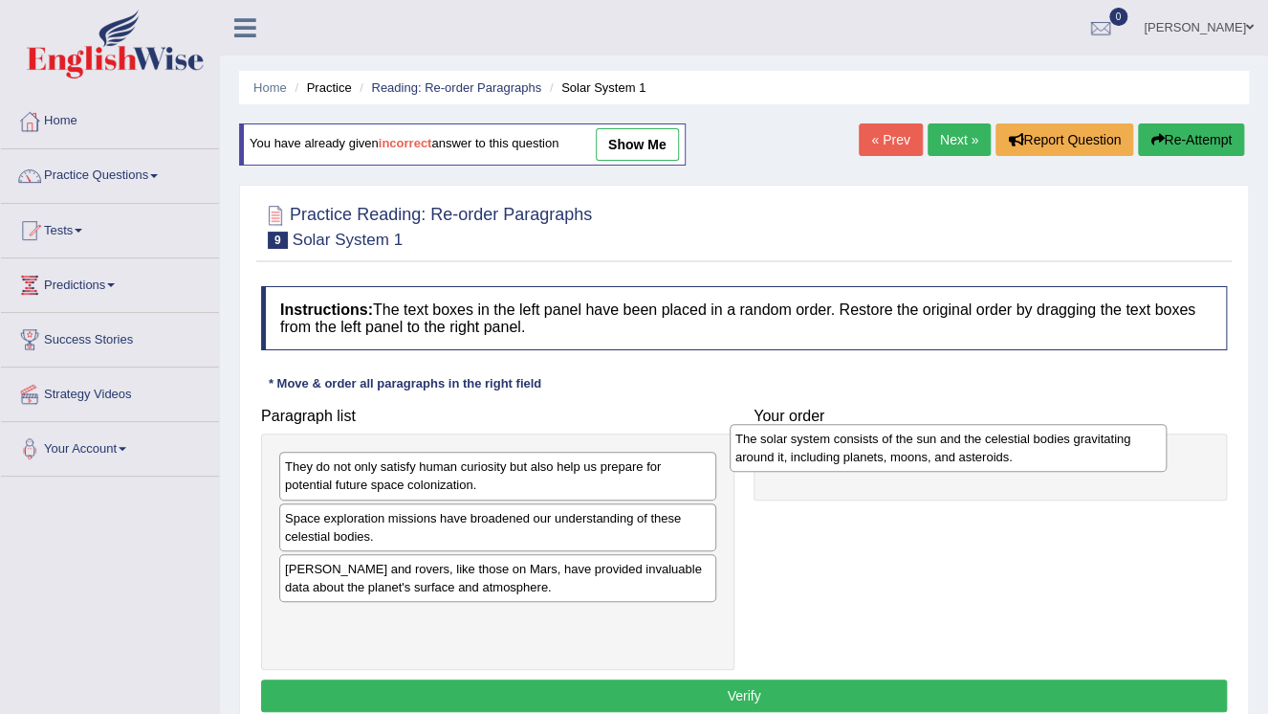
drag, startPoint x: 443, startPoint y: 576, endPoint x: 883, endPoint y: 437, distance: 461.3
click at [883, 437] on div "The solar system consists of the sun and the celestial bodies gravitating aroun…" at bounding box center [948, 448] width 437 height 48
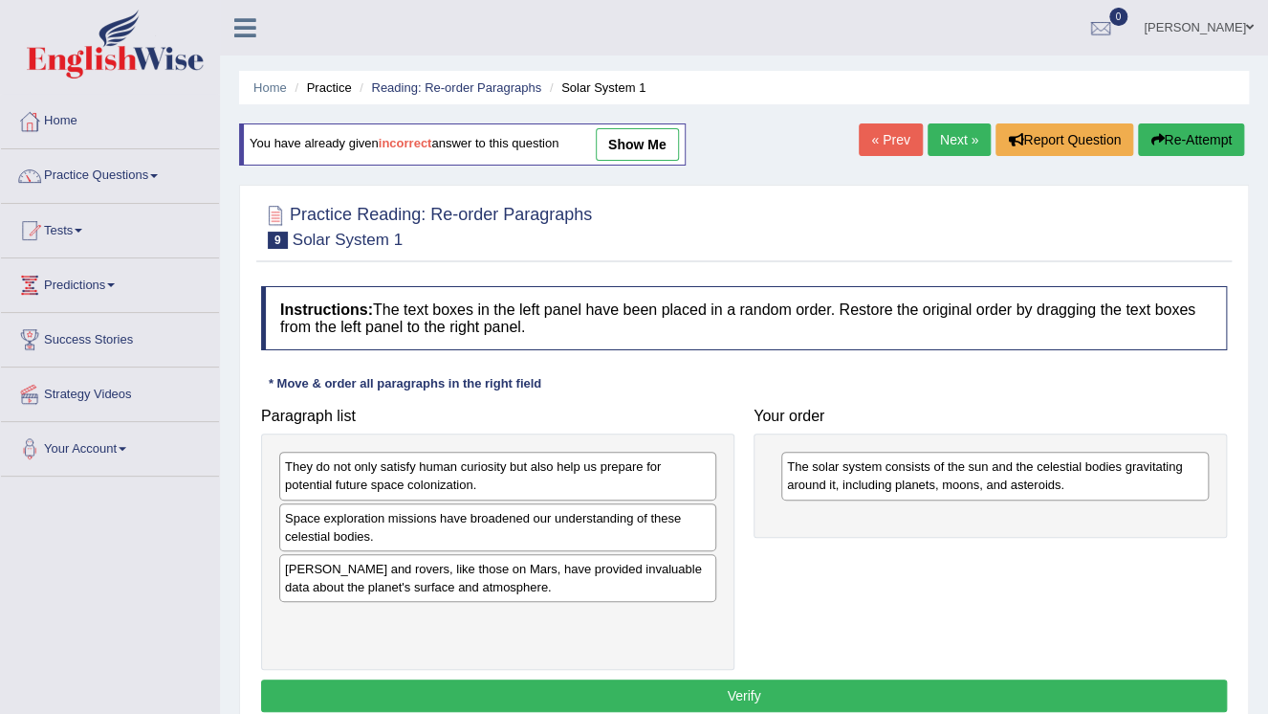
click at [475, 518] on div "Space exploration missions have broadened our understanding of these celestial …" at bounding box center [497, 527] width 437 height 48
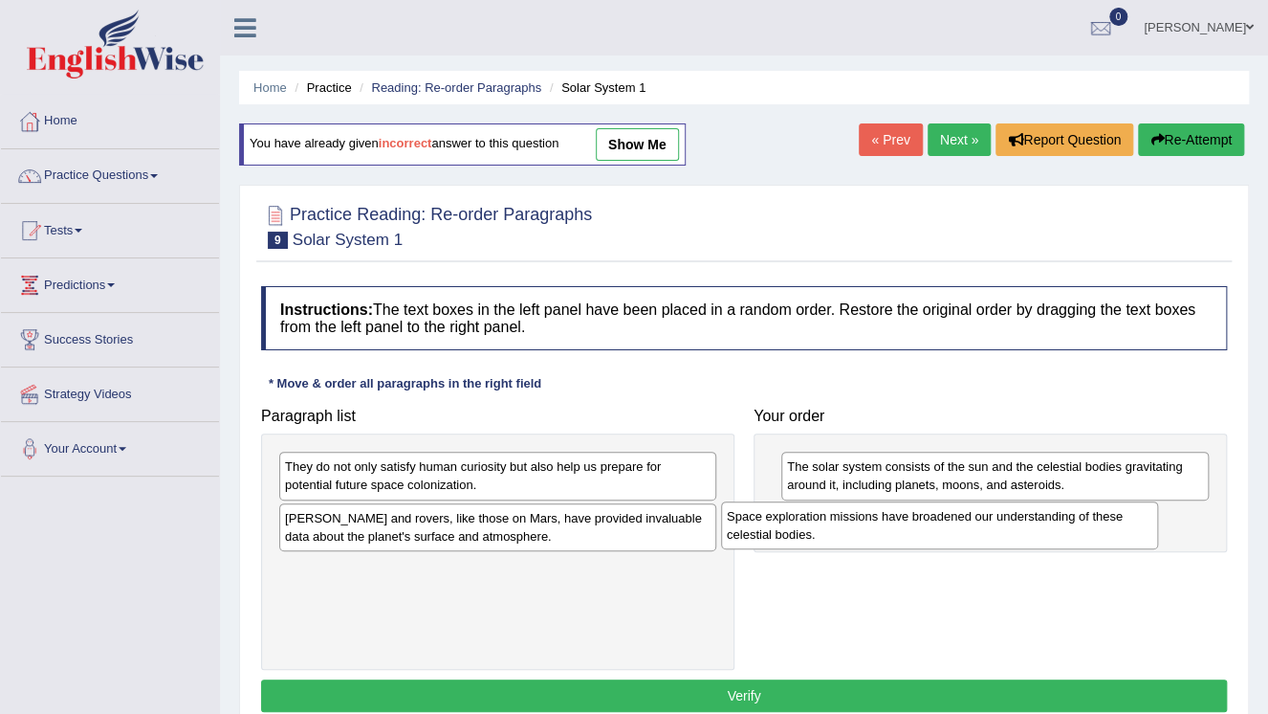
drag, startPoint x: 475, startPoint y: 518, endPoint x: 906, endPoint y: 512, distance: 430.5
click at [919, 516] on div "Space exploration missions have broadened our understanding of these celestial …" at bounding box center [939, 525] width 437 height 48
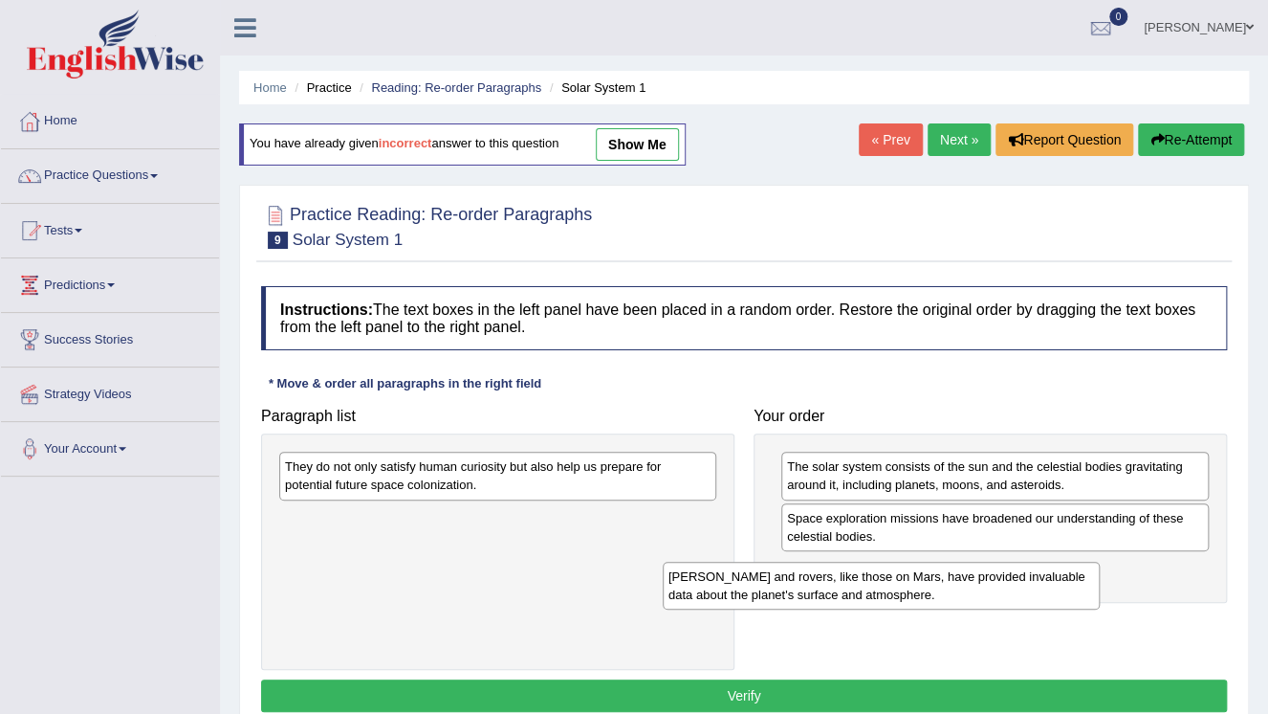
drag, startPoint x: 521, startPoint y: 520, endPoint x: 1020, endPoint y: 552, distance: 499.3
click at [1020, 561] on div "Landers and rovers, like those on Mars, have provided invaluable data about the…" at bounding box center [881, 585] width 437 height 48
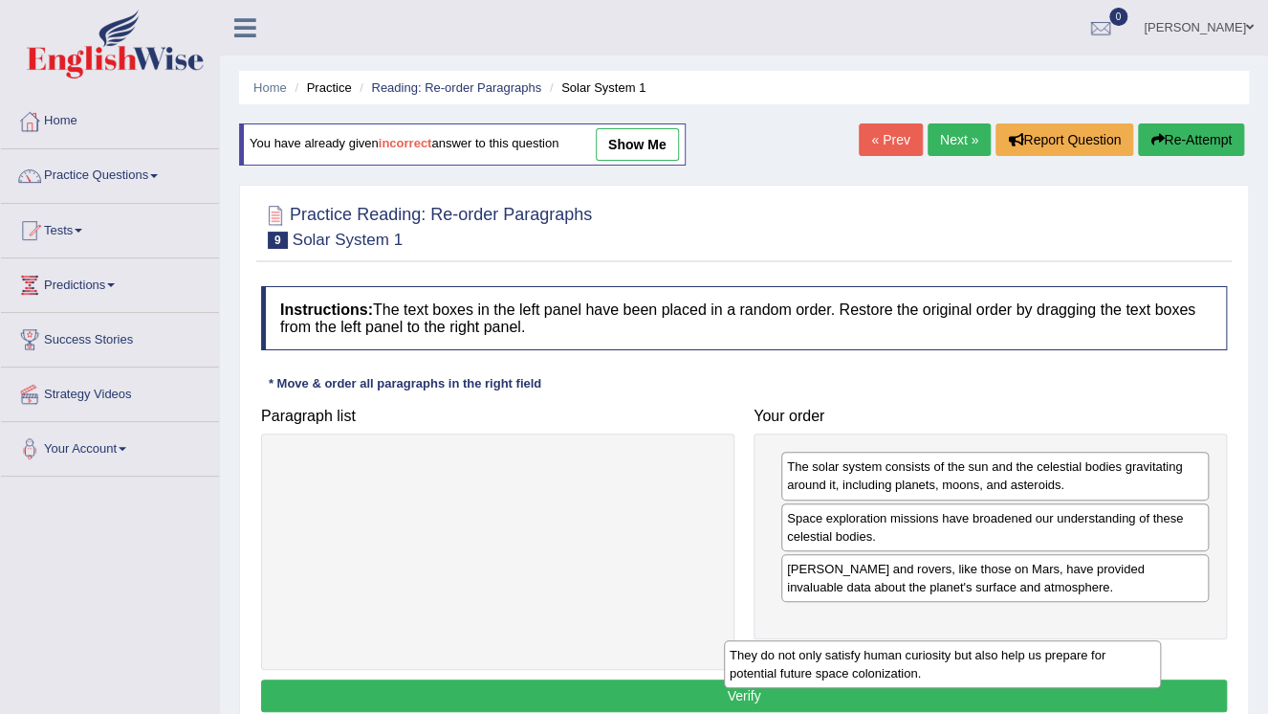
drag, startPoint x: 661, startPoint y: 501, endPoint x: 1103, endPoint y: 669, distance: 472.5
click at [1102, 681] on div "They do not only satisfy human curiosity but also help us prepare for potential…" at bounding box center [942, 664] width 437 height 48
click at [1103, 670] on div "They do not only satisfy human curiosity but also help us prepare for potential…" at bounding box center [942, 664] width 437 height 48
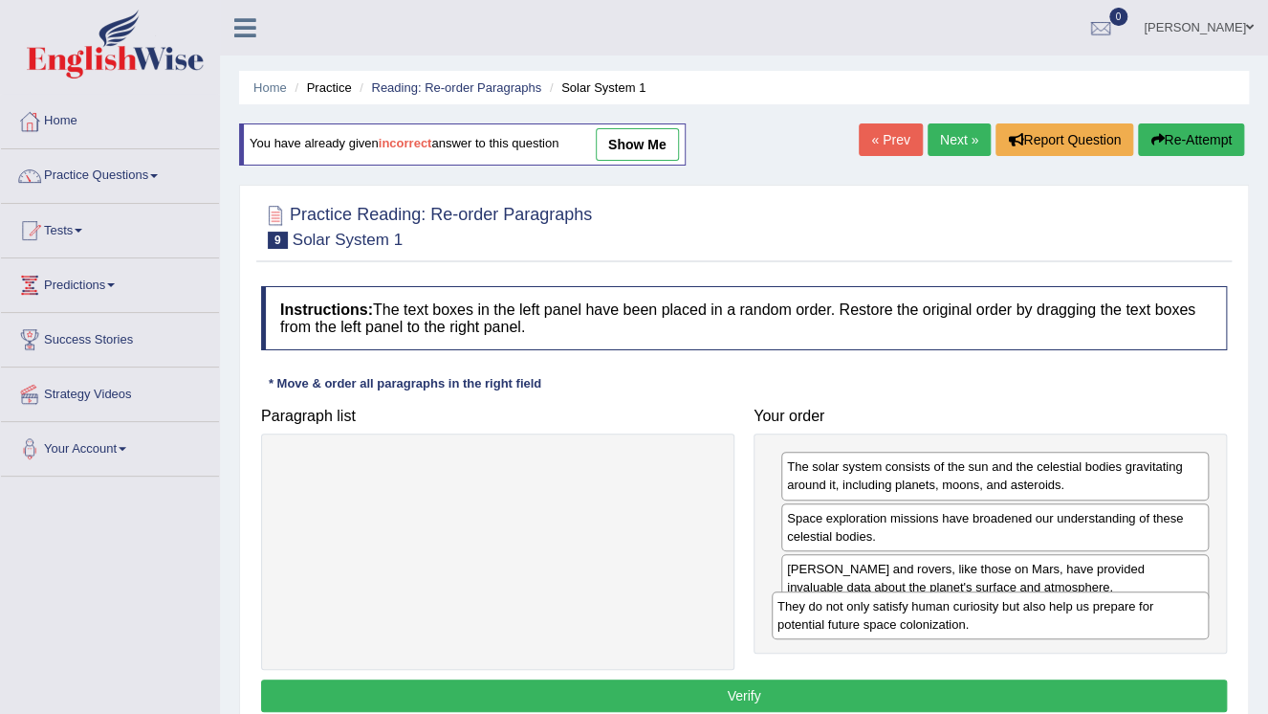
drag, startPoint x: 693, startPoint y: 476, endPoint x: 1197, endPoint y: 612, distance: 521.1
click at [1196, 612] on div "They do not only satisfy human curiosity but also help us prepare for potential…" at bounding box center [990, 615] width 437 height 48
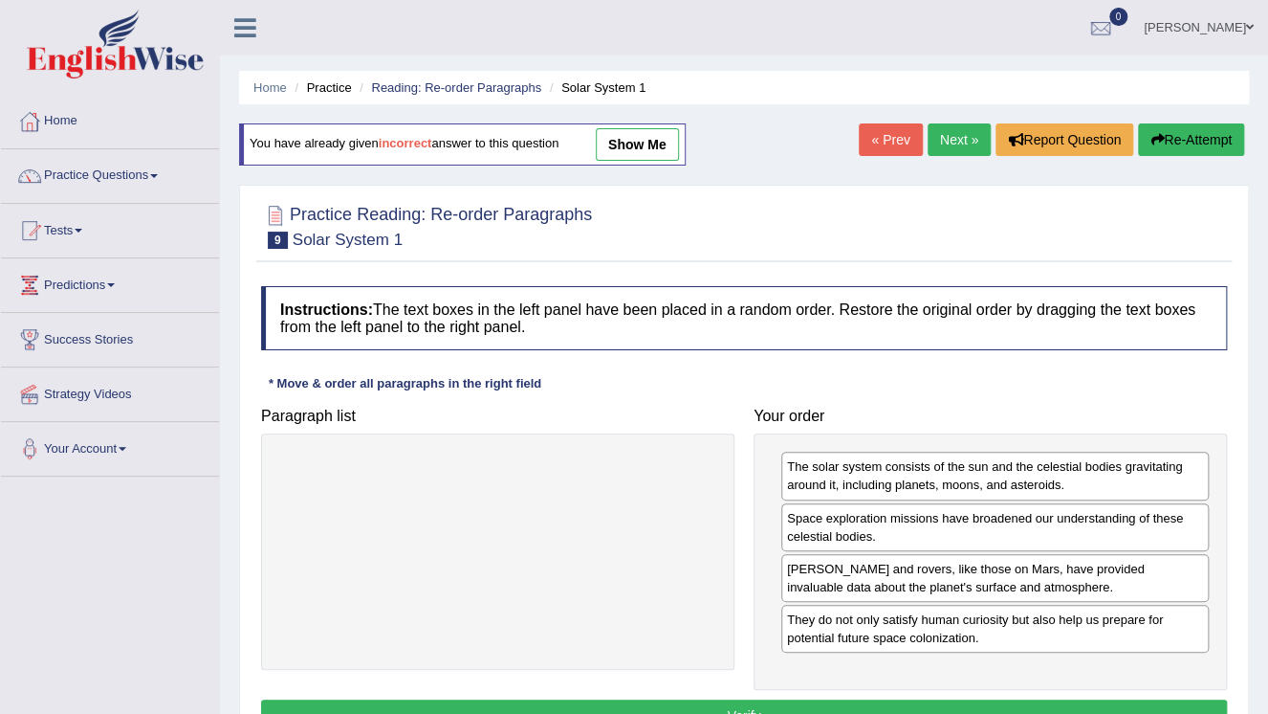
click at [846, 699] on button "Verify" at bounding box center [744, 715] width 966 height 33
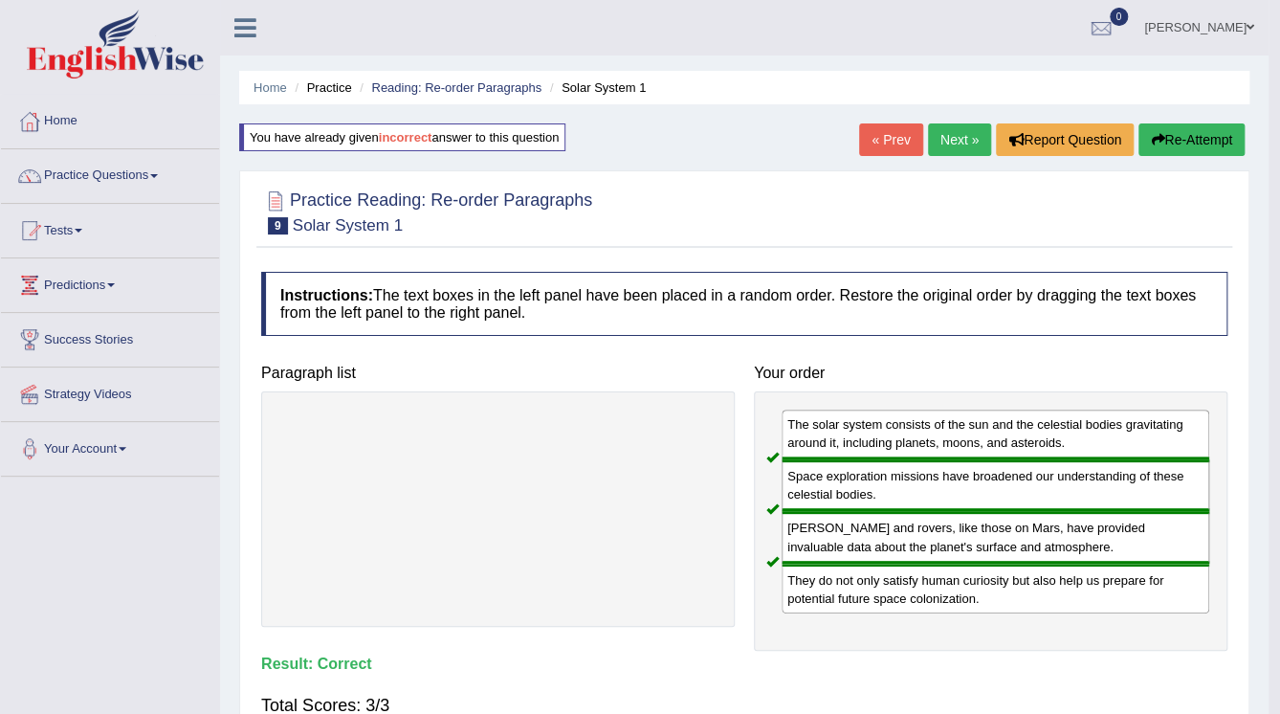
click at [846, 699] on div "Home Practice Reading: Re-order Paragraphs Solar System 1 You have already give…" at bounding box center [744, 478] width 1048 height 956
click at [846, 699] on div "Instructions: The text boxes in the left panel have been placed in a random ord…" at bounding box center [744, 502] width 976 height 481
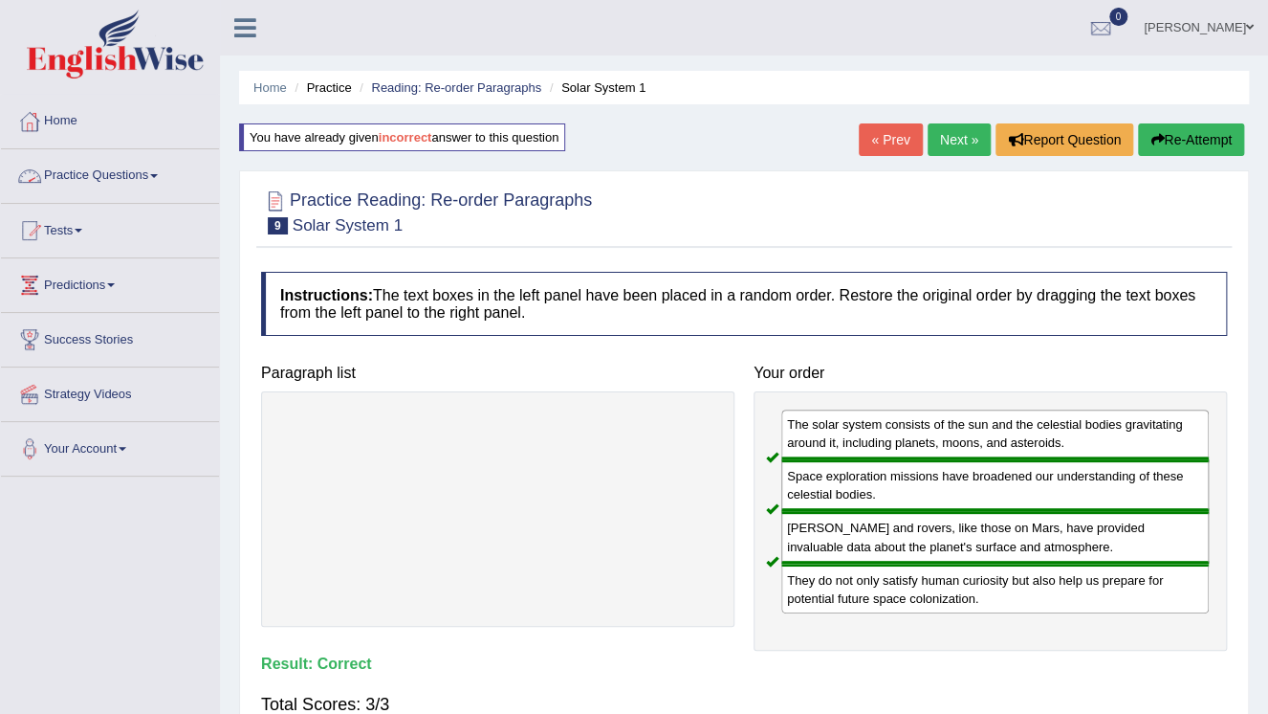
click at [158, 175] on span at bounding box center [154, 176] width 8 height 4
click at [153, 177] on link "Practice Questions" at bounding box center [110, 173] width 218 height 48
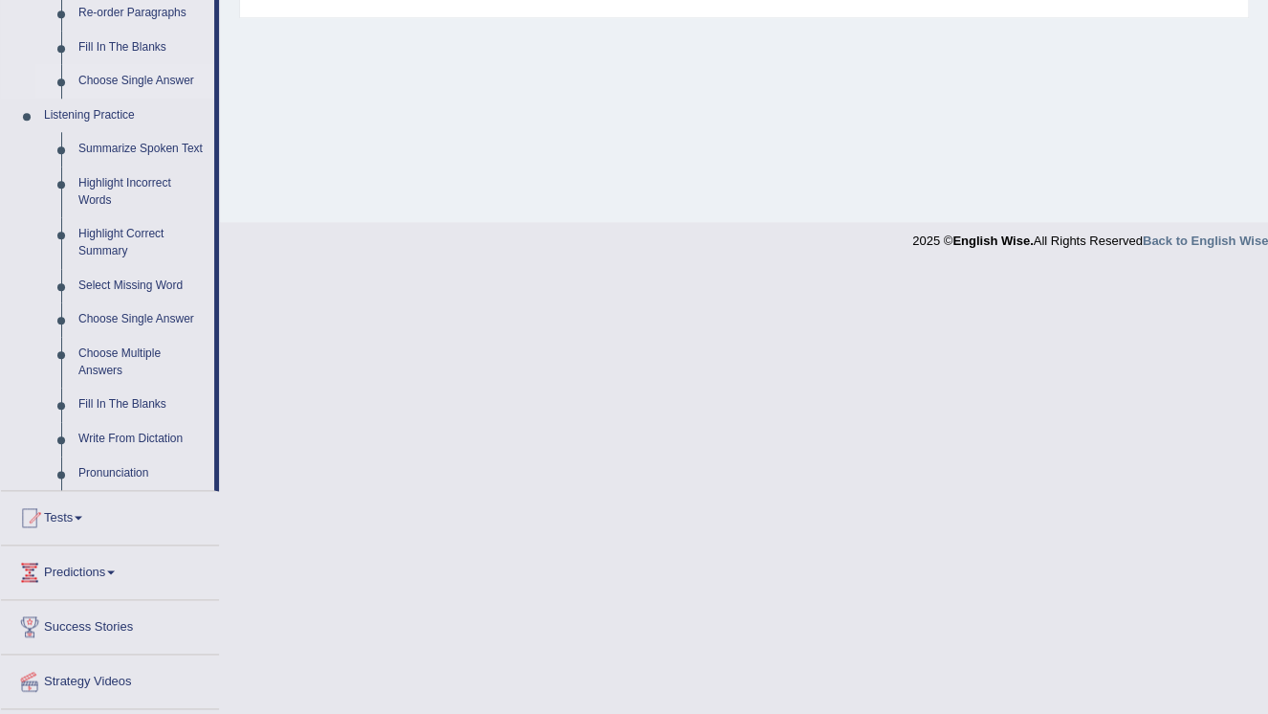
scroll to position [765, 0]
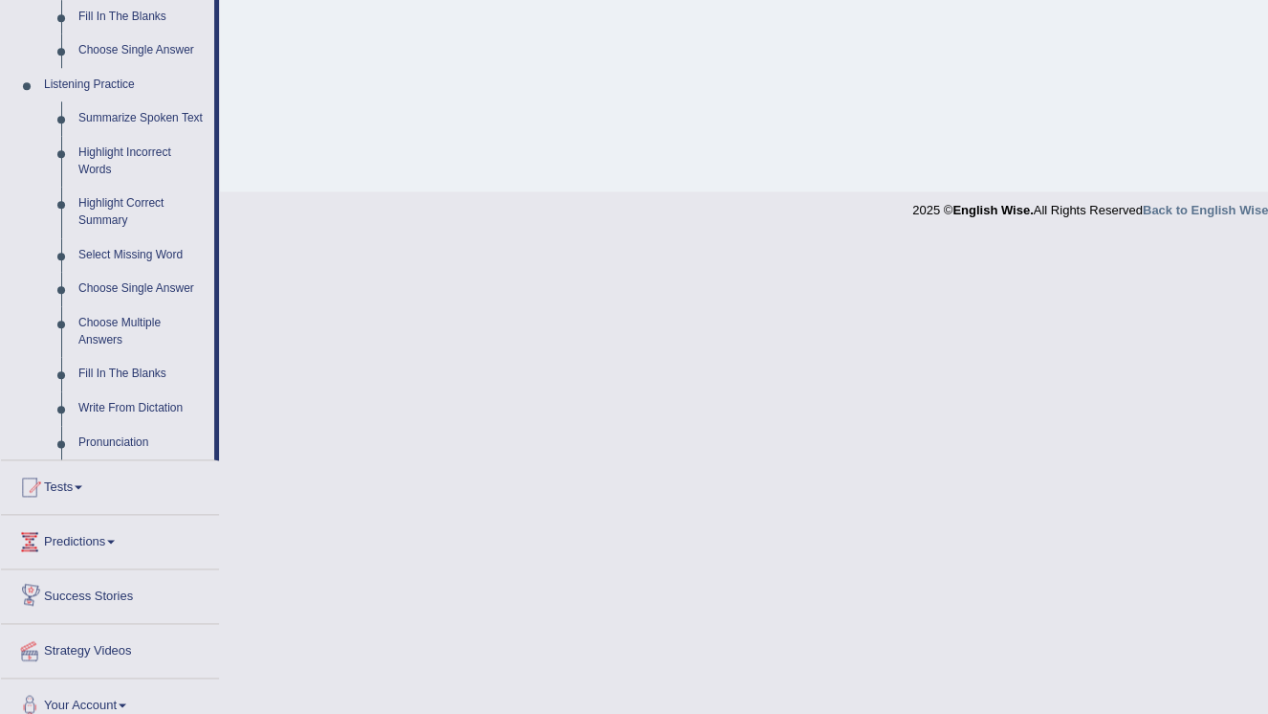
click at [102, 597] on link "Success Stories" at bounding box center [110, 593] width 218 height 48
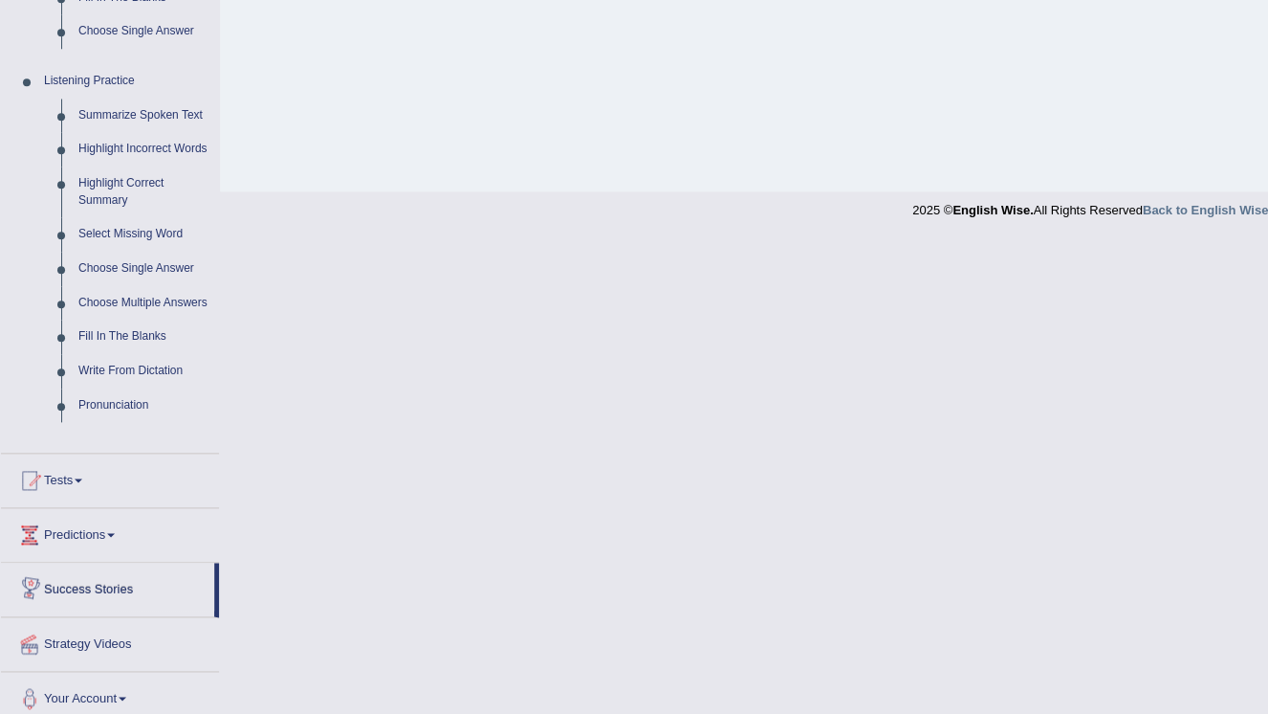
scroll to position [291, 0]
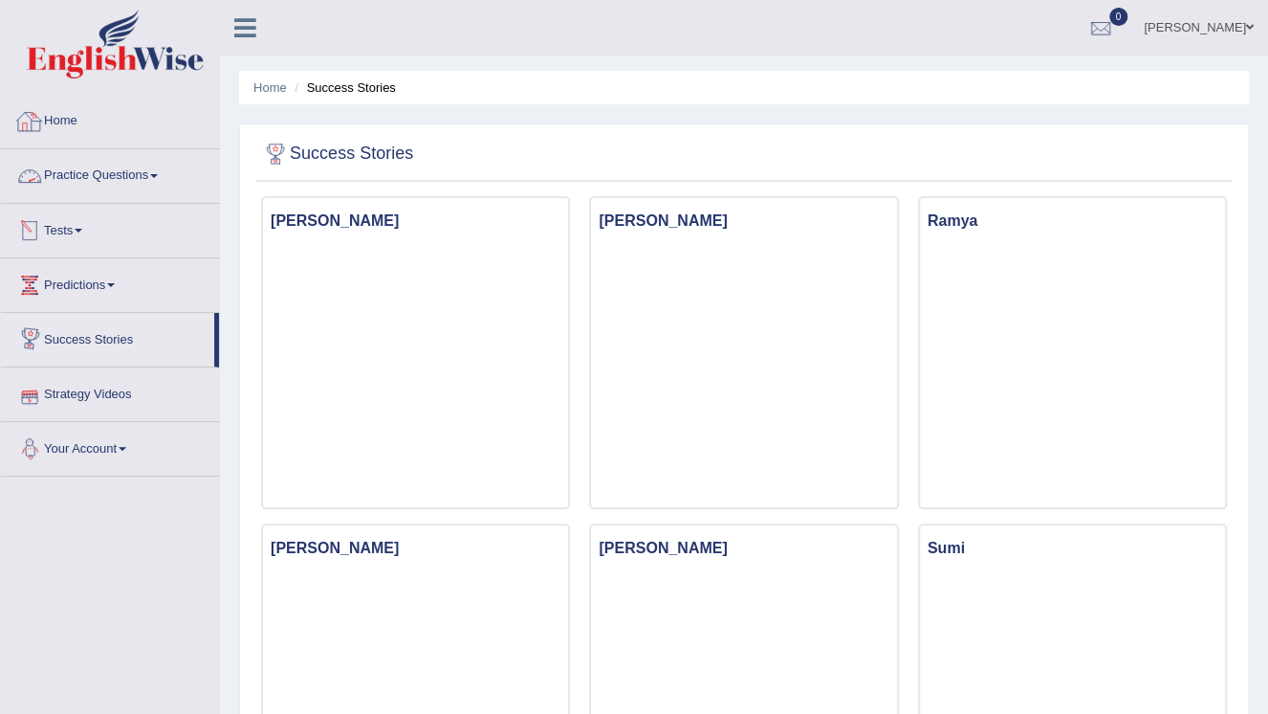
click at [161, 172] on link "Practice Questions" at bounding box center [110, 173] width 218 height 48
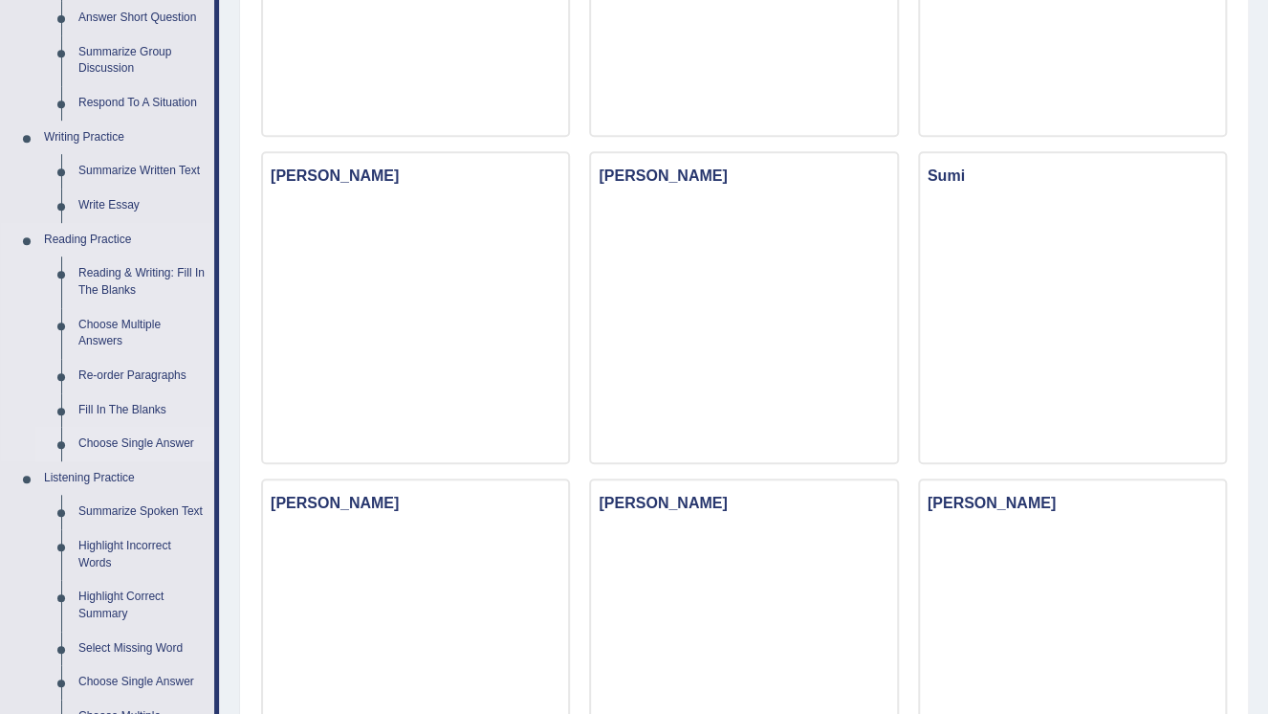
scroll to position [383, 0]
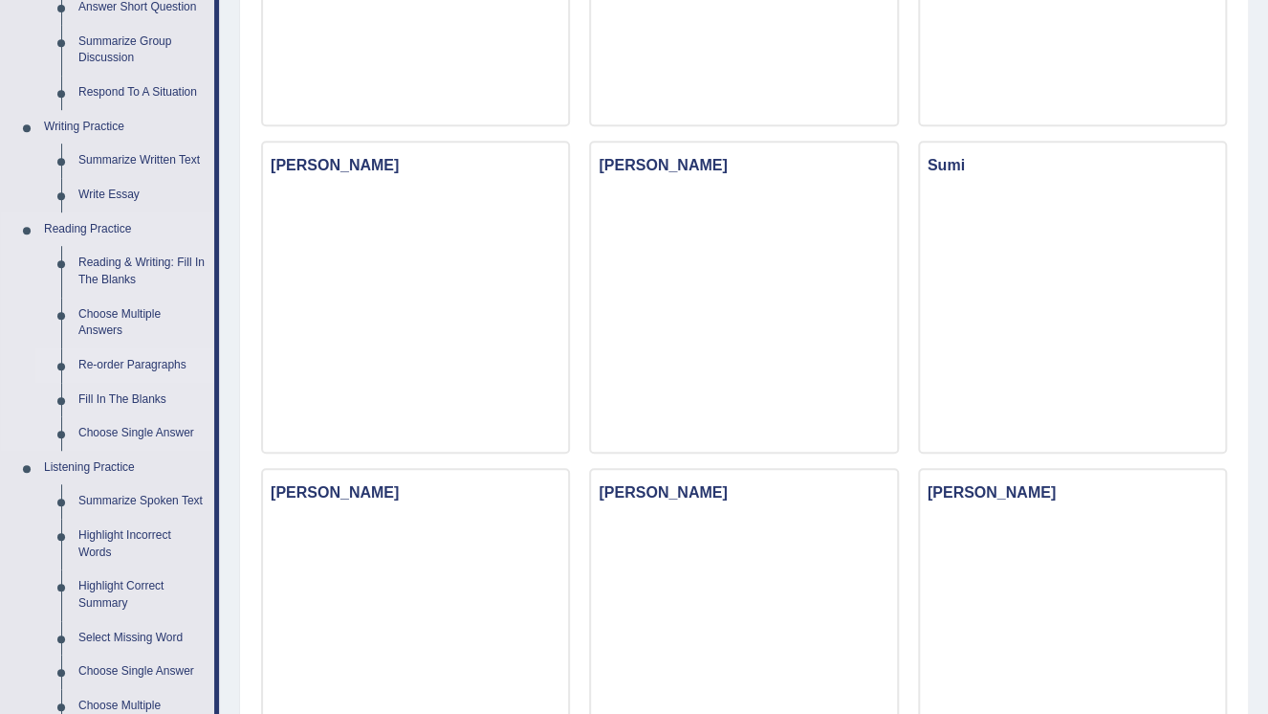
click at [144, 377] on link "Re-order Paragraphs" at bounding box center [142, 365] width 144 height 34
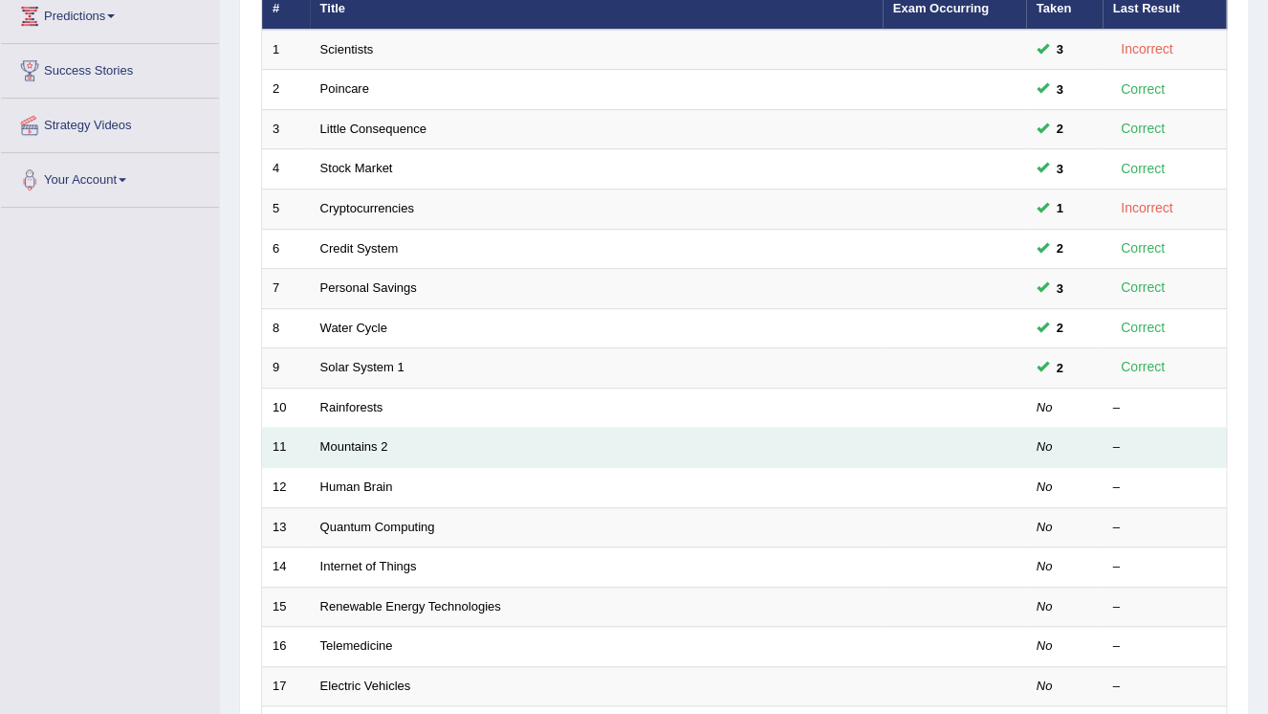
scroll to position [241, 0]
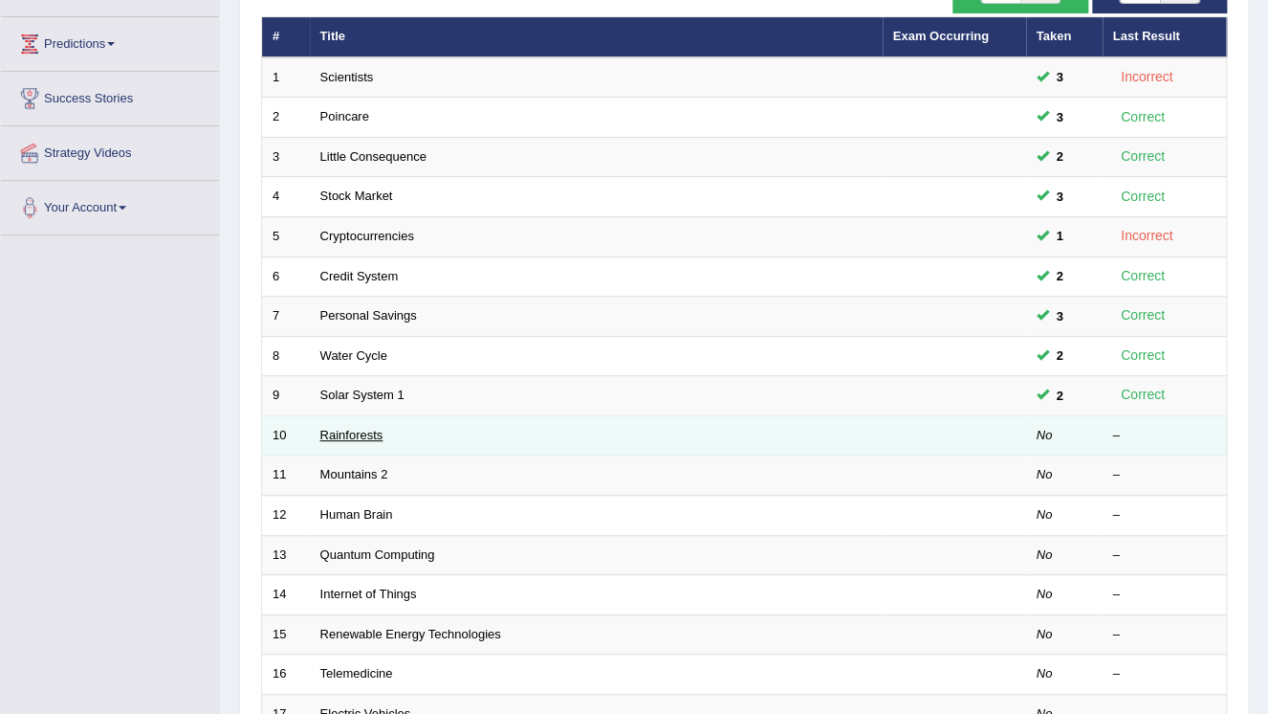
click at [351, 432] on link "Rainforests" at bounding box center [351, 435] width 63 height 14
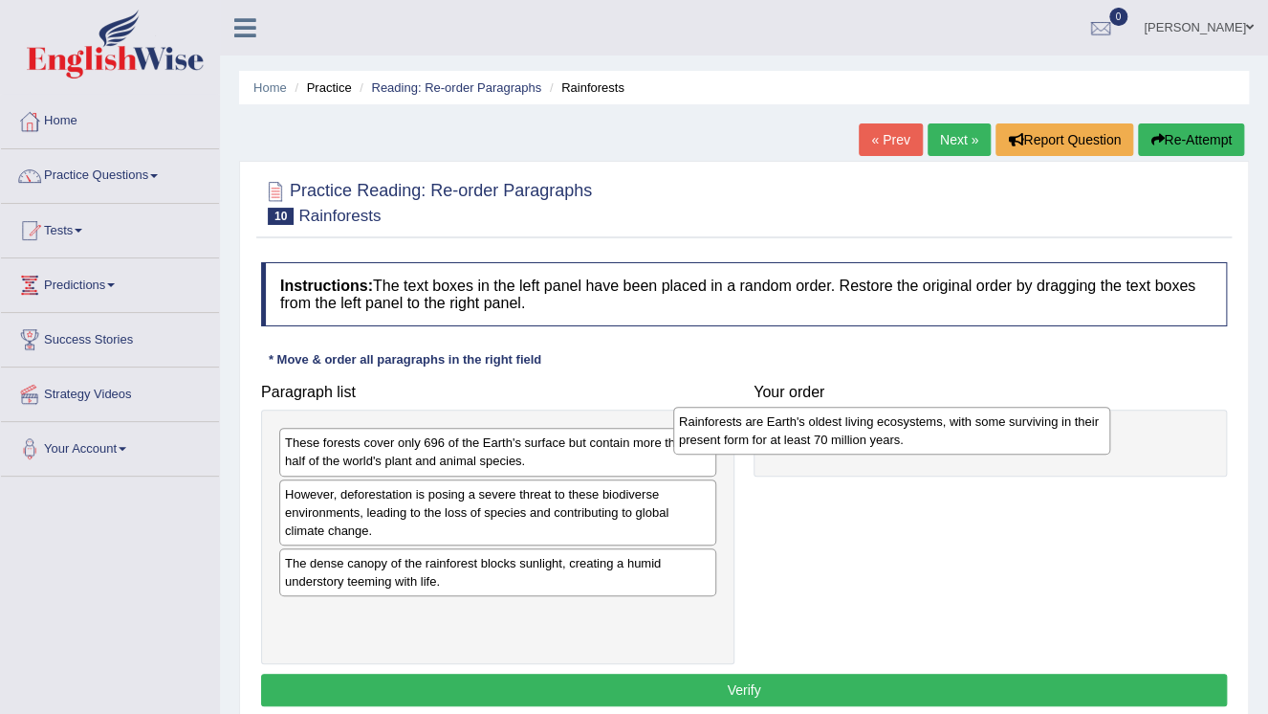
drag, startPoint x: 601, startPoint y: 573, endPoint x: 995, endPoint y: 432, distance: 418.4
click at [995, 432] on div "Rainforests are Earth's oldest living ecosystems, with some surviving in their …" at bounding box center [891, 431] width 437 height 48
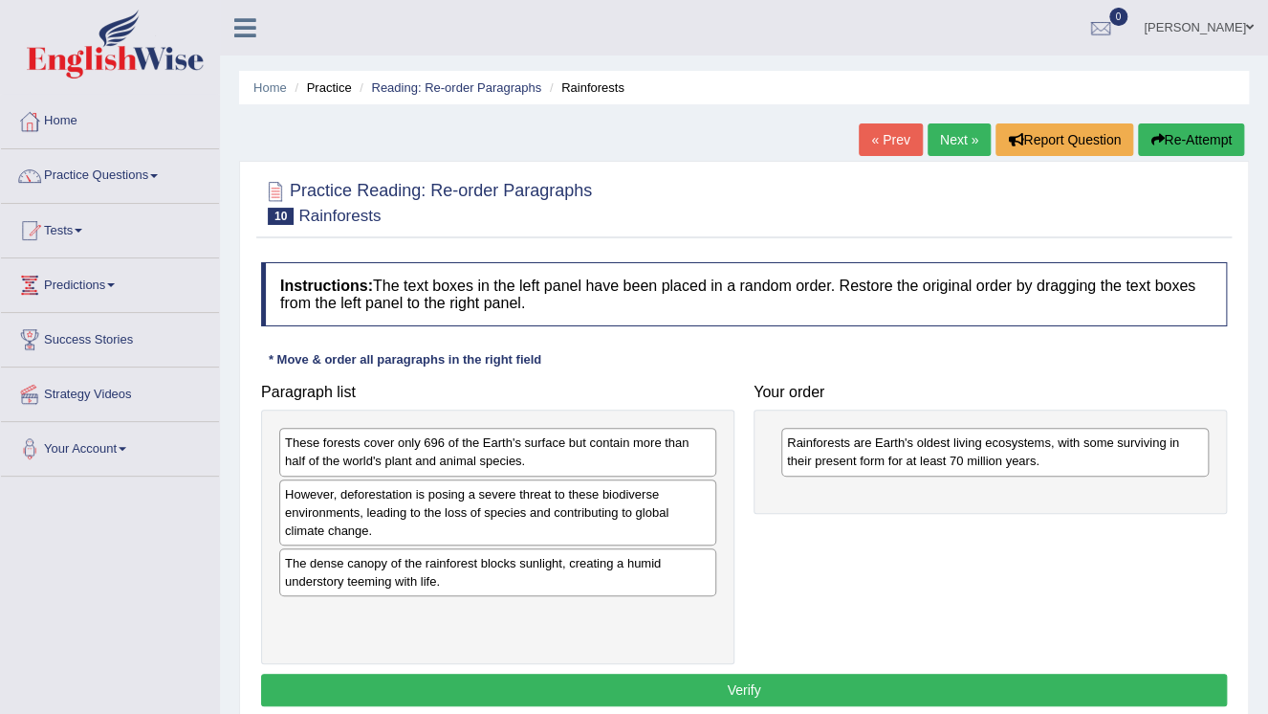
click at [716, 532] on div "However, deforestation is posing a severe threat to these biodiverse environmen…" at bounding box center [497, 512] width 437 height 66
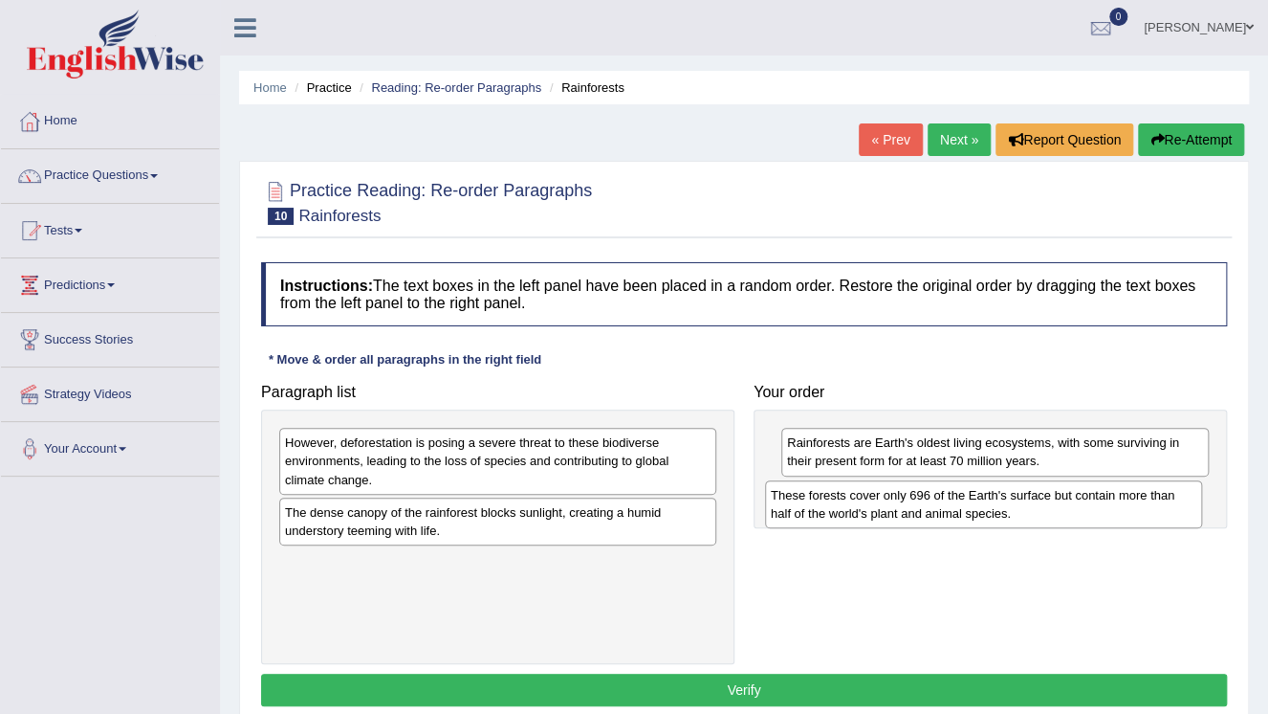
drag, startPoint x: 482, startPoint y: 452, endPoint x: 996, endPoint y: 505, distance: 516.3
click at [996, 505] on div "These forests cover only 696 of the Earth's surface but contain more than half …" at bounding box center [983, 504] width 437 height 48
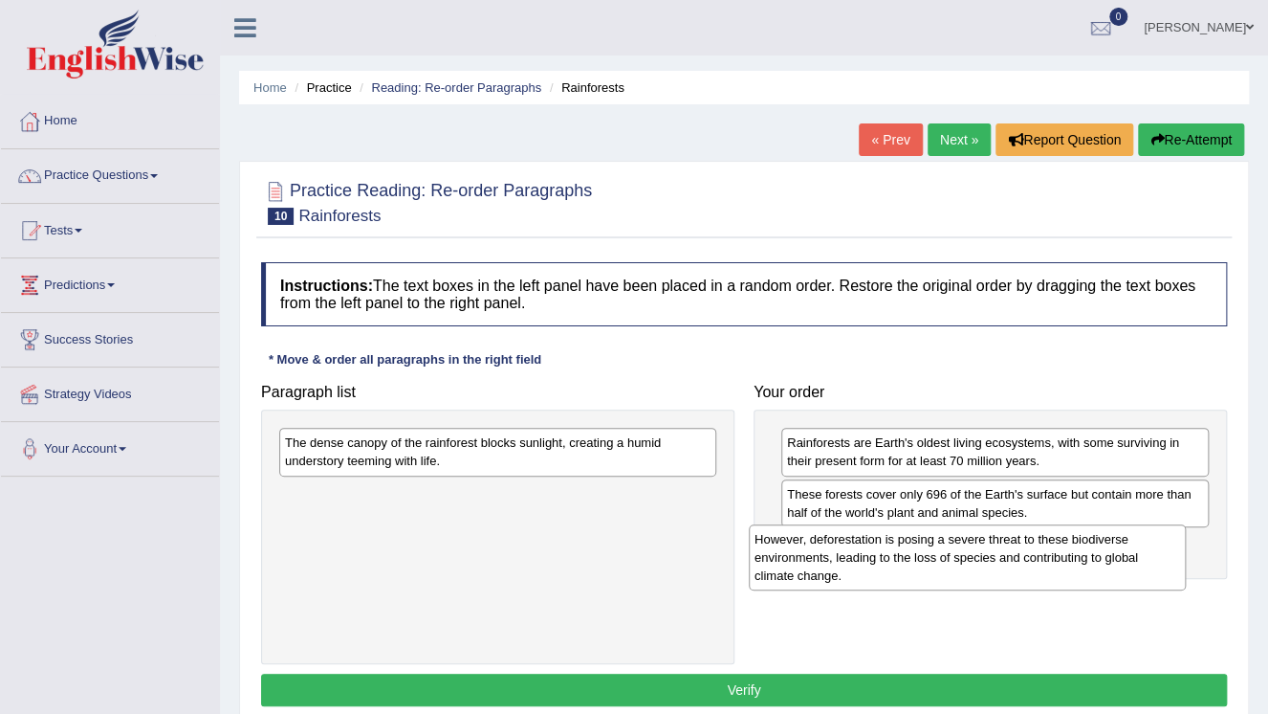
drag, startPoint x: 563, startPoint y: 490, endPoint x: 1010, endPoint y: 565, distance: 453.0
click at [1010, 565] on div "However, deforestation is posing a severe threat to these biodiverse environmen…" at bounding box center [967, 557] width 437 height 66
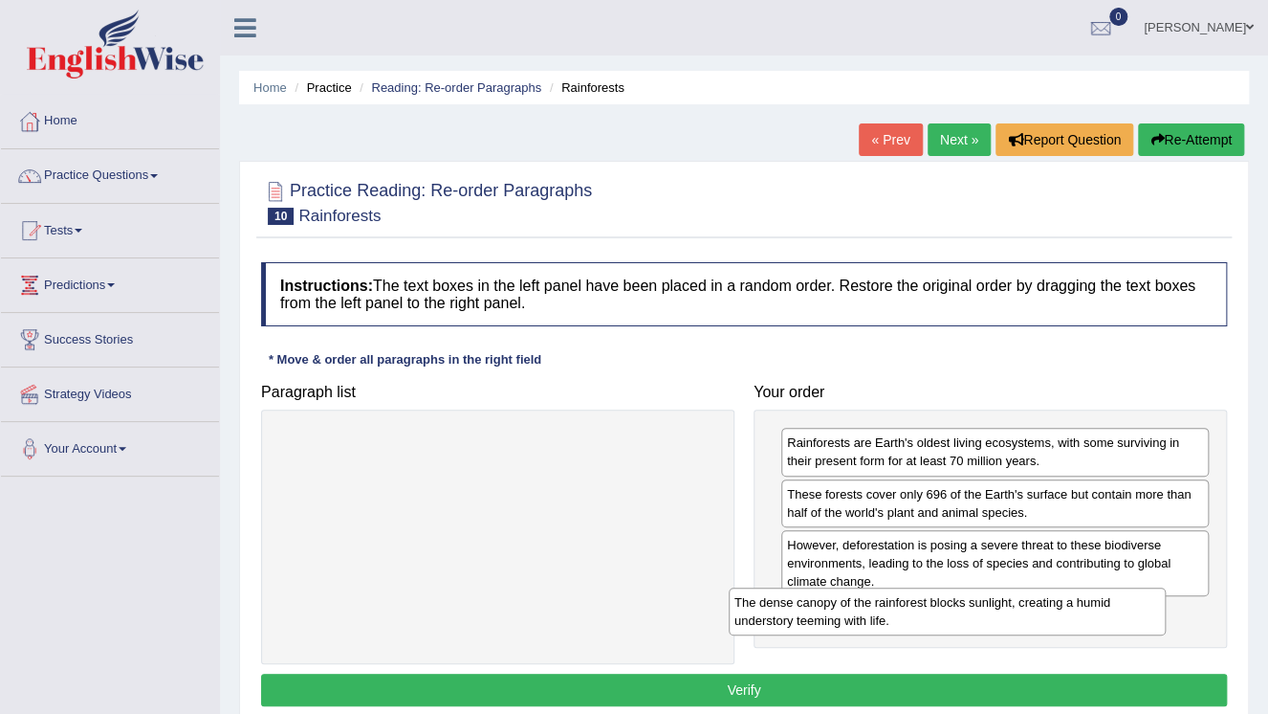
drag, startPoint x: 617, startPoint y: 463, endPoint x: 1086, endPoint y: 621, distance: 494.5
click at [1086, 621] on div "The dense canopy of the rainforest blocks sunlight, creating a humid understory…" at bounding box center [947, 611] width 437 height 48
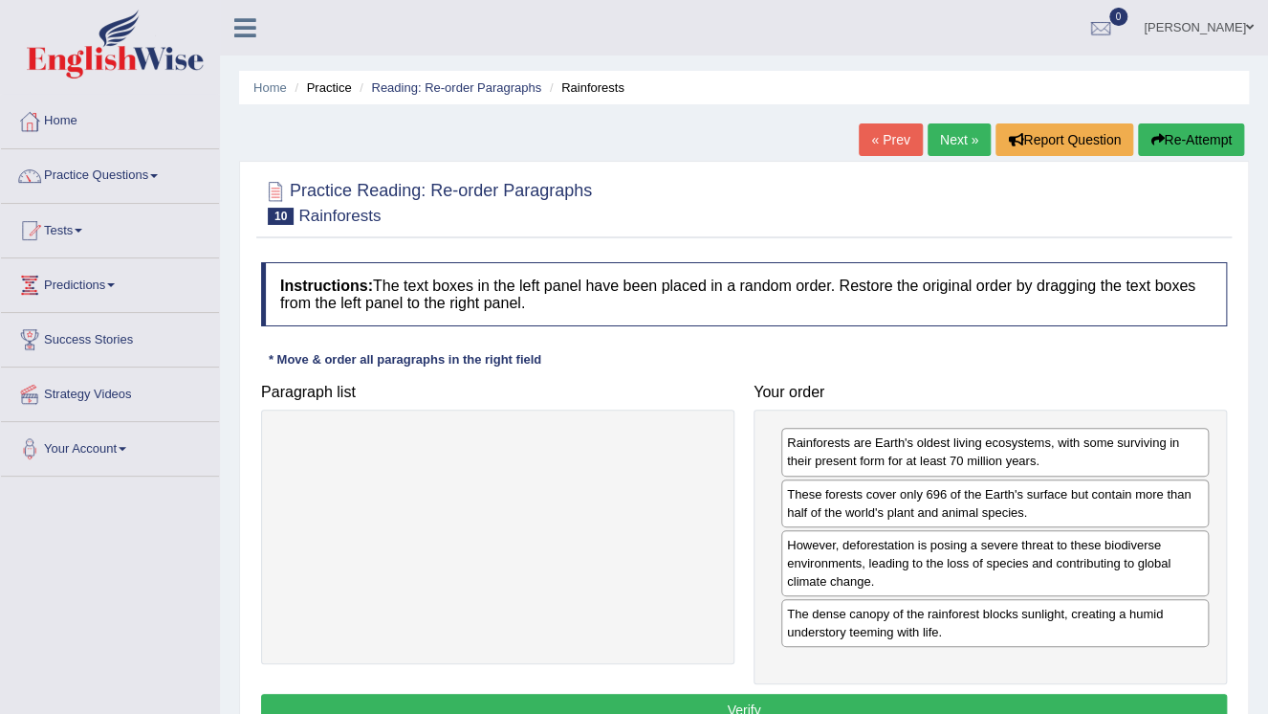
click at [867, 699] on button "Verify" at bounding box center [744, 709] width 966 height 33
click at [867, 699] on div "Home Practice Reading: Re-order Paragraphs Rainforests « Prev Next » Report Que…" at bounding box center [744, 478] width 1048 height 956
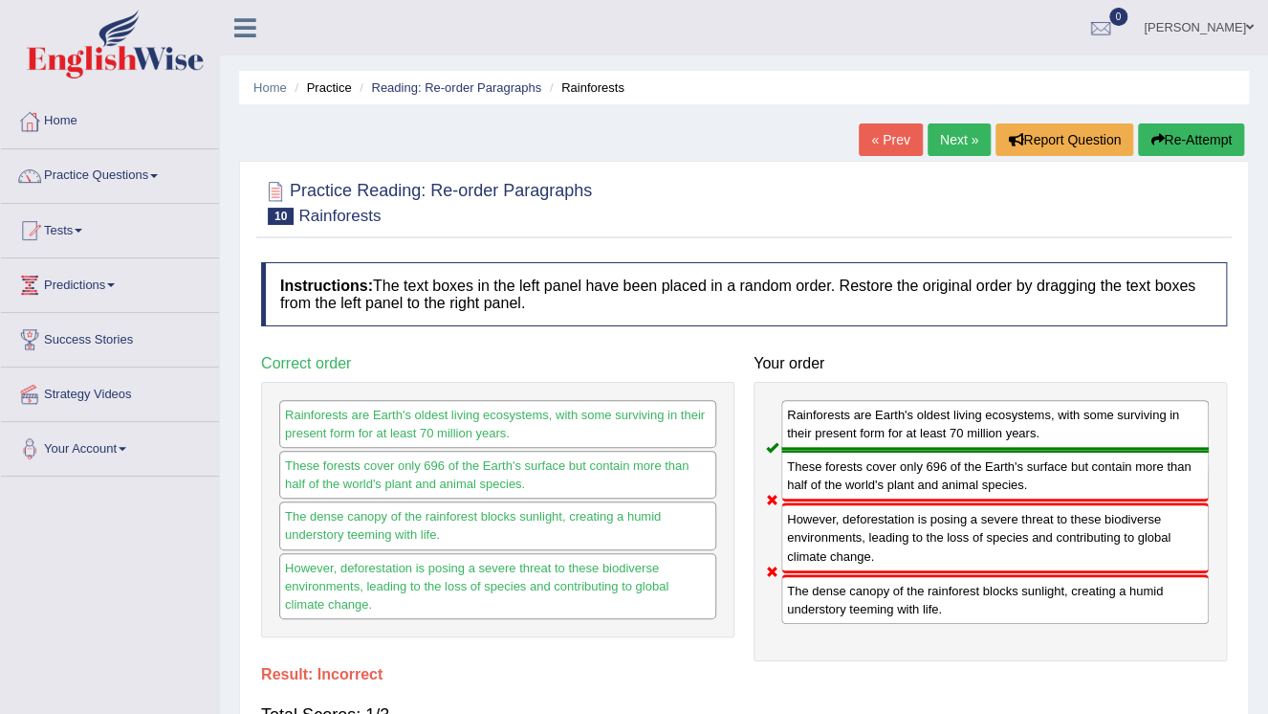
click at [1189, 139] on button "Re-Attempt" at bounding box center [1191, 139] width 106 height 33
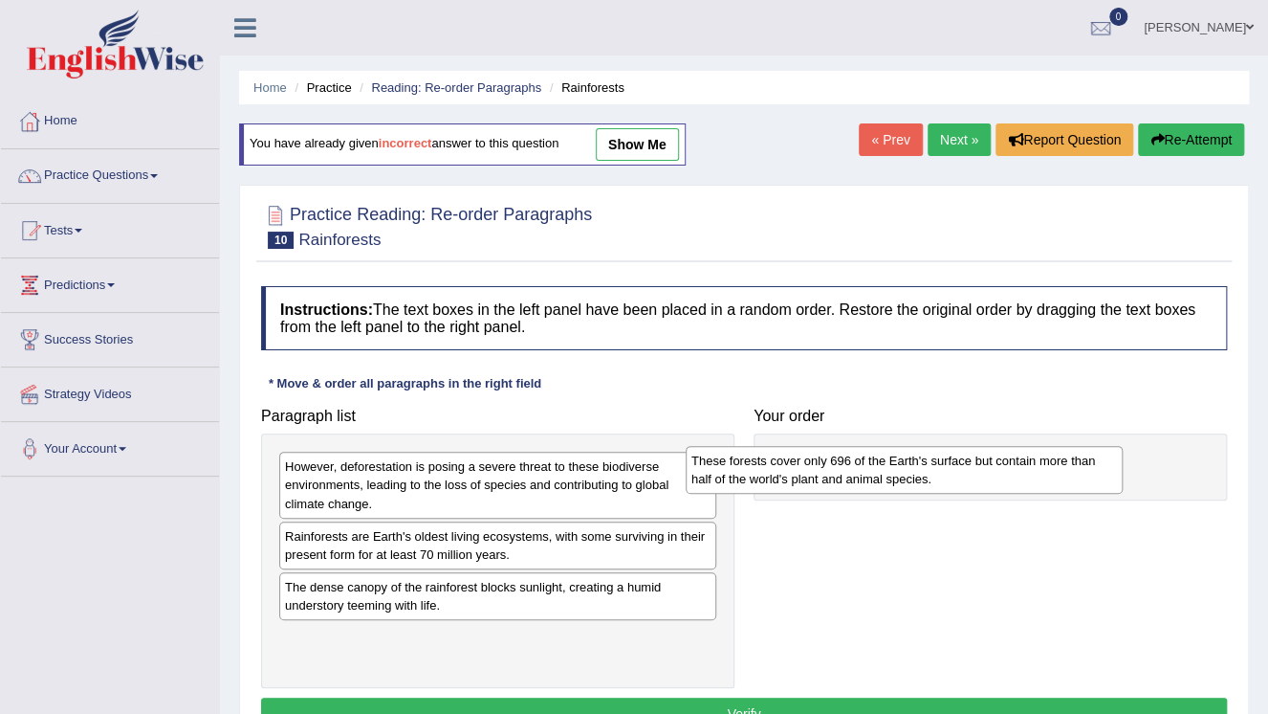
drag, startPoint x: 525, startPoint y: 481, endPoint x: 918, endPoint y: 476, distance: 393.1
click at [918, 476] on div "These forests cover only 696 of the Earth's surface but contain more than half …" at bounding box center [904, 470] width 437 height 48
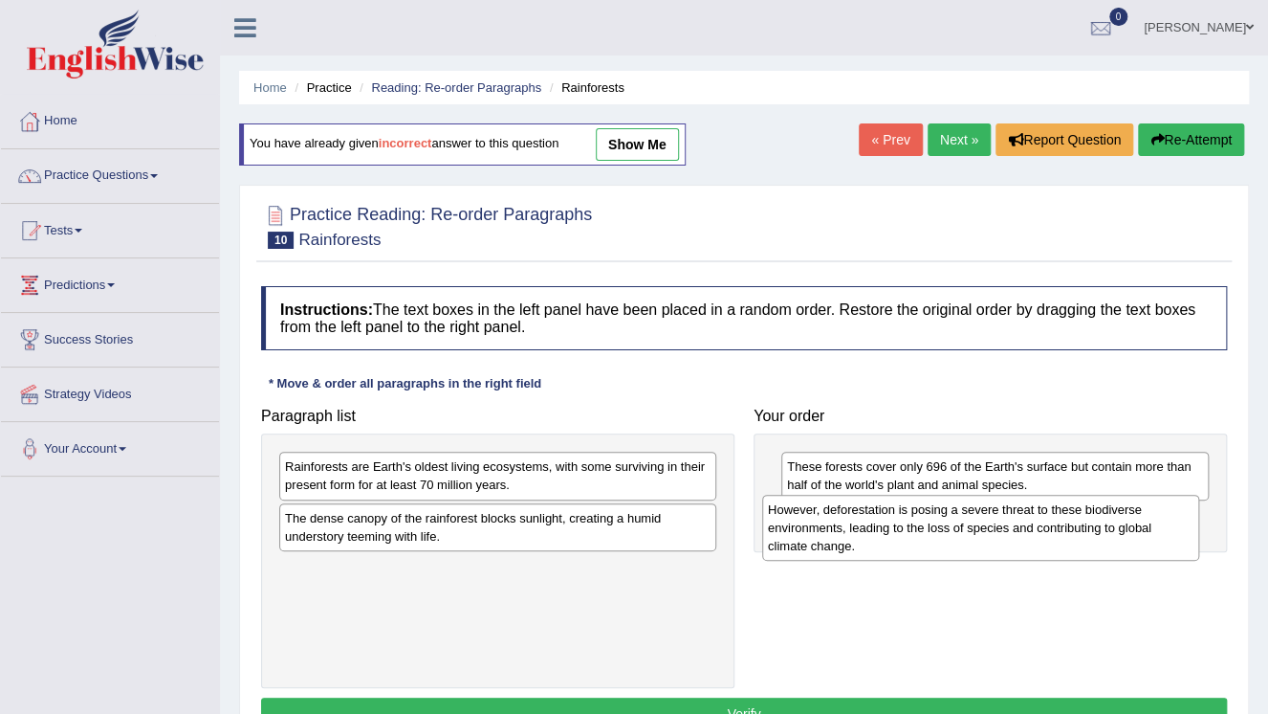
drag, startPoint x: 538, startPoint y: 485, endPoint x: 976, endPoint y: 535, distance: 439.9
click at [1029, 528] on div "However, deforestation is posing a severe threat to these biodiverse environmen…" at bounding box center [980, 527] width 437 height 66
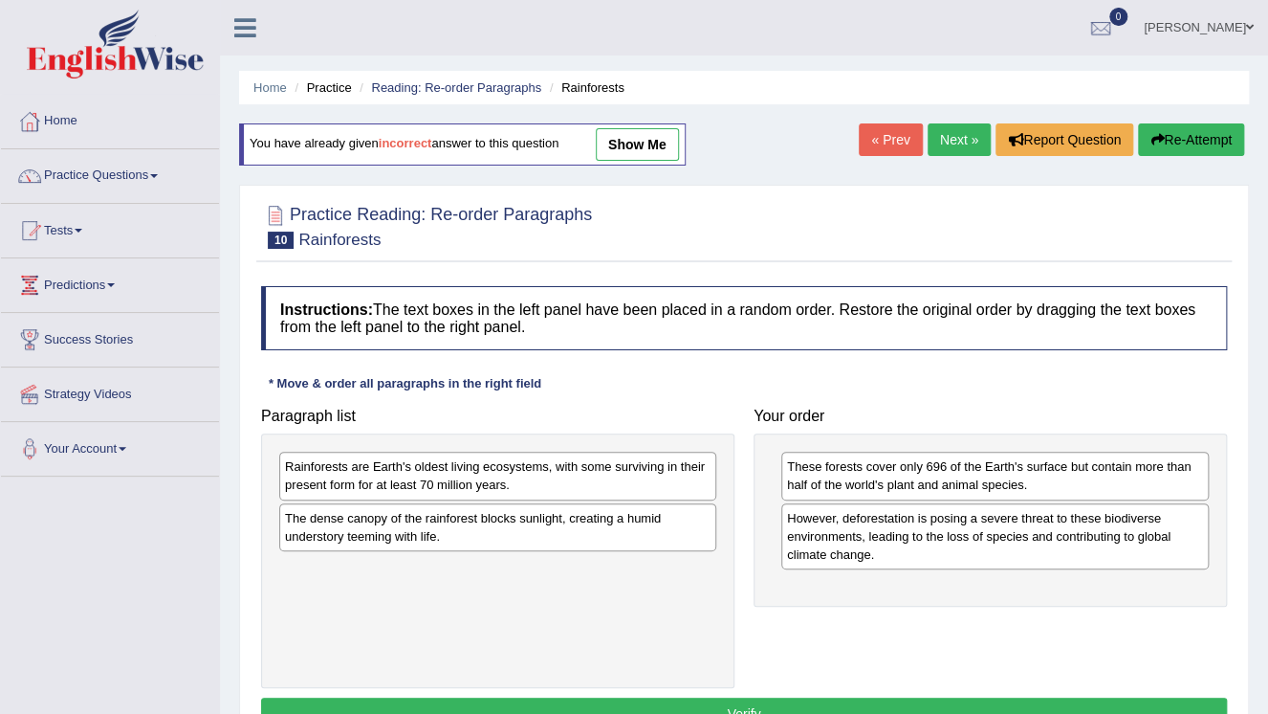
click at [618, 527] on div "The dense canopy of the rainforest blocks sunlight, creating a humid understory…" at bounding box center [497, 527] width 437 height 48
drag, startPoint x: 618, startPoint y: 527, endPoint x: 689, endPoint y: 565, distance: 80.5
click at [656, 554] on div "The dense canopy of the rainforest blocks sunlight, creating a humid understory…" at bounding box center [500, 530] width 437 height 48
drag, startPoint x: 849, startPoint y: 592, endPoint x: 890, endPoint y: 593, distance: 41.1
click at [868, 593] on div "Paragraph list Rainforests are Earth's oldest living ecosystems, with some surv…" at bounding box center [744, 543] width 985 height 290
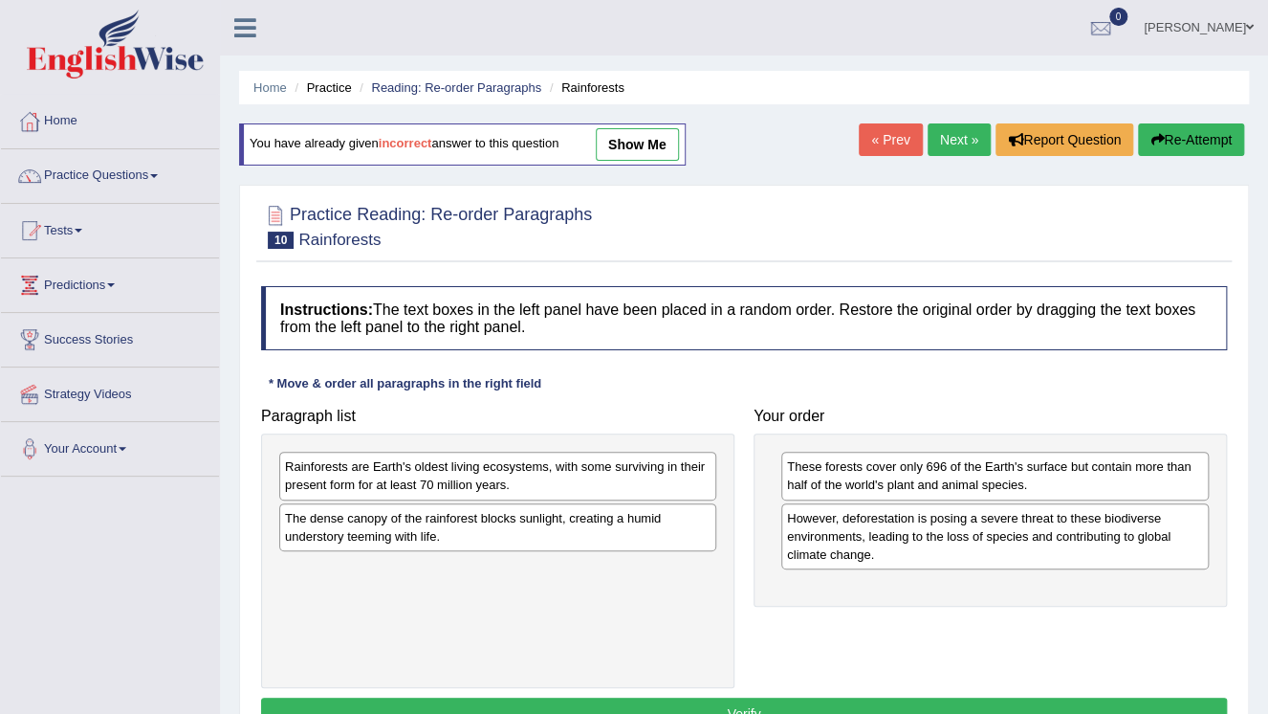
drag, startPoint x: 976, startPoint y: 586, endPoint x: 988, endPoint y: 582, distance: 13.3
click at [993, 583] on div "These forests cover only 696 of the Earth's surface but contain more than half …" at bounding box center [990, 519] width 473 height 173
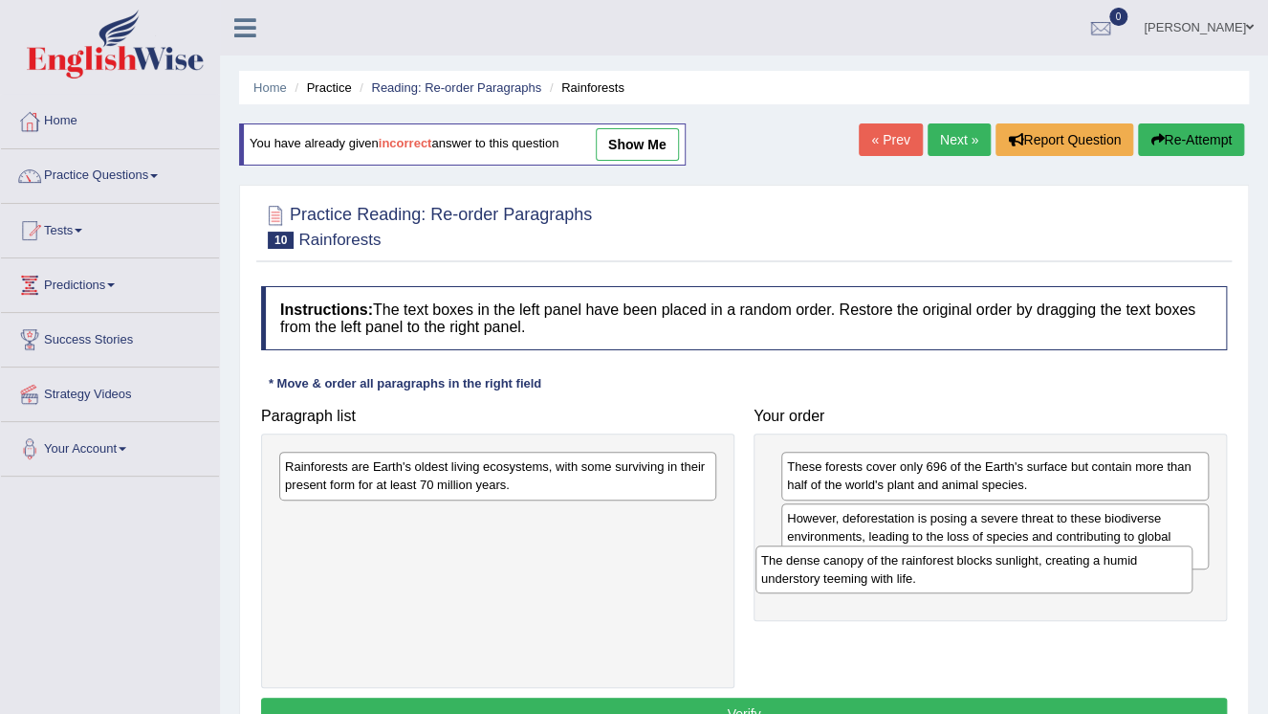
drag, startPoint x: 593, startPoint y: 514, endPoint x: 1069, endPoint y: 557, distance: 478.3
click at [1069, 557] on div "The dense canopy of the rainforest blocks sunlight, creating a humid understory…" at bounding box center [974, 569] width 437 height 48
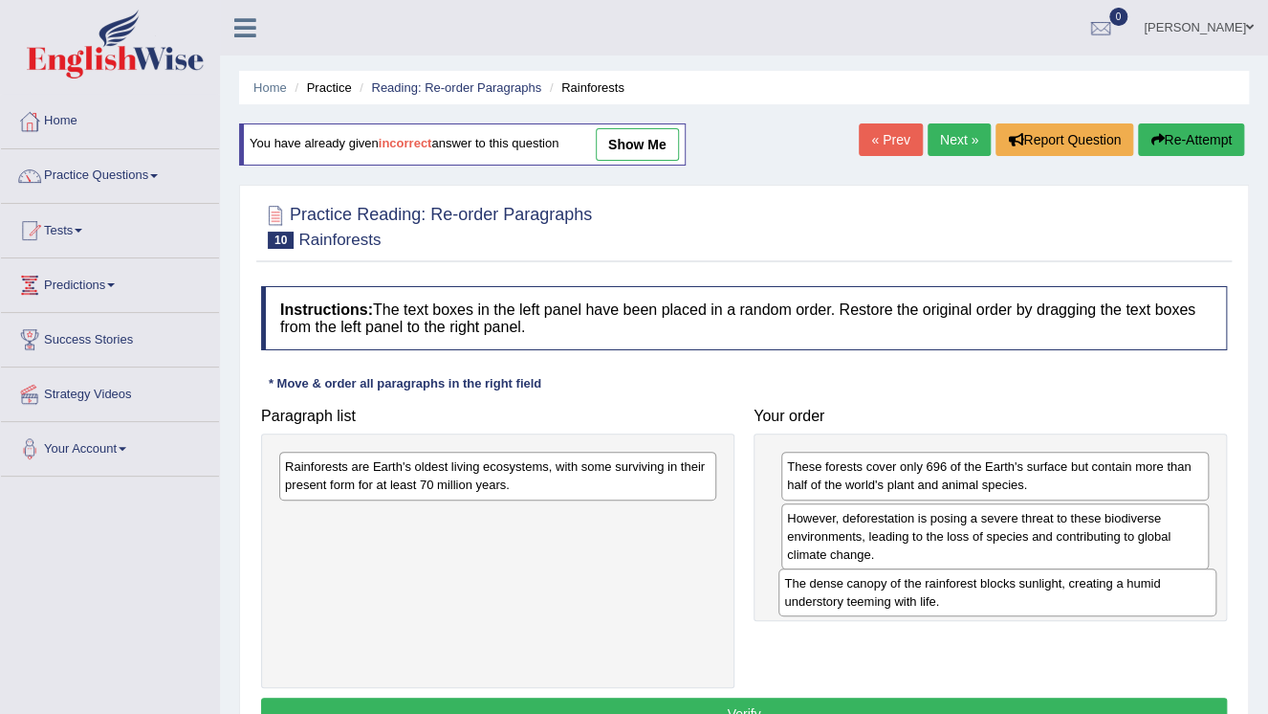
drag, startPoint x: 1068, startPoint y: 557, endPoint x: 1063, endPoint y: 574, distance: 18.1
click at [1063, 574] on div "The dense canopy of the rainforest blocks sunlight, creating a humid understory…" at bounding box center [997, 592] width 437 height 48
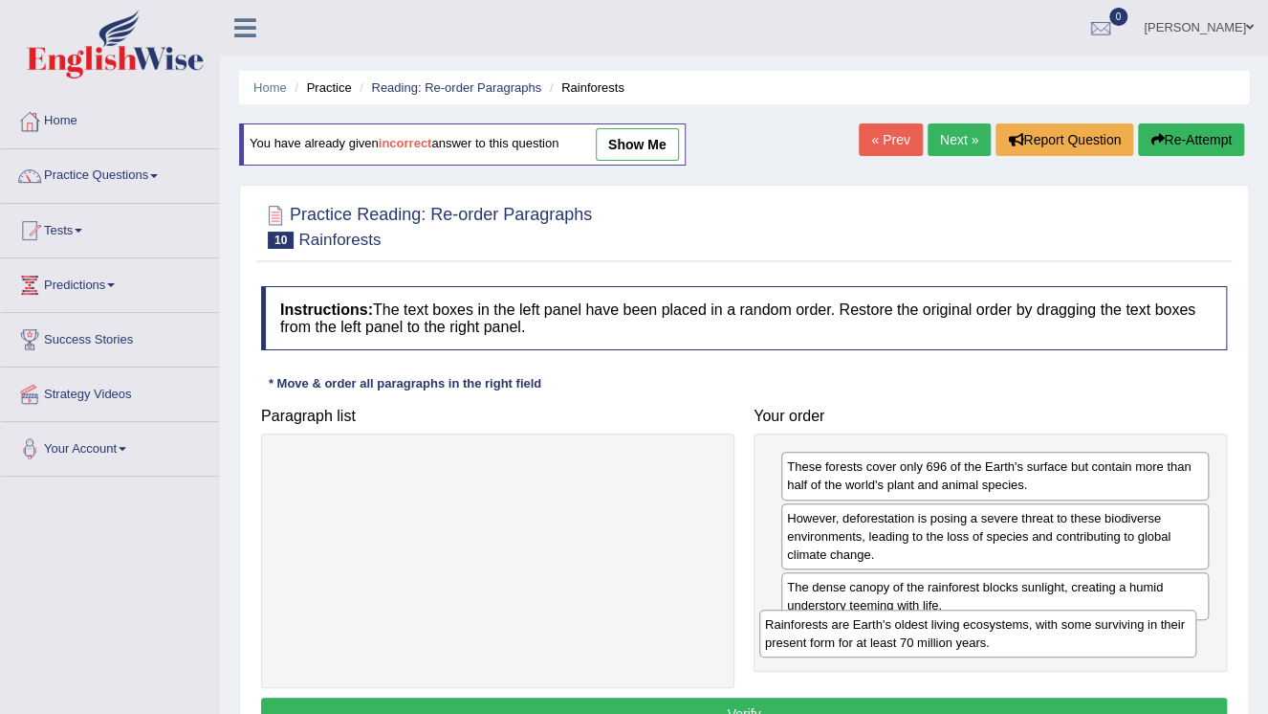
drag, startPoint x: 633, startPoint y: 478, endPoint x: 1126, endPoint y: 636, distance: 517.2
click at [1126, 636] on div "Rainforests are Earth's oldest living ecosystems, with some surviving in their …" at bounding box center [977, 633] width 437 height 48
click at [1127, 636] on div "Rainforests are Earth's oldest living ecosystems, with some surviving in their …" at bounding box center [977, 633] width 437 height 48
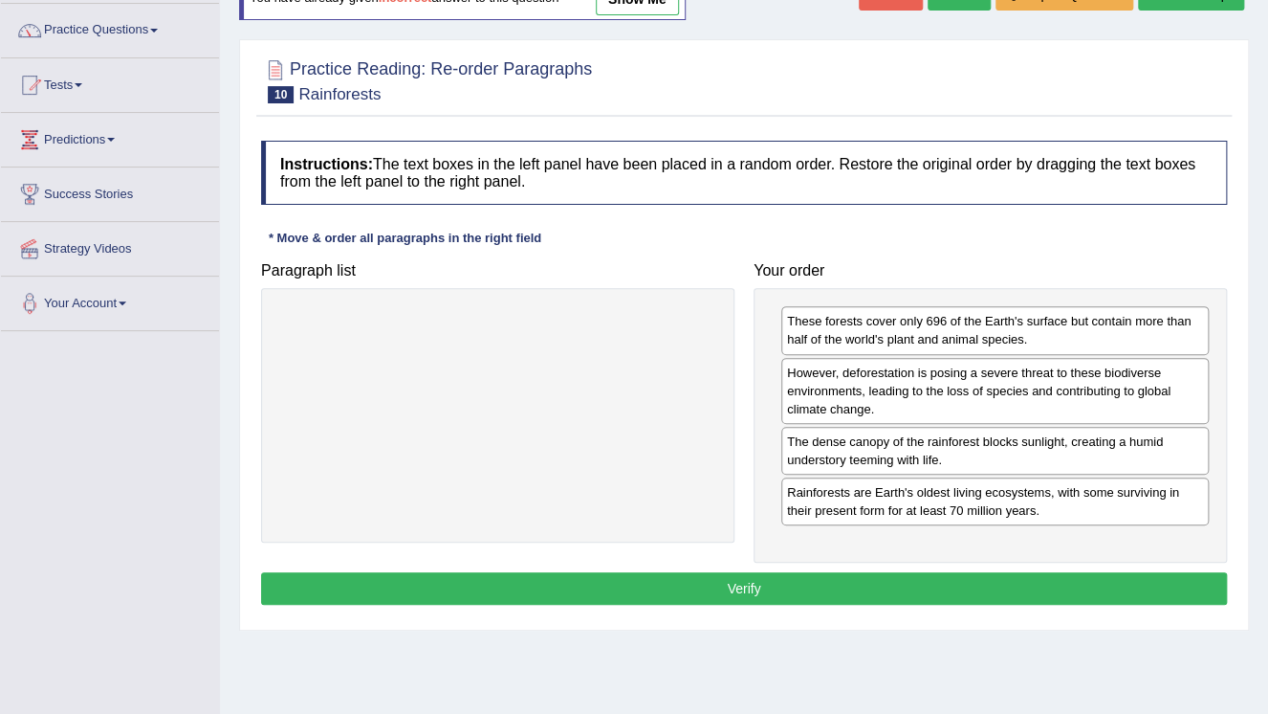
scroll to position [153, 0]
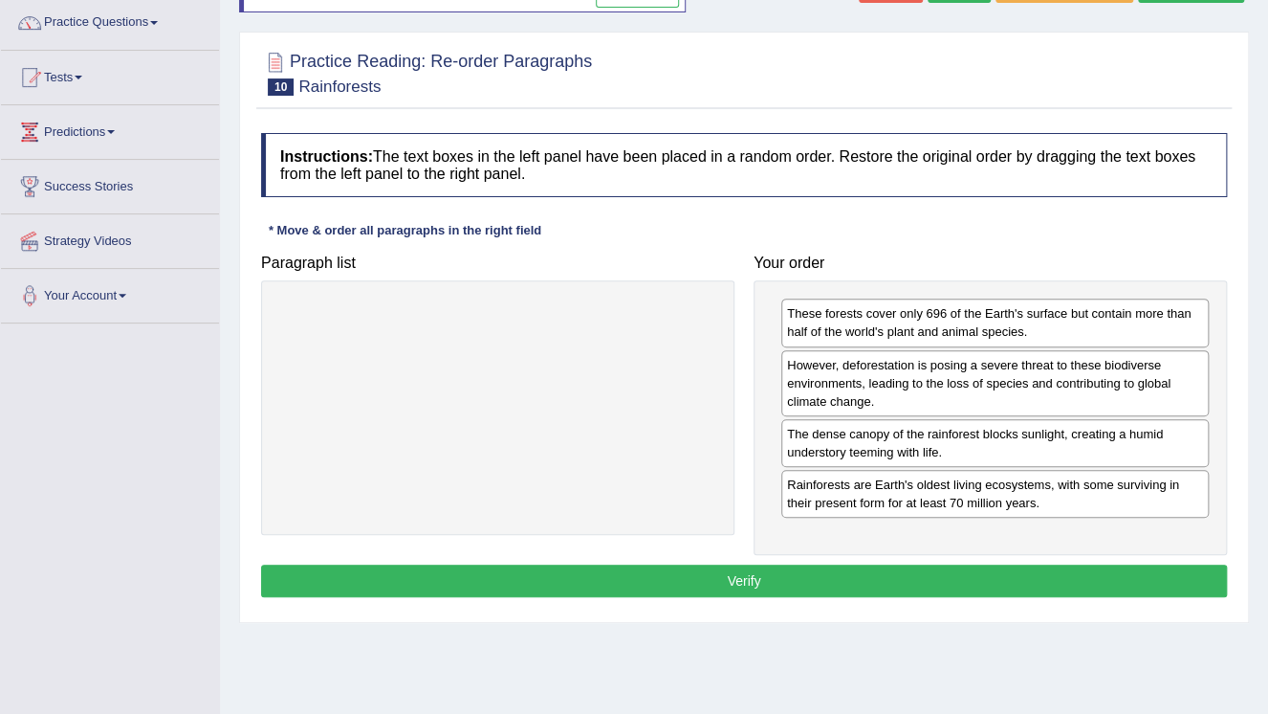
click at [802, 582] on button "Verify" at bounding box center [744, 580] width 966 height 33
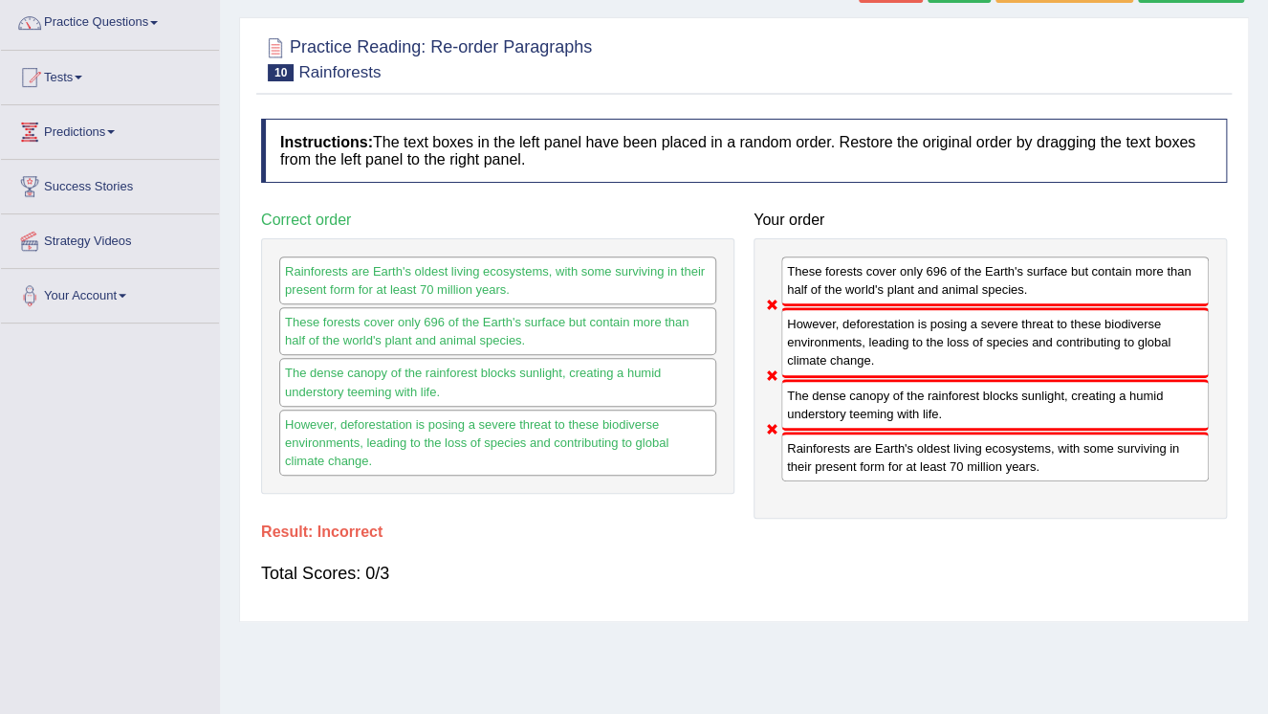
scroll to position [77, 0]
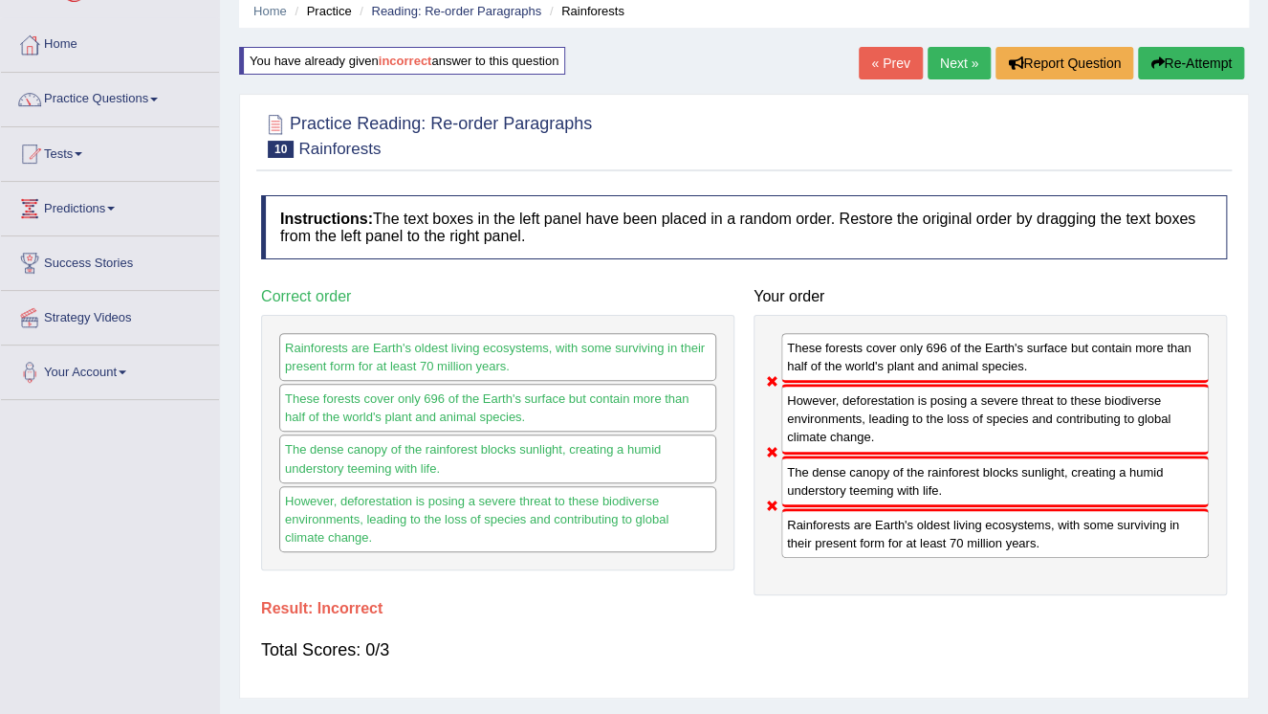
click at [1175, 61] on button "Re-Attempt" at bounding box center [1191, 63] width 106 height 33
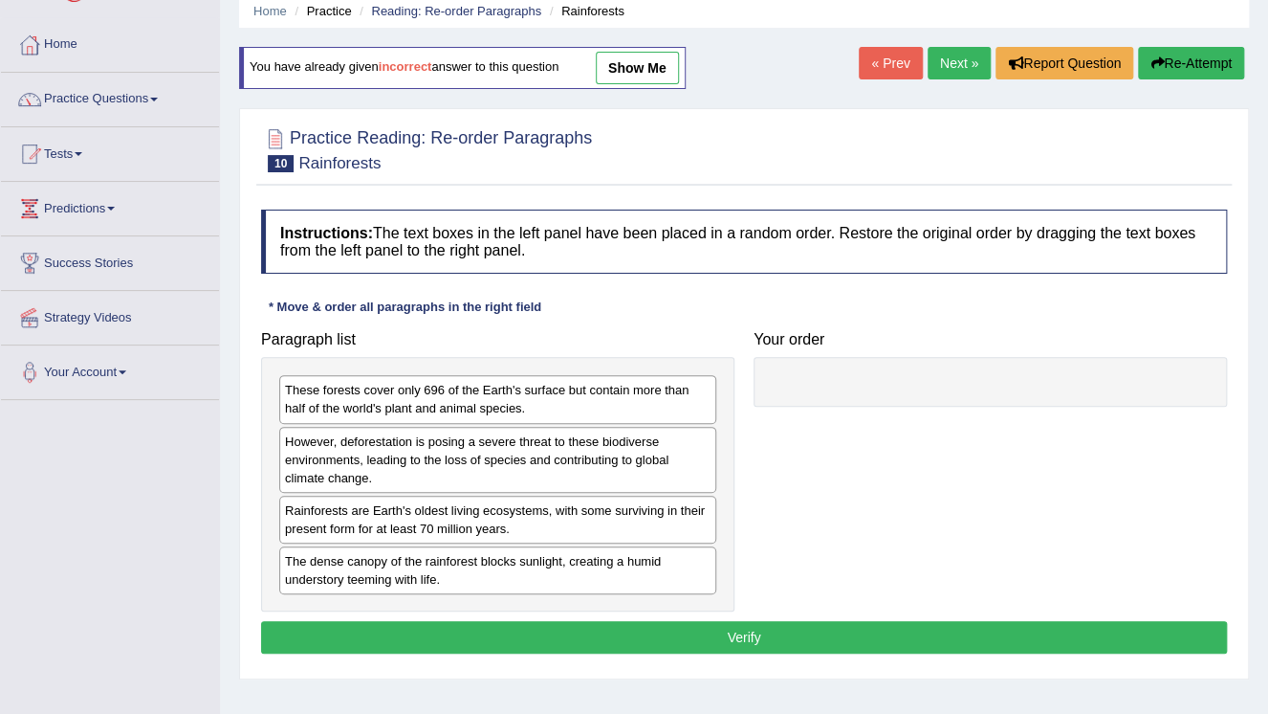
click at [503, 513] on div "Rainforests are Earth's oldest living ecosystems, with some surviving in their …" at bounding box center [497, 519] width 437 height 48
drag, startPoint x: 525, startPoint y: 513, endPoint x: 649, endPoint y: 482, distance: 128.1
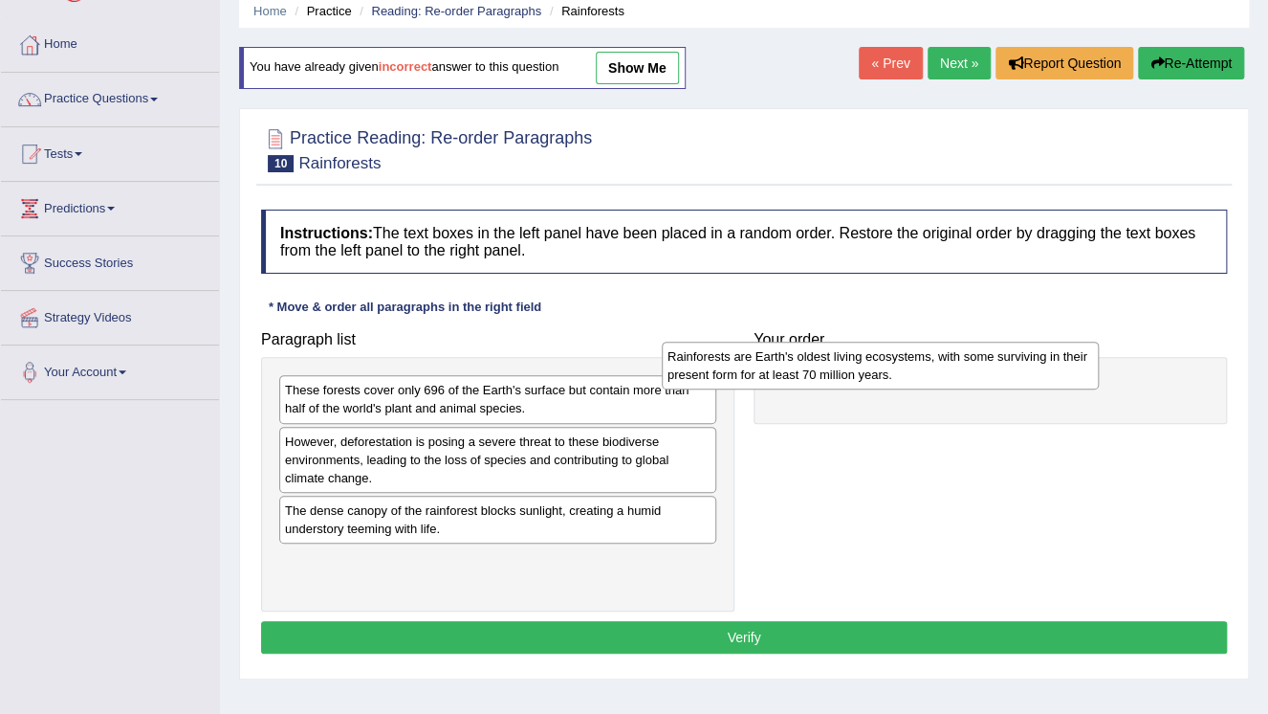
drag, startPoint x: 537, startPoint y: 516, endPoint x: 906, endPoint y: 363, distance: 400.0
click at [906, 363] on div "Rainforests are Earth's oldest living ecosystems, with some surviving in their …" at bounding box center [880, 365] width 437 height 48
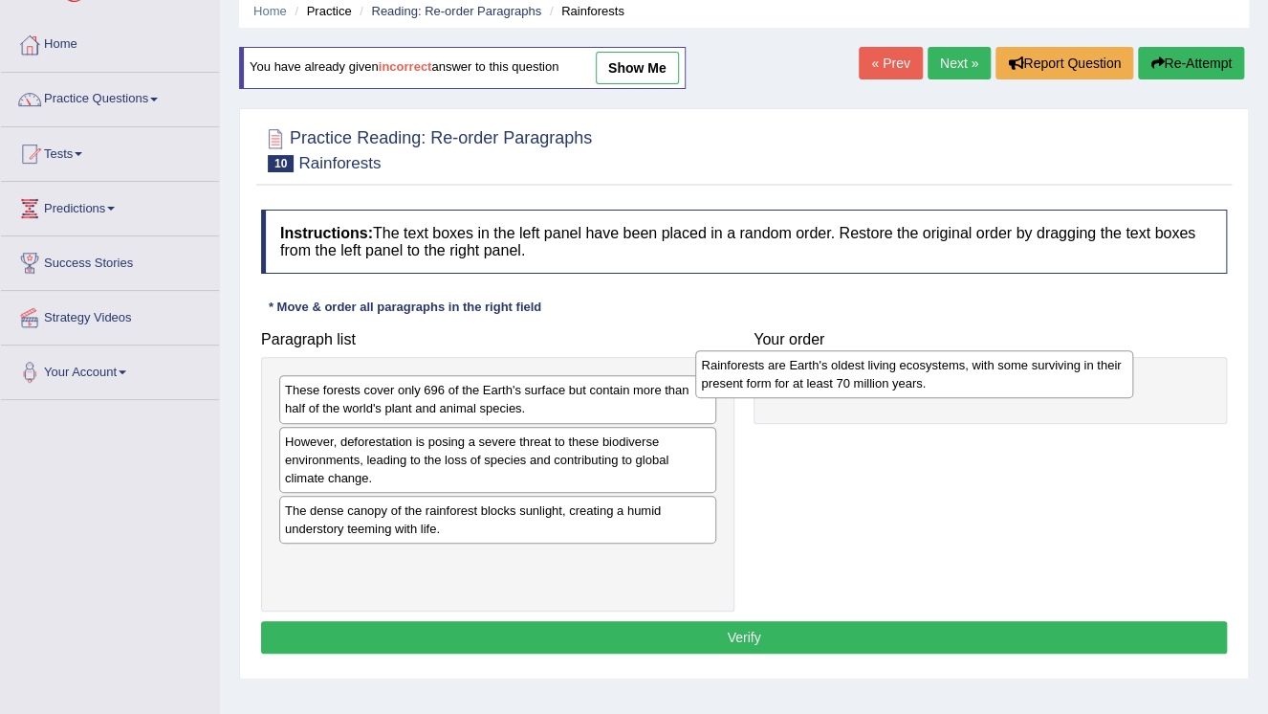
drag, startPoint x: 913, startPoint y: 363, endPoint x: 942, endPoint y: 371, distance: 29.7
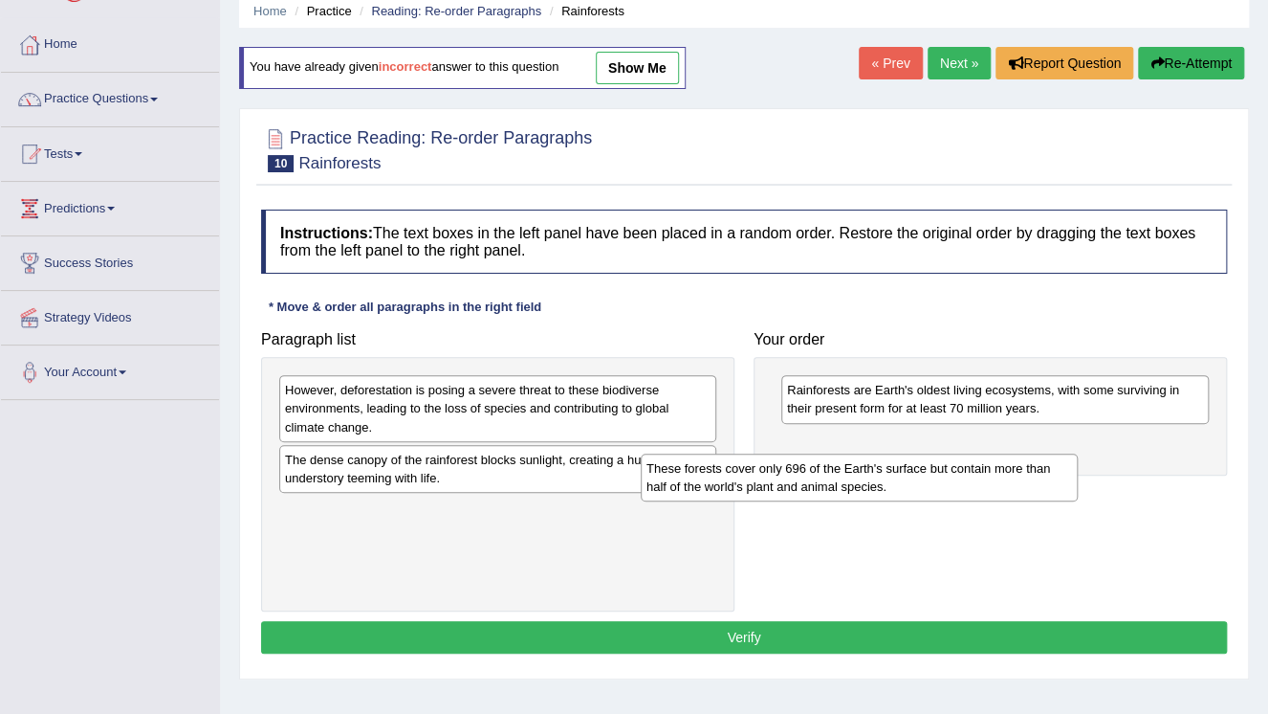
drag, startPoint x: 582, startPoint y: 390, endPoint x: 970, endPoint y: 463, distance: 395.1
click at [947, 469] on div "These forests cover only 696 of the Earth's surface but contain more than half …" at bounding box center [859, 477] width 437 height 48
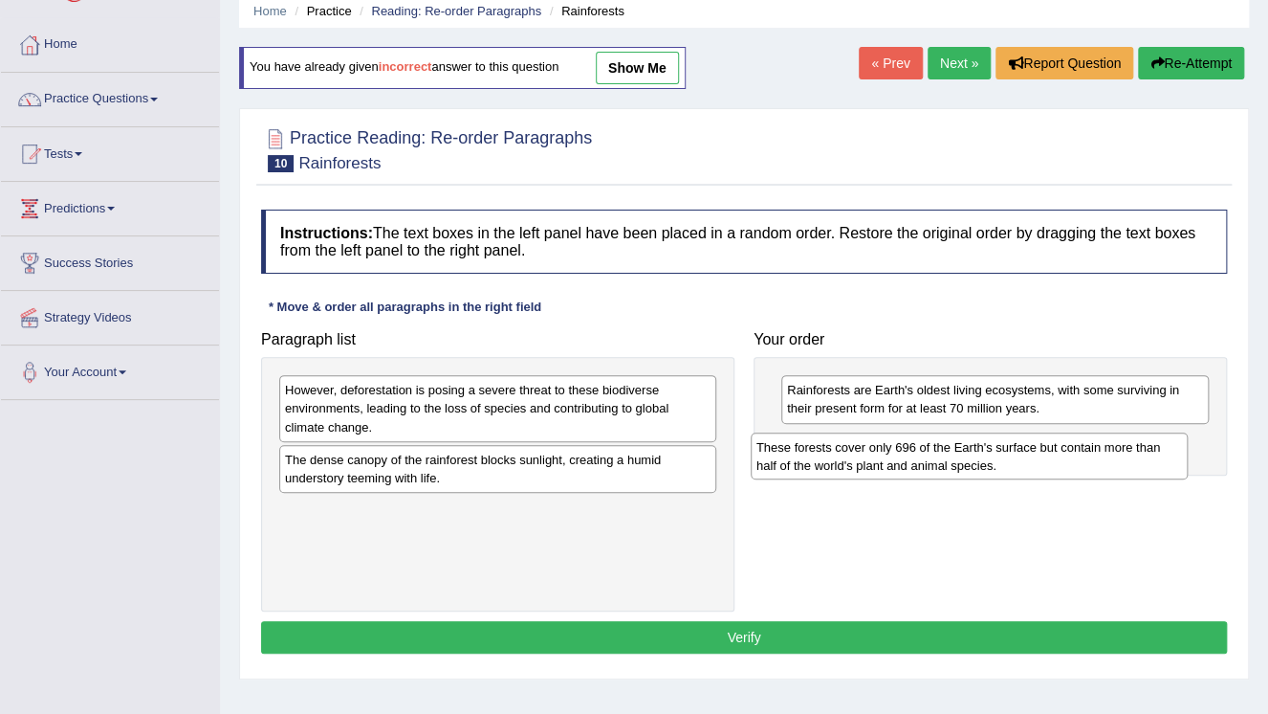
drag, startPoint x: 970, startPoint y: 463, endPoint x: 1003, endPoint y: 455, distance: 34.3
click at [1003, 455] on div "These forests cover only 696 of the Earth's surface but contain more than half …" at bounding box center [969, 456] width 437 height 48
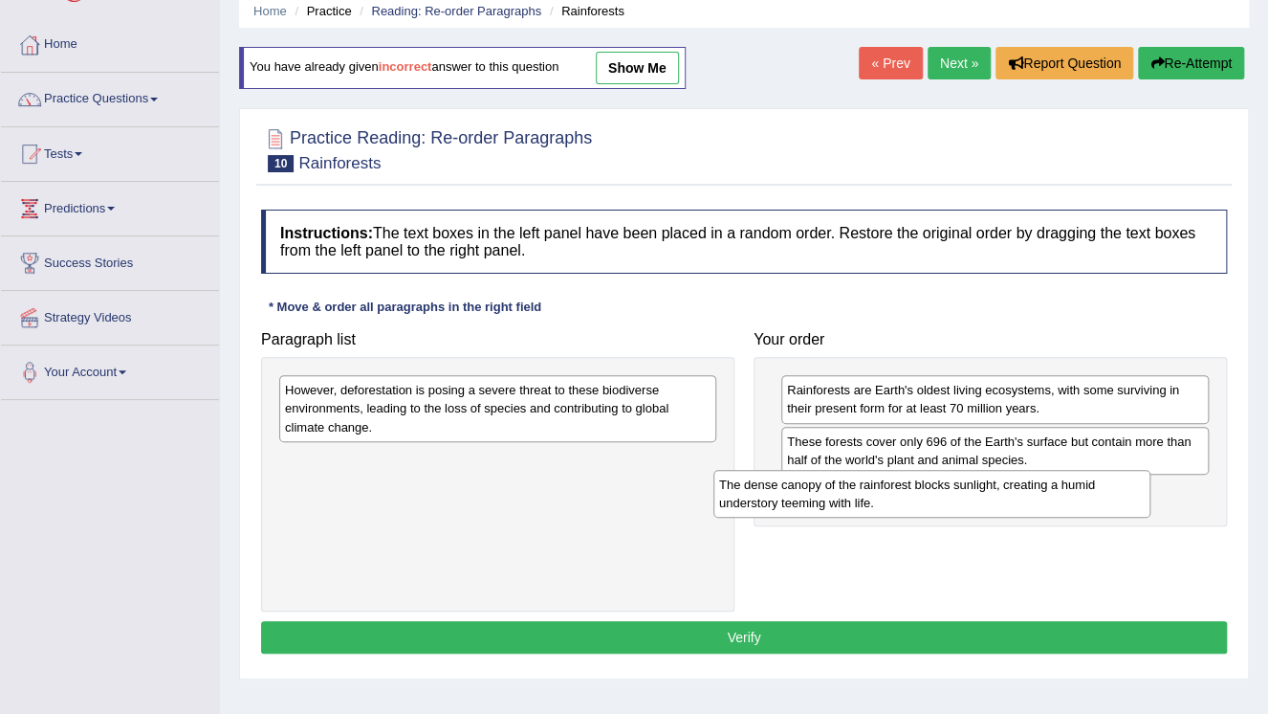
drag, startPoint x: 782, startPoint y: 499, endPoint x: 1140, endPoint y: 497, distance: 357.7
click at [1134, 497] on div "The dense canopy of the rainforest blocks sunlight, creating a humid understory…" at bounding box center [932, 494] width 437 height 48
click at [1143, 497] on div "The dense canopy of the rainforest blocks sunlight, creating a humid understory…" at bounding box center [932, 494] width 437 height 48
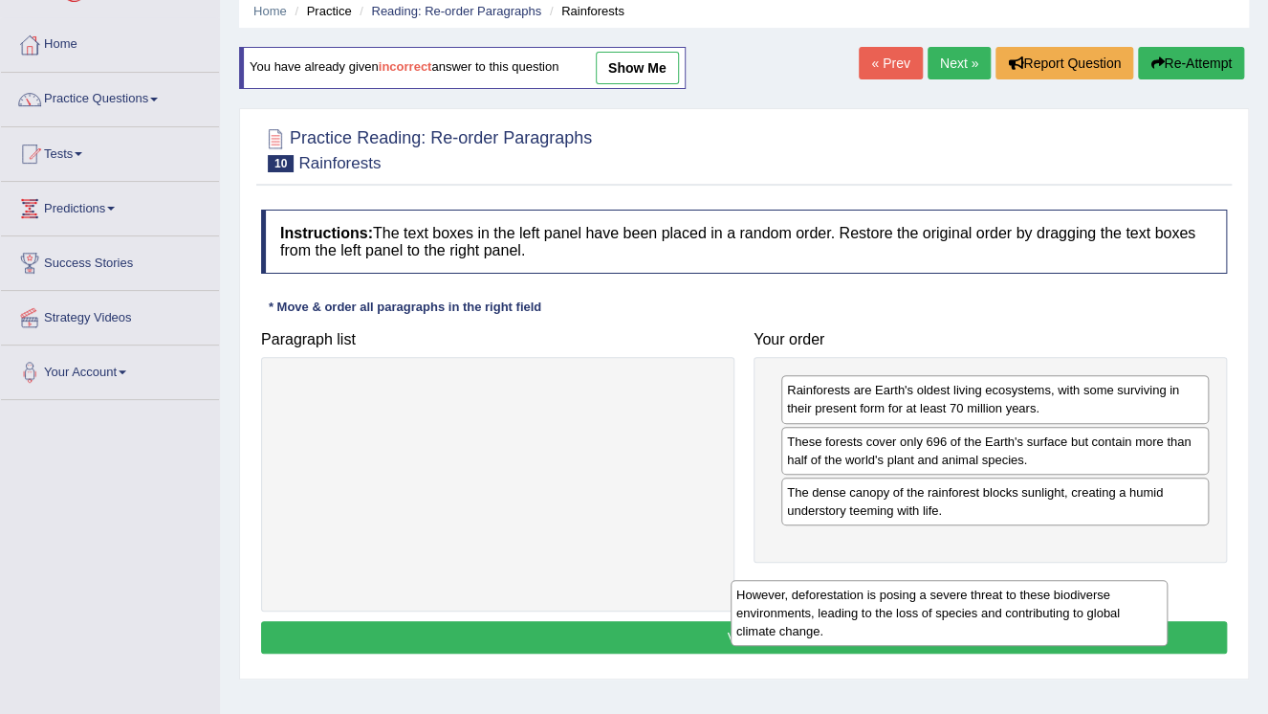
drag, startPoint x: 620, startPoint y: 399, endPoint x: 1217, endPoint y: 570, distance: 620.9
click at [1168, 582] on div "However, deforestation is posing a severe threat to these biodiverse environmen…" at bounding box center [949, 613] width 437 height 66
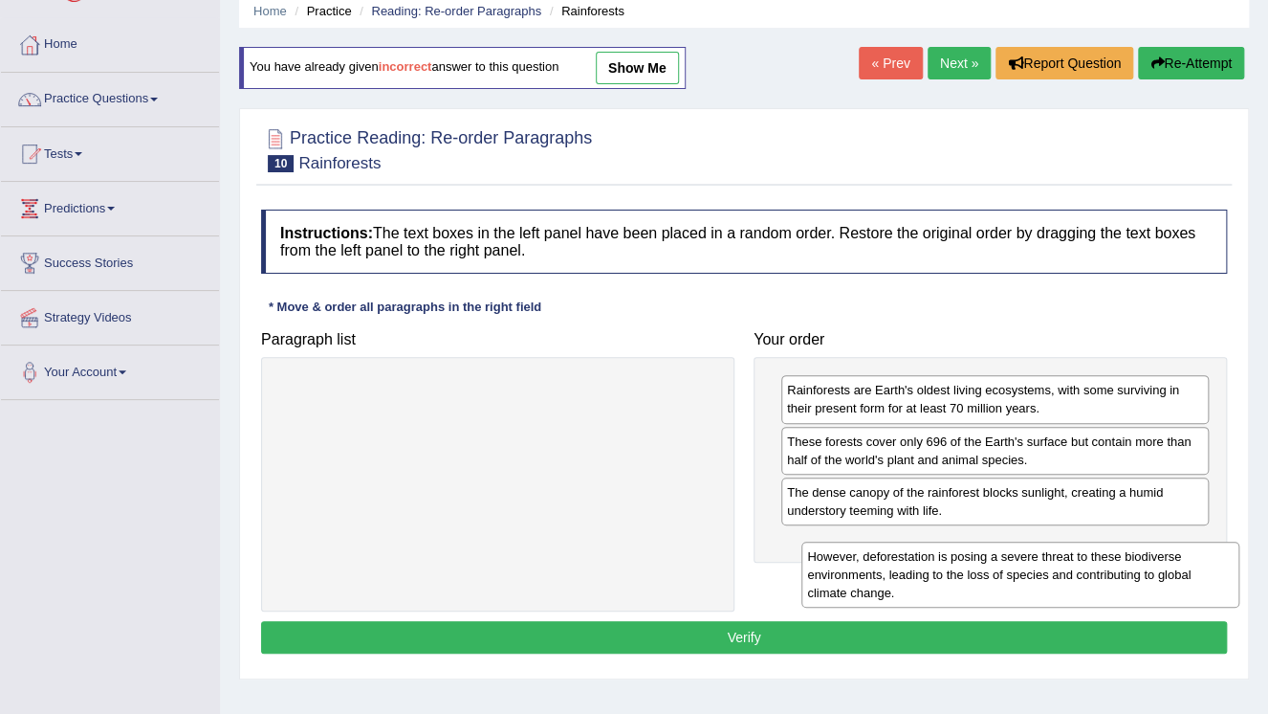
drag, startPoint x: 1217, startPoint y: 570, endPoint x: 1224, endPoint y: 544, distance: 26.9
click at [1224, 547] on div "Paragraph list However, deforestation is posing a severe threat to these biodiv…" at bounding box center [744, 466] width 985 height 290
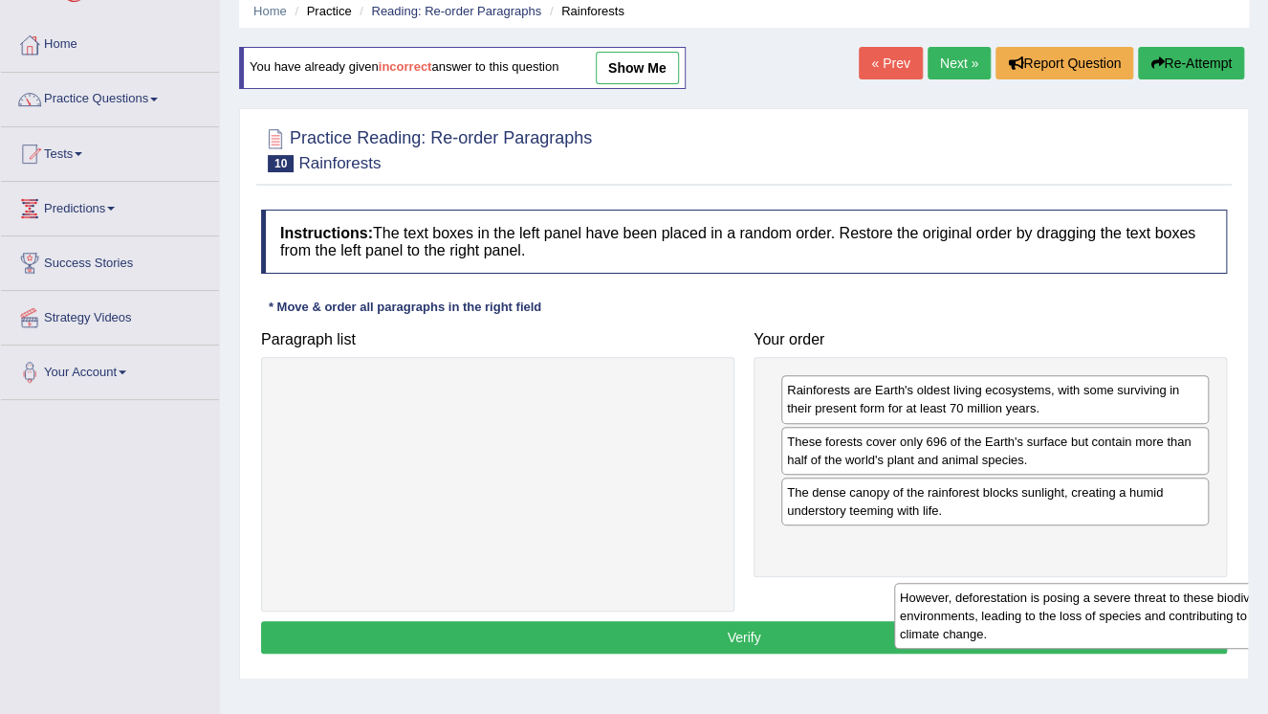
drag, startPoint x: 601, startPoint y: 402, endPoint x: 1232, endPoint y: 574, distance: 654.3
click at [1243, 585] on div "However, deforestation is posing a severe threat to these biodiverse environmen…" at bounding box center [1112, 615] width 437 height 66
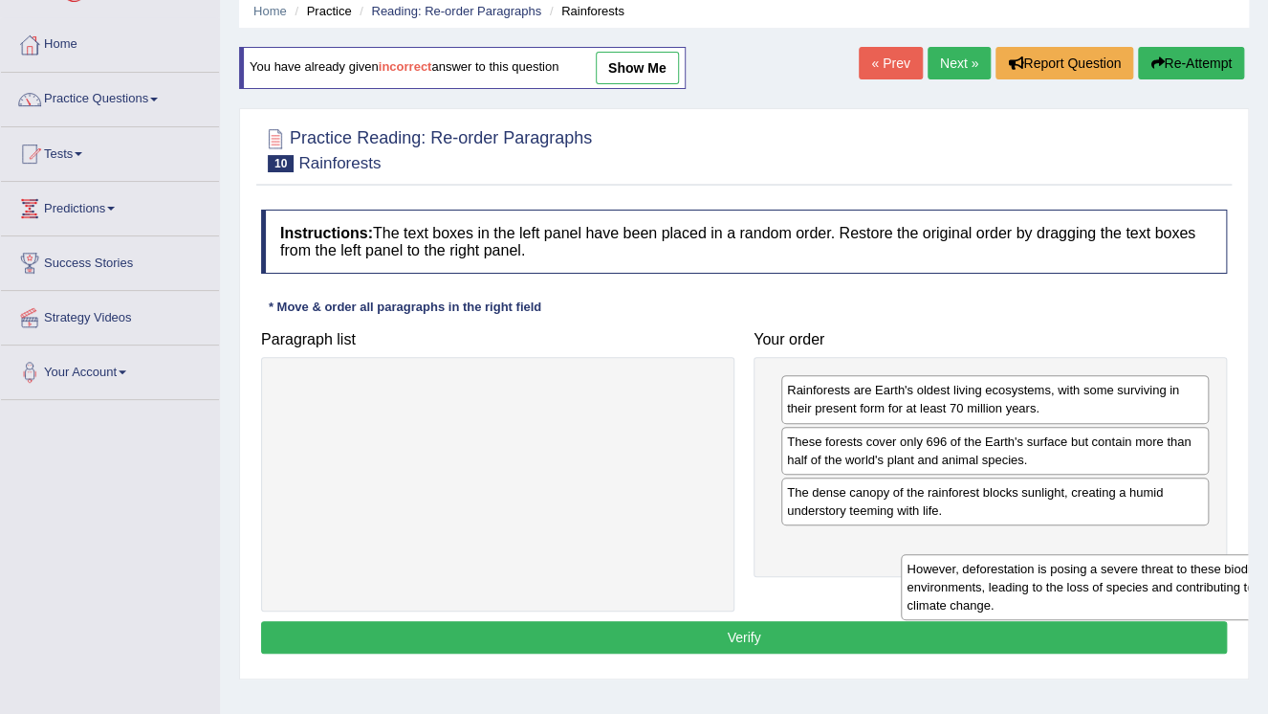
drag, startPoint x: 1232, startPoint y: 574, endPoint x: 1159, endPoint y: 560, distance: 74.1
click at [1162, 560] on div "However, deforestation is posing a severe threat to these biodiverse environmen…" at bounding box center [1119, 587] width 437 height 66
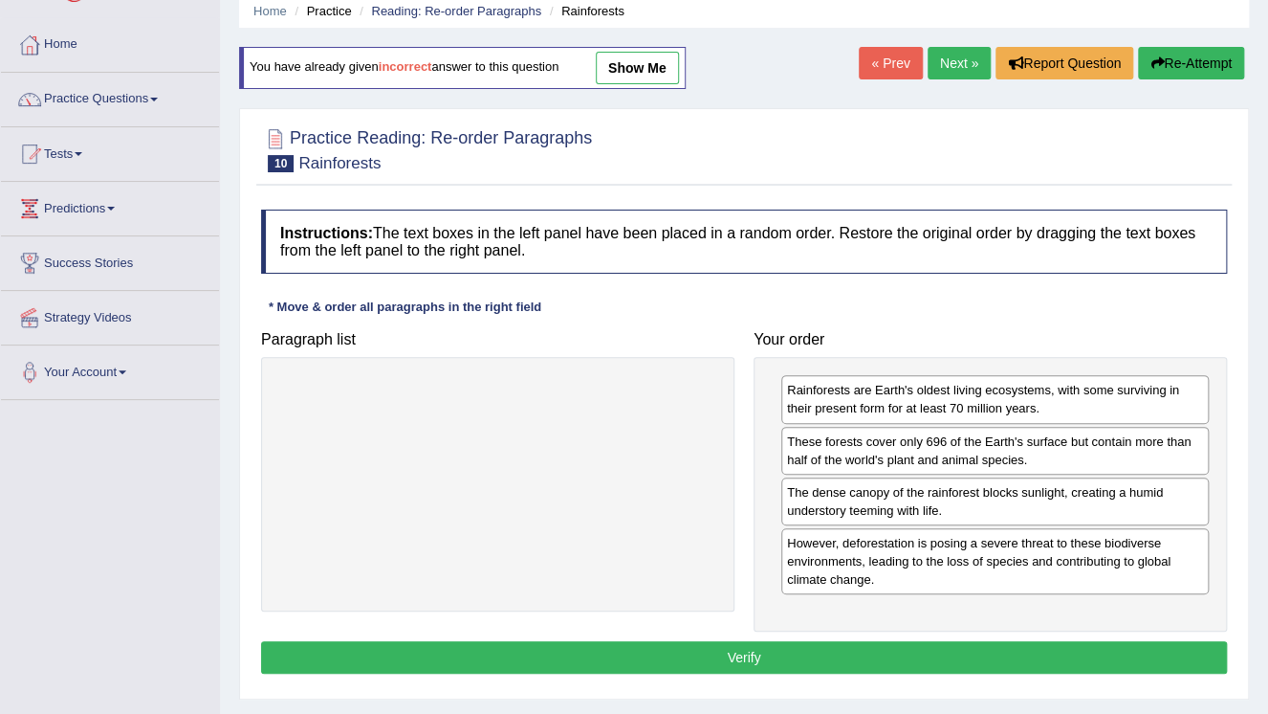
click at [870, 656] on button "Verify" at bounding box center [744, 657] width 966 height 33
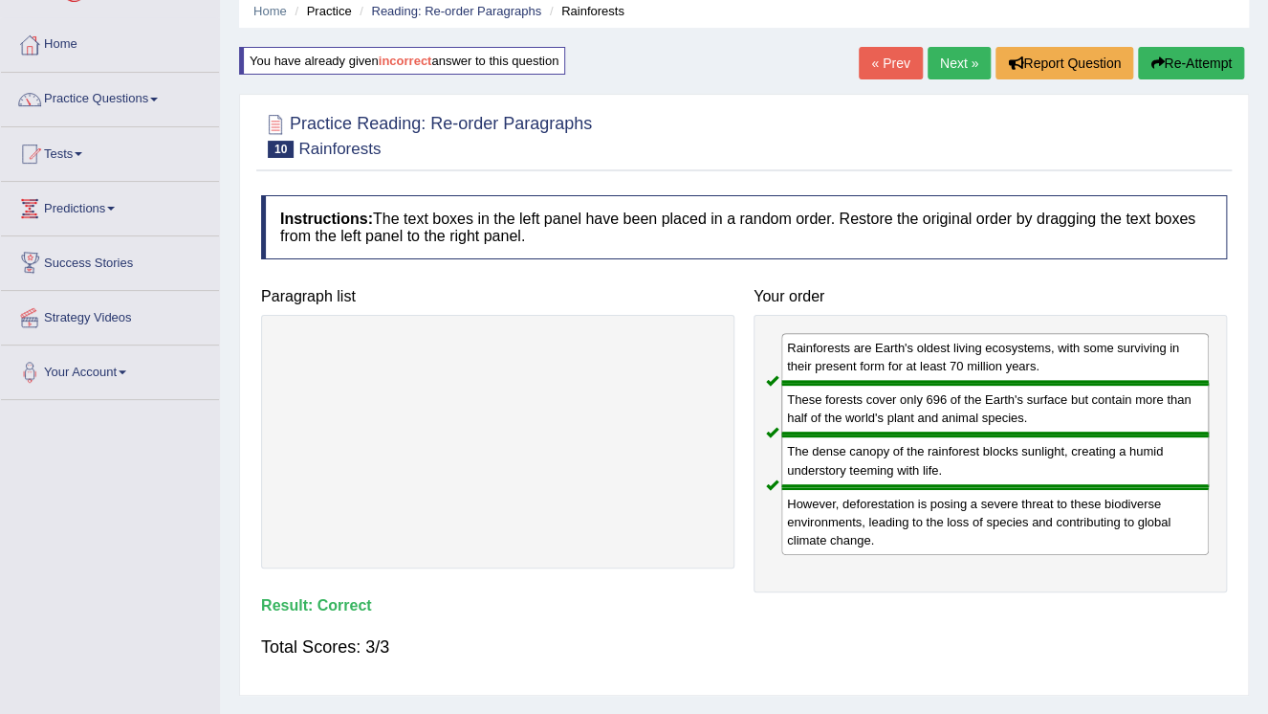
click at [944, 61] on link "Next »" at bounding box center [959, 63] width 63 height 33
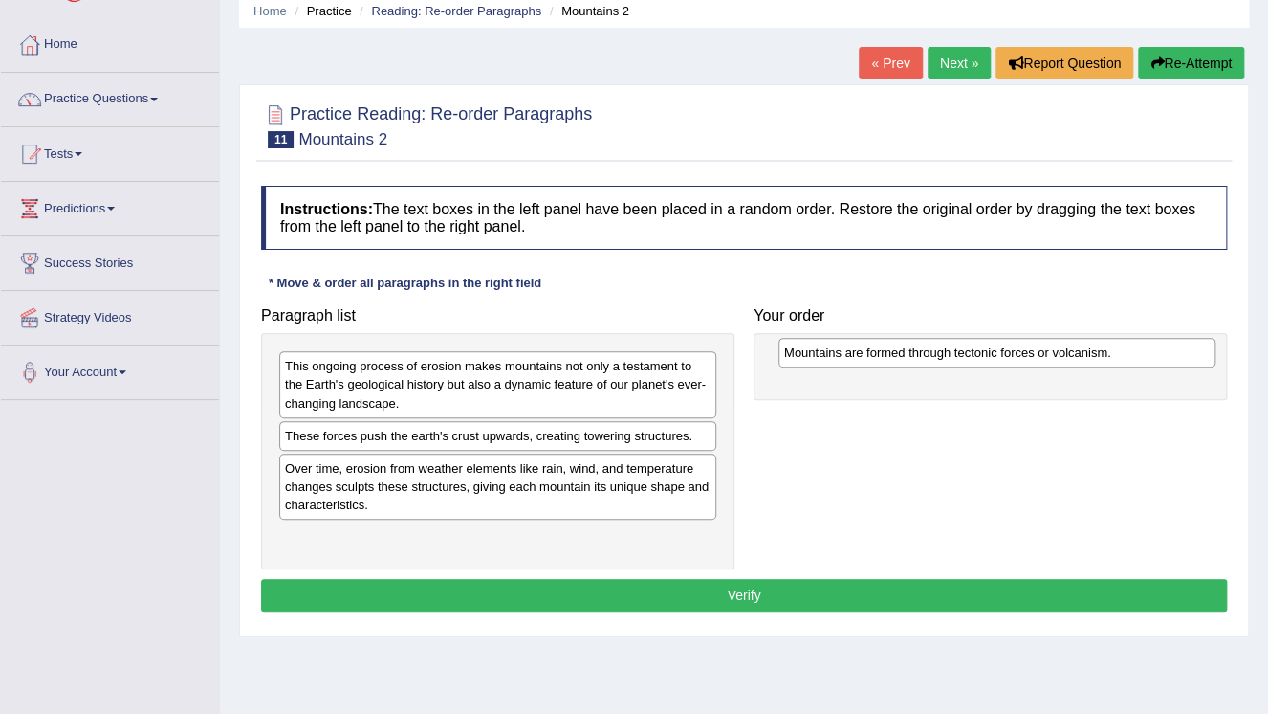
drag, startPoint x: 487, startPoint y: 370, endPoint x: 985, endPoint y: 357, distance: 498.5
click at [985, 357] on div "Mountains are formed through tectonic forces or volcanism." at bounding box center [997, 353] width 437 height 30
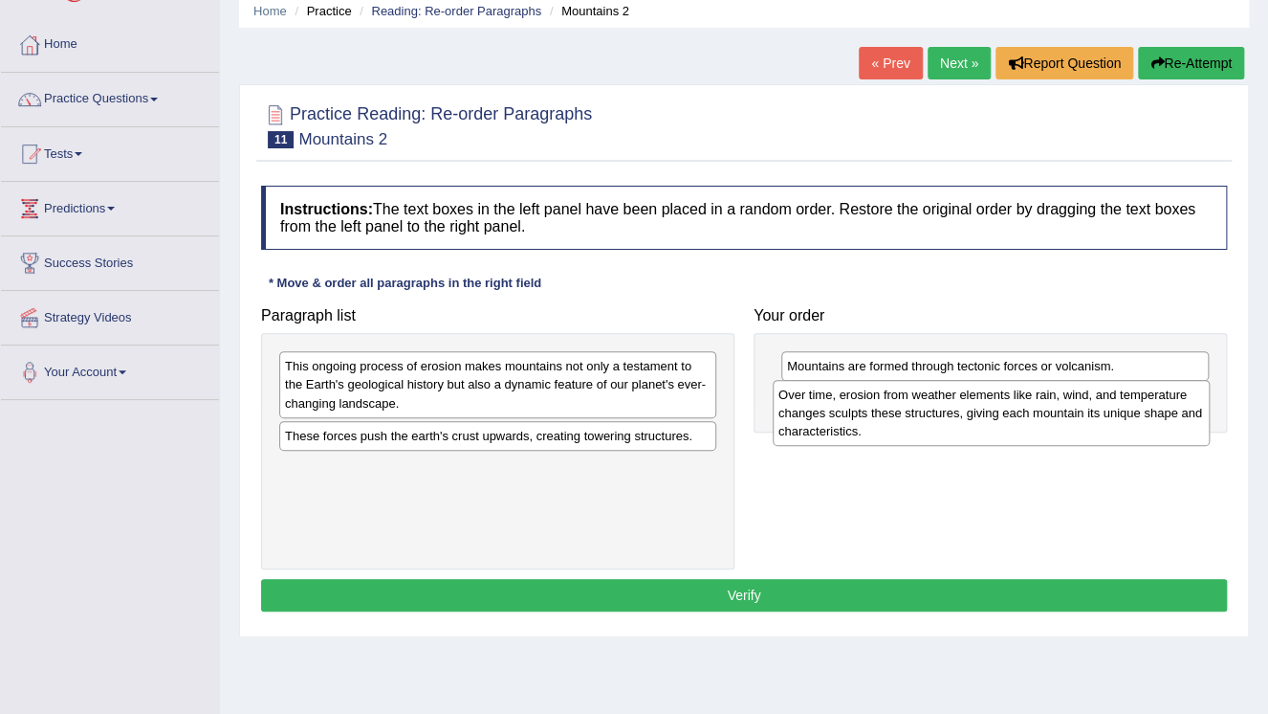
drag, startPoint x: 374, startPoint y: 478, endPoint x: 867, endPoint y: 406, distance: 497.9
click at [867, 406] on div "Over time, erosion from weather elements like rain, wind, and temperature chang…" at bounding box center [991, 413] width 437 height 66
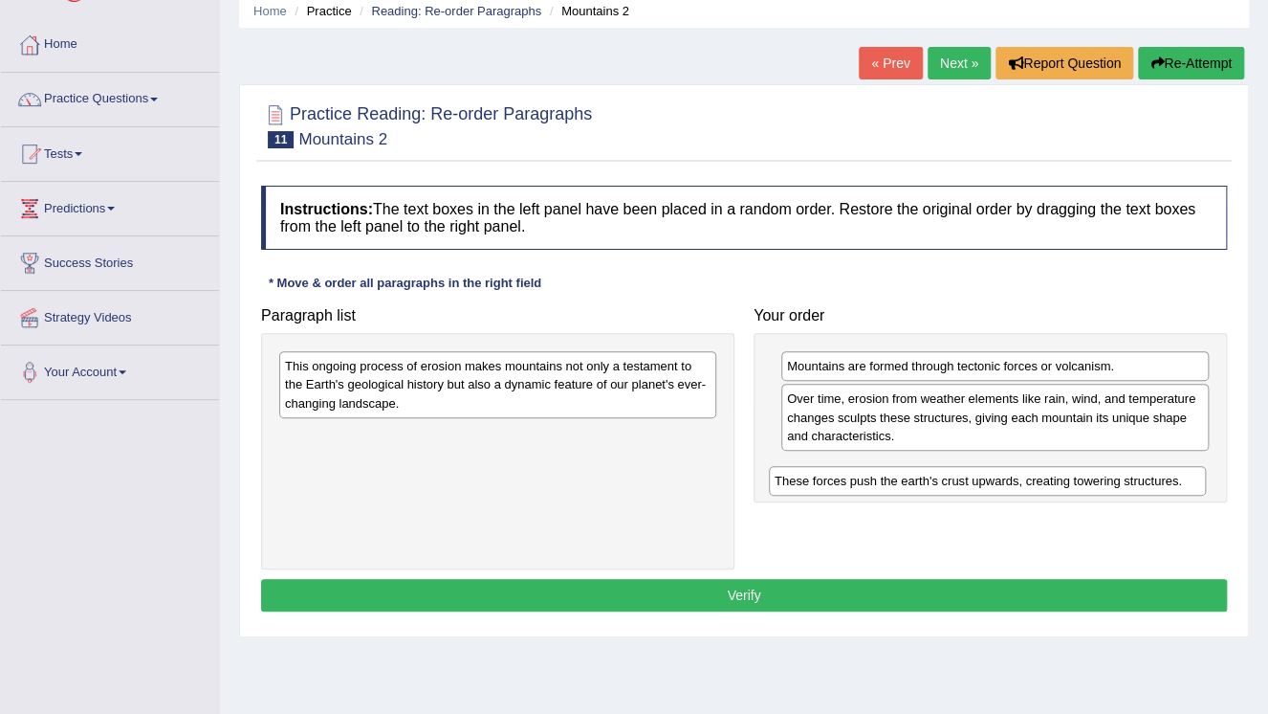
drag, startPoint x: 394, startPoint y: 436, endPoint x: 885, endPoint y: 478, distance: 492.5
click at [884, 482] on div "These forces push the earth's crust upwards, creating towering structures." at bounding box center [987, 481] width 437 height 30
click at [885, 478] on div "These forces push the earth's crust upwards, creating towering structures." at bounding box center [987, 481] width 437 height 30
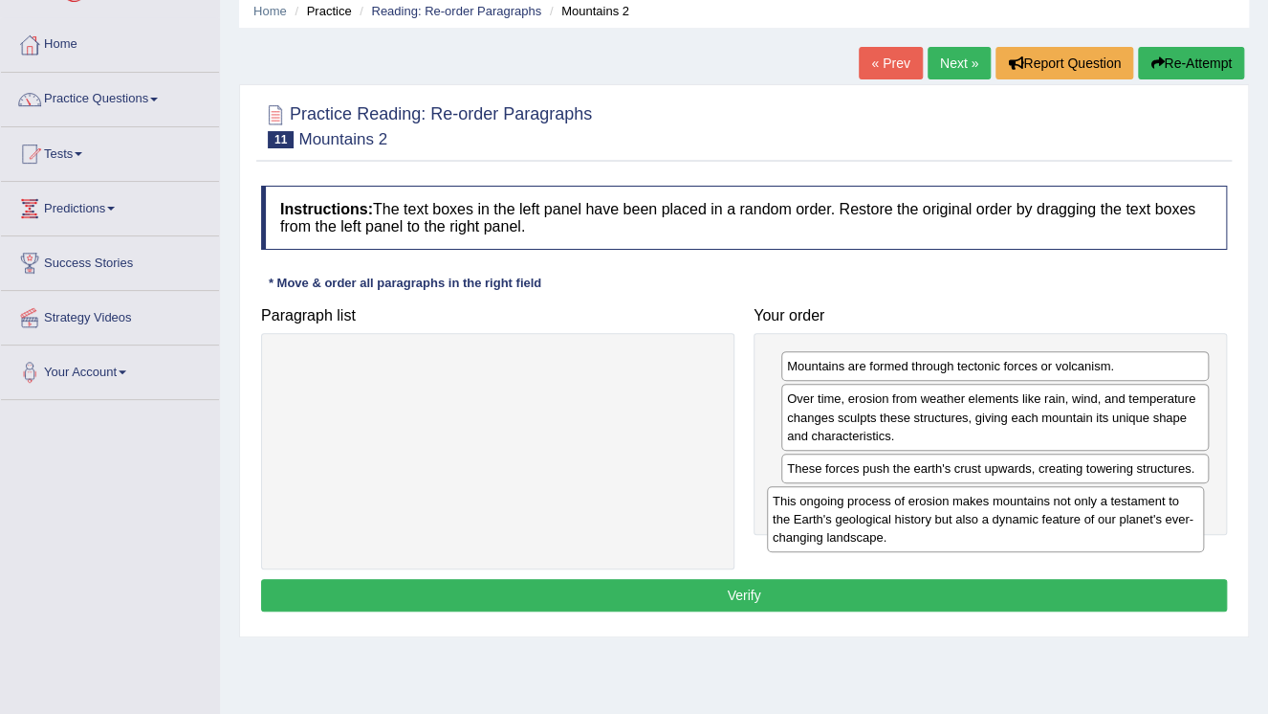
drag, startPoint x: 610, startPoint y: 387, endPoint x: 1099, endPoint y: 521, distance: 506.8
click at [1099, 522] on div "This ongoing process of erosion makes mountains not only a testament to the Ear…" at bounding box center [985, 519] width 437 height 66
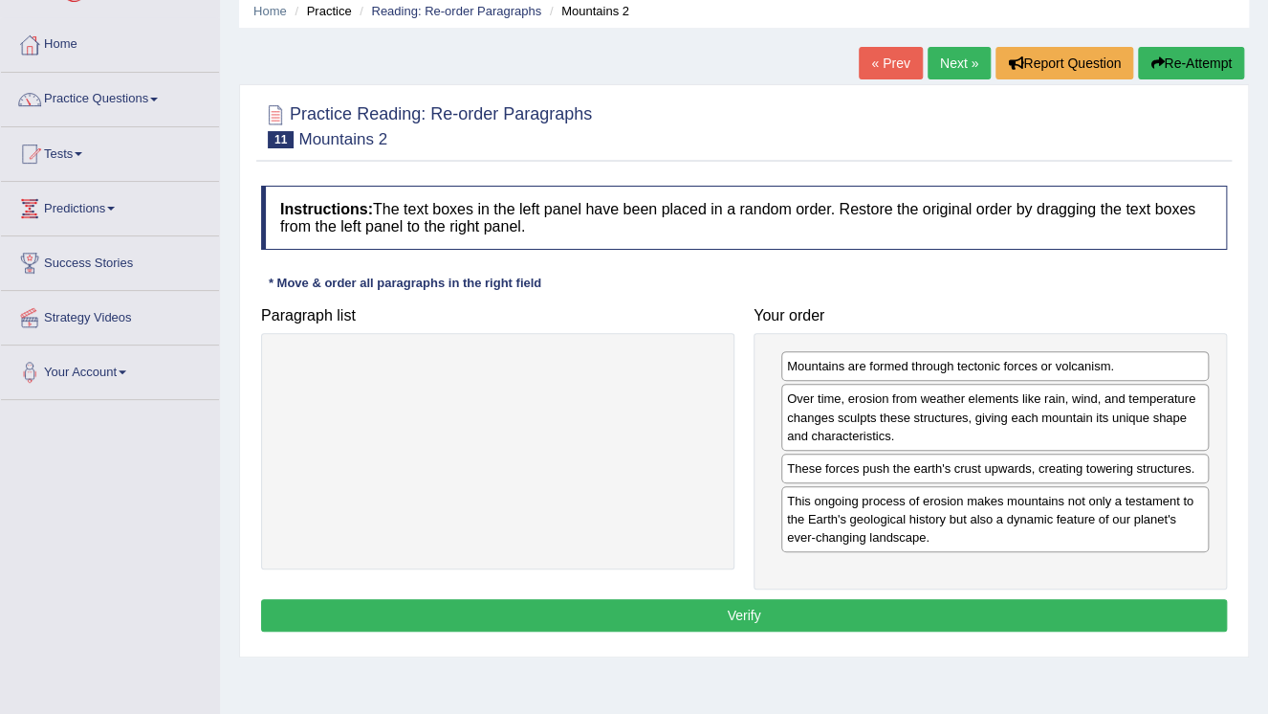
click at [891, 616] on button "Verify" at bounding box center [744, 615] width 966 height 33
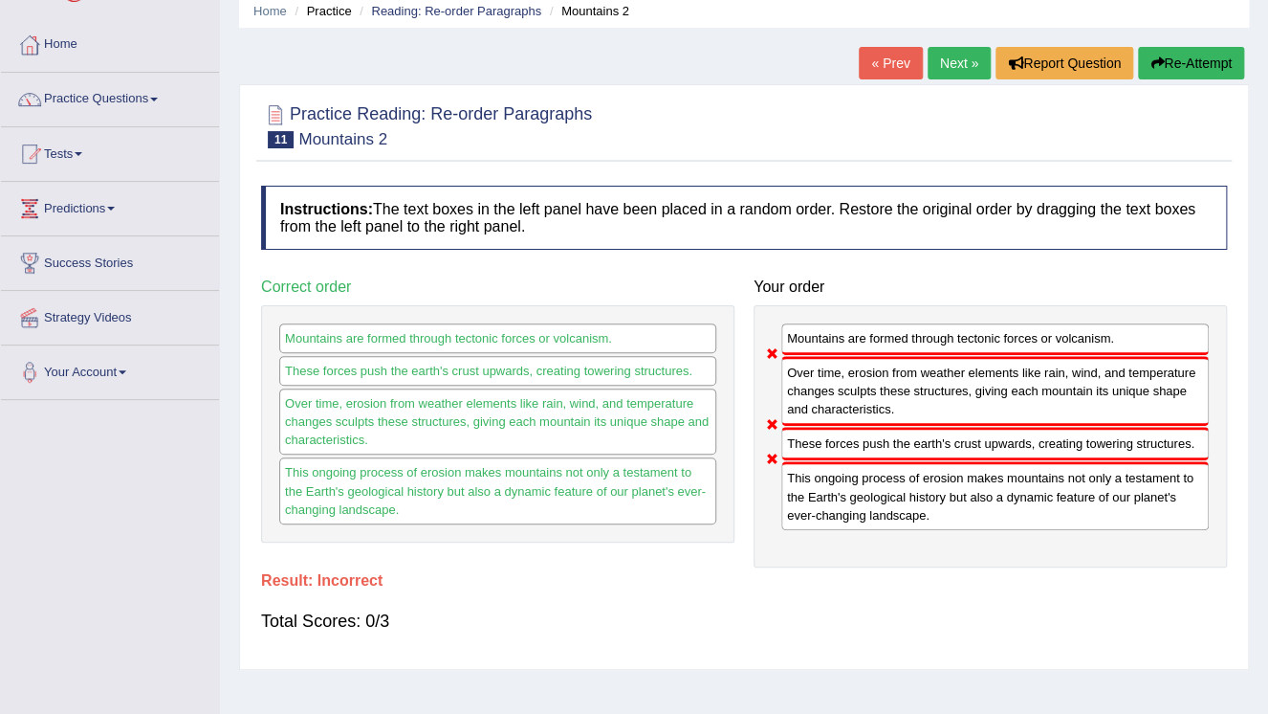
click at [1190, 82] on div "« Prev Next » Report Question Re-Attempt" at bounding box center [1054, 65] width 390 height 37
click at [1177, 65] on button "Re-Attempt" at bounding box center [1191, 63] width 106 height 33
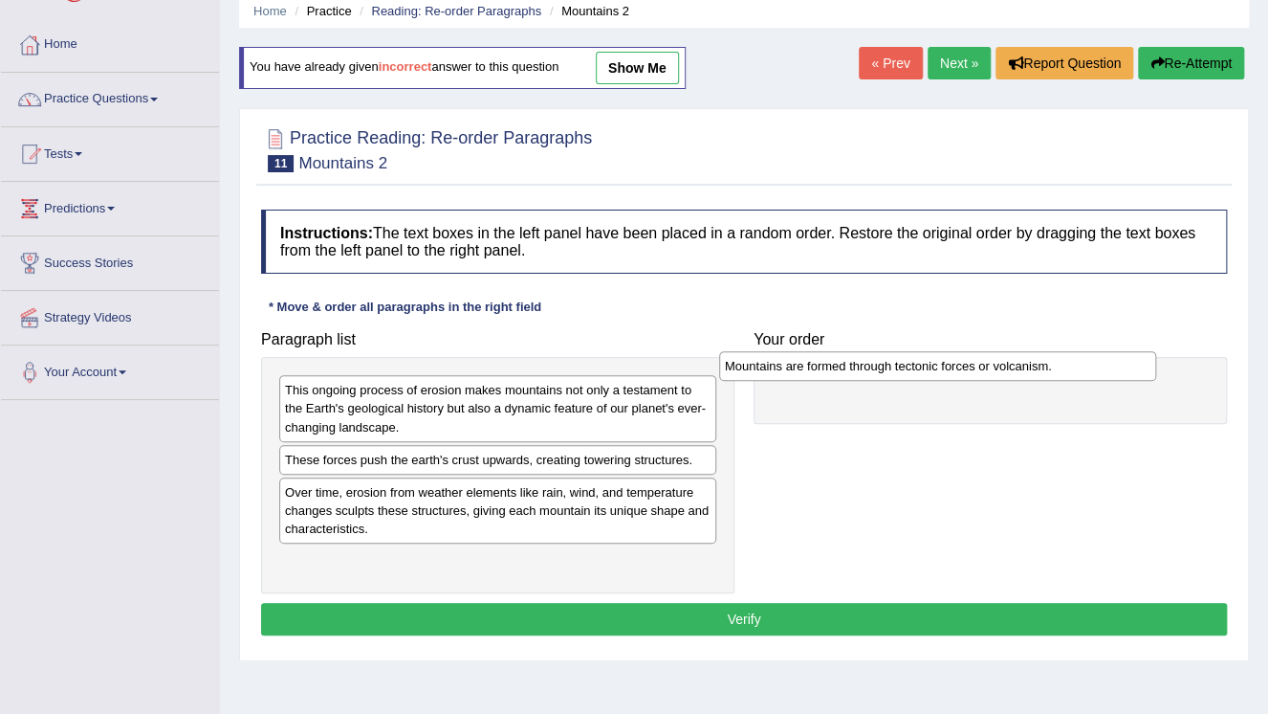
drag, startPoint x: 407, startPoint y: 387, endPoint x: 846, endPoint y: 363, distance: 439.7
click at [846, 363] on div "Mountains are formed through tectonic forces or volcanism." at bounding box center [937, 366] width 437 height 30
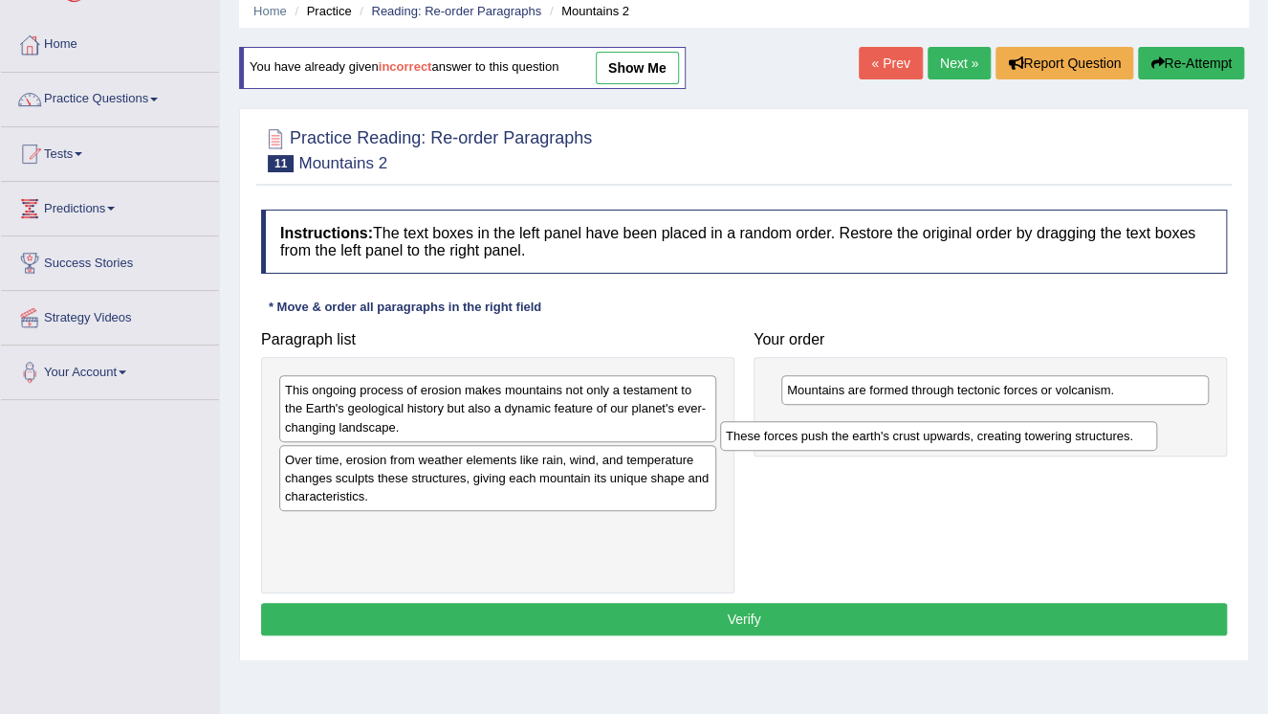
drag, startPoint x: 460, startPoint y: 463, endPoint x: 935, endPoint y: 423, distance: 477.1
click at [934, 424] on div "These forces push the earth's crust upwards, creating towering structures." at bounding box center [938, 436] width 437 height 30
click at [935, 423] on div "These forces push the earth's crust upwards, creating towering structures." at bounding box center [938, 436] width 437 height 30
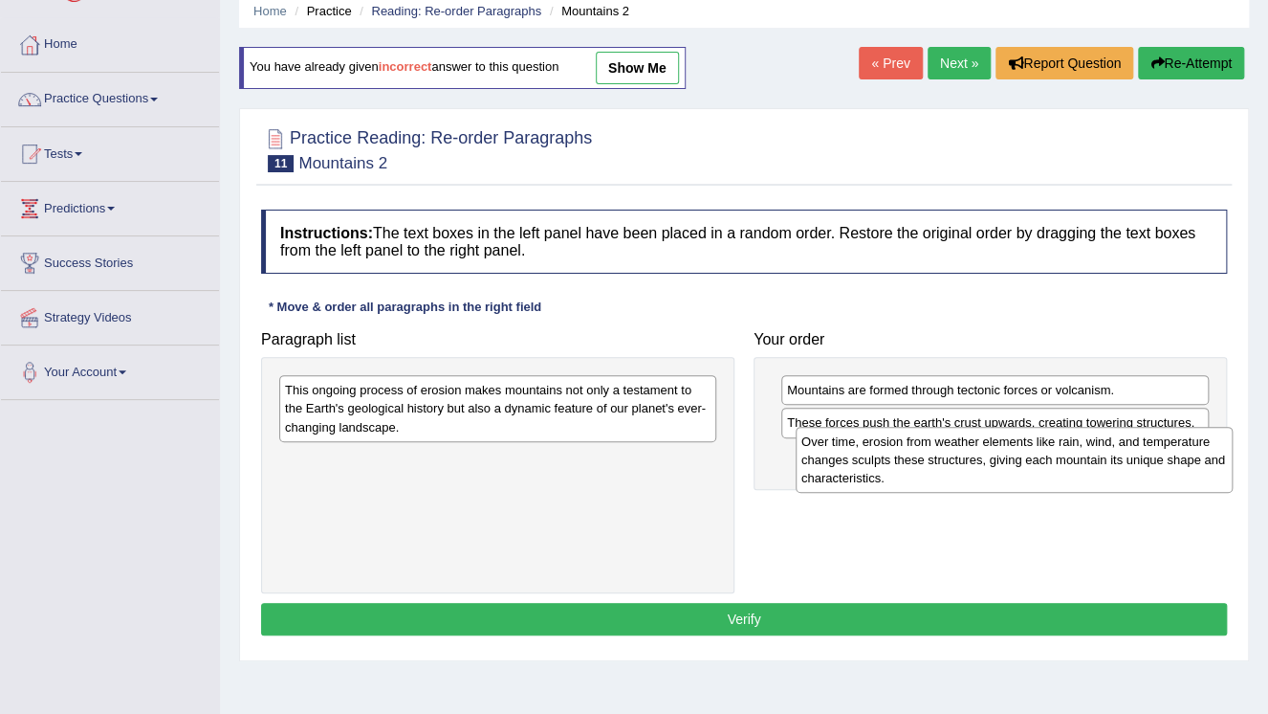
drag, startPoint x: 555, startPoint y: 480, endPoint x: 1106, endPoint y: 451, distance: 551.7
click at [1106, 451] on div "Over time, erosion from weather elements like rain, wind, and temperature chang…" at bounding box center [1014, 460] width 437 height 66
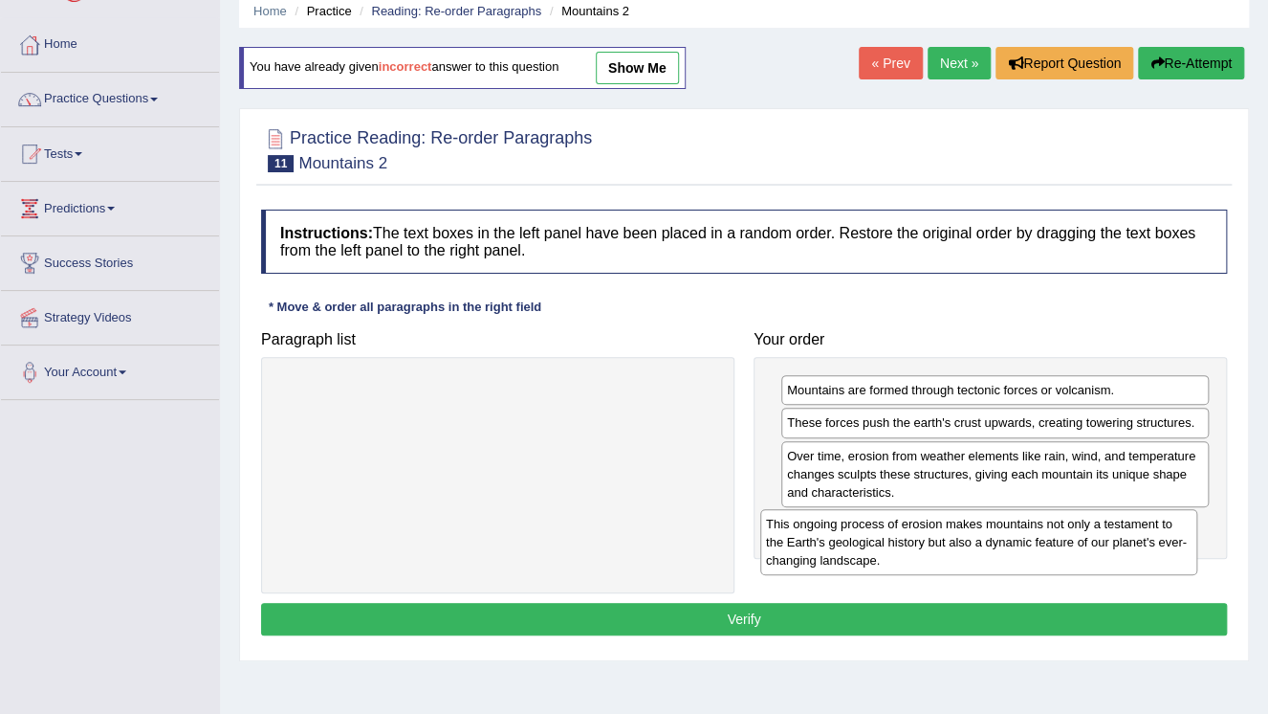
drag, startPoint x: 637, startPoint y: 410, endPoint x: 1121, endPoint y: 539, distance: 500.9
click at [1121, 540] on div "This ongoing process of erosion makes mountains not only a testament to the Ear…" at bounding box center [978, 542] width 437 height 66
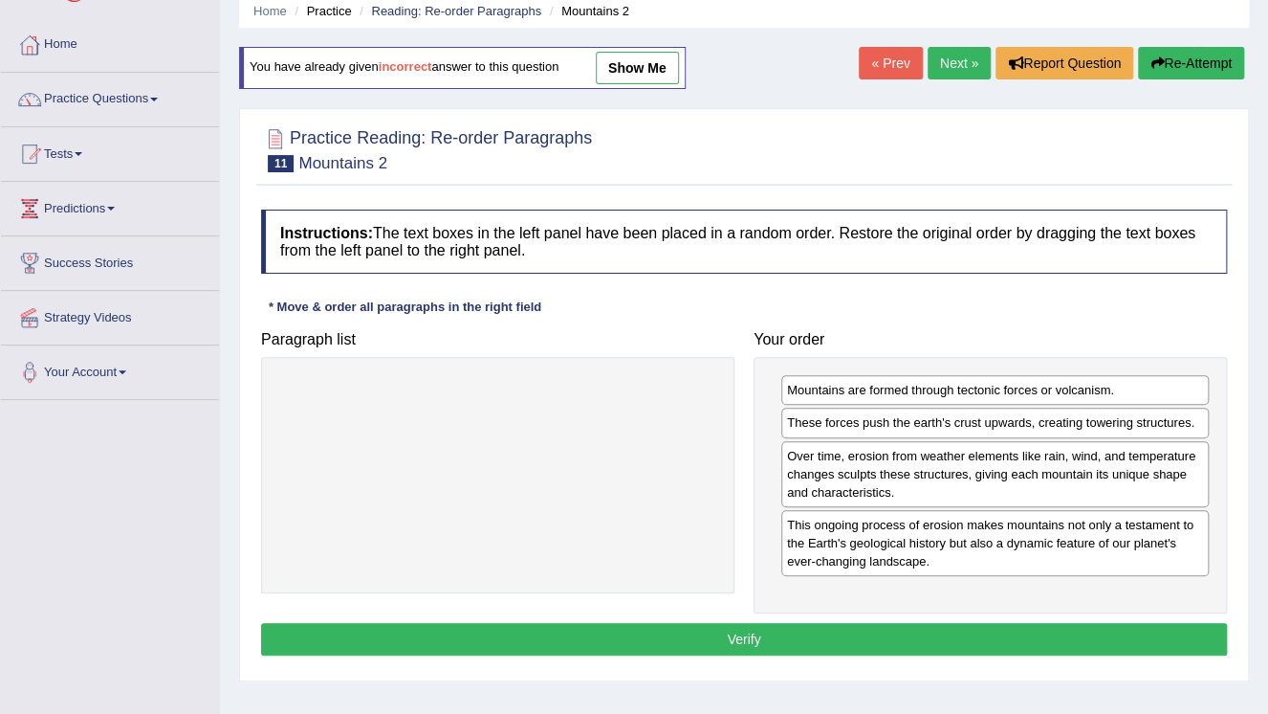
click at [796, 635] on button "Verify" at bounding box center [744, 639] width 966 height 33
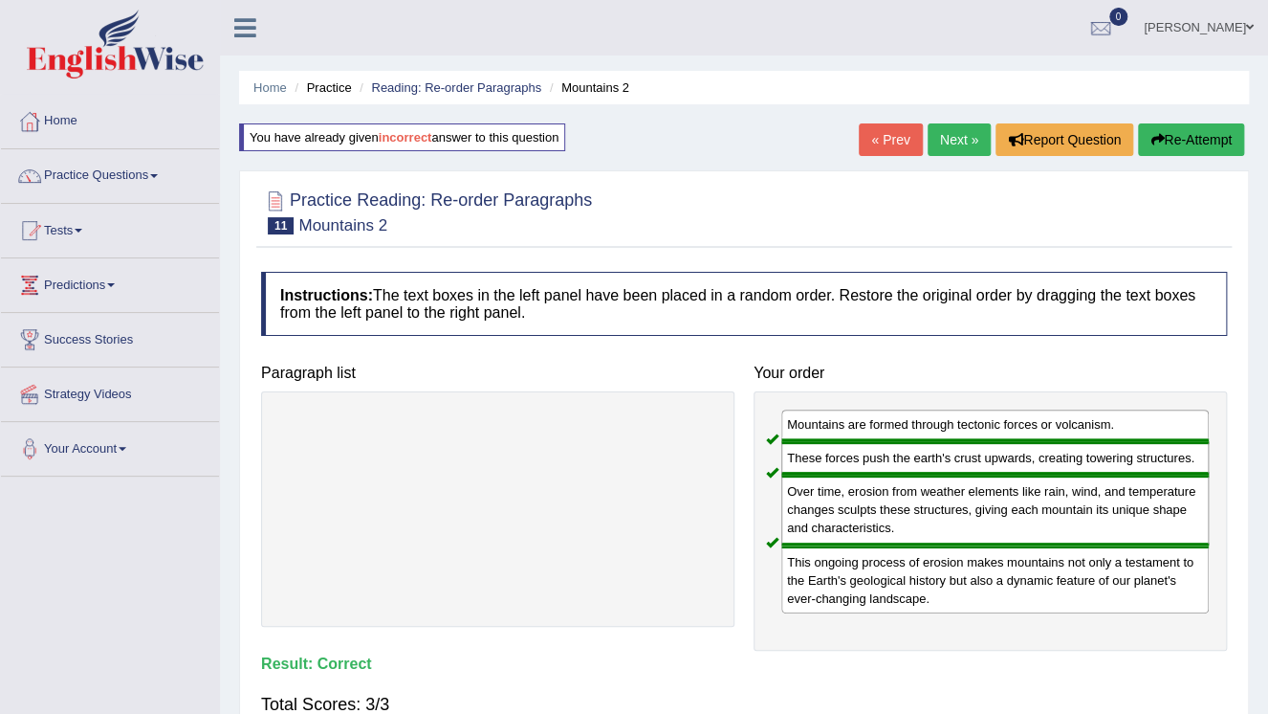
click at [968, 137] on link "Next »" at bounding box center [959, 139] width 63 height 33
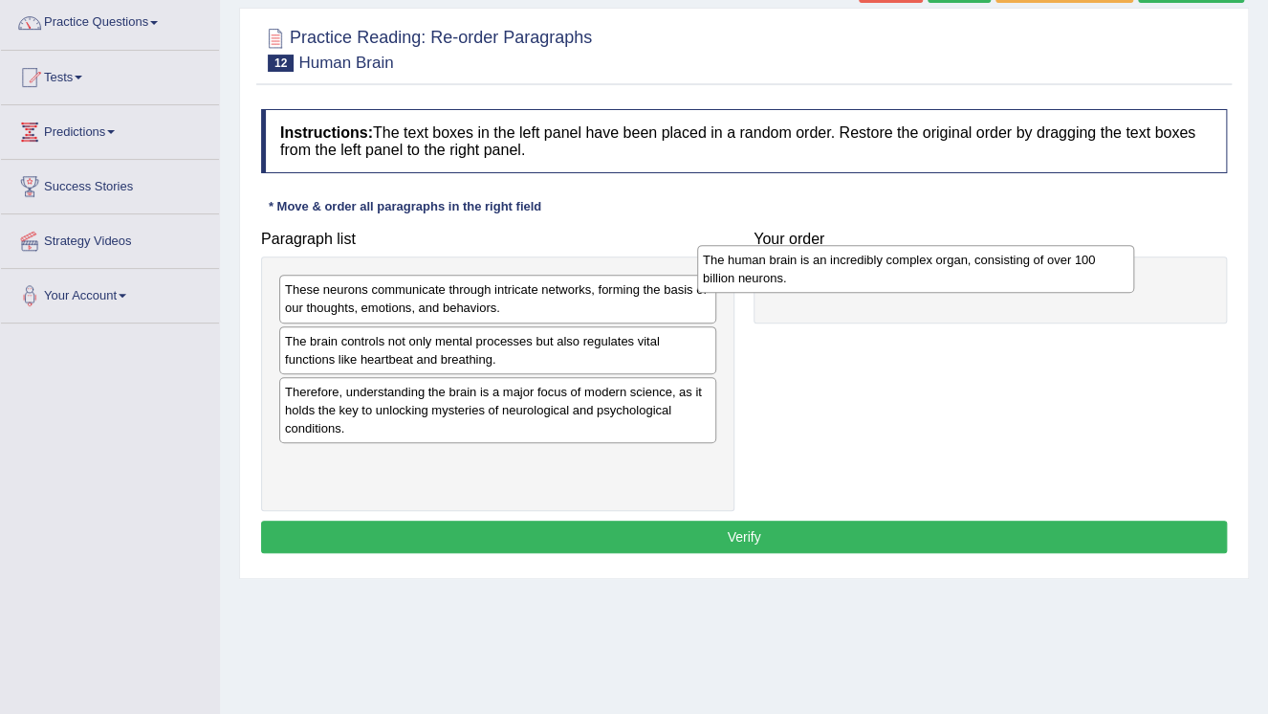
drag, startPoint x: 422, startPoint y: 397, endPoint x: 833, endPoint y: 270, distance: 430.5
click at [833, 270] on div "The human brain is an incredibly complex organ, consisting of over 100 billion …" at bounding box center [915, 269] width 437 height 48
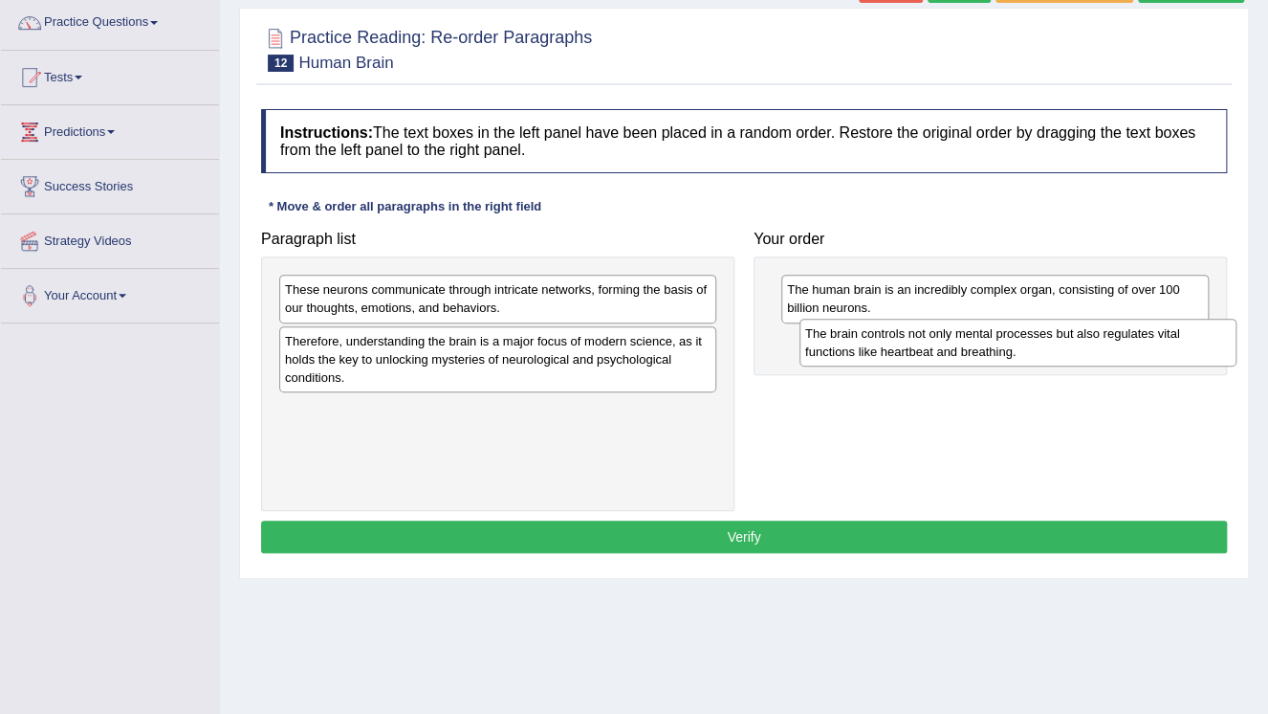
drag, startPoint x: 566, startPoint y: 344, endPoint x: 1083, endPoint y: 338, distance: 516.5
click at [1083, 338] on div "The brain controls not only mental processes but also regulates vital functions…" at bounding box center [1018, 343] width 437 height 48
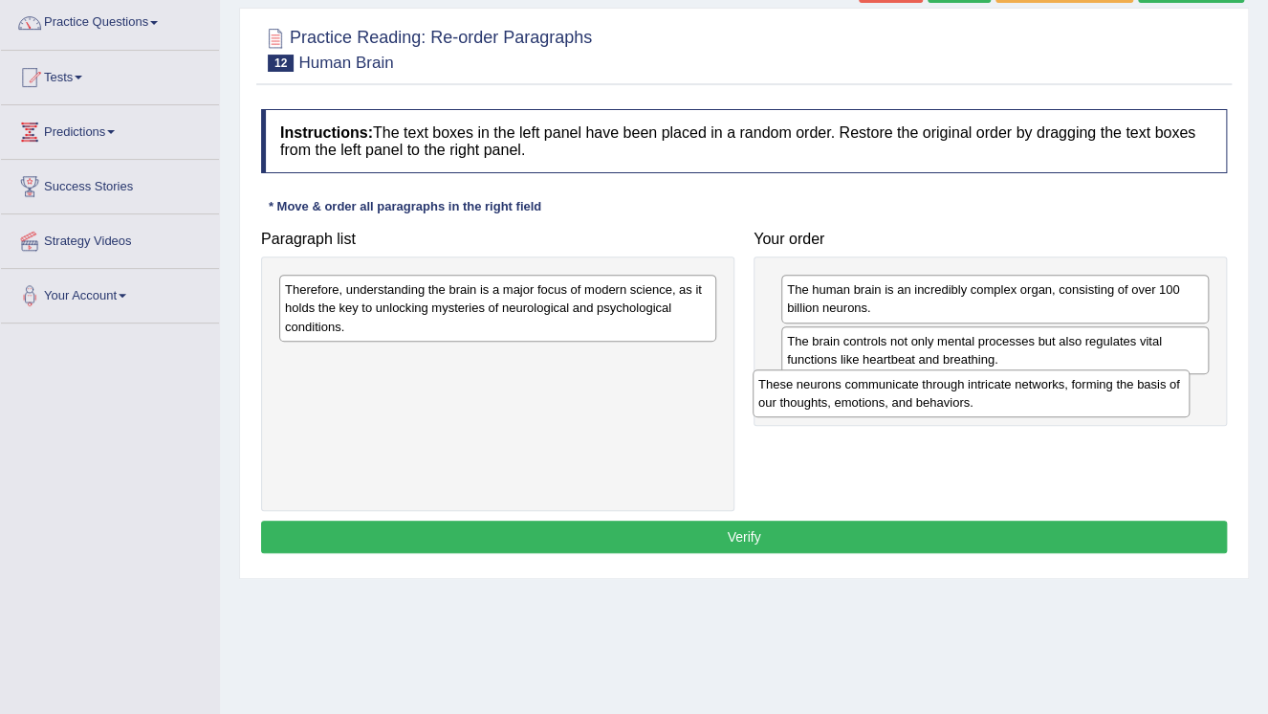
drag, startPoint x: 494, startPoint y: 301, endPoint x: 986, endPoint y: 386, distance: 499.9
click at [986, 386] on div "These neurons communicate through intricate networks, forming the basis of our …" at bounding box center [971, 393] width 437 height 48
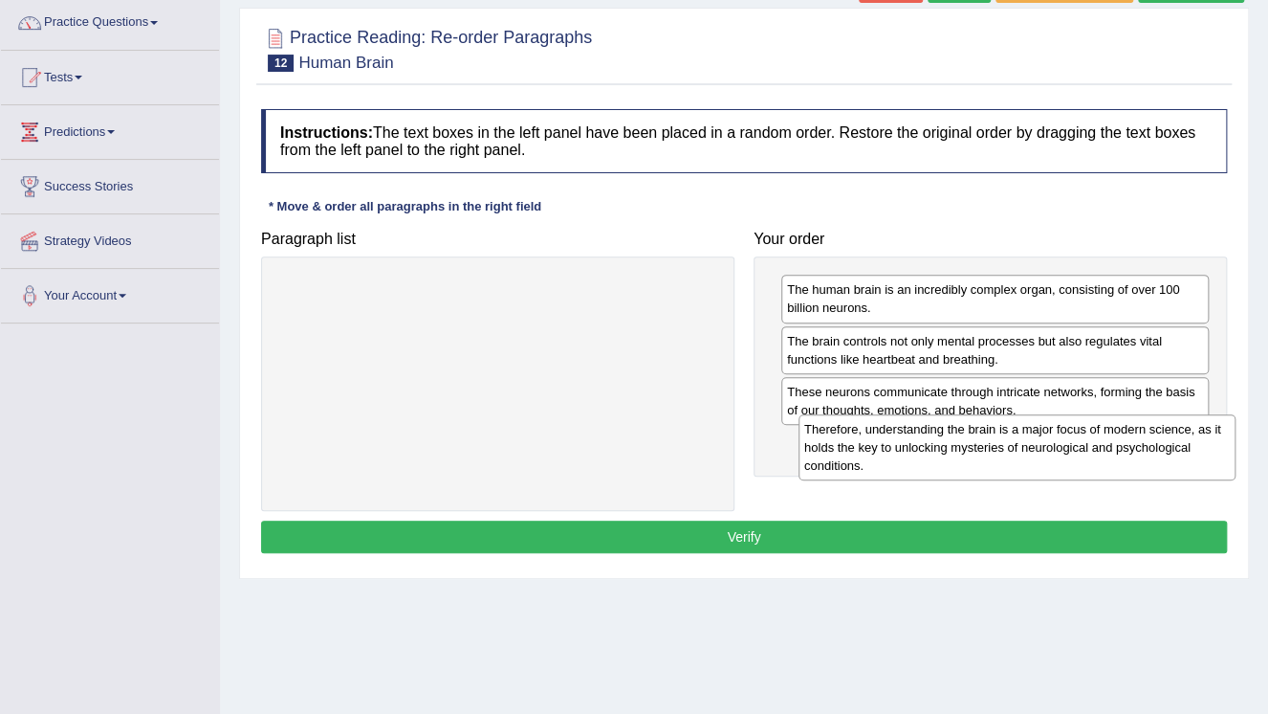
drag, startPoint x: 567, startPoint y: 314, endPoint x: 1087, endPoint y: 453, distance: 537.8
click at [1087, 453] on div "Therefore, understanding the brain is a major focus of modern science, as it ho…" at bounding box center [1017, 447] width 437 height 66
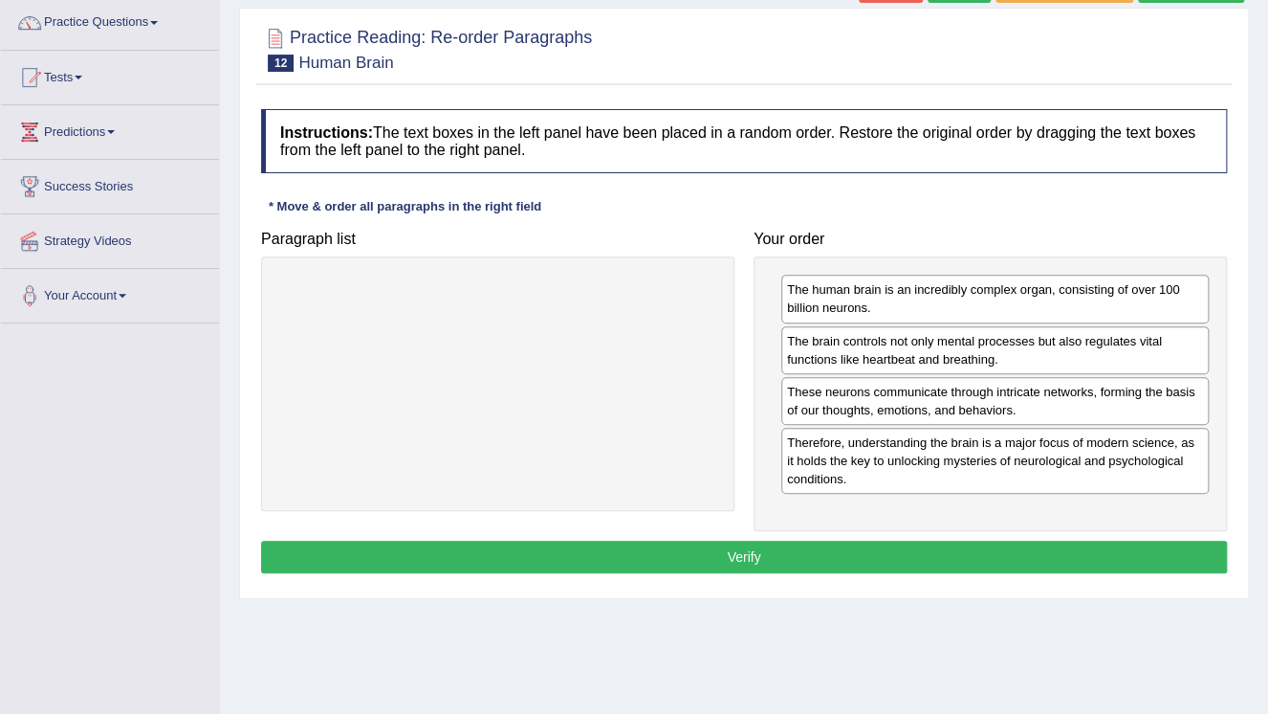
click at [816, 549] on button "Verify" at bounding box center [744, 556] width 966 height 33
click at [816, 549] on div "Home Practice Reading: Re-order Paragraphs Human Brain « Prev Next » Report Que…" at bounding box center [744, 325] width 1048 height 956
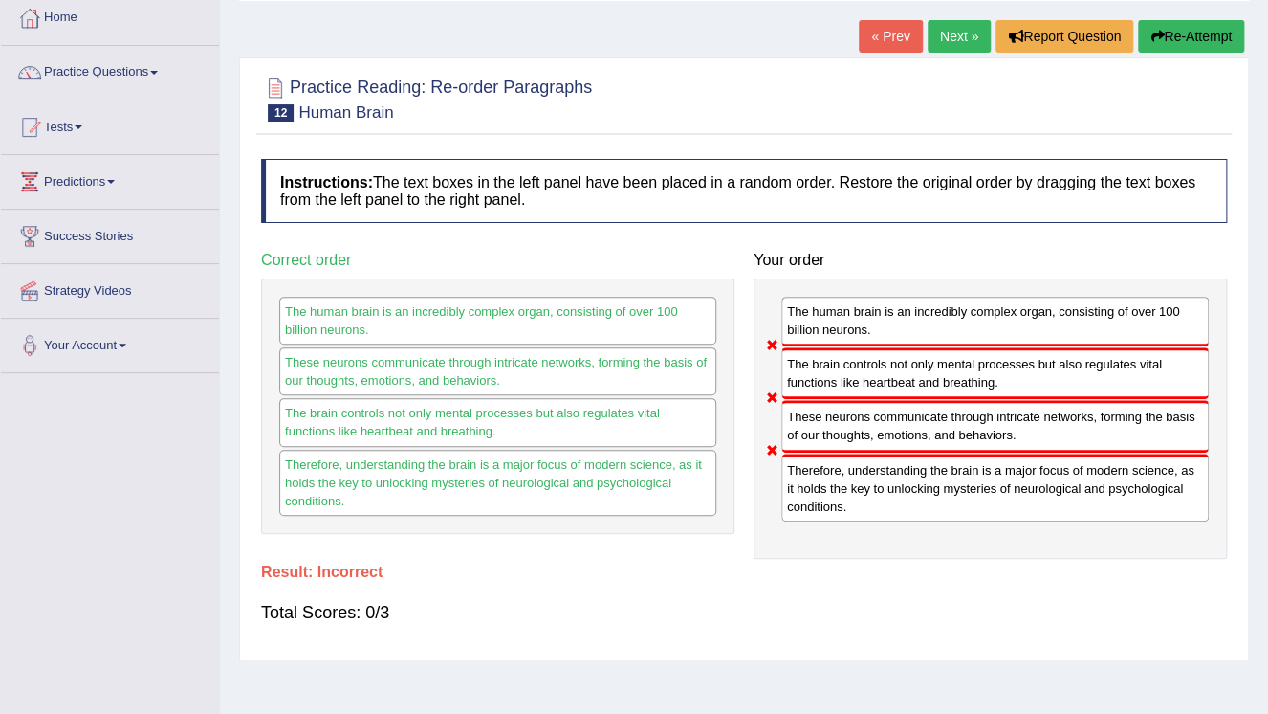
scroll to position [77, 0]
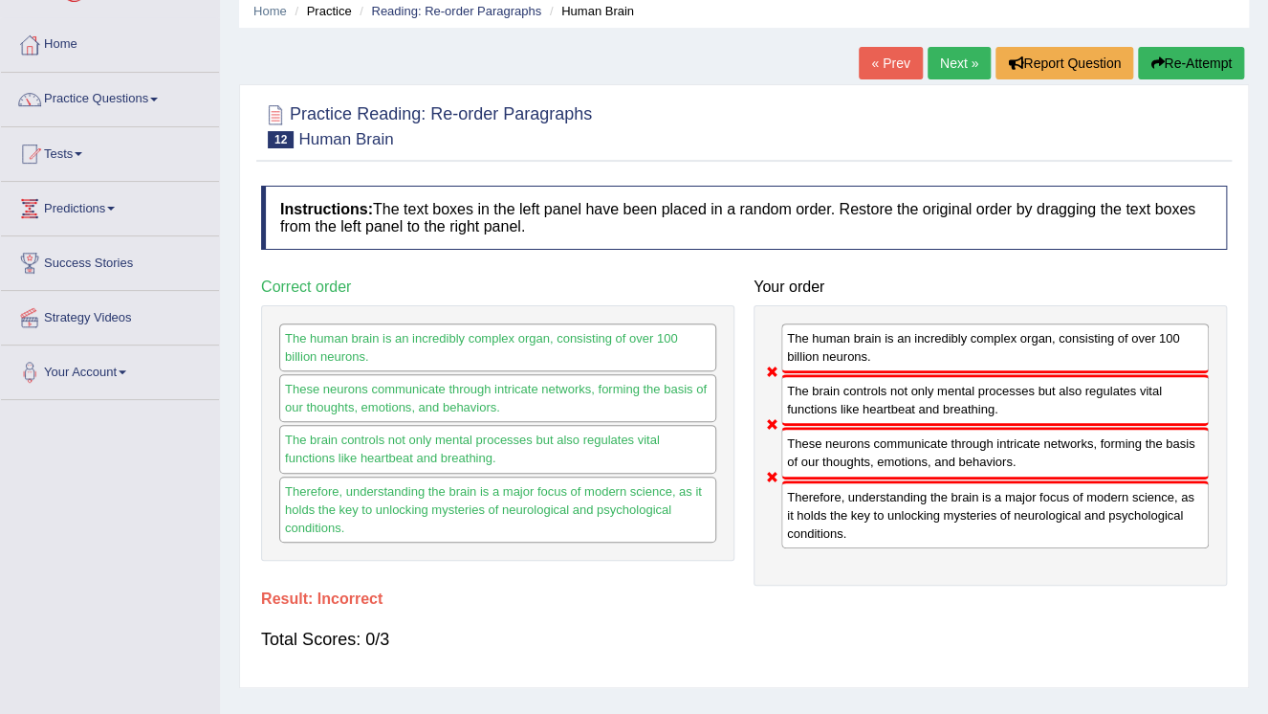
click at [1190, 59] on button "Re-Attempt" at bounding box center [1191, 63] width 106 height 33
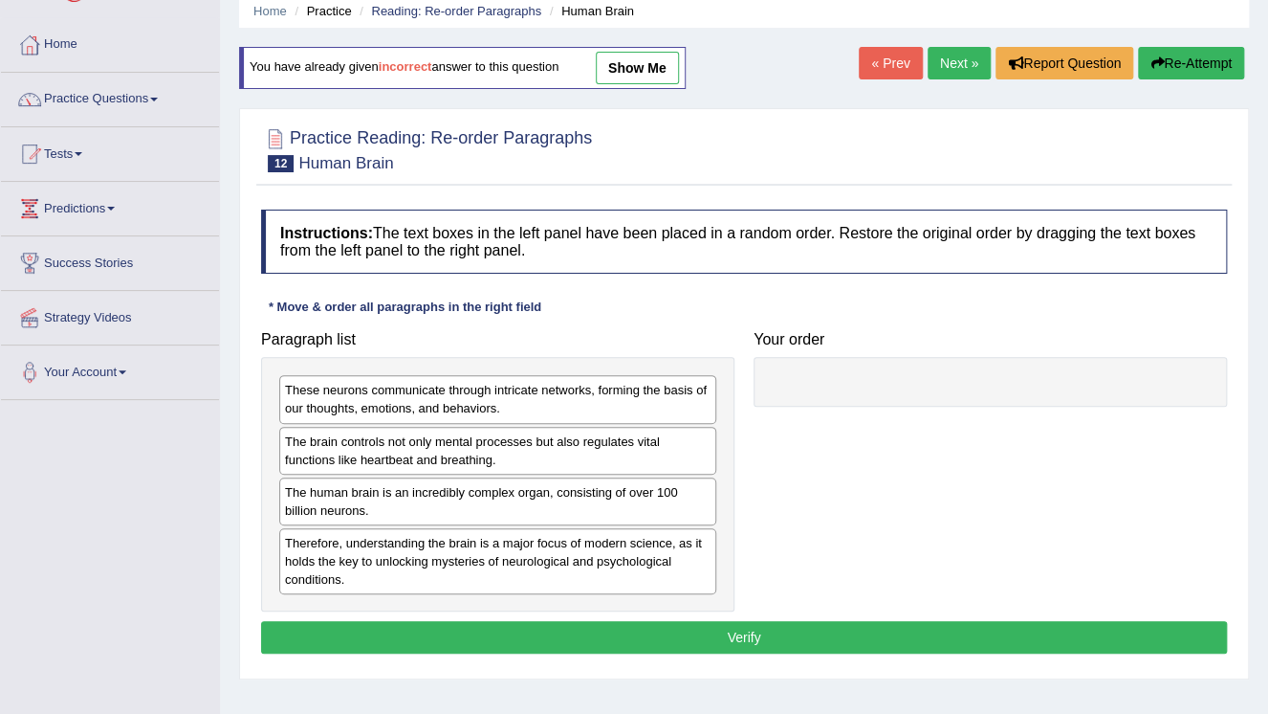
scroll to position [77, 0]
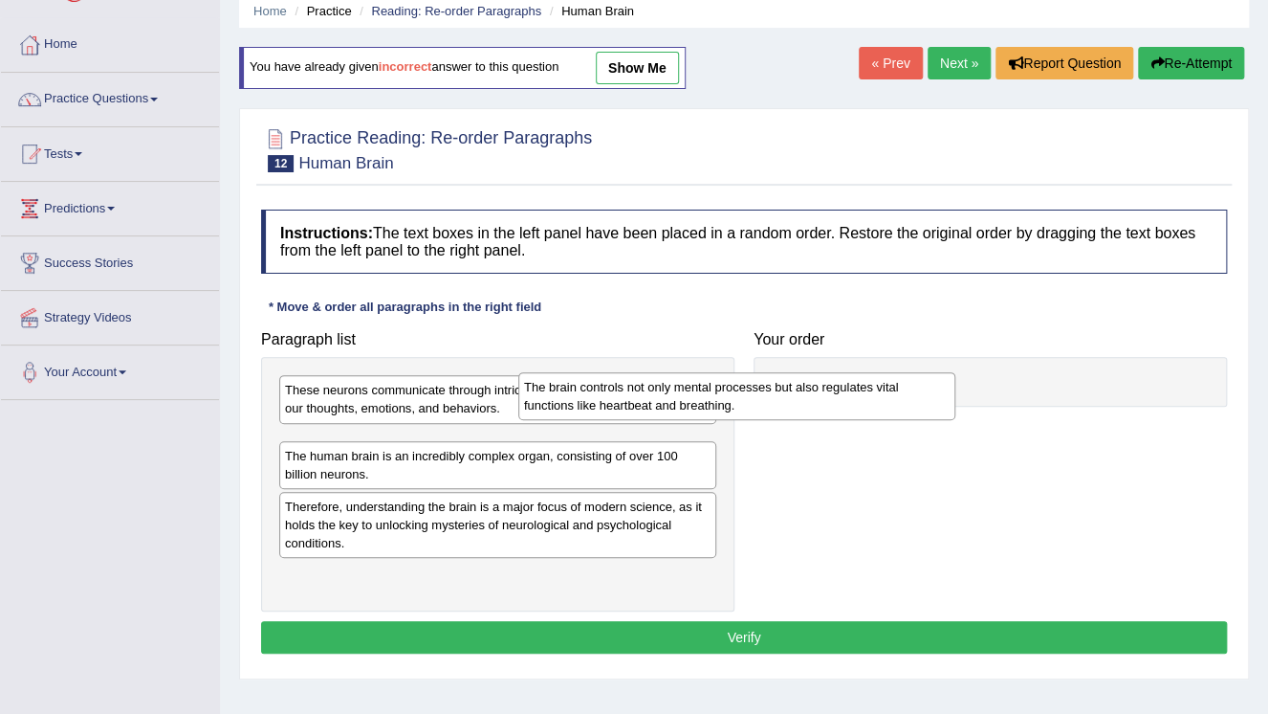
drag, startPoint x: 395, startPoint y: 451, endPoint x: 628, endPoint y: 397, distance: 239.7
click at [629, 397] on div "The brain controls not only mental processes but also regulates vital functions…" at bounding box center [736, 396] width 437 height 48
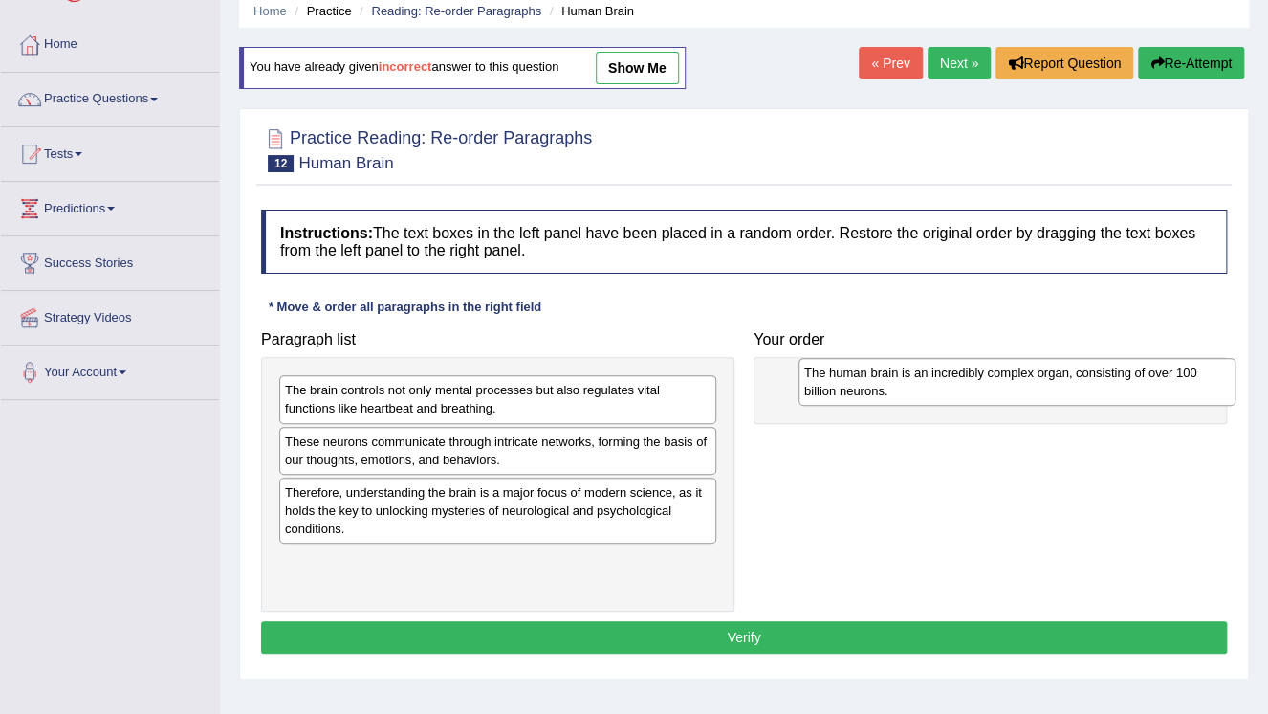
drag, startPoint x: 413, startPoint y: 496, endPoint x: 934, endPoint y: 371, distance: 536.1
click at [934, 371] on div "The human brain is an incredibly complex organ, consisting of over 100 billion …" at bounding box center [1017, 382] width 437 height 48
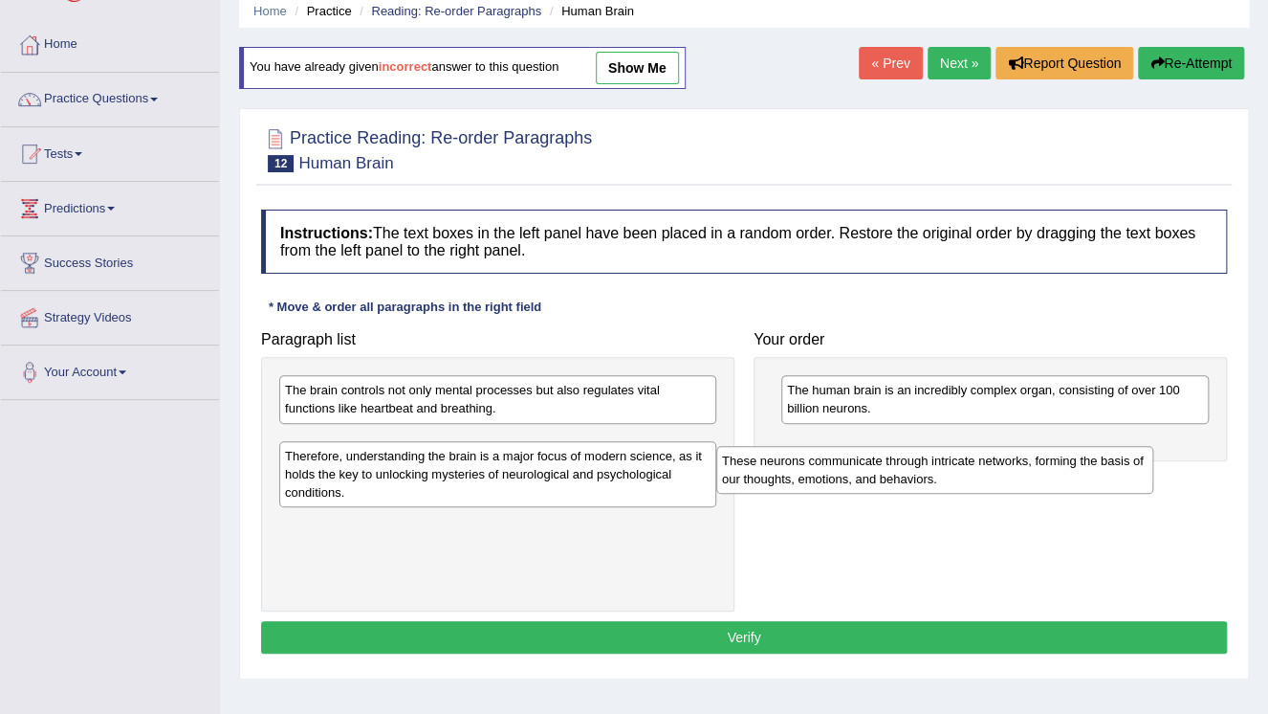
drag, startPoint x: 485, startPoint y: 455, endPoint x: 952, endPoint y: 469, distance: 467.0
click at [945, 471] on div "These neurons communicate through intricate networks, forming the basis of our …" at bounding box center [934, 470] width 437 height 48
click at [951, 470] on div "These neurons communicate through intricate networks, forming the basis of our …" at bounding box center [934, 470] width 437 height 48
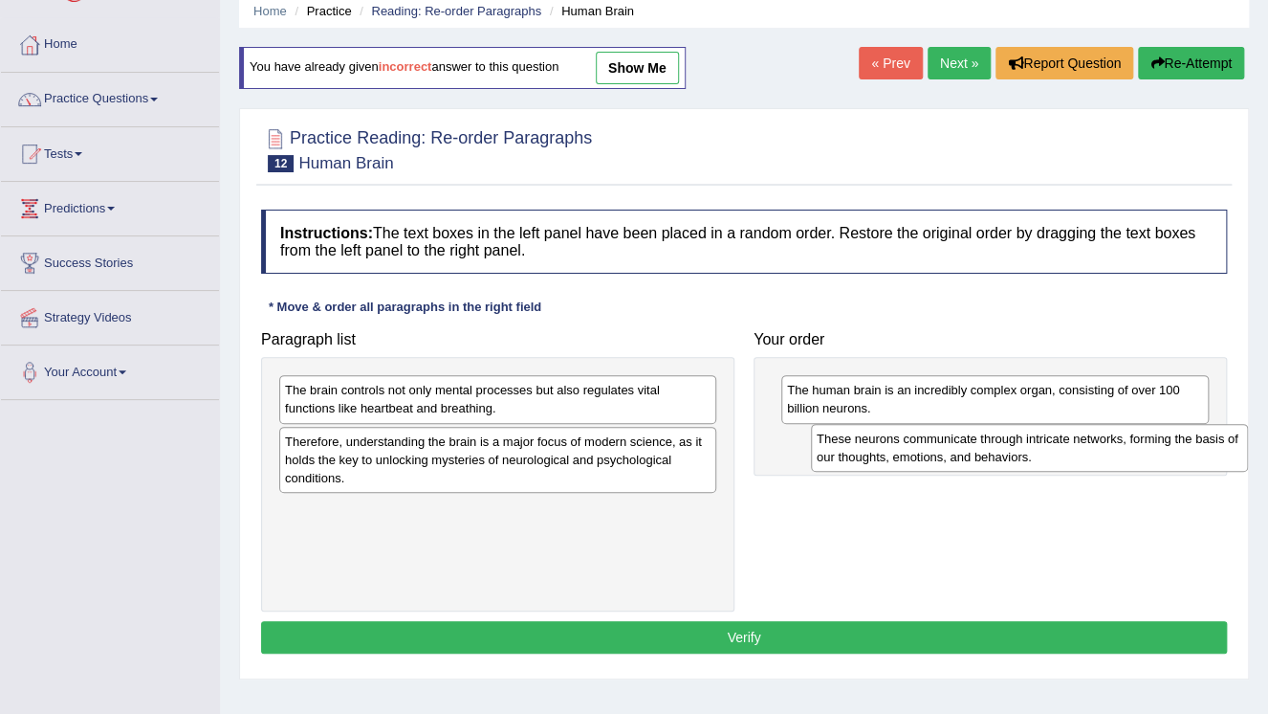
drag, startPoint x: 450, startPoint y: 450, endPoint x: 988, endPoint y: 428, distance: 538.9
click at [988, 428] on div "These neurons communicate through intricate networks, forming the basis of our …" at bounding box center [1029, 448] width 437 height 48
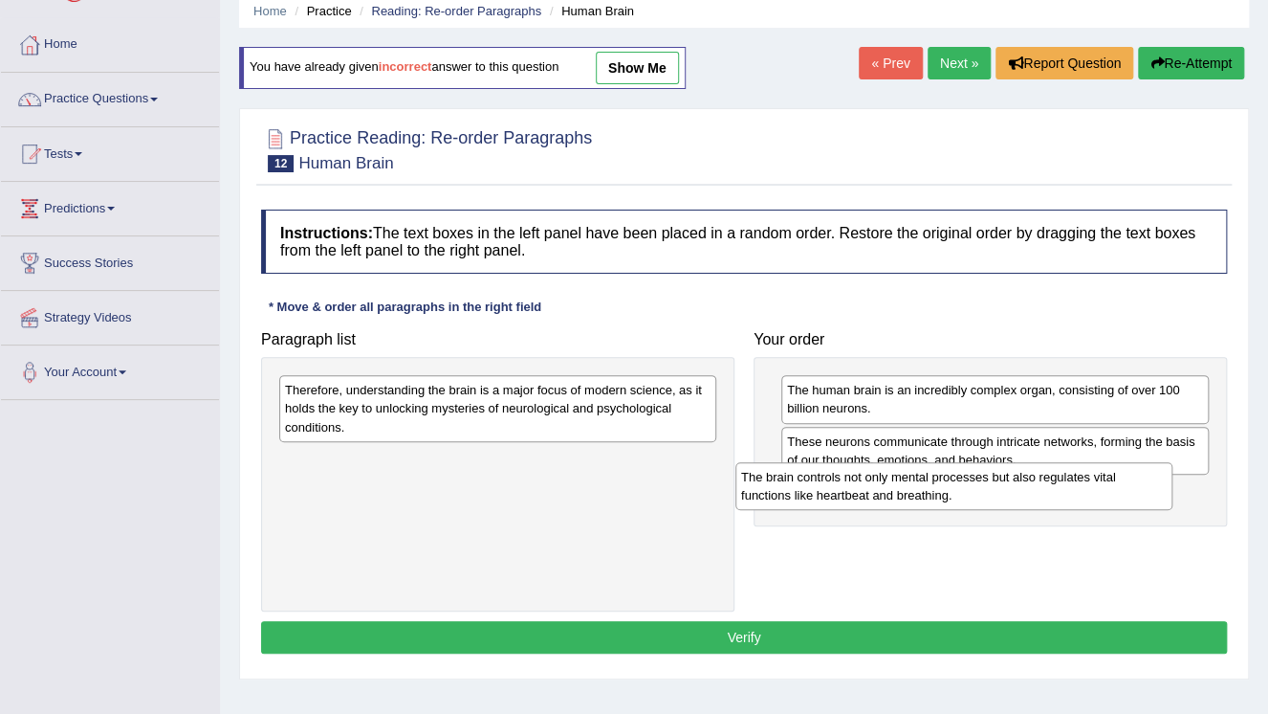
drag, startPoint x: 638, startPoint y: 394, endPoint x: 1127, endPoint y: 476, distance: 495.6
click at [1127, 476] on div "The brain controls not only mental processes but also regulates vital functions…" at bounding box center [954, 486] width 437 height 48
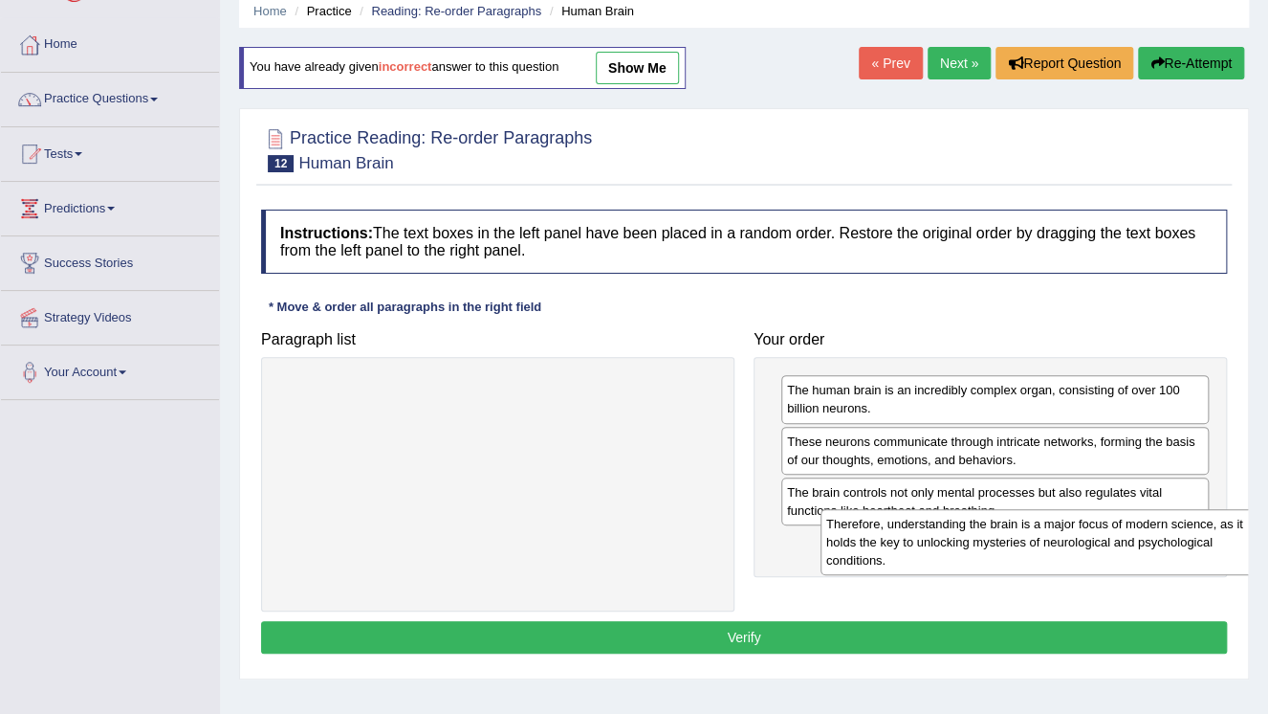
drag, startPoint x: 681, startPoint y: 408, endPoint x: 1220, endPoint y: 540, distance: 554.4
click at [1223, 539] on div "Therefore, understanding the brain is a major focus of modern science, as it ho…" at bounding box center [1039, 542] width 437 height 66
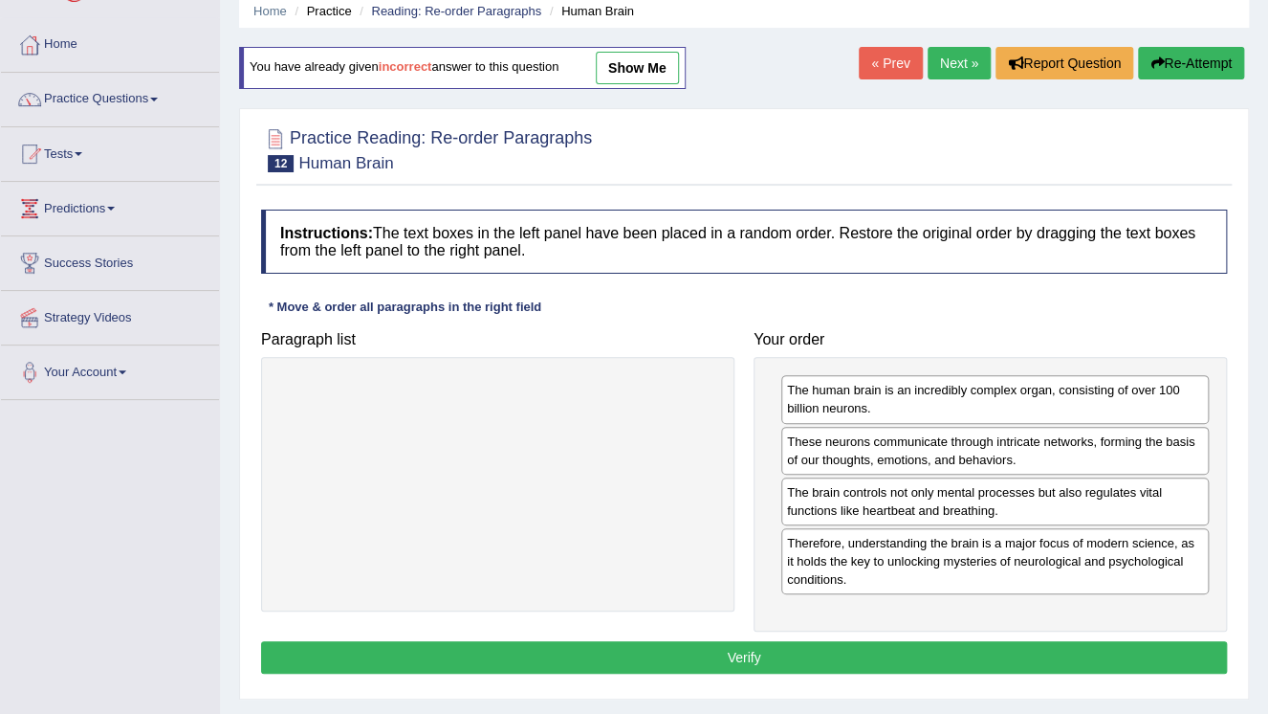
click at [891, 666] on button "Verify" at bounding box center [744, 657] width 966 height 33
click at [891, 666] on div "Home Practice Reading: Re-order Paragraphs Human Brain You have already given i…" at bounding box center [744, 401] width 1048 height 956
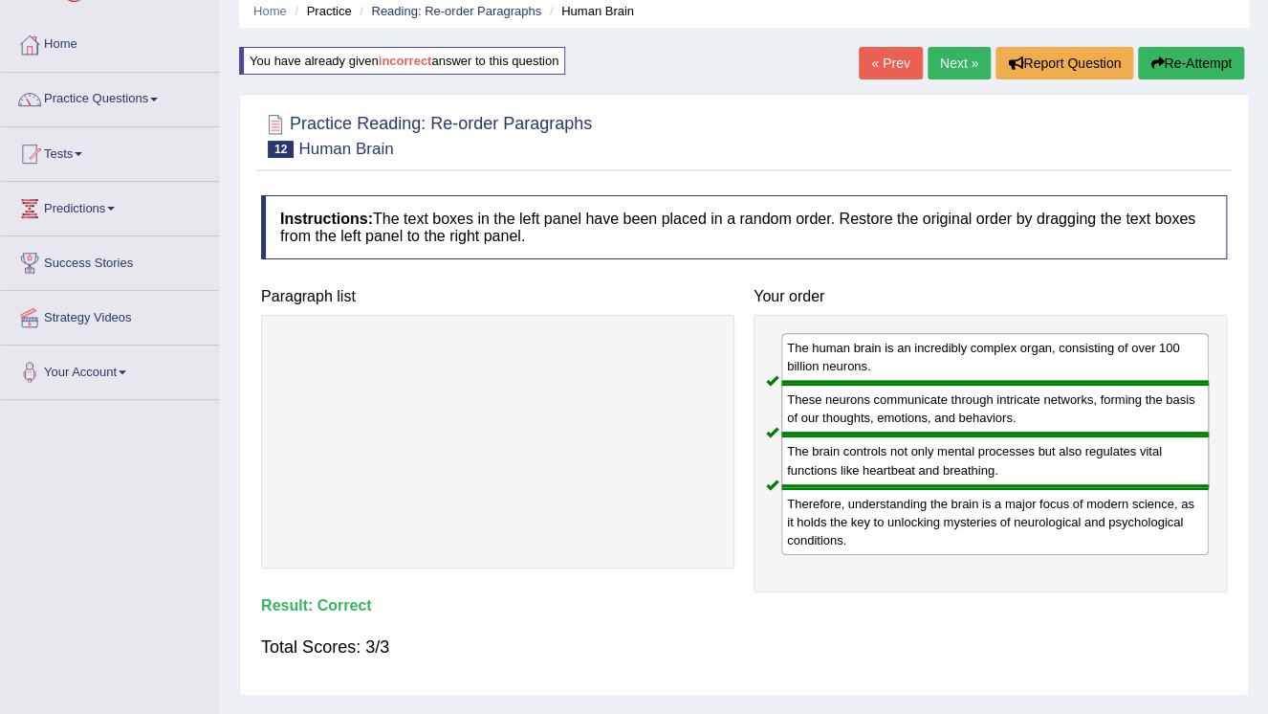
click at [950, 62] on link "Next »" at bounding box center [959, 63] width 63 height 33
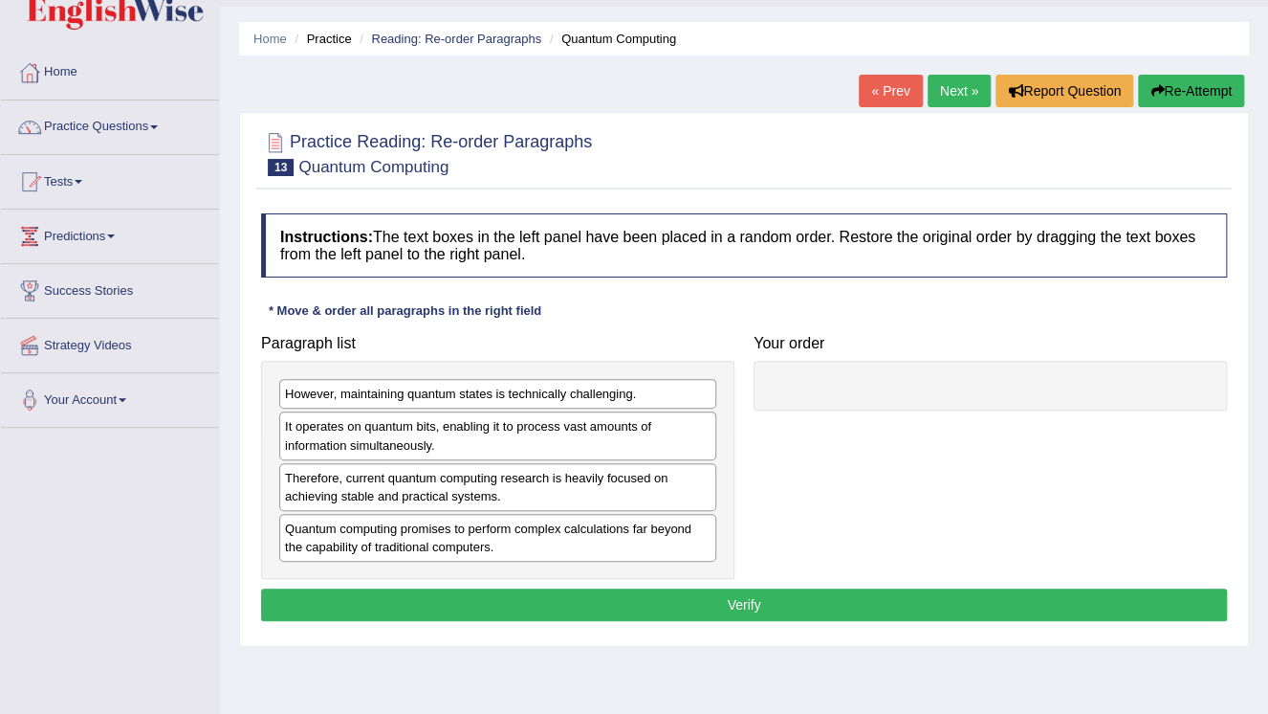
scroll to position [77, 0]
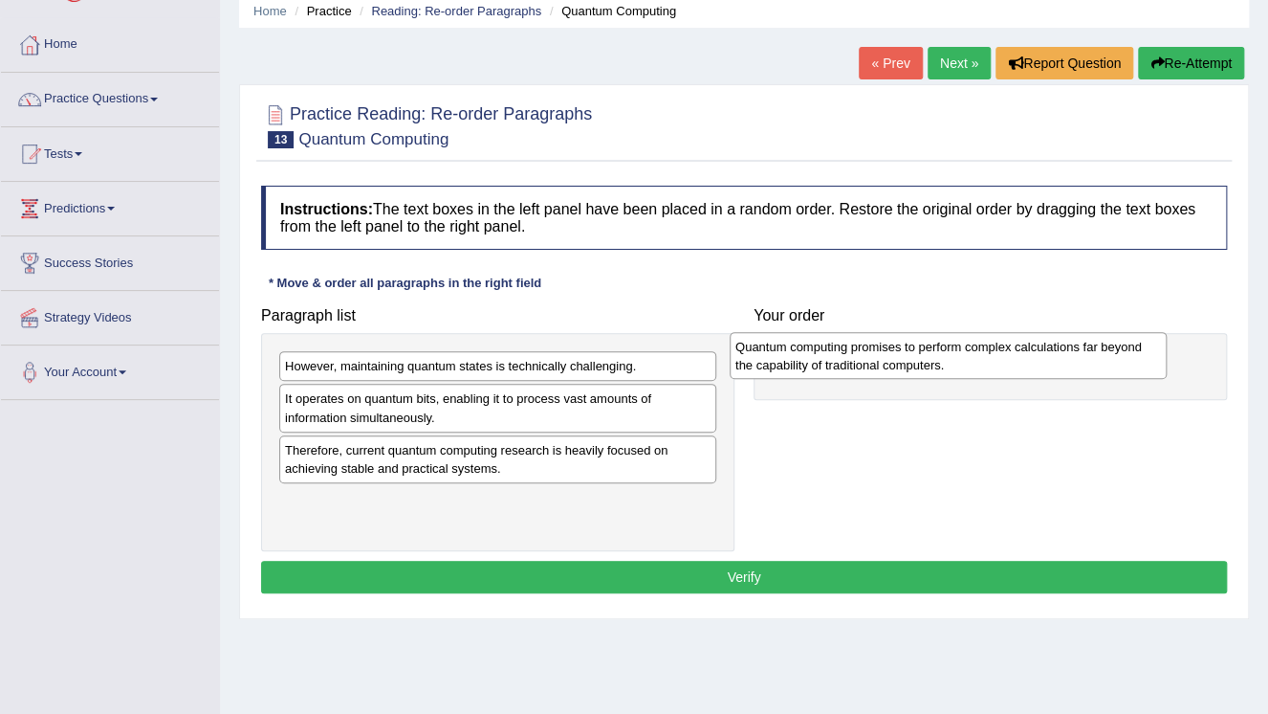
drag, startPoint x: 568, startPoint y: 517, endPoint x: 1019, endPoint y: 364, distance: 475.8
click at [1019, 364] on div "Quantum computing promises to perform complex calculations far beyond the capab…" at bounding box center [948, 356] width 437 height 48
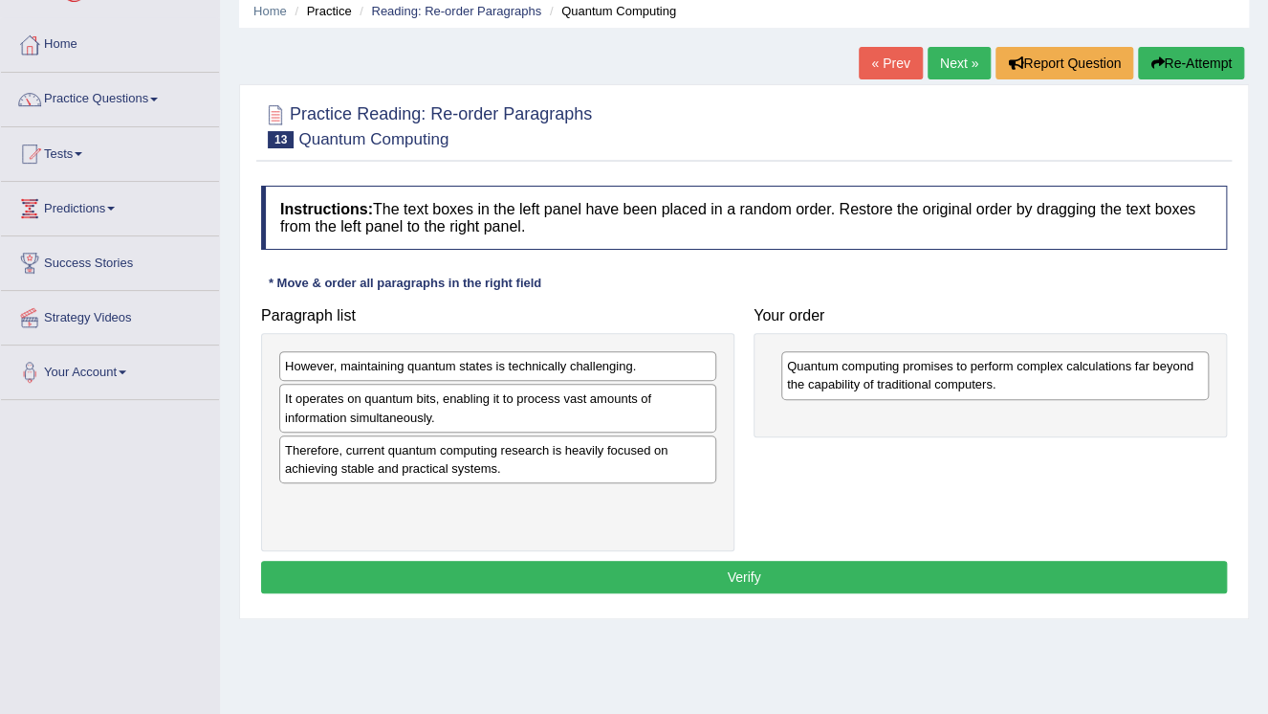
click at [558, 372] on div "However, maintaining quantum states is technically challenging." at bounding box center [497, 366] width 437 height 30
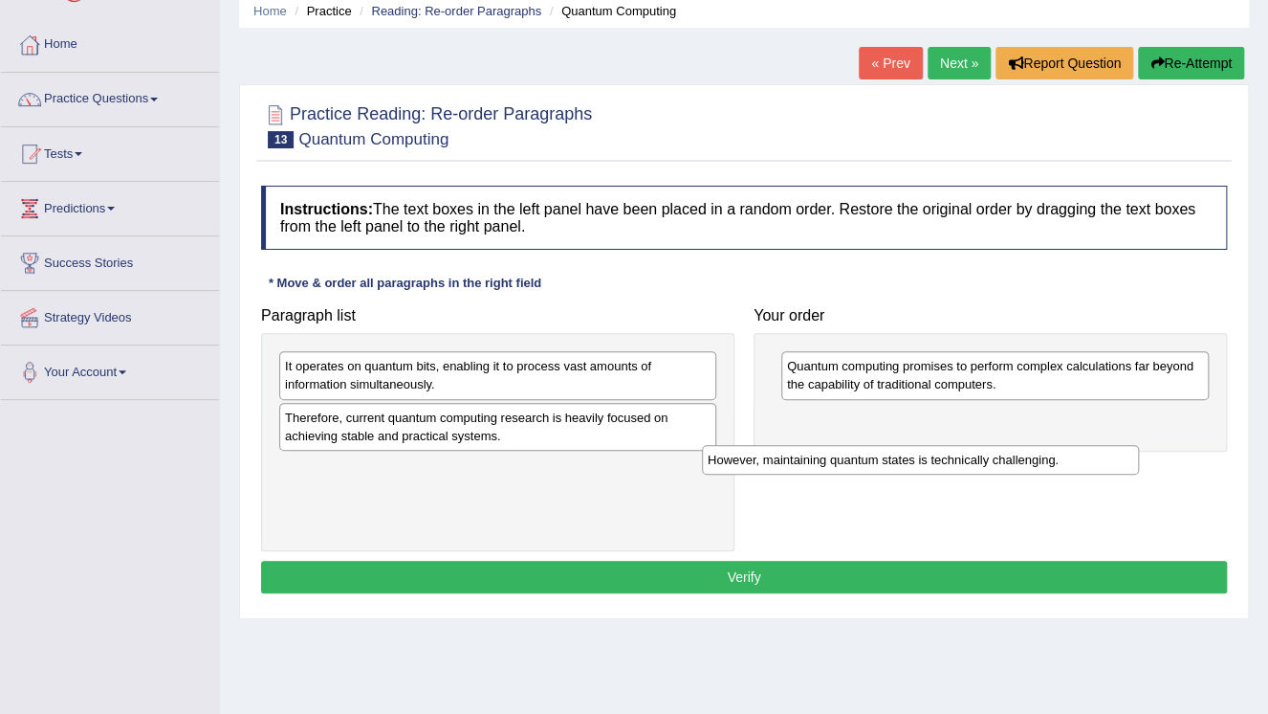
drag, startPoint x: 559, startPoint y: 372, endPoint x: 1049, endPoint y: 403, distance: 491.6
click at [1016, 445] on div "However, maintaining quantum states is technically challenging." at bounding box center [920, 460] width 437 height 30
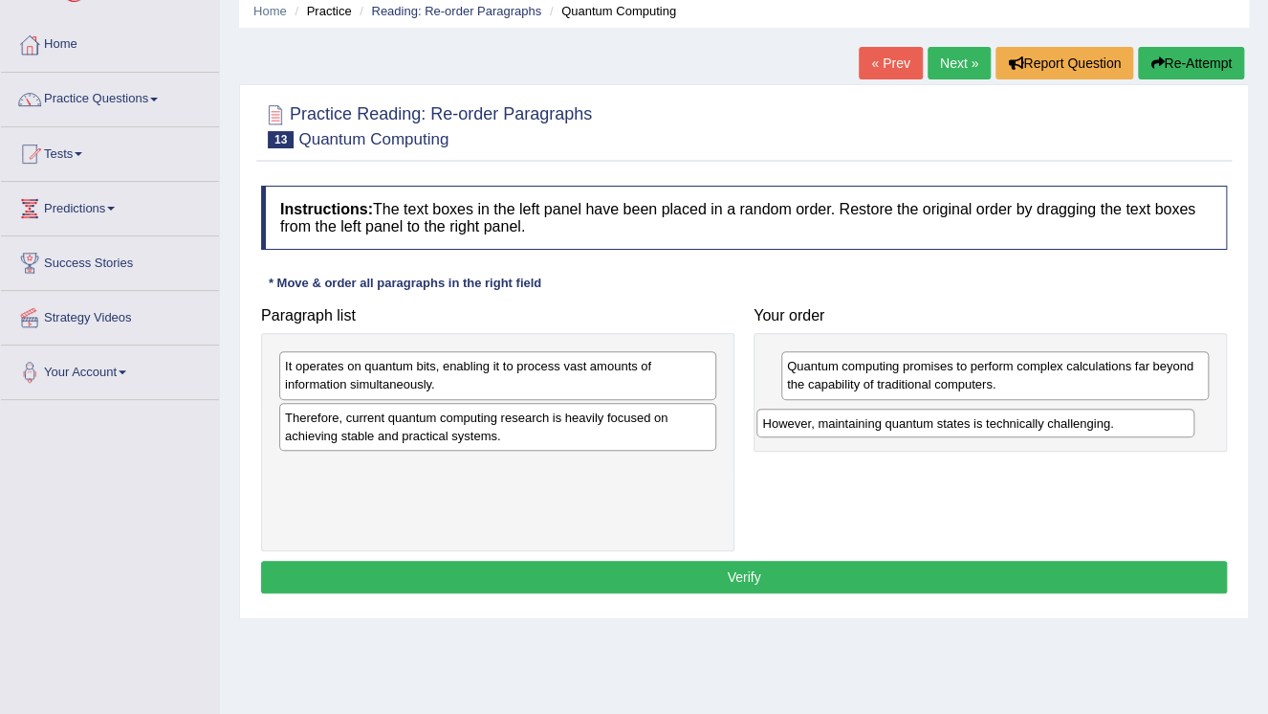
drag, startPoint x: 1049, startPoint y: 403, endPoint x: 1058, endPoint y: 390, distance: 15.1
click at [1058, 390] on div "Paragraph list However, maintaining quantum states is technically challenging. …" at bounding box center [744, 423] width 985 height 253
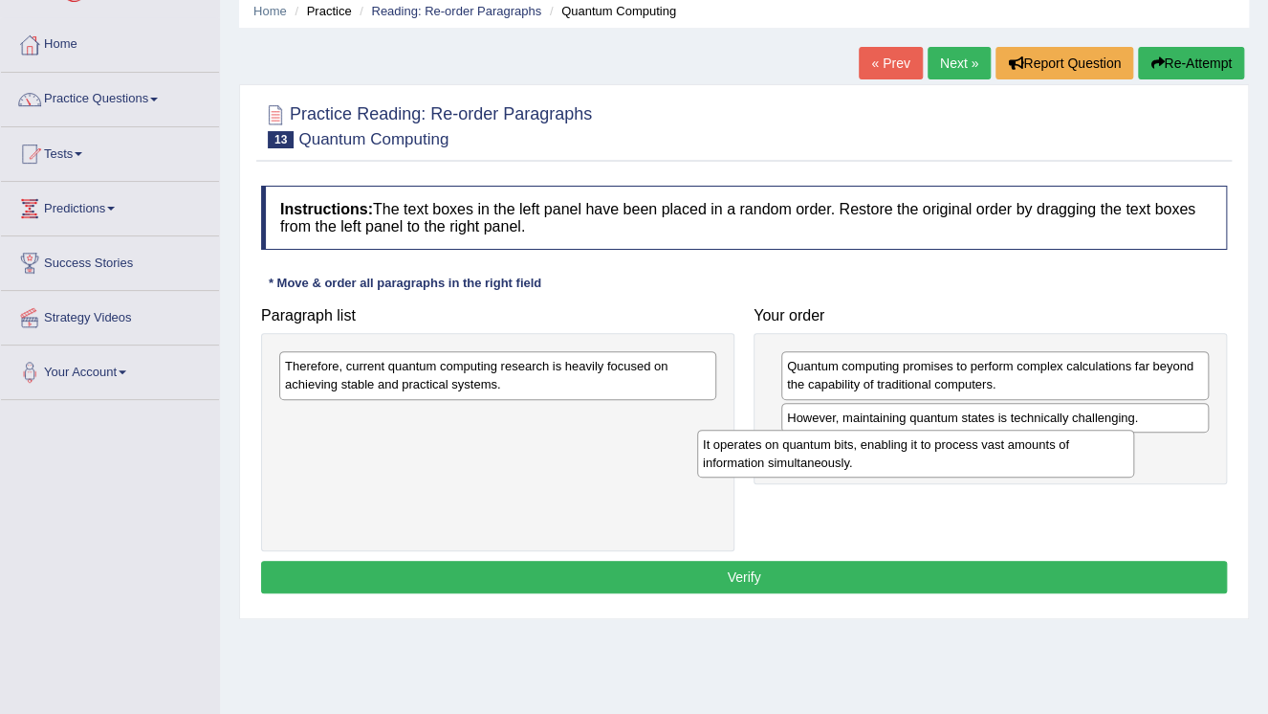
drag, startPoint x: 578, startPoint y: 385, endPoint x: 1022, endPoint y: 455, distance: 450.2
click at [1014, 463] on div "It operates on quantum bits, enabling it to process vast amounts of information…" at bounding box center [915, 453] width 437 height 48
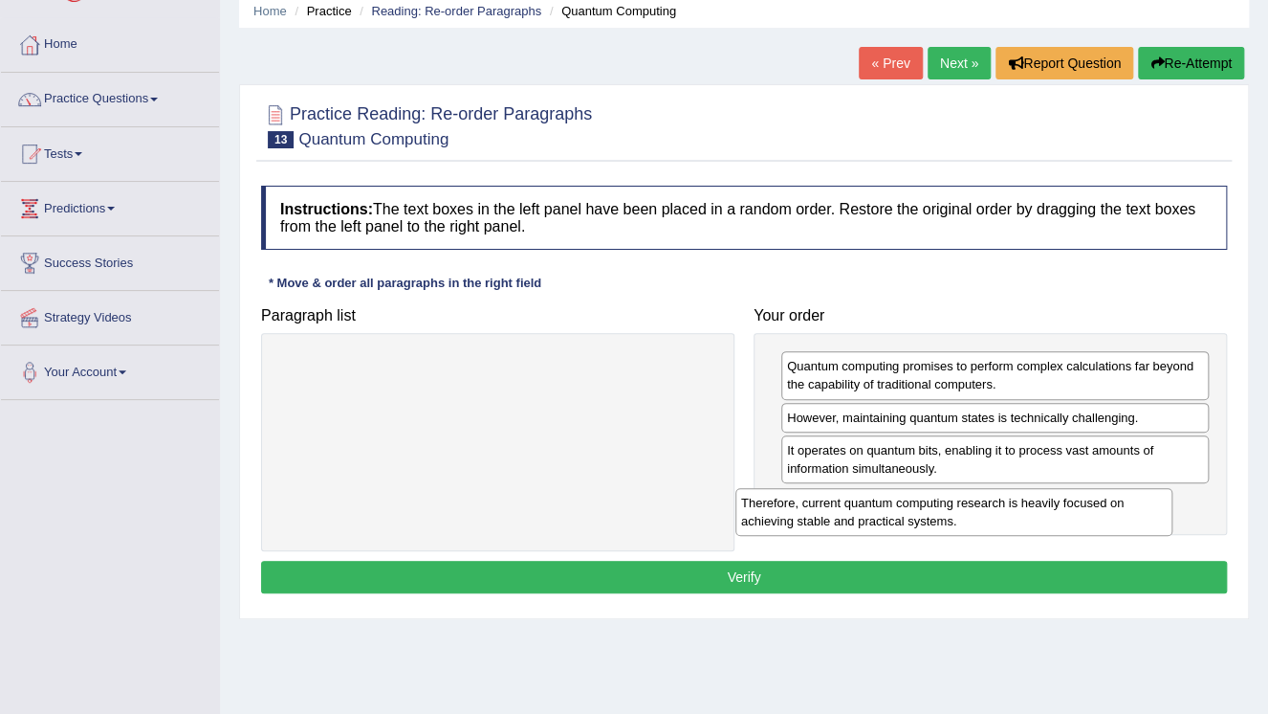
drag, startPoint x: 635, startPoint y: 379, endPoint x: 1094, endPoint y: 505, distance: 476.2
click at [1099, 513] on div "Therefore, current quantum computing research is heavily focused on achieving s…" at bounding box center [954, 512] width 437 height 48
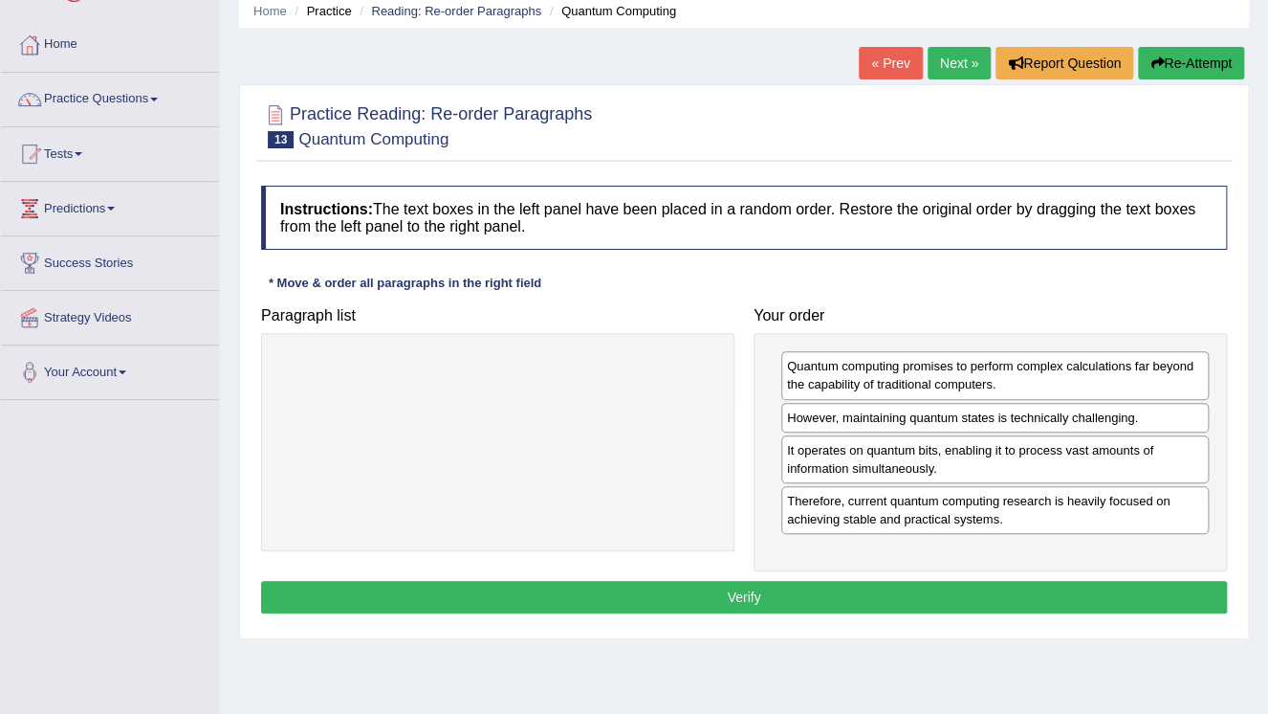
click at [771, 582] on button "Verify" at bounding box center [744, 597] width 966 height 33
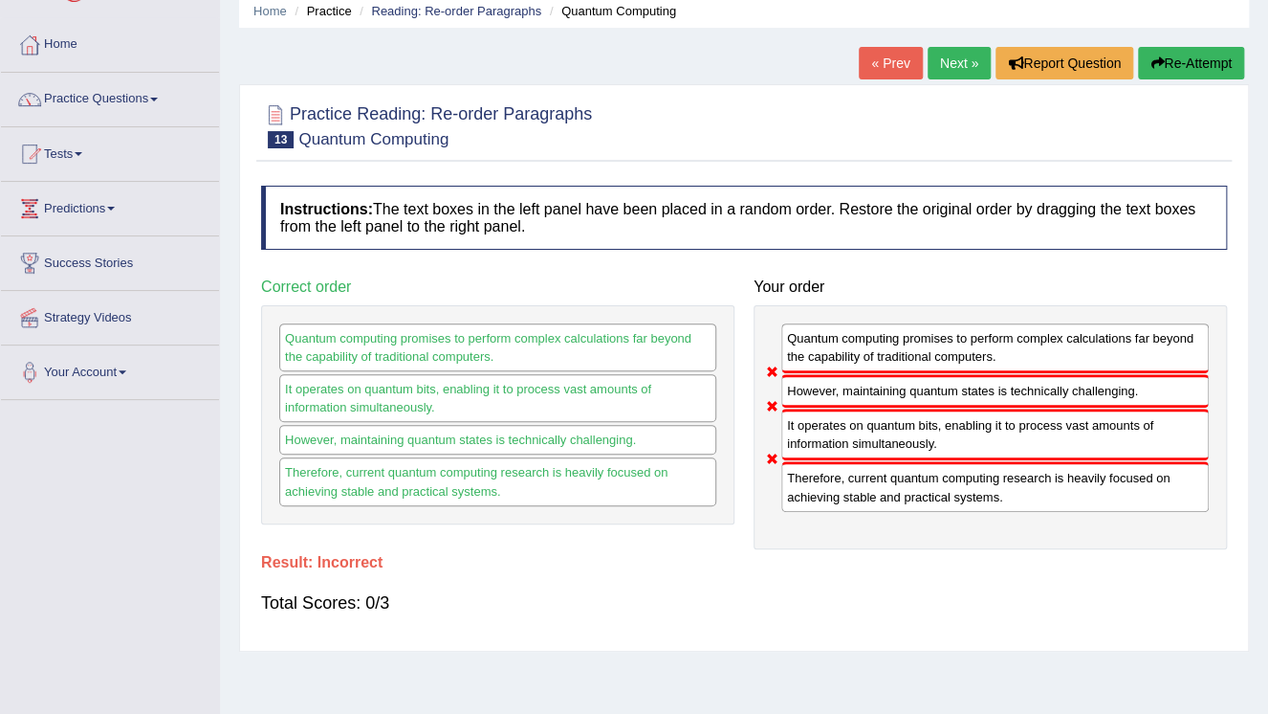
click at [1176, 65] on button "Re-Attempt" at bounding box center [1191, 63] width 106 height 33
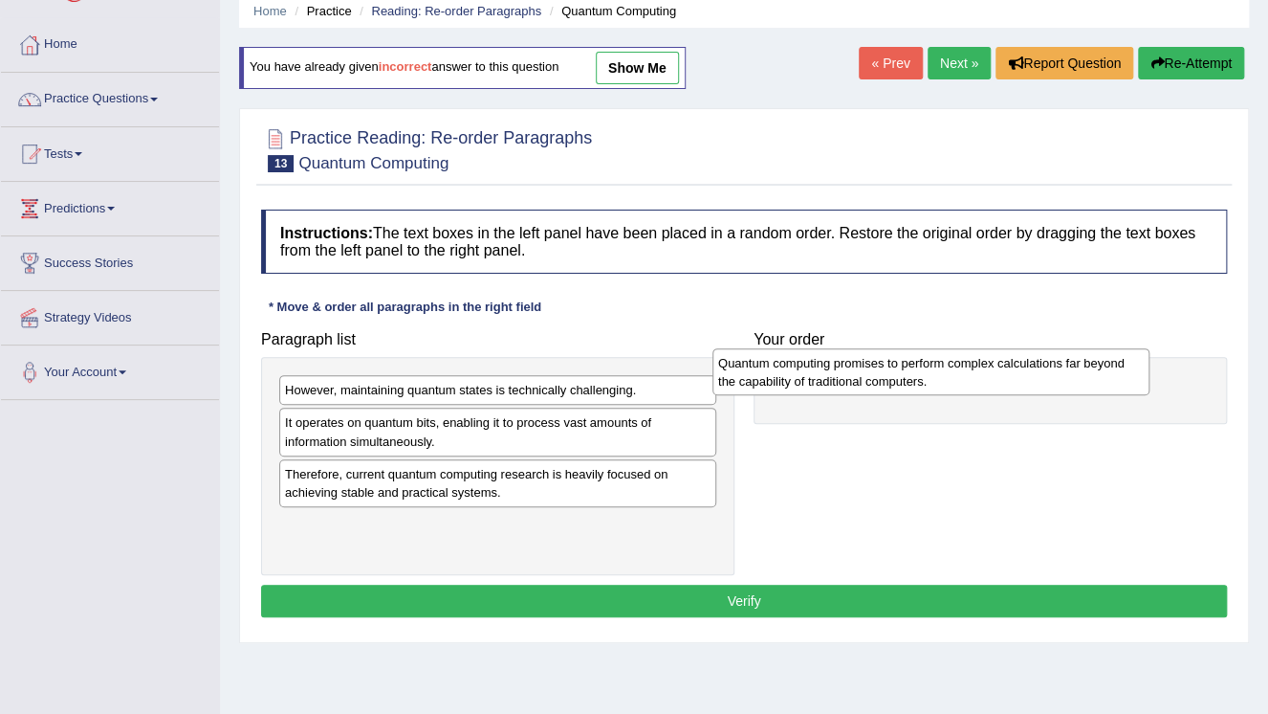
drag, startPoint x: 463, startPoint y: 529, endPoint x: 896, endPoint y: 368, distance: 462.1
click at [896, 368] on div "Quantum computing promises to perform complex calculations far beyond the capab…" at bounding box center [931, 372] width 437 height 48
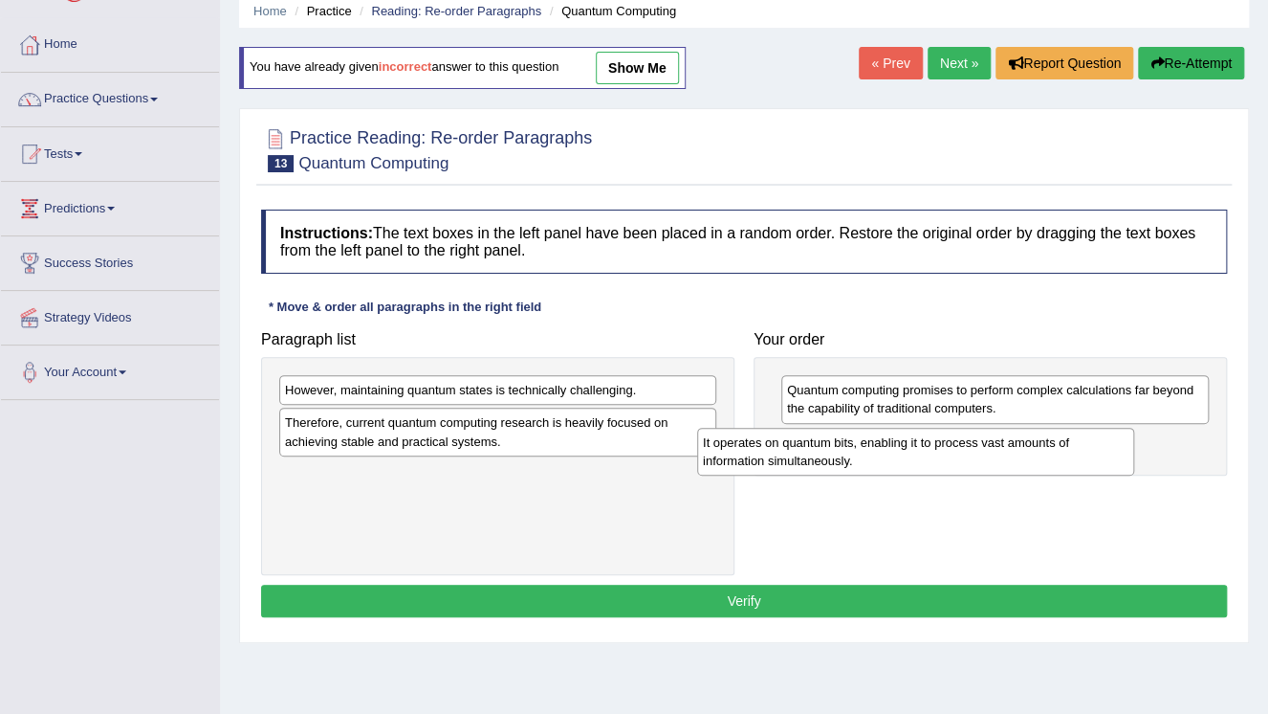
drag, startPoint x: 430, startPoint y: 434, endPoint x: 853, endPoint y: 452, distance: 423.2
click at [853, 452] on div "It operates on quantum bits, enabling it to process vast amounts of information…" at bounding box center [915, 452] width 437 height 48
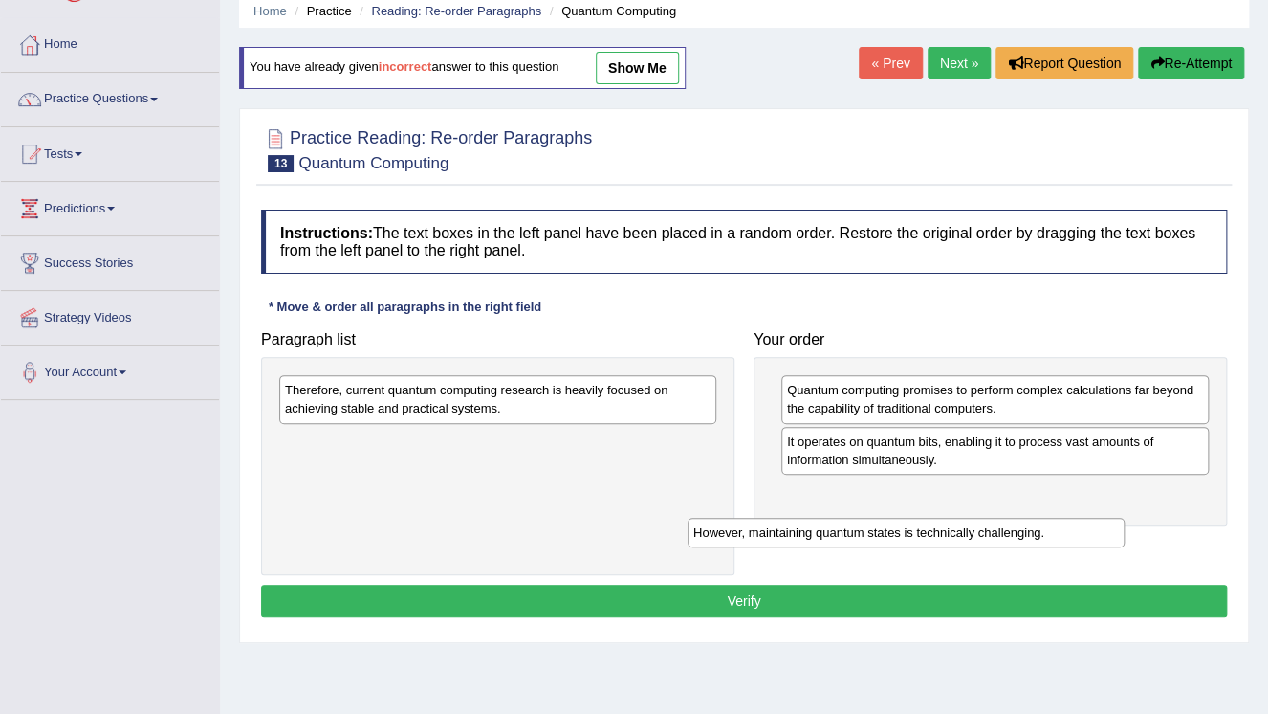
drag, startPoint x: 417, startPoint y: 392, endPoint x: 868, endPoint y: 508, distance: 466.1
click at [865, 517] on div "However, maintaining quantum states is technically challenging." at bounding box center [906, 532] width 437 height 30
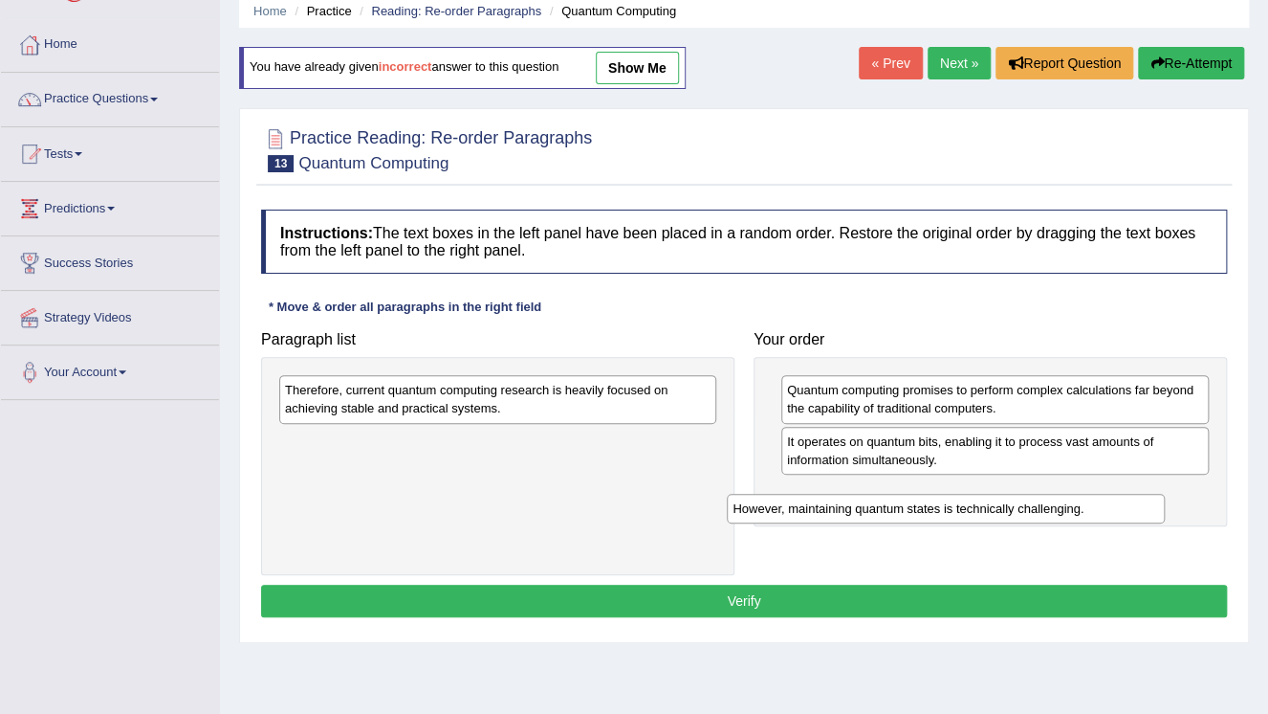
drag, startPoint x: 868, startPoint y: 508, endPoint x: 872, endPoint y: 494, distance: 13.9
click at [872, 503] on div "However, maintaining quantum states is technically challenging." at bounding box center [945, 509] width 437 height 30
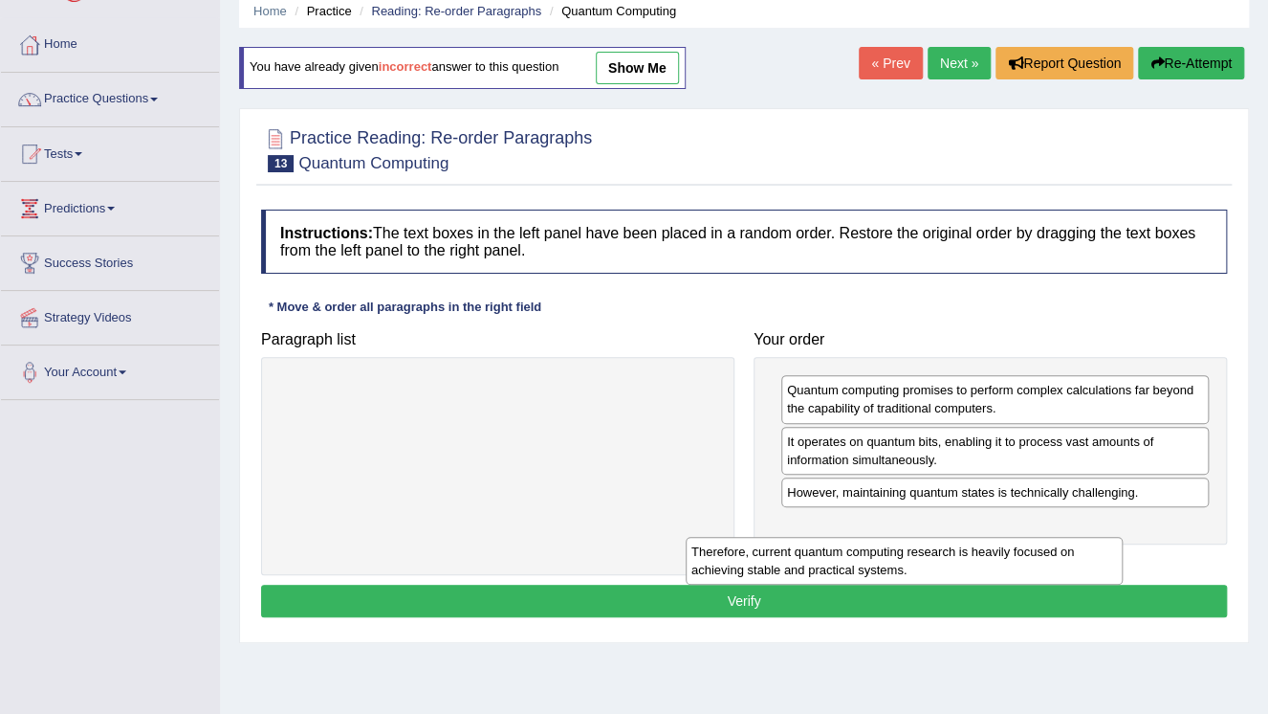
drag, startPoint x: 602, startPoint y: 396, endPoint x: 1031, endPoint y: 543, distance: 454.0
click at [1031, 543] on div "Therefore, current quantum computing research is heavily focused on achieving s…" at bounding box center [904, 561] width 437 height 48
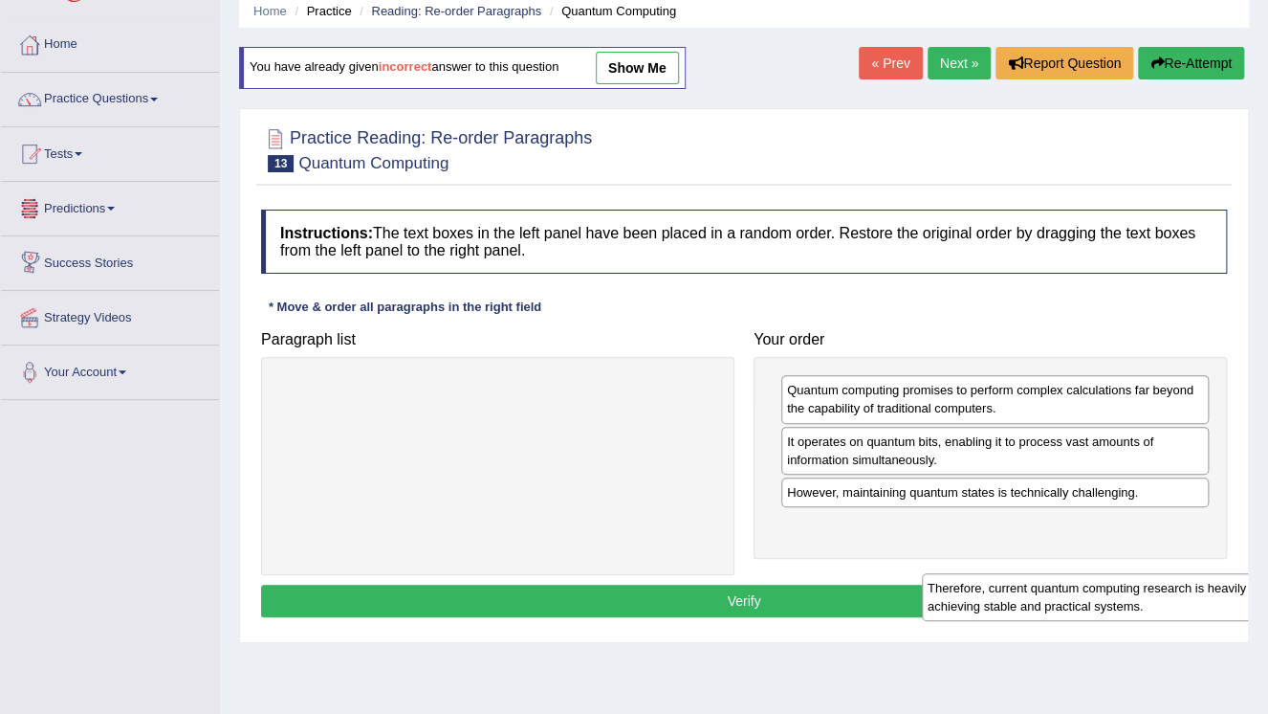
drag, startPoint x: 642, startPoint y: 395, endPoint x: 1277, endPoint y: 566, distance: 657.8
click at [1267, 582] on html "Toggle navigation Home Practice Questions Speaking Practice Read Aloud Repeat S…" at bounding box center [634, 280] width 1268 height 714
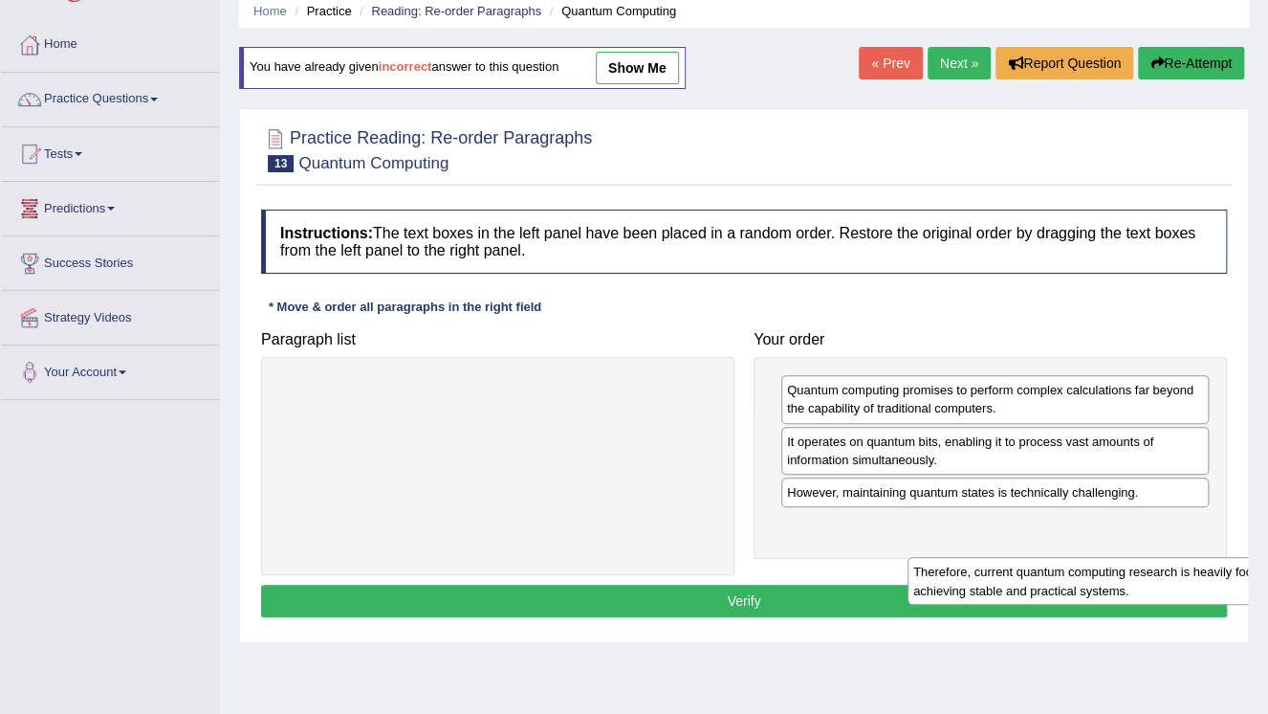
click at [1209, 494] on div "Home Practice Reading: Re-order Paragraphs Quantum Computing You have already g…" at bounding box center [744, 401] width 1048 height 956
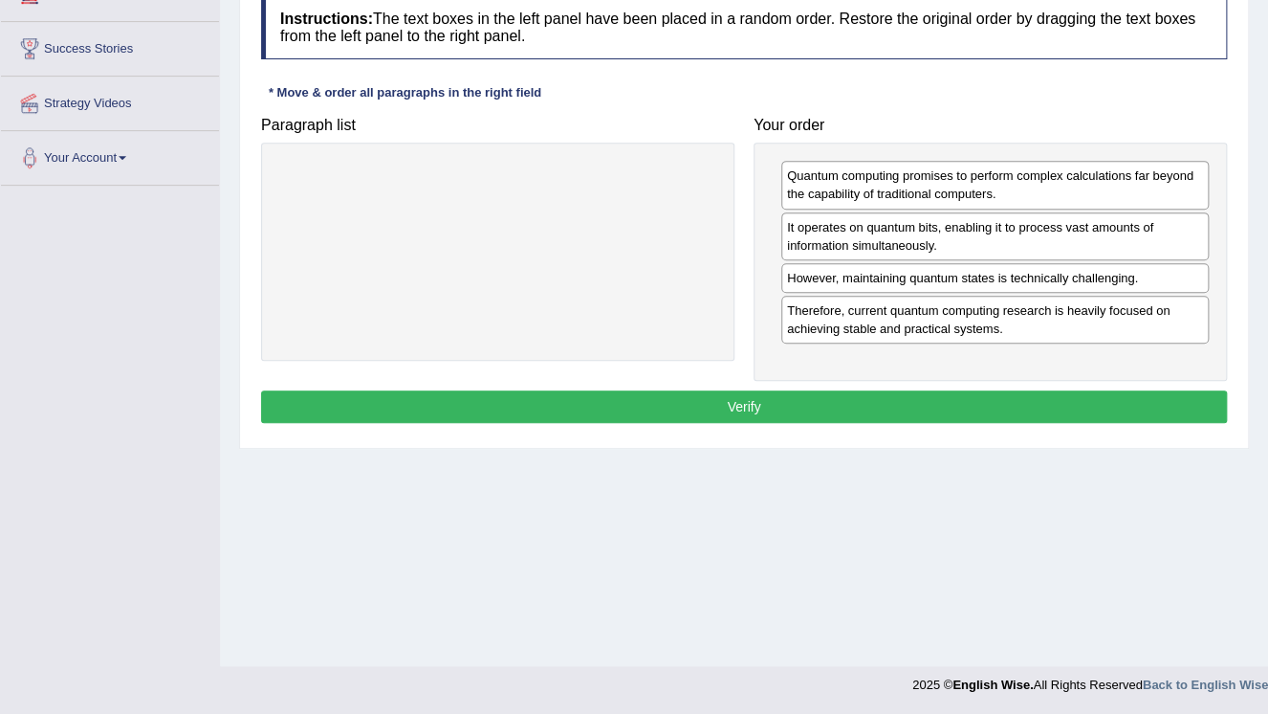
drag, startPoint x: 1171, startPoint y: 474, endPoint x: 1080, endPoint y: 412, distance: 110.1
click at [1080, 412] on div "Home Practice Reading: Re-order Paragraphs Quantum Computing You have already g…" at bounding box center [744, 187] width 1048 height 956
click at [882, 394] on button "Verify" at bounding box center [744, 406] width 966 height 33
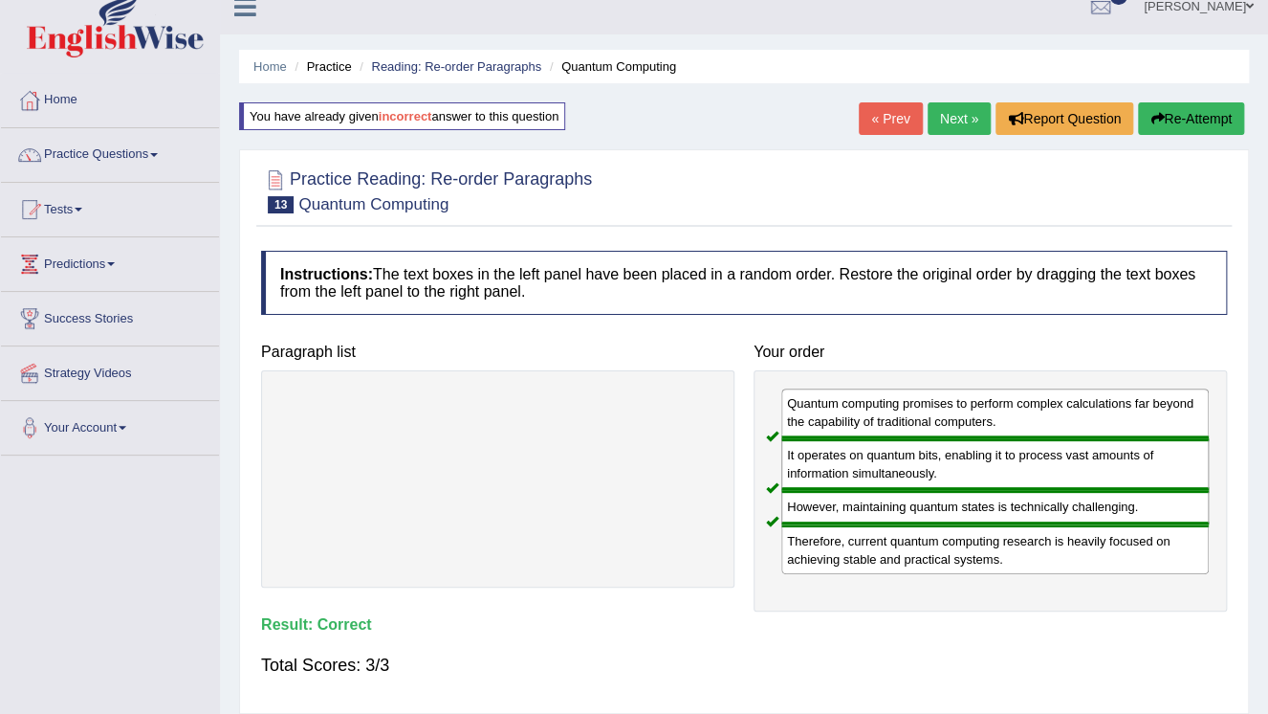
scroll to position [0, 0]
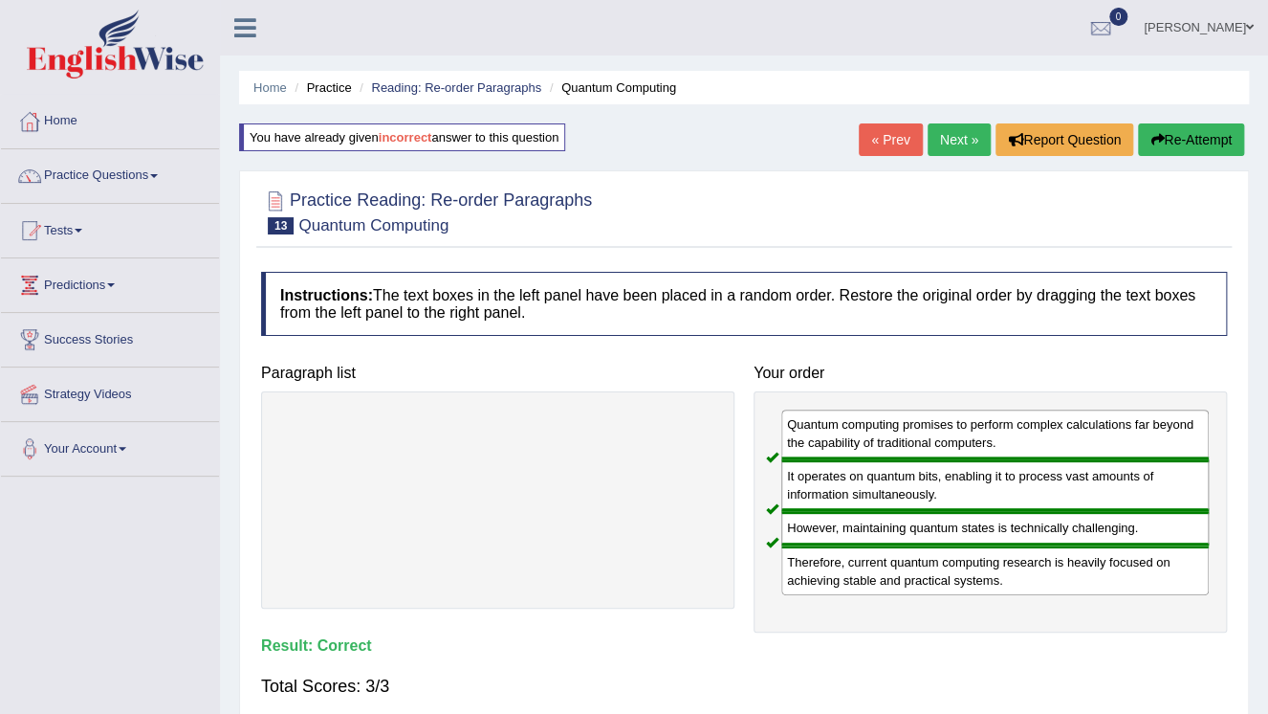
click at [955, 153] on link "Next »" at bounding box center [959, 139] width 63 height 33
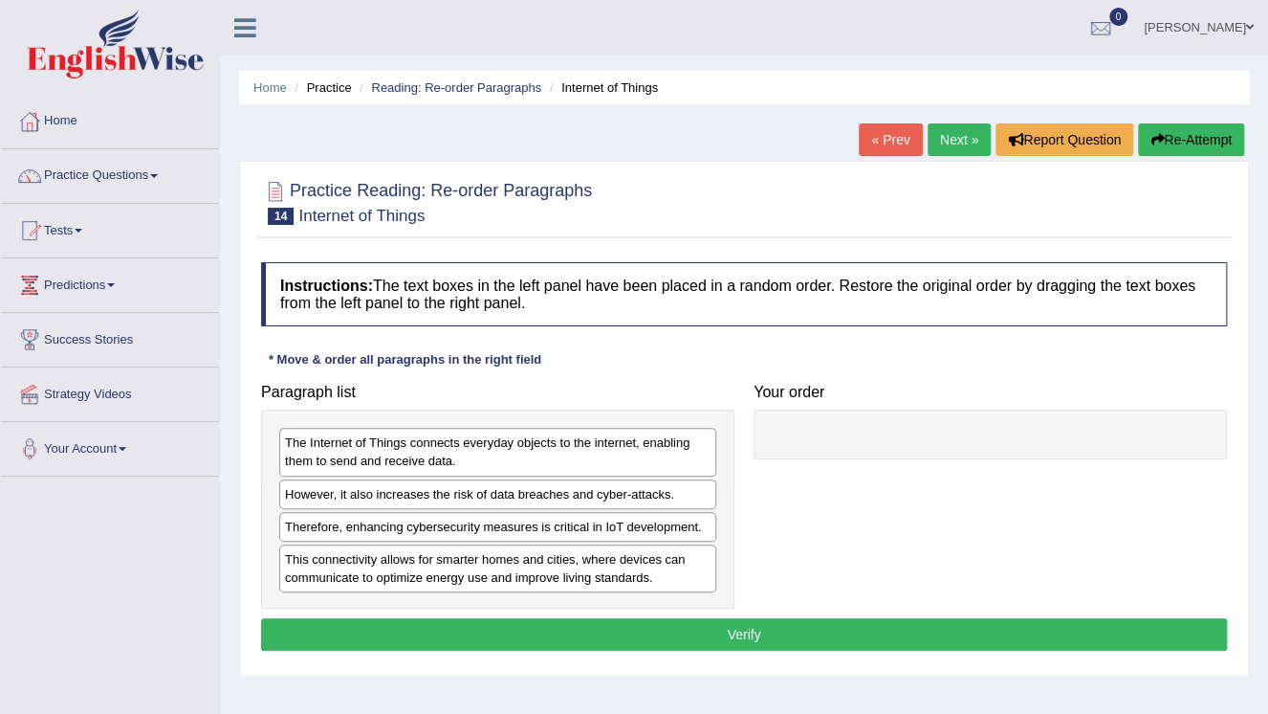
scroll to position [77, 0]
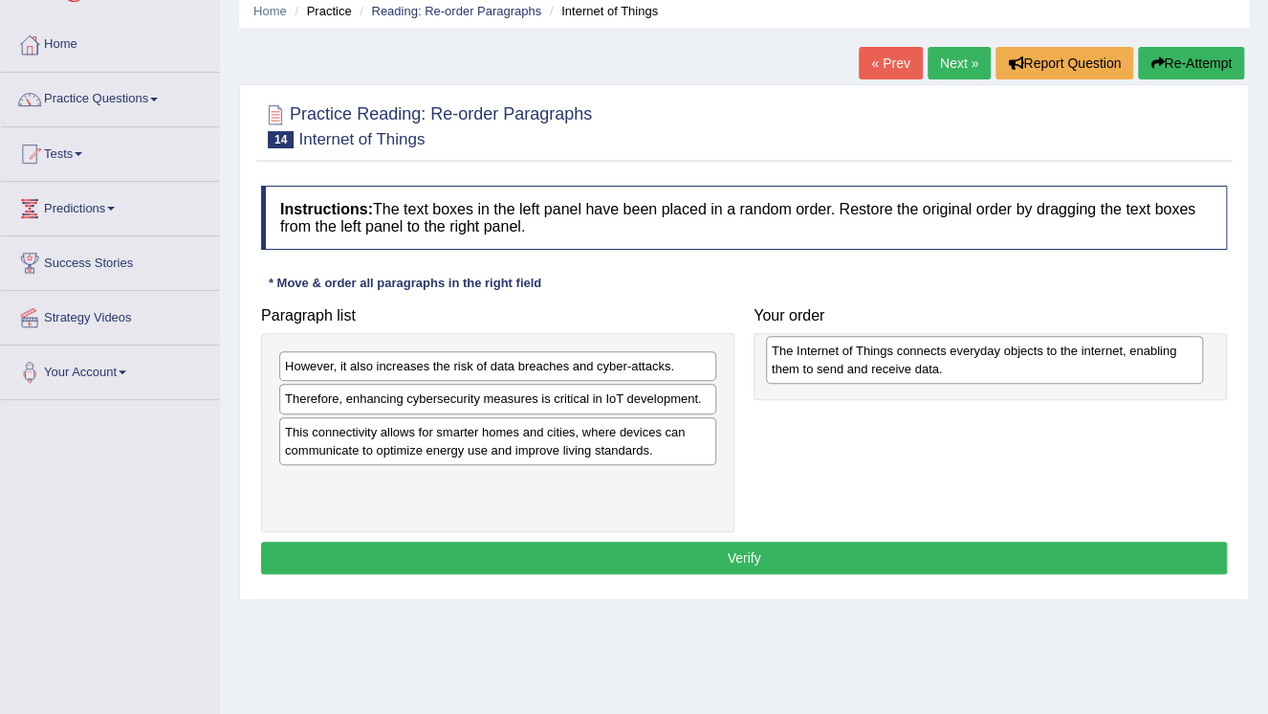
drag, startPoint x: 577, startPoint y: 372, endPoint x: 1064, endPoint y: 352, distance: 487.3
click at [1064, 352] on div "The Internet of Things connects everyday objects to the internet, enabling them…" at bounding box center [984, 360] width 437 height 48
click at [1063, 351] on div "The Internet of Things connects everyday objects to the internet, enabling them…" at bounding box center [984, 360] width 437 height 48
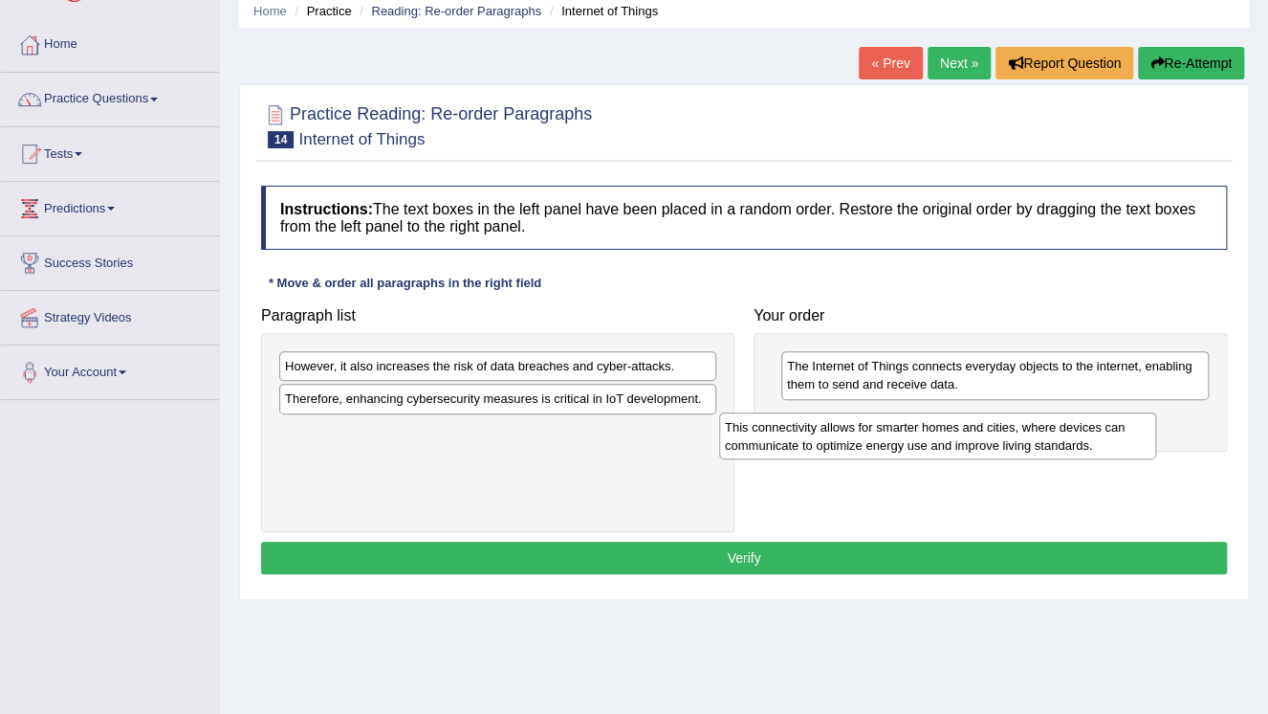
drag, startPoint x: 509, startPoint y: 451, endPoint x: 952, endPoint y: 448, distance: 442.9
click at [952, 448] on div "This connectivity allows for smarter homes and cities, where devices can commun…" at bounding box center [937, 436] width 437 height 48
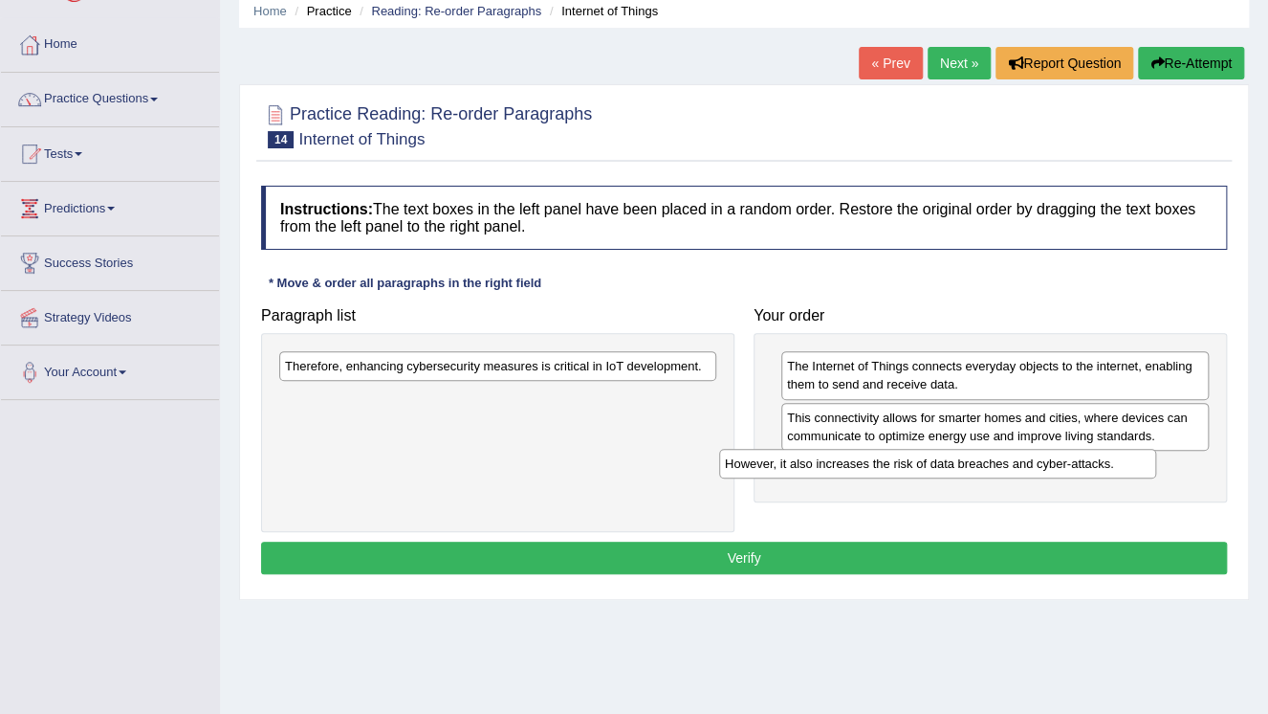
drag, startPoint x: 547, startPoint y: 368, endPoint x: 987, endPoint y: 466, distance: 450.7
click at [987, 466] on div "However, it also increases the risk of data breaches and cyber-attacks." at bounding box center [937, 464] width 437 height 30
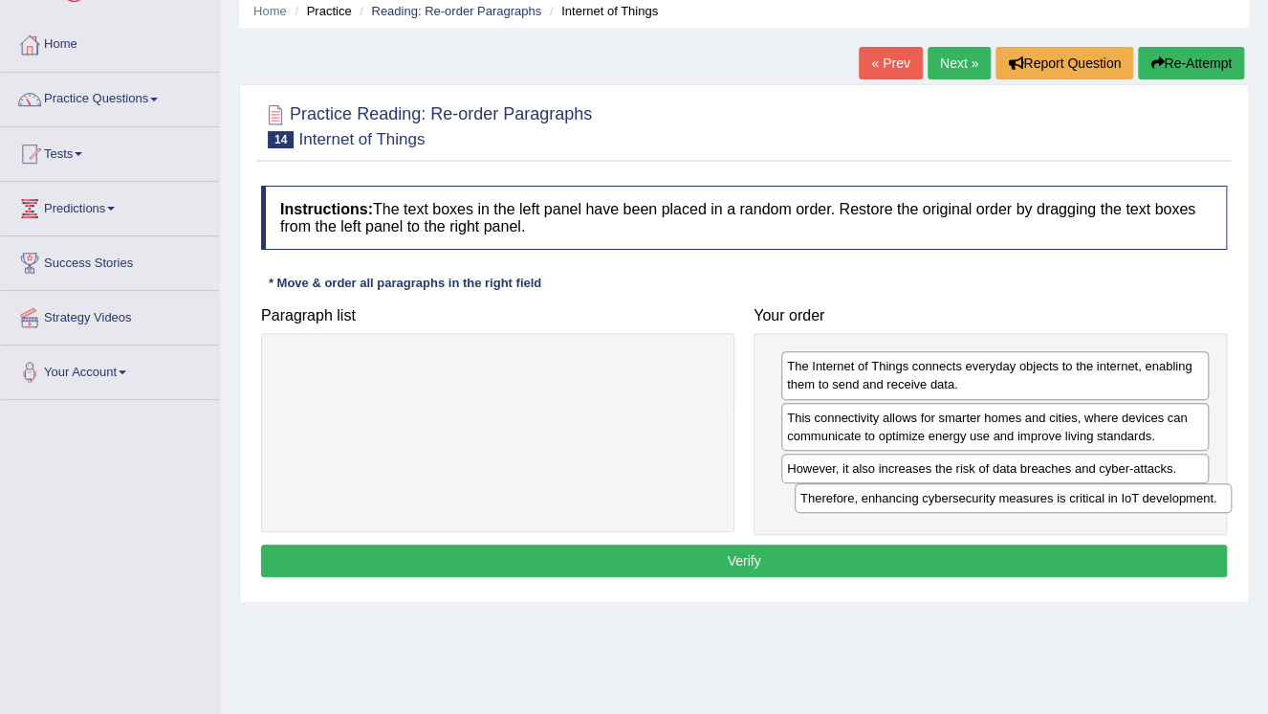
drag, startPoint x: 654, startPoint y: 375, endPoint x: 1149, endPoint y: 509, distance: 512.3
click at [1171, 506] on div "Therefore, enhancing cybersecurity measures is critical in IoT development." at bounding box center [1013, 498] width 437 height 30
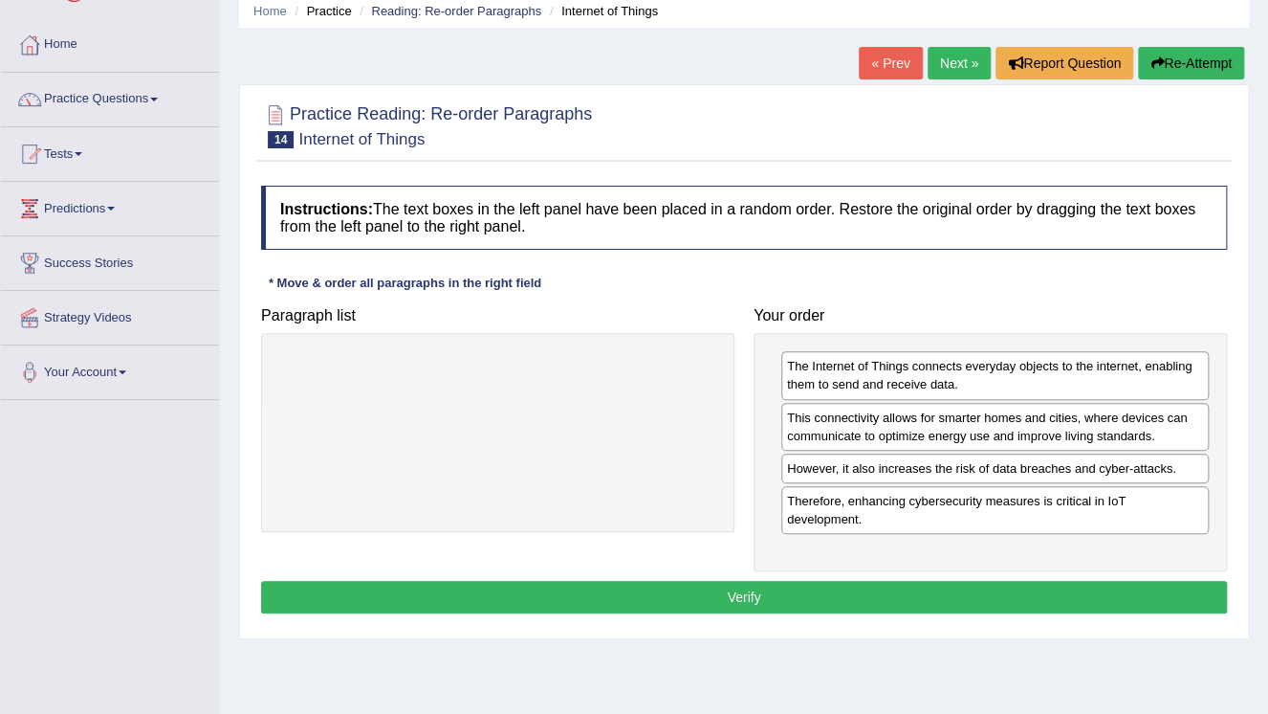
click at [804, 581] on button "Verify" at bounding box center [744, 597] width 966 height 33
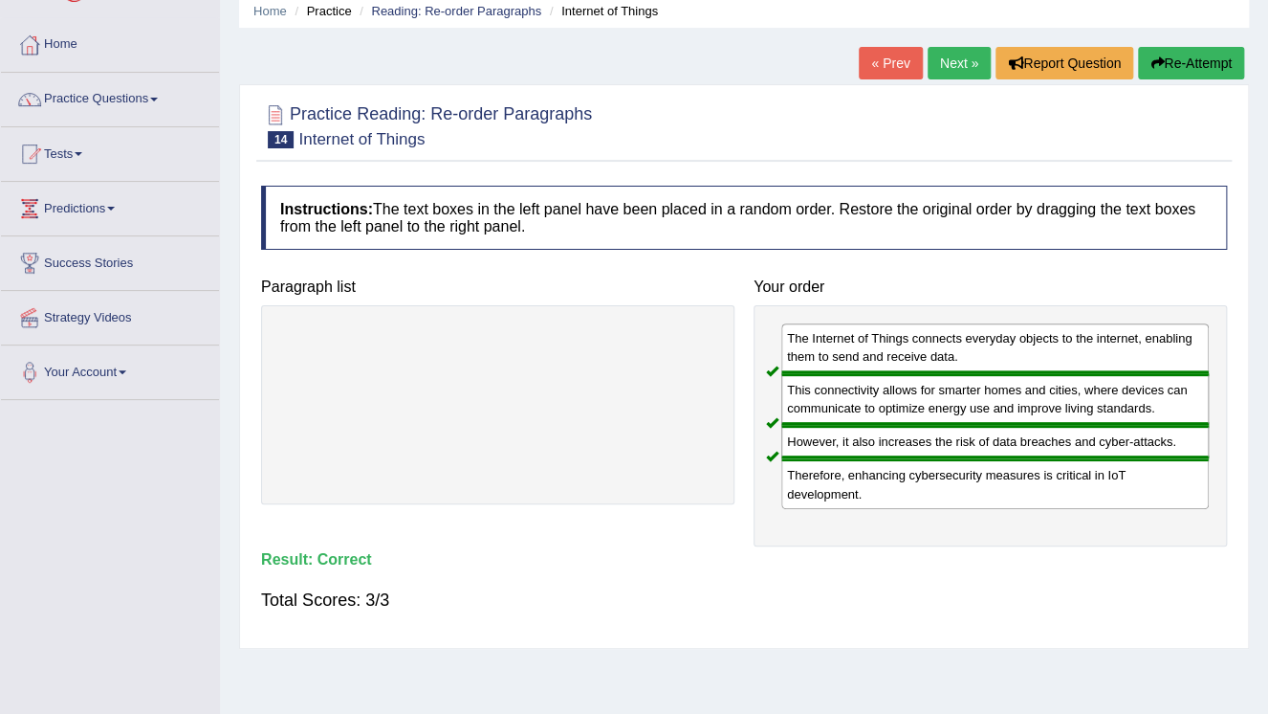
click at [956, 72] on link "Next »" at bounding box center [959, 63] width 63 height 33
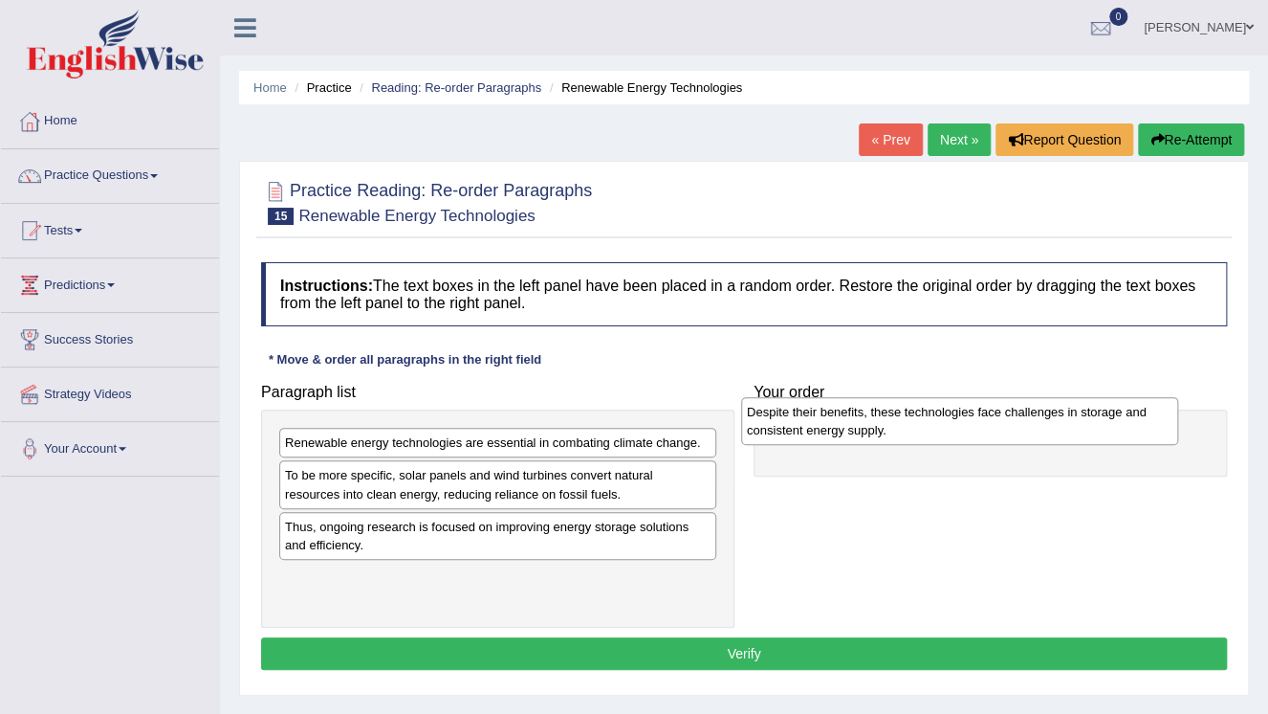
drag, startPoint x: 421, startPoint y: 538, endPoint x: 881, endPoint y: 425, distance: 473.9
click at [881, 425] on div "Despite their benefits, these technologies face challenges in storage and consi…" at bounding box center [959, 421] width 437 height 48
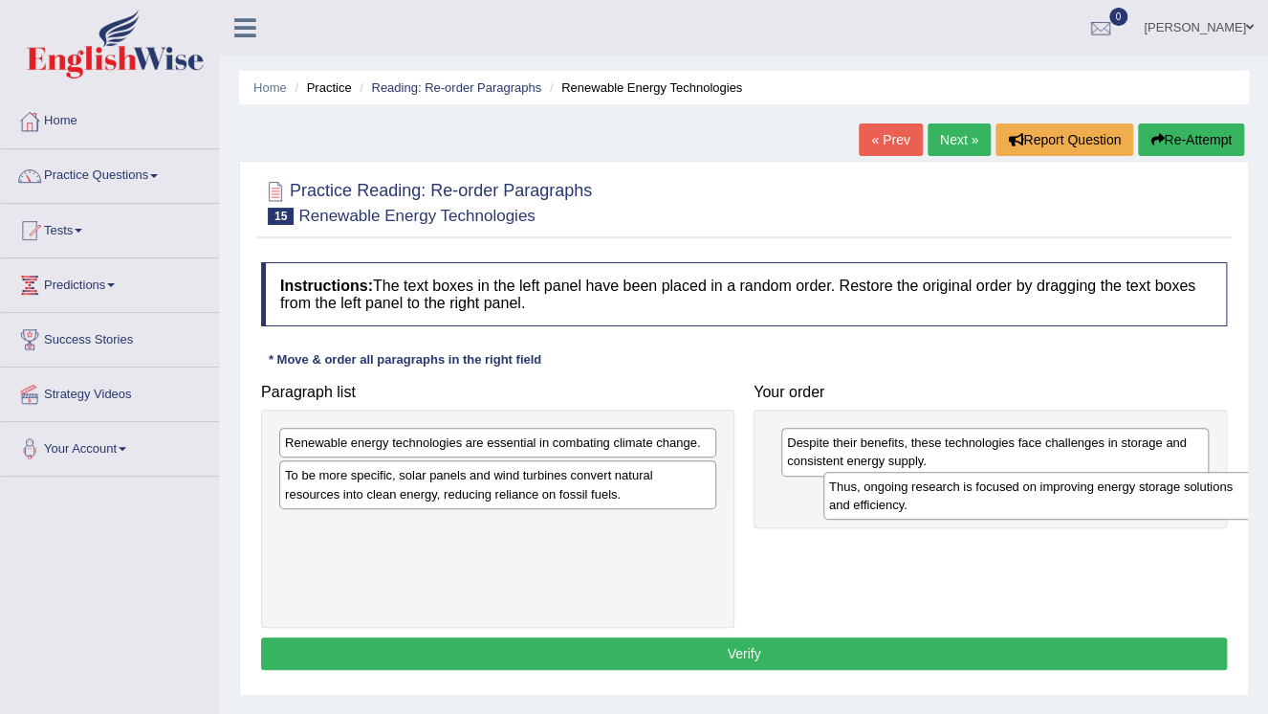
drag, startPoint x: 472, startPoint y: 525, endPoint x: 996, endPoint y: 486, distance: 525.6
click at [996, 486] on div "Thus, ongoing research is focused on improving energy storage solutions and eff…" at bounding box center [1042, 496] width 437 height 48
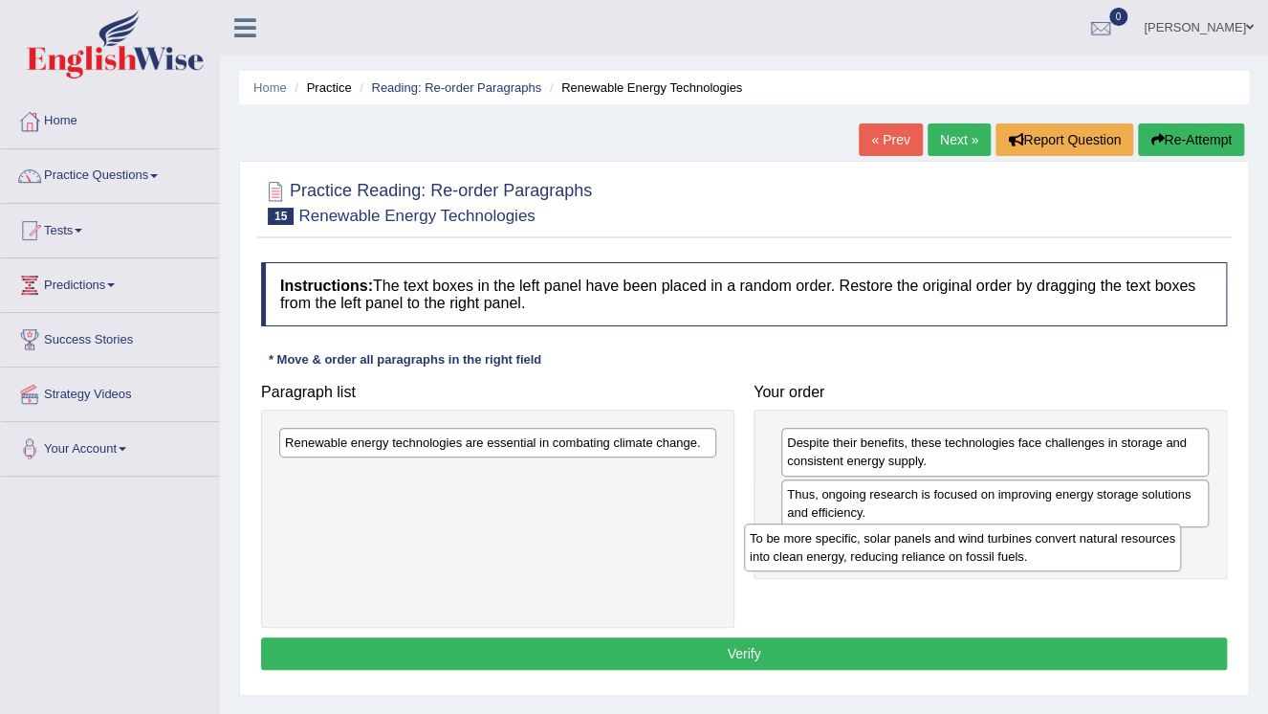
drag, startPoint x: 606, startPoint y: 477, endPoint x: 1072, endPoint y: 539, distance: 469.9
click at [1071, 540] on div "To be more specific, solar panels and wind turbines convert natural resources i…" at bounding box center [962, 547] width 437 height 48
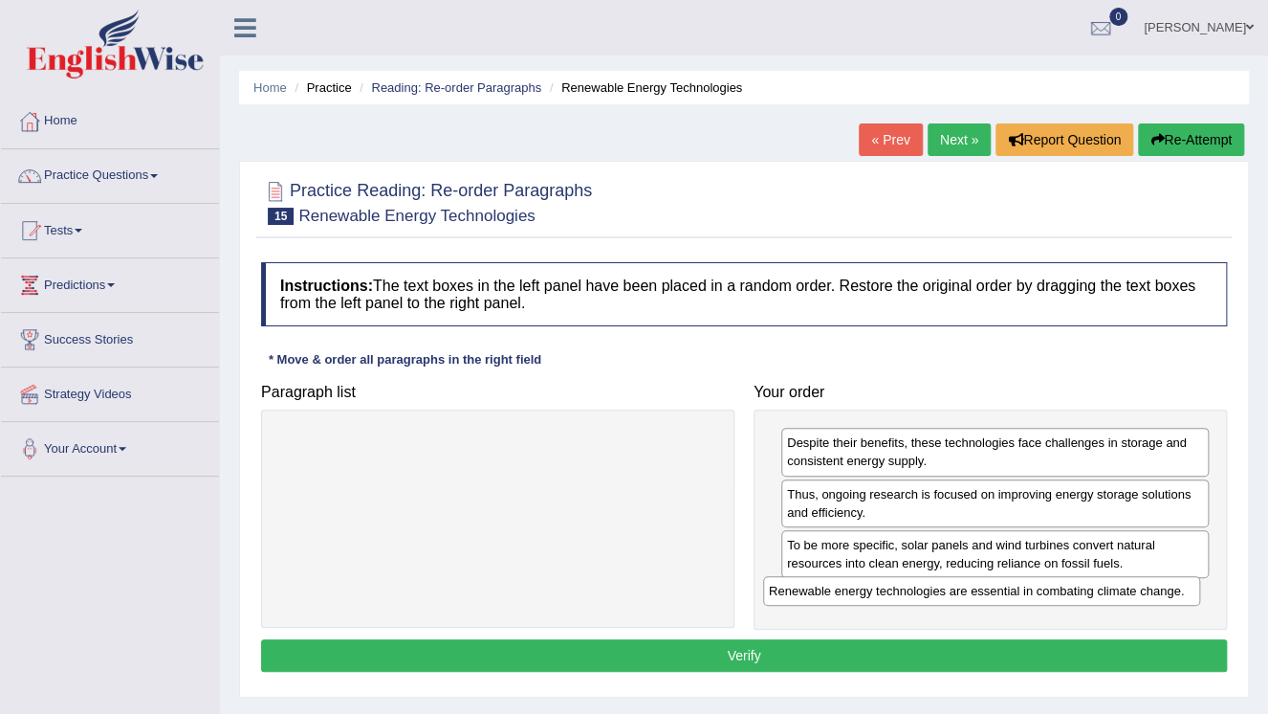
drag, startPoint x: 642, startPoint y: 448, endPoint x: 1127, endPoint y: 596, distance: 507.1
click at [1127, 596] on div "Renewable energy technologies are essential in combating climate change." at bounding box center [981, 591] width 437 height 30
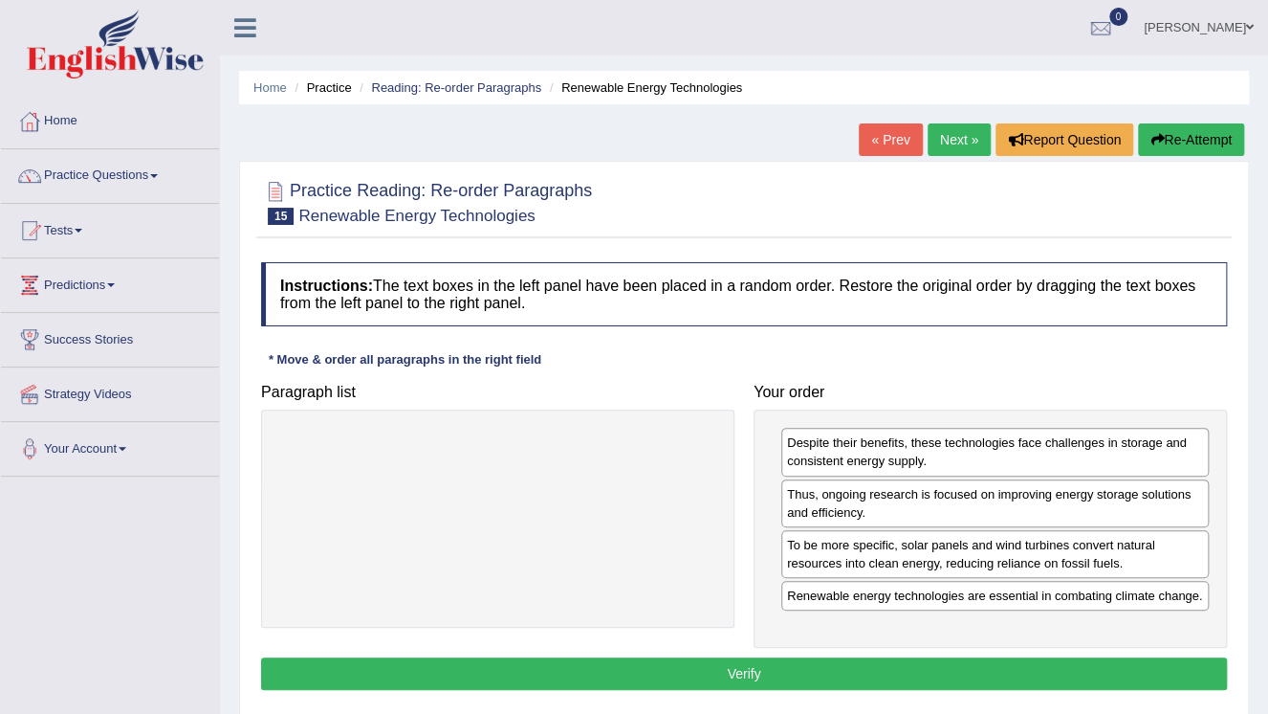
click at [770, 649] on div "Instructions: The text boxes in the left panel have been placed in a random ord…" at bounding box center [744, 479] width 976 height 452
click at [765, 657] on button "Verify" at bounding box center [744, 673] width 966 height 33
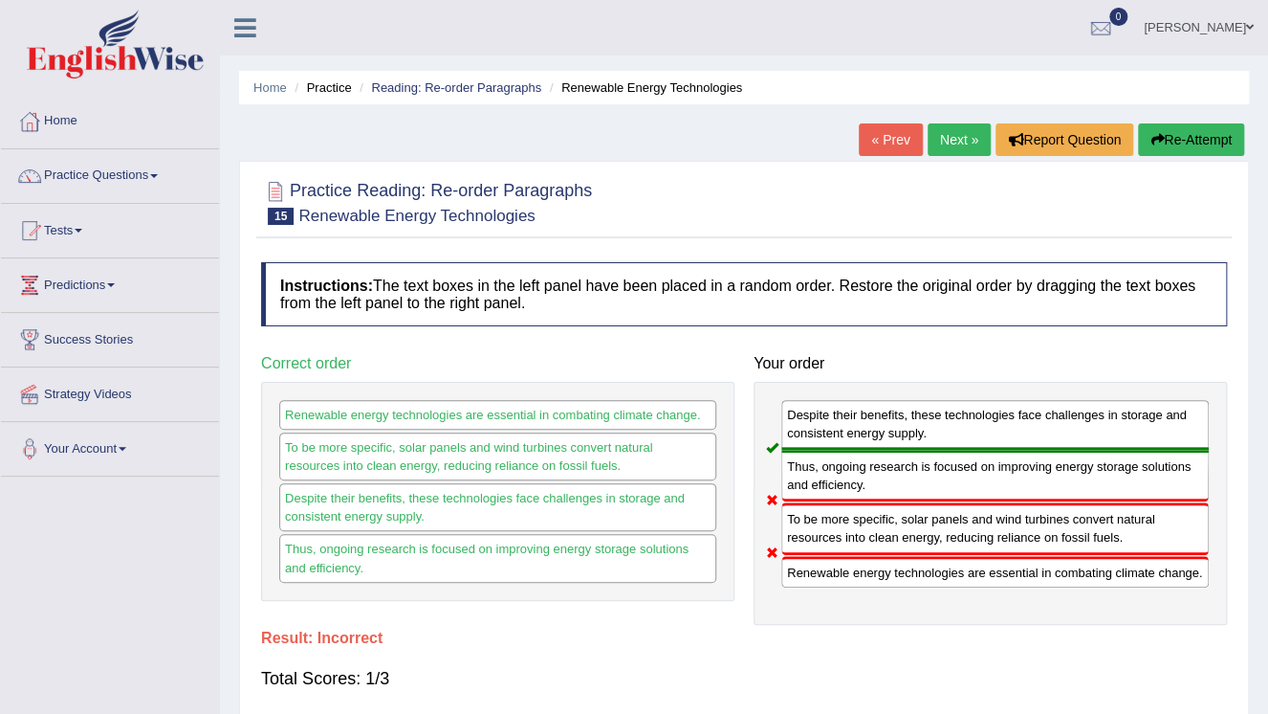
click at [1195, 153] on button "Re-Attempt" at bounding box center [1191, 139] width 106 height 33
click button "Re-Attempt"
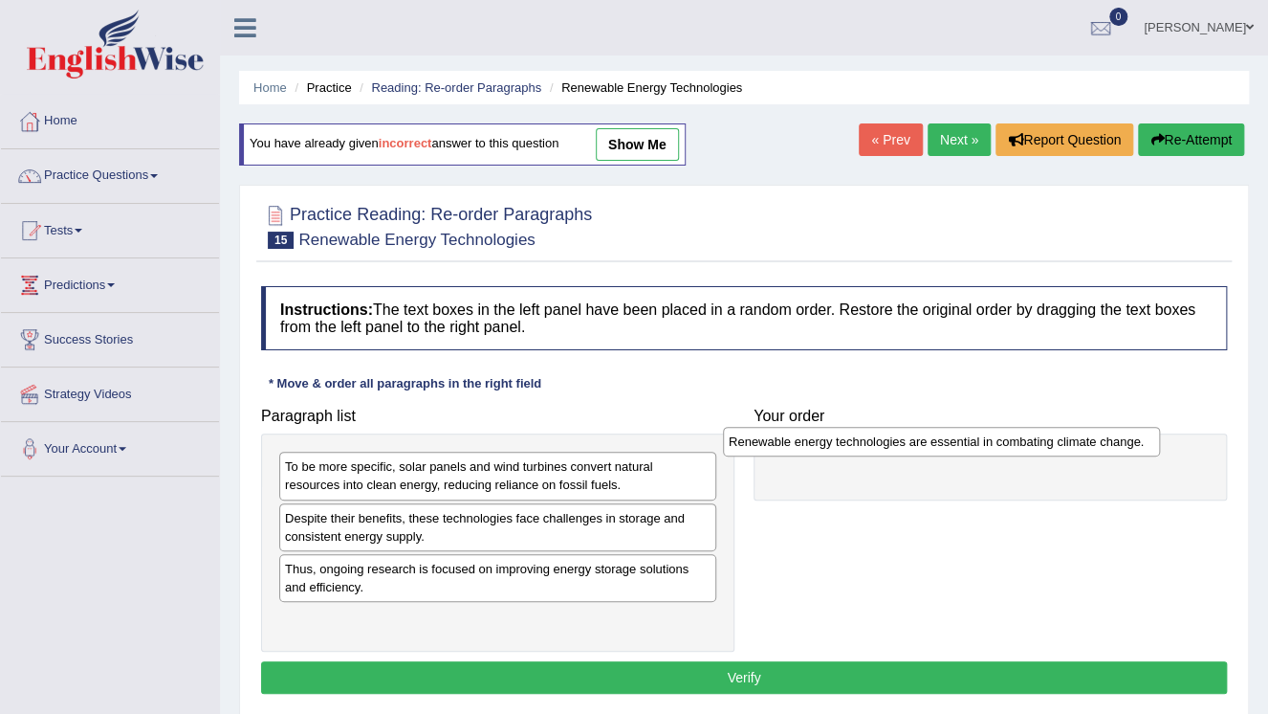
drag, startPoint x: 451, startPoint y: 477, endPoint x: 904, endPoint y: 453, distance: 453.0
click at [904, 453] on div "Renewable energy technologies are essential in combating climate change." at bounding box center [941, 442] width 437 height 30
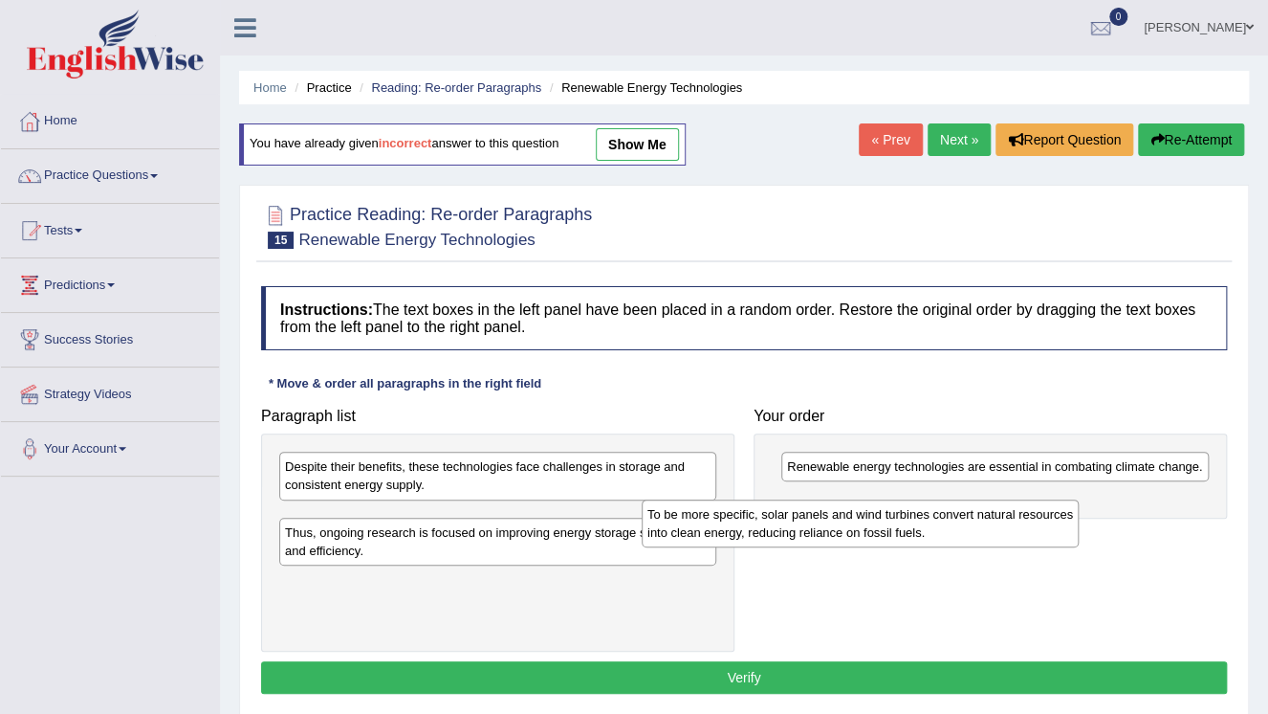
drag, startPoint x: 539, startPoint y: 477, endPoint x: 949, endPoint y: 516, distance: 411.2
click at [949, 516] on div "To be more specific, solar panels and wind turbines convert natural resources i…" at bounding box center [860, 523] width 437 height 48
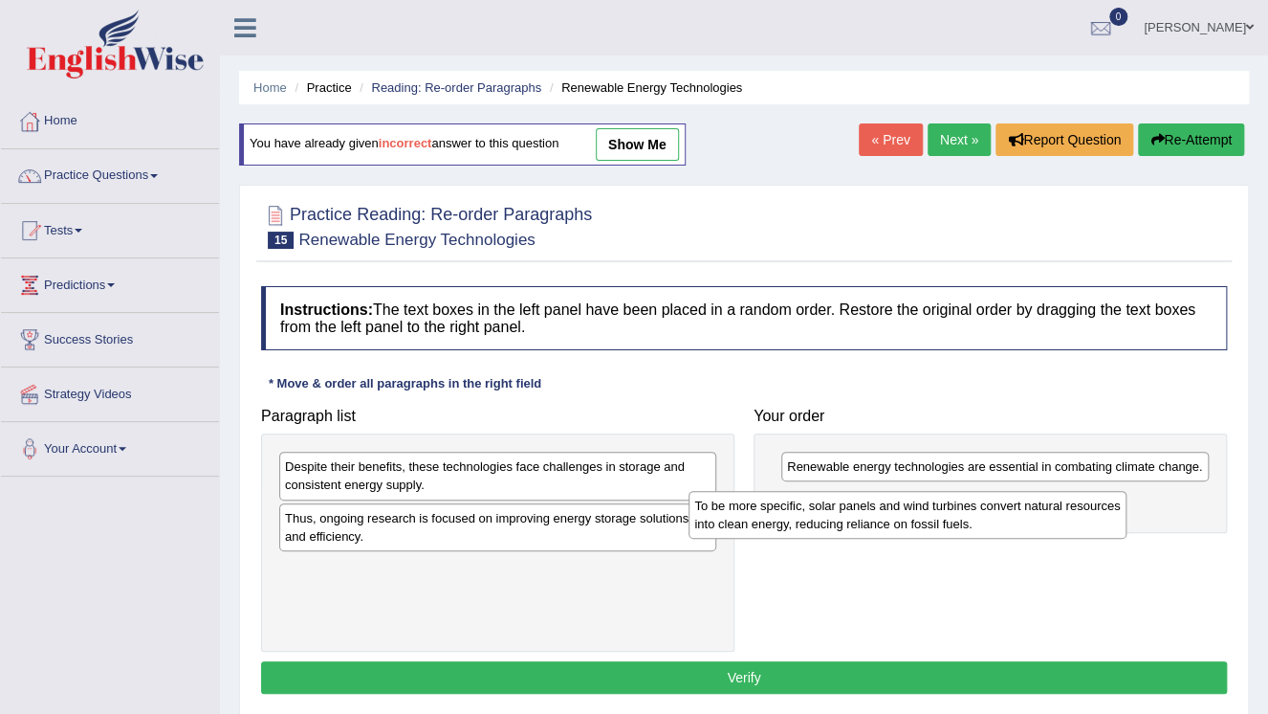
click at [953, 515] on div "To be more specific, solar panels and wind turbines convert natural resources i…" at bounding box center [907, 515] width 437 height 48
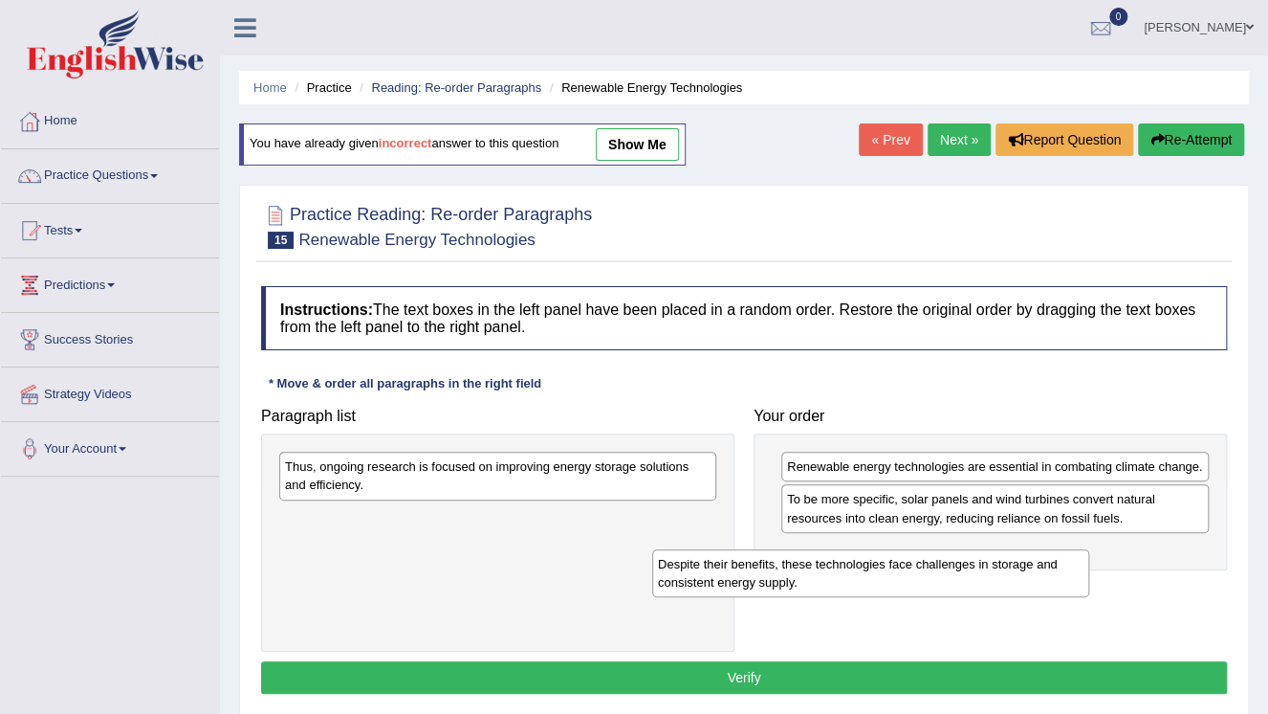
drag, startPoint x: 551, startPoint y: 483, endPoint x: 982, endPoint y: 571, distance: 440.3
click at [981, 572] on div "Despite their benefits, these technologies face challenges in storage and consi…" at bounding box center [870, 573] width 437 height 48
click at [984, 569] on div "Despite their benefits, these technologies face challenges in storage and consi…" at bounding box center [870, 573] width 437 height 48
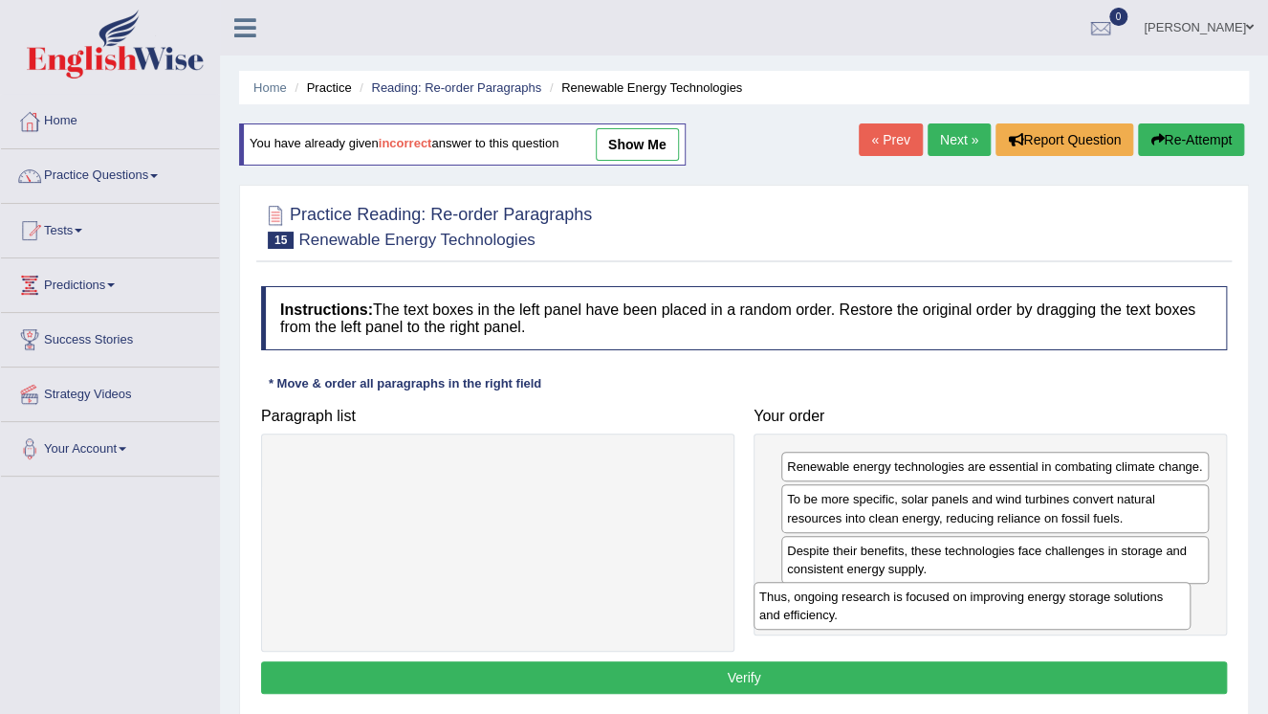
drag, startPoint x: 622, startPoint y: 482, endPoint x: 1149, endPoint y: 595, distance: 539.0
click at [1149, 595] on div "Thus, ongoing research is focused on improving energy storage solutions and eff…" at bounding box center [972, 606] width 437 height 48
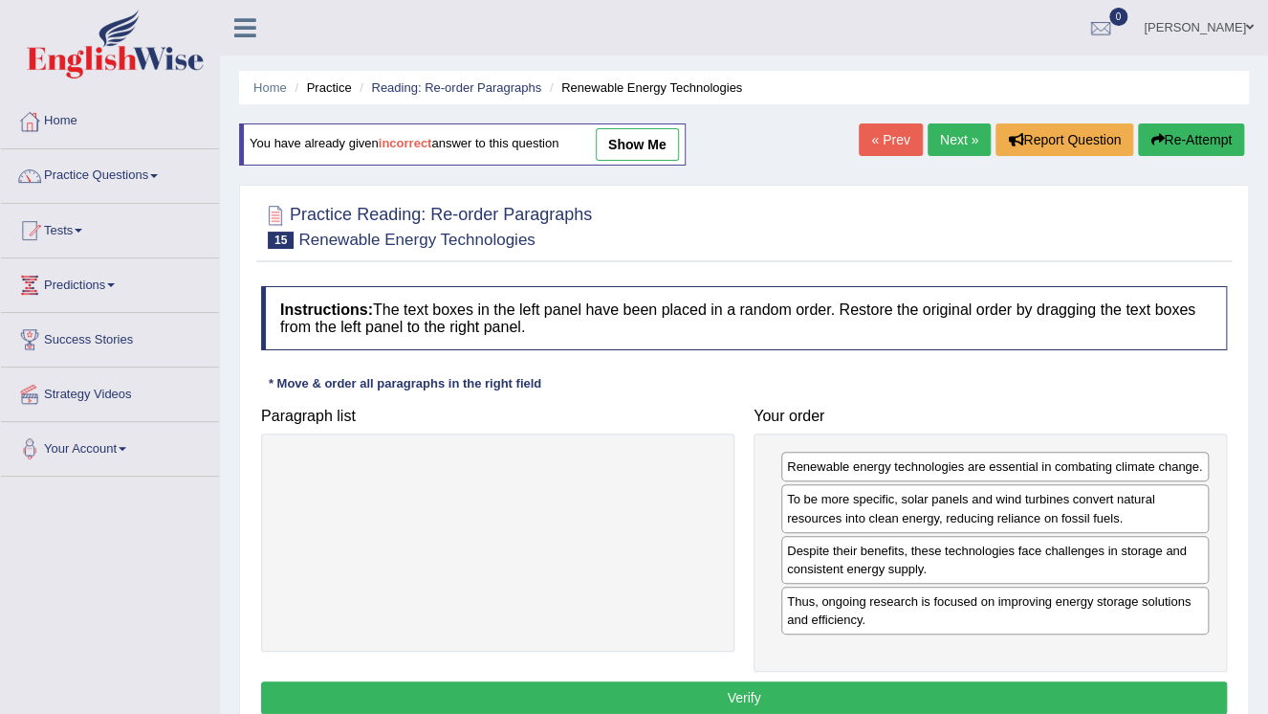
click at [981, 682] on button "Verify" at bounding box center [744, 697] width 966 height 33
click at [981, 682] on div "Home Practice Reading: Re-order Paragraphs Renewable Energy Technologies You ha…" at bounding box center [744, 478] width 1048 height 956
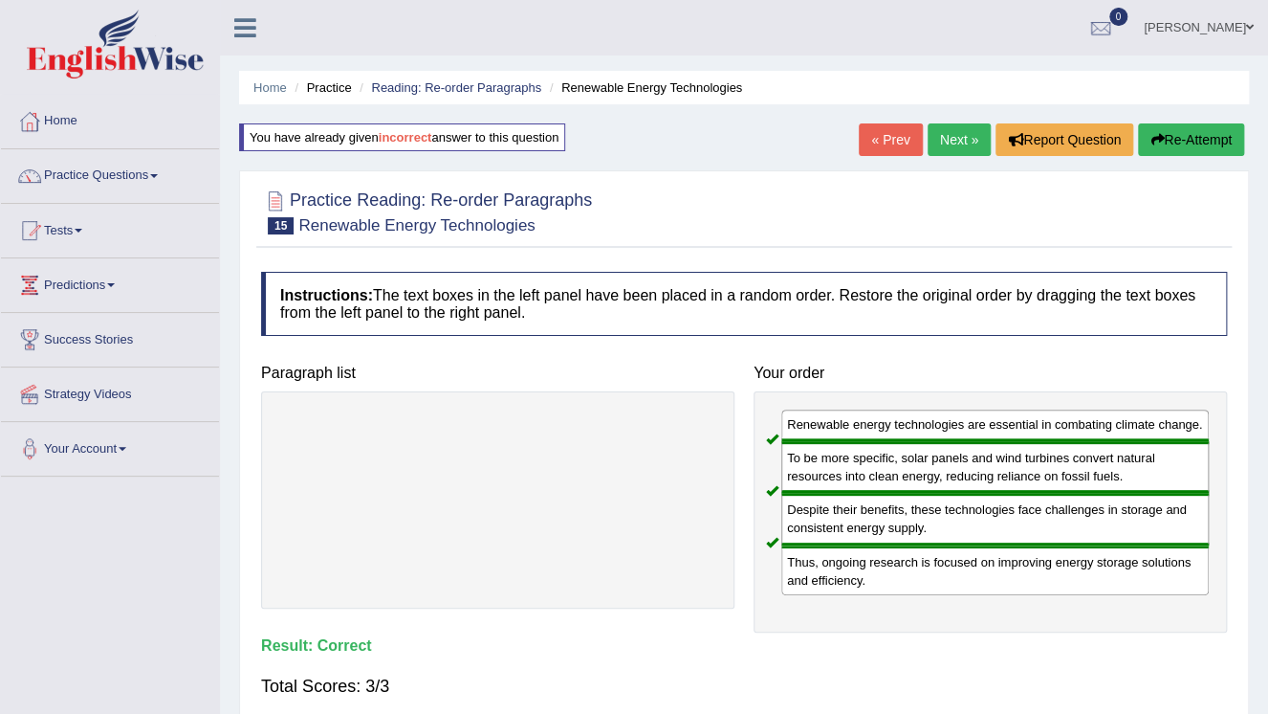
click at [948, 141] on link "Next »" at bounding box center [959, 139] width 63 height 33
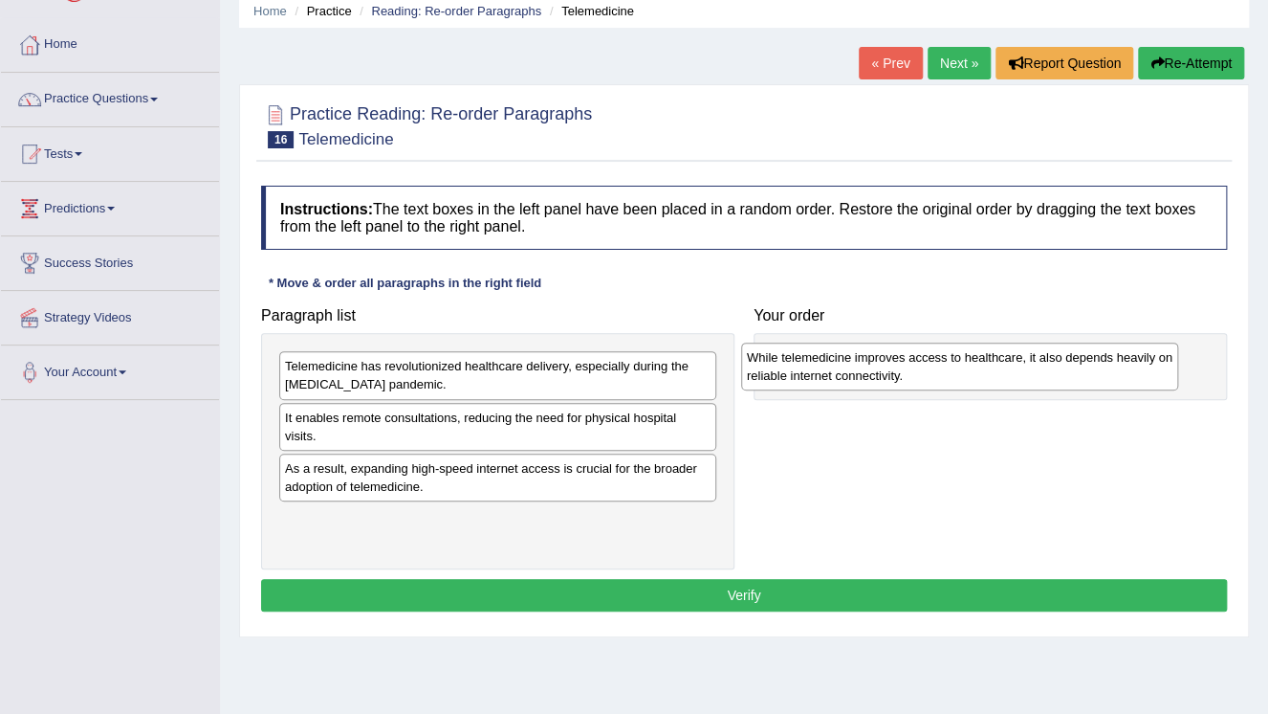
drag, startPoint x: 537, startPoint y: 434, endPoint x: 995, endPoint y: 365, distance: 463.3
click at [995, 365] on div "While telemedicine improves access to healthcare, it also depends heavily on re…" at bounding box center [959, 366] width 437 height 48
click at [995, 364] on div "While telemedicine improves access to healthcare, it also depends heavily on re…" at bounding box center [960, 359] width 437 height 48
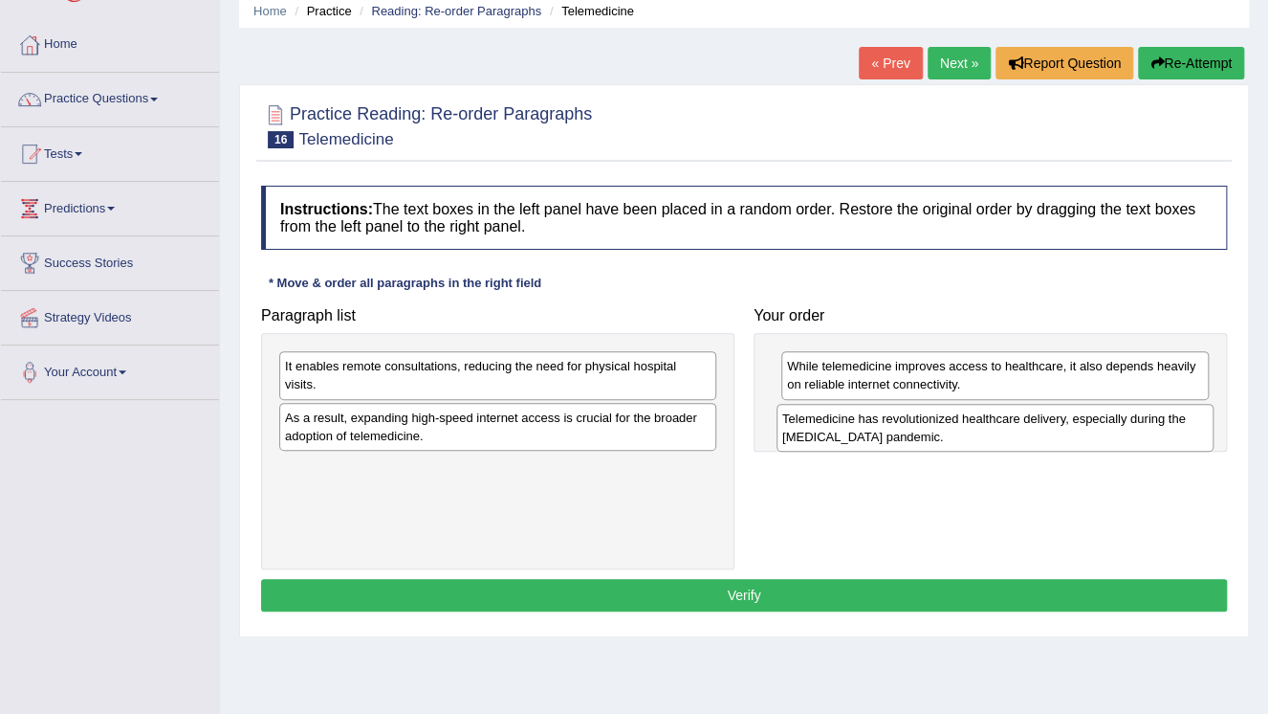
drag, startPoint x: 607, startPoint y: 372, endPoint x: 1090, endPoint y: 421, distance: 485.5
click at [1106, 425] on div "Telemedicine has revolutionized healthcare delivery, especially during the COVI…" at bounding box center [995, 428] width 437 height 48
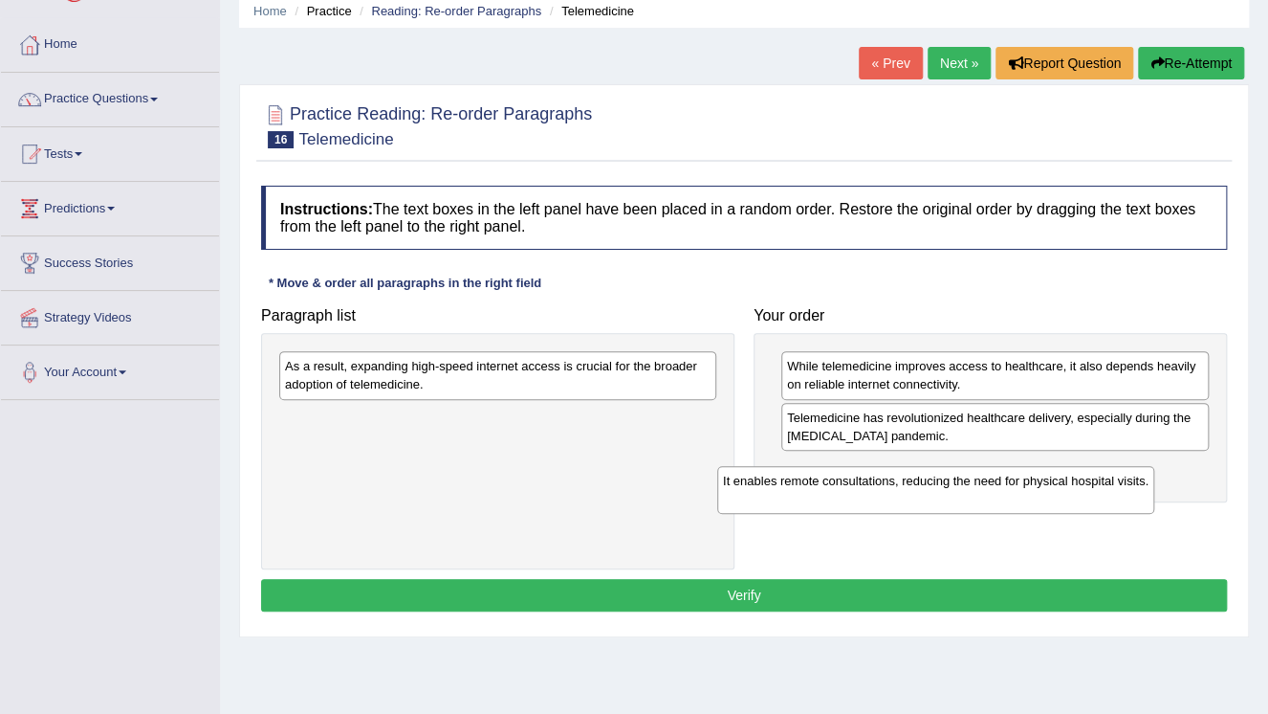
drag, startPoint x: 526, startPoint y: 381, endPoint x: 894, endPoint y: 441, distance: 373.1
click at [972, 490] on div "It enables remote consultations, reducing the need for physical hospital visits." at bounding box center [935, 490] width 437 height 48
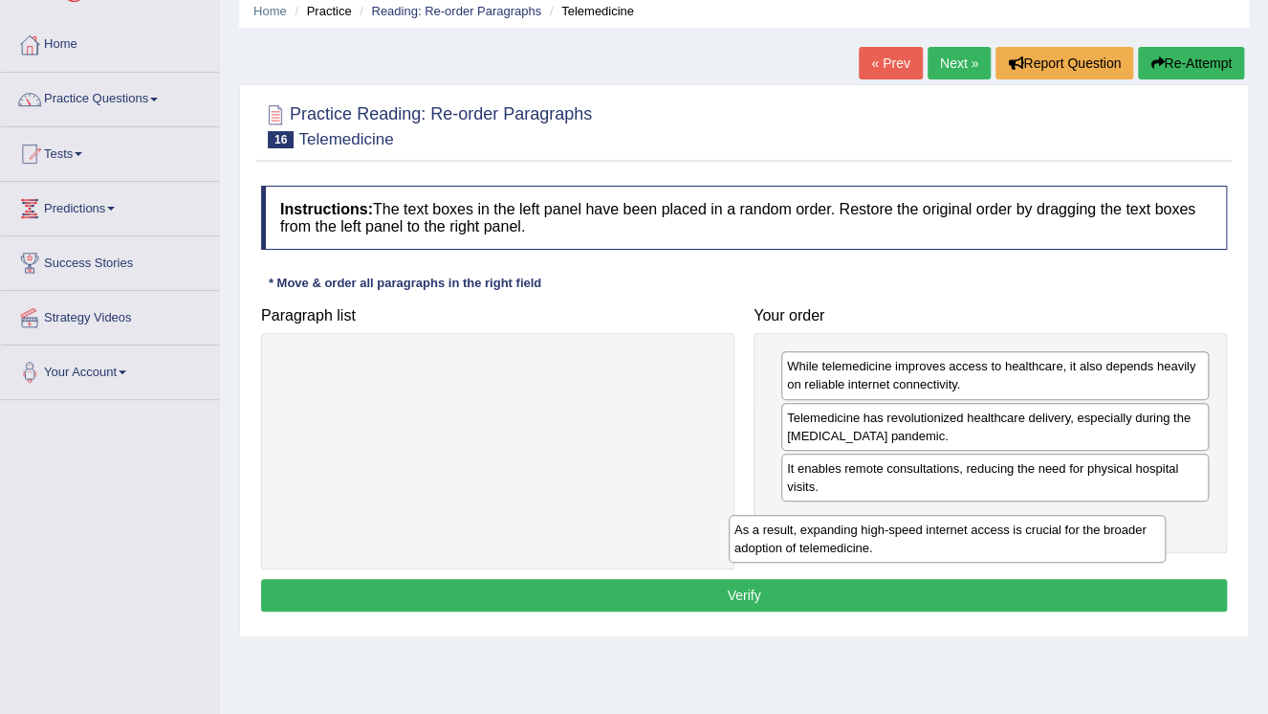
drag, startPoint x: 656, startPoint y: 375, endPoint x: 1123, endPoint y: 516, distance: 487.8
click at [1122, 521] on div "As a result, expanding high-speed internet access is crucial for the broader ad…" at bounding box center [947, 539] width 437 height 48
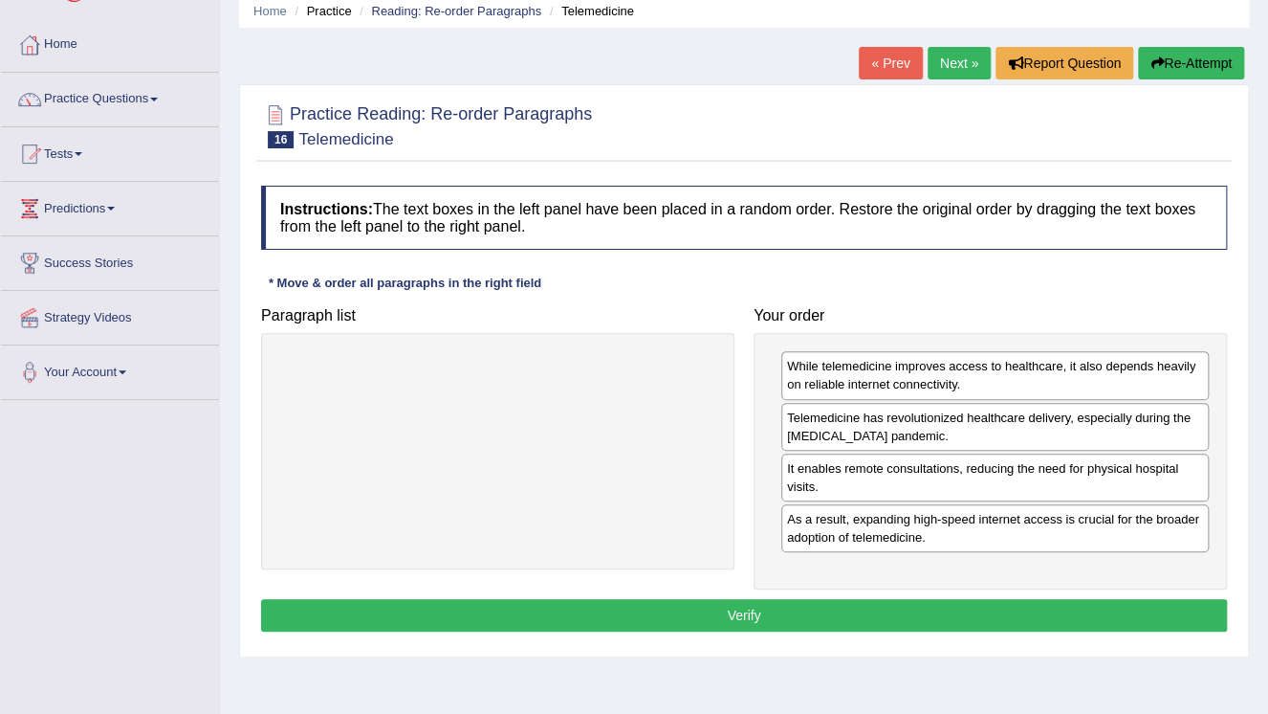
click at [840, 612] on button "Verify" at bounding box center [744, 615] width 966 height 33
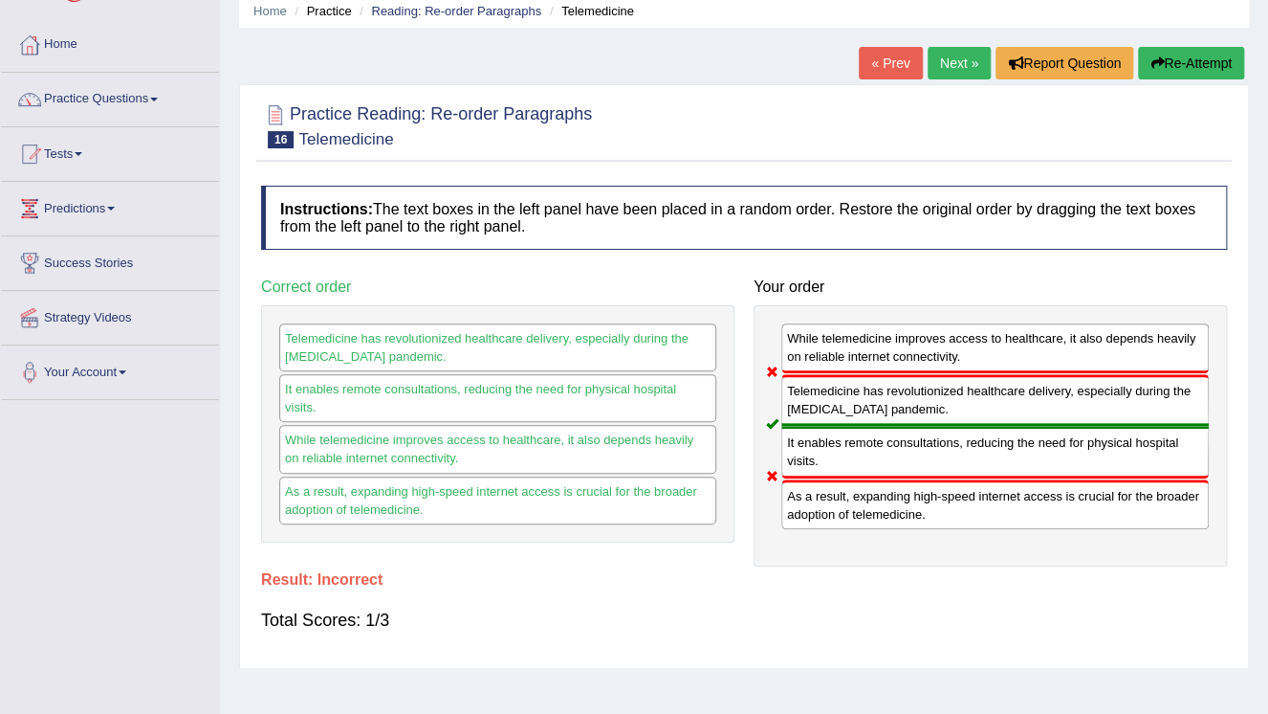
click at [1190, 62] on button "Re-Attempt" at bounding box center [1191, 63] width 106 height 33
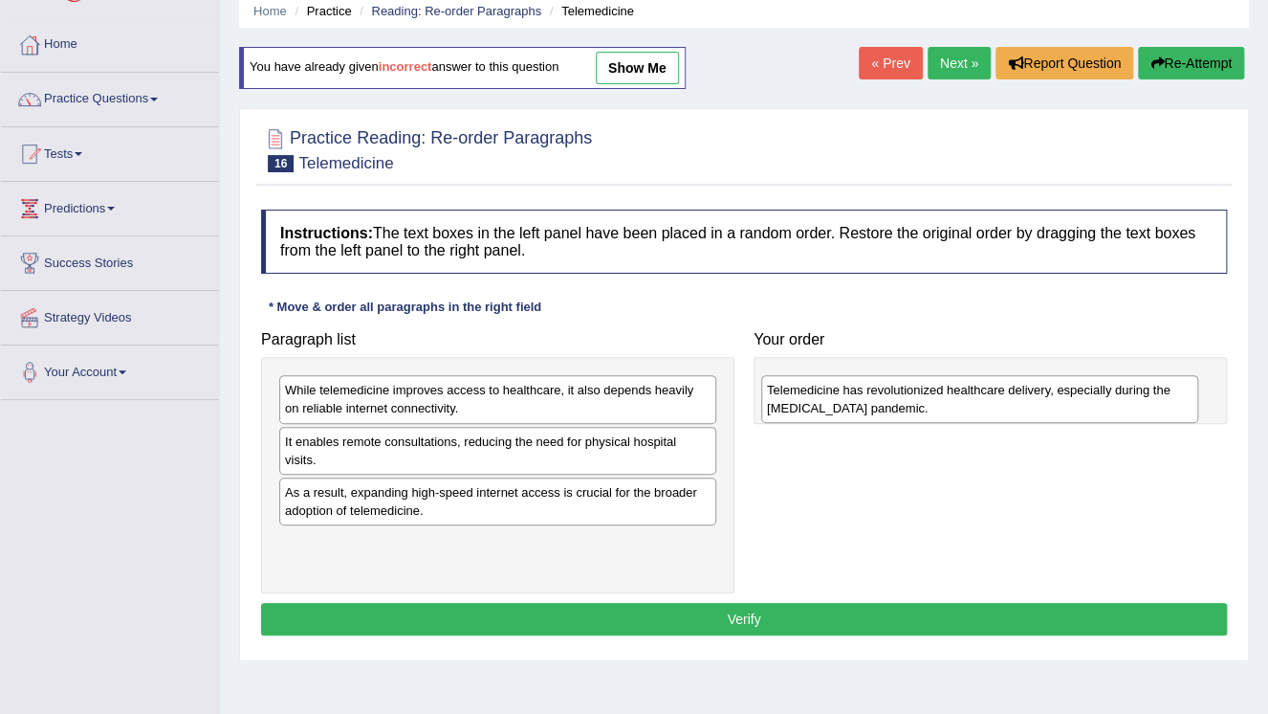
drag, startPoint x: 451, startPoint y: 402, endPoint x: 934, endPoint y: 395, distance: 482.1
click at [934, 399] on div "Telemedicine has revolutionized healthcare delivery, especially during the [MED…" at bounding box center [979, 399] width 437 height 48
click at [934, 394] on div "Telemedicine has revolutionized healthcare delivery, especially during the [MED…" at bounding box center [979, 399] width 437 height 48
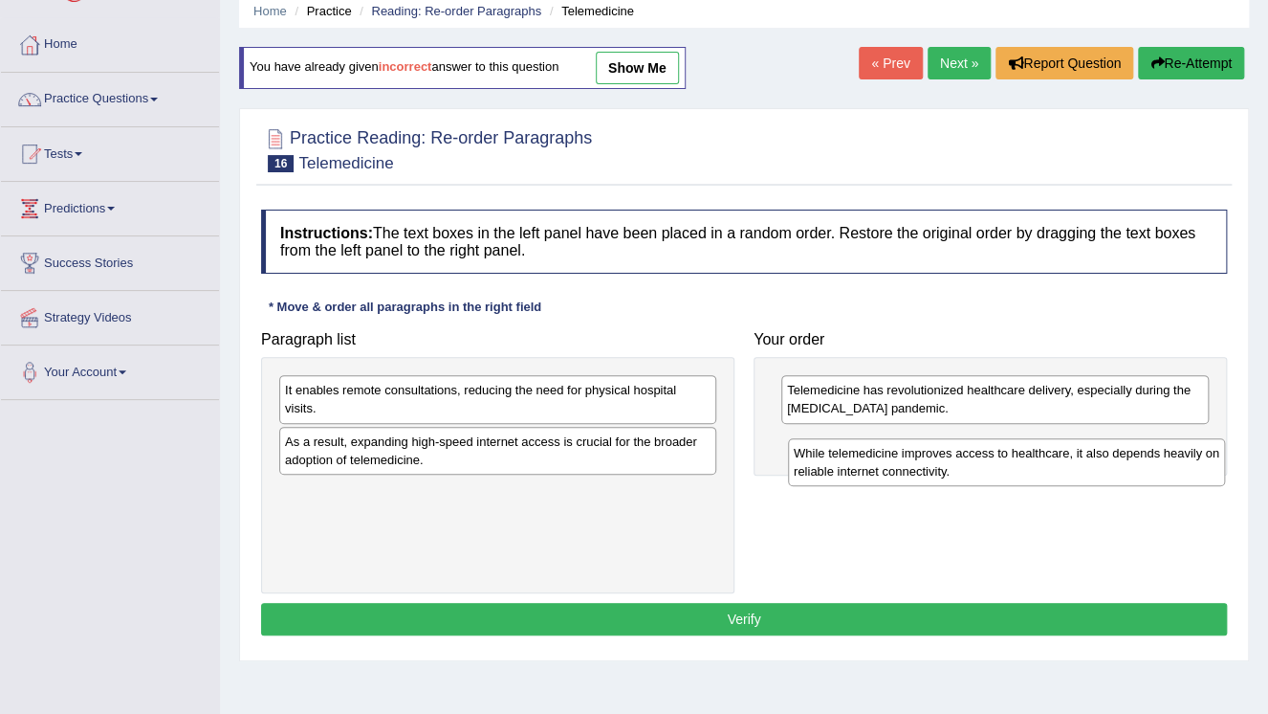
drag, startPoint x: 515, startPoint y: 409, endPoint x: 1025, endPoint y: 455, distance: 512.8
click at [1025, 455] on div "While telemedicine improves access to healthcare, it also depends heavily on re…" at bounding box center [1006, 462] width 437 height 48
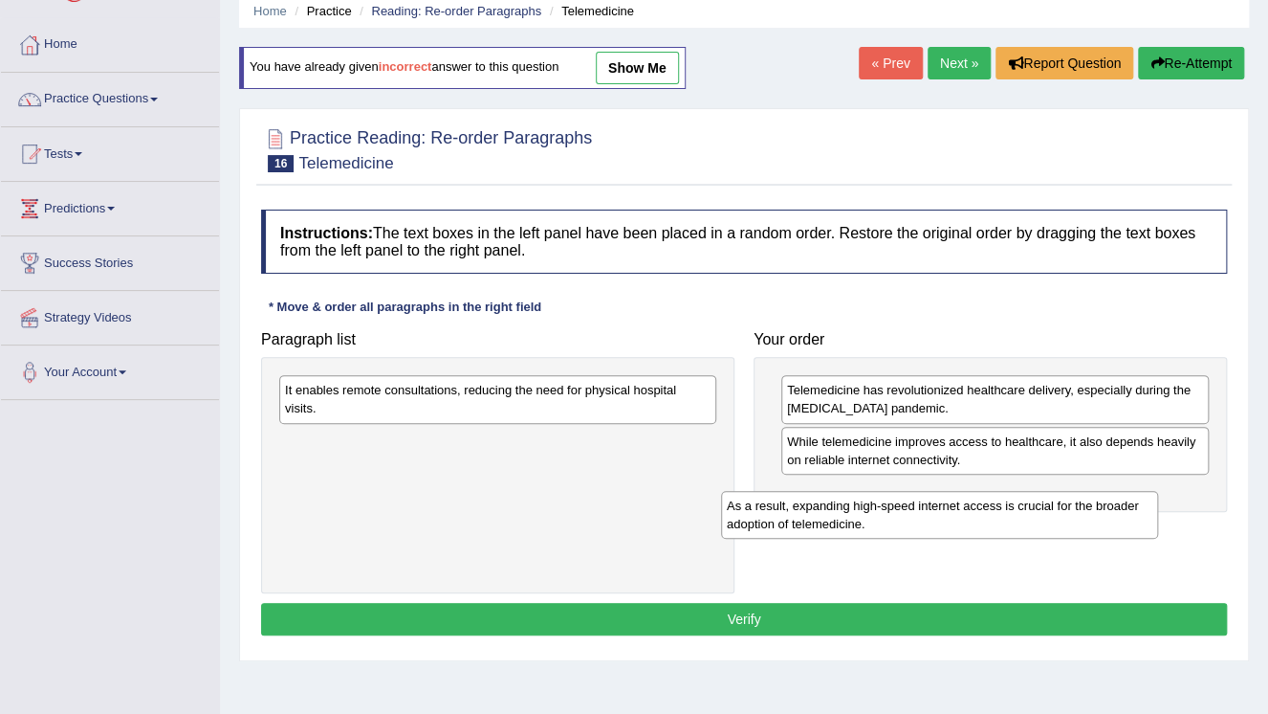
drag, startPoint x: 637, startPoint y: 463, endPoint x: 1094, endPoint y: 516, distance: 460.2
click at [1094, 516] on div "As a result, expanding high-speed internet access is crucial for the broader ad…" at bounding box center [939, 515] width 437 height 48
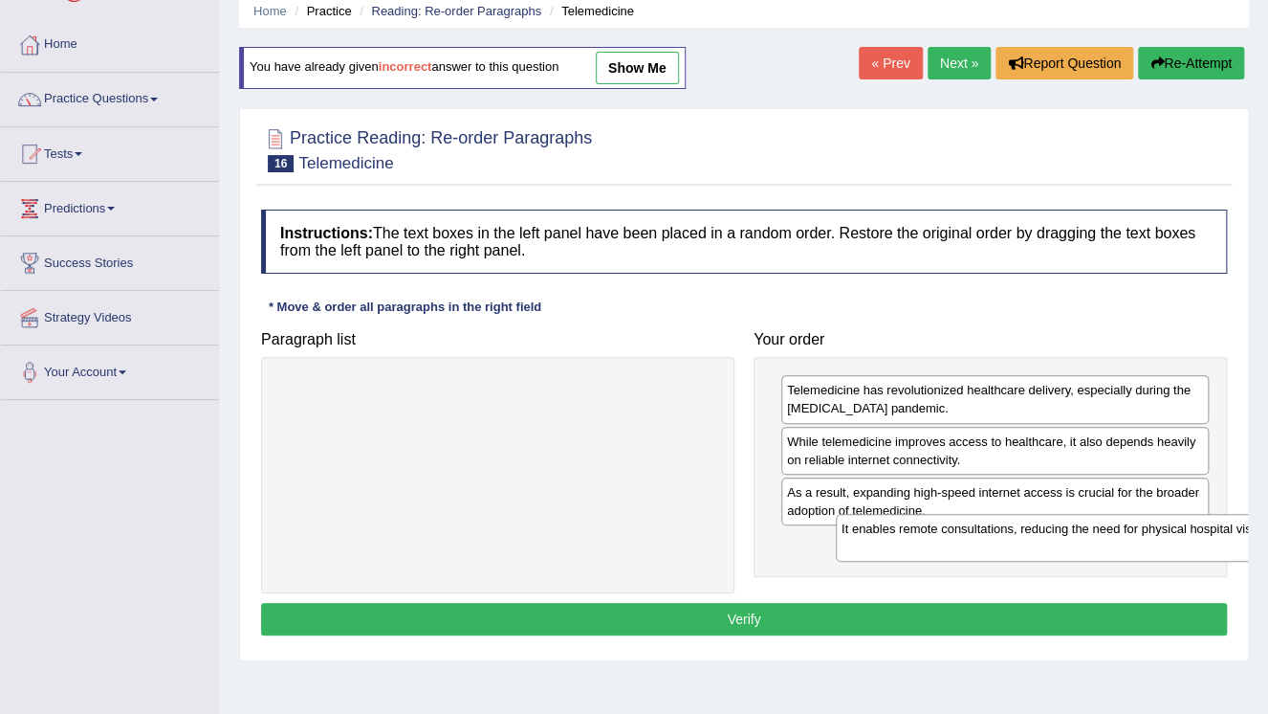
drag, startPoint x: 599, startPoint y: 402, endPoint x: 1163, endPoint y: 539, distance: 580.9
click at [1163, 539] on div "It enables remote consultations, reducing the need for physical hospital visits." at bounding box center [1054, 538] width 437 height 48
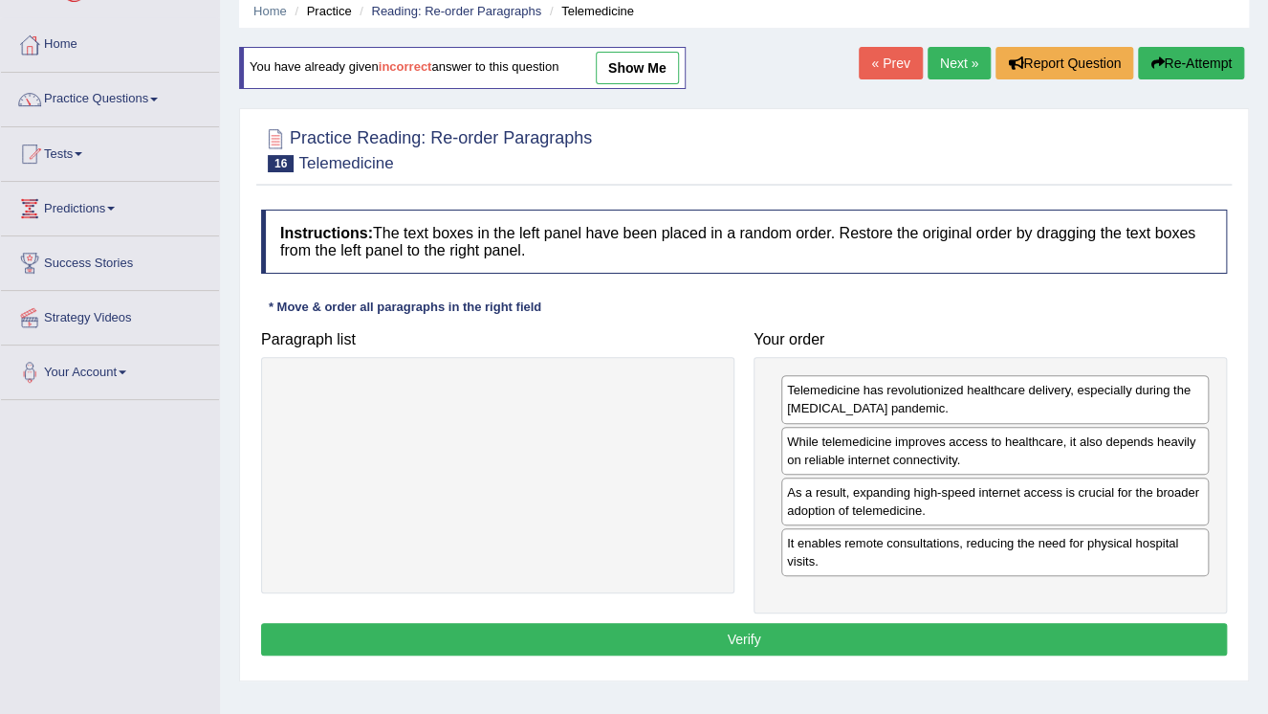
click at [823, 629] on button "Verify" at bounding box center [744, 639] width 966 height 33
click at [823, 629] on div "Home Practice Reading: Re-order Paragraphs Telemedicine You have already given …" at bounding box center [744, 401] width 1048 height 956
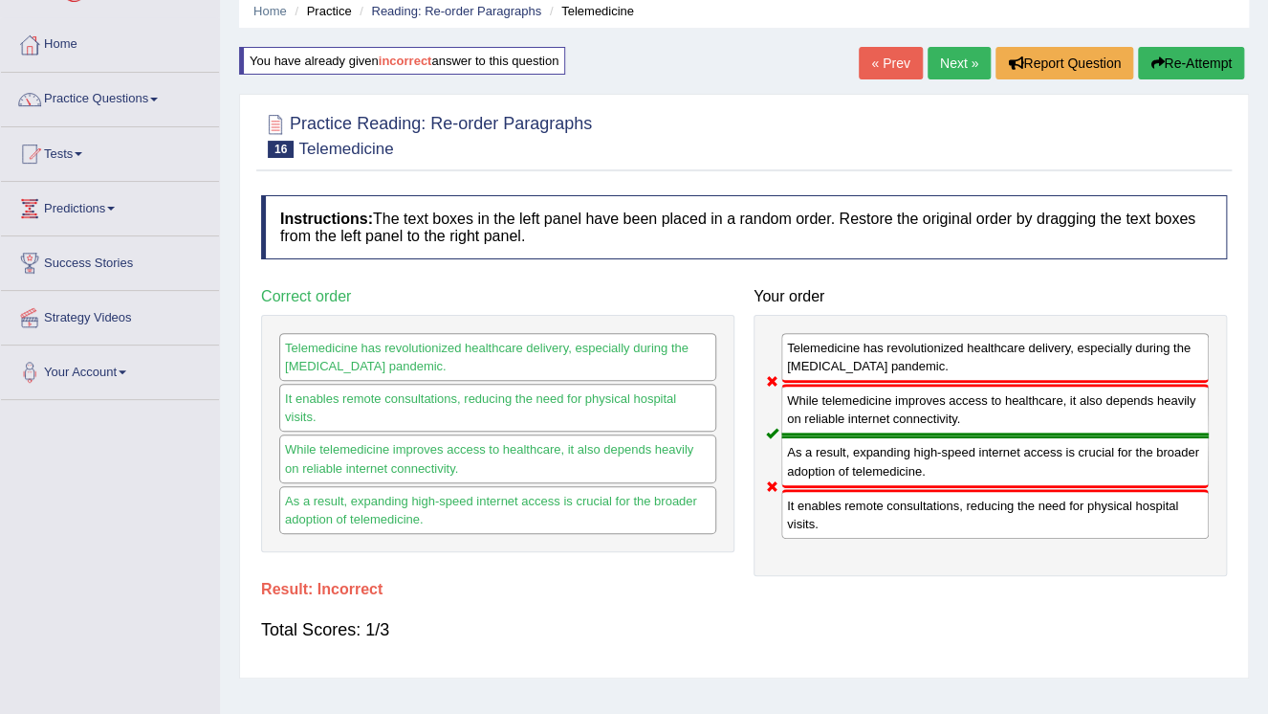
click at [1216, 69] on button "Re-Attempt" at bounding box center [1191, 63] width 106 height 33
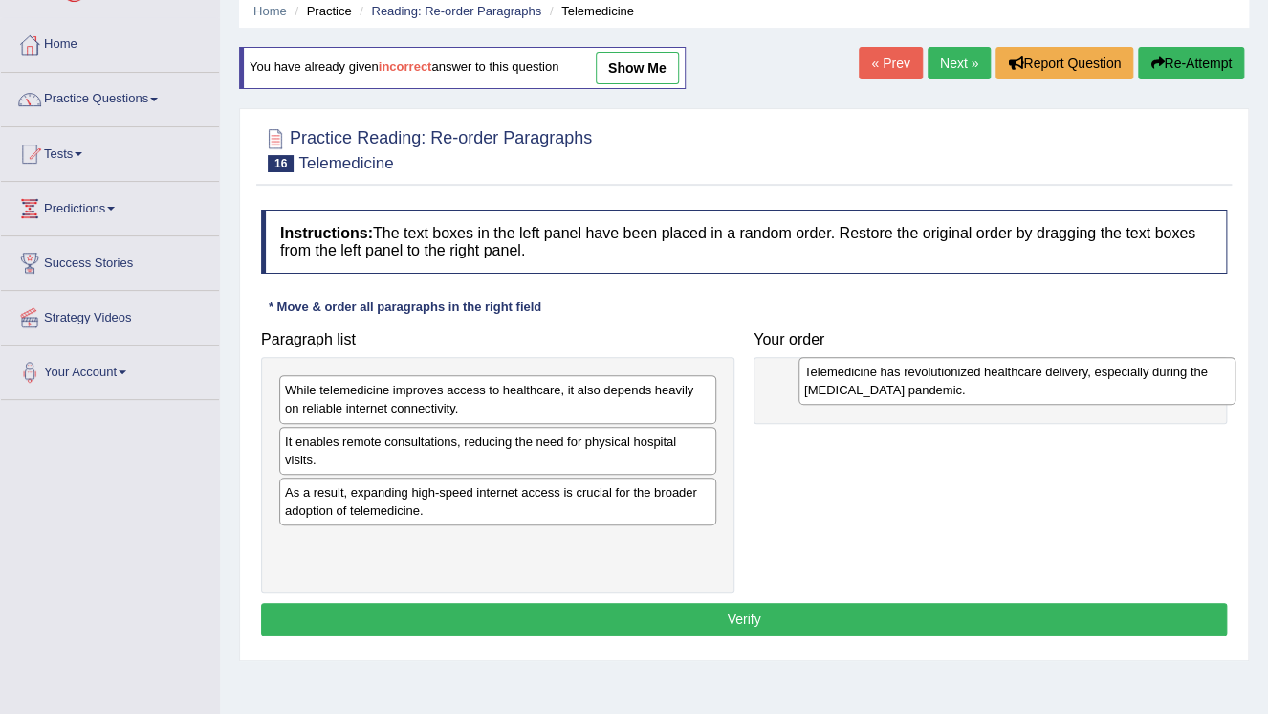
drag, startPoint x: 448, startPoint y: 401, endPoint x: 971, endPoint y: 381, distance: 523.6
click at [971, 381] on div "Telemedicine has revolutionized healthcare delivery, especially during the COVI…" at bounding box center [1017, 381] width 437 height 48
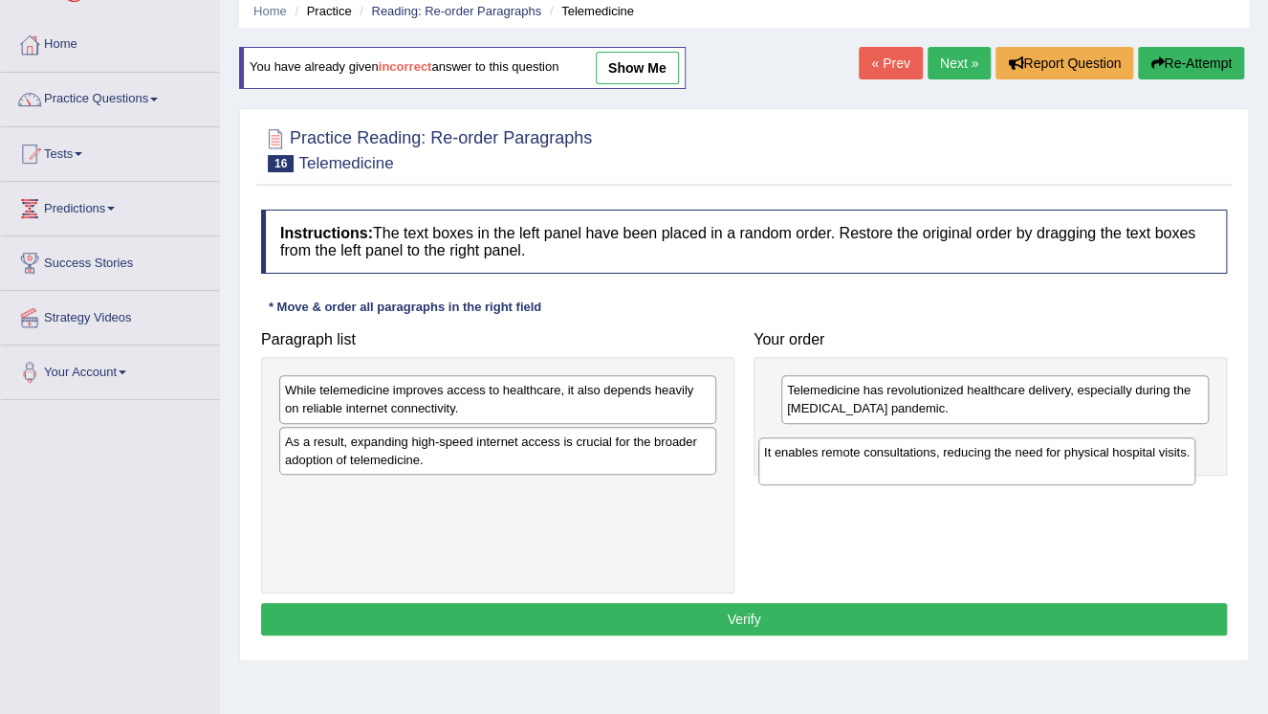
drag, startPoint x: 532, startPoint y: 457, endPoint x: 1011, endPoint y: 468, distance: 479.3
click at [1010, 468] on div "It enables remote consultations, reducing the need for physical hospital visits." at bounding box center [976, 461] width 437 height 48
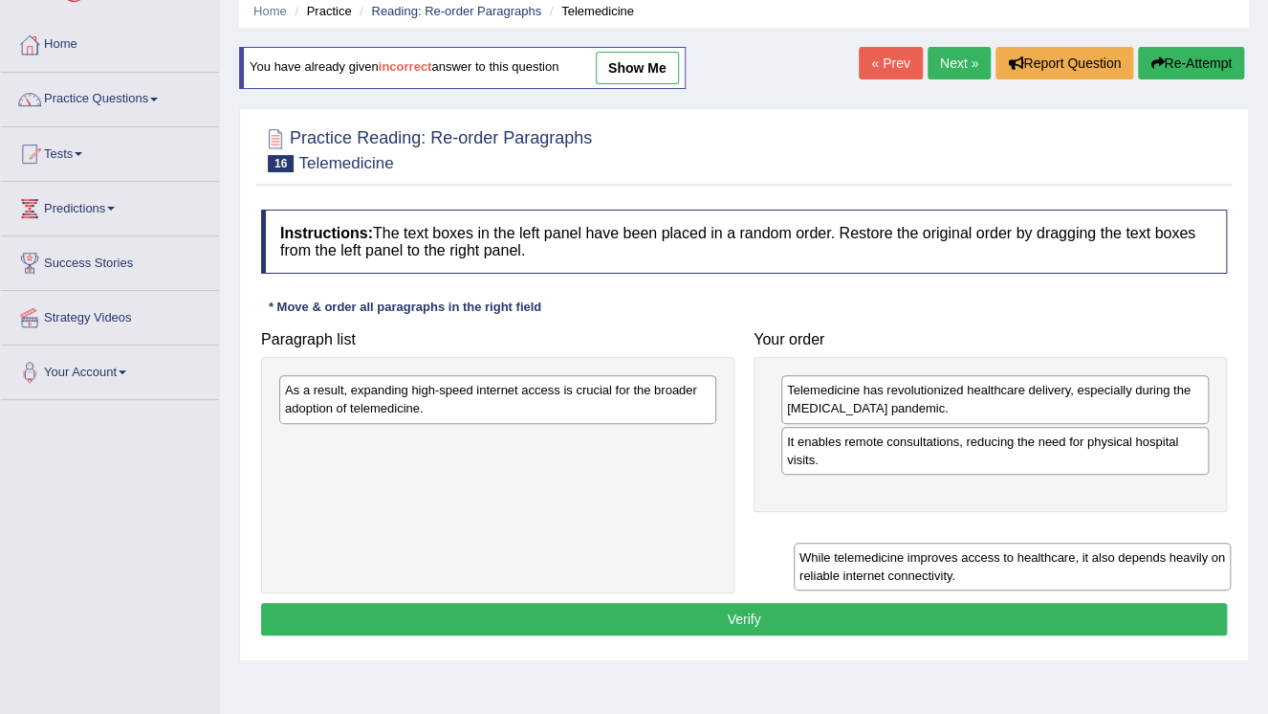
drag, startPoint x: 567, startPoint y: 381, endPoint x: 1125, endPoint y: 499, distance: 570.1
click at [1119, 542] on div "While telemedicine improves access to healthcare, it also depends heavily on re…" at bounding box center [1012, 566] width 437 height 48
click at [1124, 519] on div "Paragraph list While telemedicine improves access to healthcare, it also depend…" at bounding box center [744, 457] width 985 height 272
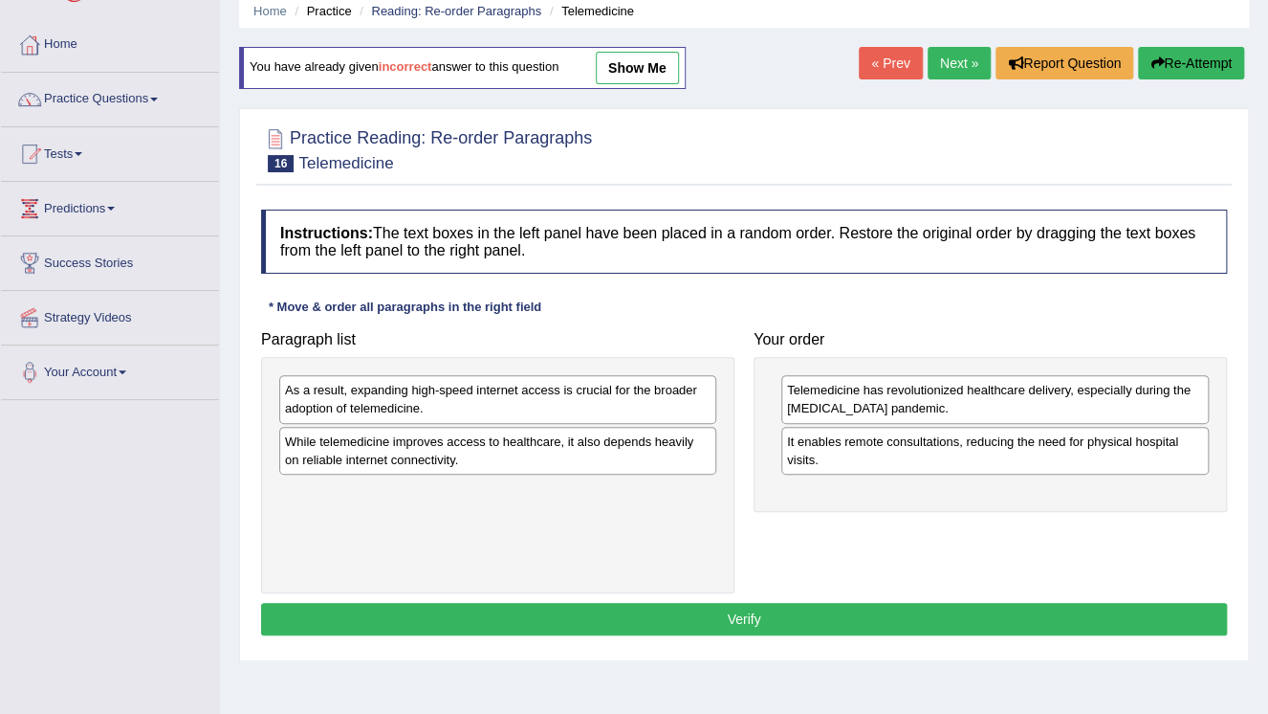
drag, startPoint x: 596, startPoint y: 472, endPoint x: 931, endPoint y: 455, distance: 335.2
click at [1117, 520] on div "Paragraph list As a result, expanding high-speed internet access is crucial for…" at bounding box center [744, 457] width 985 height 272
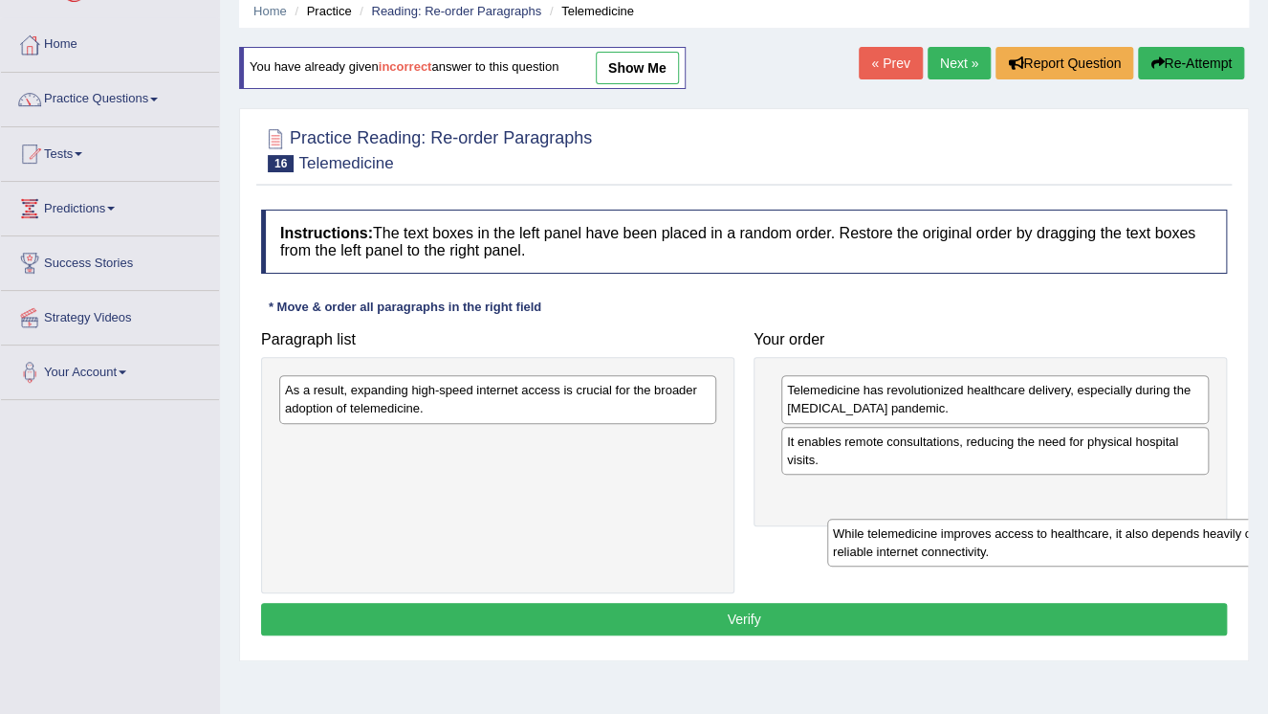
drag, startPoint x: 604, startPoint y: 442, endPoint x: 1159, endPoint y: 488, distance: 557.6
click at [1160, 518] on div "While telemedicine improves access to healthcare, it also depends heavily on re…" at bounding box center [1045, 542] width 437 height 48
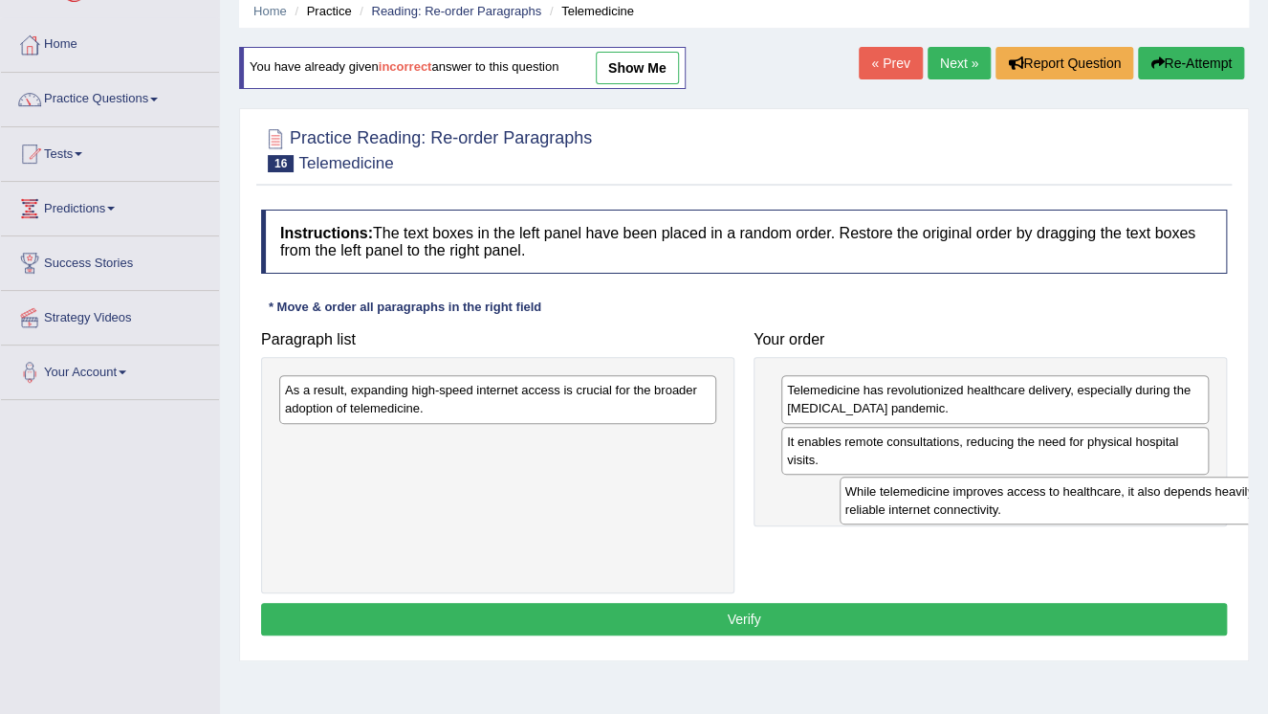
click at [1101, 479] on div "While telemedicine improves access to healthcare, it also depends heavily on re…" at bounding box center [1058, 500] width 437 height 48
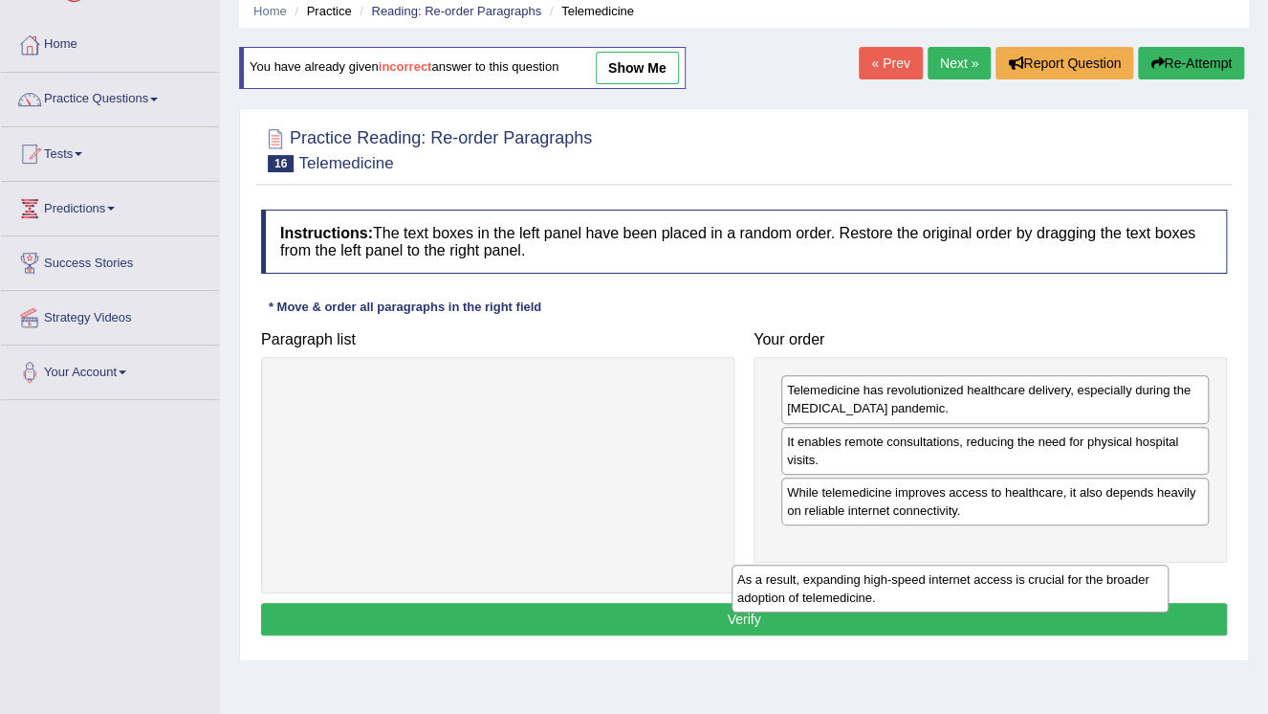
drag, startPoint x: 605, startPoint y: 403, endPoint x: 1087, endPoint y: 550, distance: 503.1
click at [1071, 571] on div "As a result, expanding high-speed internet access is crucial for the broader ad…" at bounding box center [950, 588] width 437 height 48
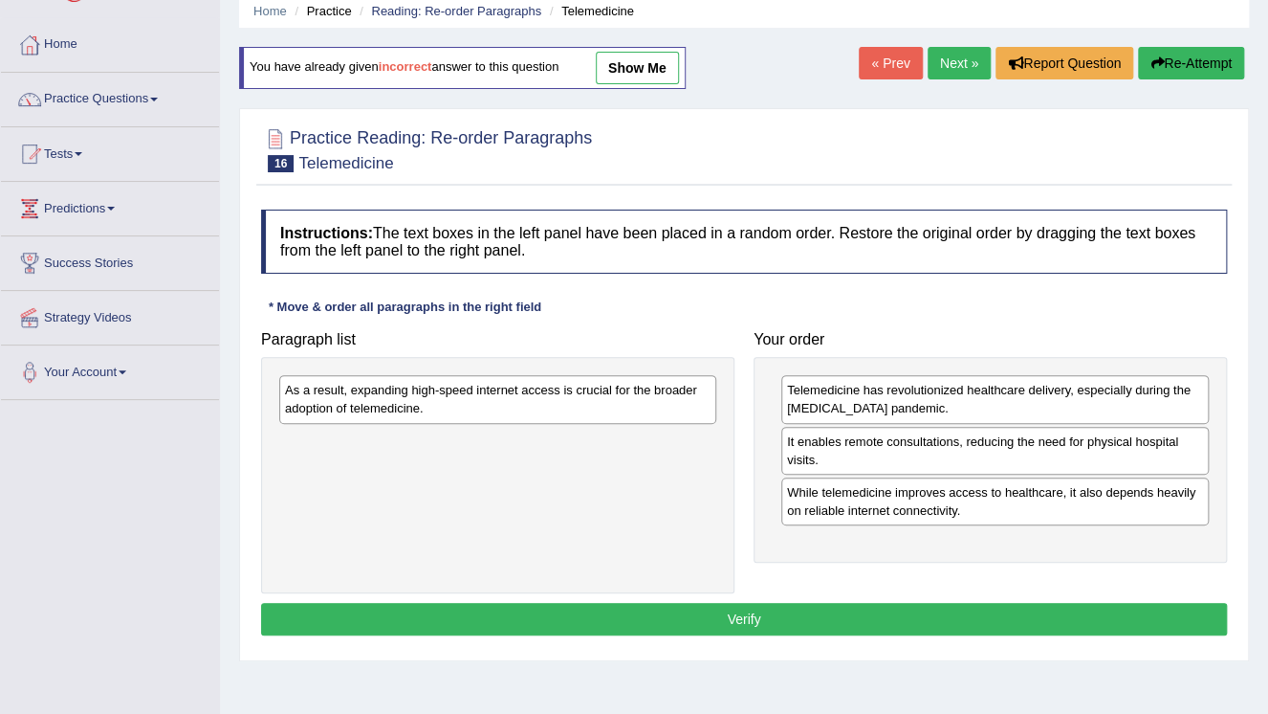
drag, startPoint x: 1087, startPoint y: 550, endPoint x: 949, endPoint y: 525, distance: 140.0
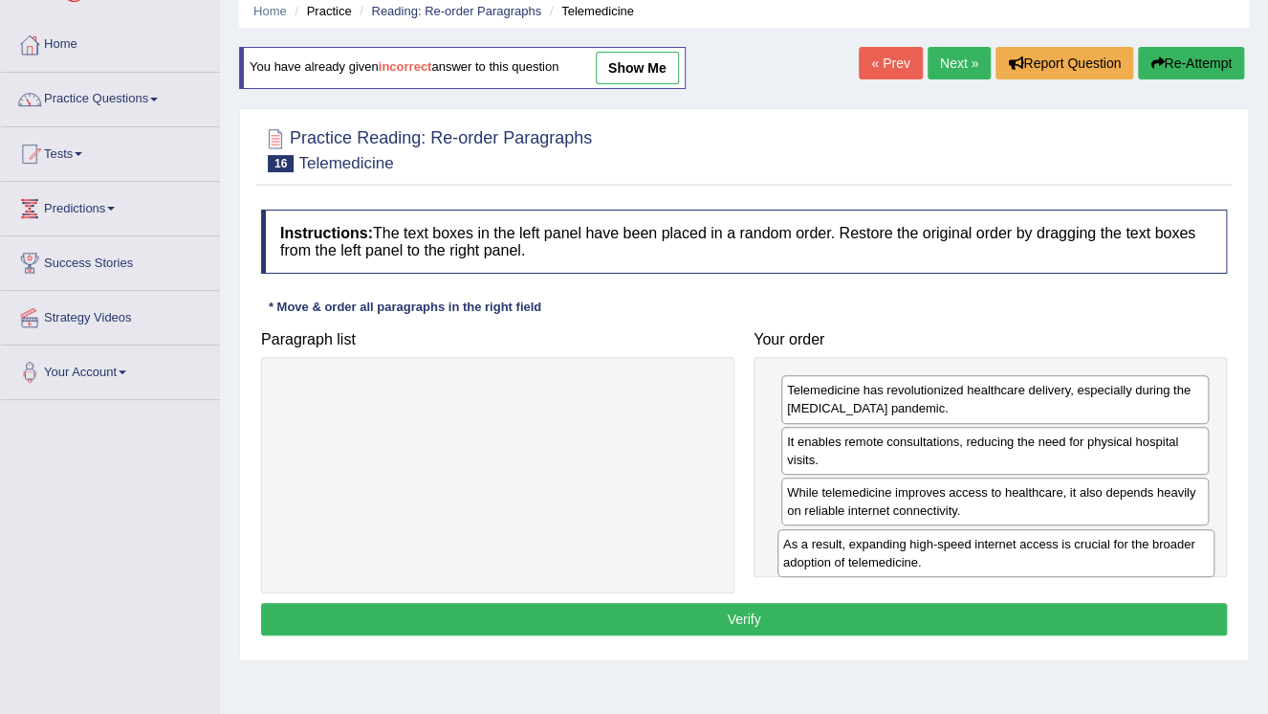
drag, startPoint x: 604, startPoint y: 397, endPoint x: 1102, endPoint y: 551, distance: 521.6
click at [1102, 551] on div "As a result, expanding high-speed internet access is crucial for the broader ad…" at bounding box center [996, 553] width 437 height 48
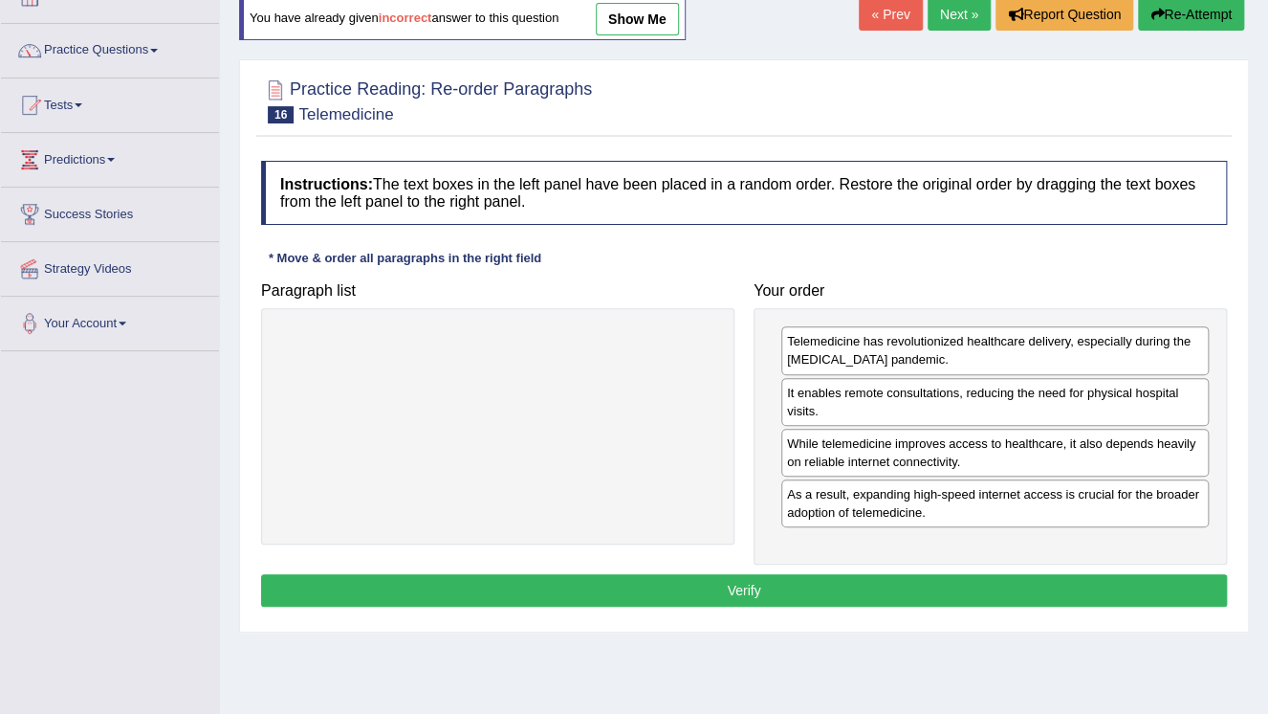
scroll to position [153, 0]
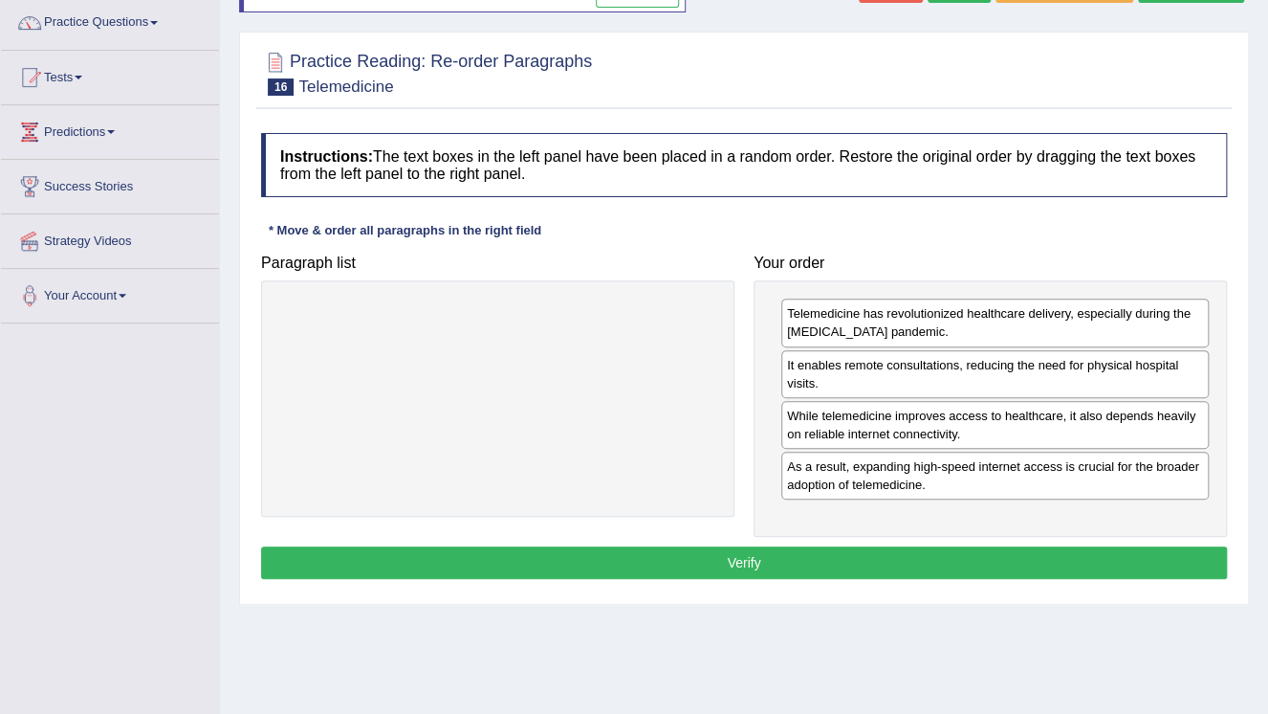
click at [995, 562] on button "Verify" at bounding box center [744, 562] width 966 height 33
click at [995, 562] on div "Home Practice Reading: Re-order Paragraphs Telemedicine You have already given …" at bounding box center [744, 325] width 1048 height 956
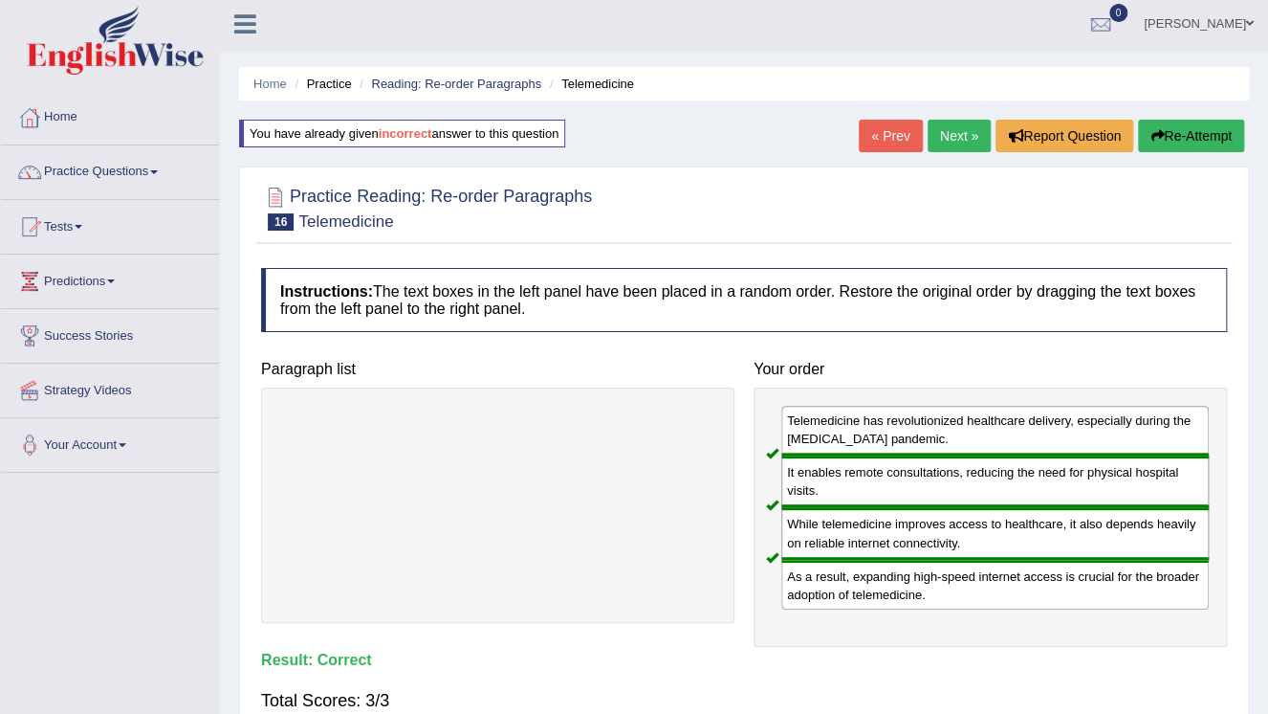
scroll to position [0, 0]
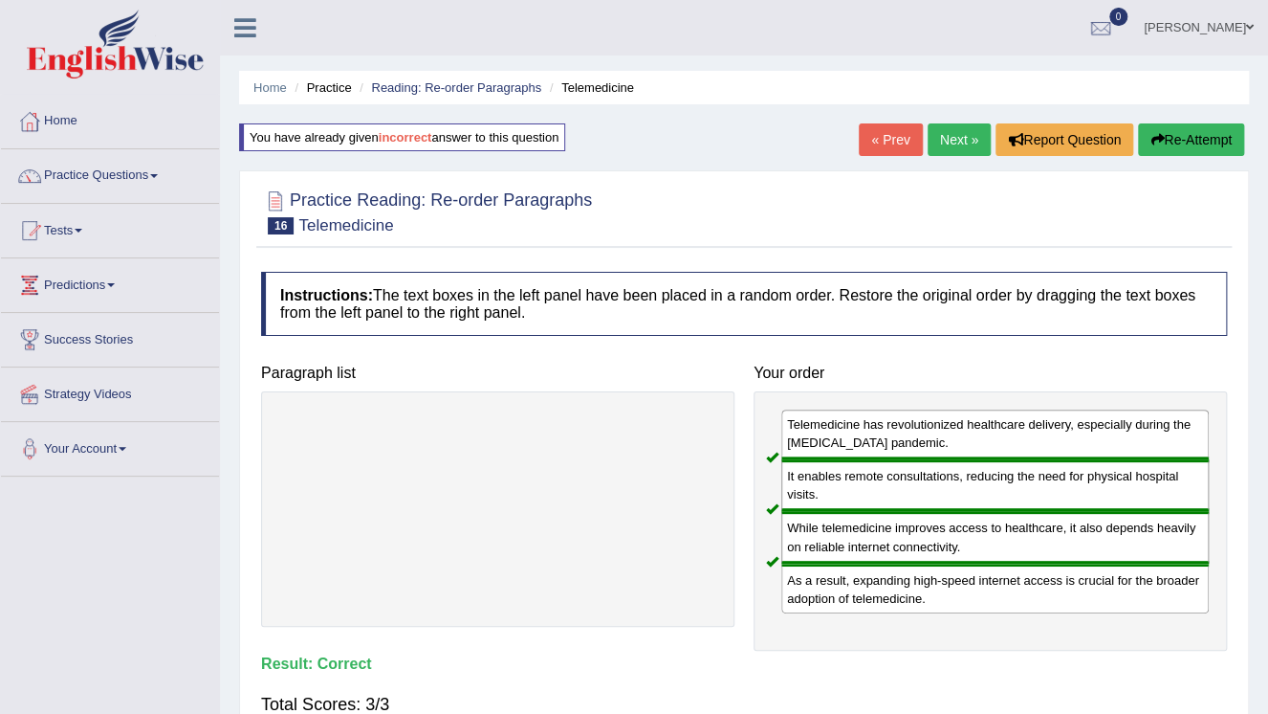
click at [948, 122] on div "Home Practice Reading: Re-order Paragraphs Telemedicine You have already given …" at bounding box center [744, 478] width 1048 height 956
click at [949, 136] on link "Next »" at bounding box center [959, 139] width 63 height 33
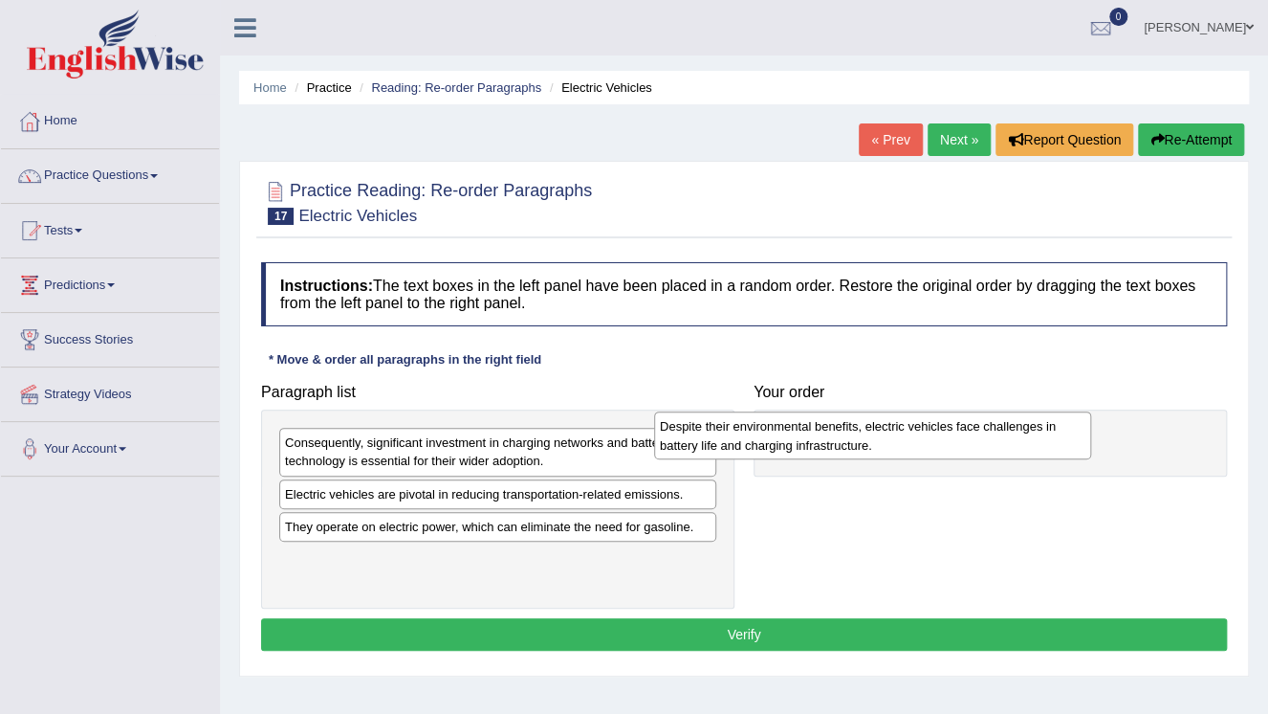
drag, startPoint x: 459, startPoint y: 560, endPoint x: 868, endPoint y: 423, distance: 431.6
click at [863, 426] on div "Despite their environmental benefits, electric vehicles face challenges in batt…" at bounding box center [872, 435] width 437 height 48
drag, startPoint x: 868, startPoint y: 423, endPoint x: 887, endPoint y: 421, distance: 18.3
click at [880, 421] on div "Despite their environmental benefits, electric vehicles face challenges in batt…" at bounding box center [949, 442] width 437 height 48
click at [887, 421] on div at bounding box center [990, 442] width 473 height 67
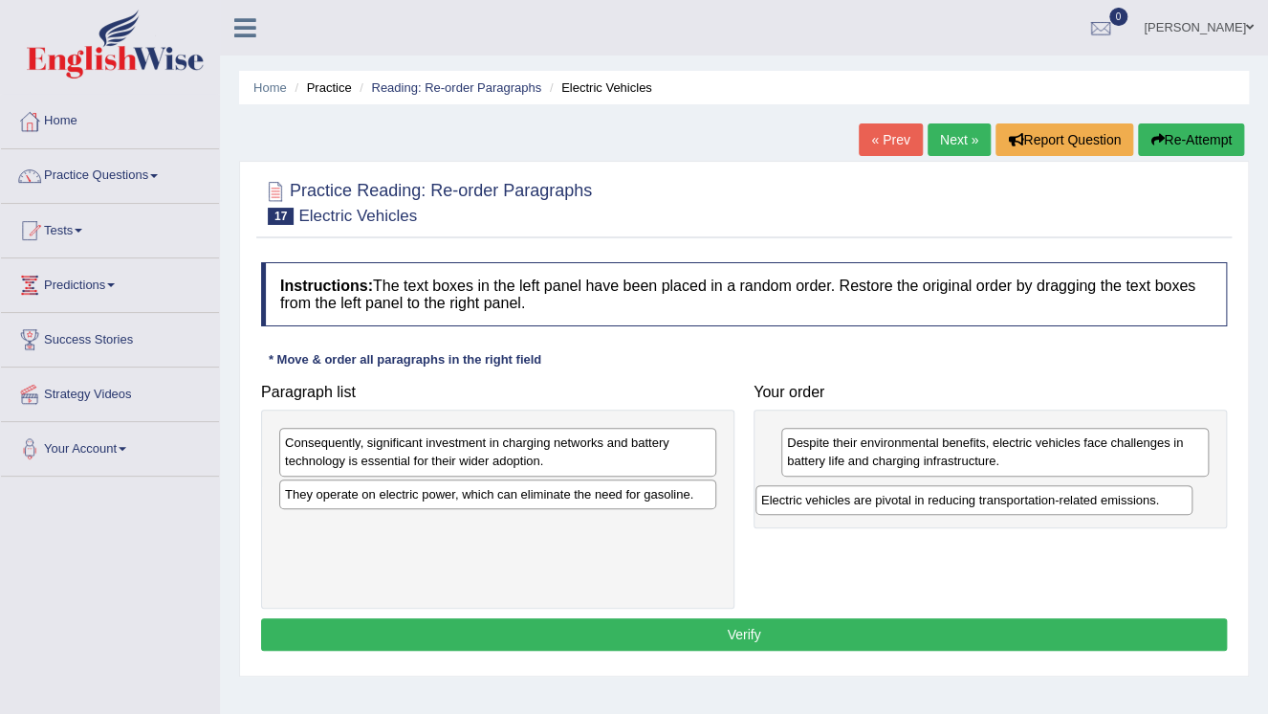
drag, startPoint x: 515, startPoint y: 501, endPoint x: 991, endPoint y: 508, distance: 476.4
click at [991, 508] on div "Electric vehicles are pivotal in reducing transportation-related emissions." at bounding box center [974, 500] width 437 height 30
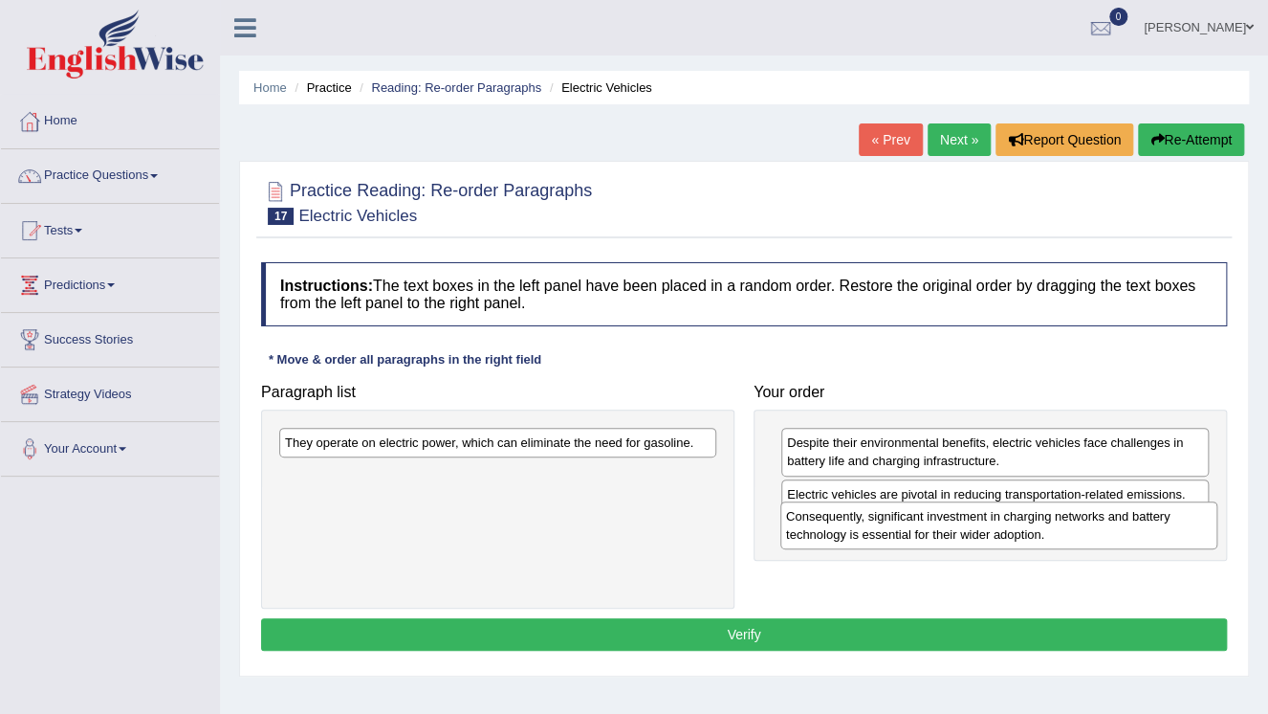
drag, startPoint x: 570, startPoint y: 457, endPoint x: 1071, endPoint y: 531, distance: 506.6
click at [1071, 531] on div "Consequently, significant investment in charging networks and battery technolog…" at bounding box center [998, 525] width 437 height 48
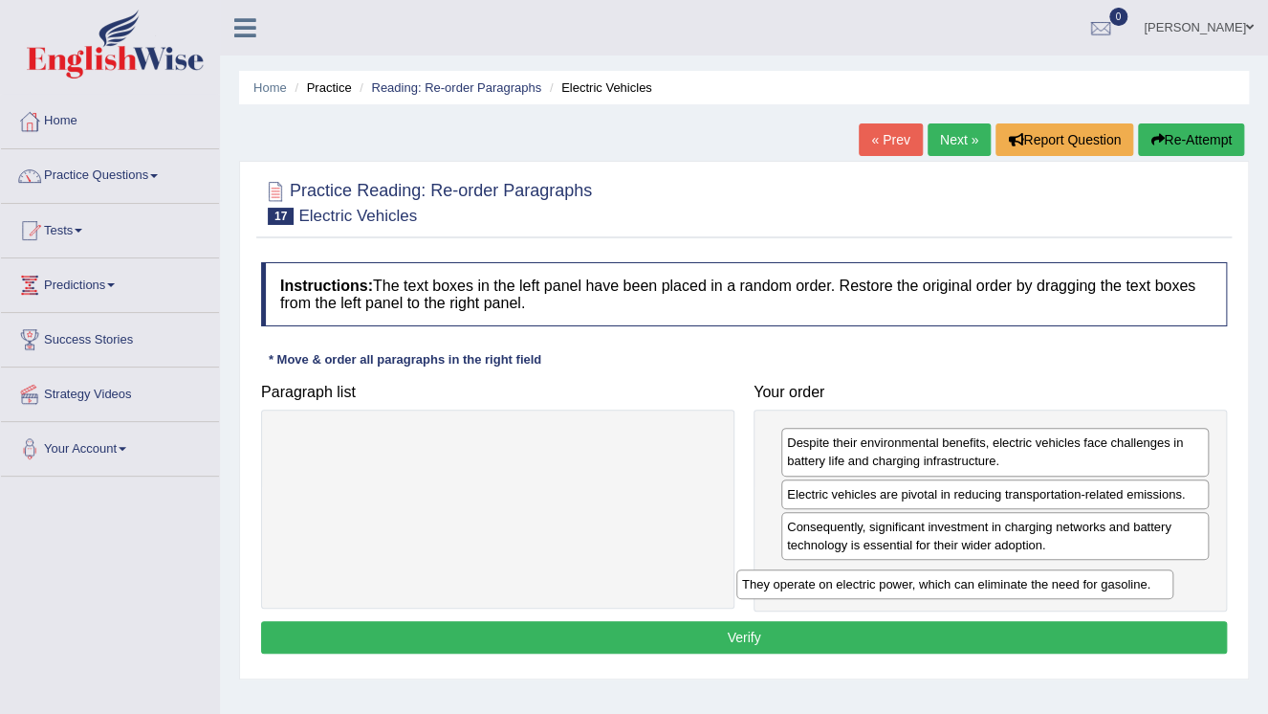
drag, startPoint x: 645, startPoint y: 443, endPoint x: 1125, endPoint y: 578, distance: 498.7
click at [1125, 578] on div "They operate on electric power, which can eliminate the need for gasoline." at bounding box center [954, 584] width 437 height 30
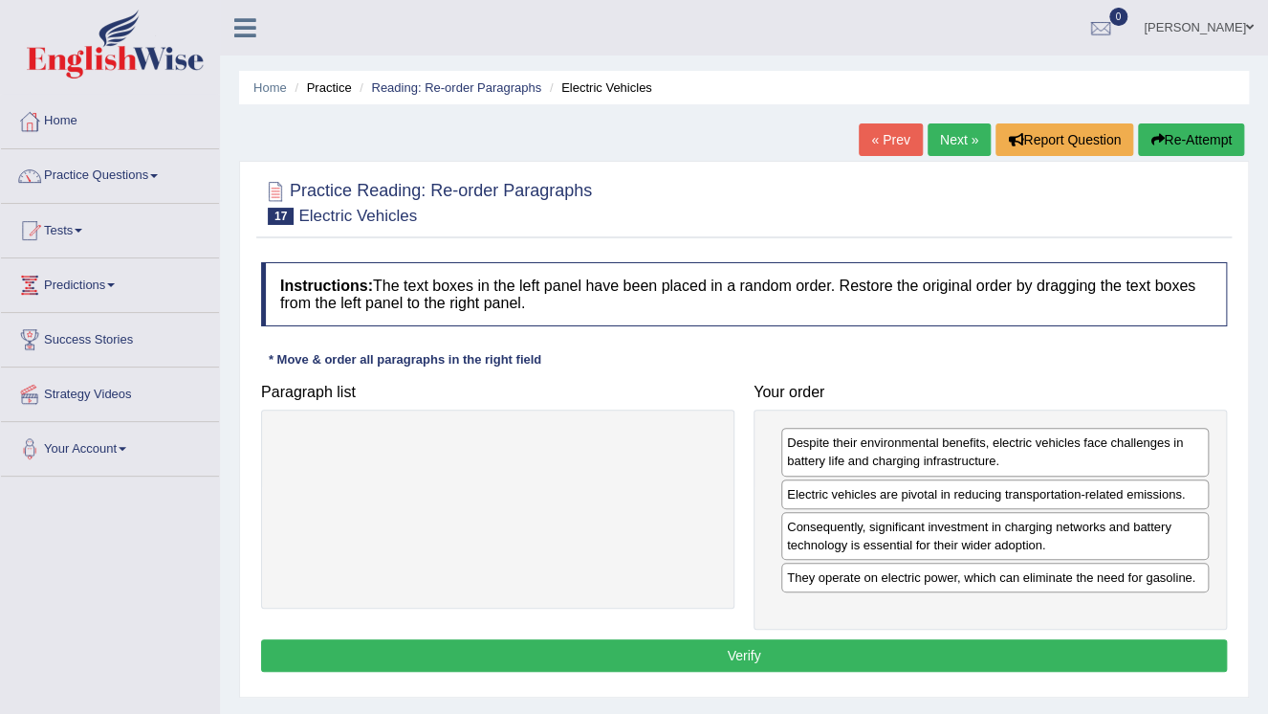
click at [857, 654] on button "Verify" at bounding box center [744, 655] width 966 height 33
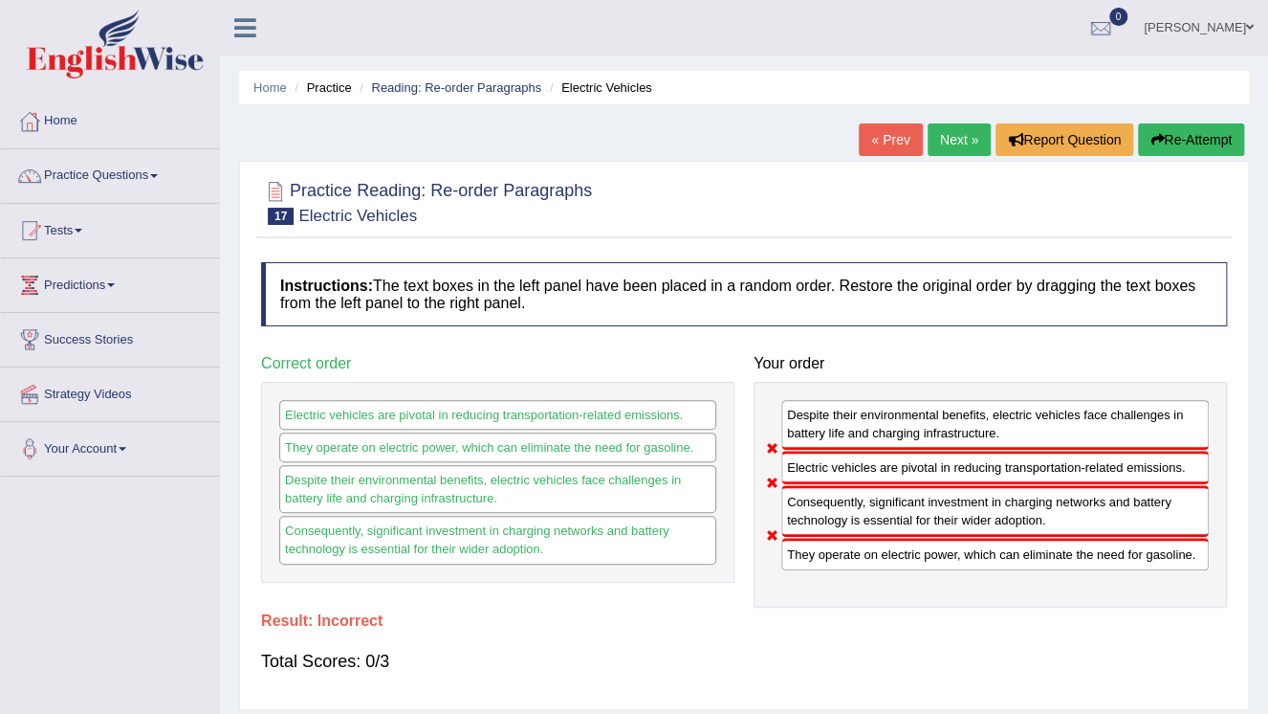
click at [1177, 141] on button "Re-Attempt" at bounding box center [1191, 139] width 106 height 33
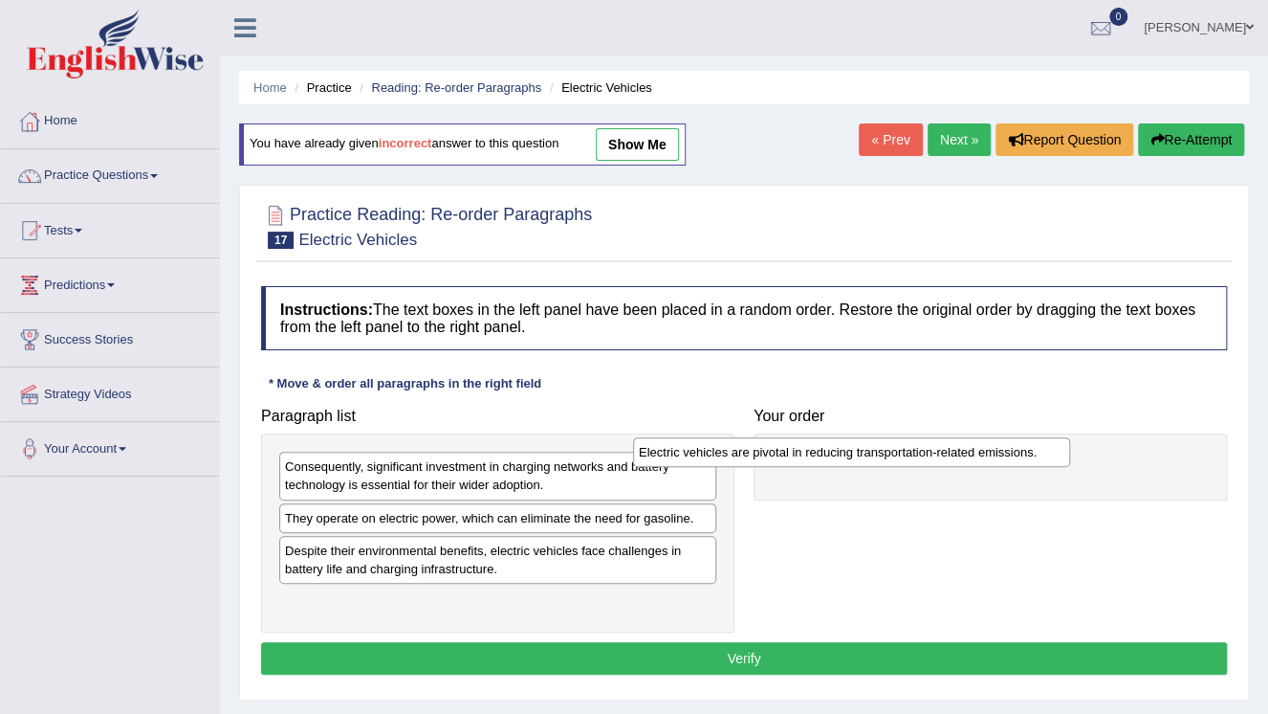
drag, startPoint x: 447, startPoint y: 525, endPoint x: 801, endPoint y: 460, distance: 359.8
click at [801, 460] on div "Electric vehicles are pivotal in reducing transportation-related emissions." at bounding box center [851, 452] width 437 height 30
click at [802, 458] on div "Electric vehicles are pivotal in reducing transportation-related emissions." at bounding box center [867, 454] width 437 height 30
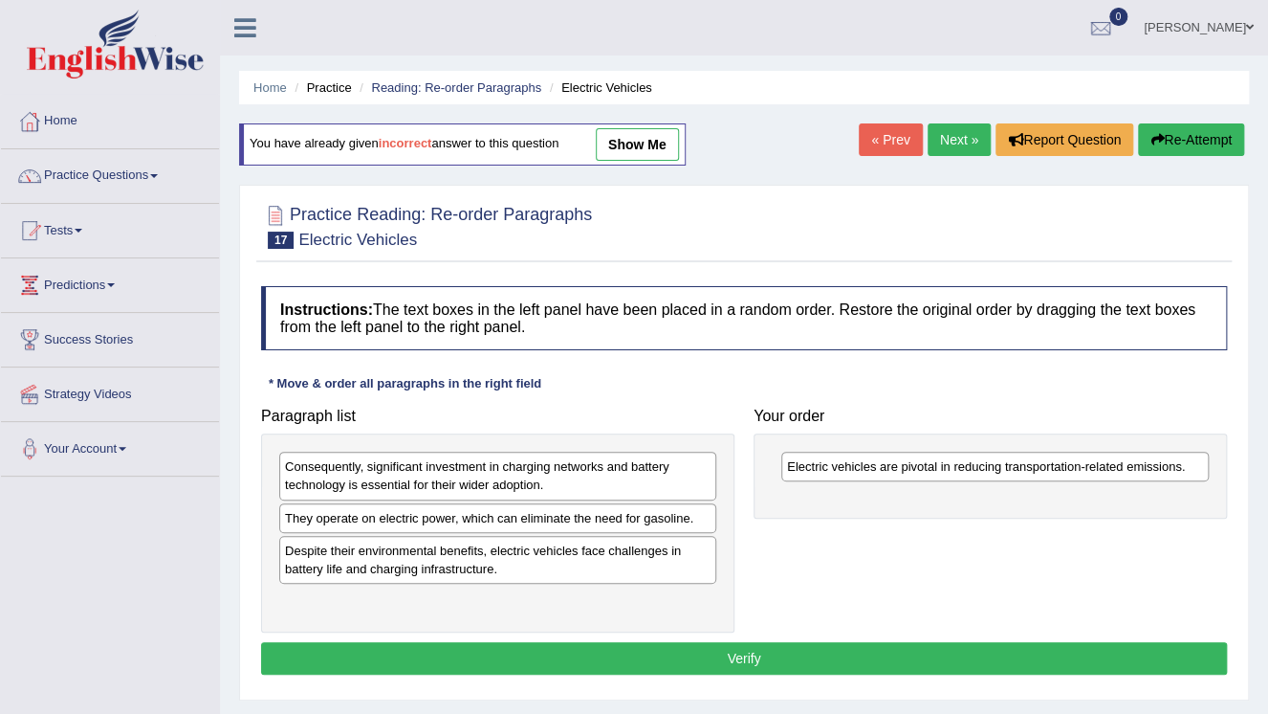
click at [582, 523] on div "They operate on electric power, which can eliminate the need for gasoline." at bounding box center [497, 518] width 437 height 30
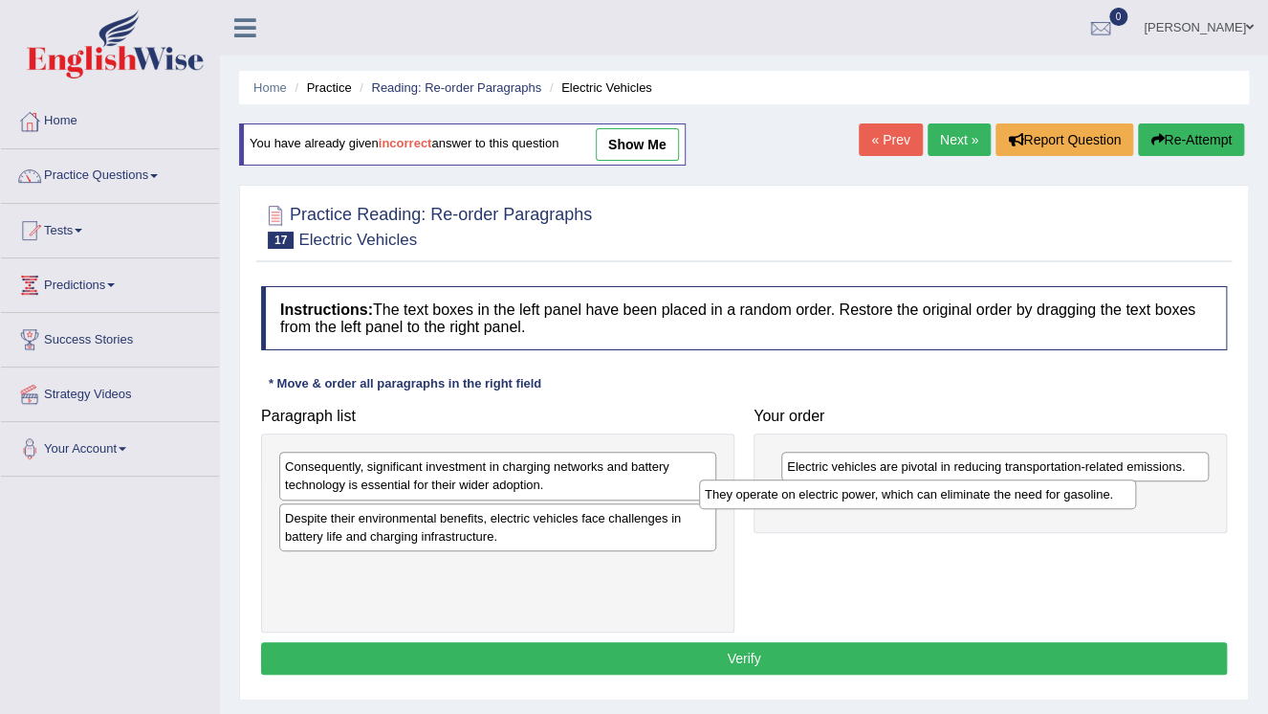
drag, startPoint x: 582, startPoint y: 516, endPoint x: 1002, endPoint y: 493, distance: 420.5
click at [1002, 493] on div "They operate on electric power, which can eliminate the need for gasoline." at bounding box center [917, 494] width 437 height 30
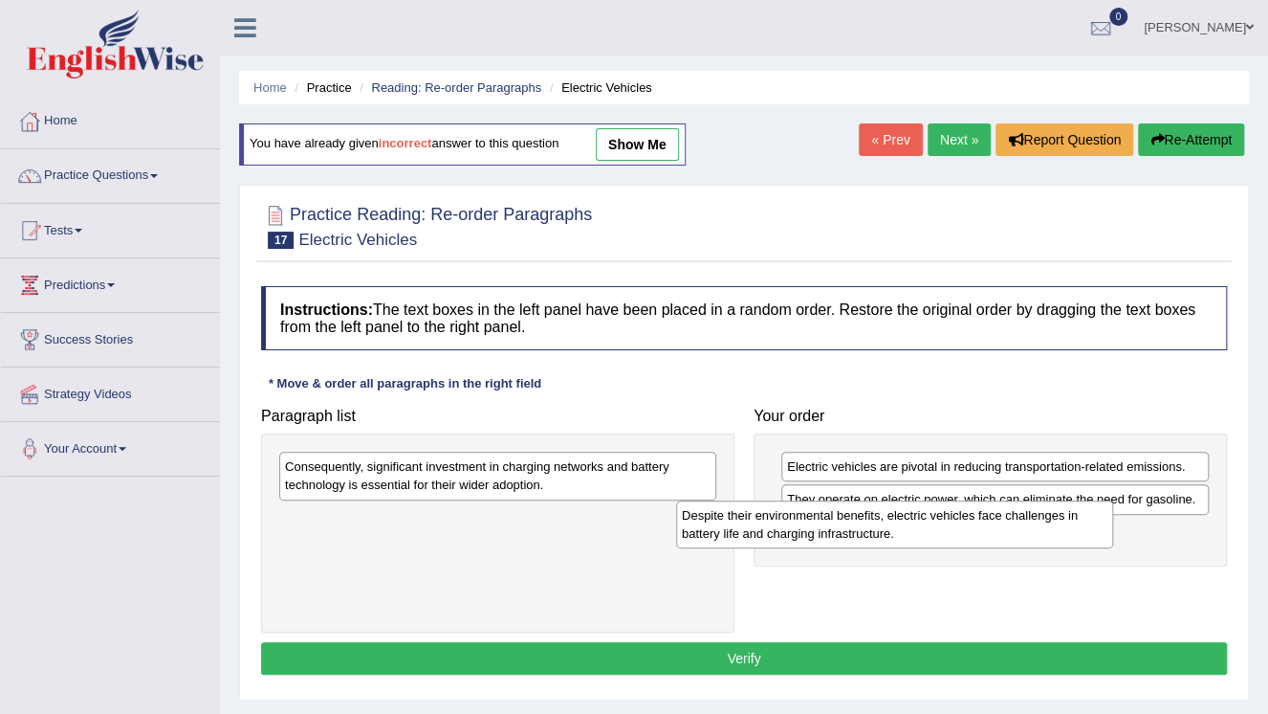
drag, startPoint x: 654, startPoint y: 519, endPoint x: 1076, endPoint y: 525, distance: 421.8
click at [1075, 526] on div "Despite their environmental benefits, electric vehicles face challenges in batt…" at bounding box center [894, 524] width 437 height 48
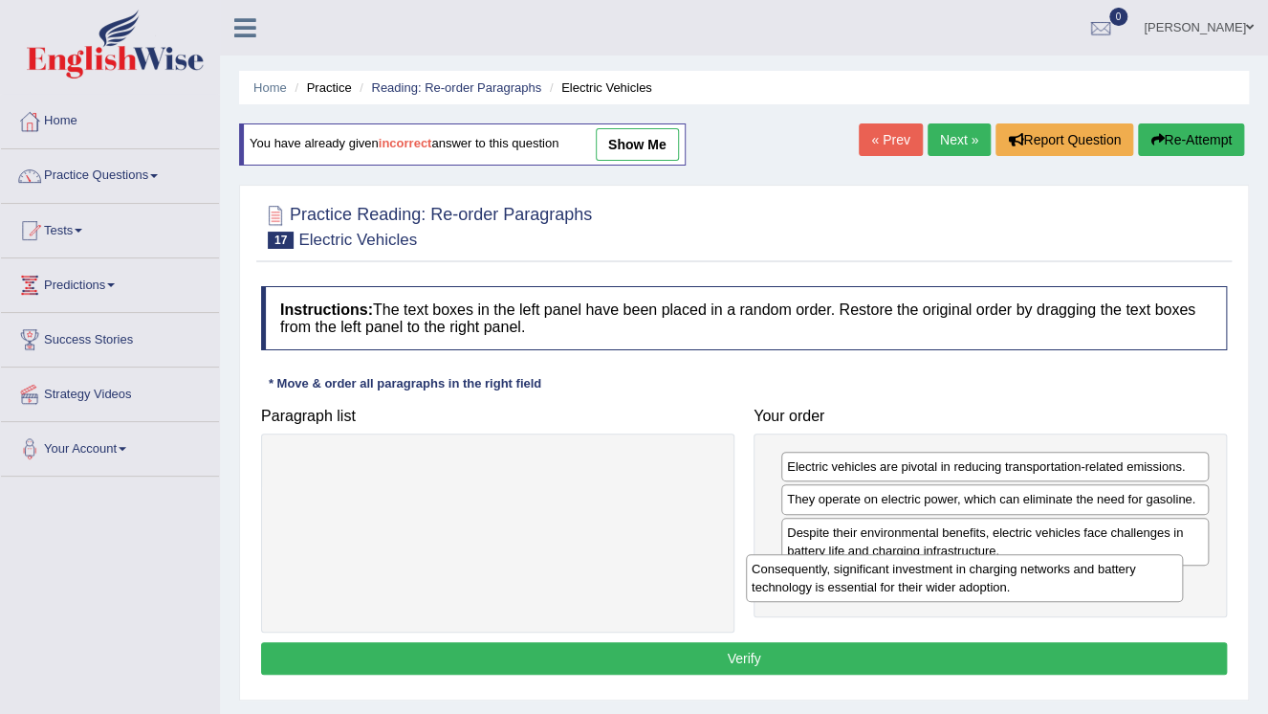
drag, startPoint x: 604, startPoint y: 489, endPoint x: 1083, endPoint y: 589, distance: 488.7
click at [1083, 589] on div "Consequently, significant investment in charging networks and battery technolog…" at bounding box center [964, 578] width 437 height 48
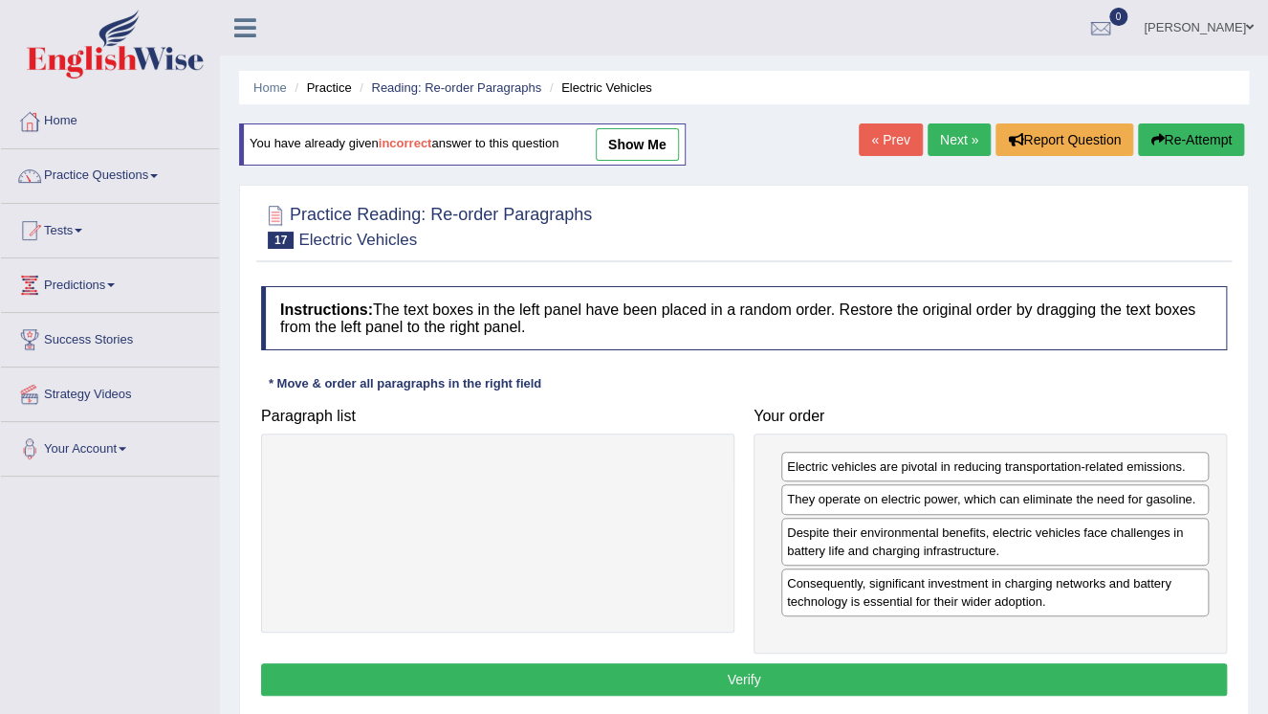
click at [871, 666] on button "Verify" at bounding box center [744, 679] width 966 height 33
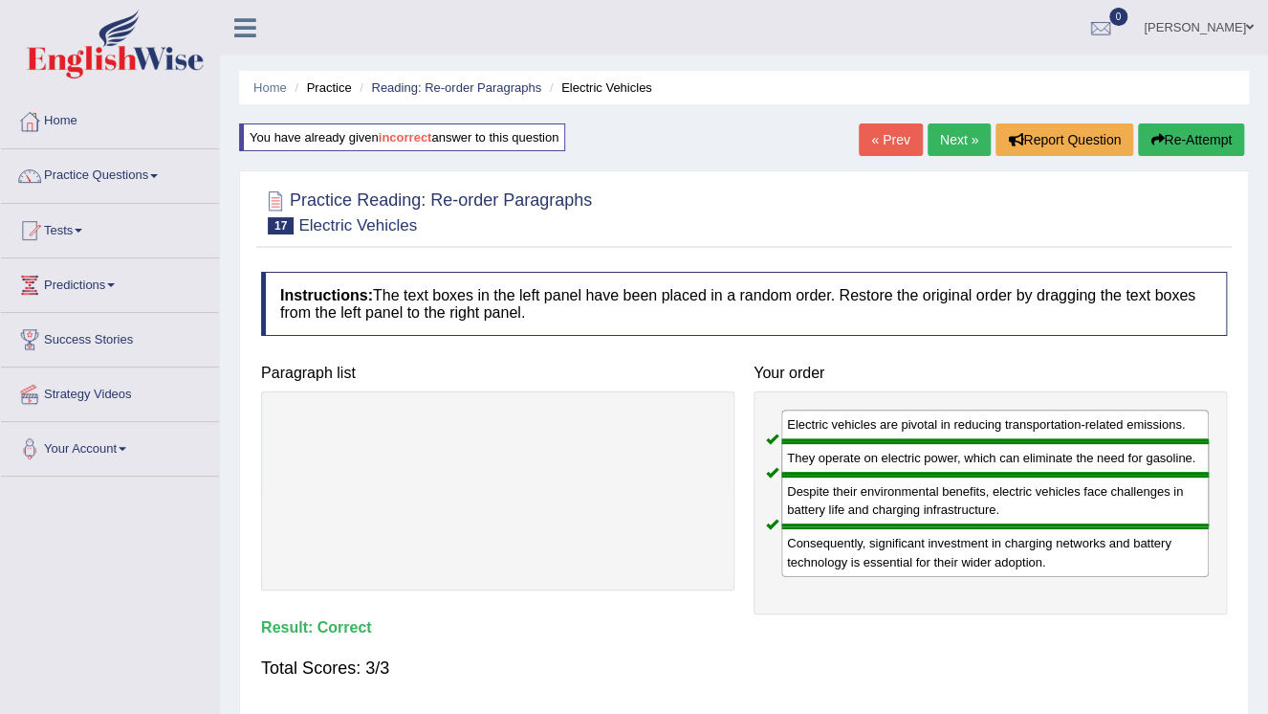
click at [958, 145] on link "Next »" at bounding box center [959, 139] width 63 height 33
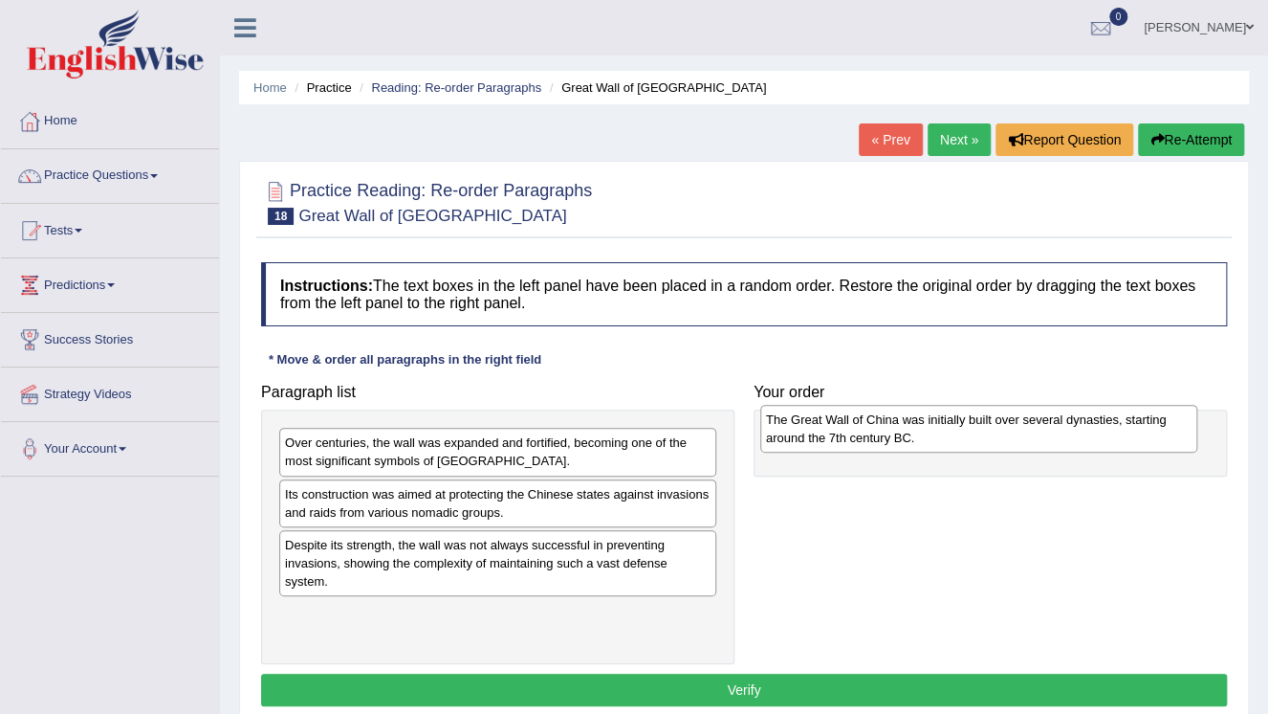
drag, startPoint x: 517, startPoint y: 447, endPoint x: 999, endPoint y: 424, distance: 481.7
click at [999, 424] on div "The Great Wall of China was initially built over several dynasties, starting ar…" at bounding box center [978, 429] width 437 height 48
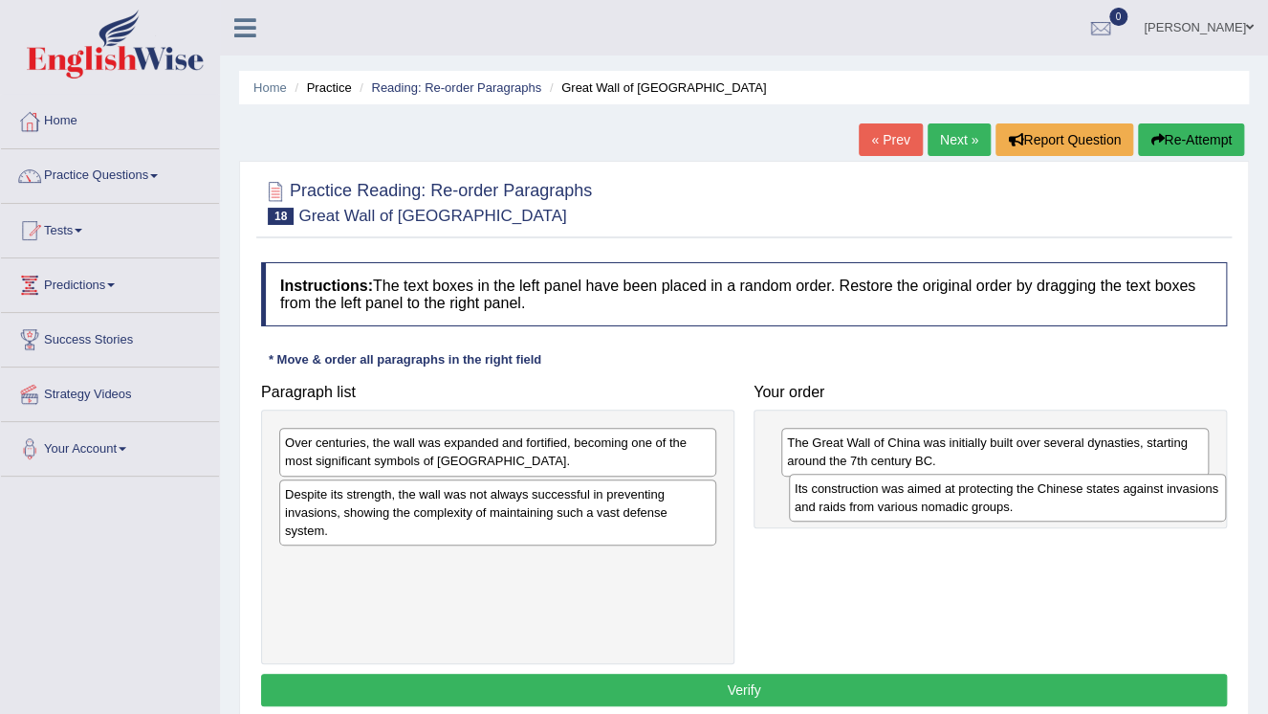
drag, startPoint x: 460, startPoint y: 507, endPoint x: 964, endPoint y: 501, distance: 504.1
click at [964, 501] on div "Its construction was aimed at protecting the Chinese states against invasions a…" at bounding box center [1007, 497] width 437 height 48
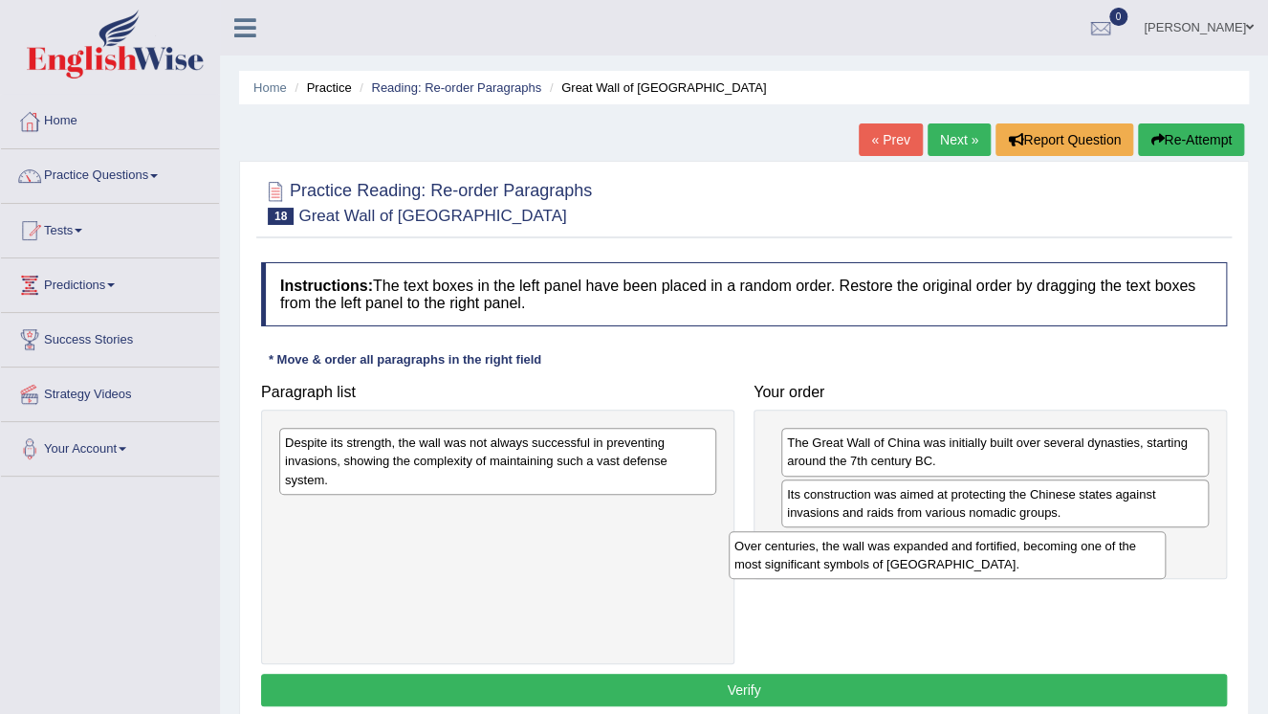
drag, startPoint x: 691, startPoint y: 459, endPoint x: 1165, endPoint y: 553, distance: 483.6
click at [1165, 553] on div "Over centuries, the wall was expanded and fortified, becoming one of the most s…" at bounding box center [947, 555] width 437 height 48
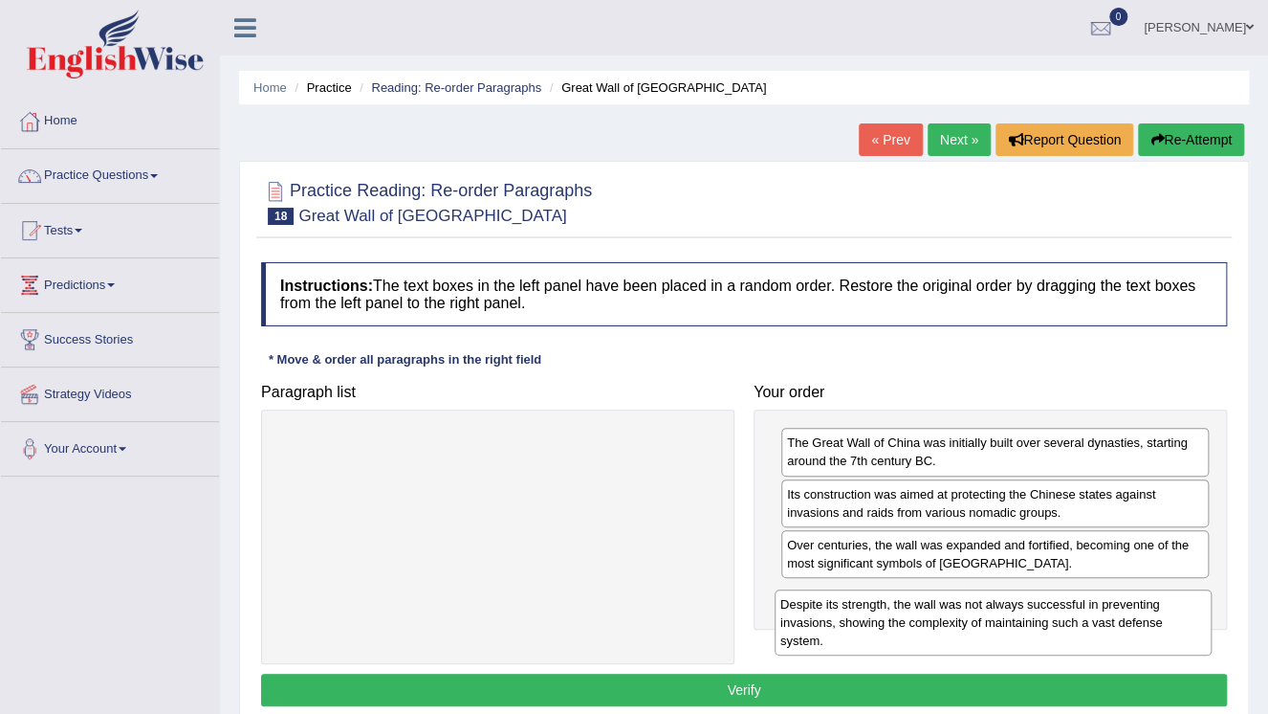
drag, startPoint x: 560, startPoint y: 462, endPoint x: 1080, endPoint y: 616, distance: 541.7
click at [1080, 619] on div "Despite its strength, the wall was not always successful in preventing invasion…" at bounding box center [993, 622] width 437 height 66
click at [1080, 617] on div "Despite its strength, the wall was not always successful in preventing invasion…" at bounding box center [993, 622] width 437 height 66
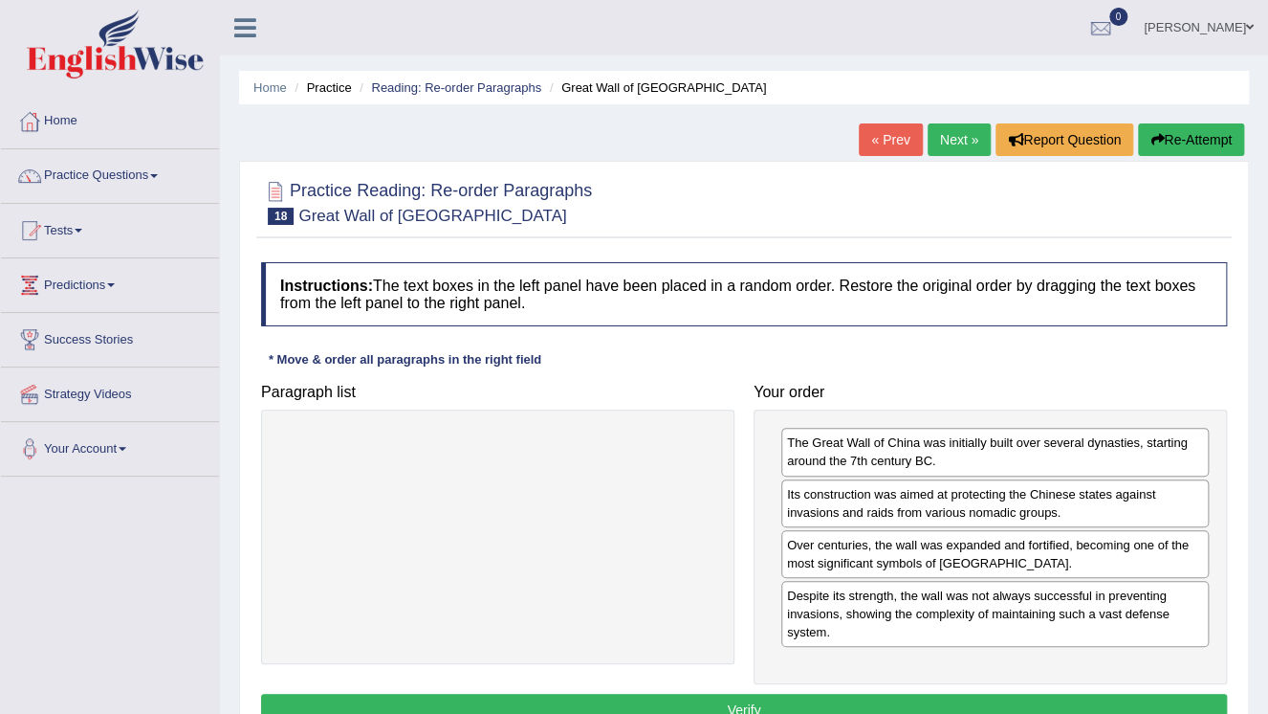
click at [754, 705] on button "Verify" at bounding box center [744, 709] width 966 height 33
click at [754, 705] on div "Home Practice Reading: Re-order Paragraphs Great Wall of China « Prev Next » Re…" at bounding box center [744, 478] width 1048 height 956
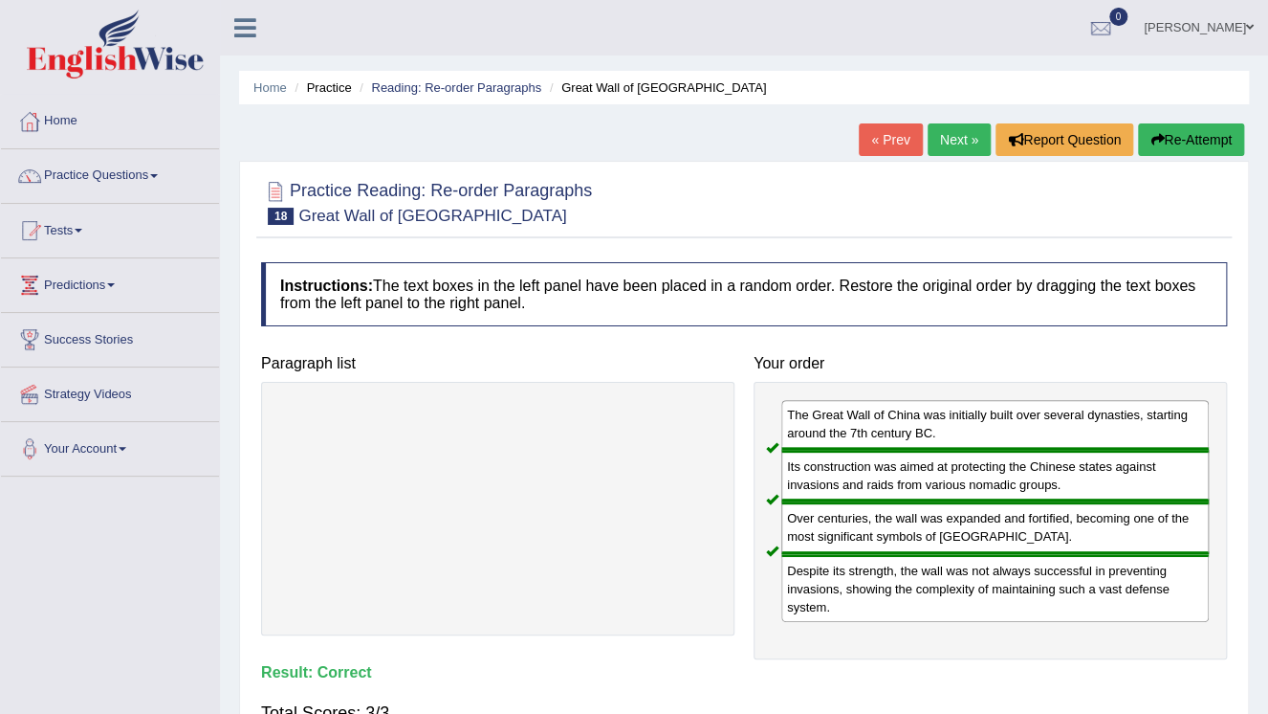
click at [948, 153] on link "Next »" at bounding box center [959, 139] width 63 height 33
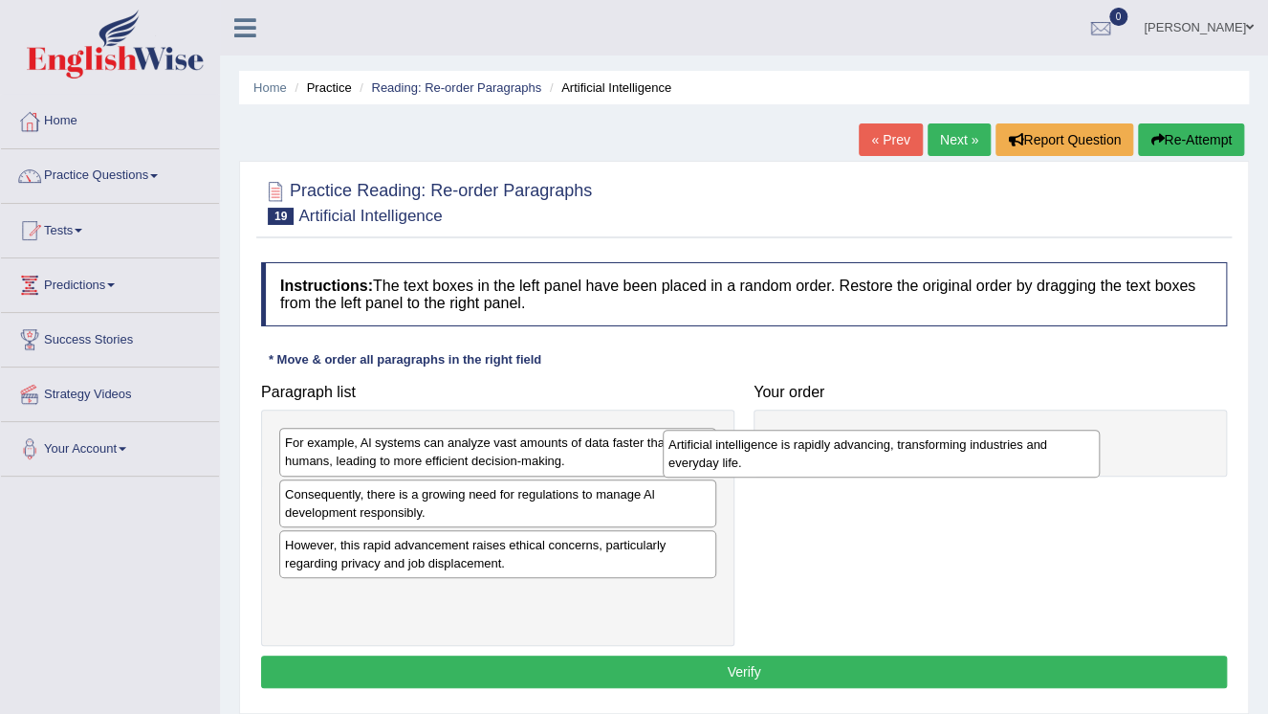
drag, startPoint x: 519, startPoint y: 550, endPoint x: 953, endPoint y: 425, distance: 451.0
click at [953, 429] on div "Artificial intelligence is rapidly advancing, transforming industries and every…" at bounding box center [881, 453] width 437 height 48
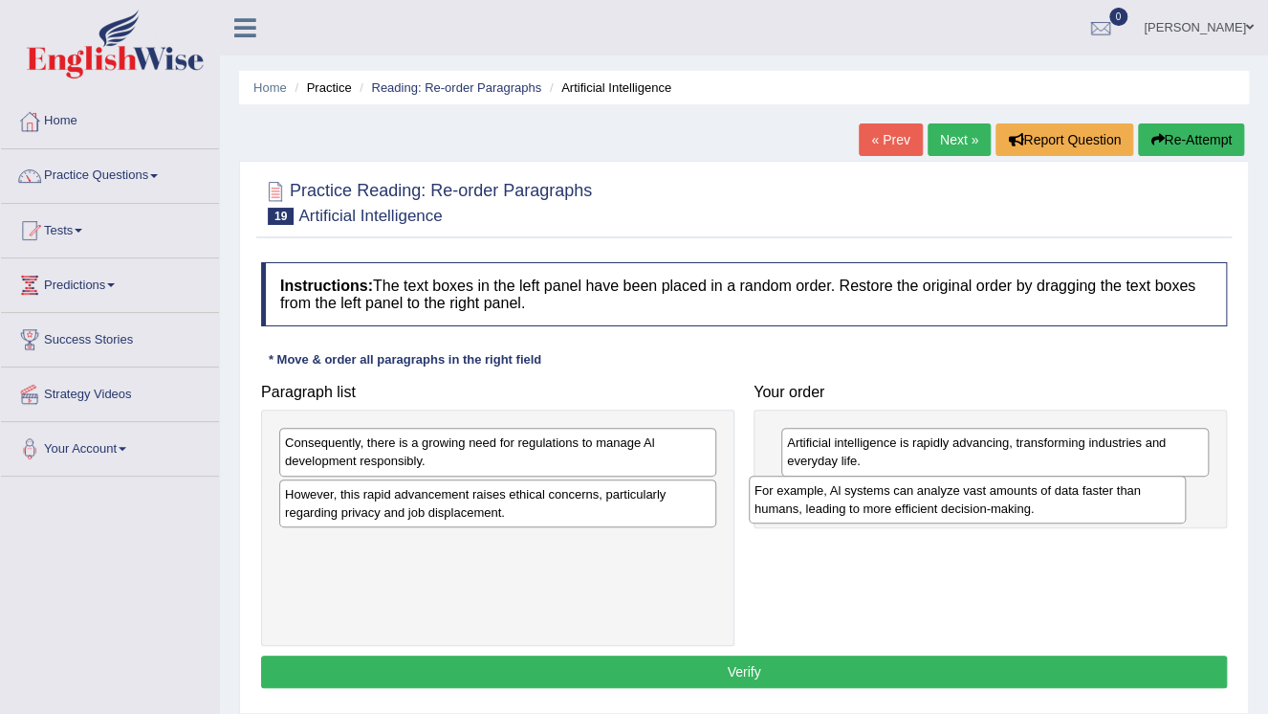
drag, startPoint x: 495, startPoint y: 450, endPoint x: 979, endPoint y: 493, distance: 485.9
click at [978, 494] on div "For example, Al systems can analyze vast amounts of data faster than humans, le…" at bounding box center [967, 499] width 437 height 48
click at [979, 493] on div "For example, Al systems can analyze vast amounts of data faster than humans, le…" at bounding box center [967, 499] width 437 height 48
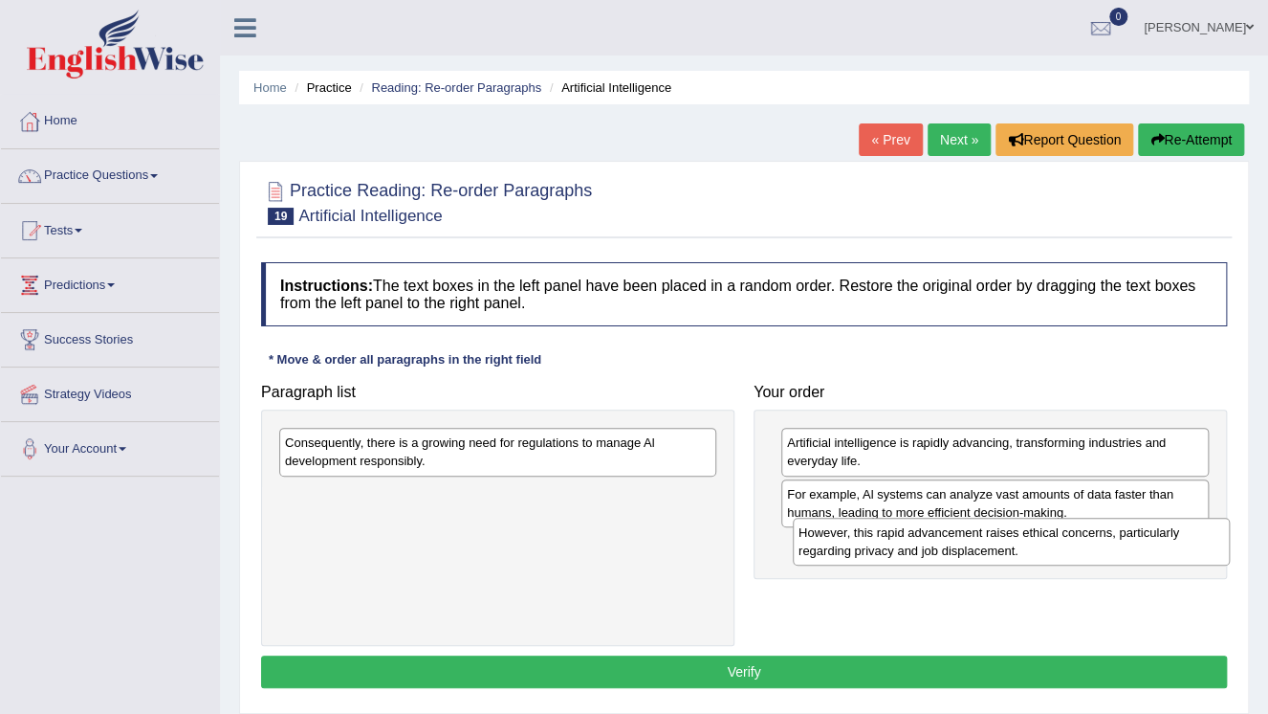
drag, startPoint x: 601, startPoint y: 516, endPoint x: 1110, endPoint y: 549, distance: 509.9
click at [1110, 549] on div "However, this rapid advancement raises ethical concerns, particularly regarding…" at bounding box center [1011, 541] width 437 height 48
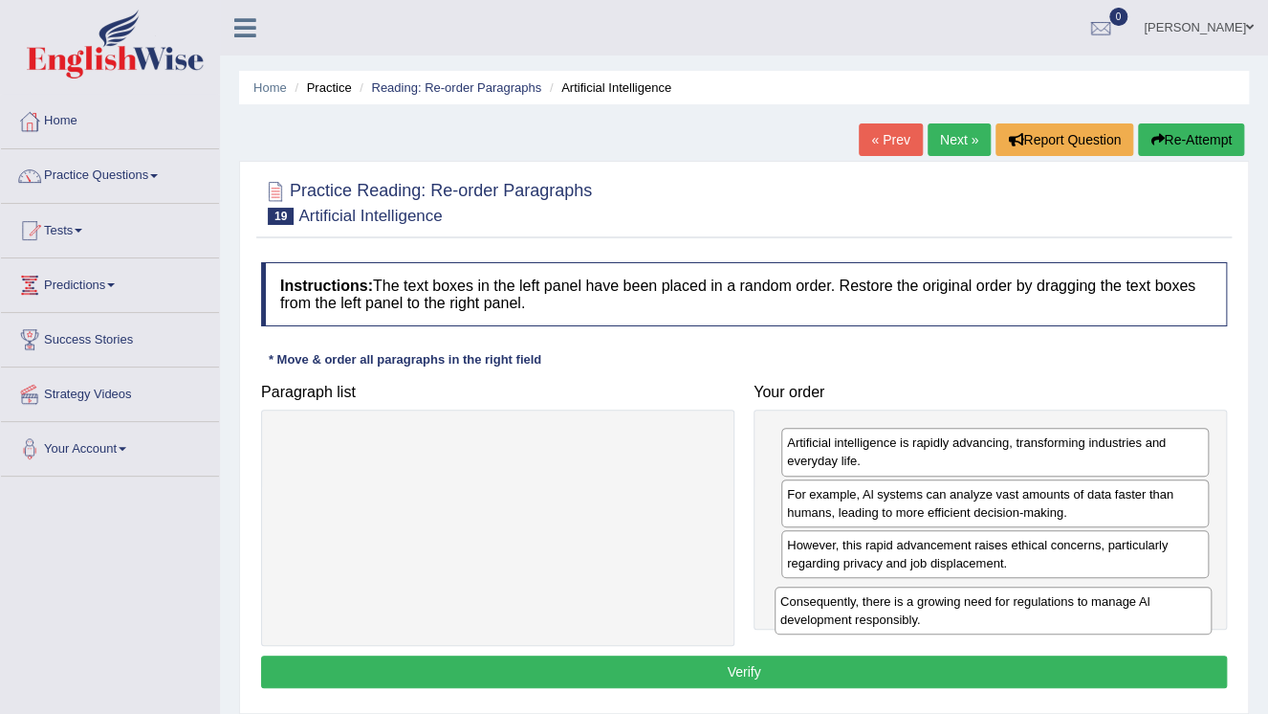
drag, startPoint x: 627, startPoint y: 474, endPoint x: 1098, endPoint y: 614, distance: 490.9
click at [1098, 614] on div "Consequently, there is a growing need for regulations to manage Al development …" at bounding box center [993, 610] width 437 height 48
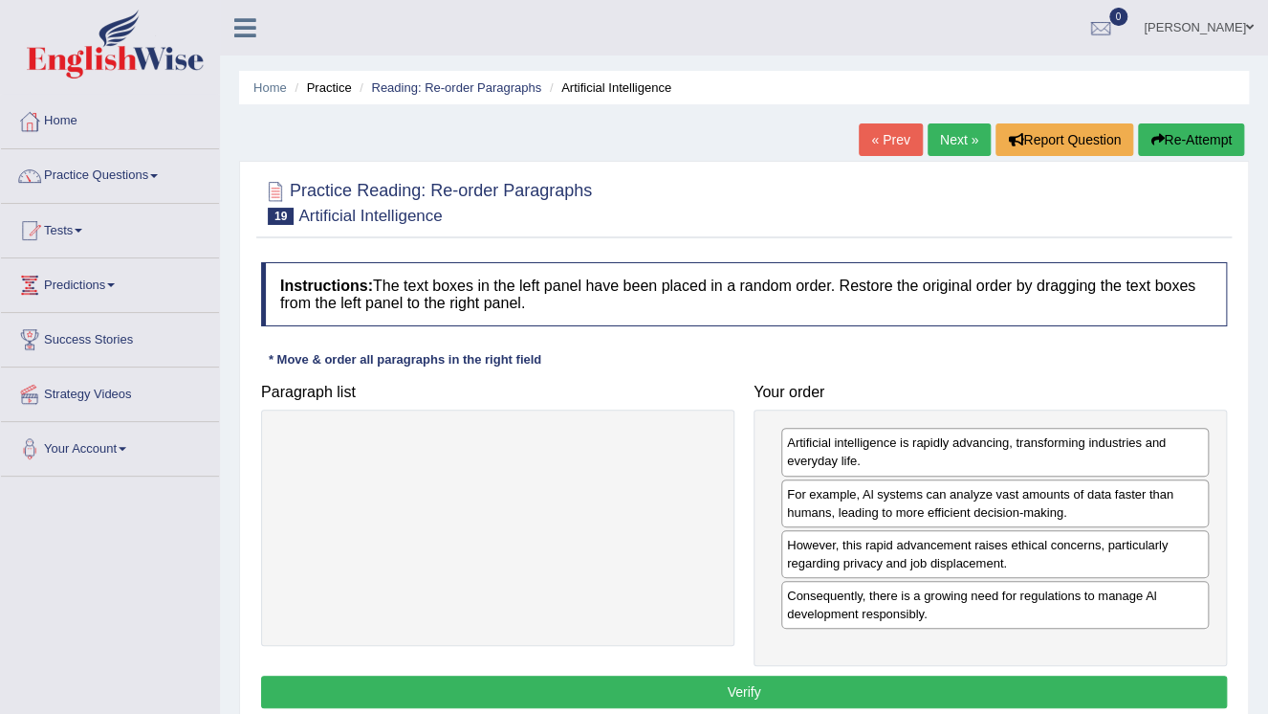
click at [959, 696] on button "Verify" at bounding box center [744, 691] width 966 height 33
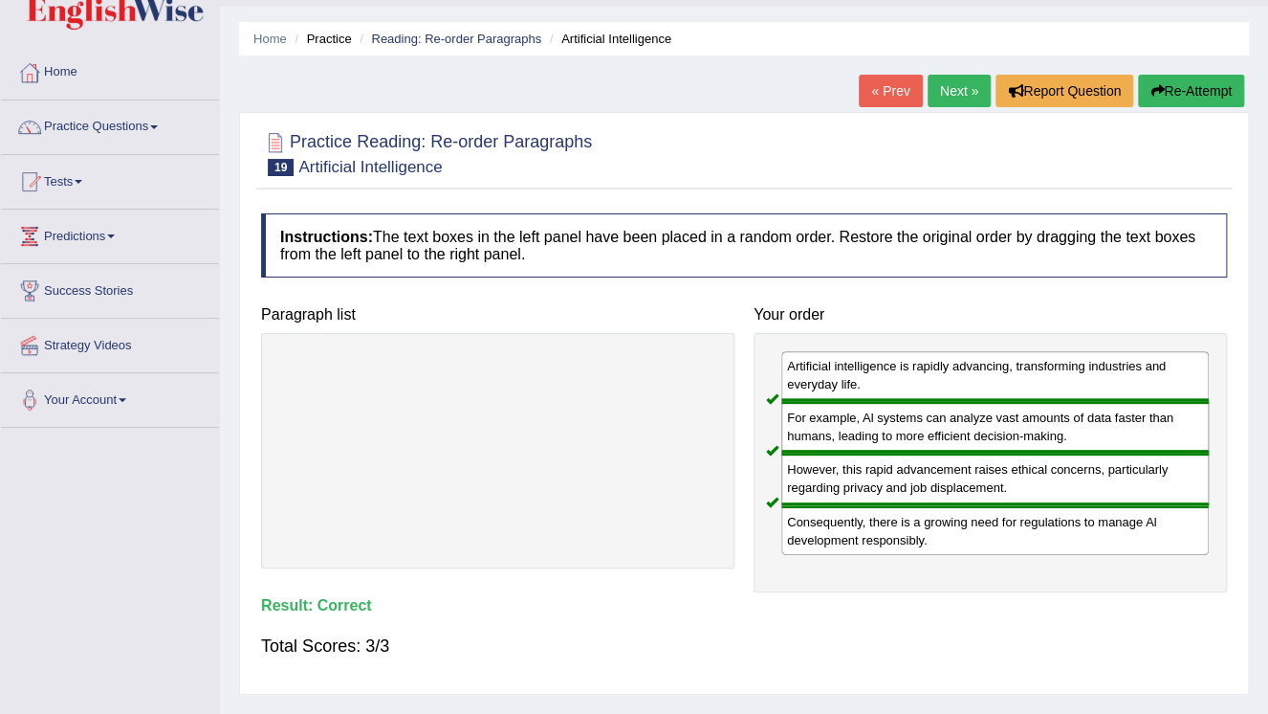
scroll to position [77, 0]
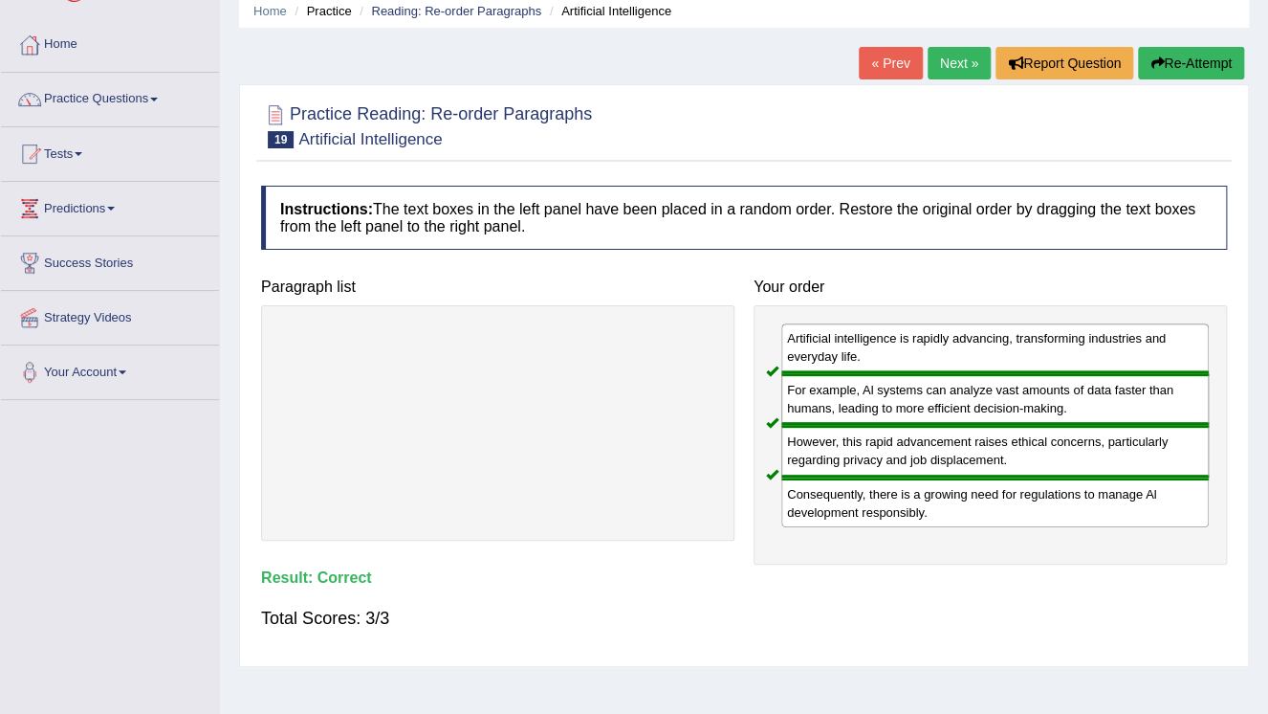
click at [951, 69] on link "Next »" at bounding box center [959, 63] width 63 height 33
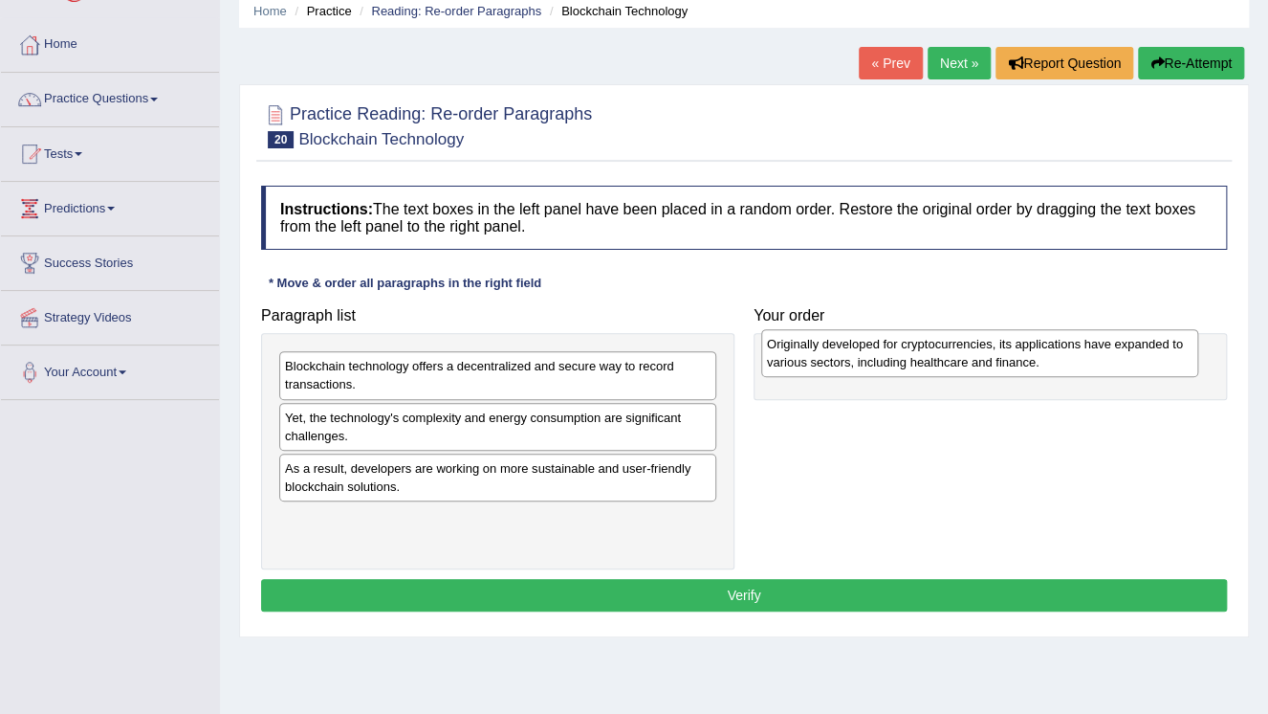
drag, startPoint x: 346, startPoint y: 428, endPoint x: 828, endPoint y: 355, distance: 487.7
click at [828, 355] on div "Originally developed for cryptocurrencies, its applications have expanded to va…" at bounding box center [979, 353] width 437 height 48
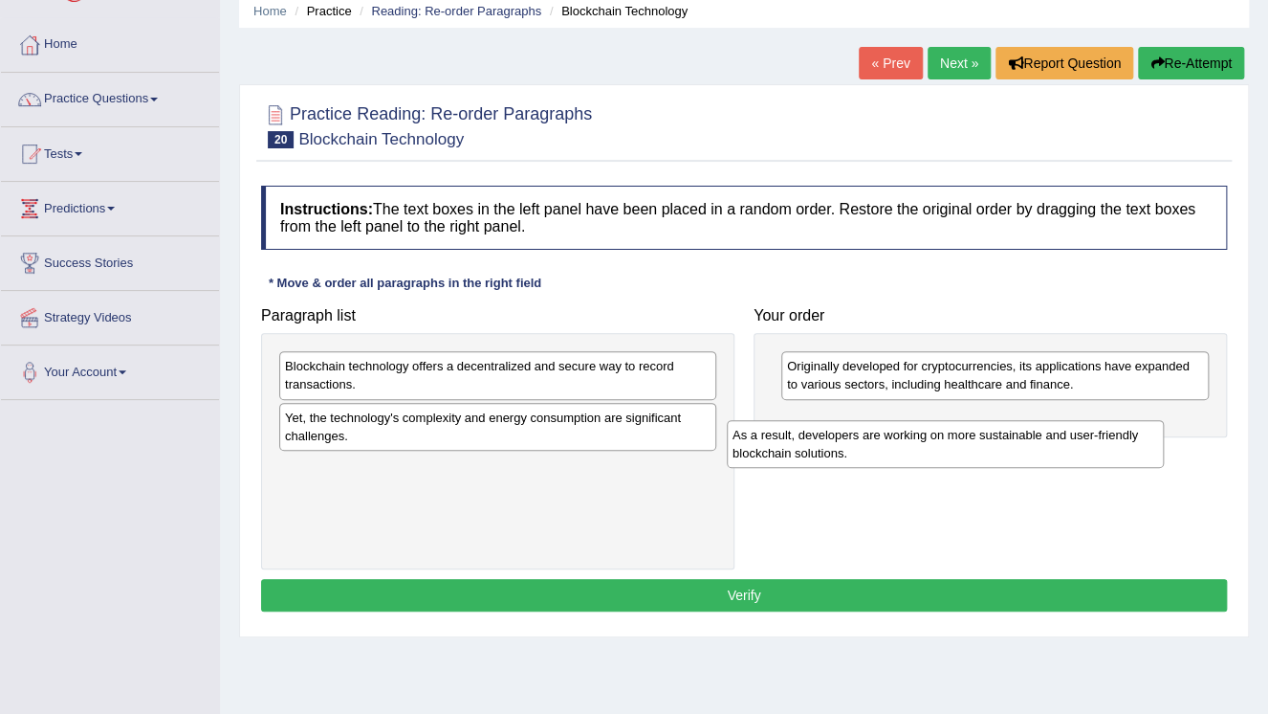
drag, startPoint x: 494, startPoint y: 463, endPoint x: 949, endPoint y: 428, distance: 456.7
click at [949, 428] on div "As a result, developers are working on more sustainable and user-friendly block…" at bounding box center [945, 444] width 437 height 48
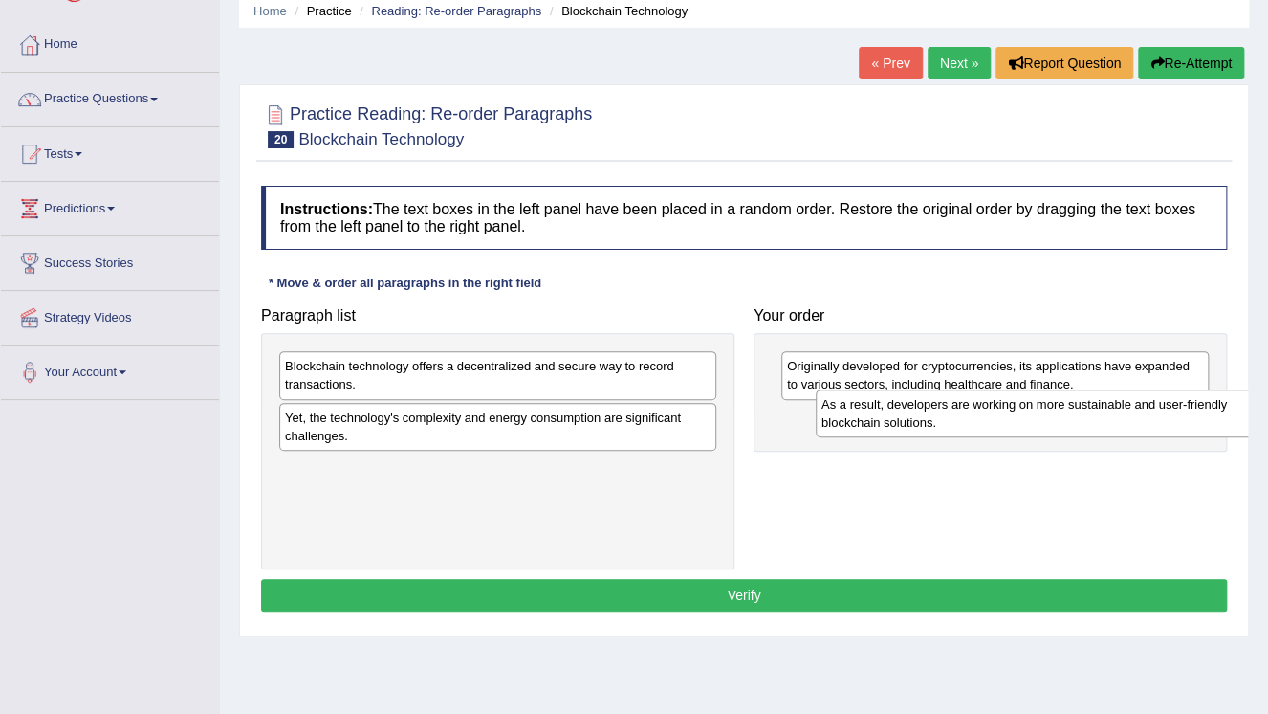
drag, startPoint x: 702, startPoint y: 483, endPoint x: 1204, endPoint y: 413, distance: 507.0
click at [1204, 413] on div "As a result, developers are working on more sustainable and user-friendly block…" at bounding box center [1034, 413] width 437 height 48
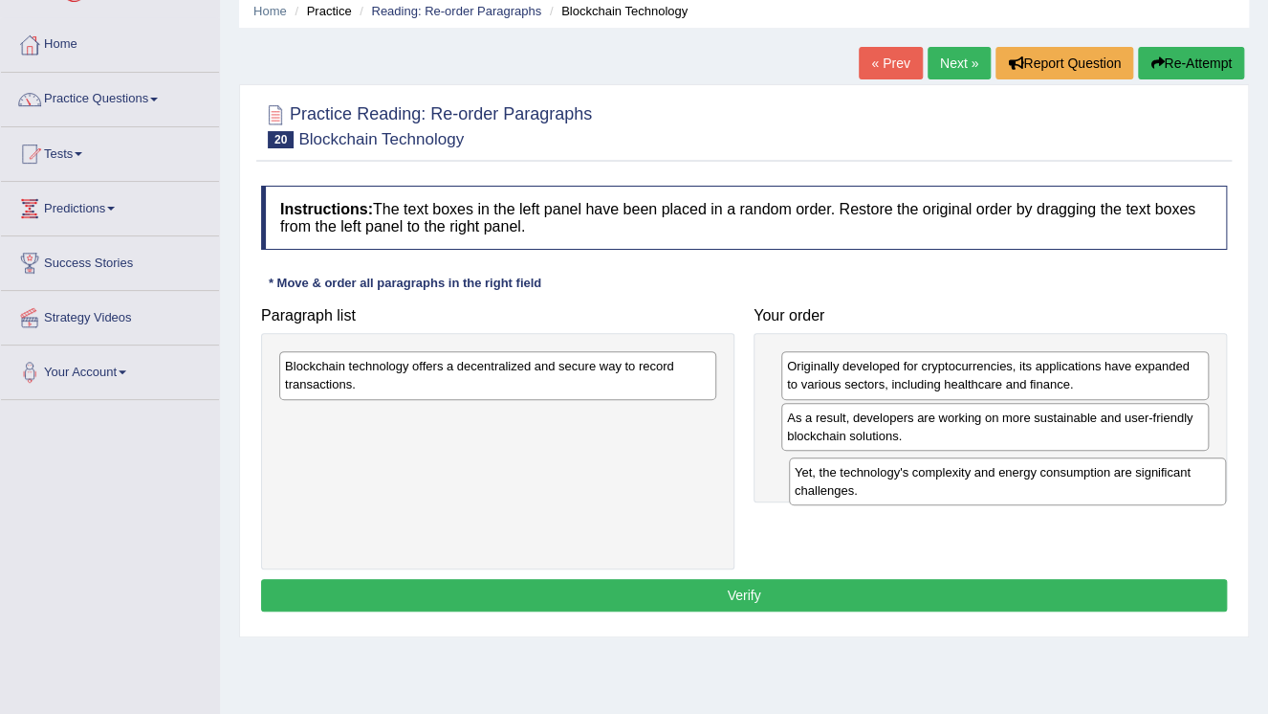
drag, startPoint x: 621, startPoint y: 444, endPoint x: 1061, endPoint y: 462, distance: 440.4
click at [1062, 473] on div "Yet, the technology's complexity and energy consumption are significant challen…" at bounding box center [1007, 481] width 437 height 48
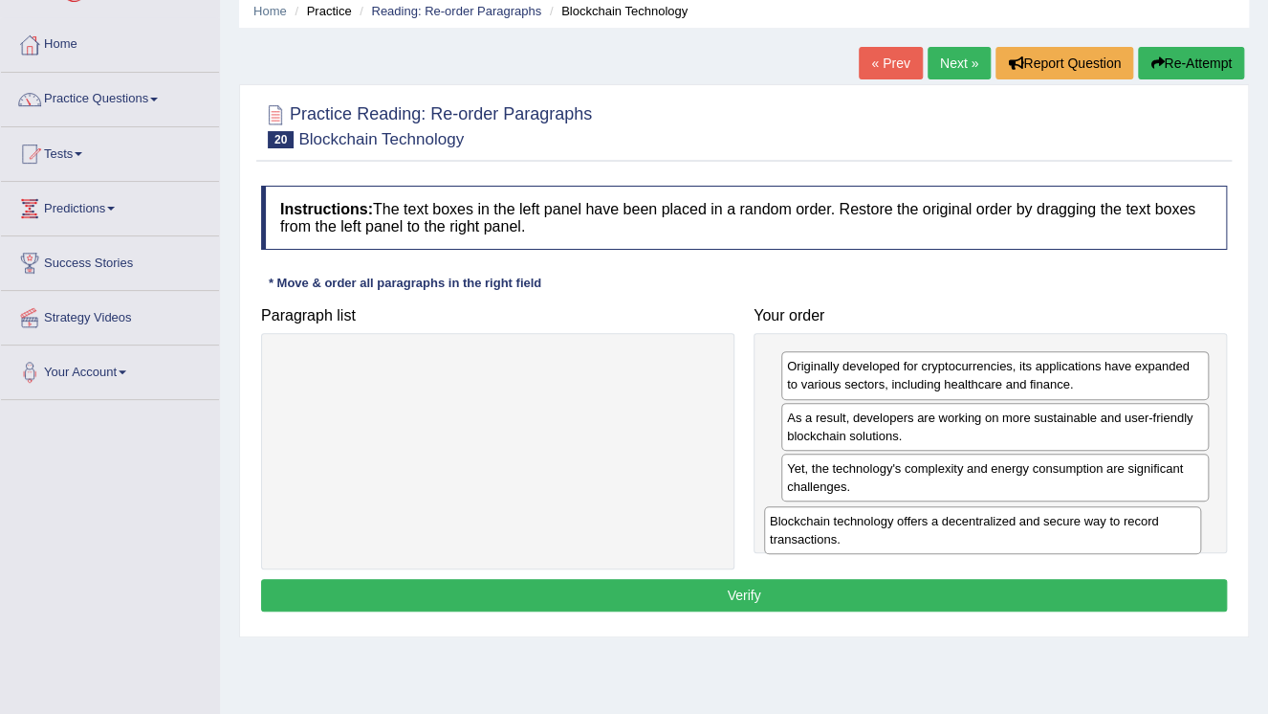
drag, startPoint x: 564, startPoint y: 379, endPoint x: 1055, endPoint y: 526, distance: 512.3
click at [1052, 530] on div "Blockchain technology offers a decentralized and secure way to record transacti…" at bounding box center [982, 530] width 437 height 48
click at [1062, 517] on div "Blockchain technology offers a decentralized and secure way to record transacti…" at bounding box center [982, 530] width 437 height 48
click at [1064, 516] on div "Blockchain technology offers a decentralized and secure way to record transacti…" at bounding box center [982, 530] width 437 height 48
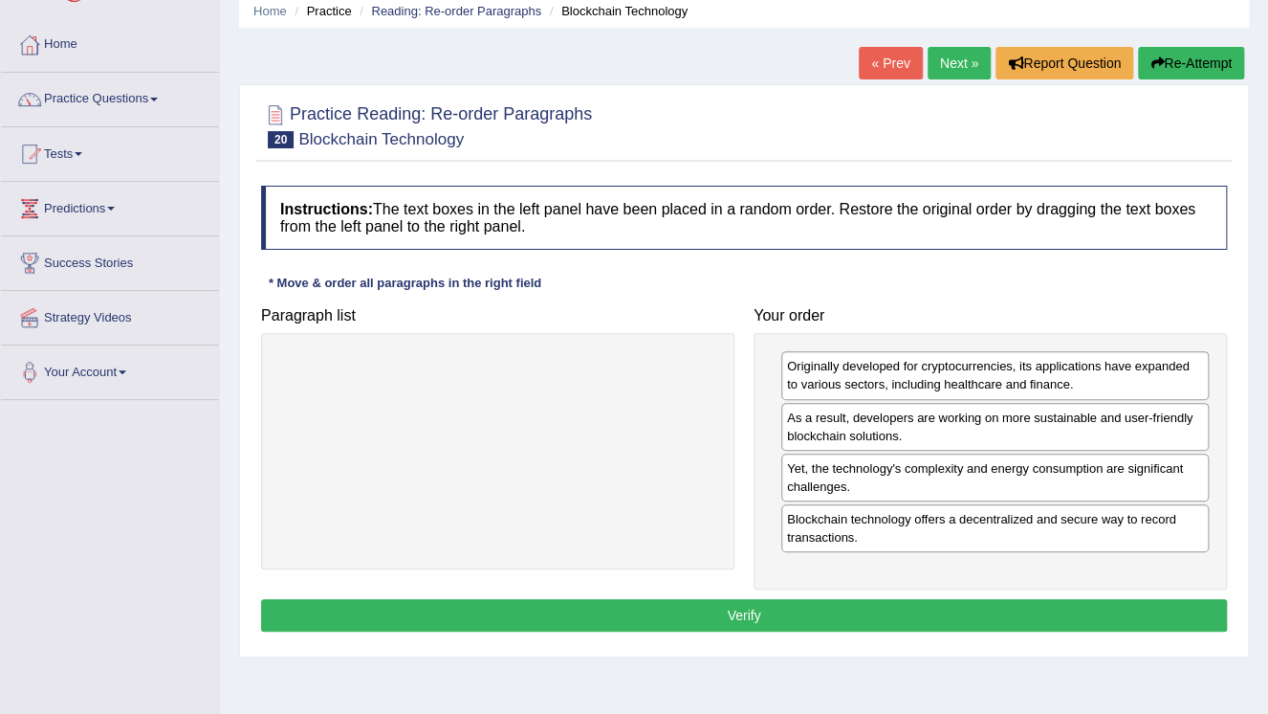
click at [855, 606] on button "Verify" at bounding box center [744, 615] width 966 height 33
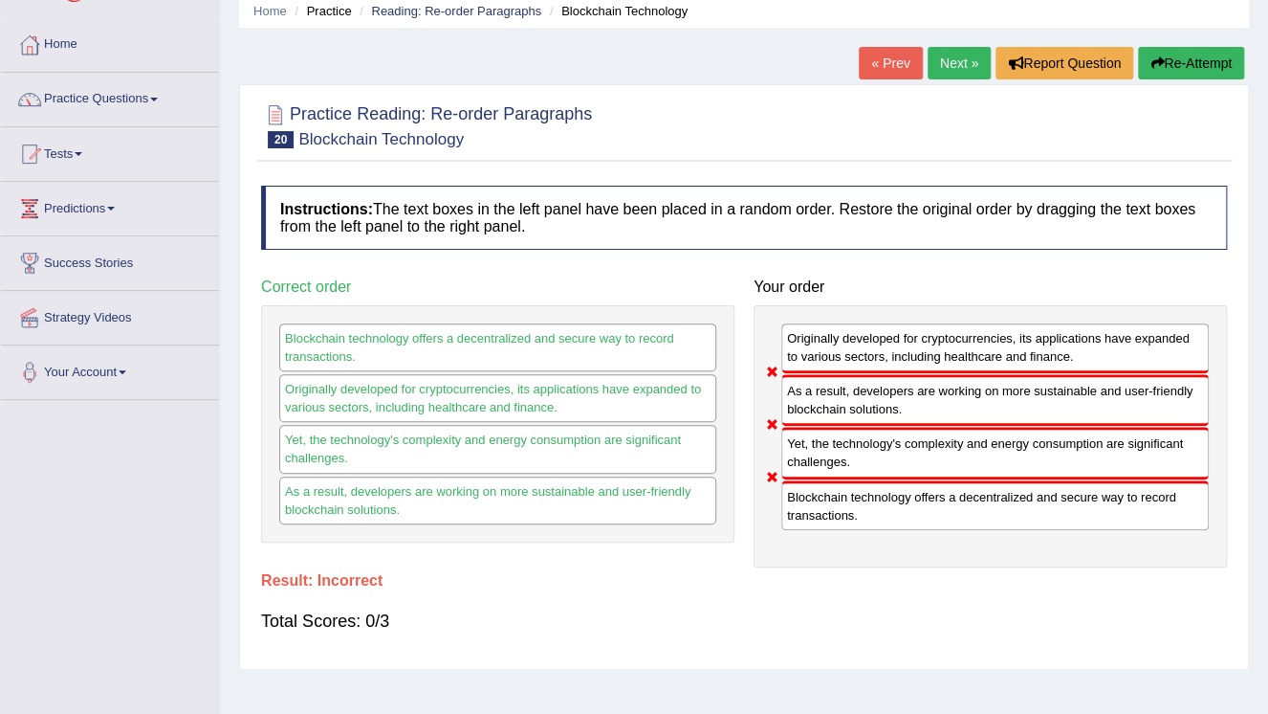
click at [1191, 58] on button "Re-Attempt" at bounding box center [1191, 63] width 106 height 33
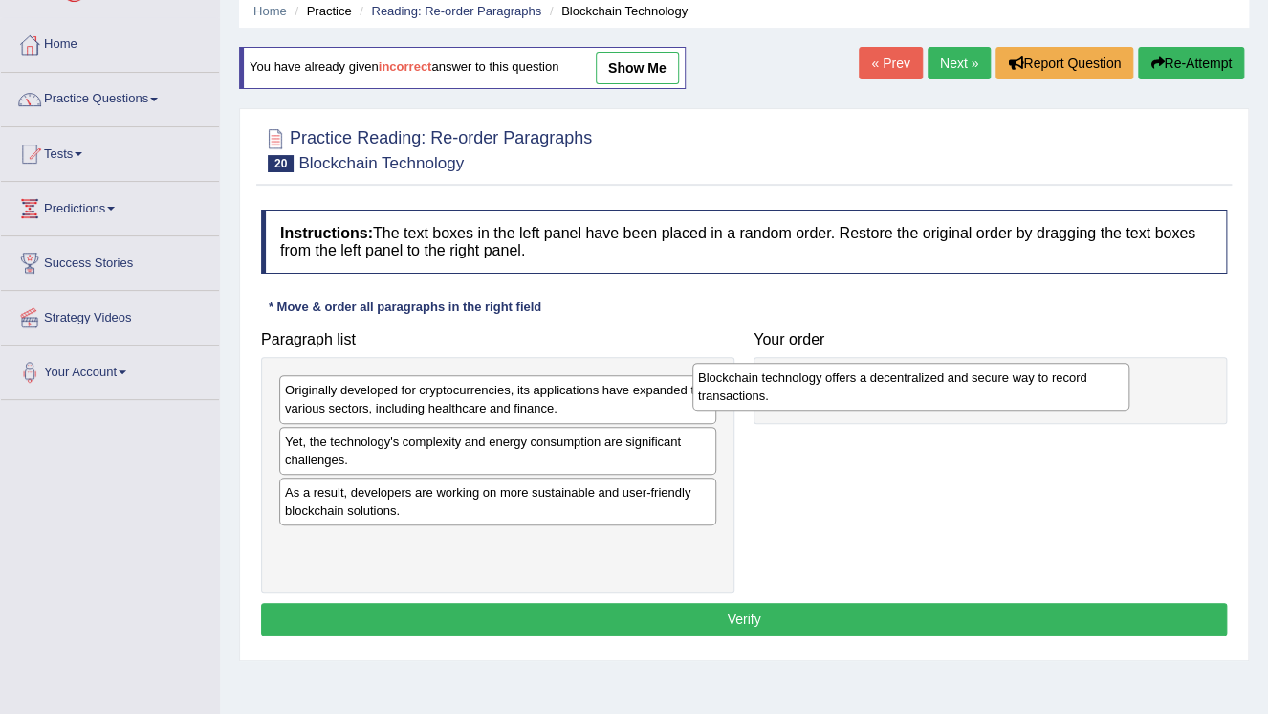
drag, startPoint x: 408, startPoint y: 401, endPoint x: 822, endPoint y: 388, distance: 413.4
click at [822, 388] on div "Blockchain technology offers a decentralized and secure way to record transacti…" at bounding box center [910, 387] width 437 height 48
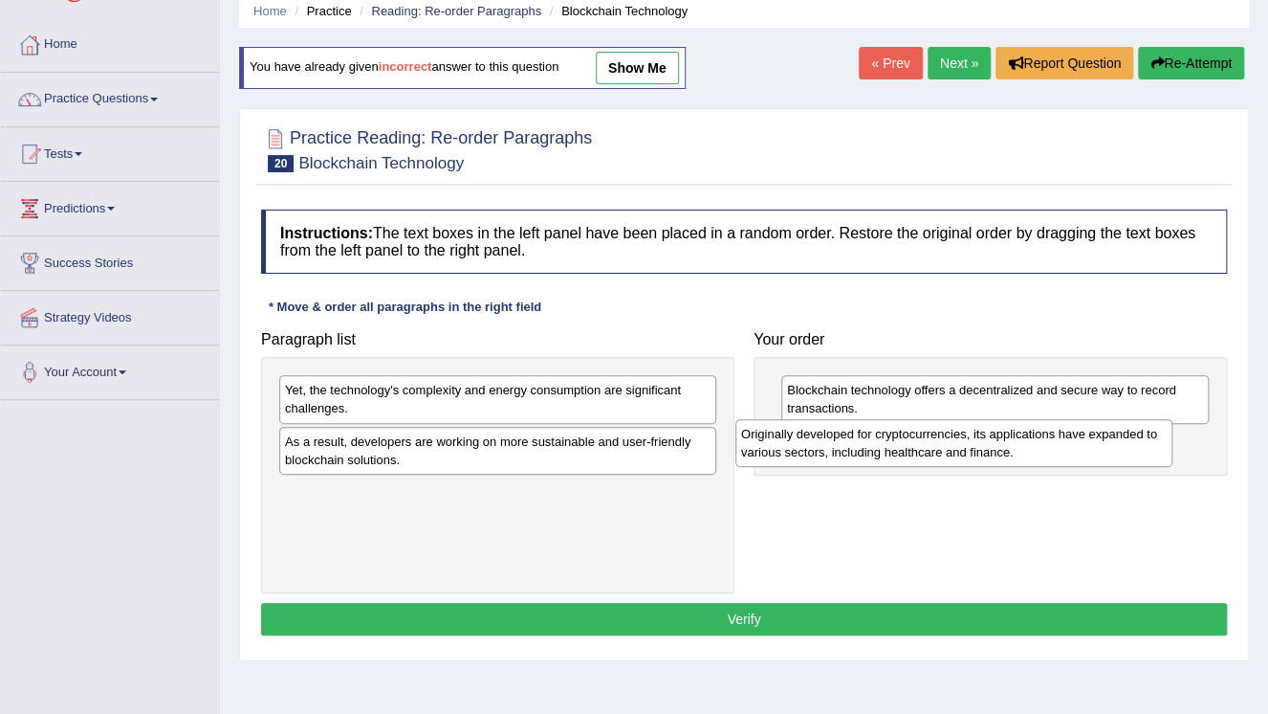
drag, startPoint x: 444, startPoint y: 400, endPoint x: 930, endPoint y: 455, distance: 489.0
click at [928, 455] on div "Originally developed for cryptocurrencies, its applications have expanded to va…" at bounding box center [954, 443] width 437 height 48
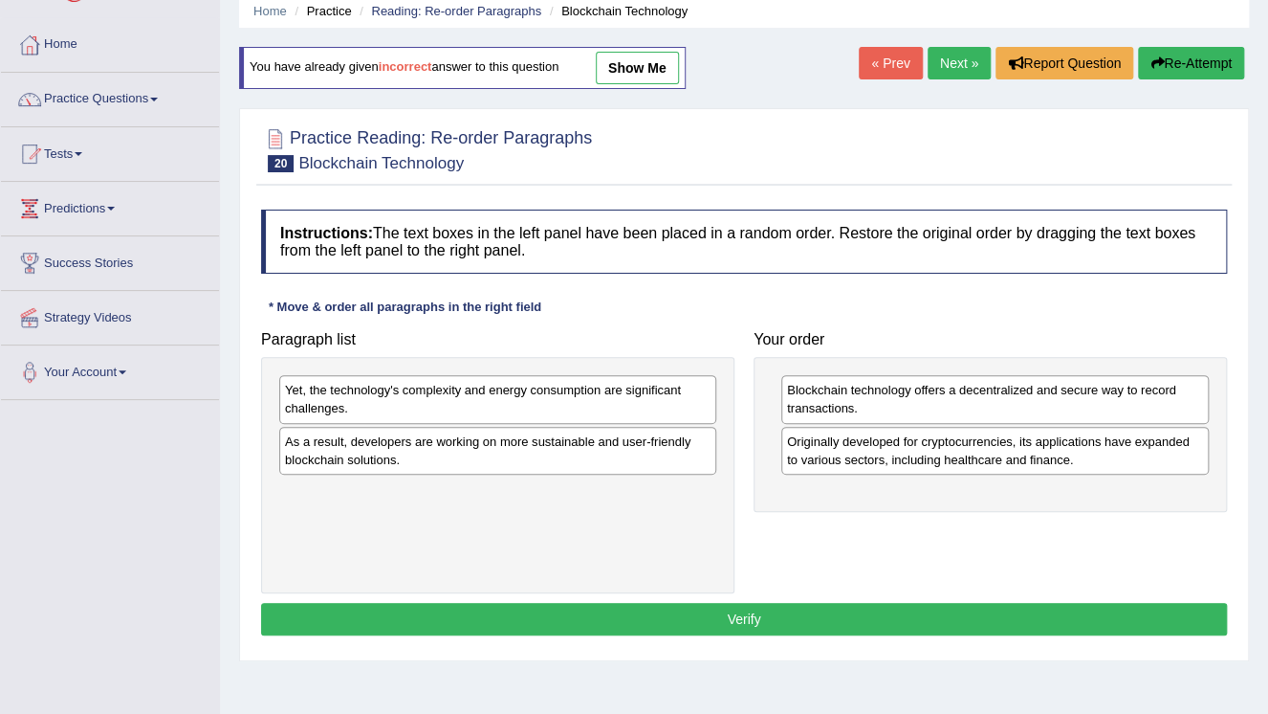
click at [593, 407] on div "Yet, the technology's complexity and energy consumption are significant challen…" at bounding box center [497, 399] width 437 height 48
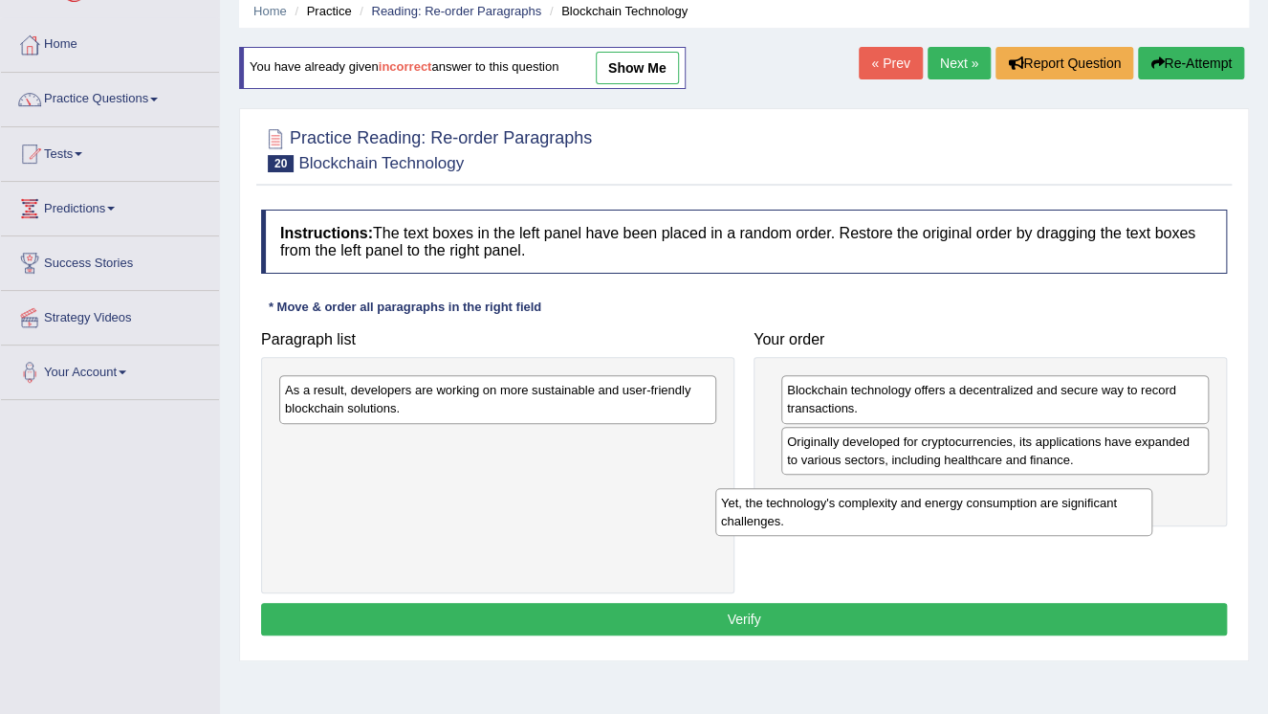
drag, startPoint x: 593, startPoint y: 407, endPoint x: 1060, endPoint y: 509, distance: 477.8
click at [1045, 514] on div "Yet, the technology's complexity and energy consumption are significant challen…" at bounding box center [933, 512] width 437 height 48
click at [1059, 509] on div "Yet, the technology's complexity and energy consumption are significant challen…" at bounding box center [933, 512] width 437 height 48
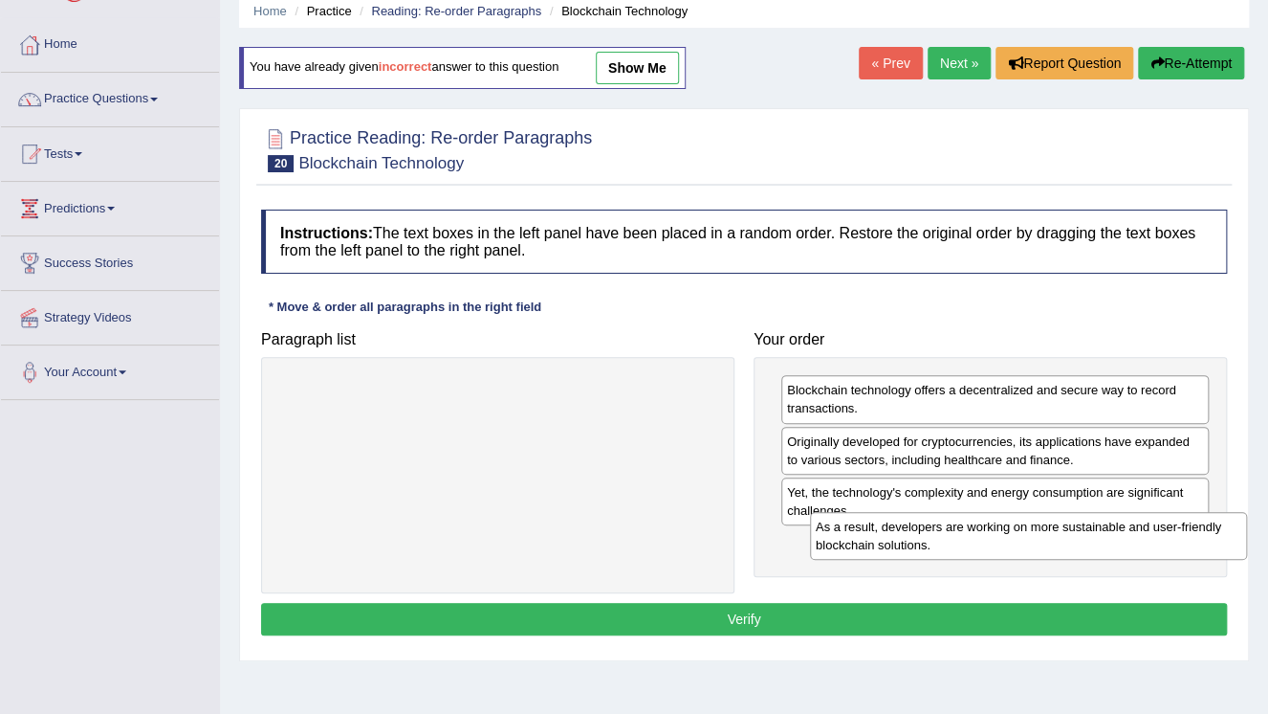
drag, startPoint x: 628, startPoint y: 409, endPoint x: 1159, endPoint y: 546, distance: 548.2
click at [1159, 546] on div "As a result, developers are working on more sustainable and user-friendly block…" at bounding box center [1028, 536] width 437 height 48
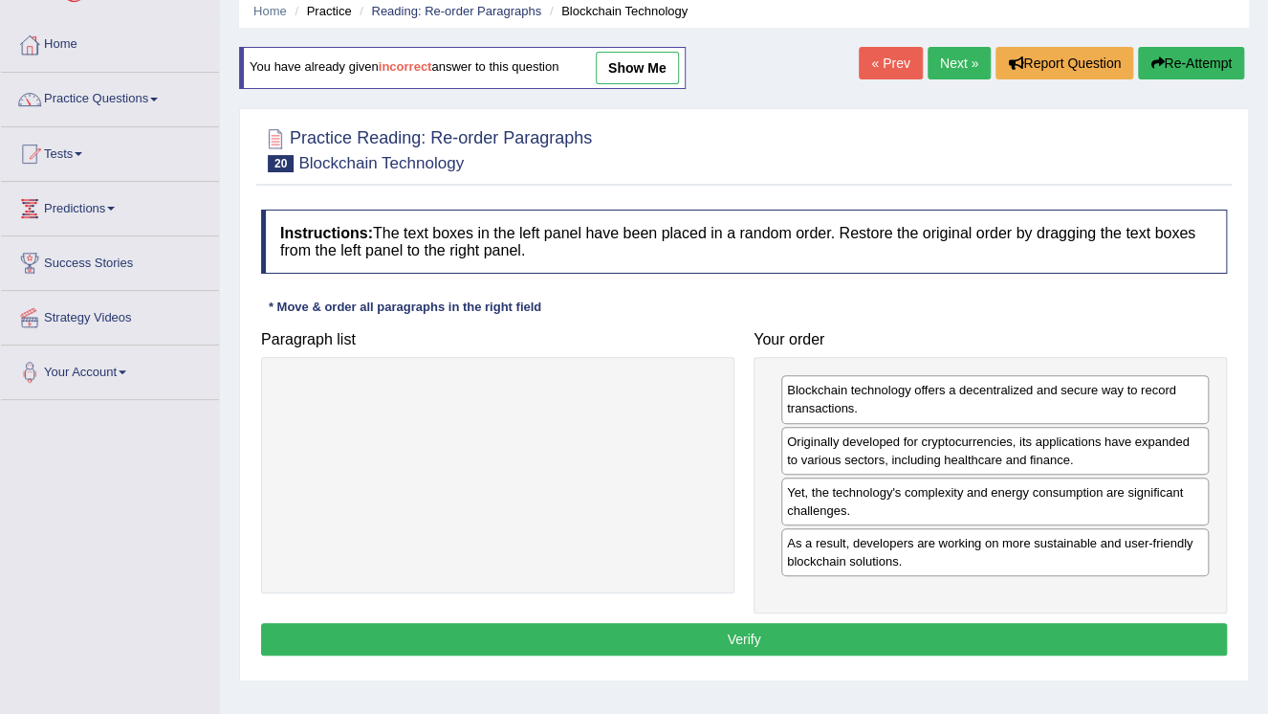
click at [956, 626] on button "Verify" at bounding box center [744, 639] width 966 height 33
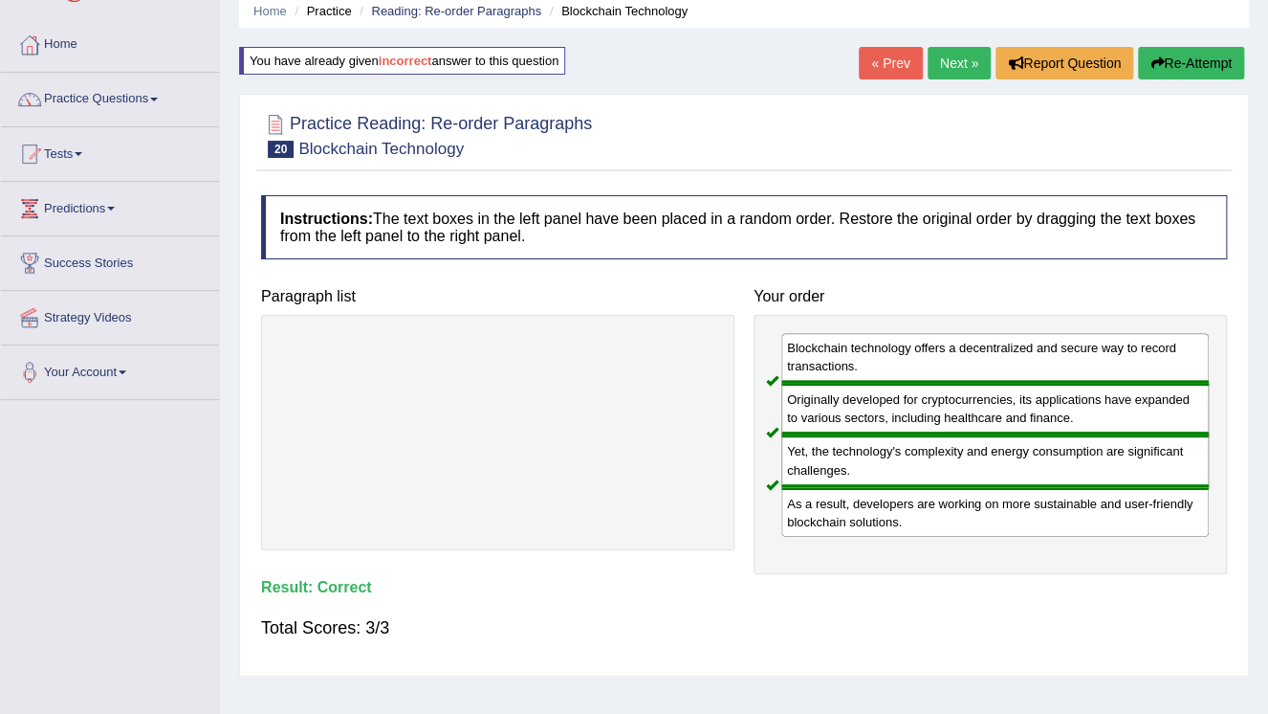
click link "Next »"
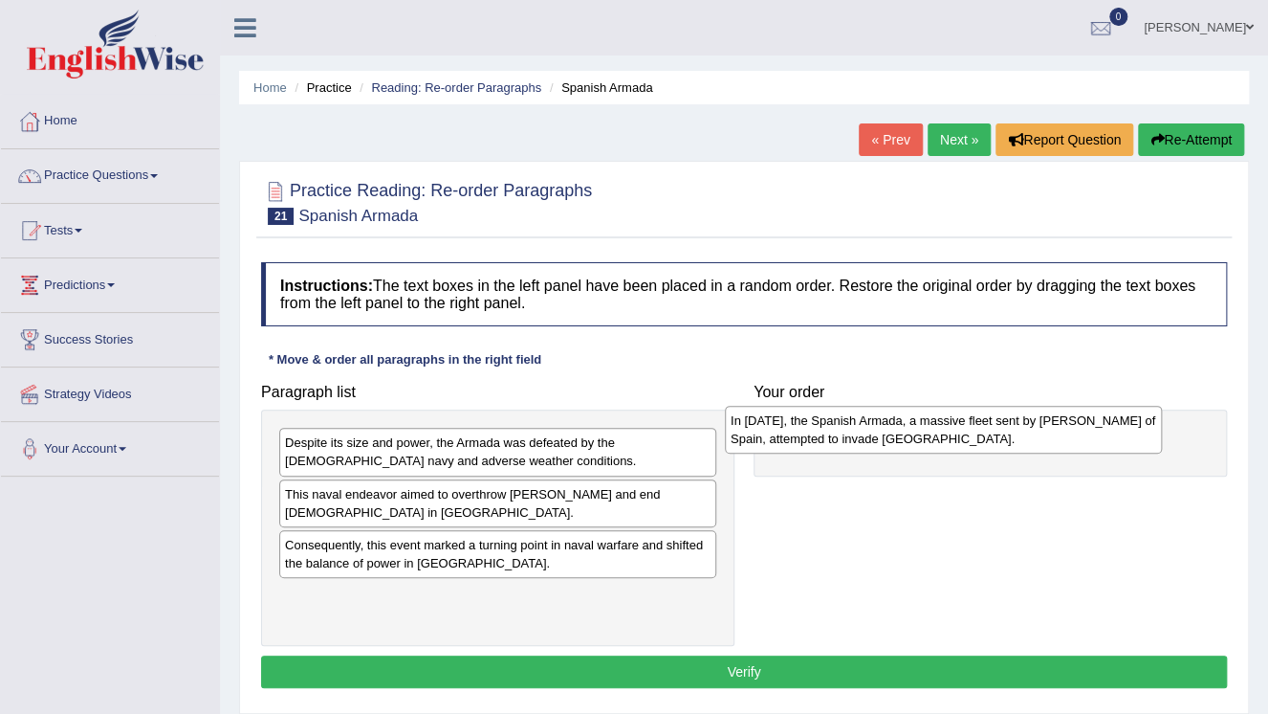
drag, startPoint x: 352, startPoint y: 556, endPoint x: 798, endPoint y: 432, distance: 462.5
click at [798, 432] on div "In [DATE], the Spanish Armada, a massive fleet sent by [PERSON_NAME] of Spain, …" at bounding box center [943, 430] width 437 height 48
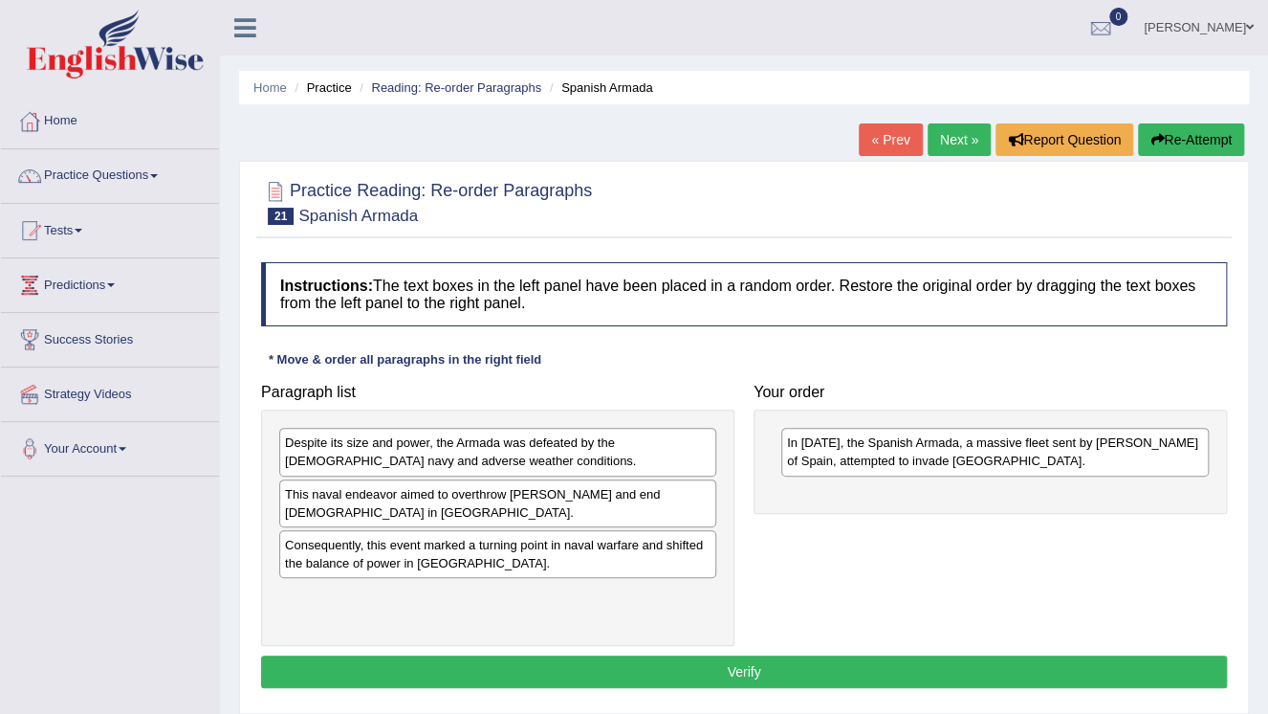
click at [565, 457] on div "Despite its size and power, the Armada was defeated by the [DEMOGRAPHIC_DATA] n…" at bounding box center [497, 452] width 437 height 48
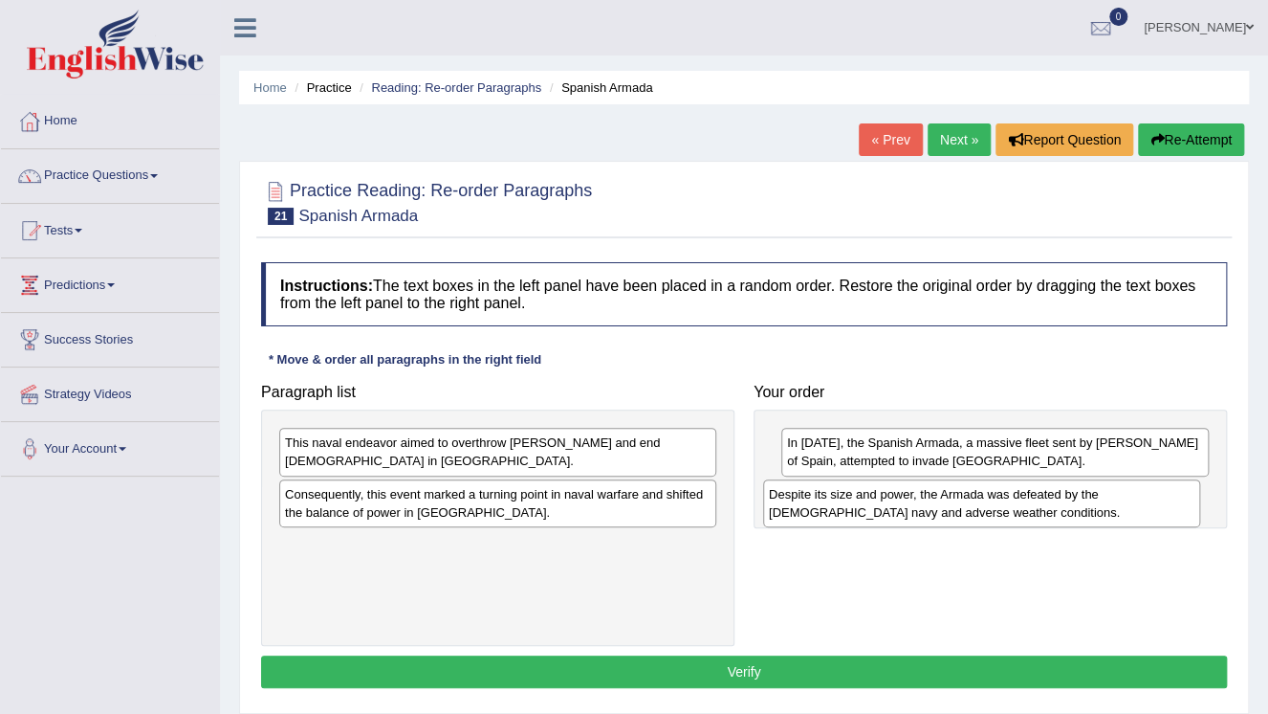
drag, startPoint x: 565, startPoint y: 457, endPoint x: 1049, endPoint y: 509, distance: 486.7
click at [1049, 509] on div "Despite its size and power, the Armada was defeated by the [DEMOGRAPHIC_DATA] n…" at bounding box center [981, 503] width 437 height 48
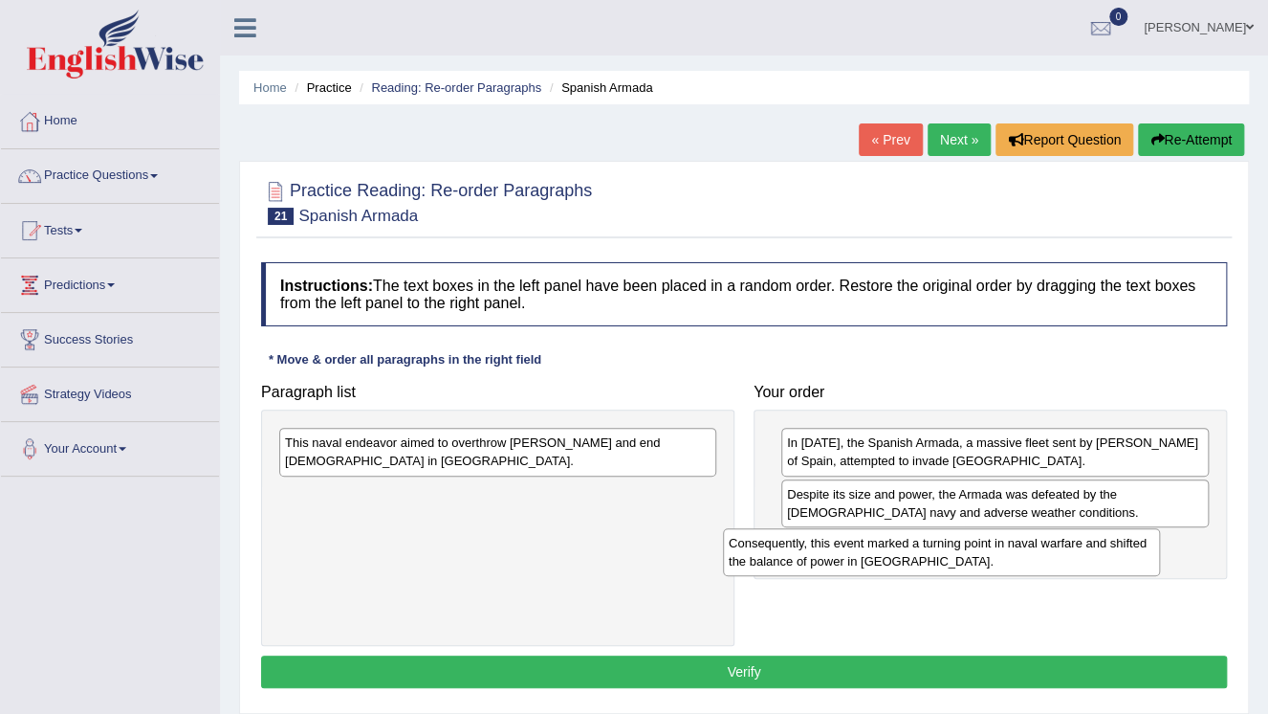
drag, startPoint x: 547, startPoint y: 510, endPoint x: 990, endPoint y: 555, distance: 445.1
click at [997, 555] on div "Consequently, this event marked a turning point in naval warfare and shifted th…" at bounding box center [941, 552] width 437 height 48
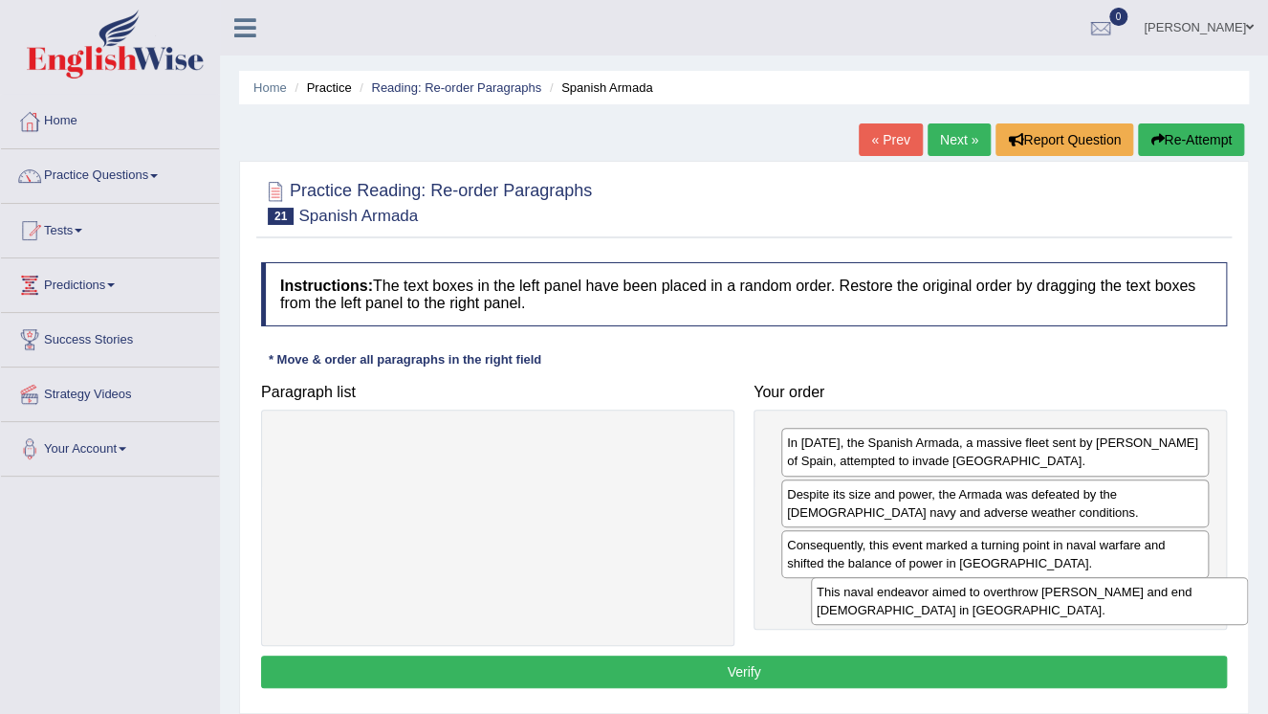
drag, startPoint x: 587, startPoint y: 452, endPoint x: 1118, endPoint y: 602, distance: 551.4
click at [1118, 602] on div "This naval endeavor aimed to overthrow [PERSON_NAME] and end [DEMOGRAPHIC_DATA]…" at bounding box center [1029, 601] width 437 height 48
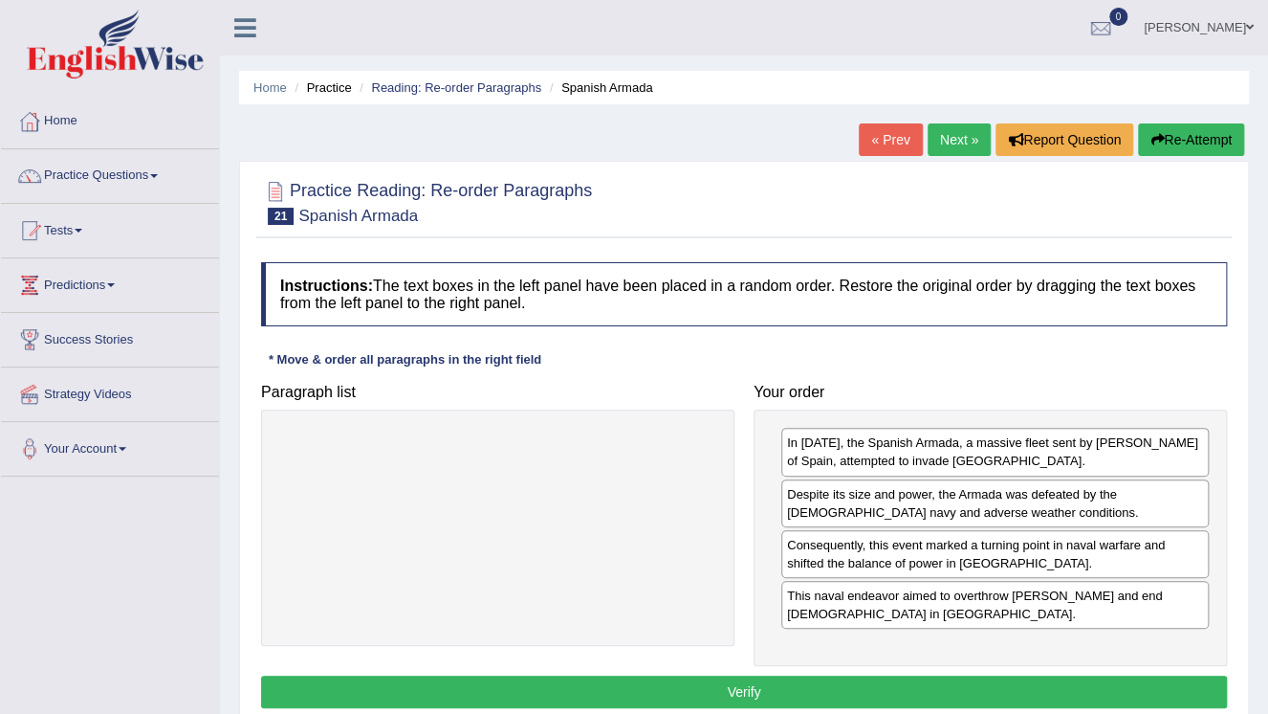
click at [868, 688] on button "Verify" at bounding box center [744, 691] width 966 height 33
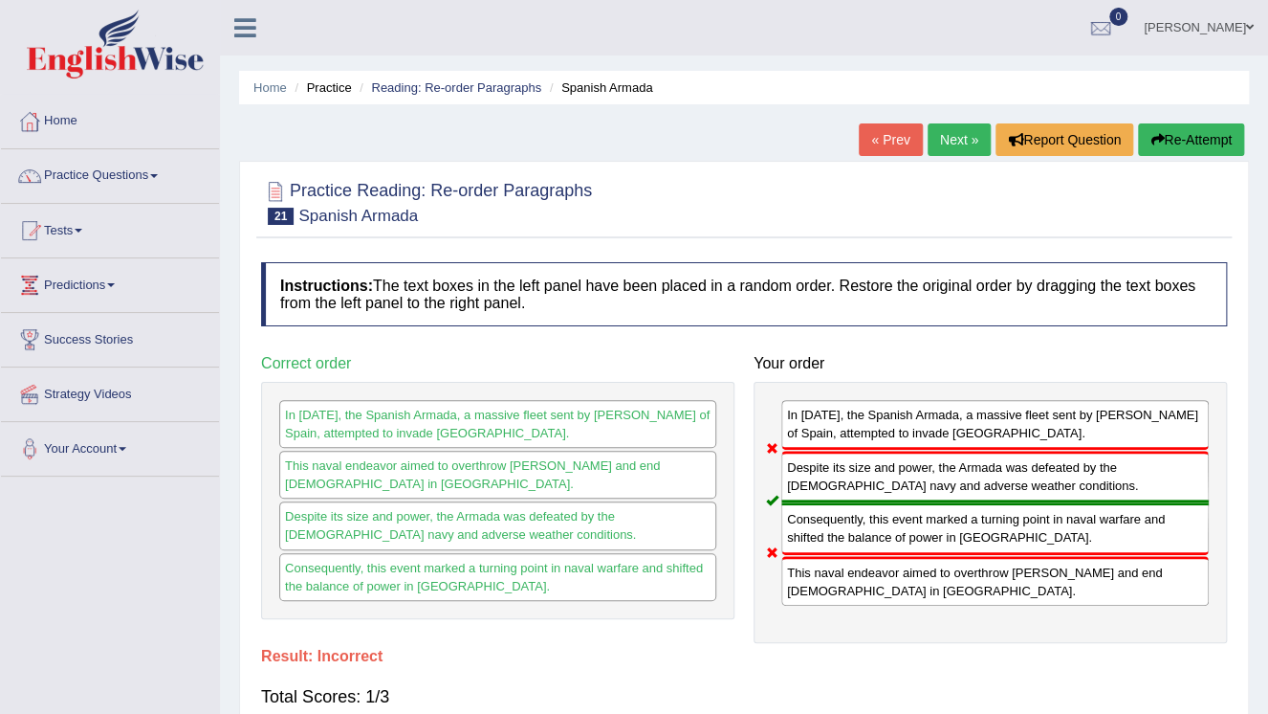
click at [1182, 146] on button "Re-Attempt" at bounding box center [1191, 139] width 106 height 33
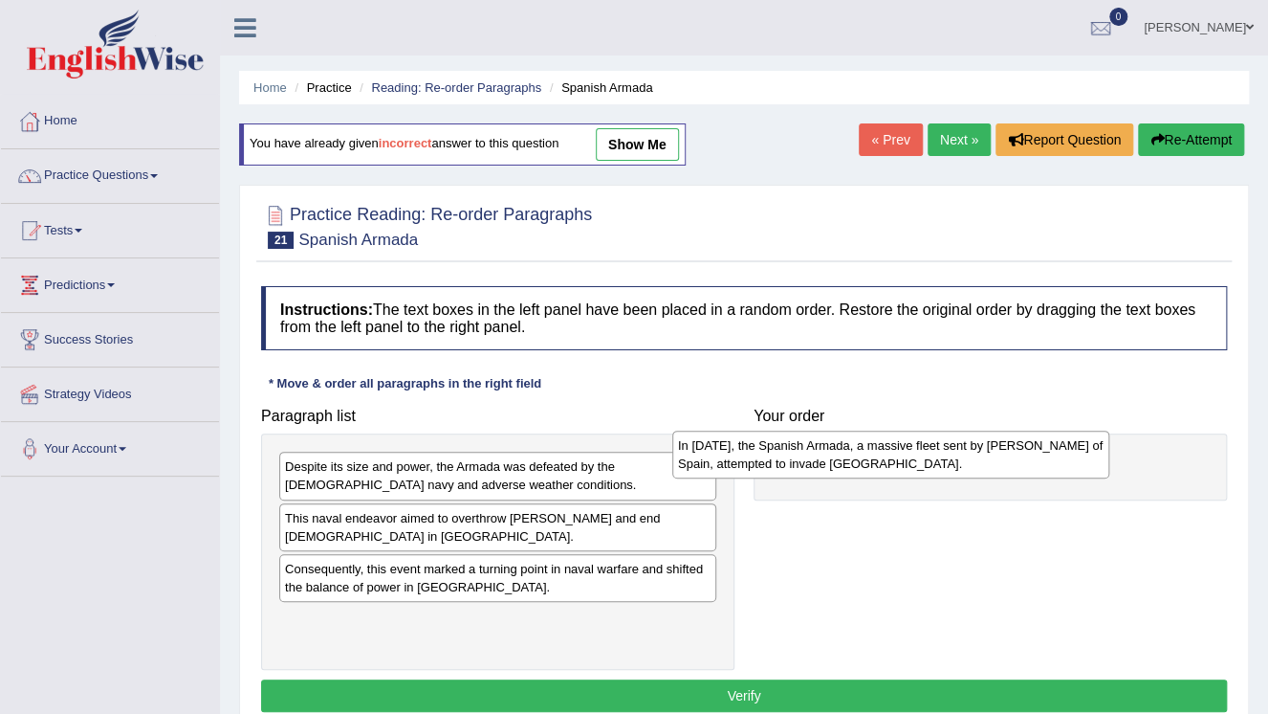
drag, startPoint x: 462, startPoint y: 566, endPoint x: 855, endPoint y: 444, distance: 411.7
click at [855, 444] on div "In [DATE], the Spanish Armada, a massive fleet sent by [PERSON_NAME] of Spain, …" at bounding box center [890, 454] width 437 height 48
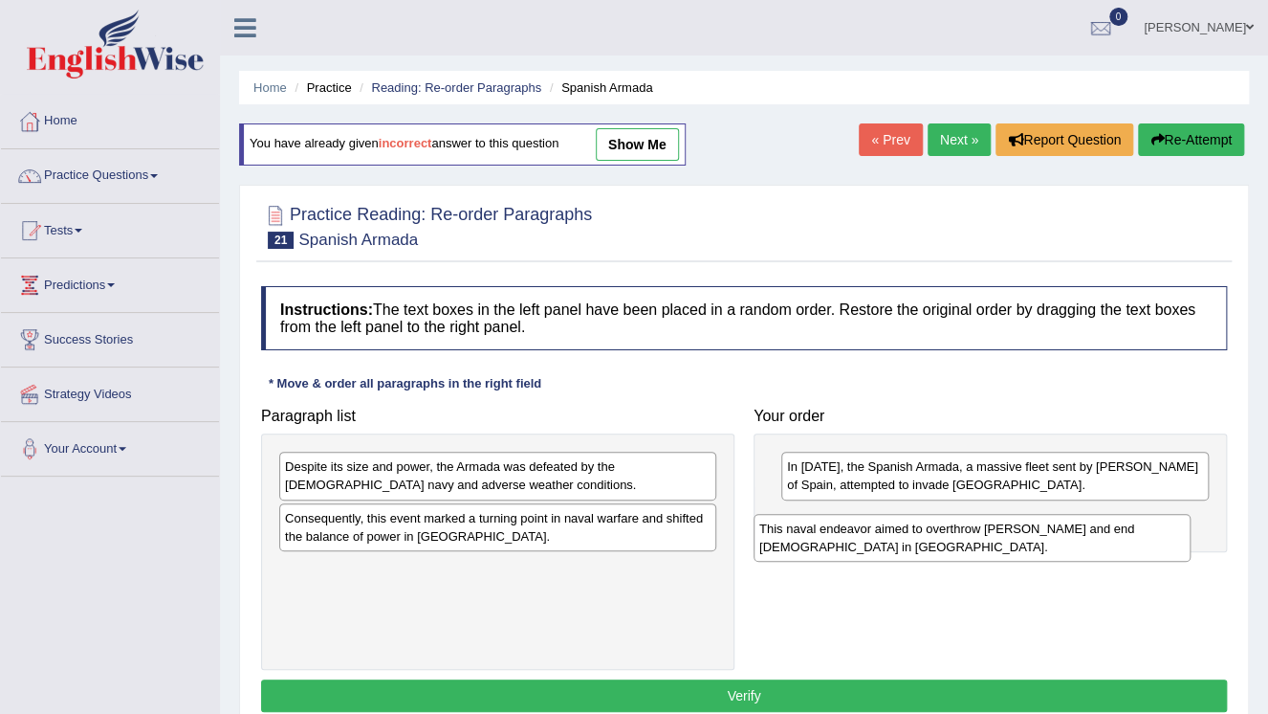
drag, startPoint x: 577, startPoint y: 509, endPoint x: 1039, endPoint y: 490, distance: 462.4
click at [1063, 514] on div "This naval endeavor aimed to overthrow [PERSON_NAME] and end [DEMOGRAPHIC_DATA]…" at bounding box center [972, 538] width 437 height 48
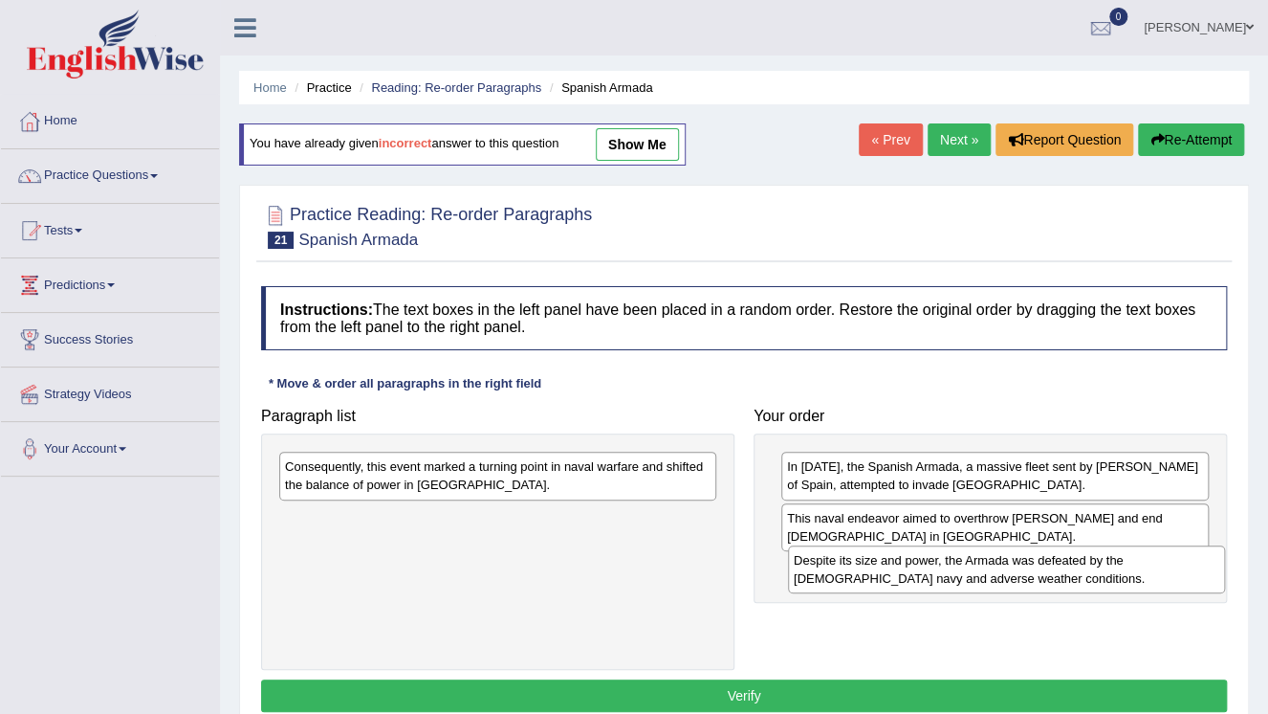
drag, startPoint x: 567, startPoint y: 462, endPoint x: 1076, endPoint y: 556, distance: 517.4
click at [1076, 556] on div "Despite its size and power, the Armada was defeated by the [DEMOGRAPHIC_DATA] n…" at bounding box center [1006, 569] width 437 height 48
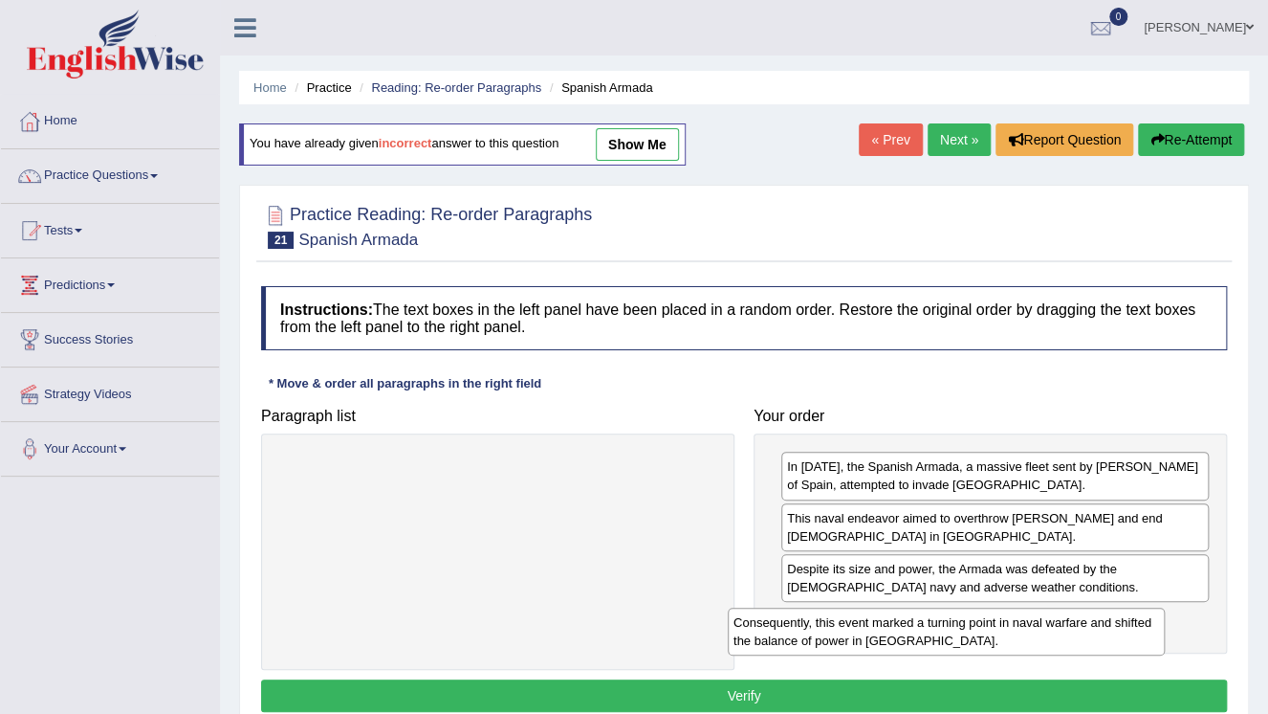
drag, startPoint x: 622, startPoint y: 479, endPoint x: 1101, endPoint y: 618, distance: 498.9
click at [1101, 618] on div "Consequently, this event marked a turning point in naval warfare and shifted th…" at bounding box center [946, 631] width 437 height 48
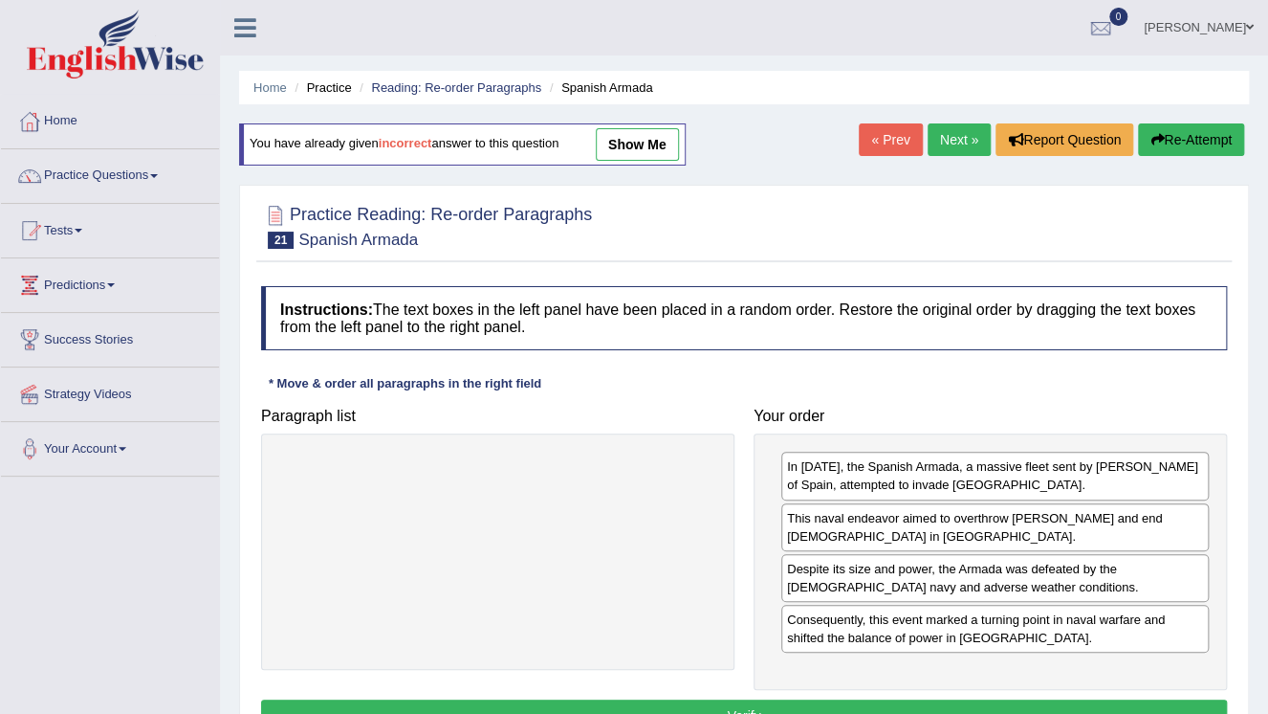
click at [848, 707] on button "Verify" at bounding box center [744, 715] width 966 height 33
click at [848, 707] on div "Home Practice Reading: Re-order Paragraphs Spanish Armada You have already give…" at bounding box center [744, 478] width 1048 height 956
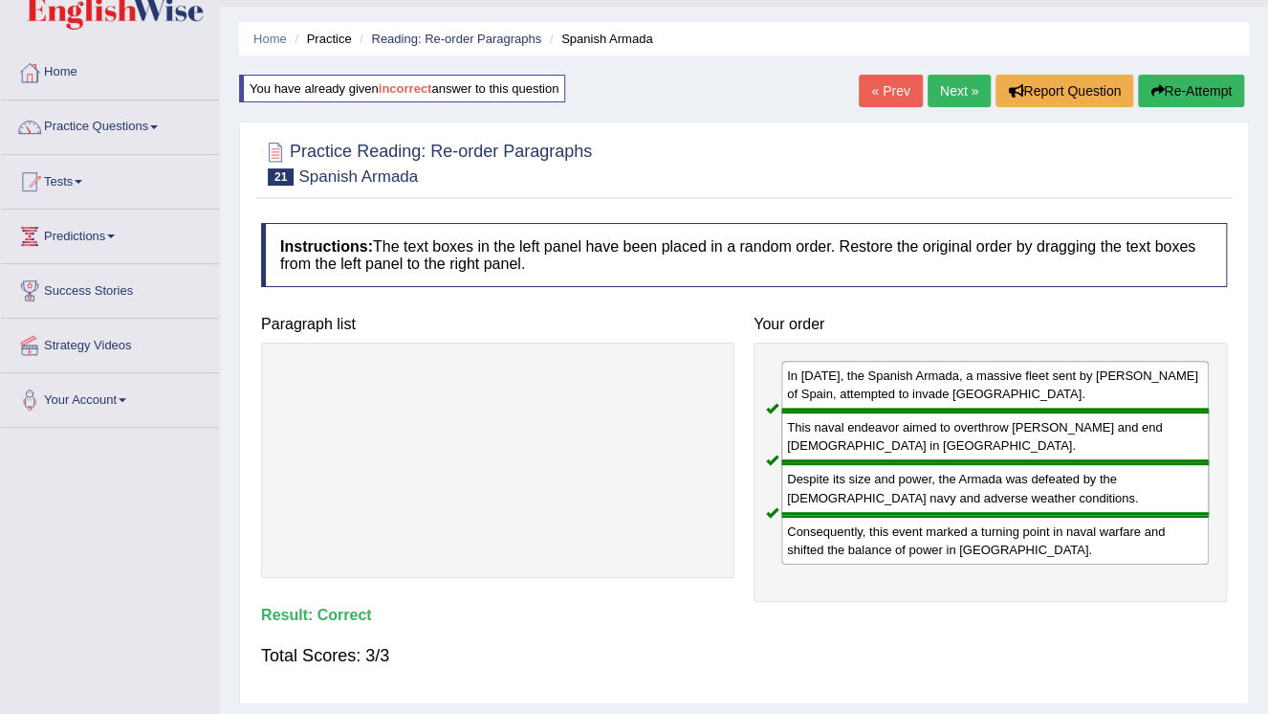
scroll to position [77, 0]
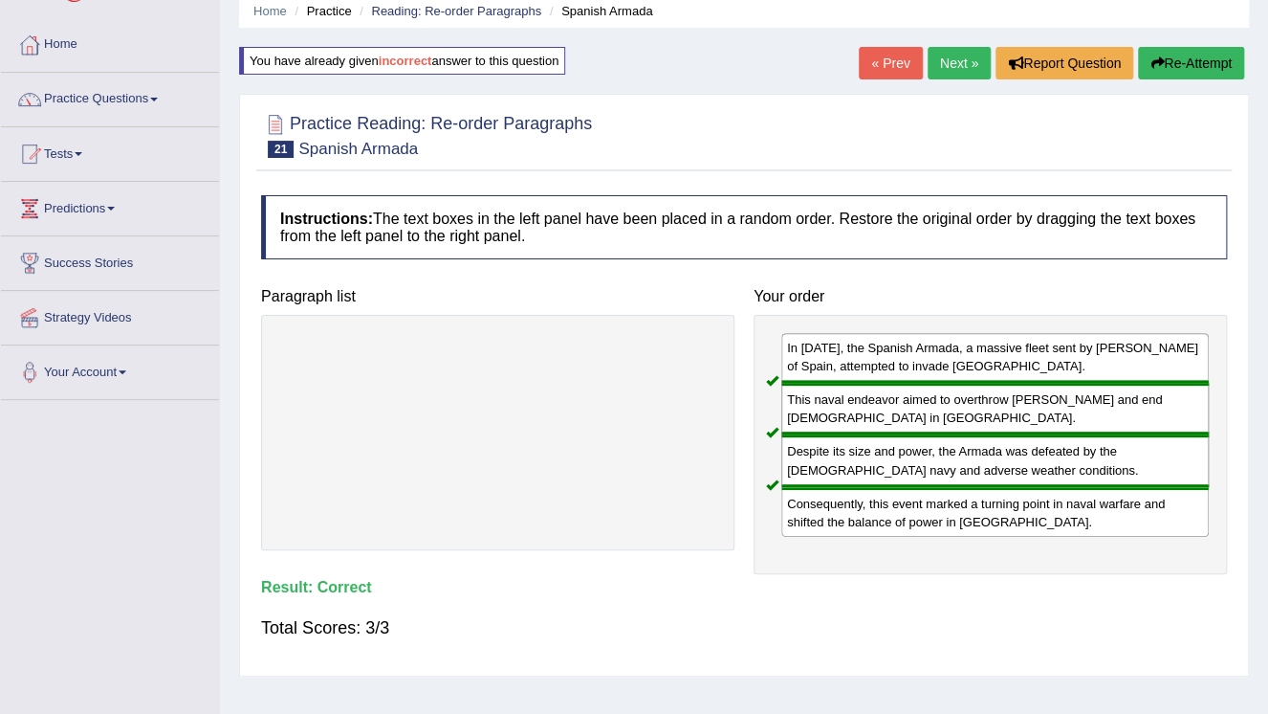
click at [950, 71] on link "Next »" at bounding box center [959, 63] width 63 height 33
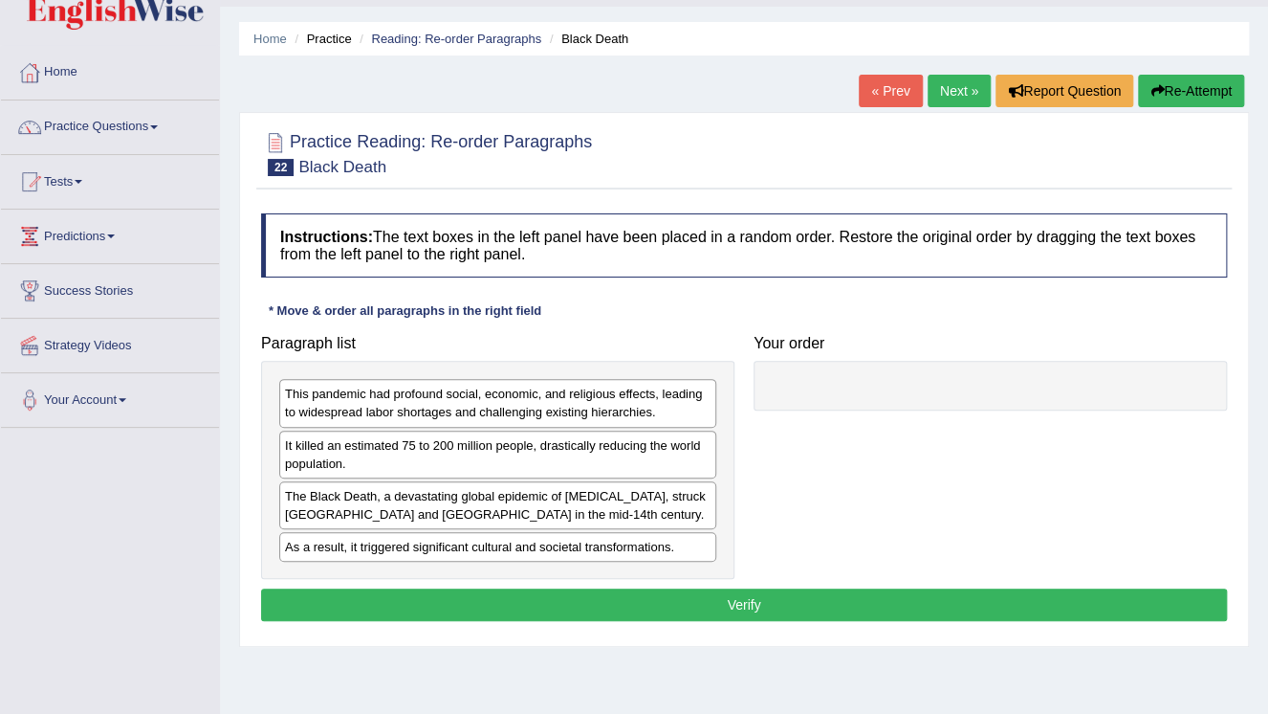
scroll to position [77, 0]
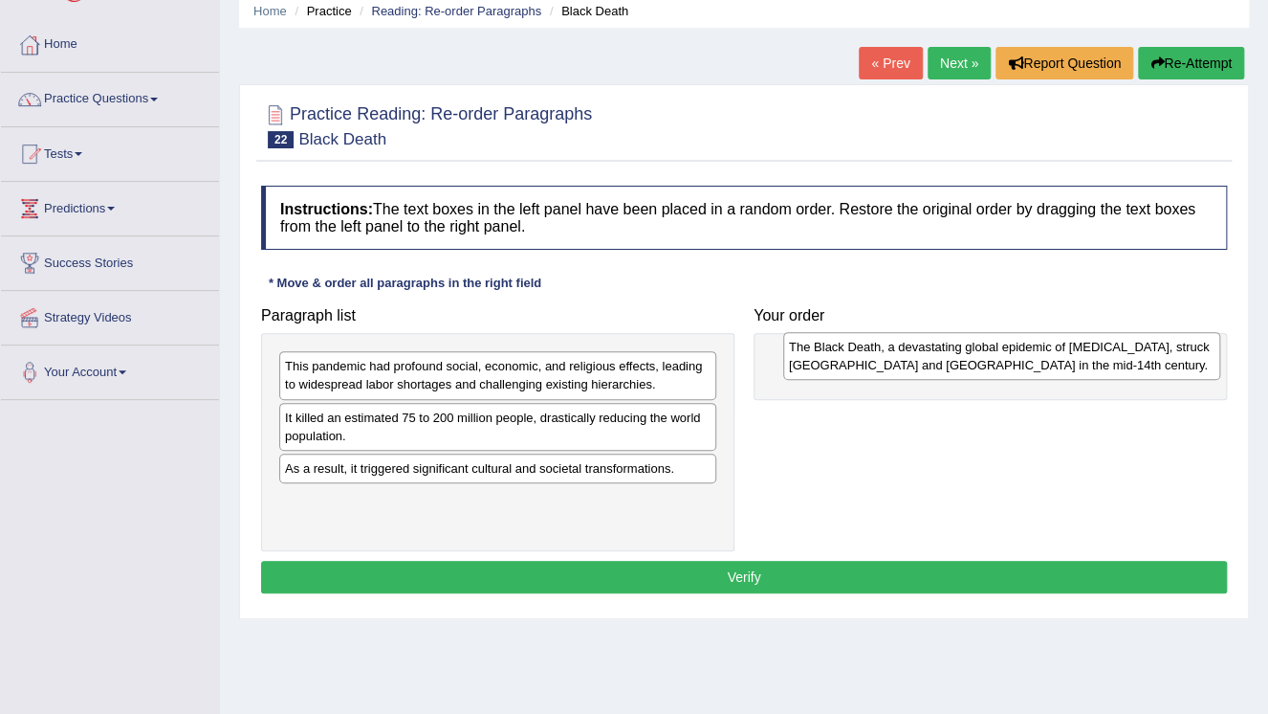
drag, startPoint x: 404, startPoint y: 482, endPoint x: 859, endPoint y: 360, distance: 471.5
click at [859, 360] on div "The Black Death, a devastating global epidemic of [MEDICAL_DATA], struck [GEOGR…" at bounding box center [1001, 356] width 437 height 48
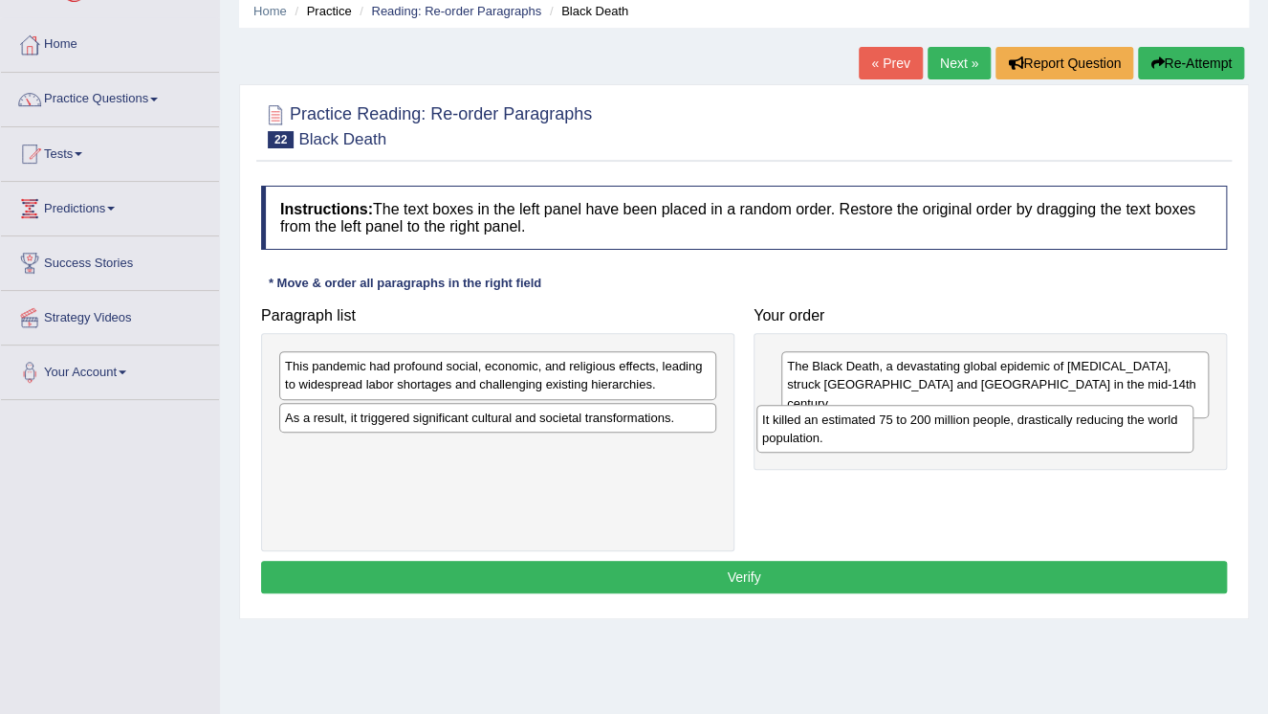
drag, startPoint x: 506, startPoint y: 424, endPoint x: 972, endPoint y: 417, distance: 465.9
click at [972, 421] on div "It killed an estimated 75 to 200 million people, drastically reducing the world…" at bounding box center [975, 429] width 437 height 48
click at [972, 417] on div "It killed an estimated 75 to 200 million people, drastically reducing the world…" at bounding box center [975, 429] width 437 height 48
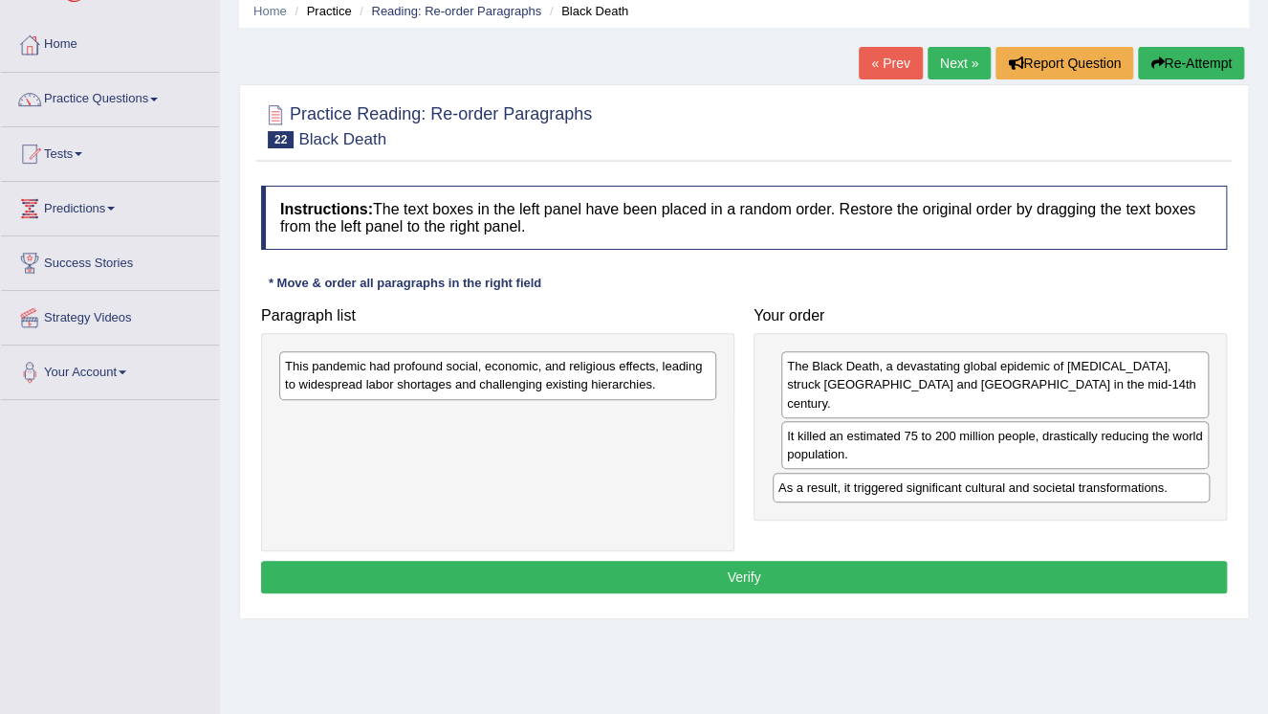
drag, startPoint x: 559, startPoint y: 418, endPoint x: 1058, endPoint y: 470, distance: 501.9
click at [1058, 472] on div "As a result, it triggered significant cultural and societal transformations." at bounding box center [991, 487] width 437 height 30
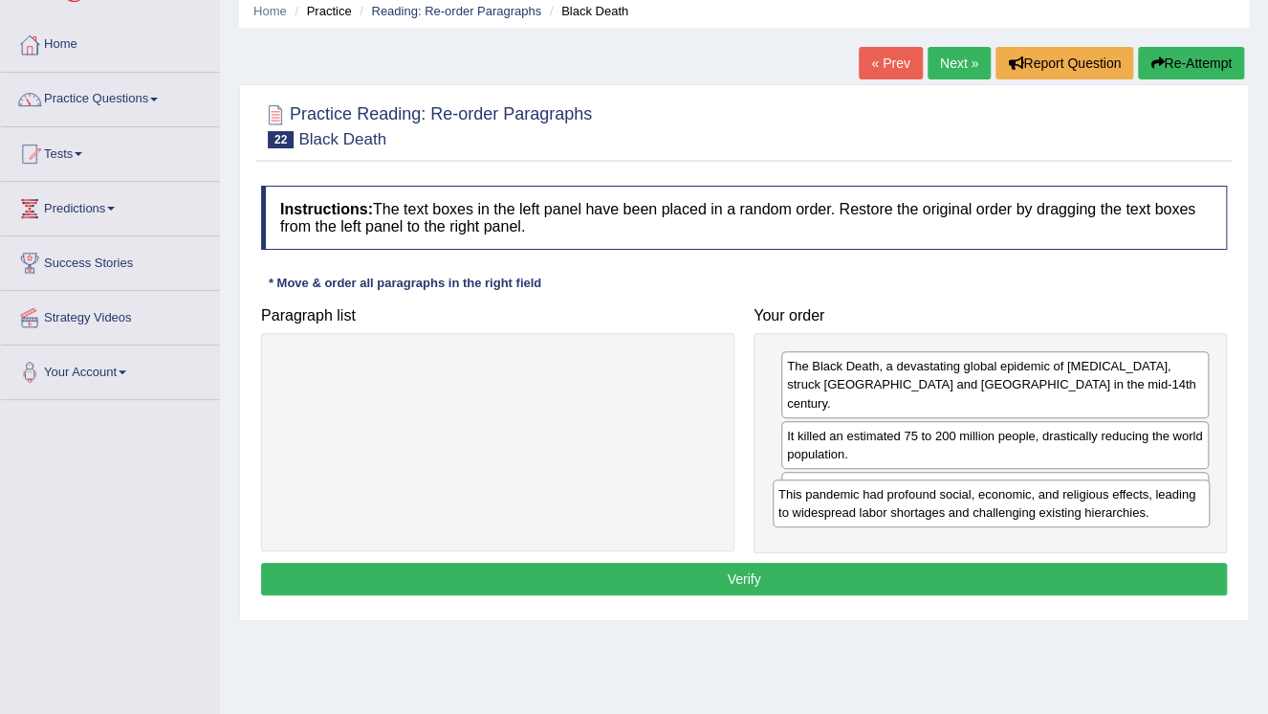
drag, startPoint x: 689, startPoint y: 383, endPoint x: 1186, endPoint y: 510, distance: 513.4
click at [1186, 510] on div "This pandemic had profound social, economic, and religious effects, leading to …" at bounding box center [991, 503] width 437 height 48
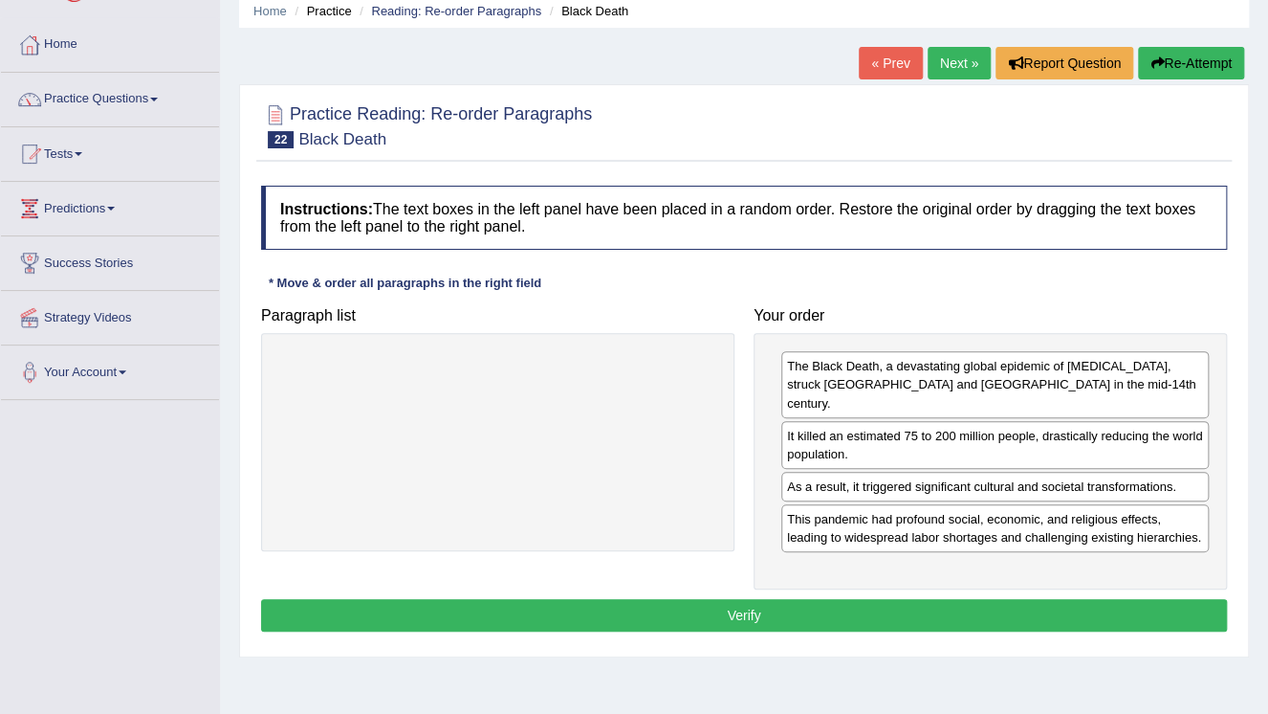
click at [760, 599] on button "Verify" at bounding box center [744, 615] width 966 height 33
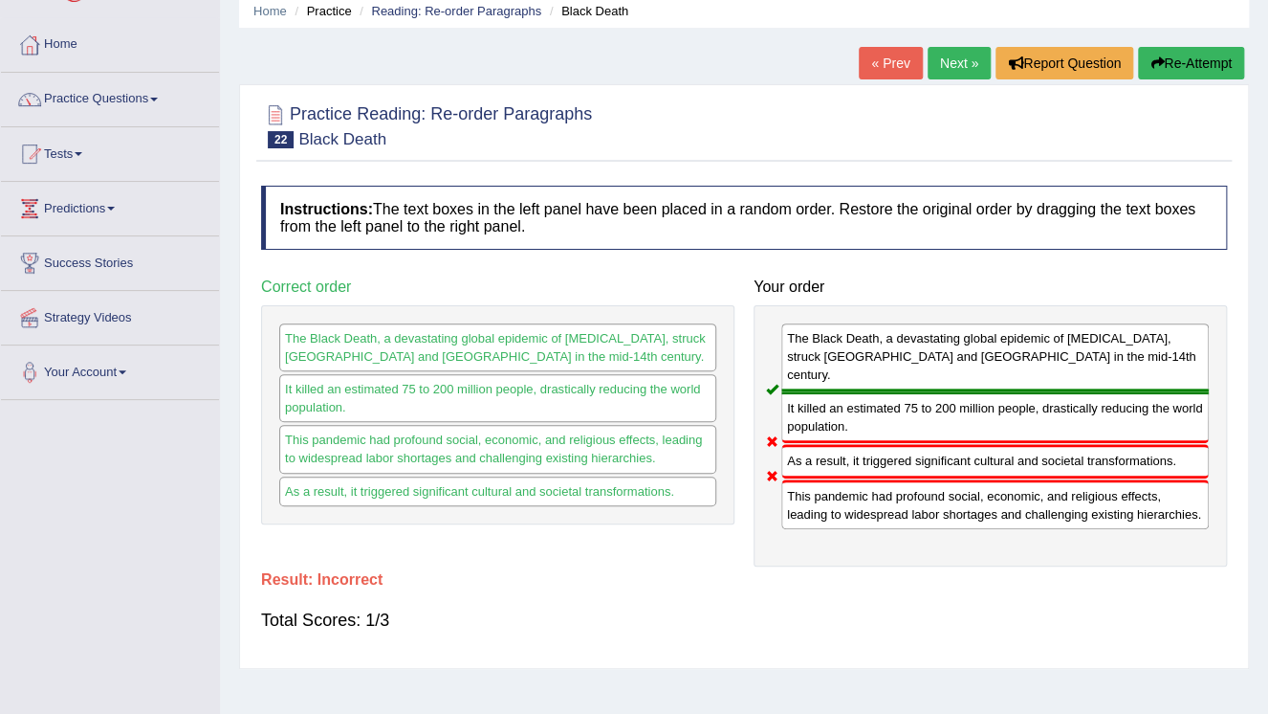
click at [1215, 65] on button "Re-Attempt" at bounding box center [1191, 63] width 106 height 33
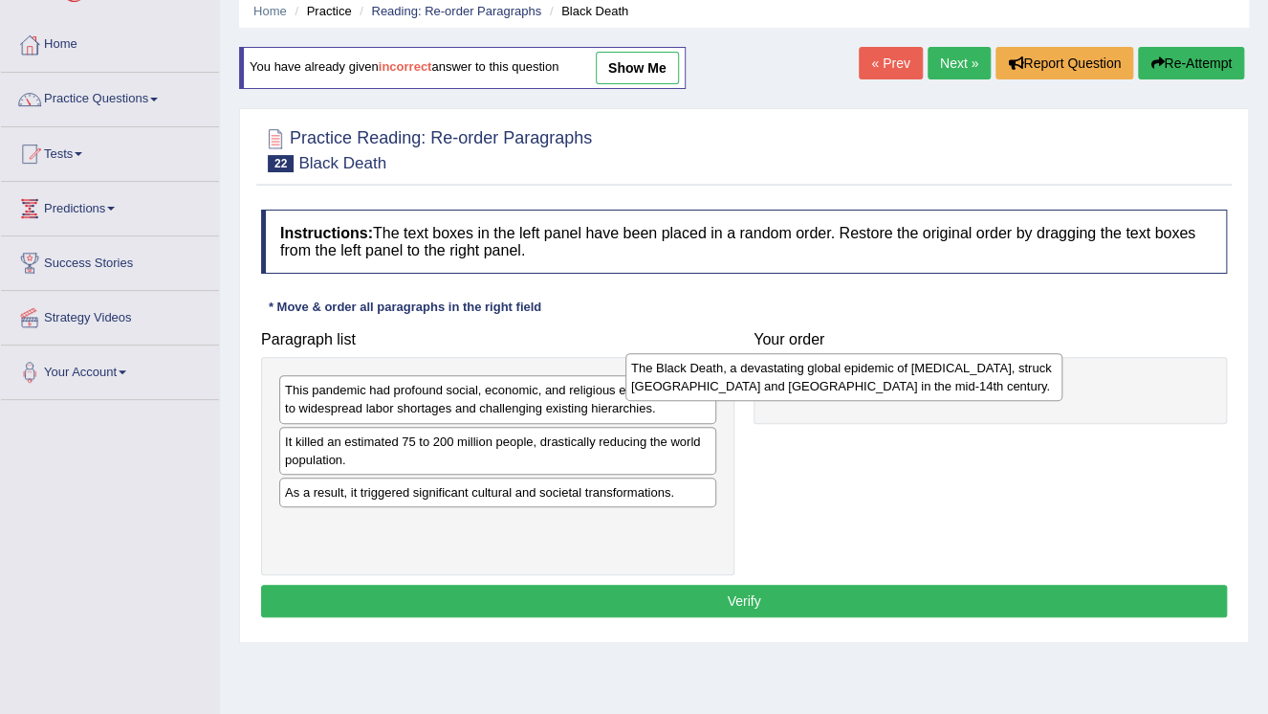
drag, startPoint x: 518, startPoint y: 506, endPoint x: 856, endPoint y: 371, distance: 363.6
click at [867, 377] on div "The Black Death, a devastating global epidemic of [MEDICAL_DATA], struck [GEOGR…" at bounding box center [844, 377] width 437 height 48
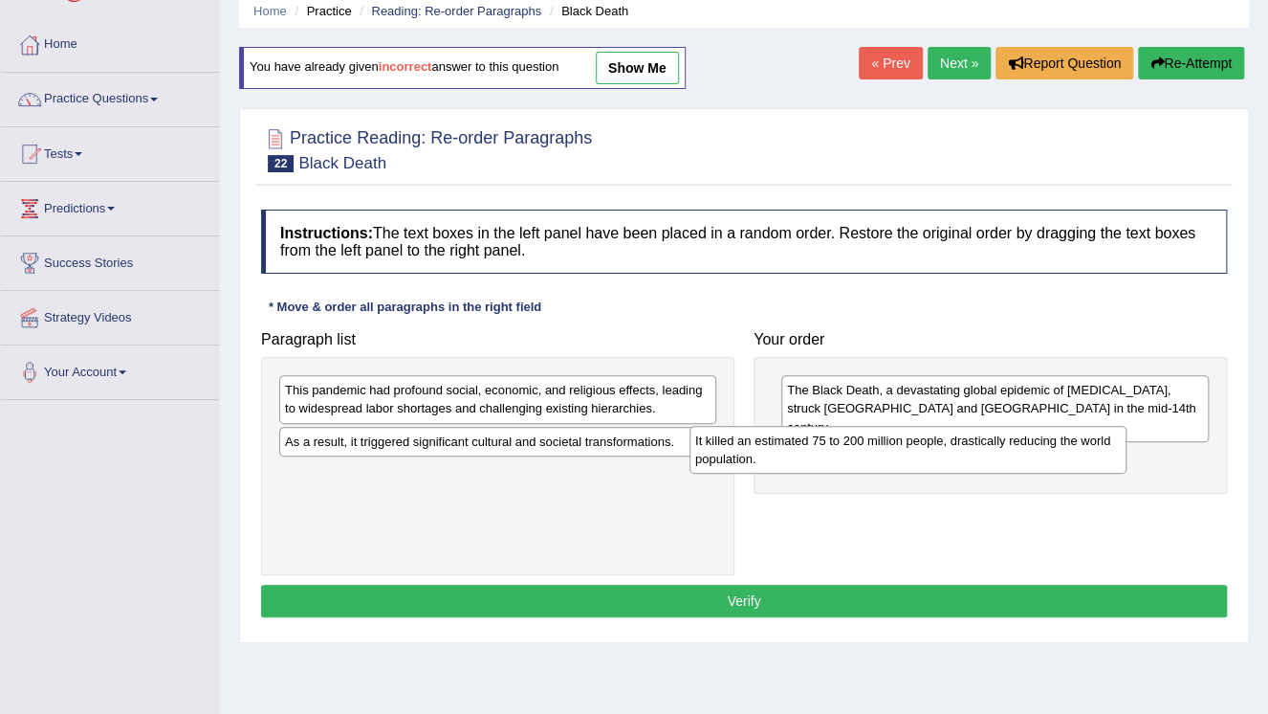
drag, startPoint x: 615, startPoint y: 440, endPoint x: 1041, endPoint y: 428, distance: 425.8
click at [1033, 429] on div "It killed an estimated 75 to 200 million people, drastically reducing the world…" at bounding box center [908, 450] width 437 height 48
click at [1036, 428] on div "It killed an estimated 75 to 200 million people, drastically reducing the world…" at bounding box center [908, 450] width 437 height 48
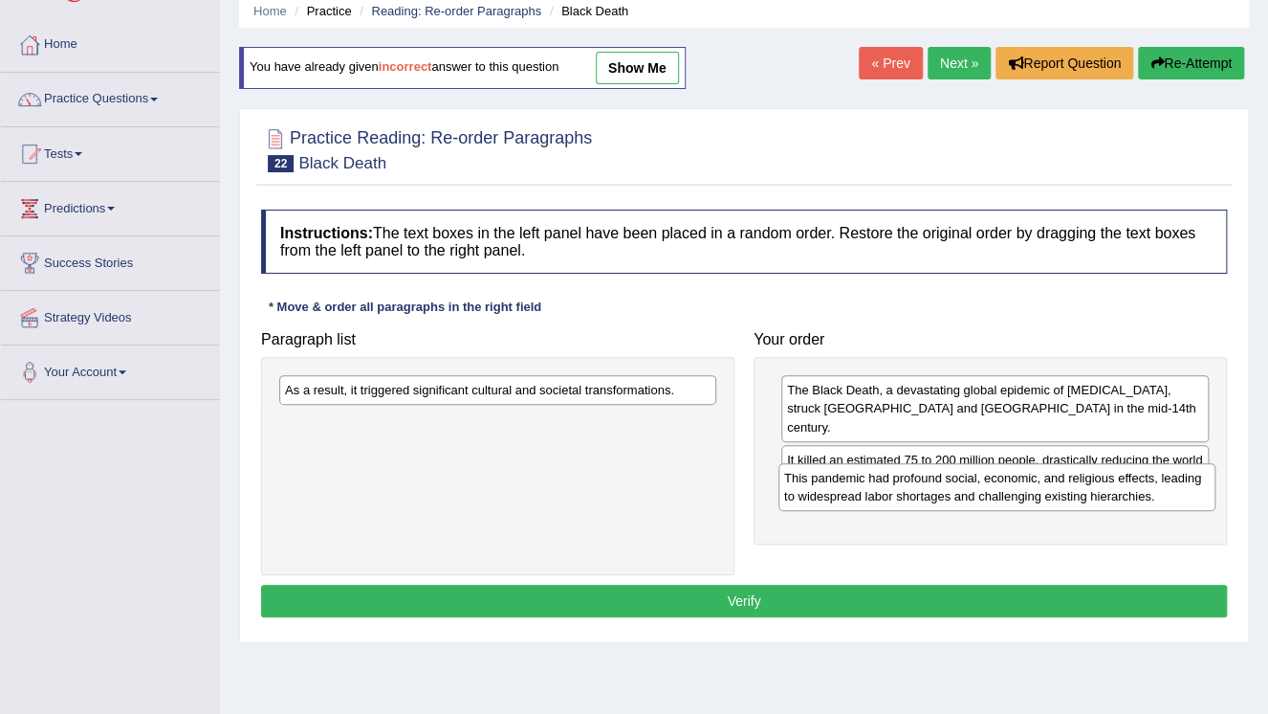
drag, startPoint x: 625, startPoint y: 406, endPoint x: 1080, endPoint y: 496, distance: 464.3
click at [1127, 491] on div "This pandemic had profound social, economic, and religious effects, leading to …" at bounding box center [997, 487] width 437 height 48
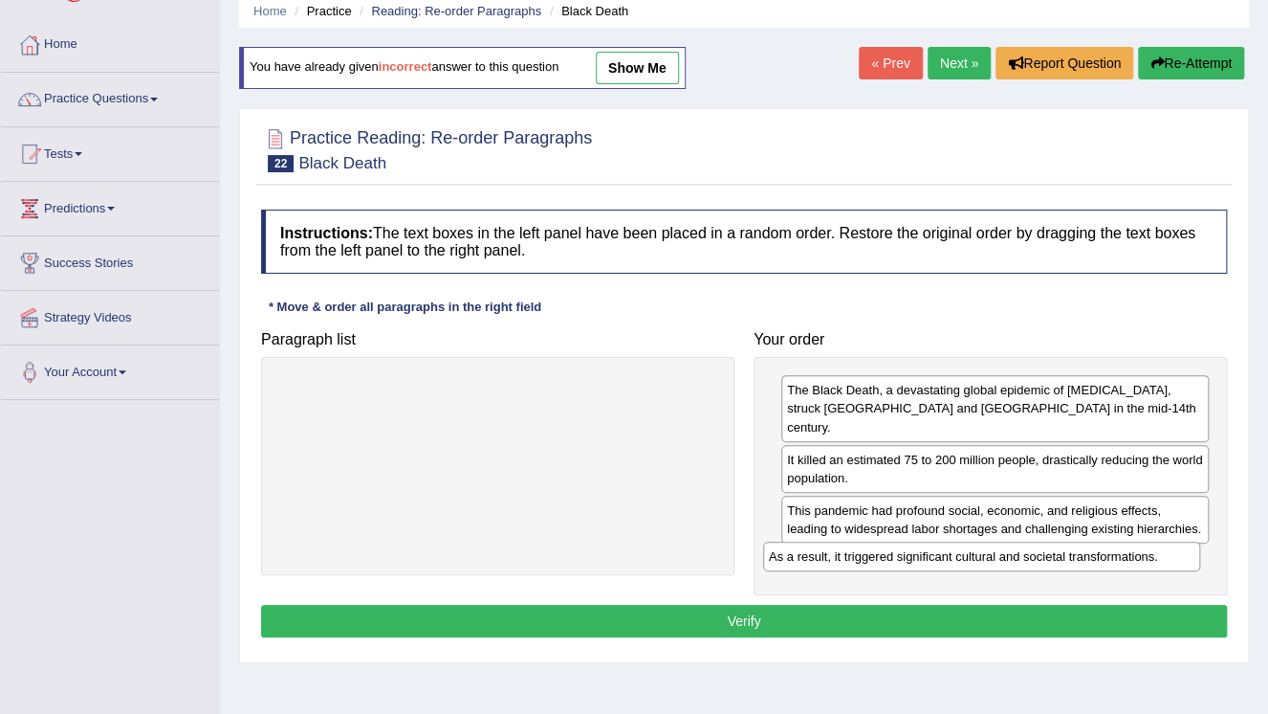
drag, startPoint x: 683, startPoint y: 395, endPoint x: 1193, endPoint y: 539, distance: 529.9
click at [1193, 541] on div "As a result, it triggered significant cultural and societal transformations." at bounding box center [981, 556] width 437 height 30
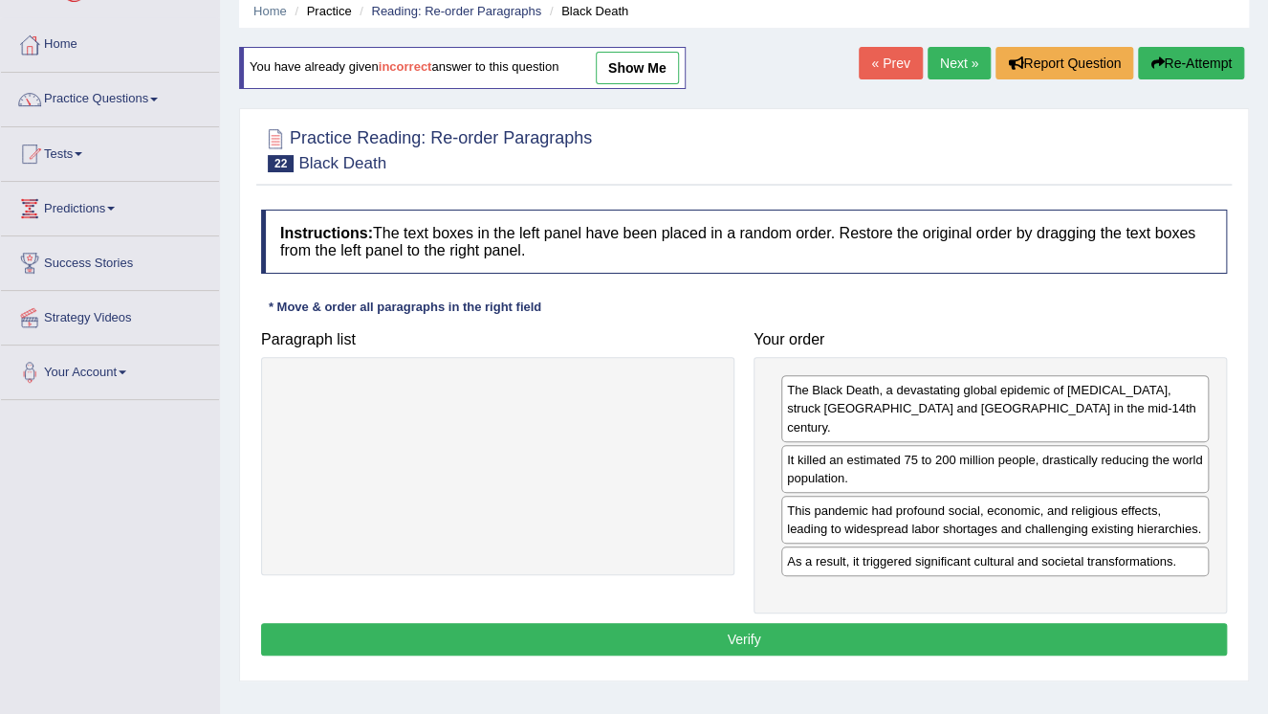
click at [942, 623] on button "Verify" at bounding box center [744, 639] width 966 height 33
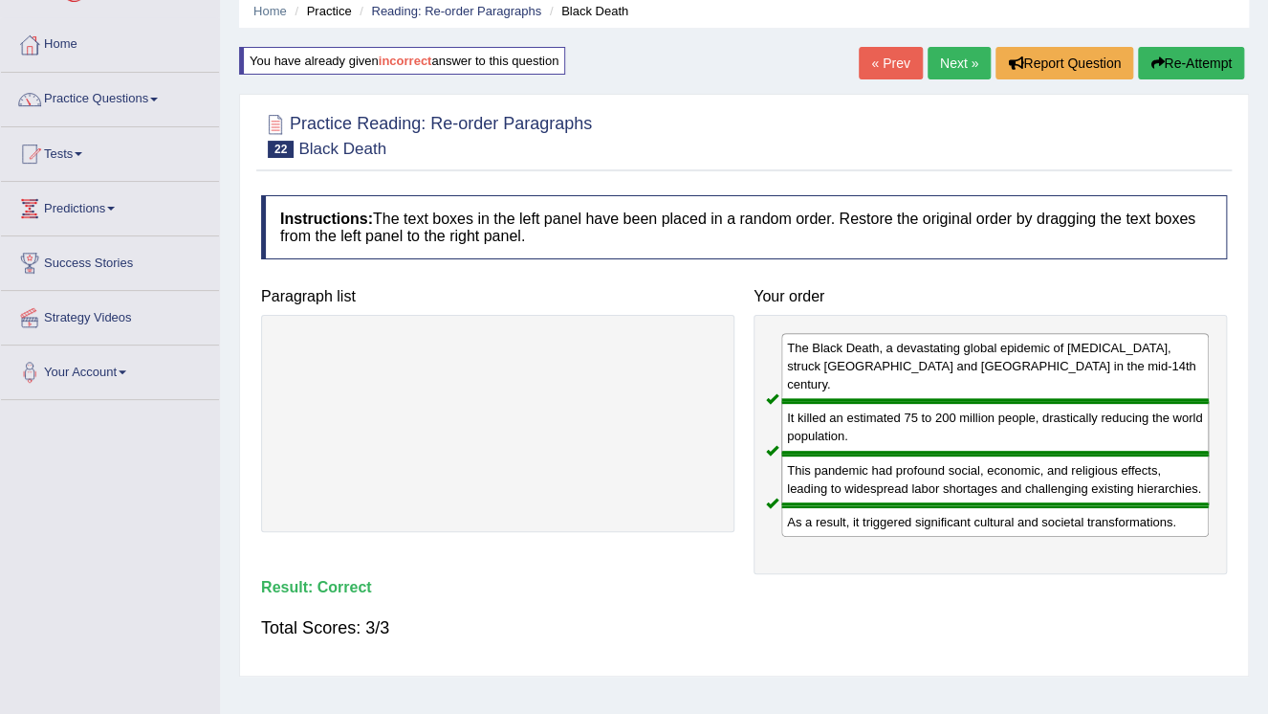
click at [943, 78] on link "Next »" at bounding box center [959, 63] width 63 height 33
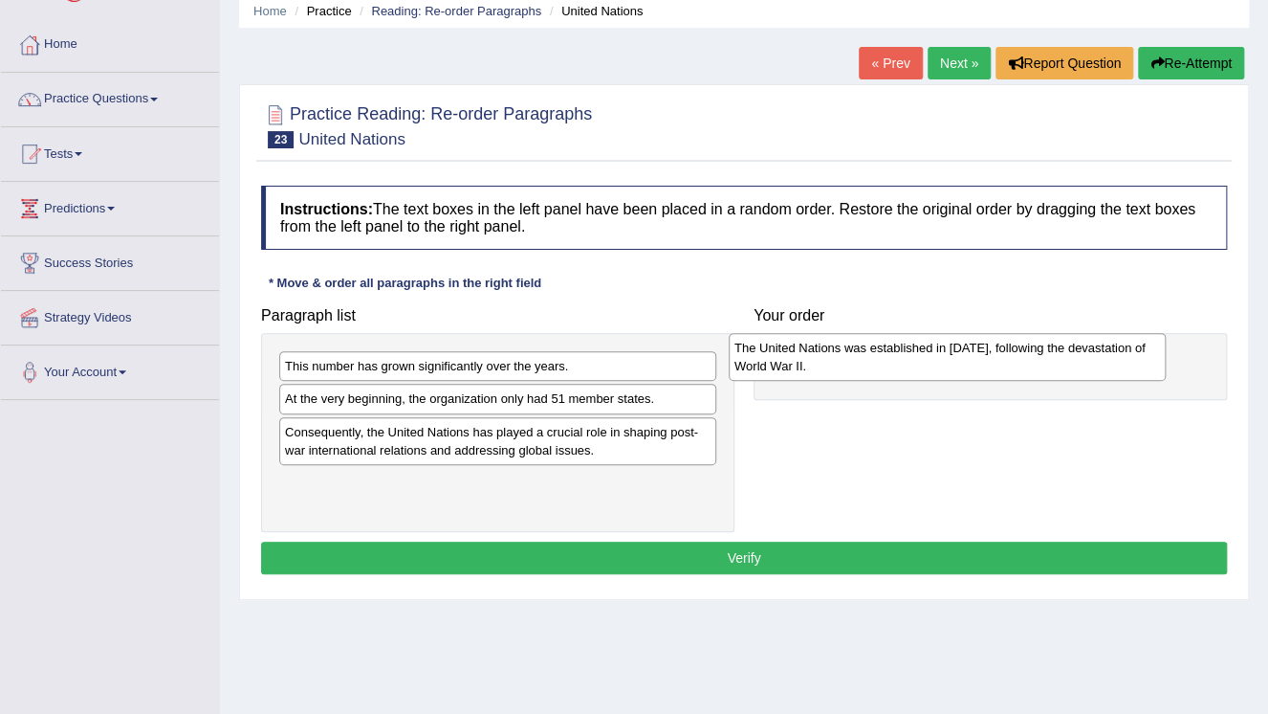
drag, startPoint x: 474, startPoint y: 410, endPoint x: 924, endPoint y: 360, distance: 452.4
click at [924, 360] on div "The United Nations was established in [DATE], following the devastation of Worl…" at bounding box center [947, 357] width 437 height 48
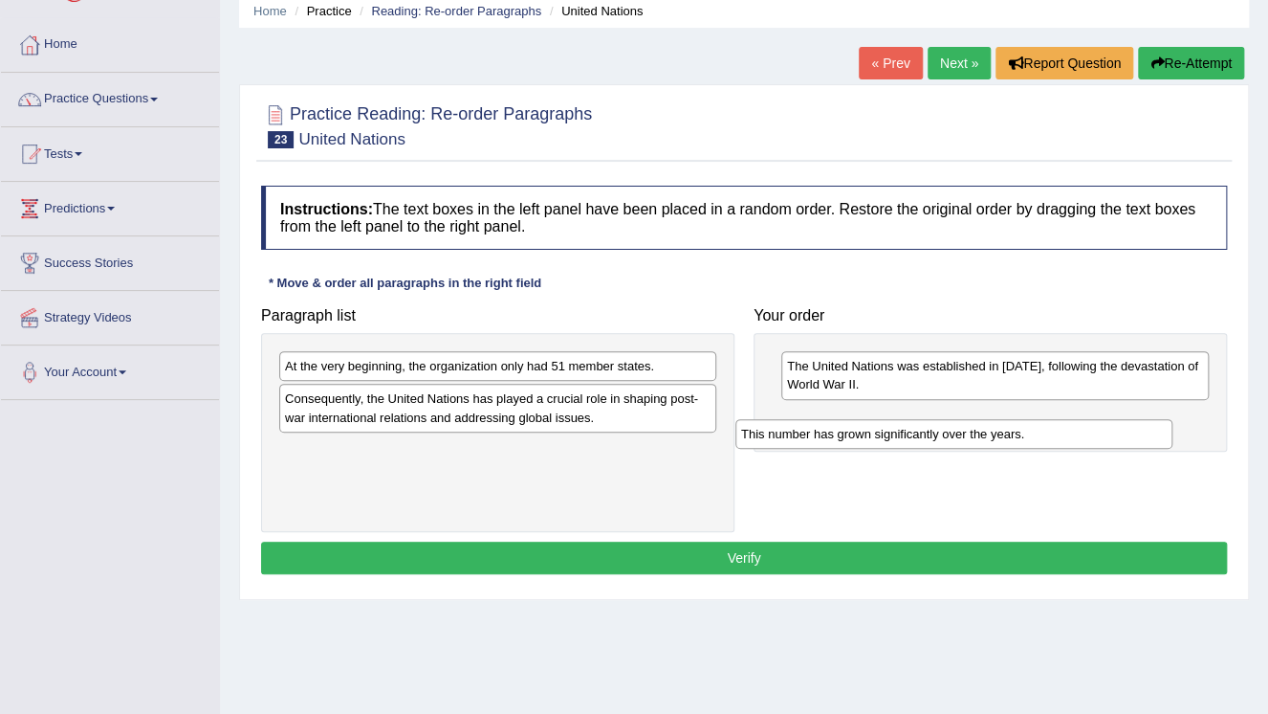
drag, startPoint x: 538, startPoint y: 370, endPoint x: 1014, endPoint y: 423, distance: 478.3
click at [1013, 427] on div "This number has grown significantly over the years." at bounding box center [954, 434] width 437 height 30
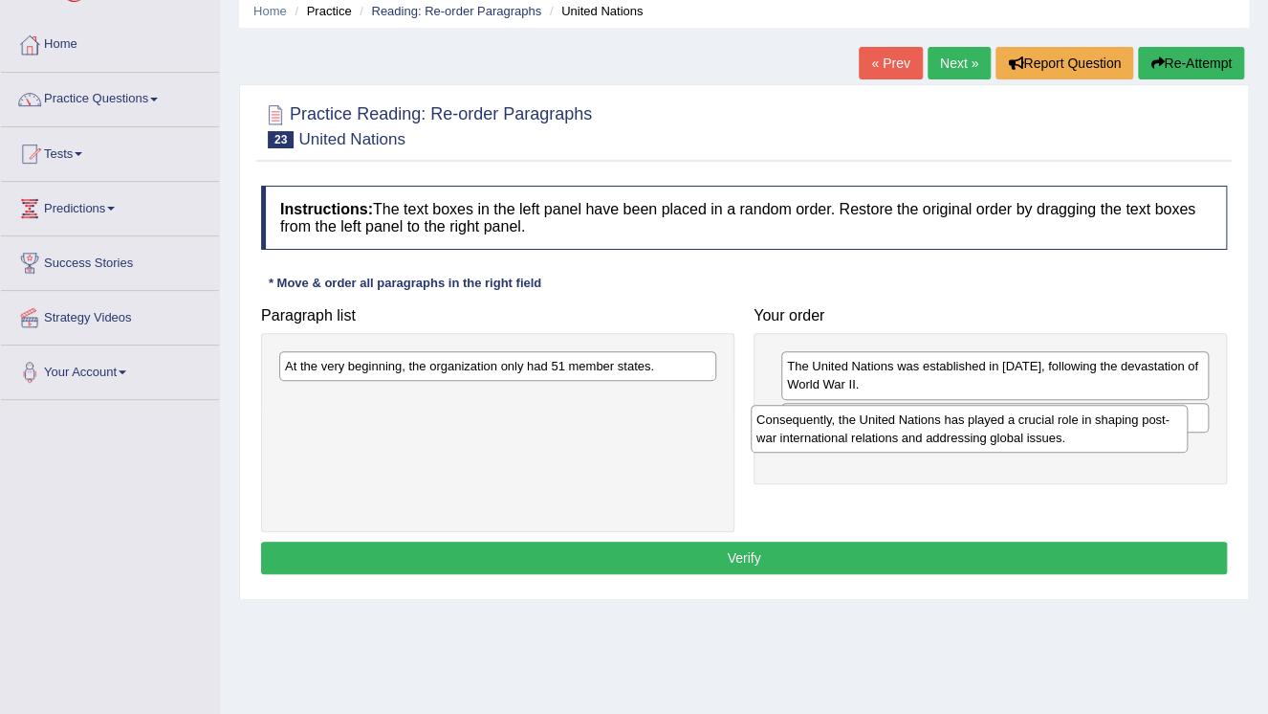
drag, startPoint x: 625, startPoint y: 415, endPoint x: 1096, endPoint y: 436, distance: 472.0
click at [1096, 436] on div "Consequently, the United Nations has played a crucial role in shaping post-war …" at bounding box center [969, 429] width 437 height 48
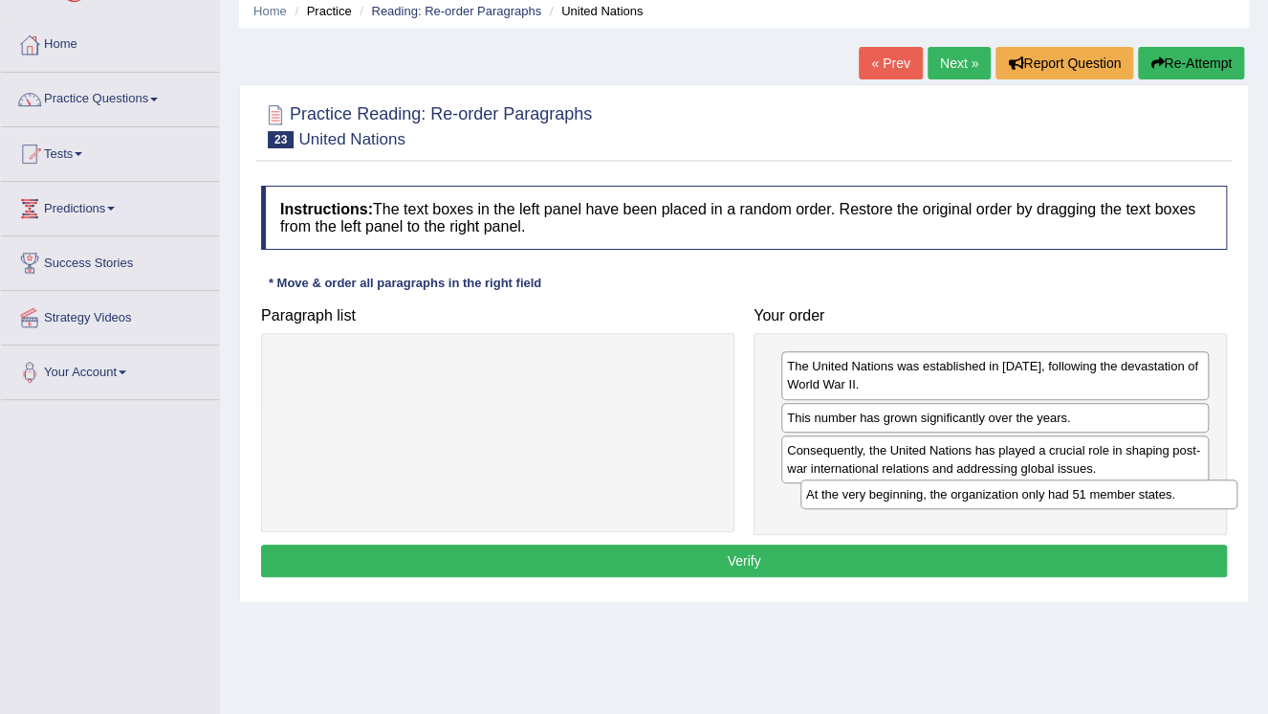
drag, startPoint x: 653, startPoint y: 367, endPoint x: 1178, endPoint y: 494, distance: 540.3
click at [1178, 494] on div "At the very beginning, the organization only had 51 member states." at bounding box center [1019, 494] width 437 height 30
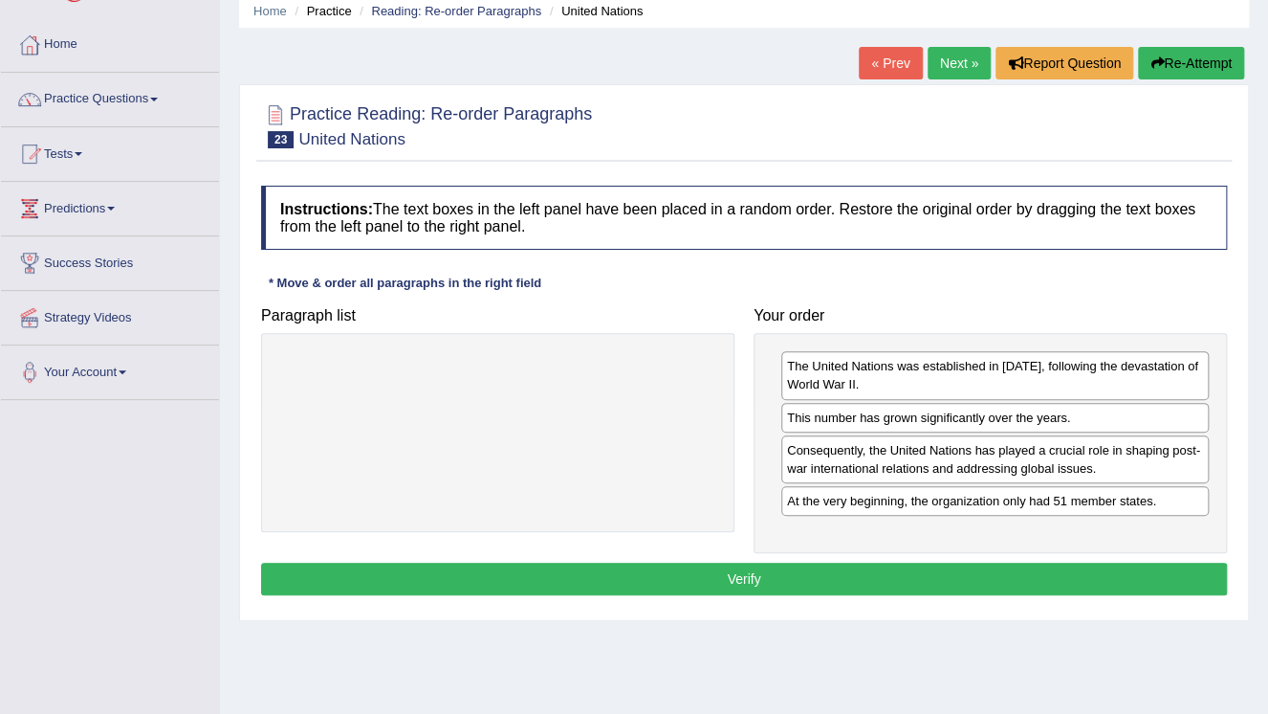
click at [953, 568] on button "Verify" at bounding box center [744, 578] width 966 height 33
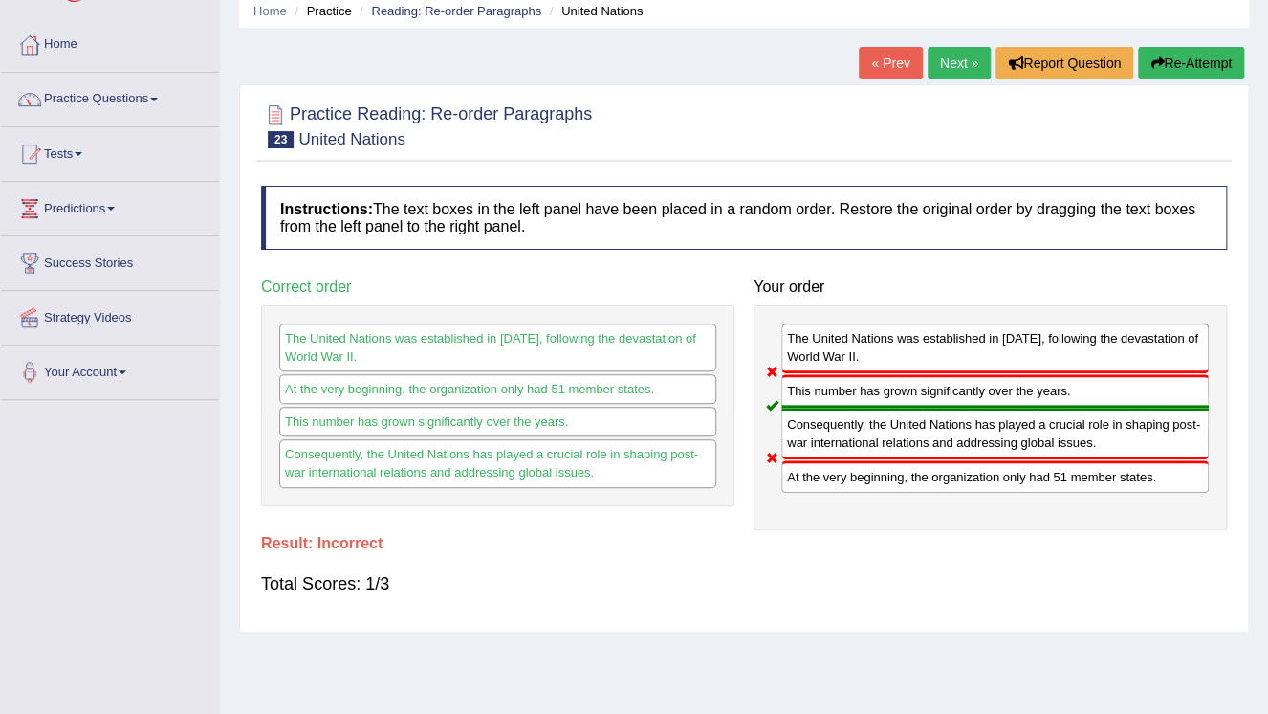
click at [1202, 65] on button "Re-Attempt" at bounding box center [1191, 63] width 106 height 33
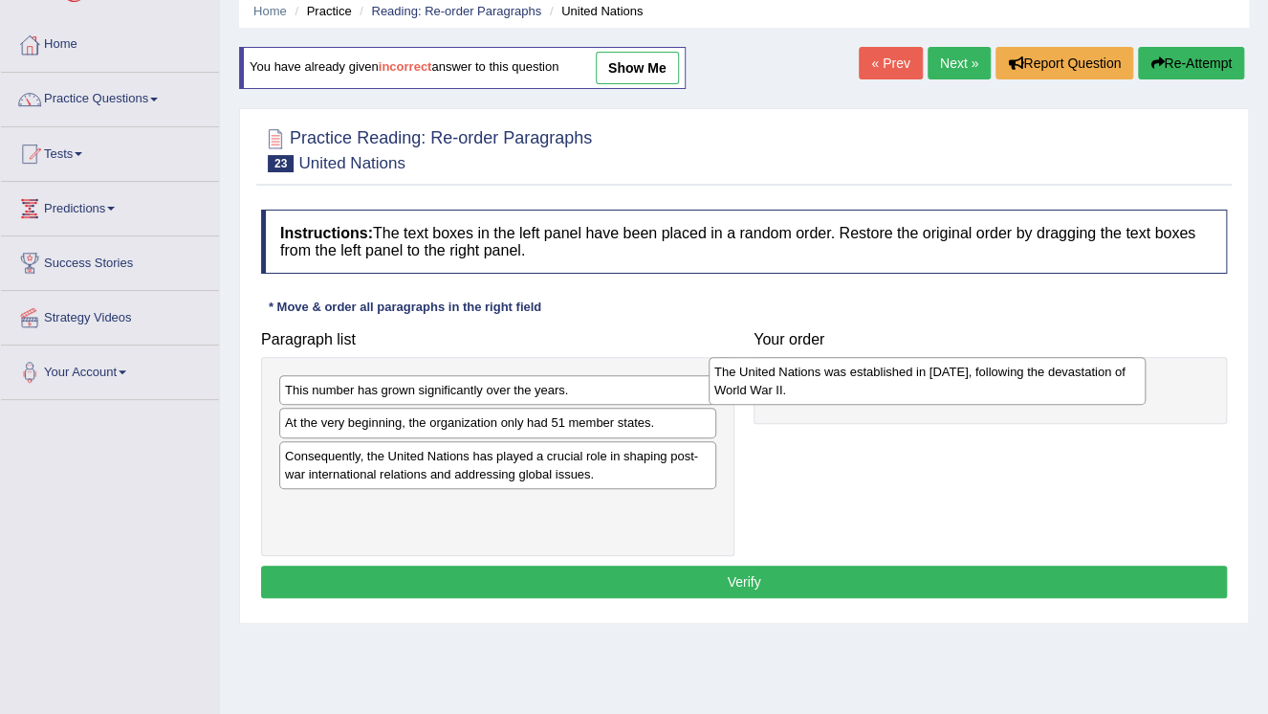
drag, startPoint x: 428, startPoint y: 436, endPoint x: 861, endPoint y: 376, distance: 436.5
click at [861, 376] on div "The United Nations was established in 1945, following the devastation of World …" at bounding box center [927, 381] width 437 height 48
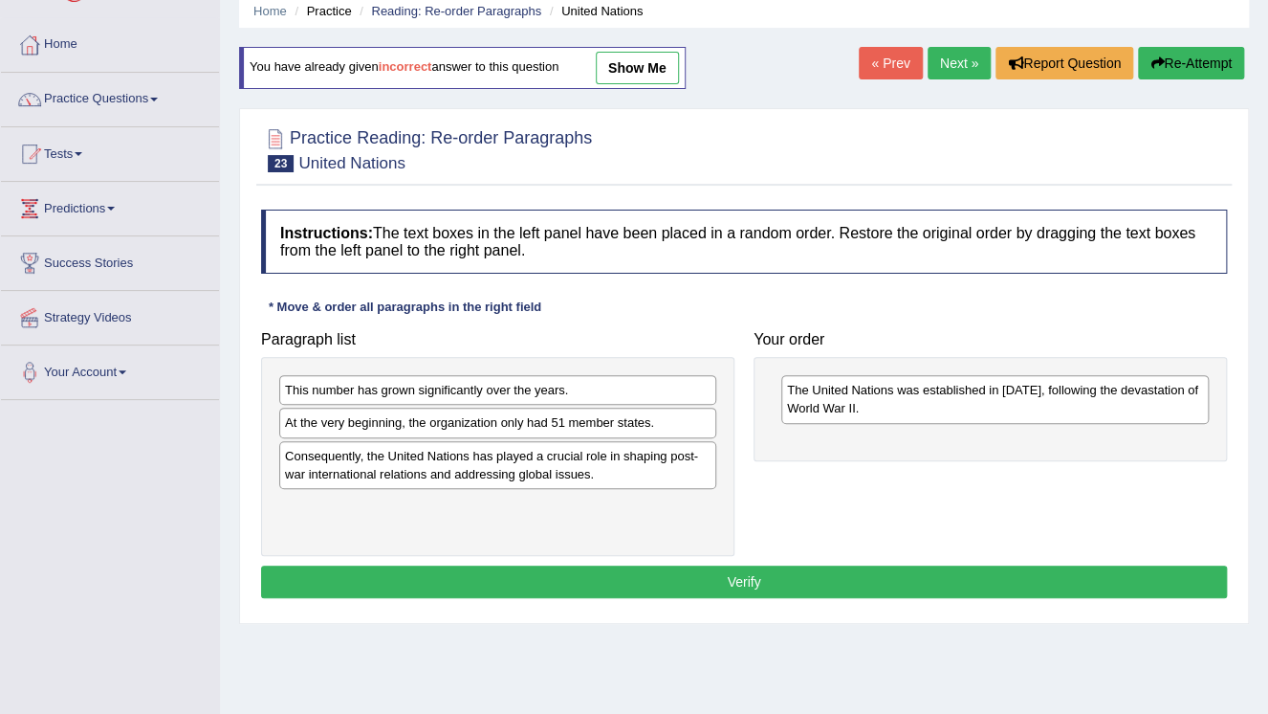
click at [502, 427] on div "At the very beginning, the organization only had 51 member states." at bounding box center [497, 422] width 437 height 30
drag, startPoint x: 504, startPoint y: 428, endPoint x: 857, endPoint y: 471, distance: 355.6
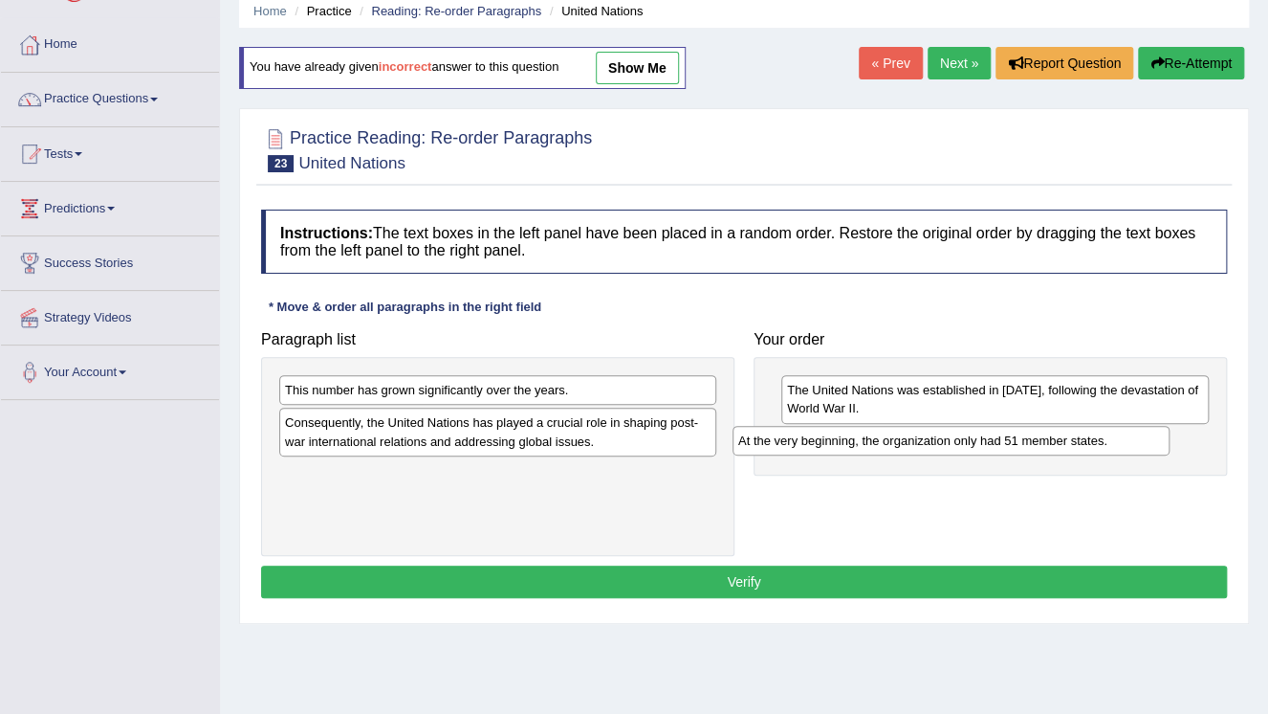
drag, startPoint x: 585, startPoint y: 419, endPoint x: 1054, endPoint y: 425, distance: 468.7
click at [1050, 430] on div "At the very beginning, the organization only had 51 member states." at bounding box center [951, 441] width 437 height 30
click at [1052, 428] on div "At the very beginning, the organization only had 51 member states." at bounding box center [951, 441] width 437 height 30
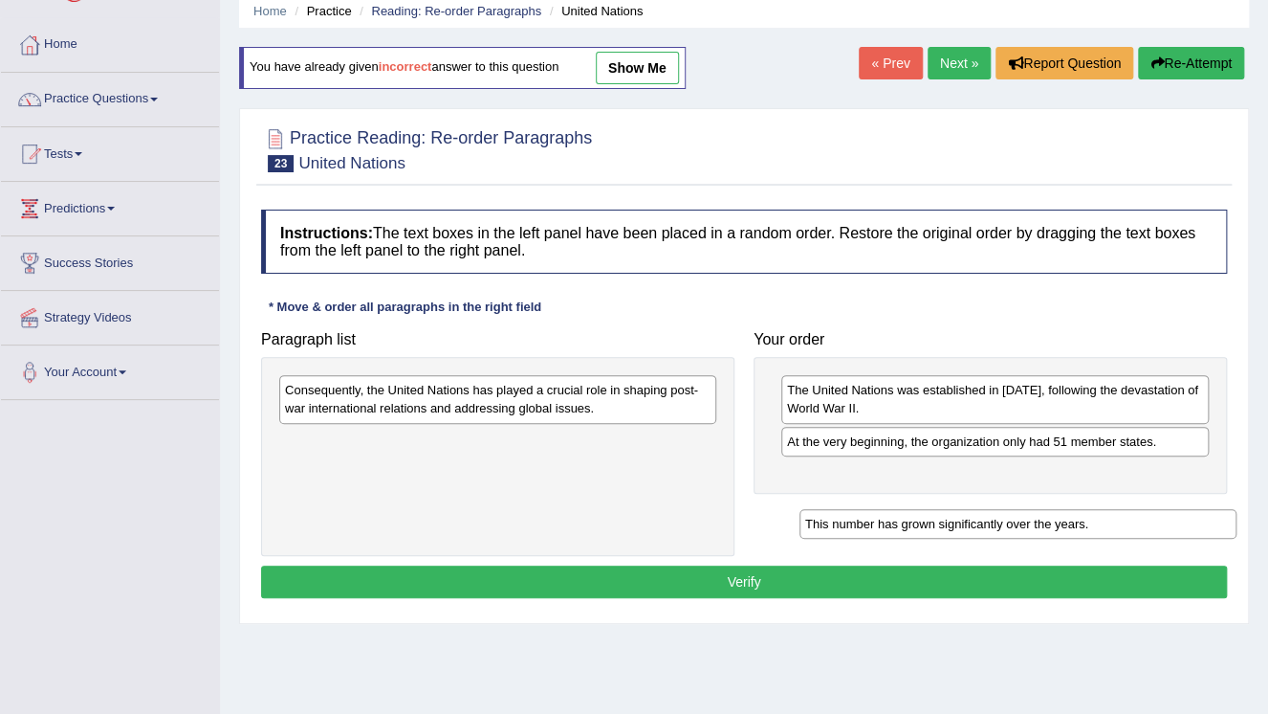
drag, startPoint x: 650, startPoint y: 416, endPoint x: 1140, endPoint y: 474, distance: 493.2
click at [1136, 509] on div "This number has grown significantly over the years." at bounding box center [1018, 524] width 437 height 30
click at [1140, 509] on div "This number has grown significantly over the years." at bounding box center [1018, 524] width 437 height 30
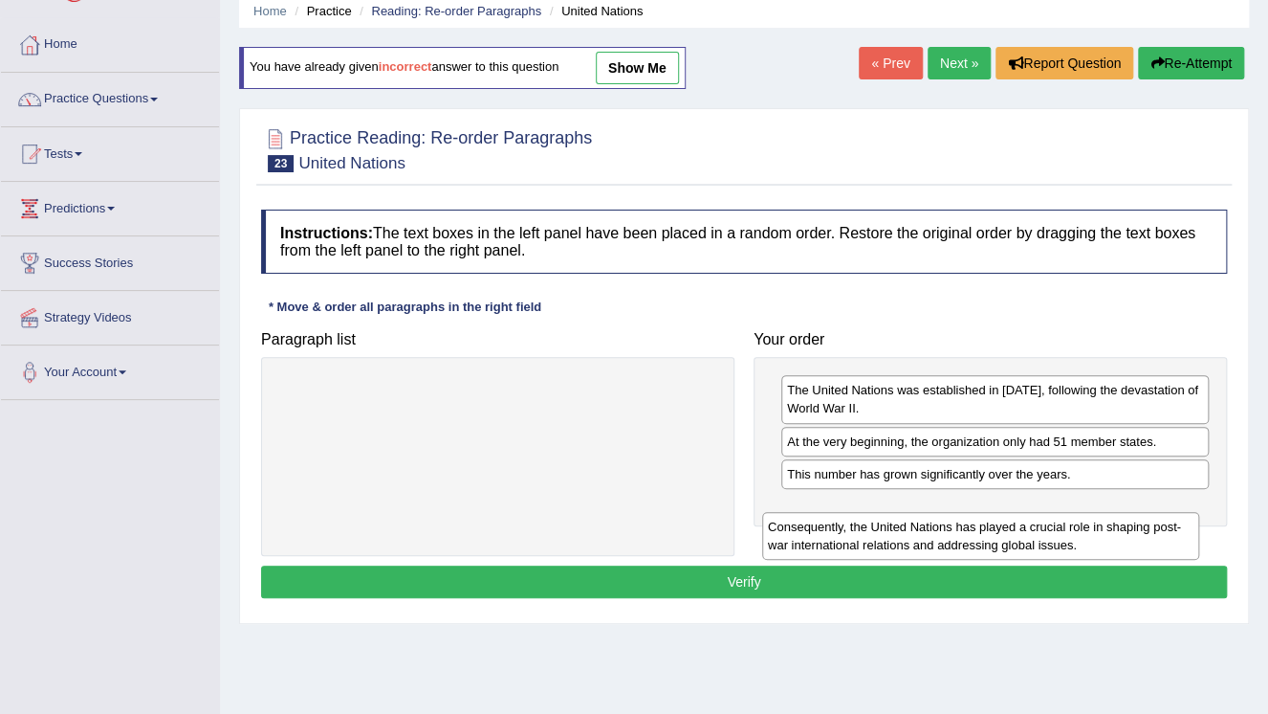
drag, startPoint x: 659, startPoint y: 400, endPoint x: 1154, endPoint y: 517, distance: 509.2
click at [1158, 520] on div "Consequently, the United Nations has played a crucial role in shaping post-war …" at bounding box center [980, 536] width 437 height 48
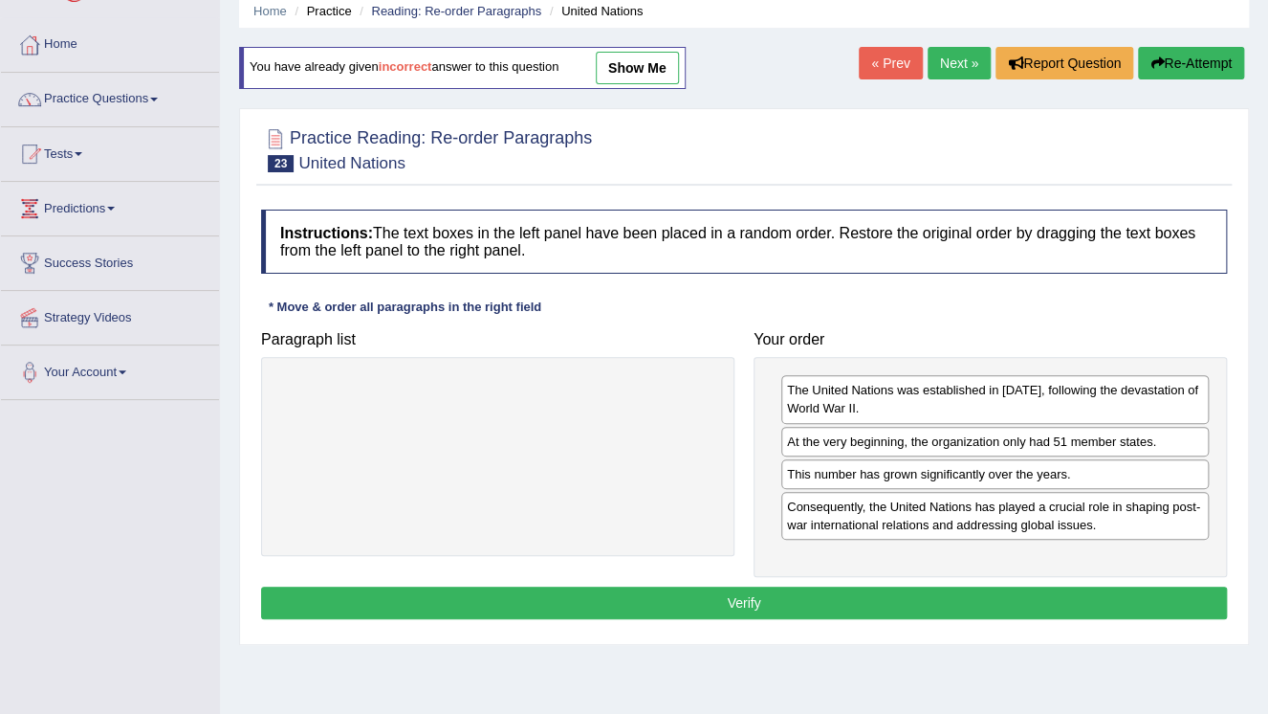
click at [880, 571] on div "The United Nations was established in 1945, following the devastation of World …" at bounding box center [990, 467] width 473 height 220
click at [868, 602] on button "Verify" at bounding box center [744, 602] width 966 height 33
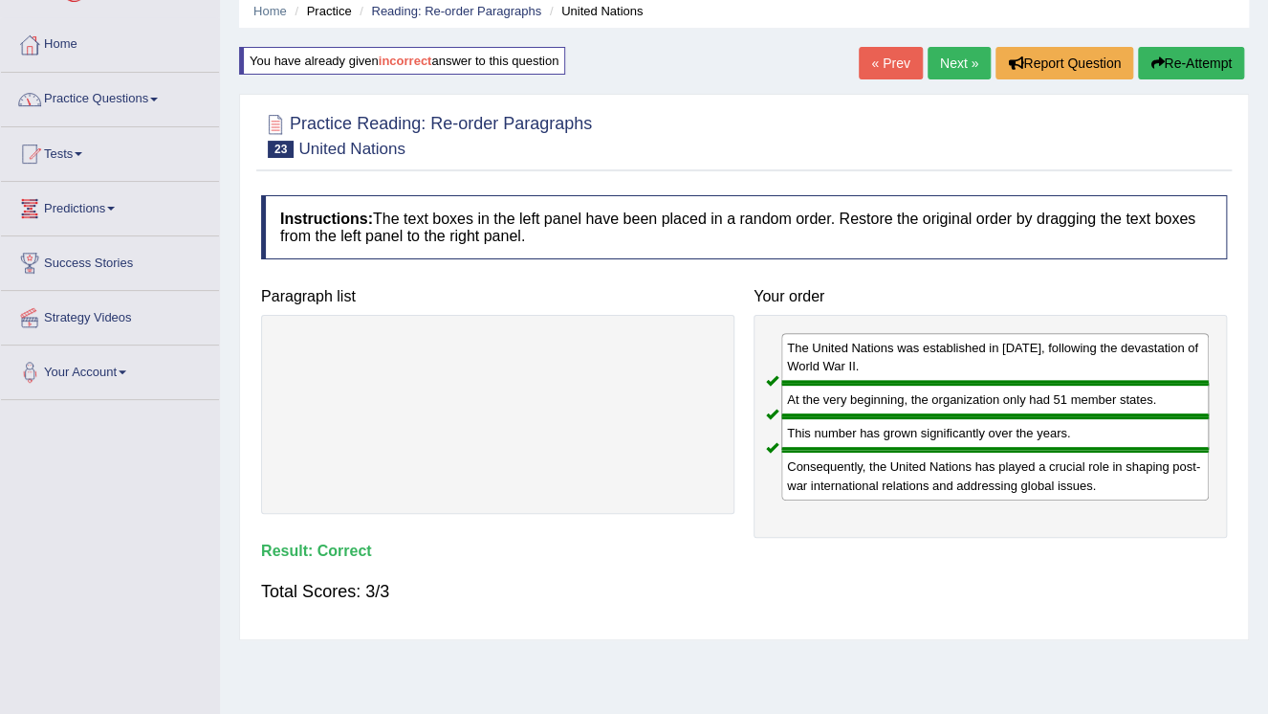
click at [953, 70] on link "Next »" at bounding box center [959, 63] width 63 height 33
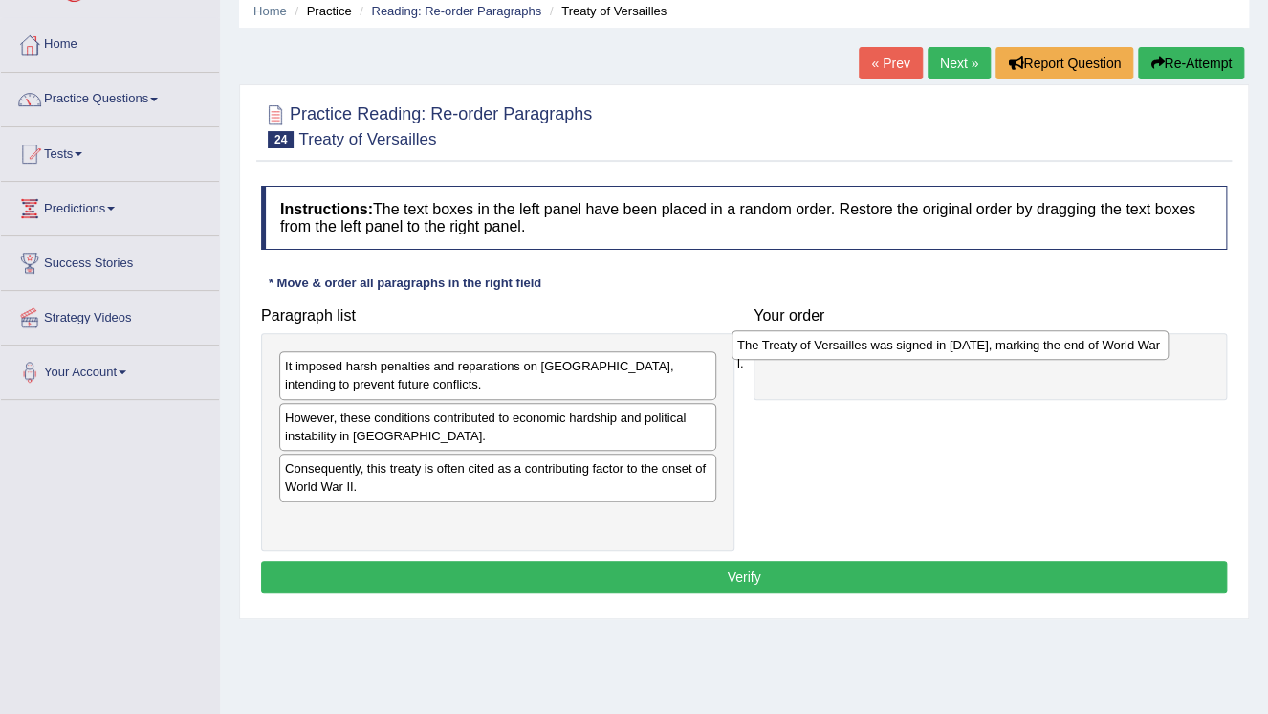
drag, startPoint x: 507, startPoint y: 424, endPoint x: 959, endPoint y: 352, distance: 458.1
click at [957, 352] on div "The Treaty of Versailles was signed in [DATE], marking the end of World War l." at bounding box center [950, 345] width 437 height 30
click at [960, 352] on div "The Treaty of Versailles was signed in [DATE], marking the end of World War l." at bounding box center [950, 345] width 437 height 30
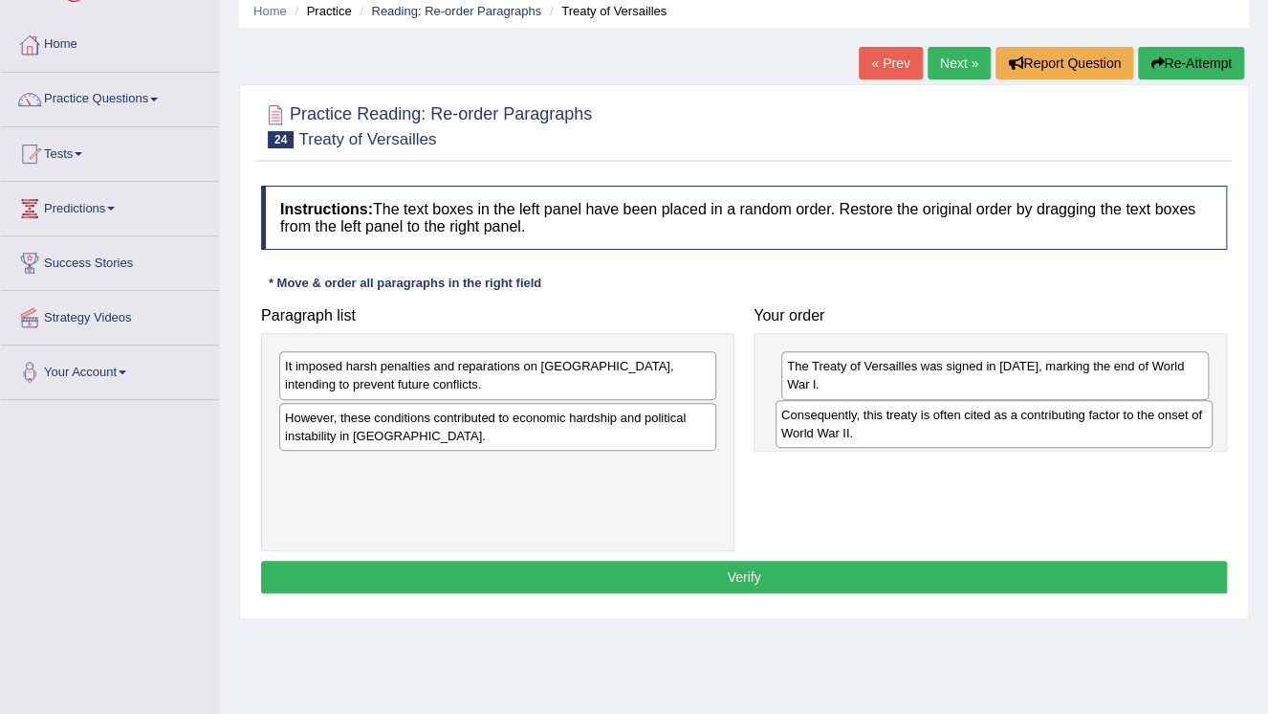
drag, startPoint x: 467, startPoint y: 472, endPoint x: 963, endPoint y: 419, distance: 499.2
click at [963, 419] on div "Consequently, this treaty is often cited as a contributing factor to the onset …" at bounding box center [994, 424] width 437 height 48
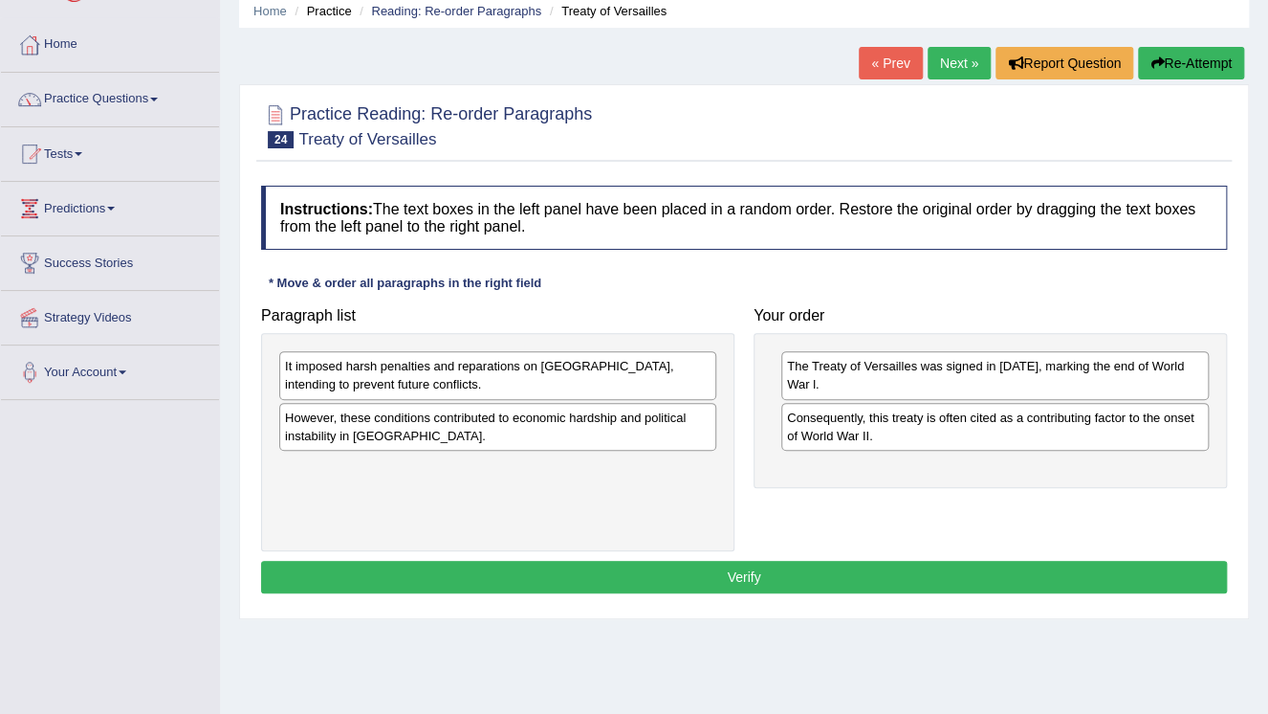
click at [553, 384] on div "It imposed harsh penalties and reparations on [GEOGRAPHIC_DATA], intending to p…" at bounding box center [497, 375] width 437 height 48
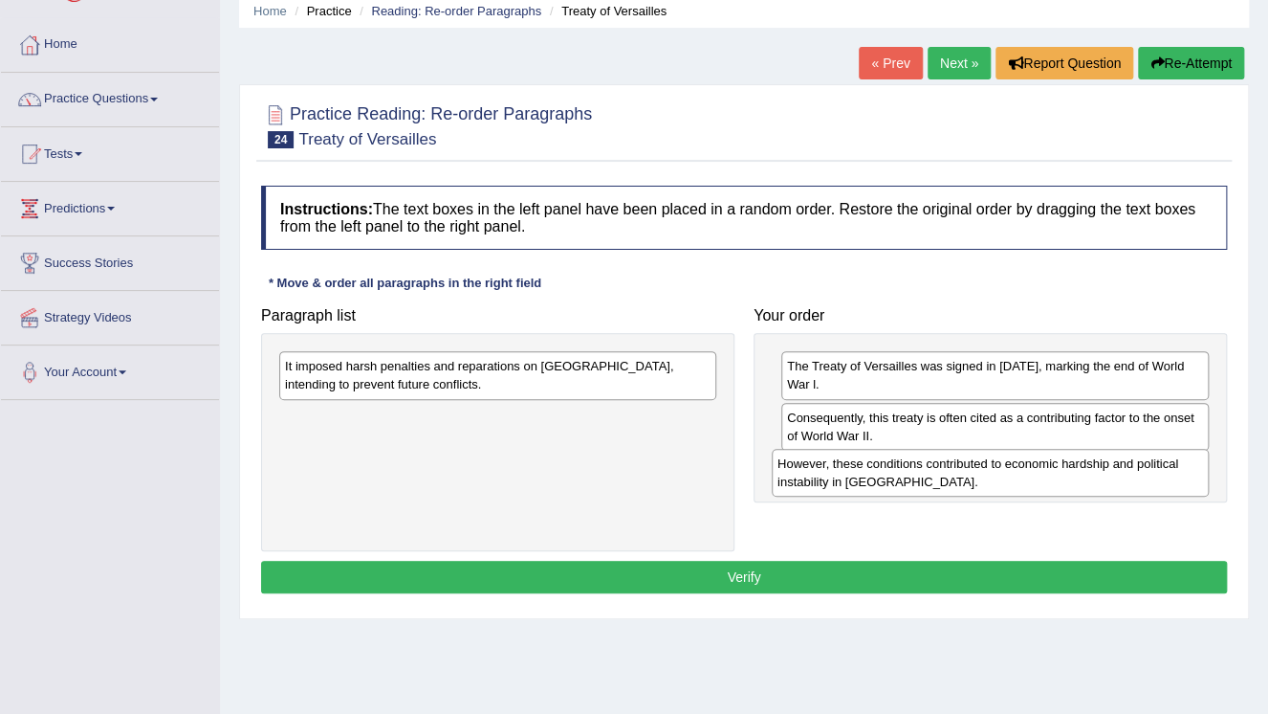
drag, startPoint x: 548, startPoint y: 427, endPoint x: 1041, endPoint y: 473, distance: 494.8
click at [1041, 473] on div "However, these conditions contributed to economic hardship and political instab…" at bounding box center [990, 473] width 437 height 48
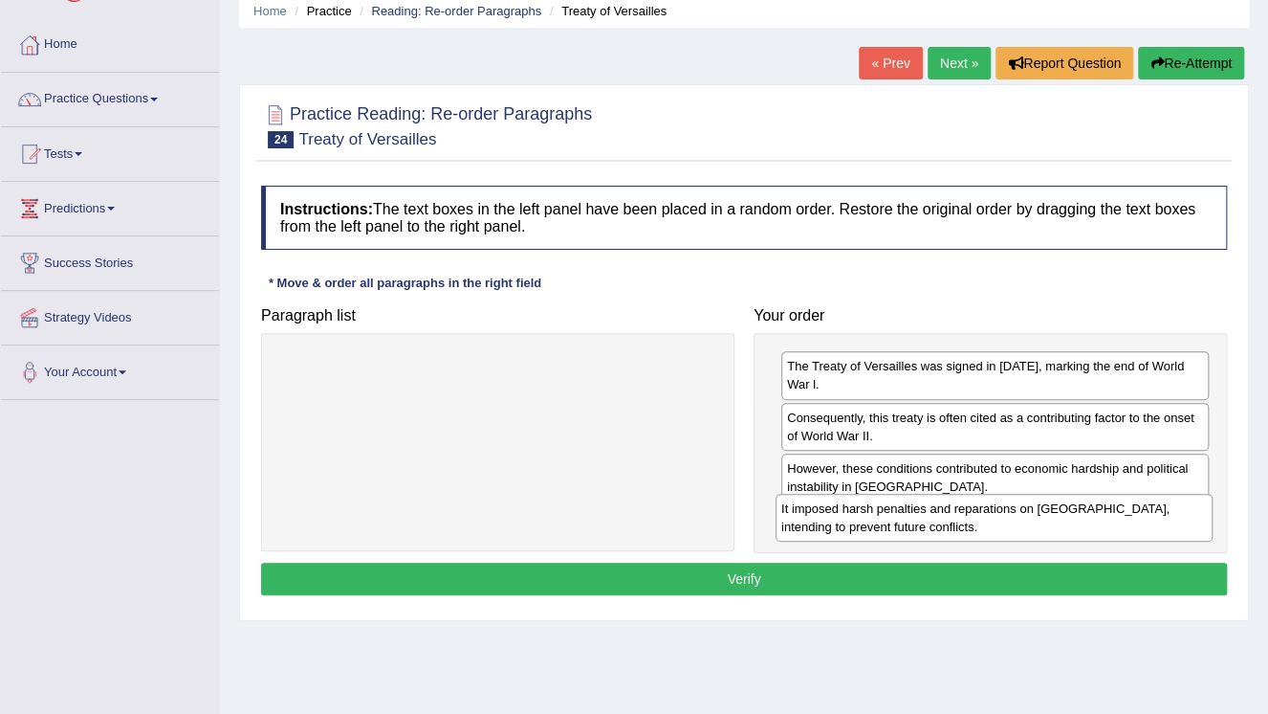
drag, startPoint x: 643, startPoint y: 382, endPoint x: 1140, endPoint y: 524, distance: 517.4
click at [1140, 524] on div "It imposed harsh penalties and reparations on [GEOGRAPHIC_DATA], intending to p…" at bounding box center [994, 518] width 437 height 48
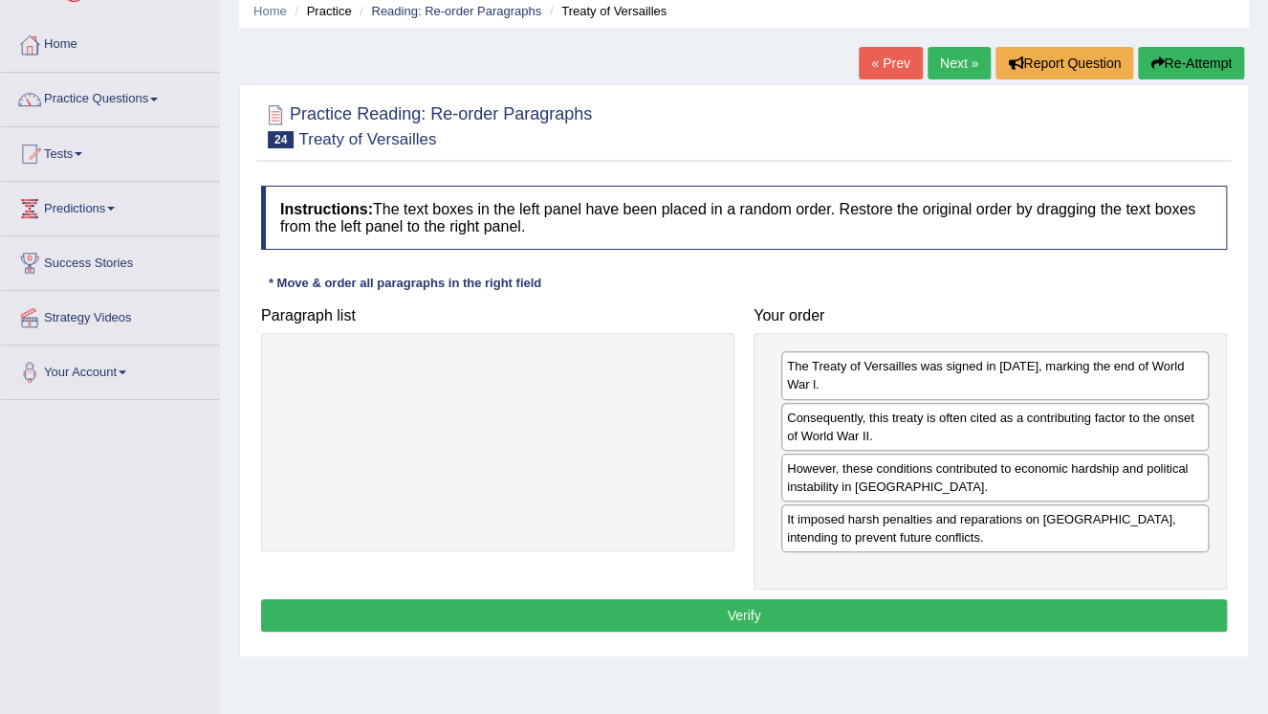
click at [831, 608] on button "Verify" at bounding box center [744, 615] width 966 height 33
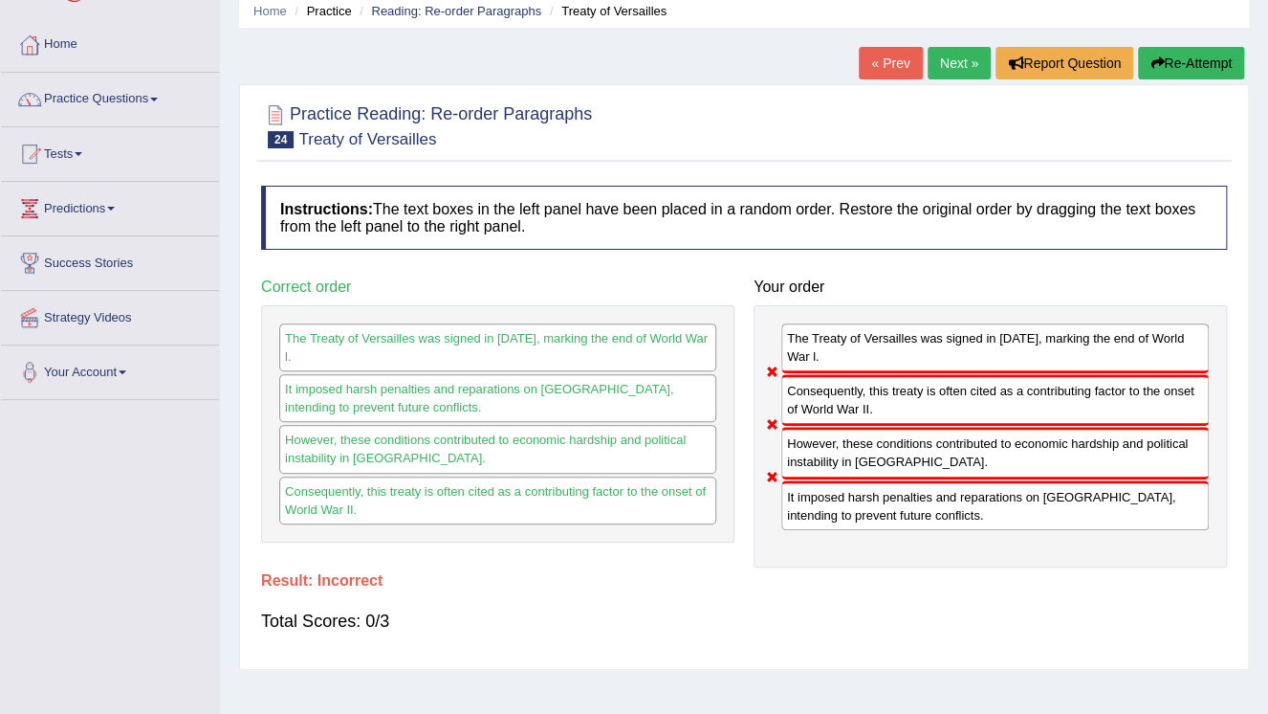
click at [1203, 75] on button "Re-Attempt" at bounding box center [1191, 63] width 106 height 33
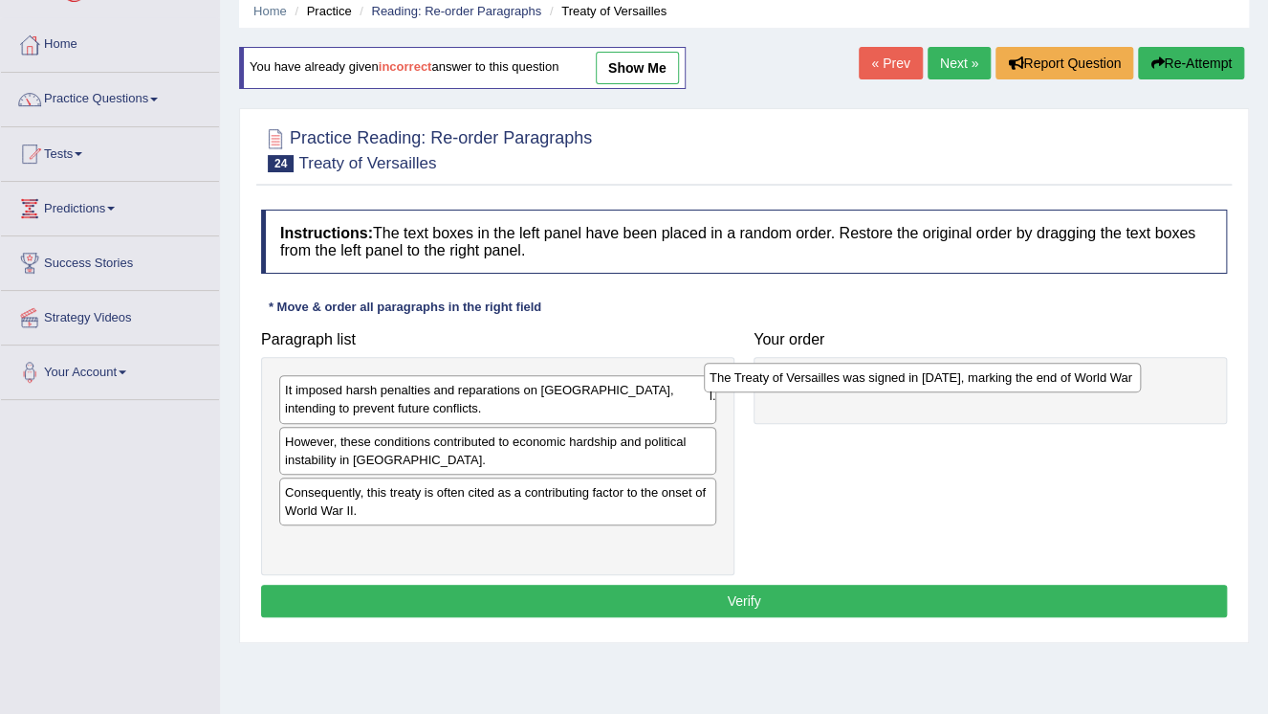
drag, startPoint x: 418, startPoint y: 440, endPoint x: 843, endPoint y: 374, distance: 429.8
click at [843, 374] on div "The Treaty of Versailles was signed in [DATE], marking the end of World War l." at bounding box center [922, 378] width 437 height 30
drag, startPoint x: 843, startPoint y: 374, endPoint x: 900, endPoint y: 375, distance: 57.4
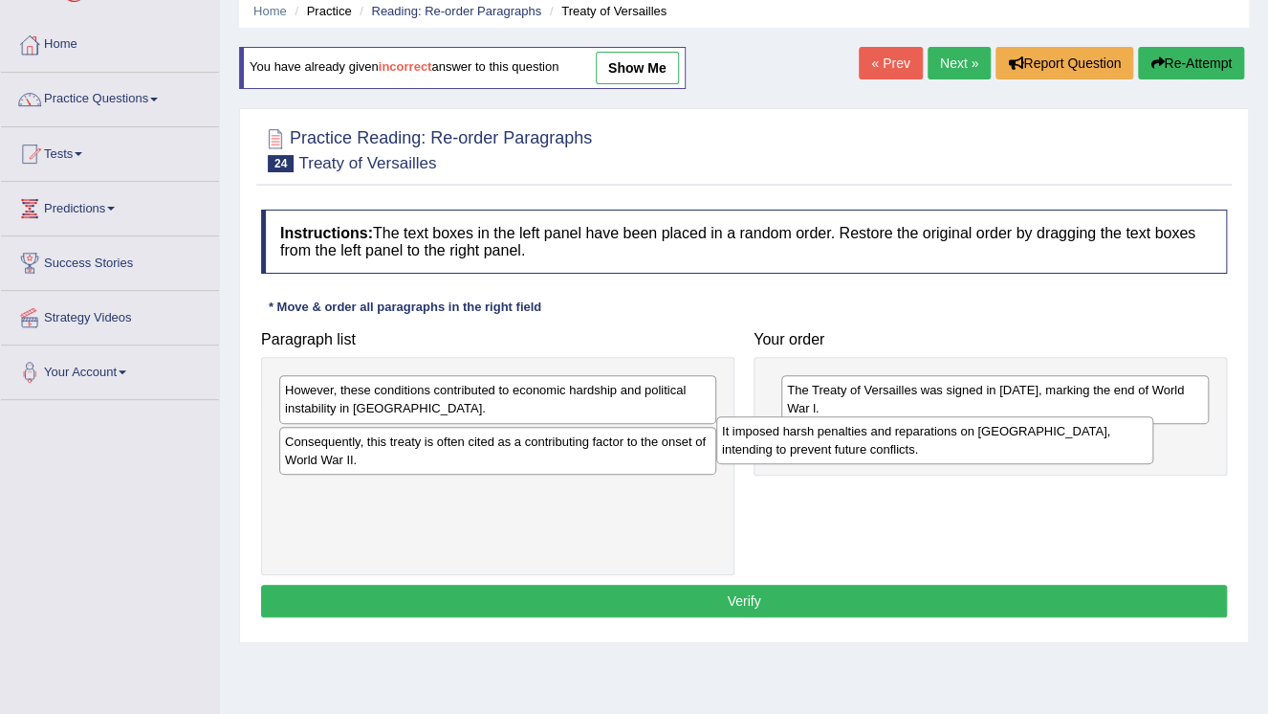
drag, startPoint x: 586, startPoint y: 393, endPoint x: 1062, endPoint y: 428, distance: 476.6
click at [1063, 432] on div "It imposed harsh penalties and reparations on [GEOGRAPHIC_DATA], intending to p…" at bounding box center [934, 440] width 437 height 48
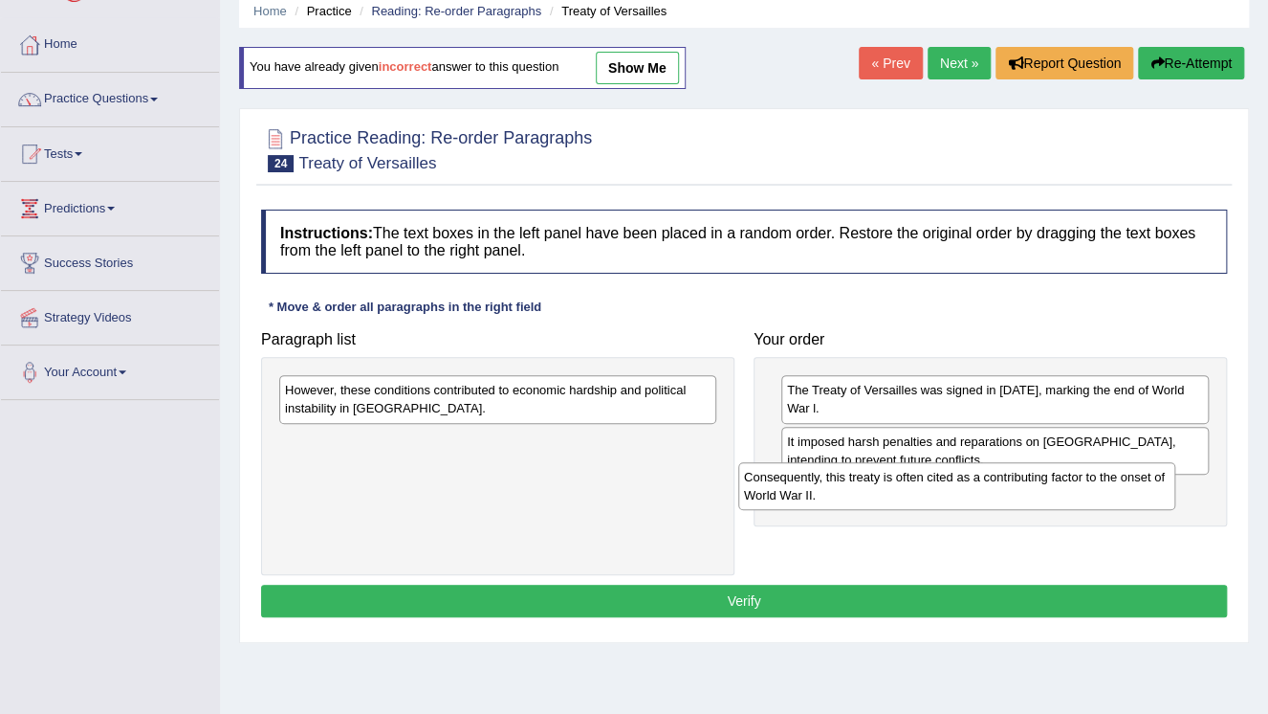
drag, startPoint x: 596, startPoint y: 432, endPoint x: 1062, endPoint y: 471, distance: 467.4
click at [1060, 471] on div "Consequently, this treaty is often cited as a contributing factor to the onset …" at bounding box center [956, 486] width 437 height 48
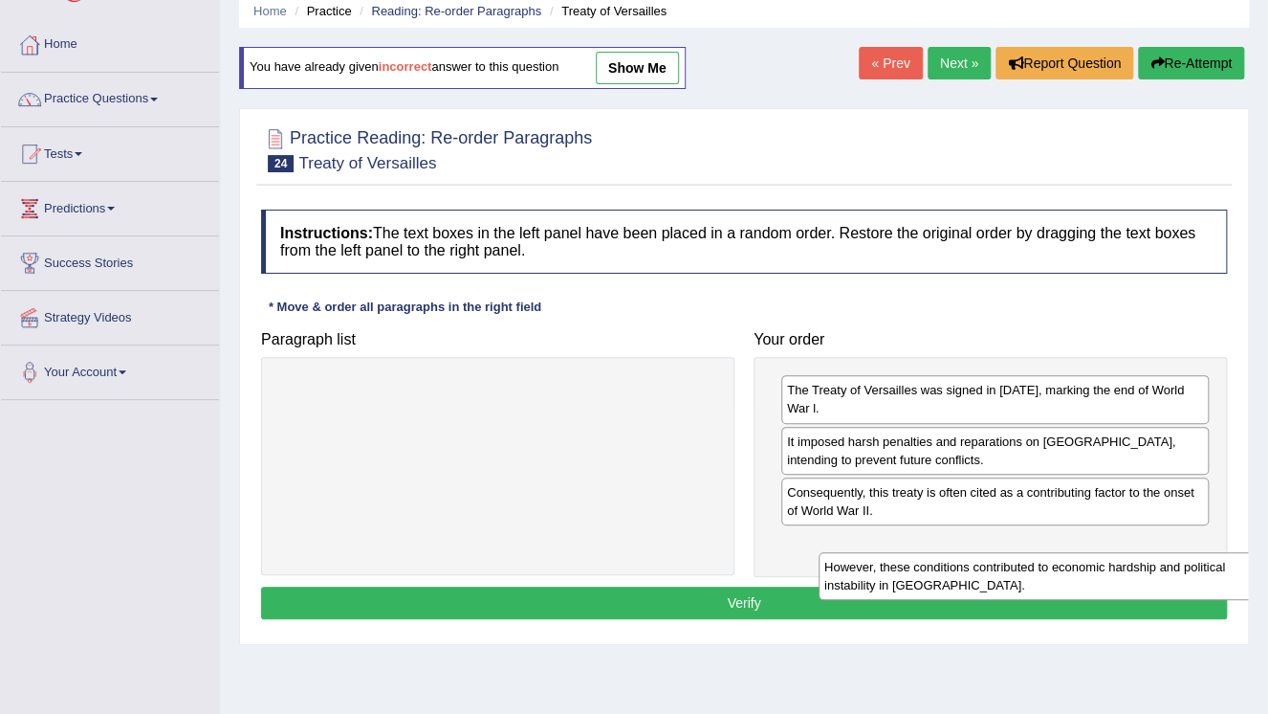
drag, startPoint x: 623, startPoint y: 415, endPoint x: 1157, endPoint y: 579, distance: 559.1
click at [1163, 589] on div "However, these conditions contributed to economic hardship and political instab…" at bounding box center [1037, 576] width 437 height 48
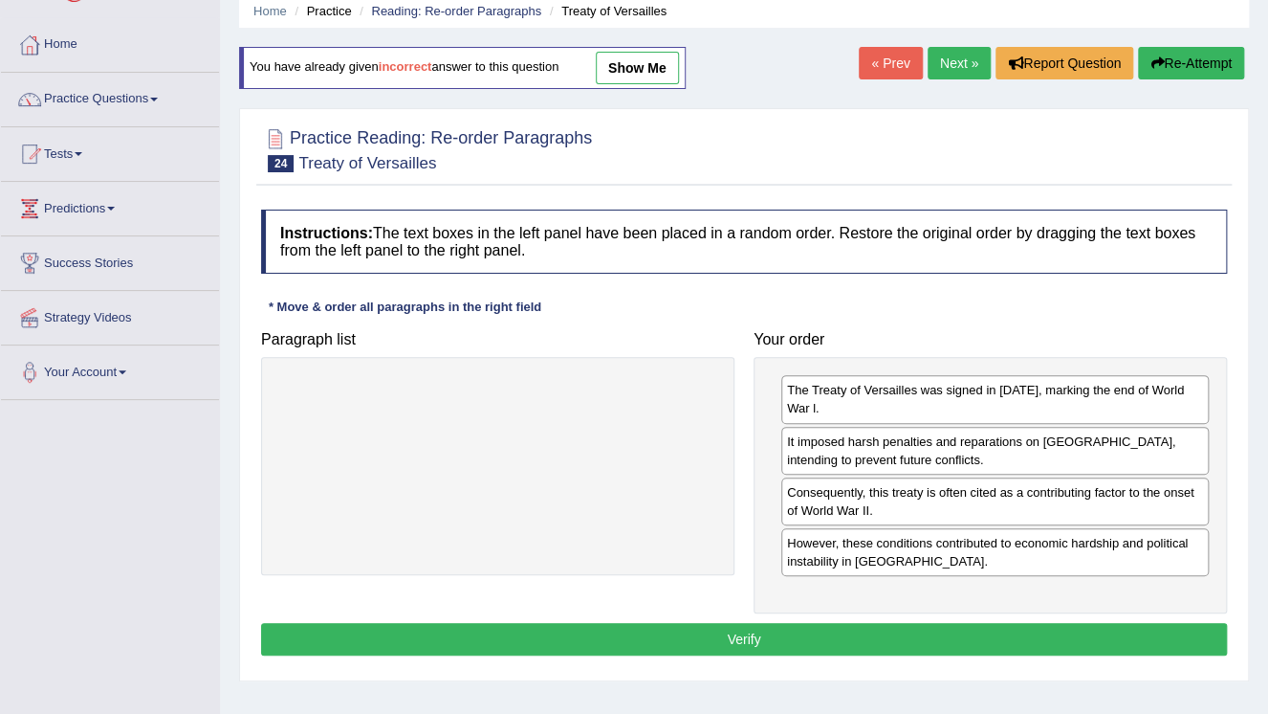
click at [896, 632] on button "Verify" at bounding box center [744, 639] width 966 height 33
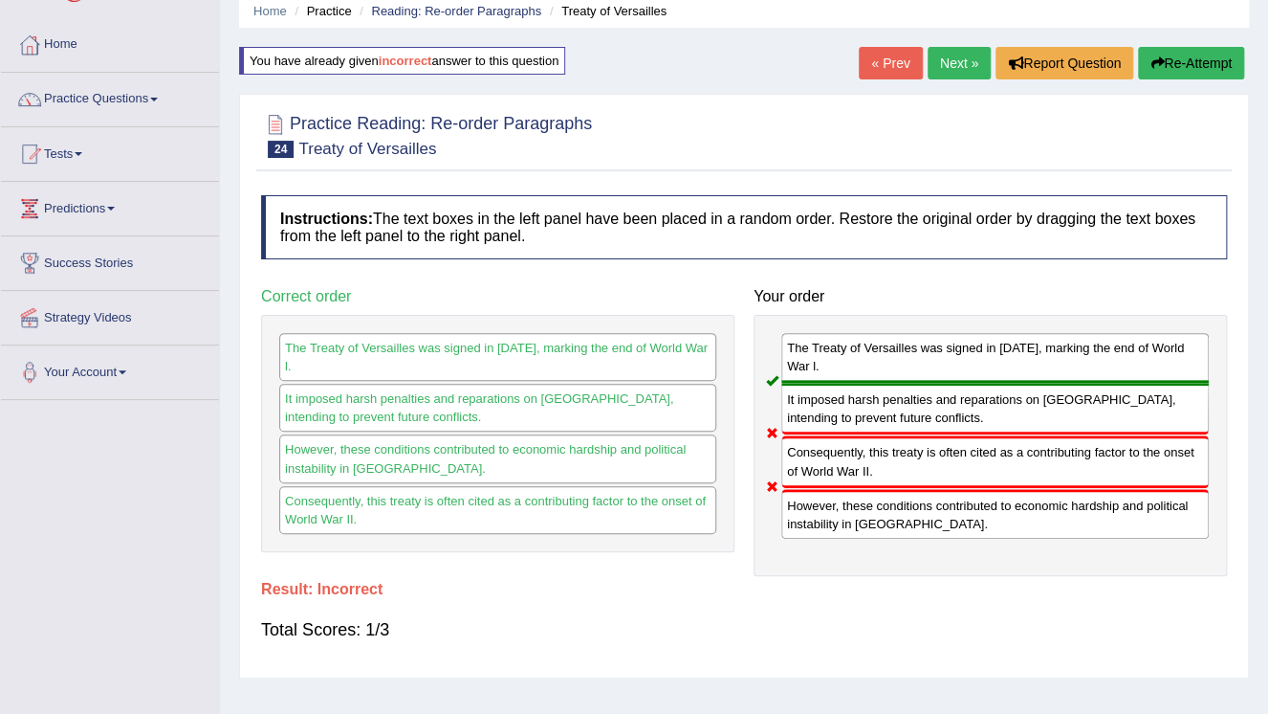
click at [1175, 73] on button "Re-Attempt" at bounding box center [1191, 63] width 106 height 33
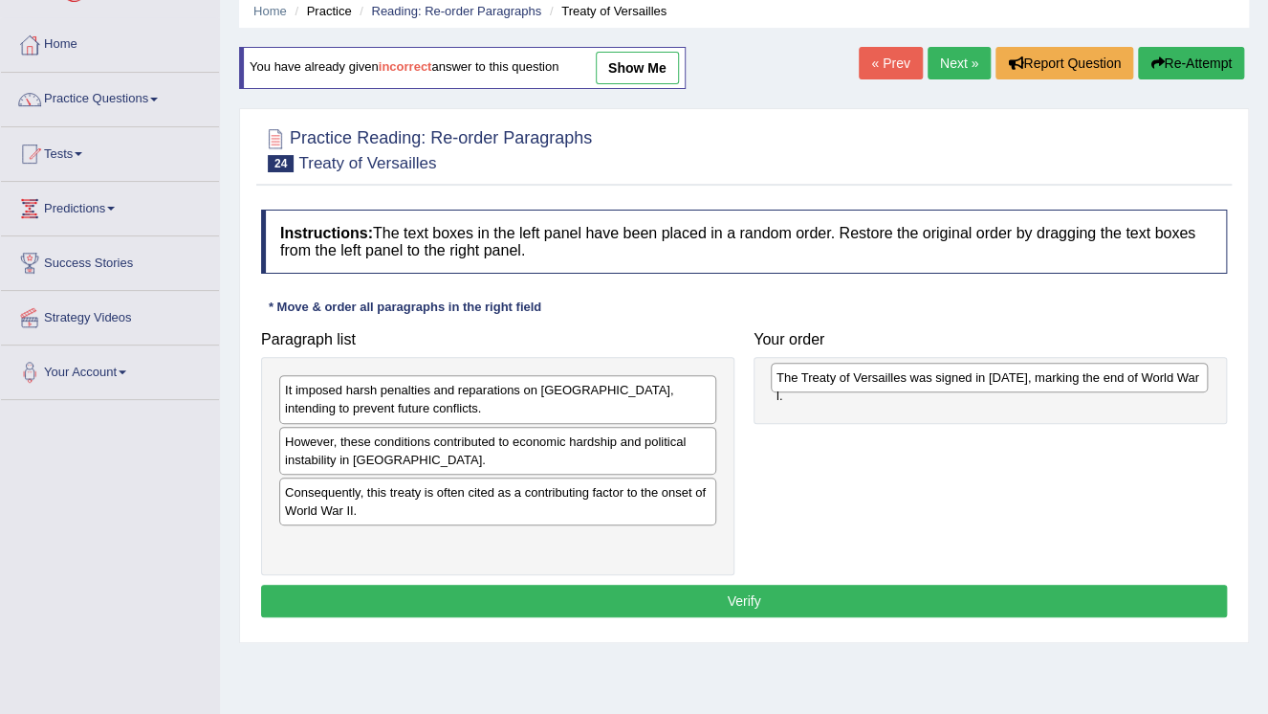
drag, startPoint x: 385, startPoint y: 445, endPoint x: 876, endPoint y: 367, distance: 497.7
click at [876, 367] on div "The Treaty of Versailles was signed in [DATE], marking the end of World War l." at bounding box center [989, 378] width 437 height 30
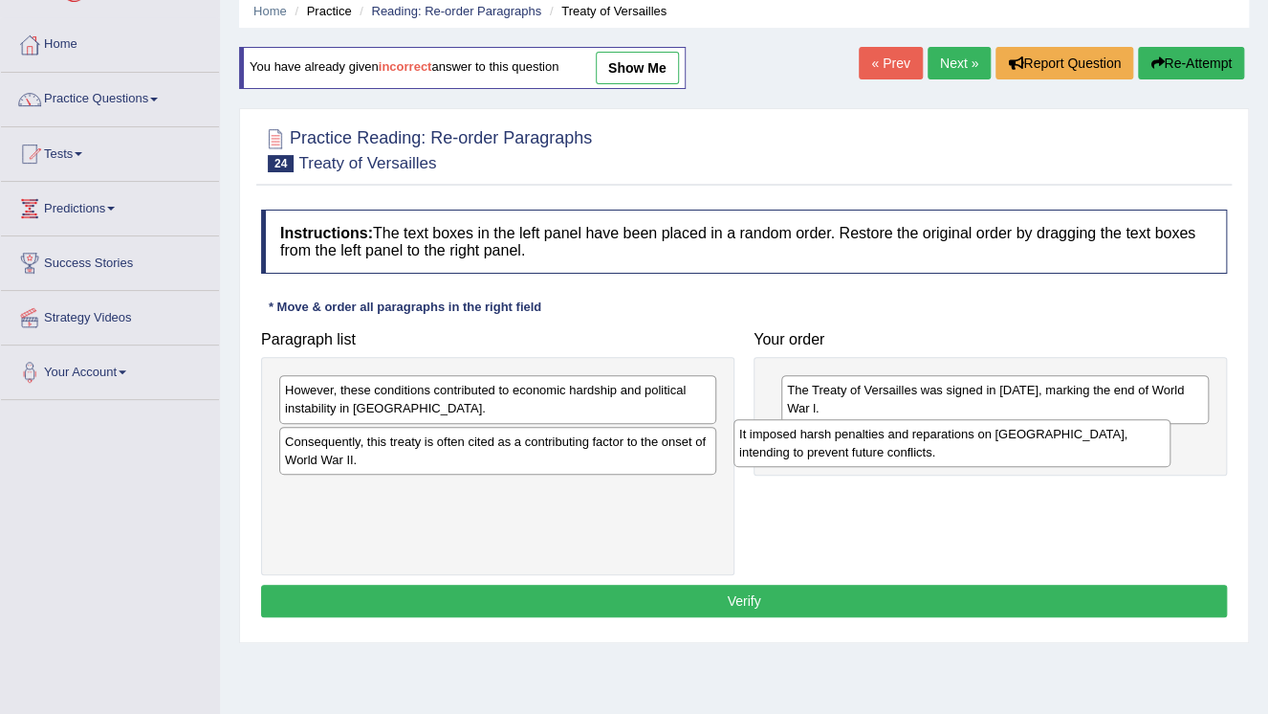
drag, startPoint x: 547, startPoint y: 410, endPoint x: 1011, endPoint y: 450, distance: 465.6
click at [1010, 450] on div "It imposed harsh penalties and reparations on [GEOGRAPHIC_DATA], intending to p…" at bounding box center [952, 443] width 437 height 48
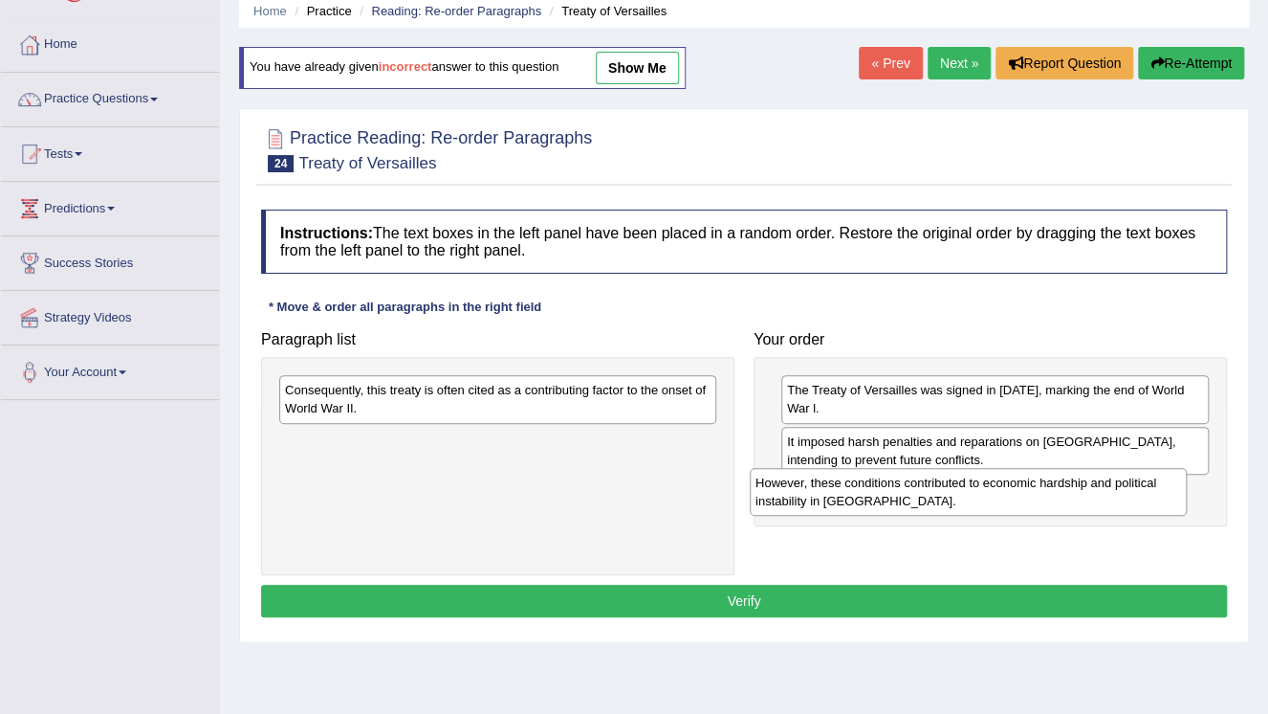
drag, startPoint x: 506, startPoint y: 425, endPoint x: 964, endPoint y: 501, distance: 464.5
click at [973, 509] on div "However, these conditions contributed to economic hardship and political instab…" at bounding box center [968, 492] width 437 height 48
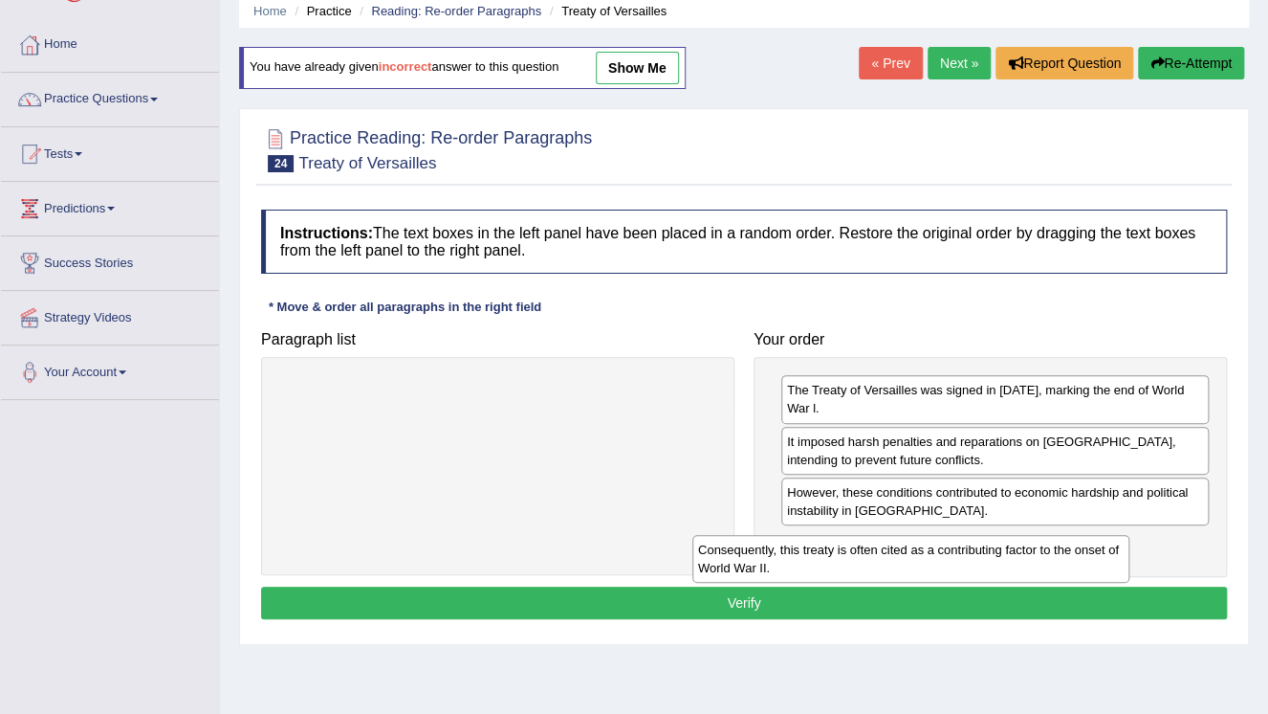
drag, startPoint x: 571, startPoint y: 402, endPoint x: 1019, endPoint y: 551, distance: 471.8
click at [1019, 551] on div "Consequently, this treaty is often cited as a contributing factor to the onset …" at bounding box center [910, 559] width 437 height 48
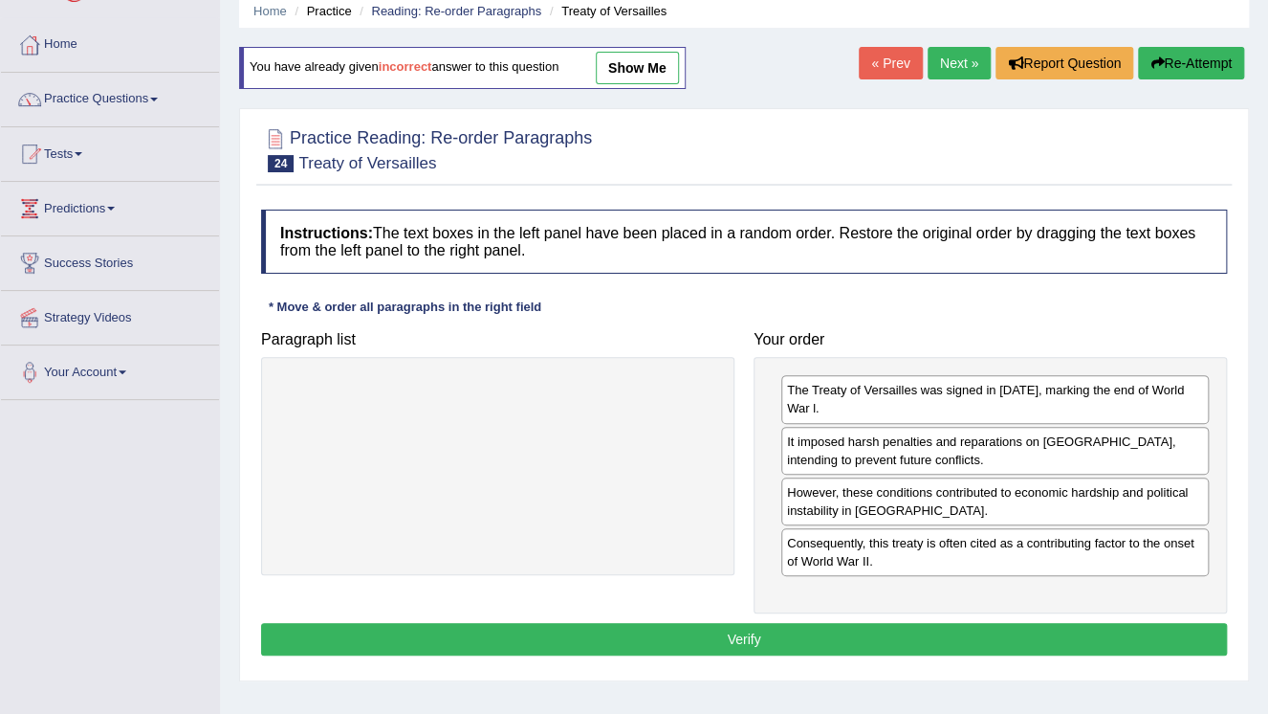
click at [815, 616] on div "Instructions: The text boxes in the left panel have been placed in a random ord…" at bounding box center [744, 435] width 976 height 471
click at [814, 634] on button "Verify" at bounding box center [744, 639] width 966 height 33
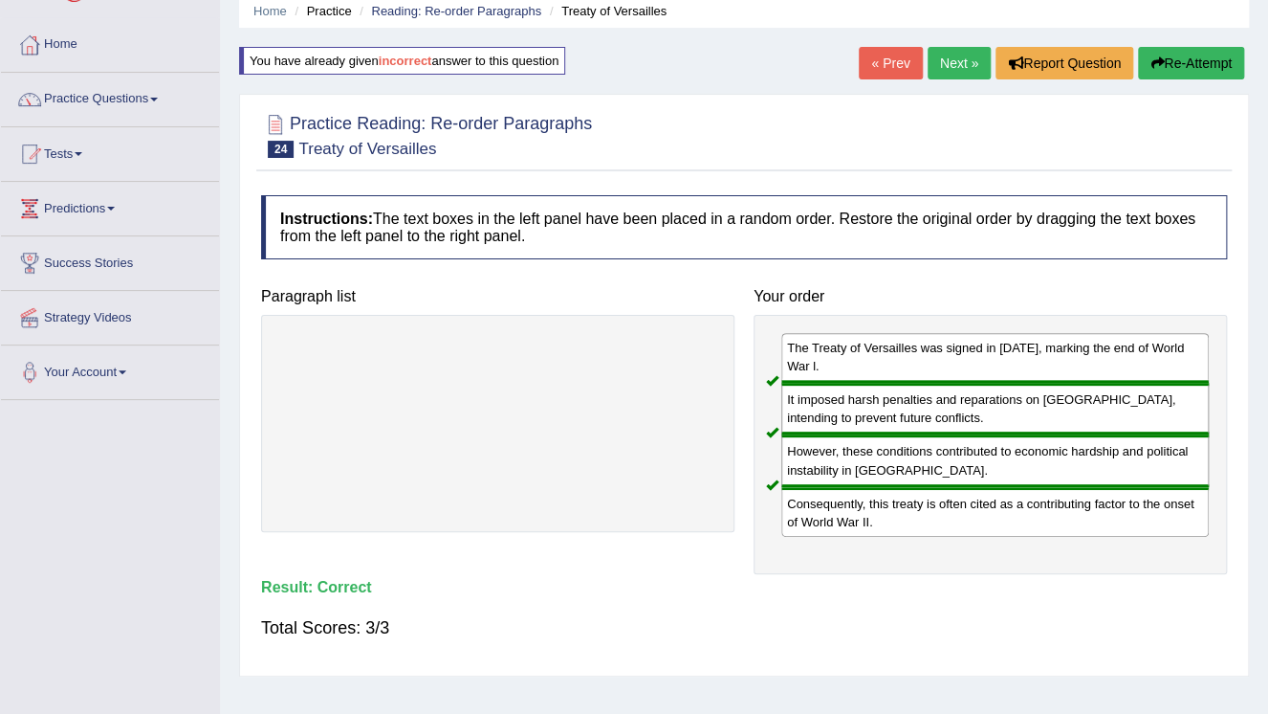
click at [949, 69] on link "Next »" at bounding box center [959, 63] width 63 height 33
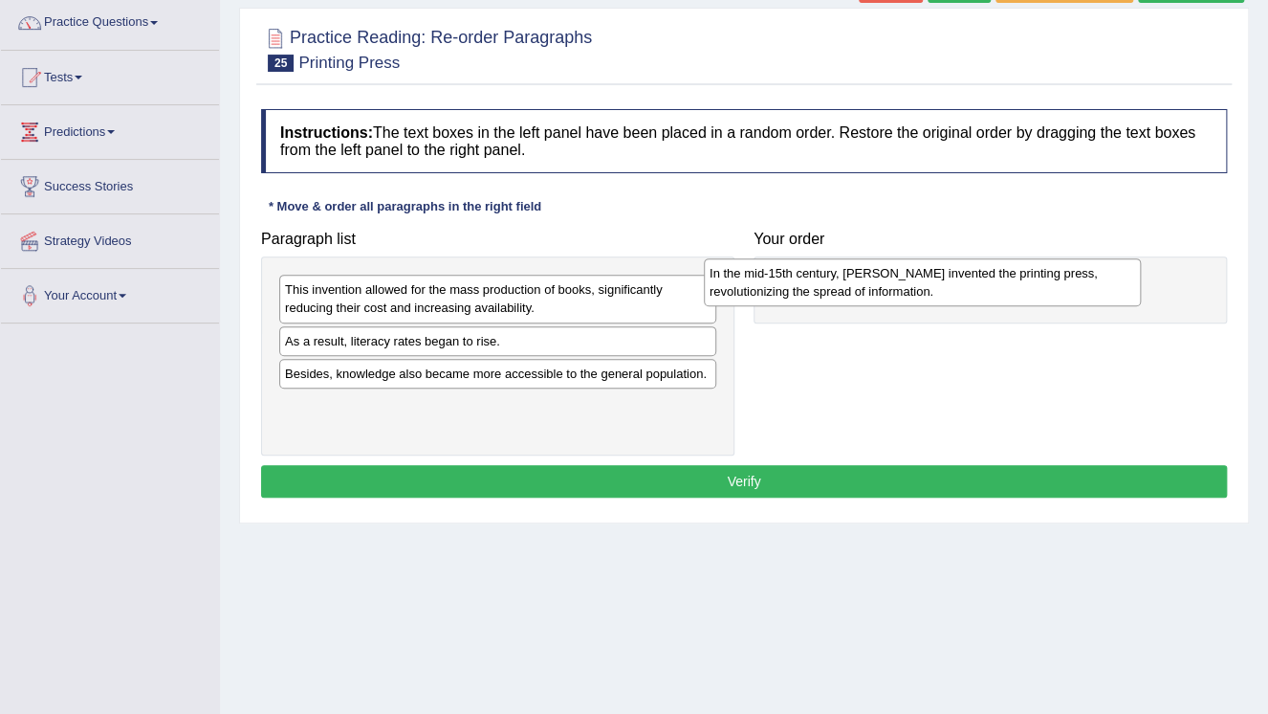
drag, startPoint x: 523, startPoint y: 301, endPoint x: 953, endPoint y: 283, distance: 429.8
click at [953, 283] on div "In the mid-15th century, [PERSON_NAME] invented the printing press, revolutioni…" at bounding box center [922, 282] width 437 height 48
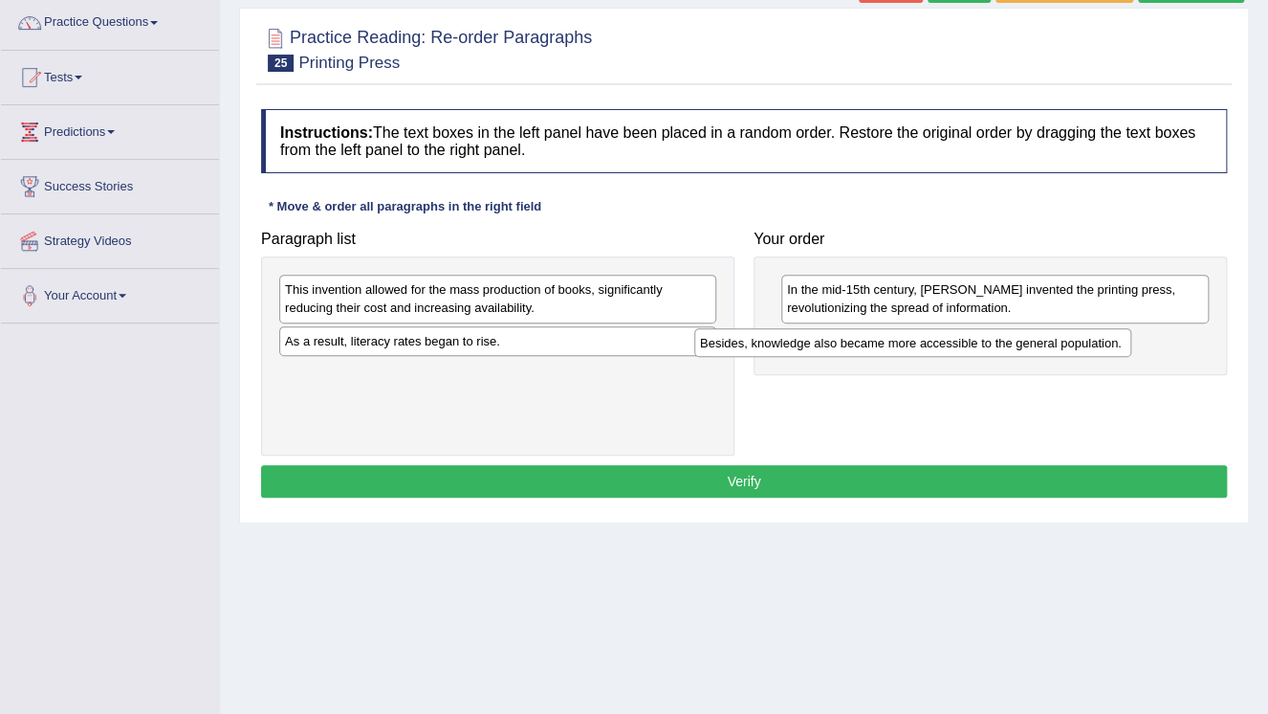
drag, startPoint x: 505, startPoint y: 382, endPoint x: 906, endPoint y: 348, distance: 402.2
click at [905, 351] on div "Besides, knowledge also became more accessible to the general population." at bounding box center [912, 343] width 437 height 30
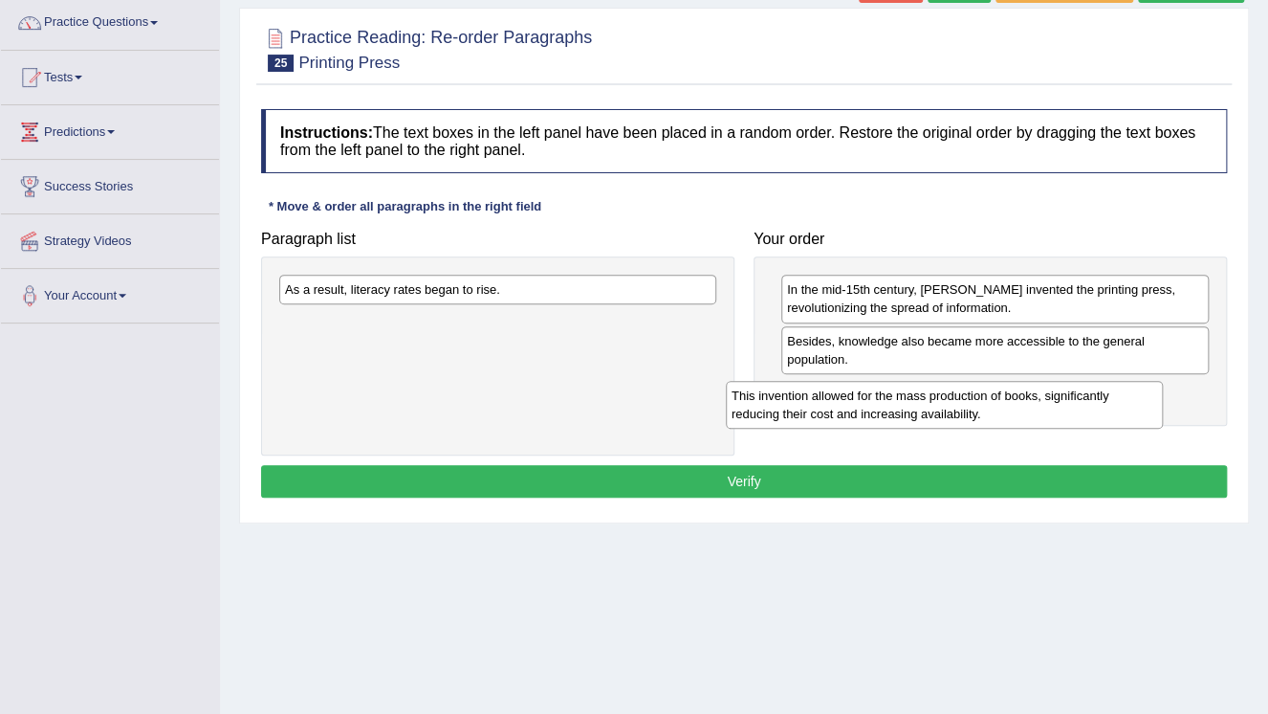
drag, startPoint x: 626, startPoint y: 314, endPoint x: 1064, endPoint y: 398, distance: 446.1
click at [1063, 402] on div "This invention allowed for the mass production of books, significantly reducing…" at bounding box center [944, 405] width 437 height 48
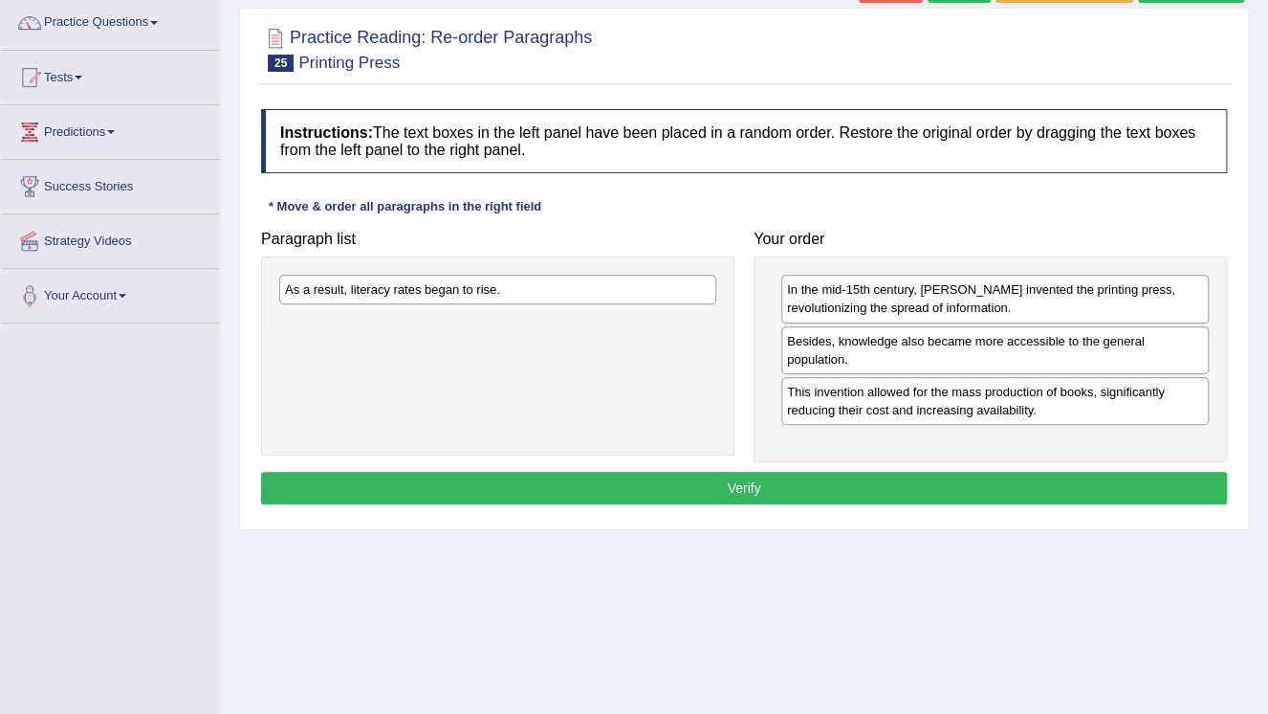
drag, startPoint x: 579, startPoint y: 291, endPoint x: 677, endPoint y: 341, distance: 110.8
click at [613, 304] on div "As a result, literacy rates began to rise." at bounding box center [497, 290] width 437 height 30
drag, startPoint x: 677, startPoint y: 341, endPoint x: 948, endPoint y: 426, distance: 283.5
click at [1064, 483] on div "Instructions: The text boxes in the left panel have been placed in a random ord…" at bounding box center [744, 309] width 976 height 420
click at [1039, 472] on button "Verify" at bounding box center [744, 488] width 966 height 33
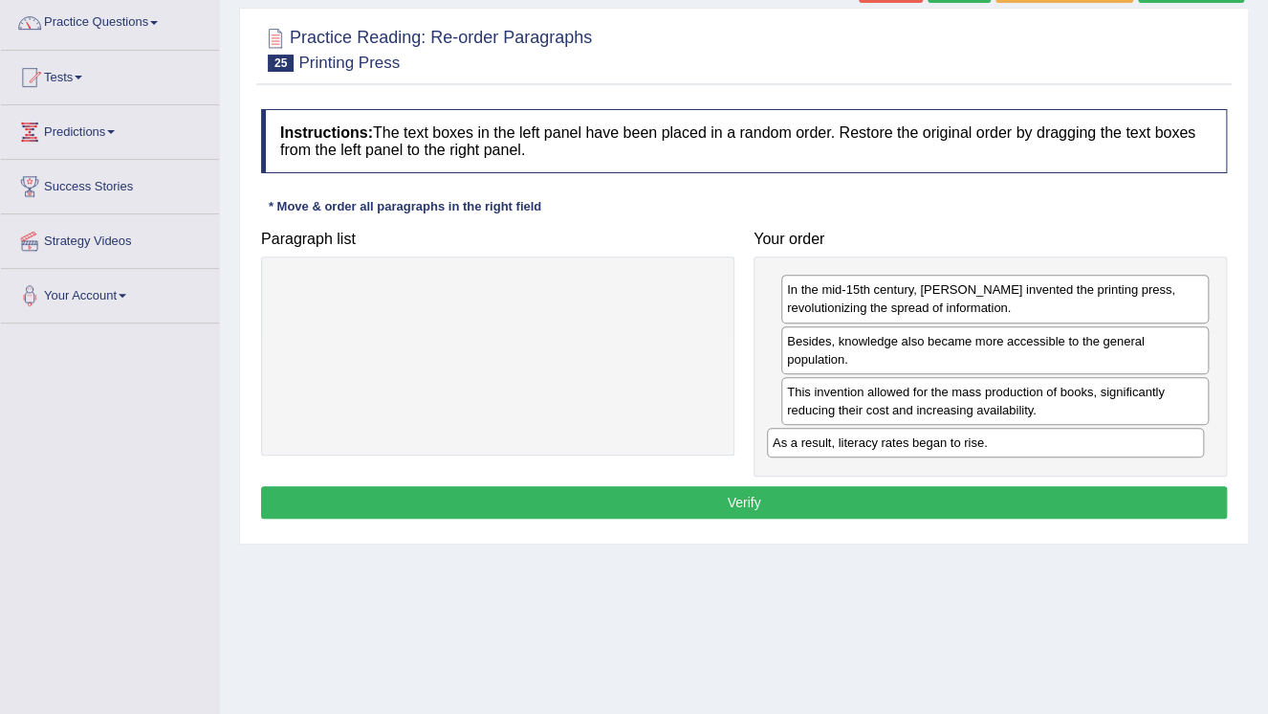
drag, startPoint x: 605, startPoint y: 294, endPoint x: 1104, endPoint y: 440, distance: 519.4
click at [1104, 441] on div "As a result, literacy rates began to rise." at bounding box center [985, 443] width 437 height 30
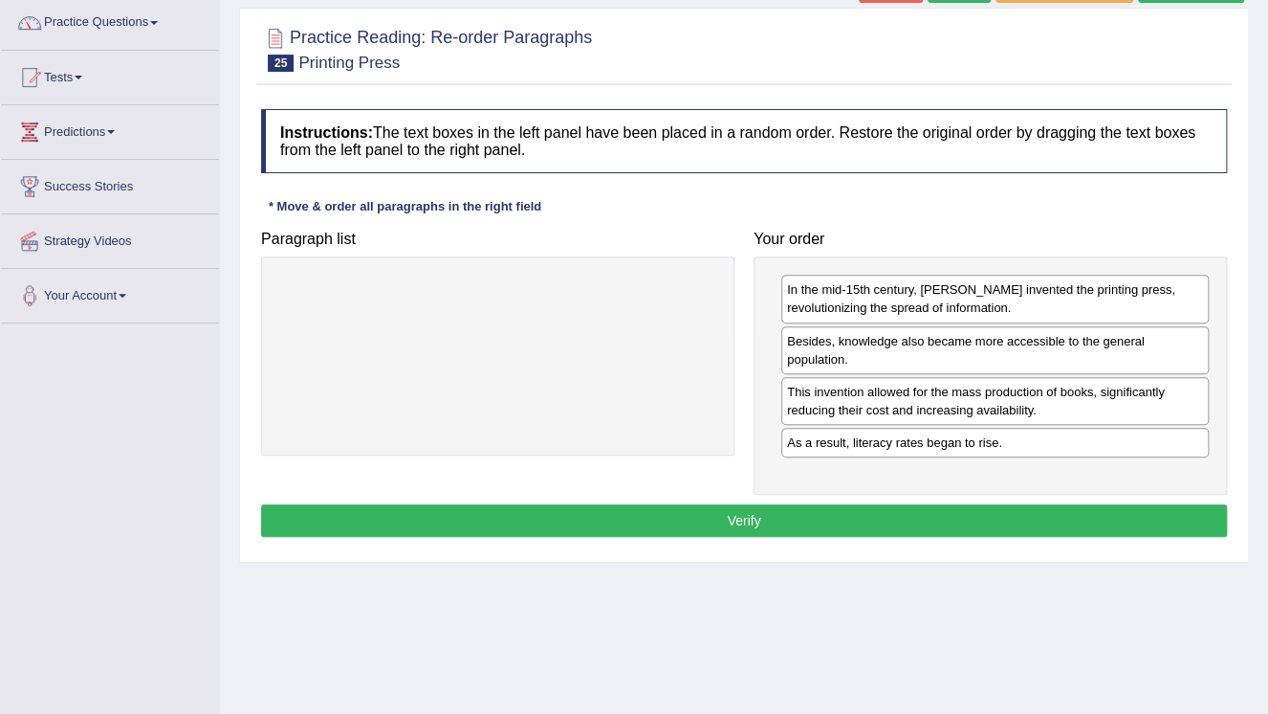
click at [834, 529] on button "Verify" at bounding box center [744, 520] width 966 height 33
click at [834, 529] on div "Home Practice Reading: Re-order Paragraphs Printing Press « Prev Next » Report …" at bounding box center [744, 325] width 1048 height 956
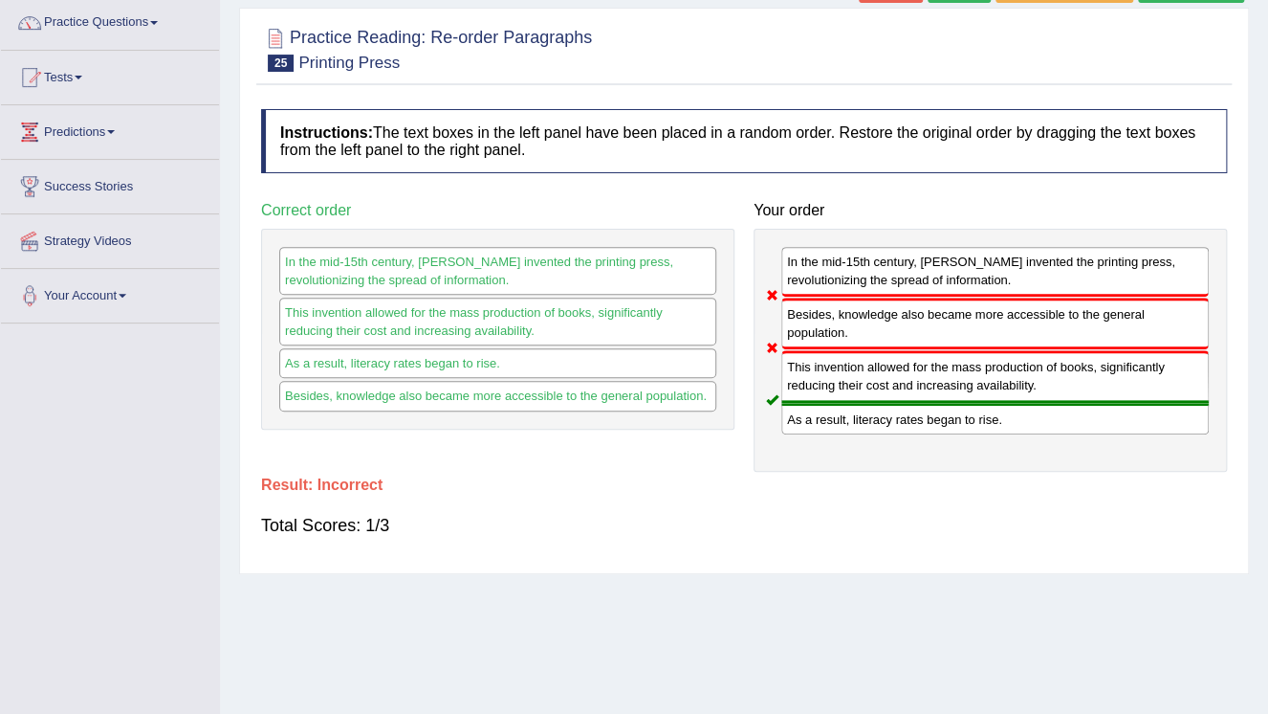
scroll to position [77, 0]
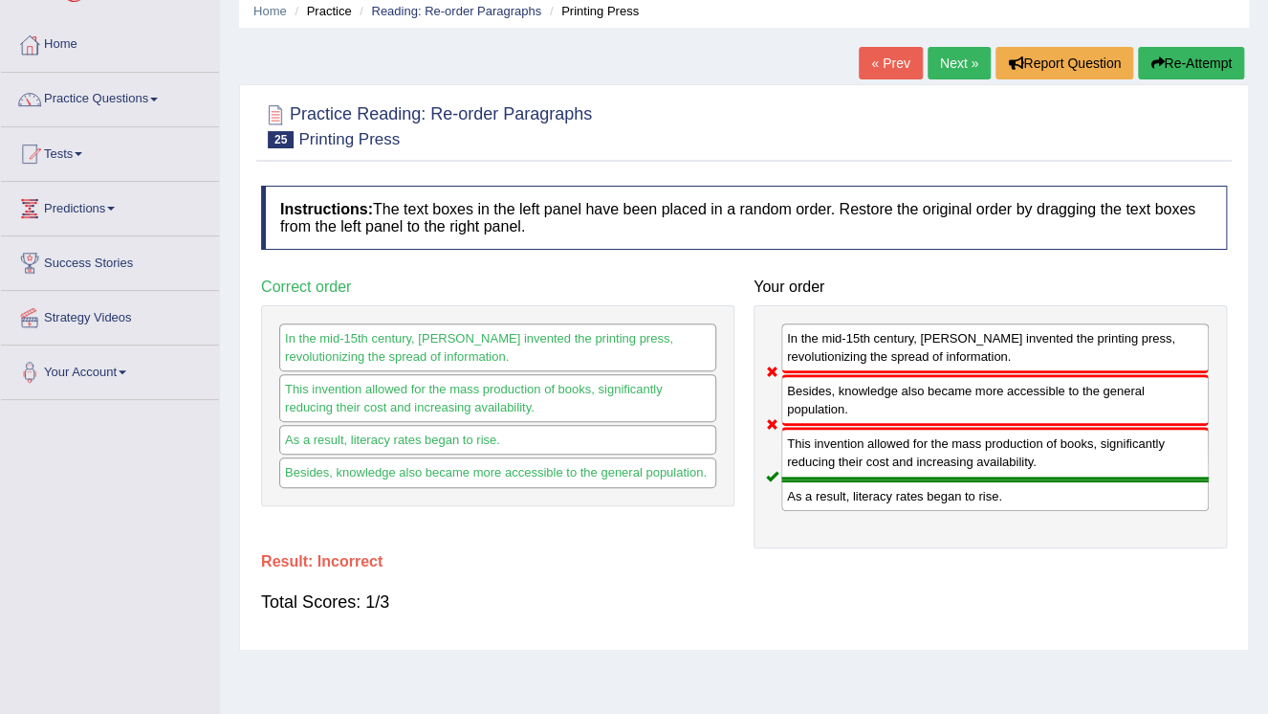
click at [1187, 76] on button "Re-Attempt" at bounding box center [1191, 63] width 106 height 33
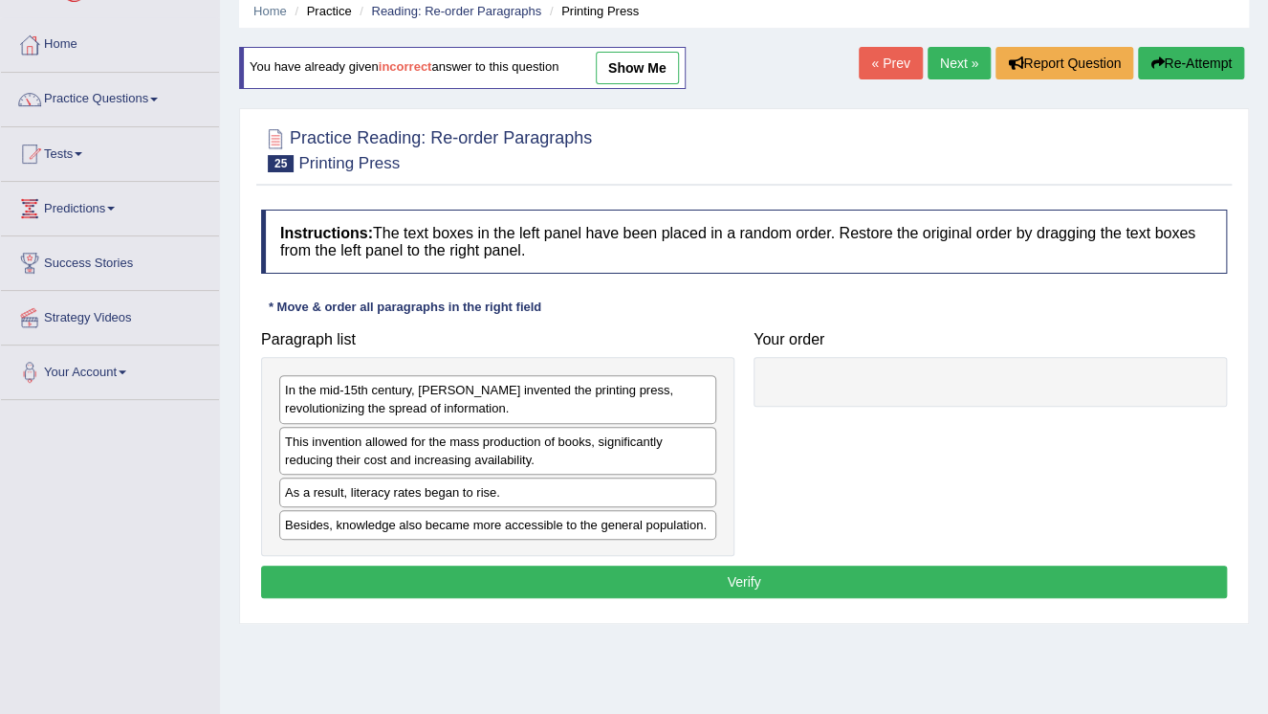
scroll to position [77, 0]
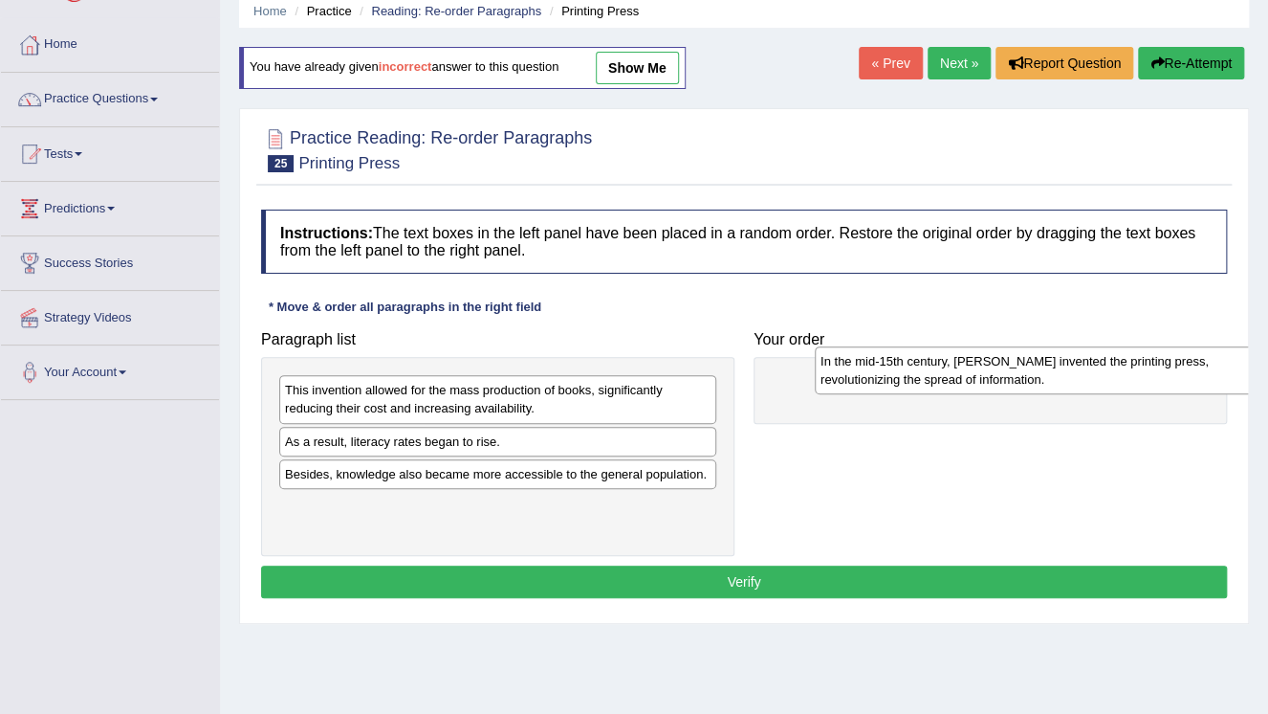
drag, startPoint x: 466, startPoint y: 408, endPoint x: 931, endPoint y: 366, distance: 466.7
click at [931, 366] on div "In the mid-15th century, [PERSON_NAME] invented the printing press, revolutioni…" at bounding box center [1033, 370] width 437 height 48
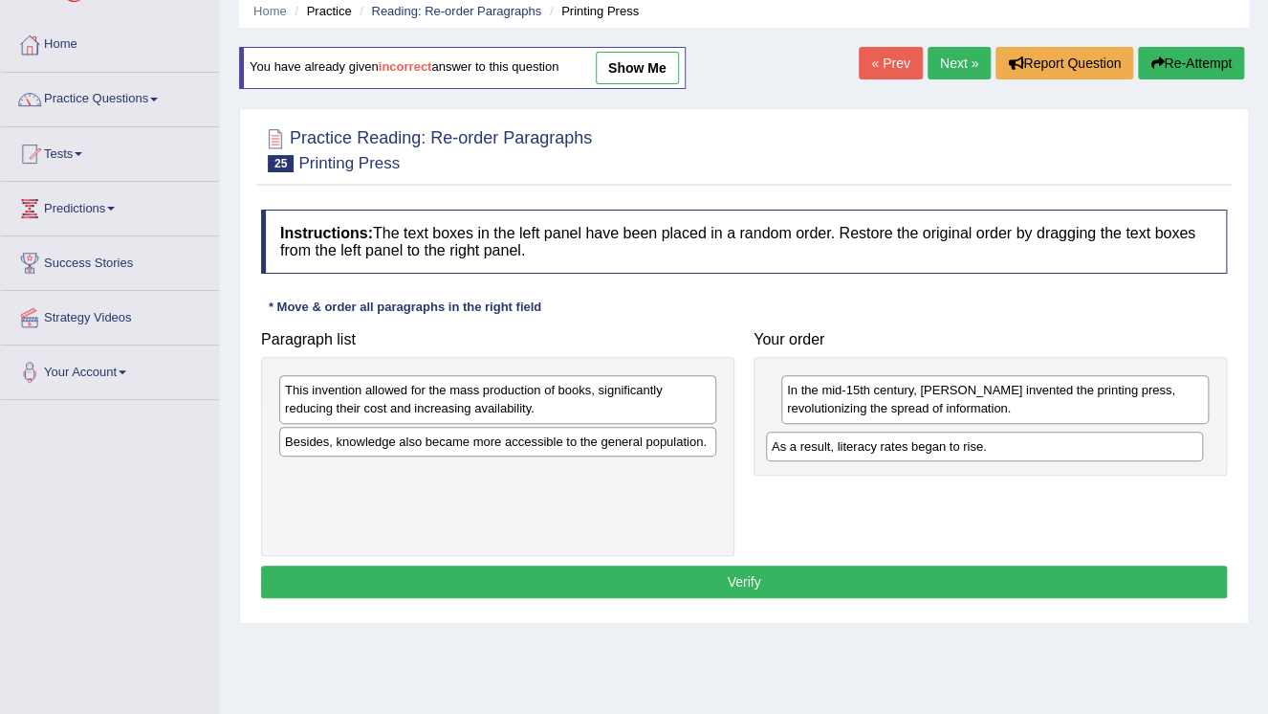
drag, startPoint x: 470, startPoint y: 441, endPoint x: 968, endPoint y: 443, distance: 498.3
click at [968, 443] on div "As a result, literacy rates began to rise." at bounding box center [984, 446] width 437 height 30
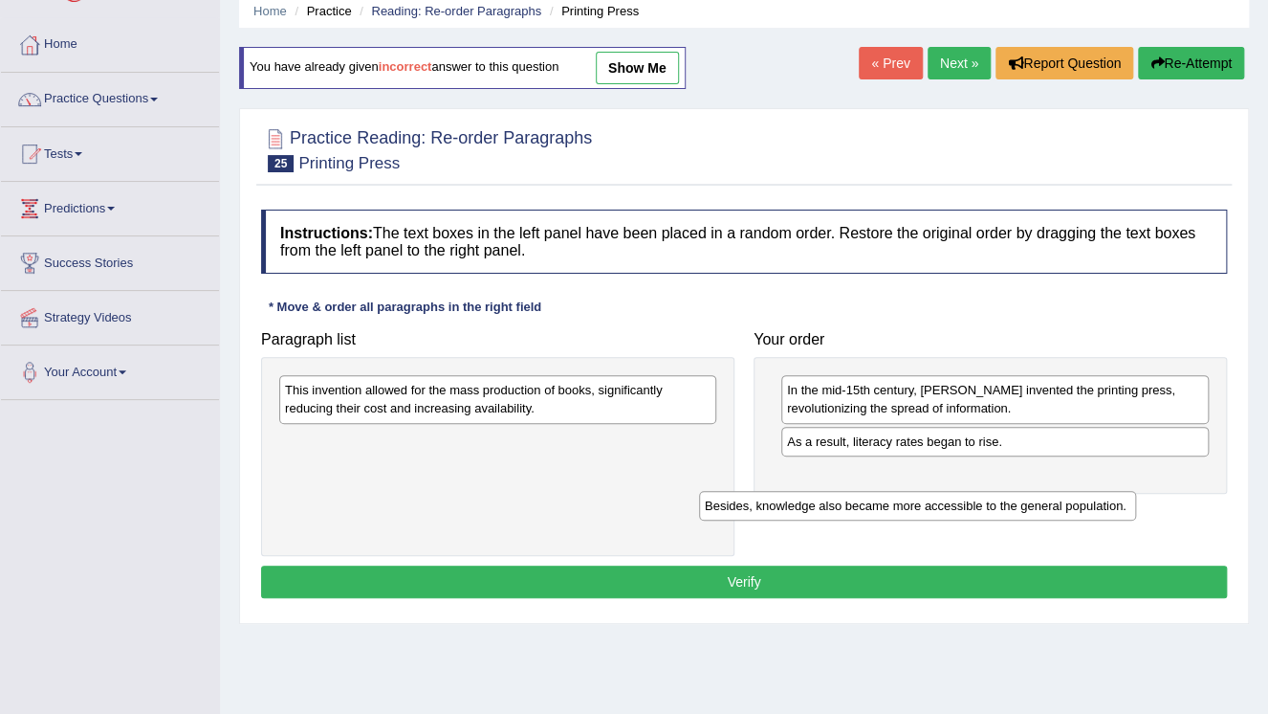
drag, startPoint x: 585, startPoint y: 448, endPoint x: 1013, endPoint y: 501, distance: 430.9
click at [1011, 504] on div "Besides, knowledge also became more accessible to the general population." at bounding box center [917, 506] width 437 height 30
drag, startPoint x: 1013, startPoint y: 501, endPoint x: 991, endPoint y: 478, distance: 31.8
click at [1013, 497] on div "Besides, knowledge also became more accessible to the general population." at bounding box center [917, 506] width 437 height 30
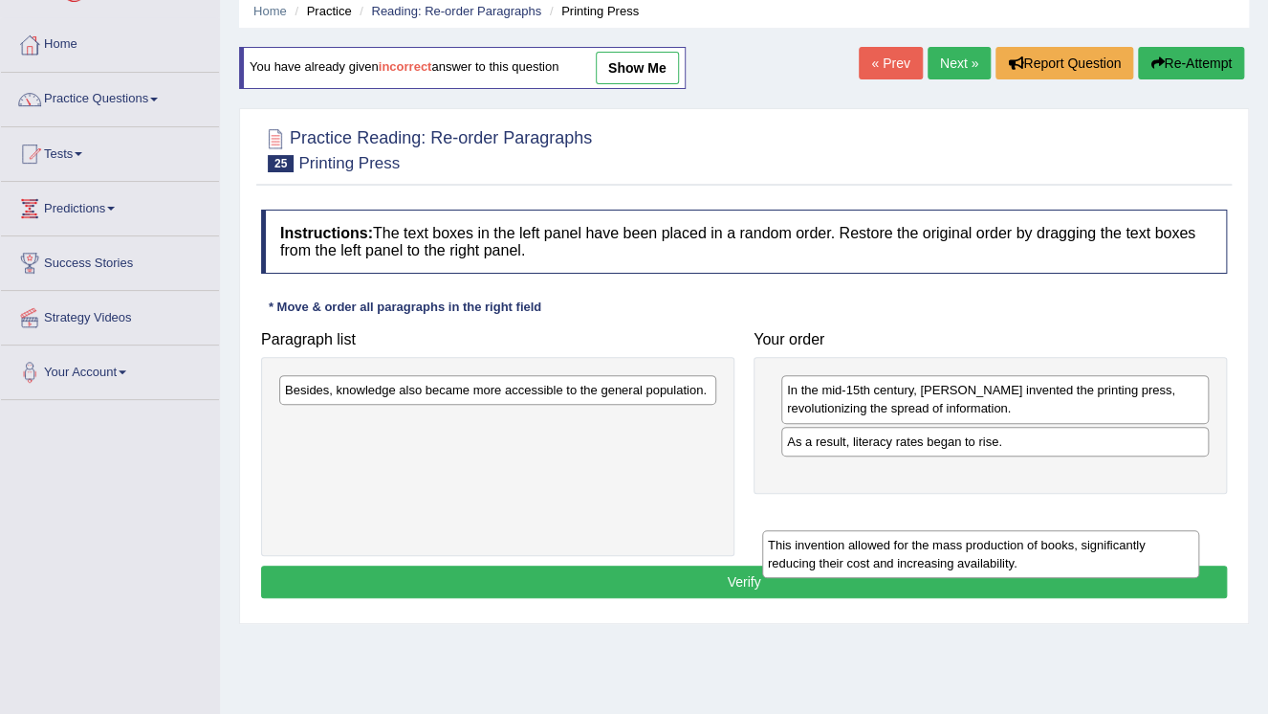
drag, startPoint x: 612, startPoint y: 407, endPoint x: 1154, endPoint y: 505, distance: 551.0
click at [1151, 535] on div "This invention allowed for the mass production of books, significantly reducing…" at bounding box center [980, 554] width 437 height 48
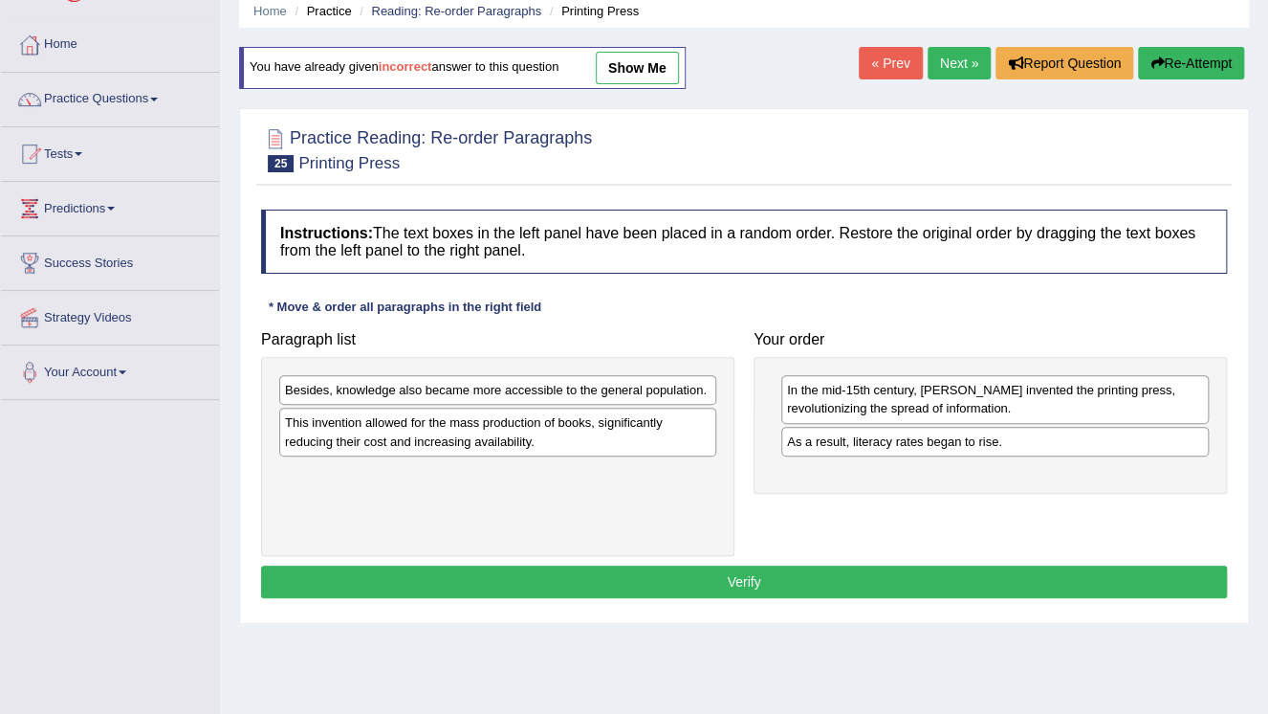
drag, startPoint x: 1154, startPoint y: 505, endPoint x: 1154, endPoint y: 483, distance: 22.0
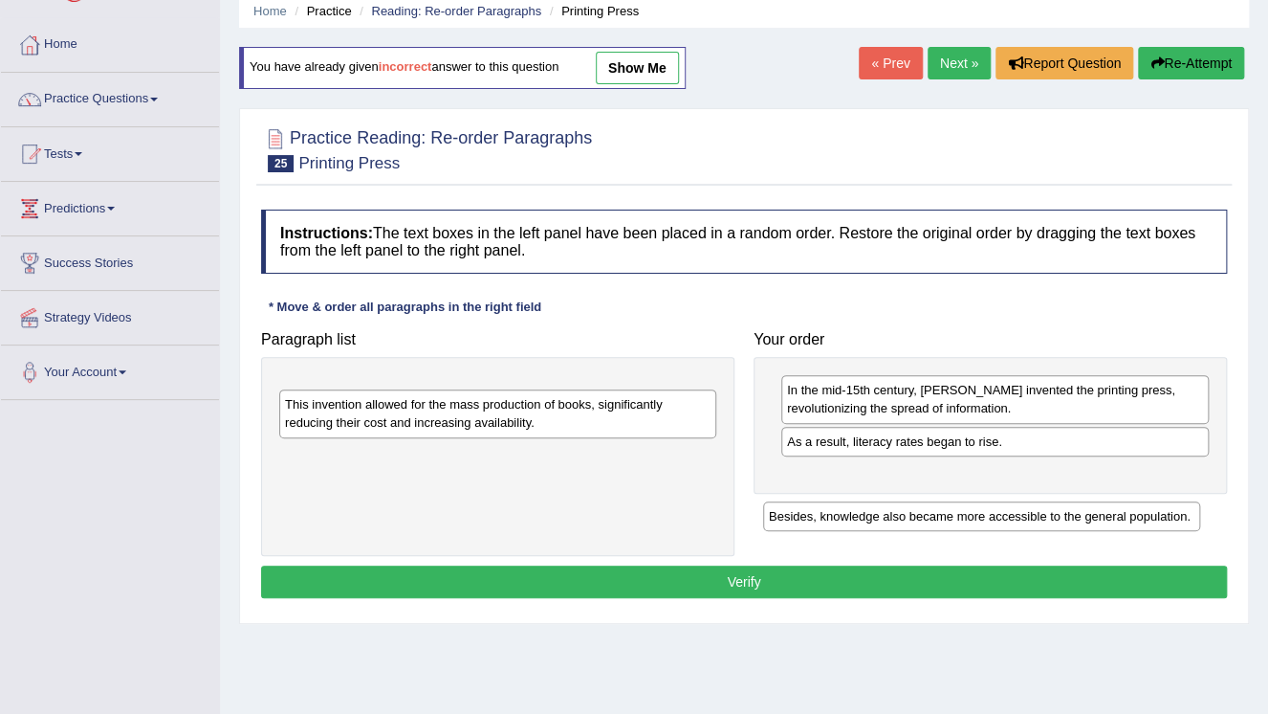
drag, startPoint x: 689, startPoint y: 393, endPoint x: 1173, endPoint y: 519, distance: 500.2
click at [1173, 519] on div "Besides, knowledge also became more accessible to the general population." at bounding box center [981, 516] width 437 height 30
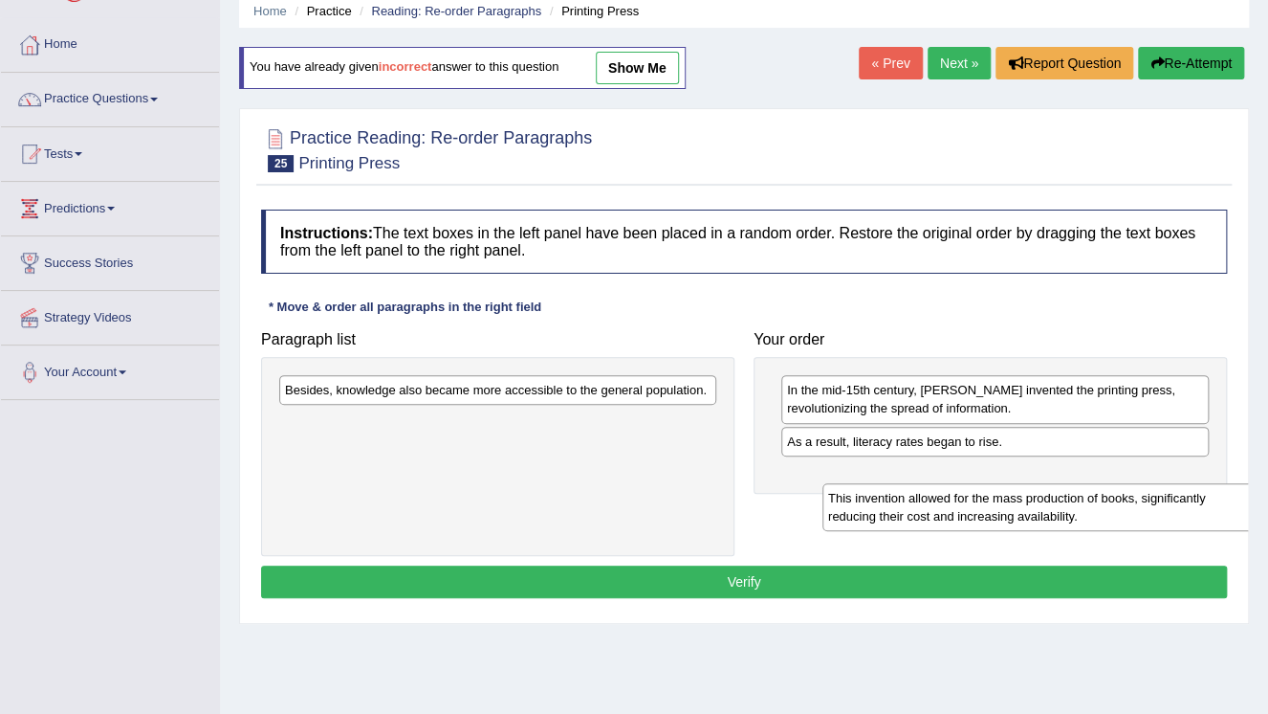
drag, startPoint x: 650, startPoint y: 425, endPoint x: 1164, endPoint y: 472, distance: 515.8
click at [1180, 483] on div "This invention allowed for the mass production of books, significantly reducing…" at bounding box center [1041, 507] width 437 height 48
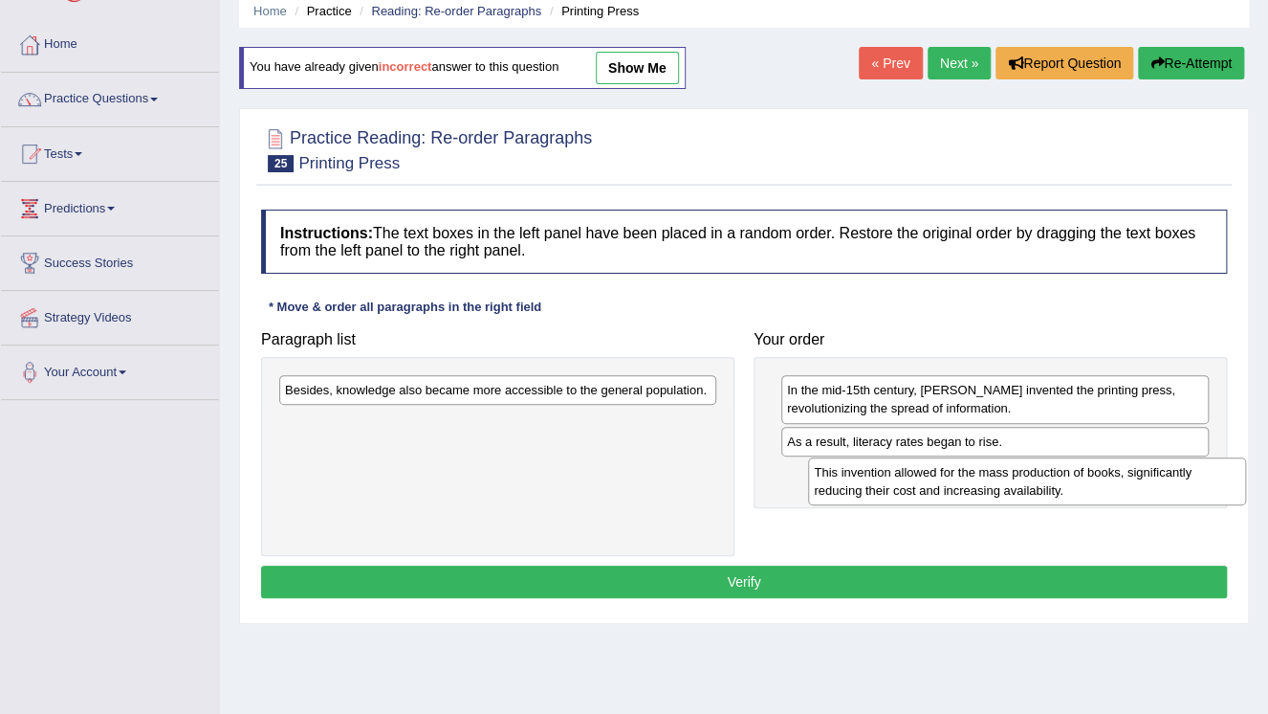
drag, startPoint x: 1164, startPoint y: 472, endPoint x: 1121, endPoint y: 463, distance: 43.9
click at [1132, 467] on div "This invention allowed for the mass production of books, significantly reducing…" at bounding box center [1026, 481] width 437 height 48
click at [1121, 463] on div "This invention allowed for the mass production of books, significantly reducing…" at bounding box center [1026, 481] width 437 height 48
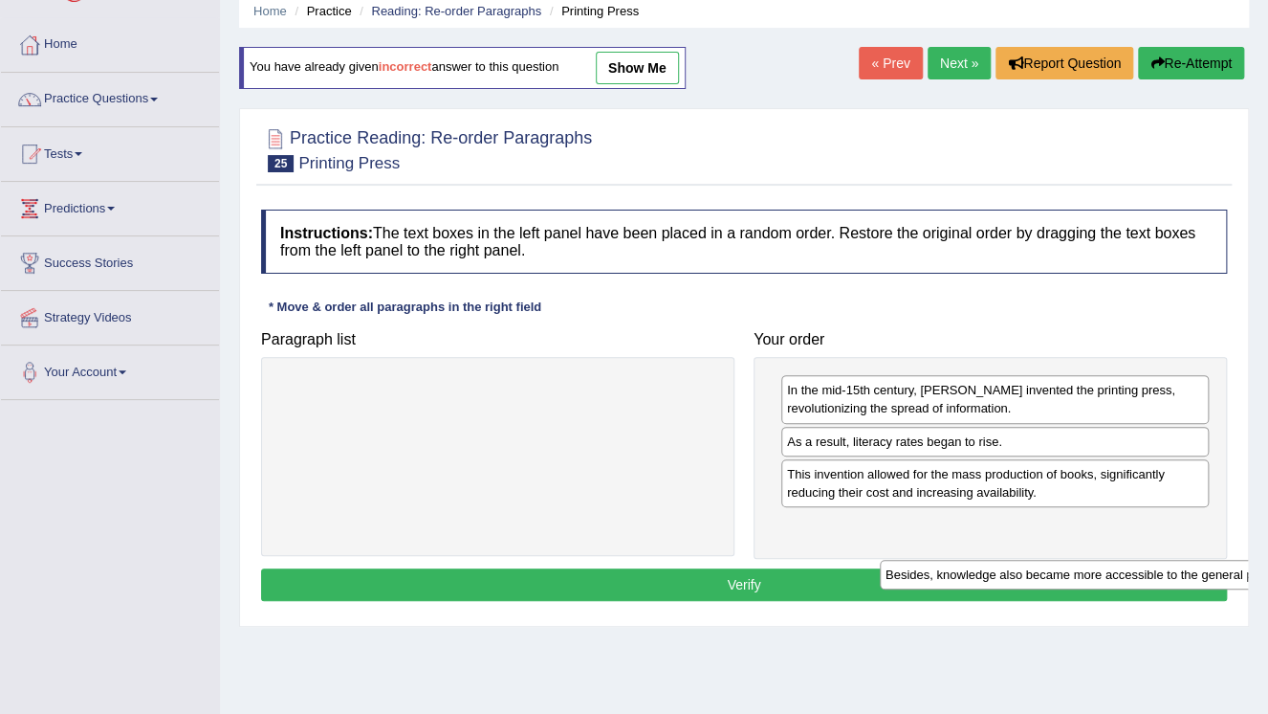
drag, startPoint x: 639, startPoint y: 391, endPoint x: 1248, endPoint y: 552, distance: 630.1
click at [1232, 563] on div "Besides, knowledge also became more accessible to the general population." at bounding box center [1098, 575] width 437 height 30
click at [1248, 552] on div "Home Practice Reading: Re-order Paragraphs Printing Press You have already give…" at bounding box center [744, 401] width 1048 height 956
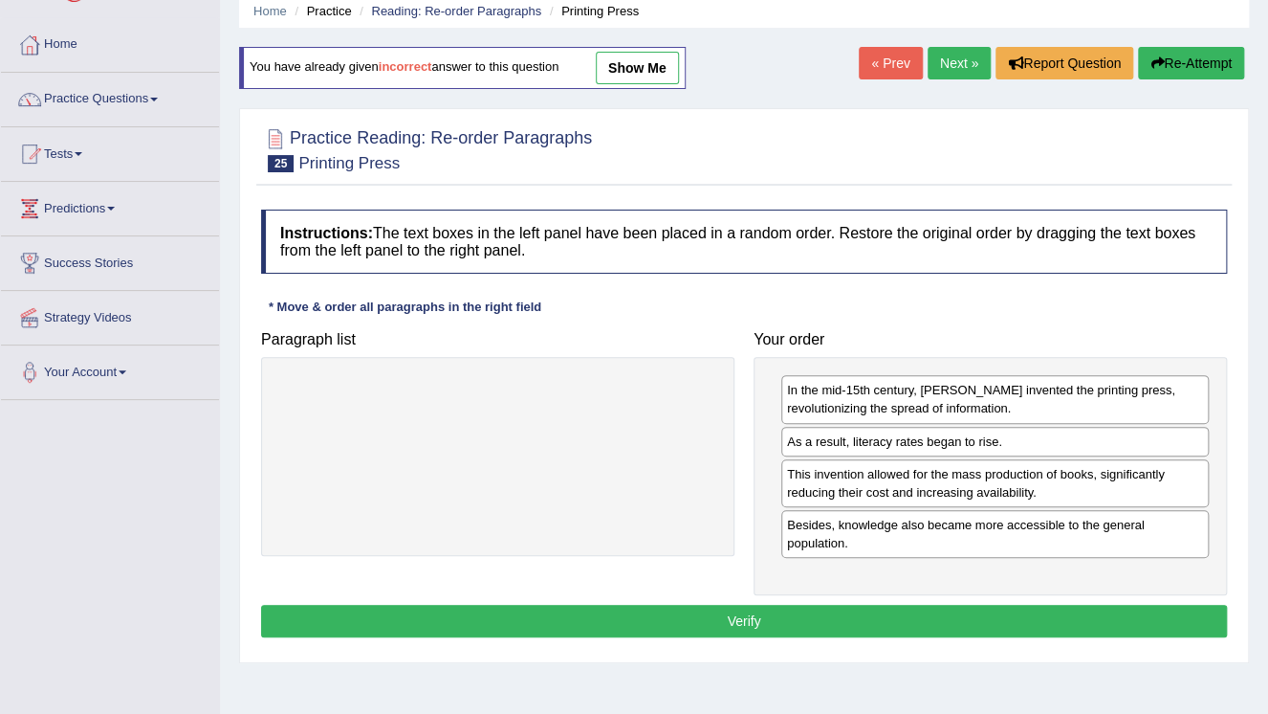
click at [945, 625] on button "Verify" at bounding box center [744, 620] width 966 height 33
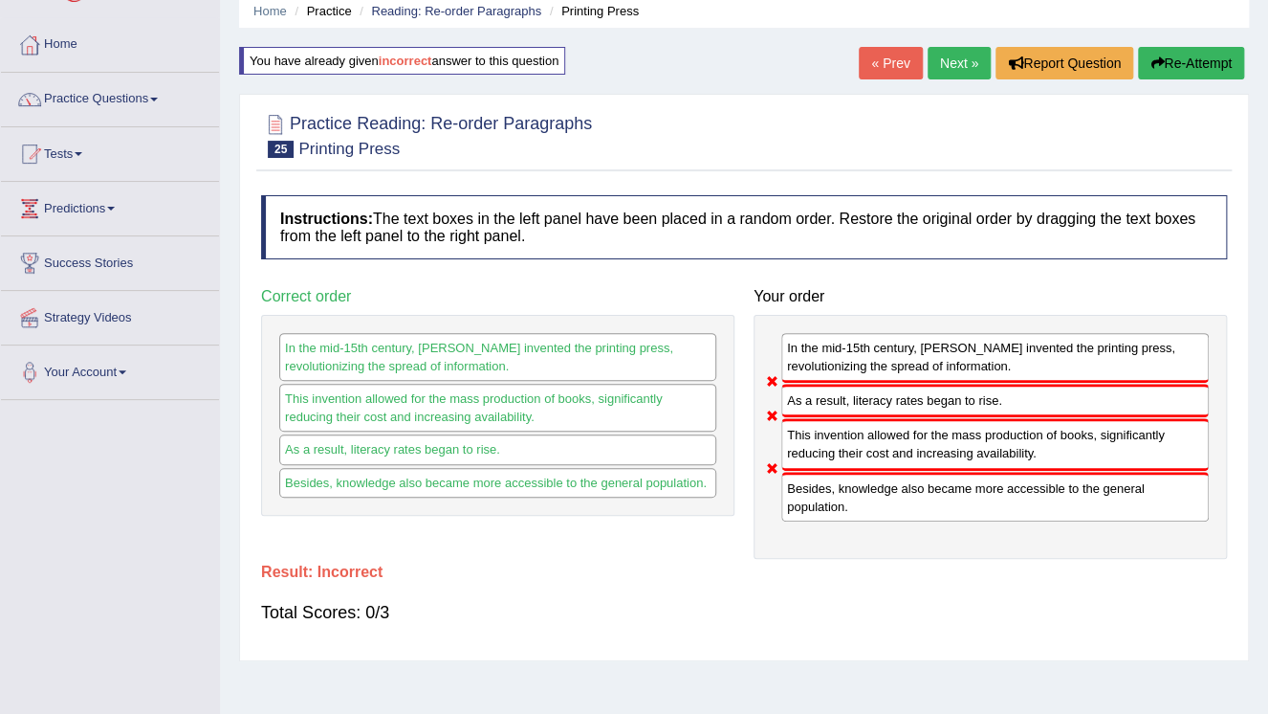
click at [1192, 59] on button "Re-Attempt" at bounding box center [1191, 63] width 106 height 33
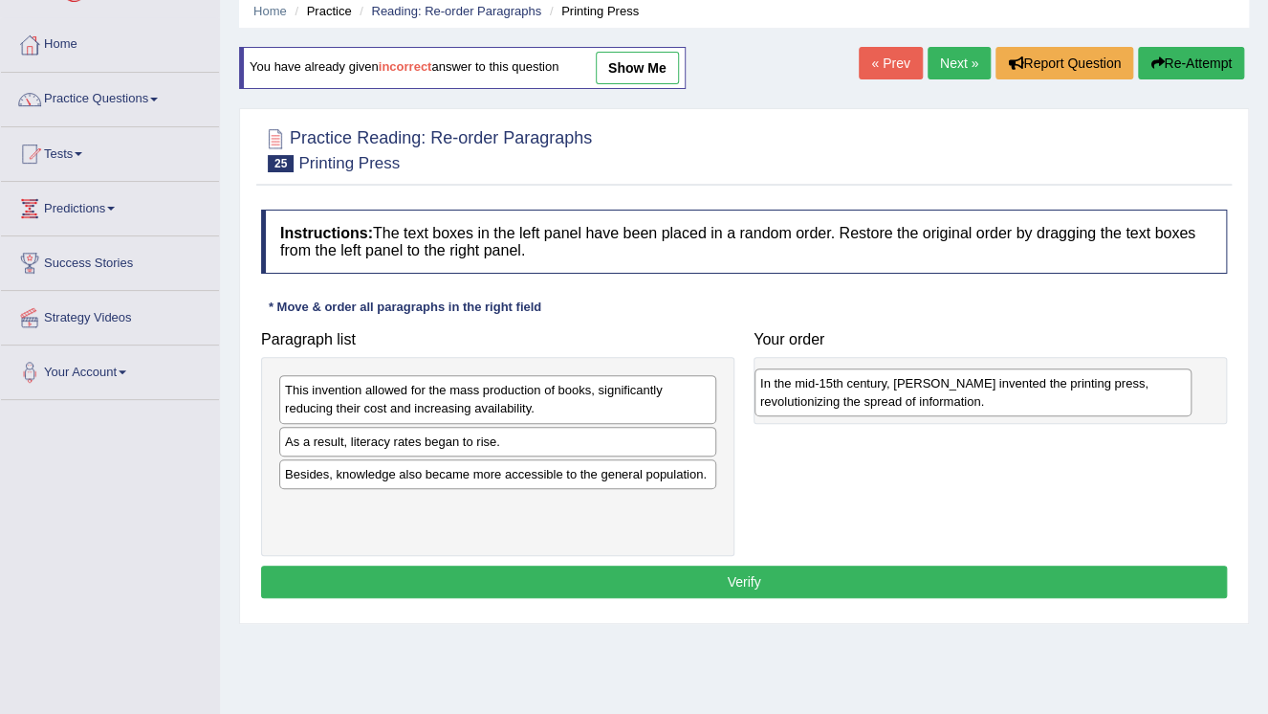
drag, startPoint x: 533, startPoint y: 403, endPoint x: 985, endPoint y: 393, distance: 452.5
click at [1008, 395] on div "In the mid-15th century, [PERSON_NAME] invented the printing press, revolutioni…" at bounding box center [973, 392] width 437 height 48
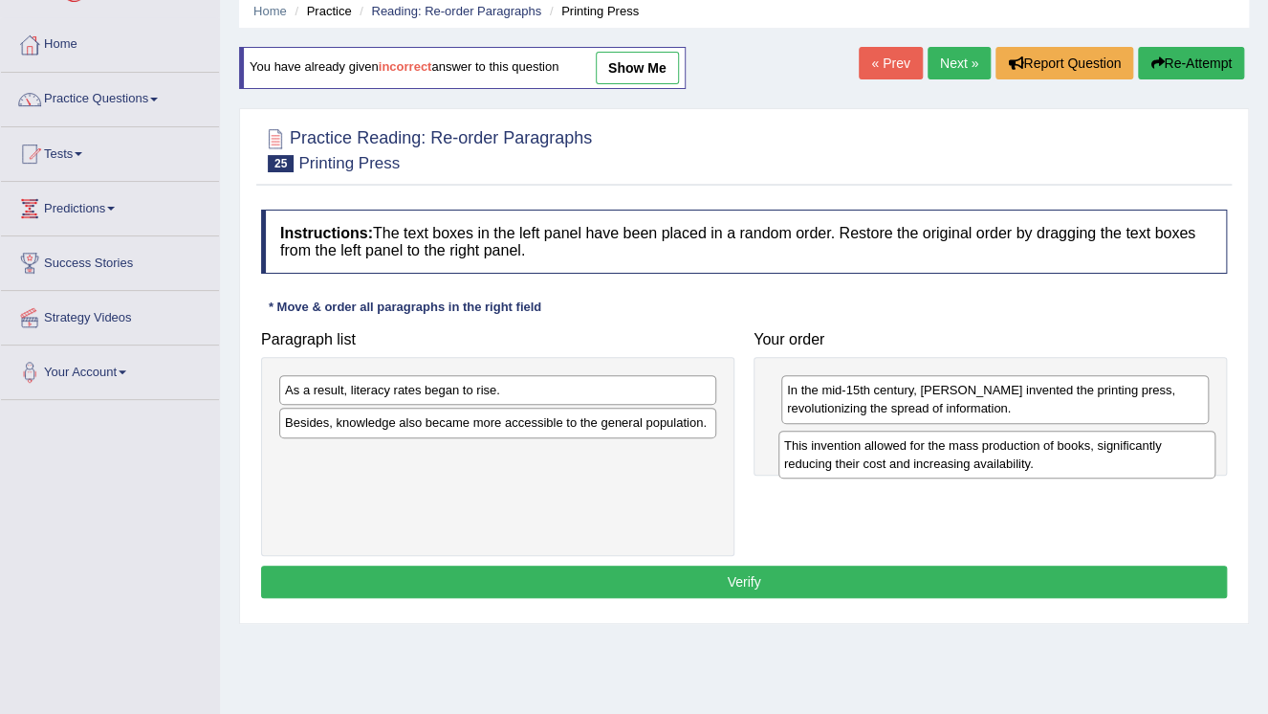
drag, startPoint x: 623, startPoint y: 397, endPoint x: 1102, endPoint y: 448, distance: 481.9
click at [1126, 450] on div "This invention allowed for the mass production of books, significantly reducing…" at bounding box center [997, 454] width 437 height 48
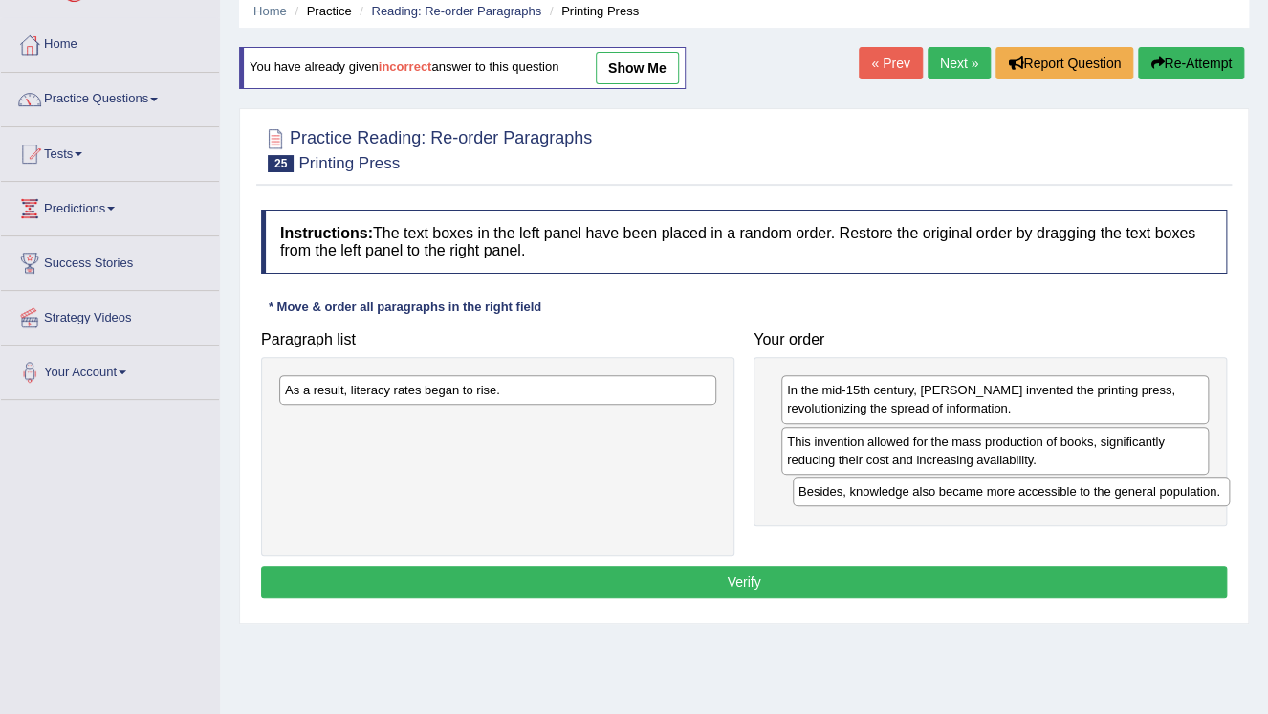
drag, startPoint x: 607, startPoint y: 430, endPoint x: 1114, endPoint y: 466, distance: 508.2
click at [1121, 479] on div "Besides, knowledge also became more accessible to the general population." at bounding box center [1011, 491] width 437 height 30
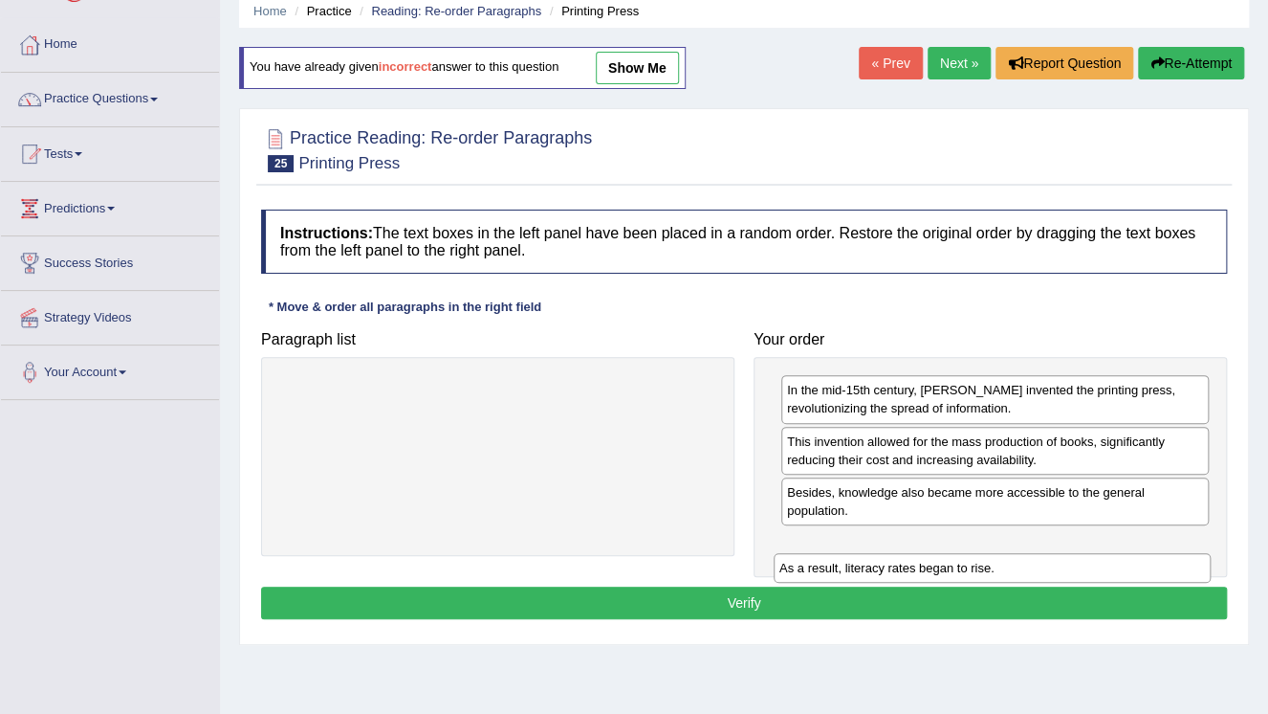
drag, startPoint x: 573, startPoint y: 390, endPoint x: 1071, endPoint y: 561, distance: 526.9
click at [1068, 566] on div "As a result, literacy rates began to rise." at bounding box center [992, 568] width 437 height 30
click at [1071, 561] on div "As a result, literacy rates began to rise." at bounding box center [992, 568] width 437 height 30
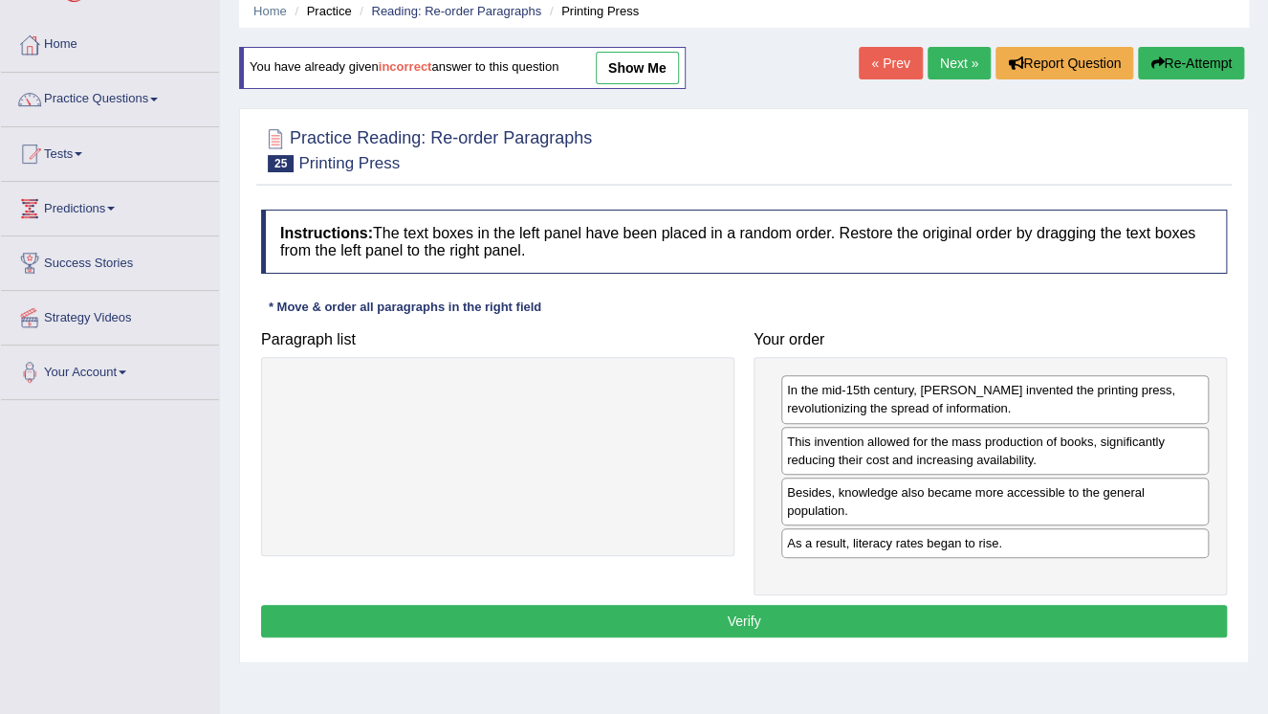
click at [780, 617] on button "Verify" at bounding box center [744, 620] width 966 height 33
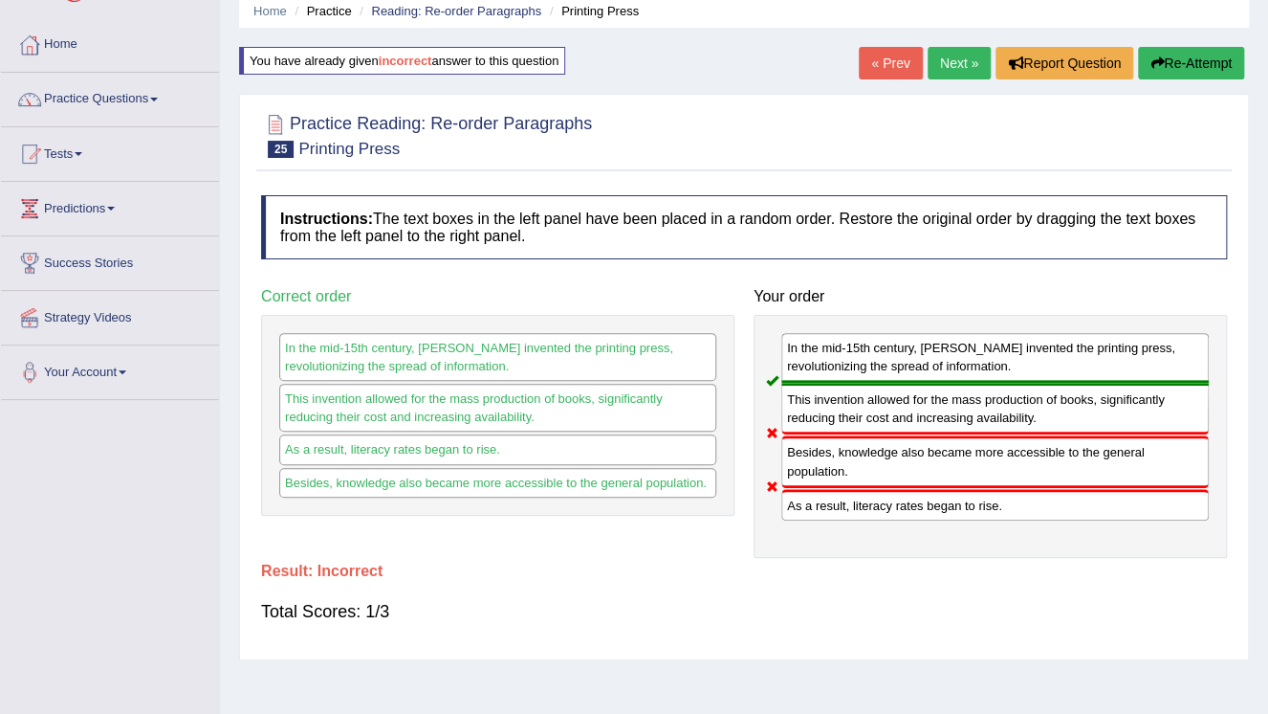
click at [1199, 48] on button "Re-Attempt" at bounding box center [1191, 63] width 106 height 33
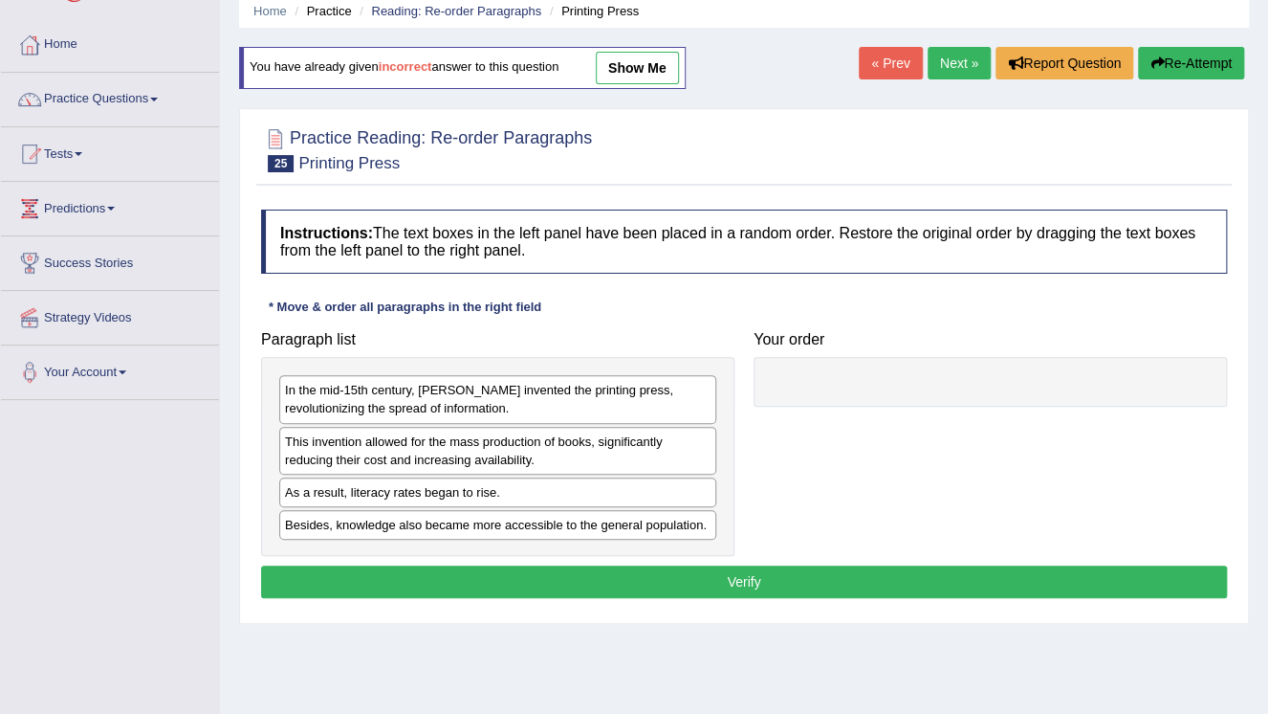
scroll to position [77, 0]
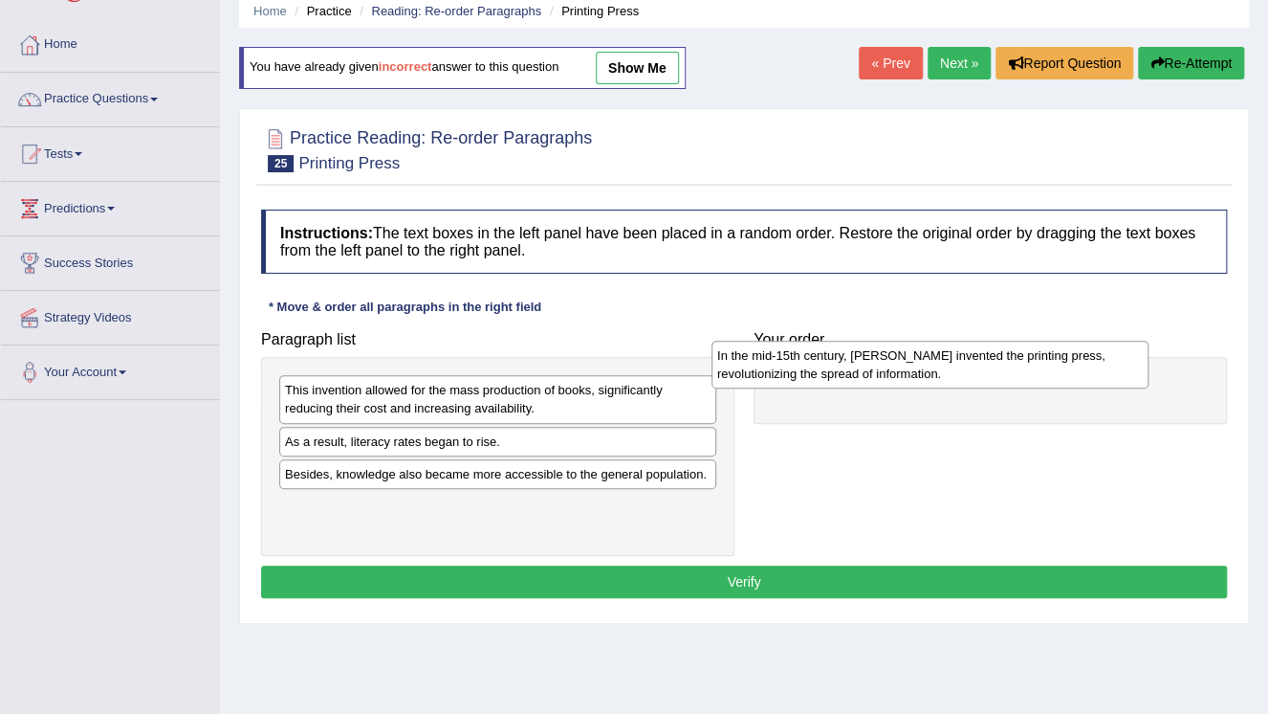
drag, startPoint x: 487, startPoint y: 403, endPoint x: 903, endPoint y: 363, distance: 418.0
click at [903, 363] on div "In the mid-15th century, [PERSON_NAME] invented the printing press, revolutioni…" at bounding box center [930, 365] width 437 height 48
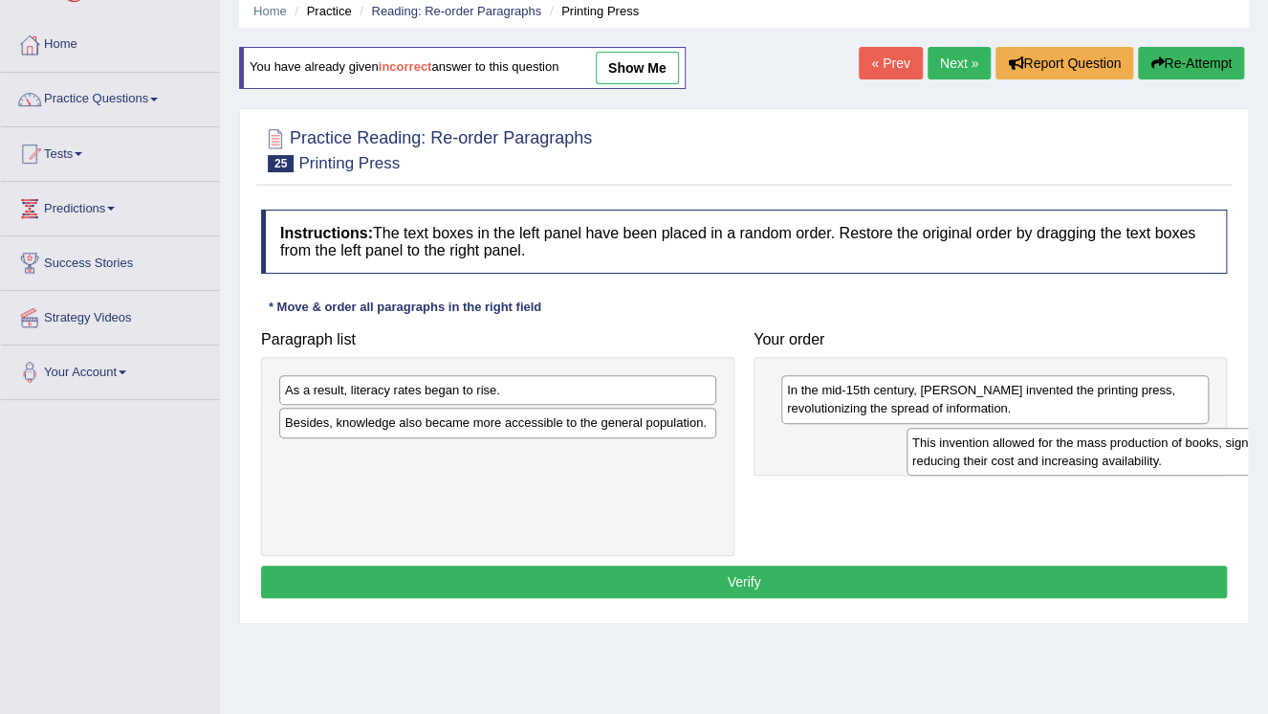
drag, startPoint x: 549, startPoint y: 397, endPoint x: 1173, endPoint y: 435, distance: 624.8
click at [1173, 435] on div "This invention allowed for the mass production of books, significantly reducing…" at bounding box center [1125, 452] width 437 height 48
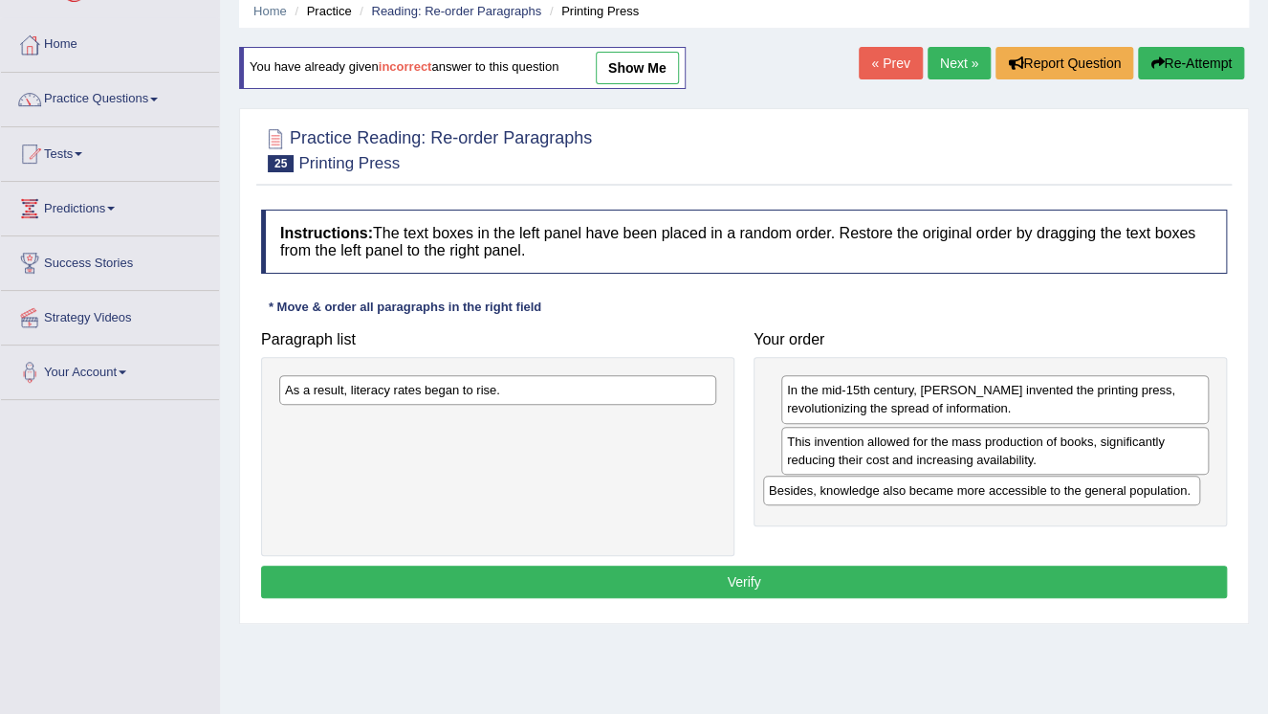
drag, startPoint x: 670, startPoint y: 420, endPoint x: 1154, endPoint y: 487, distance: 488.6
click at [1154, 487] on div "Besides, knowledge also became more accessible to the general population." at bounding box center [981, 490] width 437 height 30
click at [1154, 486] on div "Besides, knowledge also became more accessible to the general population." at bounding box center [981, 490] width 437 height 30
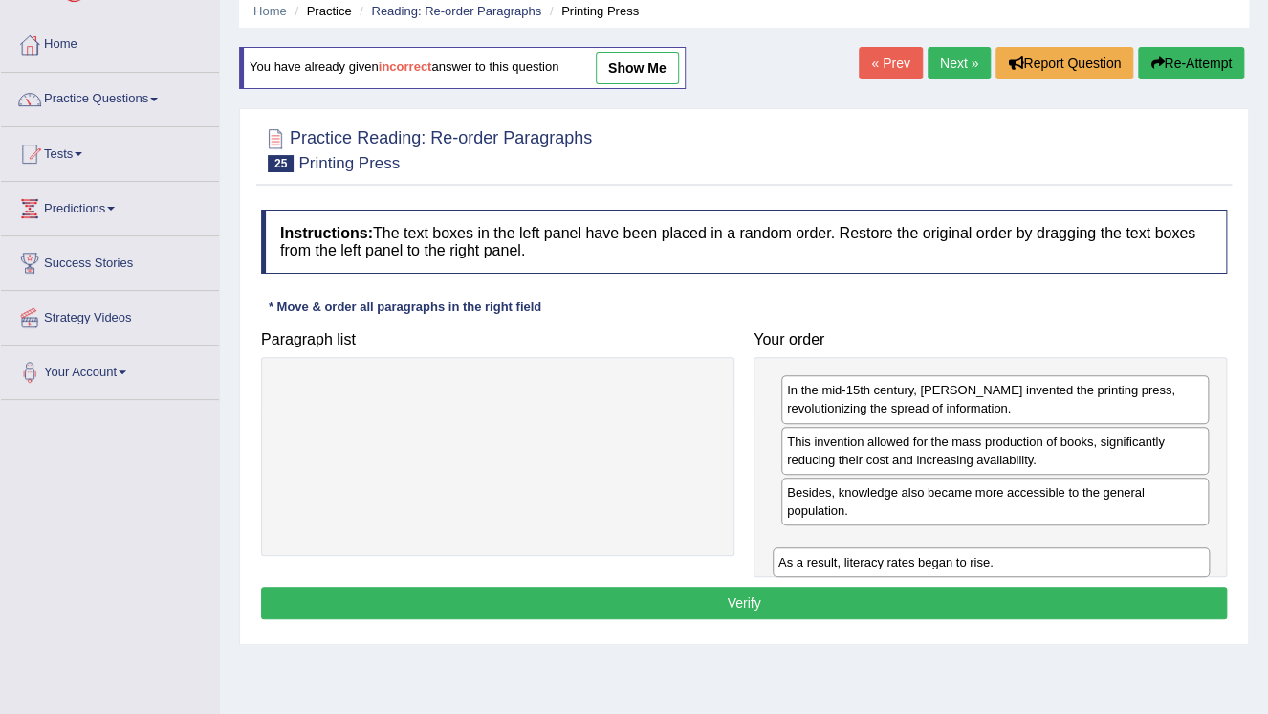
drag, startPoint x: 655, startPoint y: 394, endPoint x: 1162, endPoint y: 551, distance: 530.6
click at [1162, 551] on div "As a result, literacy rates began to rise." at bounding box center [991, 562] width 437 height 30
click at [1162, 550] on div "As a result, literacy rates began to rise." at bounding box center [991, 562] width 437 height 30
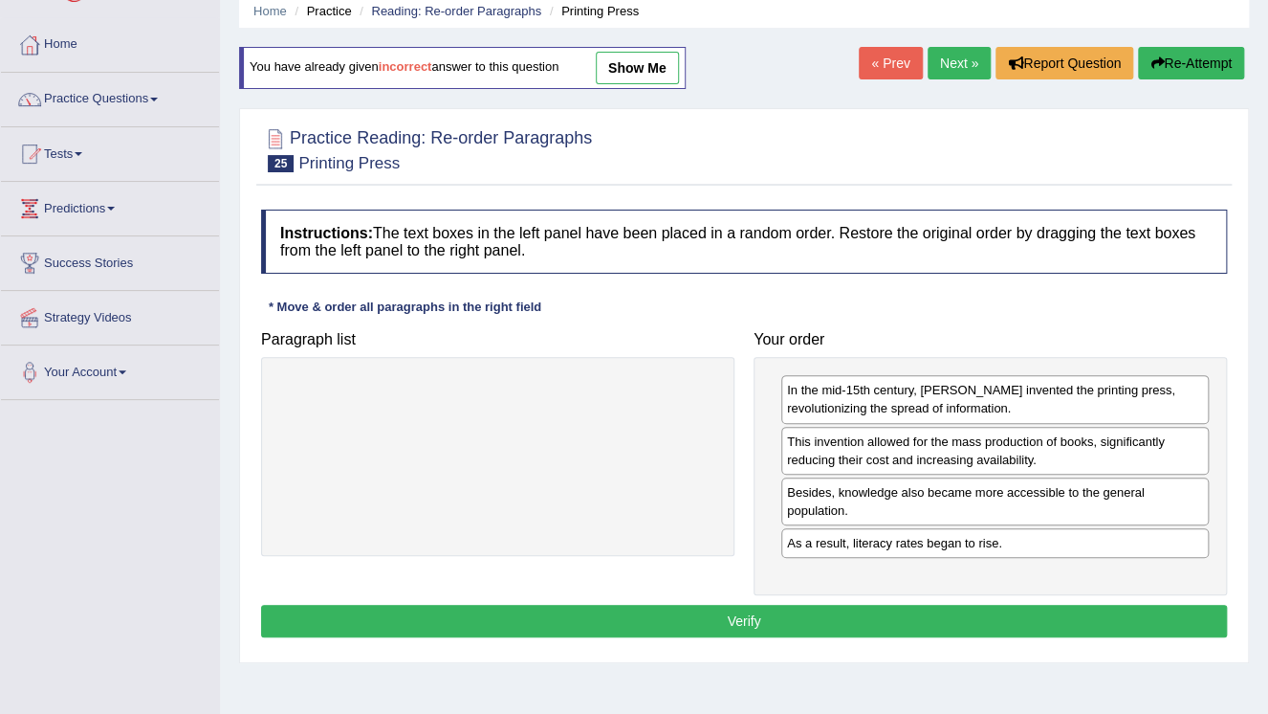
click at [789, 626] on button "Verify" at bounding box center [744, 620] width 966 height 33
click at [789, 626] on div "Home Practice Reading: Re-order Paragraphs Printing Press You have already give…" at bounding box center [744, 401] width 1048 height 956
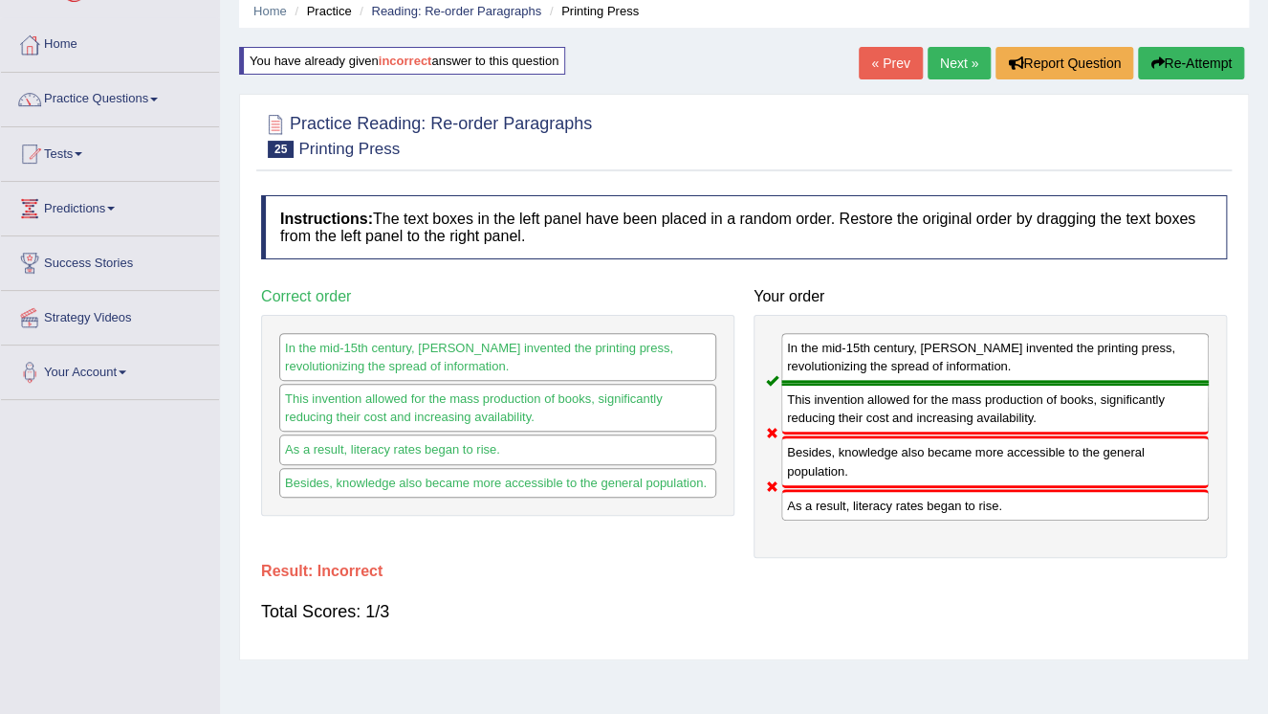
click at [1188, 61] on button "Re-Attempt" at bounding box center [1191, 63] width 106 height 33
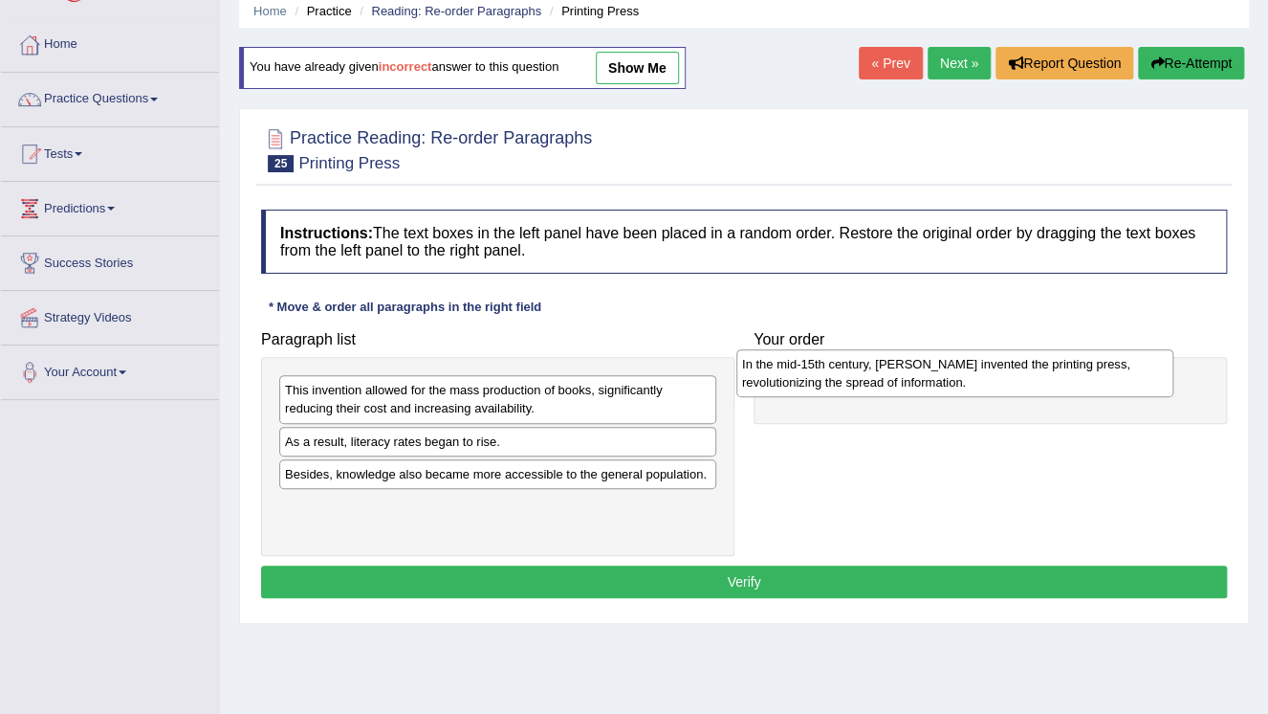
drag, startPoint x: 471, startPoint y: 406, endPoint x: 928, endPoint y: 379, distance: 458.0
click at [928, 379] on div "In the mid-15th century, [PERSON_NAME] invented the printing press, revolutioni…" at bounding box center [954, 373] width 437 height 48
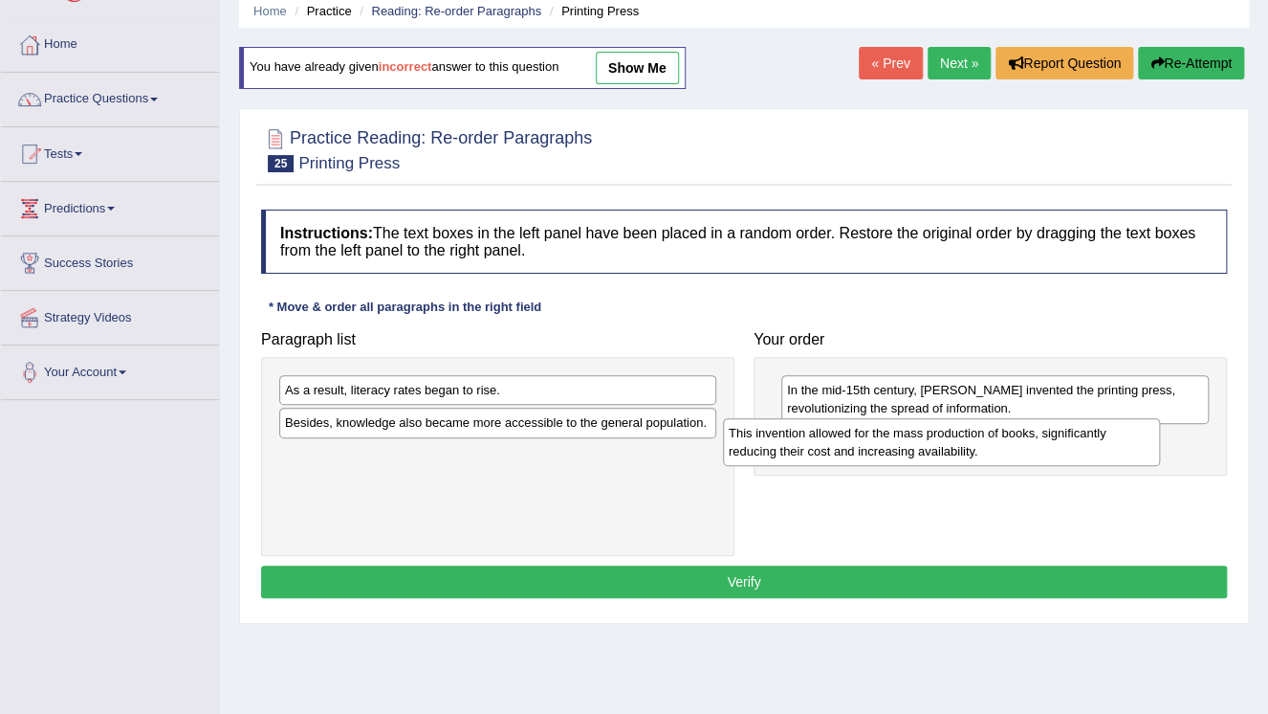
drag, startPoint x: 492, startPoint y: 408, endPoint x: 937, endPoint y: 448, distance: 447.4
click at [937, 448] on div "This invention allowed for the mass production of books, significantly reducing…" at bounding box center [941, 442] width 437 height 48
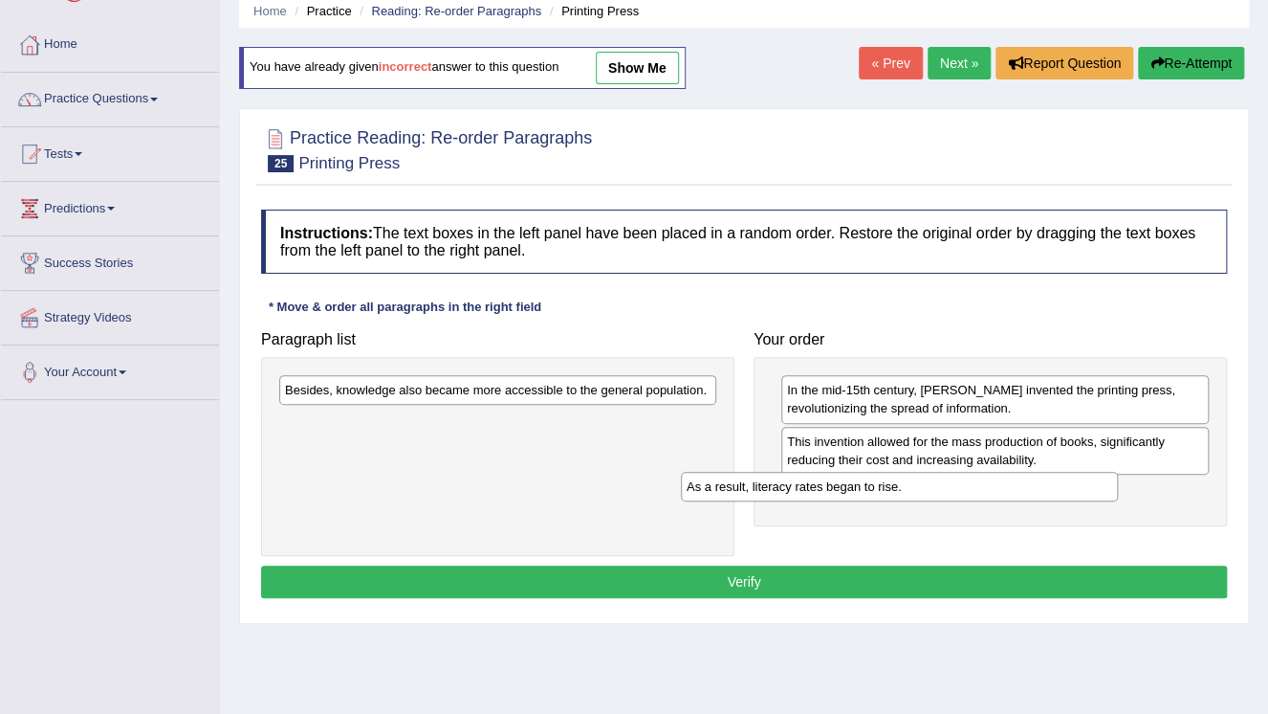
drag, startPoint x: 606, startPoint y: 409, endPoint x: 1006, endPoint y: 492, distance: 408.2
click at [1006, 492] on div "As a result, literacy rates began to rise." at bounding box center [899, 487] width 437 height 30
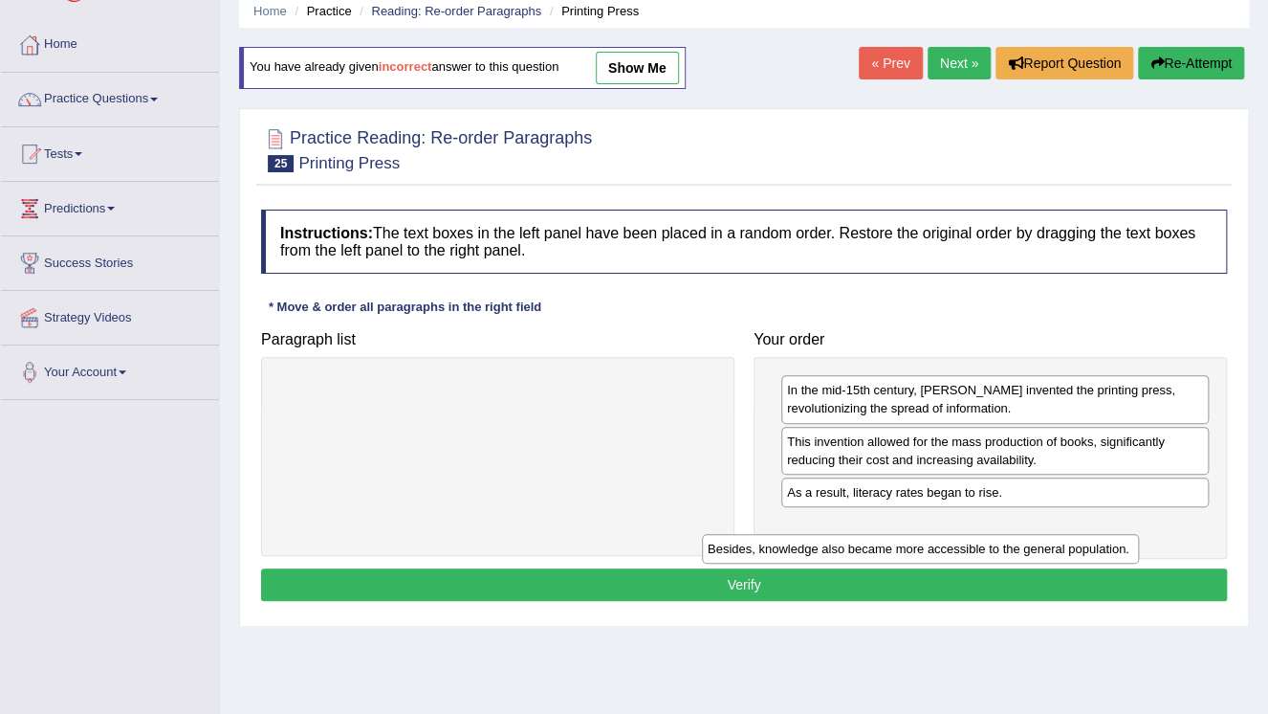
drag, startPoint x: 603, startPoint y: 388, endPoint x: 1049, endPoint y: 535, distance: 470.0
click at [1047, 536] on div "Besides, knowledge also became more accessible to the general population." at bounding box center [920, 549] width 437 height 30
click at [1052, 532] on div "Besides, knowledge also became more accessible to the general population." at bounding box center [945, 536] width 437 height 30
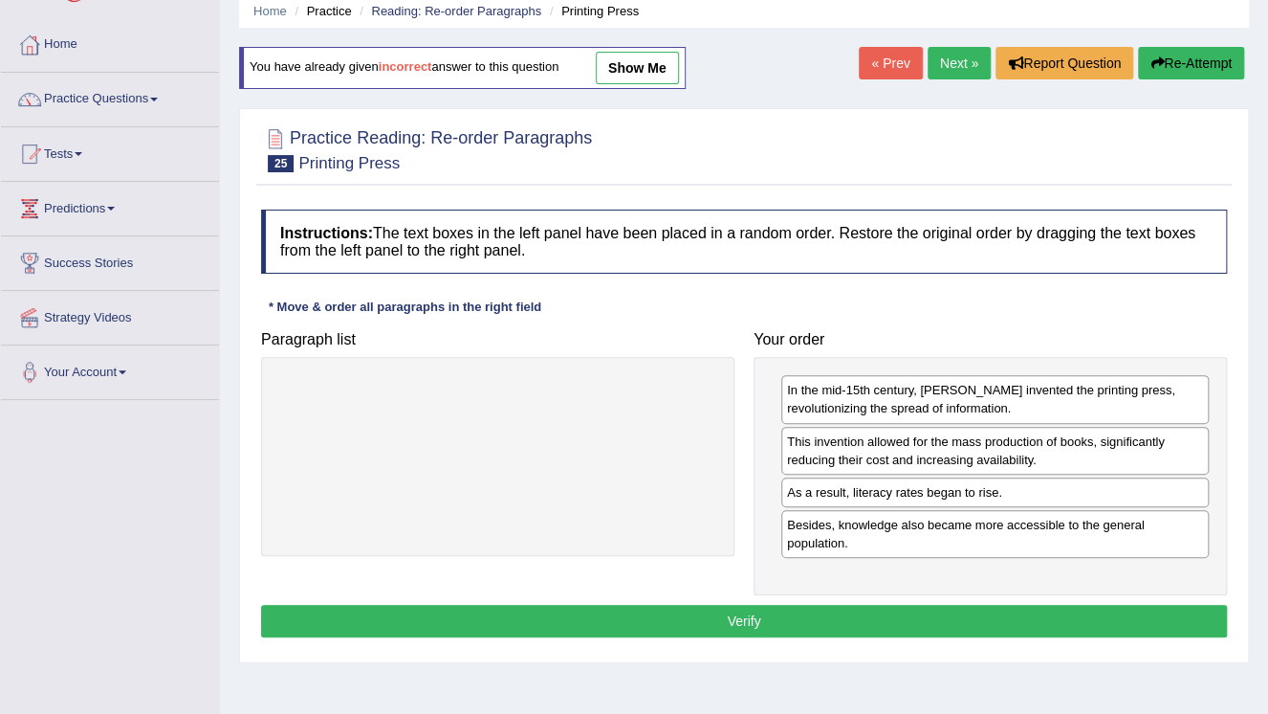
click at [715, 626] on button "Verify" at bounding box center [744, 620] width 966 height 33
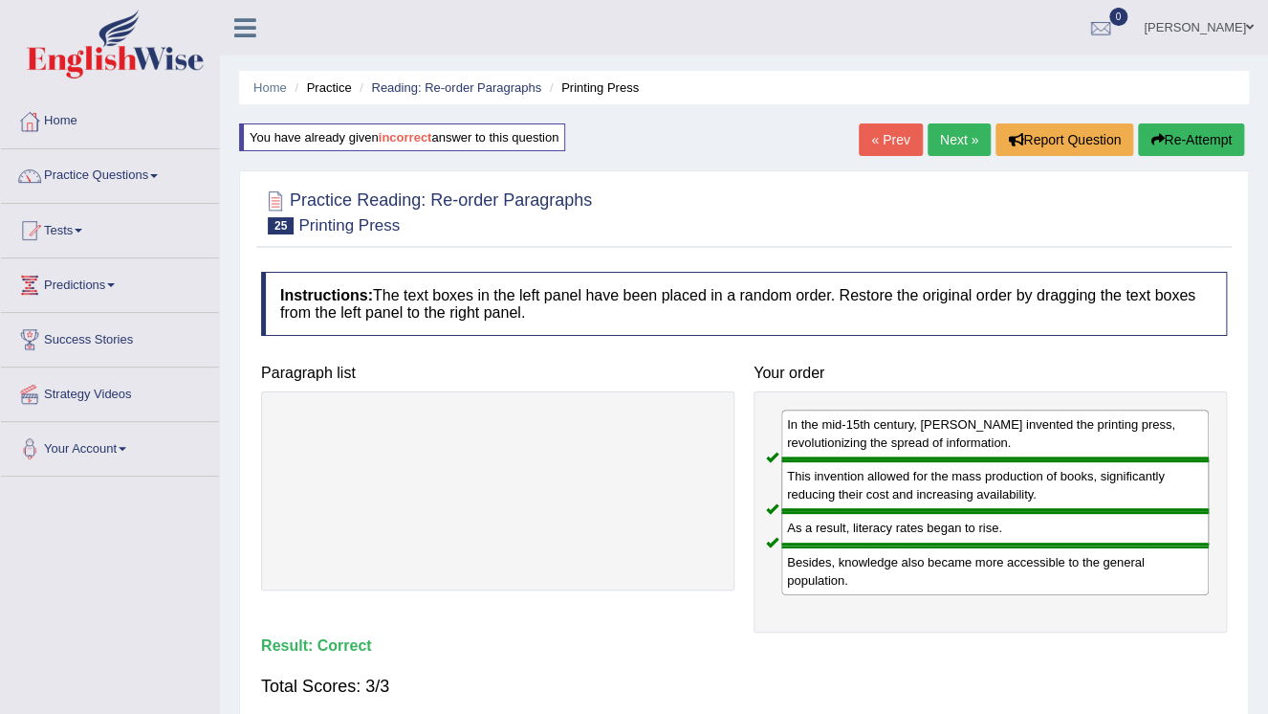
click at [962, 157] on div "« Prev Next » Report Question Re-Attempt" at bounding box center [1054, 141] width 390 height 37
click at [956, 145] on link "Next »" at bounding box center [959, 139] width 63 height 33
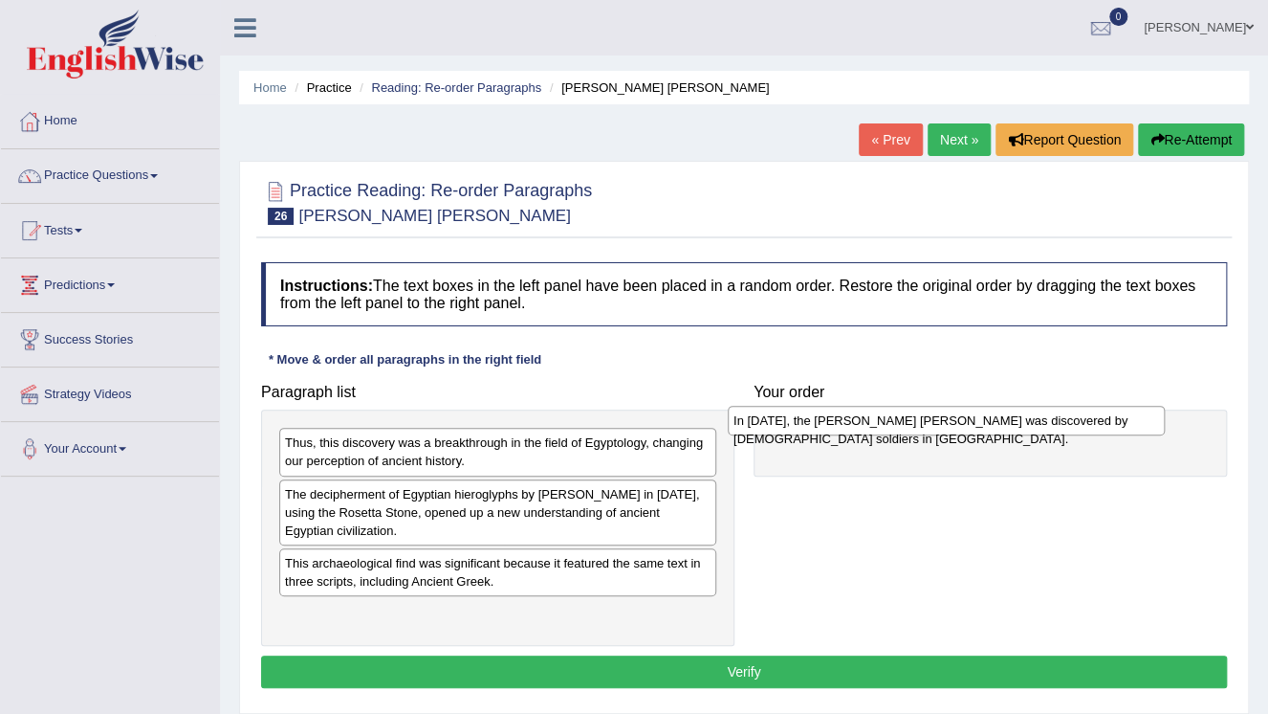
drag, startPoint x: 551, startPoint y: 497, endPoint x: 1000, endPoint y: 425, distance: 454.4
click at [1000, 425] on div "In [DATE], the [PERSON_NAME] [PERSON_NAME] was discovered by [DEMOGRAPHIC_DATA]…" at bounding box center [946, 421] width 437 height 30
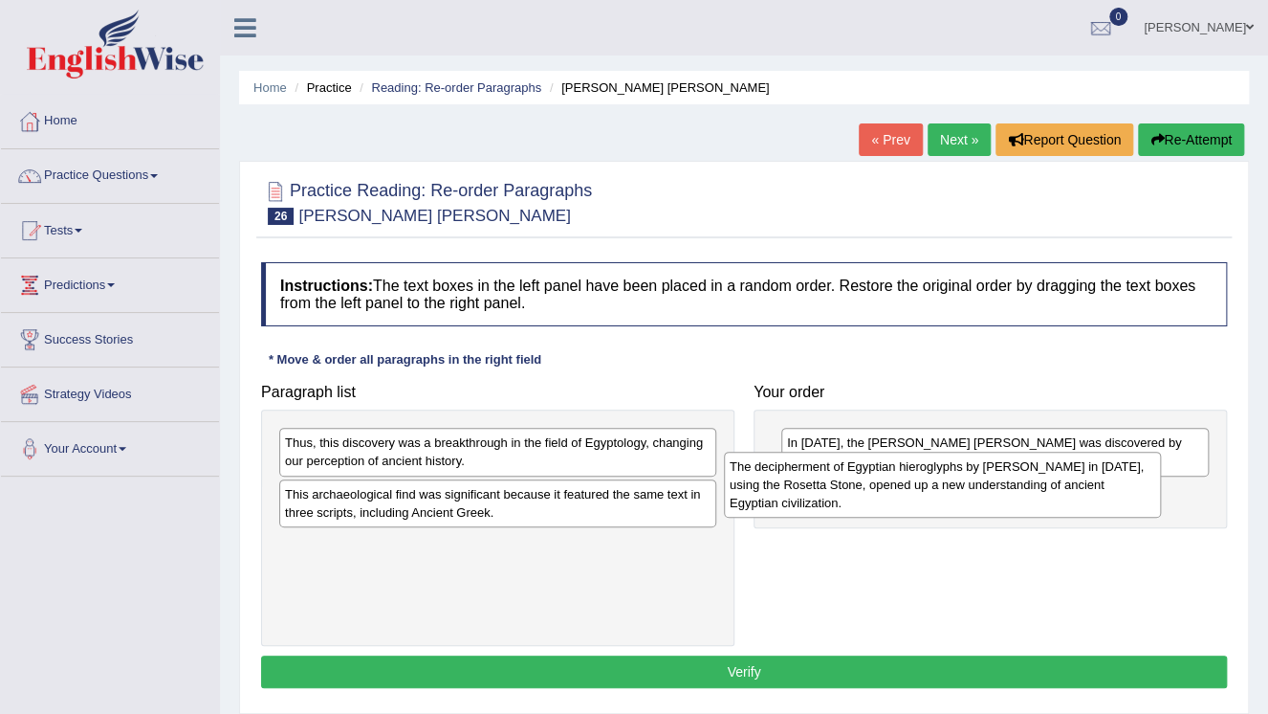
drag, startPoint x: 606, startPoint y: 505, endPoint x: 1063, endPoint y: 478, distance: 457.0
click at [1063, 478] on div "The decipherment of Egyptian hieroglyphs by [PERSON_NAME] in [DATE], using the …" at bounding box center [942, 484] width 437 height 66
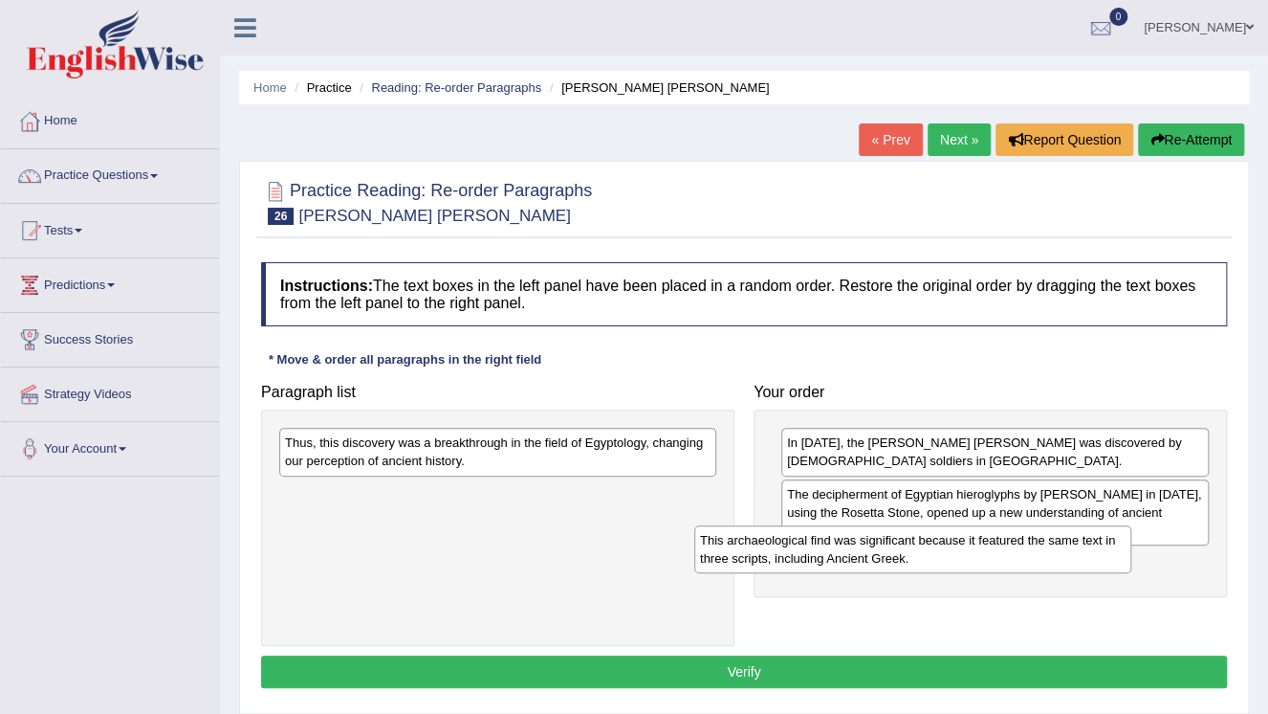
drag, startPoint x: 644, startPoint y: 500, endPoint x: 1077, endPoint y: 537, distance: 434.8
click at [1083, 540] on div "This archaeological find was significant because it featured the same text in t…" at bounding box center [912, 549] width 437 height 48
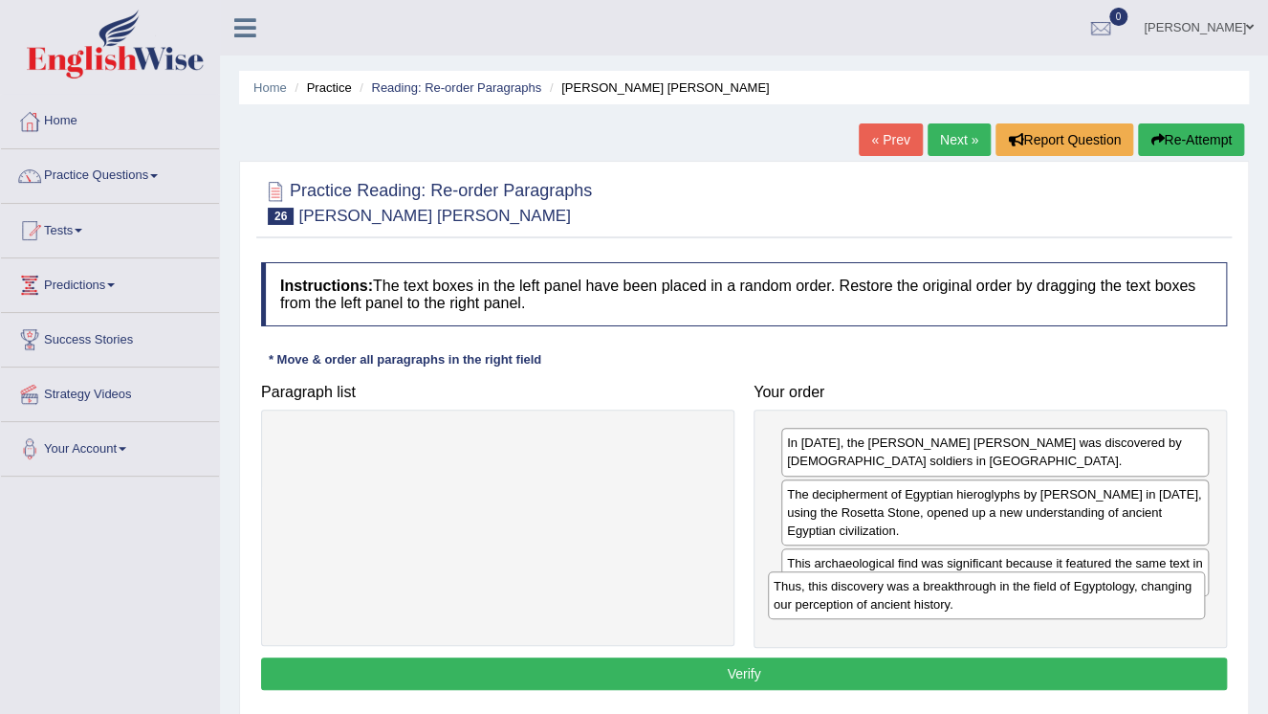
drag, startPoint x: 602, startPoint y: 446, endPoint x: 1081, endPoint y: 585, distance: 499.1
click at [1091, 587] on div "Thus, this discovery was a breakthrough in the field of Egyptology, changing ou…" at bounding box center [986, 595] width 437 height 48
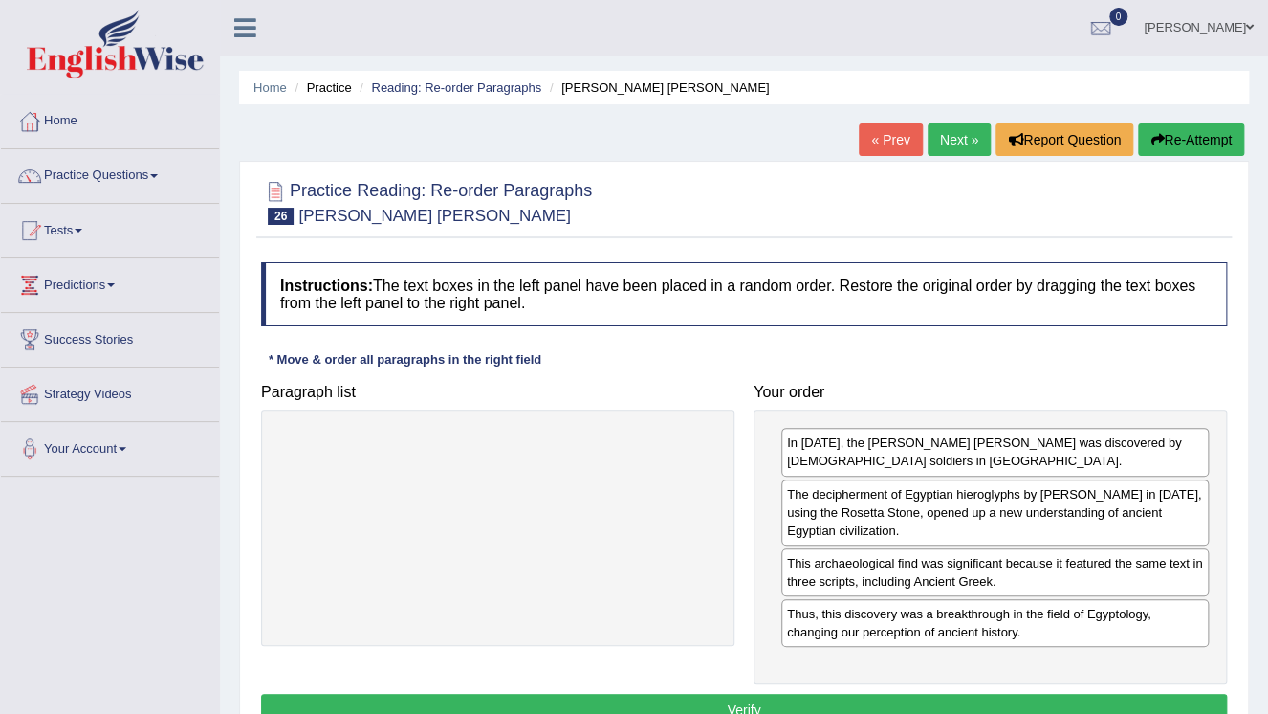
click at [799, 693] on button "Verify" at bounding box center [744, 709] width 966 height 33
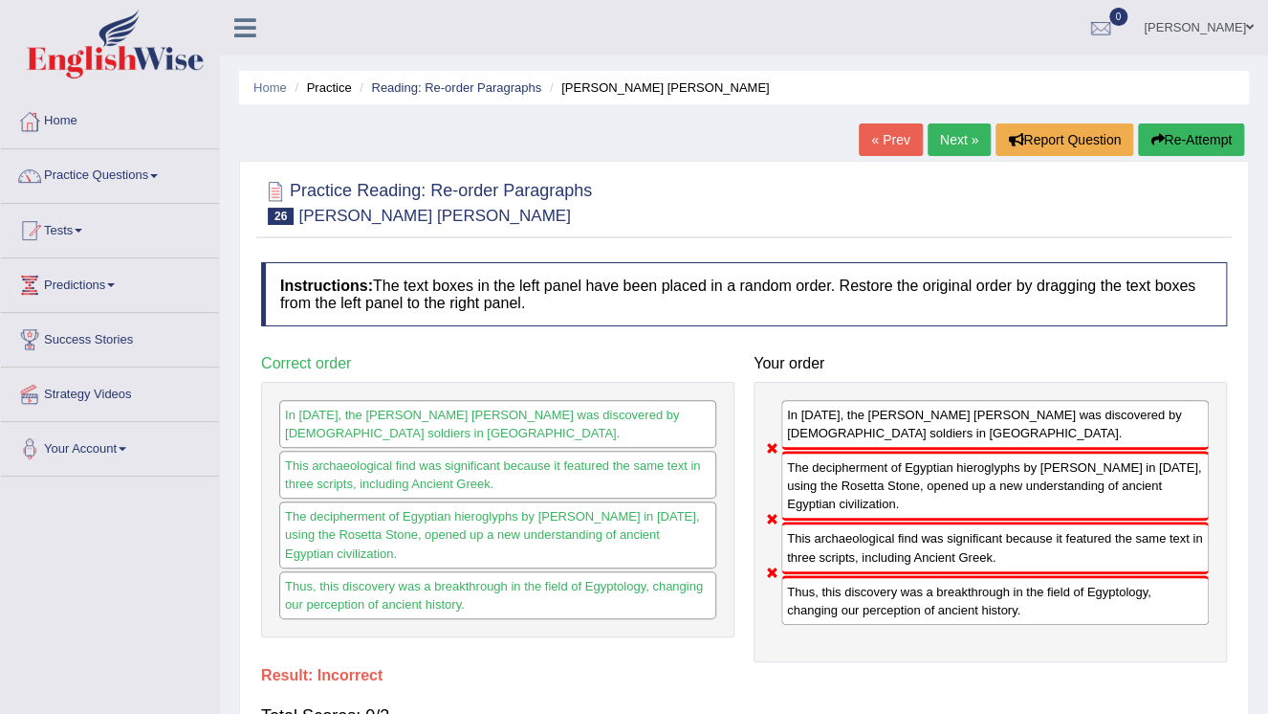
click at [1196, 136] on button "Re-Attempt" at bounding box center [1191, 139] width 106 height 33
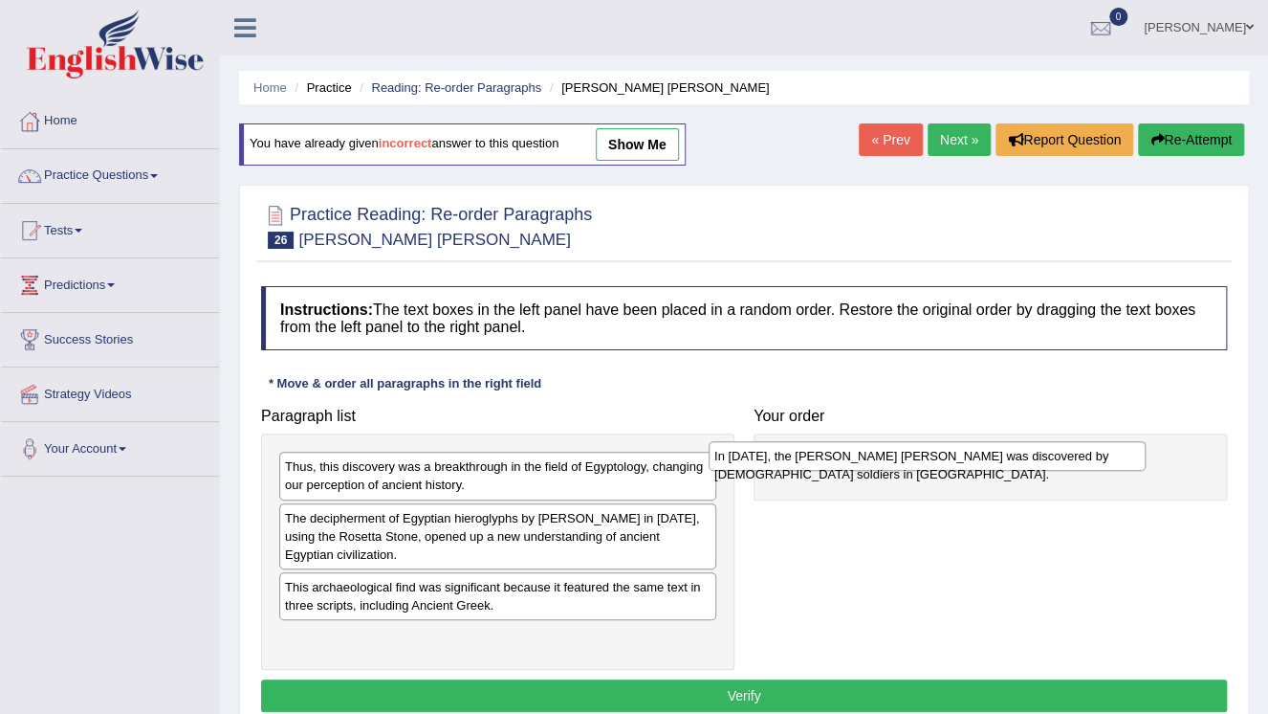
drag, startPoint x: 415, startPoint y: 521, endPoint x: 801, endPoint y: 444, distance: 393.2
click at [834, 447] on div "In [DATE], the [PERSON_NAME] [PERSON_NAME] was discovered by [DEMOGRAPHIC_DATA]…" at bounding box center [927, 456] width 437 height 30
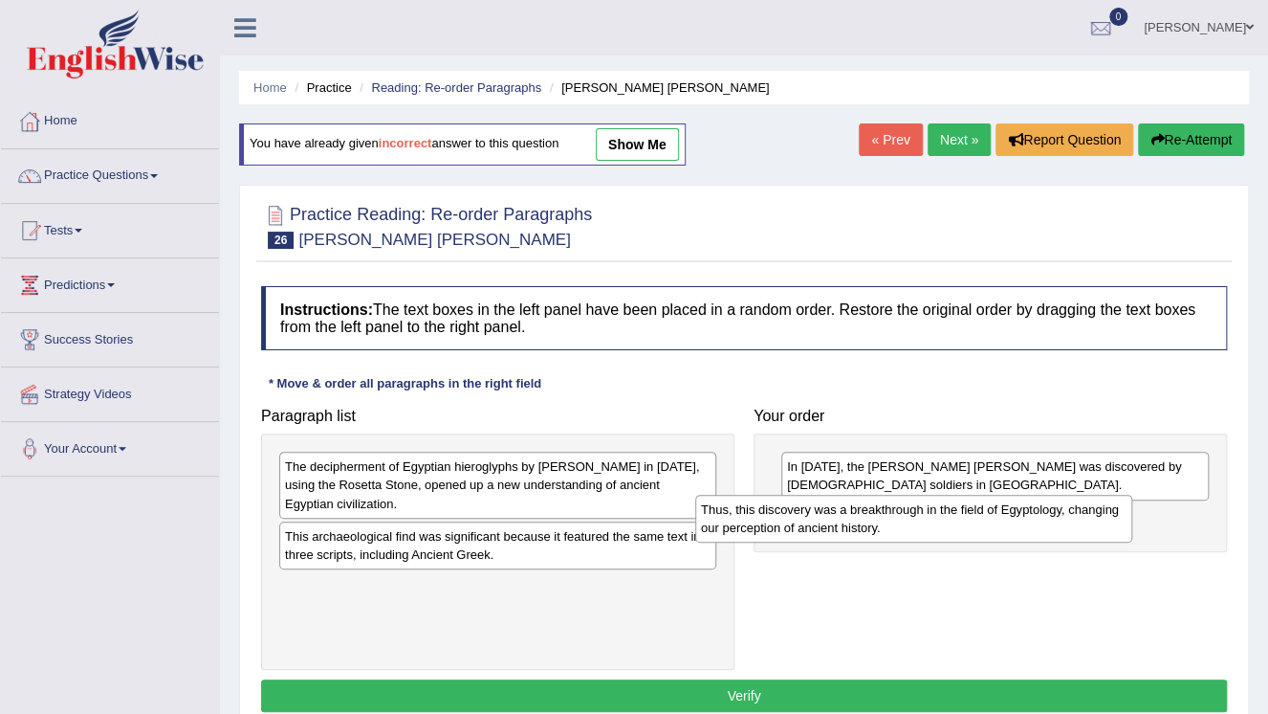
drag, startPoint x: 563, startPoint y: 465, endPoint x: 1005, endPoint y: 501, distance: 443.4
click at [1001, 506] on div "Thus, this discovery was a breakthrough in the field of Egyptology, changing ou…" at bounding box center [913, 518] width 437 height 48
click at [1005, 501] on div "Thus, this discovery was a breakthrough in the field of Egyptology, changing ou…" at bounding box center [913, 518] width 437 height 48
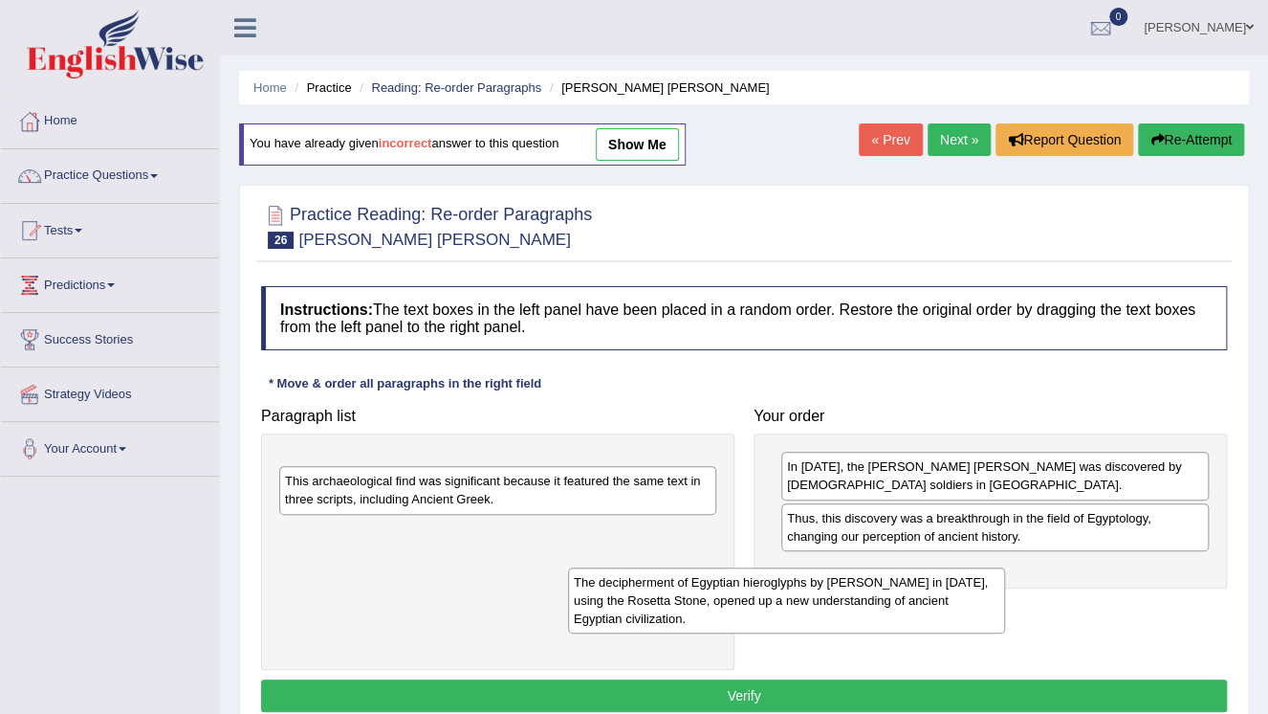
drag, startPoint x: 684, startPoint y: 457, endPoint x: 1071, endPoint y: 544, distance: 397.0
click at [1005, 567] on div "The decipherment of Egyptian hieroglyphs by [PERSON_NAME] in [DATE], using the …" at bounding box center [786, 600] width 437 height 66
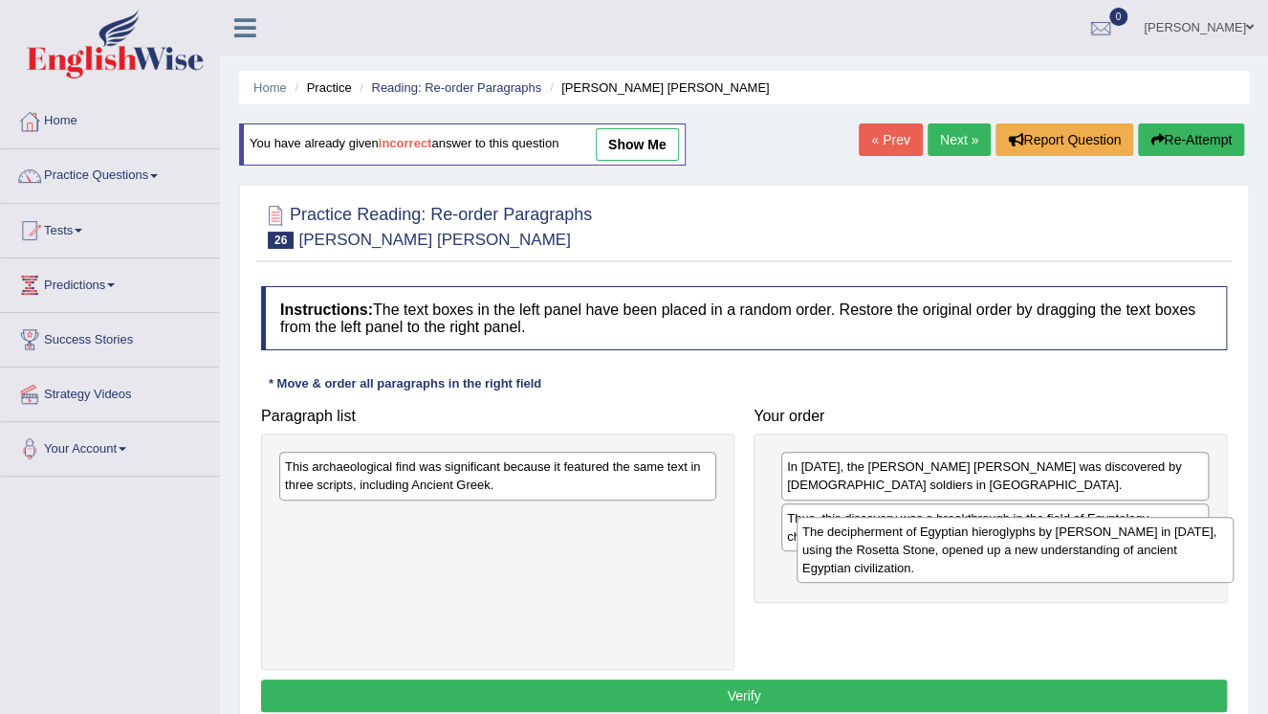
drag, startPoint x: 609, startPoint y: 496, endPoint x: 1117, endPoint y: 564, distance: 512.4
click at [1118, 562] on div "The decipherment of Egyptian hieroglyphs by [PERSON_NAME] in [DATE], using the …" at bounding box center [1015, 549] width 437 height 66
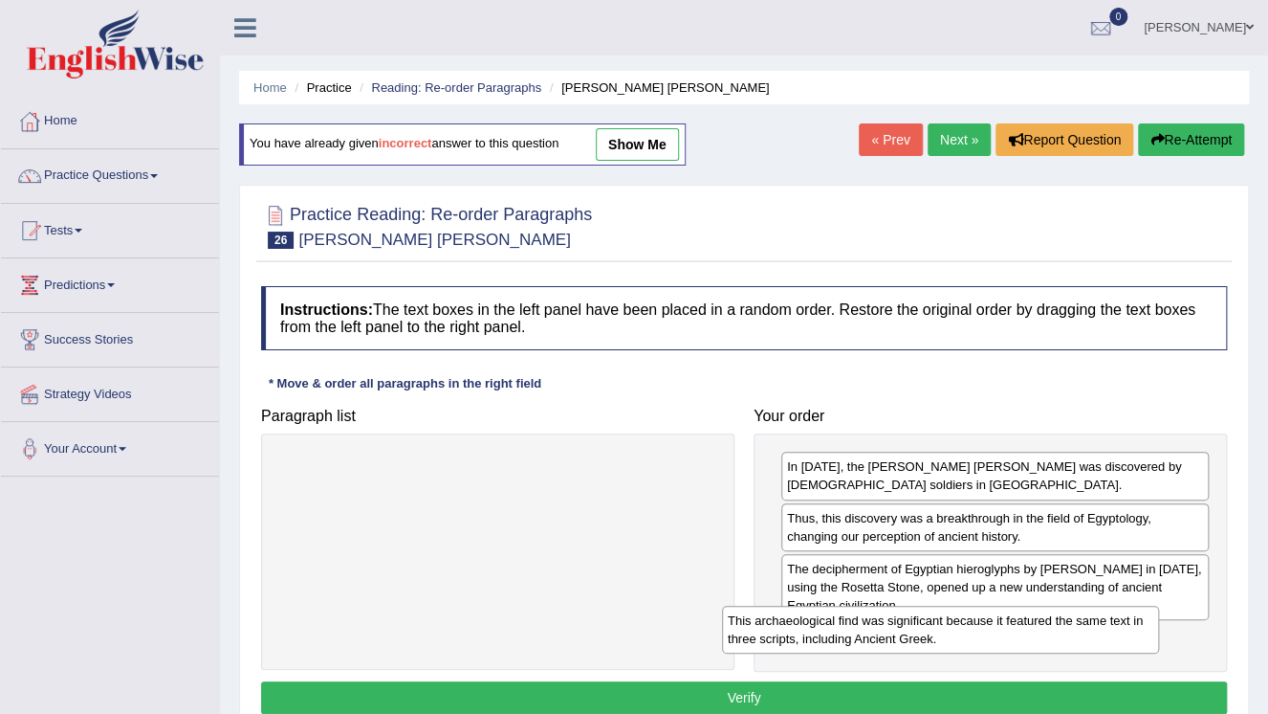
drag, startPoint x: 693, startPoint y: 483, endPoint x: 1139, endPoint y: 634, distance: 470.6
click at [1139, 635] on div "This archaeological find was significant because it featured the same text in t…" at bounding box center [940, 629] width 437 height 48
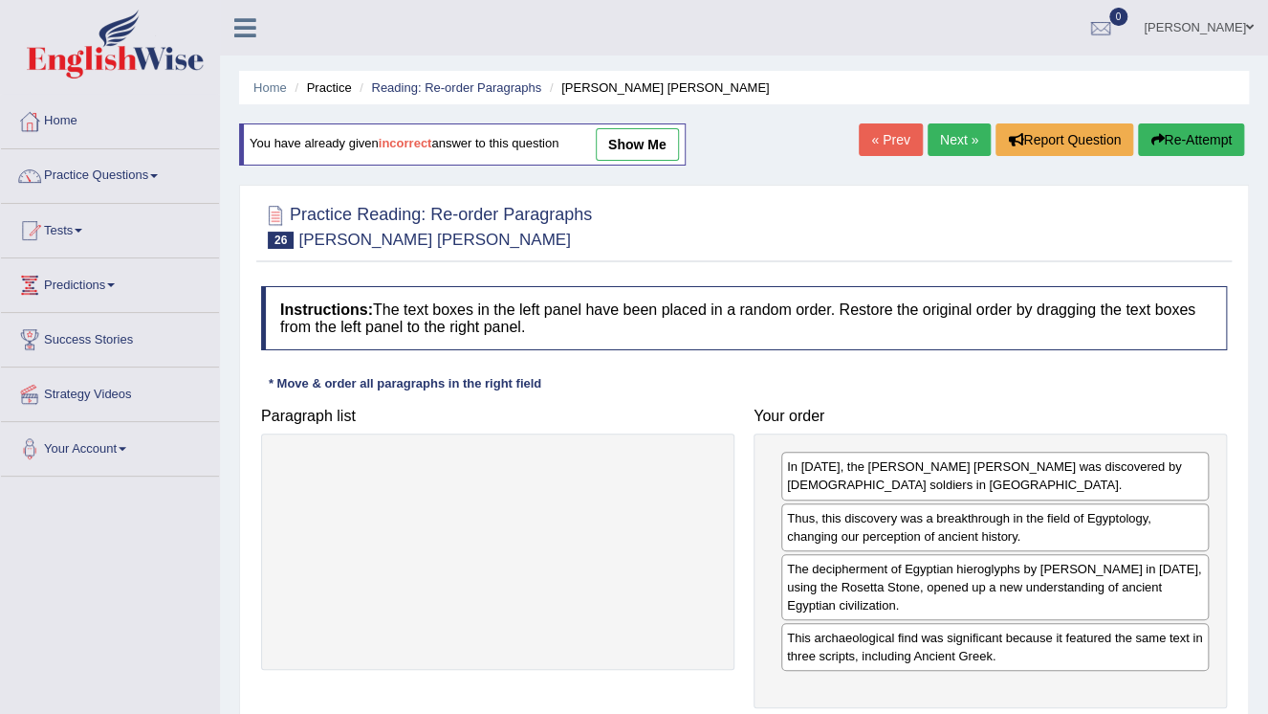
click at [853, 705] on div "Home Practice Reading: Re-order Paragraphs [PERSON_NAME] [PERSON_NAME] You have…" at bounding box center [744, 478] width 1048 height 956
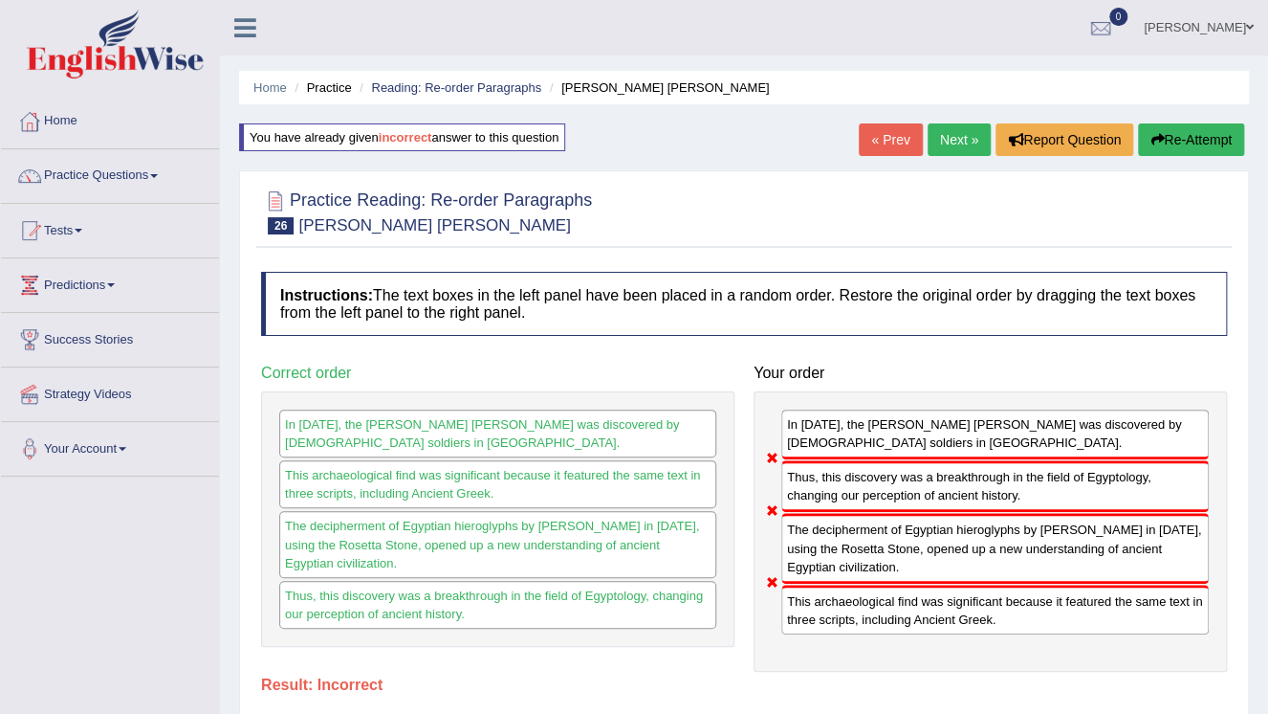
click at [1247, 21] on span at bounding box center [1250, 27] width 8 height 12
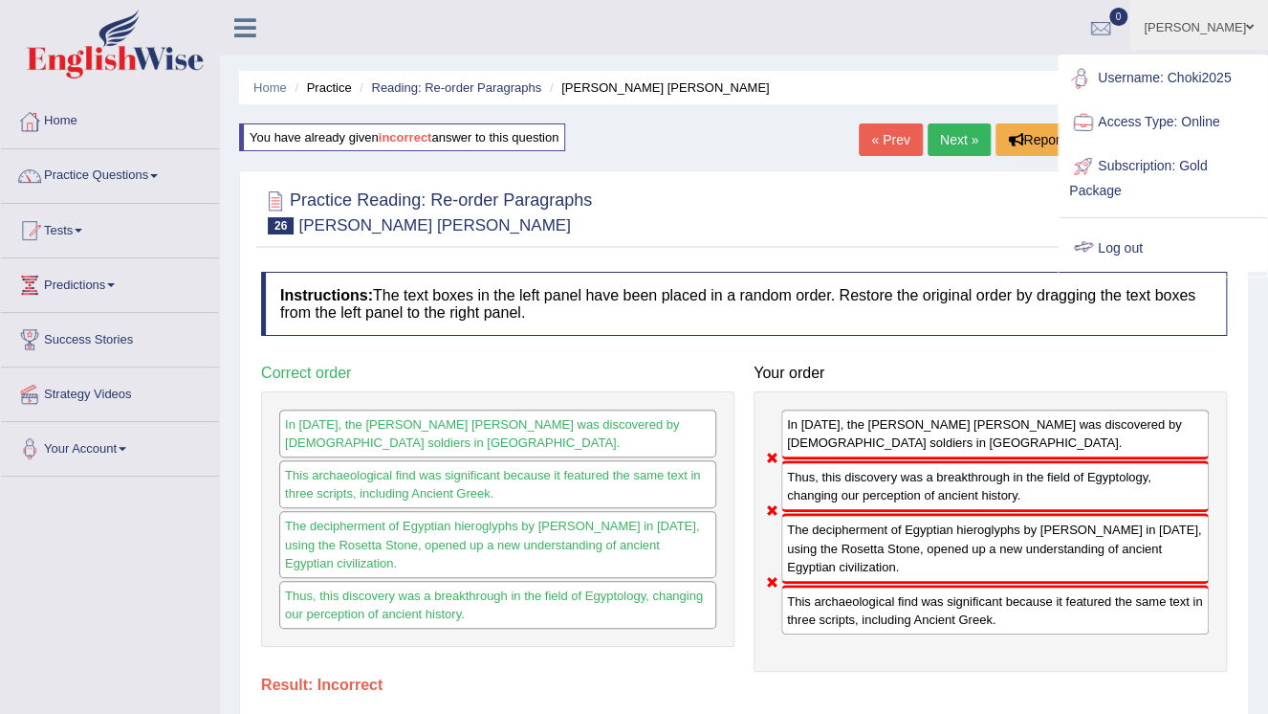
click at [1117, 241] on link "Log out" at bounding box center [1163, 249] width 207 height 44
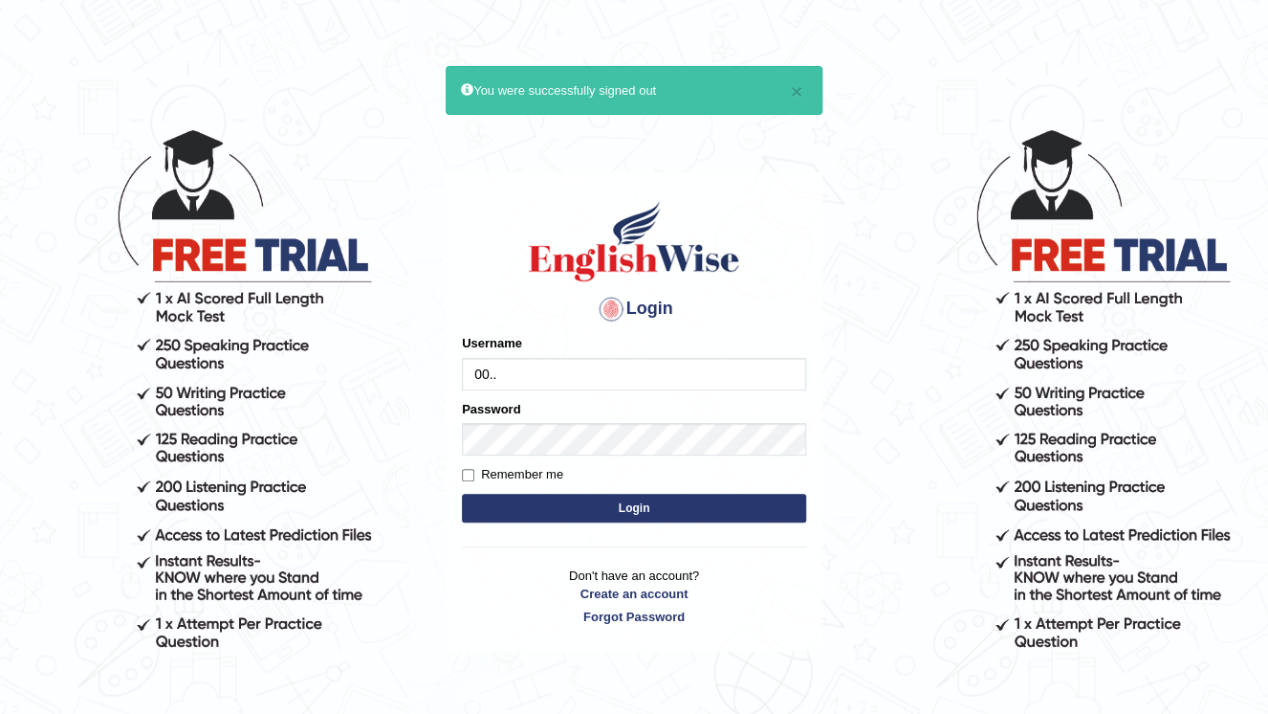
type input "00.."
click at [462, 494] on button "Login" at bounding box center [634, 508] width 344 height 29
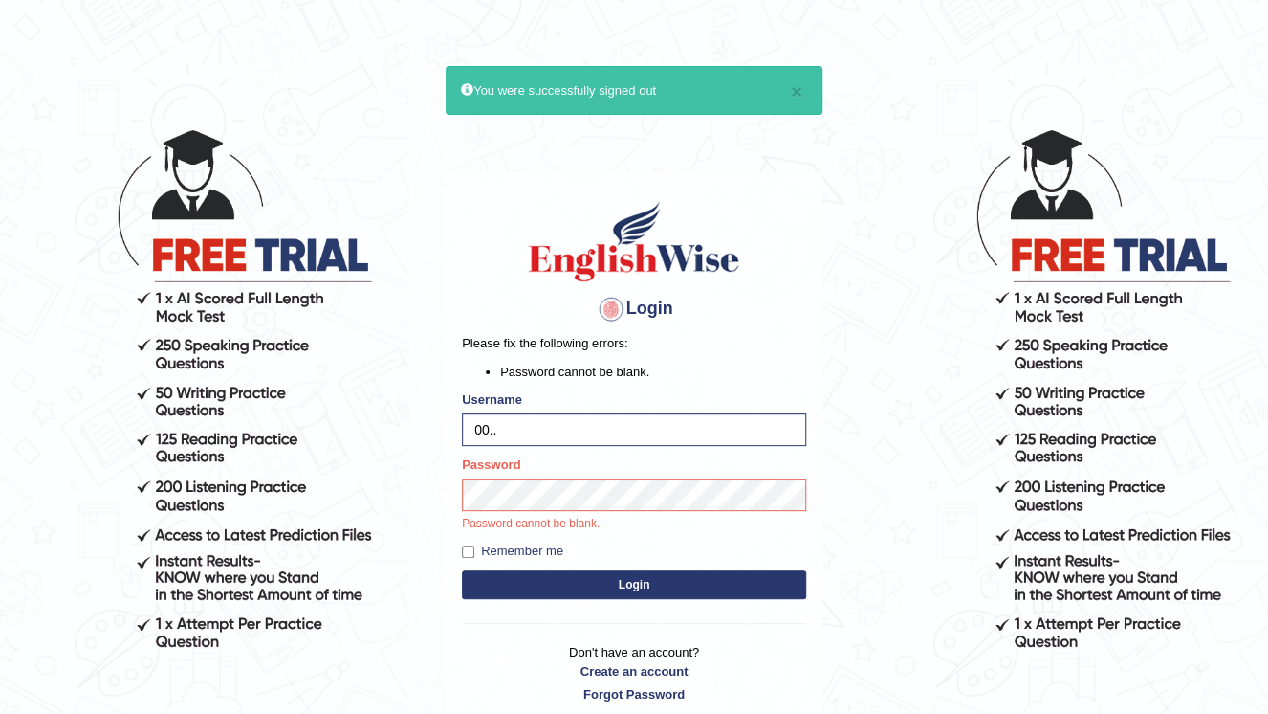
click at [462, 570] on button "Login" at bounding box center [634, 584] width 344 height 29
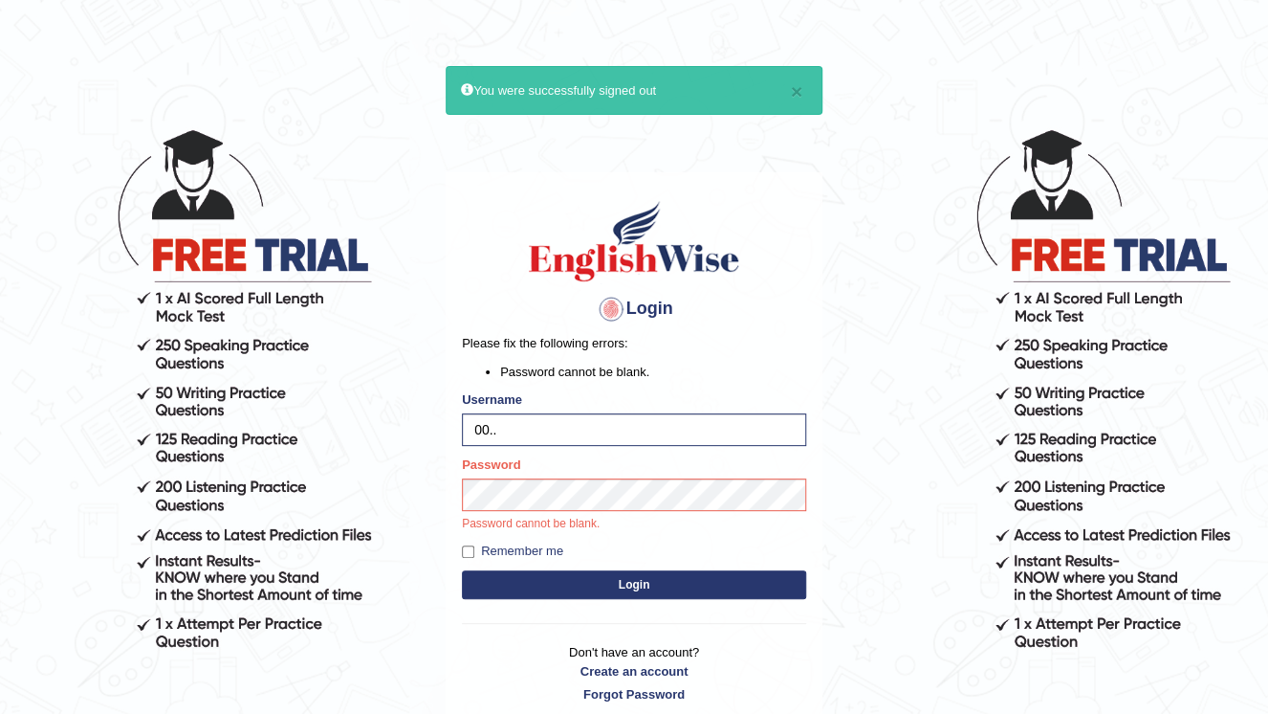
click at [462, 570] on button "Login" at bounding box center [634, 584] width 344 height 29
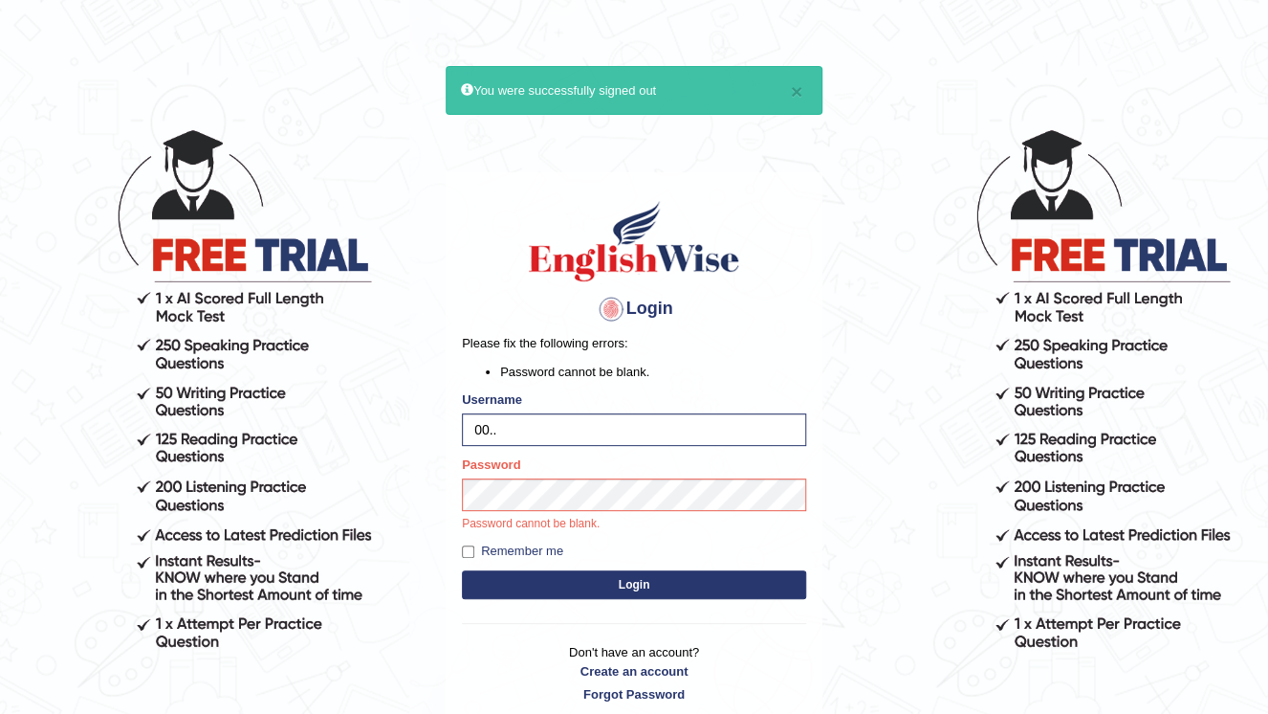
click at [462, 570] on button "Login" at bounding box center [634, 584] width 344 height 29
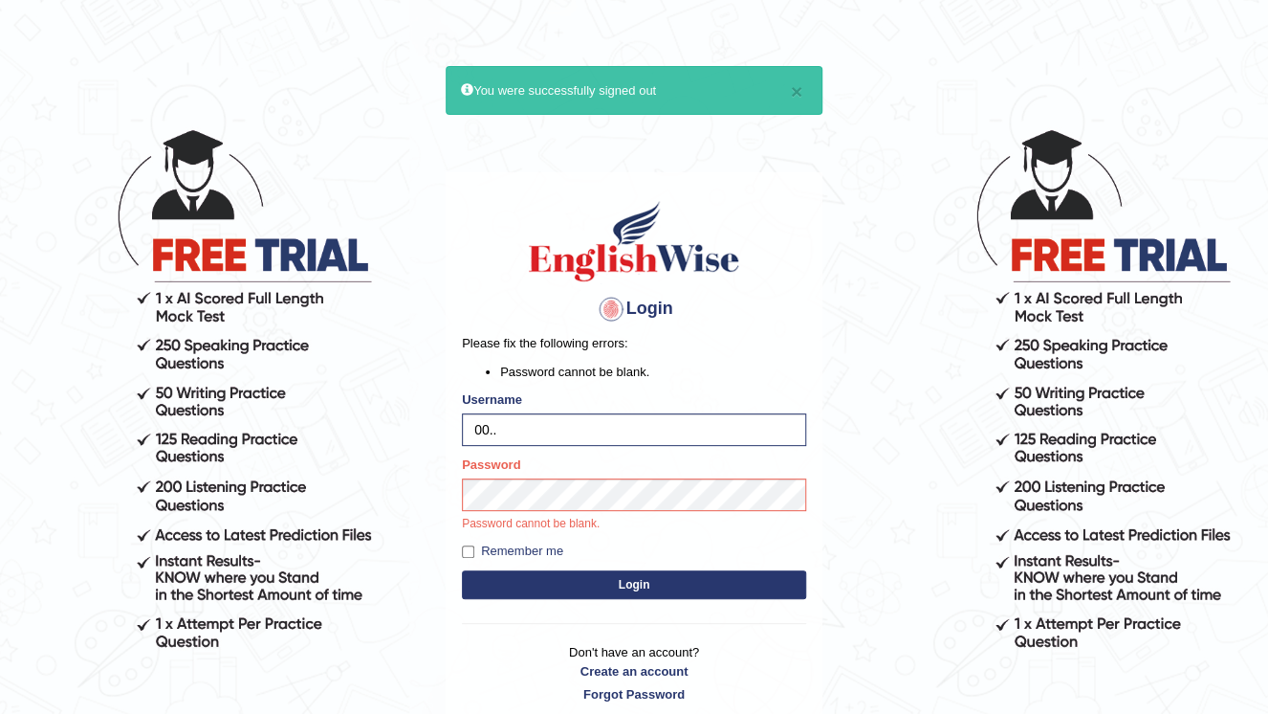
click at [462, 570] on button "Login" at bounding box center [634, 584] width 344 height 29
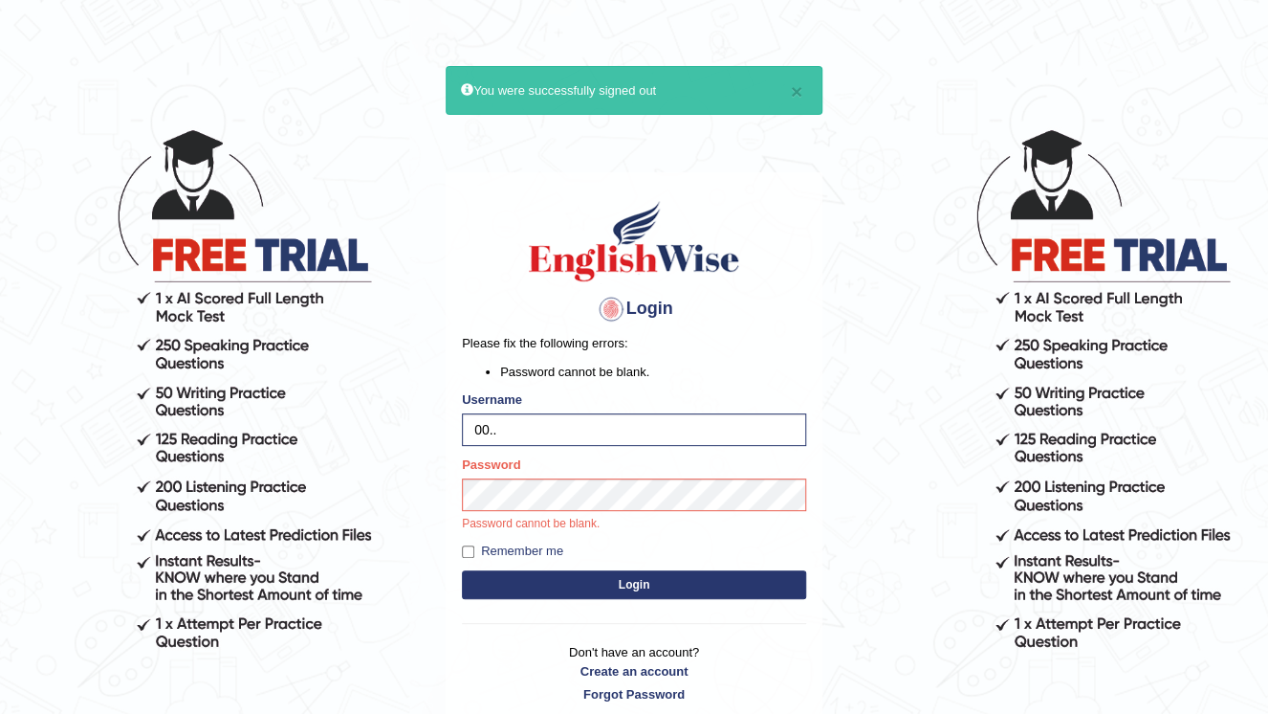
click at [462, 570] on button "Login" at bounding box center [634, 584] width 344 height 29
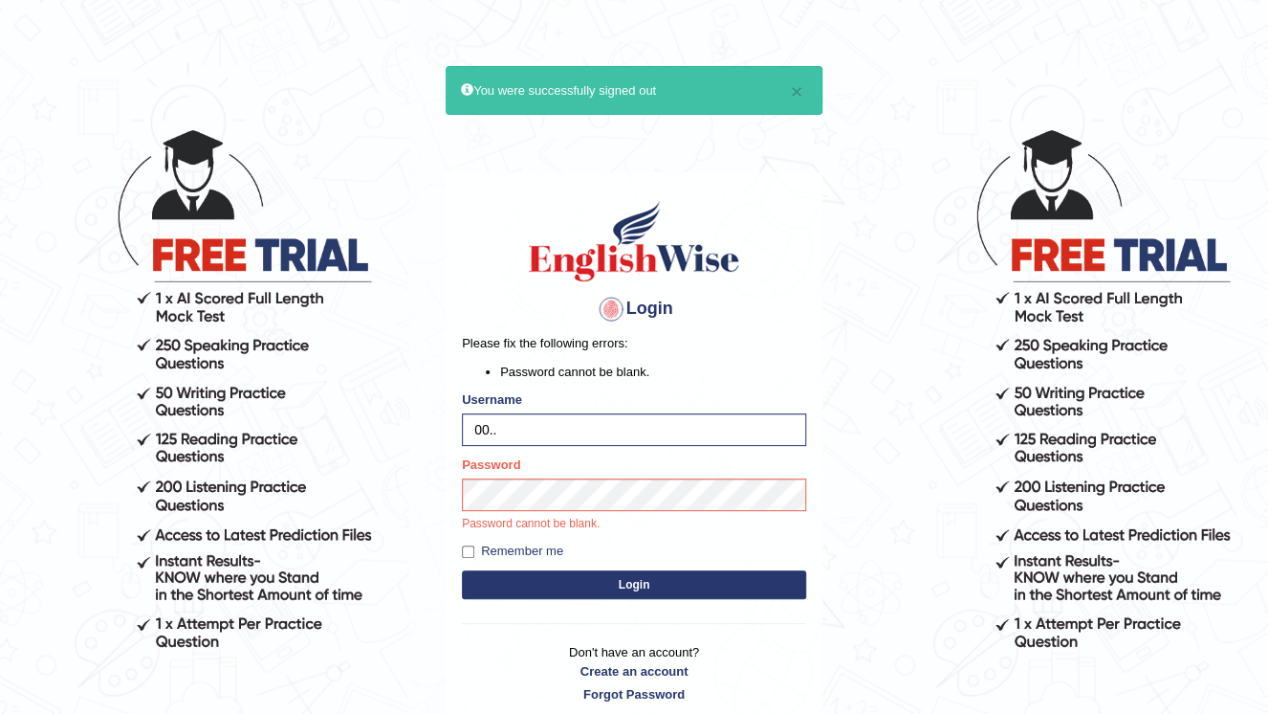
click at [462, 570] on button "Login" at bounding box center [634, 584] width 344 height 29
